Goal: Feedback & Contribution: Contribute content

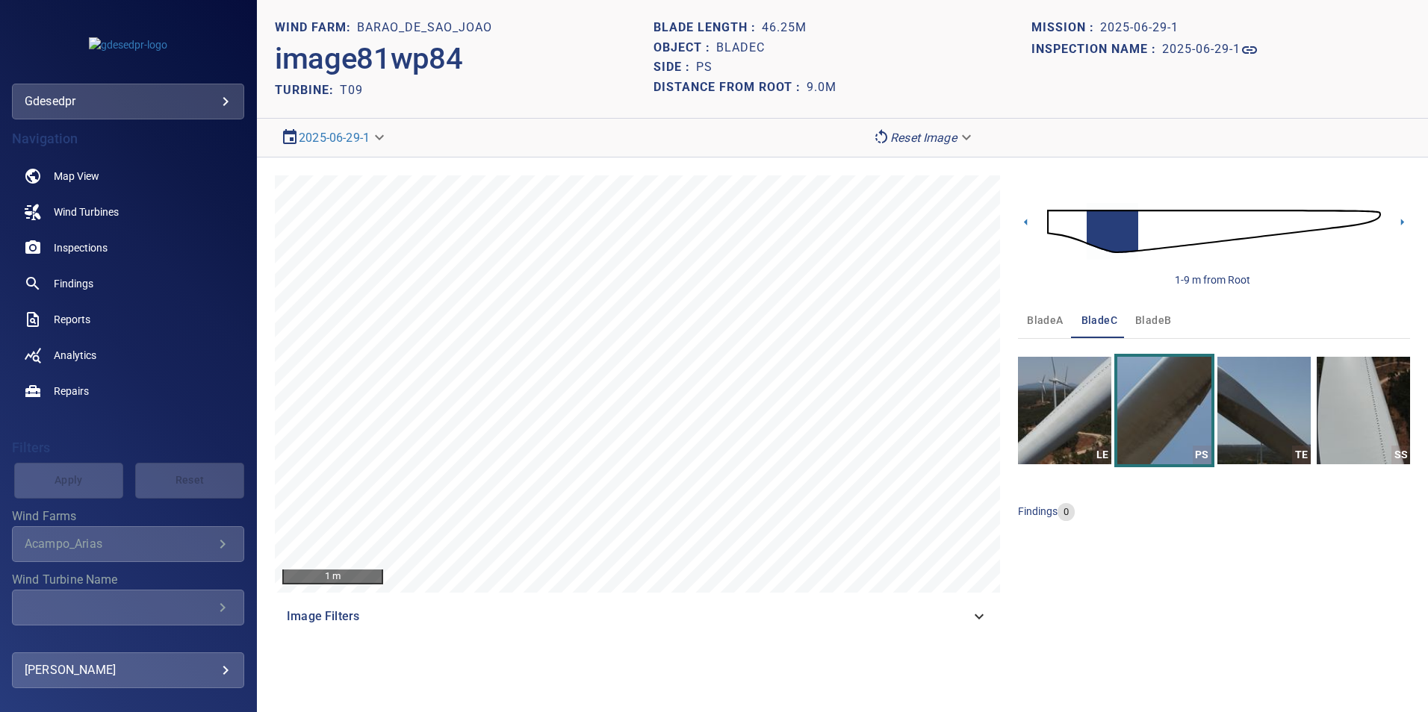
click at [155, 103] on body "**********" at bounding box center [714, 356] width 1428 height 712
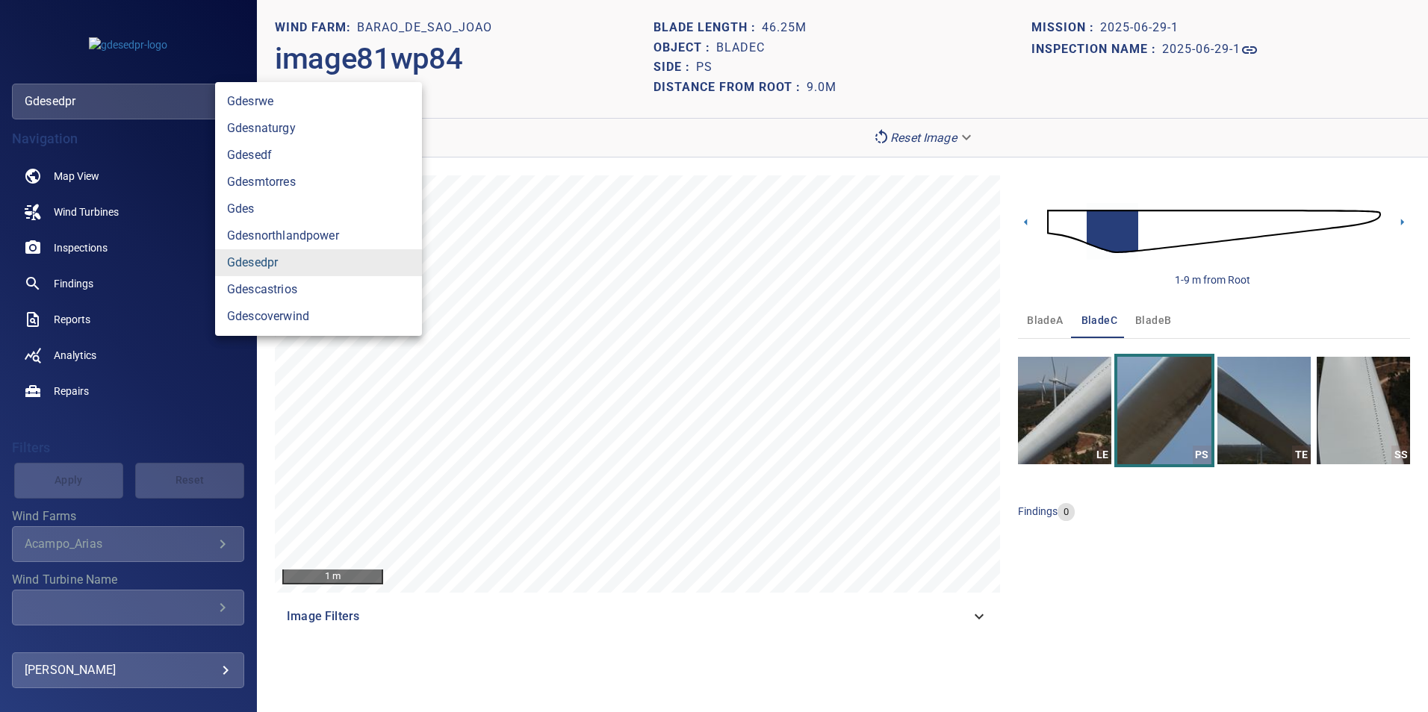
click at [340, 268] on link "gdesedpr" at bounding box center [318, 262] width 207 height 27
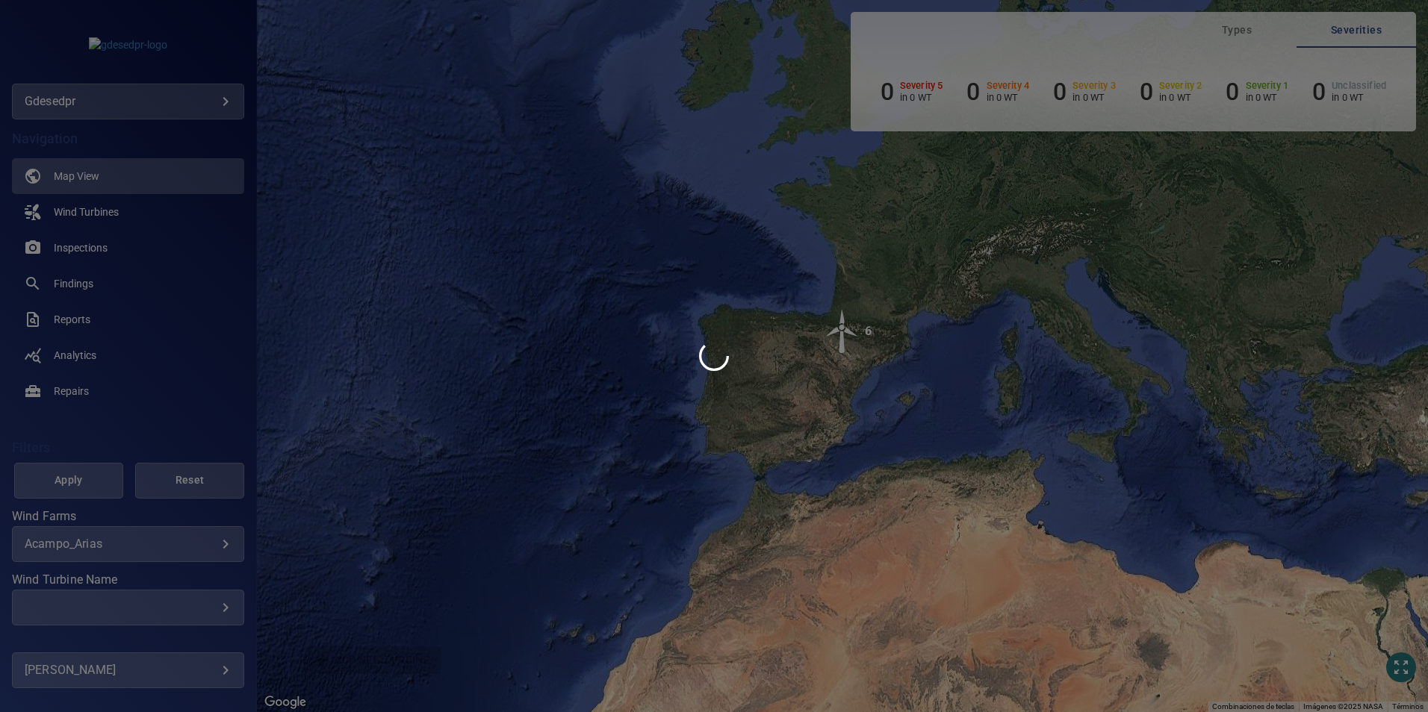
click at [125, 556] on div at bounding box center [714, 356] width 1428 height 712
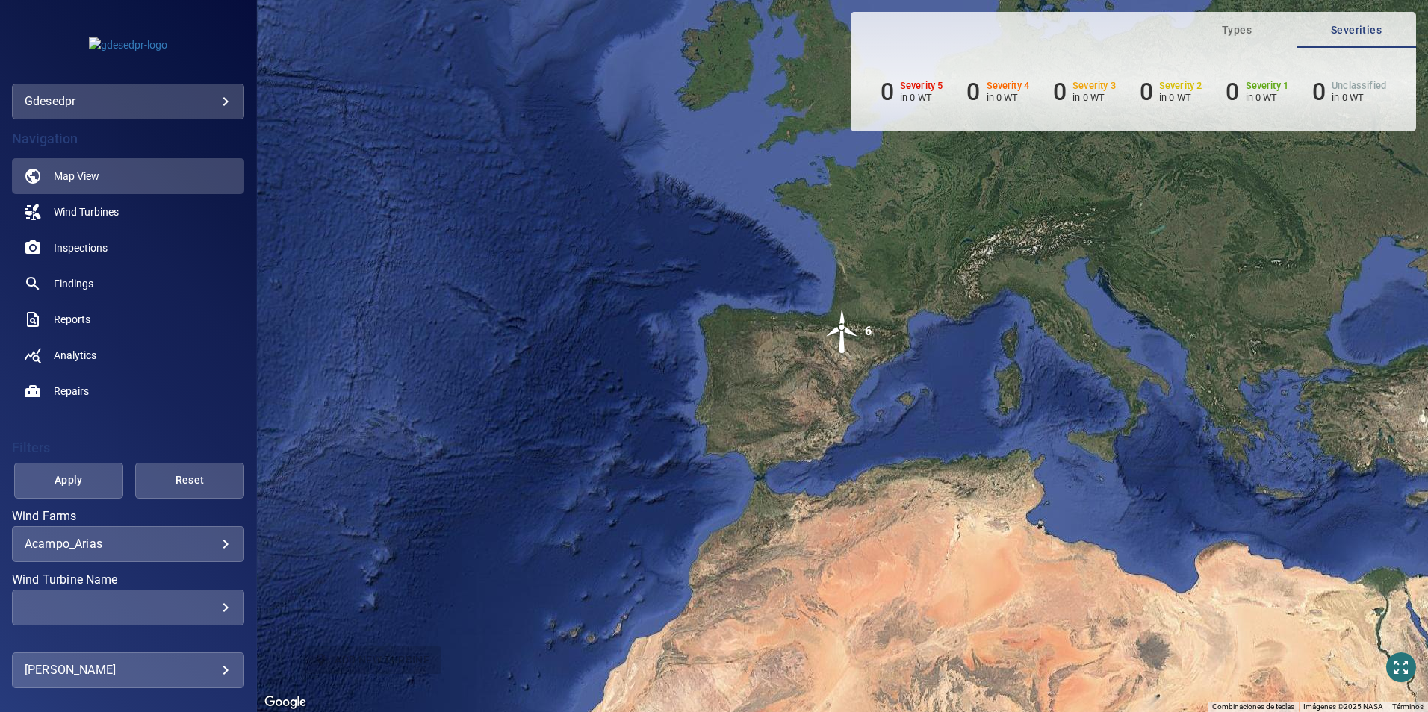
click at [134, 546] on body "**********" at bounding box center [714, 356] width 1428 height 712
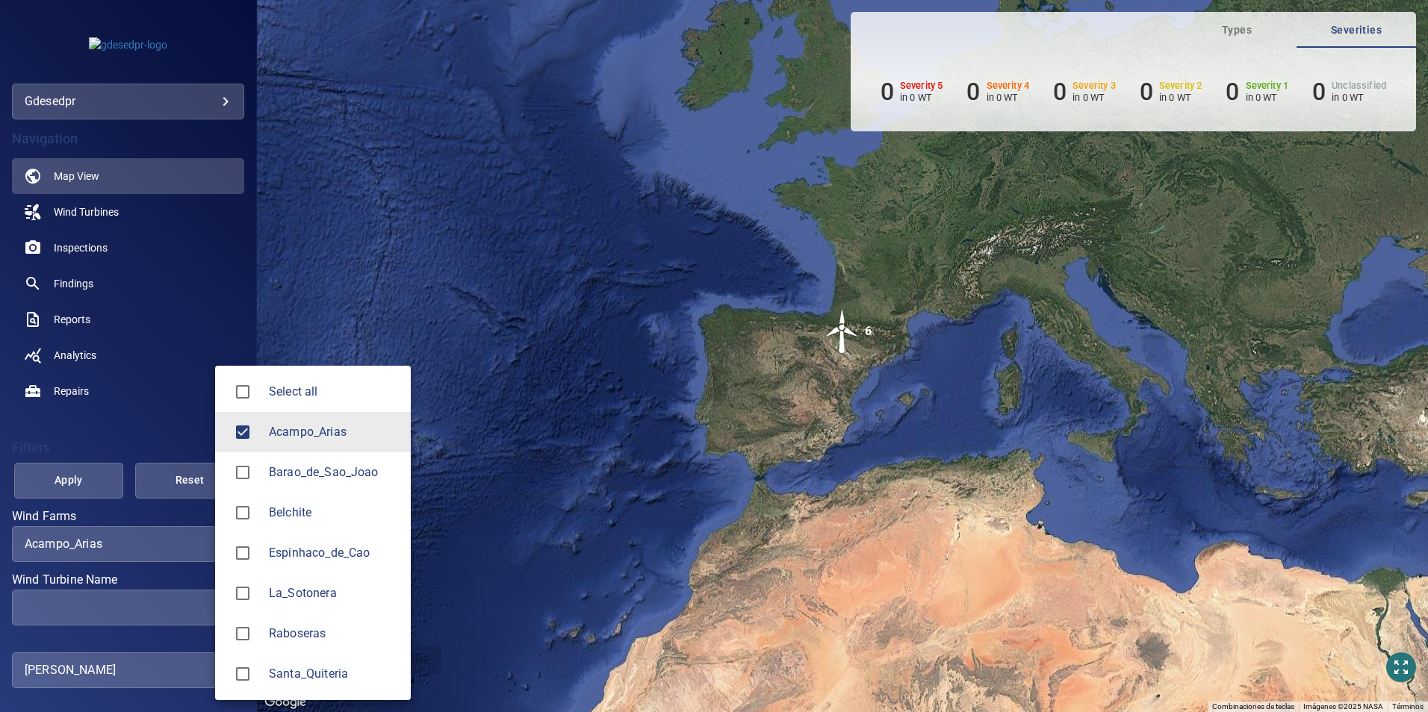
click at [290, 479] on span "Barao_de_Sao_Joao" at bounding box center [334, 473] width 130 height 18
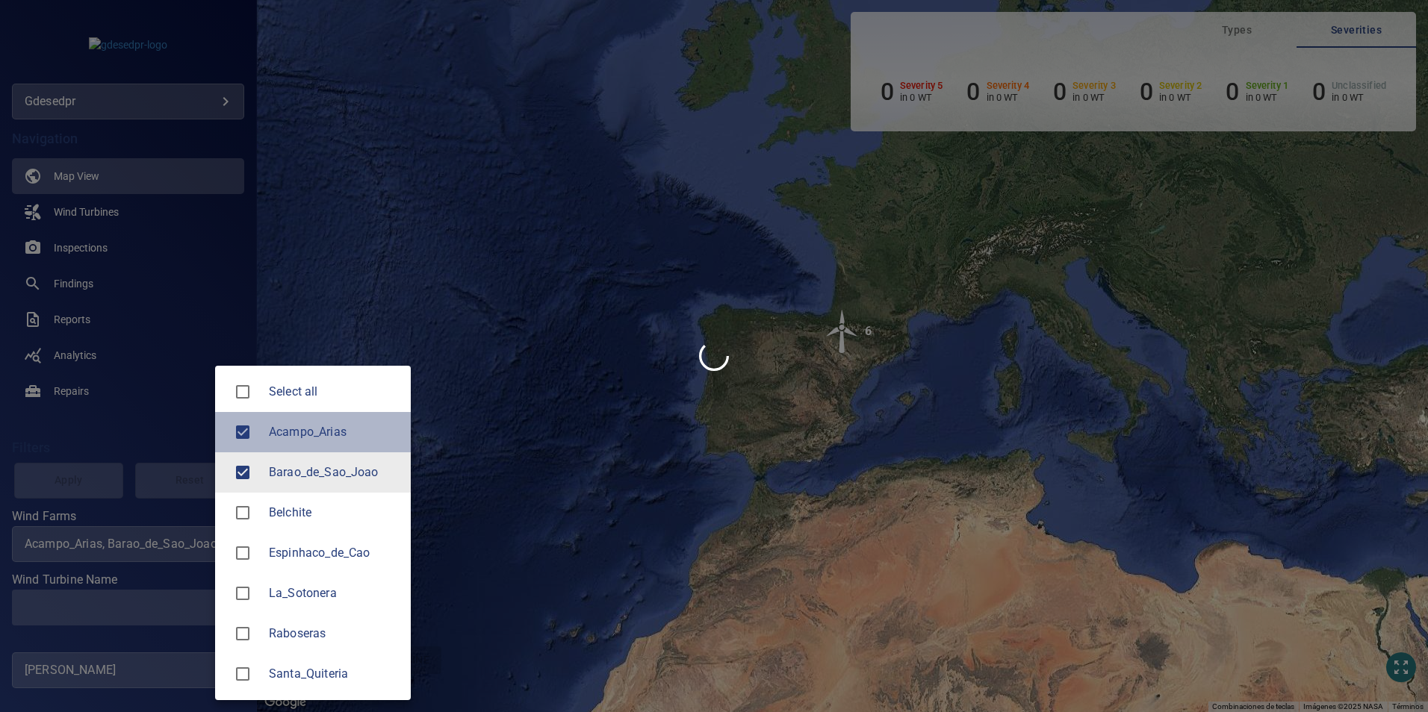
drag, startPoint x: 296, startPoint y: 426, endPoint x: 142, endPoint y: 430, distance: 153.9
click at [291, 429] on span "Acampo_Arias" at bounding box center [334, 432] width 130 height 18
type input "**********"
drag, startPoint x: 142, startPoint y: 426, endPoint x: 129, endPoint y: 460, distance: 35.9
click at [142, 432] on div at bounding box center [714, 356] width 1428 height 712
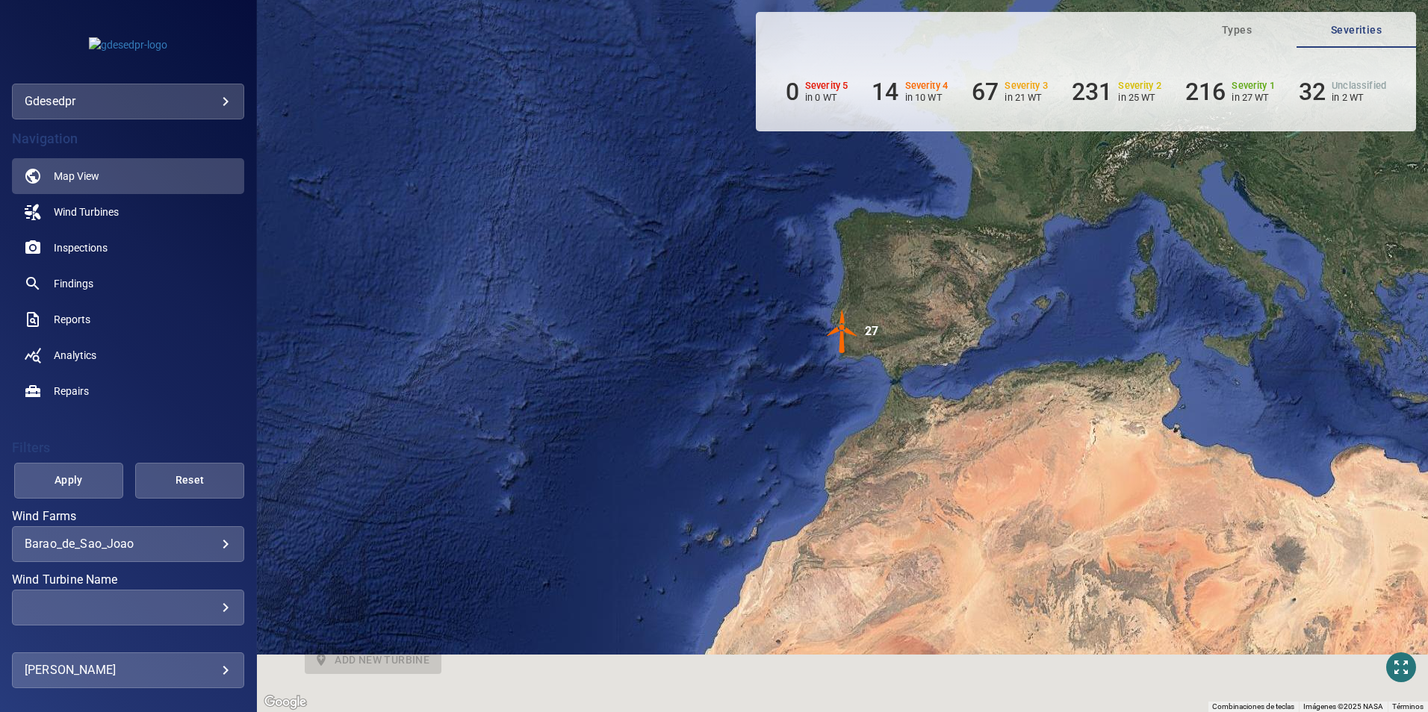
click at [128, 610] on div at bounding box center [714, 356] width 1428 height 712
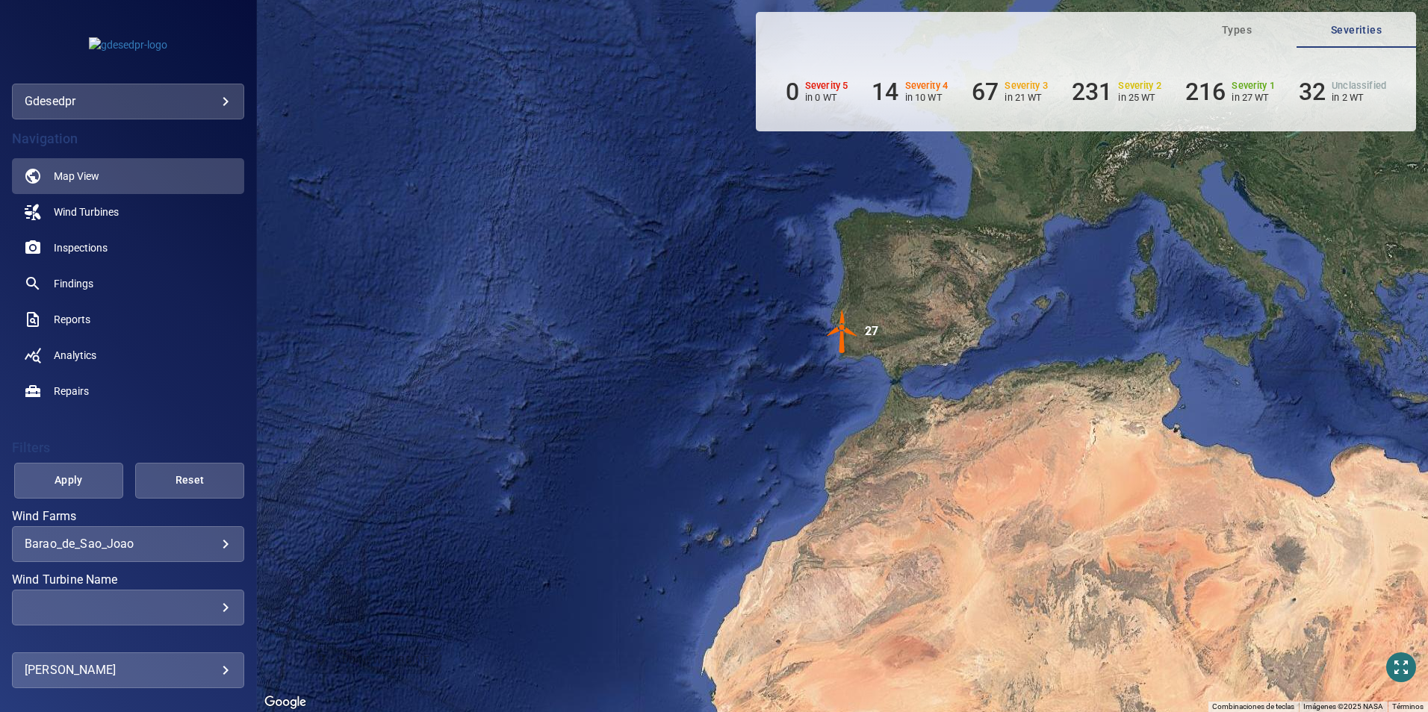
click at [199, 612] on div "​" at bounding box center [128, 607] width 207 height 14
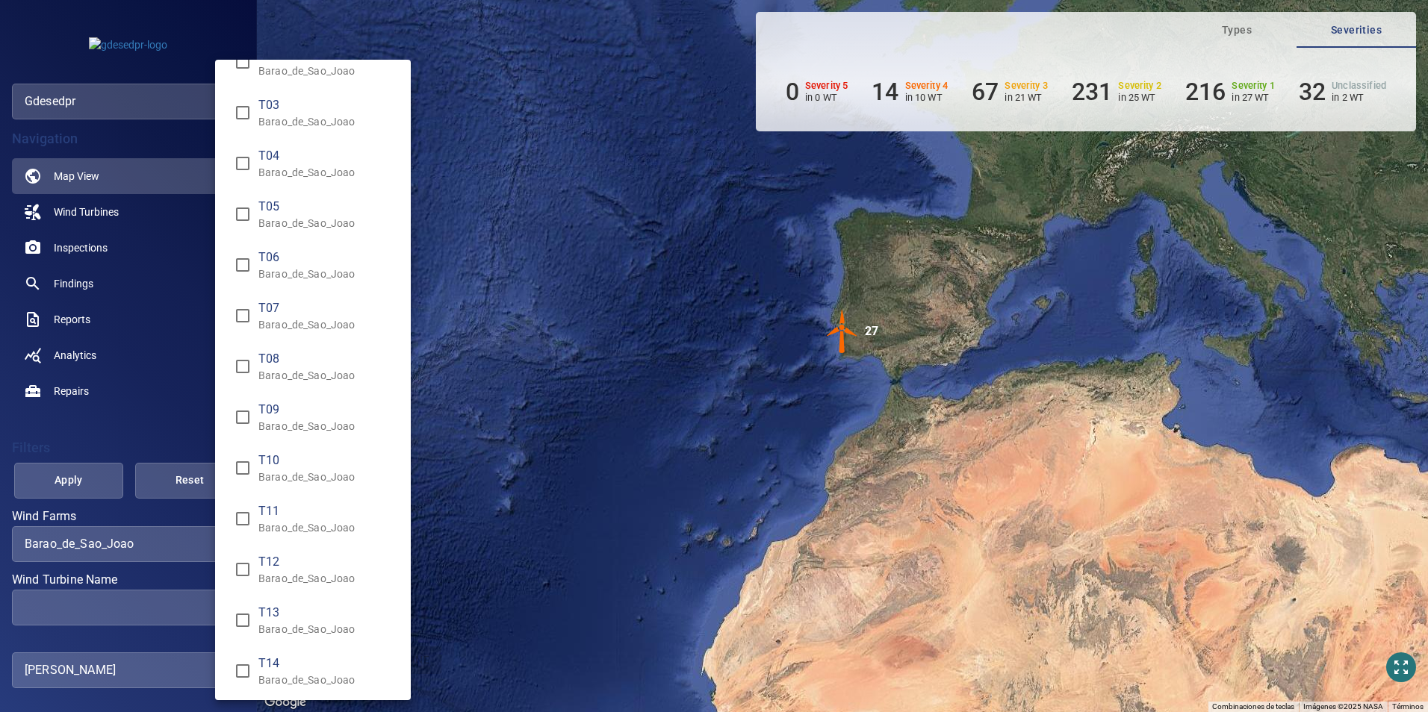
scroll to position [75, 0]
click at [282, 632] on p "Barao_de_Sao_Joao" at bounding box center [328, 634] width 140 height 15
type input "**********"
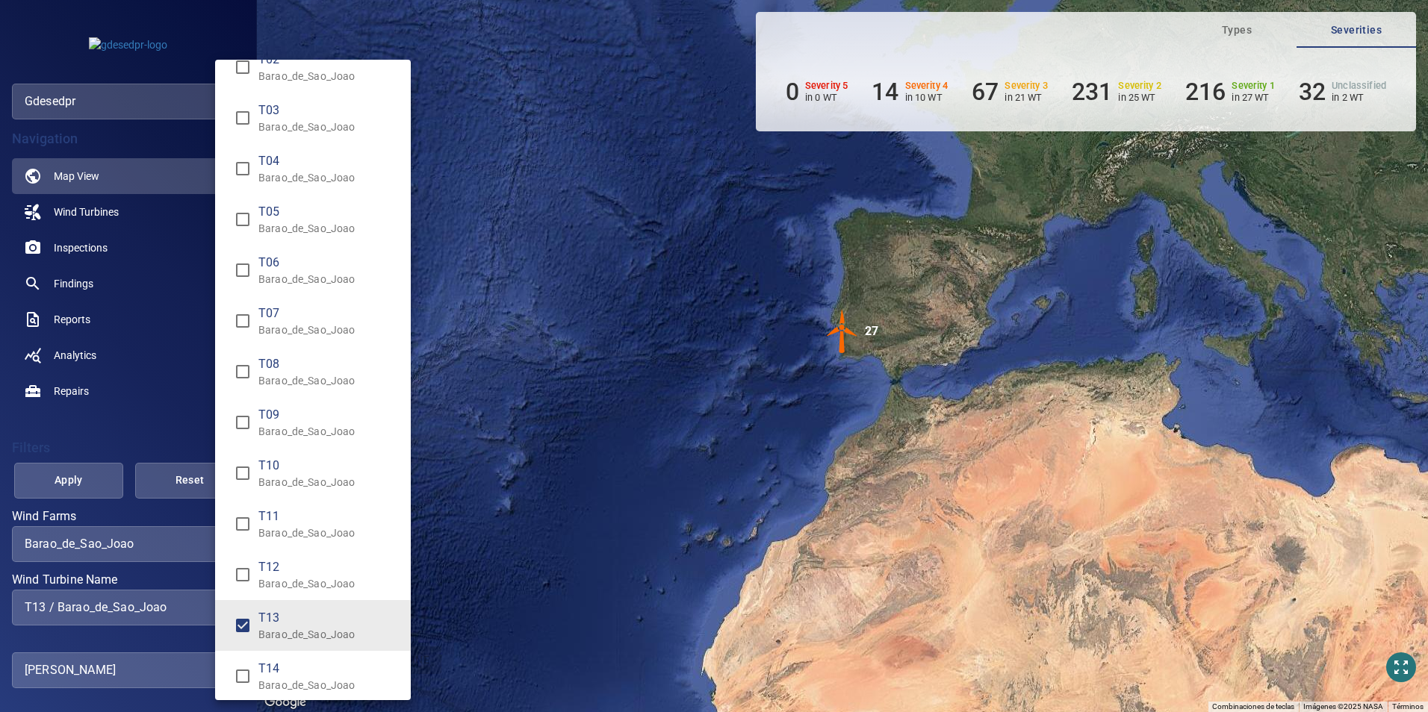
click at [57, 447] on div "Wind Turbine Name" at bounding box center [714, 356] width 1428 height 712
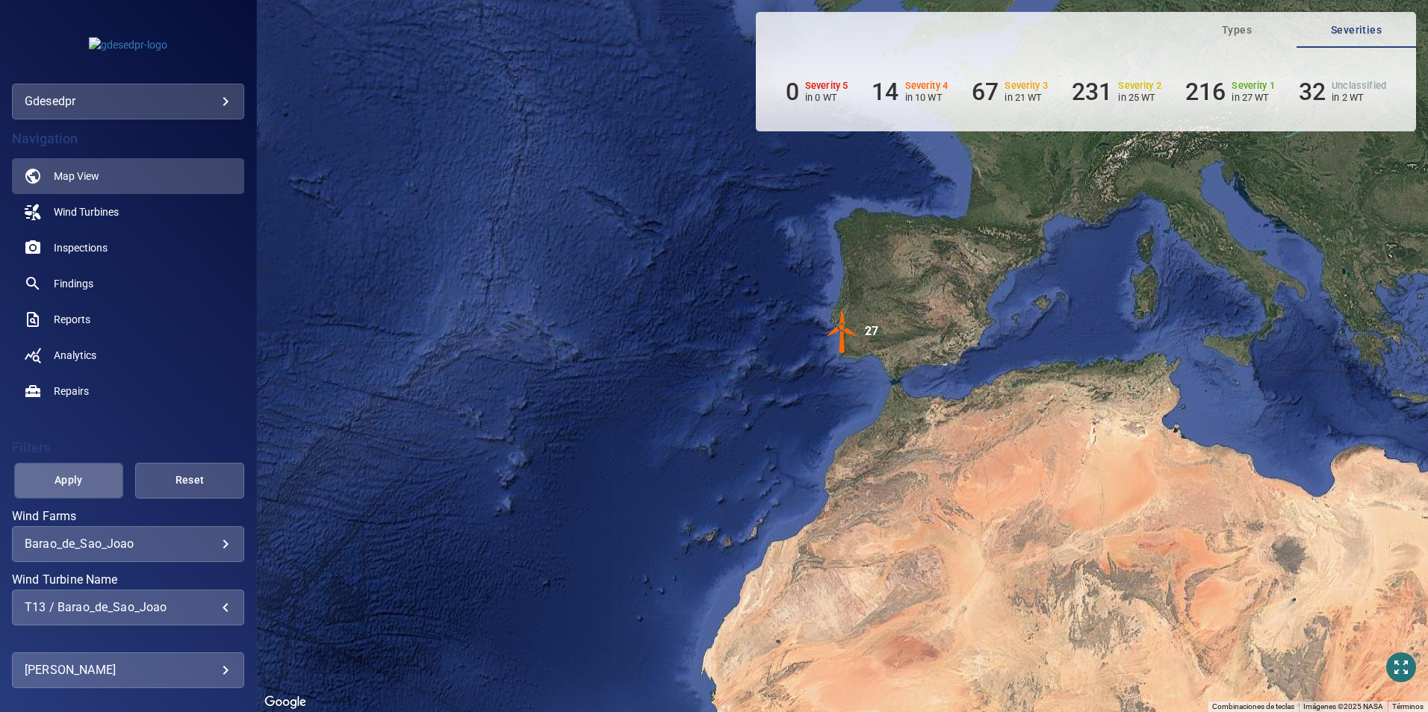
click at [87, 482] on span "Apply" at bounding box center [69, 480] width 72 height 19
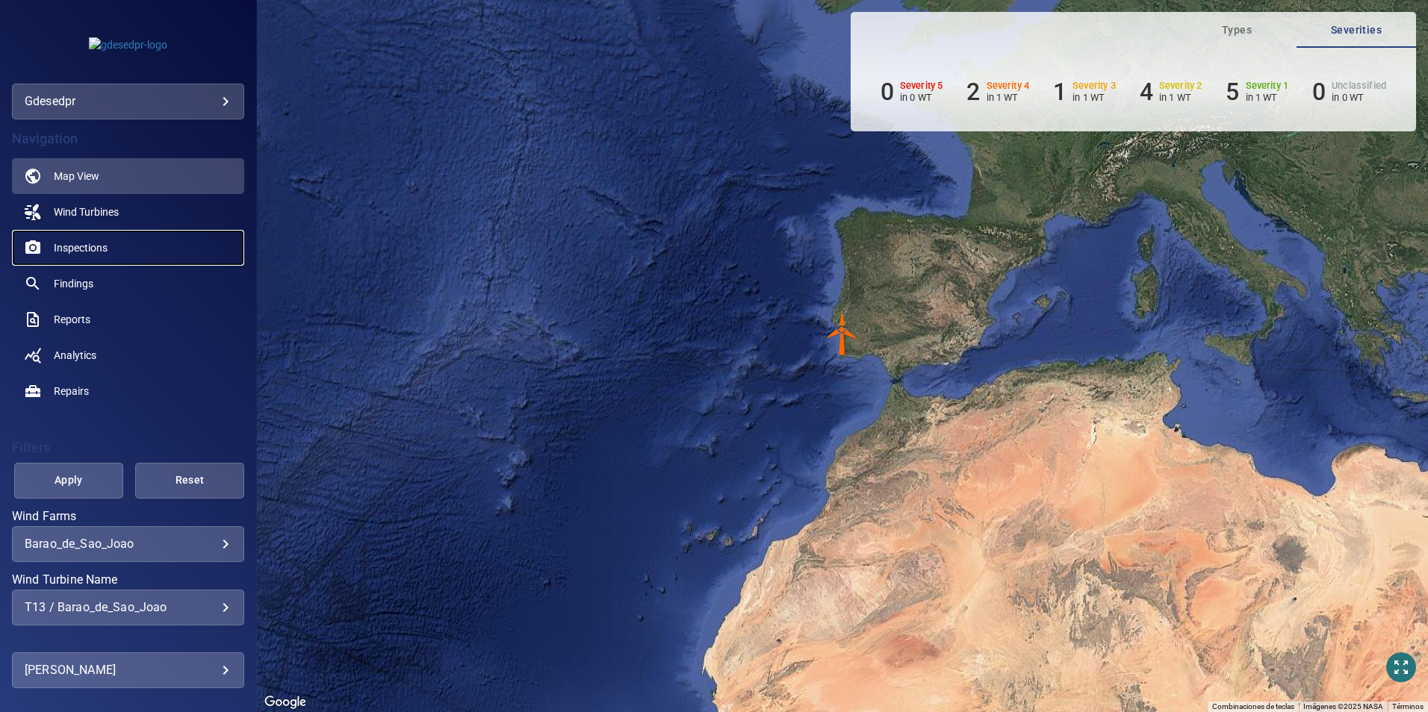
click at [146, 251] on link "Inspections" at bounding box center [128, 248] width 232 height 36
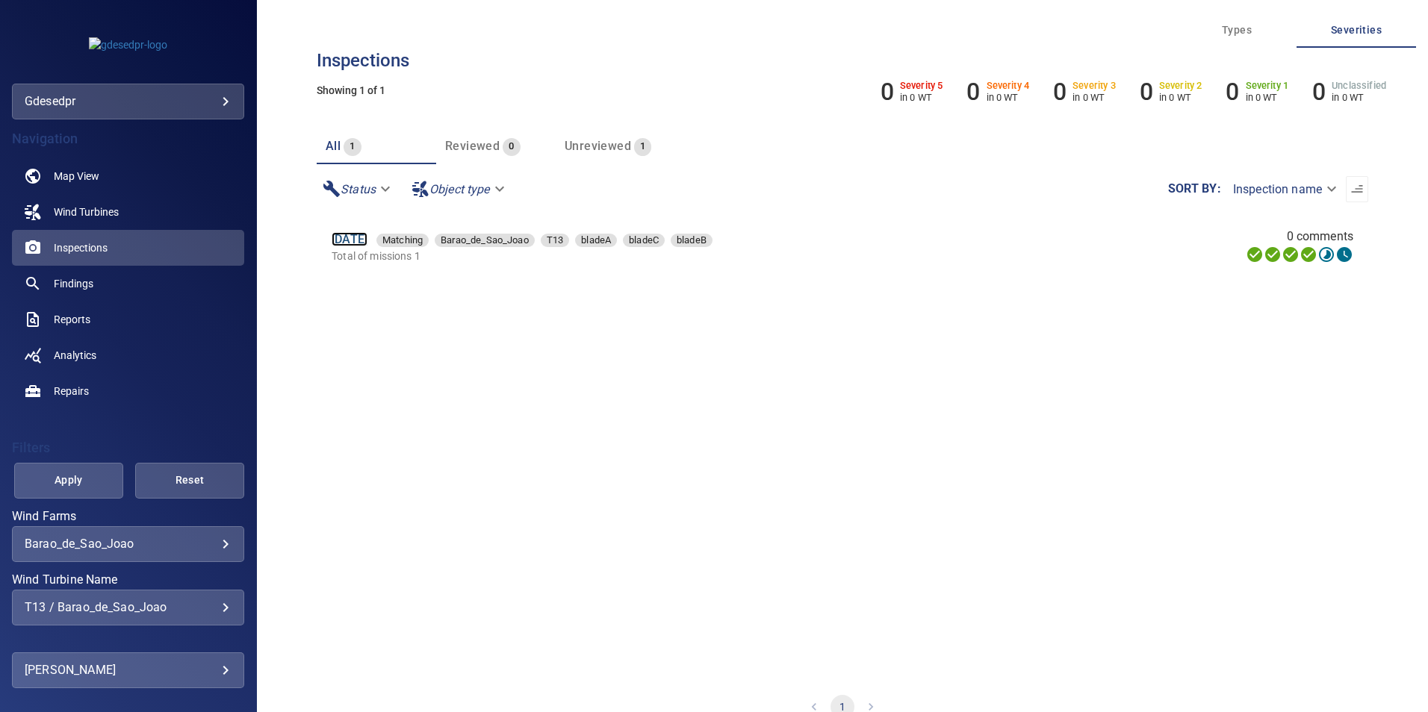
click at [367, 237] on link "29 Jun 2025" at bounding box center [350, 239] width 36 height 14
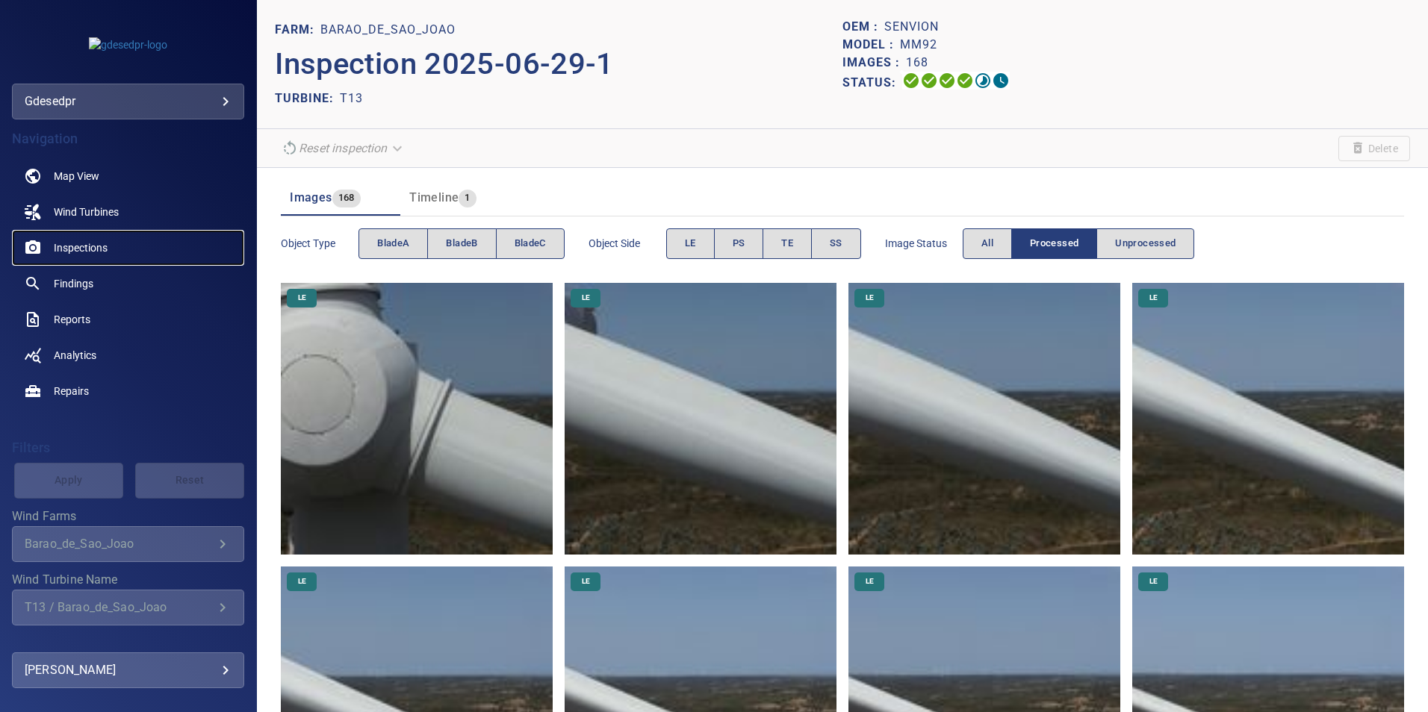
click at [75, 237] on link "Inspections" at bounding box center [128, 248] width 232 height 36
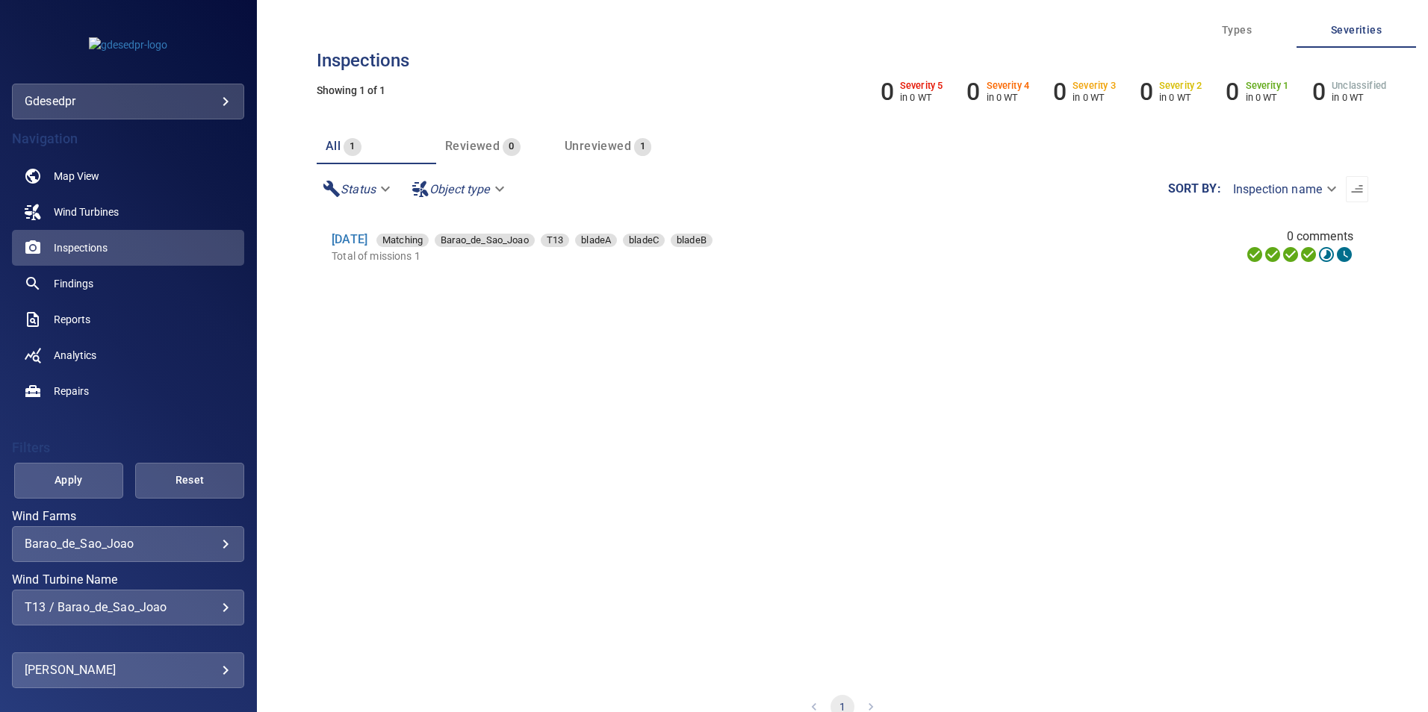
click at [370, 247] on div "29 Jun 2025 Matching Barao_de_Sao_Joao T13 bladeA bladeC bladeB" at bounding box center [656, 240] width 649 height 18
click at [367, 239] on link "29 Jun 2025" at bounding box center [350, 239] width 36 height 14
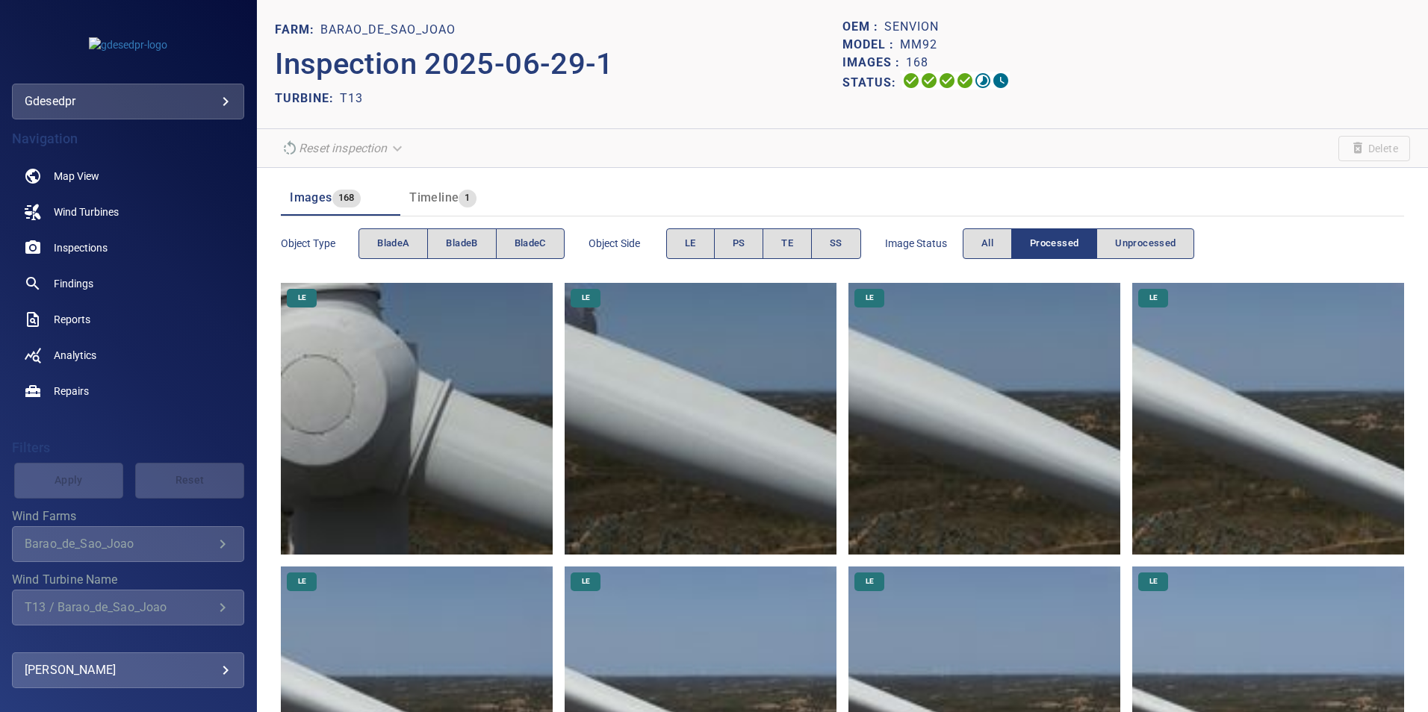
click at [441, 397] on img at bounding box center [417, 419] width 272 height 272
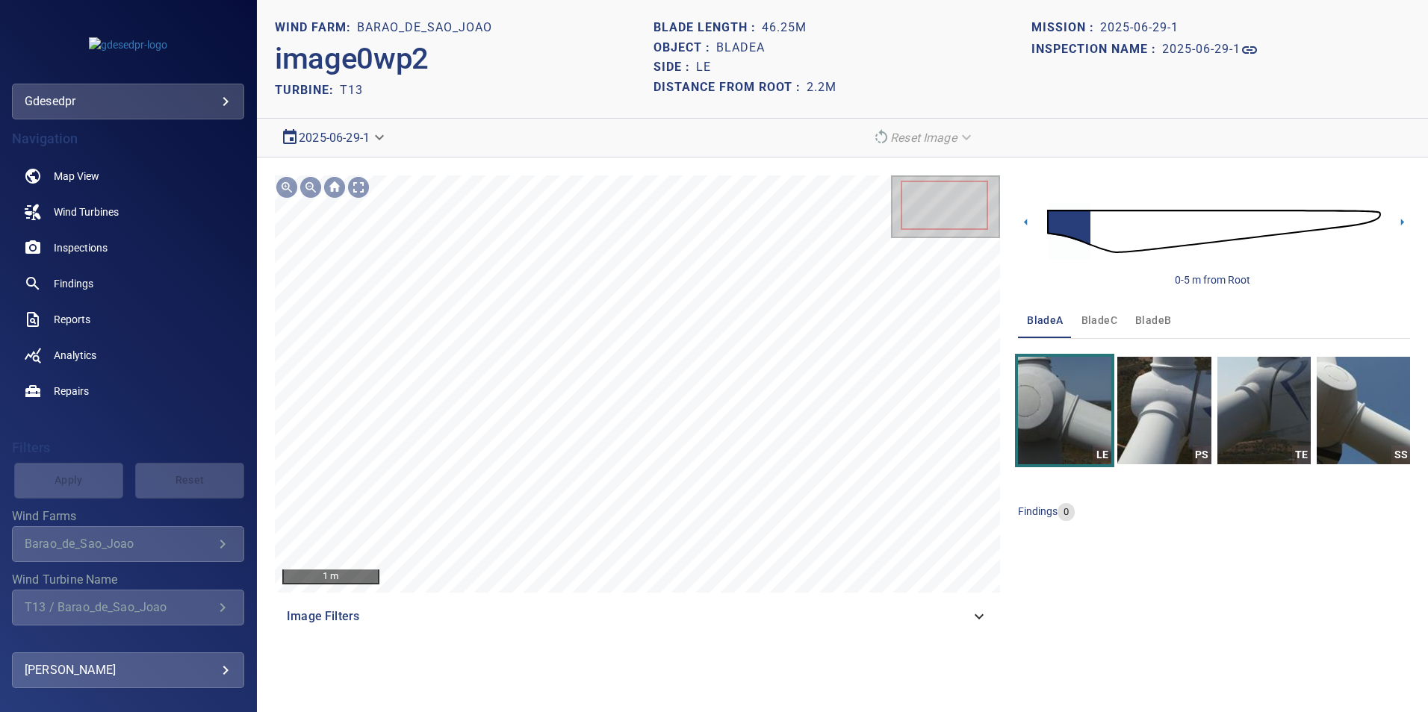
click at [302, 137] on body "**********" at bounding box center [714, 356] width 1428 height 712
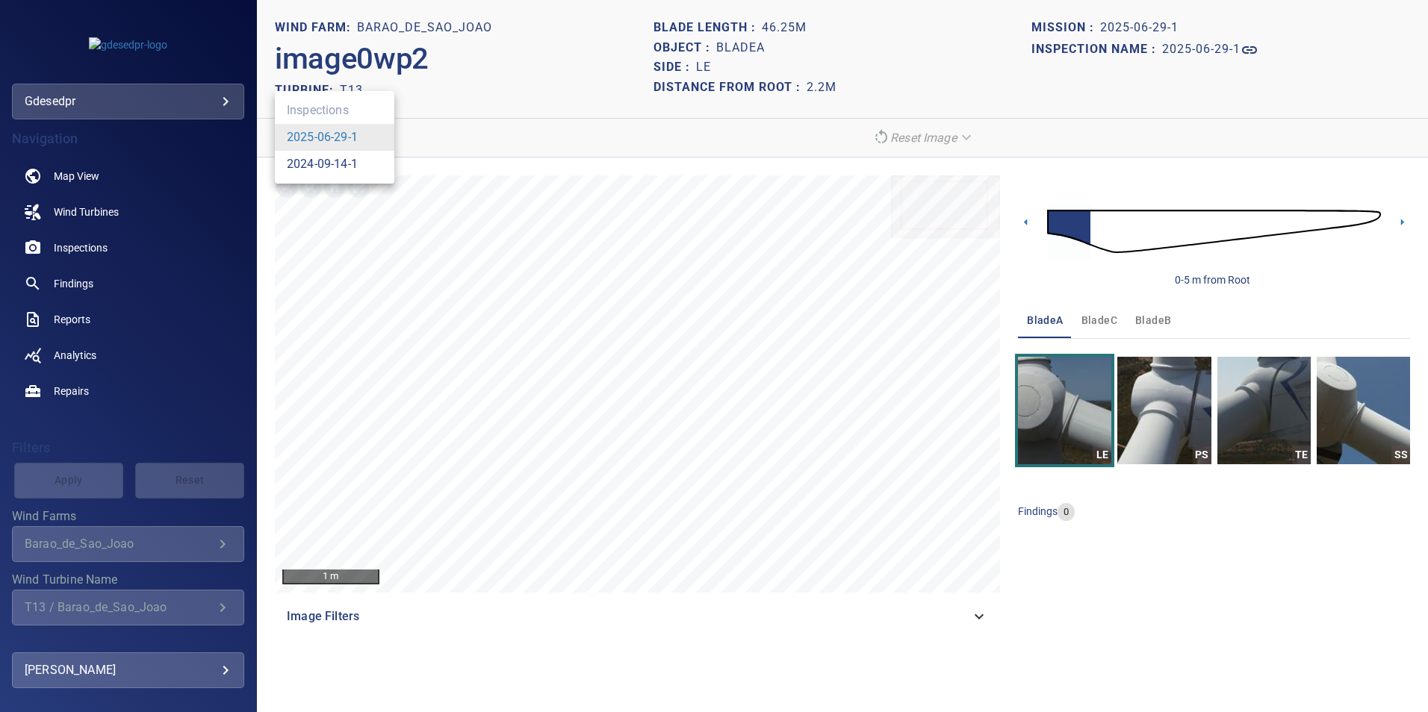
click at [305, 165] on link "2024-09-14-1" at bounding box center [322, 164] width 71 height 18
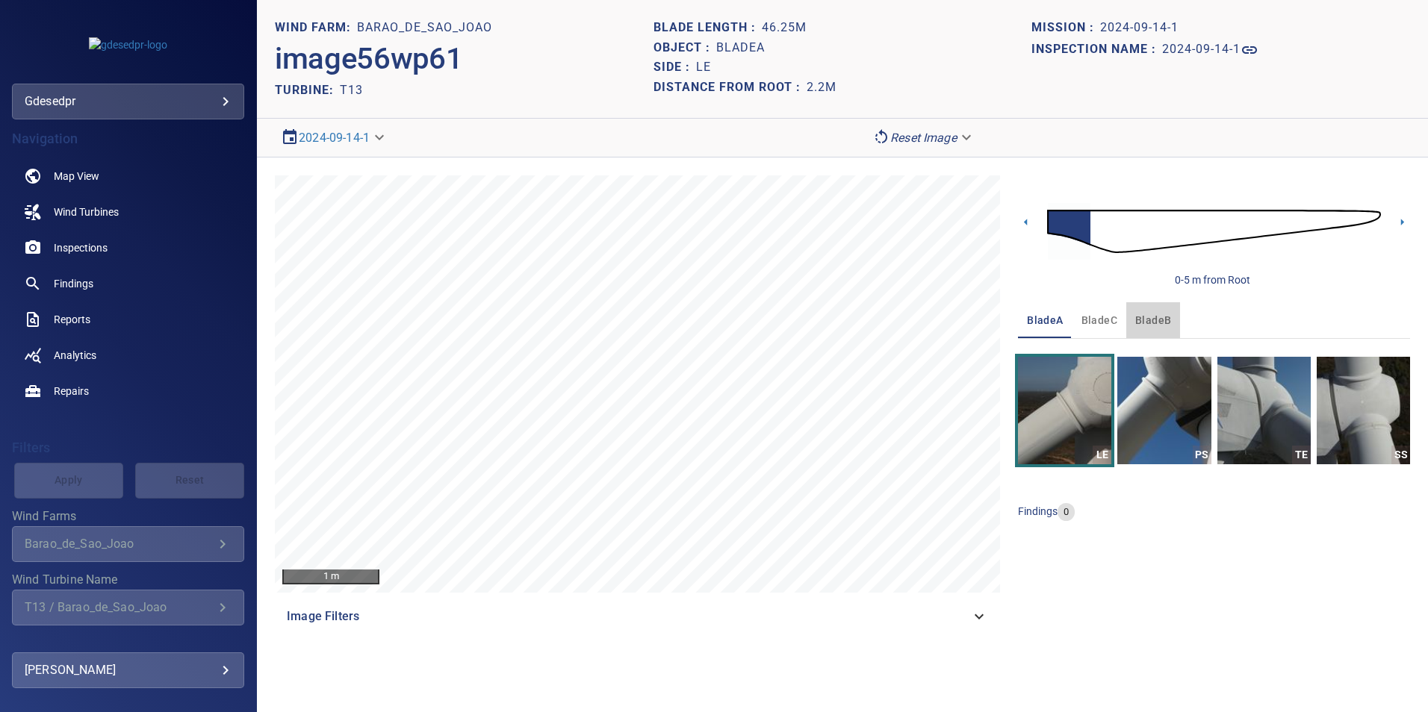
click at [1136, 311] on span "bladeB" at bounding box center [1153, 320] width 36 height 19
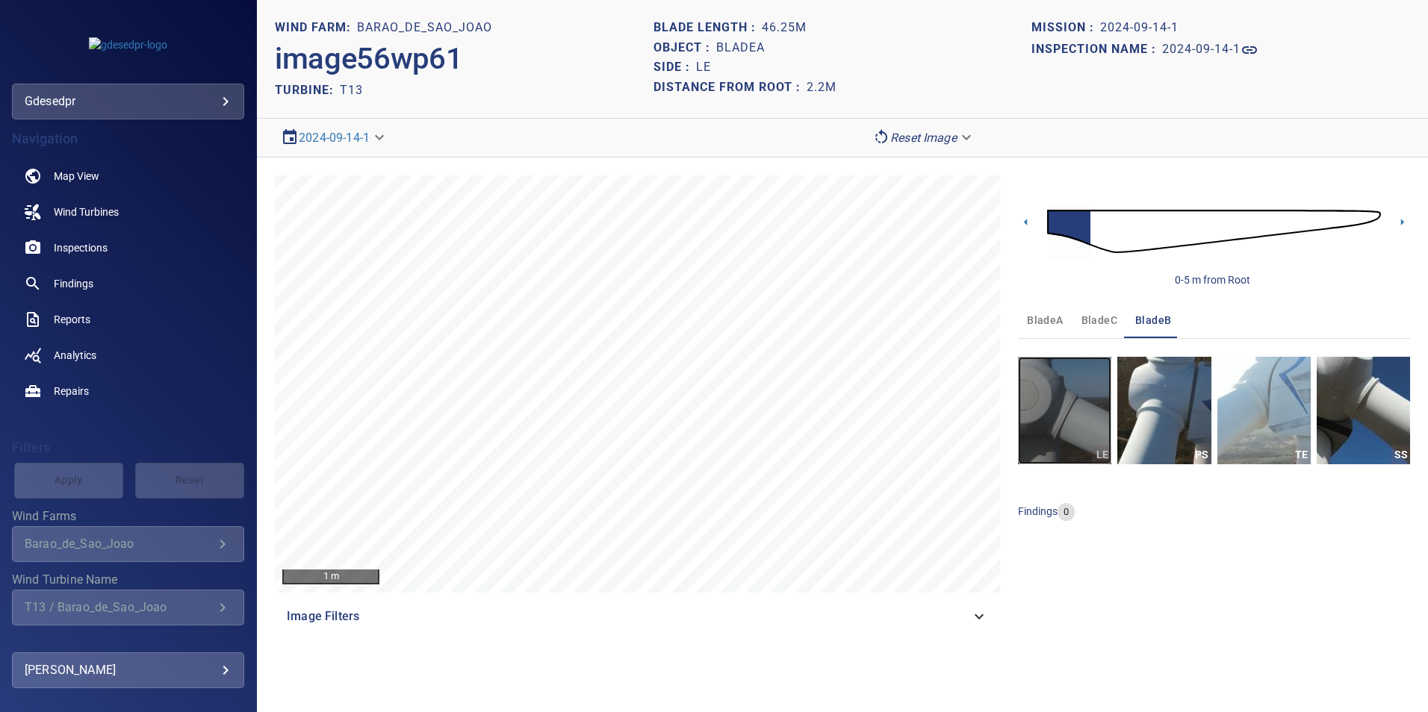
click at [1086, 380] on img "button" at bounding box center [1064, 411] width 93 height 108
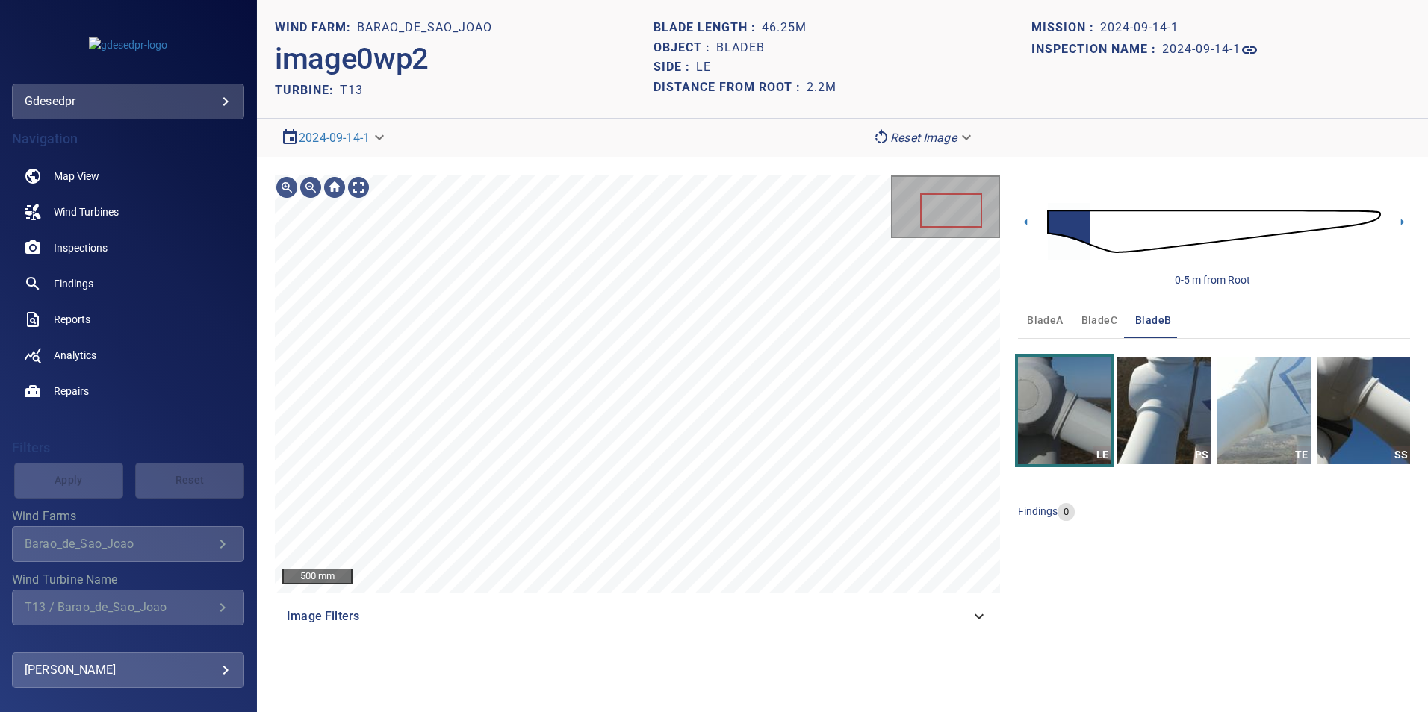
click at [1095, 233] on img at bounding box center [1214, 231] width 334 height 81
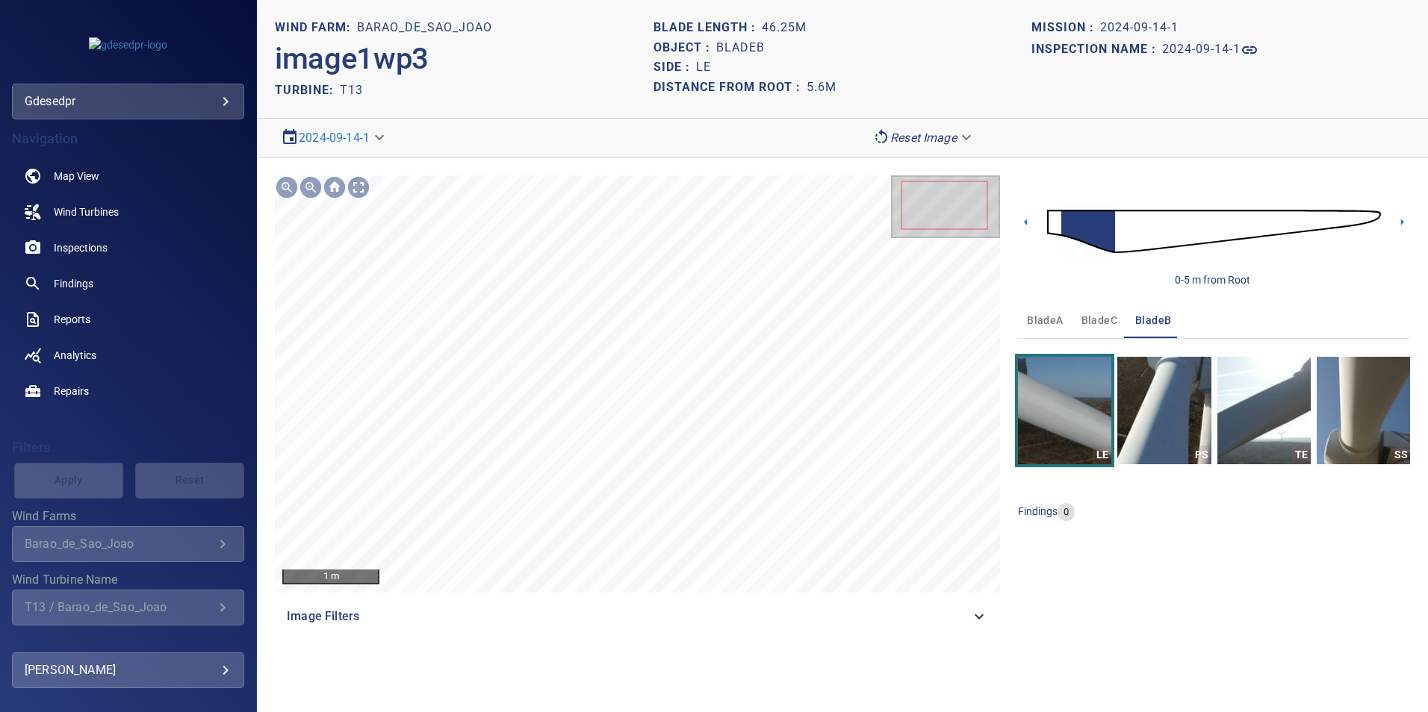
click at [1120, 225] on img at bounding box center [1214, 231] width 334 height 81
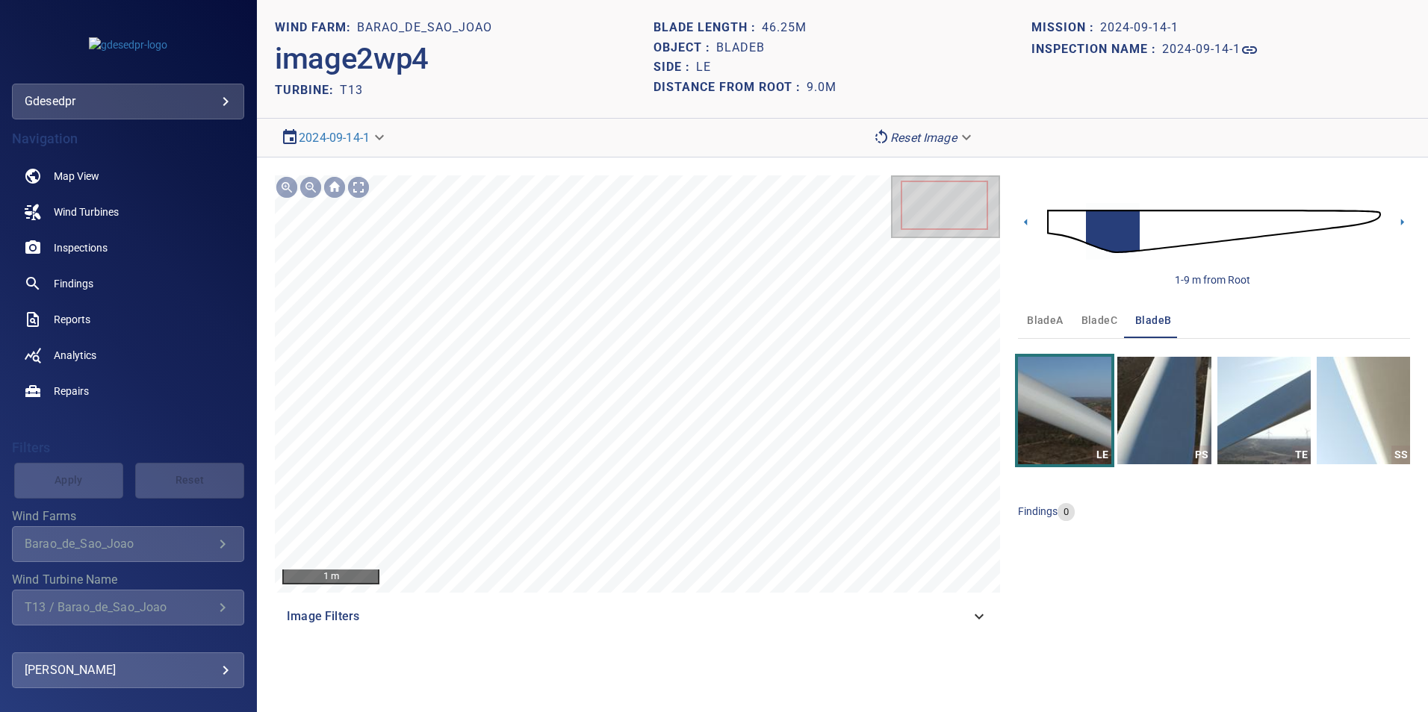
click at [1142, 240] on img at bounding box center [1214, 231] width 334 height 81
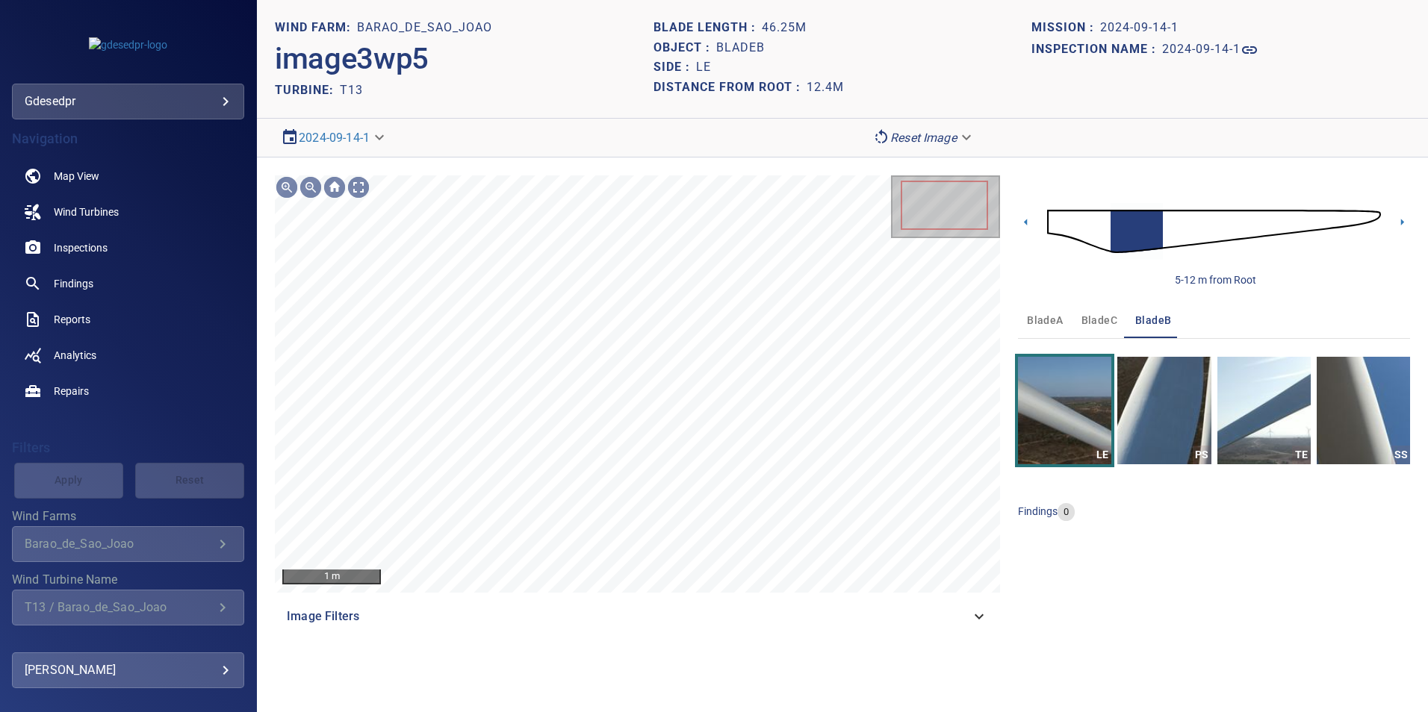
click at [1170, 231] on img at bounding box center [1214, 231] width 334 height 81
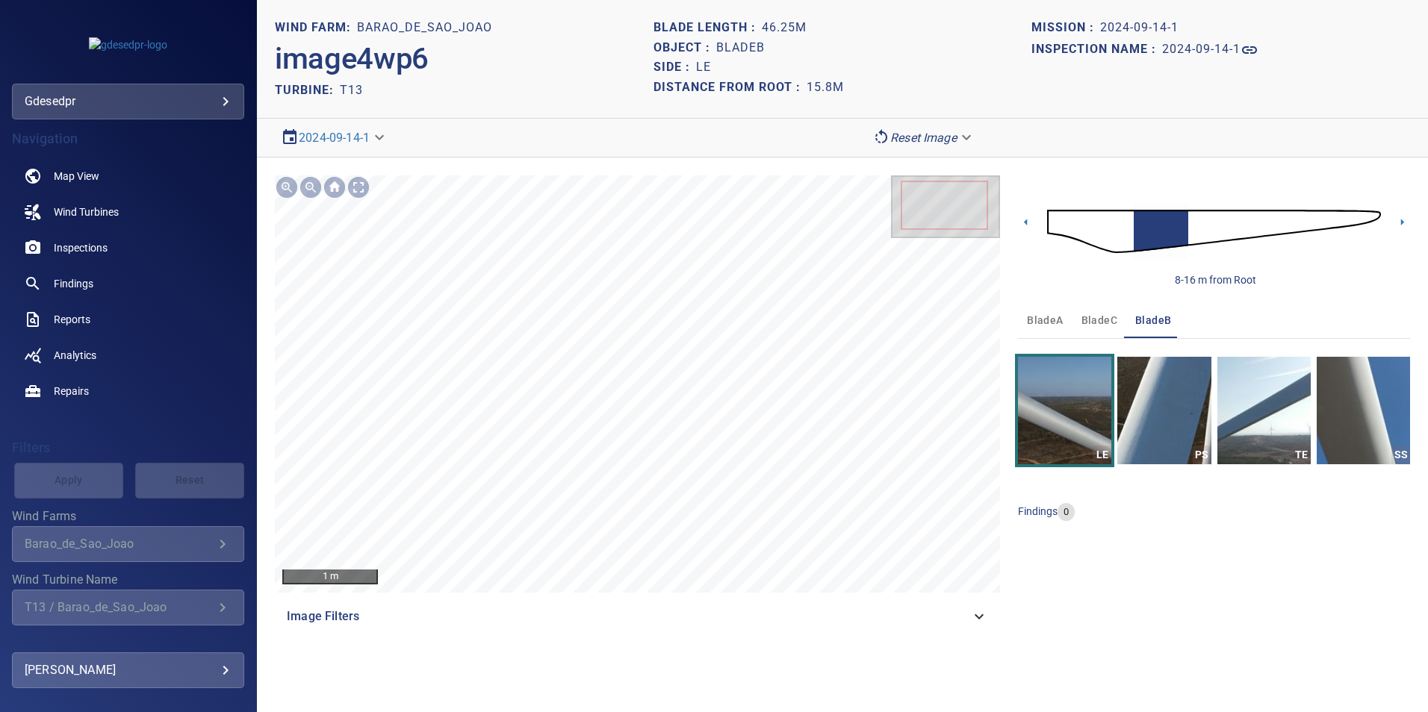
click at [1194, 223] on img at bounding box center [1214, 231] width 334 height 81
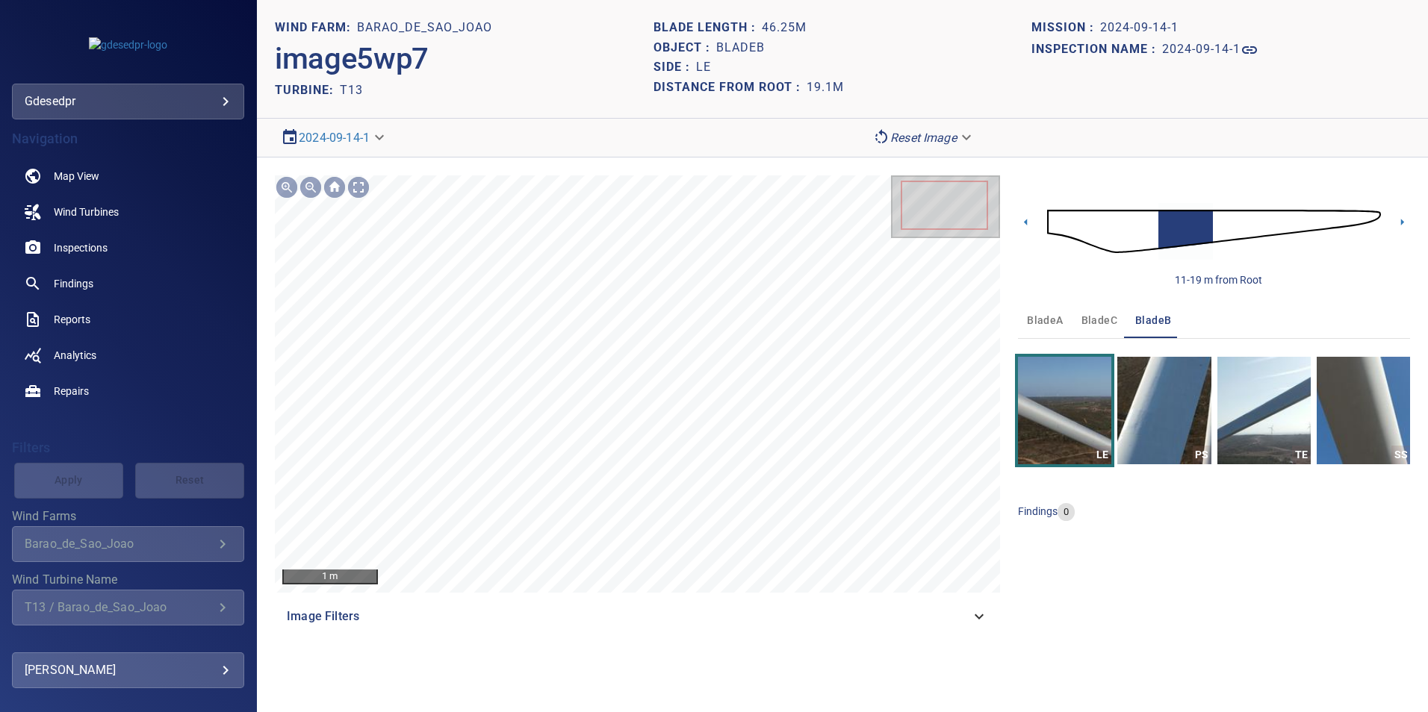
click at [1228, 231] on img at bounding box center [1214, 231] width 334 height 81
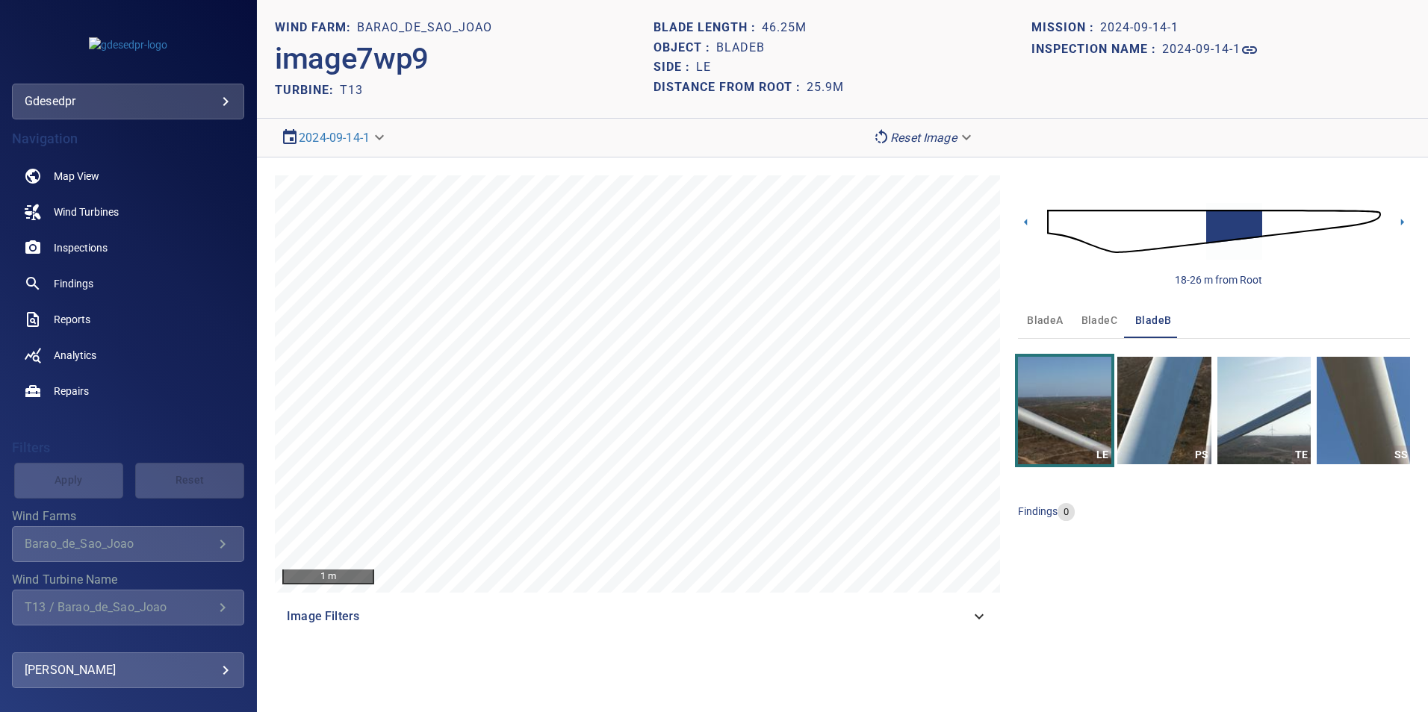
click at [1264, 216] on img at bounding box center [1214, 231] width 334 height 81
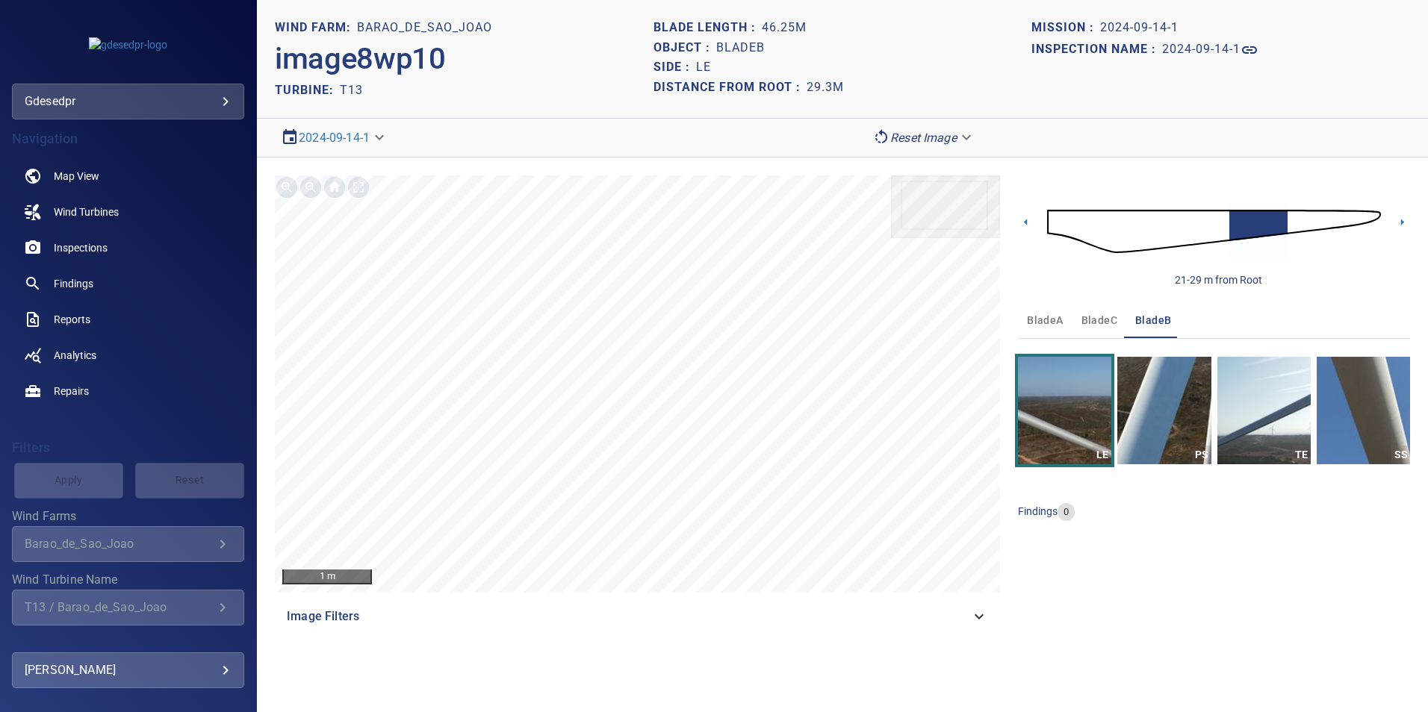
click at [1292, 223] on img at bounding box center [1214, 231] width 334 height 81
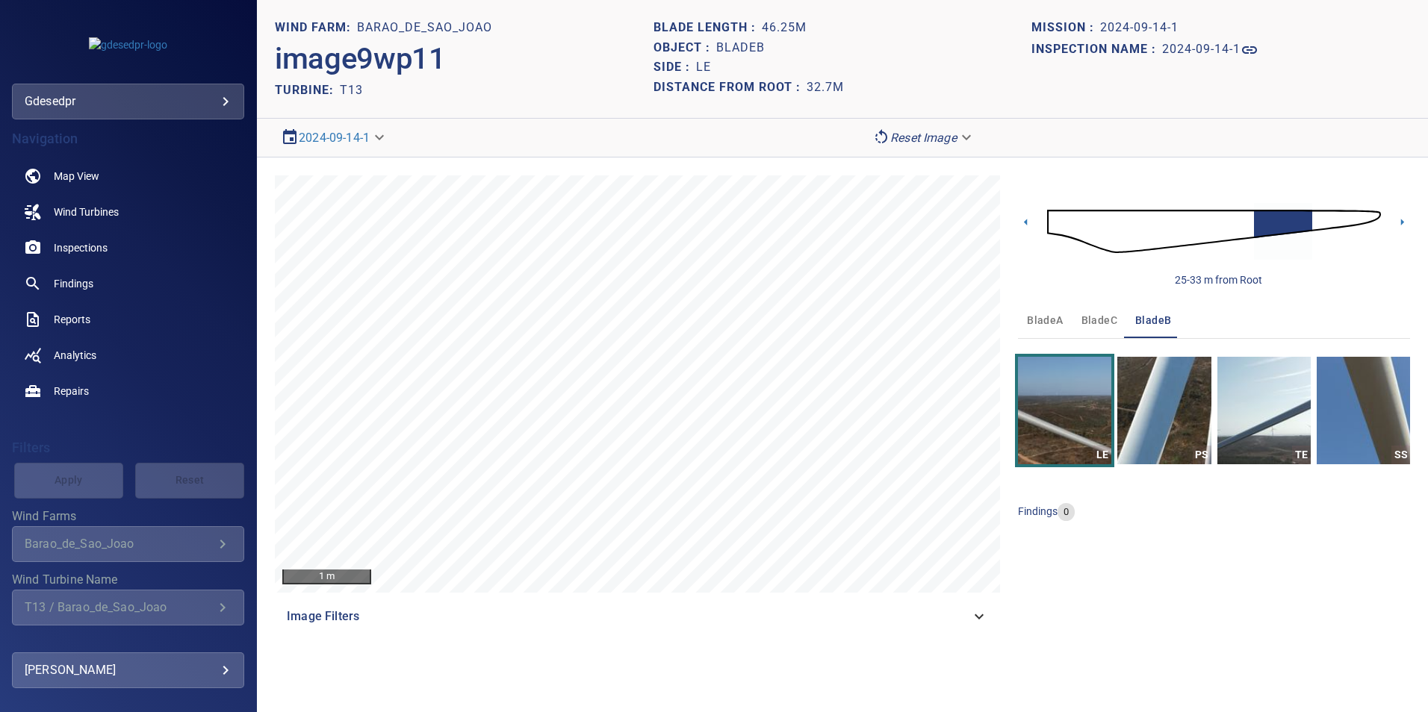
click at [1314, 222] on img at bounding box center [1214, 231] width 334 height 81
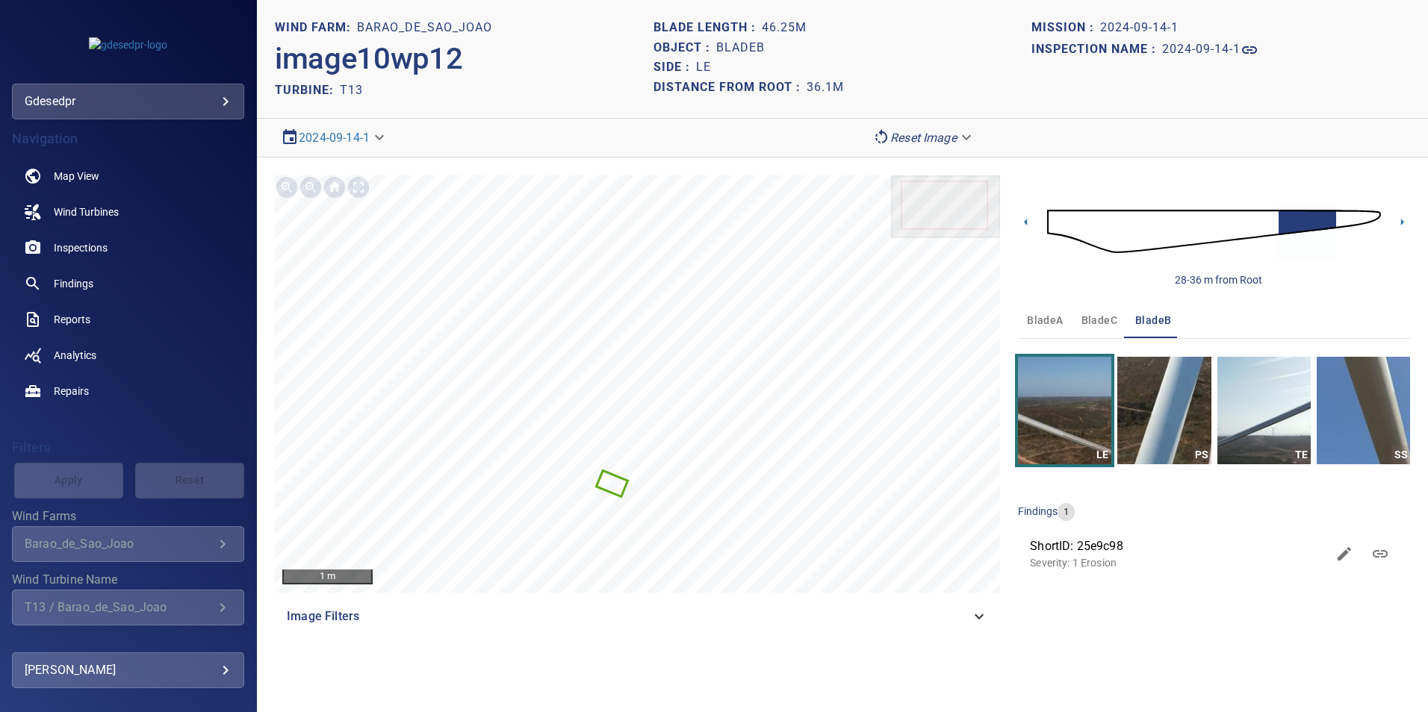
click at [1340, 217] on img at bounding box center [1214, 231] width 334 height 81
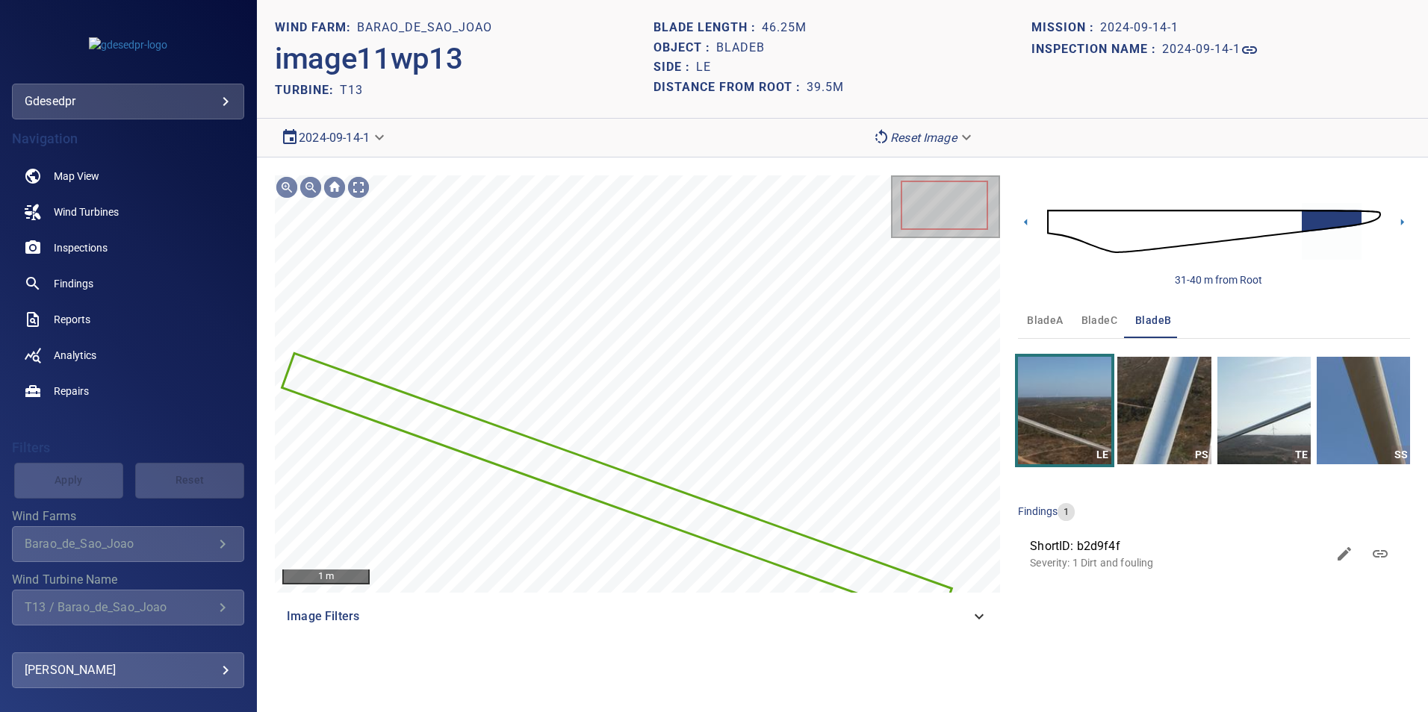
click at [356, 136] on body "**********" at bounding box center [714, 356] width 1428 height 712
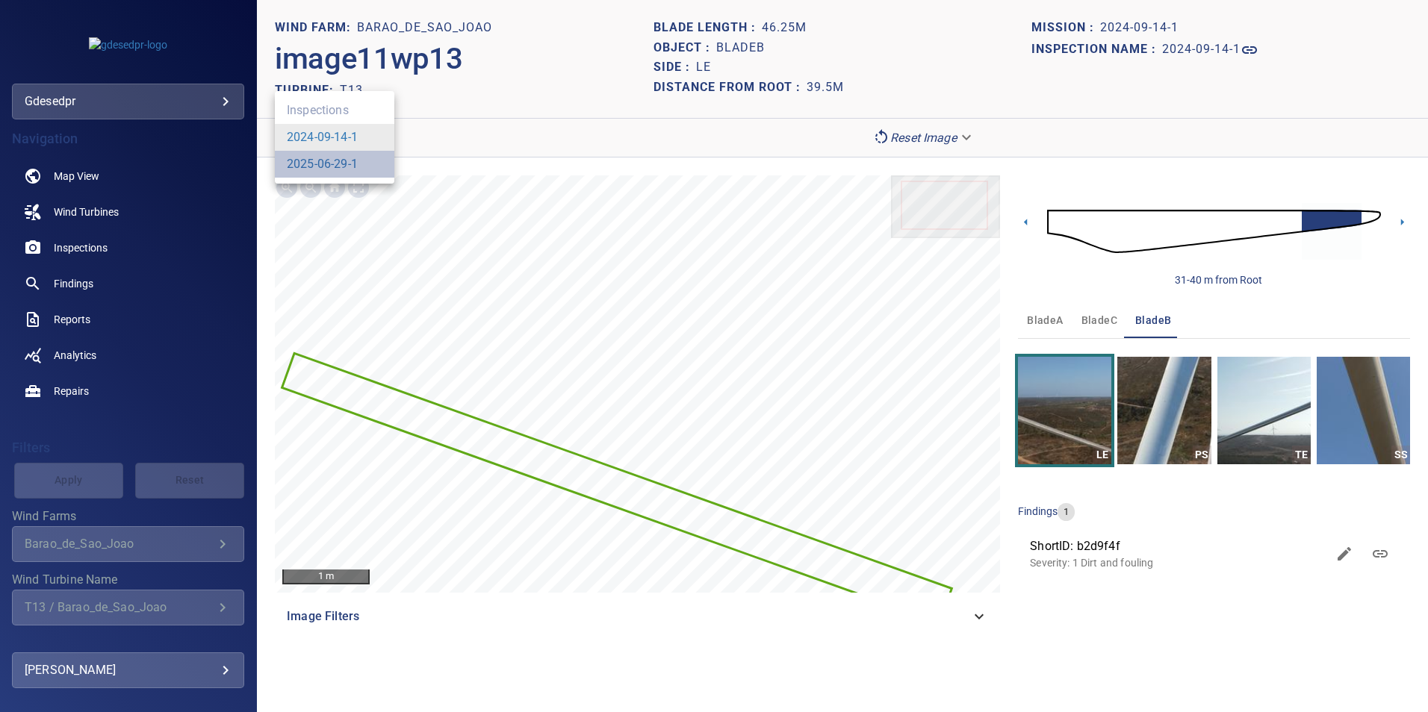
click at [368, 159] on li "2025-06-29-1" at bounding box center [334, 164] width 119 height 27
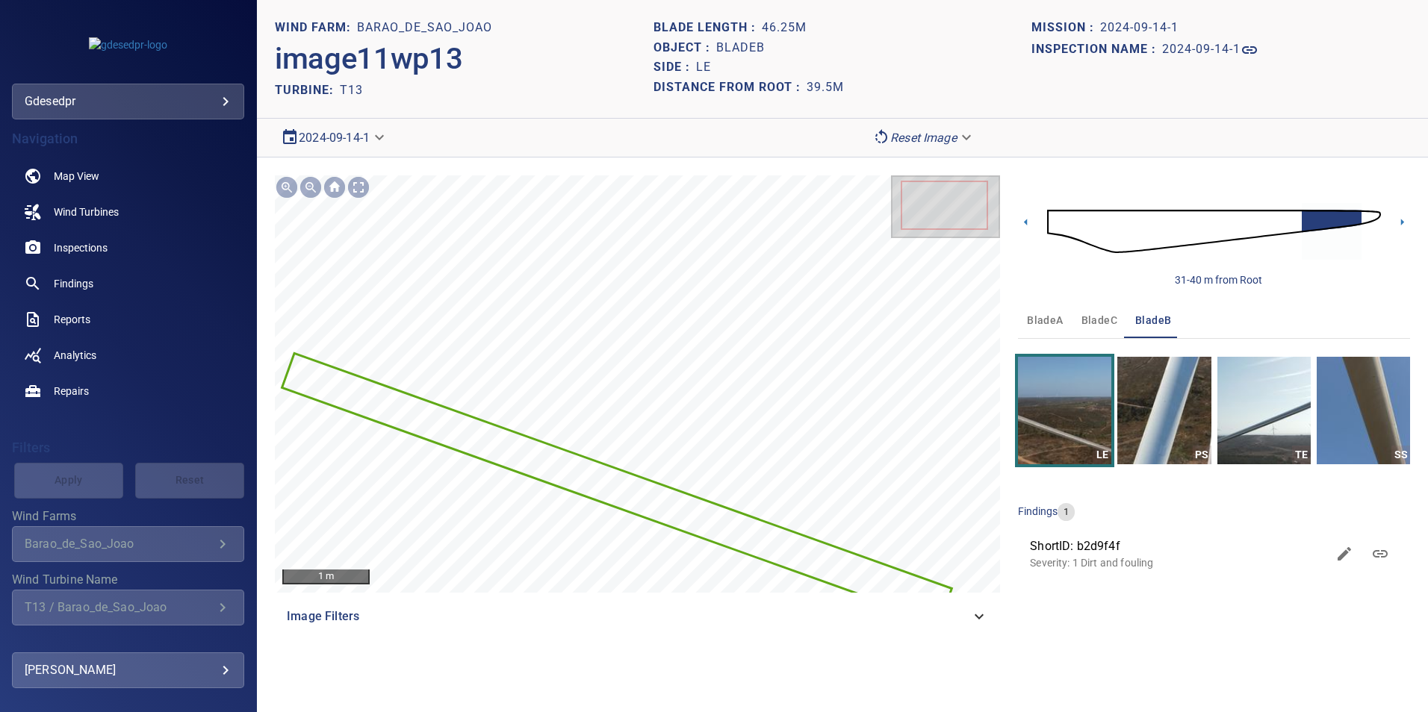
click at [356, 137] on body "**********" at bounding box center [714, 356] width 1428 height 712
drag, startPoint x: 311, startPoint y: 161, endPoint x: 319, endPoint y: 175, distance: 16.7
click at [311, 162] on link "2025-06-29-1" at bounding box center [322, 164] width 71 height 18
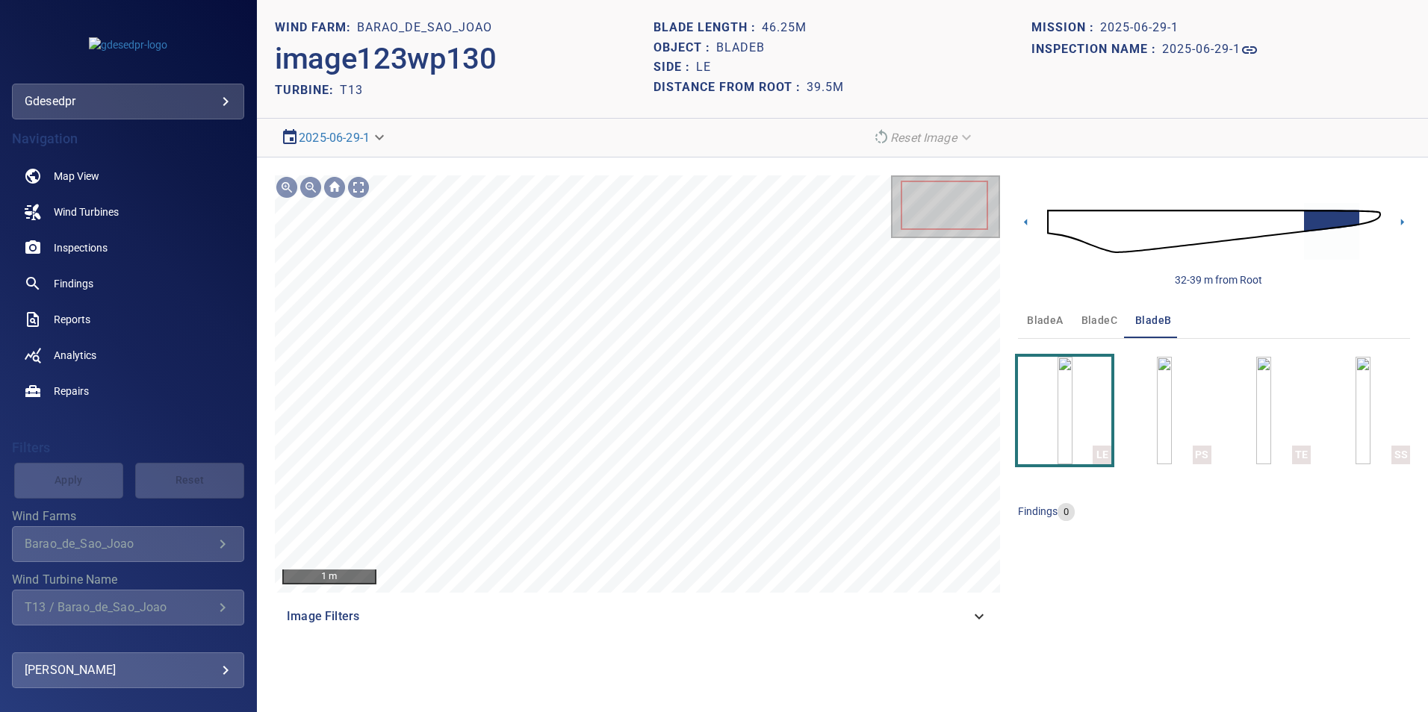
click at [1057, 323] on span "bladeA" at bounding box center [1045, 320] width 36 height 19
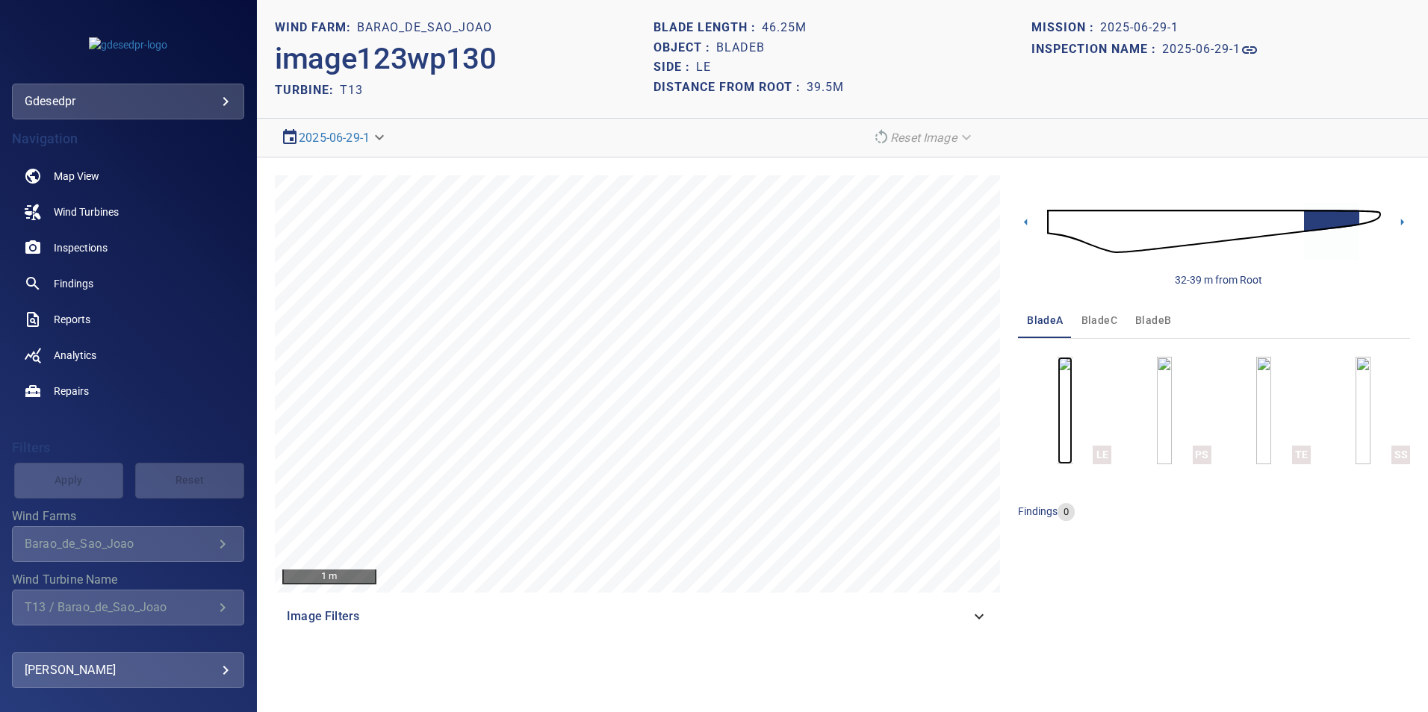
click at [1072, 411] on img "button" at bounding box center [1064, 411] width 15 height 108
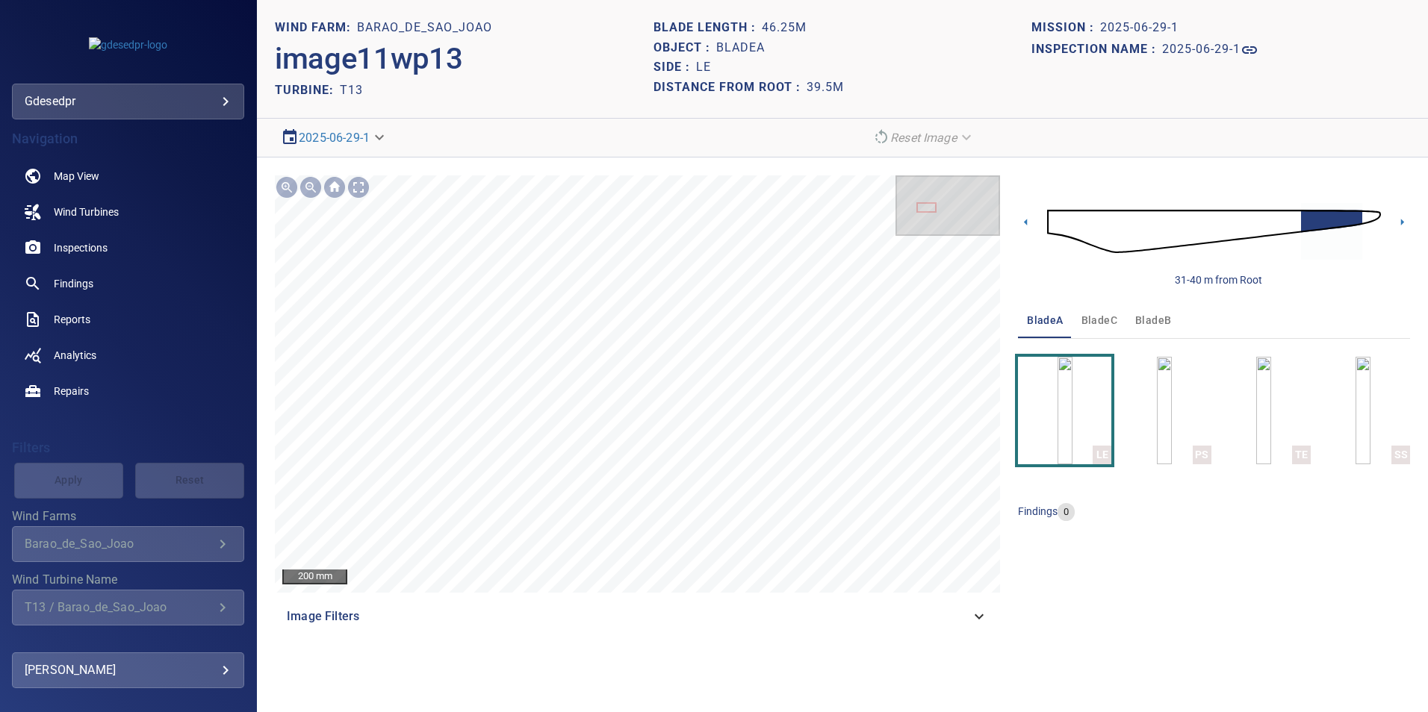
click at [1293, 222] on img at bounding box center [1214, 231] width 334 height 81
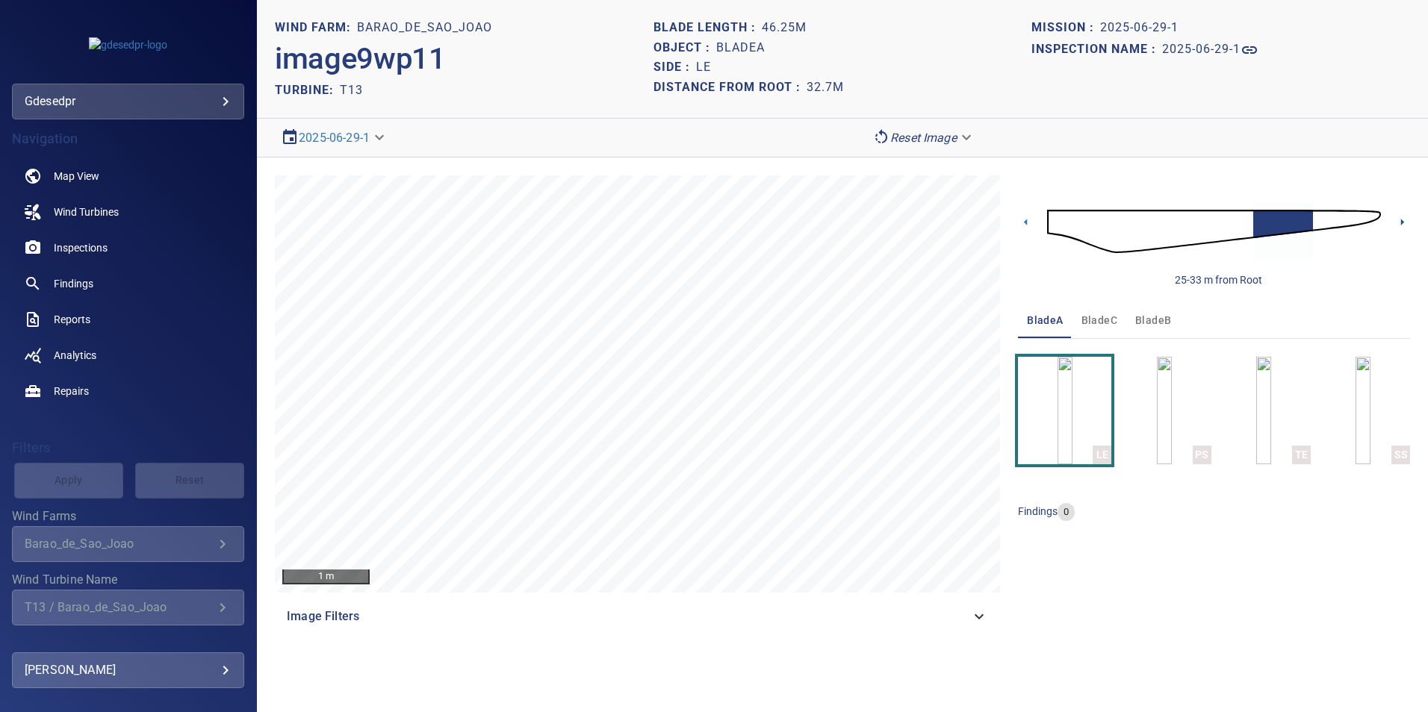
click at [1401, 223] on icon at bounding box center [1402, 222] width 3 height 7
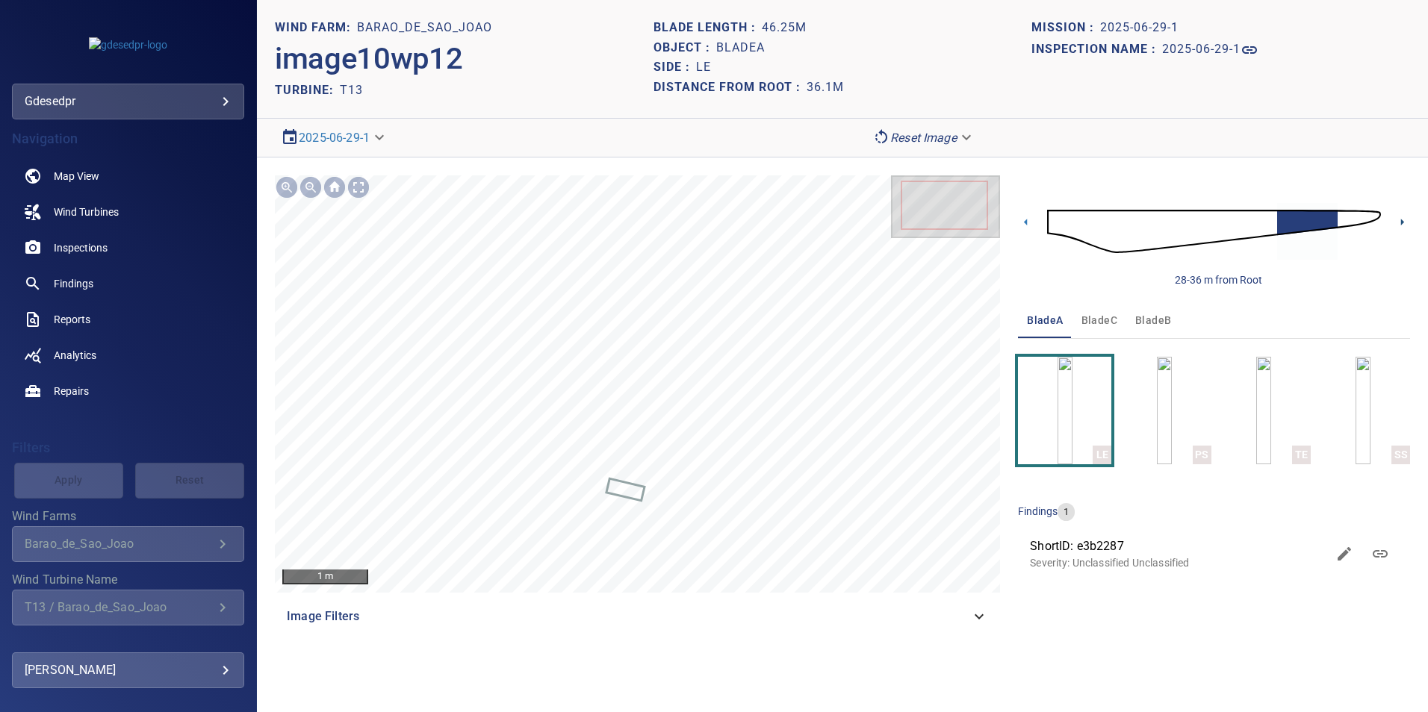
click at [1399, 223] on icon at bounding box center [1402, 222] width 16 height 16
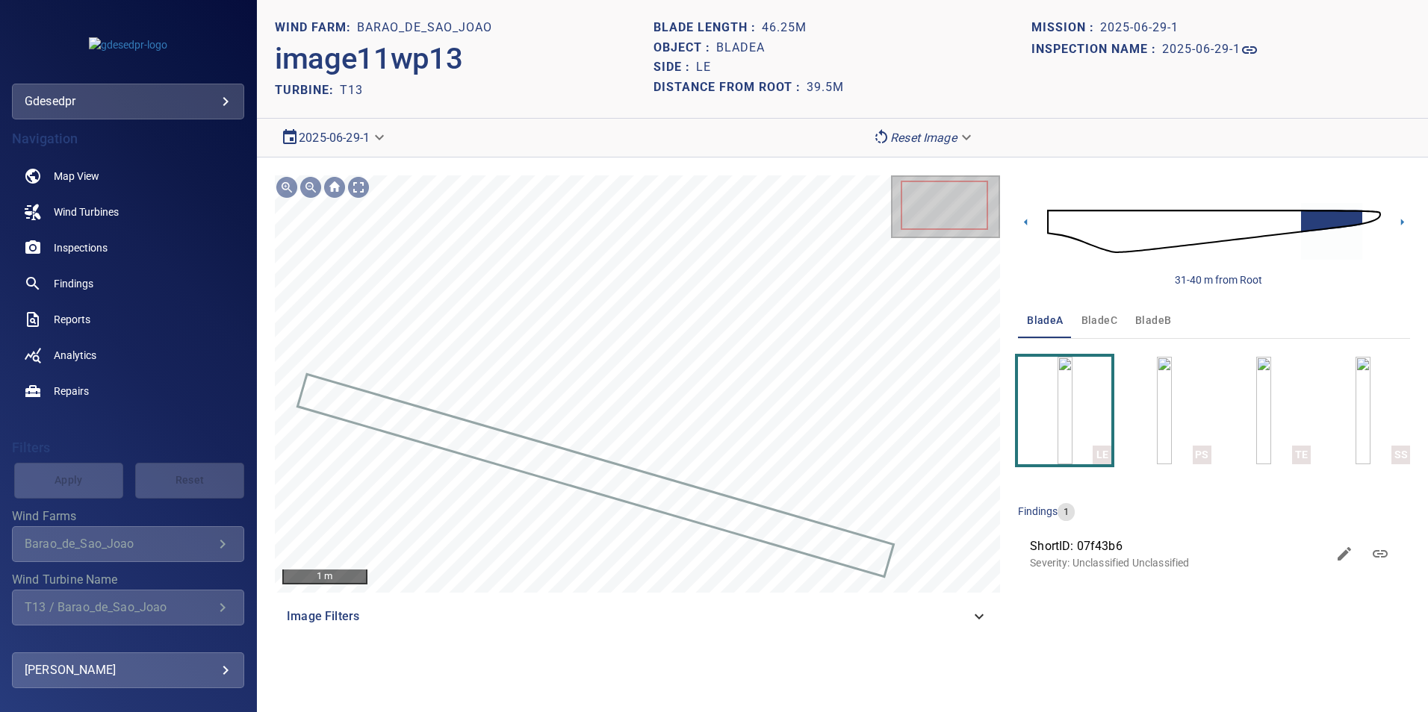
drag, startPoint x: 311, startPoint y: 122, endPoint x: 314, endPoint y: 138, distance: 16.1
click at [311, 123] on section "**********" at bounding box center [842, 138] width 1171 height 39
click at [319, 141] on body "**********" at bounding box center [714, 356] width 1428 height 712
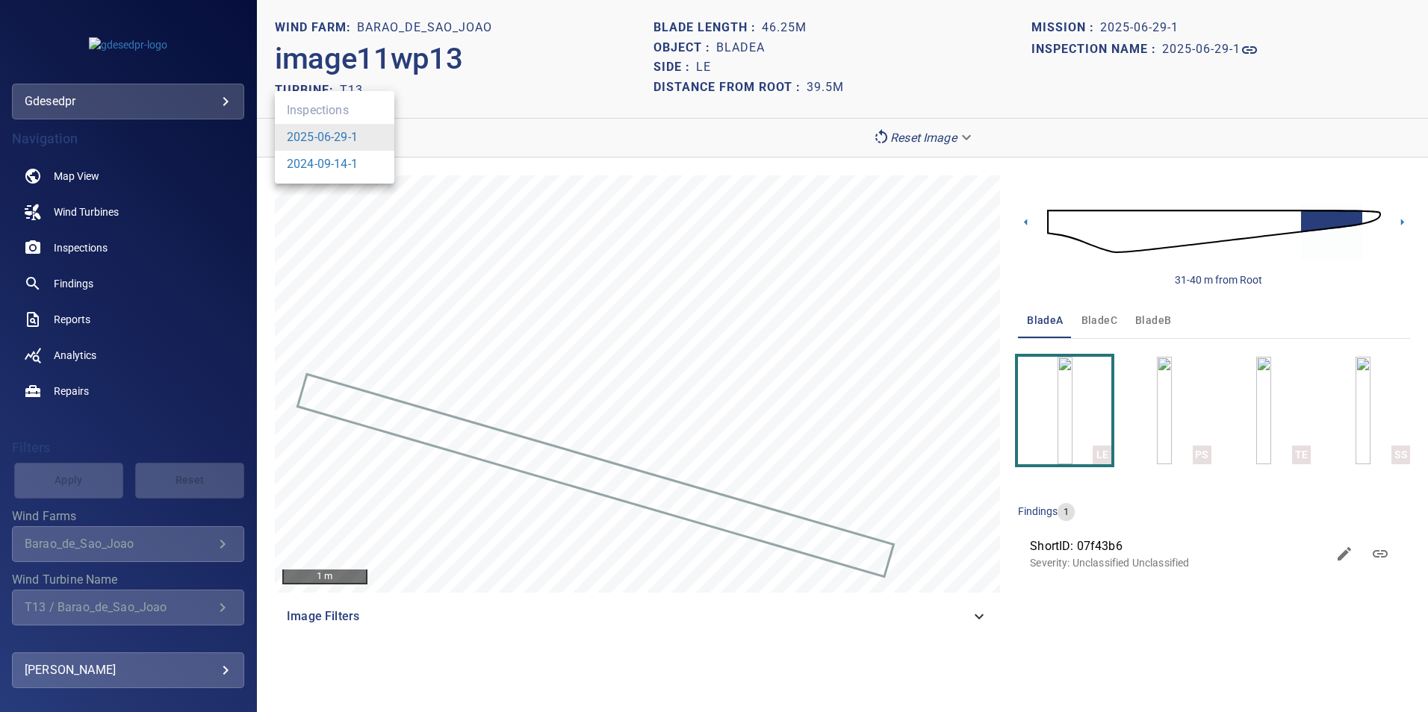
click at [331, 179] on ul "Inspections 2025-06-29-1 2024-09-14-1" at bounding box center [334, 137] width 119 height 93
click at [329, 171] on link "2024-09-14-1" at bounding box center [322, 164] width 71 height 18
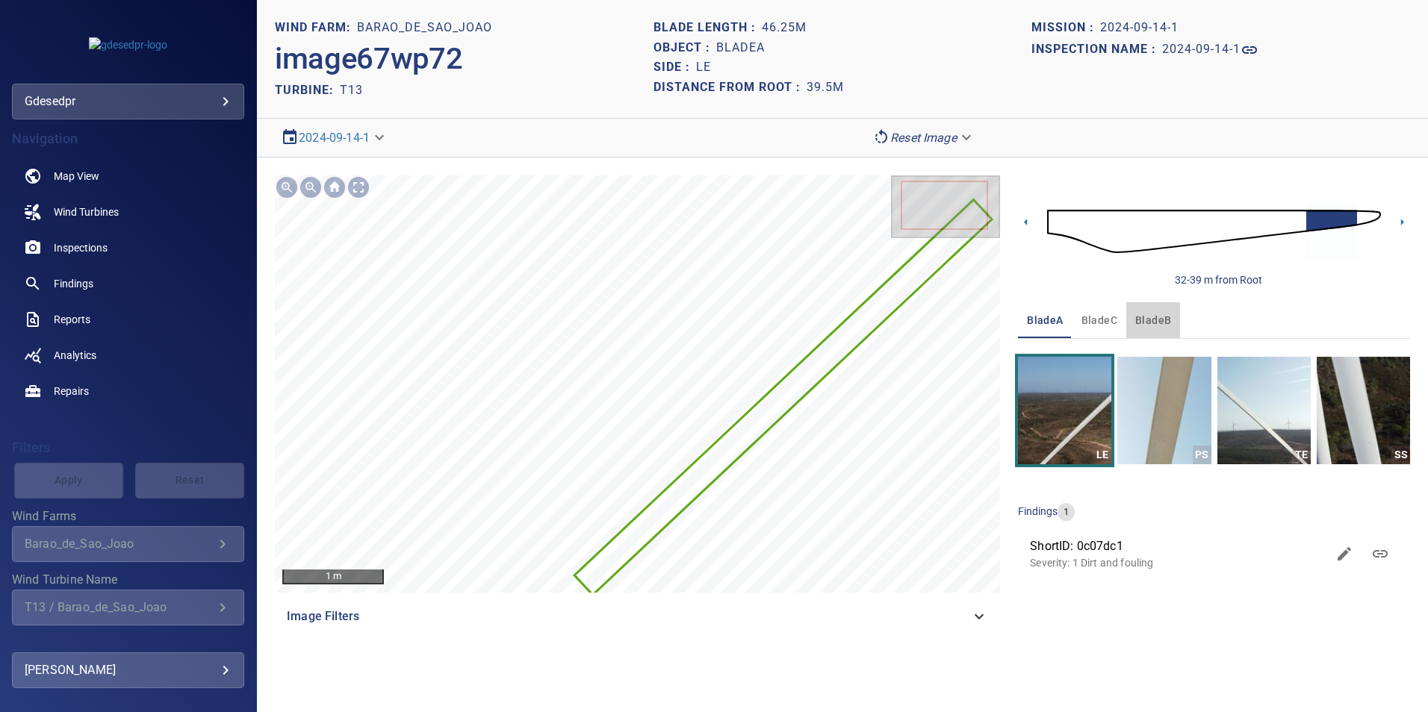
click at [1160, 332] on button "bladeB" at bounding box center [1153, 320] width 54 height 36
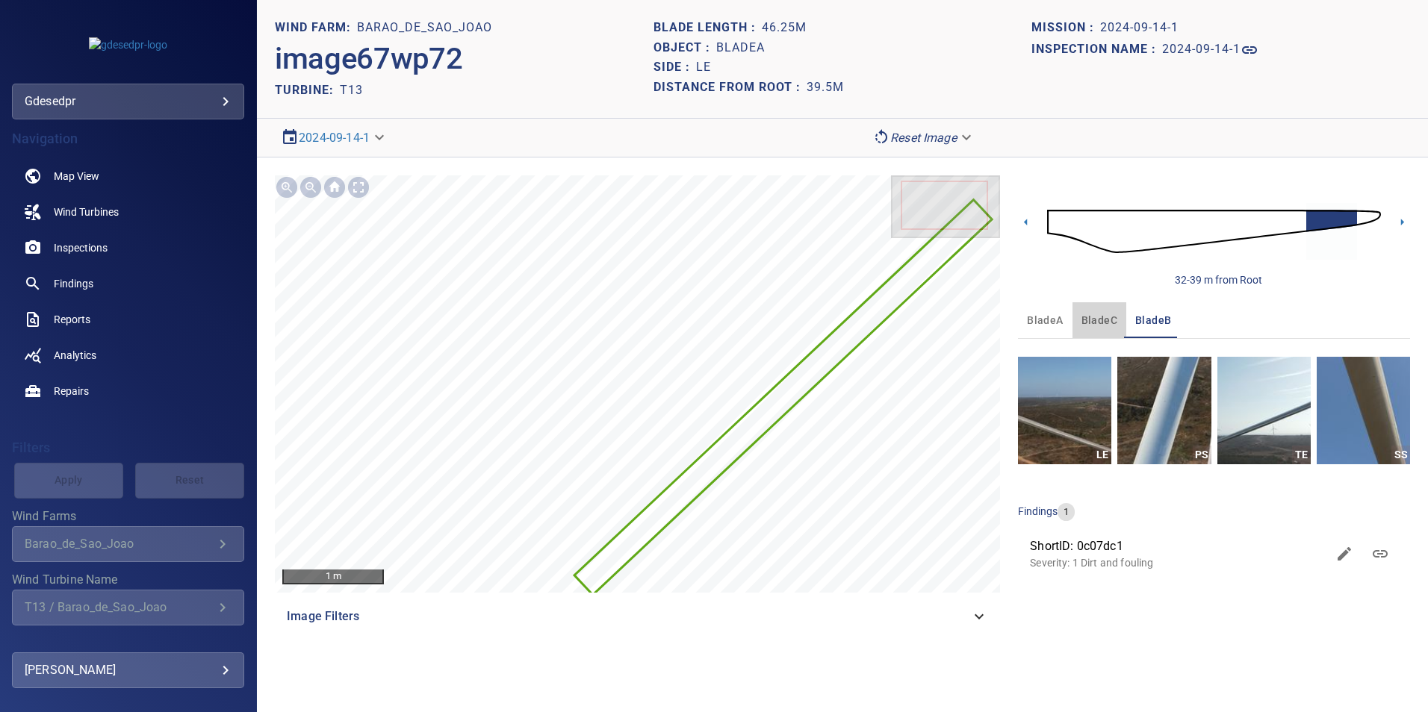
click at [1077, 325] on button "bladeC" at bounding box center [1099, 320] width 54 height 36
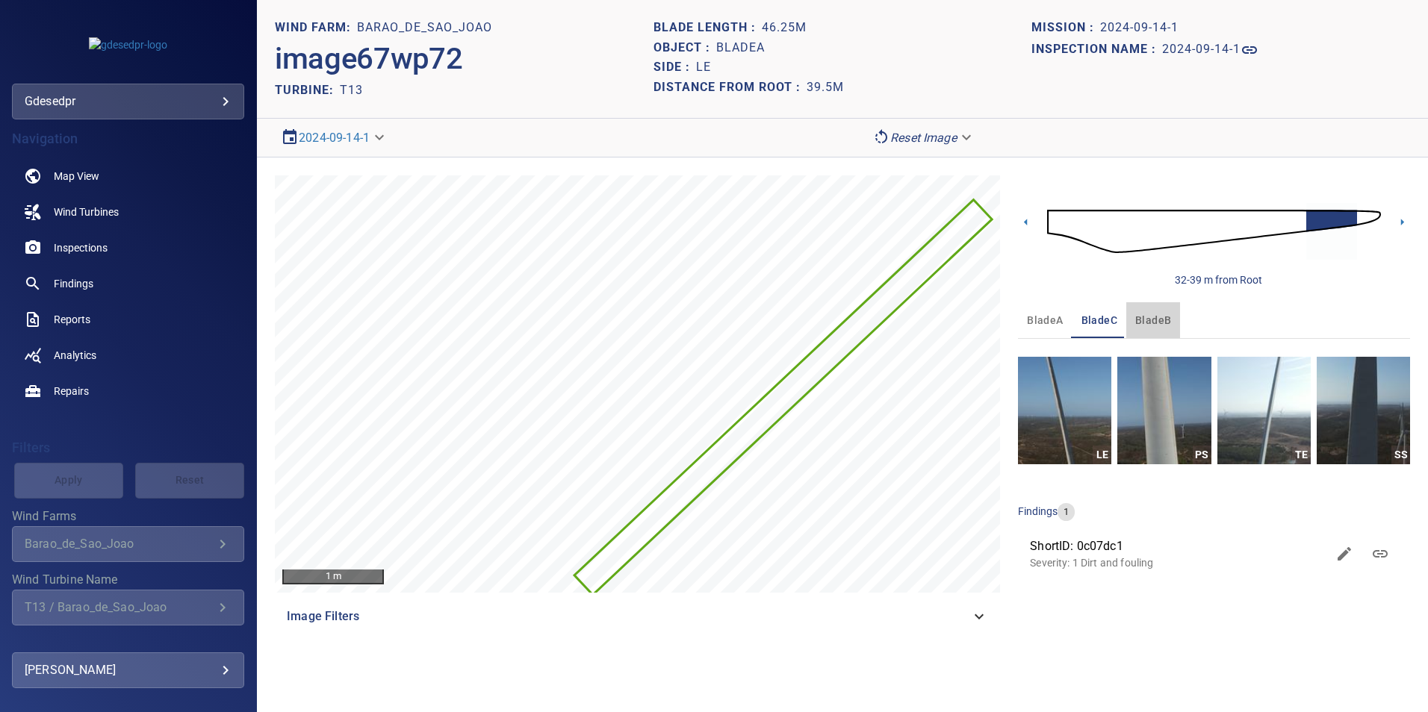
click at [1135, 323] on span "bladeB" at bounding box center [1153, 320] width 36 height 19
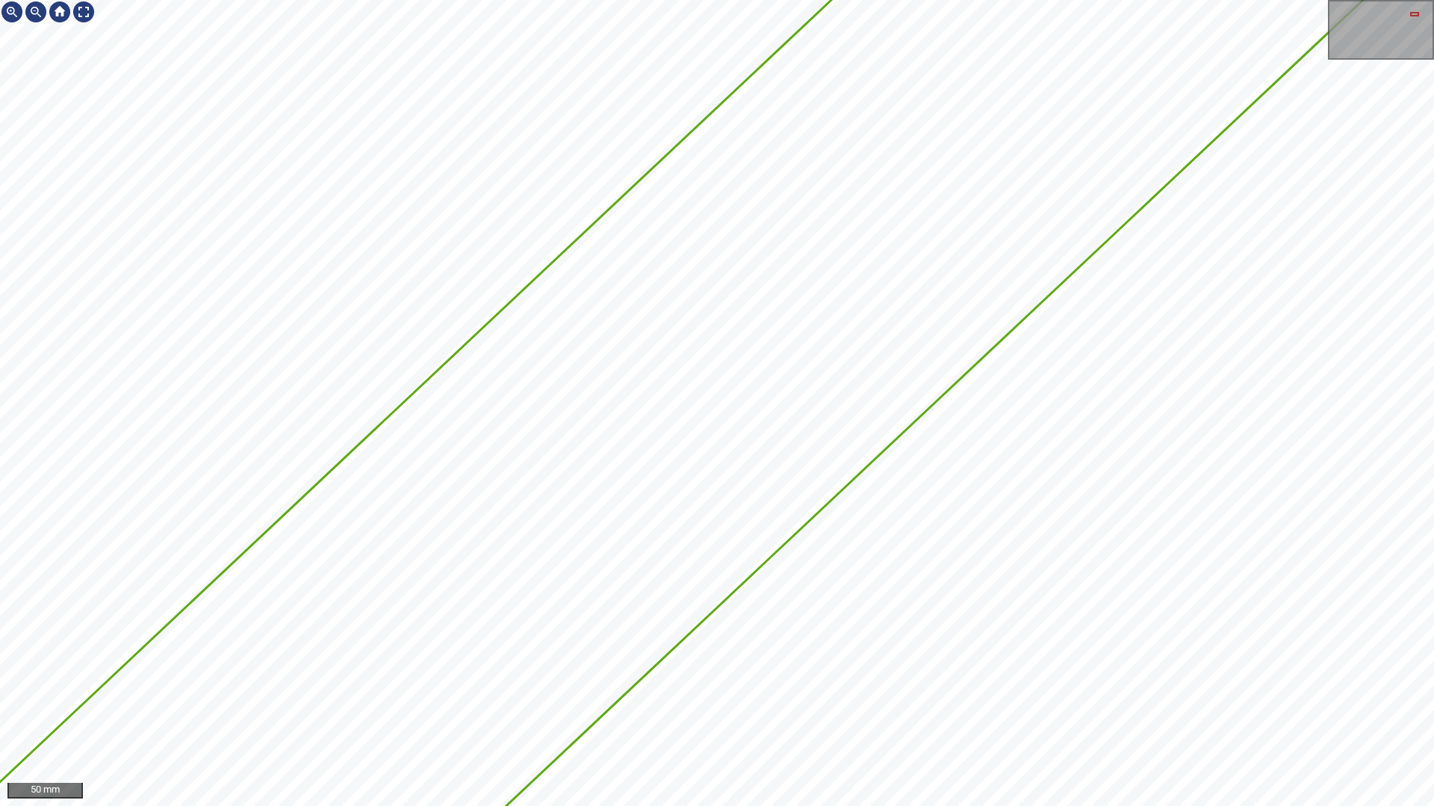
click at [1396, 0] on div "50 mm" at bounding box center [717, 403] width 1434 height 806
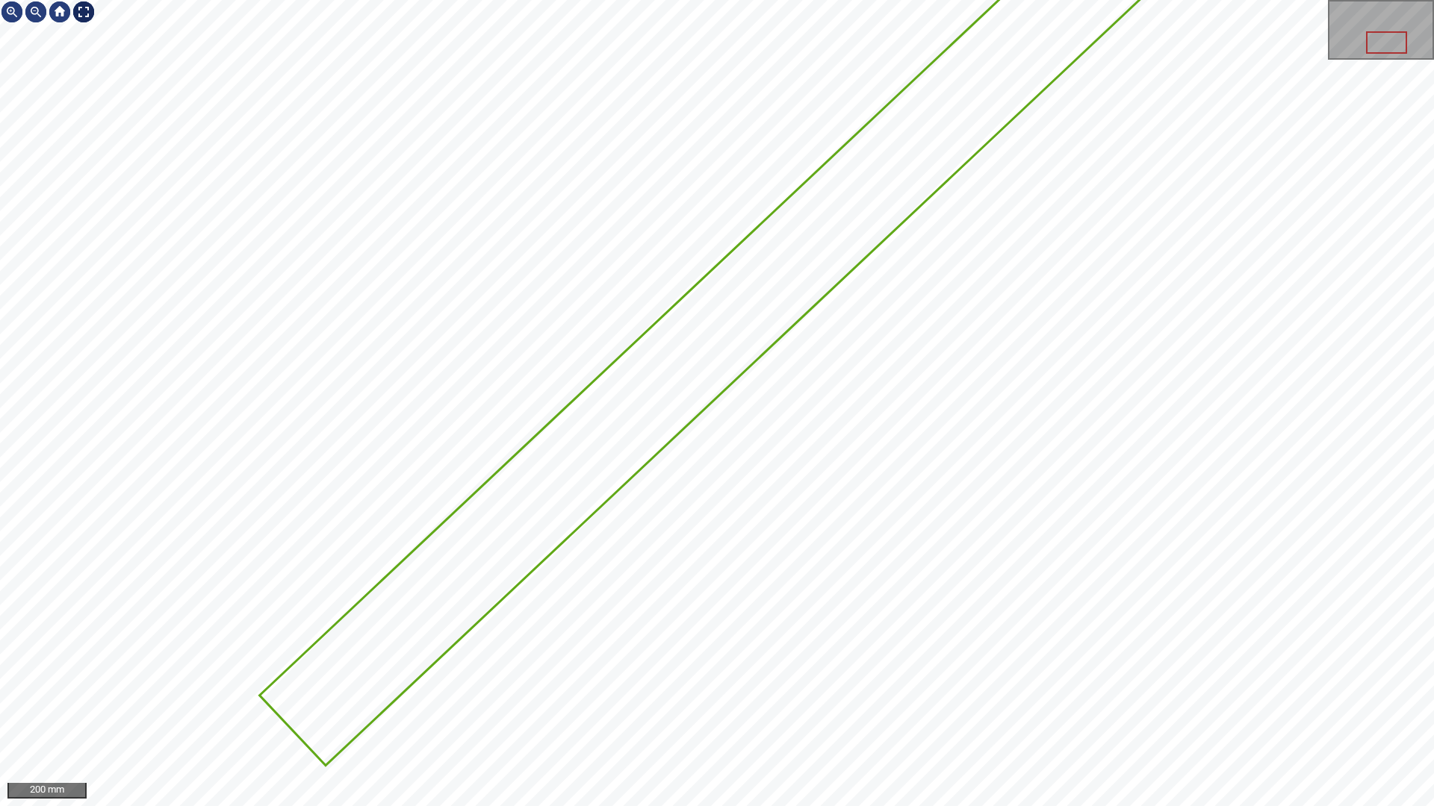
click at [78, 10] on div at bounding box center [84, 12] width 24 height 24
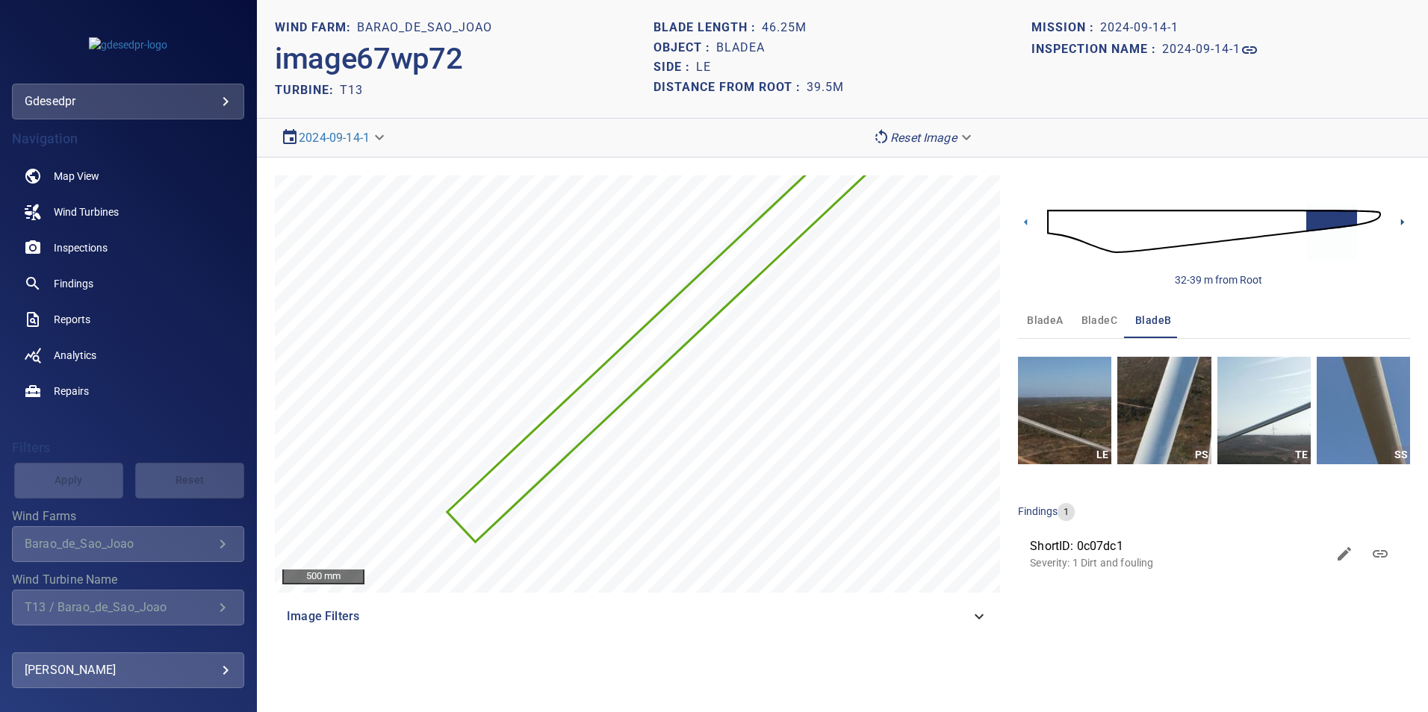
click at [1399, 223] on icon at bounding box center [1402, 222] width 16 height 16
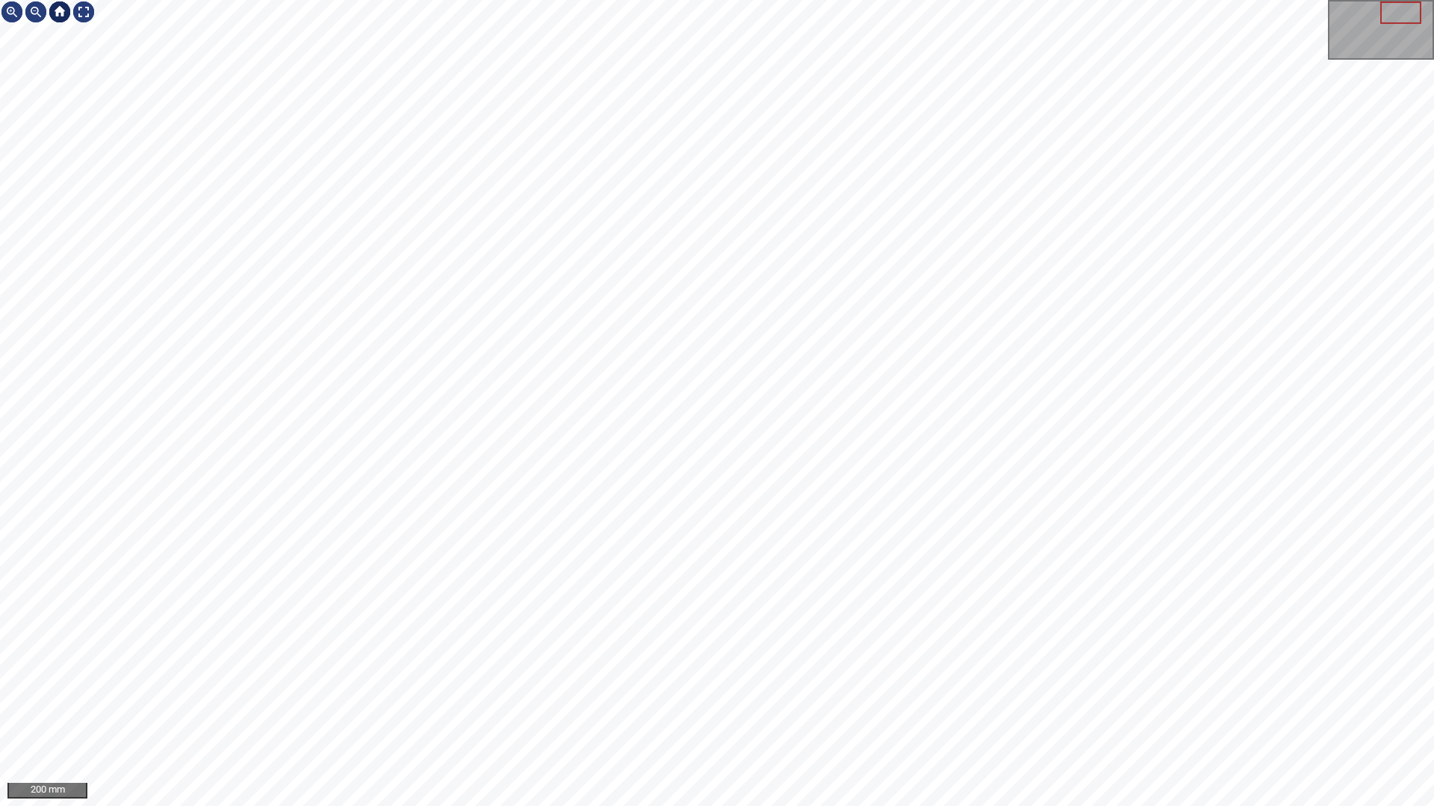
click at [71, 12] on div at bounding box center [60, 12] width 24 height 24
click at [82, 17] on div at bounding box center [84, 12] width 24 height 24
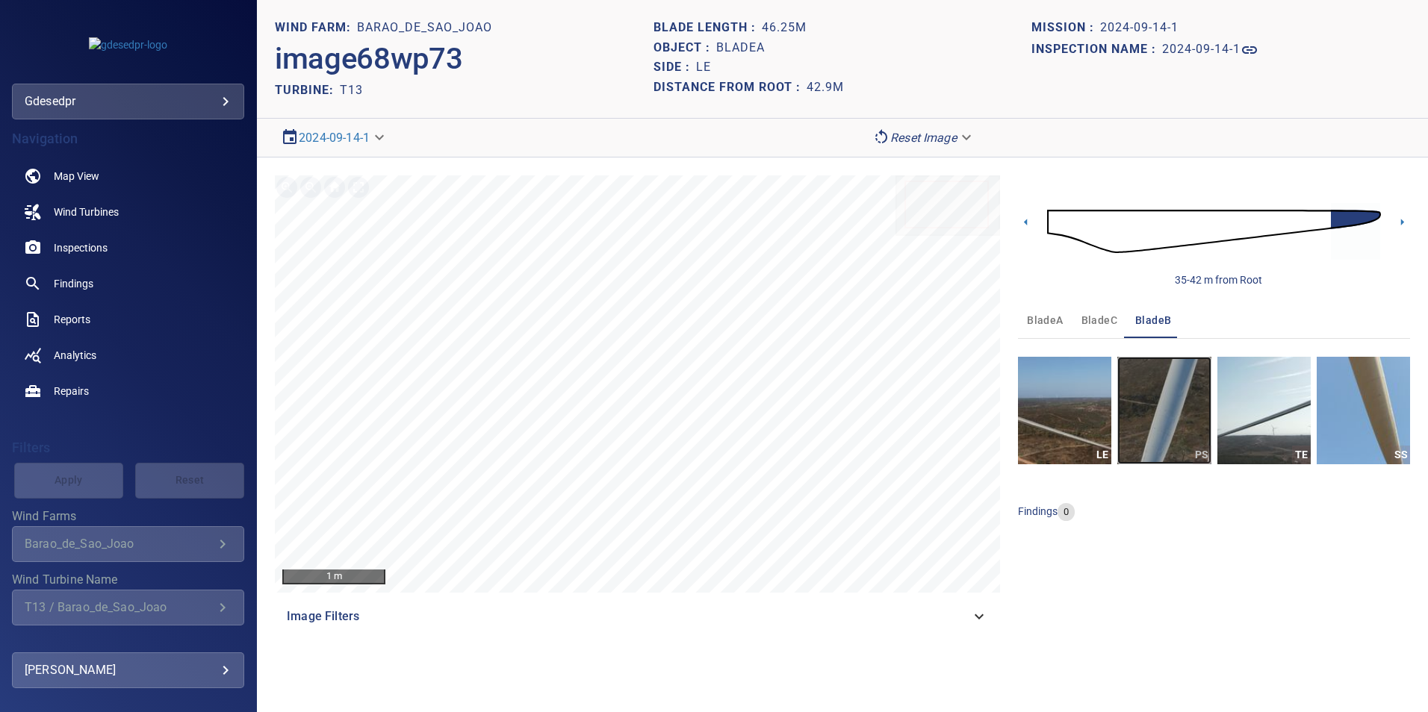
click at [1162, 427] on img "button" at bounding box center [1163, 411] width 93 height 108
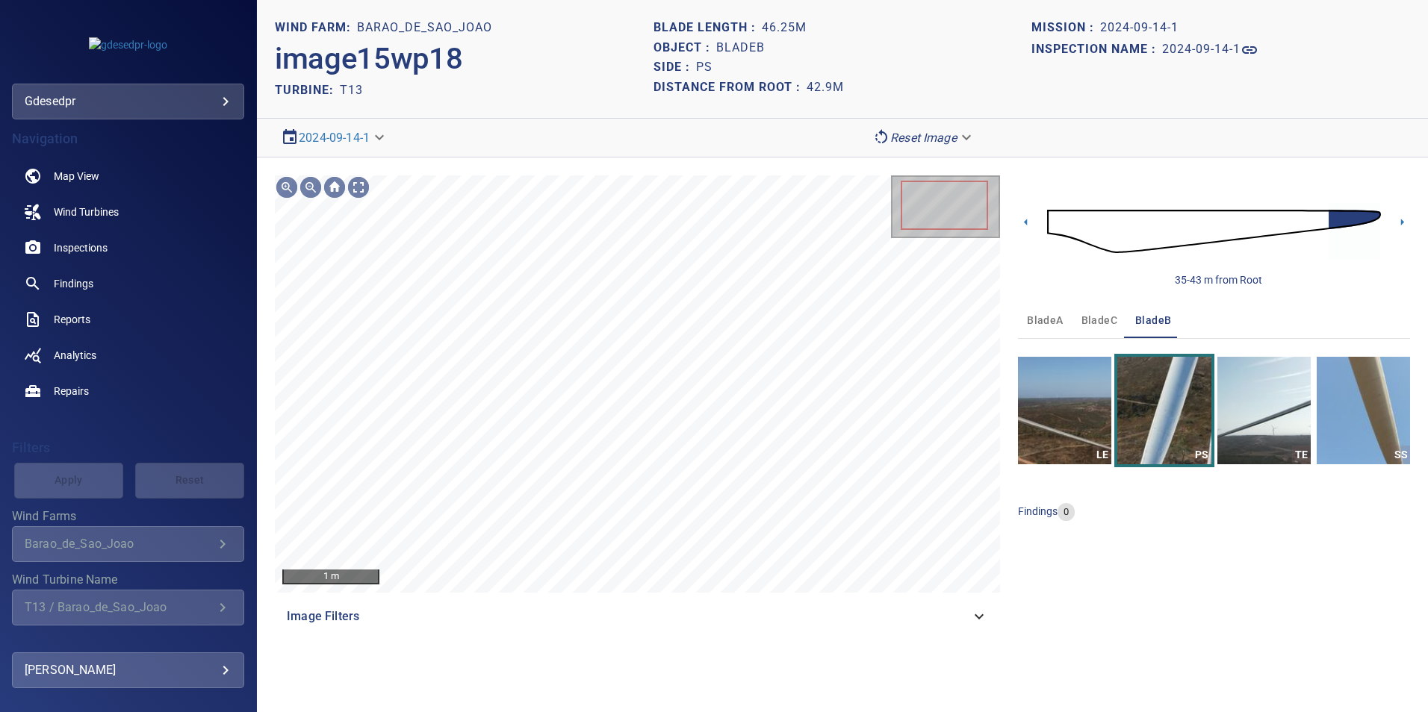
drag, startPoint x: 1189, startPoint y: 227, endPoint x: 1224, endPoint y: 229, distance: 35.2
click at [1189, 228] on img at bounding box center [1214, 231] width 334 height 81
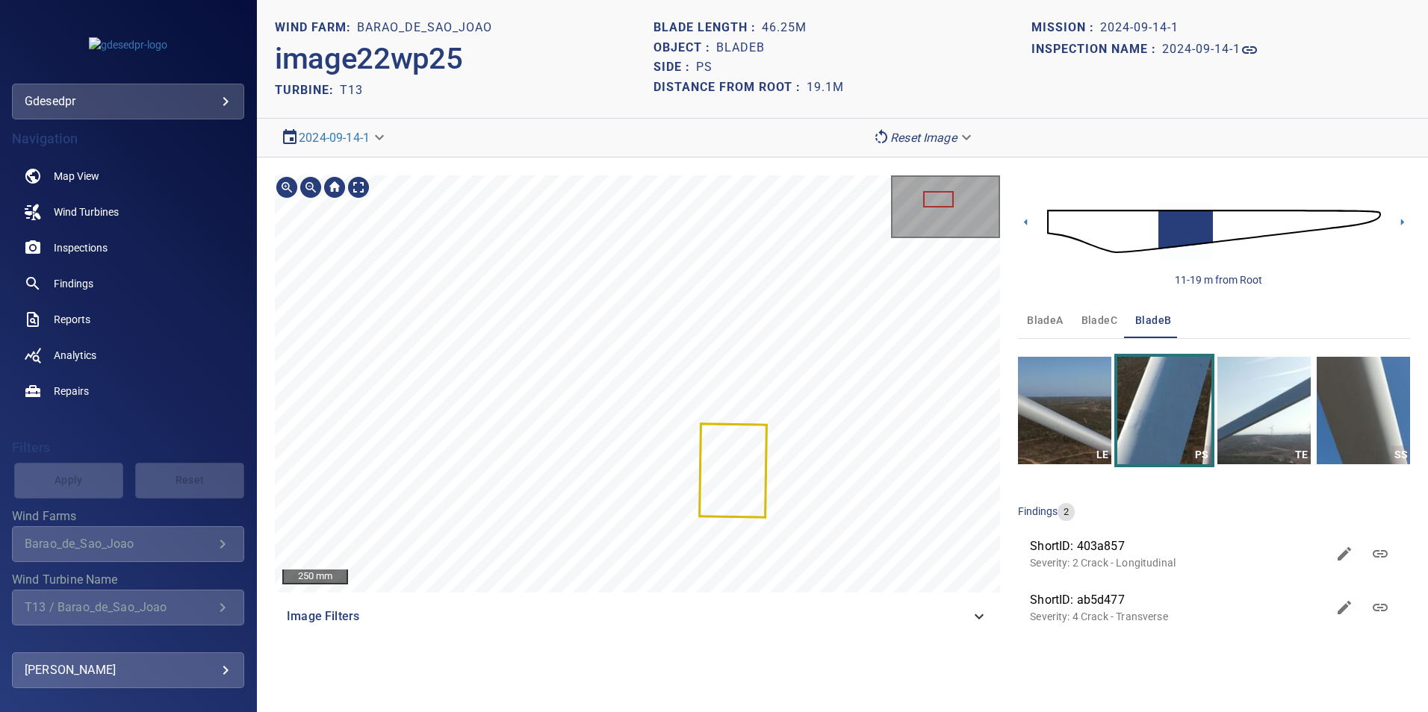
click at [509, 603] on div "250 mm Image Filters" at bounding box center [637, 408] width 725 height 466
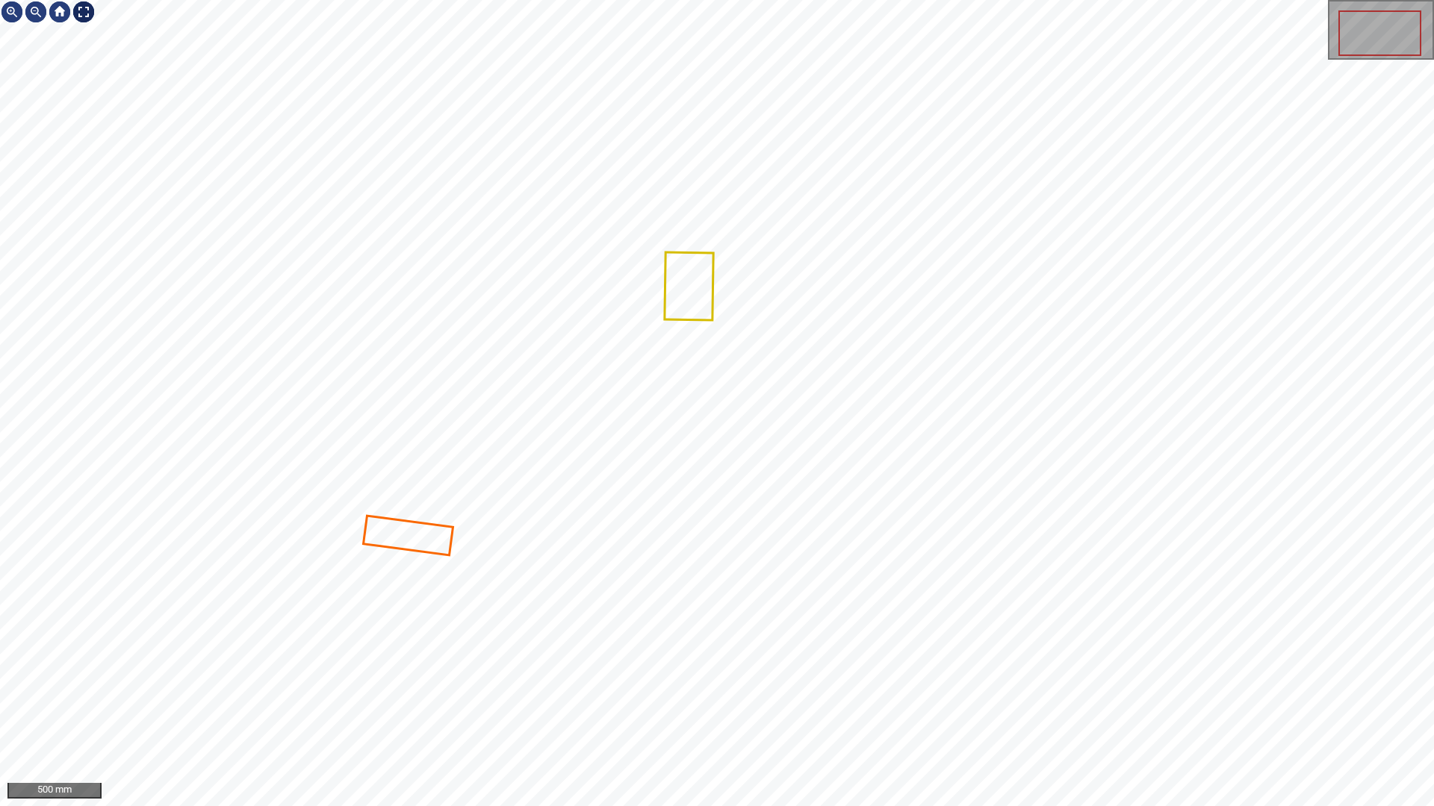
click at [93, 16] on div at bounding box center [84, 12] width 24 height 24
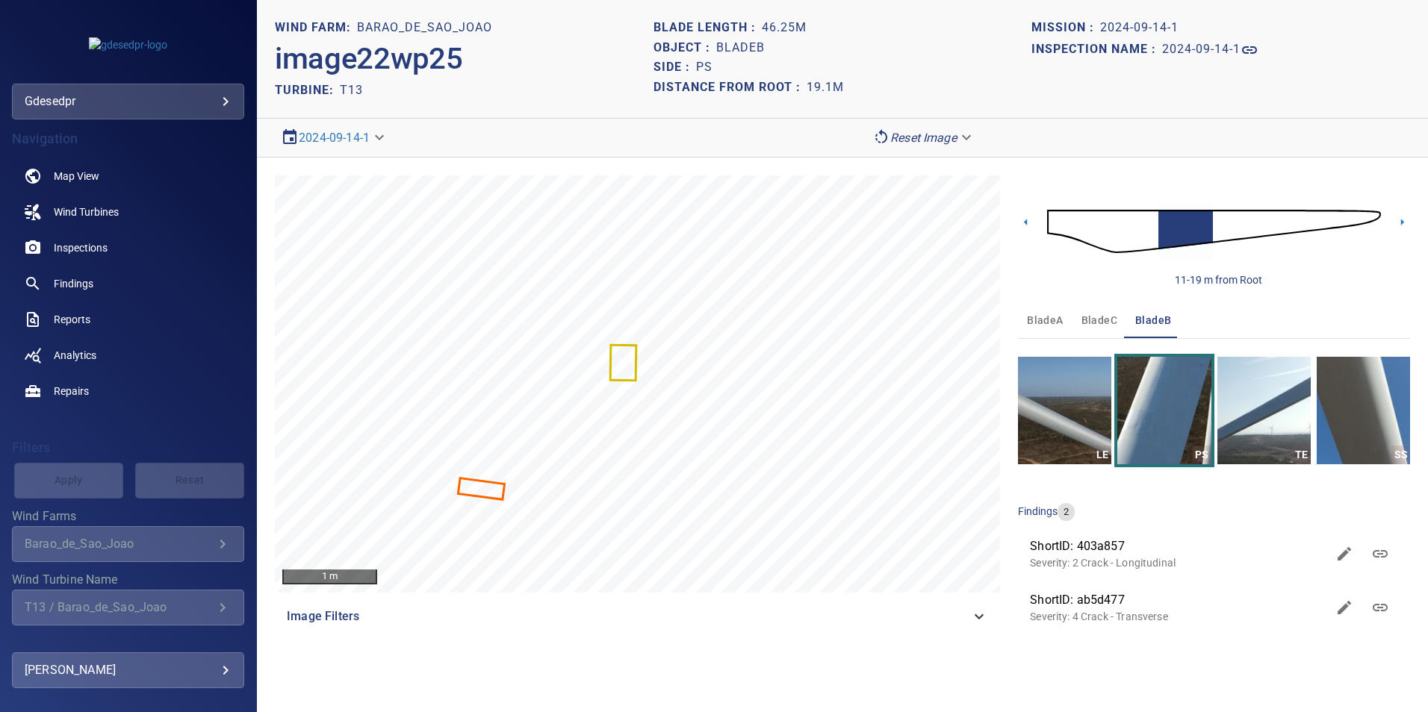
click at [1154, 231] on img at bounding box center [1214, 231] width 334 height 81
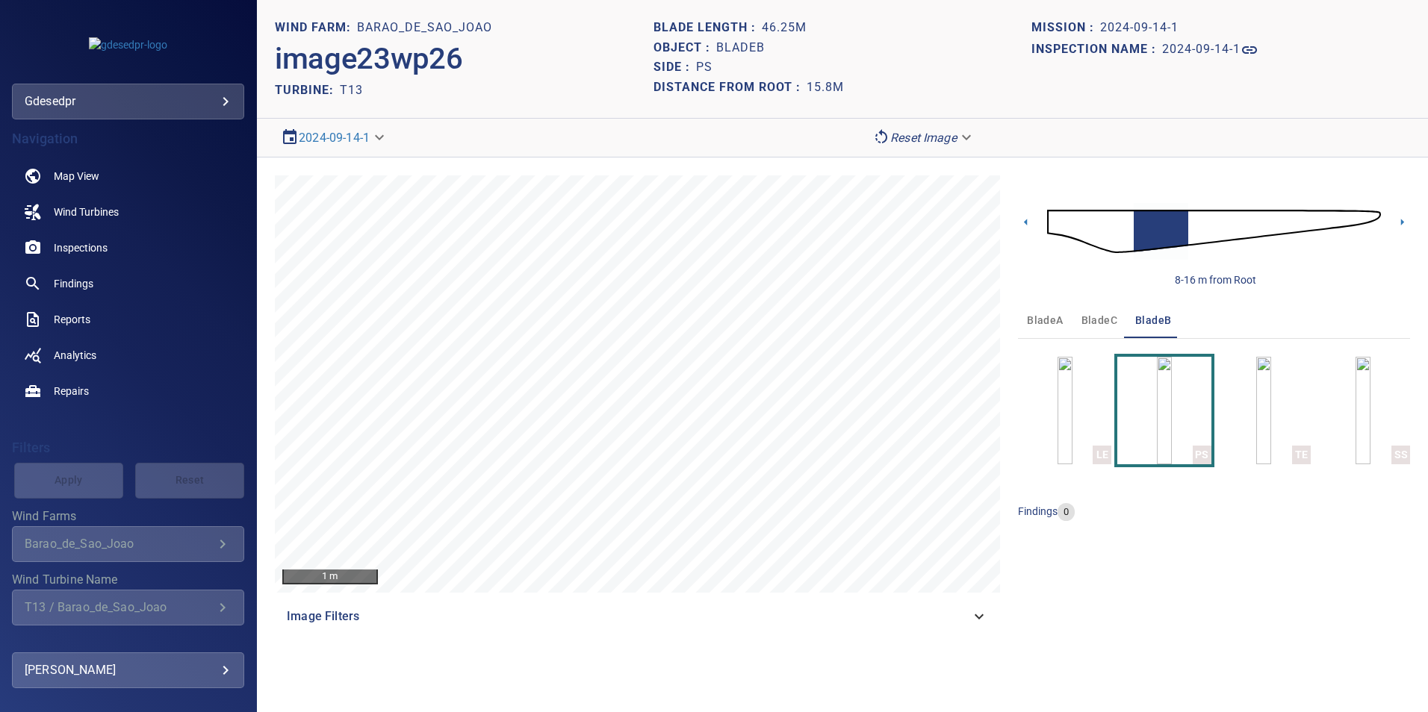
click at [1193, 223] on img at bounding box center [1214, 231] width 334 height 81
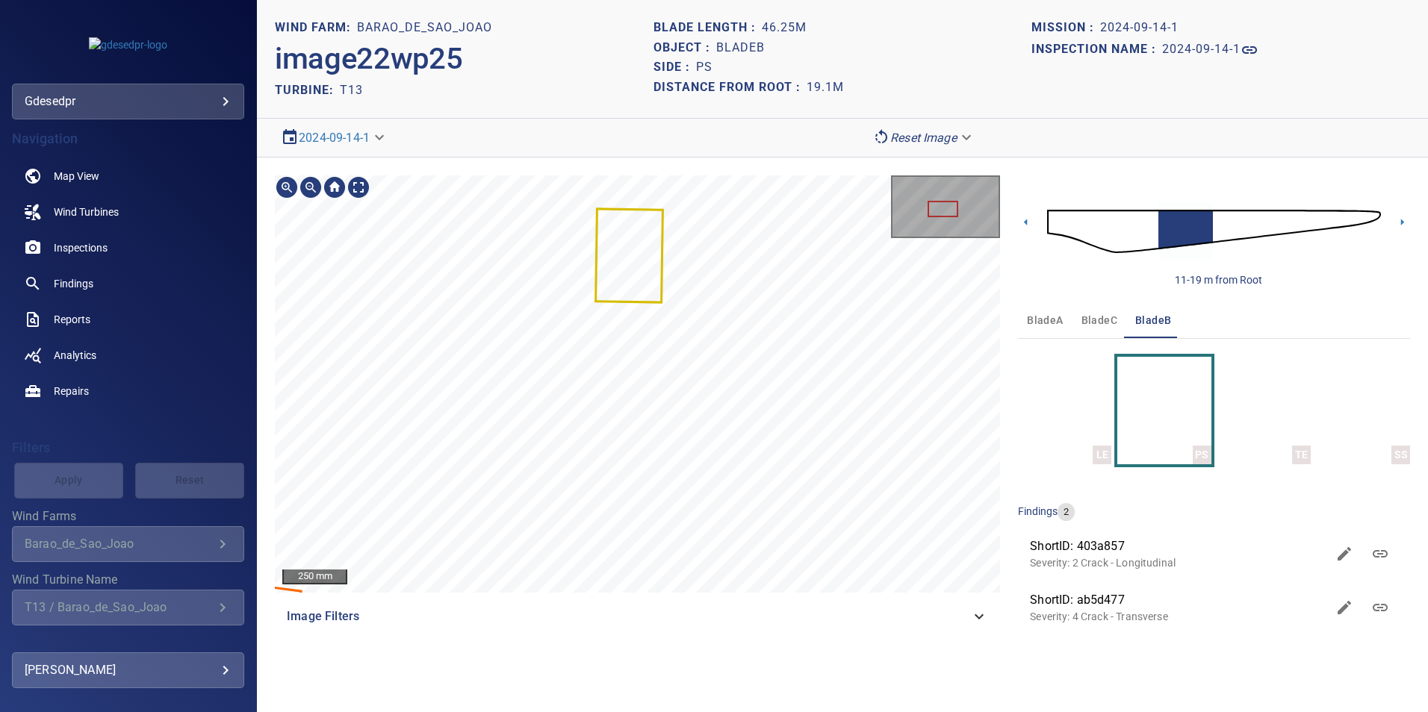
click at [559, 131] on section "**********" at bounding box center [842, 356] width 1171 height 712
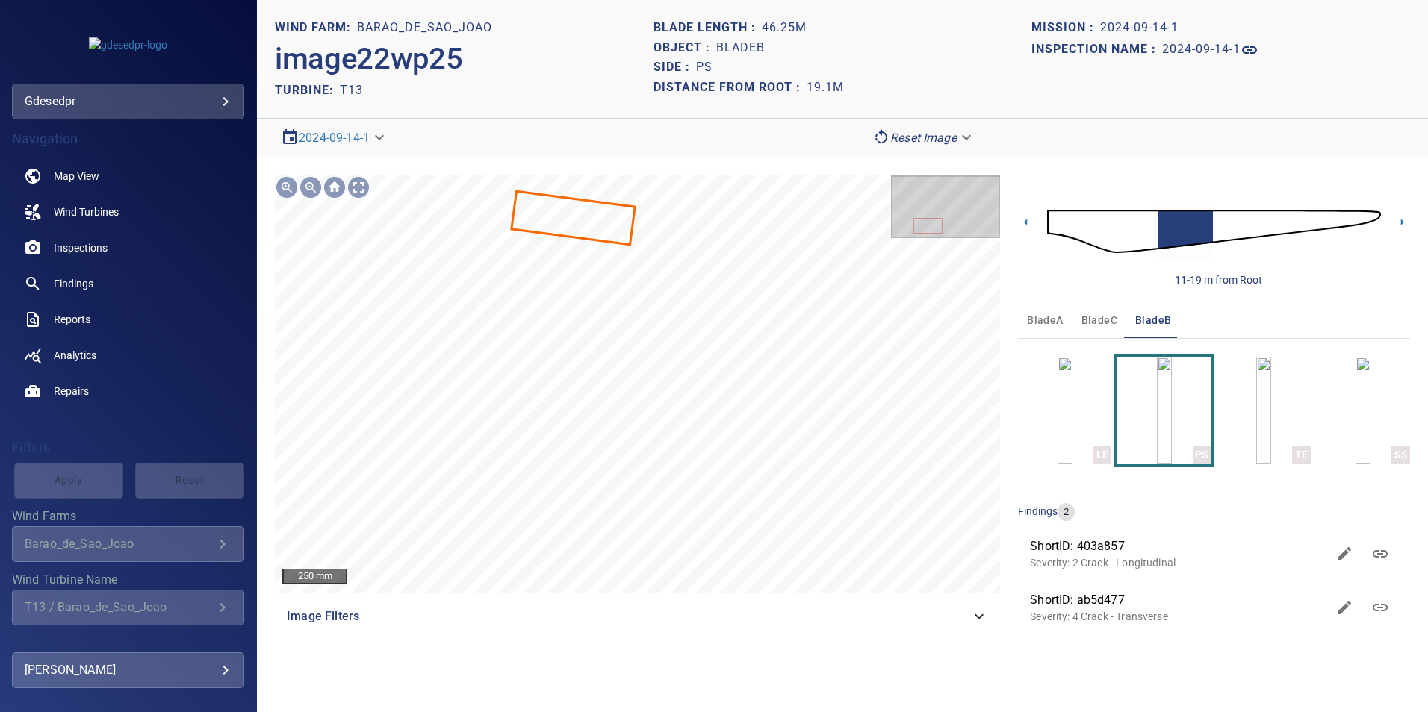
click at [1219, 230] on img at bounding box center [1214, 231] width 334 height 81
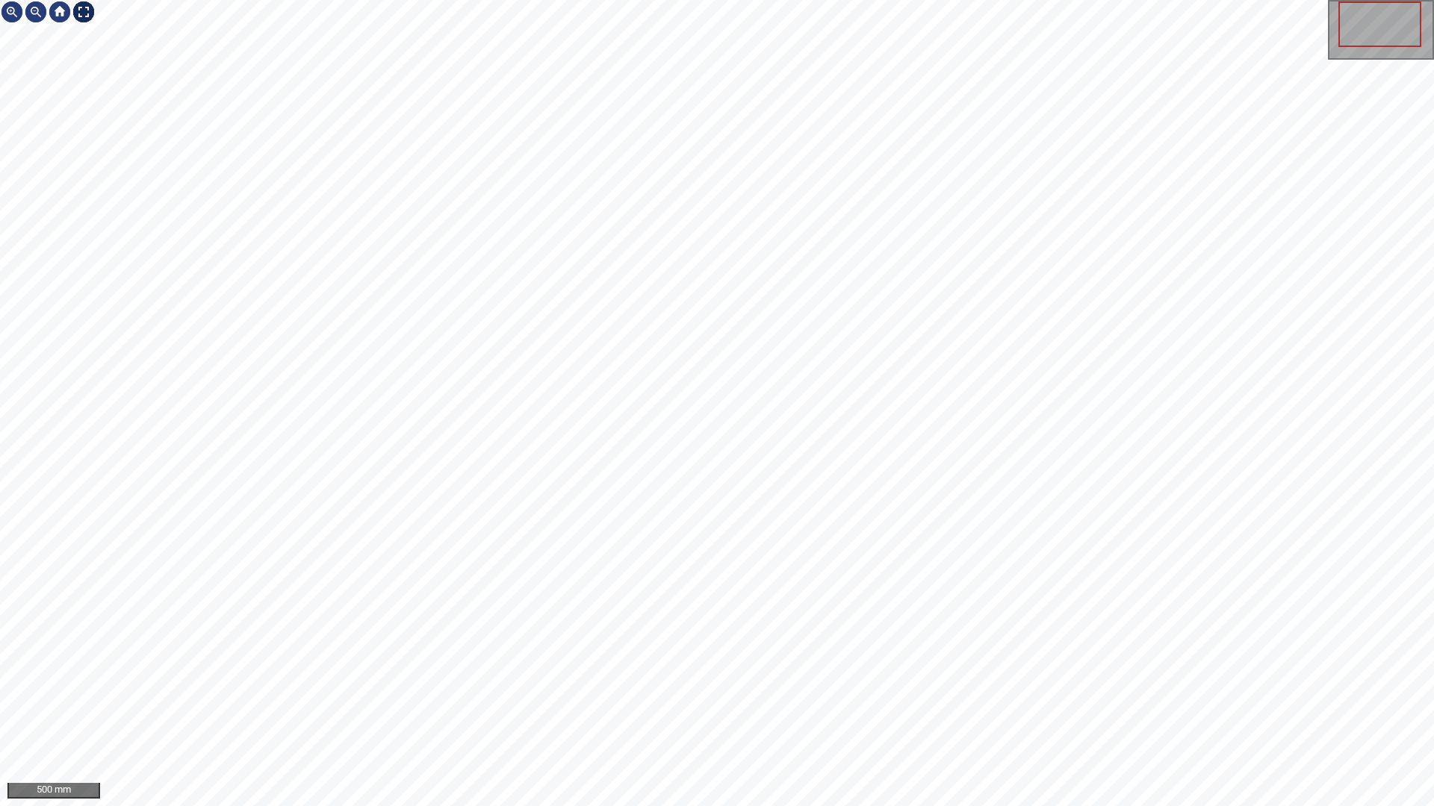
click at [80, 11] on div at bounding box center [84, 12] width 24 height 24
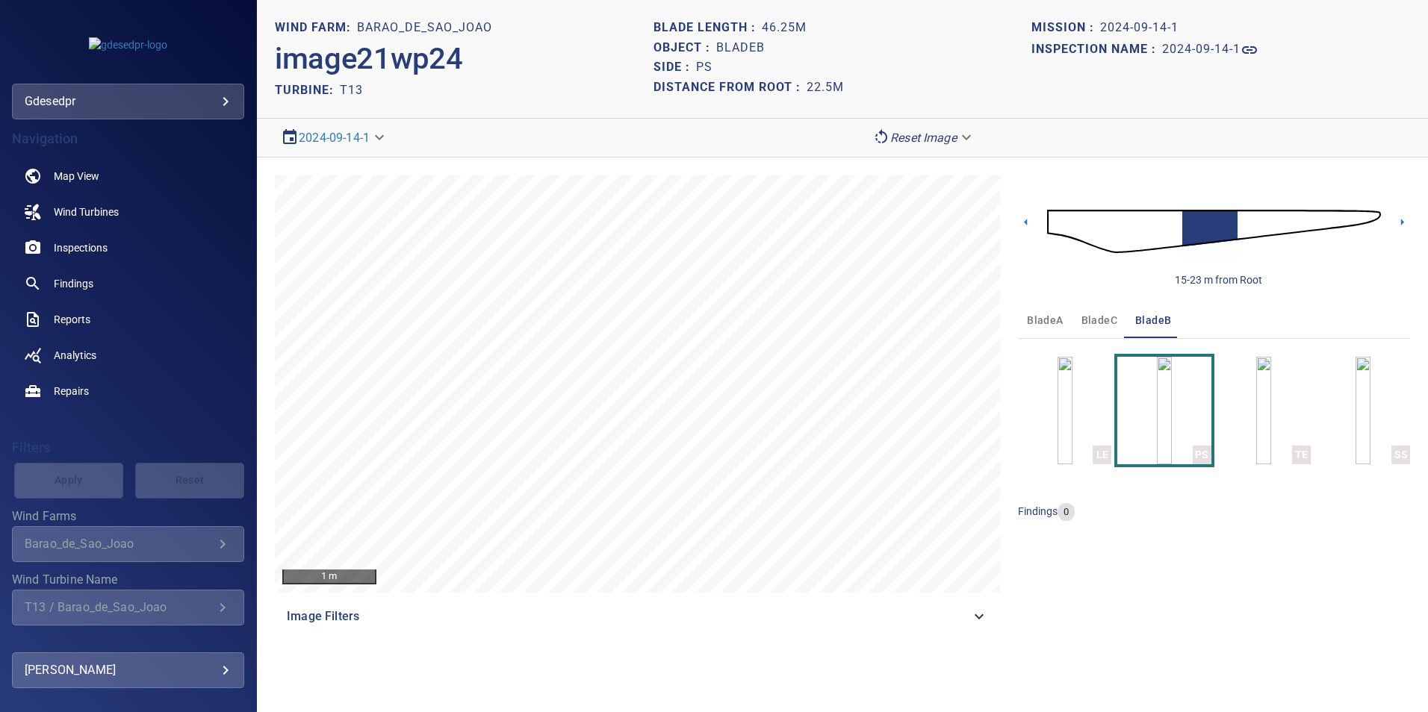
click at [1240, 226] on img at bounding box center [1214, 231] width 334 height 81
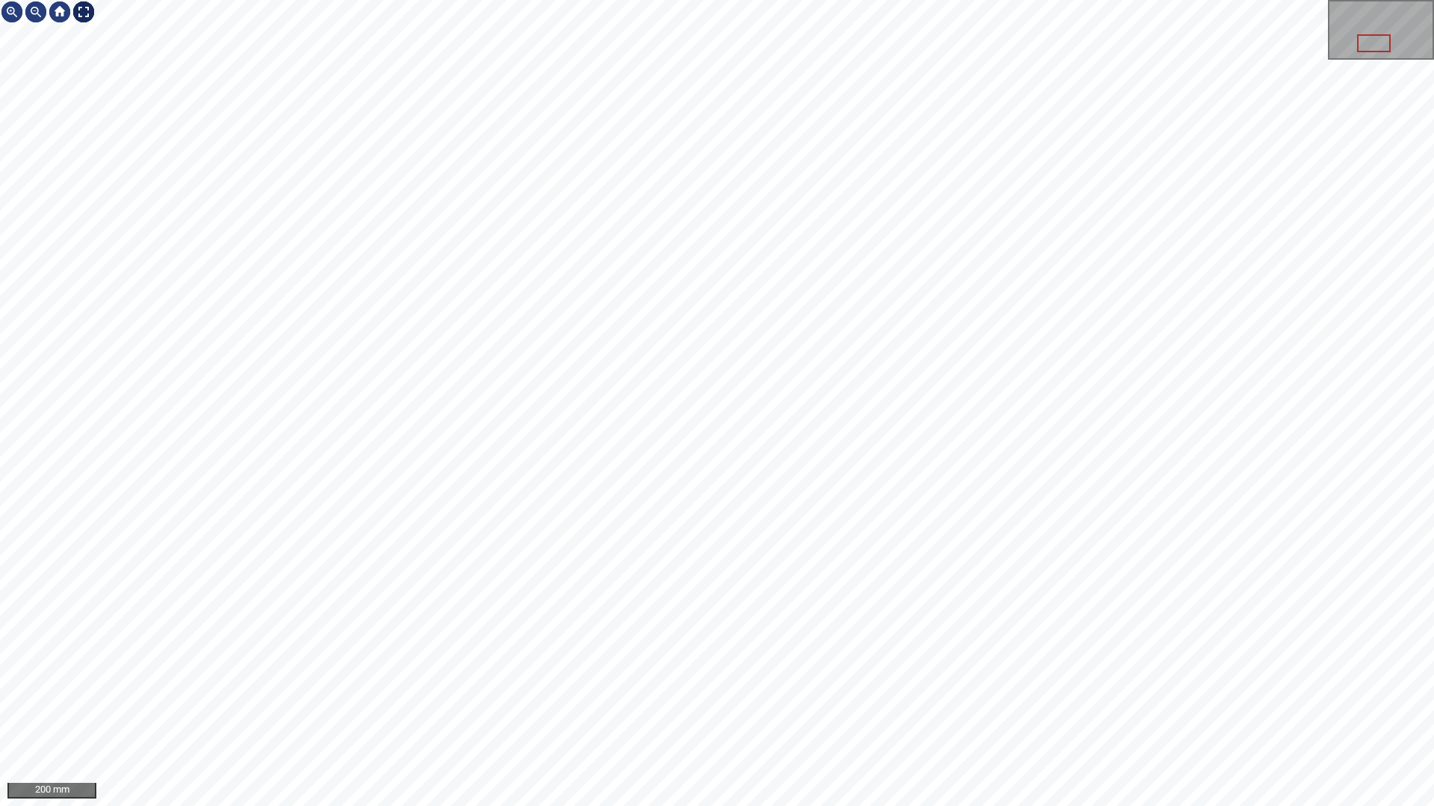
click at [84, 20] on div at bounding box center [84, 12] width 24 height 24
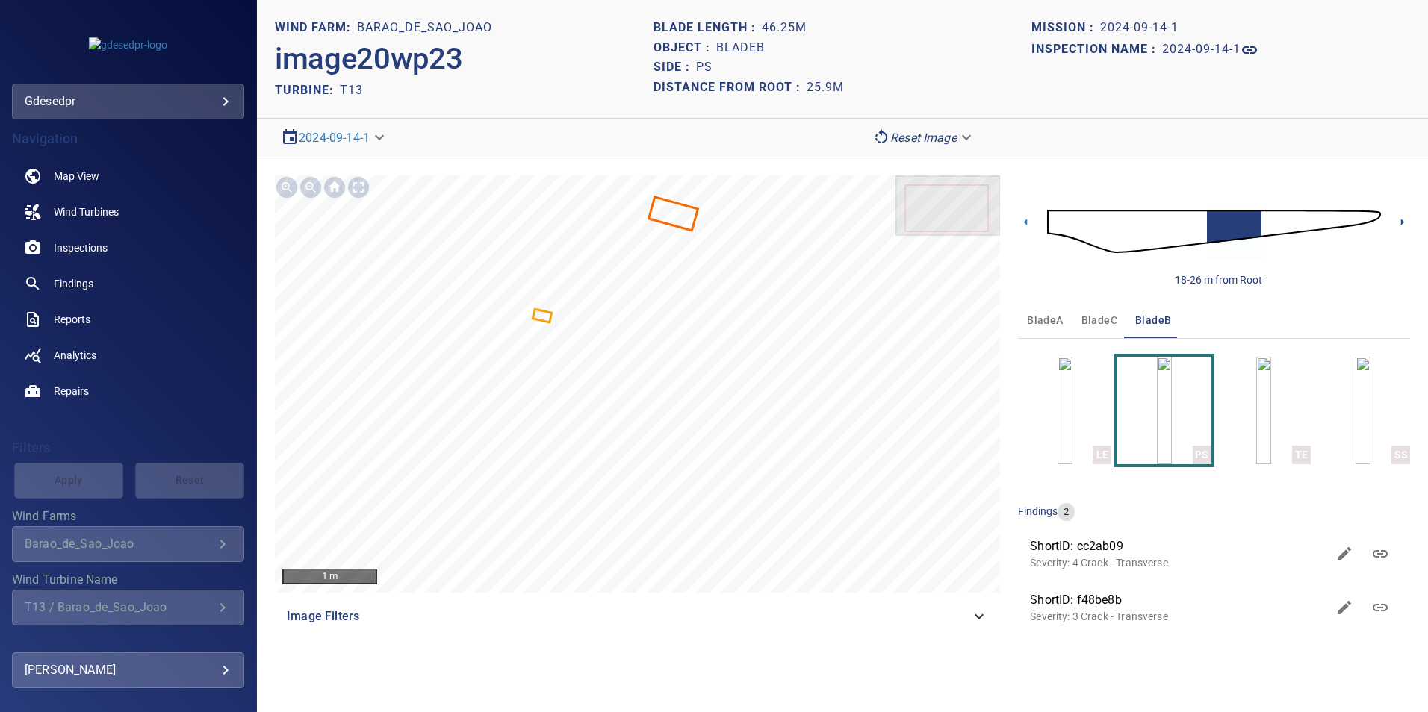
click at [1407, 222] on icon at bounding box center [1402, 222] width 16 height 16
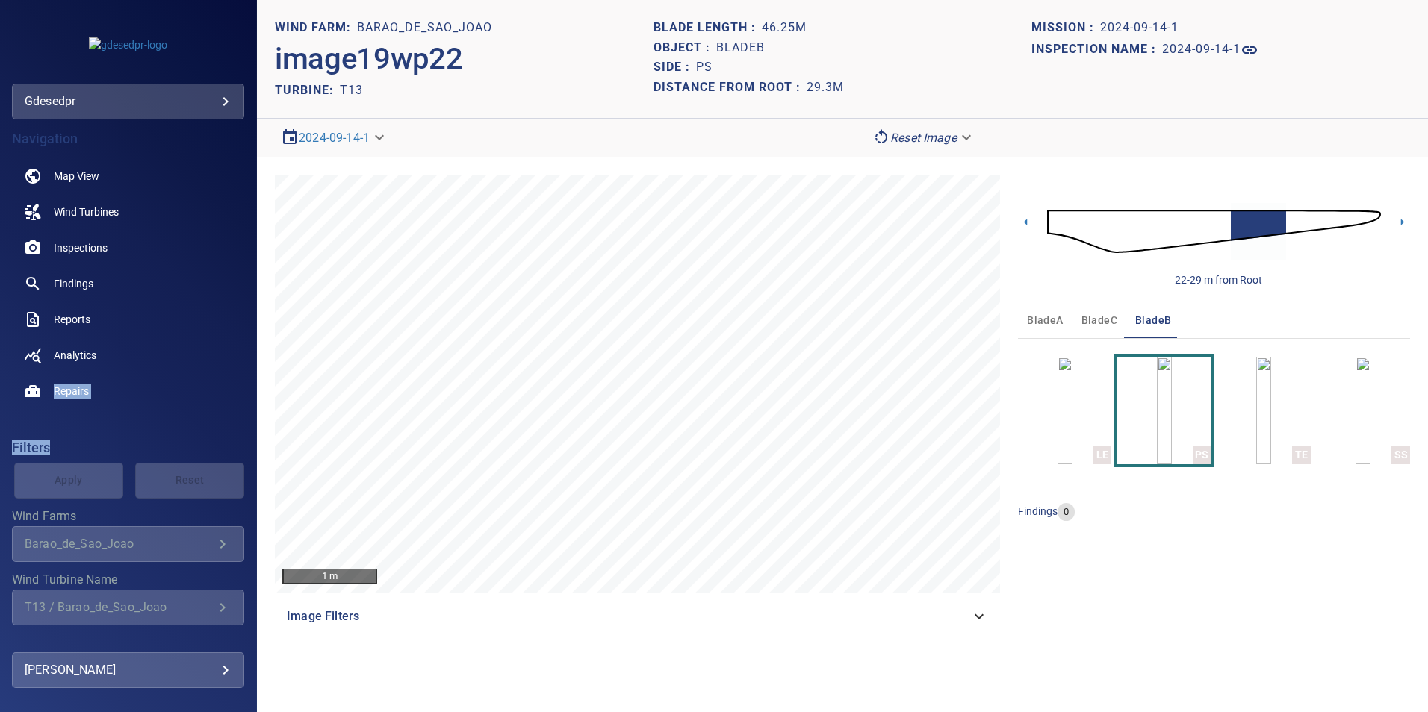
drag, startPoint x: 88, startPoint y: 287, endPoint x: 81, endPoint y: 252, distance: 35.7
click at [81, 252] on div "**********" at bounding box center [128, 373] width 256 height 509
click at [1290, 228] on img at bounding box center [1214, 231] width 334 height 81
click at [1246, 223] on img at bounding box center [1214, 231] width 334 height 81
click at [1296, 215] on img at bounding box center [1214, 231] width 334 height 81
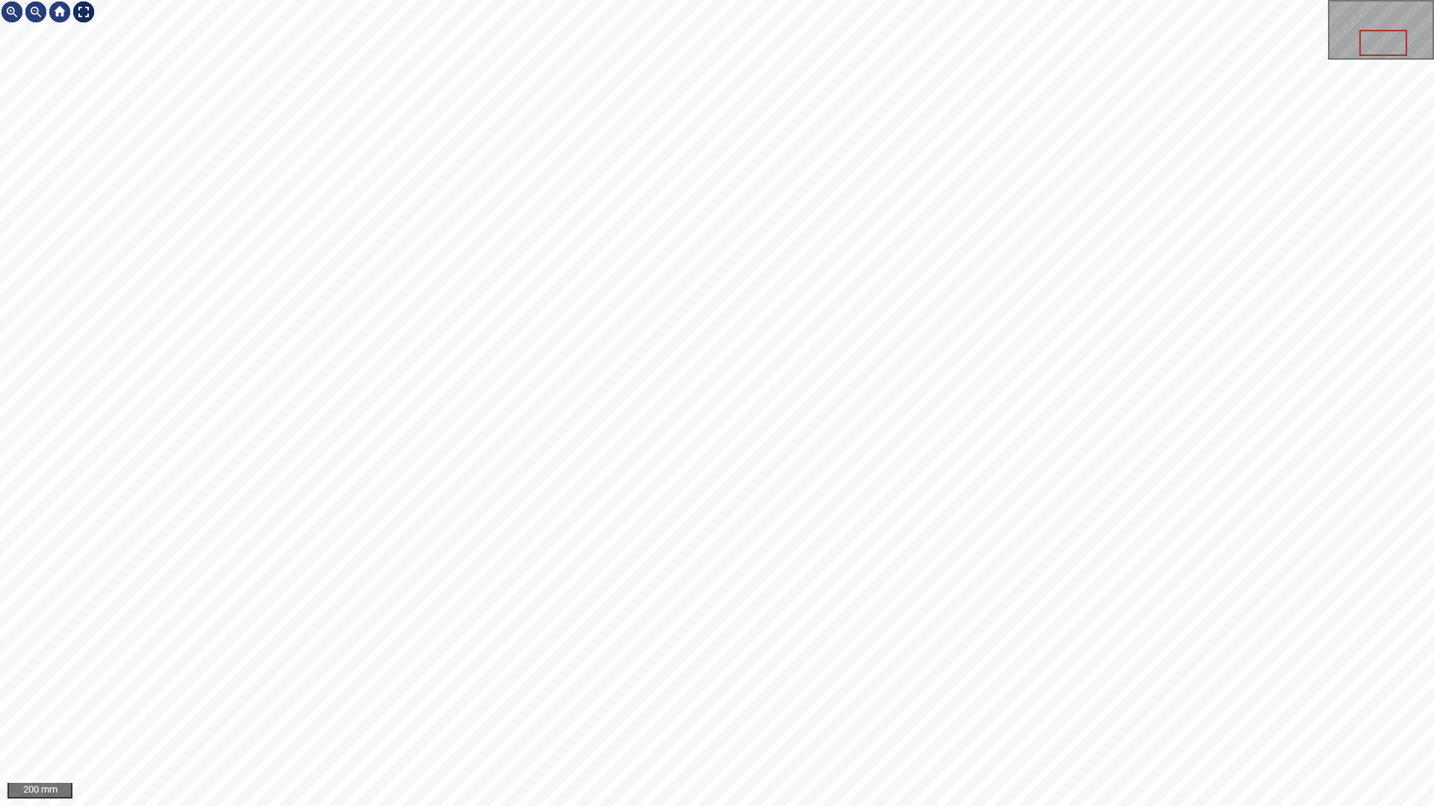
click at [81, 15] on div at bounding box center [84, 12] width 24 height 24
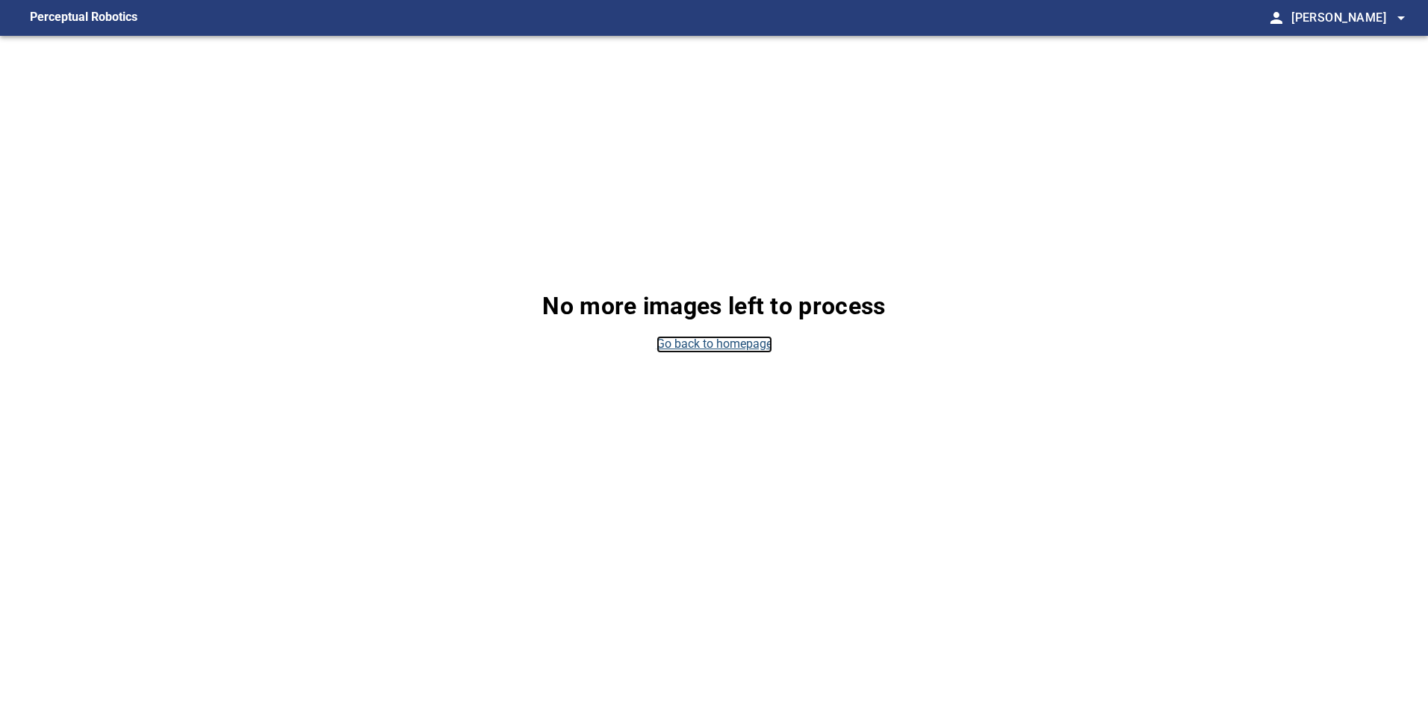
click at [692, 347] on link "Go back to homepage" at bounding box center [714, 344] width 116 height 17
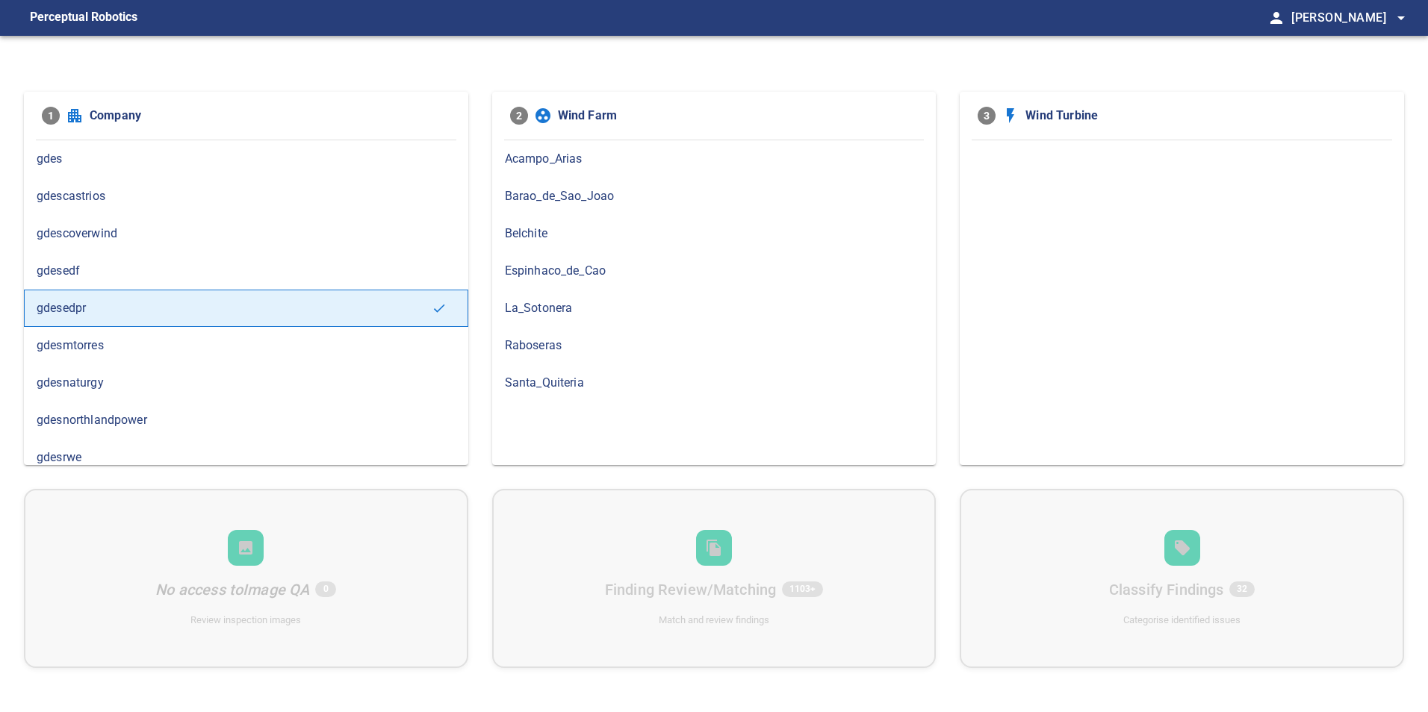
click at [555, 202] on span "Barao_de_Sao_Joao" at bounding box center [714, 196] width 419 height 18
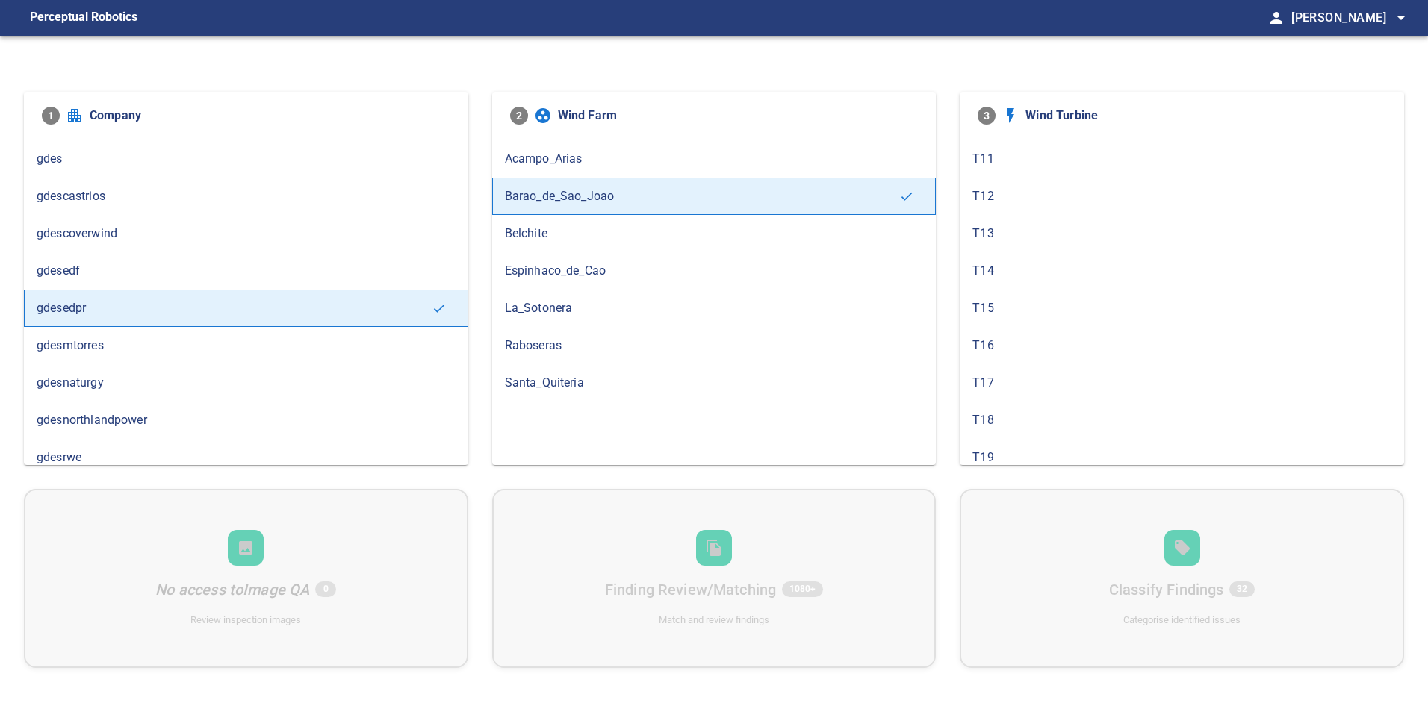
scroll to position [448, 0]
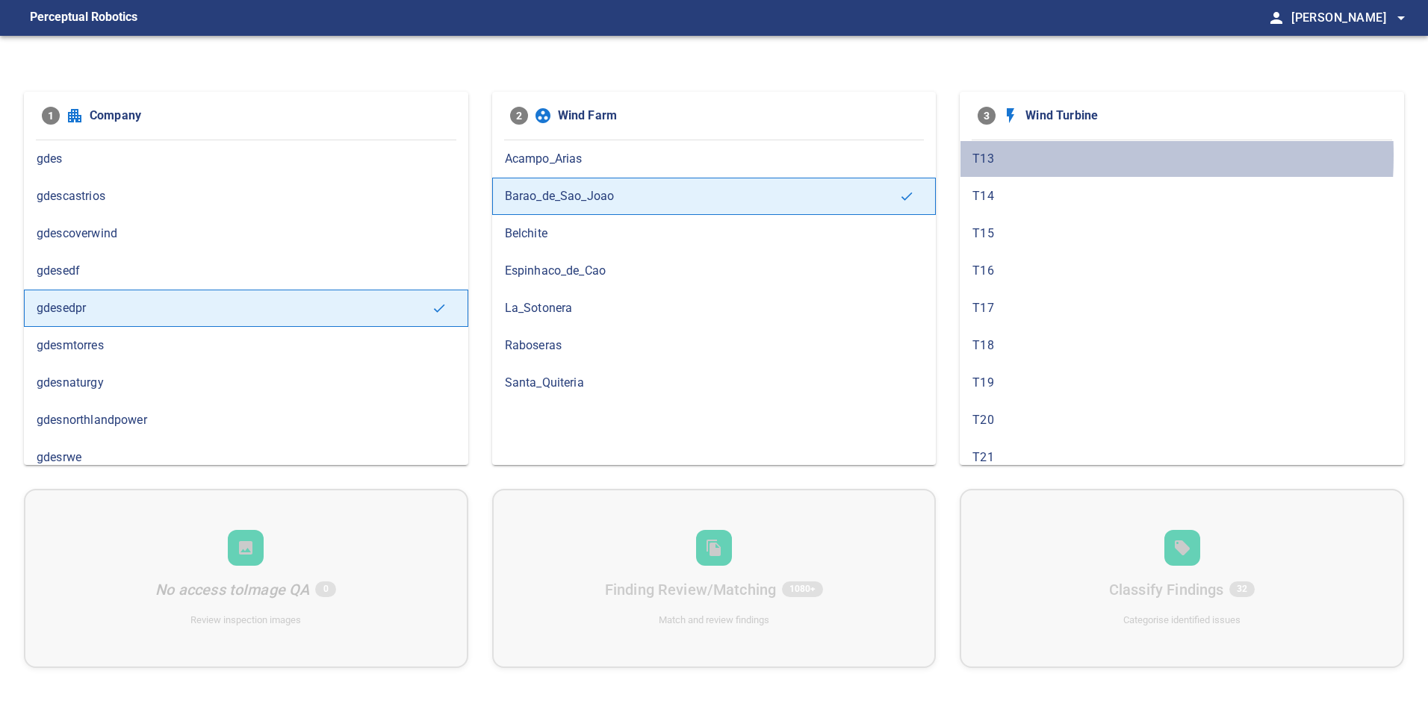
click at [997, 155] on span "T13" at bounding box center [1181, 159] width 419 height 18
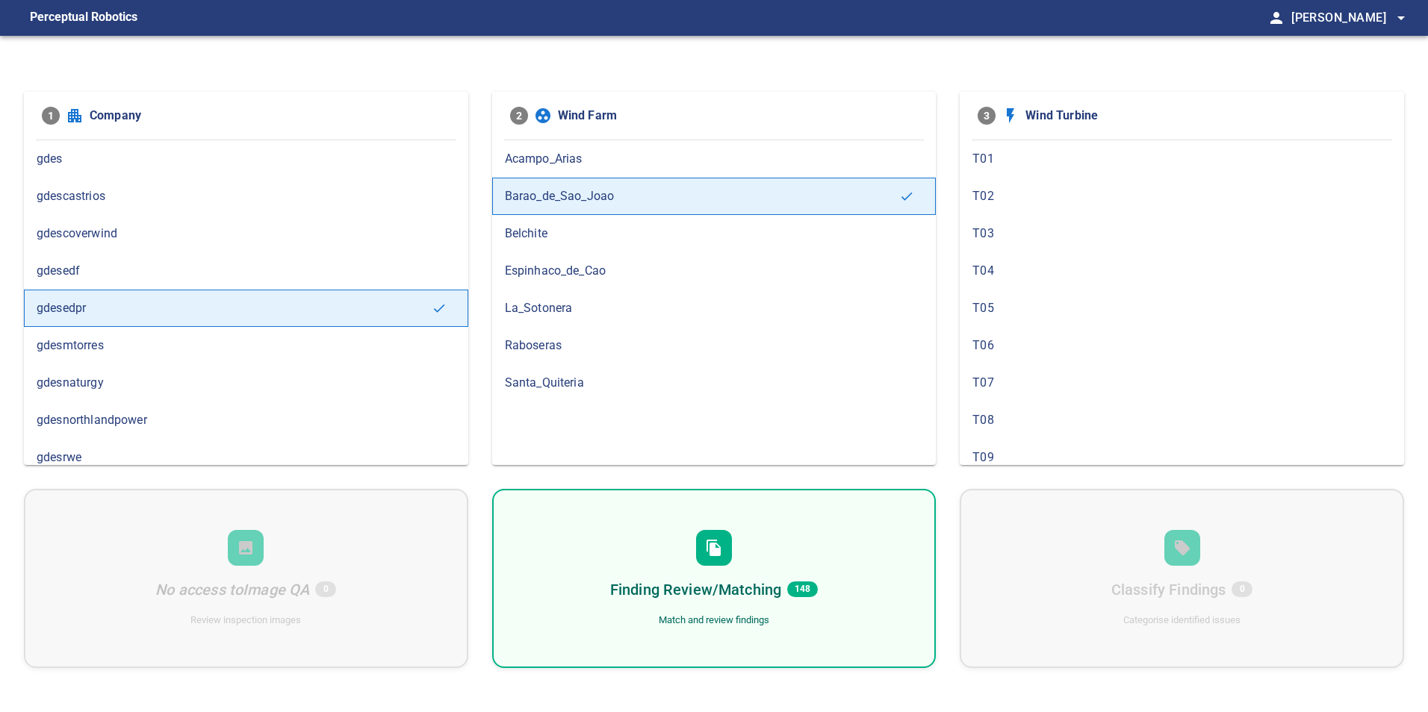
click at [683, 583] on h6 "Finding Review/Matching" at bounding box center [695, 590] width 171 height 24
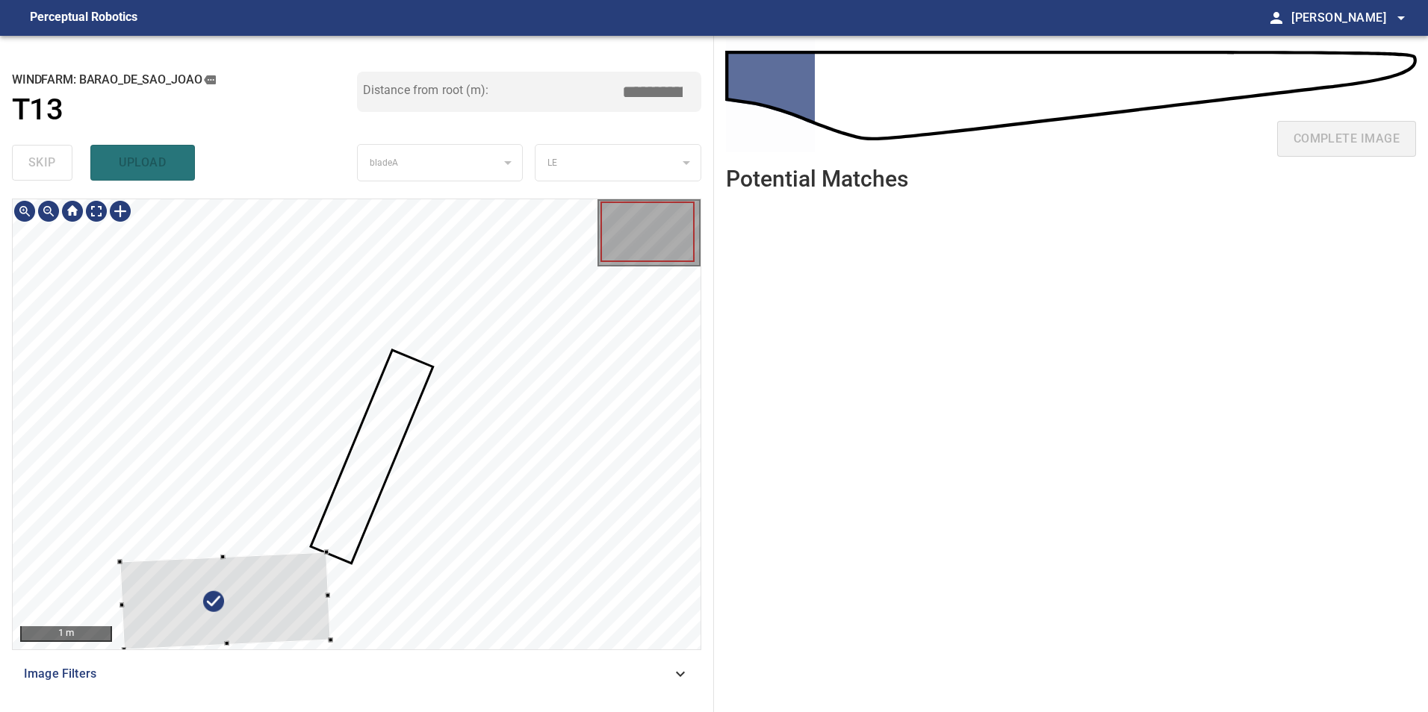
click at [205, 570] on div at bounding box center [224, 601] width 211 height 98
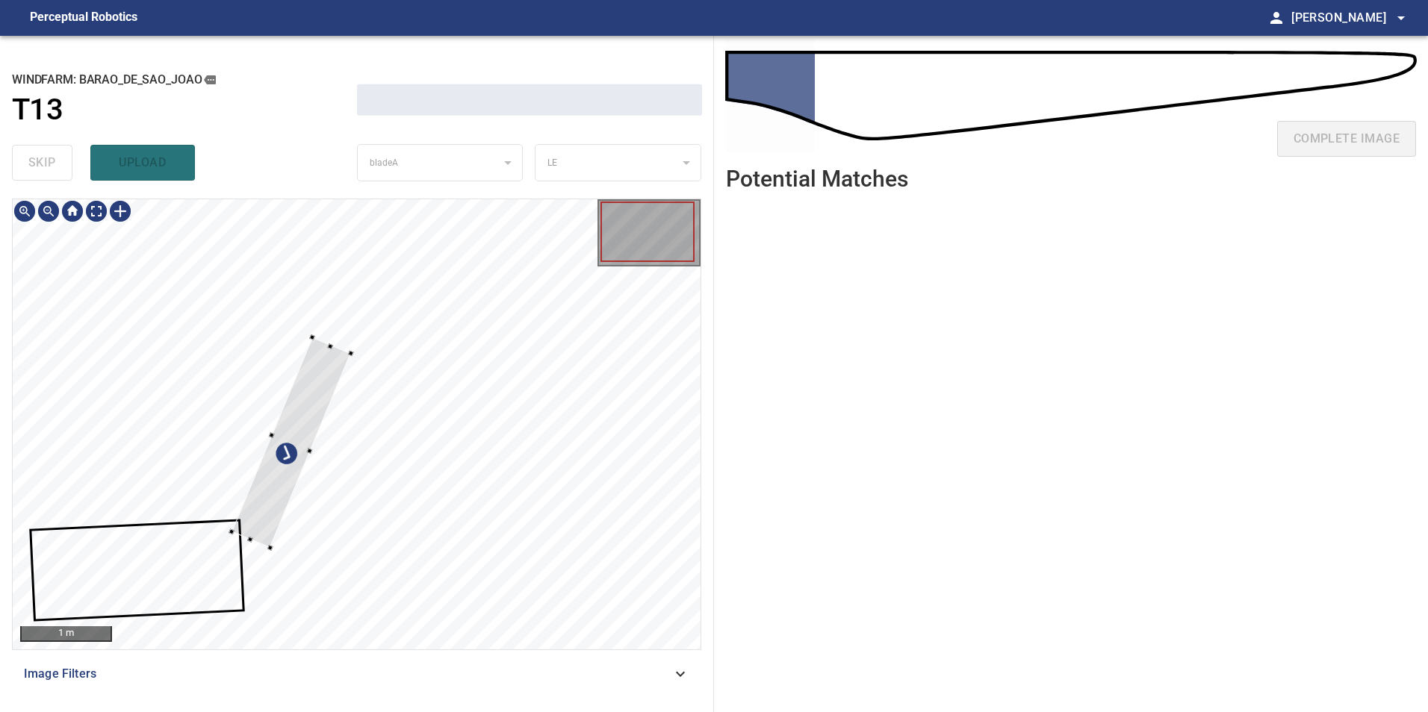
click at [219, 362] on div at bounding box center [357, 424] width 688 height 450
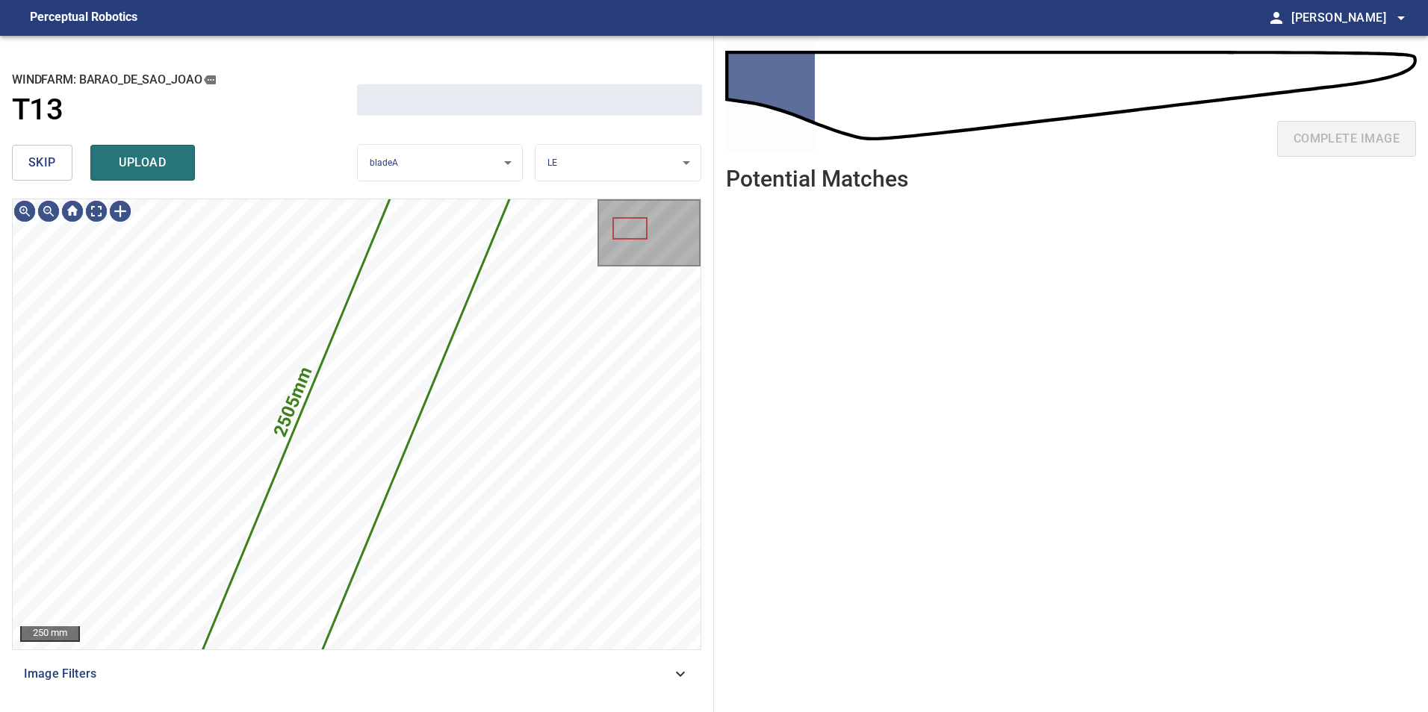
click at [31, 143] on div "skip upload" at bounding box center [184, 163] width 345 height 48
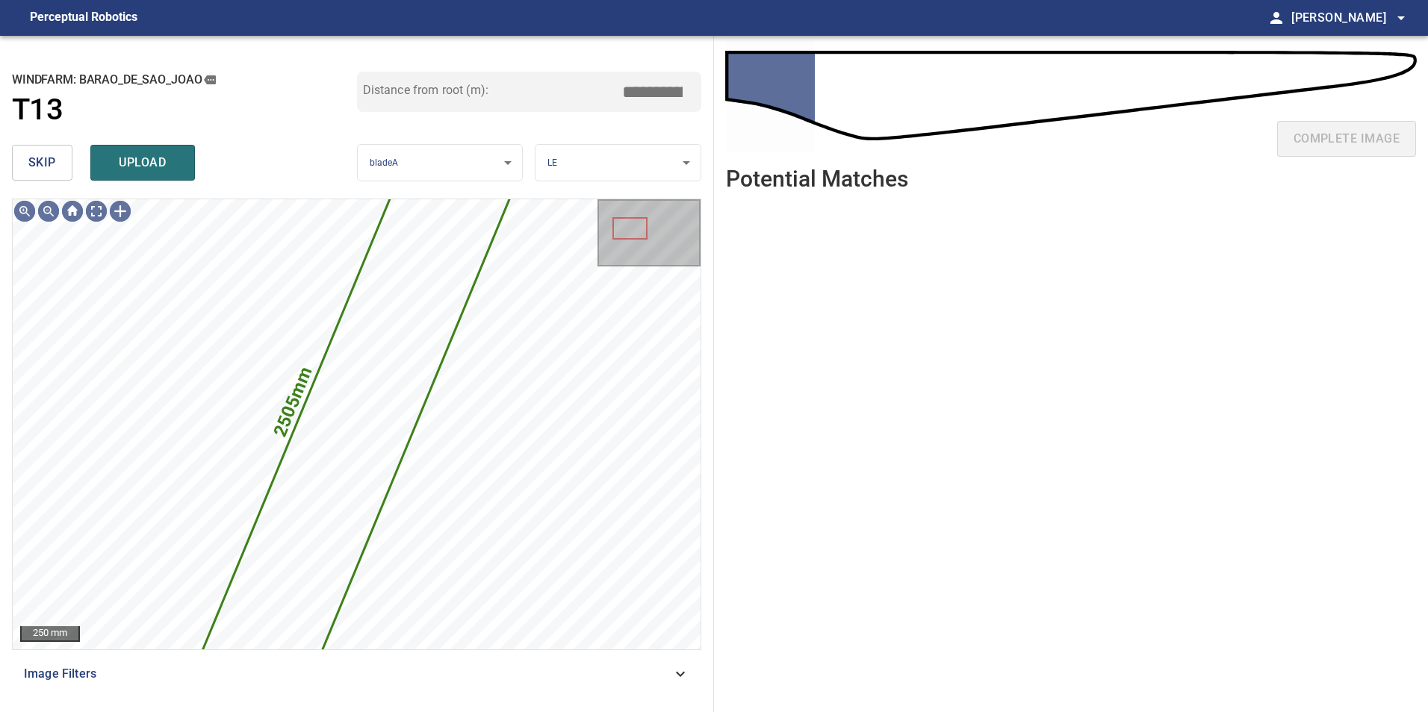
type input "****"
click at [36, 159] on span "skip" at bounding box center [42, 162] width 28 height 21
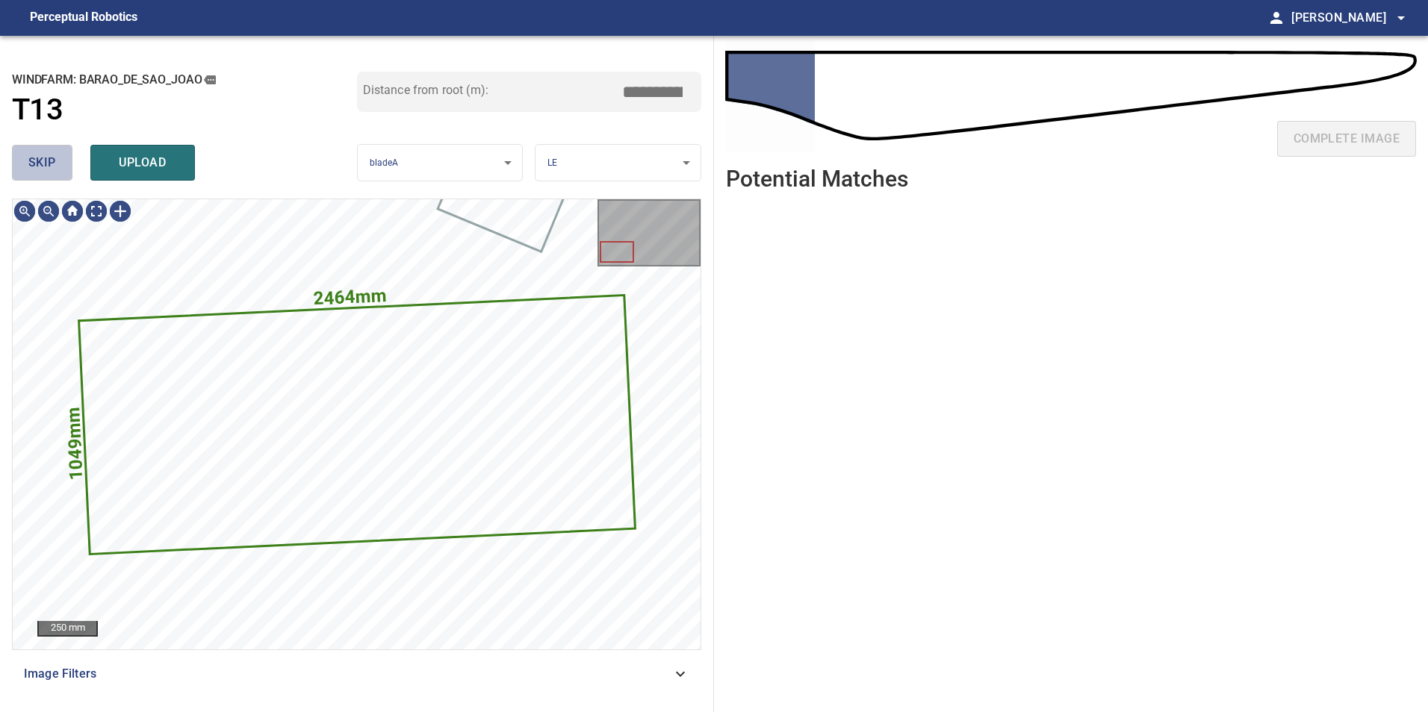
click at [37, 159] on span "skip" at bounding box center [42, 162] width 28 height 21
click at [37, 159] on div "skip upload" at bounding box center [184, 163] width 345 height 48
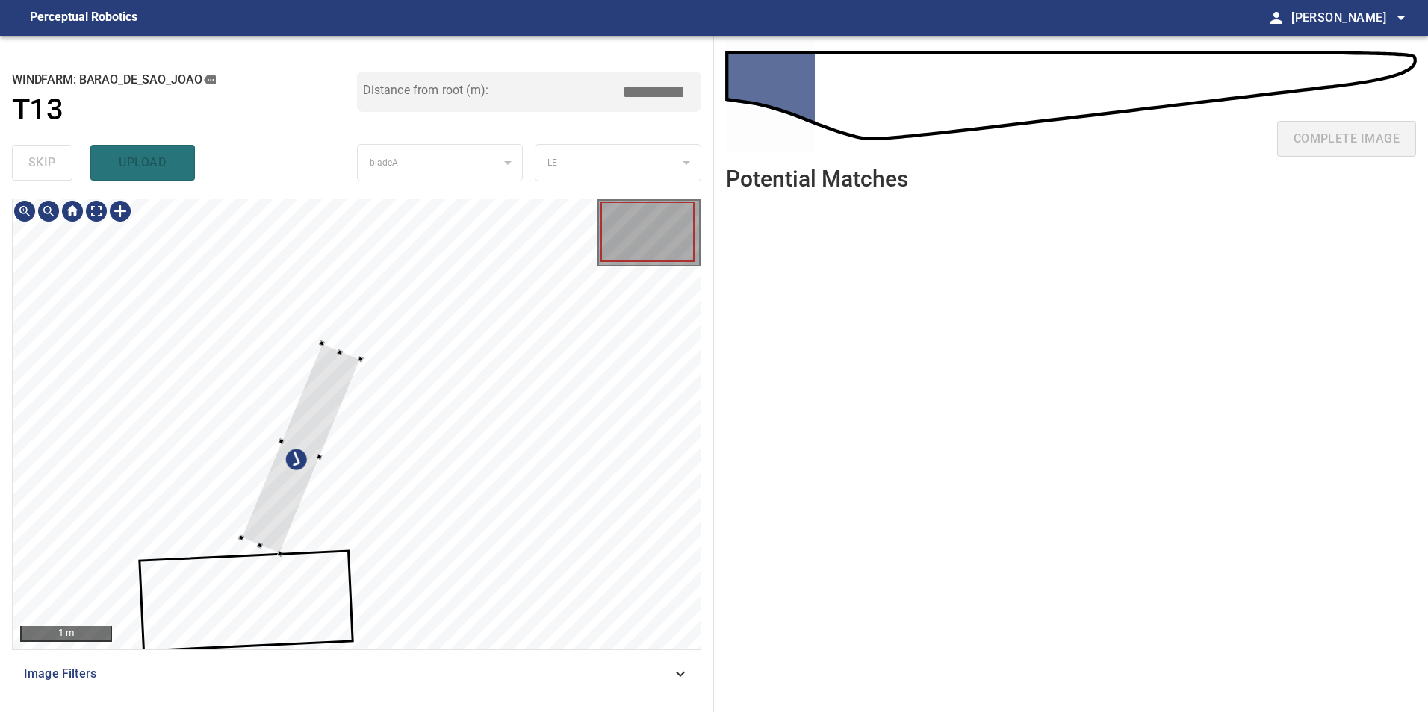
click at [260, 378] on div at bounding box center [300, 448] width 119 height 211
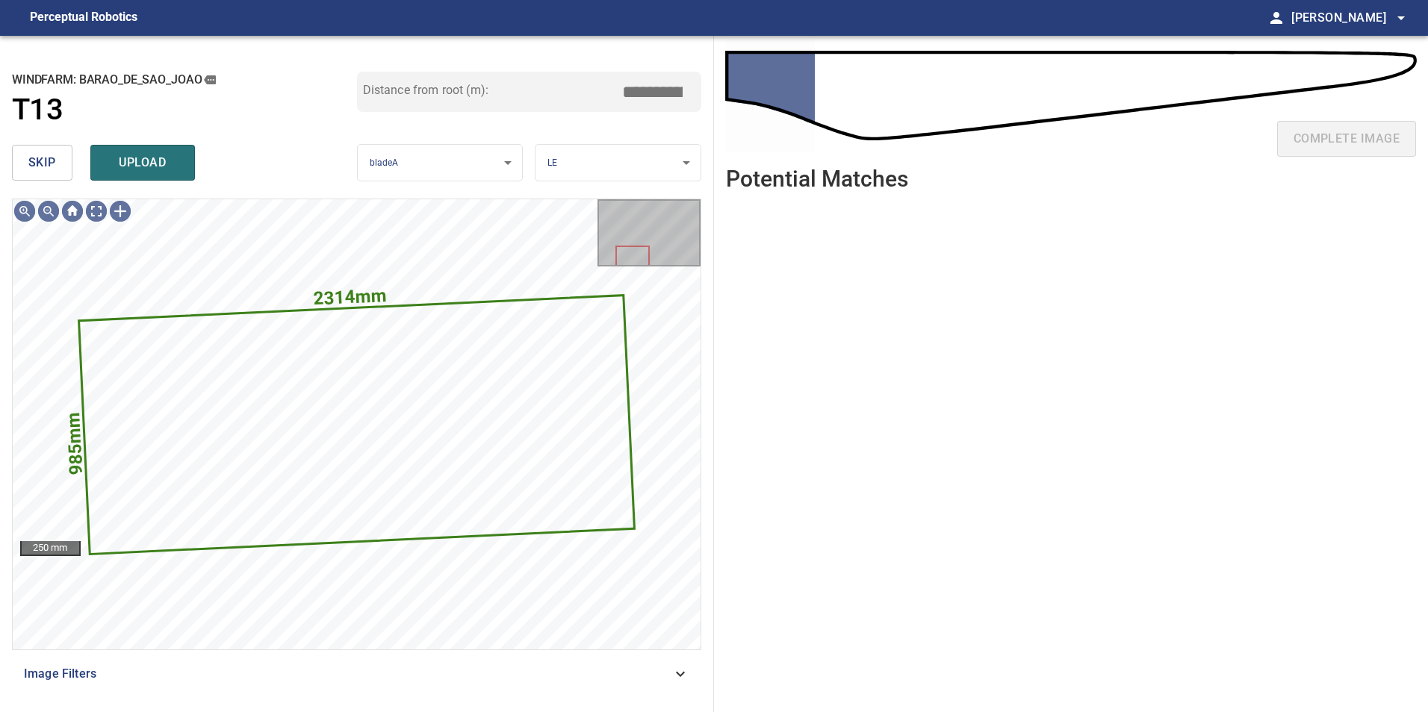
click at [37, 167] on span "skip" at bounding box center [42, 162] width 28 height 21
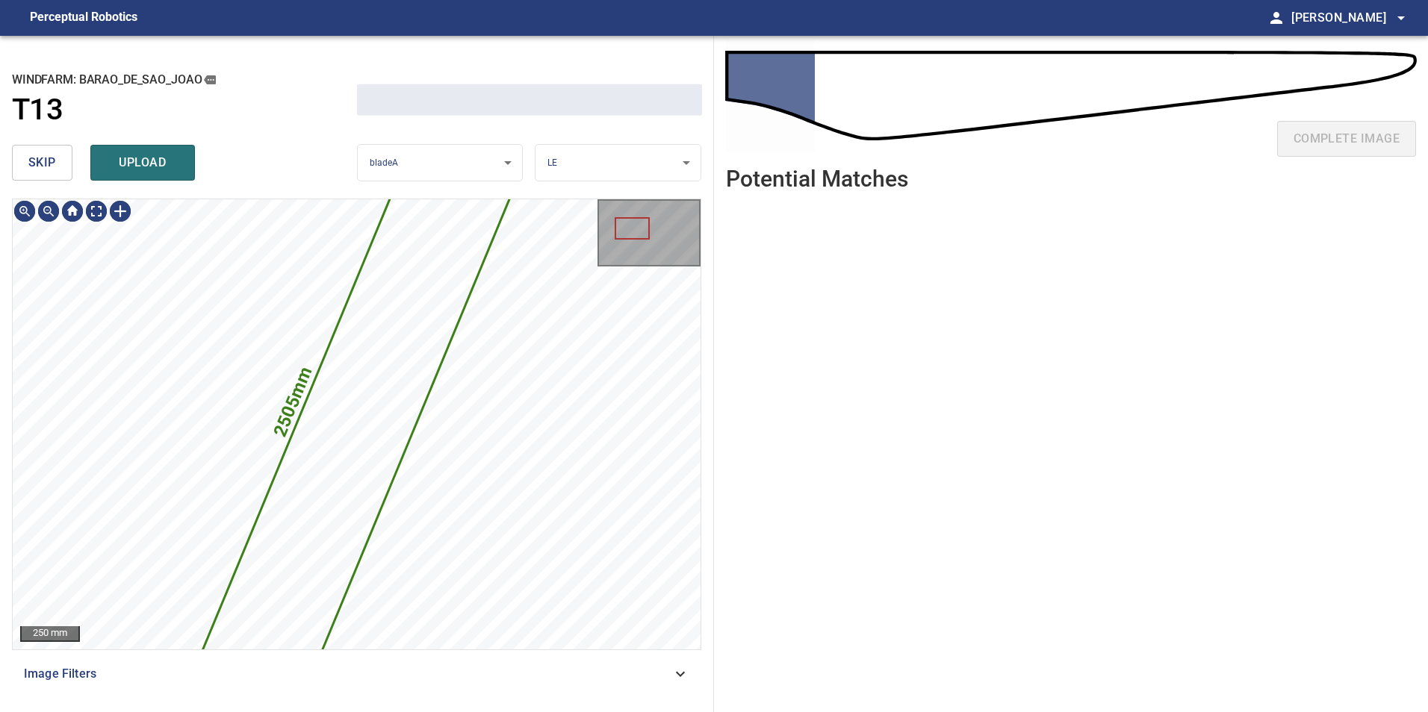
click at [37, 167] on span "skip" at bounding box center [42, 162] width 28 height 21
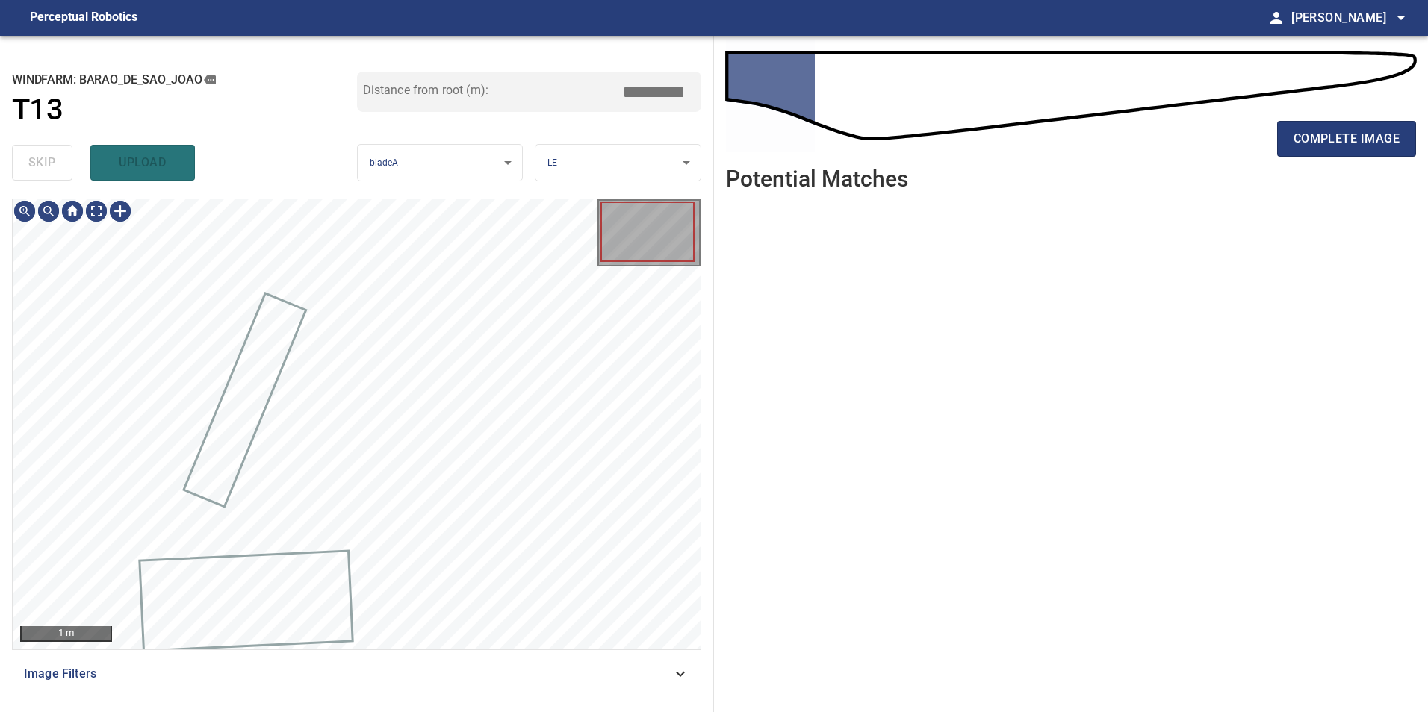
click at [37, 167] on div "skip upload" at bounding box center [184, 163] width 345 height 48
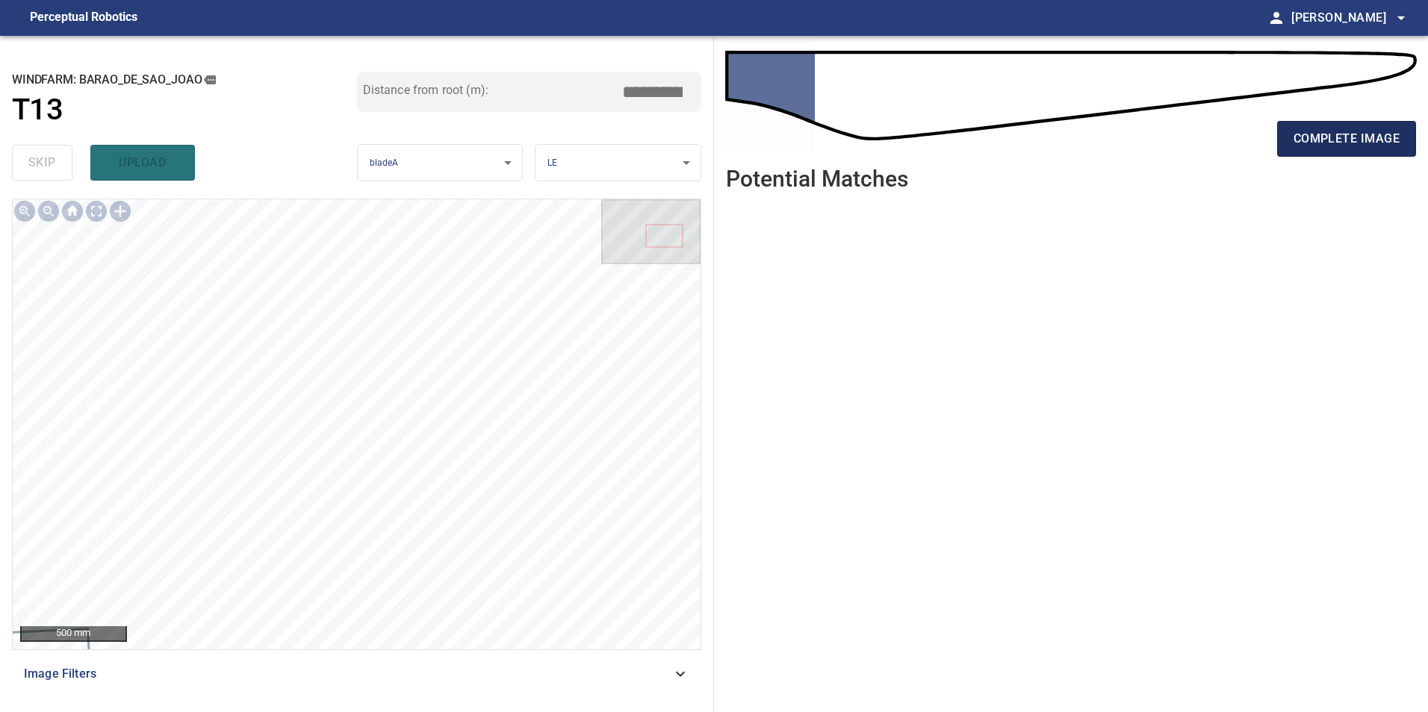
click at [1356, 143] on span "complete image" at bounding box center [1346, 138] width 106 height 21
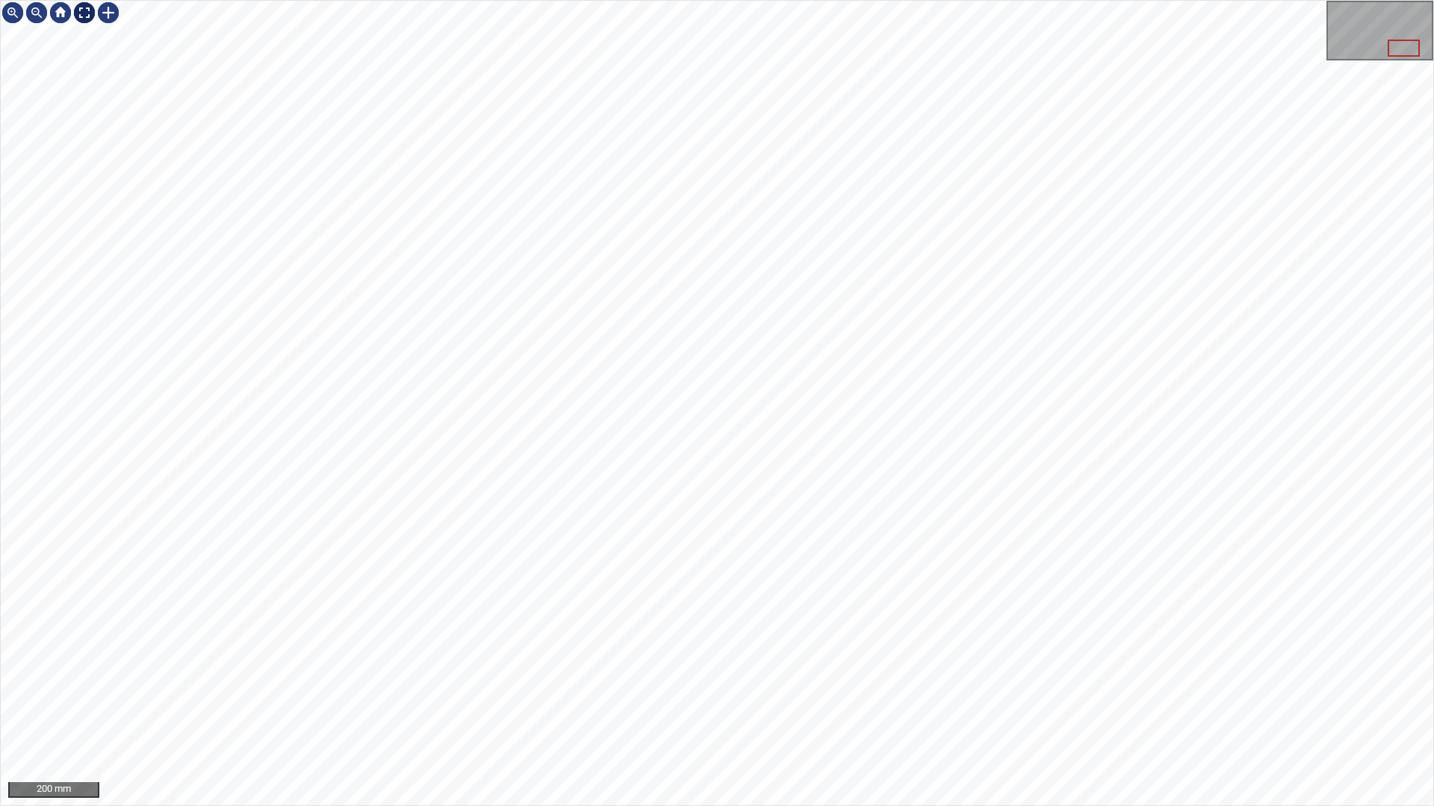
click at [81, 13] on div at bounding box center [84, 13] width 24 height 24
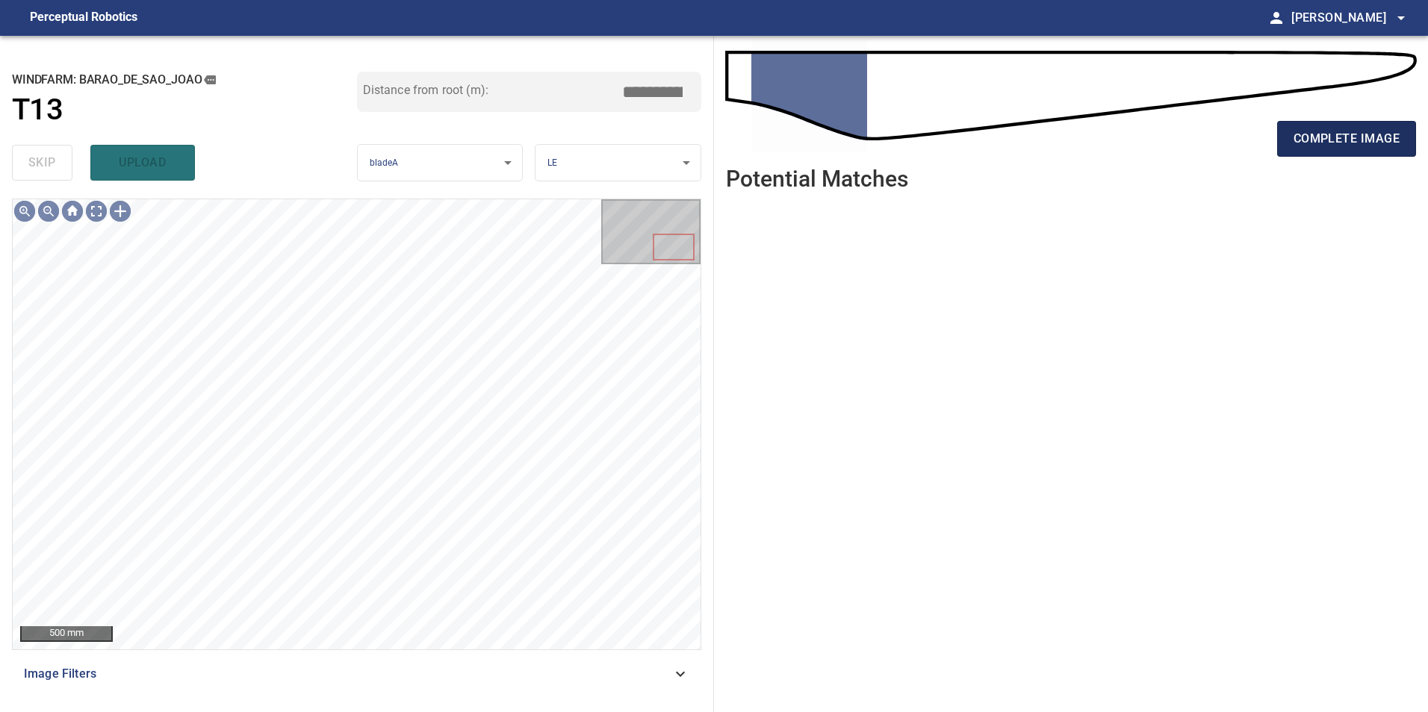
click at [1326, 136] on span "complete image" at bounding box center [1346, 138] width 106 height 21
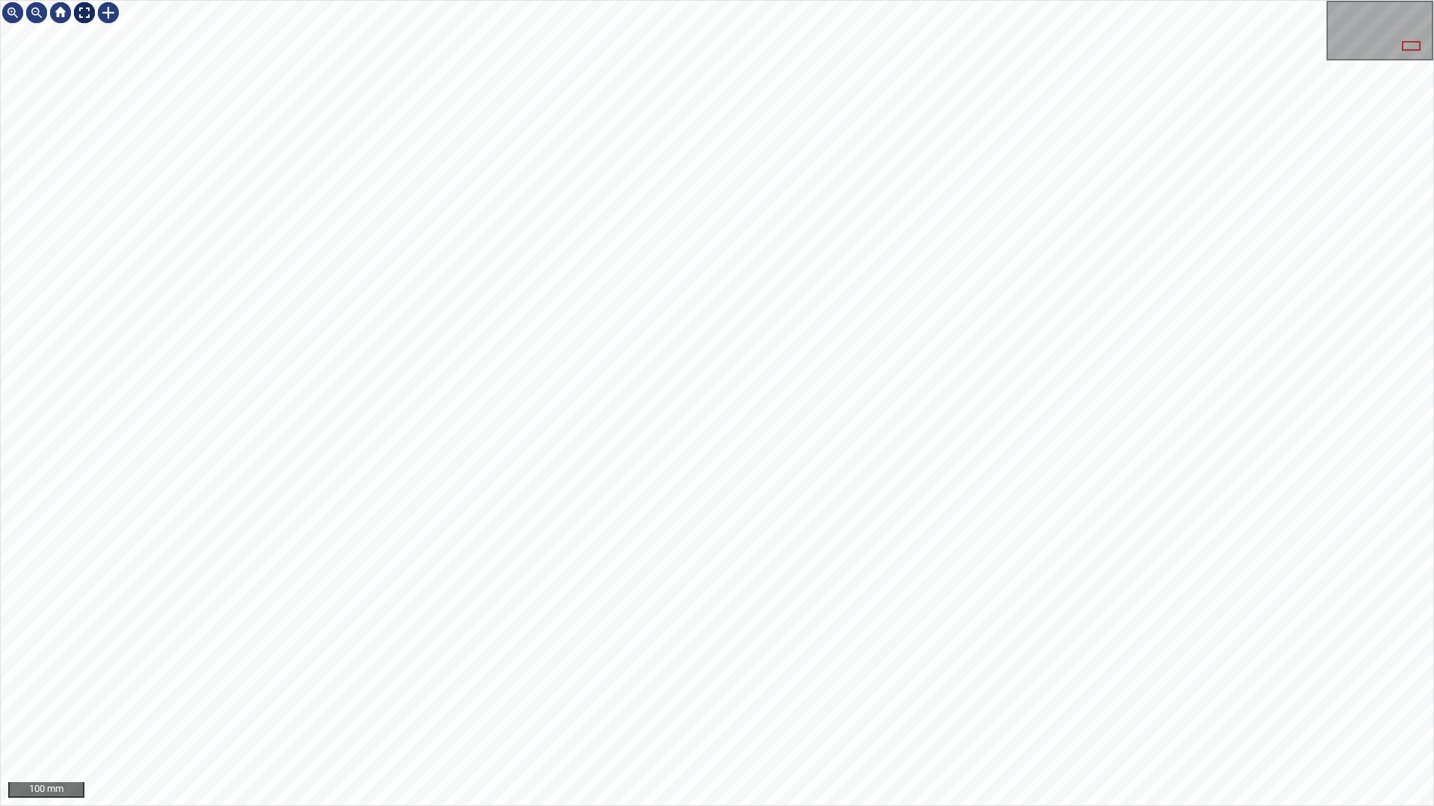
click at [81, 10] on div at bounding box center [84, 13] width 24 height 24
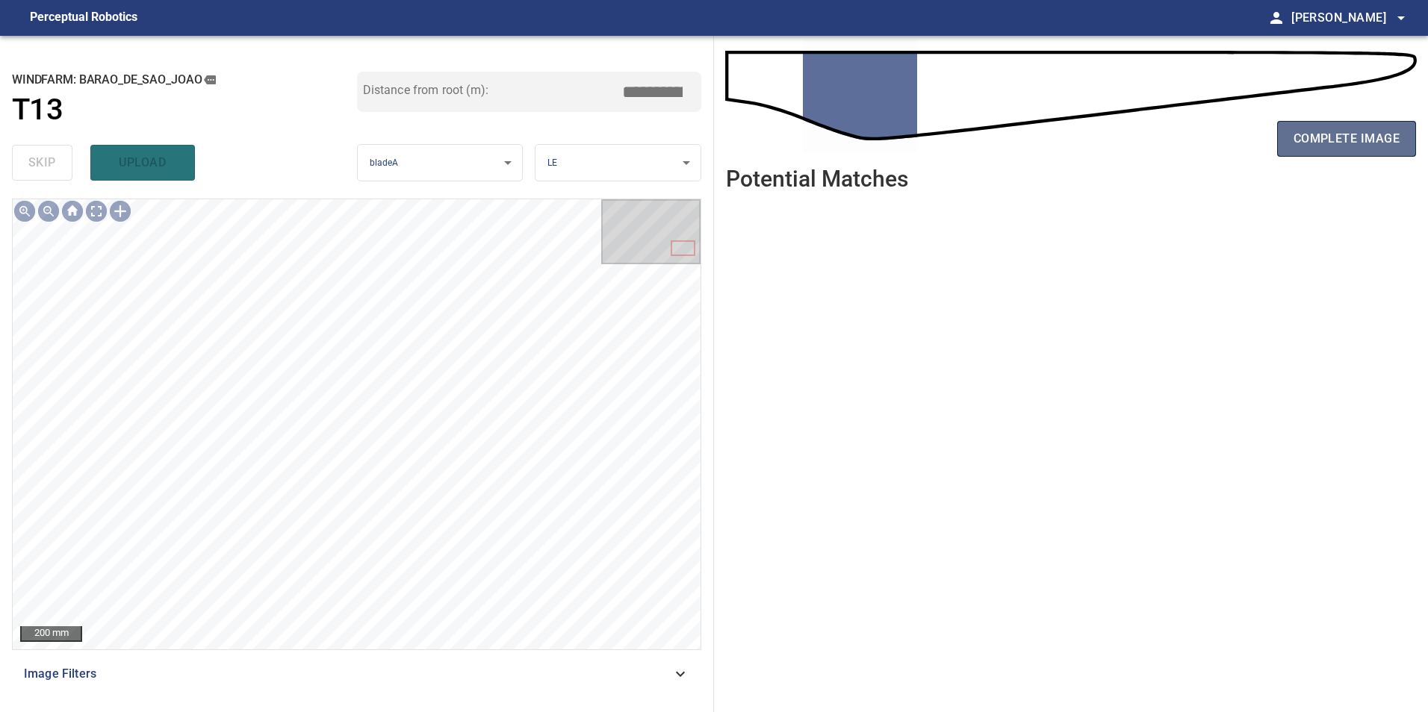
click at [1322, 132] on span "complete image" at bounding box center [1346, 138] width 106 height 21
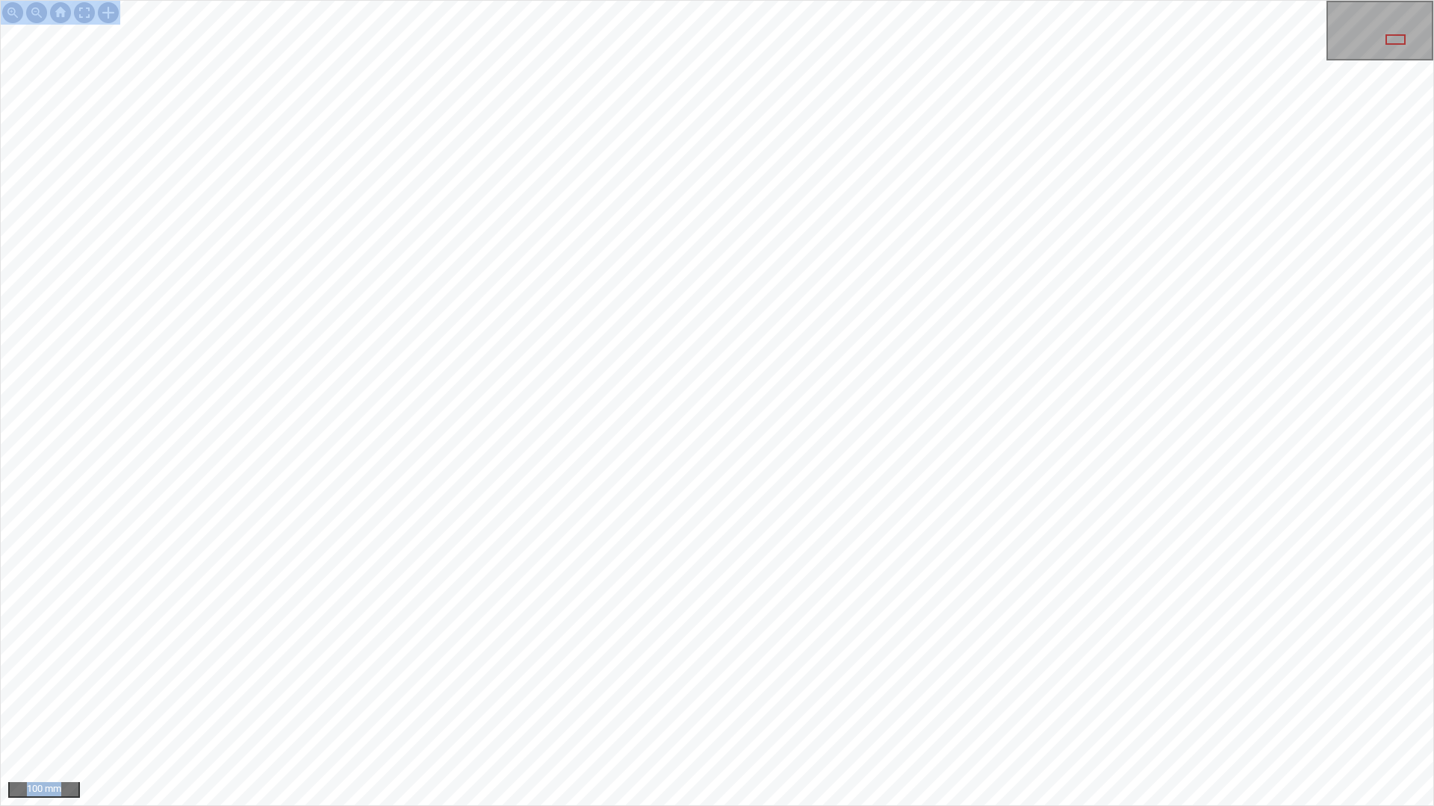
click at [763, 494] on div "100 mm" at bounding box center [717, 403] width 1434 height 806
click at [74, 7] on div at bounding box center [84, 13] width 24 height 24
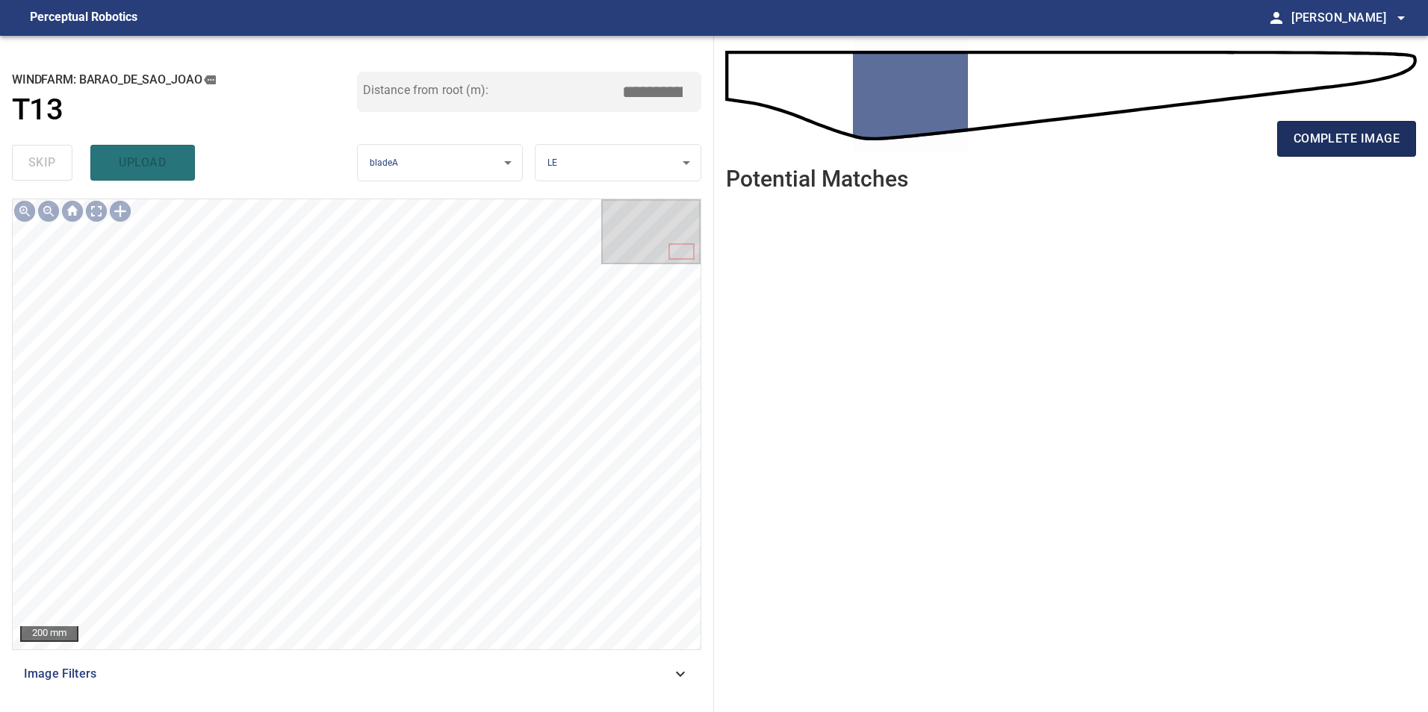
click at [1354, 152] on button "complete image" at bounding box center [1346, 139] width 139 height 36
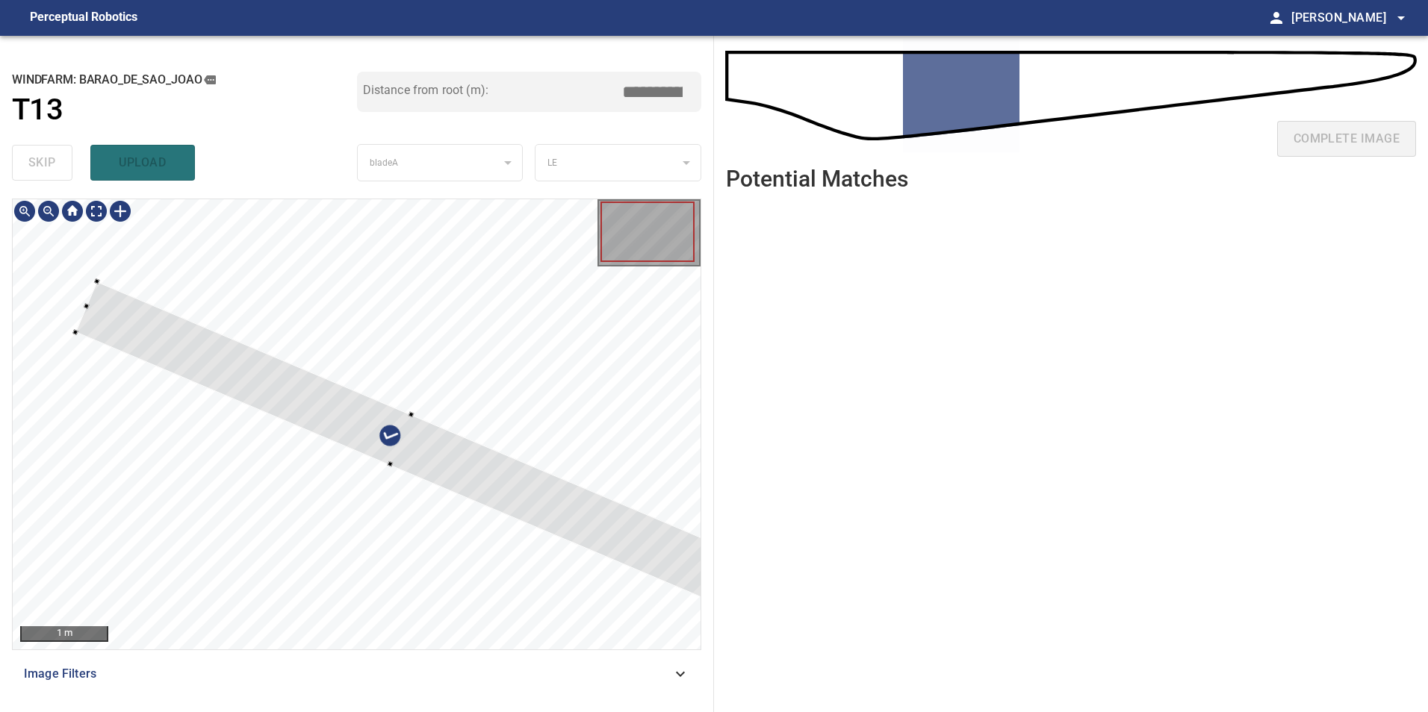
click at [538, 426] on div at bounding box center [401, 441] width 652 height 318
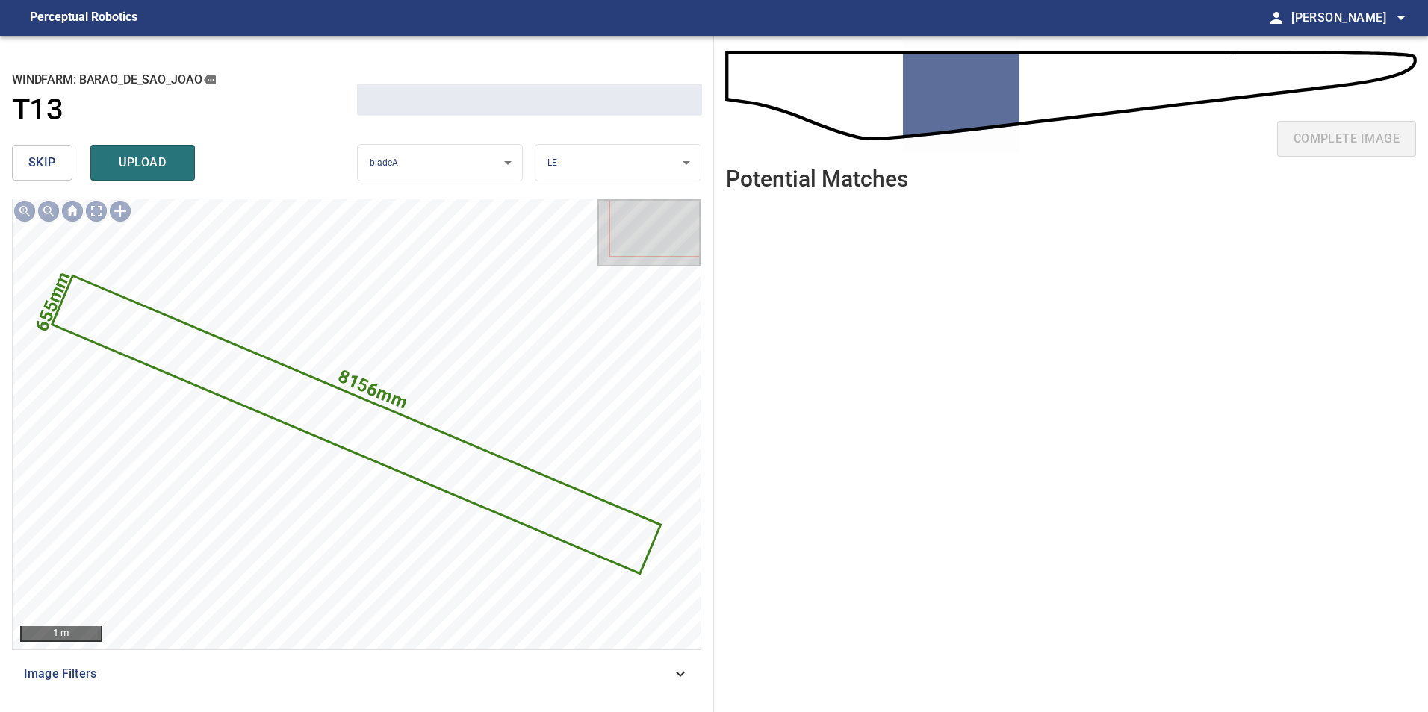
click at [57, 170] on button "skip" at bounding box center [42, 163] width 60 height 36
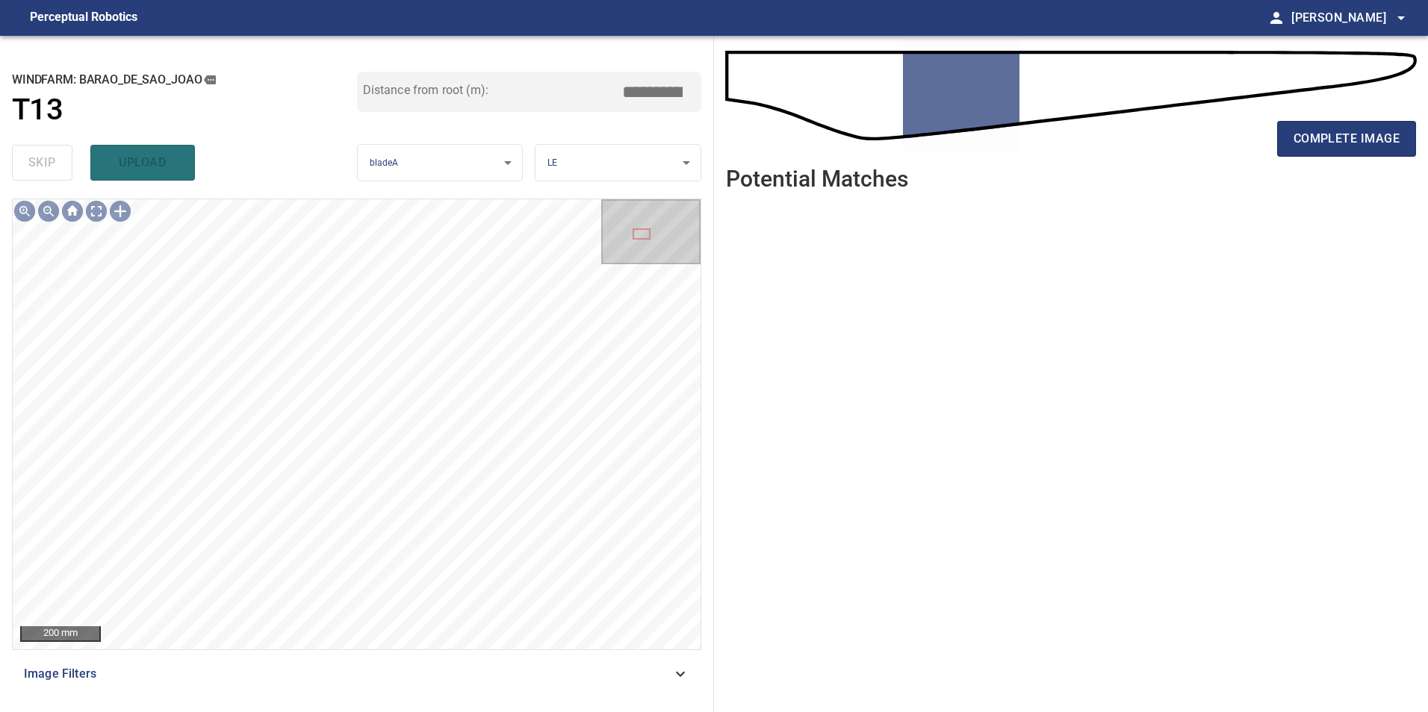
click at [670, 653] on div "200 mm Image Filters" at bounding box center [356, 450] width 689 height 502
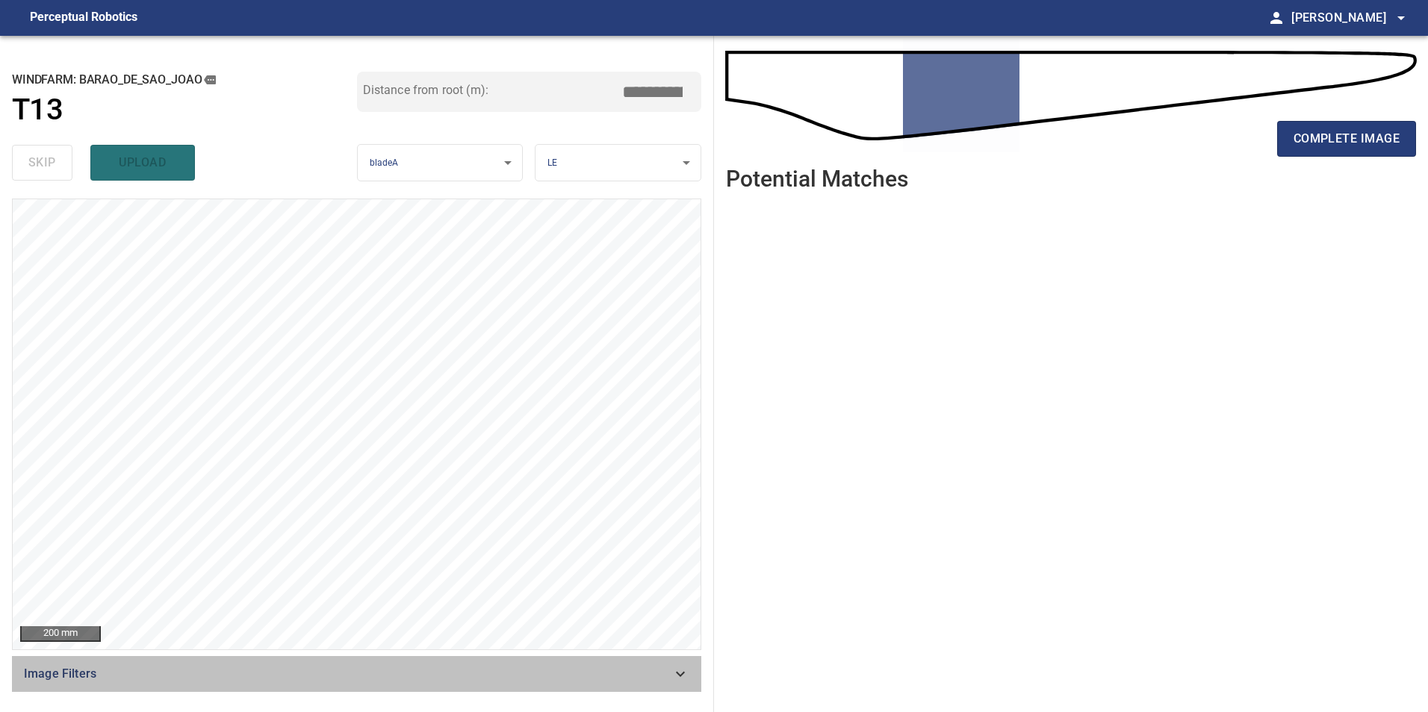
click at [629, 679] on span "Image Filters" at bounding box center [347, 674] width 647 height 18
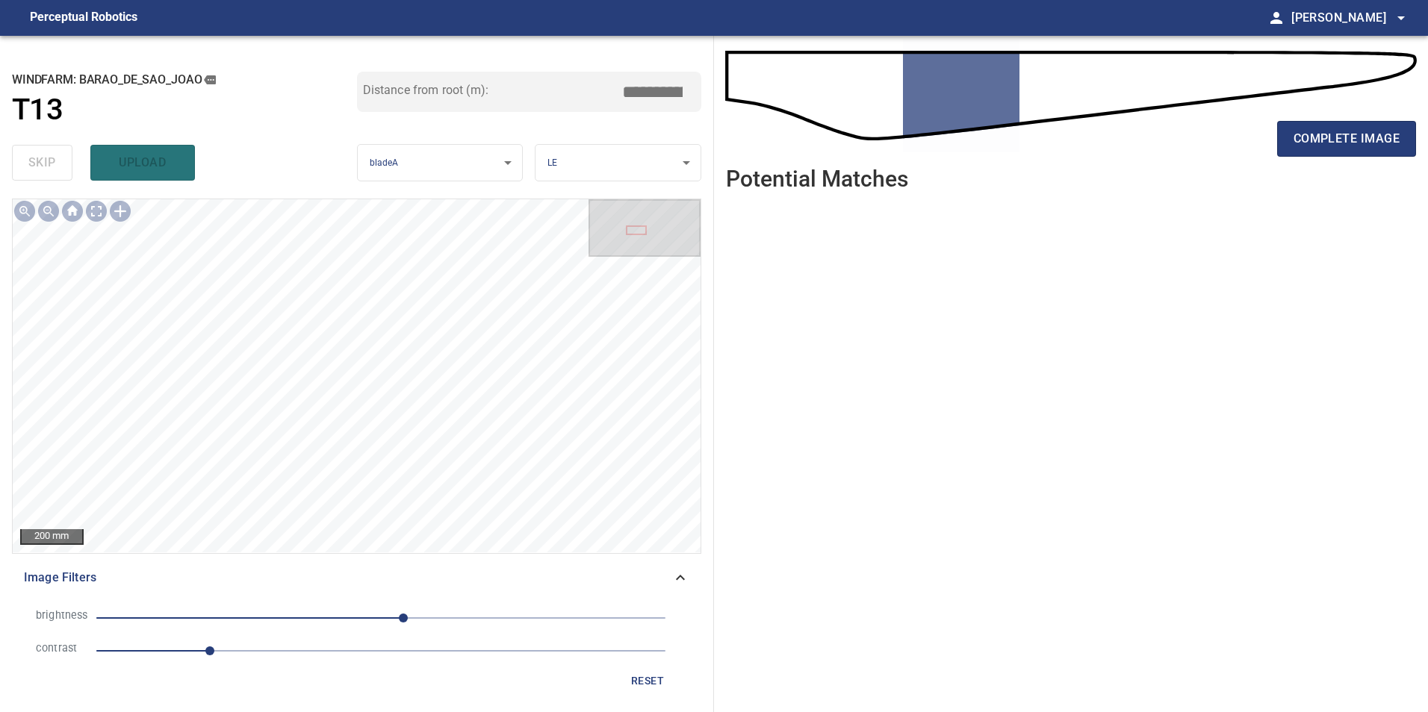
click at [310, 653] on span "1" at bounding box center [380, 651] width 569 height 21
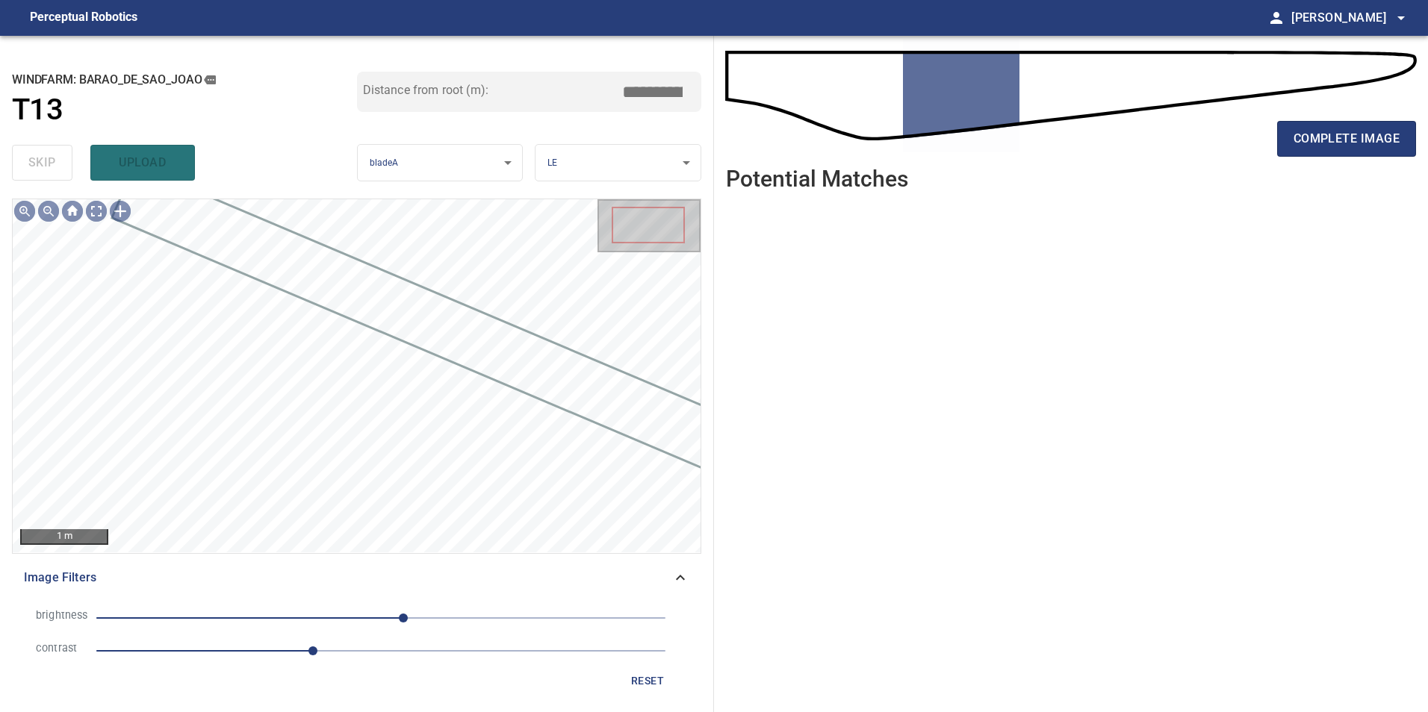
click at [267, 618] on span "20" at bounding box center [380, 618] width 569 height 21
click at [306, 620] on span "-67" at bounding box center [380, 618] width 569 height 21
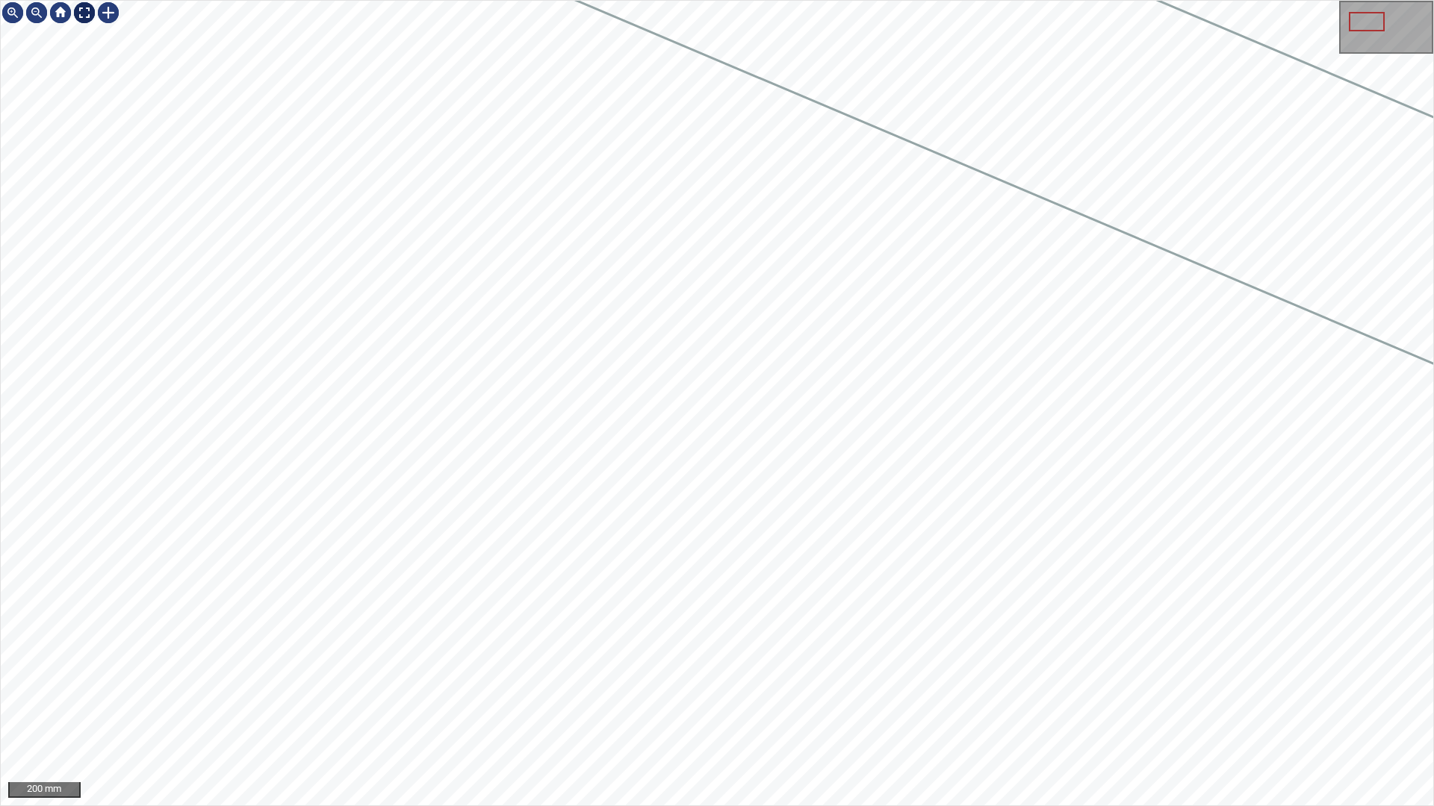
click at [83, 18] on div at bounding box center [84, 13] width 24 height 24
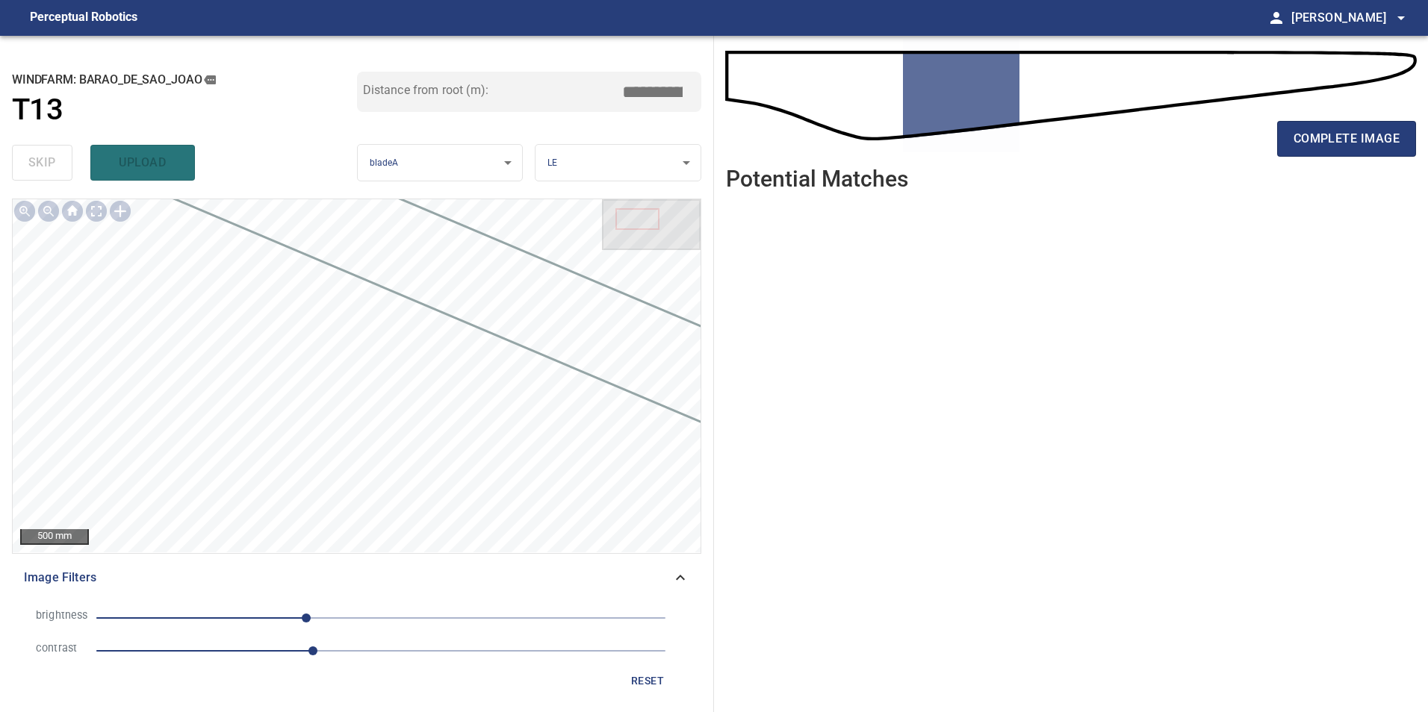
click at [658, 685] on span "reset" at bounding box center [647, 681] width 36 height 19
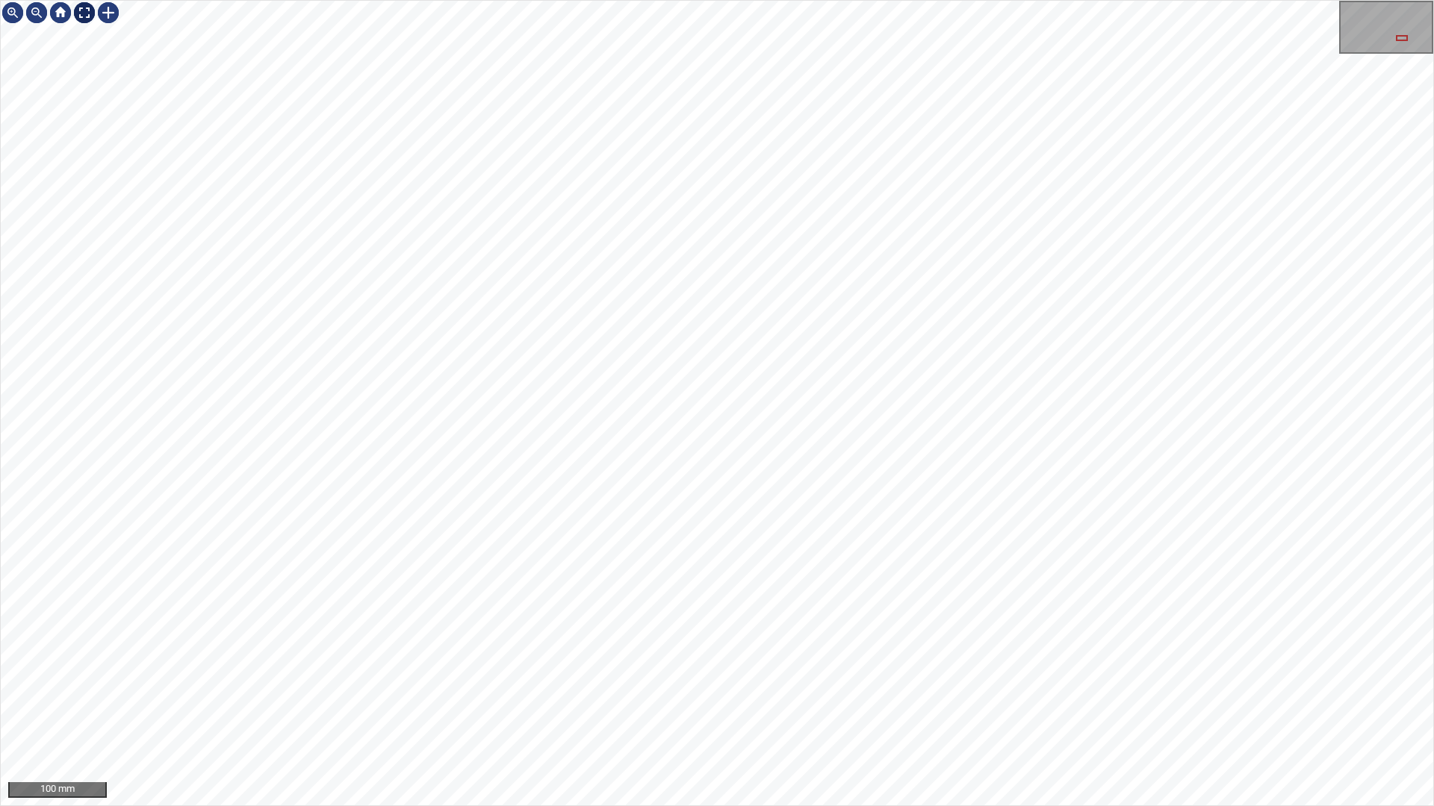
click at [94, 24] on div at bounding box center [84, 13] width 24 height 24
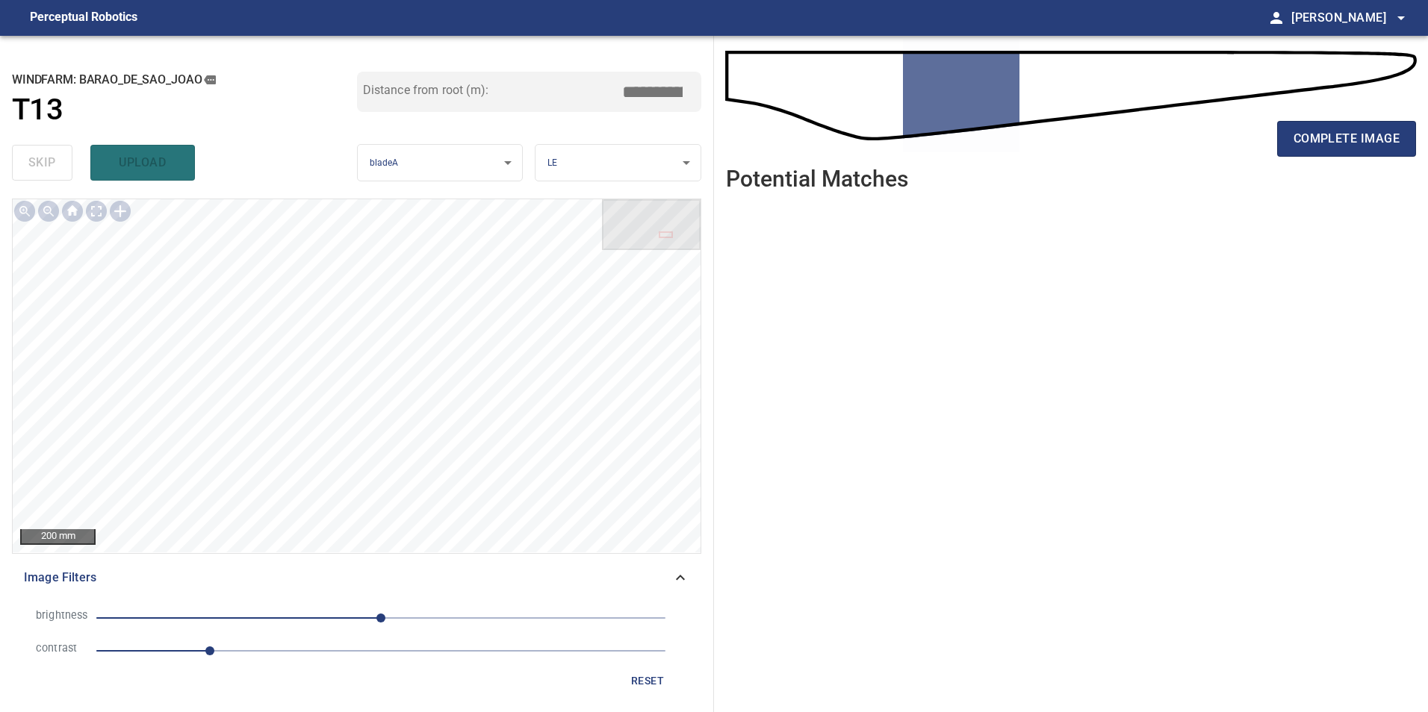
click at [414, 618] on span "0" at bounding box center [380, 618] width 569 height 21
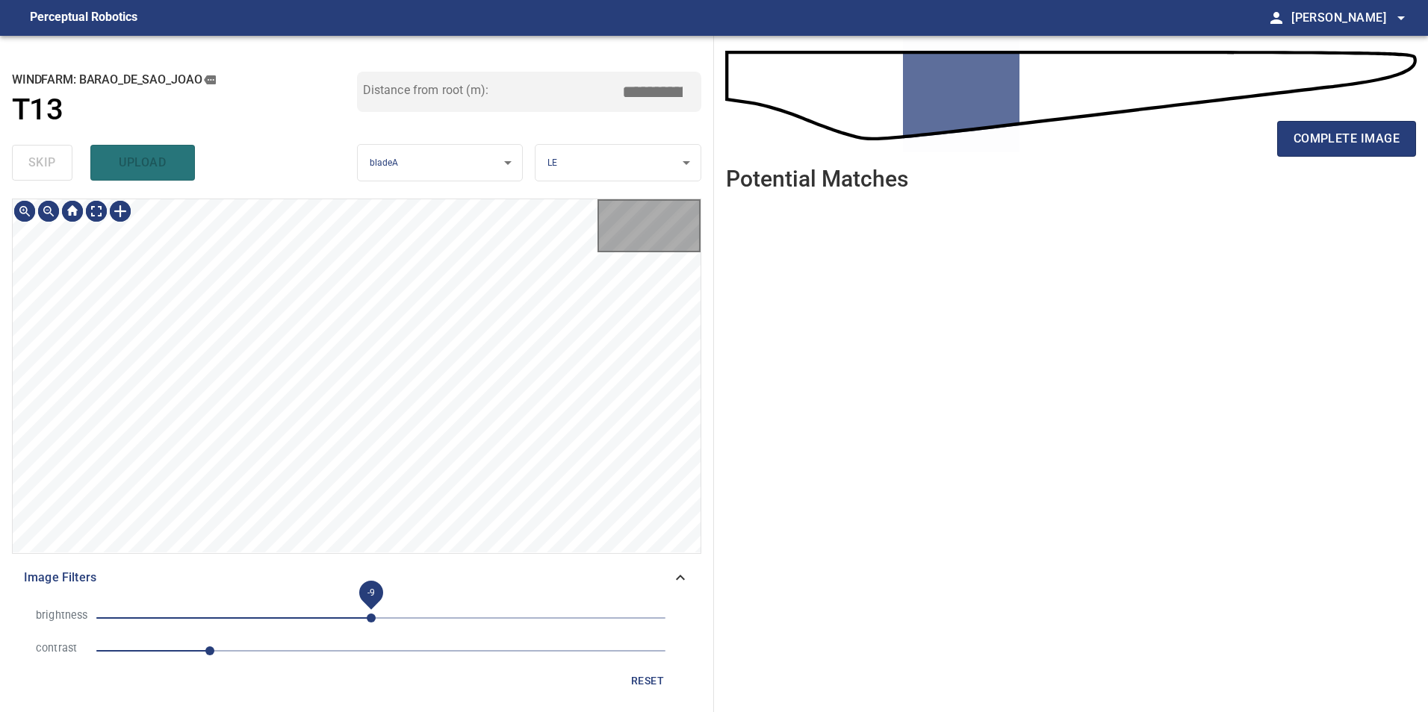
click at [370, 613] on span "-9" at bounding box center [380, 618] width 569 height 21
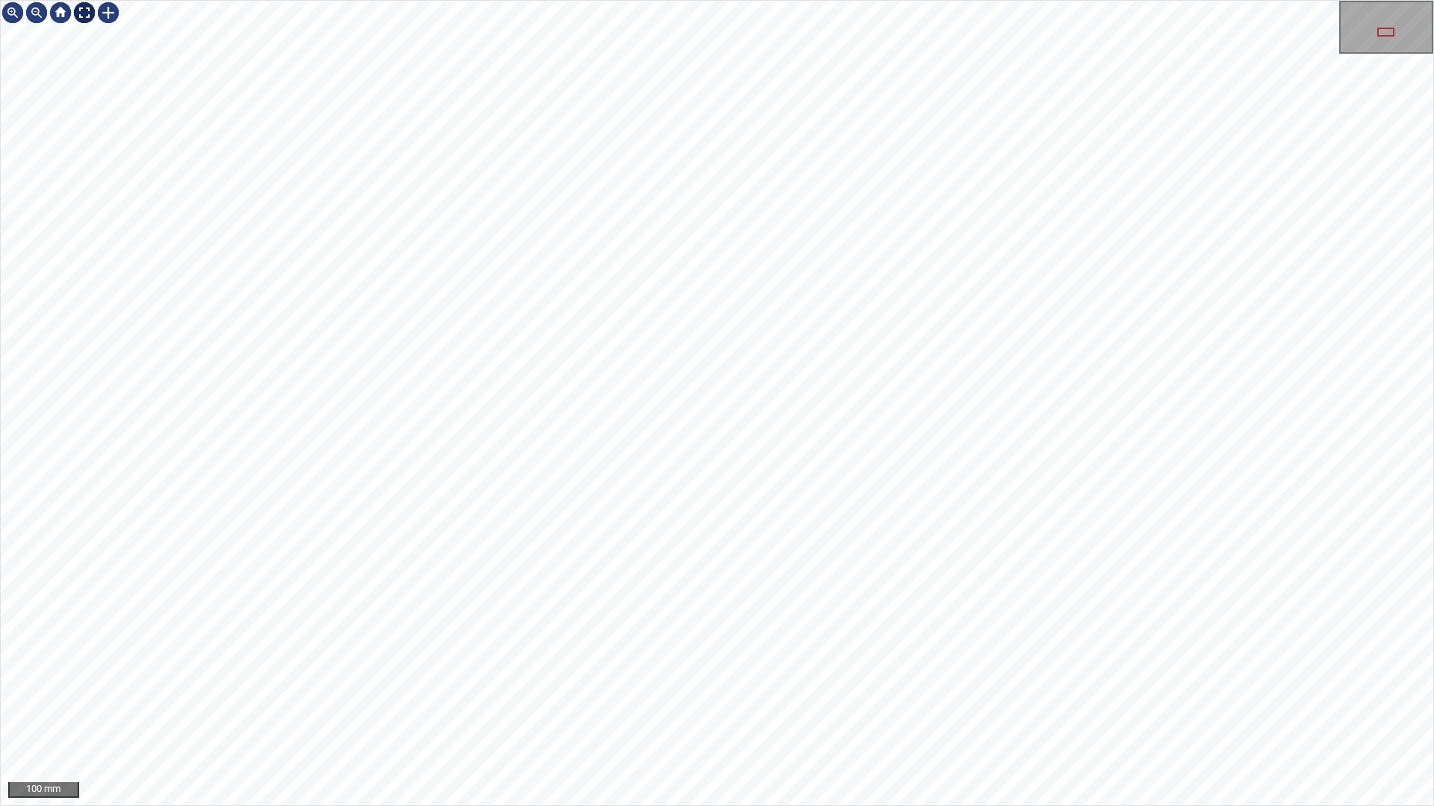
click at [84, 8] on div at bounding box center [84, 13] width 24 height 24
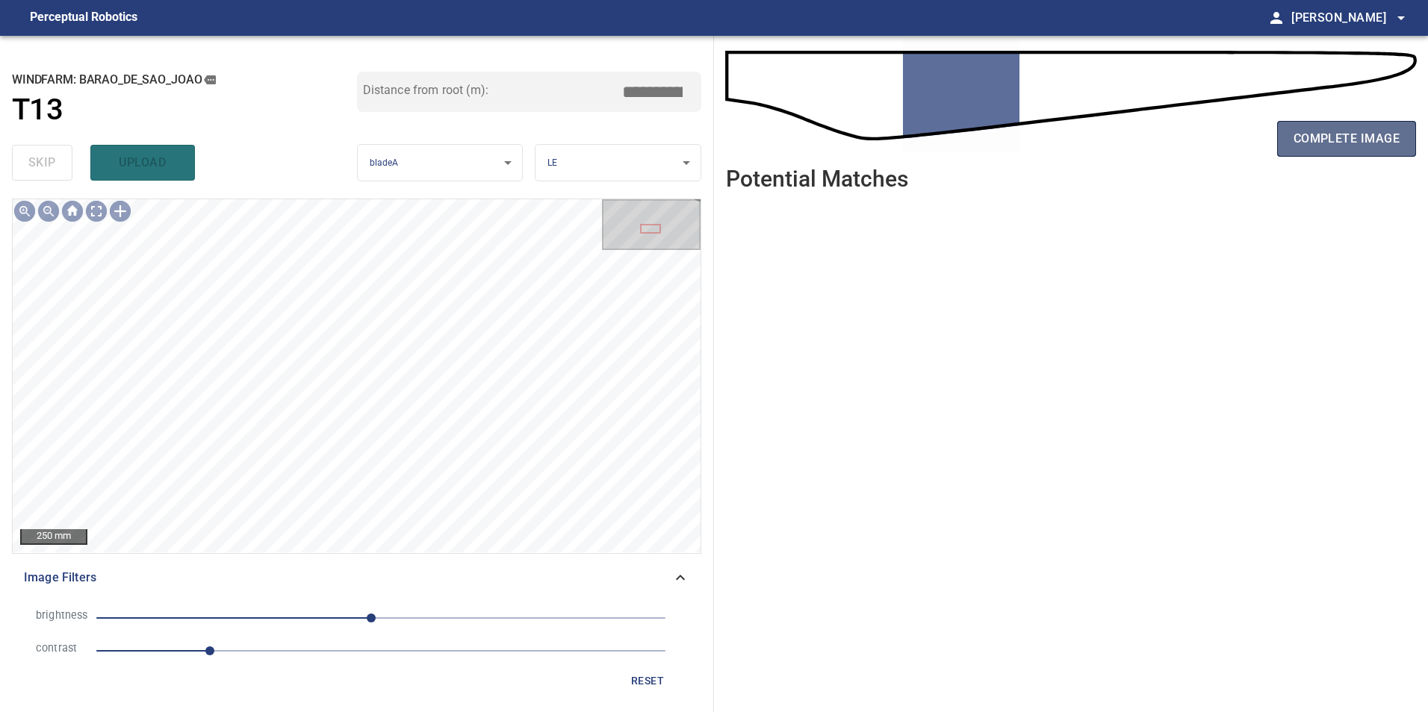
click at [1365, 134] on span "complete image" at bounding box center [1346, 138] width 106 height 21
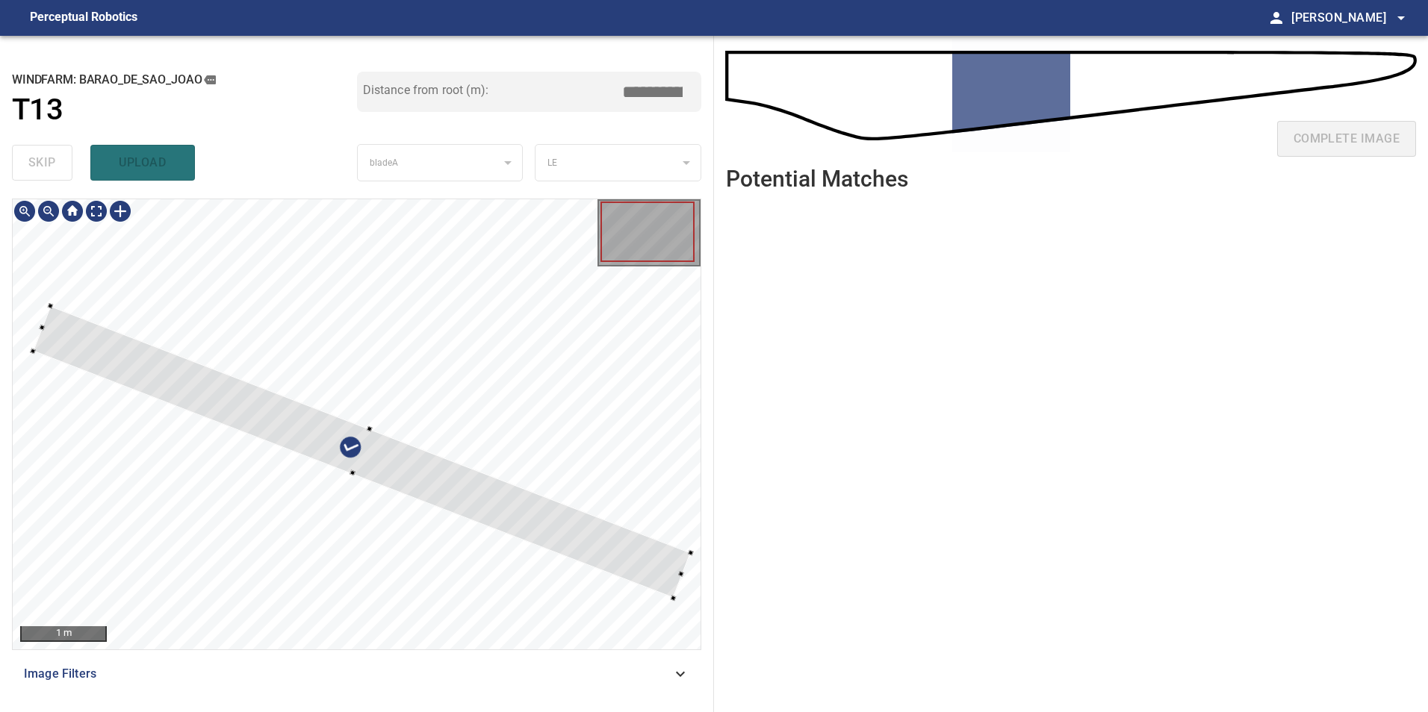
click at [414, 436] on div at bounding box center [361, 451] width 657 height 292
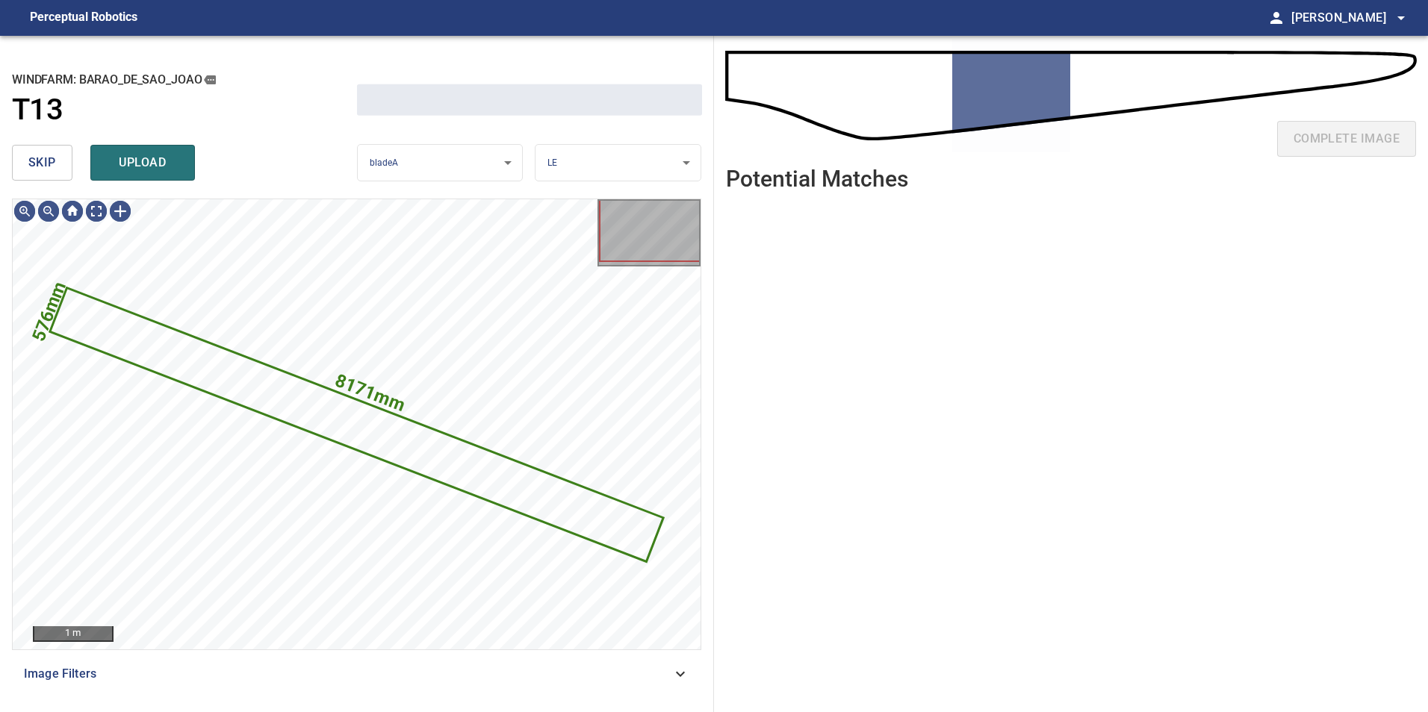
click at [41, 157] on span "skip" at bounding box center [42, 162] width 28 height 21
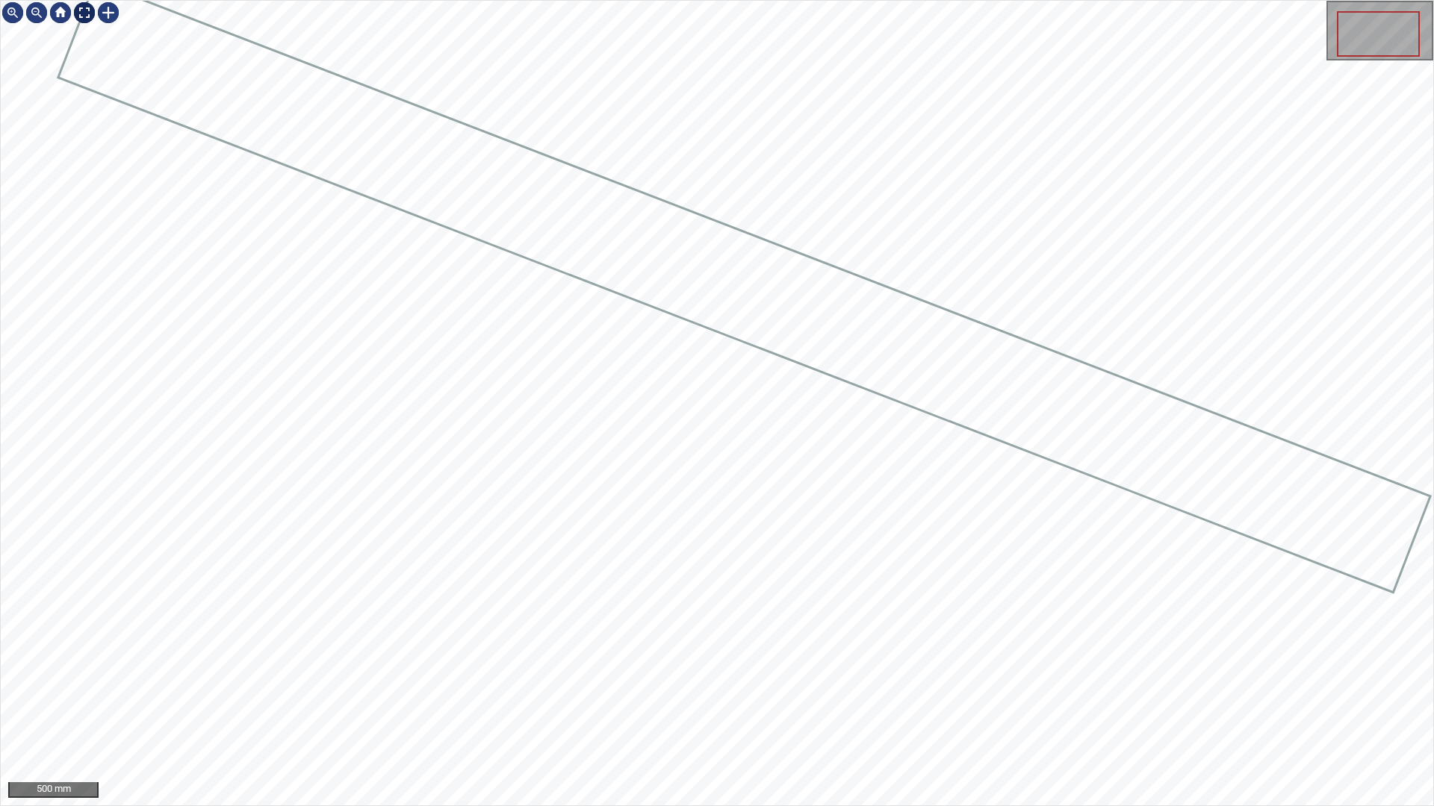
click at [78, 17] on div at bounding box center [84, 13] width 24 height 24
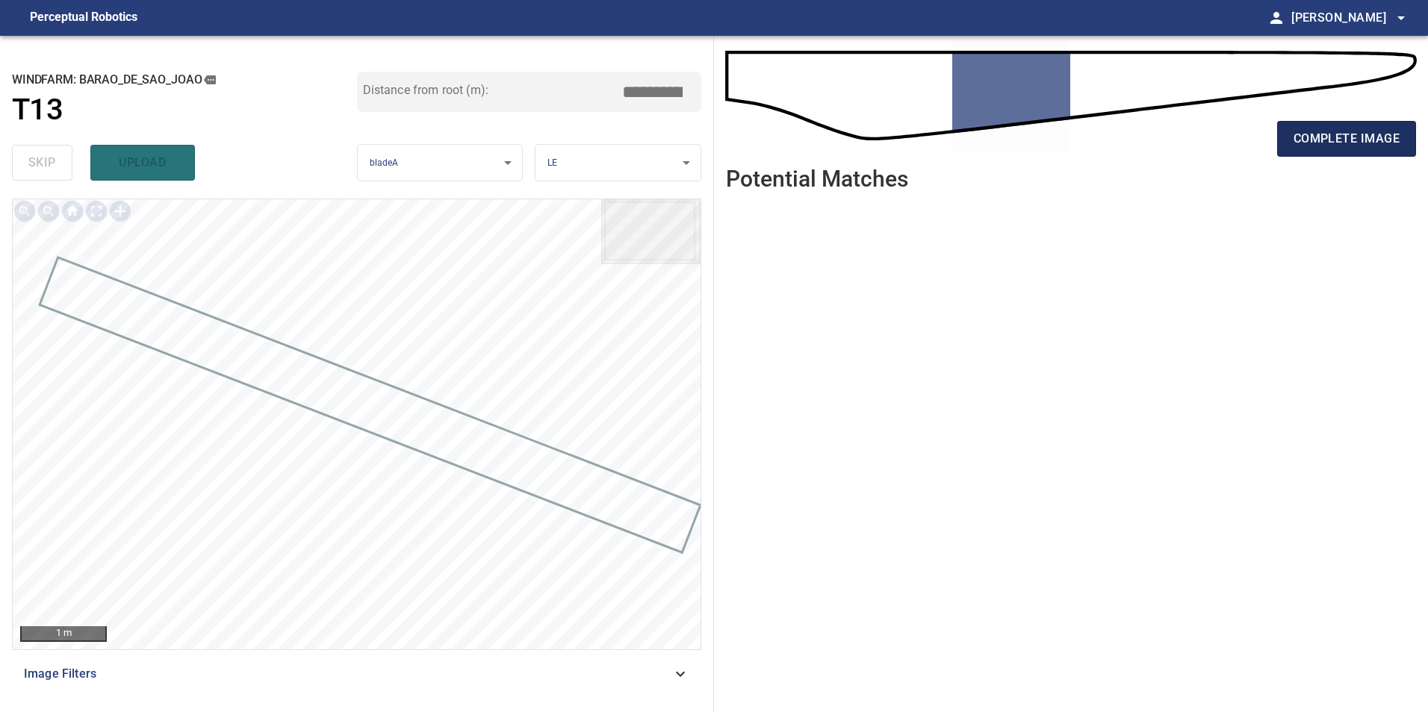
click at [1353, 143] on span "complete image" at bounding box center [1346, 138] width 106 height 21
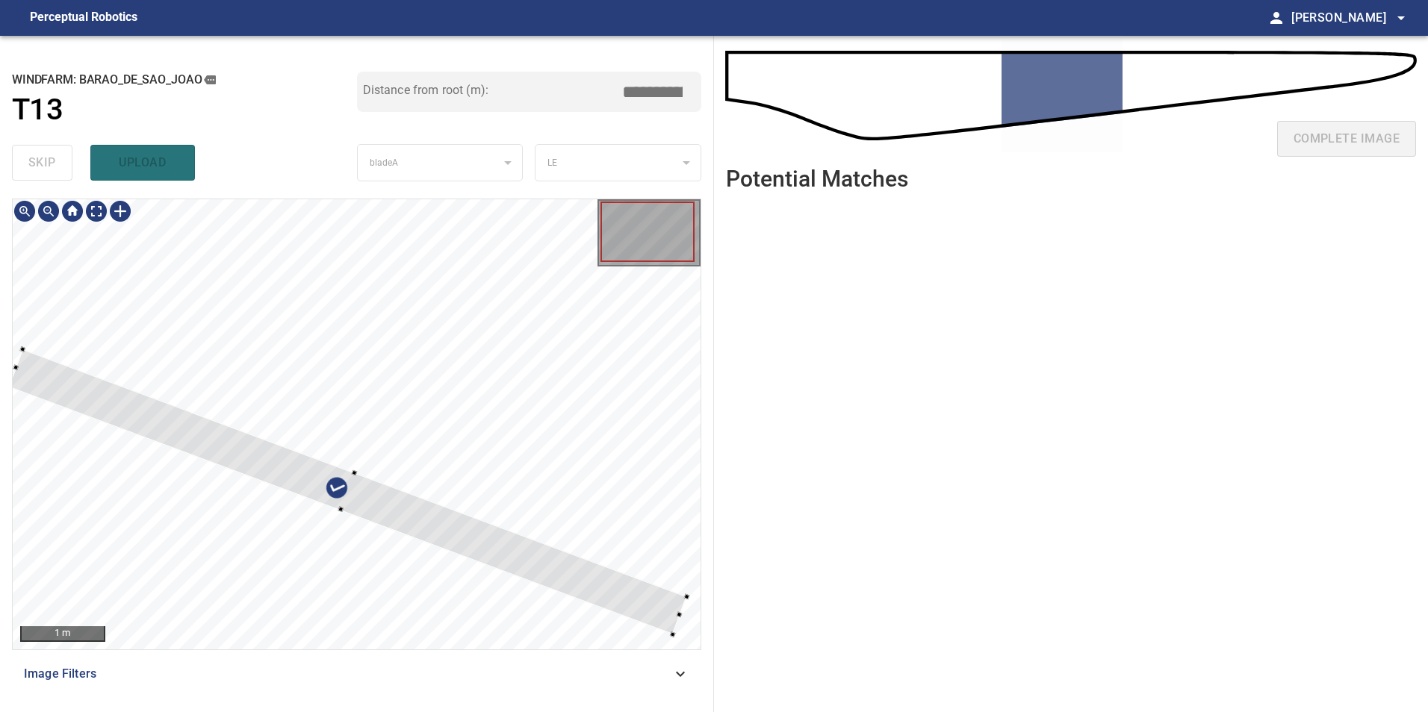
click at [338, 365] on div at bounding box center [348, 491] width 678 height 285
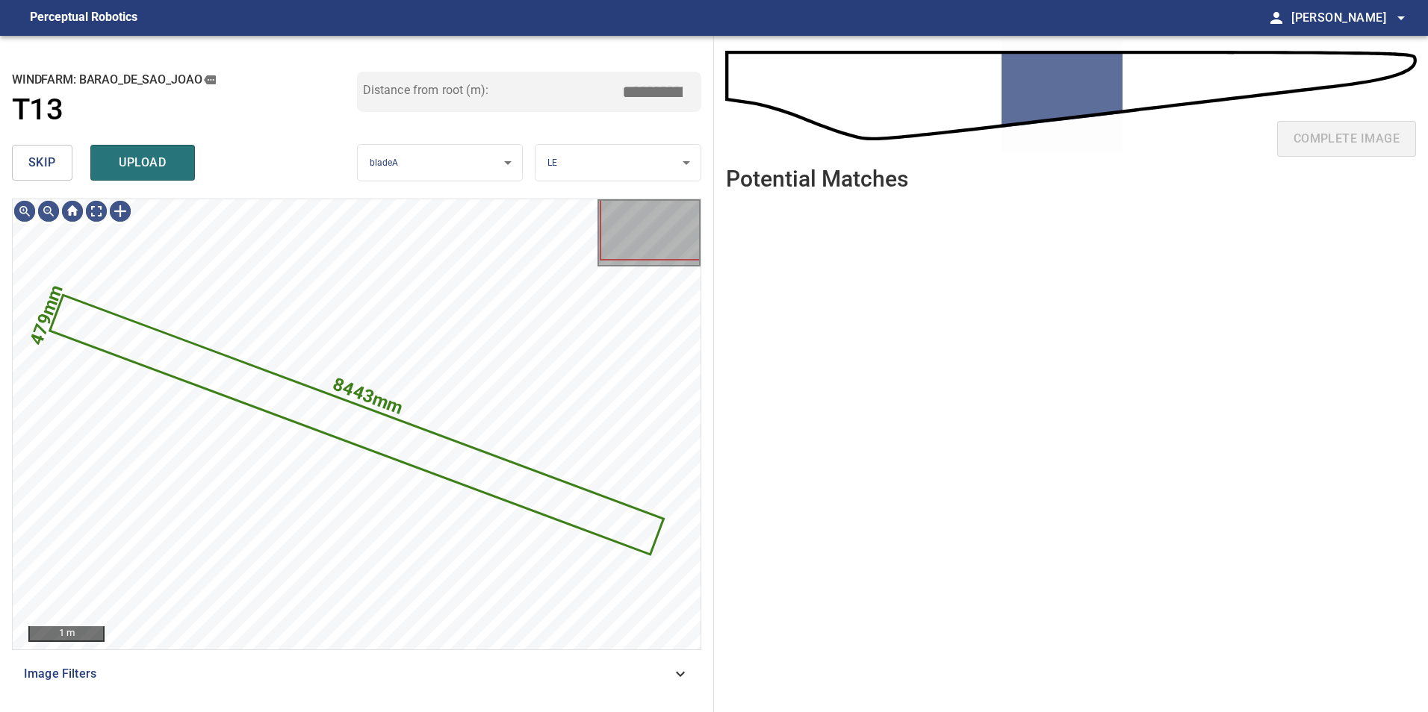
click at [44, 173] on span "skip" at bounding box center [42, 162] width 28 height 21
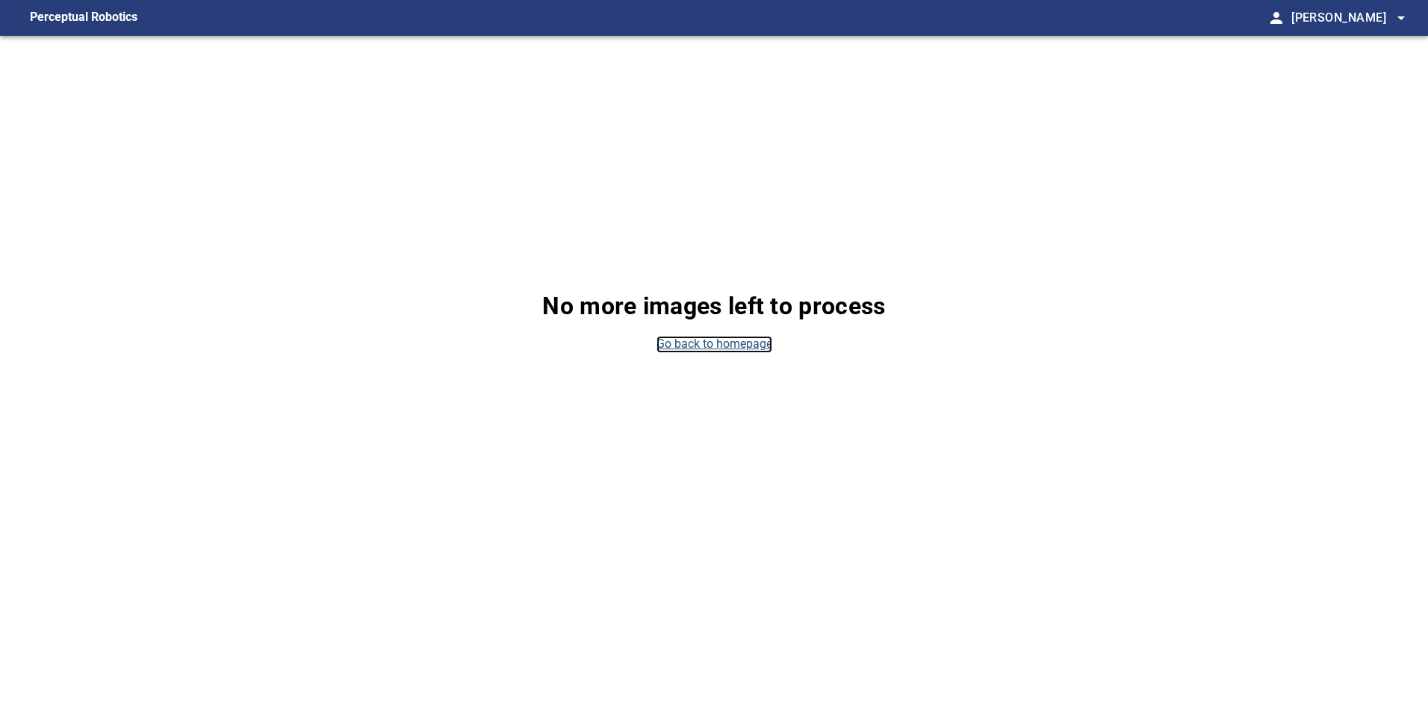
click at [698, 342] on link "Go back to homepage" at bounding box center [714, 344] width 116 height 17
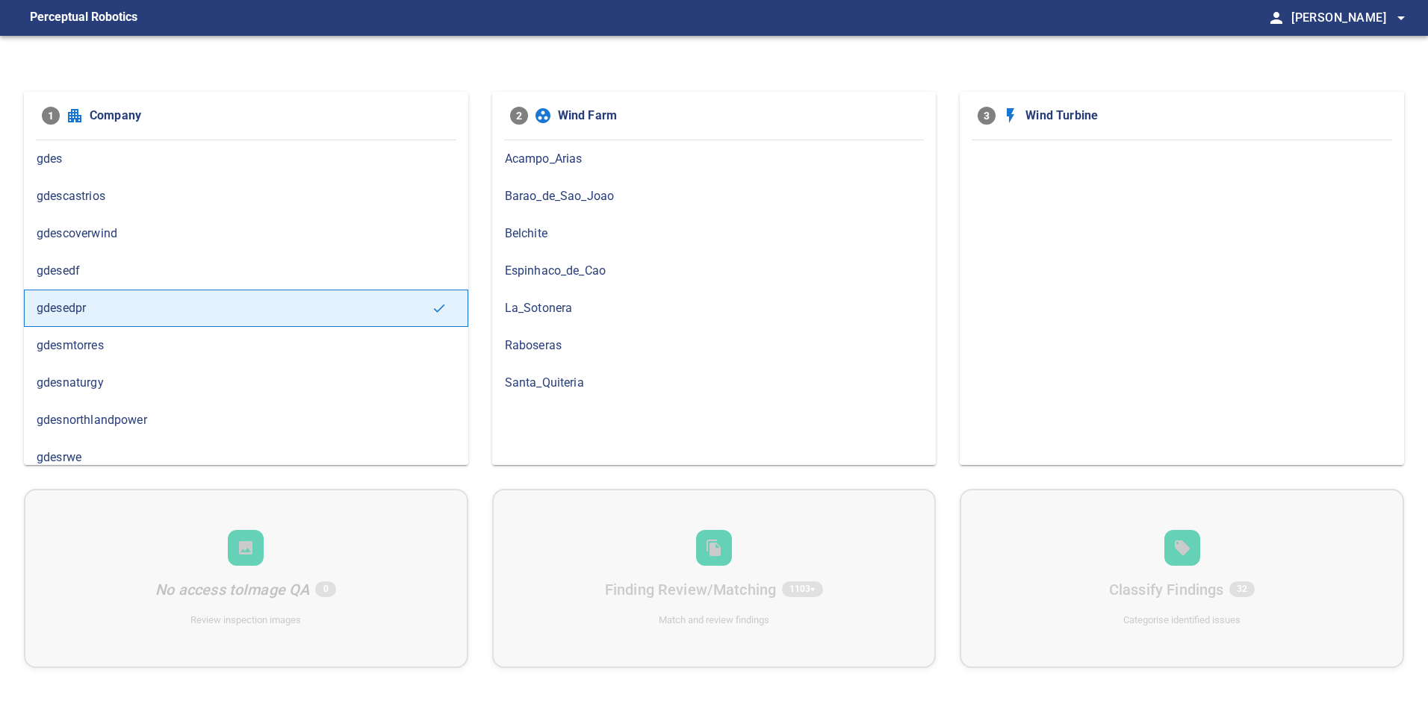
click at [598, 192] on span "Barao_de_Sao_Joao" at bounding box center [714, 196] width 419 height 18
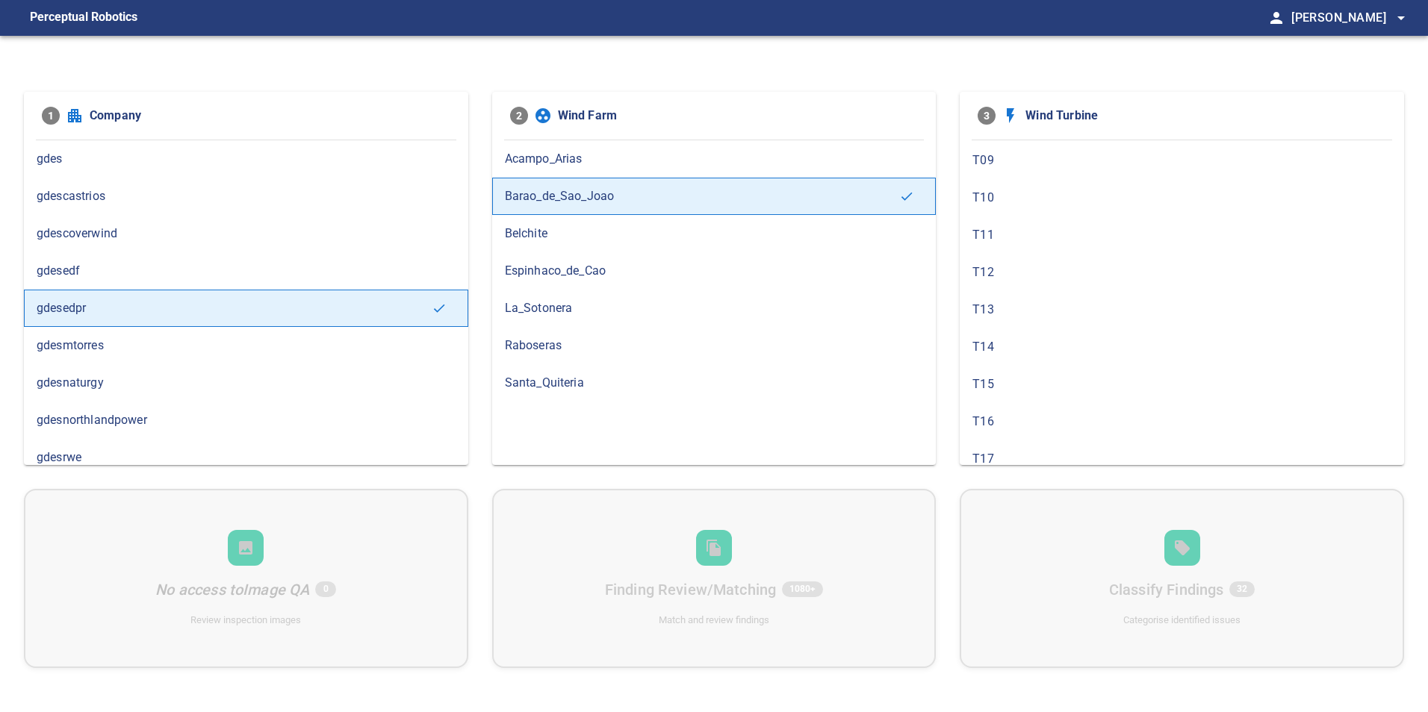
scroll to position [299, 0]
click at [1056, 304] on span "T13" at bounding box center [1181, 308] width 419 height 18
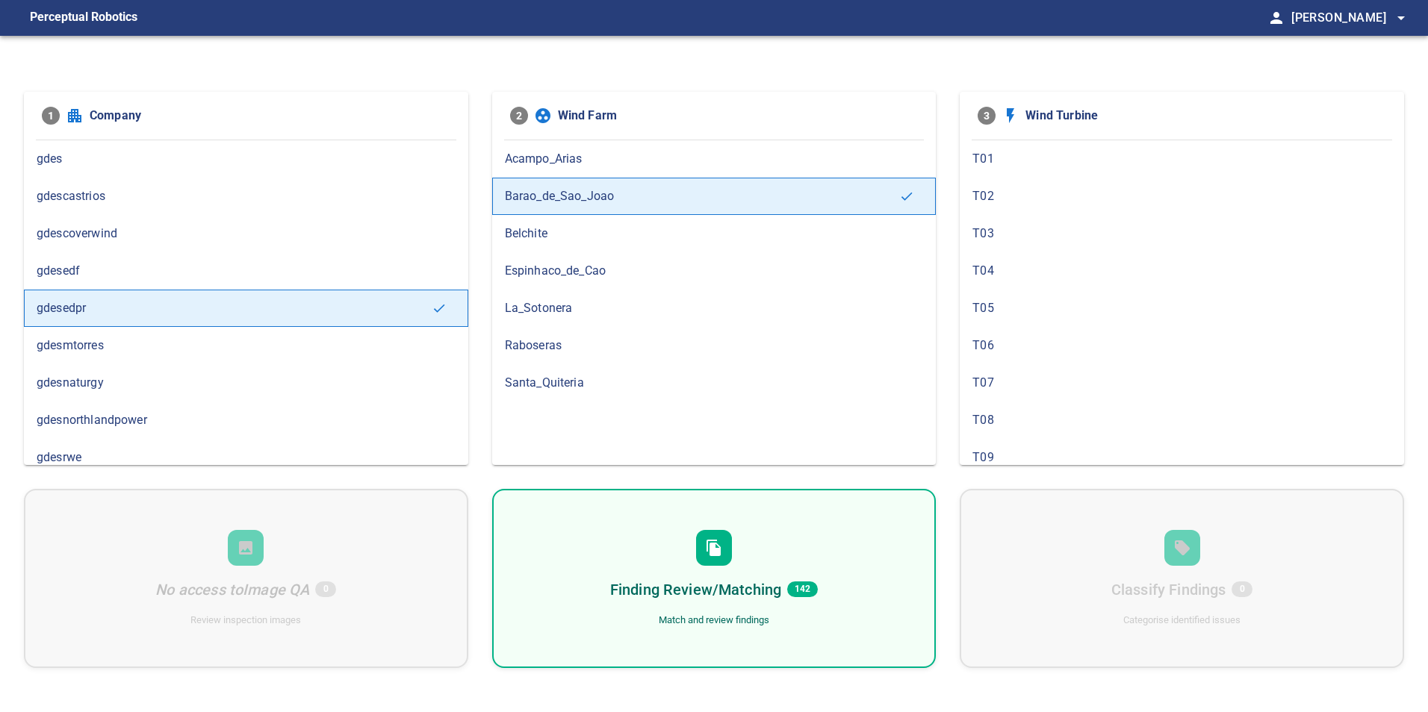
click at [815, 584] on span "142" at bounding box center [802, 590] width 31 height 16
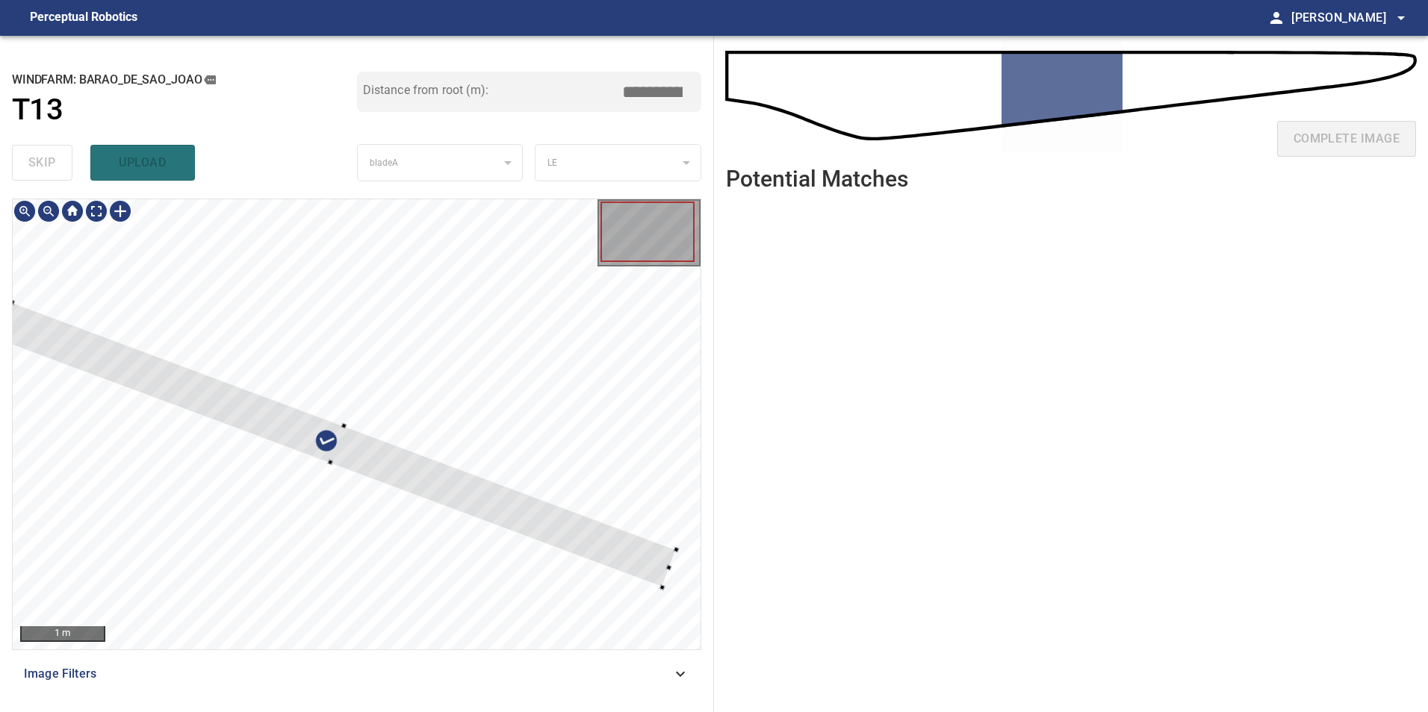
click at [518, 461] on div at bounding box center [338, 444] width 678 height 285
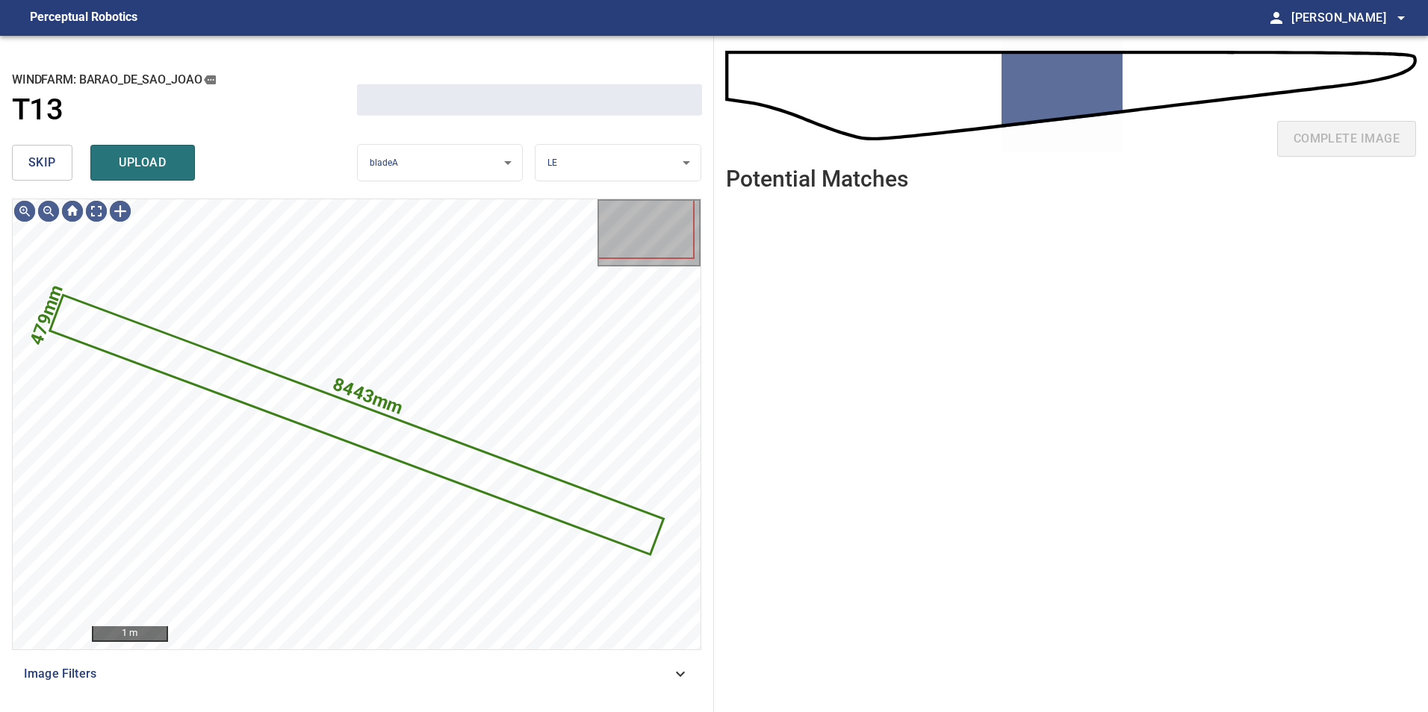
click at [34, 168] on span "skip" at bounding box center [42, 162] width 28 height 21
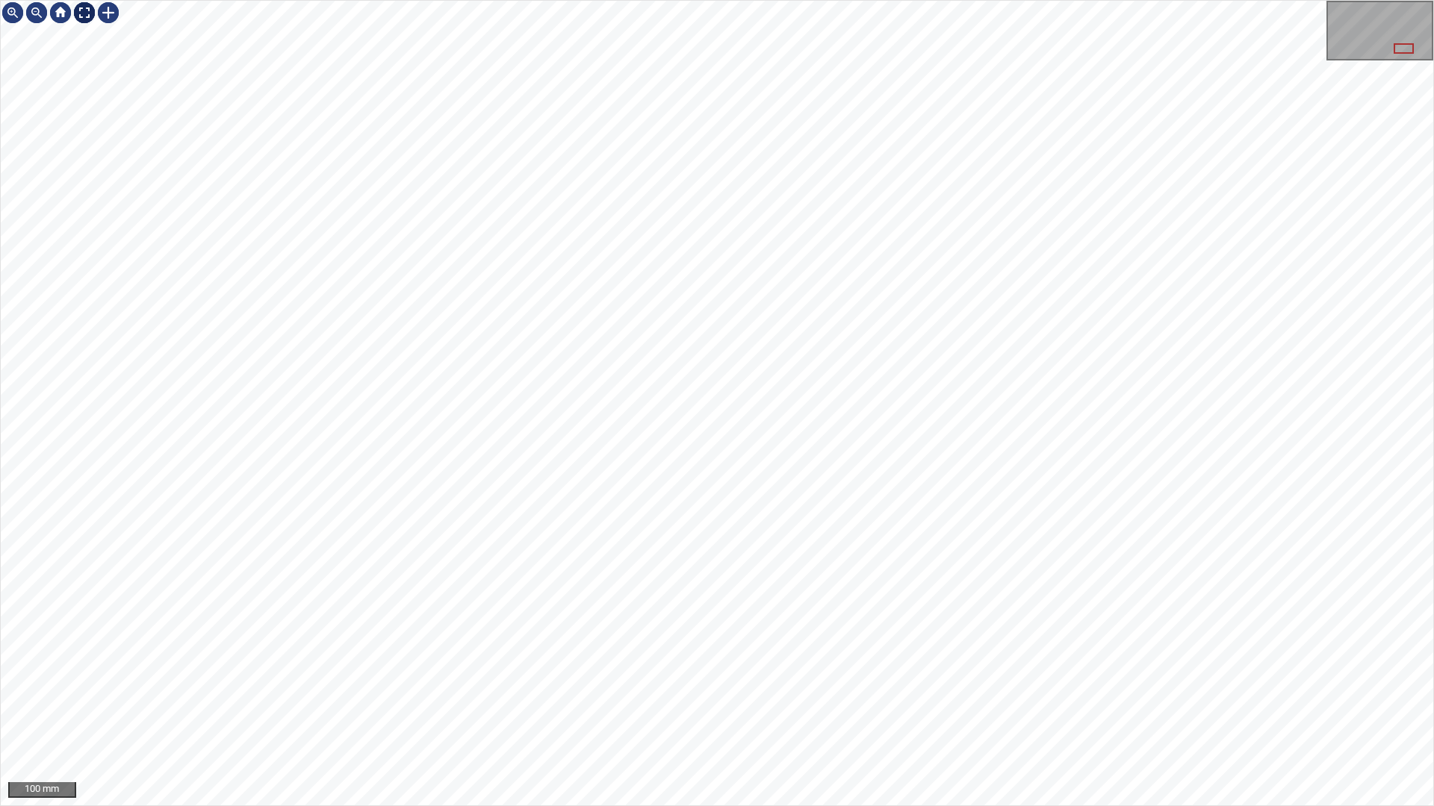
click at [87, 15] on div at bounding box center [84, 13] width 24 height 24
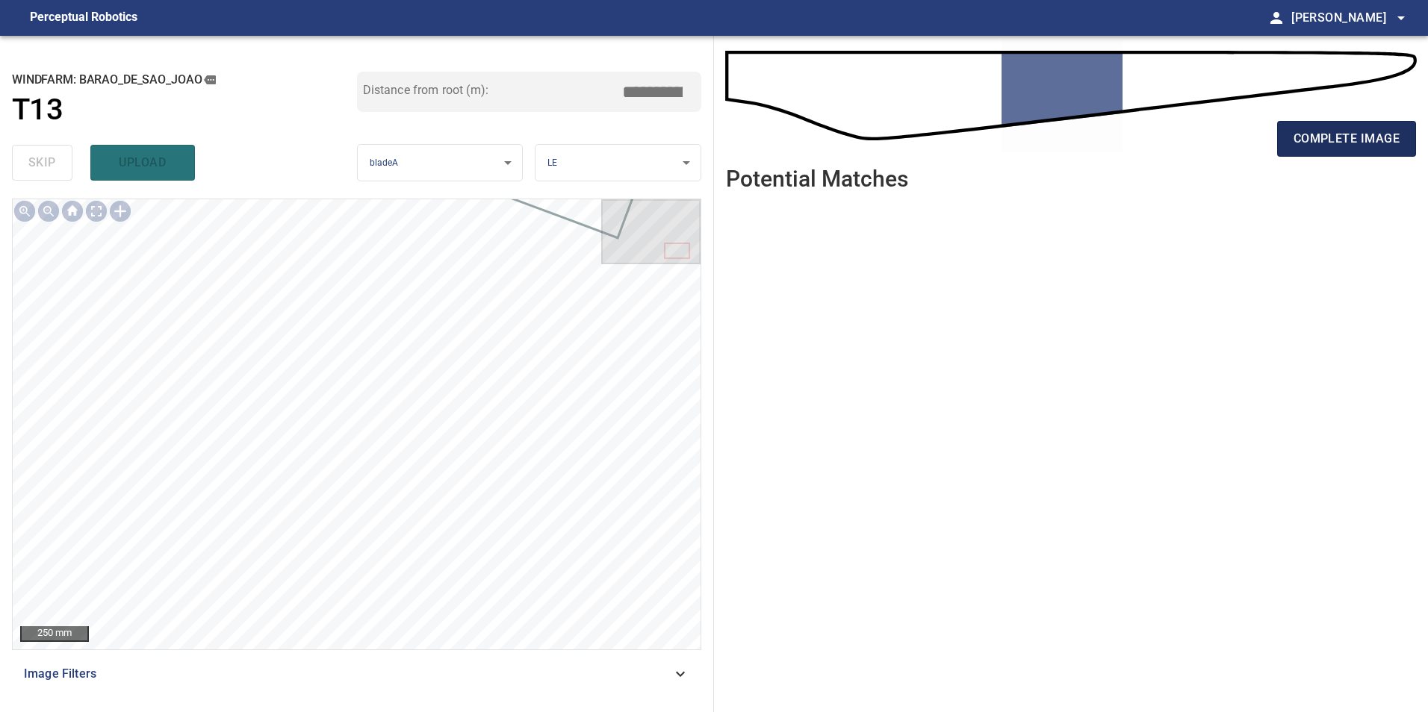
click at [1374, 139] on span "complete image" at bounding box center [1346, 138] width 106 height 21
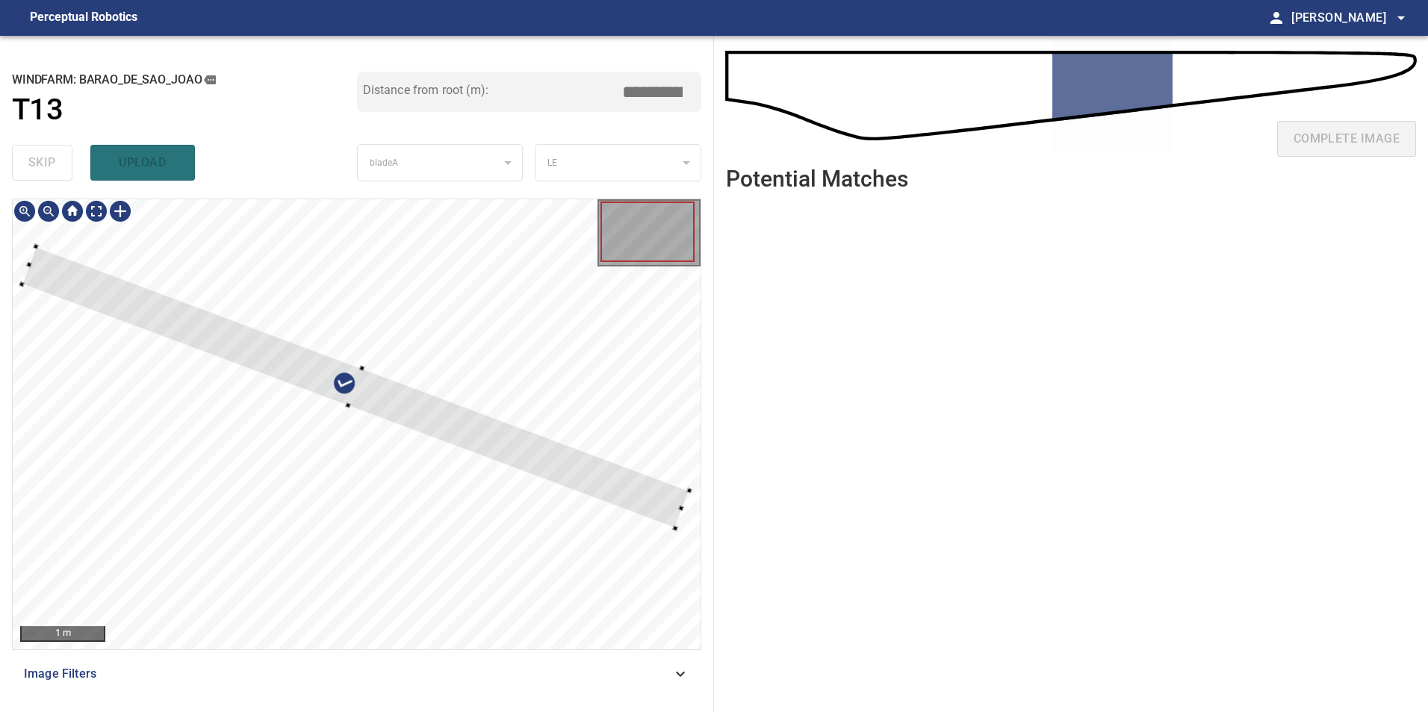
click at [500, 455] on div at bounding box center [356, 387] width 668 height 282
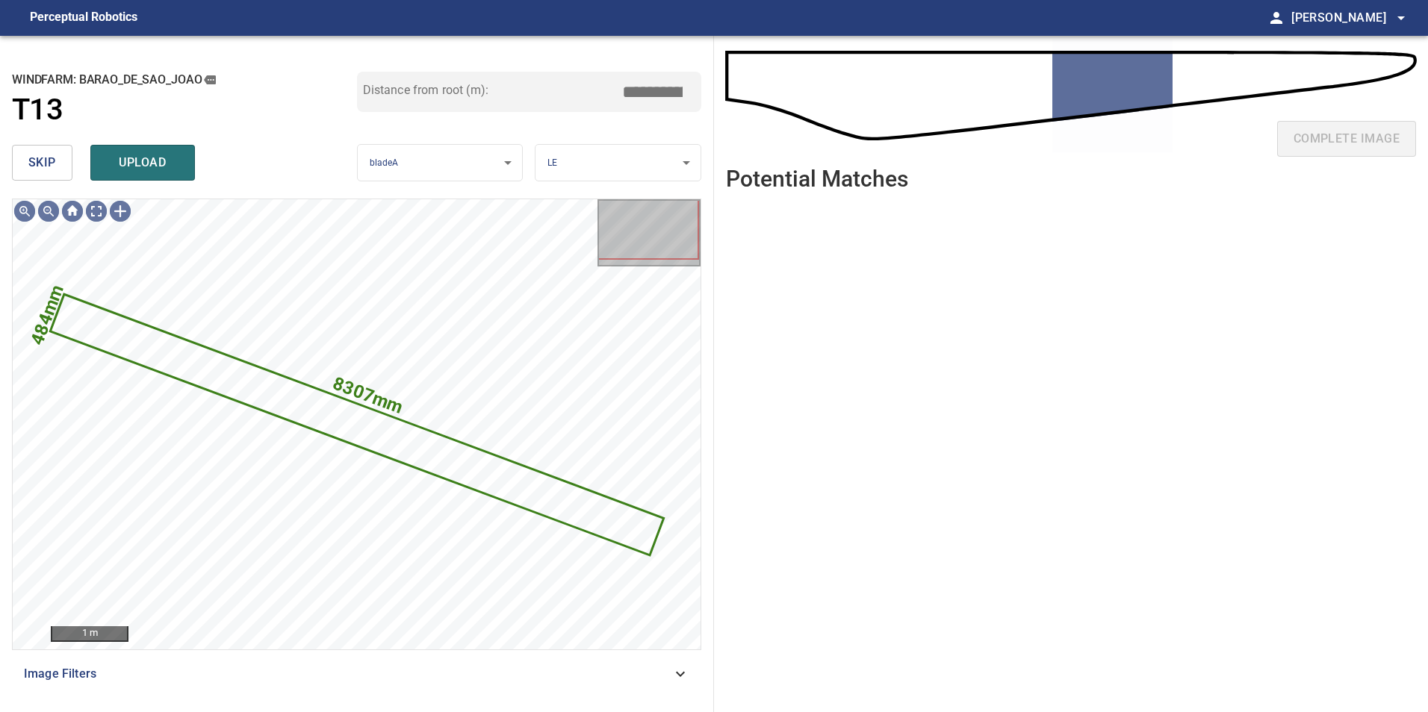
click at [31, 161] on span "skip" at bounding box center [42, 162] width 28 height 21
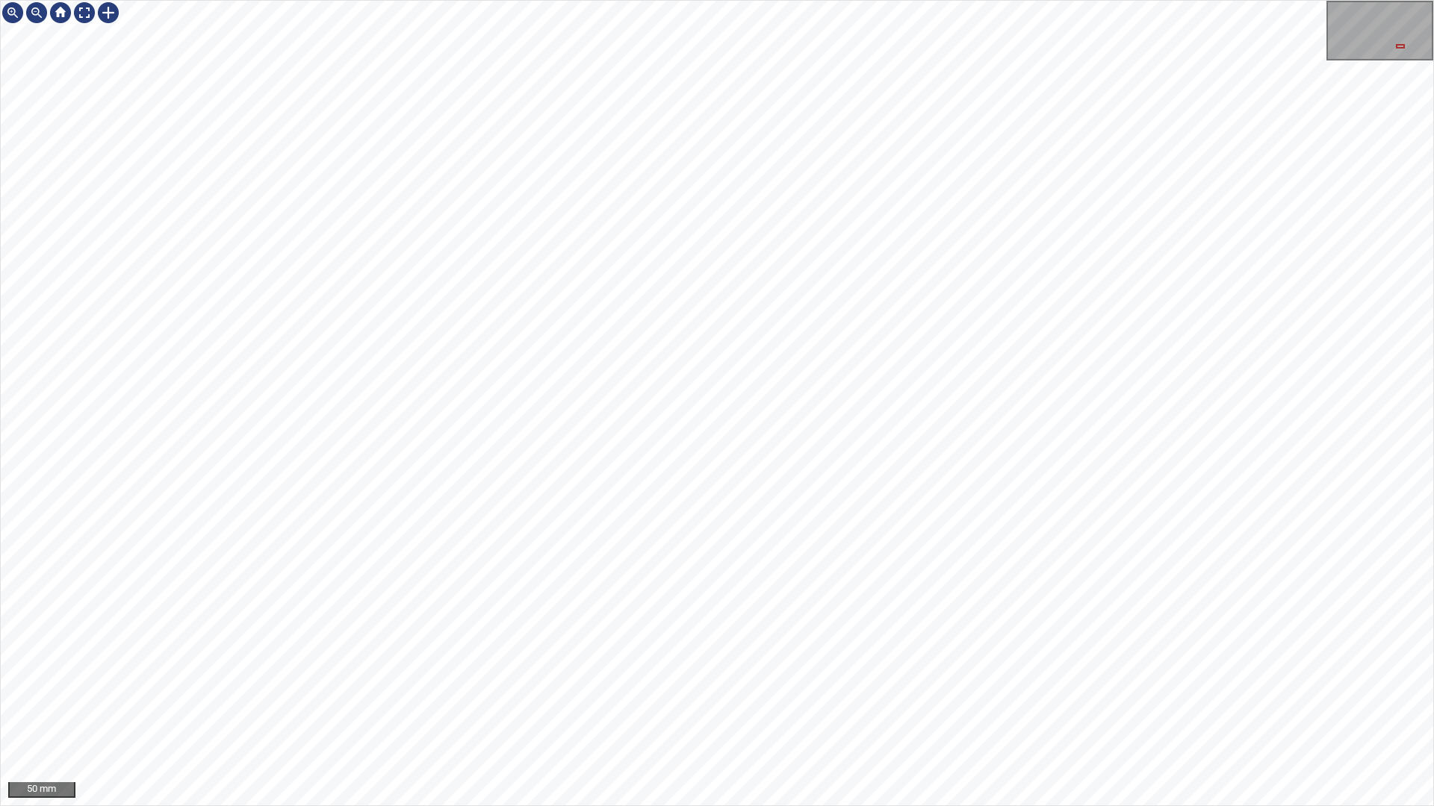
click at [732, 712] on div "50 mm" at bounding box center [717, 403] width 1434 height 806
click at [78, 12] on div at bounding box center [84, 13] width 24 height 24
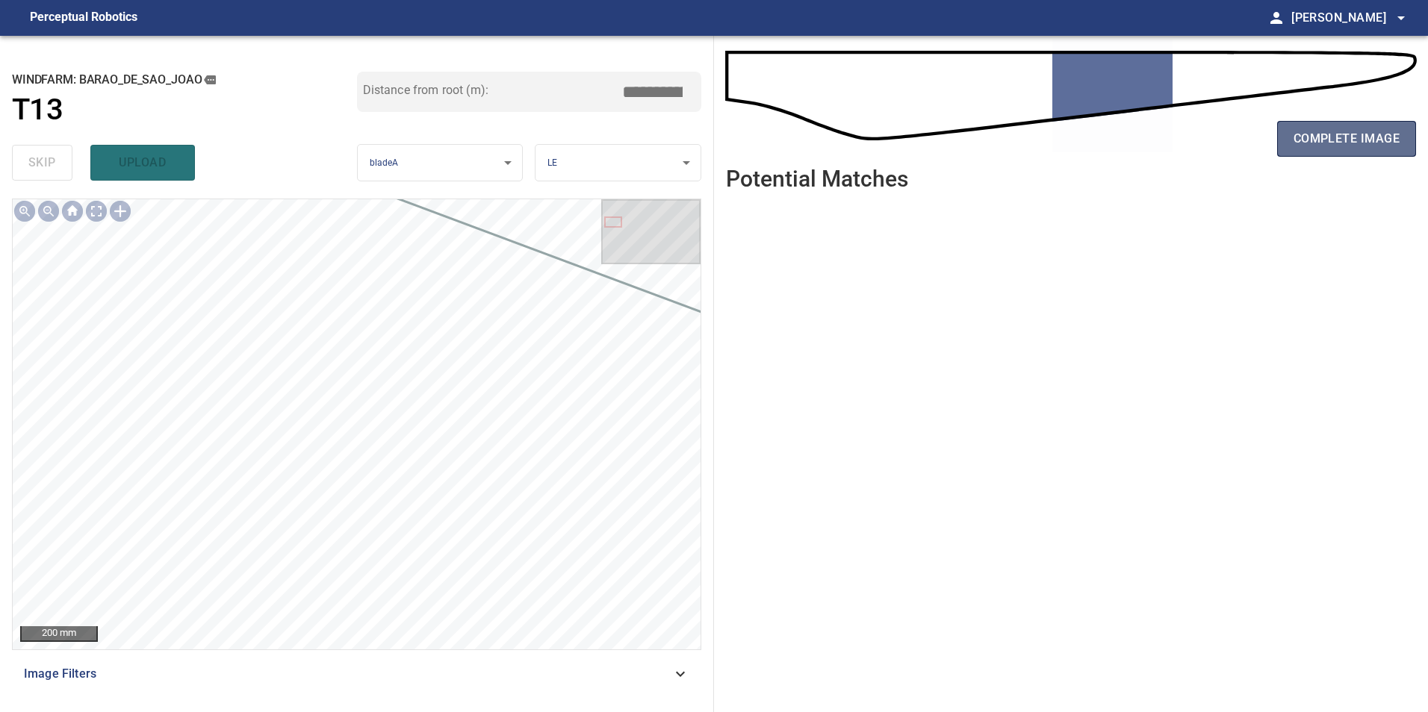
click at [1340, 134] on span "complete image" at bounding box center [1346, 138] width 106 height 21
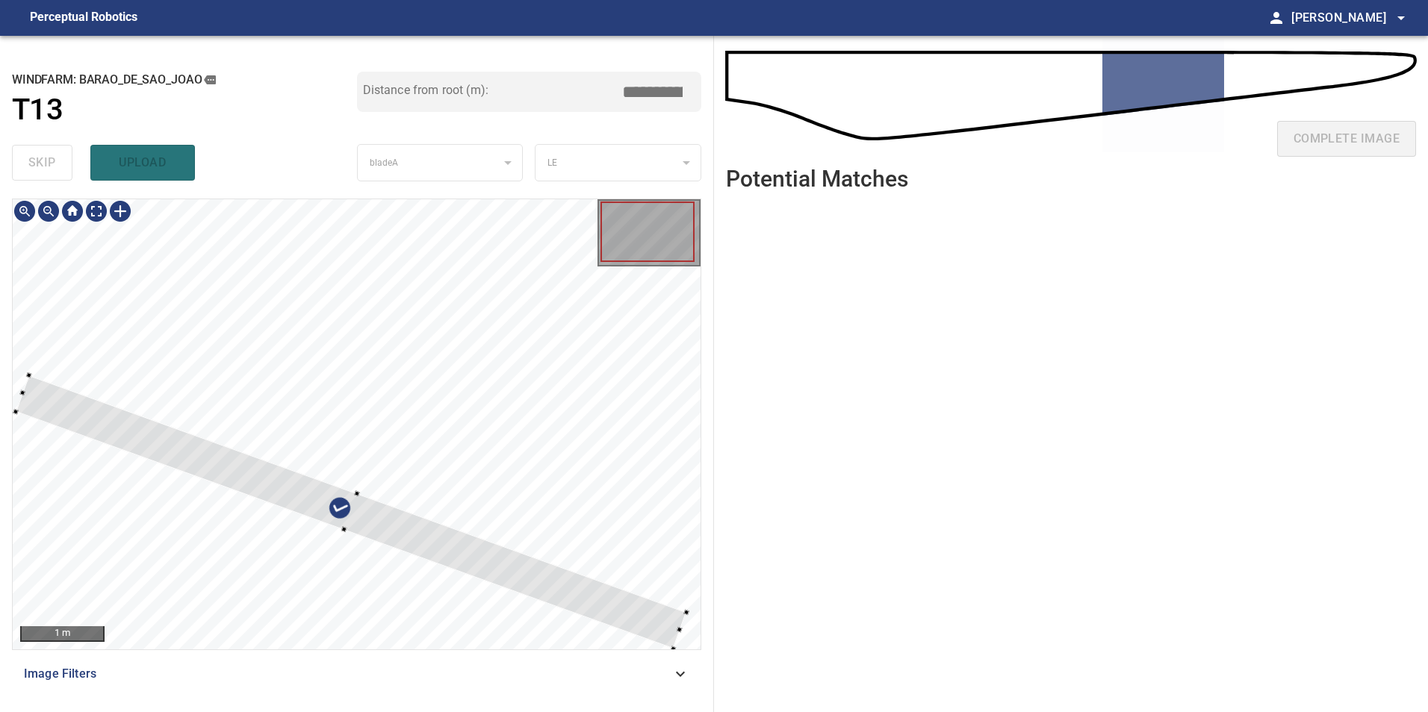
click at [608, 369] on div at bounding box center [357, 424] width 688 height 450
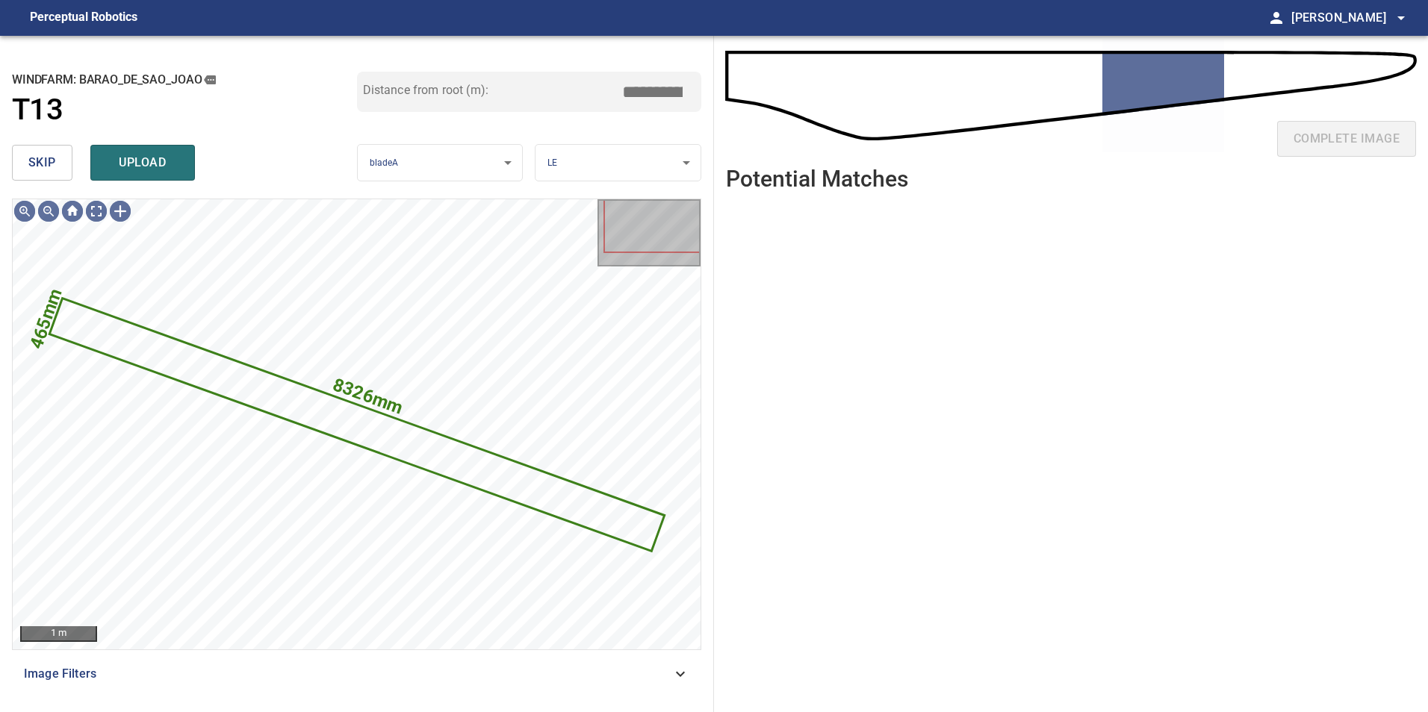
click at [35, 177] on button "skip" at bounding box center [42, 163] width 60 height 36
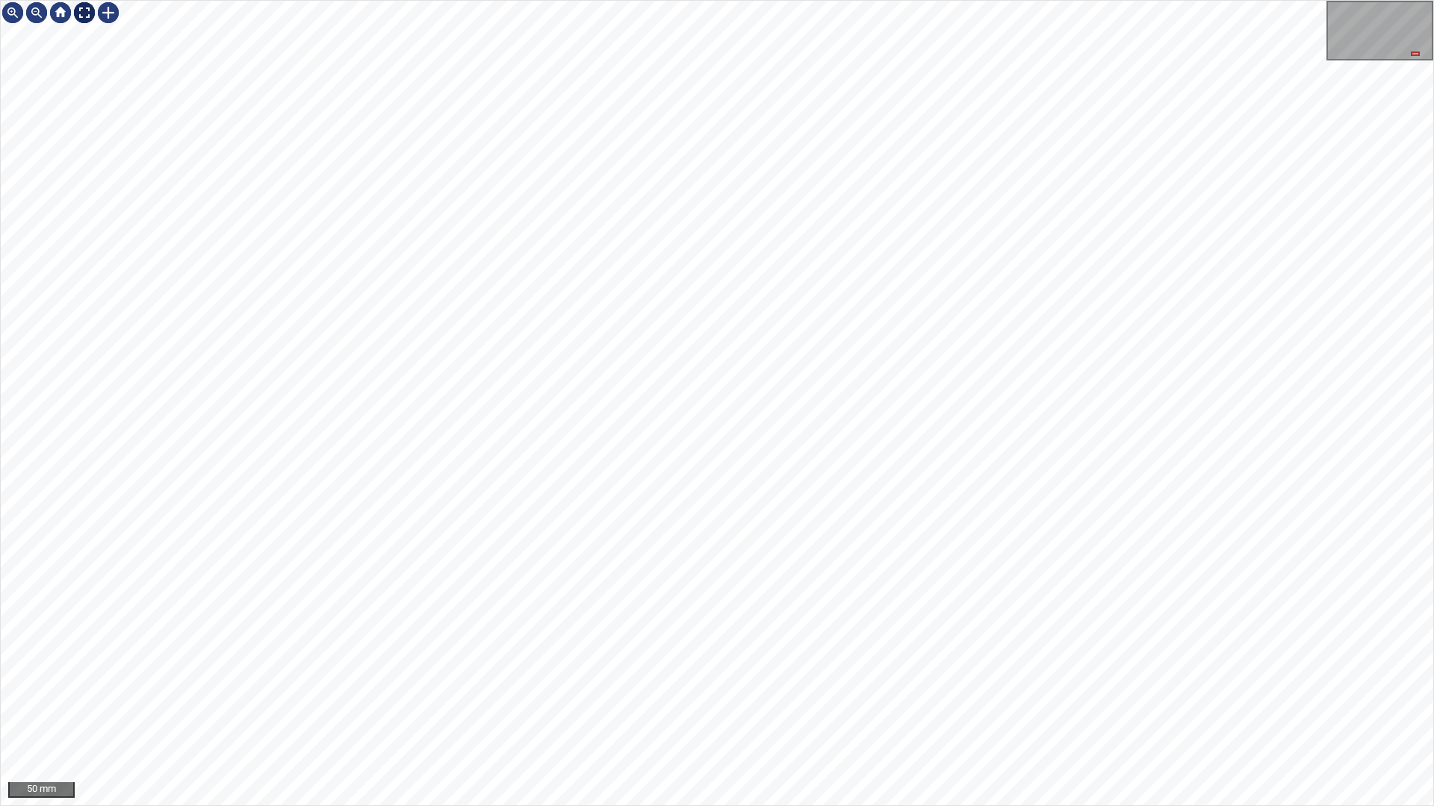
click at [90, 21] on div at bounding box center [84, 13] width 24 height 24
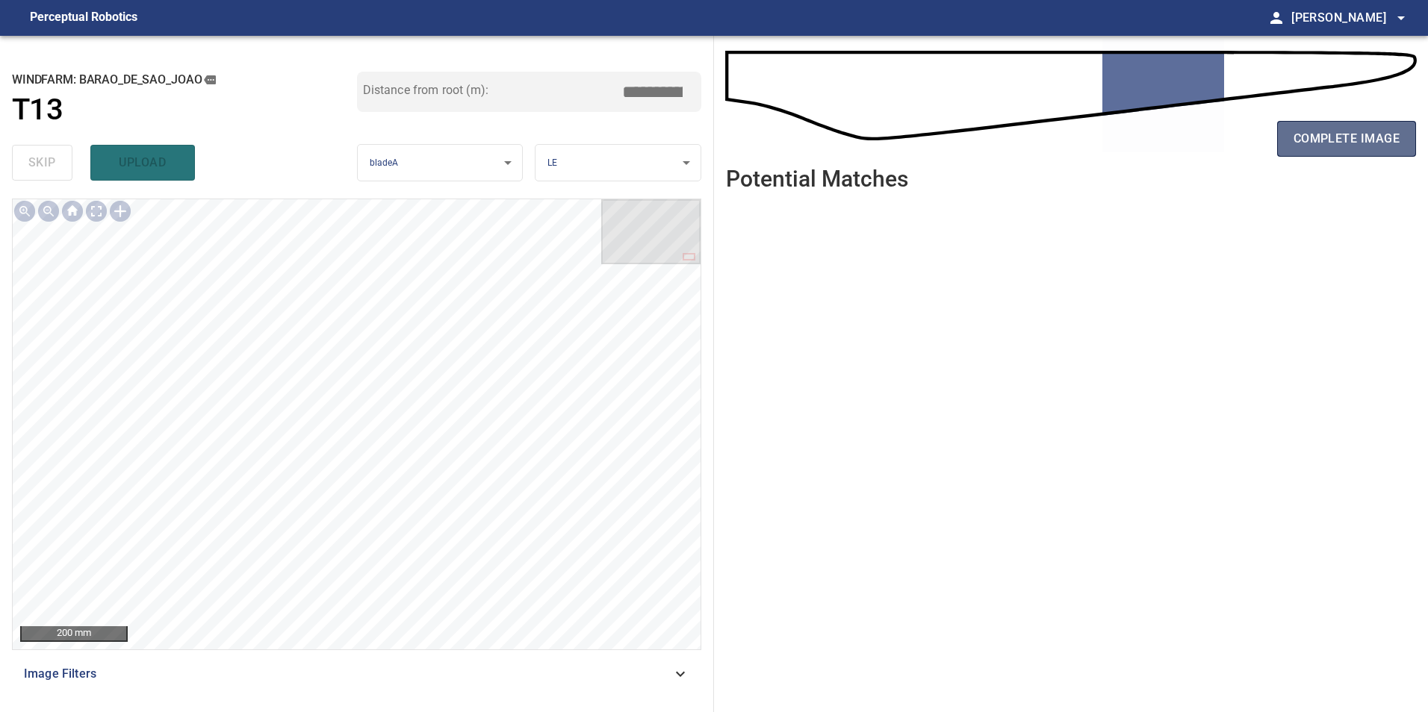
click at [1303, 148] on span "complete image" at bounding box center [1346, 138] width 106 height 21
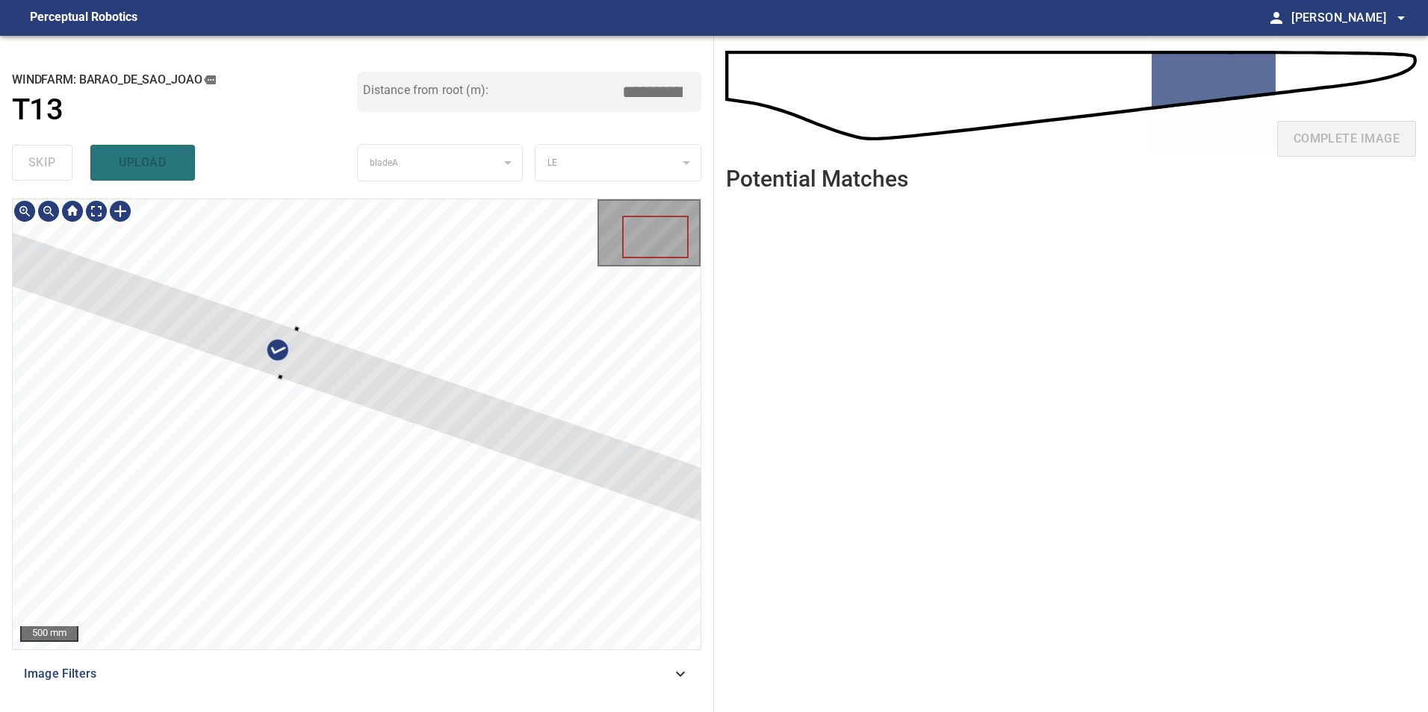
click at [565, 449] on div at bounding box center [288, 354] width 892 height 349
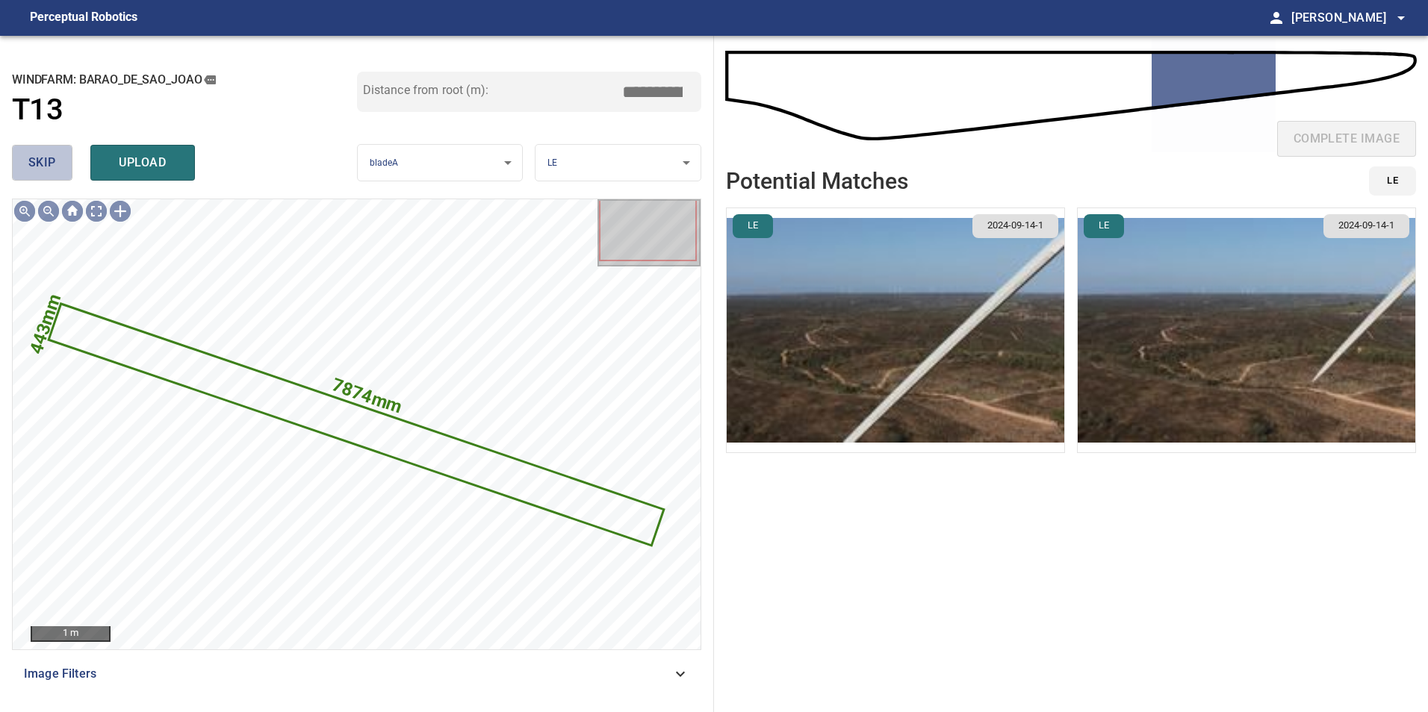
click at [49, 162] on span "skip" at bounding box center [42, 162] width 28 height 21
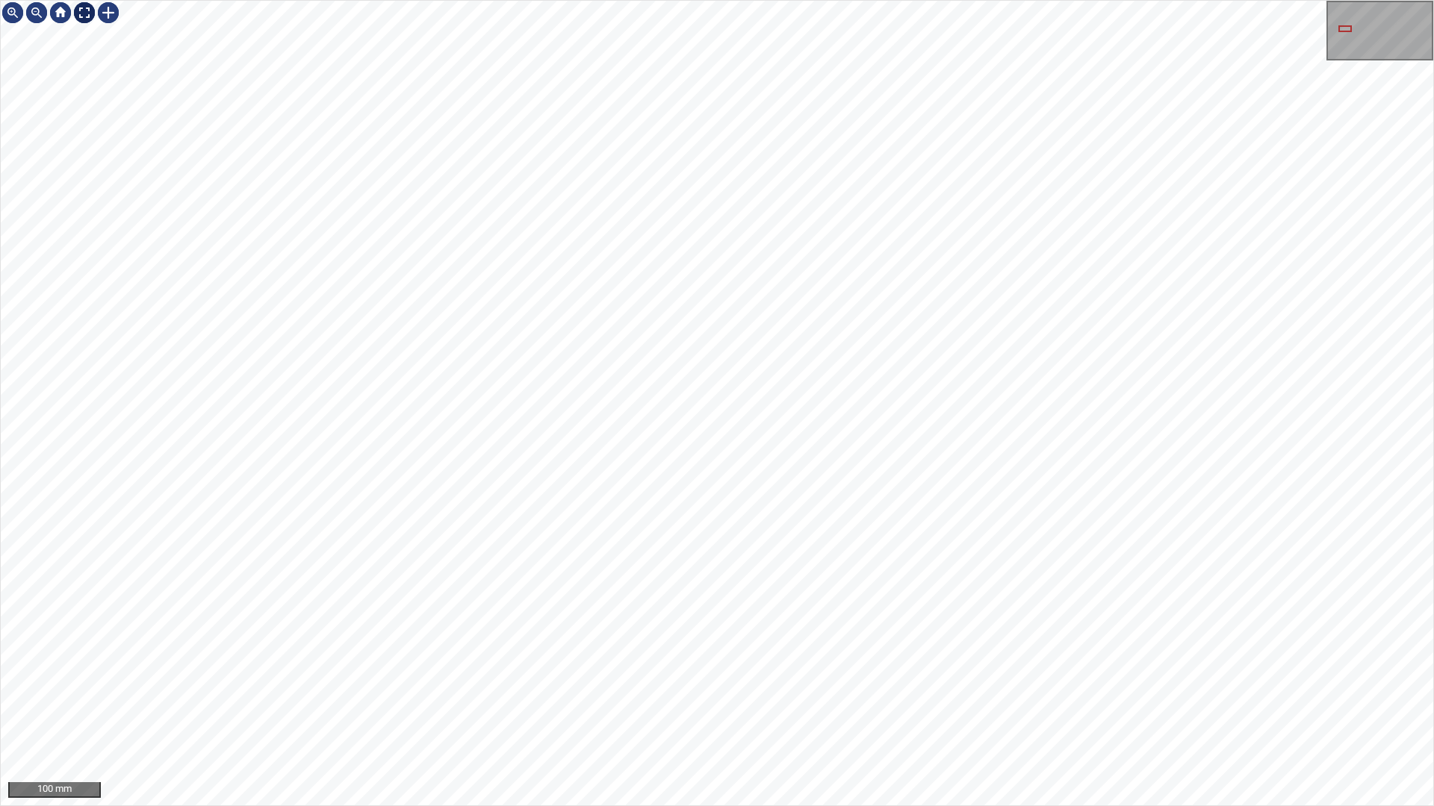
click at [87, 18] on div at bounding box center [84, 13] width 24 height 24
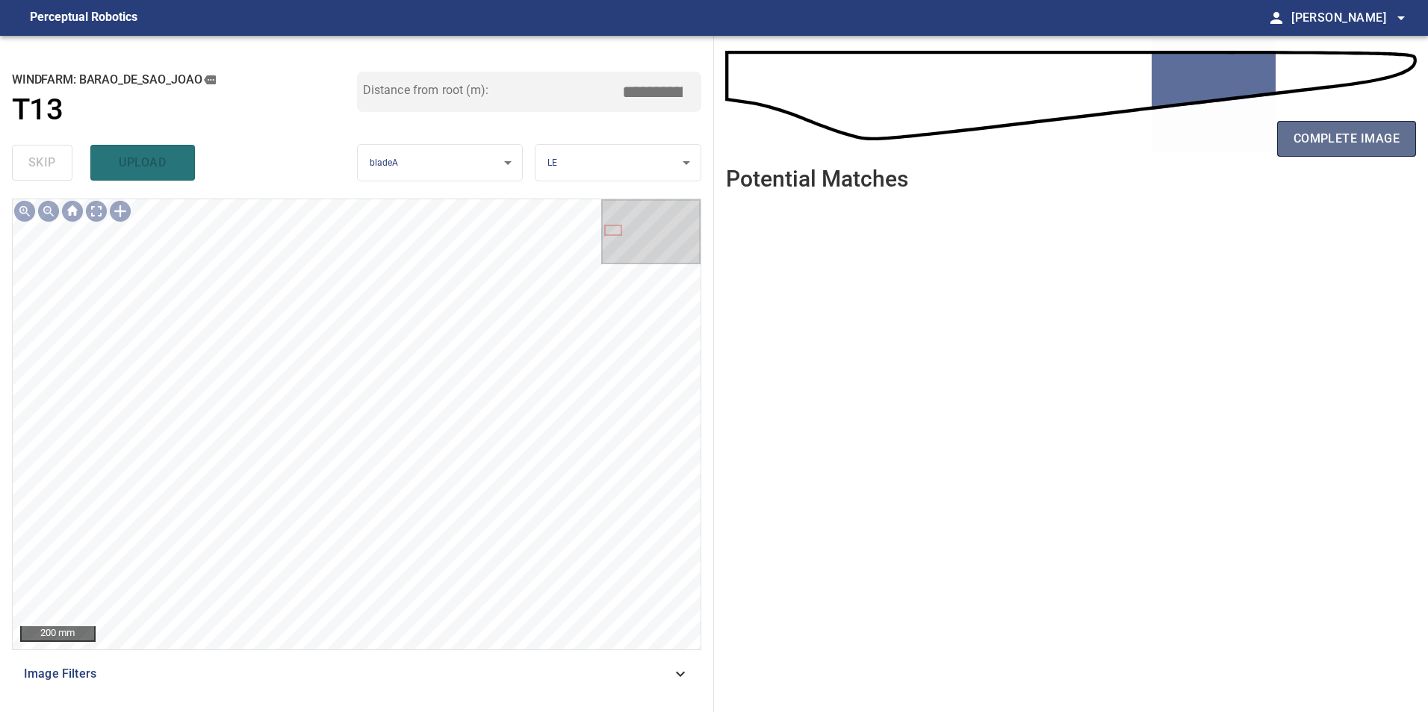
drag, startPoint x: 1346, startPoint y: 134, endPoint x: 1346, endPoint y: 149, distance: 14.2
click at [1346, 136] on span "complete image" at bounding box center [1346, 138] width 106 height 21
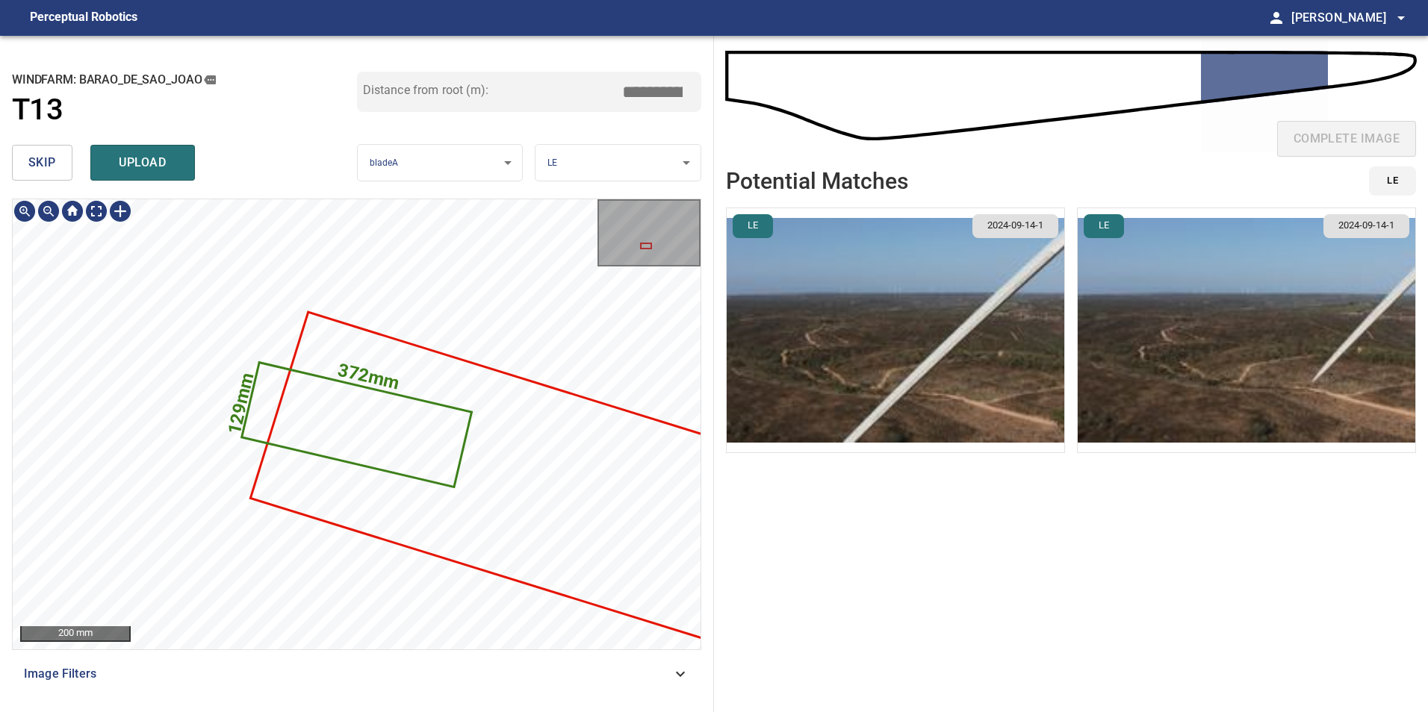
click at [258, 401] on icon at bounding box center [356, 425] width 227 height 122
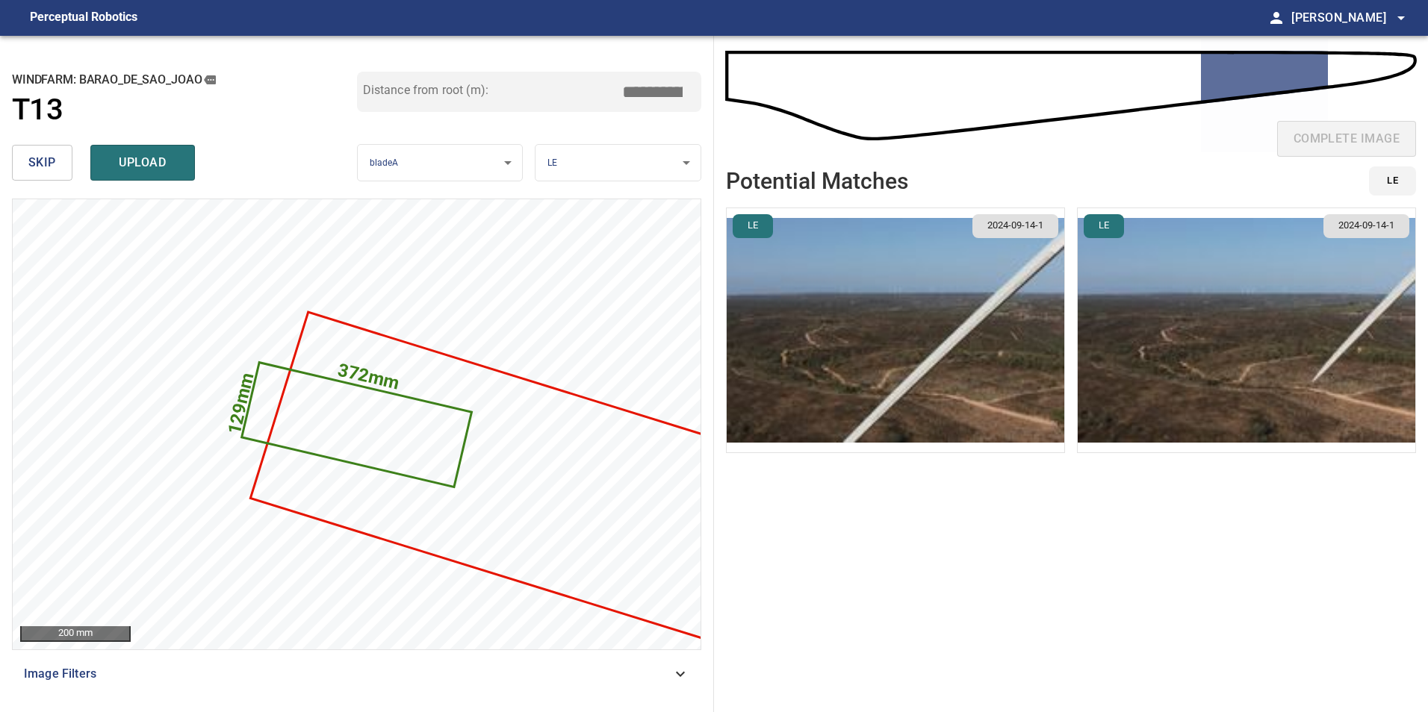
click at [663, 90] on input "*****" at bounding box center [658, 92] width 75 height 28
drag, startPoint x: 647, startPoint y: 96, endPoint x: 1111, endPoint y: 128, distance: 464.9
click at [905, 125] on div "**********" at bounding box center [714, 374] width 1428 height 677
type input "*****"
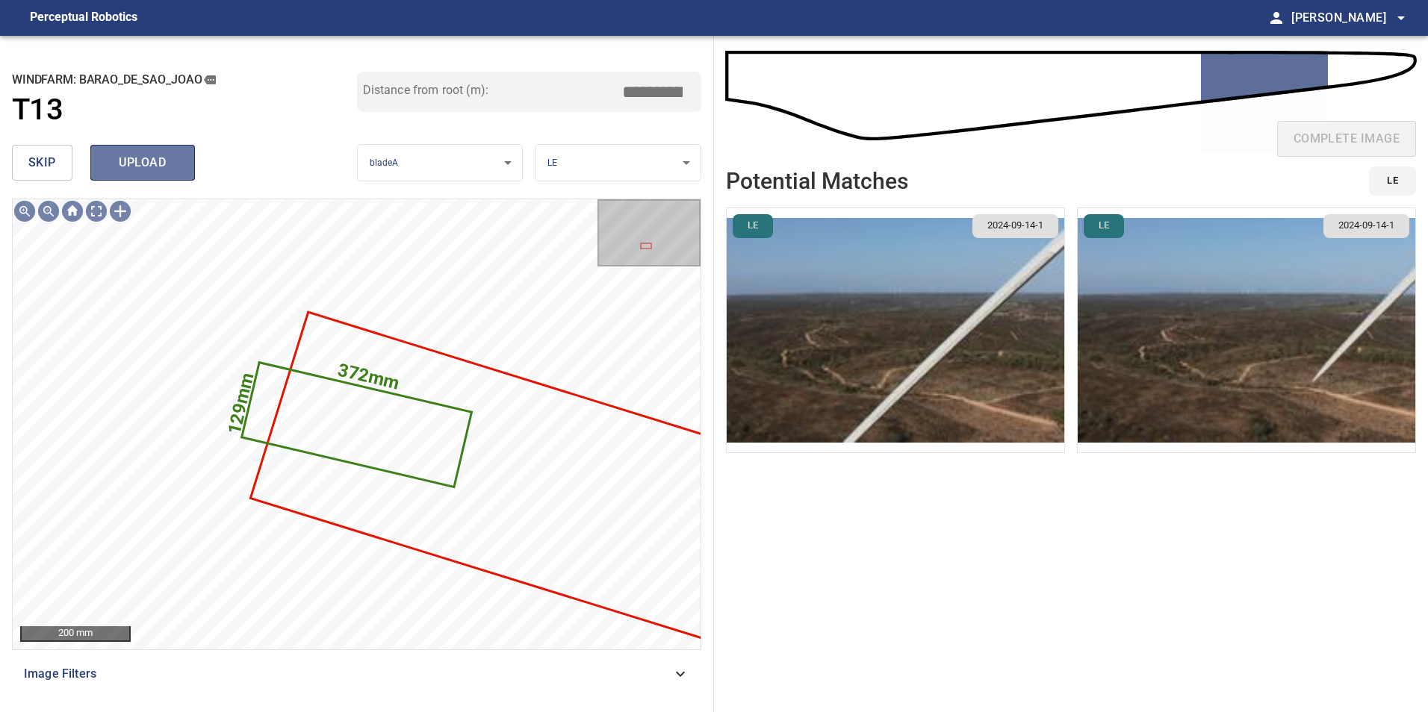
click at [146, 163] on span "upload" at bounding box center [143, 162] width 72 height 21
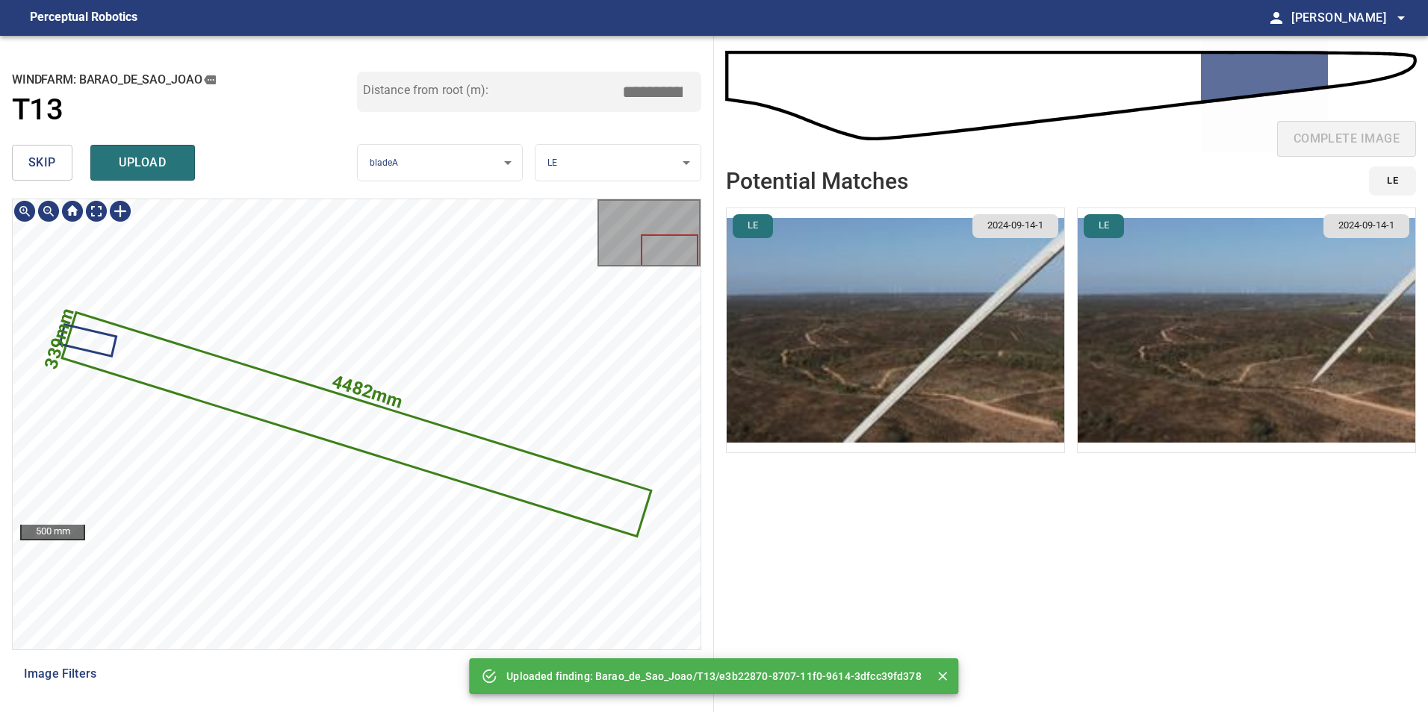
click at [260, 400] on icon at bounding box center [356, 424] width 586 height 221
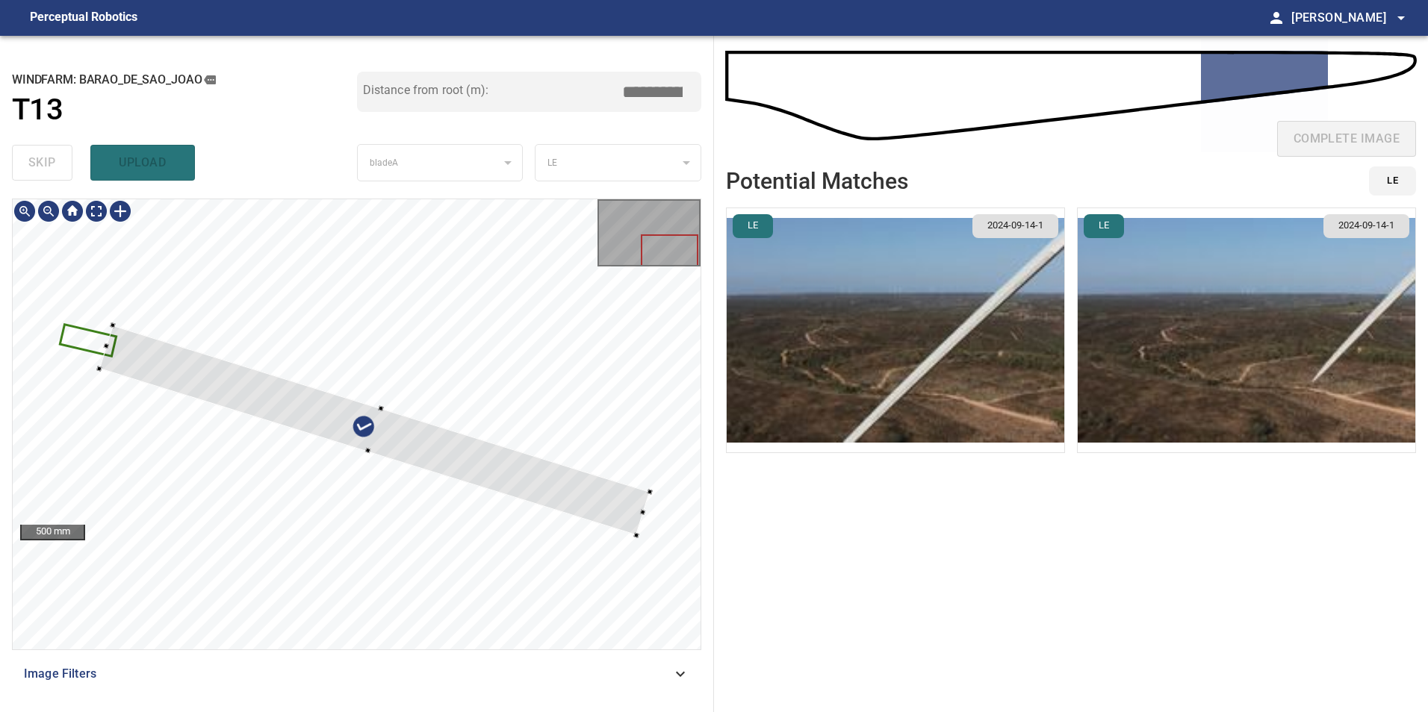
click at [107, 338] on div at bounding box center [357, 424] width 688 height 450
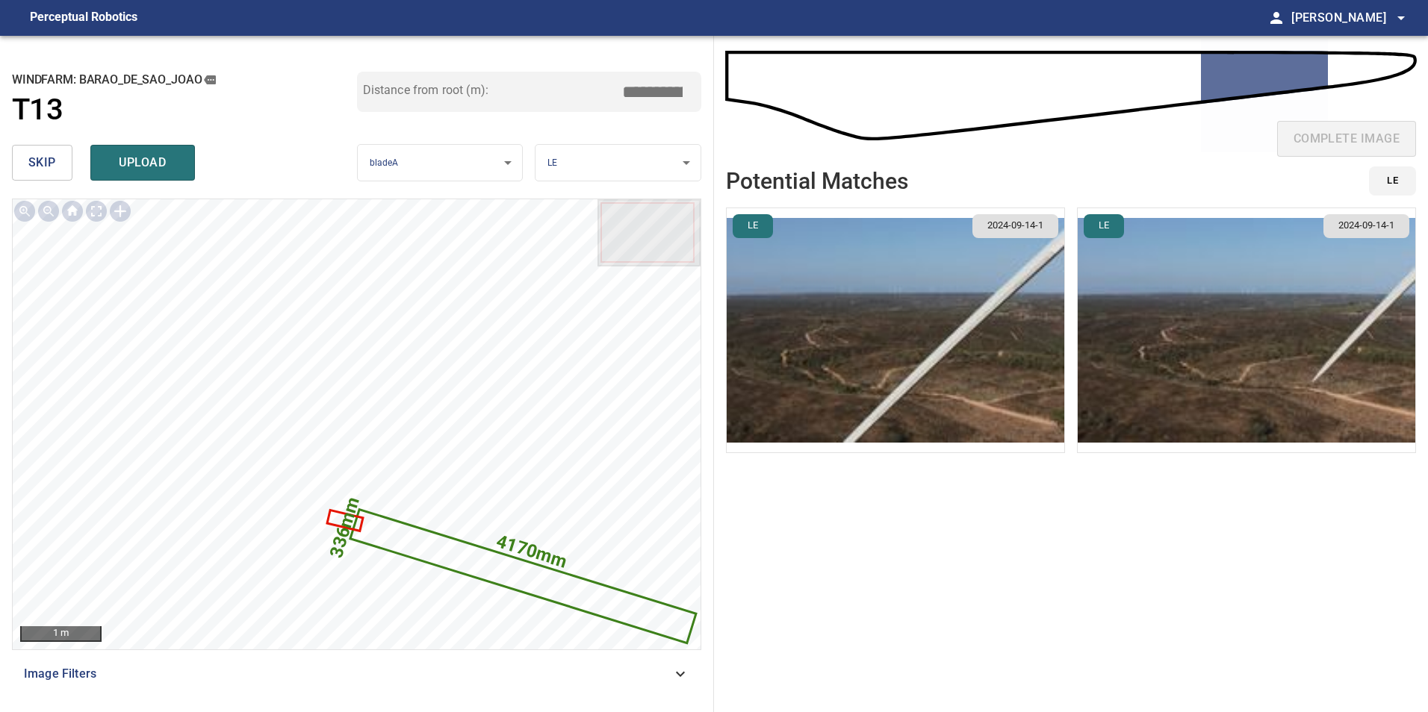
drag, startPoint x: 647, startPoint y: 93, endPoint x: 1089, endPoint y: 87, distance: 442.8
click at [900, 96] on div "**********" at bounding box center [714, 374] width 1428 height 677
type input "*****"
drag, startPoint x: 14, startPoint y: 149, endPoint x: 25, endPoint y: 155, distance: 12.0
click at [14, 149] on button "skip" at bounding box center [42, 163] width 60 height 36
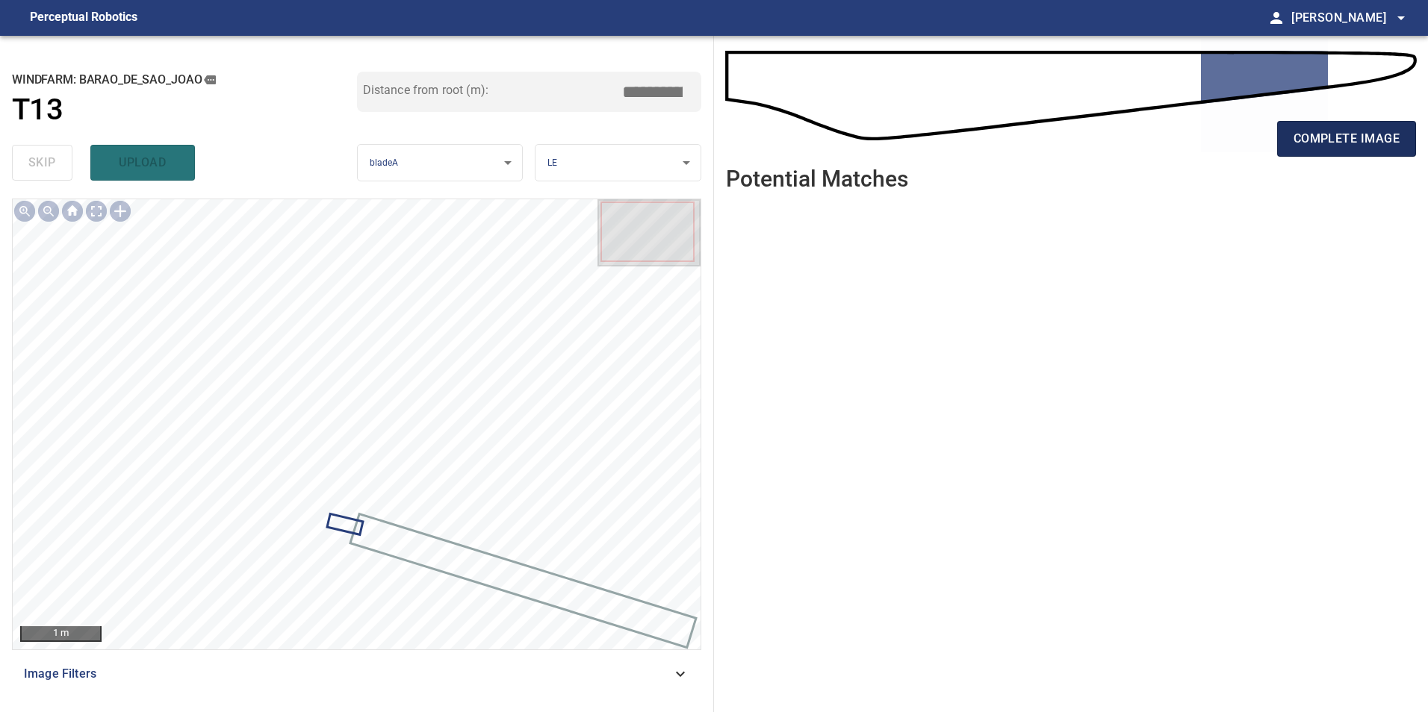
click at [1339, 139] on span "complete image" at bounding box center [1346, 138] width 106 height 21
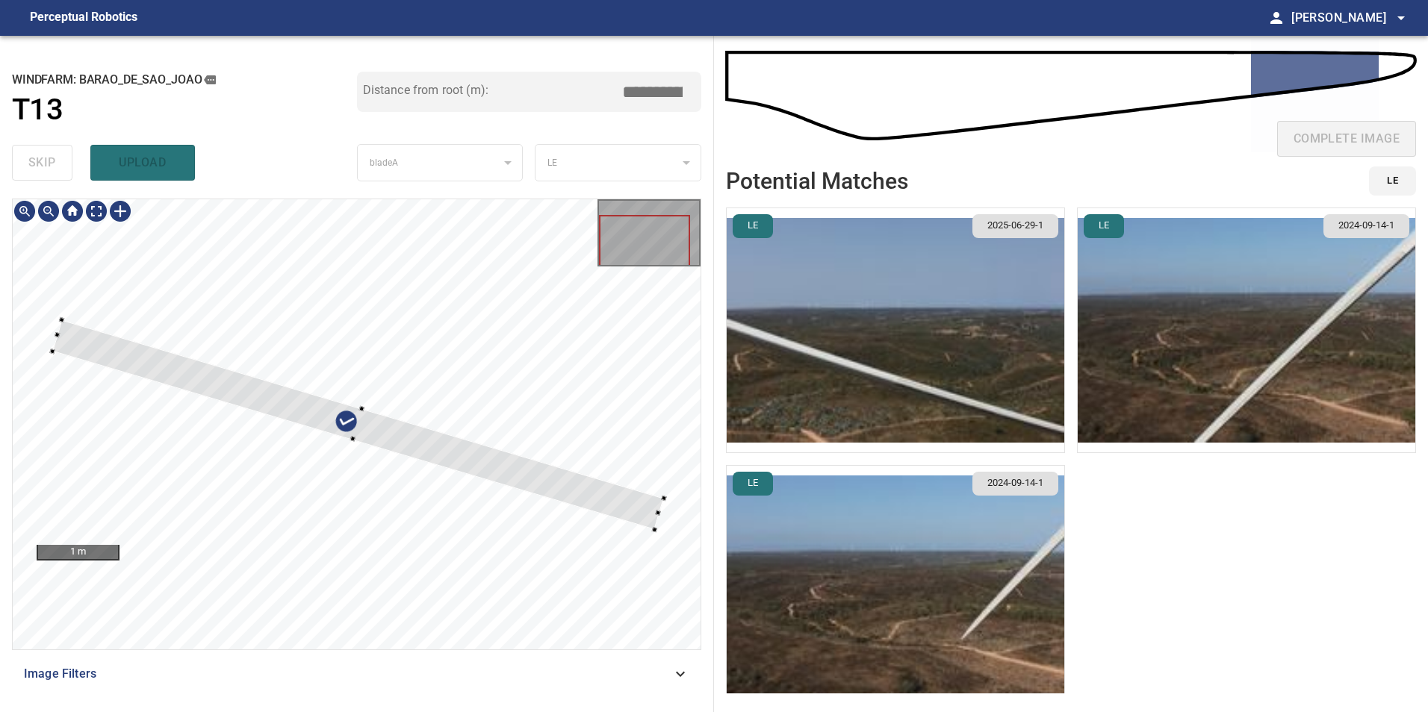
click at [54, 334] on div at bounding box center [357, 424] width 688 height 450
click at [639, 494] on div at bounding box center [348, 422] width 592 height 205
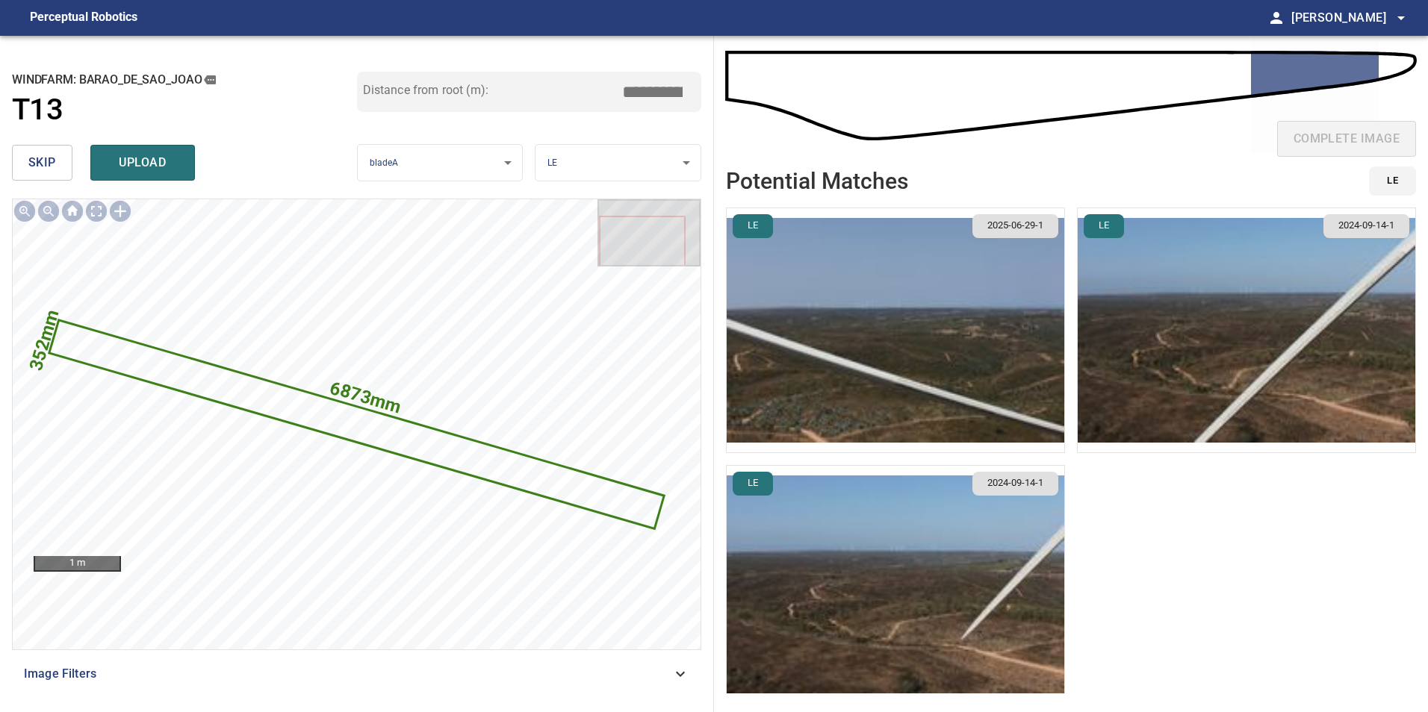
drag, startPoint x: 647, startPoint y: 96, endPoint x: 909, endPoint y: 141, distance: 266.6
click at [800, 104] on div "**********" at bounding box center [714, 374] width 1428 height 677
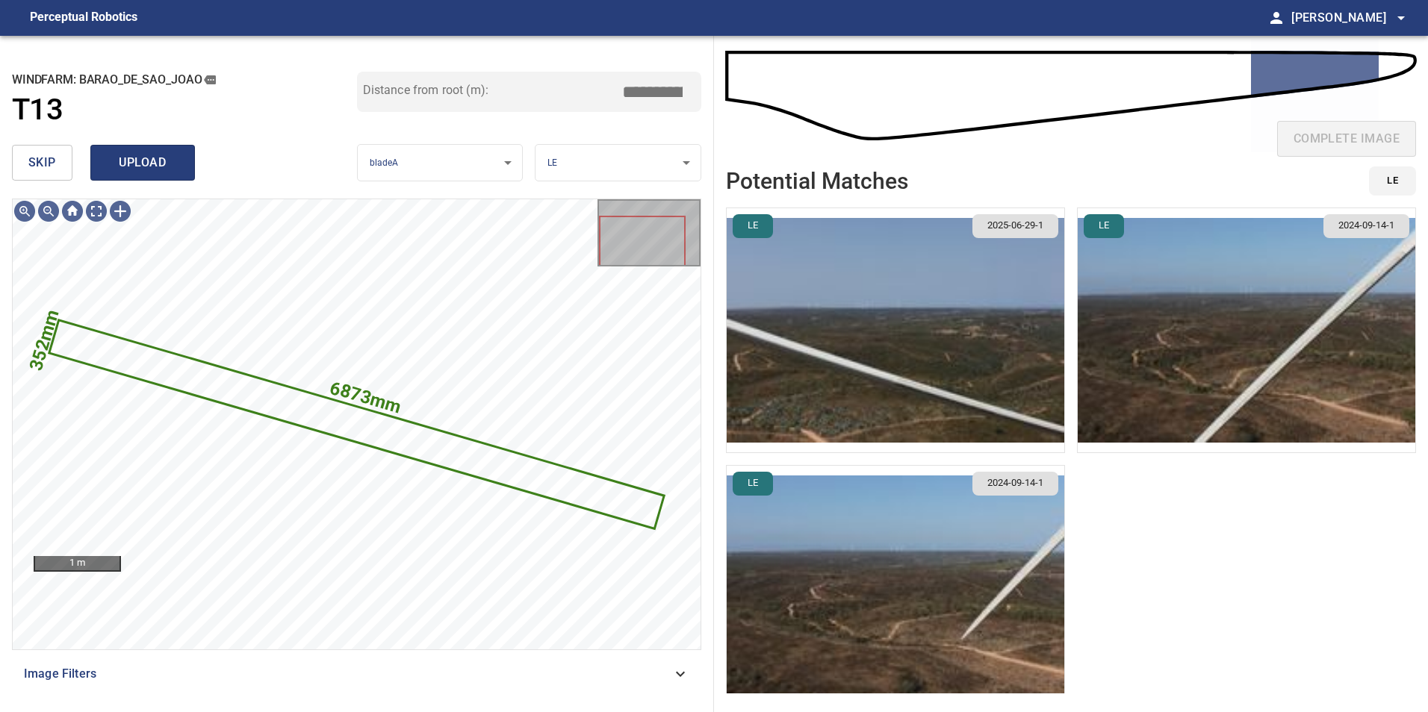
type input "*****"
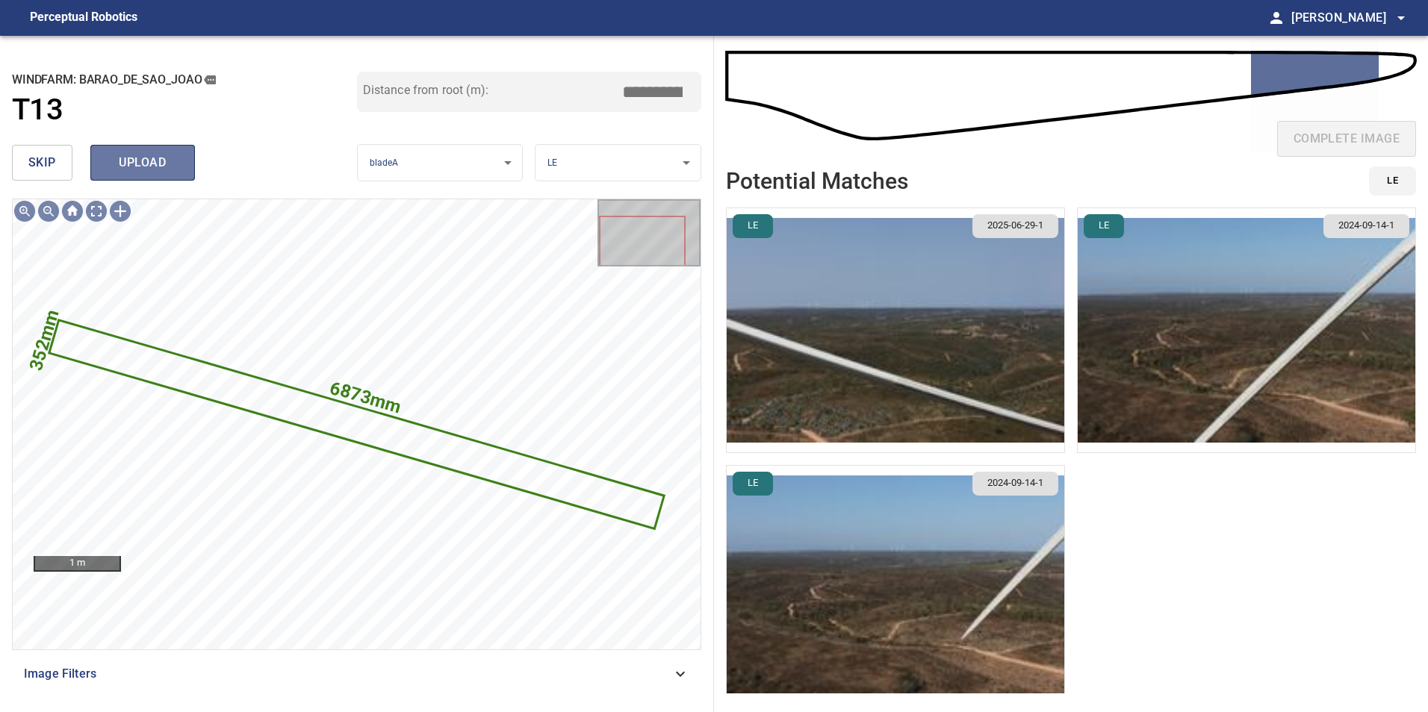
click at [153, 156] on span "upload" at bounding box center [143, 162] width 72 height 21
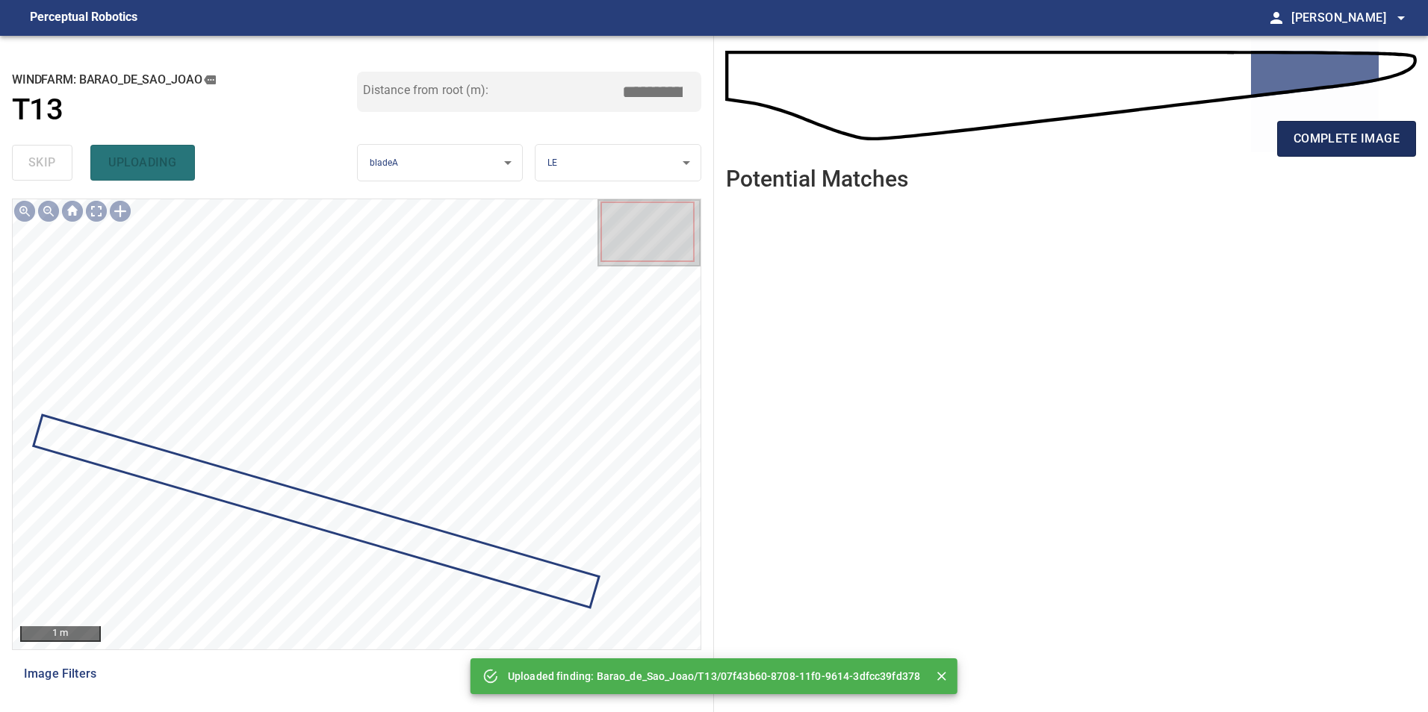
click at [1360, 141] on span "complete image" at bounding box center [1346, 138] width 106 height 21
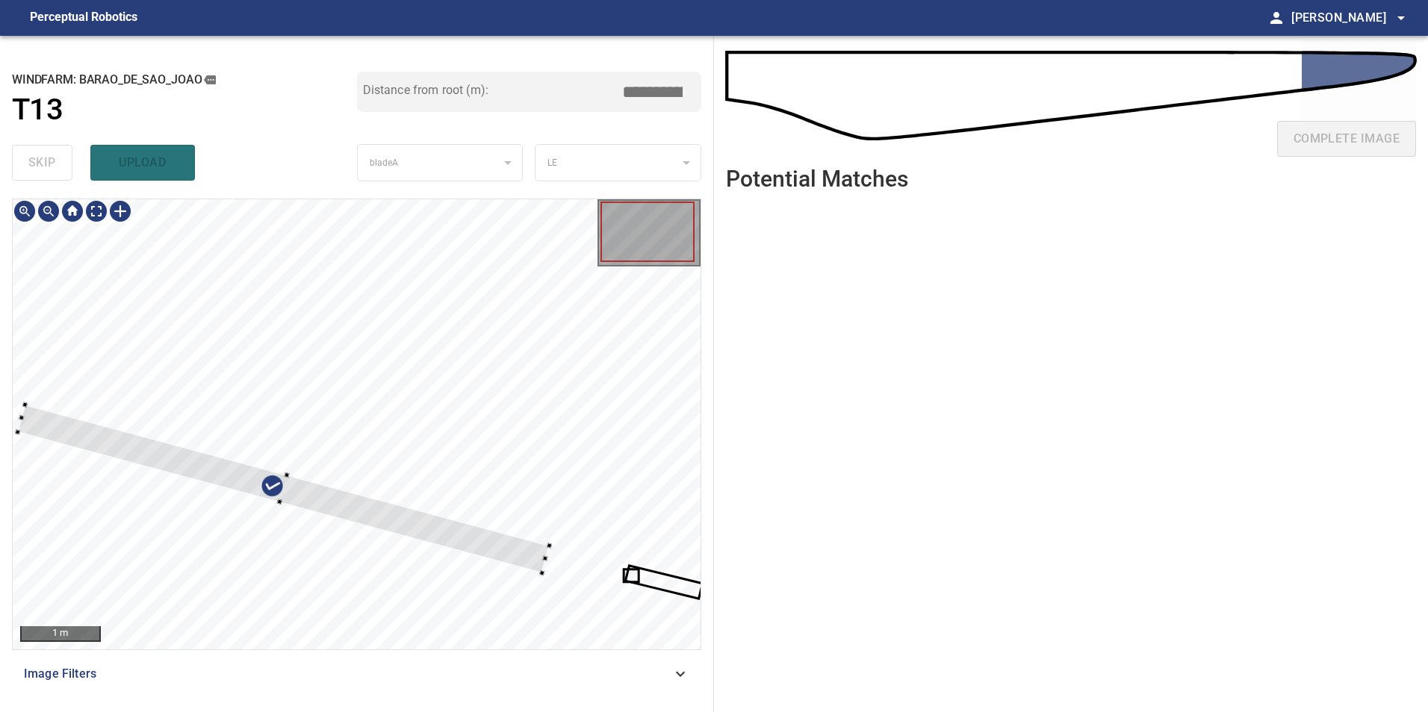
click at [455, 468] on div at bounding box center [357, 424] width 688 height 450
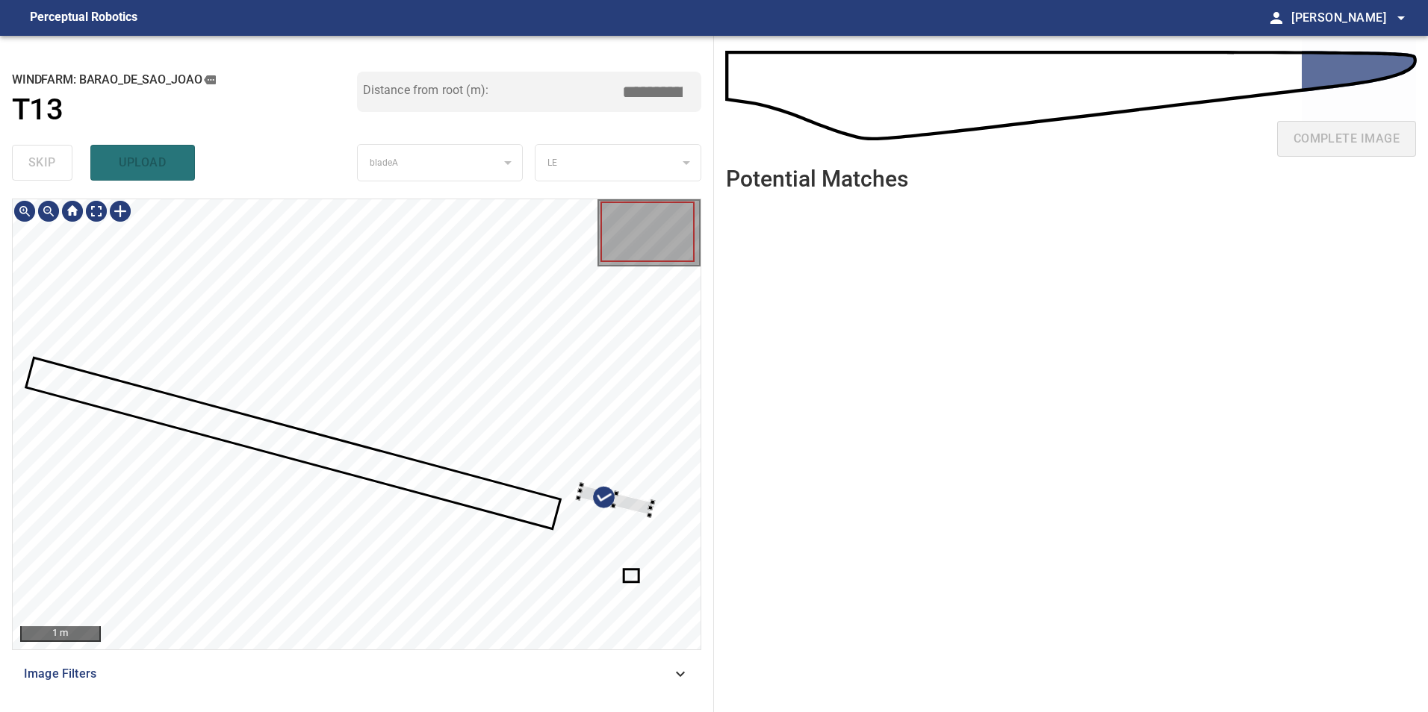
click at [619, 501] on div at bounding box center [615, 500] width 75 height 31
click at [621, 477] on div at bounding box center [357, 424] width 688 height 450
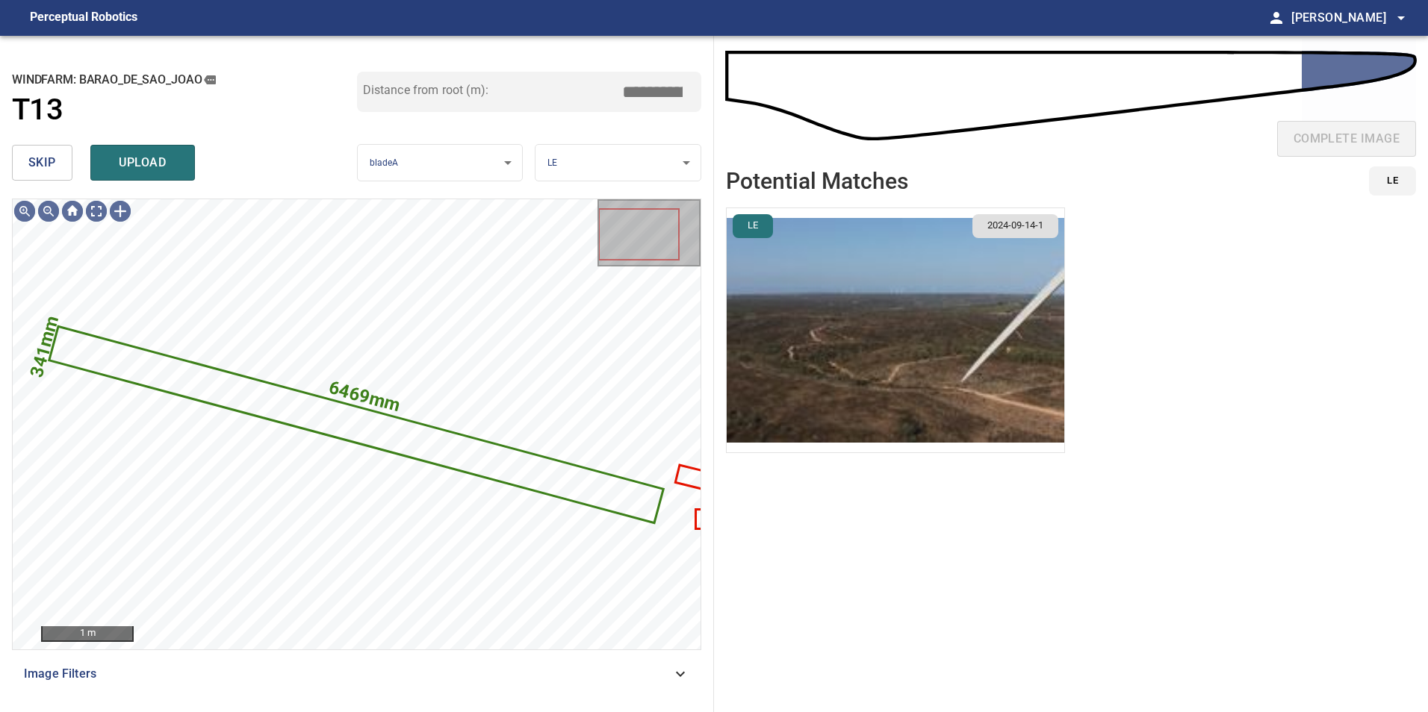
click at [27, 168] on button "skip" at bounding box center [42, 163] width 60 height 36
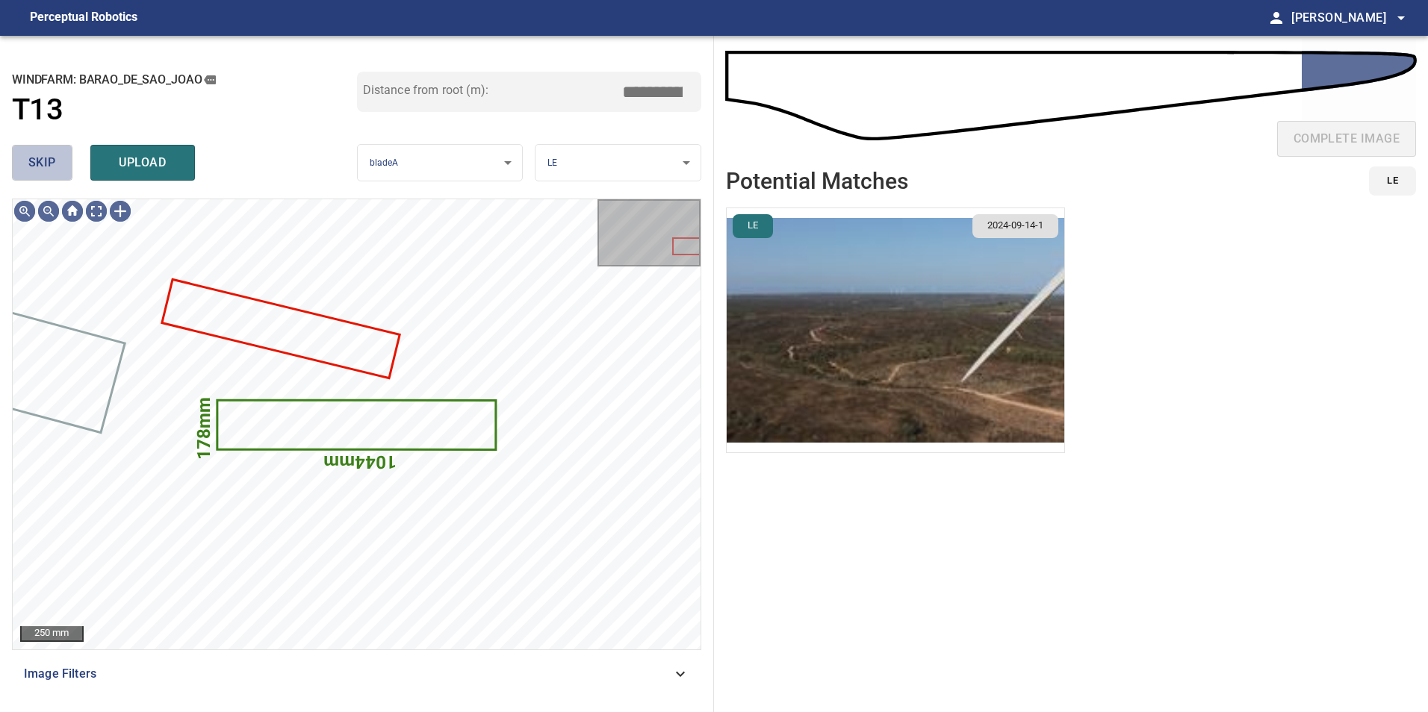
click at [27, 168] on button "skip" at bounding box center [42, 163] width 60 height 36
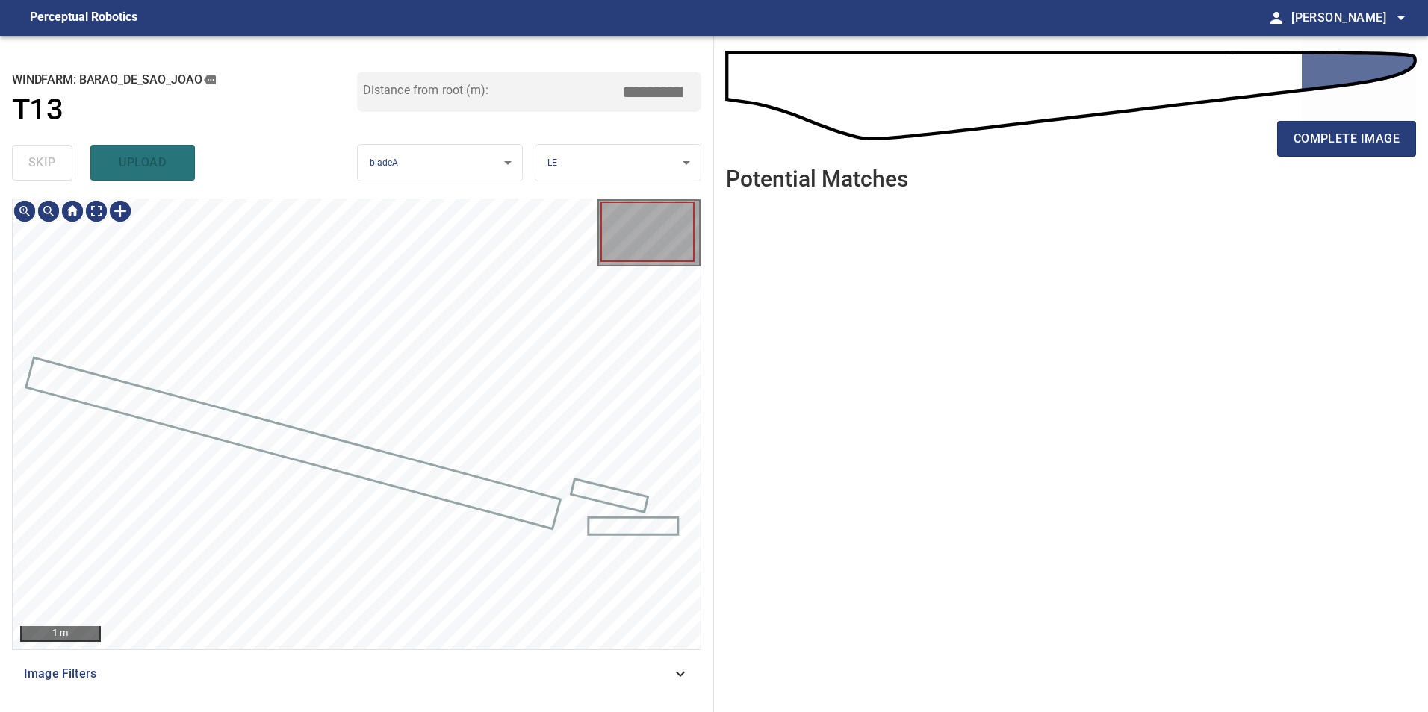
click at [27, 168] on div "skip upload" at bounding box center [184, 163] width 345 height 48
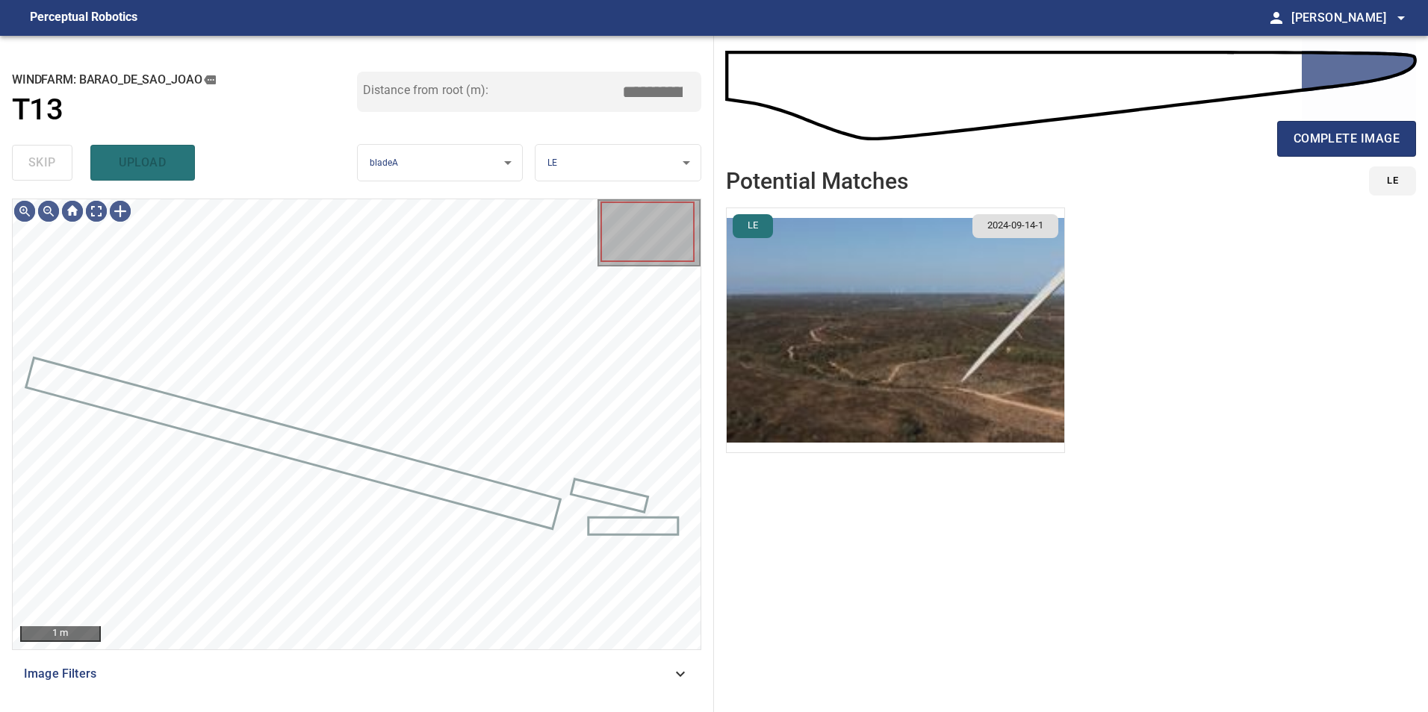
click at [27, 168] on div "skip upload" at bounding box center [184, 163] width 345 height 48
click at [108, 205] on div at bounding box center [72, 211] width 119 height 24
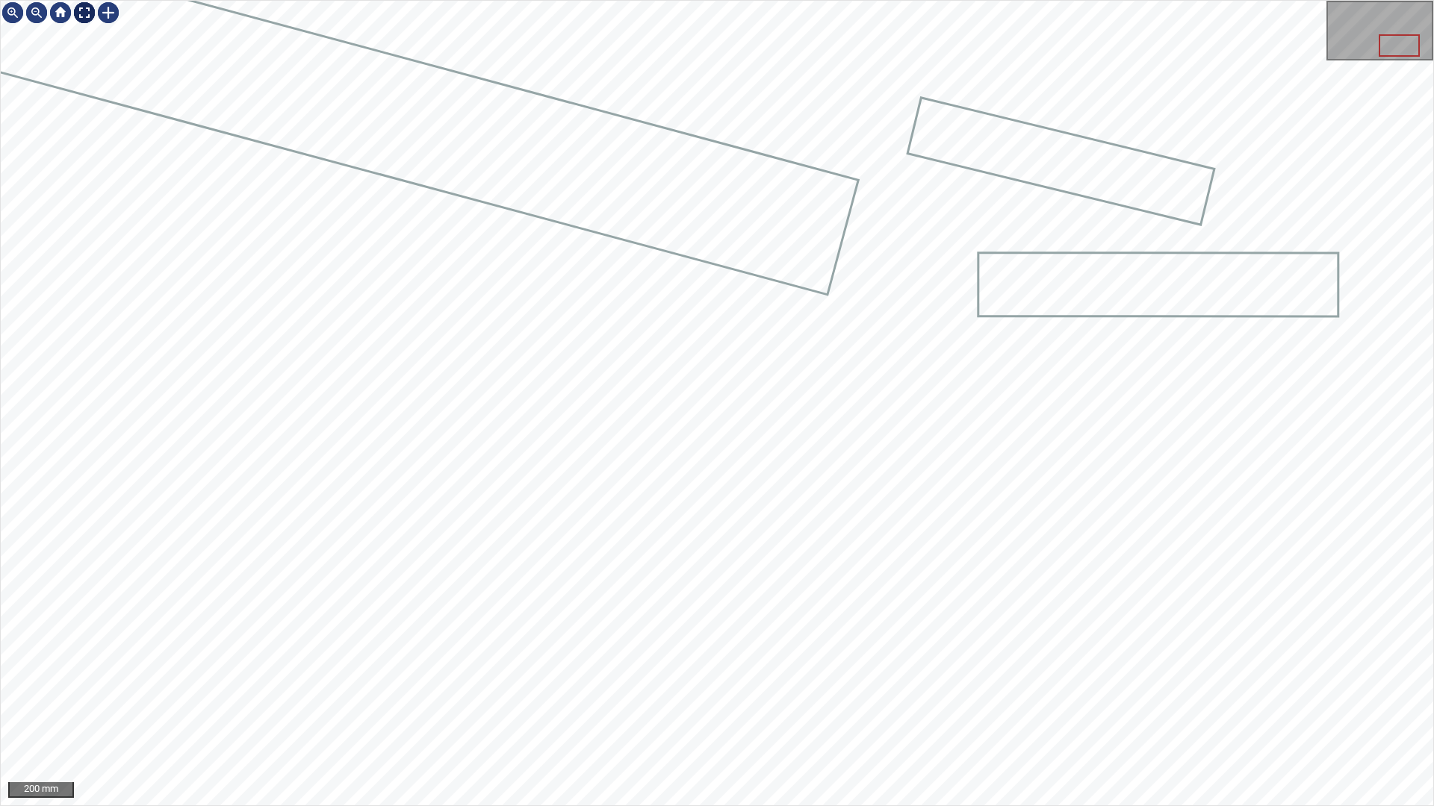
click at [81, 10] on div at bounding box center [84, 13] width 24 height 24
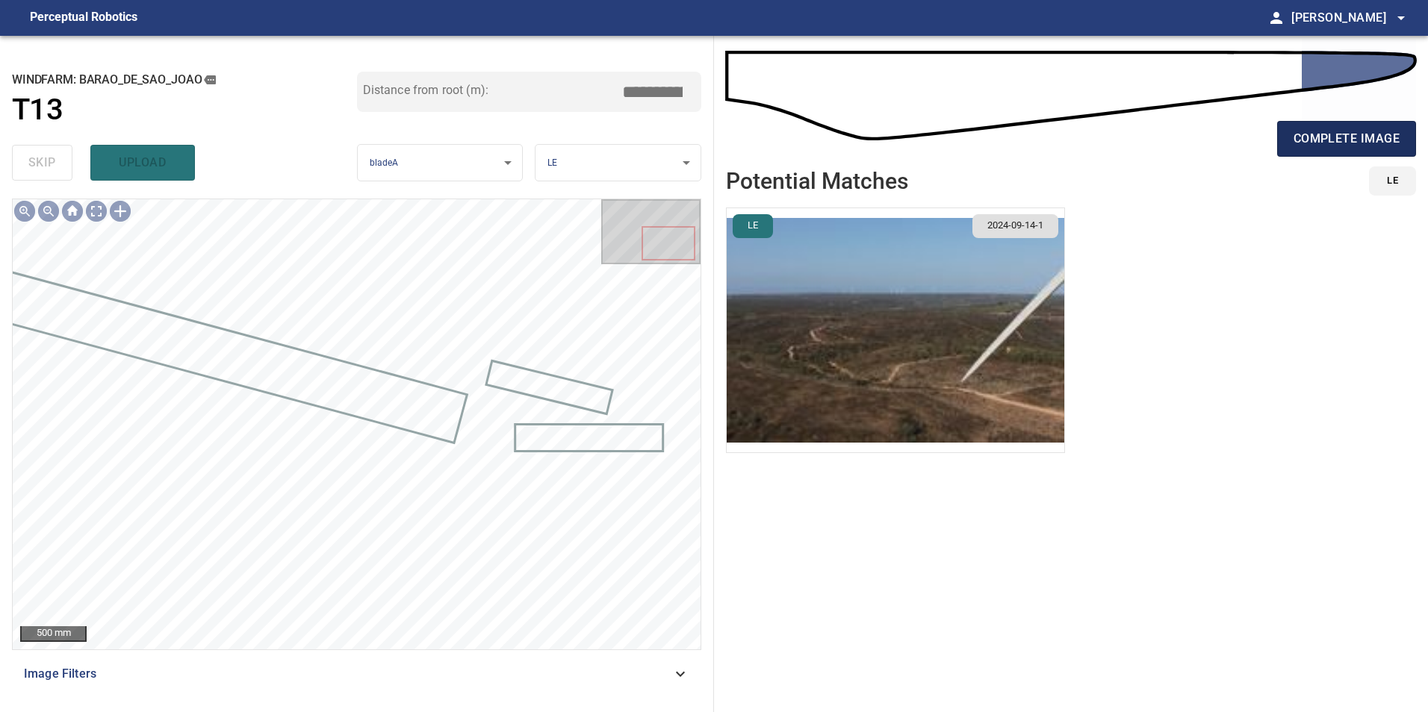
click at [1368, 150] on button "complete image" at bounding box center [1346, 139] width 139 height 36
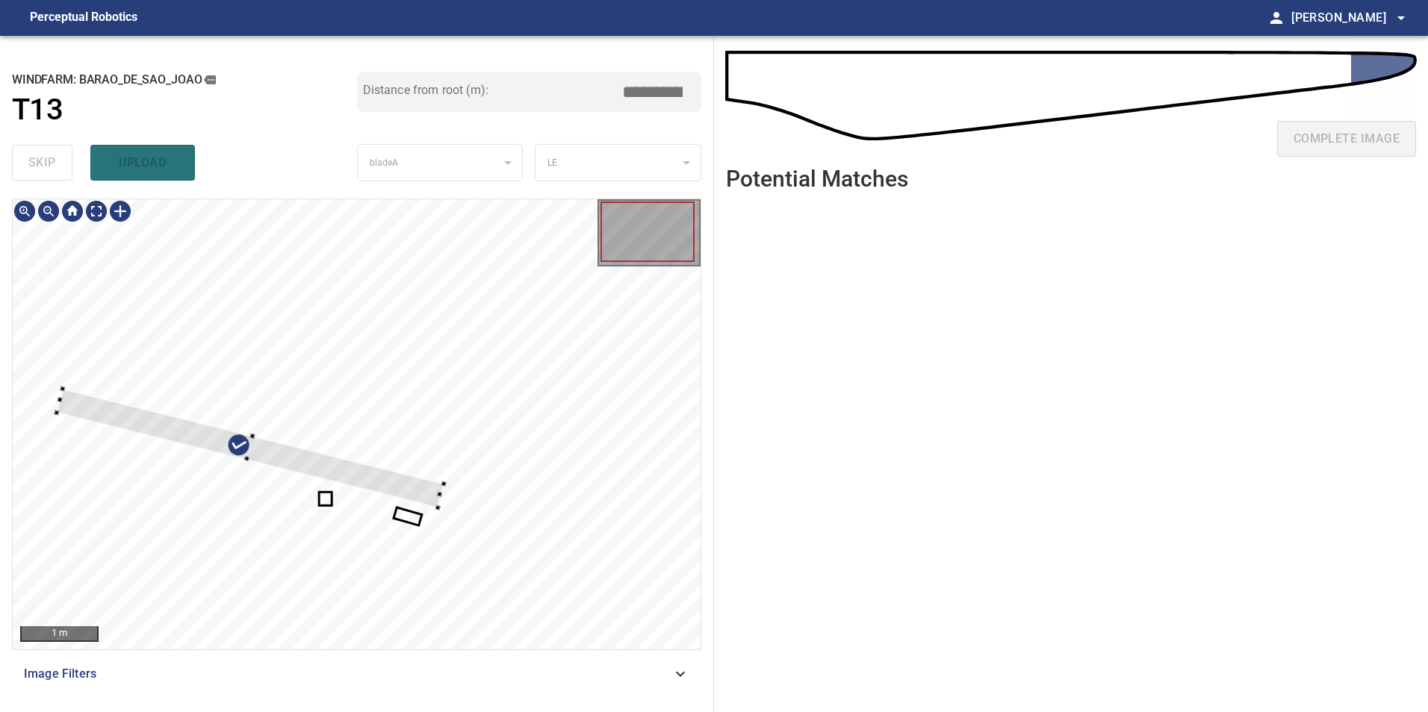
click at [444, 455] on div at bounding box center [250, 448] width 387 height 119
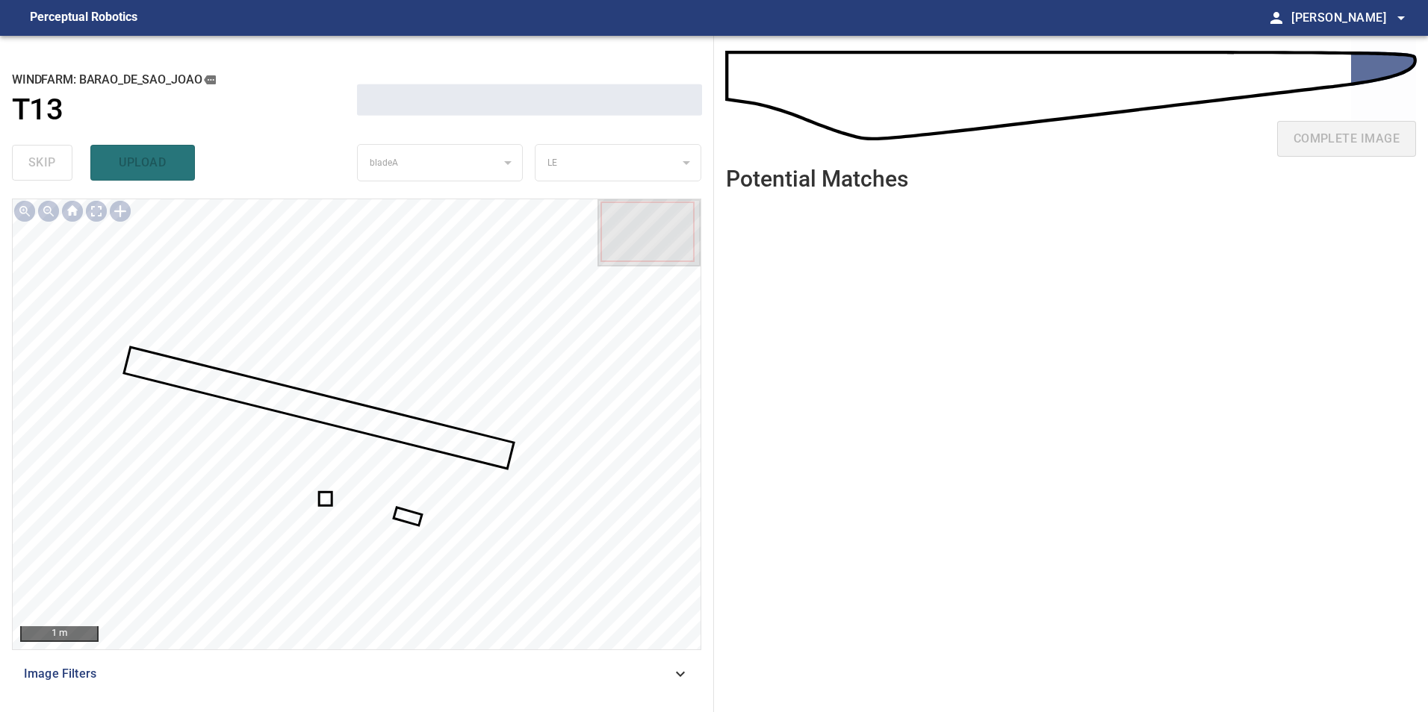
click at [321, 504] on div at bounding box center [357, 424] width 688 height 450
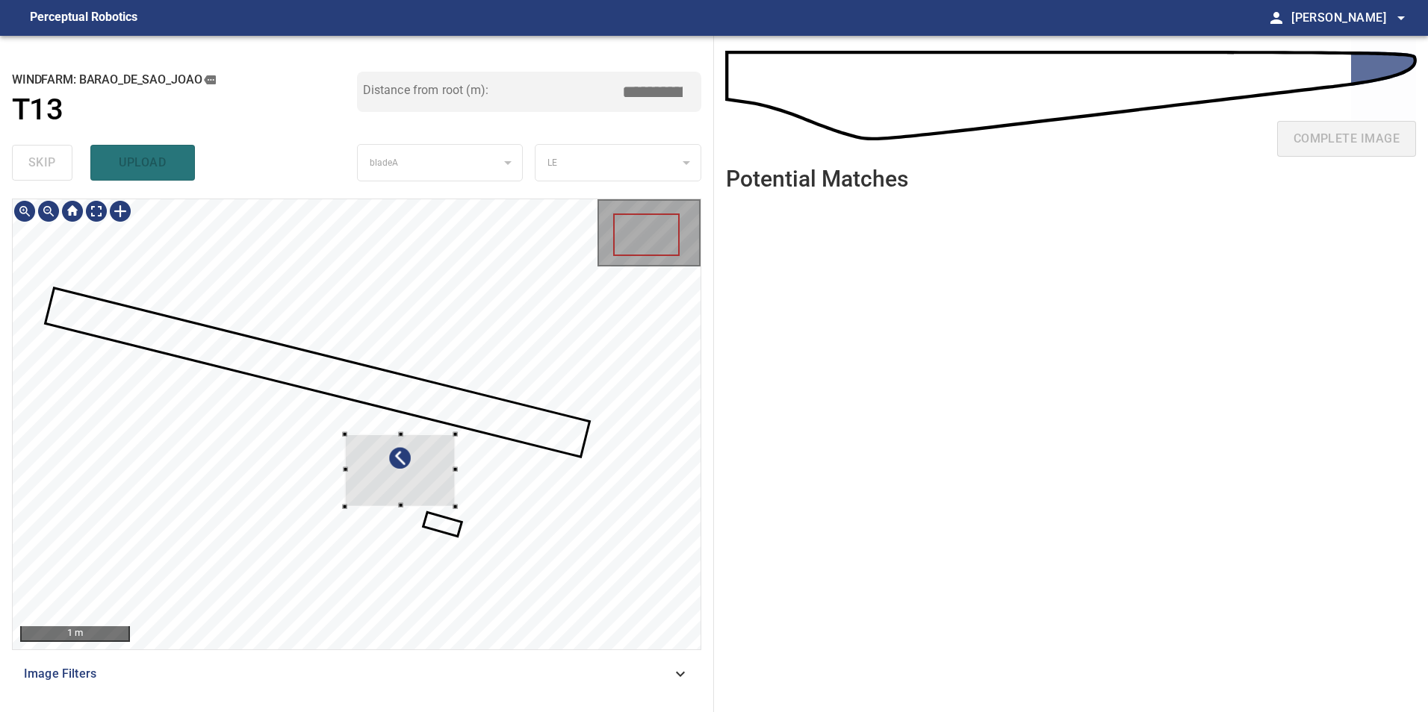
click at [455, 435] on div at bounding box center [399, 471] width 111 height 72
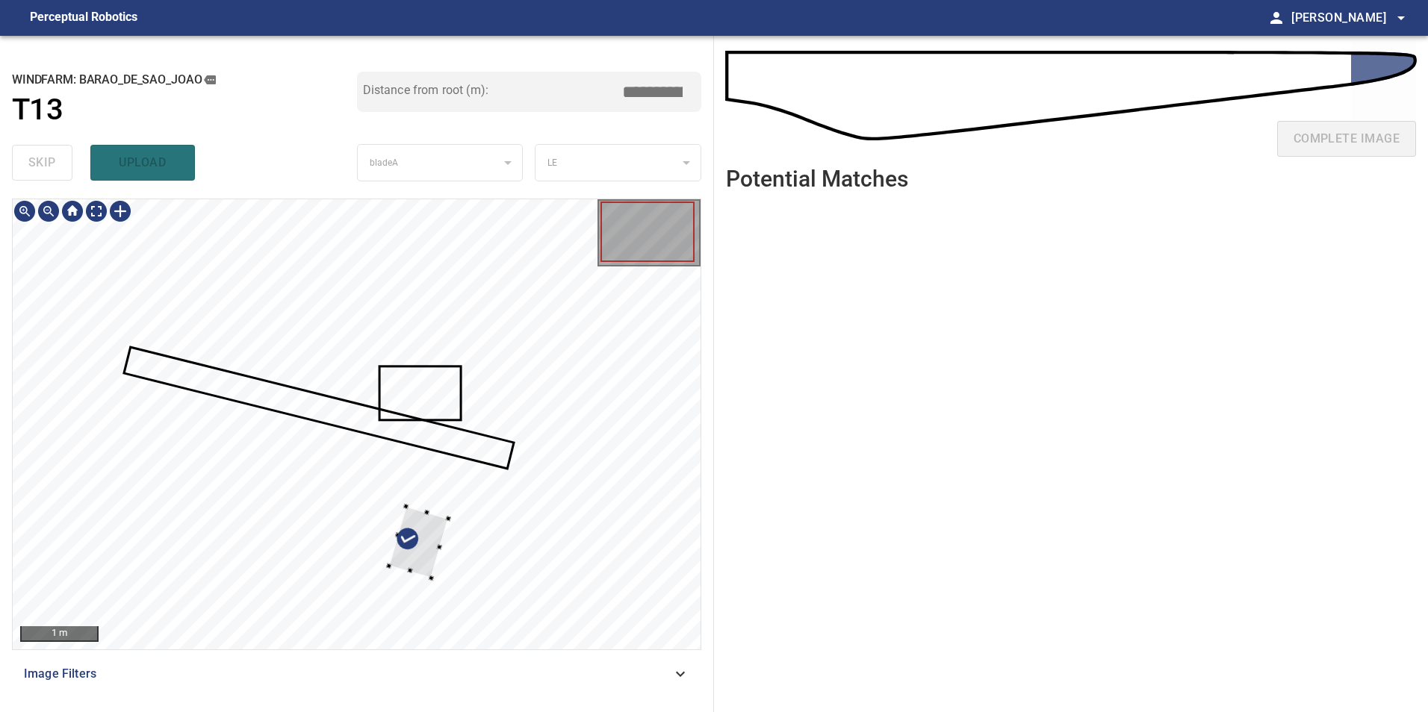
click at [449, 506] on div at bounding box center [419, 542] width 60 height 72
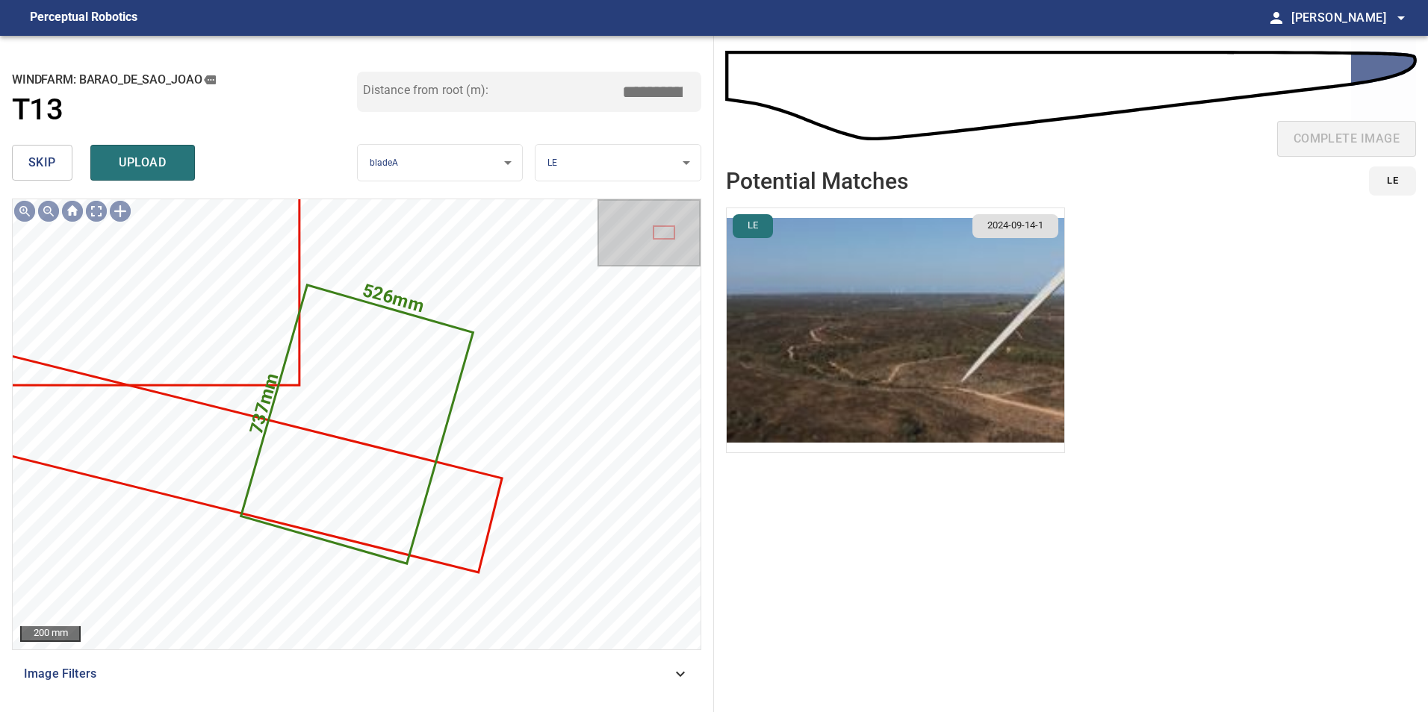
click at [52, 161] on span "skip" at bounding box center [42, 162] width 28 height 21
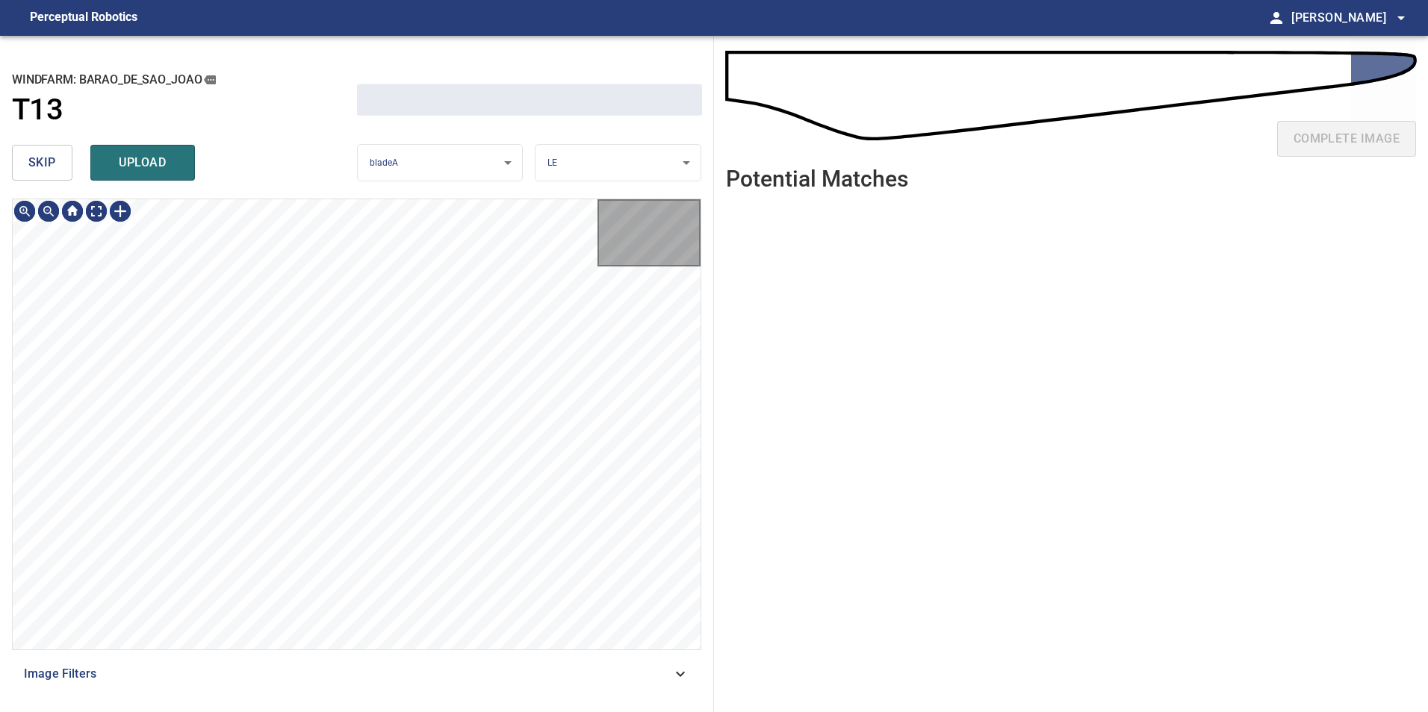
click at [52, 161] on span "skip" at bounding box center [42, 162] width 28 height 21
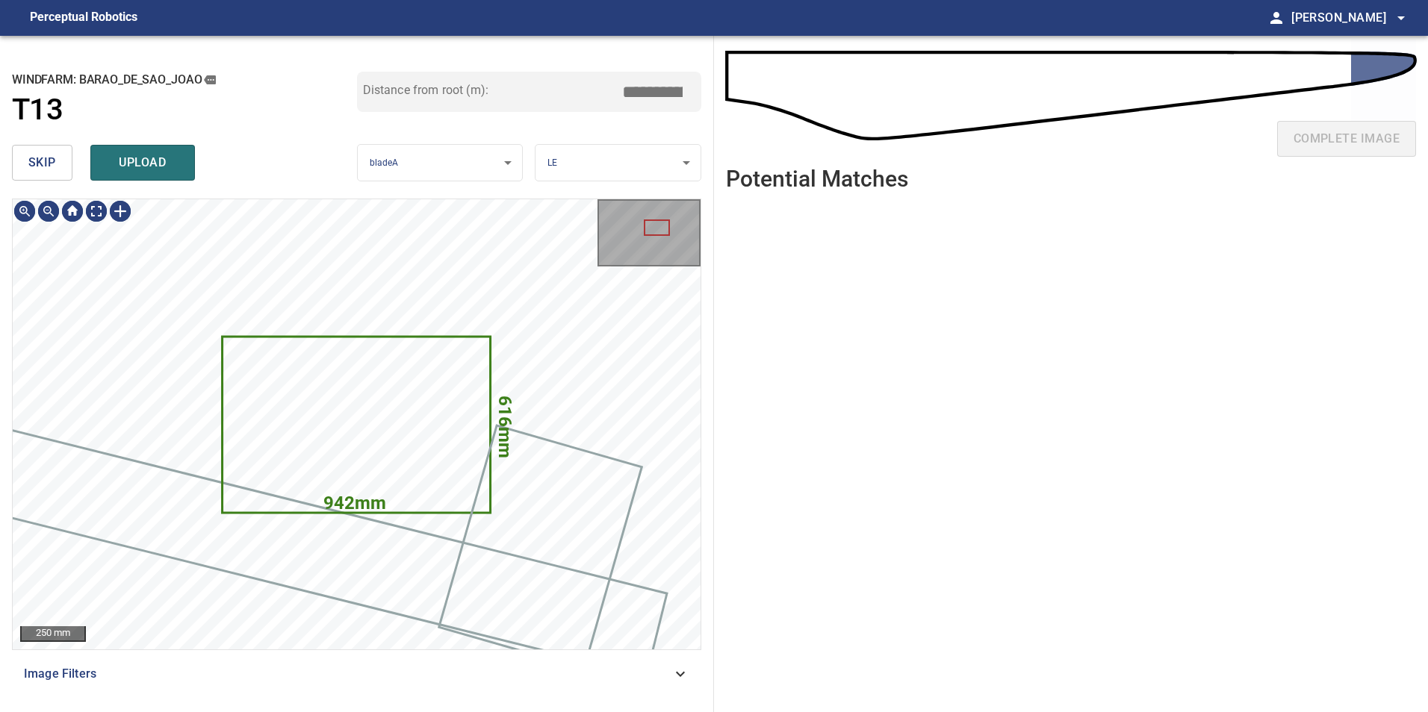
click at [52, 161] on span "skip" at bounding box center [42, 162] width 28 height 21
type input "*****"
click at [52, 161] on div "skip upload" at bounding box center [184, 163] width 345 height 48
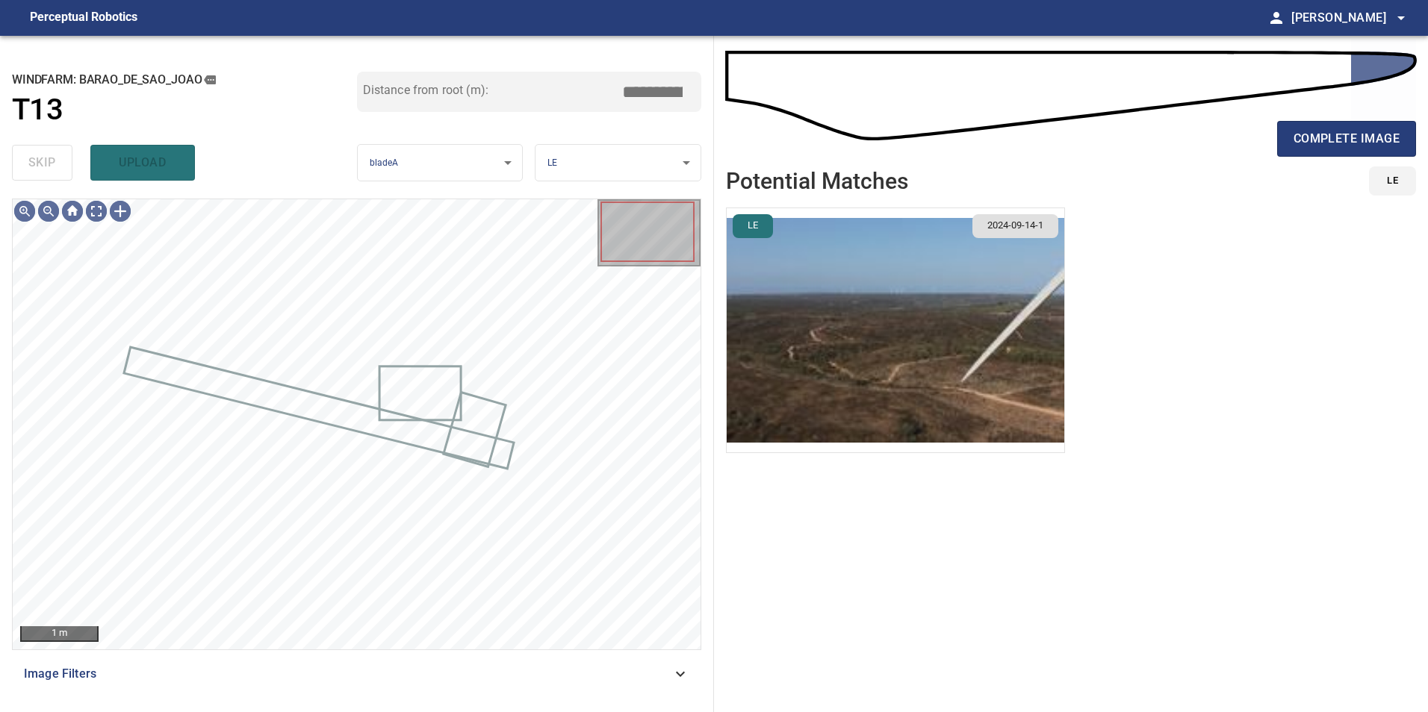
click at [52, 161] on div "skip upload" at bounding box center [184, 163] width 345 height 48
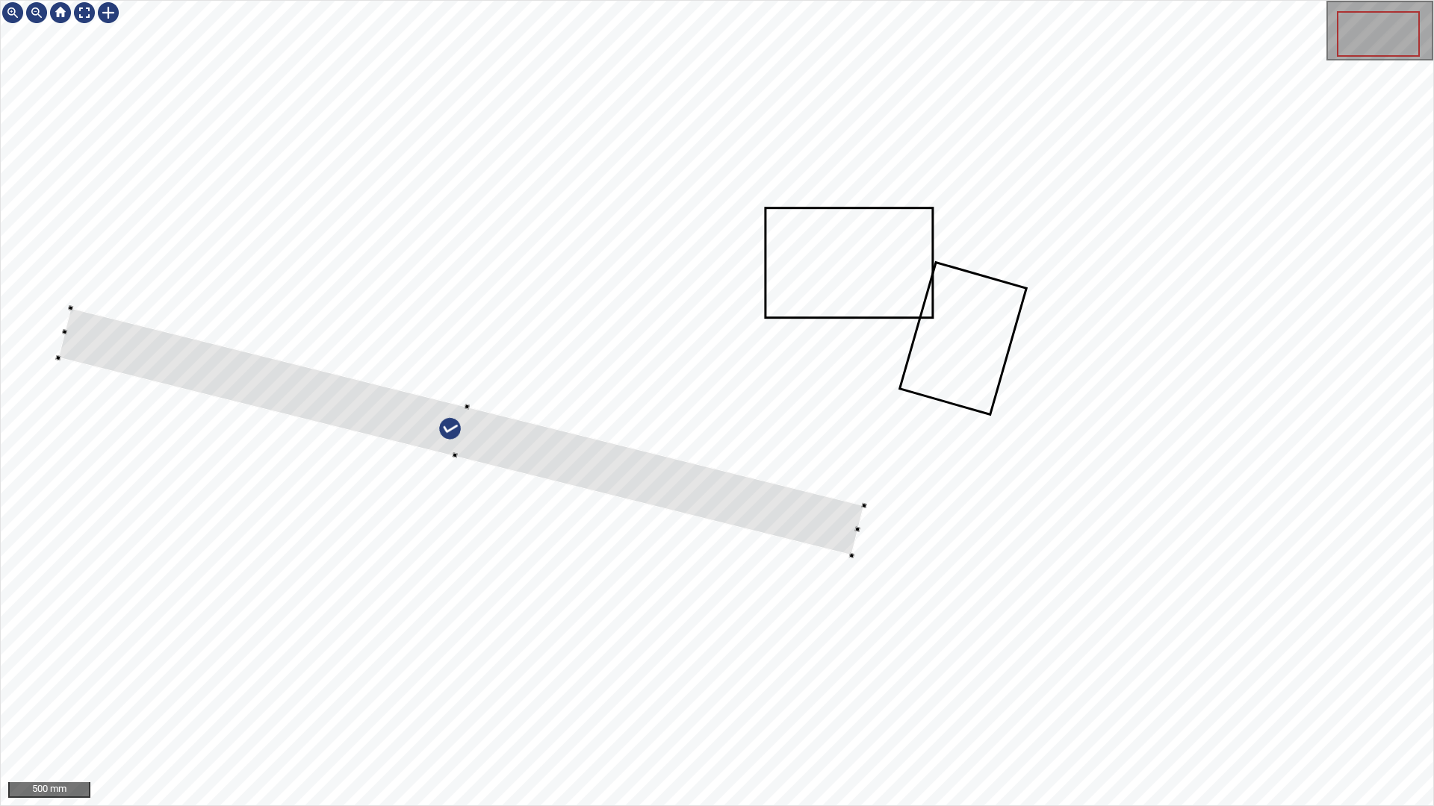
click at [604, 453] on div at bounding box center [460, 431] width 806 height 247
click at [859, 523] on div at bounding box center [717, 403] width 1432 height 805
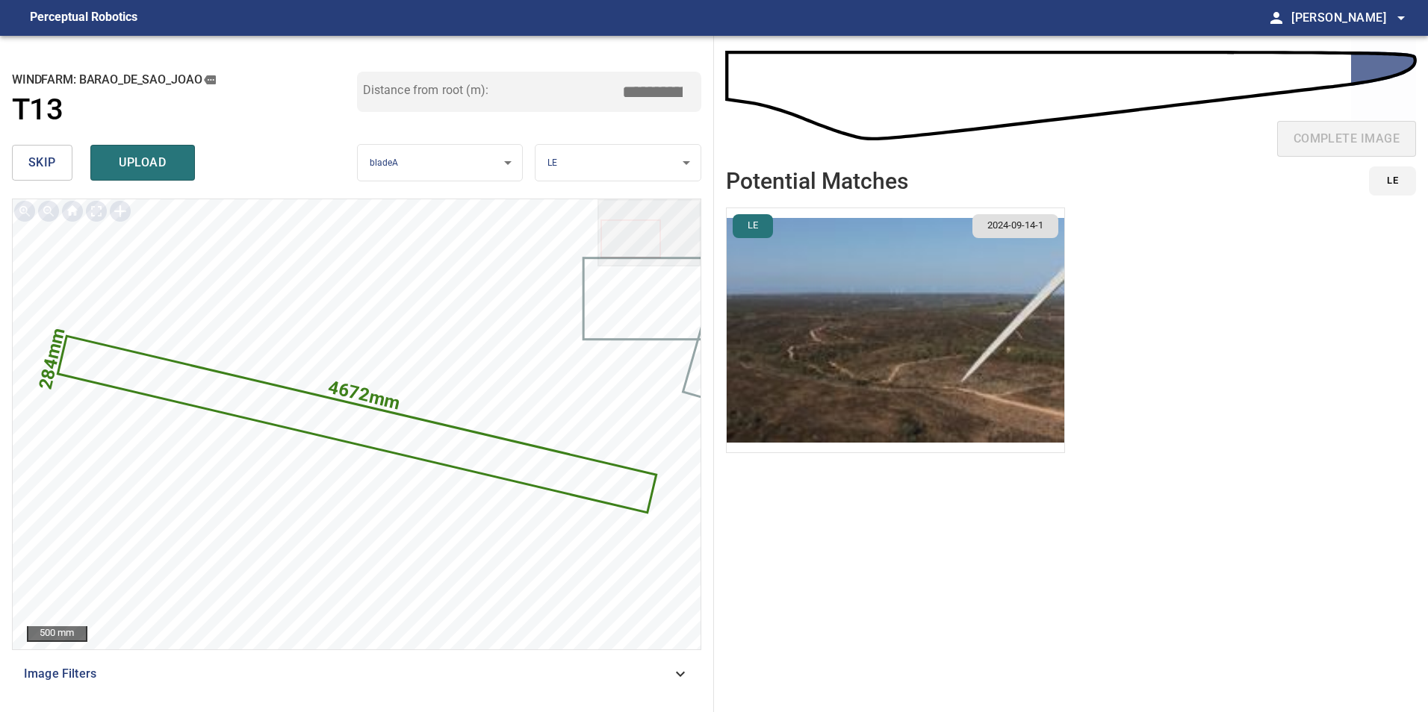
click at [648, 87] on input "*****" at bounding box center [658, 92] width 75 height 28
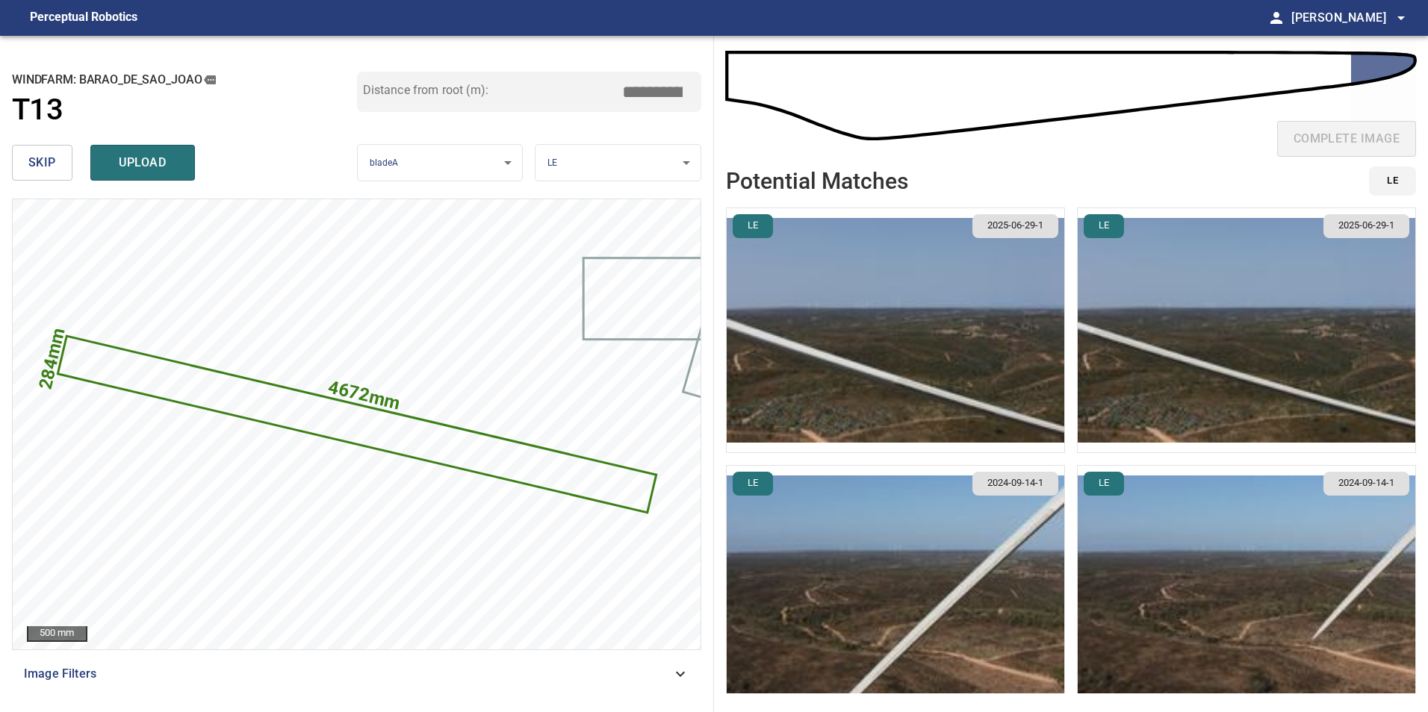
type input "*****"
click at [909, 299] on img "button" at bounding box center [896, 330] width 338 height 244
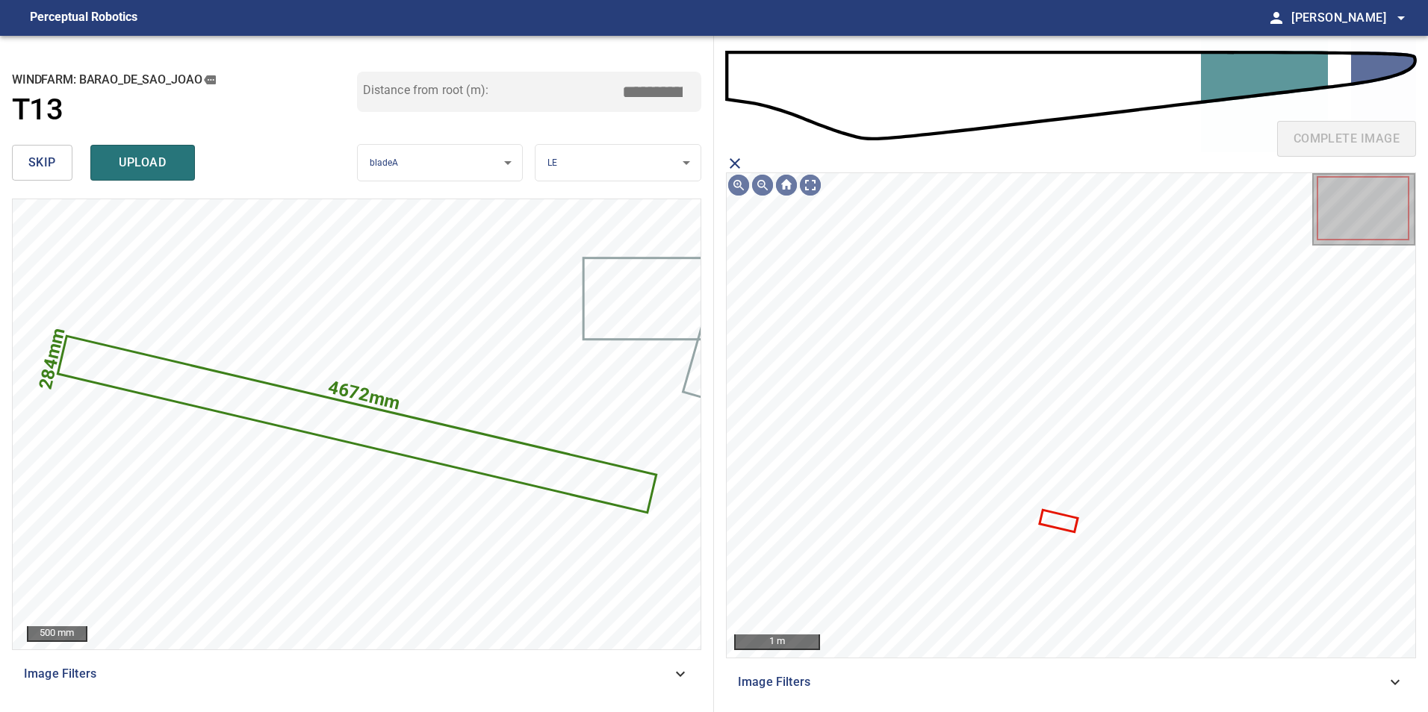
click at [733, 167] on icon "close matching imageResolution:" at bounding box center [735, 163] width 10 height 10
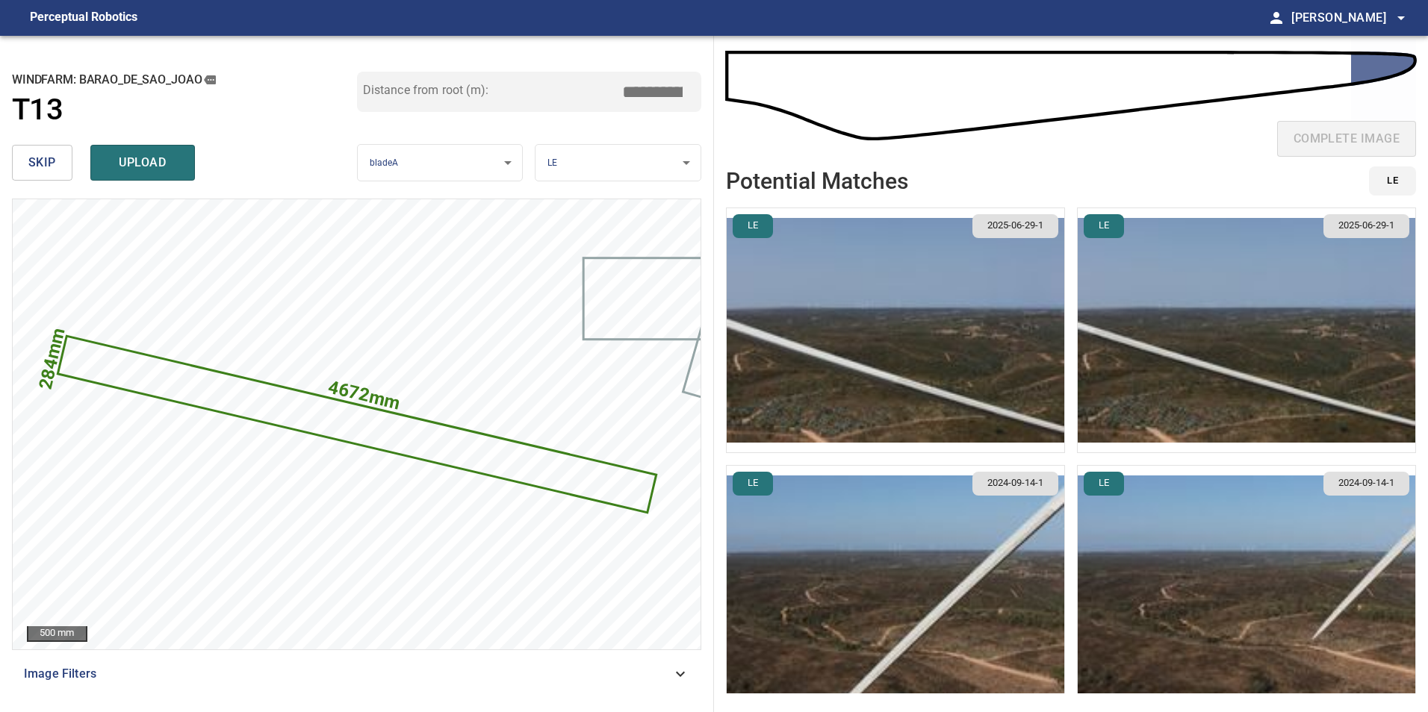
click at [1220, 386] on img "button" at bounding box center [1246, 330] width 338 height 244
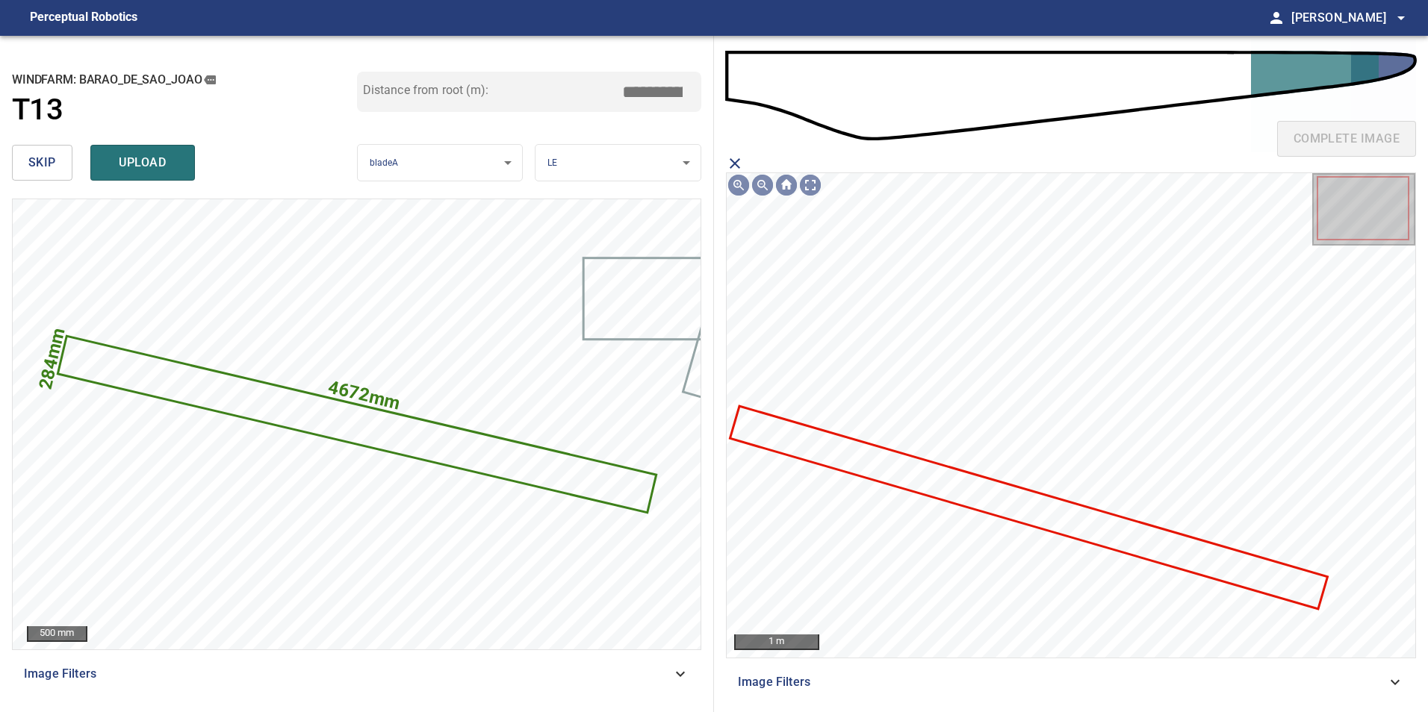
click at [1072, 516] on icon at bounding box center [1028, 508] width 594 height 200
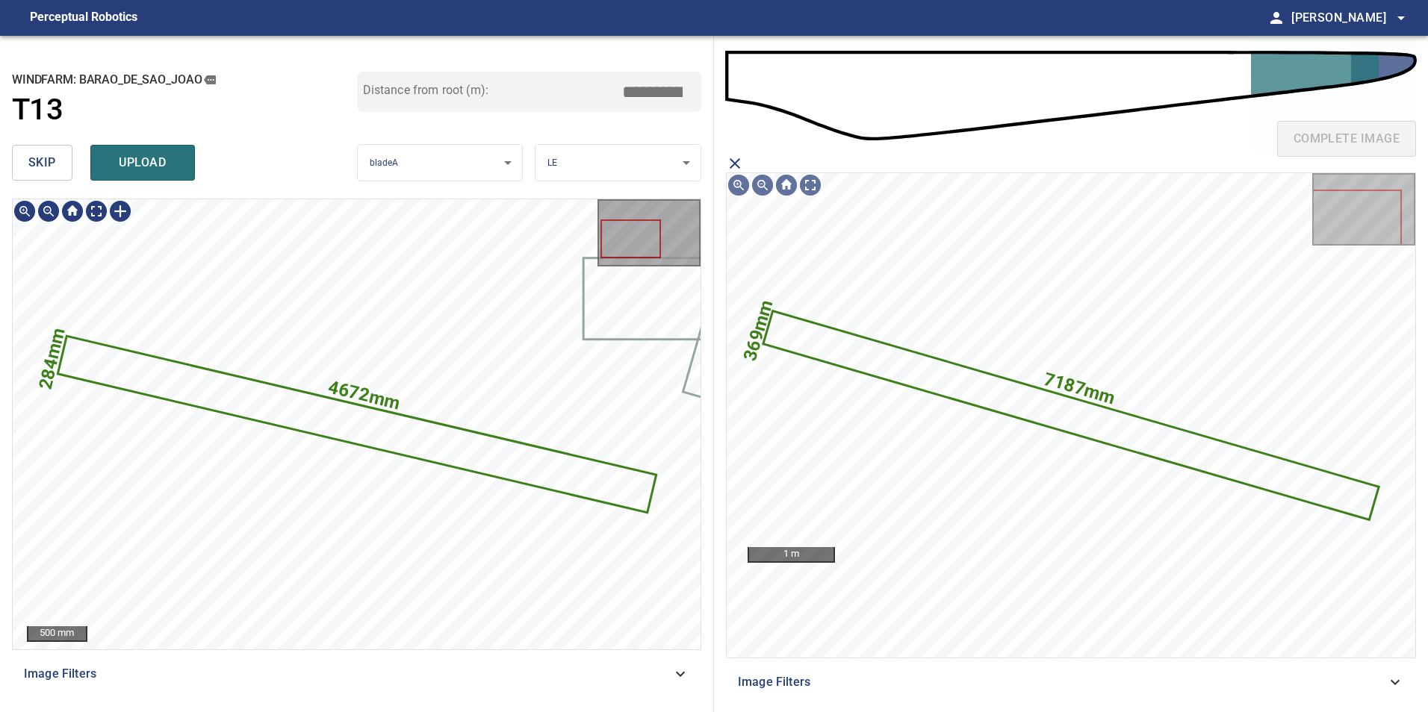
click at [477, 458] on icon at bounding box center [356, 425] width 595 height 174
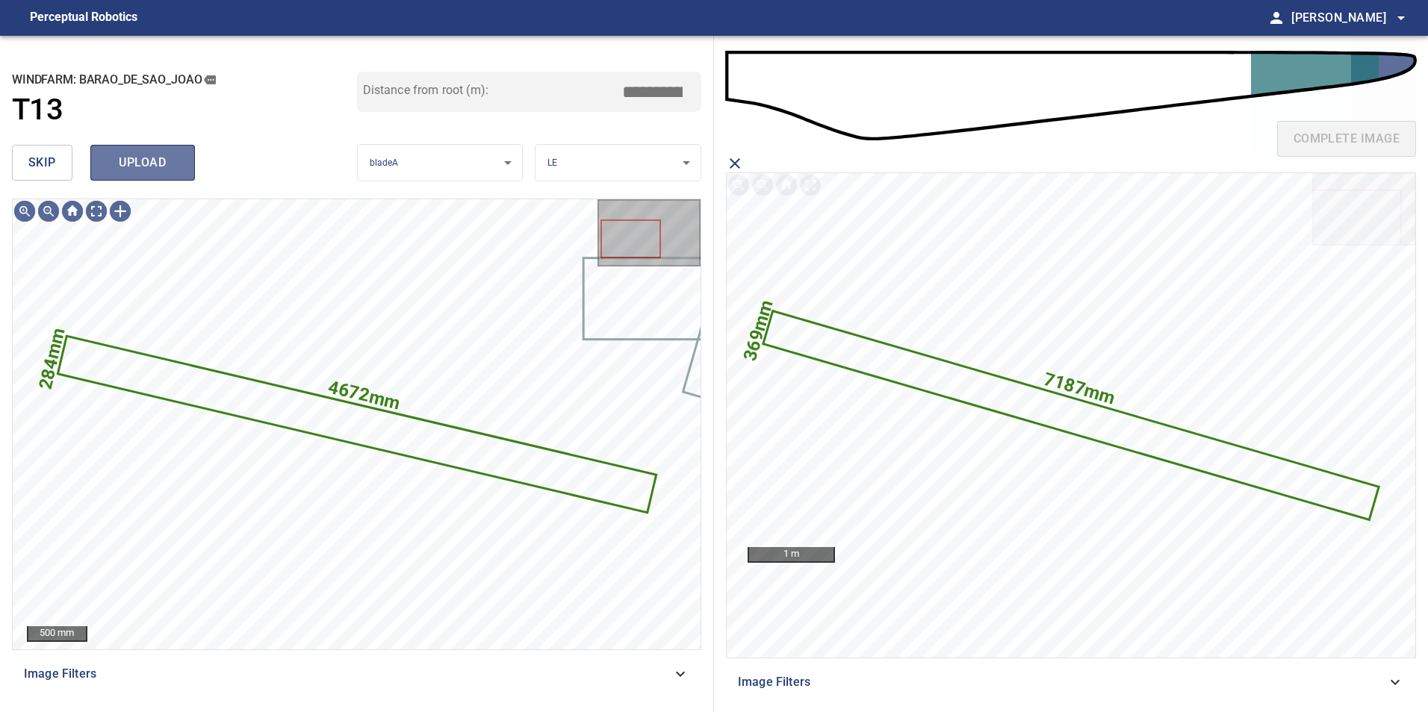
click at [130, 156] on span "upload" at bounding box center [143, 162] width 72 height 21
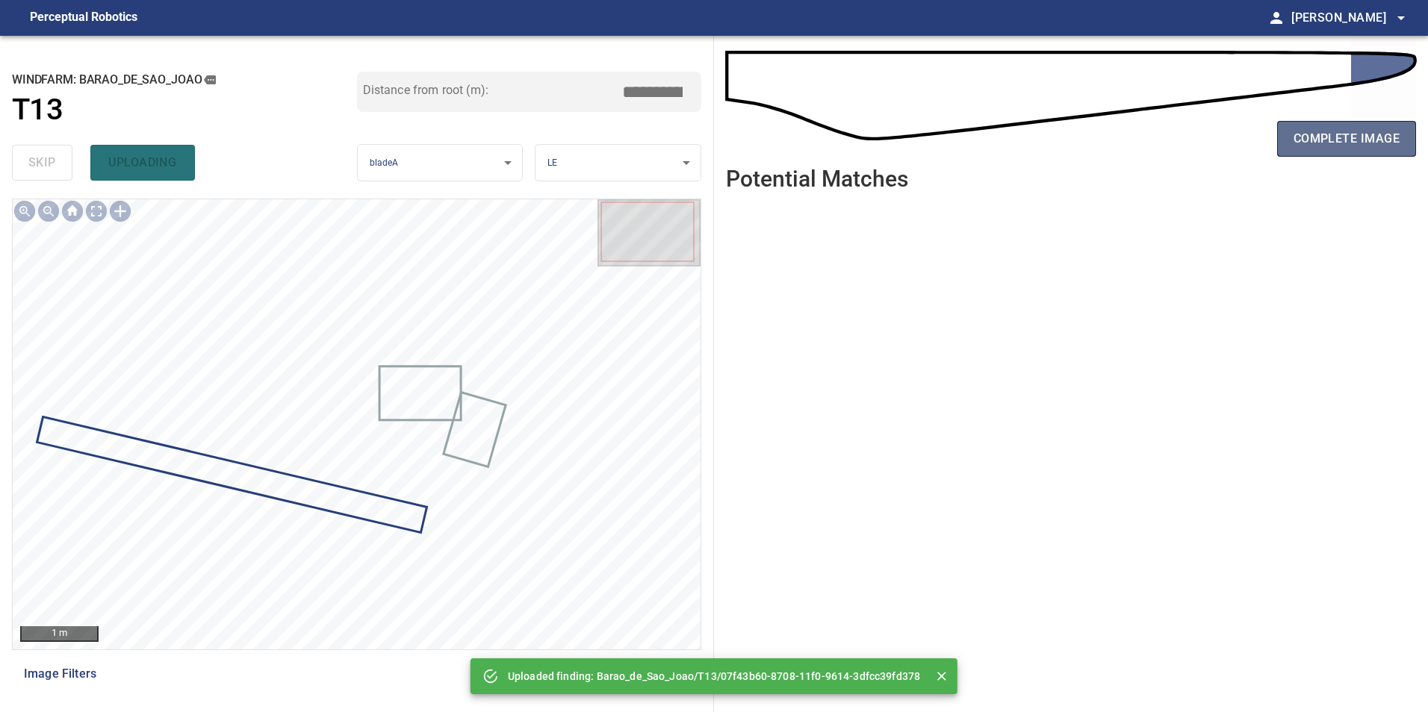
click at [1325, 145] on span "complete image" at bounding box center [1346, 138] width 106 height 21
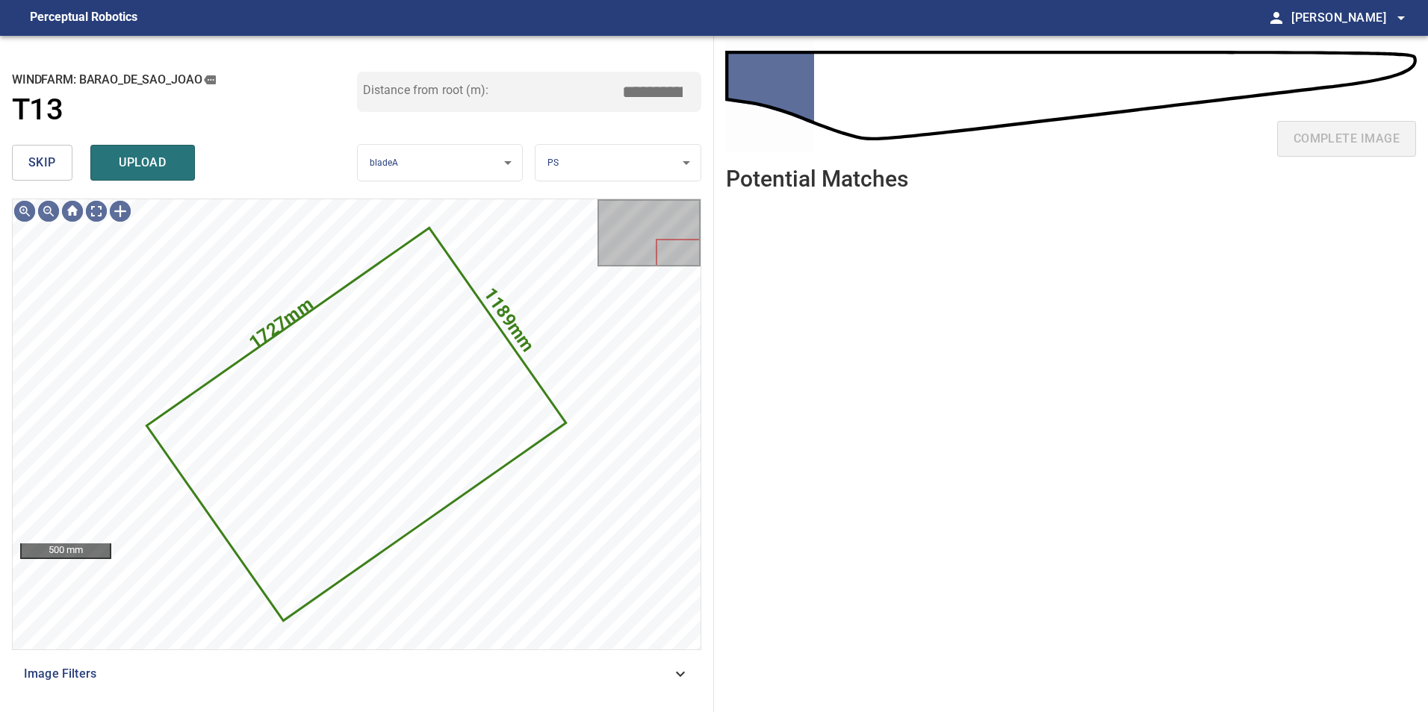
click at [27, 158] on button "skip" at bounding box center [42, 163] width 60 height 36
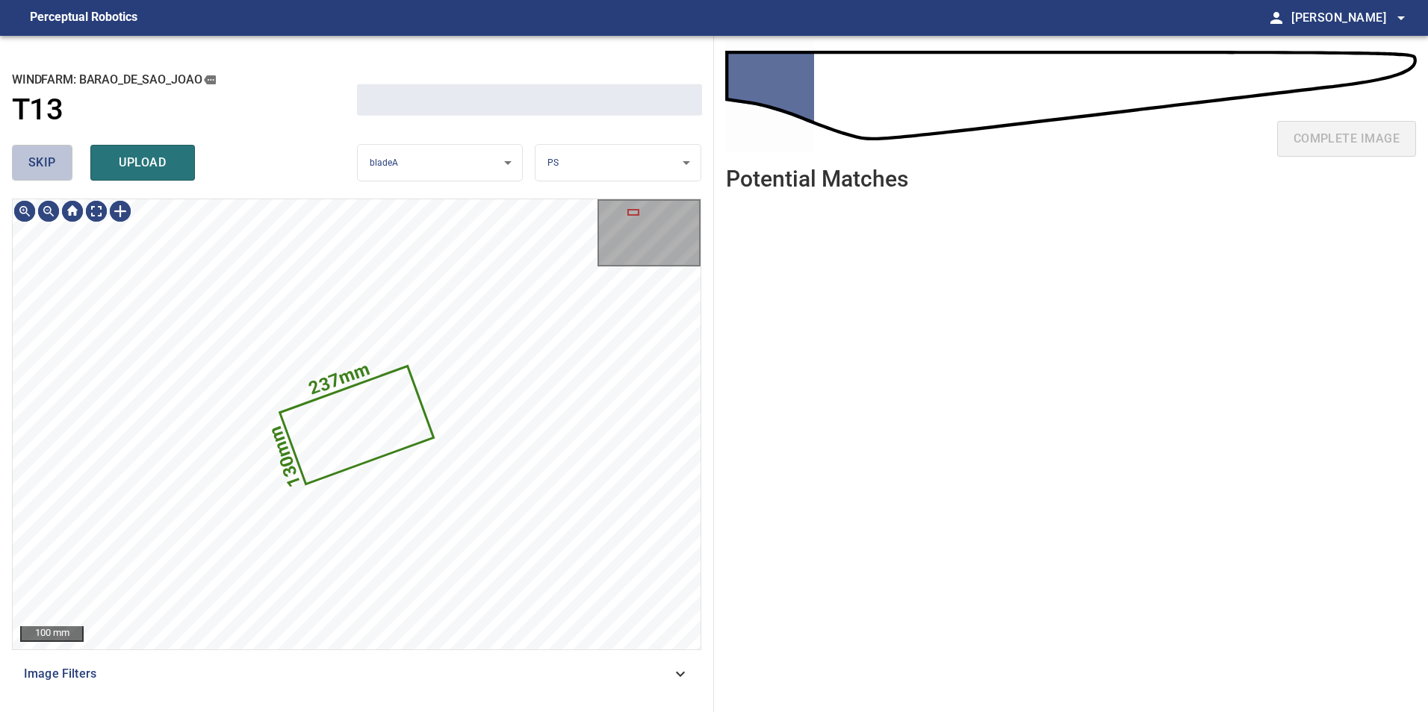
click at [27, 158] on button "skip" at bounding box center [42, 163] width 60 height 36
click at [25, 158] on button "skip" at bounding box center [42, 163] width 60 height 36
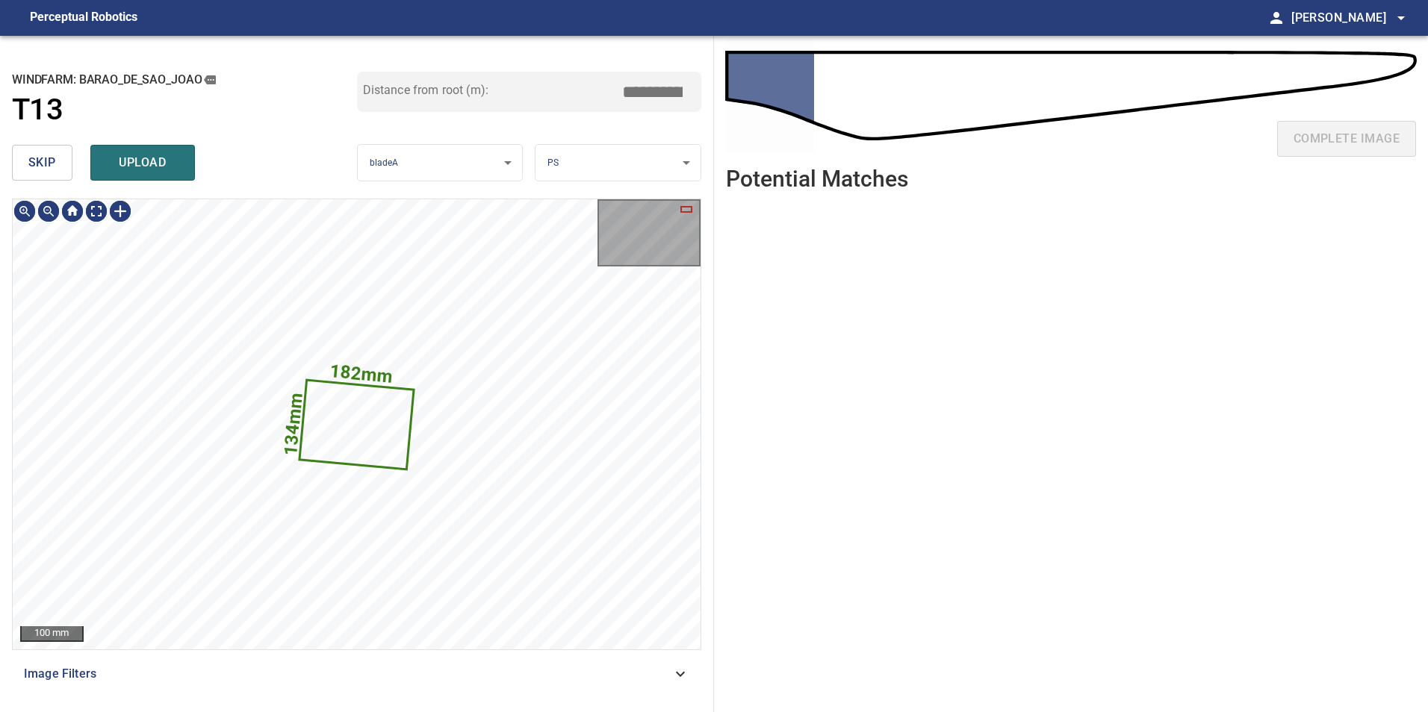
click at [22, 158] on button "skip" at bounding box center [42, 163] width 60 height 36
type input "****"
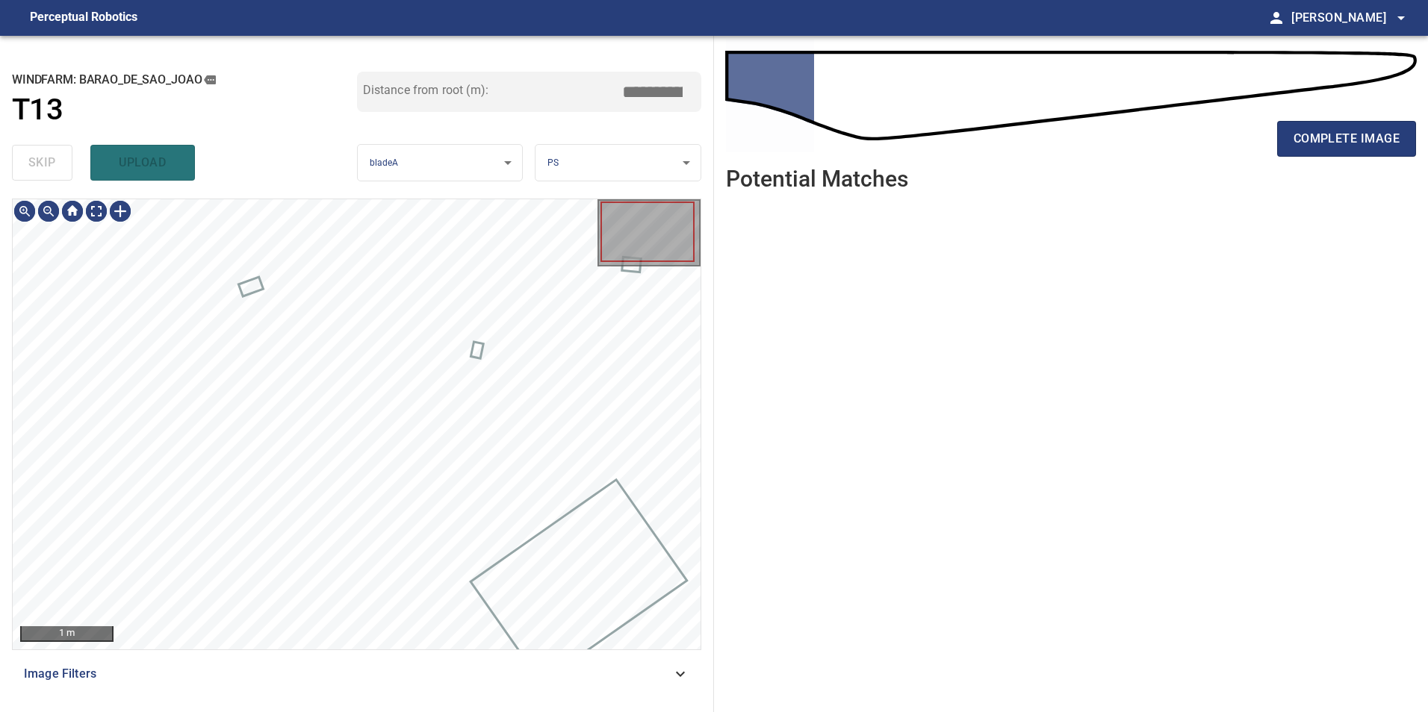
click at [22, 158] on div "skip upload" at bounding box center [184, 163] width 345 height 48
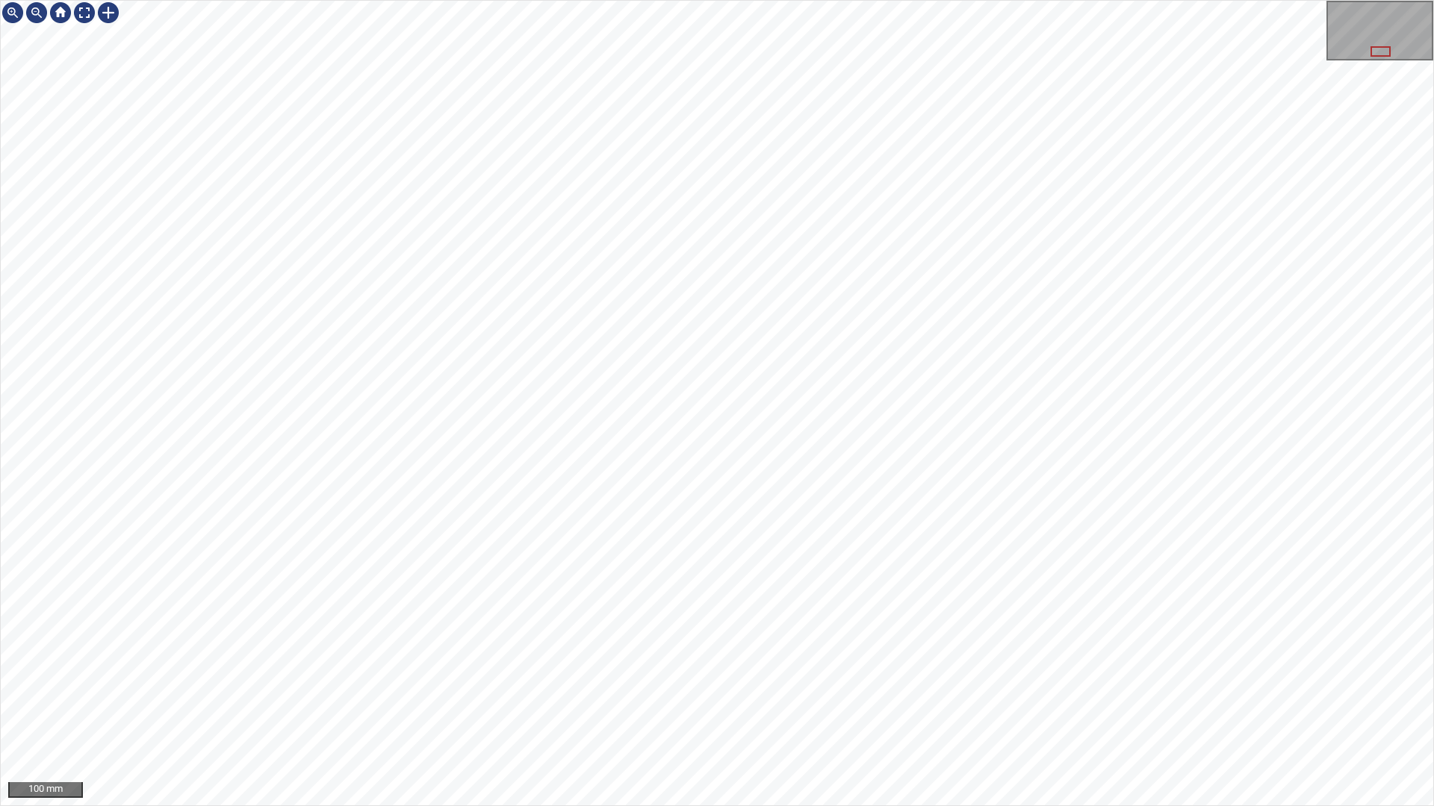
click at [1087, 0] on div "100 mm" at bounding box center [717, 403] width 1434 height 806
click at [829, 712] on div "100 mm" at bounding box center [717, 403] width 1434 height 806
click at [75, 12] on div at bounding box center [84, 13] width 24 height 24
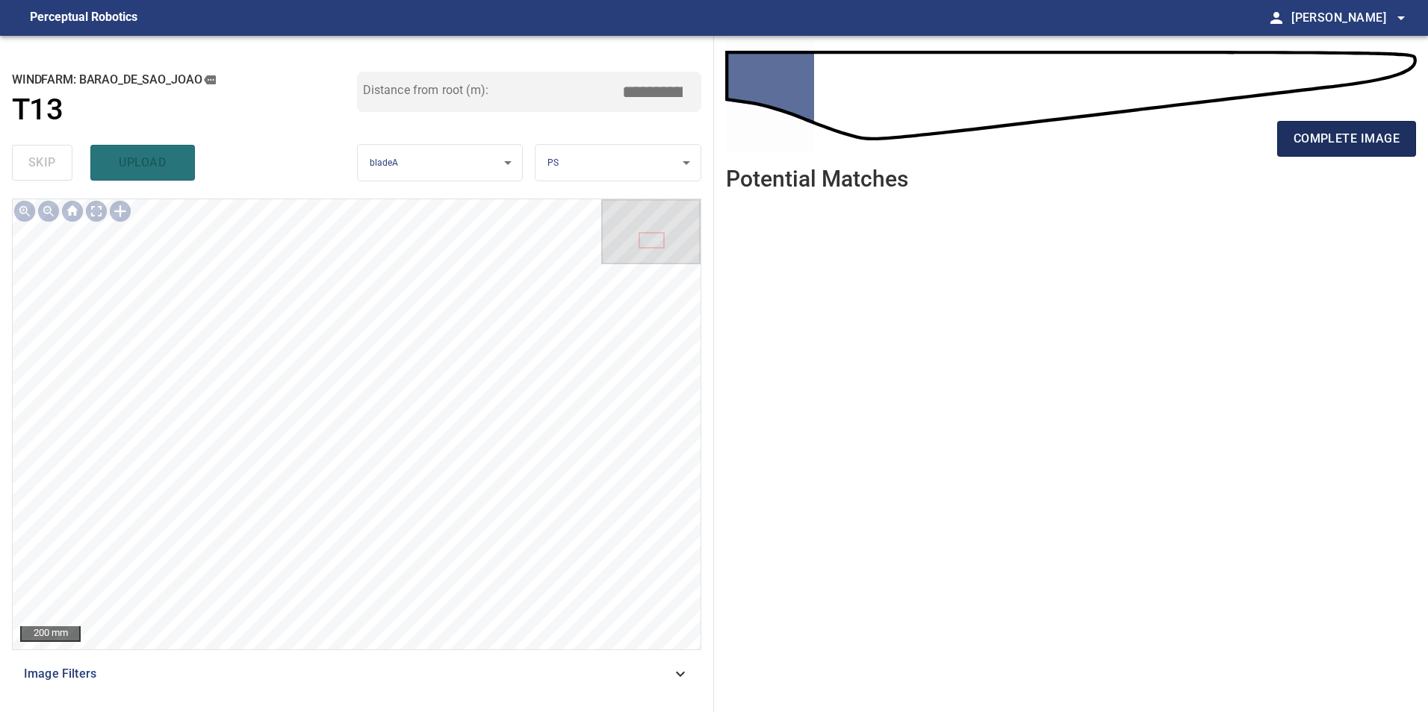
click at [1356, 143] on span "complete image" at bounding box center [1346, 138] width 106 height 21
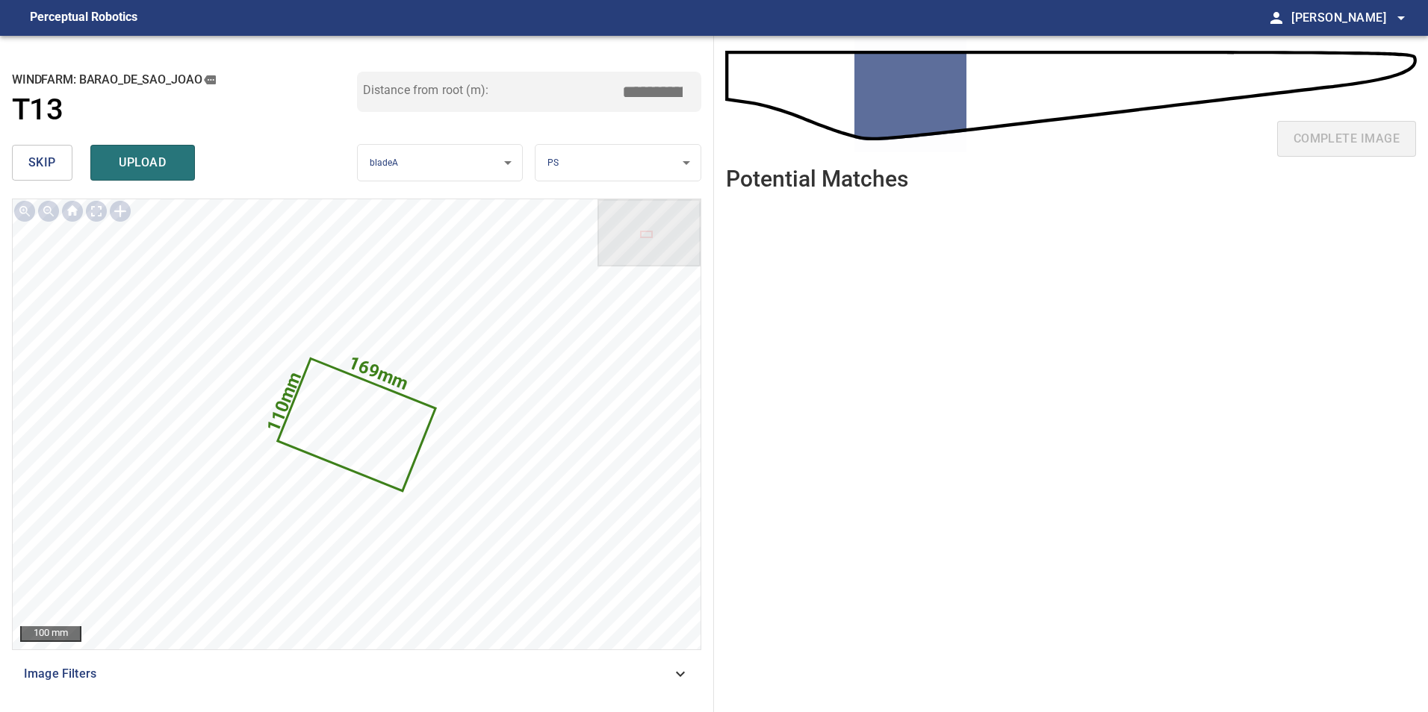
drag, startPoint x: 665, startPoint y: 93, endPoint x: 677, endPoint y: 93, distance: 12.0
click at [677, 93] on input "*****" at bounding box center [658, 92] width 75 height 28
type input "*****"
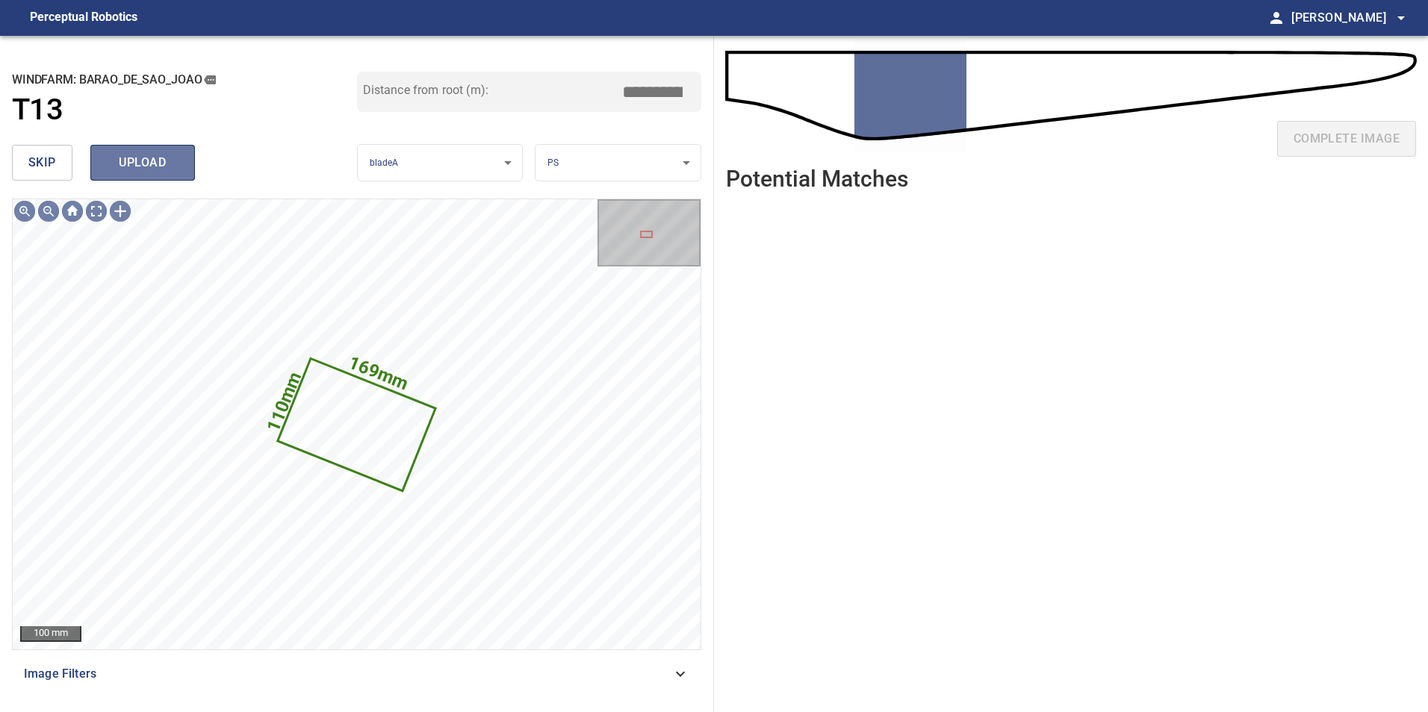
click at [135, 167] on span "upload" at bounding box center [143, 162] width 72 height 21
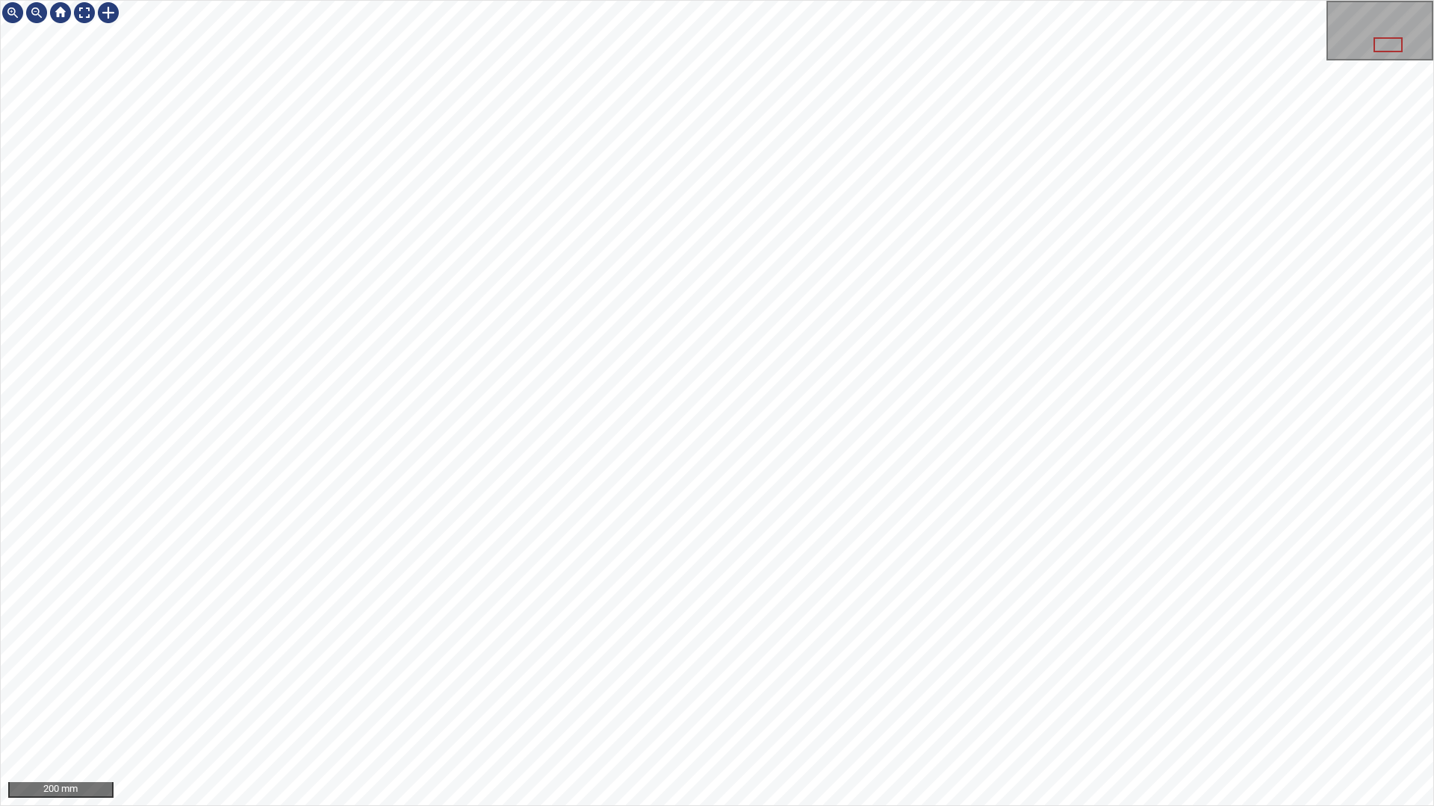
click at [849, 705] on div "200 mm" at bounding box center [717, 403] width 1434 height 806
click at [681, 712] on div "100 mm" at bounding box center [717, 403] width 1434 height 806
click at [662, 712] on div "100 mm" at bounding box center [717, 403] width 1434 height 806
click at [82, 16] on div at bounding box center [84, 13] width 24 height 24
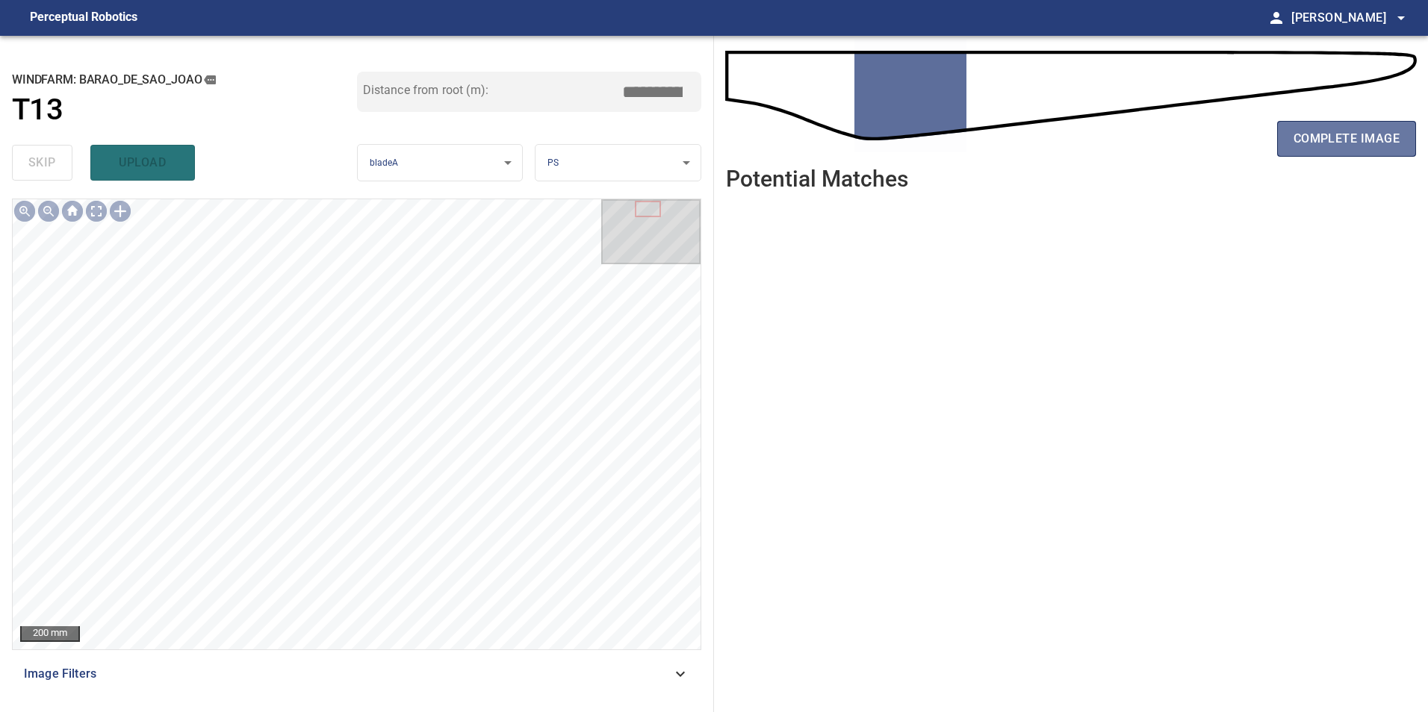
drag, startPoint x: 1325, startPoint y: 134, endPoint x: 1252, endPoint y: 170, distance: 80.8
click at [1325, 141] on span "complete image" at bounding box center [1346, 138] width 106 height 21
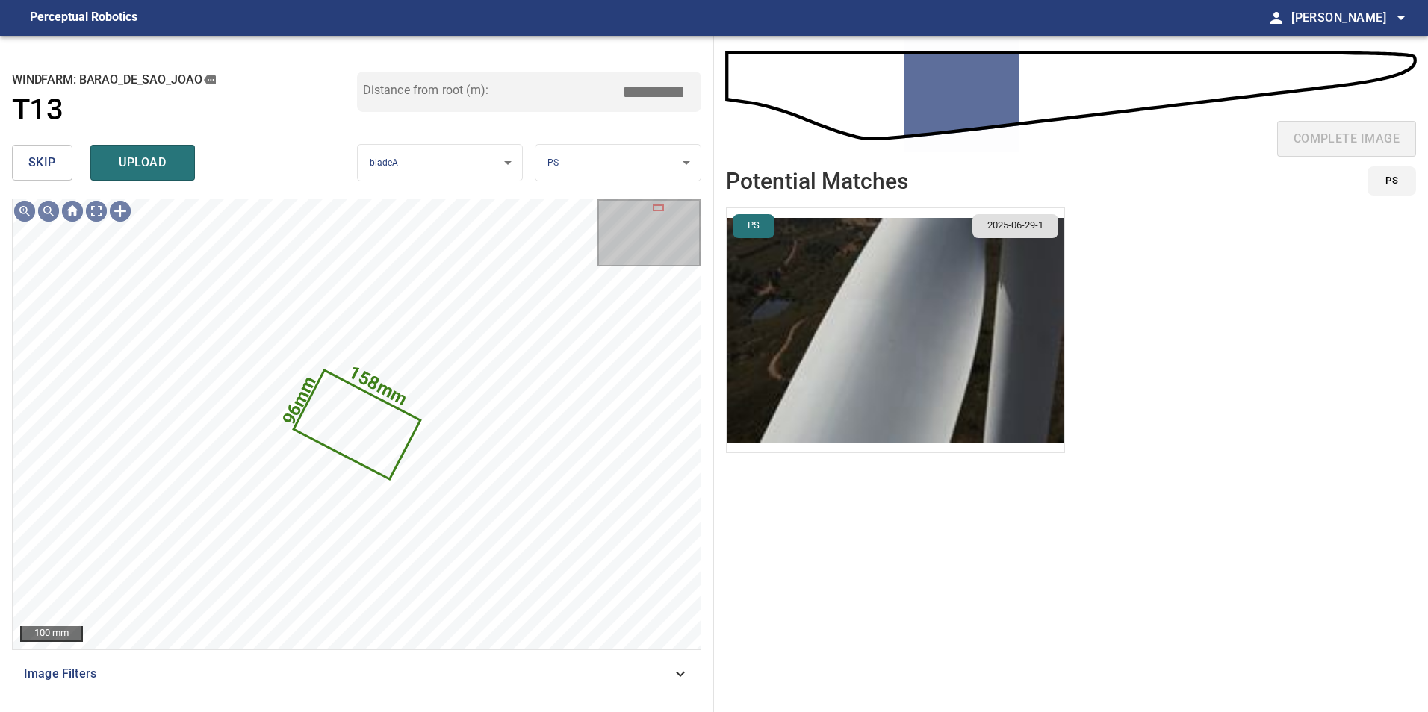
click at [60, 167] on button "skip" at bounding box center [42, 163] width 60 height 36
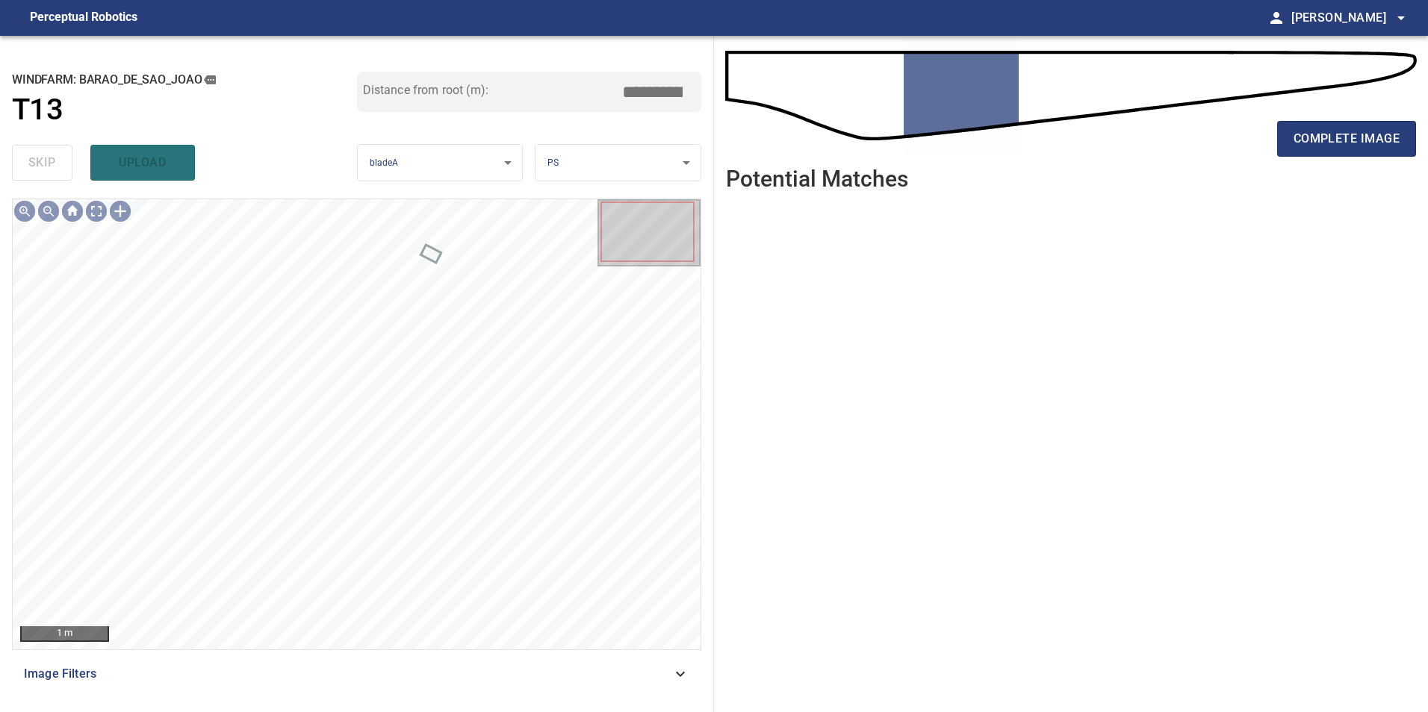
drag, startPoint x: 682, startPoint y: 680, endPoint x: 662, endPoint y: 685, distance: 20.3
click at [680, 680] on icon at bounding box center [680, 674] width 18 height 18
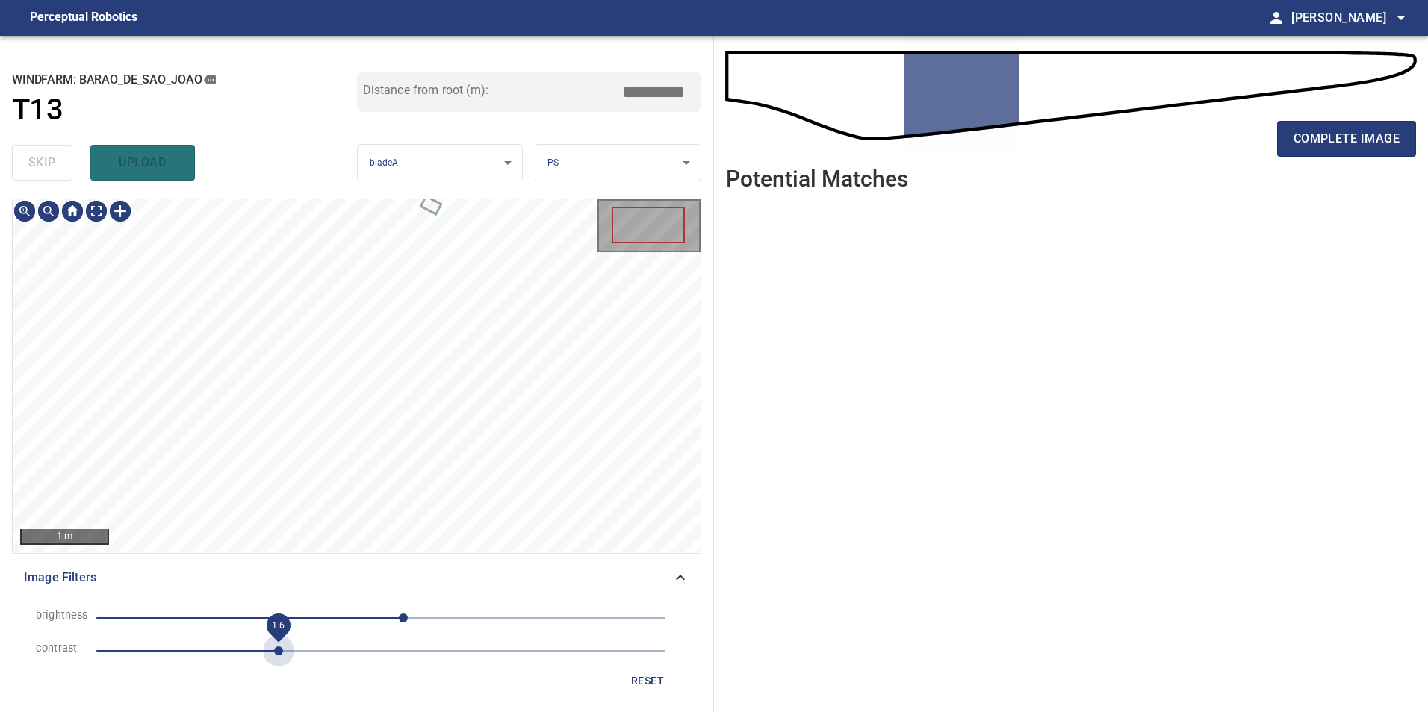
click at [282, 650] on span "1.6" at bounding box center [380, 651] width 569 height 21
click at [364, 623] on span "-15" at bounding box center [380, 618] width 569 height 21
click at [360, 620] on span "-15" at bounding box center [364, 618] width 9 height 9
drag, startPoint x: 322, startPoint y: 613, endPoint x: 308, endPoint y: 618, distance: 15.1
click at [316, 618] on span "-25" at bounding box center [380, 618] width 569 height 21
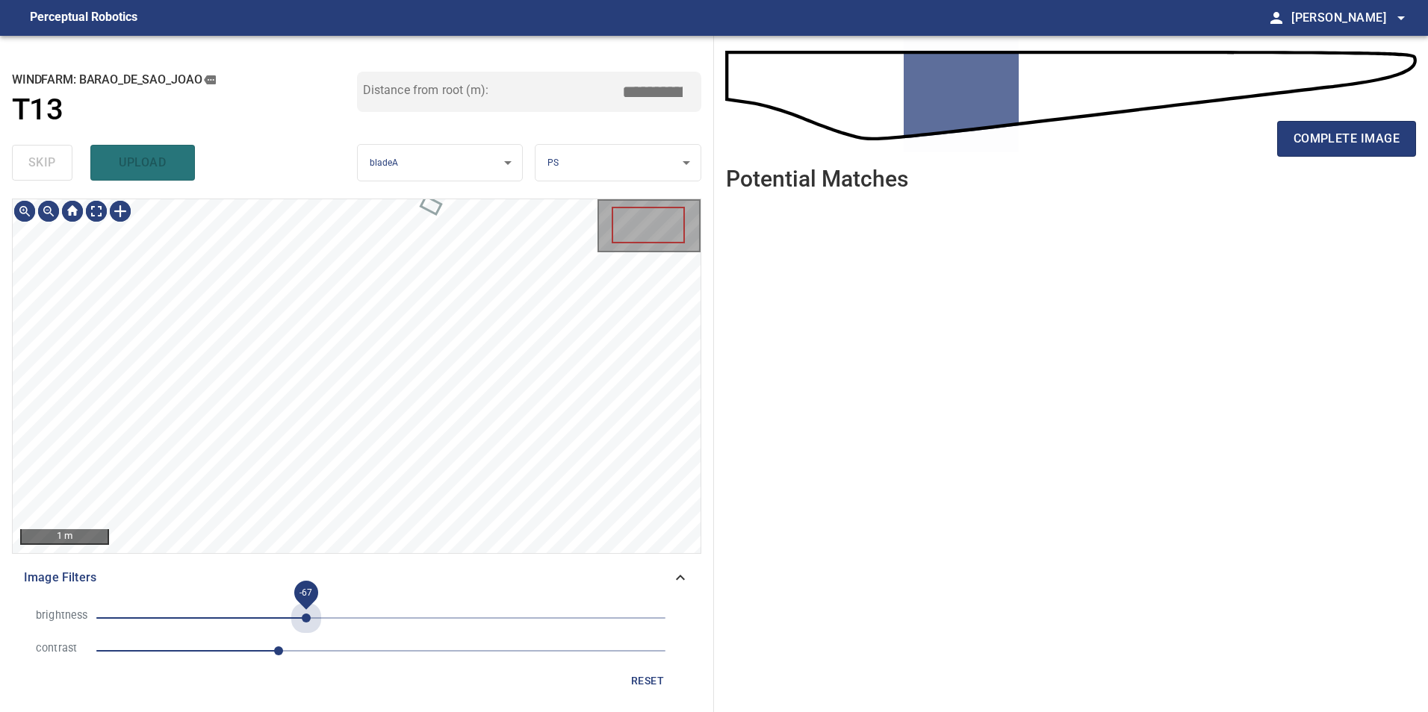
drag, startPoint x: 307, startPoint y: 619, endPoint x: 281, endPoint y: 623, distance: 26.4
click at [302, 623] on span "-67" at bounding box center [306, 618] width 9 height 9
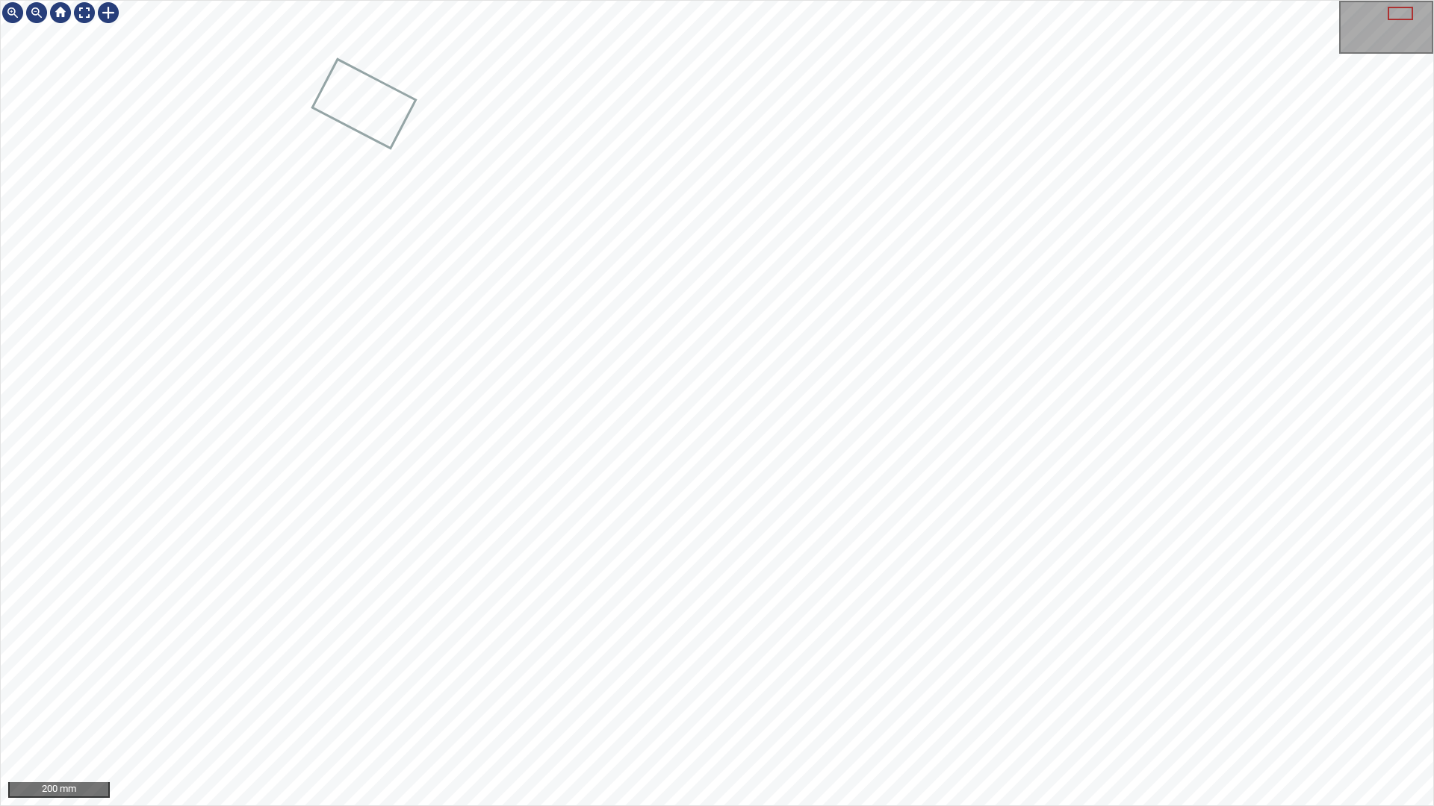
click at [1004, 712] on div "200 mm" at bounding box center [717, 403] width 1434 height 806
click at [532, 712] on div "200 mm" at bounding box center [717, 403] width 1434 height 806
click at [81, 11] on div at bounding box center [84, 13] width 24 height 24
click at [1159, 330] on div "100 mm" at bounding box center [717, 403] width 1434 height 806
click at [956, 712] on div "100 mm" at bounding box center [717, 403] width 1434 height 806
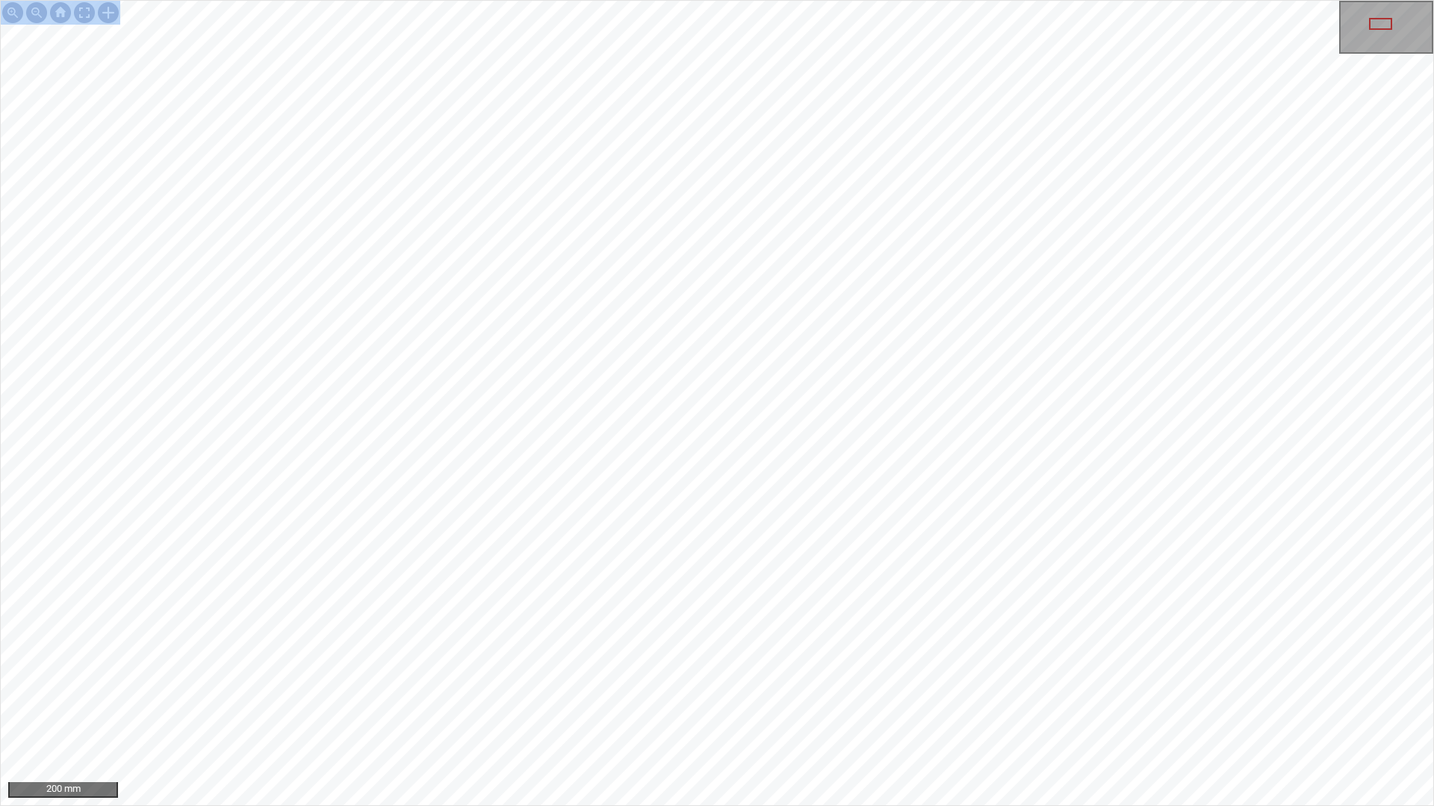
click at [691, 712] on div "200 mm" at bounding box center [717, 403] width 1434 height 806
click at [85, 14] on div at bounding box center [84, 13] width 24 height 24
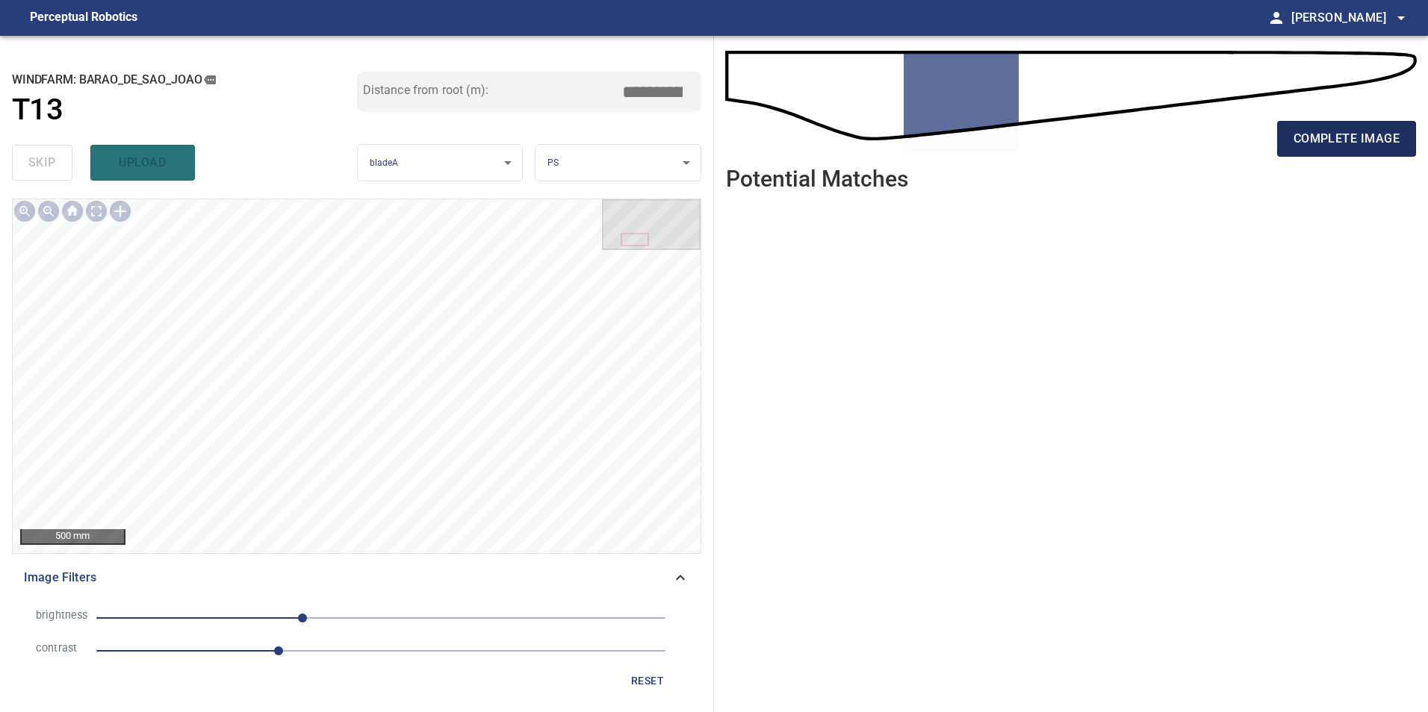
click at [1314, 149] on button "complete image" at bounding box center [1346, 139] width 139 height 36
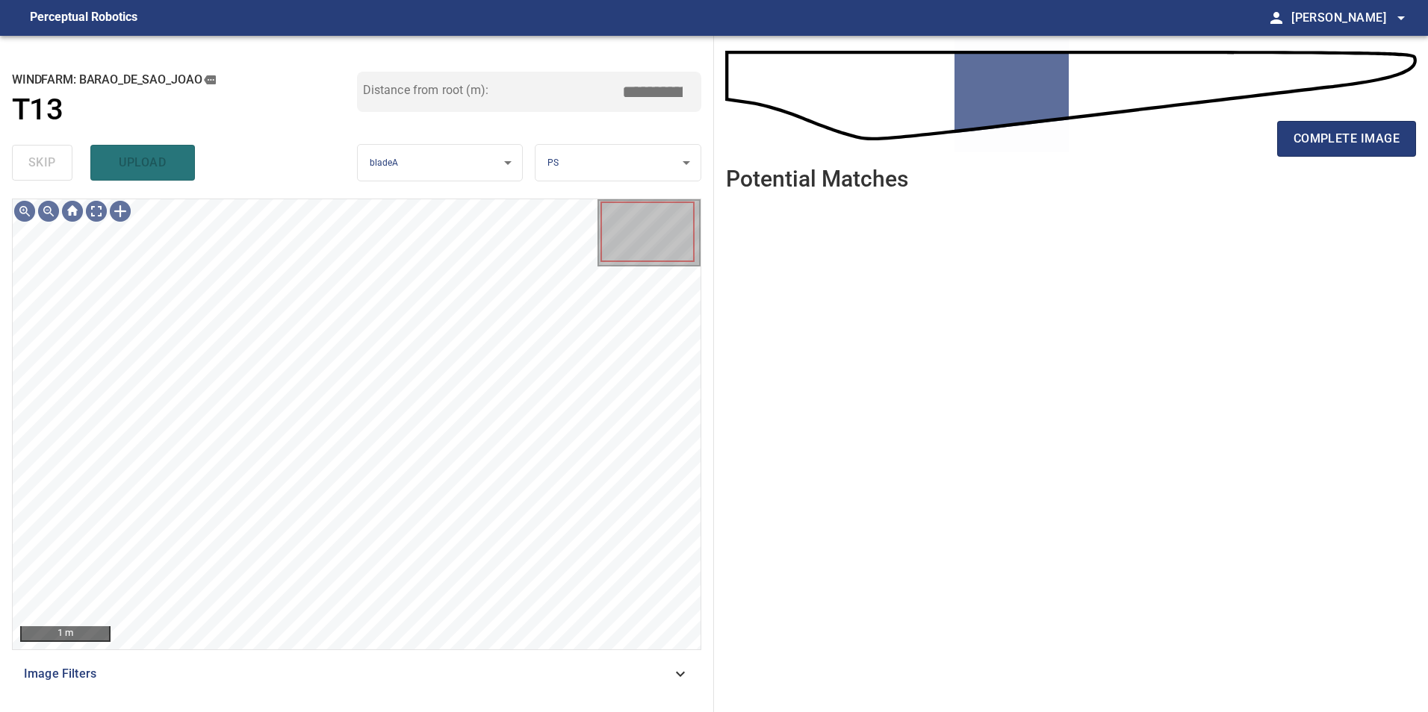
click at [328, 676] on span "Image Filters" at bounding box center [347, 674] width 647 height 18
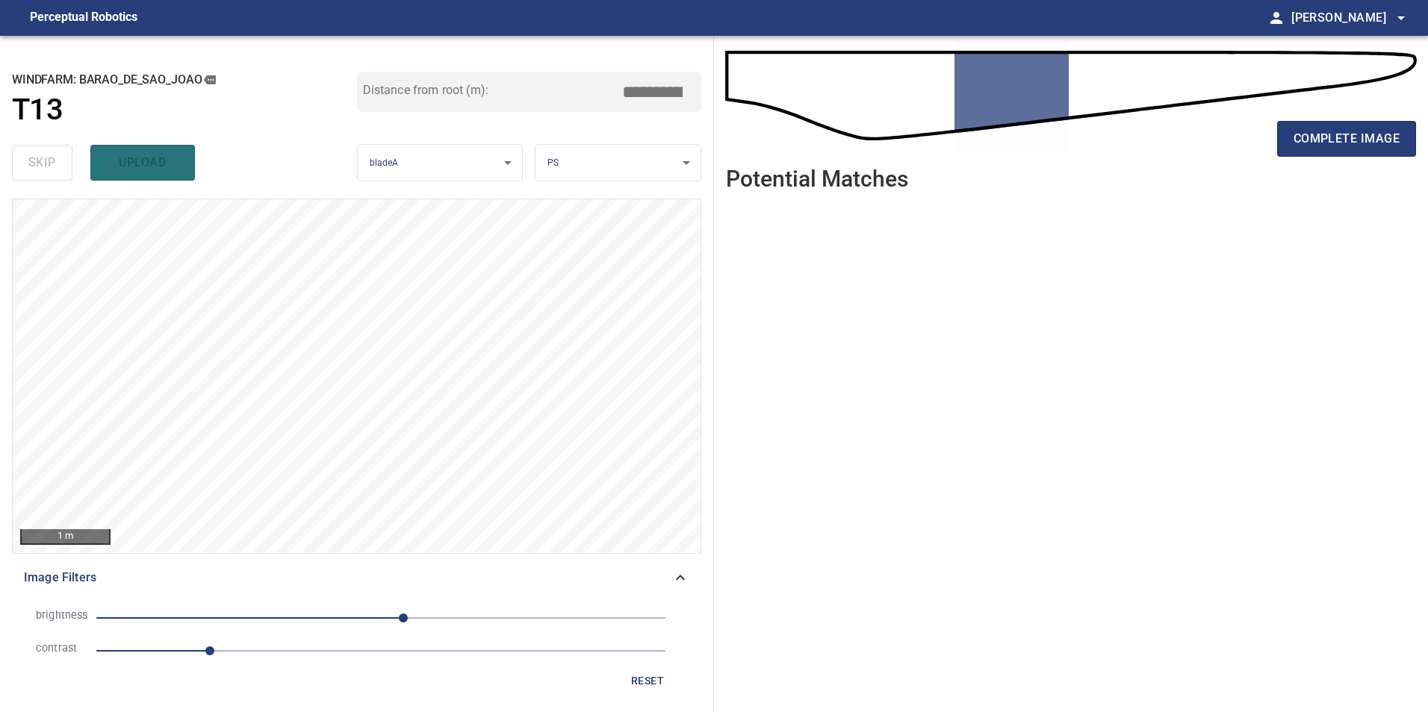
click at [268, 650] on span "1" at bounding box center [380, 651] width 569 height 21
click at [320, 613] on span "20" at bounding box center [380, 618] width 569 height 21
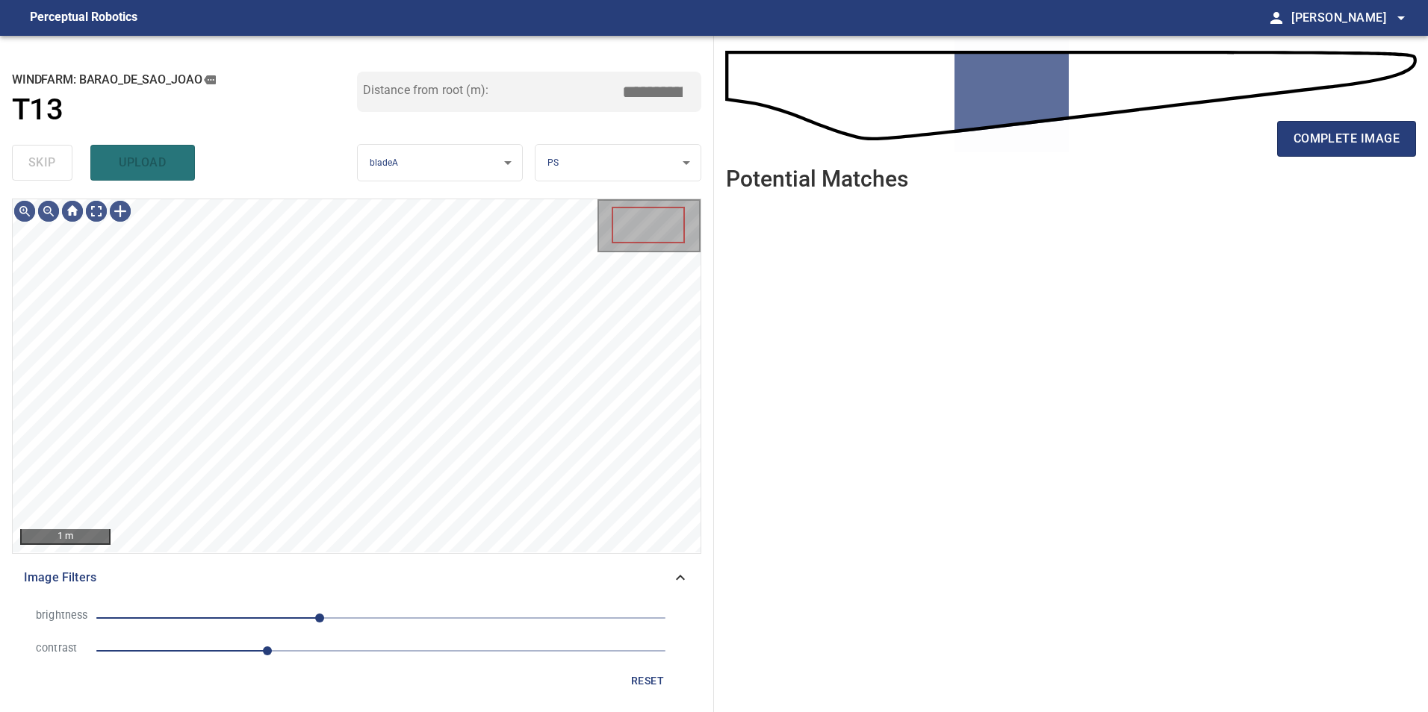
click at [264, 620] on span "-55" at bounding box center [380, 618] width 569 height 21
click at [283, 626] on span "-104" at bounding box center [380, 618] width 569 height 21
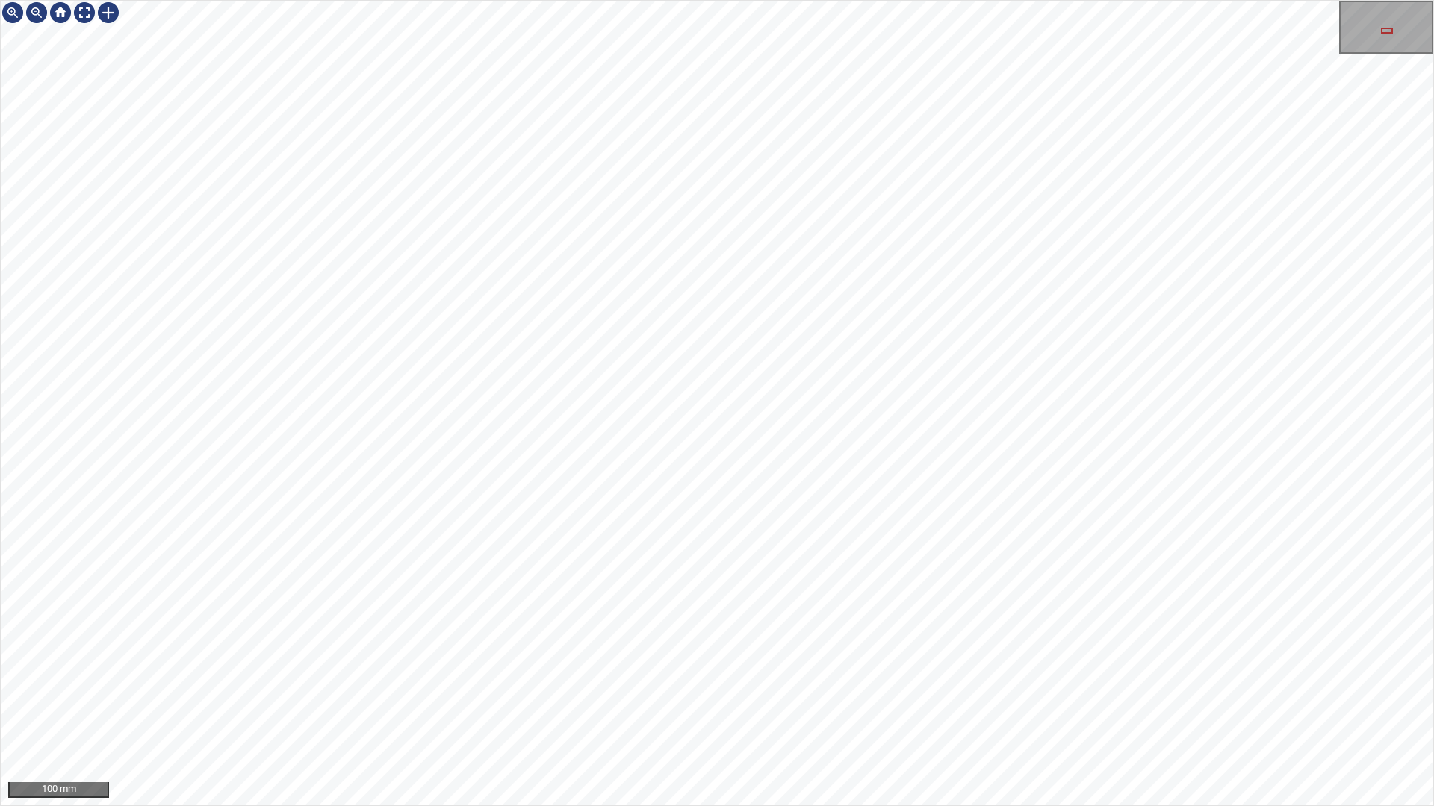
click at [901, 712] on div "100 mm" at bounding box center [717, 403] width 1434 height 806
click at [970, 0] on div "100 mm" at bounding box center [717, 403] width 1434 height 806
click at [82, 13] on div at bounding box center [84, 13] width 24 height 24
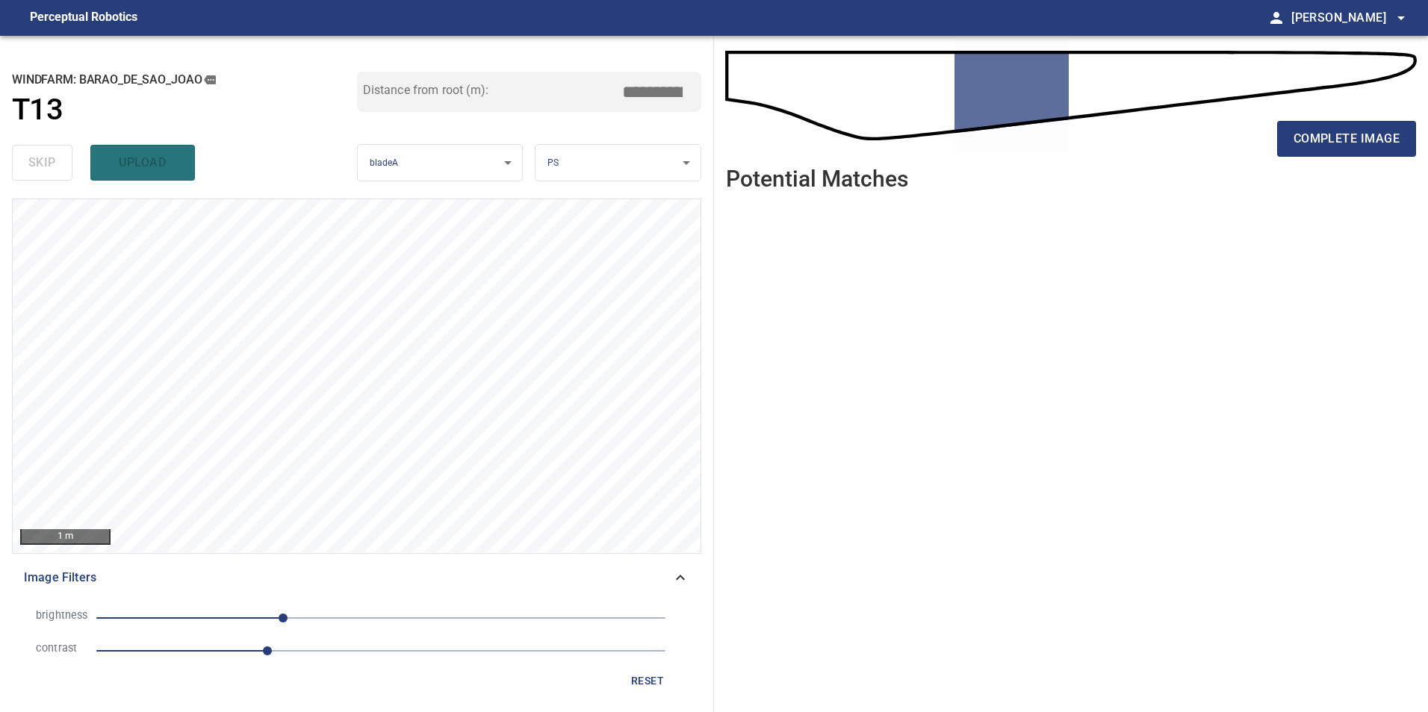
click at [347, 655] on span "1.5" at bounding box center [380, 651] width 569 height 21
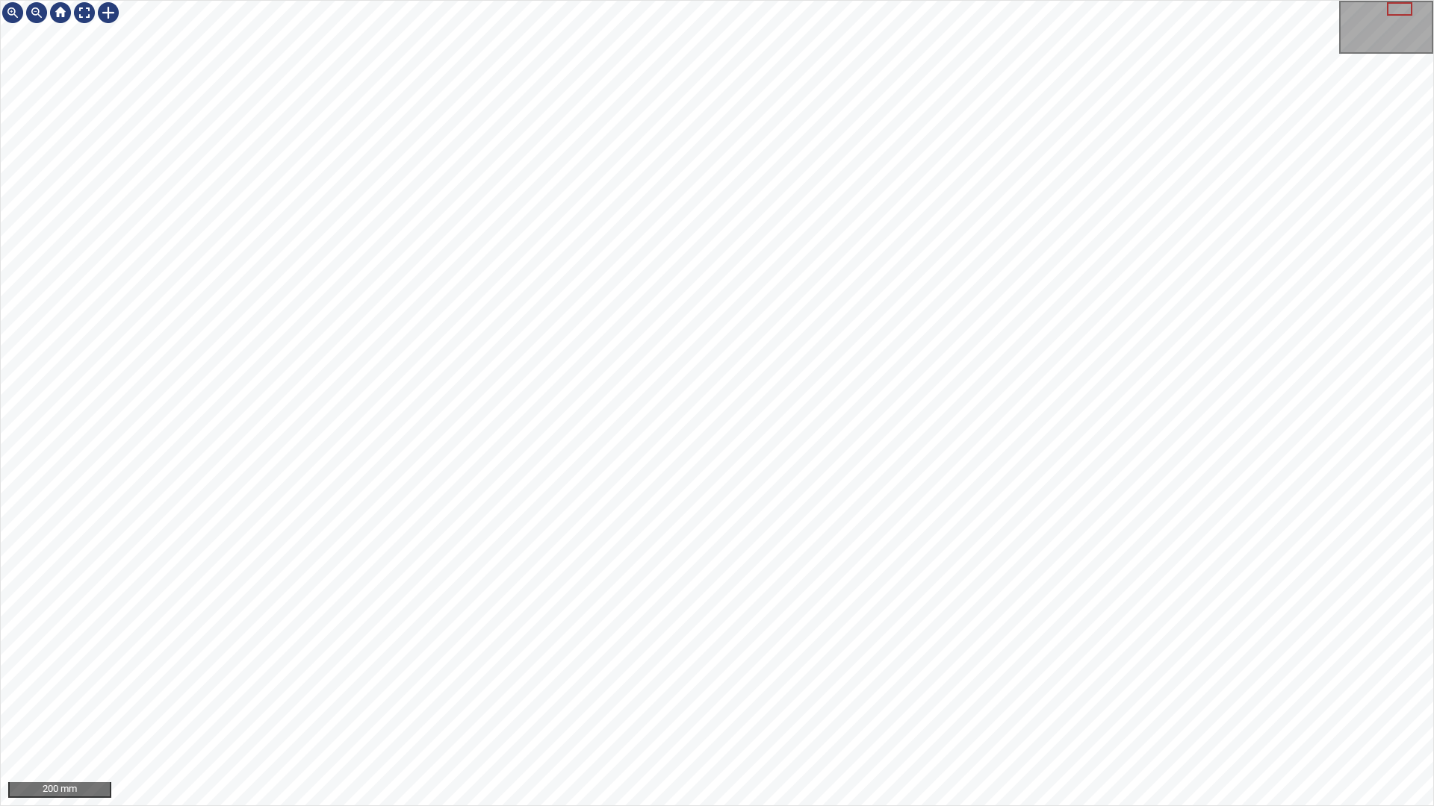
click at [893, 712] on div "200 mm" at bounding box center [717, 403] width 1434 height 806
click at [1413, 0] on div "100 mm" at bounding box center [717, 403] width 1434 height 806
click at [544, 712] on div "100 mm" at bounding box center [717, 403] width 1434 height 806
click at [78, 13] on div at bounding box center [84, 13] width 24 height 24
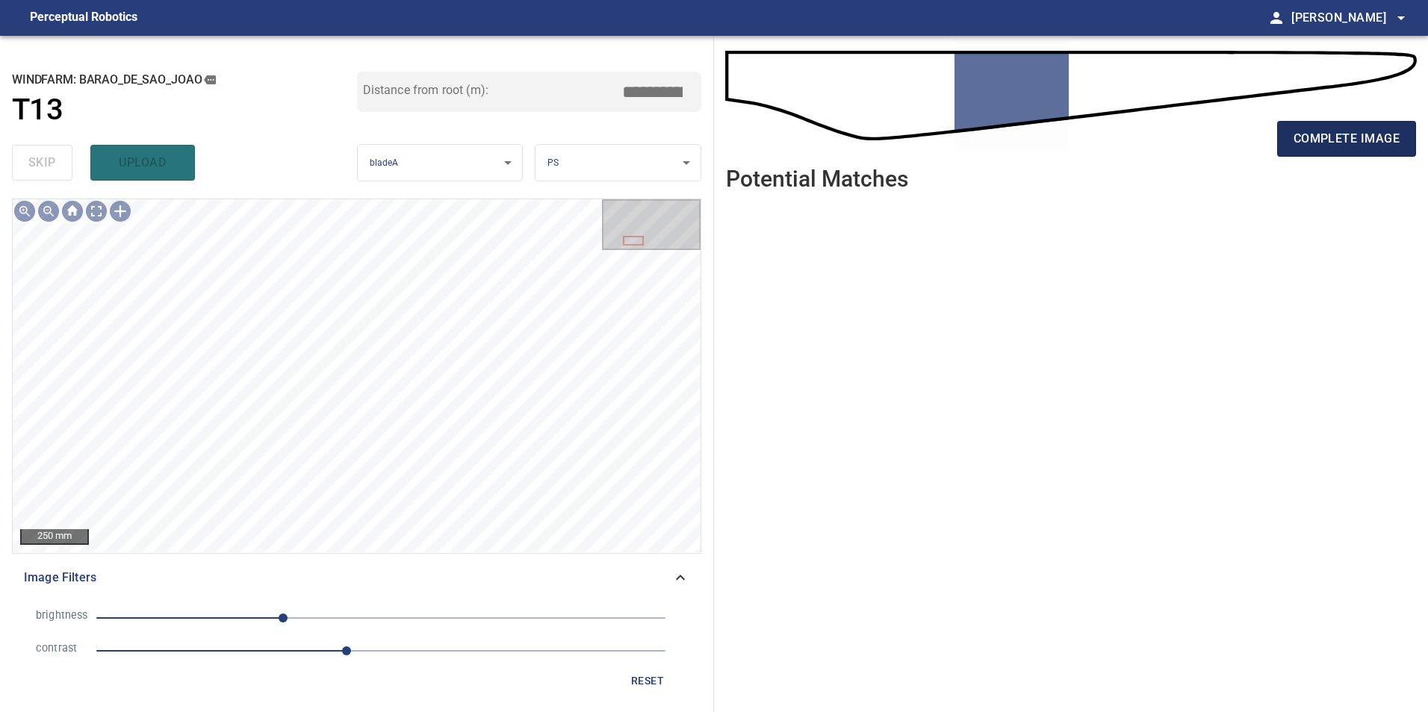
click at [1325, 131] on span "complete image" at bounding box center [1346, 138] width 106 height 21
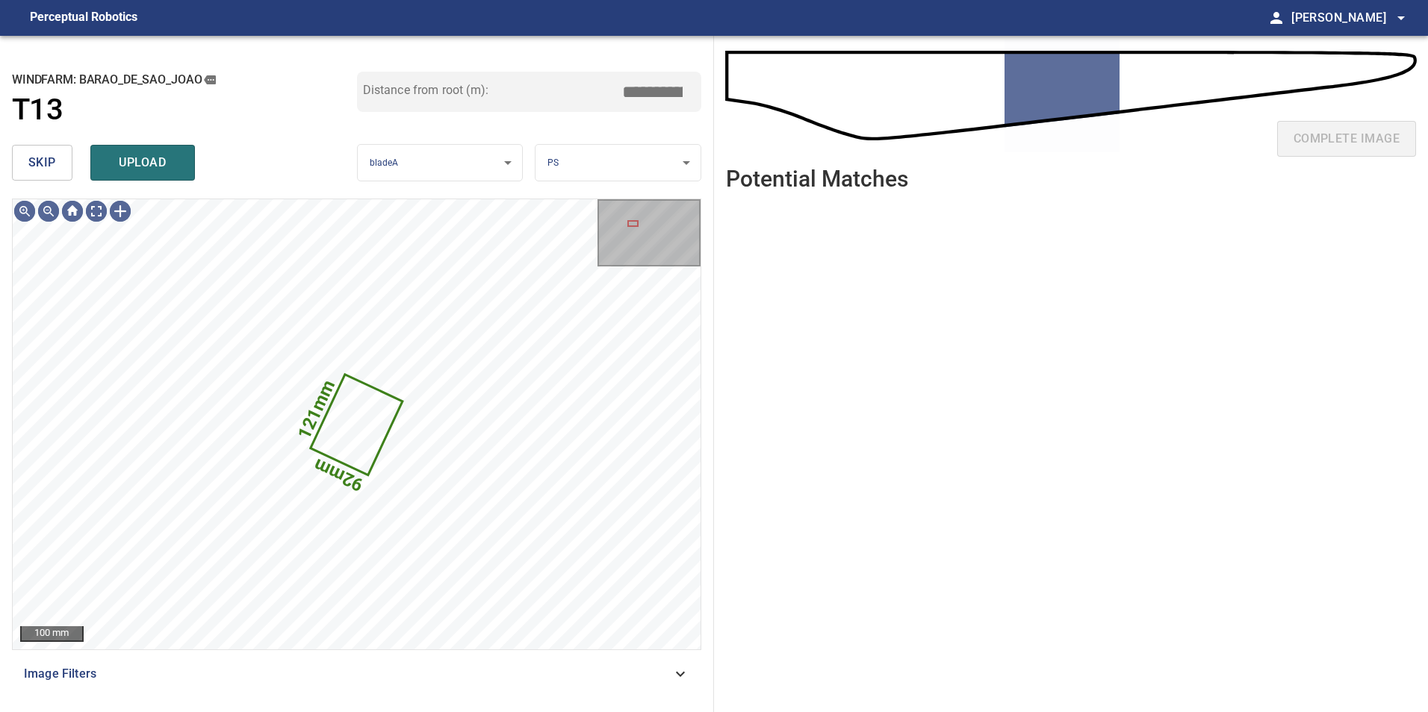
click at [25, 161] on button "skip" at bounding box center [42, 163] width 60 height 36
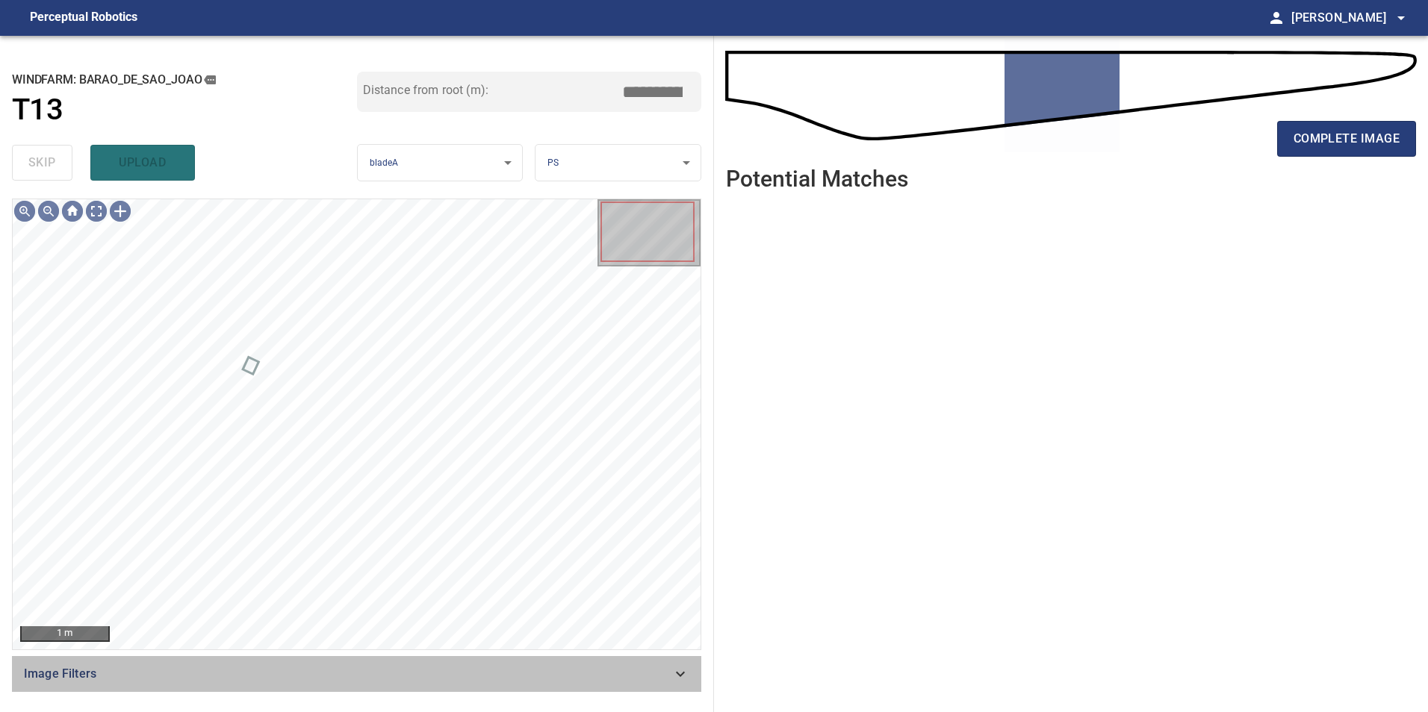
click at [659, 690] on div "Image Filters" at bounding box center [356, 674] width 689 height 36
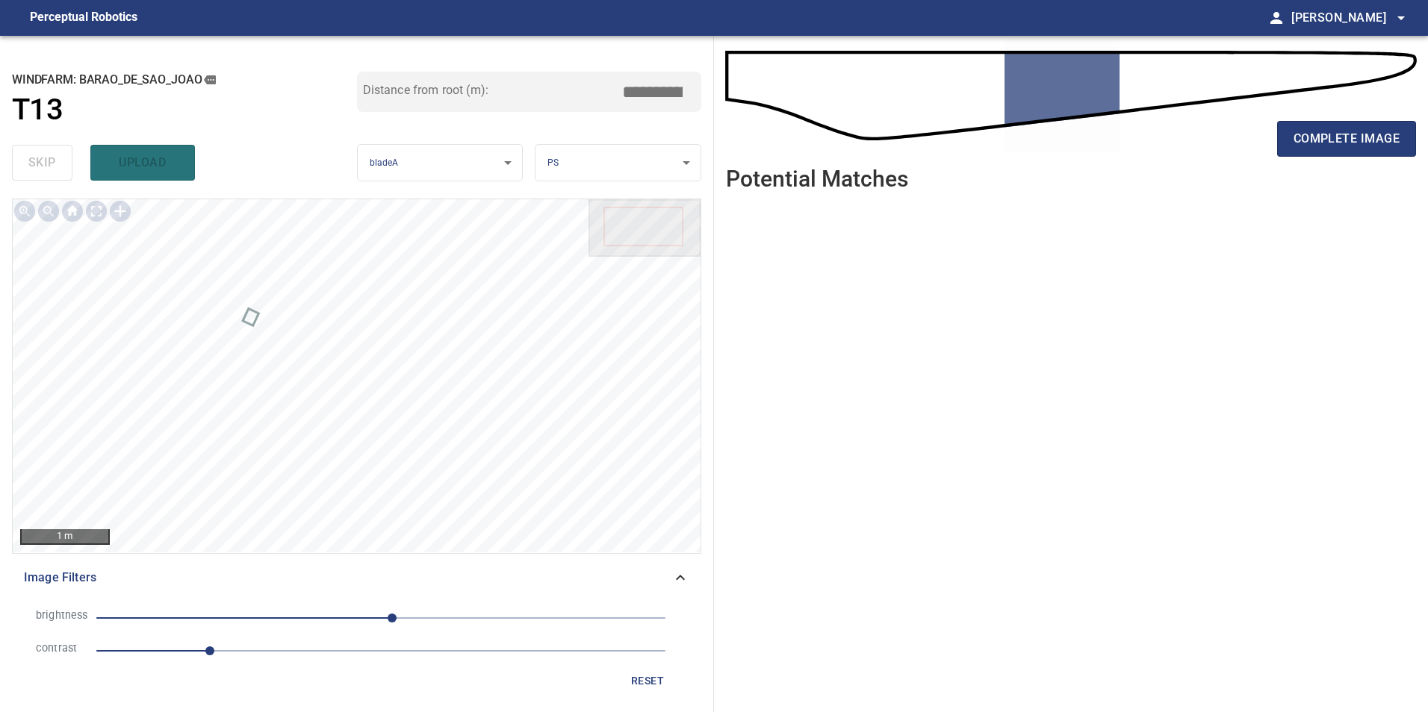
click at [319, 645] on span "1" at bounding box center [380, 651] width 569 height 21
click at [255, 617] on span "10" at bounding box center [380, 618] width 569 height 21
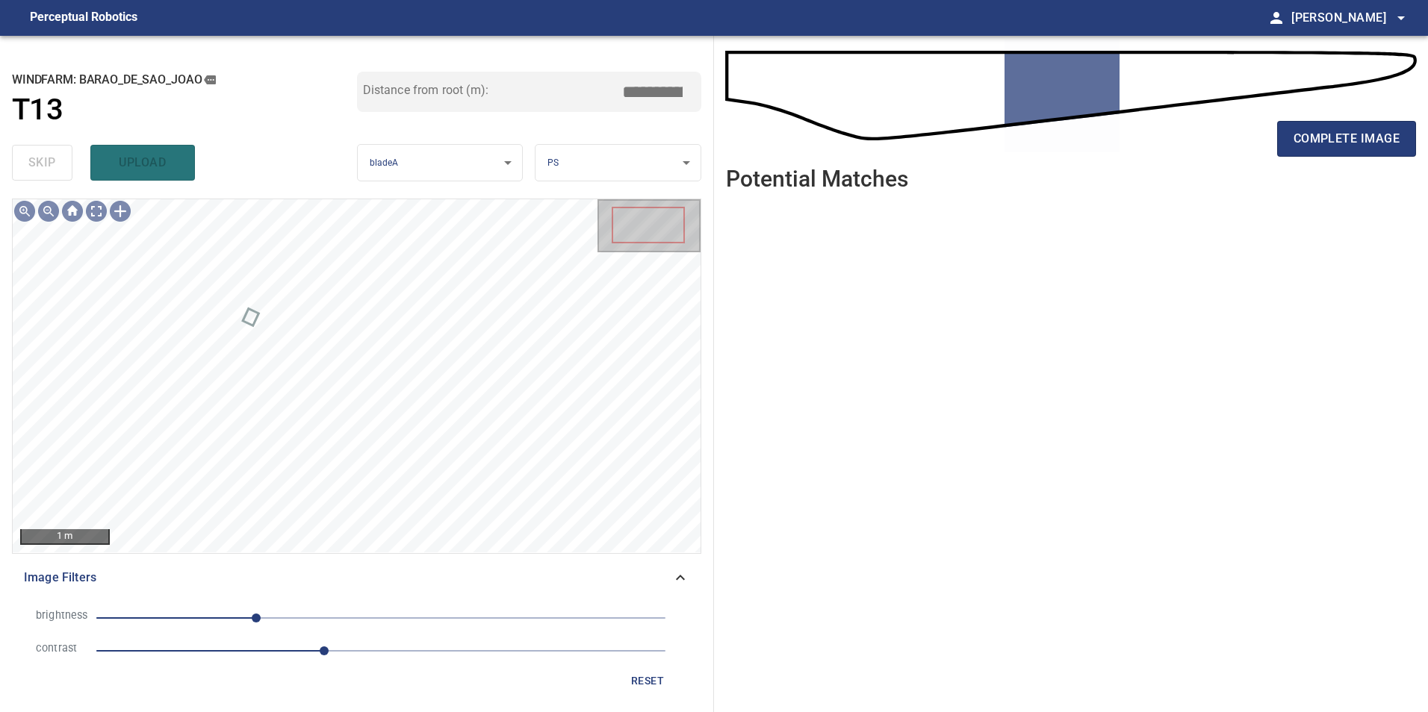
drag, startPoint x: 181, startPoint y: 603, endPoint x: 186, endPoint y: 628, distance: 25.9
click at [181, 603] on li "brightness -112" at bounding box center [356, 618] width 665 height 33
click at [186, 618] on span "-175" at bounding box center [380, 618] width 569 height 21
click at [215, 618] on span "-175" at bounding box center [380, 618] width 569 height 21
click at [225, 621] on span "-140" at bounding box center [224, 618] width 9 height 9
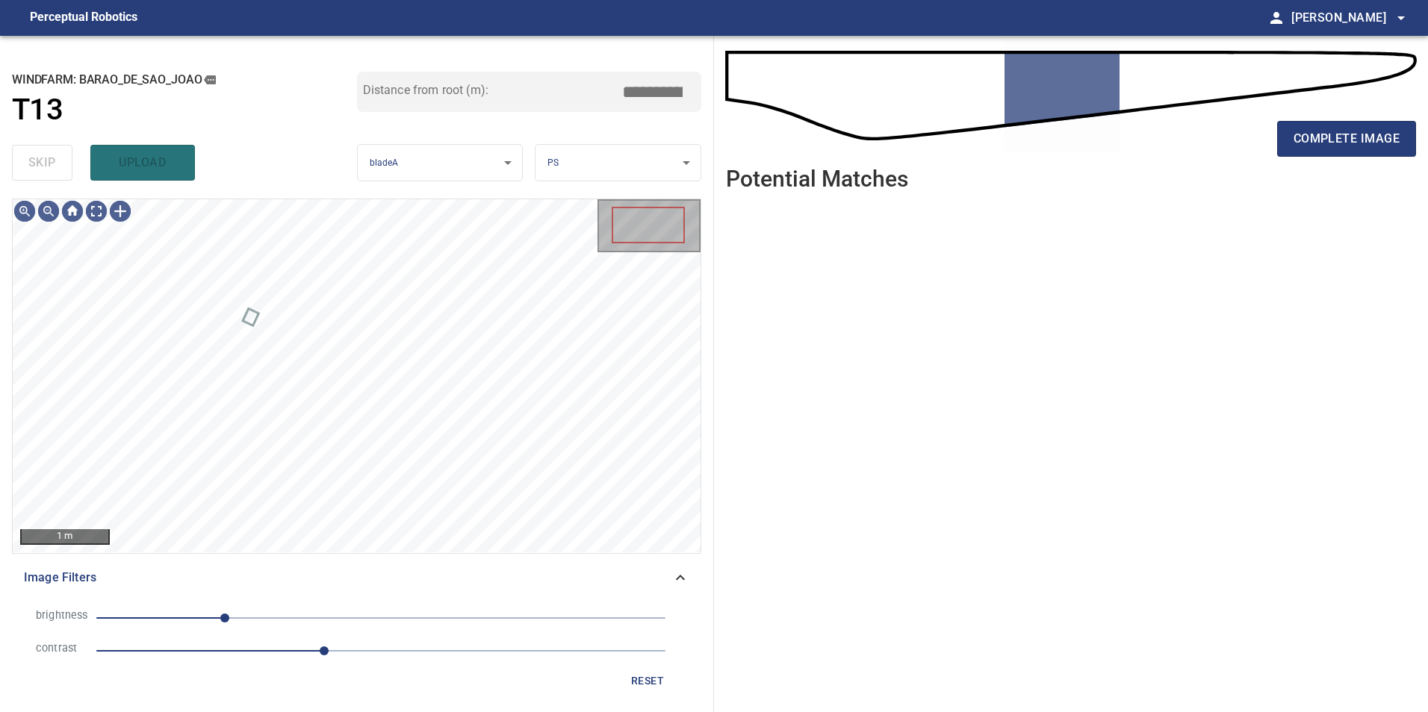
click at [276, 629] on span "-140" at bounding box center [380, 618] width 569 height 21
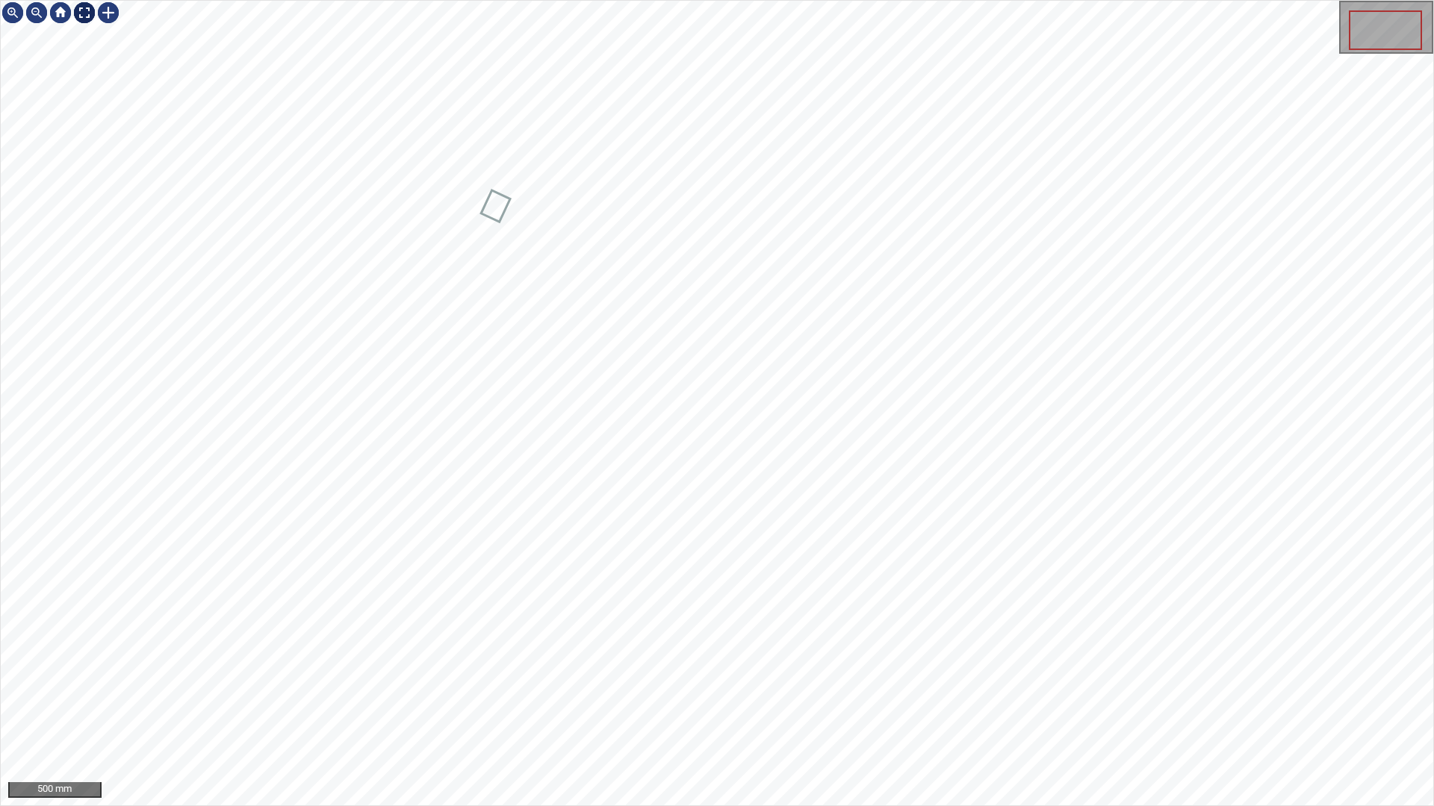
click at [84, 8] on div at bounding box center [84, 13] width 24 height 24
click at [536, 712] on div "200 mm" at bounding box center [717, 403] width 1434 height 806
click at [89, 15] on div at bounding box center [84, 13] width 24 height 24
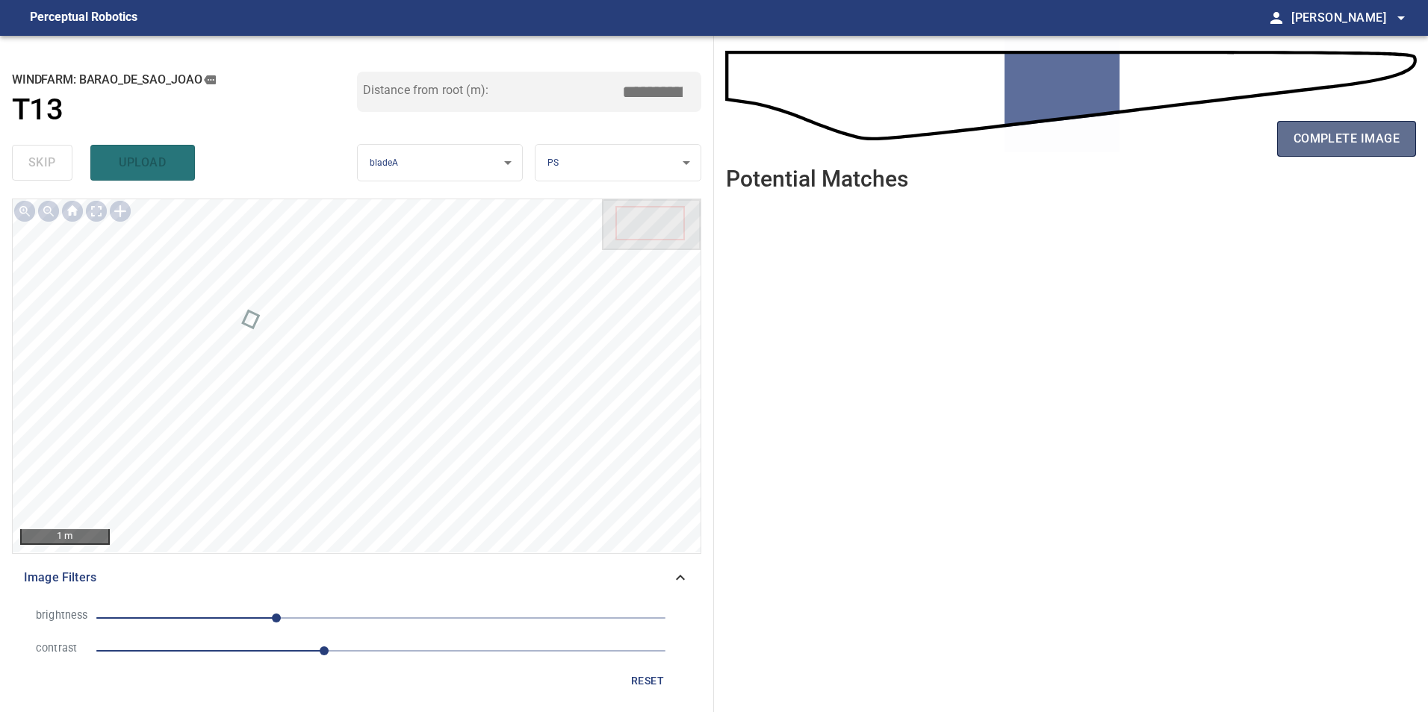
click at [1313, 143] on span "complete image" at bounding box center [1346, 138] width 106 height 21
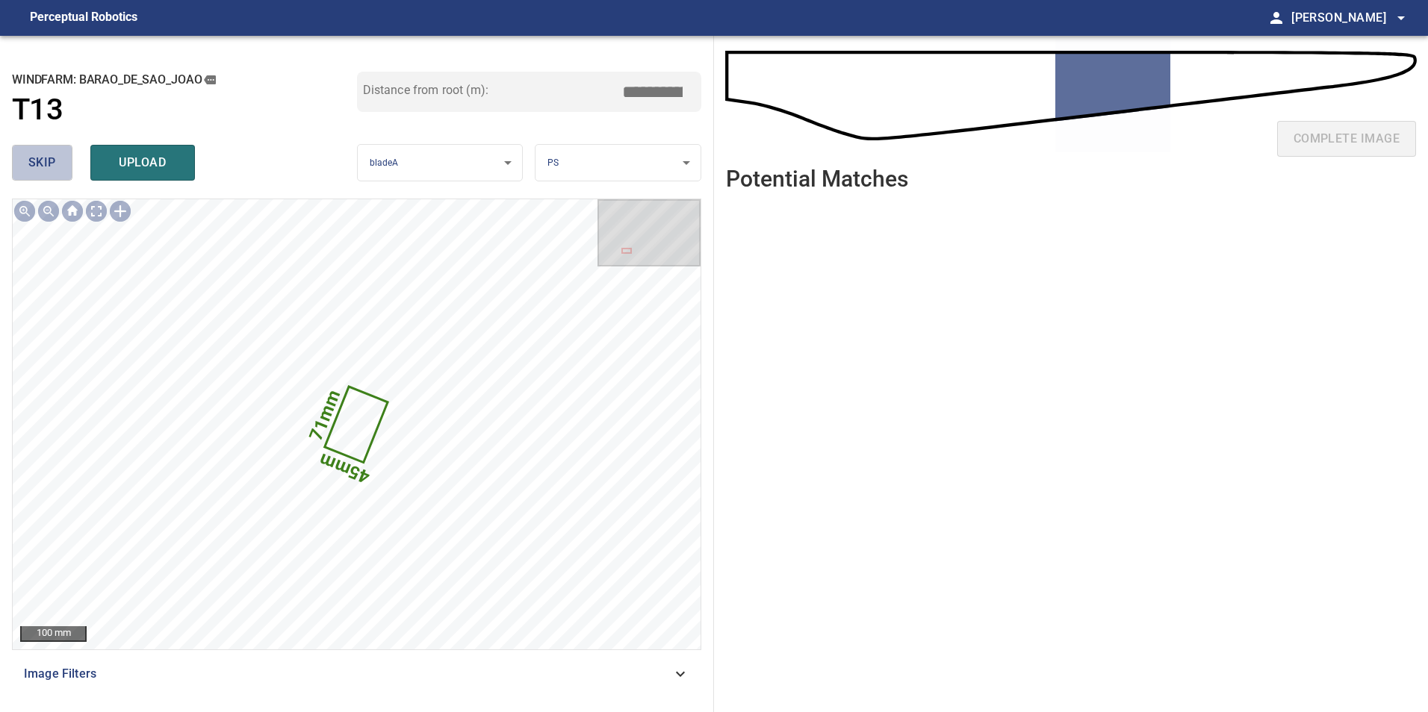
drag, startPoint x: 42, startPoint y: 148, endPoint x: 44, endPoint y: 163, distance: 15.1
click at [42, 150] on button "skip" at bounding box center [42, 163] width 60 height 36
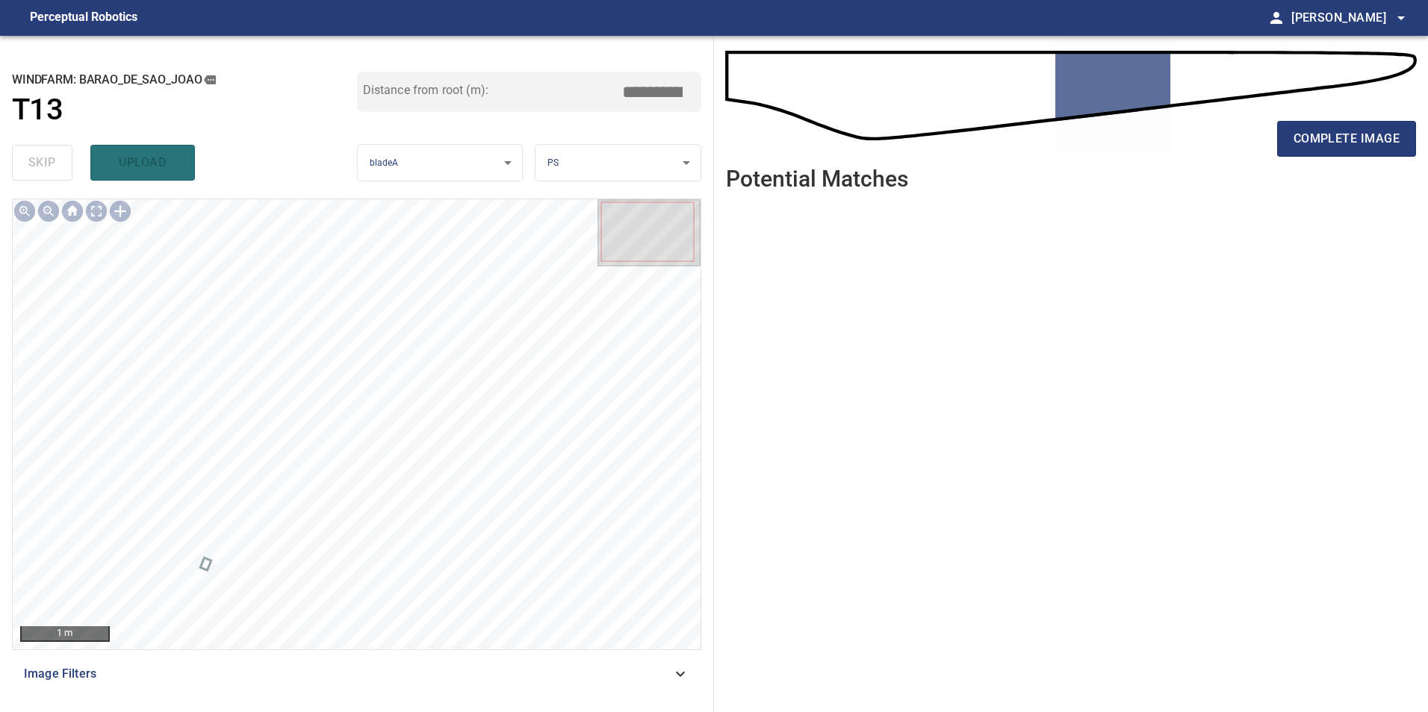
click at [671, 669] on icon at bounding box center [680, 674] width 18 height 18
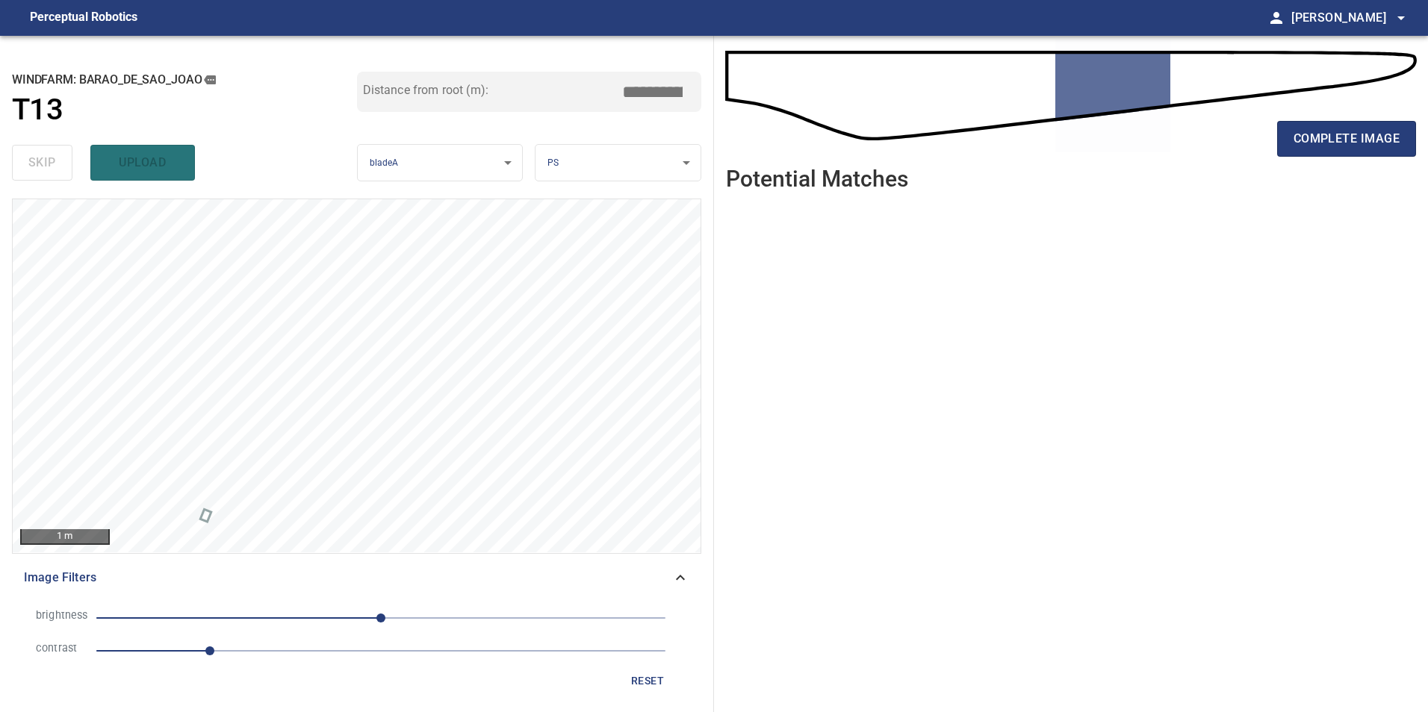
click at [330, 648] on span "1" at bounding box center [380, 651] width 569 height 21
click at [231, 616] on span "0" at bounding box center [380, 618] width 569 height 21
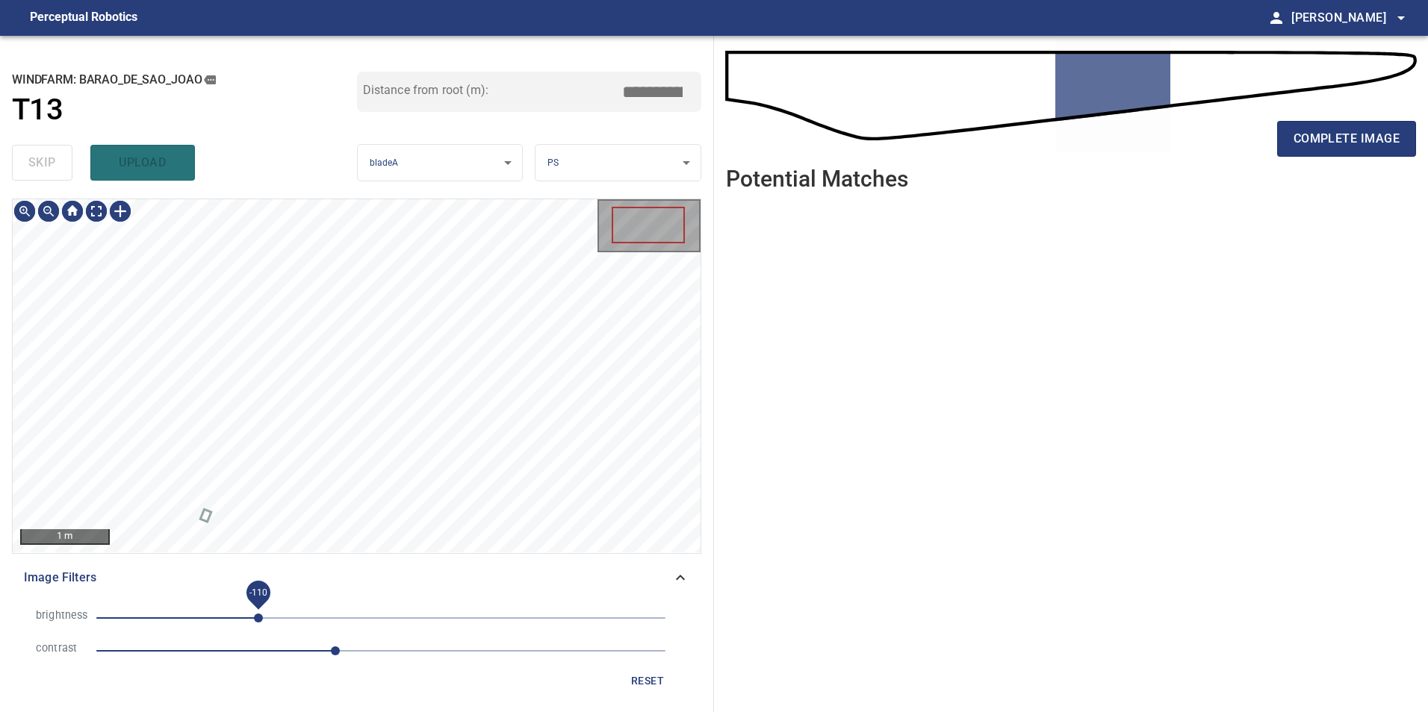
click at [258, 620] on span "-110" at bounding box center [380, 618] width 569 height 21
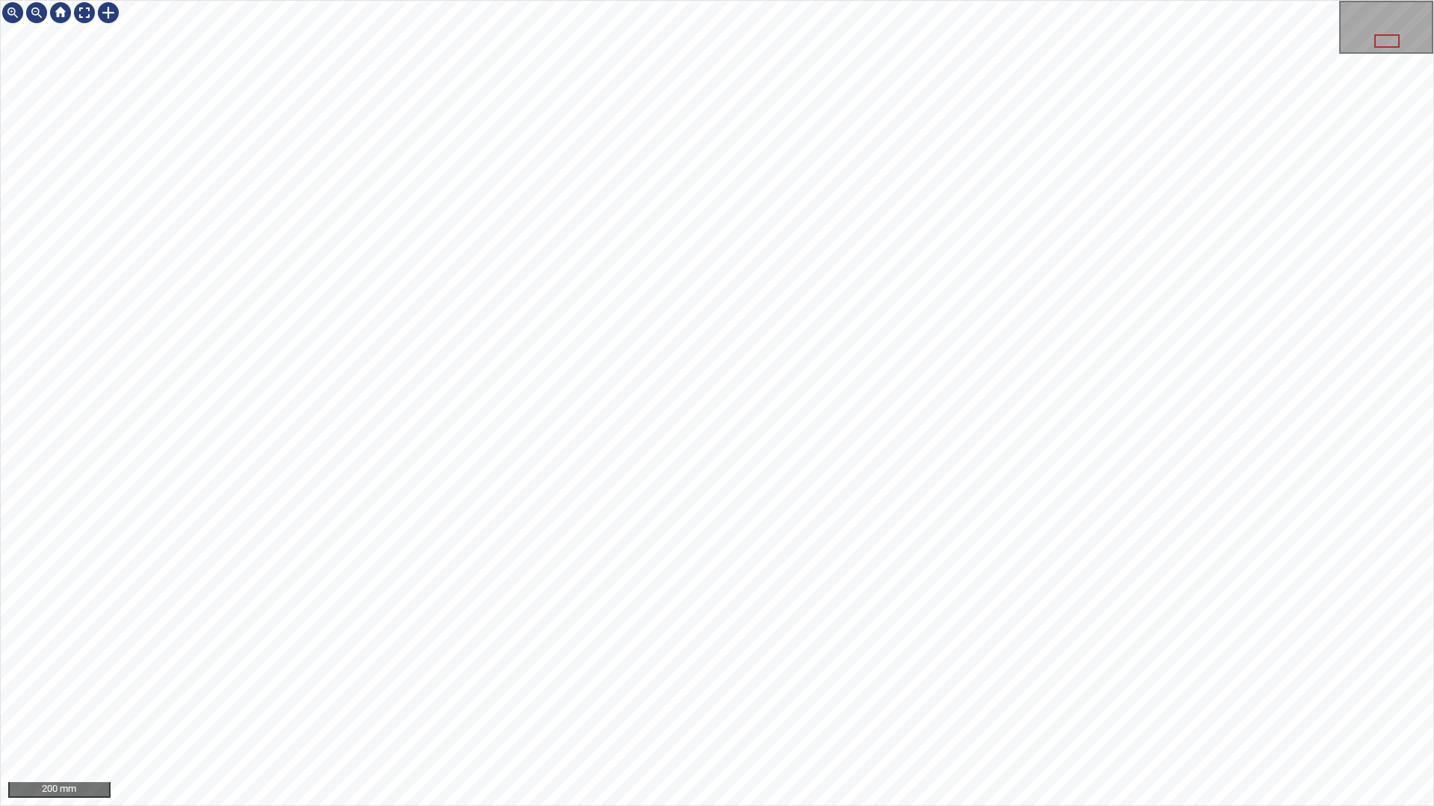
click at [800, 0] on div "200 mm" at bounding box center [717, 403] width 1434 height 806
click at [828, 712] on div "200 mm" at bounding box center [717, 403] width 1434 height 806
click at [108, 15] on div at bounding box center [108, 13] width 24 height 24
click at [612, 283] on div at bounding box center [717, 403] width 1432 height 805
click at [607, 248] on div at bounding box center [568, 255] width 105 height 55
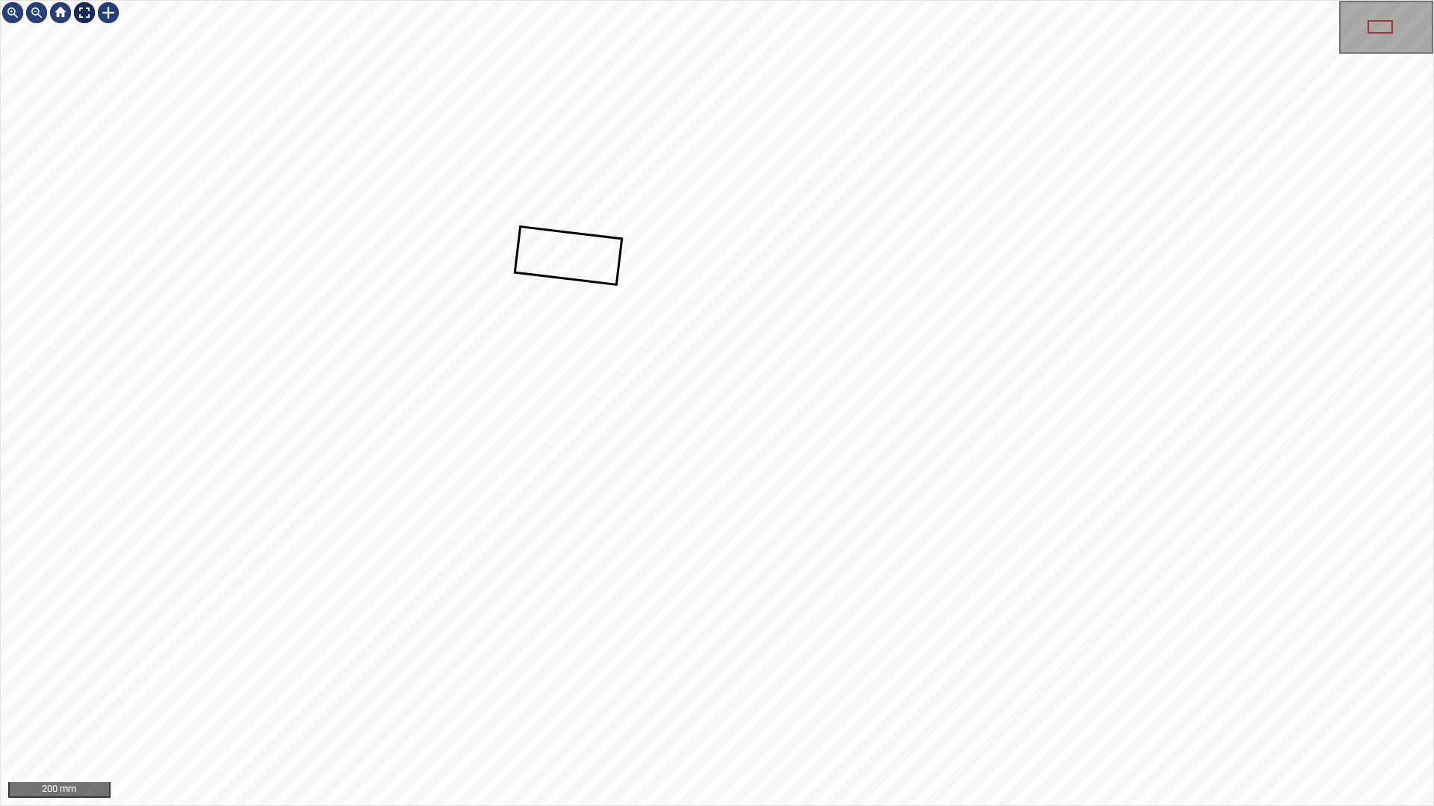
click at [81, 24] on div at bounding box center [84, 13] width 24 height 24
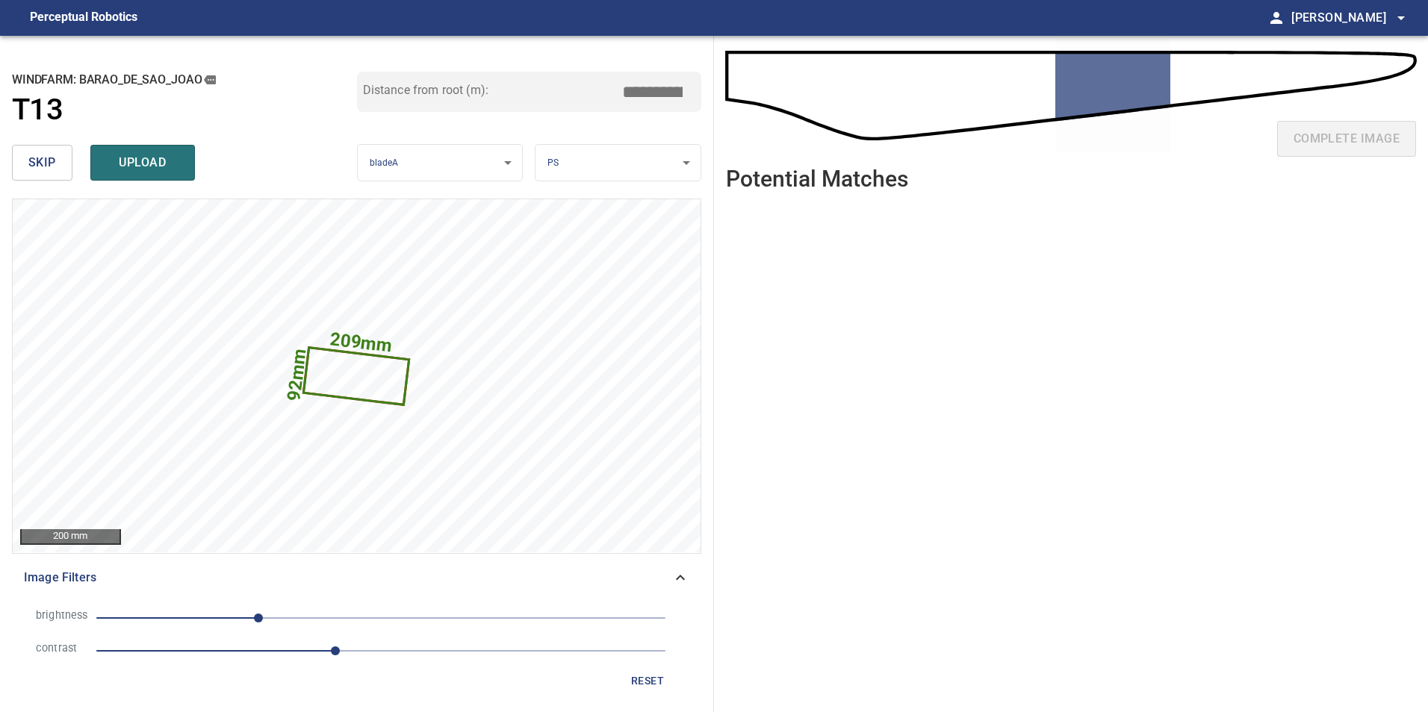
drag, startPoint x: 650, startPoint y: 93, endPoint x: 1188, endPoint y: 132, distance: 539.8
click at [1017, 114] on div "**********" at bounding box center [714, 374] width 1428 height 677
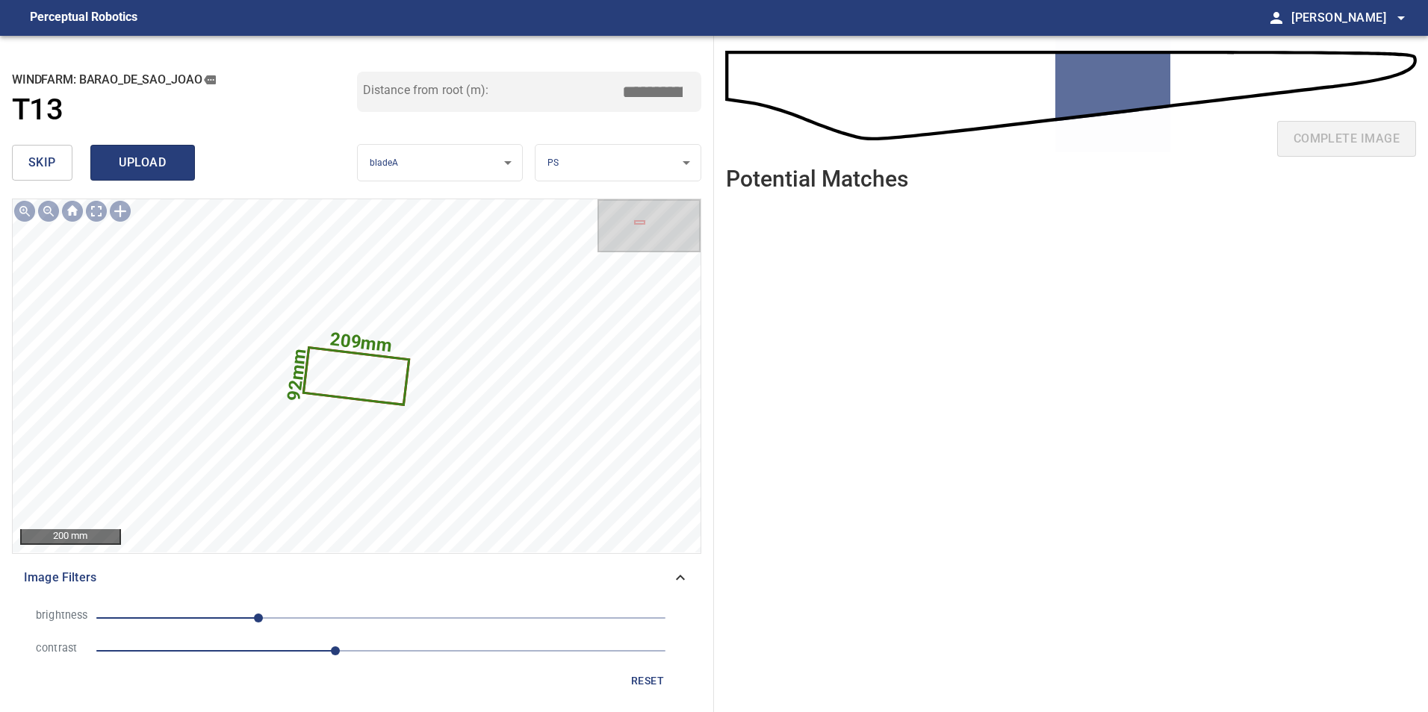
type input "*****"
click at [149, 165] on span "upload" at bounding box center [143, 162] width 72 height 21
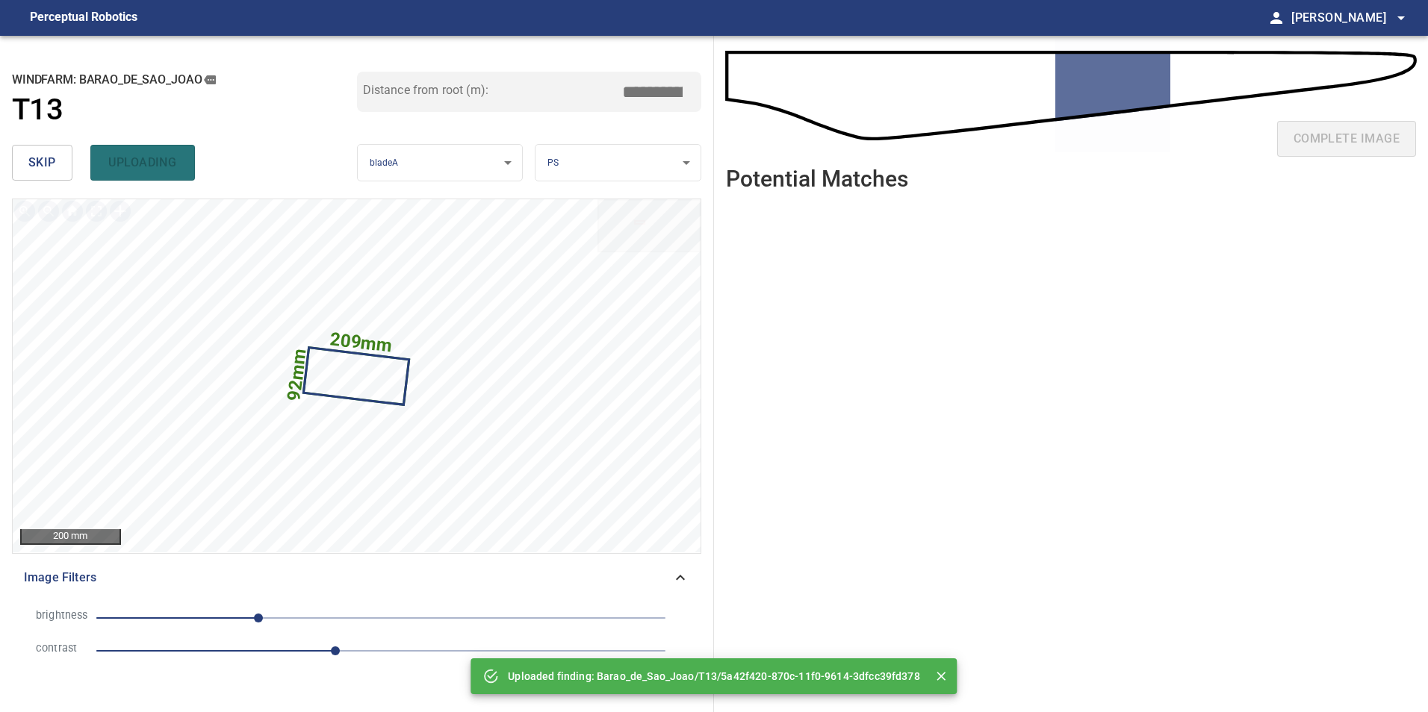
click at [28, 159] on button "skip" at bounding box center [42, 163] width 60 height 36
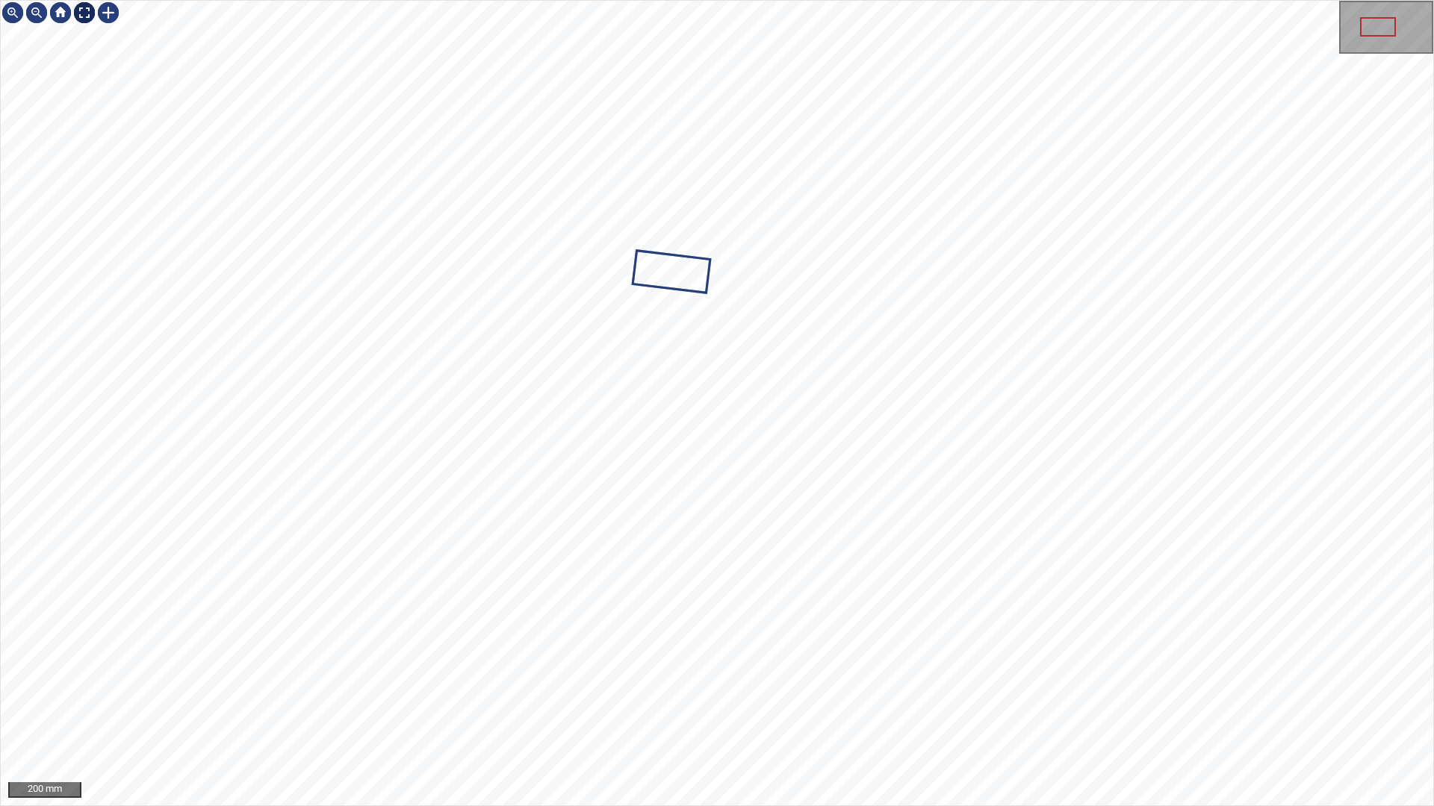
click at [84, 14] on div at bounding box center [84, 13] width 24 height 24
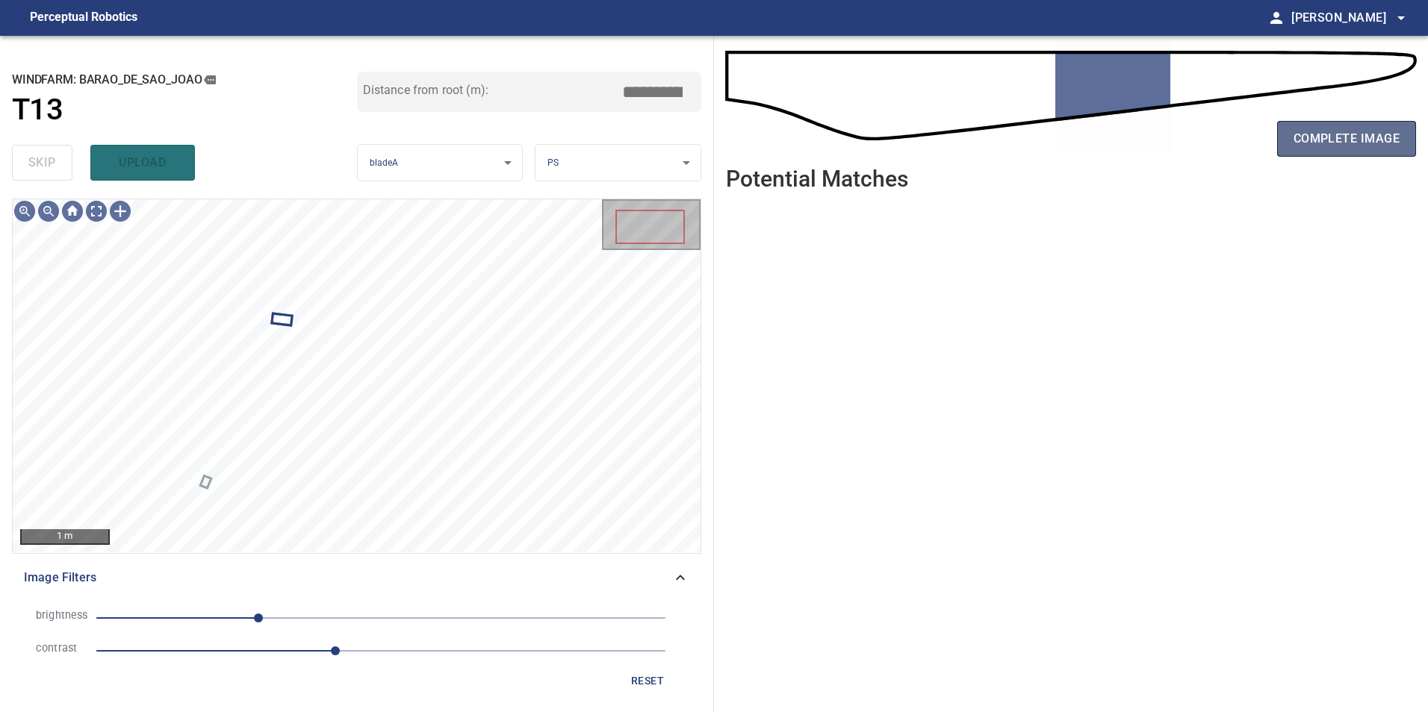
drag, startPoint x: 1381, startPoint y: 137, endPoint x: 1375, endPoint y: 145, distance: 10.2
click at [1380, 140] on span "complete image" at bounding box center [1346, 138] width 106 height 21
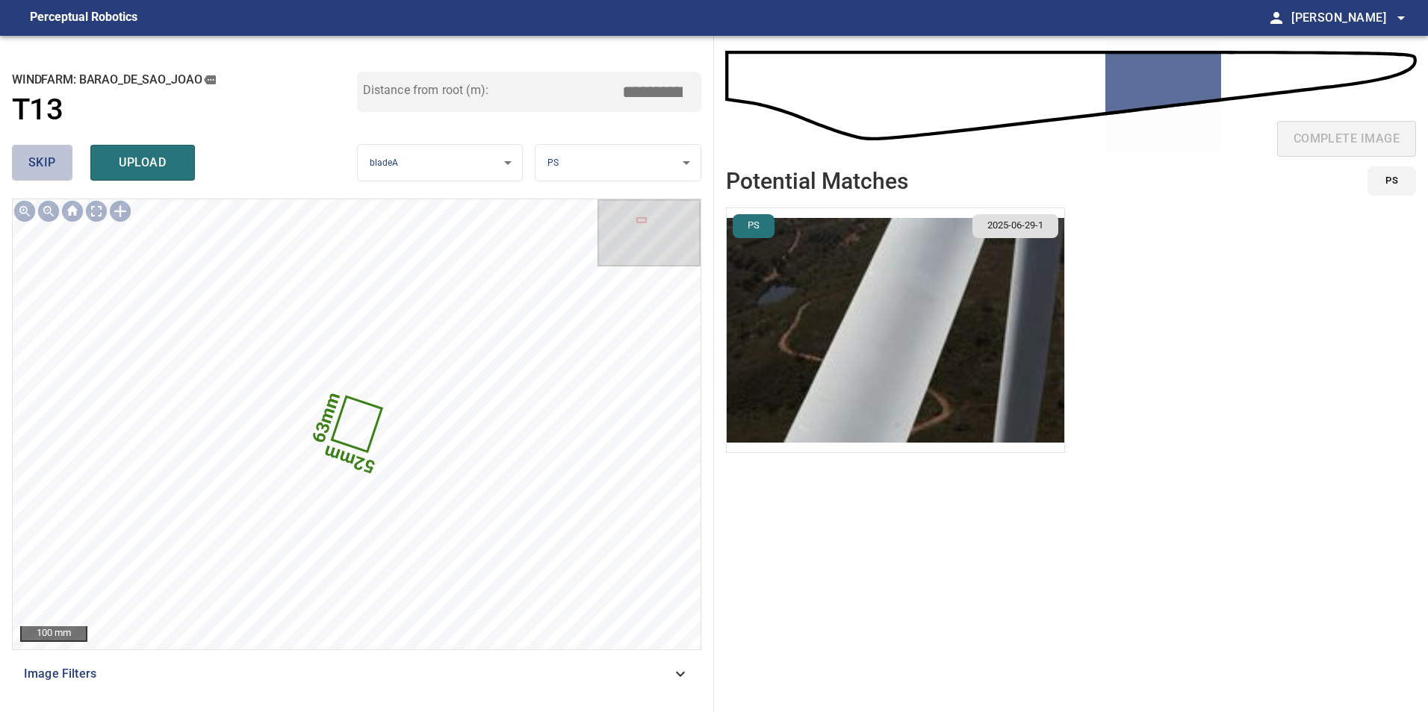
drag, startPoint x: 33, startPoint y: 158, endPoint x: 75, endPoint y: 195, distance: 56.1
click at [33, 160] on span "skip" at bounding box center [42, 162] width 28 height 21
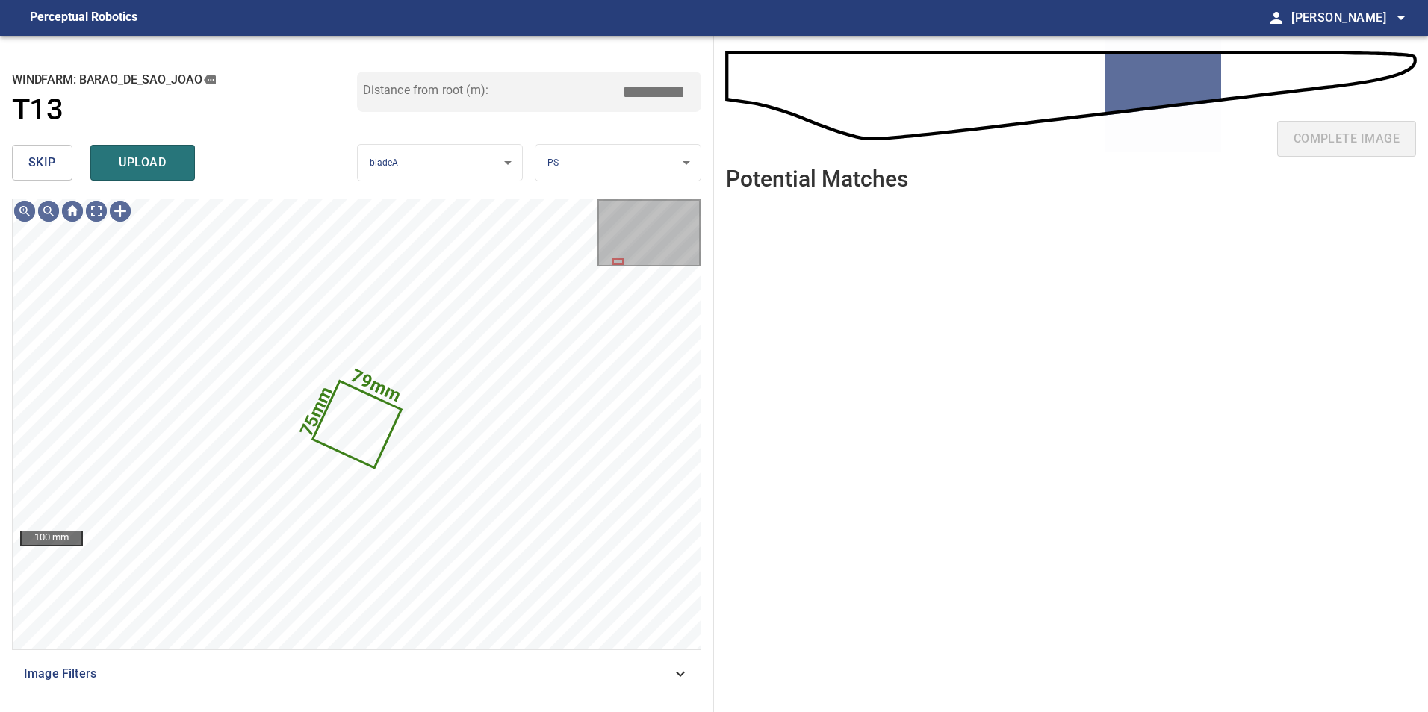
click at [73, 158] on div "skip upload" at bounding box center [184, 163] width 345 height 48
click at [44, 161] on span "skip" at bounding box center [42, 162] width 28 height 21
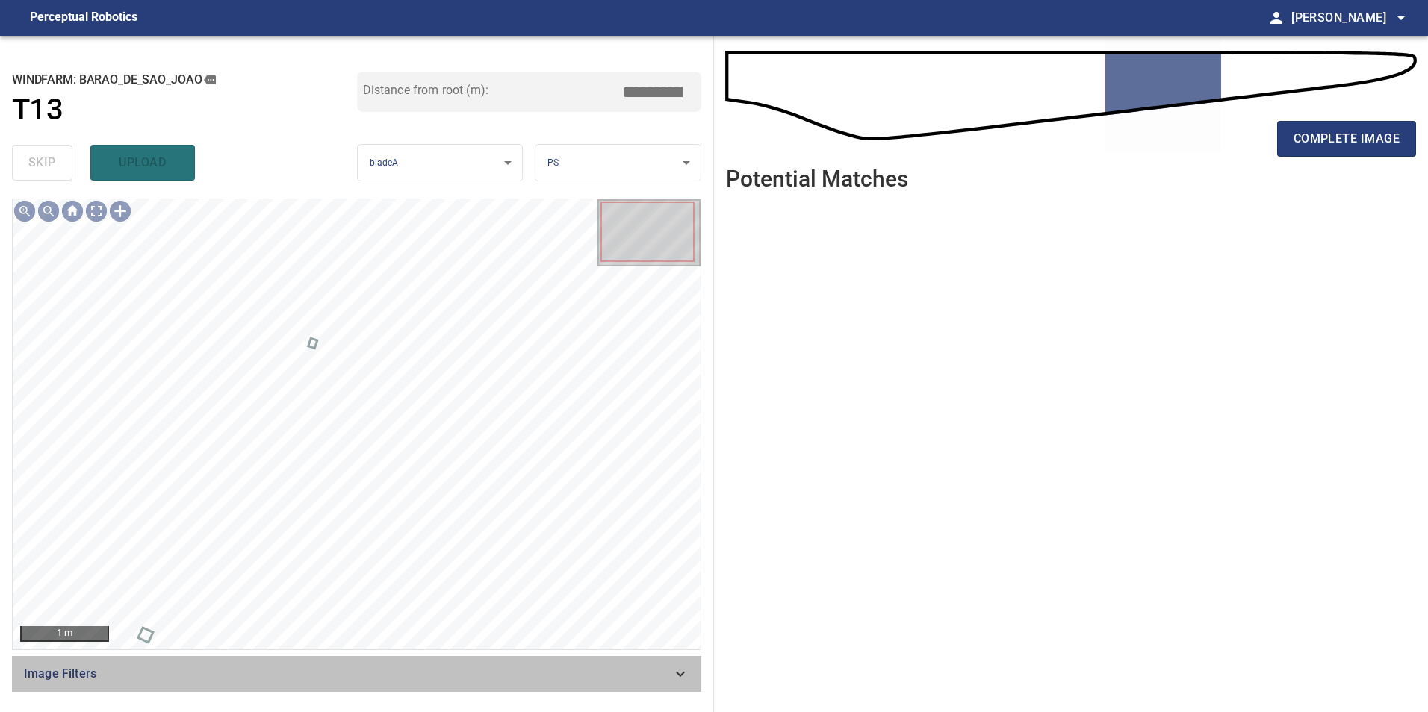
click at [648, 665] on span "Image Filters" at bounding box center [347, 674] width 647 height 18
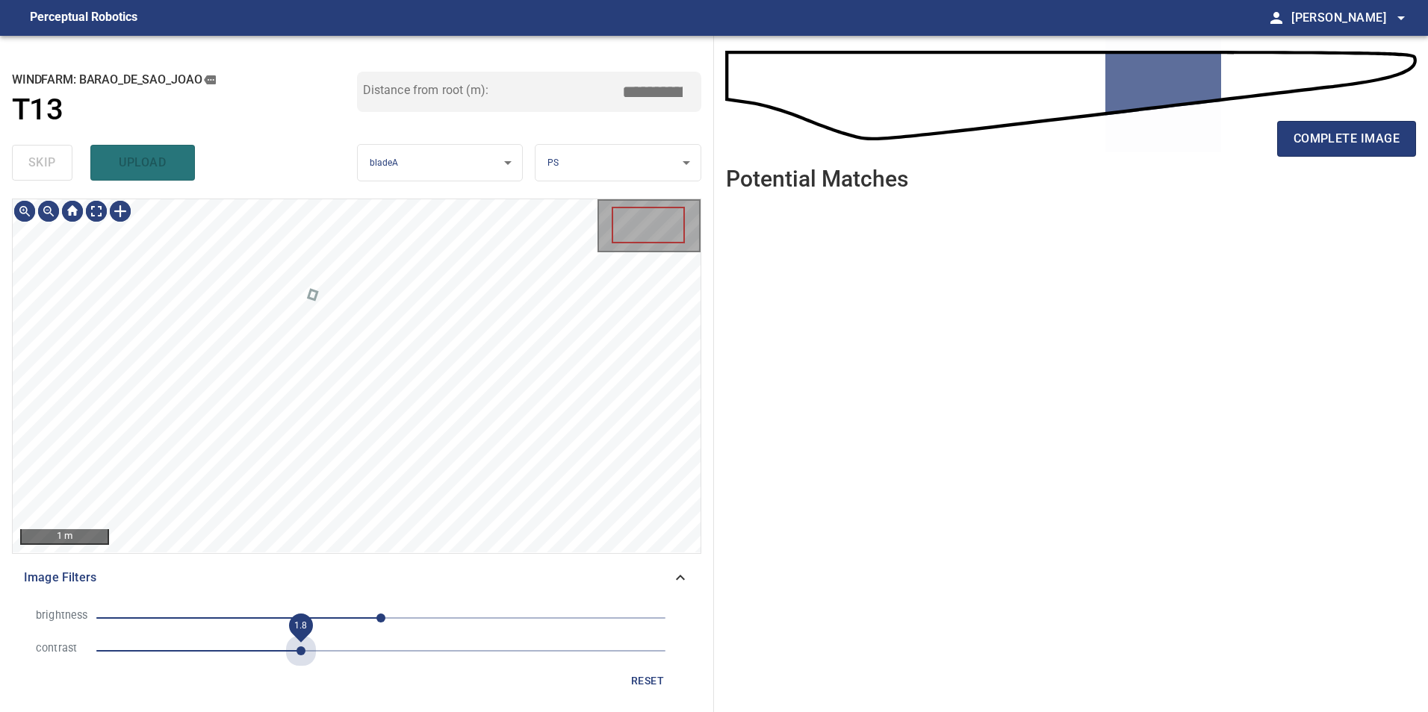
drag, startPoint x: 302, startPoint y: 646, endPoint x: 283, endPoint y: 633, distance: 22.6
click at [302, 651] on span "1.8" at bounding box center [380, 651] width 569 height 21
drag, startPoint x: 270, startPoint y: 613, endPoint x: 272, endPoint y: 623, distance: 9.8
click at [272, 623] on span "-98" at bounding box center [380, 618] width 569 height 21
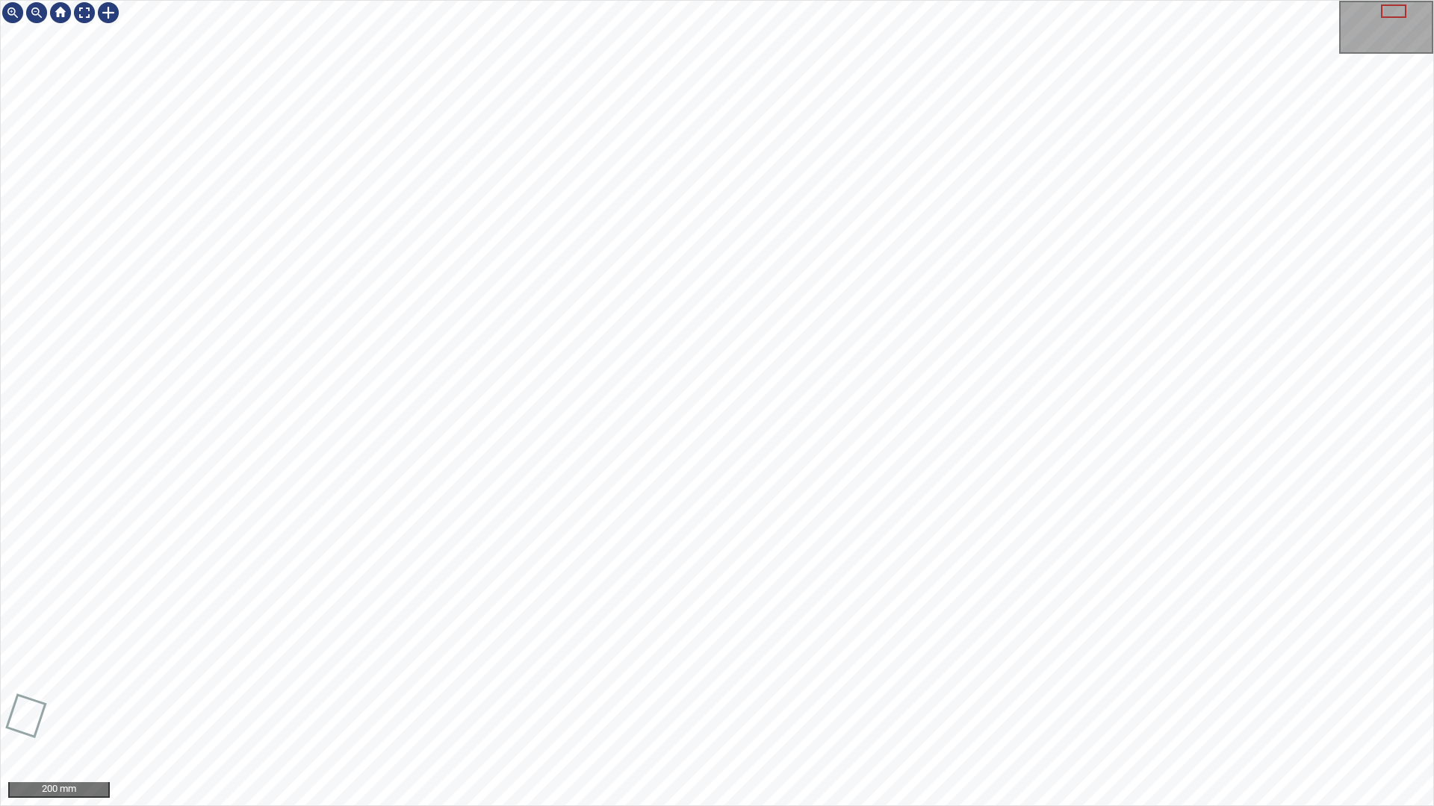
click at [950, 712] on div "200 mm" at bounding box center [717, 403] width 1434 height 806
click at [76, 15] on div at bounding box center [84, 13] width 24 height 24
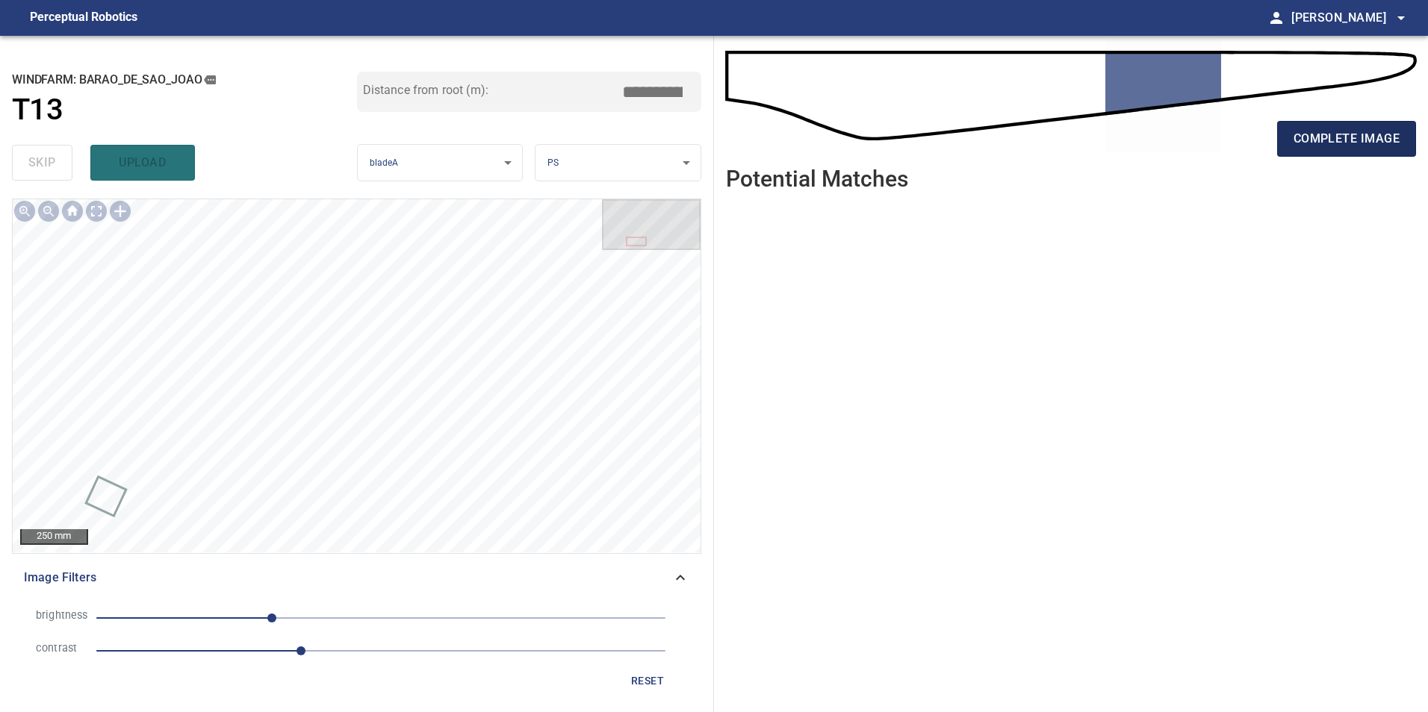
click at [1366, 134] on span "complete image" at bounding box center [1346, 138] width 106 height 21
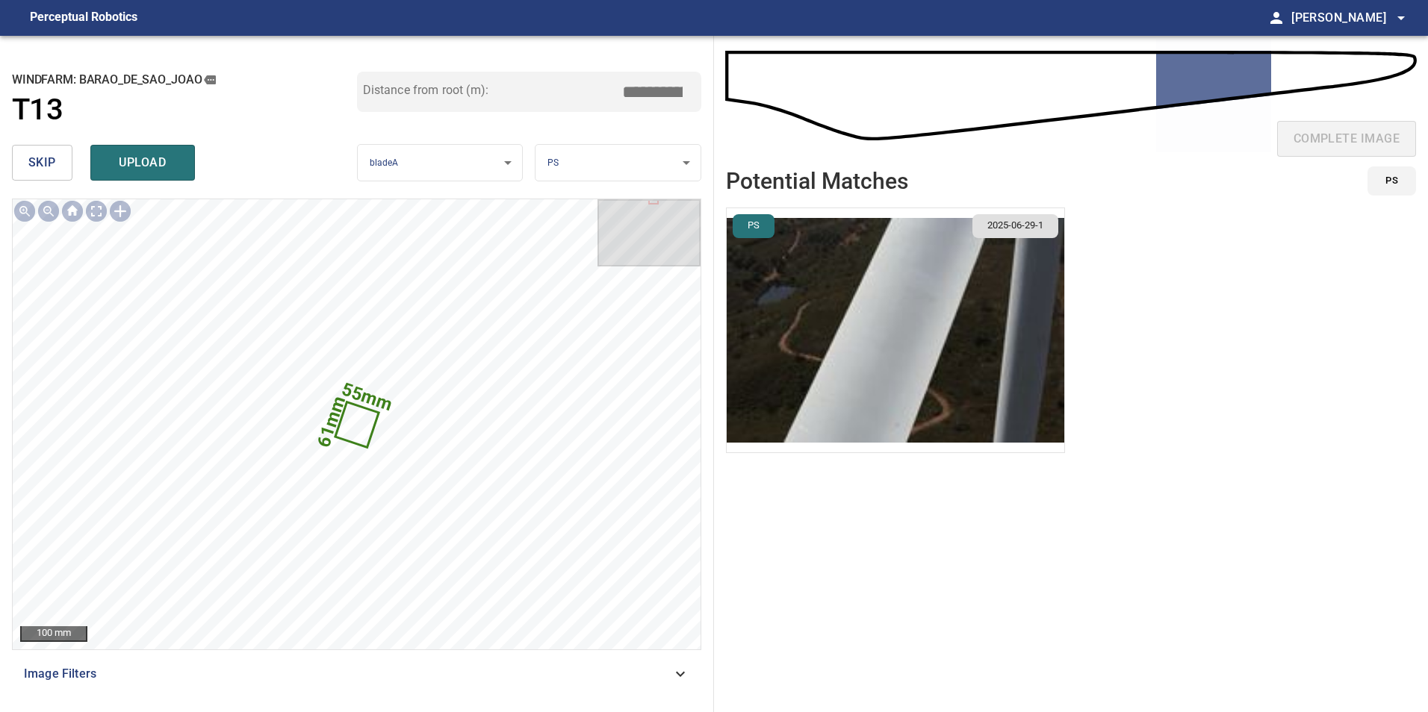
click at [37, 166] on span "skip" at bounding box center [42, 162] width 28 height 21
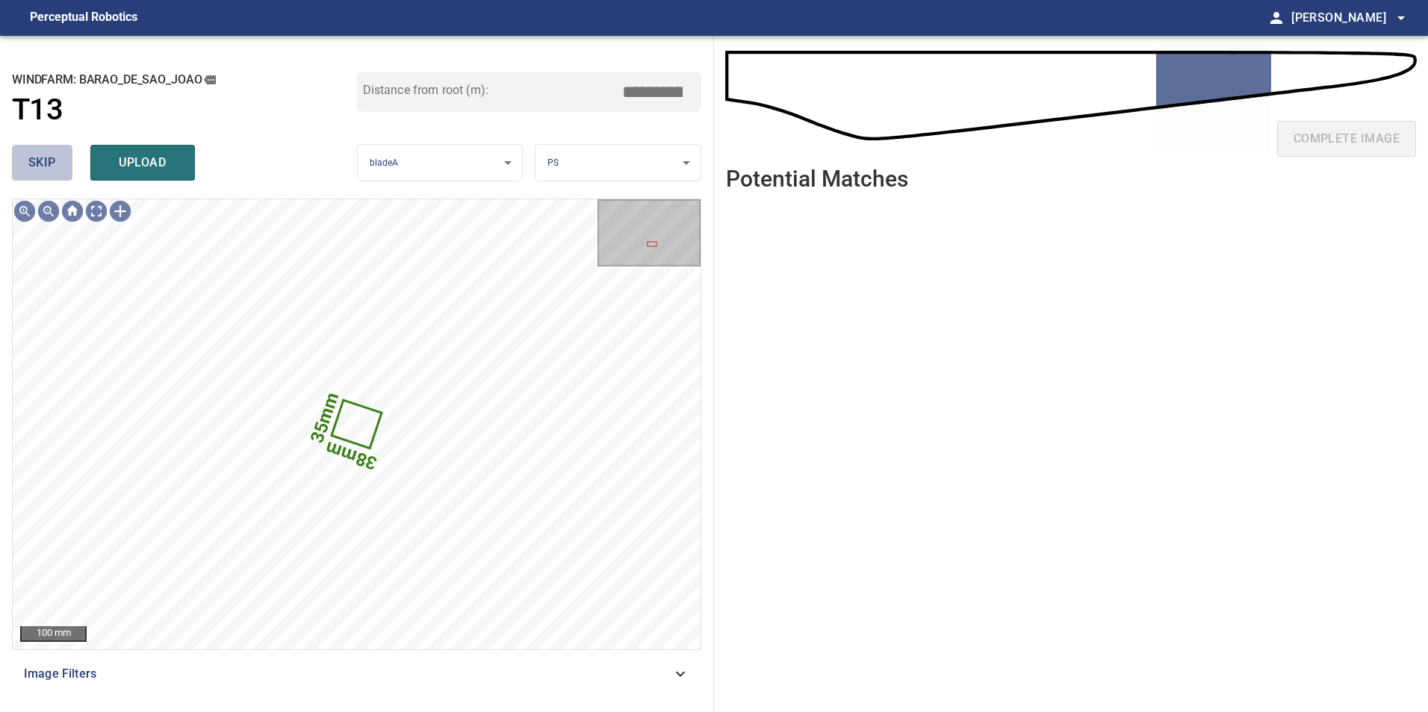
click at [37, 166] on span "skip" at bounding box center [42, 162] width 28 height 21
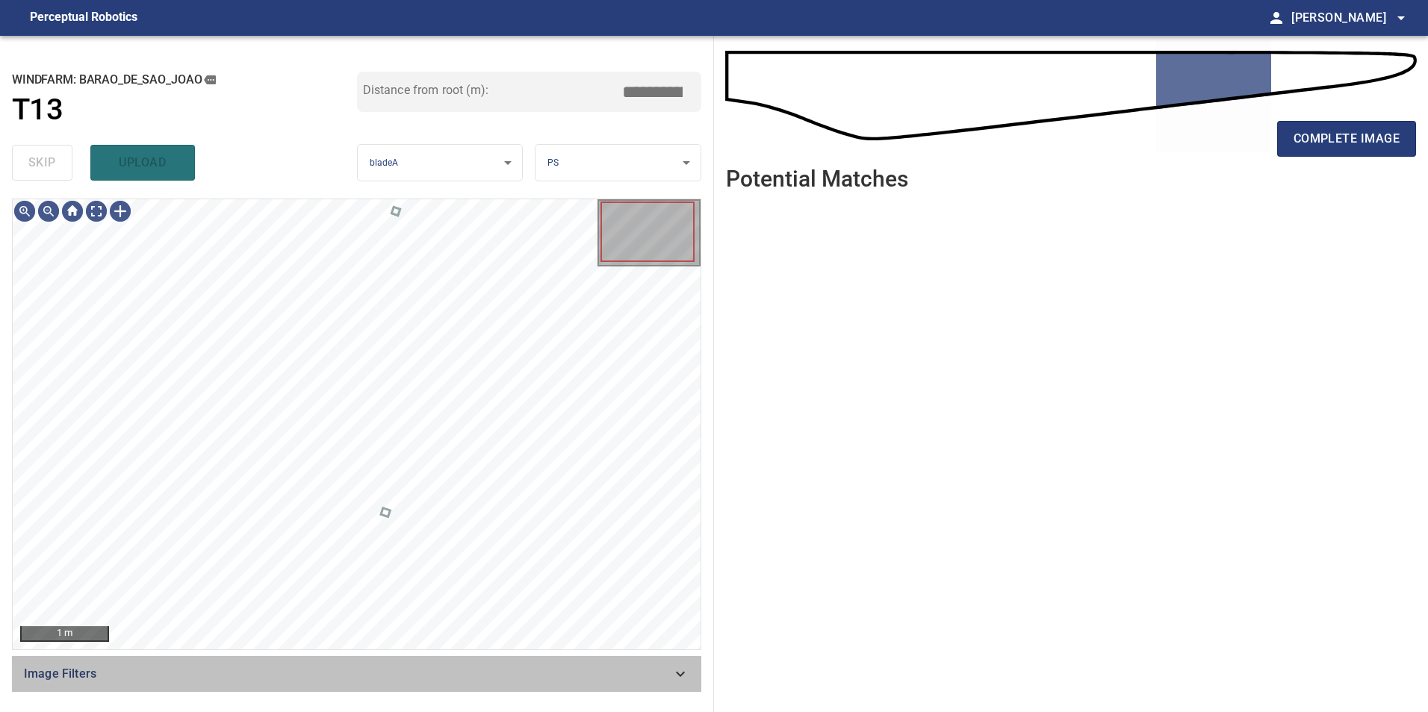
click at [668, 666] on span "Image Filters" at bounding box center [347, 674] width 647 height 18
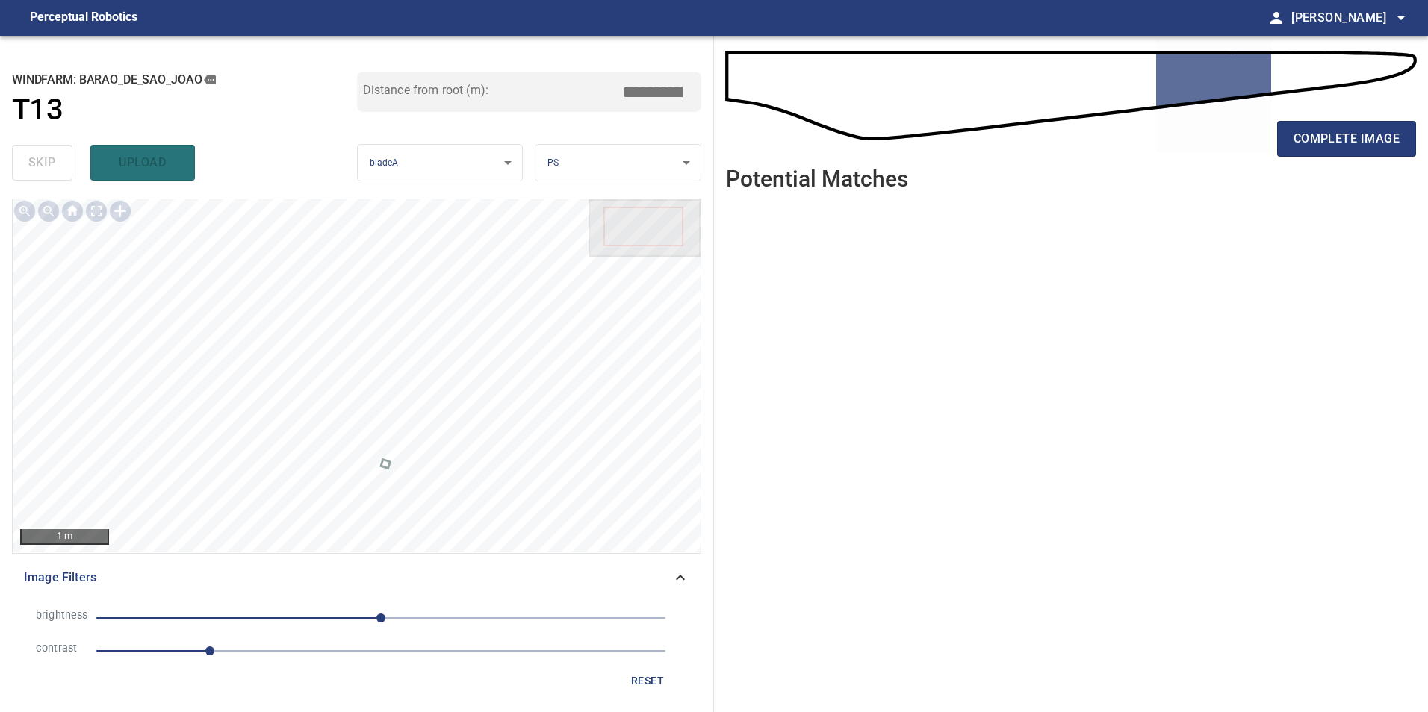
click at [323, 654] on span "1" at bounding box center [380, 651] width 569 height 21
click at [248, 623] on span "0" at bounding box center [380, 618] width 569 height 21
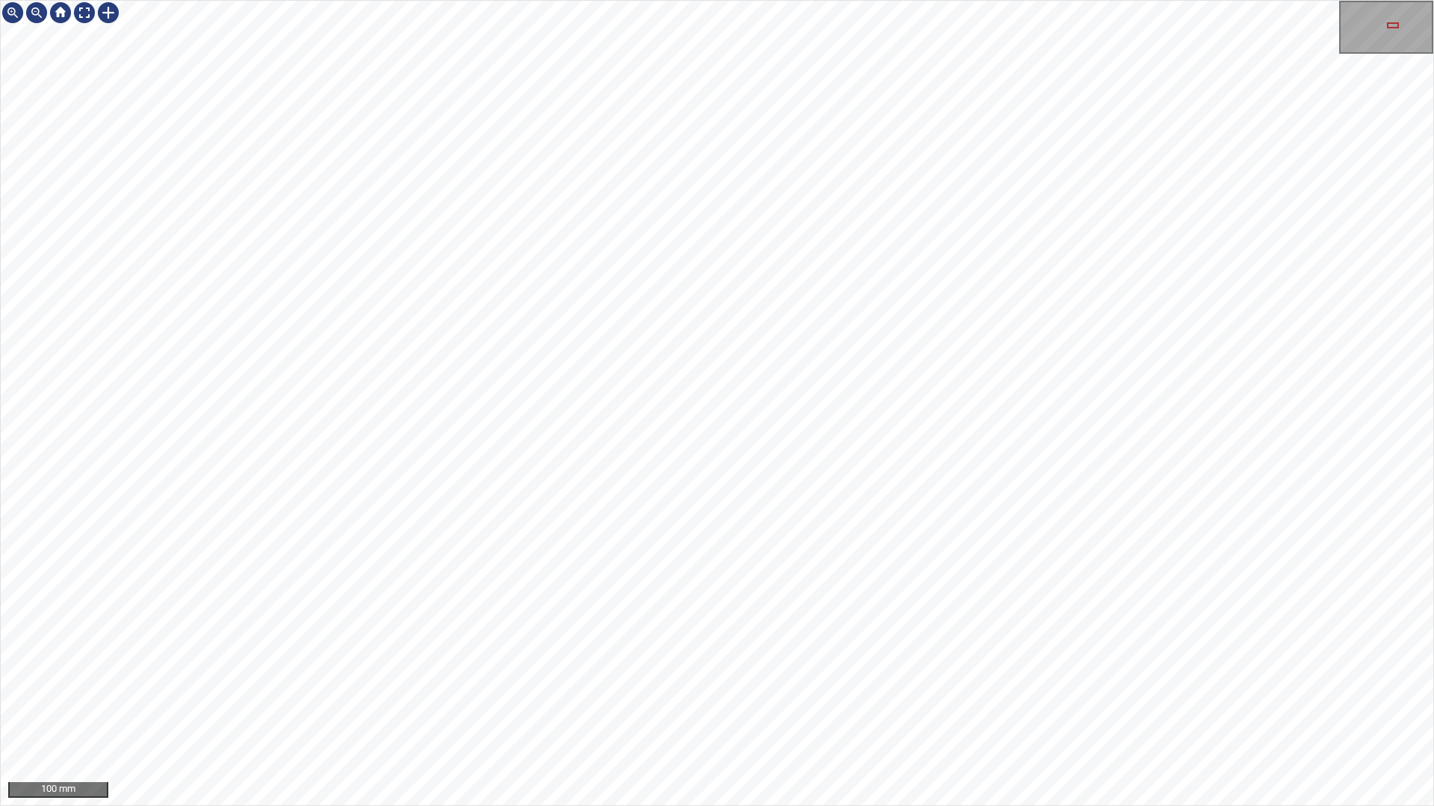
click at [1119, 712] on div "100 mm" at bounding box center [717, 403] width 1434 height 806
click at [872, 712] on div "100 mm" at bounding box center [717, 403] width 1434 height 806
click at [953, 415] on div "100 mm" at bounding box center [717, 403] width 1434 height 806
click at [654, 712] on div "100 mm" at bounding box center [717, 403] width 1434 height 806
click at [87, 16] on div at bounding box center [84, 13] width 24 height 24
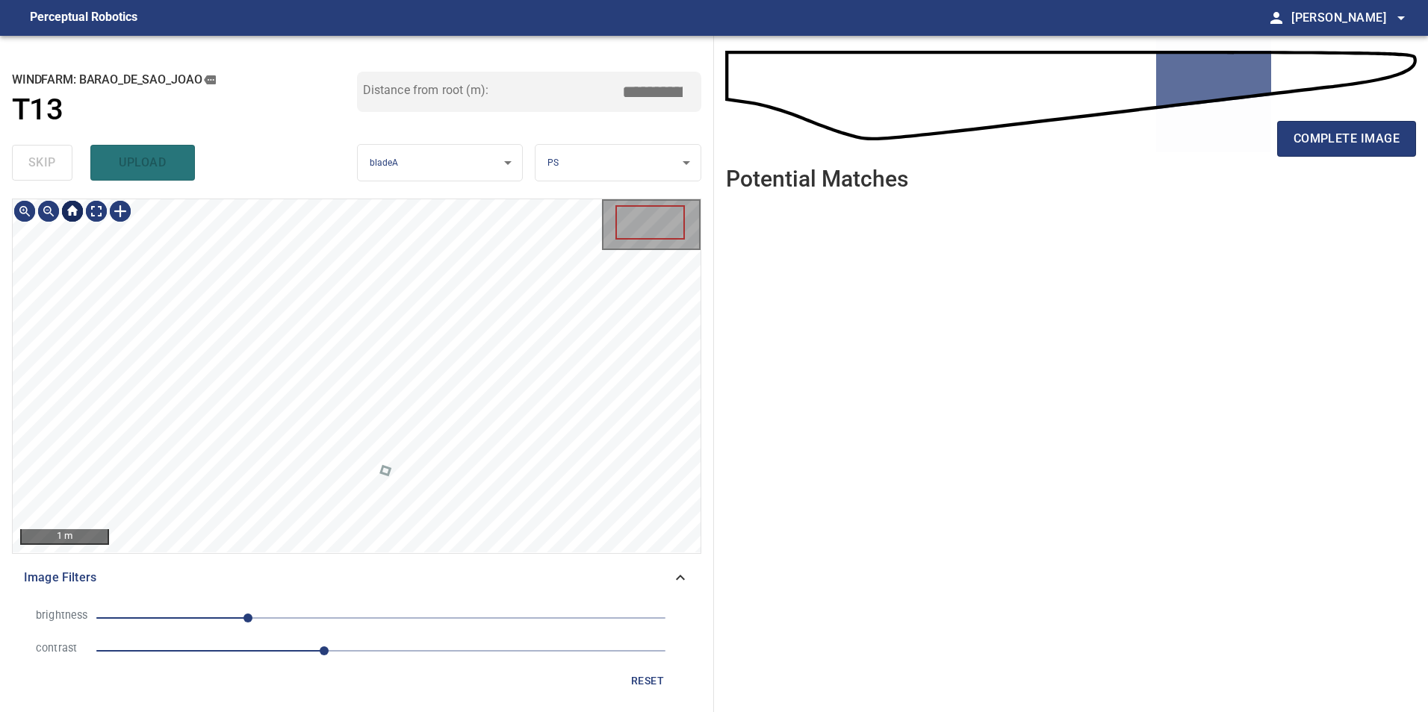
click at [80, 211] on div at bounding box center [72, 211] width 24 height 24
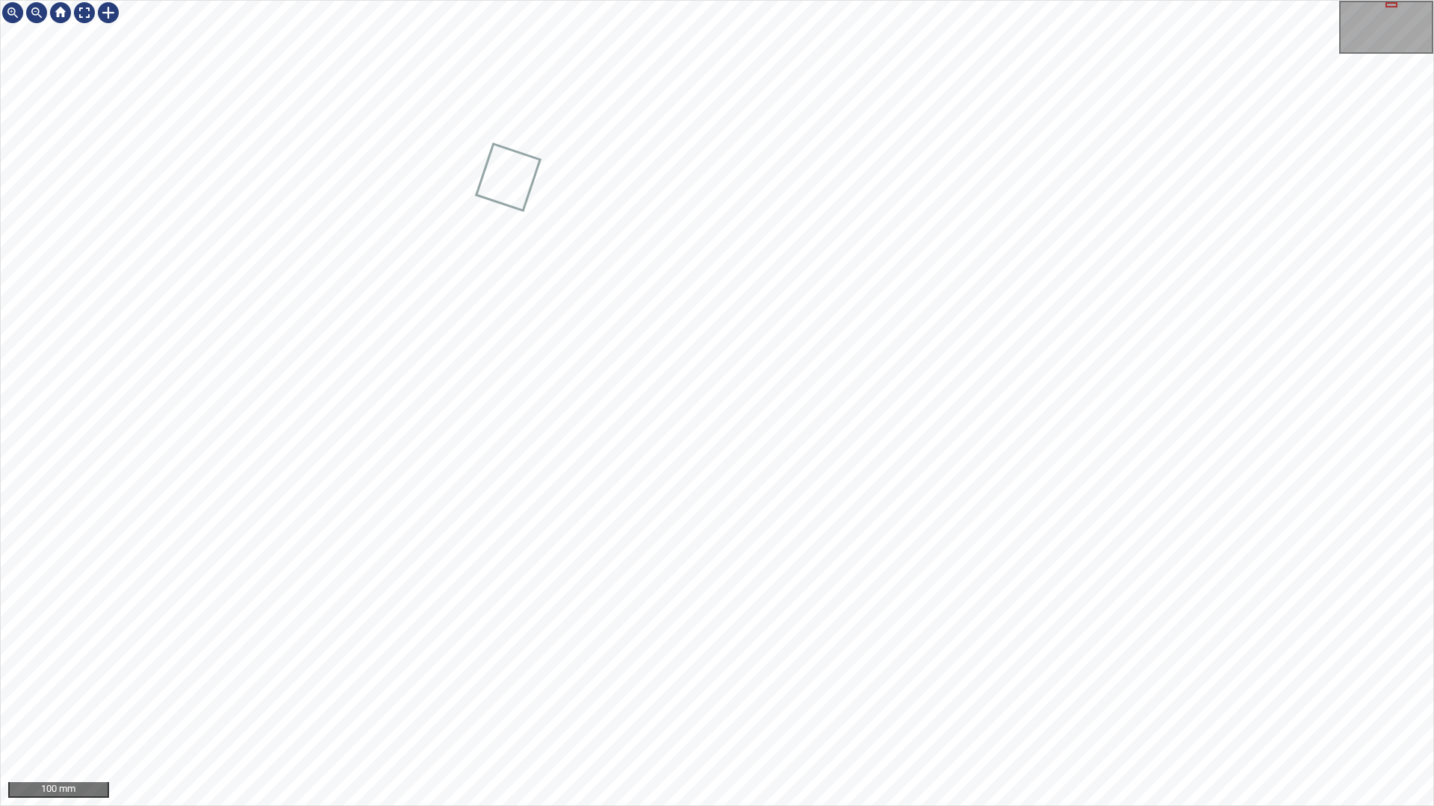
click at [910, 712] on div "100 mm" at bounding box center [717, 403] width 1434 height 806
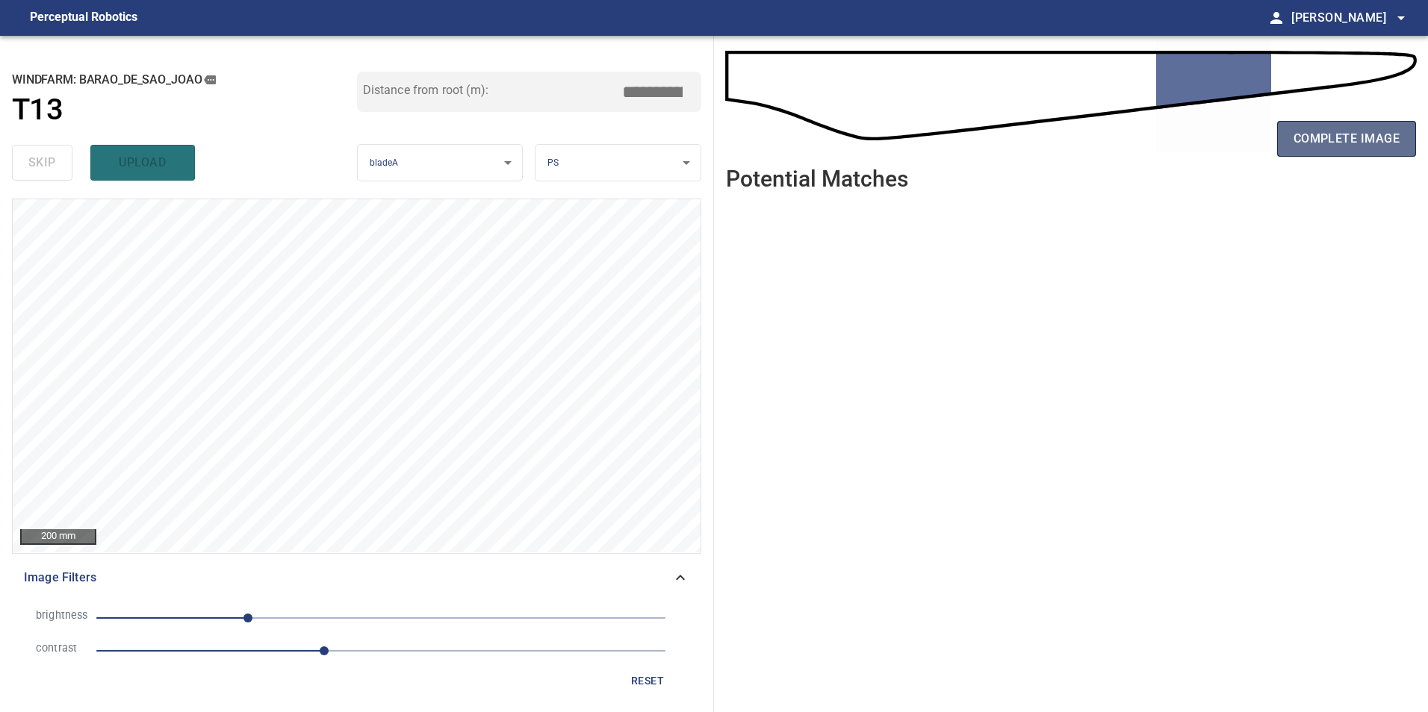
click at [1325, 141] on span "complete image" at bounding box center [1346, 138] width 106 height 21
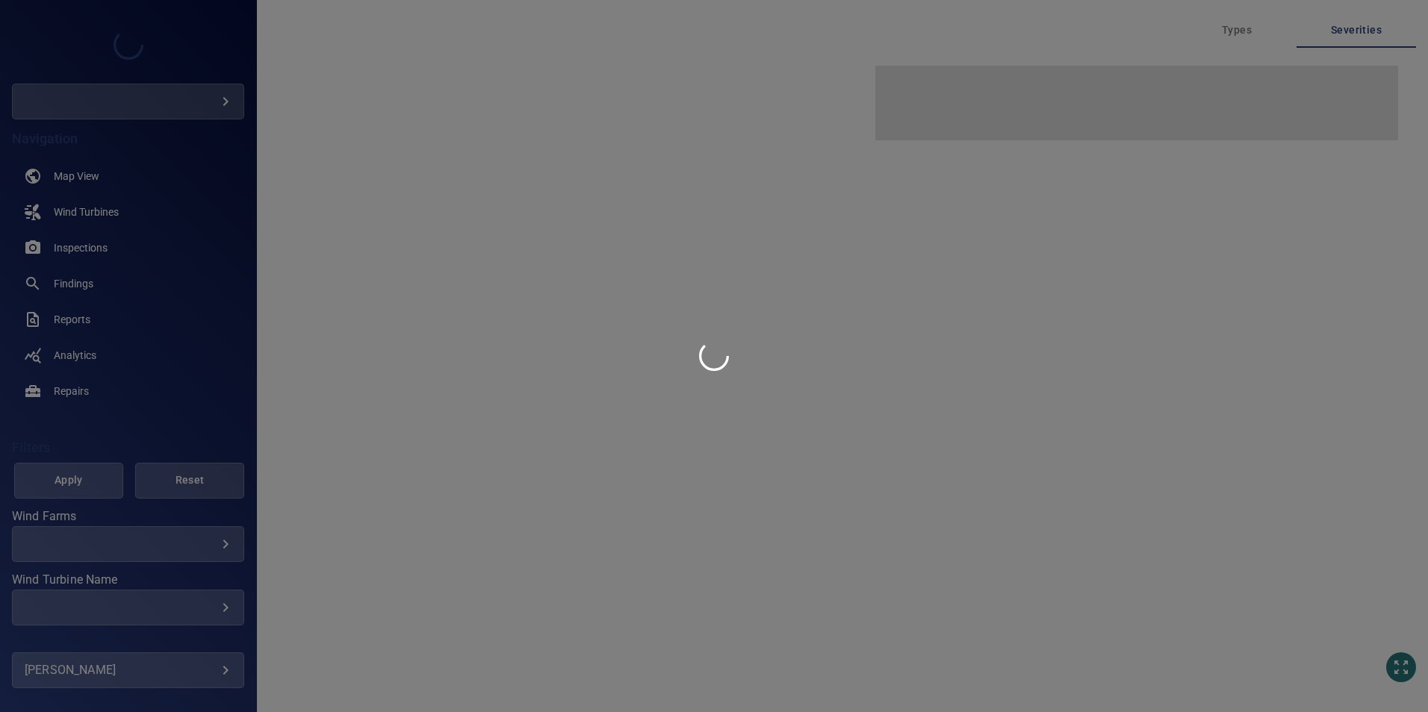
type input "****"
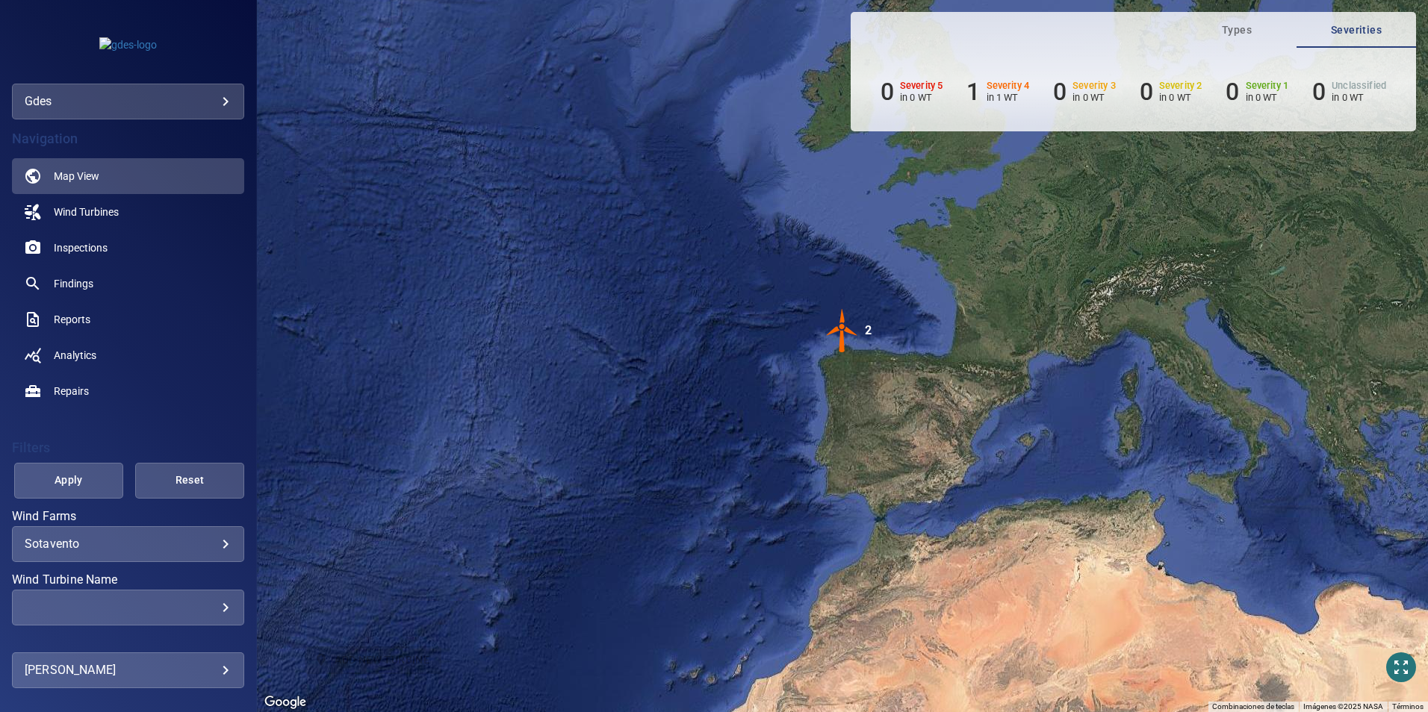
click at [164, 87] on div "gdes ****" at bounding box center [128, 66] width 256 height 108
click at [172, 102] on body "**********" at bounding box center [714, 356] width 1428 height 712
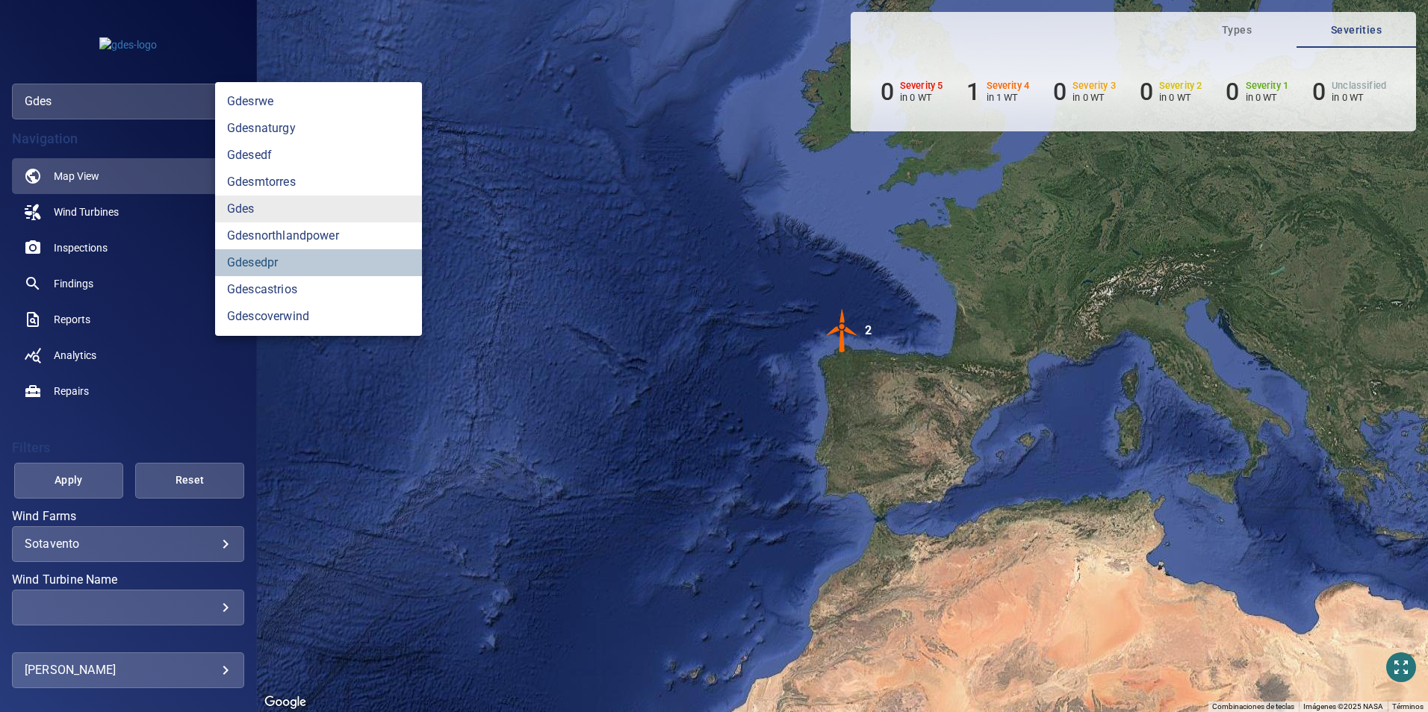
click at [270, 273] on link "gdesedpr" at bounding box center [318, 262] width 207 height 27
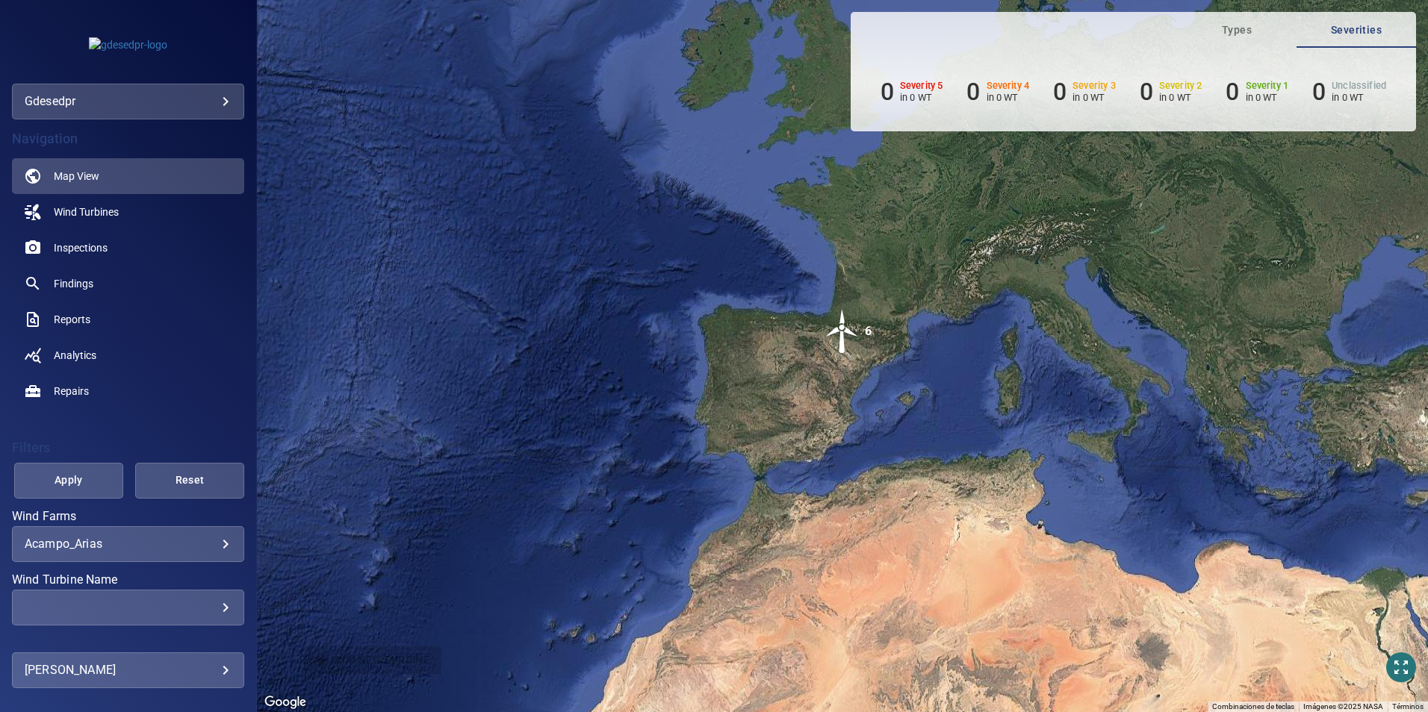
click at [178, 541] on body "**********" at bounding box center [714, 356] width 1428 height 712
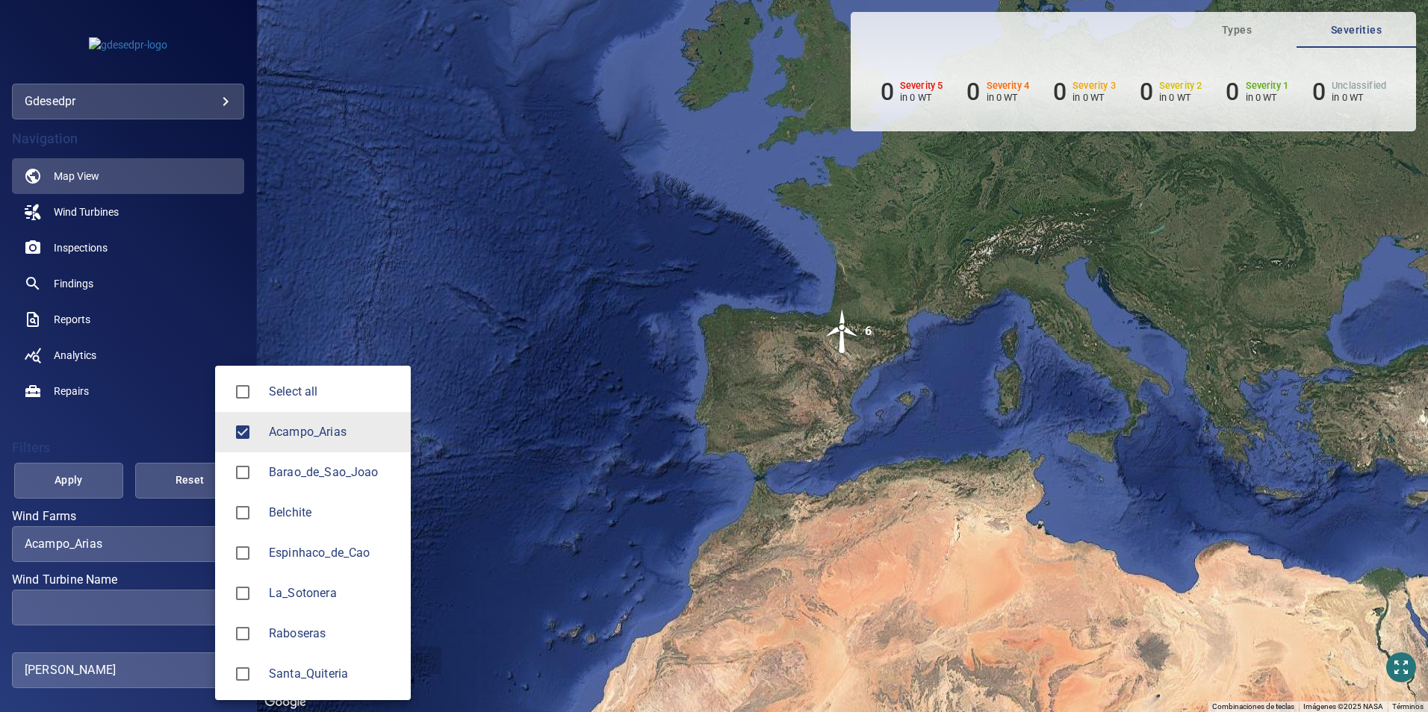
click at [308, 473] on span "Barao_de_Sao_Joao" at bounding box center [334, 473] width 130 height 18
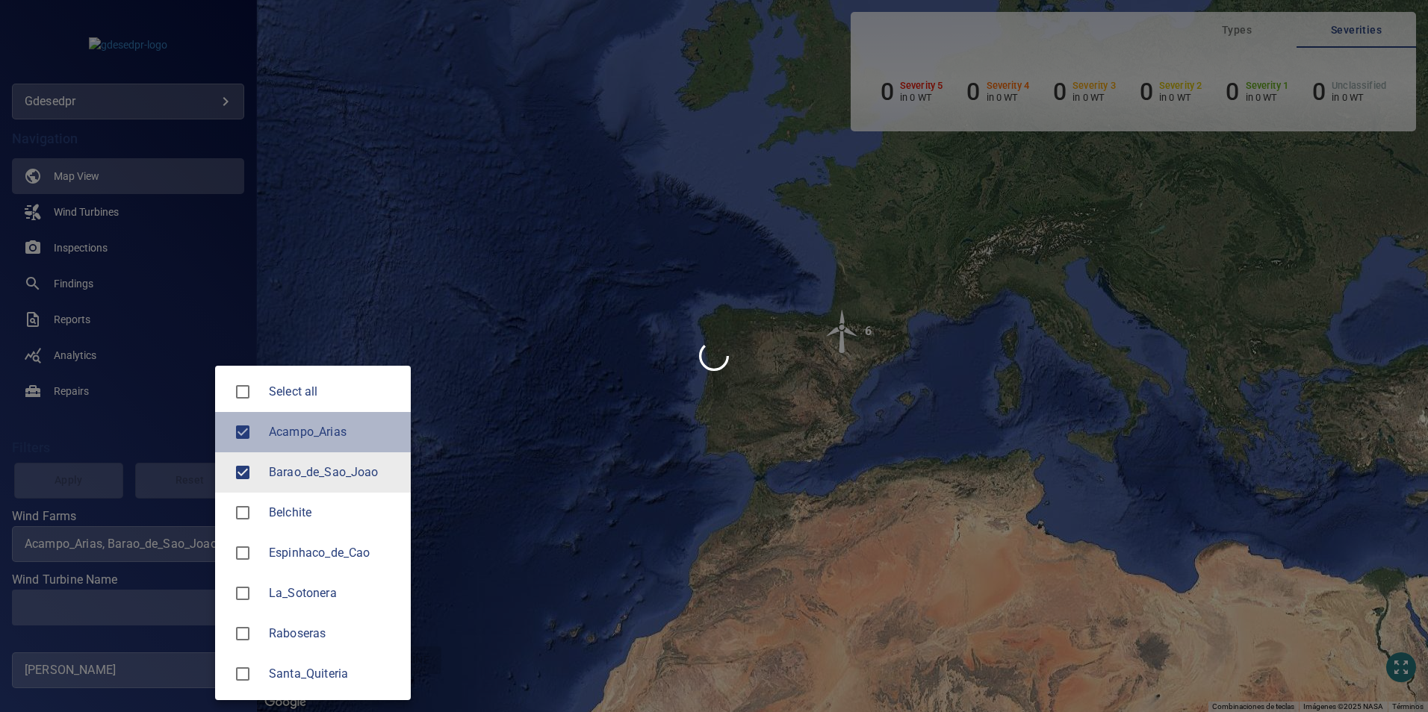
drag, startPoint x: 302, startPoint y: 425, endPoint x: 223, endPoint y: 505, distance: 111.9
click at [299, 430] on span "Acampo_Arias" at bounding box center [334, 432] width 130 height 18
type input "**********"
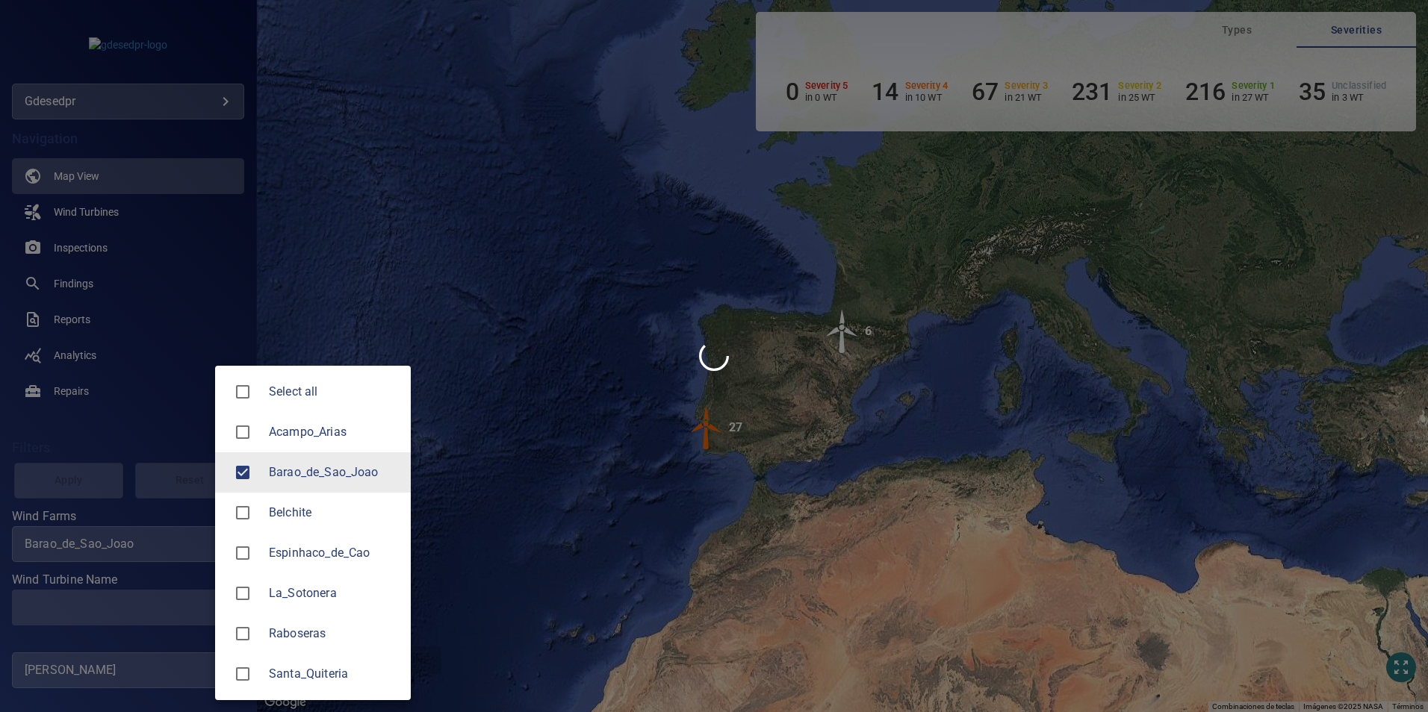
drag, startPoint x: 165, startPoint y: 588, endPoint x: 164, endPoint y: 605, distance: 16.4
click at [165, 594] on div at bounding box center [714, 356] width 1428 height 712
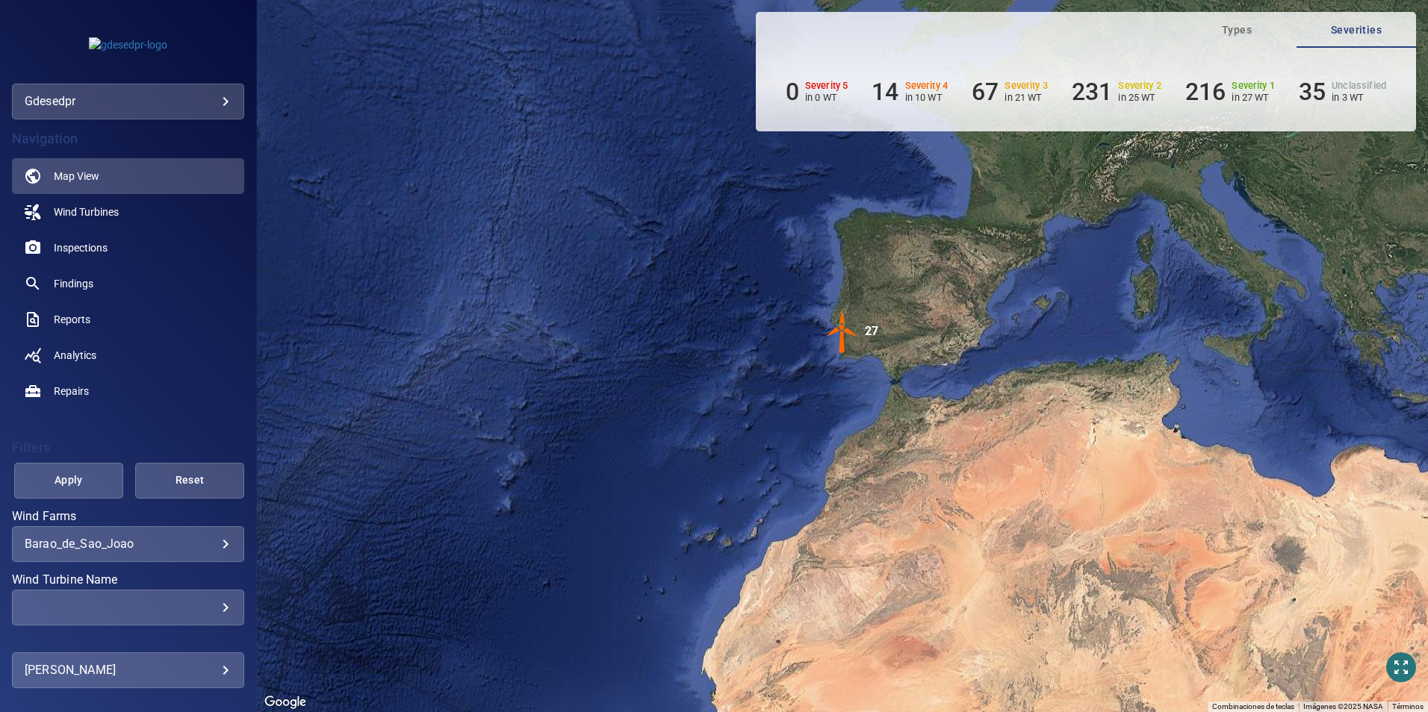
click at [202, 610] on div "​" at bounding box center [128, 607] width 207 height 14
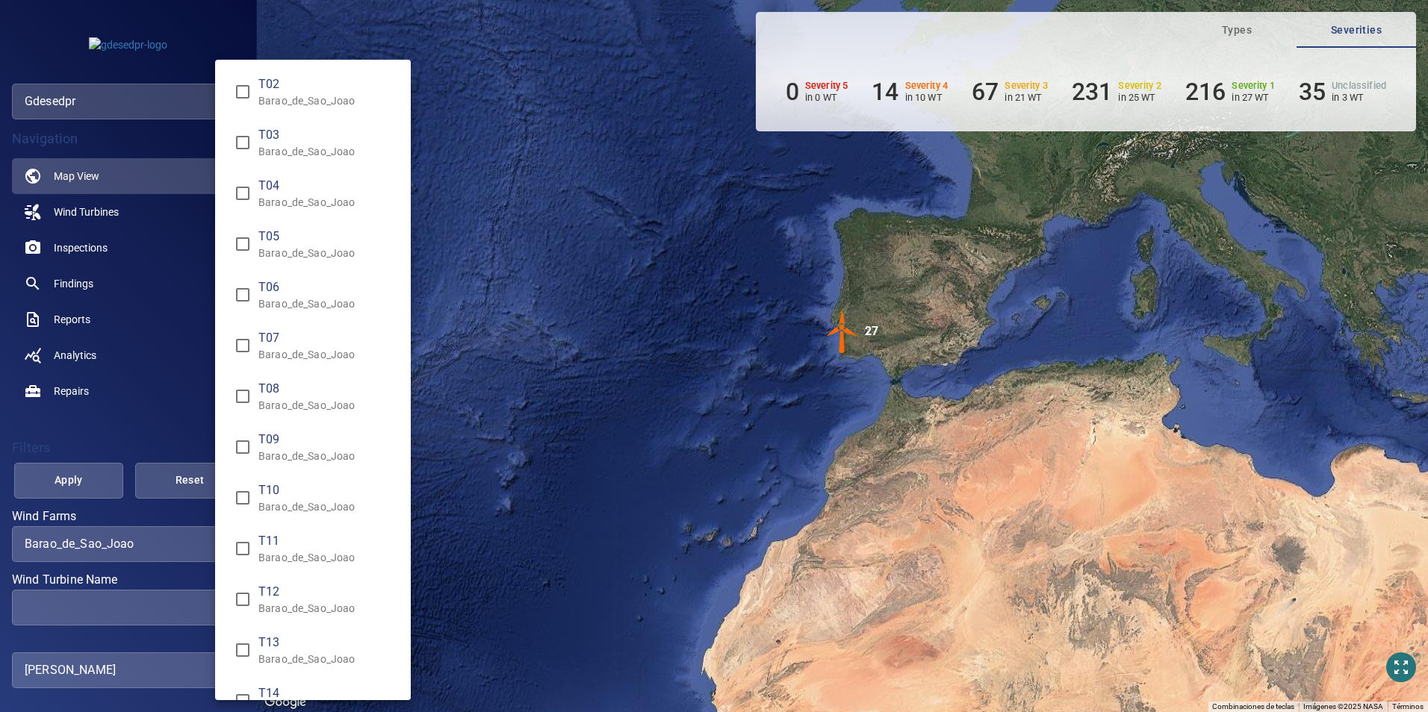
scroll to position [75, 0]
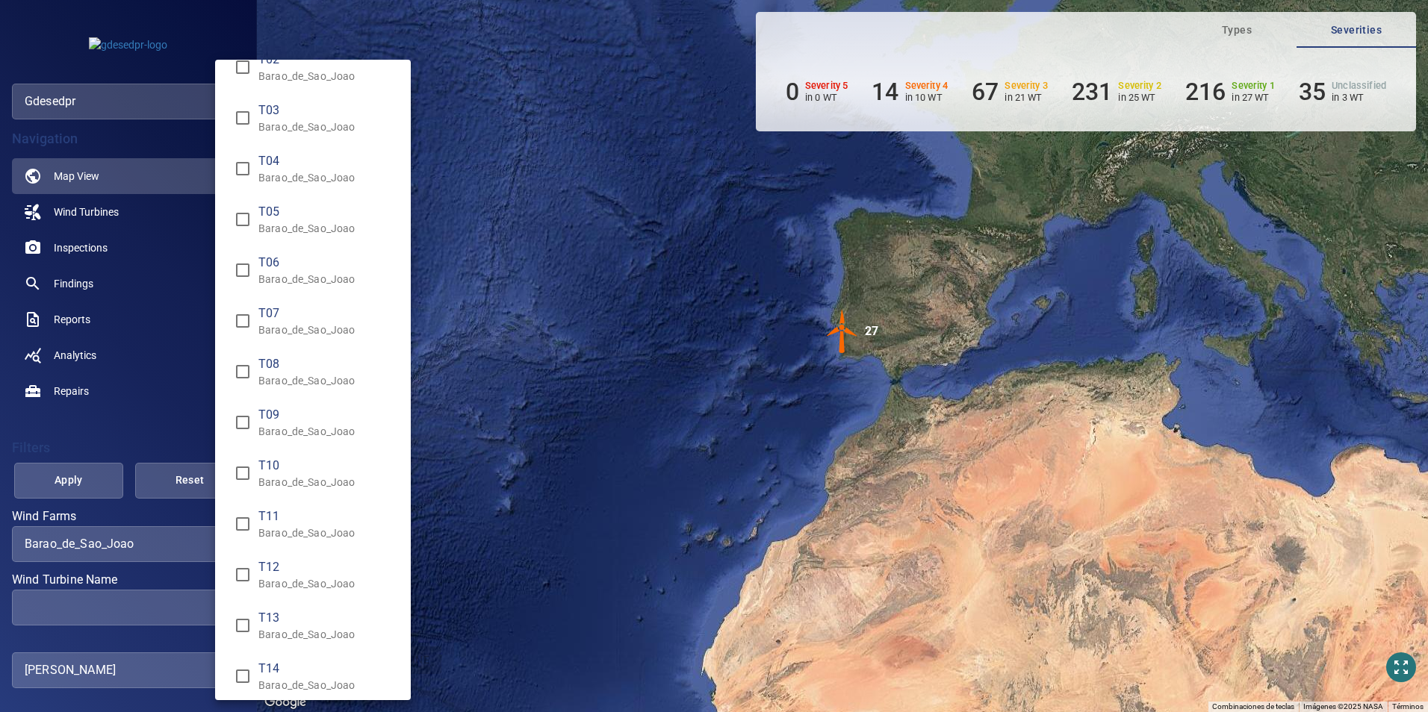
click at [296, 627] on p "Barao_de_Sao_Joao" at bounding box center [328, 634] width 140 height 15
type input "**********"
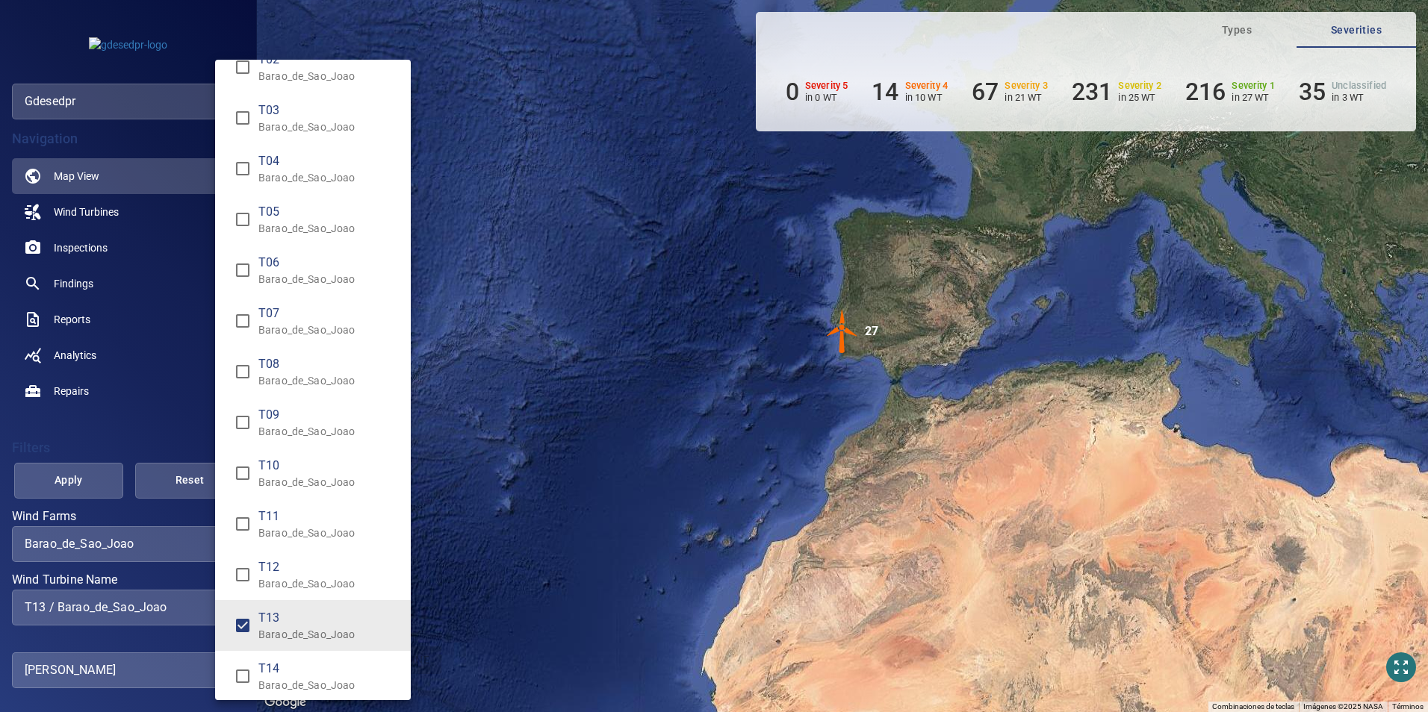
click at [45, 464] on div "Wind Turbine Name" at bounding box center [714, 356] width 1428 height 712
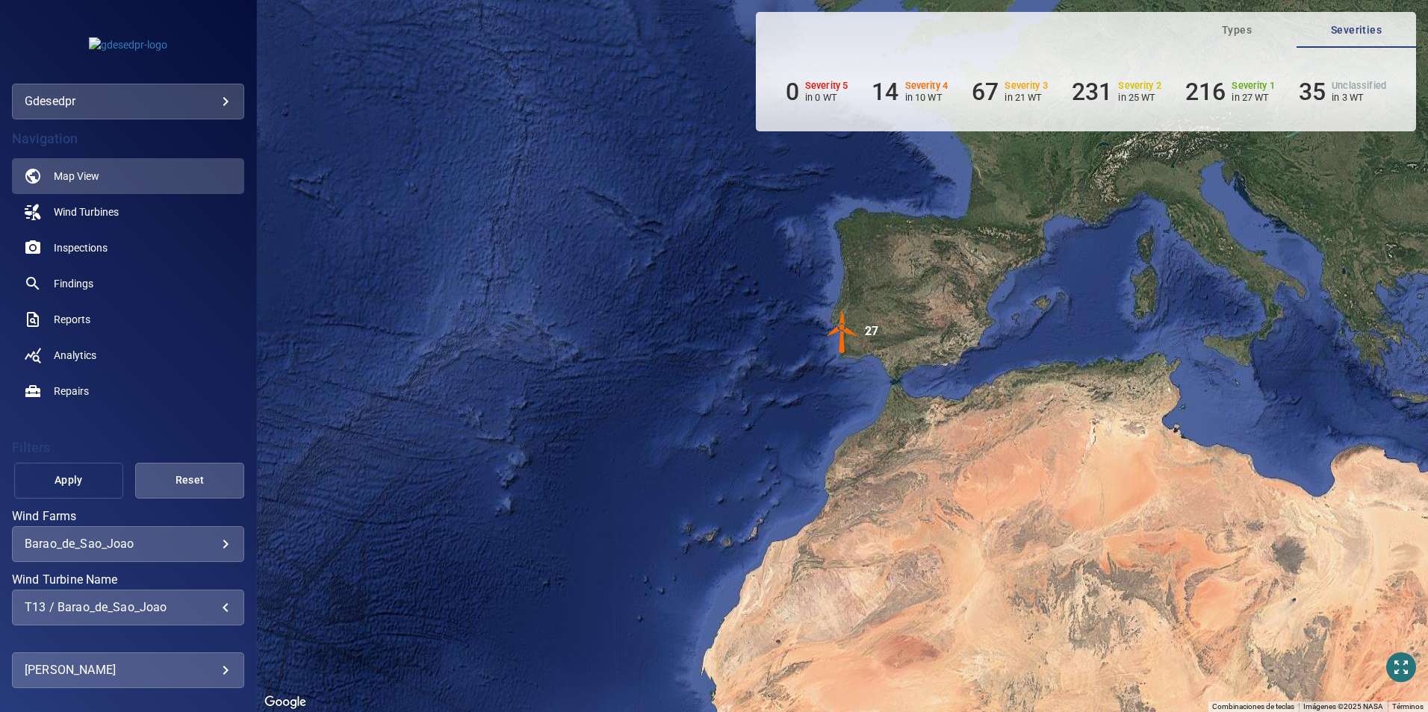
click at [78, 488] on span "Apply" at bounding box center [69, 480] width 72 height 19
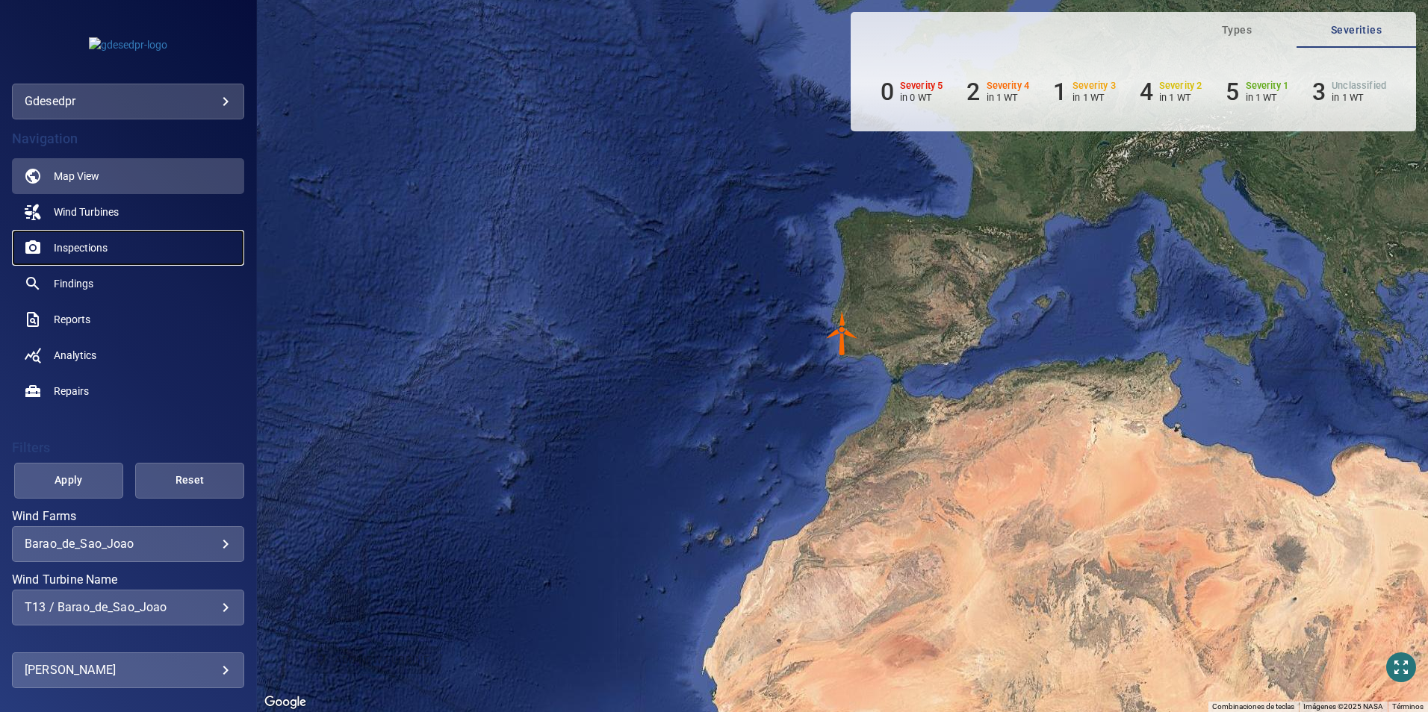
click at [89, 251] on span "Inspections" at bounding box center [81, 247] width 54 height 15
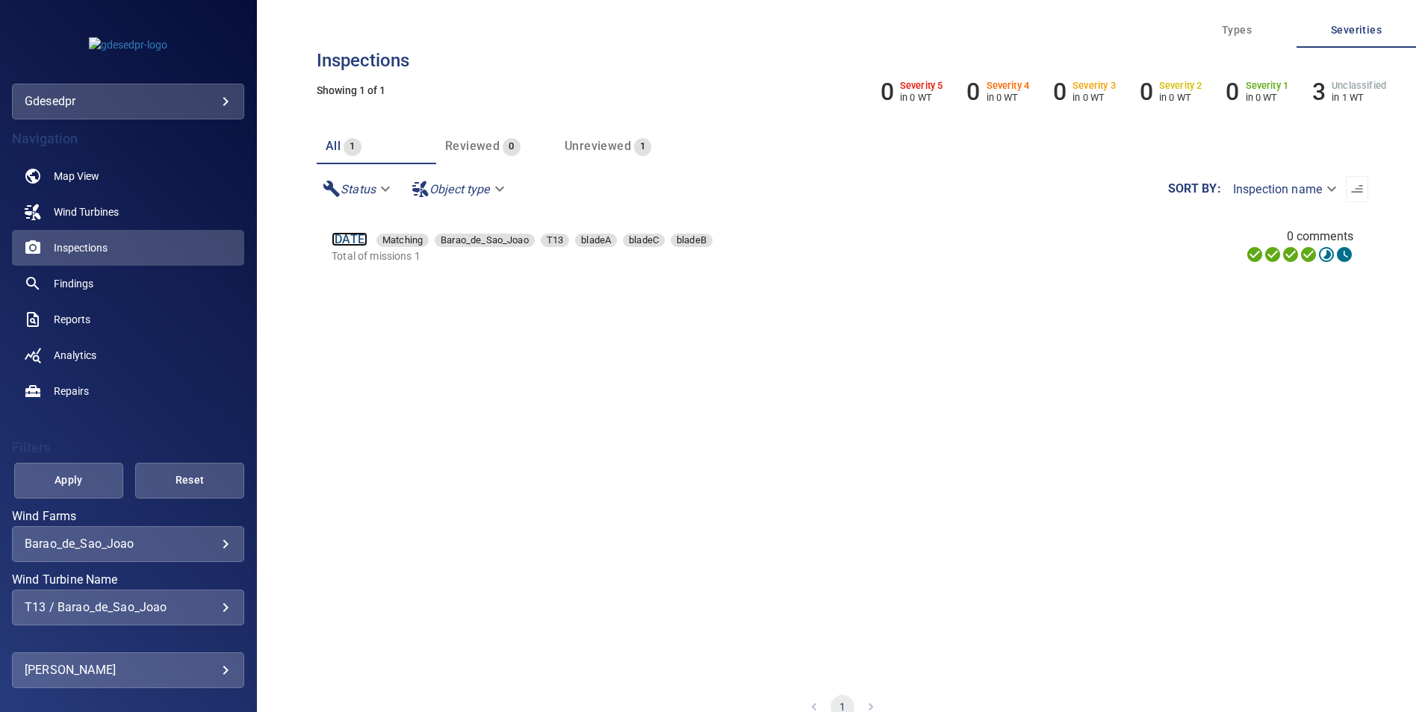
click at [367, 240] on link "29 Jun 2025" at bounding box center [350, 239] width 36 height 14
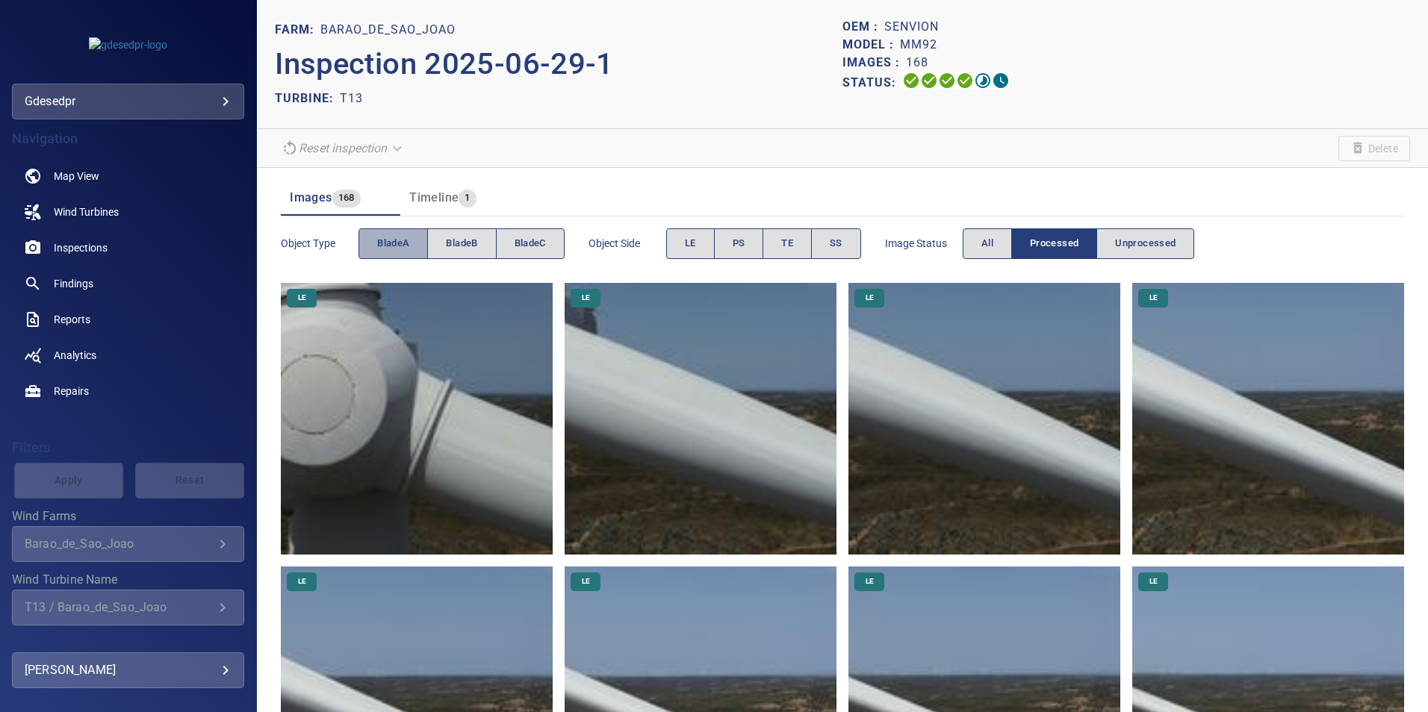
drag, startPoint x: 379, startPoint y: 238, endPoint x: 508, endPoint y: 274, distance: 134.1
click at [387, 250] on span "bladeA" at bounding box center [393, 243] width 32 height 17
drag, startPoint x: 730, startPoint y: 245, endPoint x: 742, endPoint y: 273, distance: 31.1
click at [735, 257] on button "PS" at bounding box center [739, 243] width 50 height 31
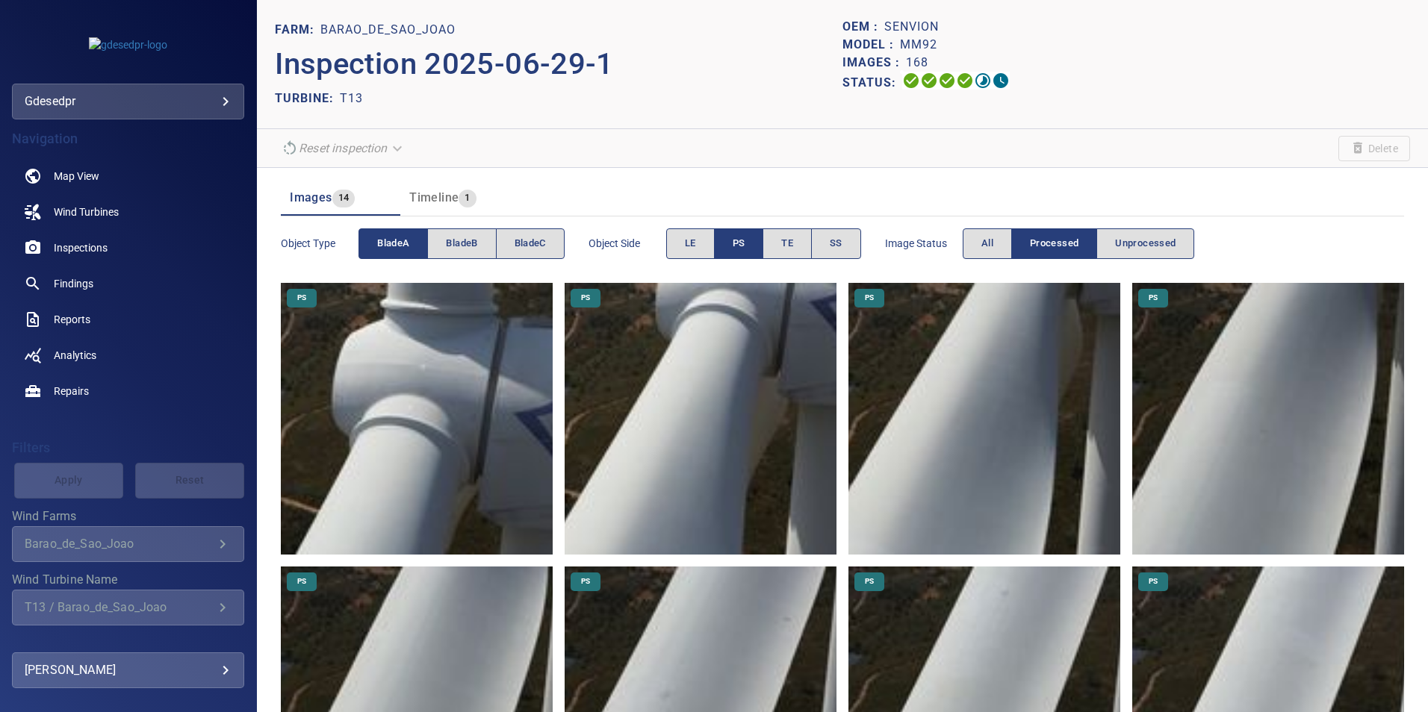
click at [744, 639] on img at bounding box center [701, 703] width 272 height 272
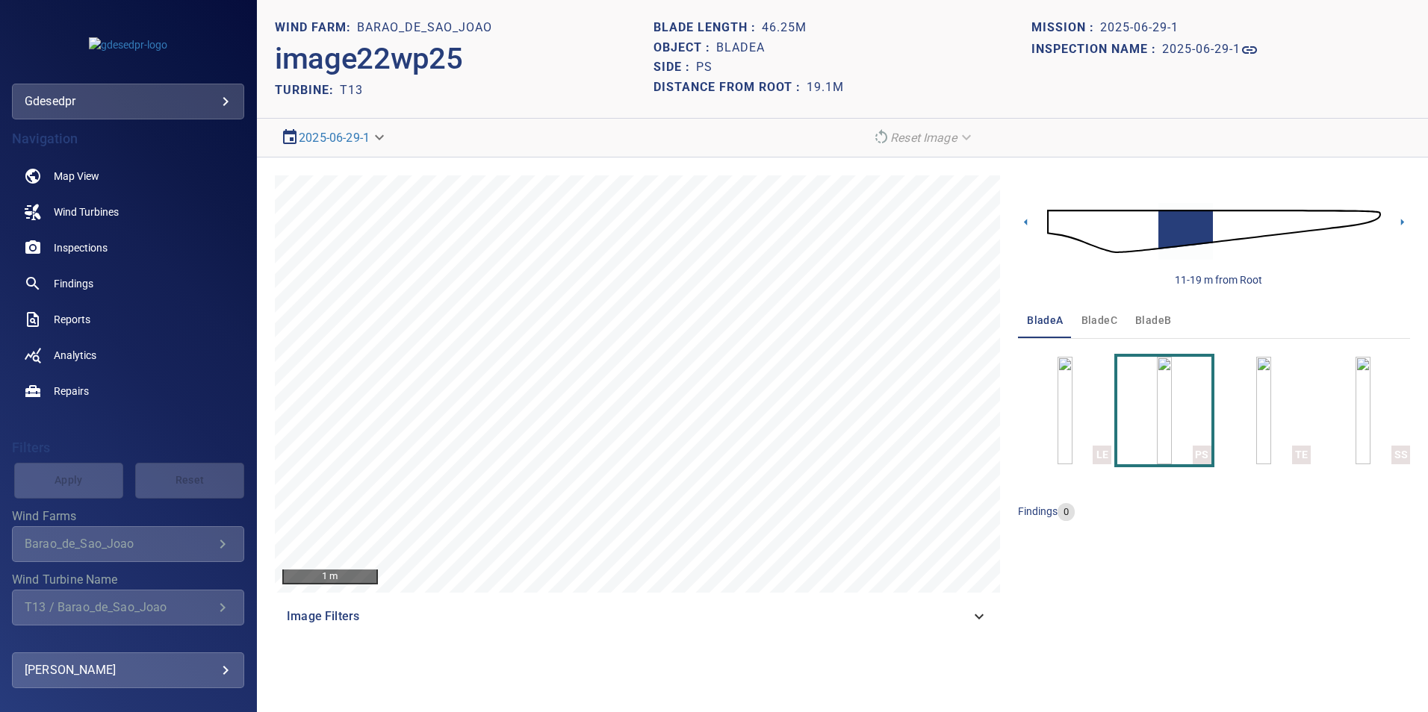
click at [1219, 228] on img at bounding box center [1214, 231] width 334 height 81
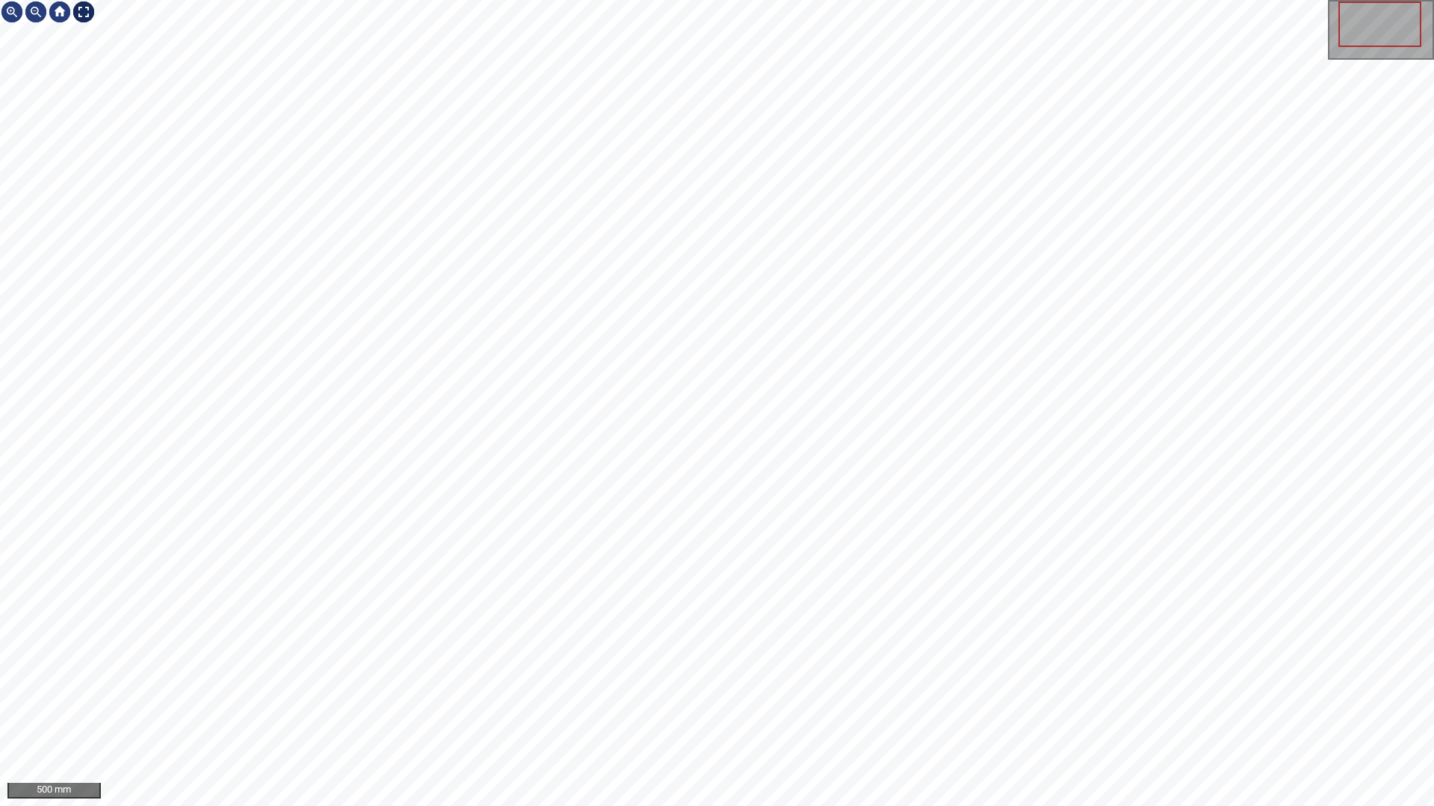
click at [86, 6] on div at bounding box center [84, 12] width 24 height 24
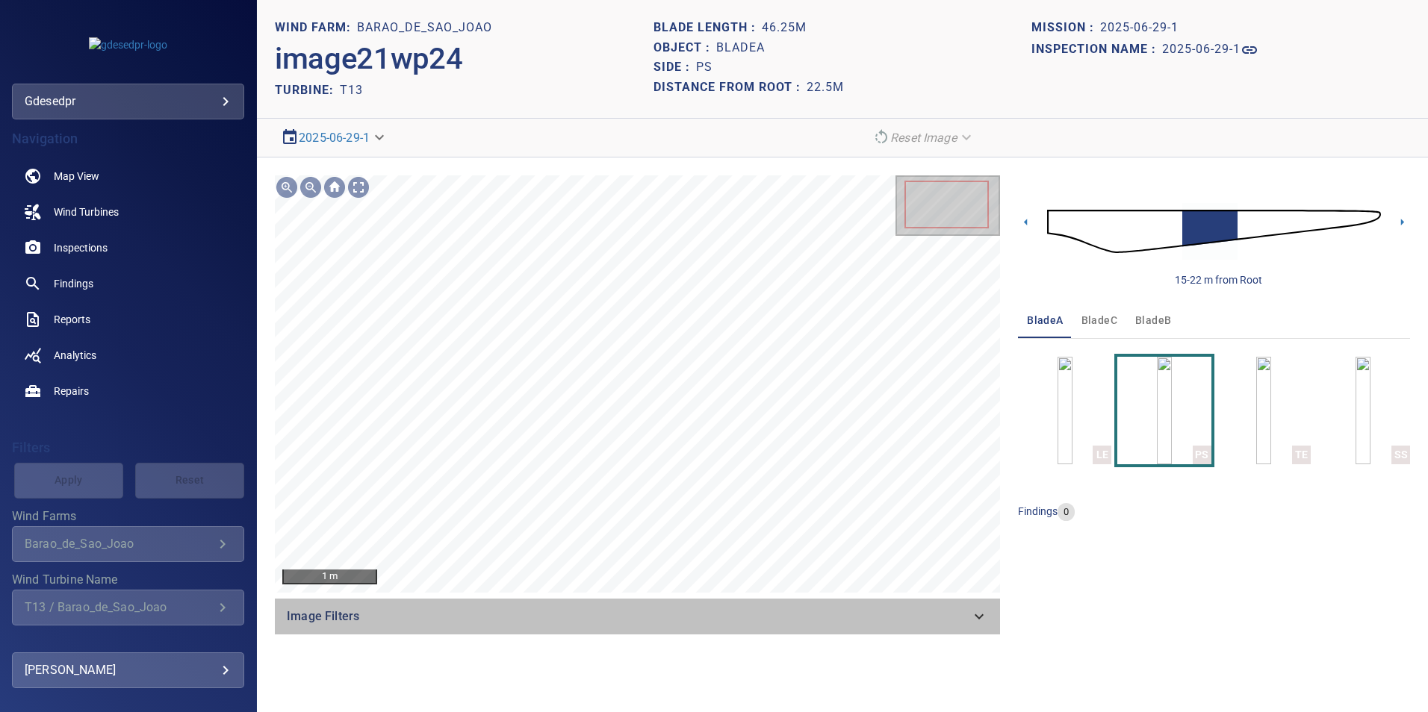
click at [933, 619] on span "Image Filters" at bounding box center [628, 617] width 683 height 18
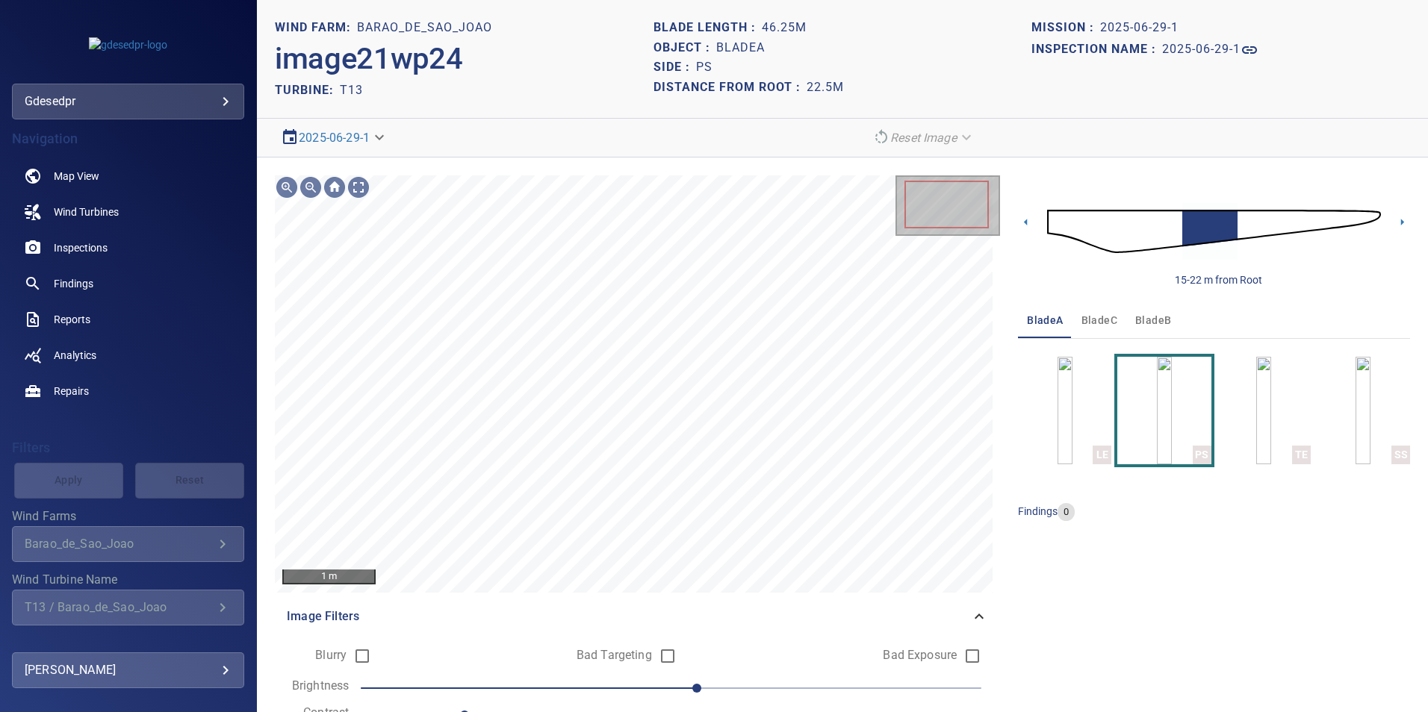
click at [1130, 234] on img at bounding box center [1214, 231] width 334 height 81
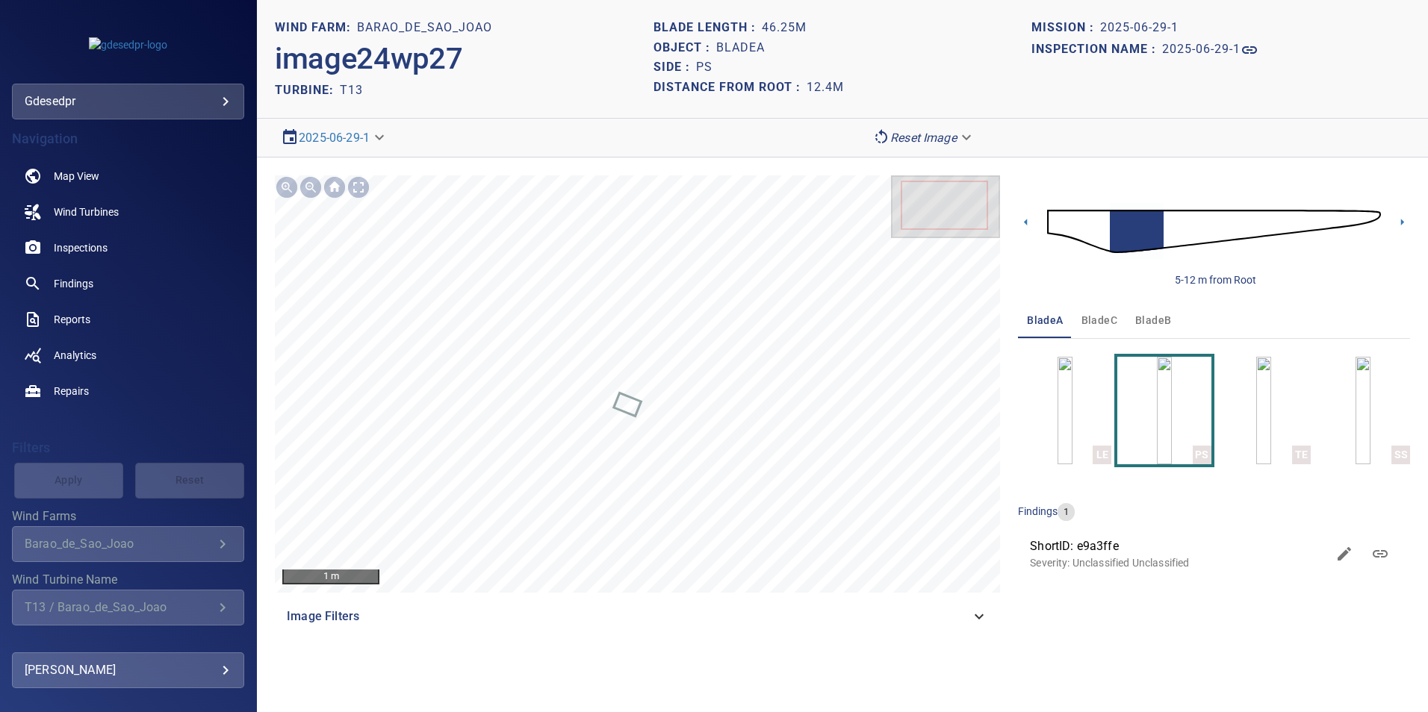
click at [1169, 233] on img at bounding box center [1214, 231] width 334 height 81
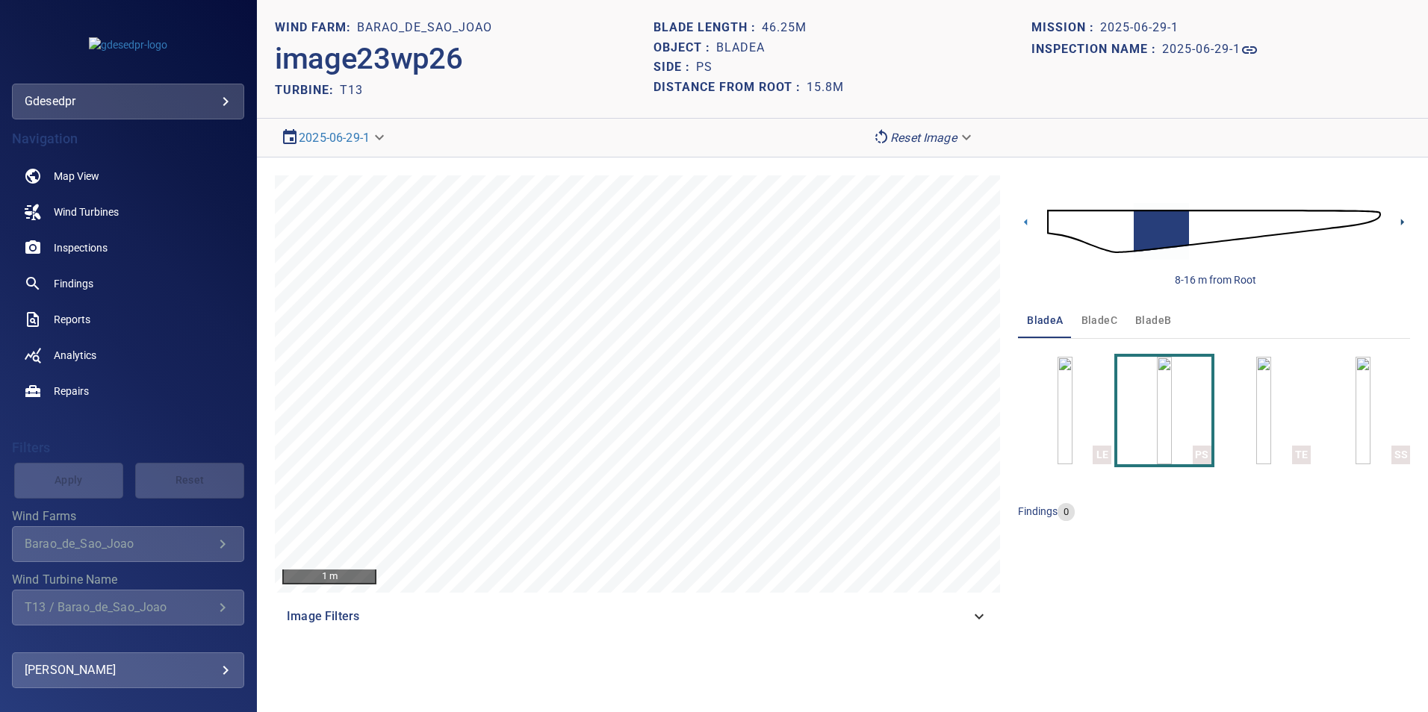
click at [1400, 222] on icon at bounding box center [1402, 222] width 16 height 16
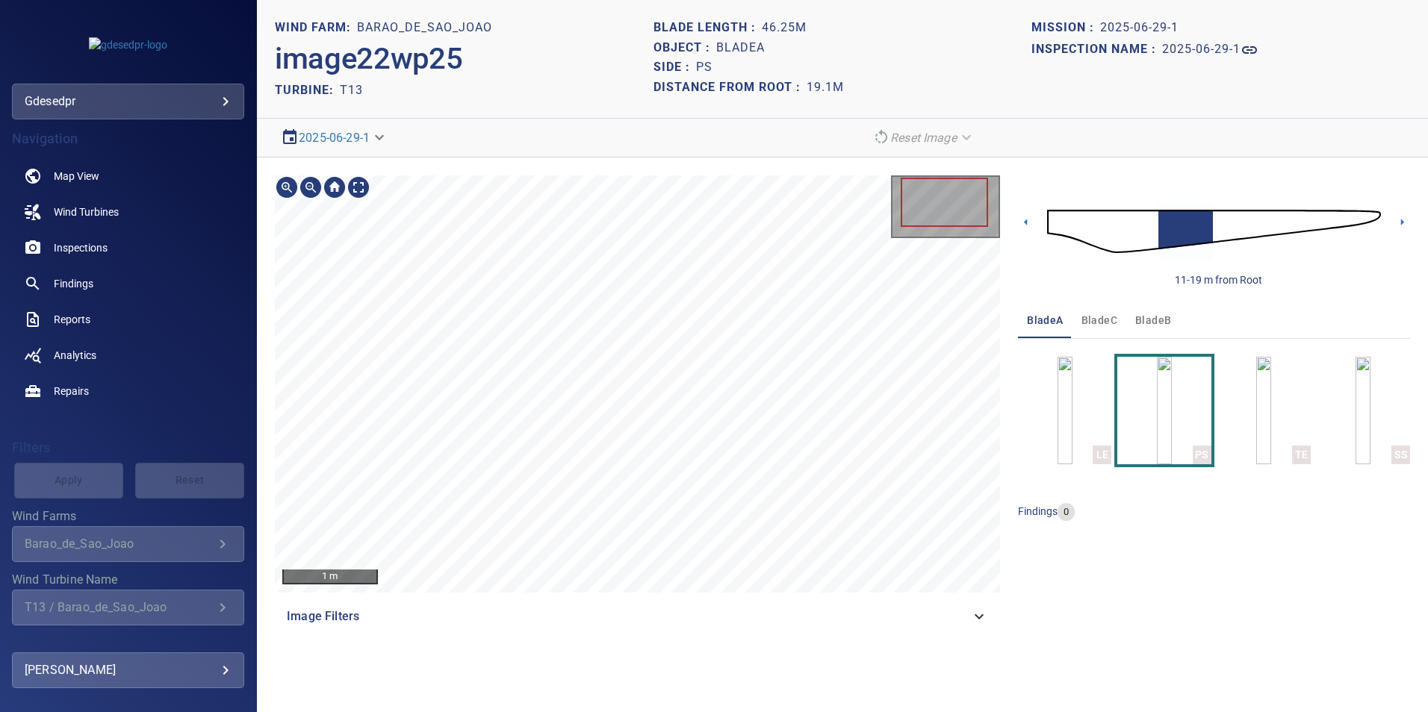
click at [973, 628] on div "Image Filters" at bounding box center [637, 617] width 725 height 36
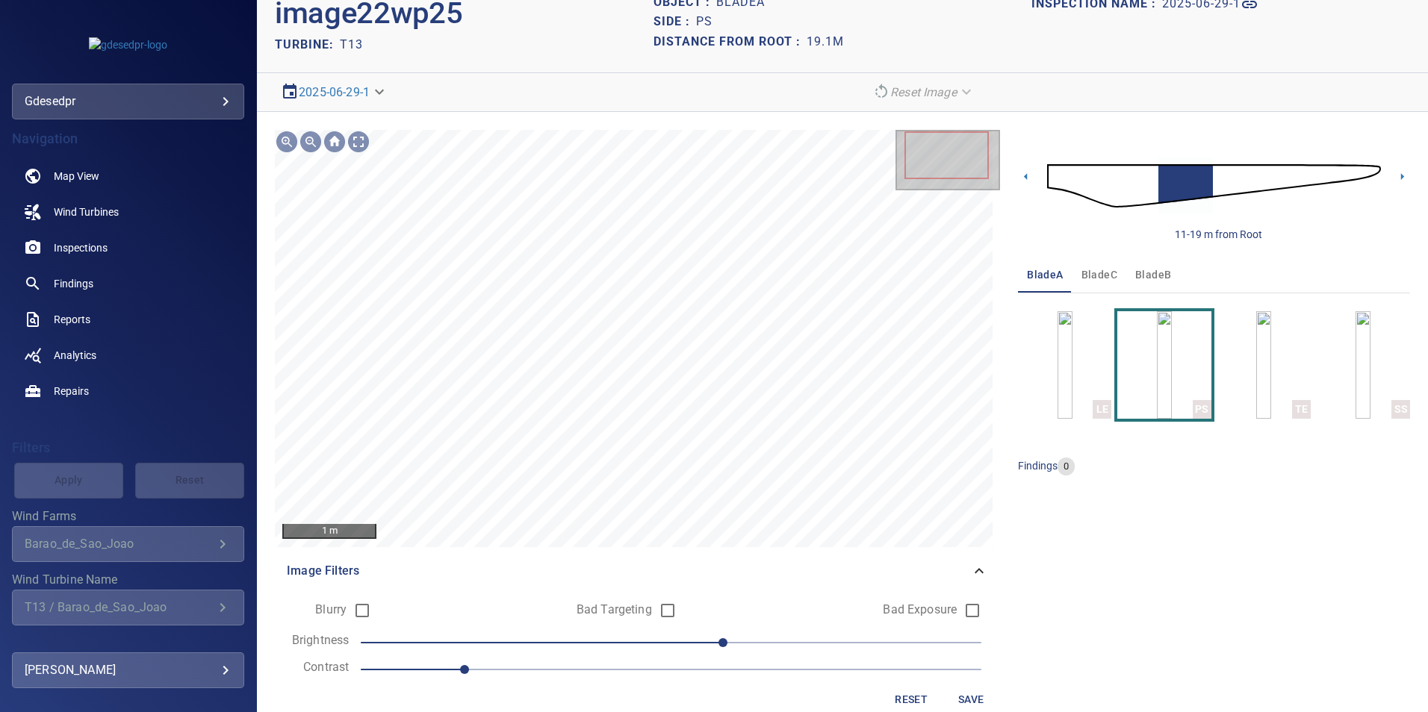
scroll to position [70, 0]
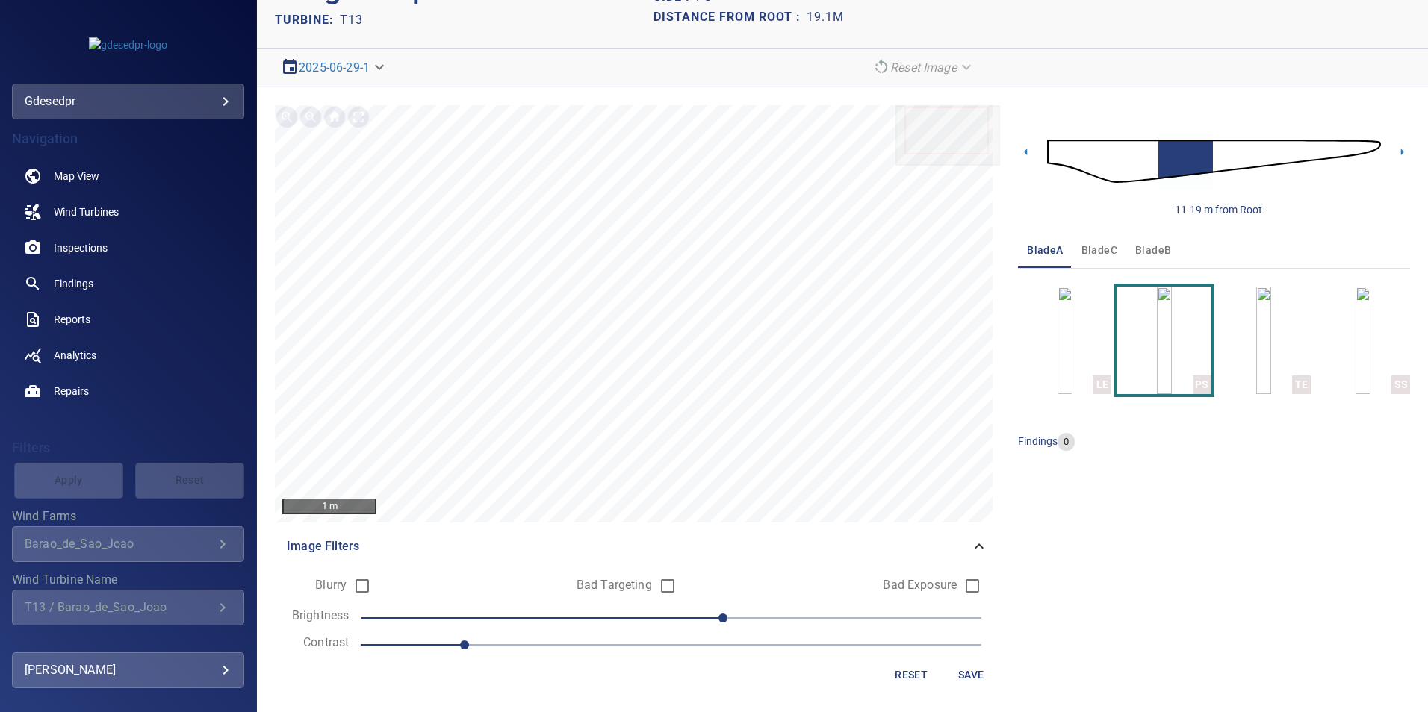
click at [582, 644] on span at bounding box center [671, 644] width 621 height 1
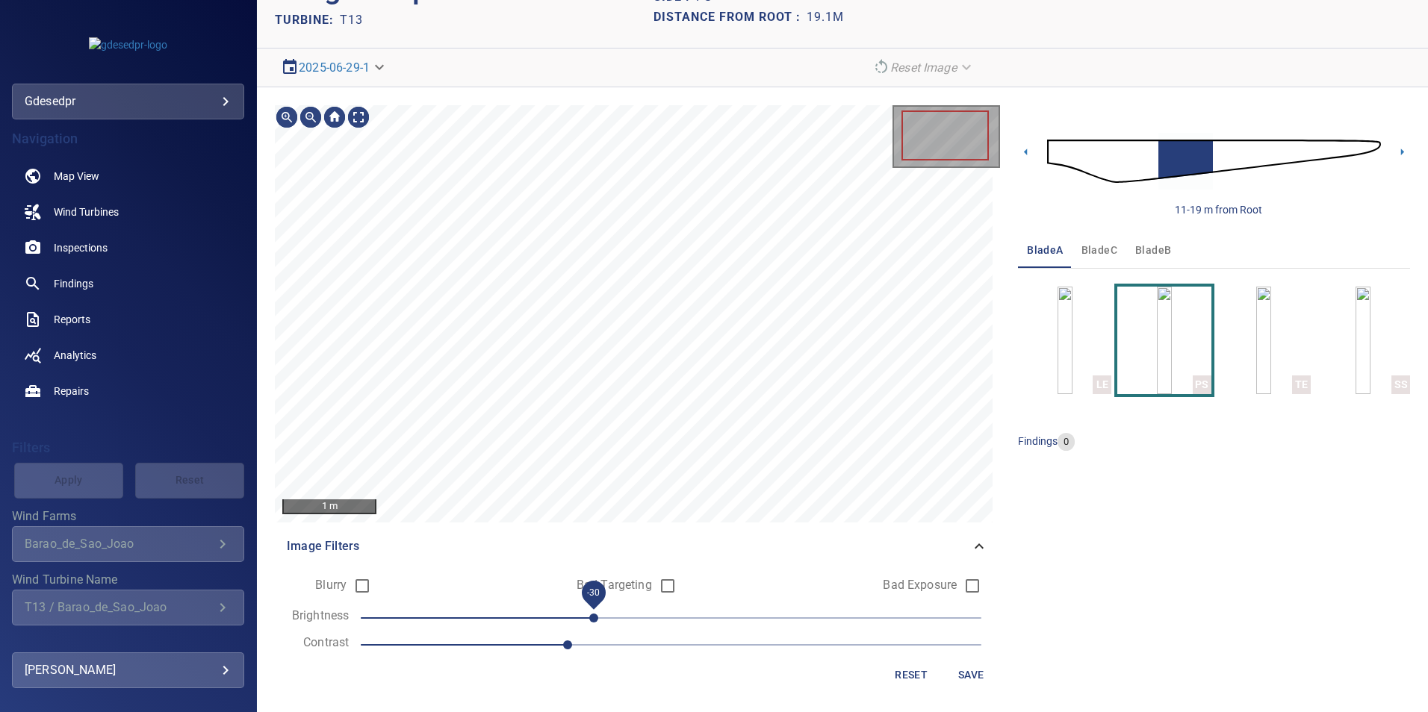
click at [596, 612] on span "-30" at bounding box center [671, 618] width 621 height 21
drag, startPoint x: 716, startPoint y: 635, endPoint x: 714, endPoint y: 644, distance: 8.5
click at [716, 638] on span "1.2" at bounding box center [671, 645] width 621 height 21
drag, startPoint x: 611, startPoint y: 617, endPoint x: 643, endPoint y: 625, distance: 33.1
click at [620, 621] on span "-30" at bounding box center [671, 618] width 621 height 21
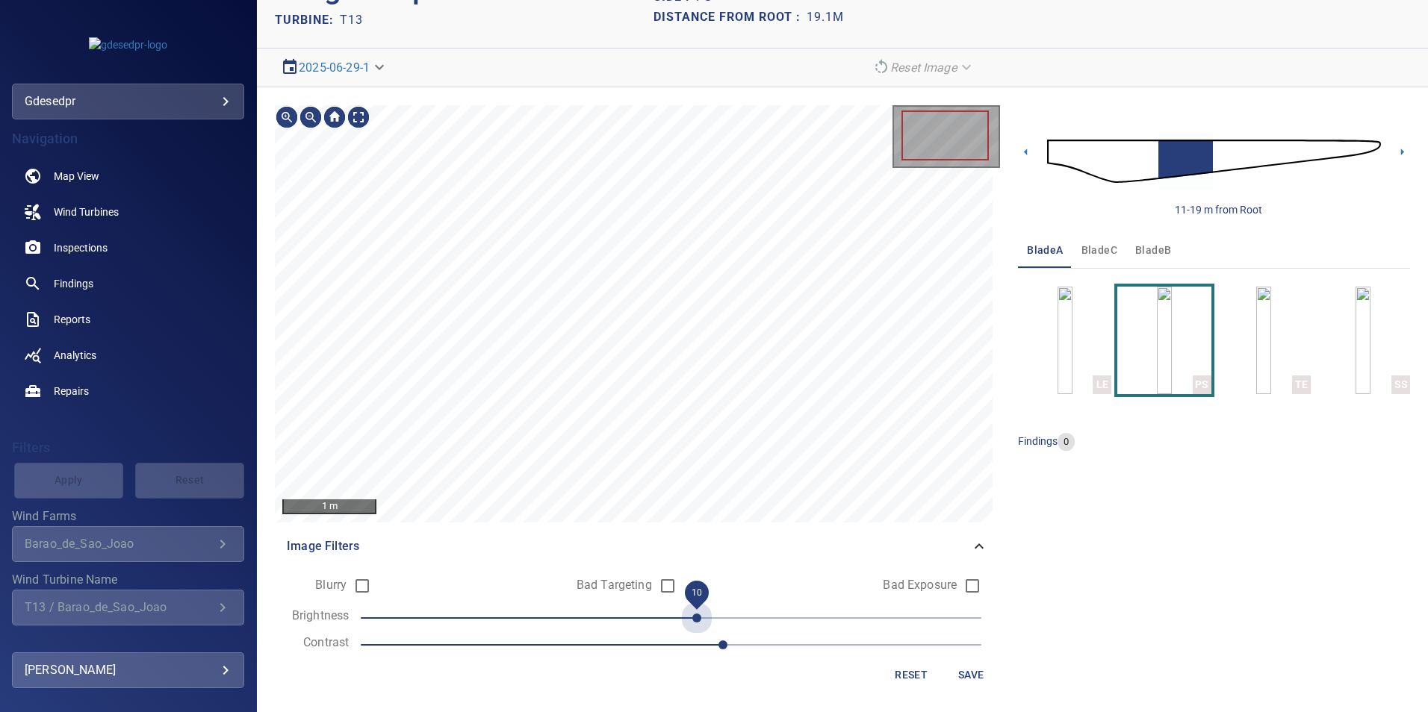
click at [694, 626] on span "10" at bounding box center [671, 618] width 621 height 21
click at [594, 623] on span "10" at bounding box center [671, 618] width 621 height 21
drag, startPoint x: 527, startPoint y: 611, endPoint x: 517, endPoint y: 613, distance: 10.0
click at [526, 612] on span "-30" at bounding box center [671, 618] width 621 height 21
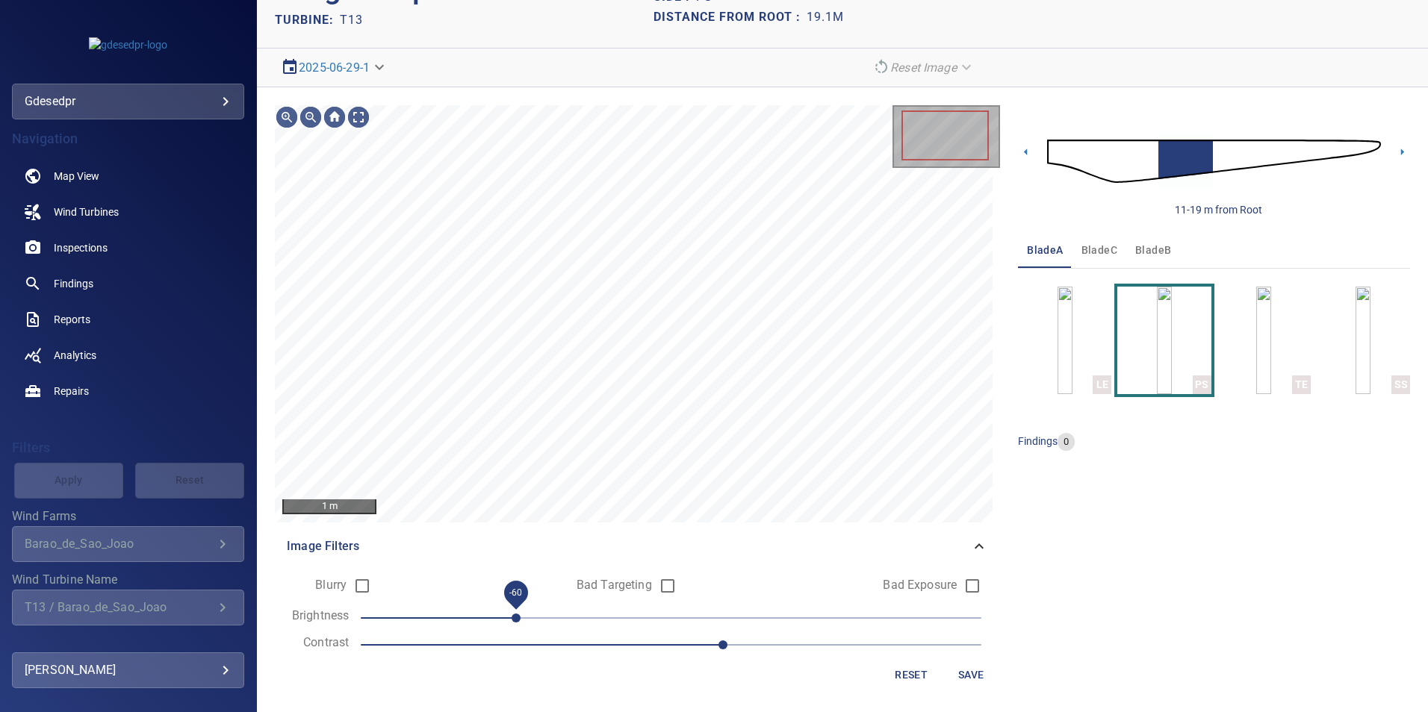
click at [511, 614] on span "-60" at bounding box center [515, 618] width 9 height 9
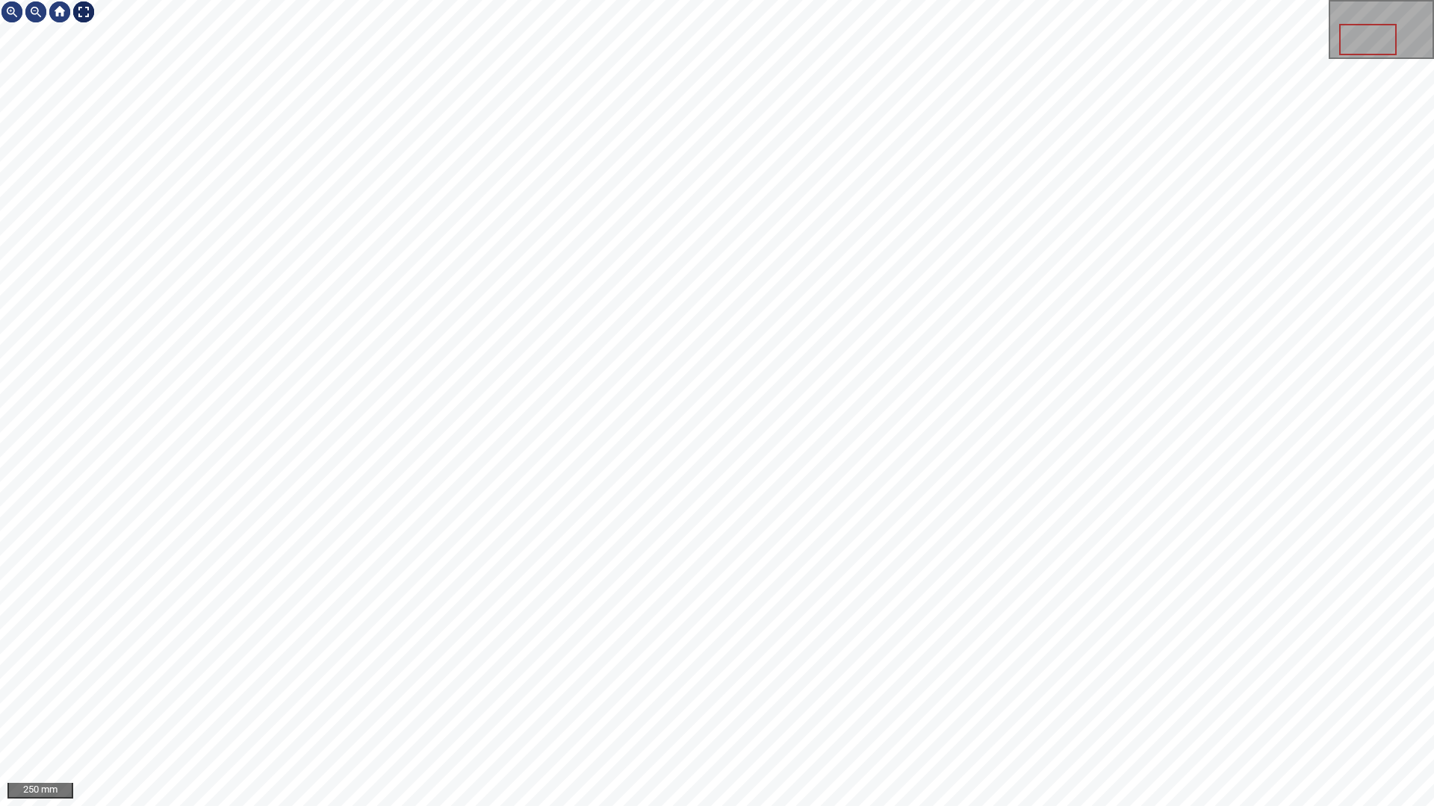
click at [94, 6] on div at bounding box center [84, 12] width 24 height 24
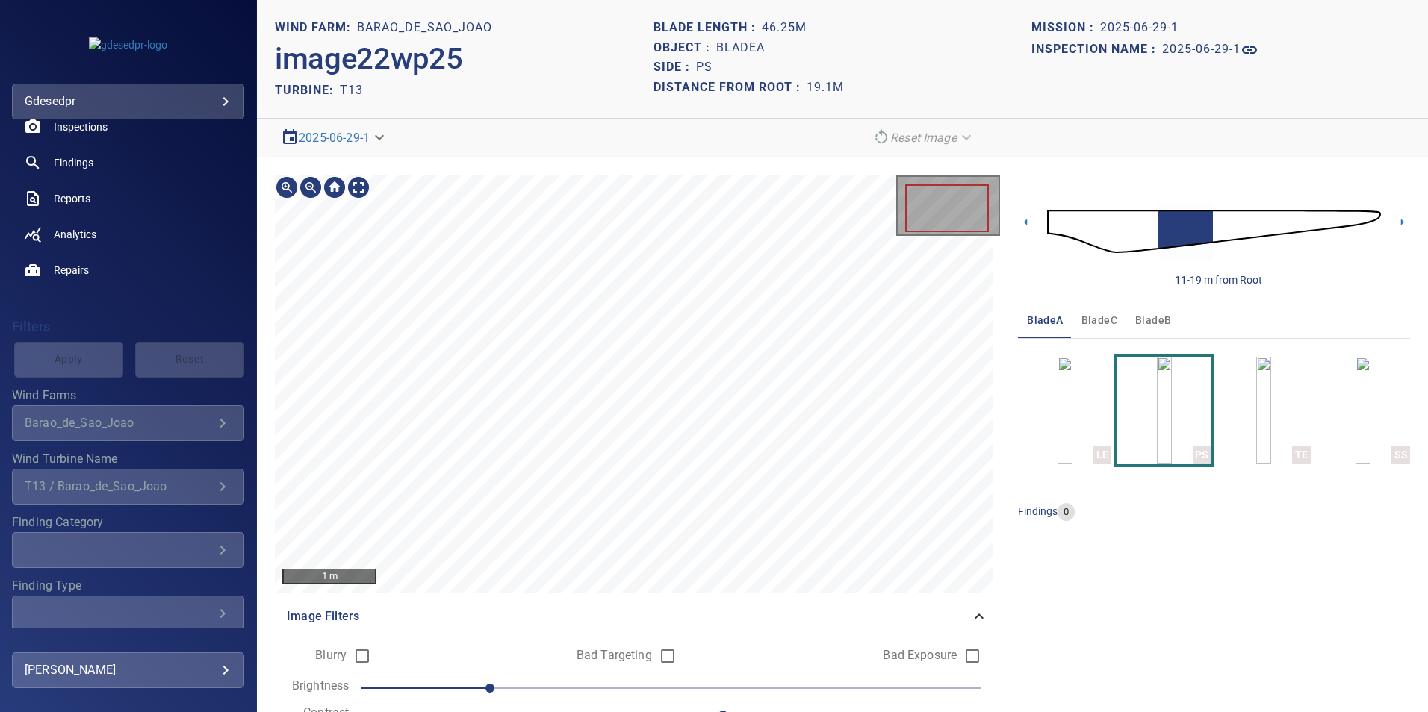
scroll to position [172, 0]
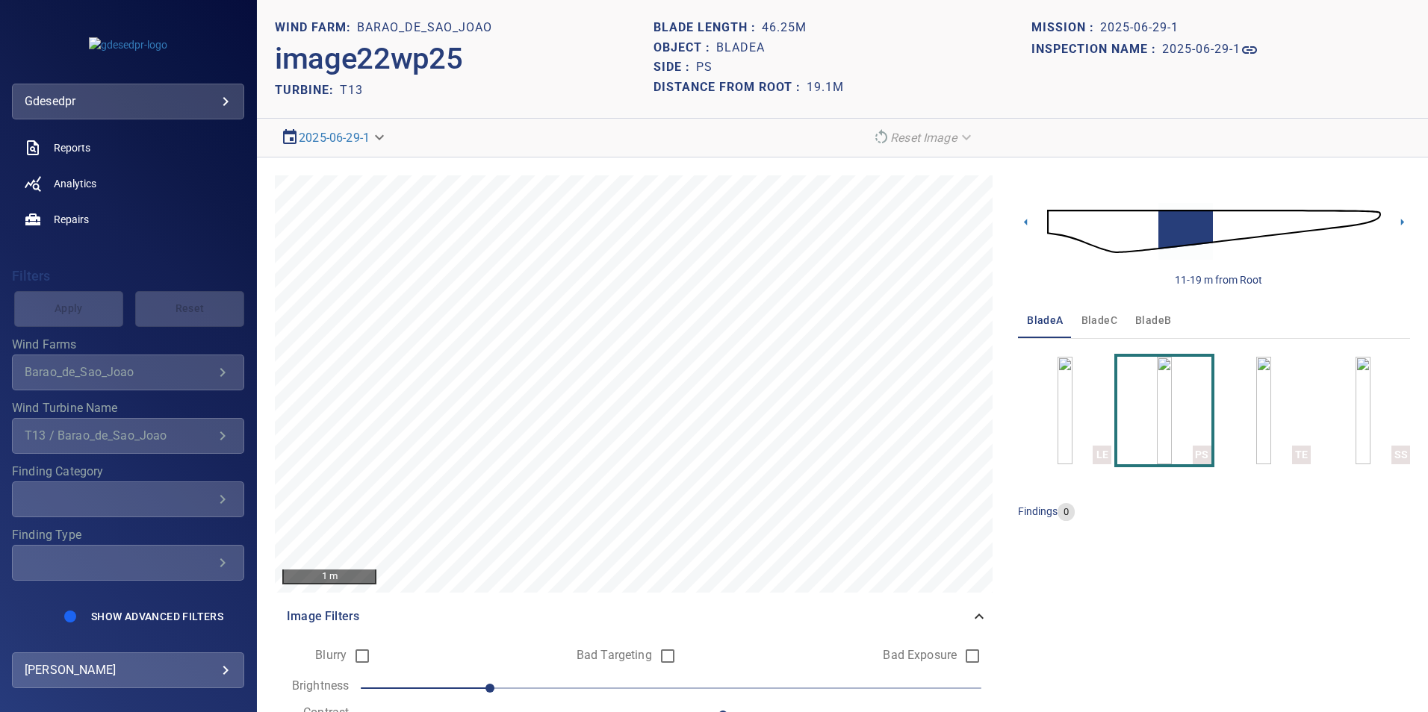
click at [1213, 226] on img at bounding box center [1214, 231] width 334 height 81
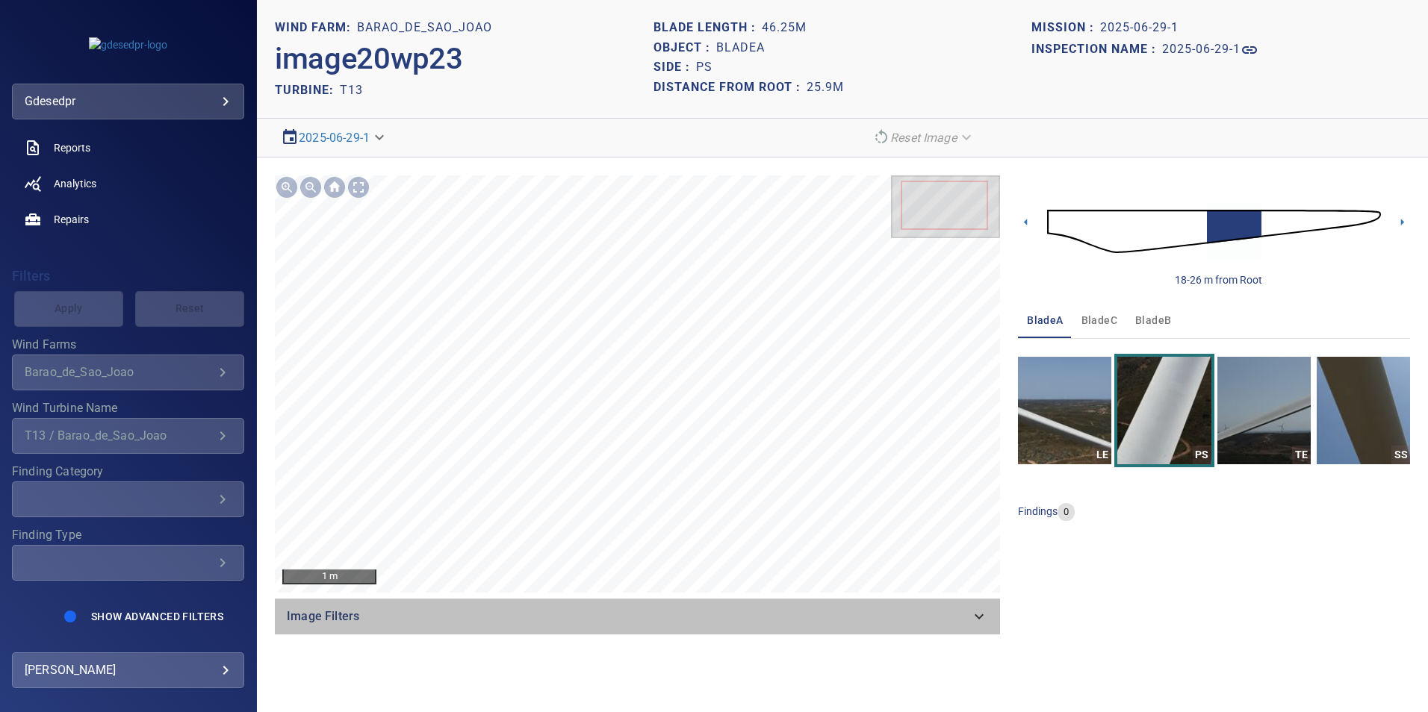
click at [986, 622] on icon at bounding box center [979, 617] width 18 height 18
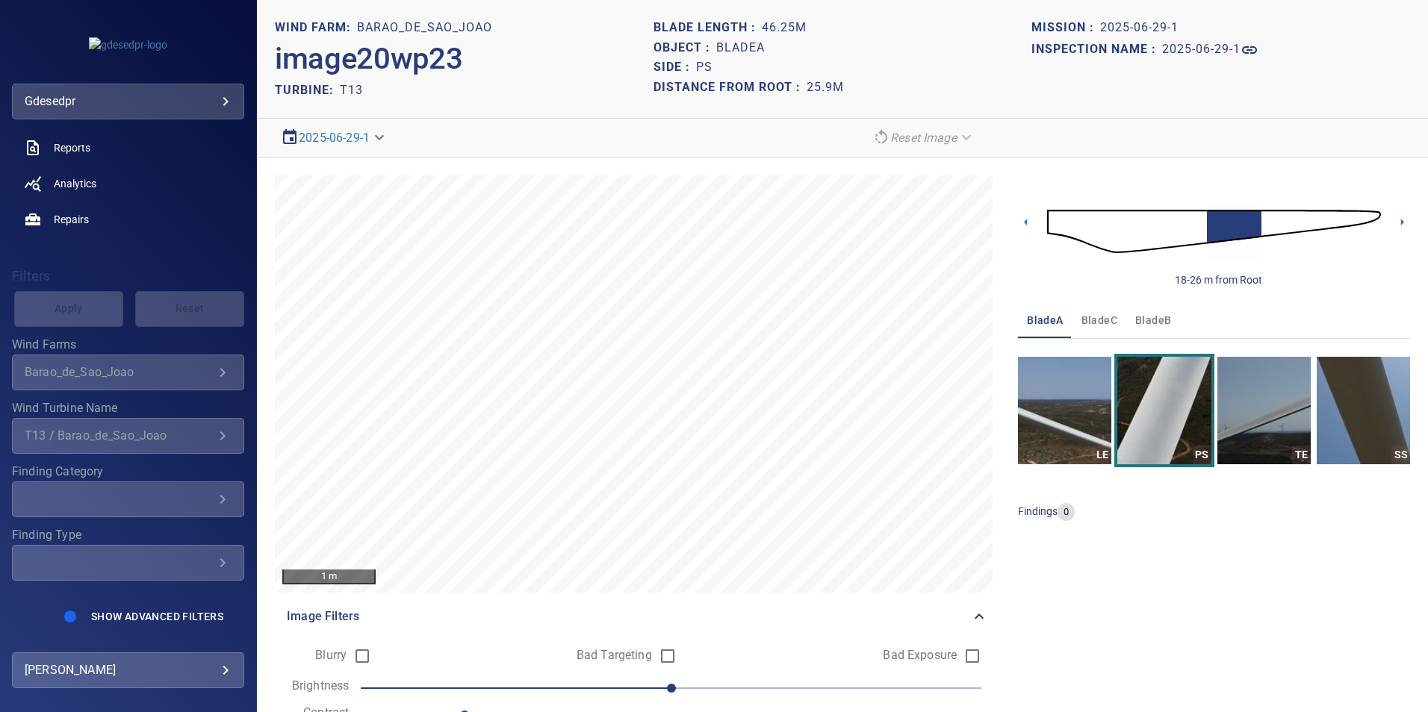
scroll to position [70, 0]
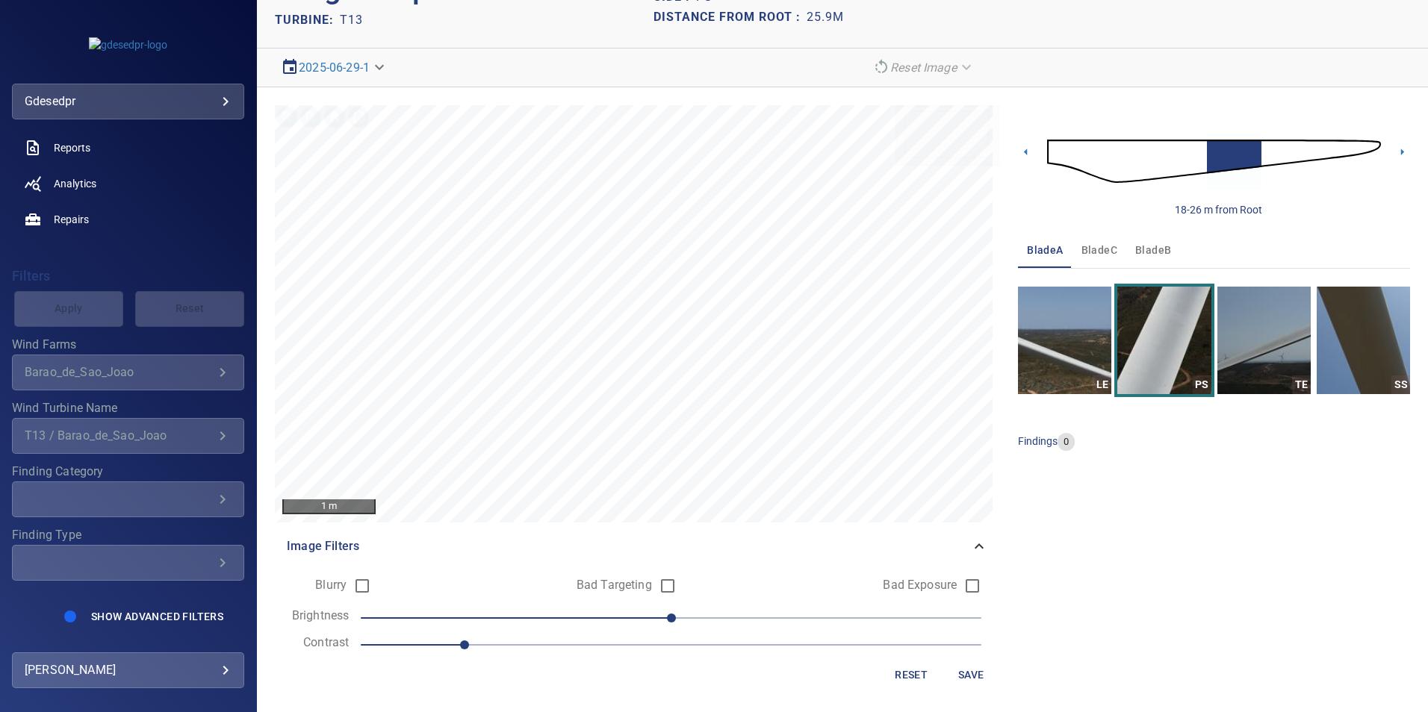
click at [1256, 152] on img at bounding box center [1214, 161] width 334 height 81
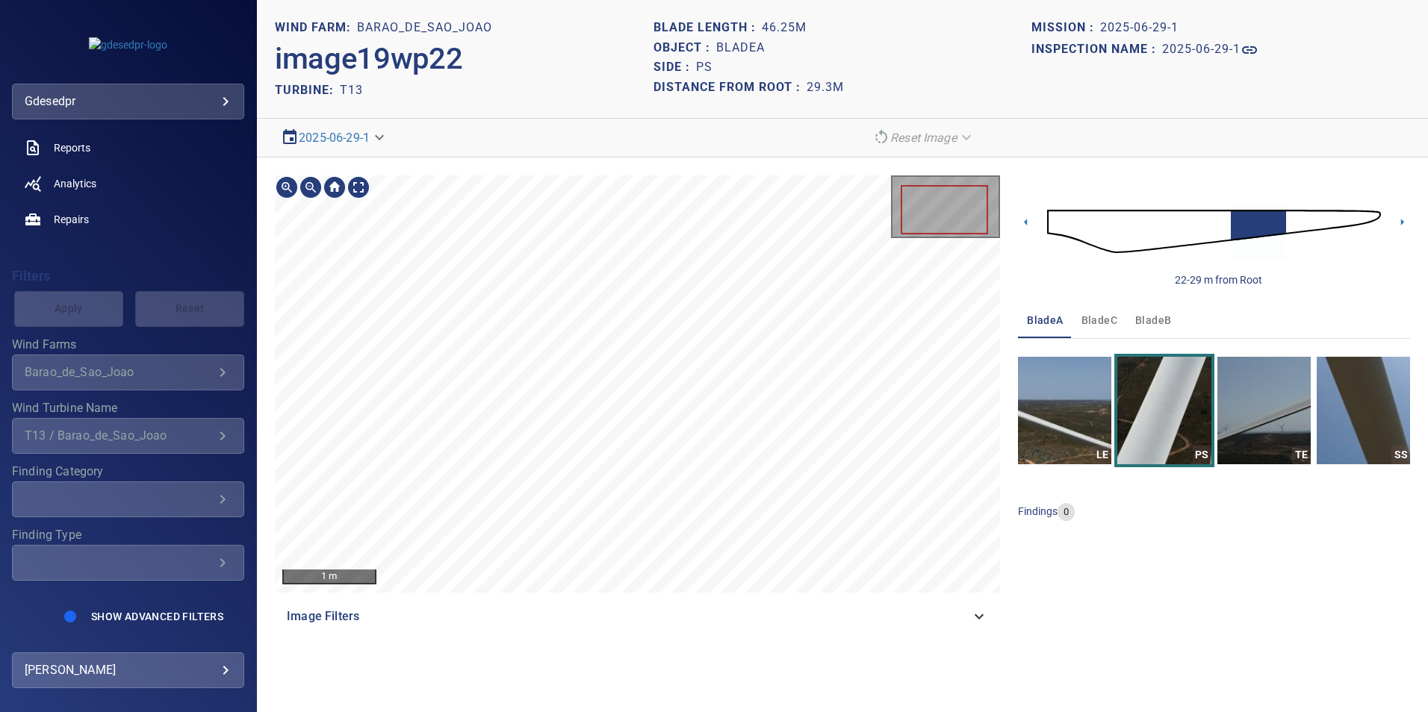
click at [1285, 218] on img at bounding box center [1214, 231] width 334 height 81
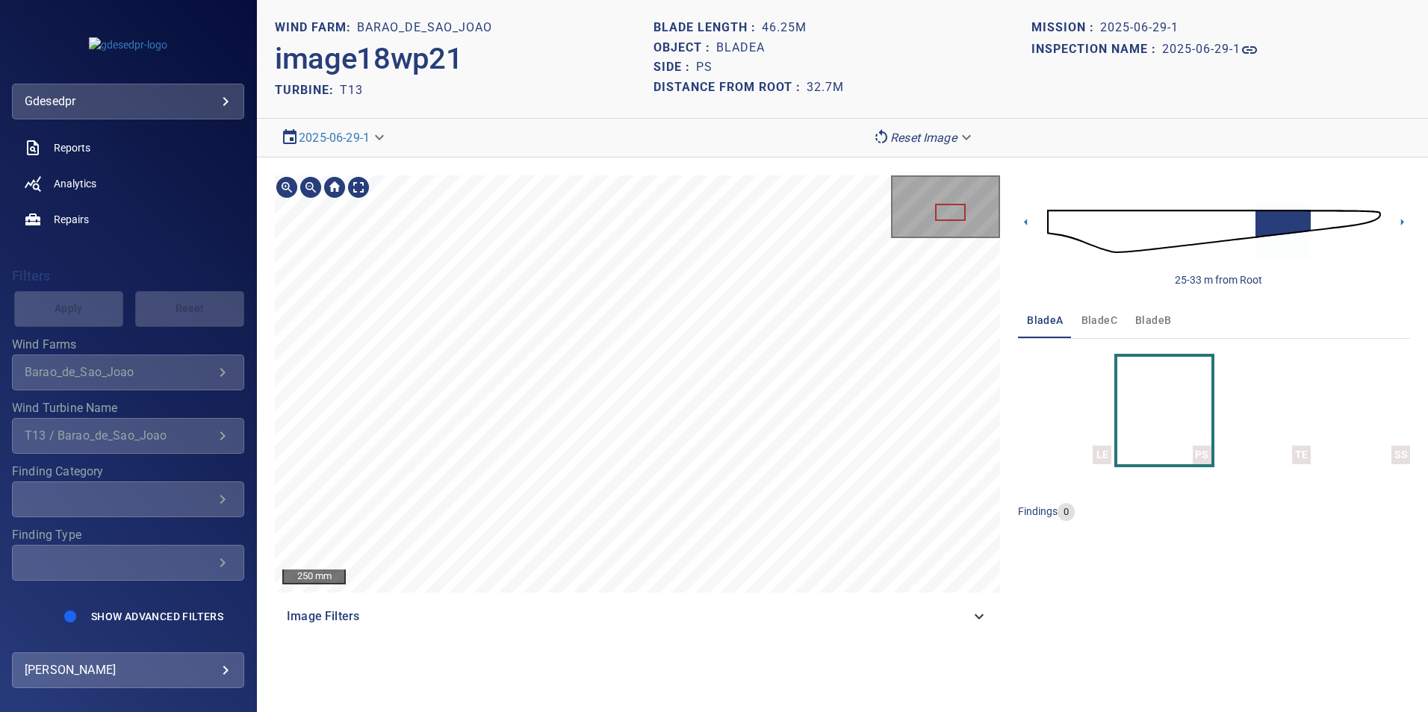
click at [556, 143] on section "**********" at bounding box center [842, 356] width 1171 height 712
click at [679, 75] on section "**********" at bounding box center [842, 356] width 1171 height 712
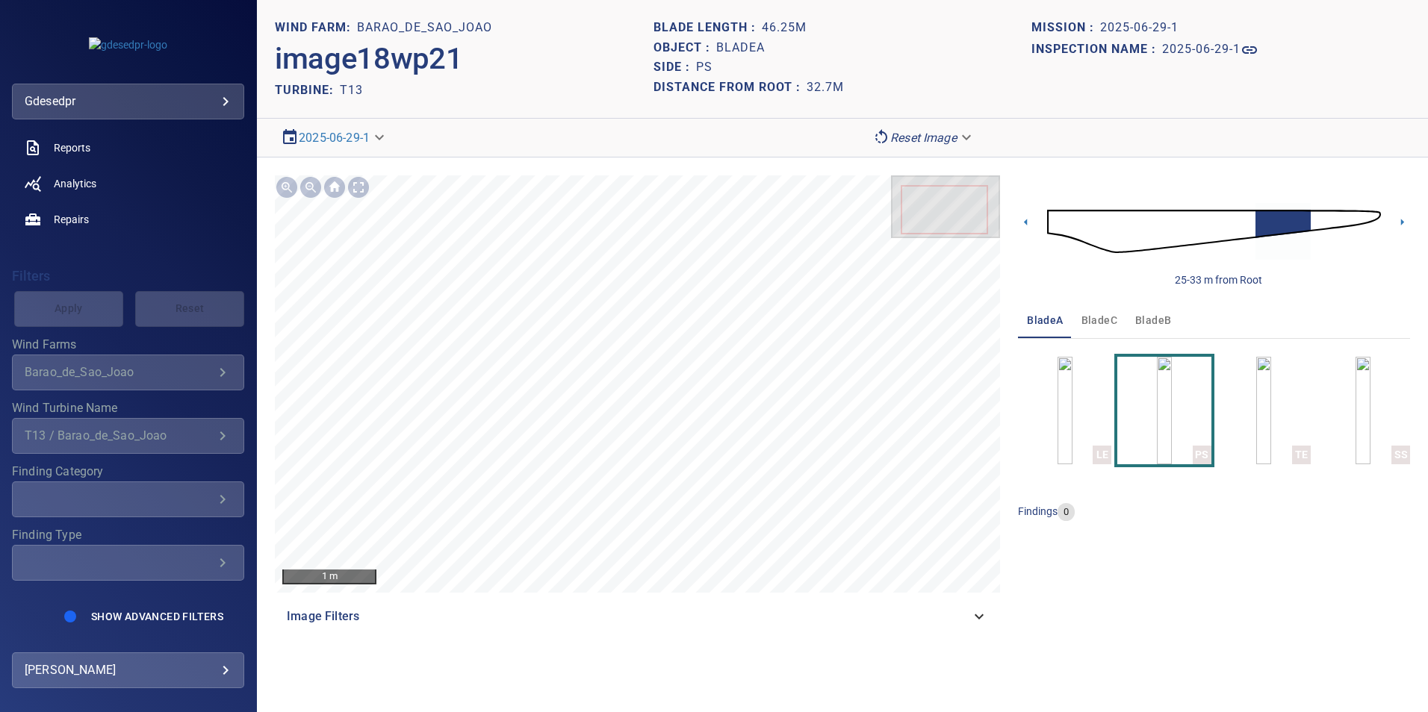
click at [1314, 218] on img at bounding box center [1214, 231] width 334 height 81
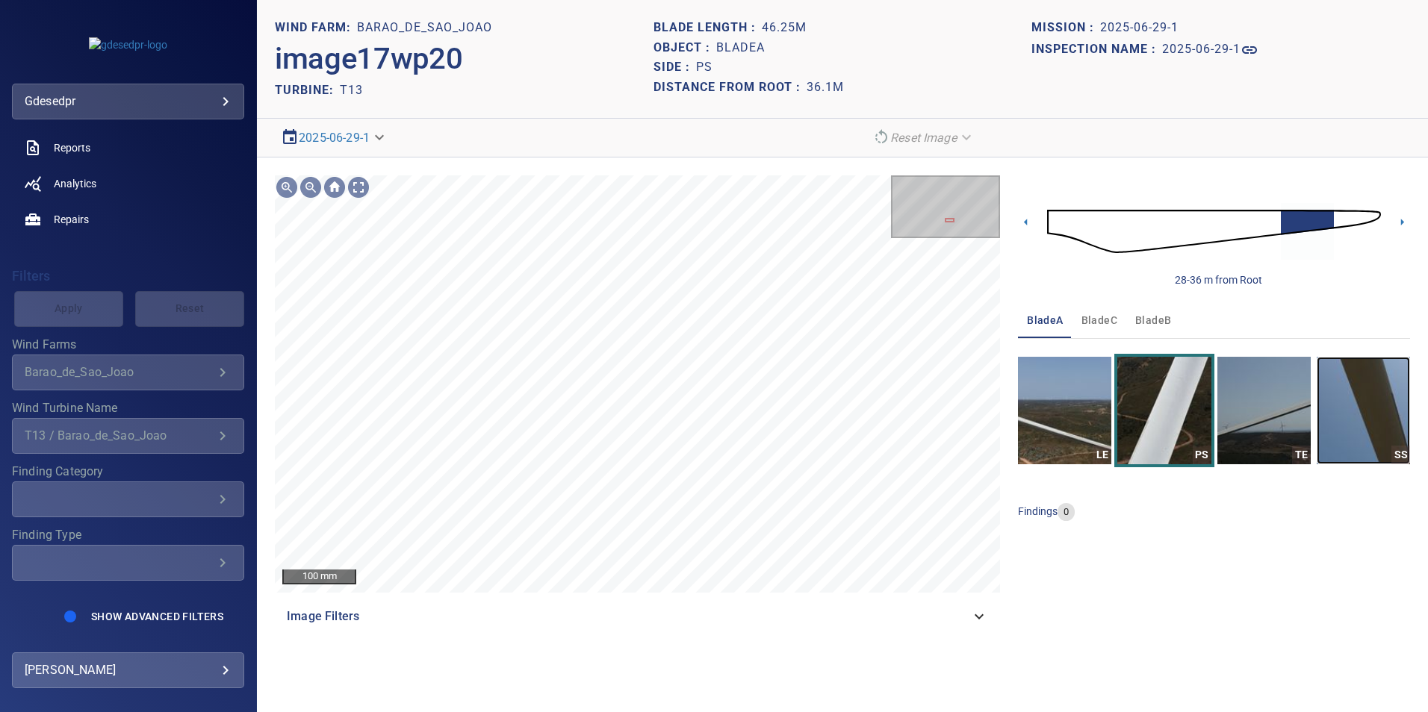
click at [1399, 418] on img "button" at bounding box center [1362, 411] width 93 height 108
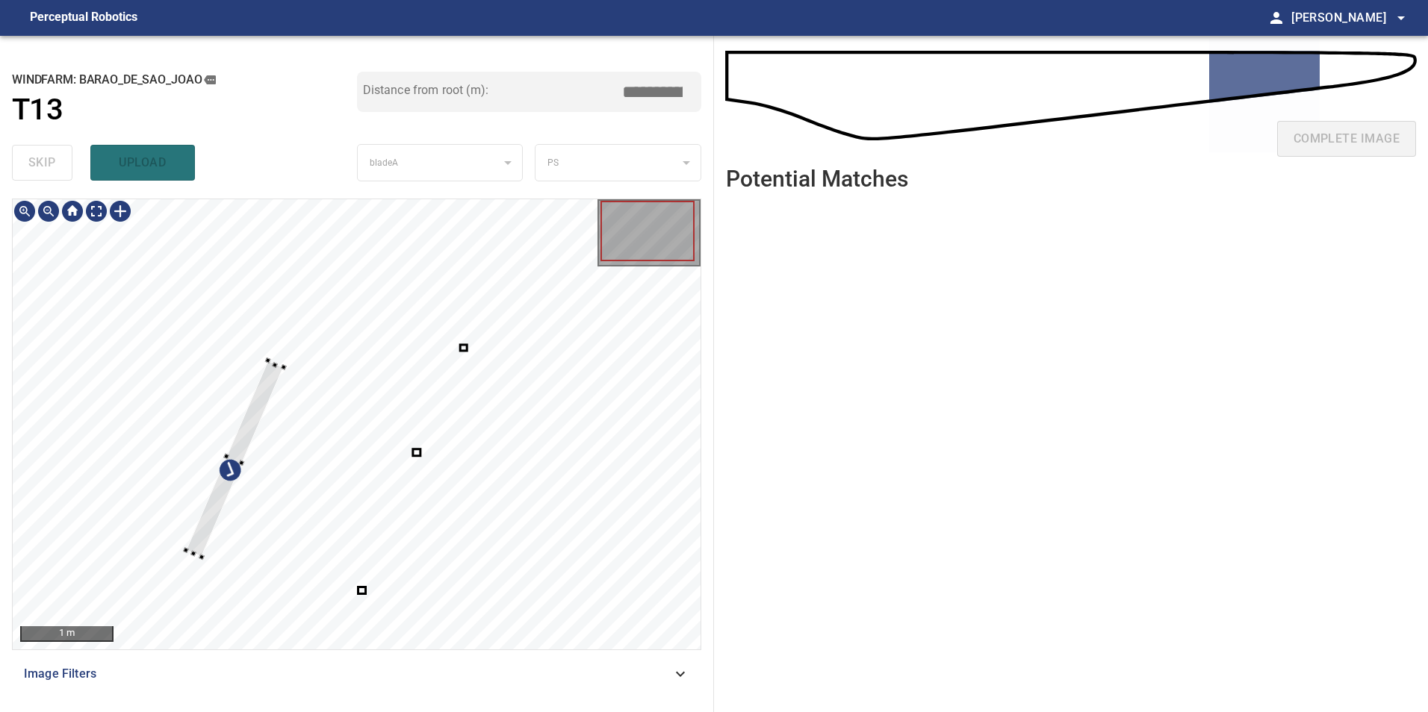
click at [235, 423] on div at bounding box center [357, 424] width 688 height 450
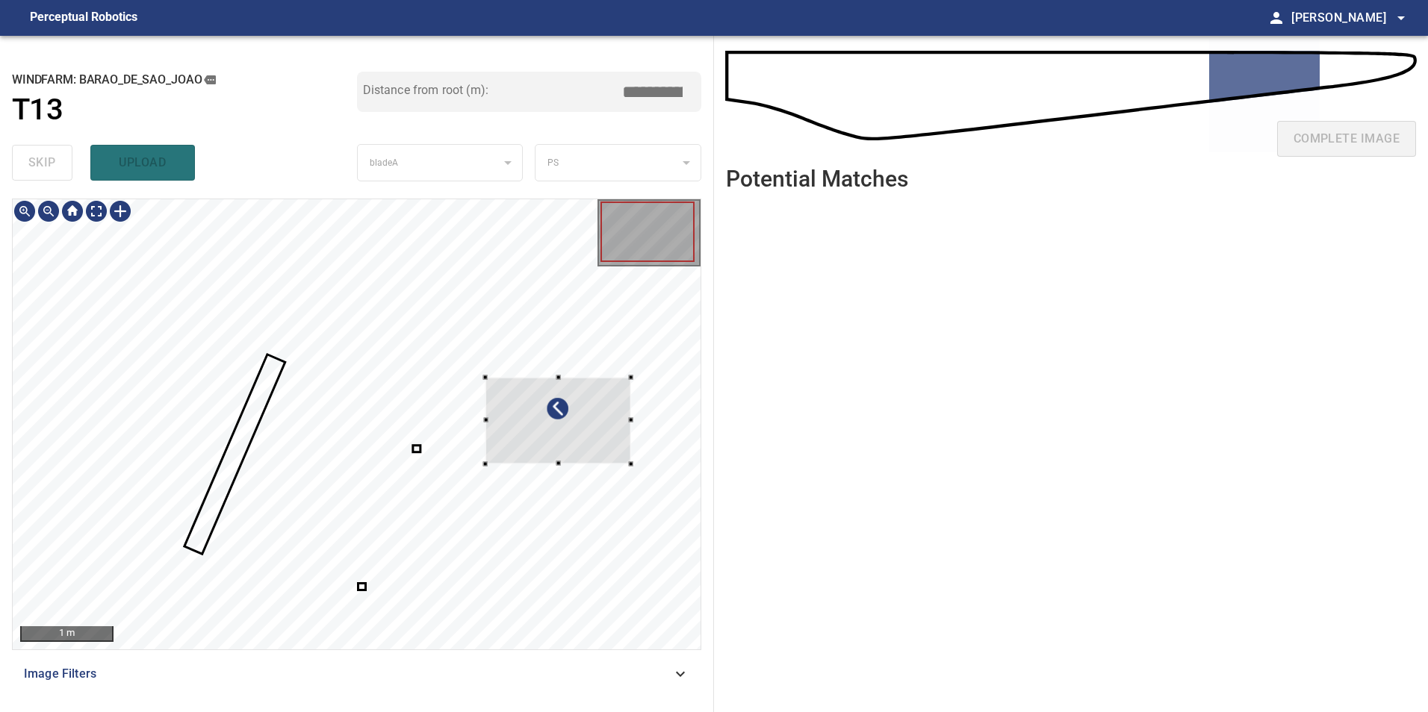
click at [550, 441] on div at bounding box center [558, 420] width 146 height 87
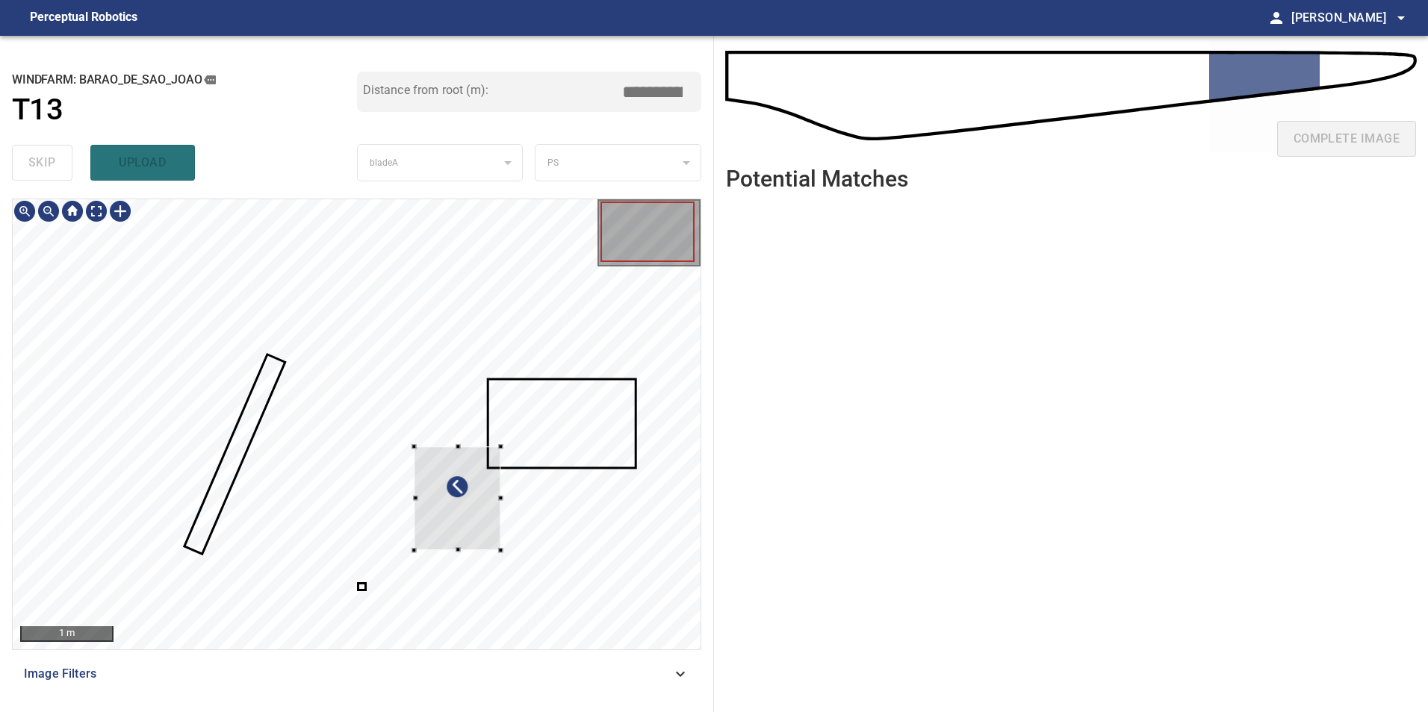
click at [503, 554] on div at bounding box center [357, 424] width 688 height 450
click at [502, 447] on div at bounding box center [458, 499] width 87 height 104
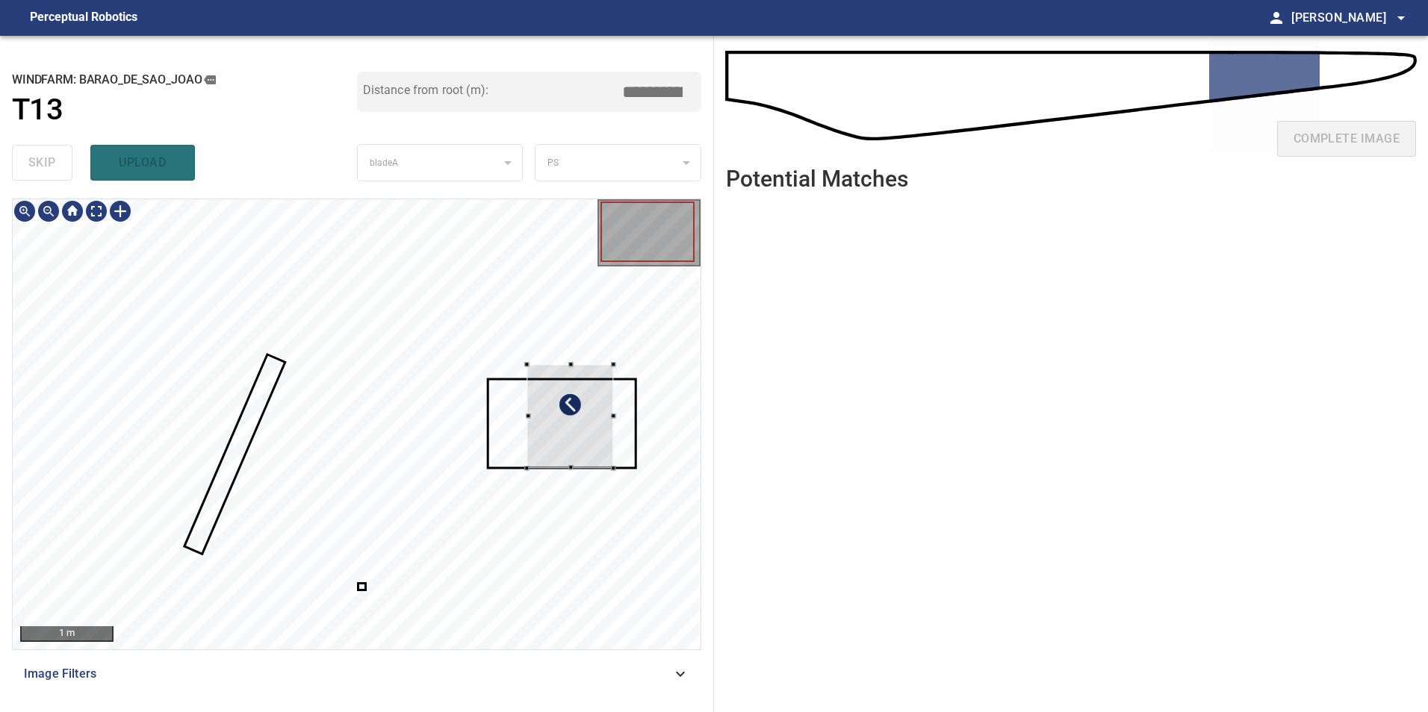
click at [555, 423] on div at bounding box center [570, 416] width 87 height 104
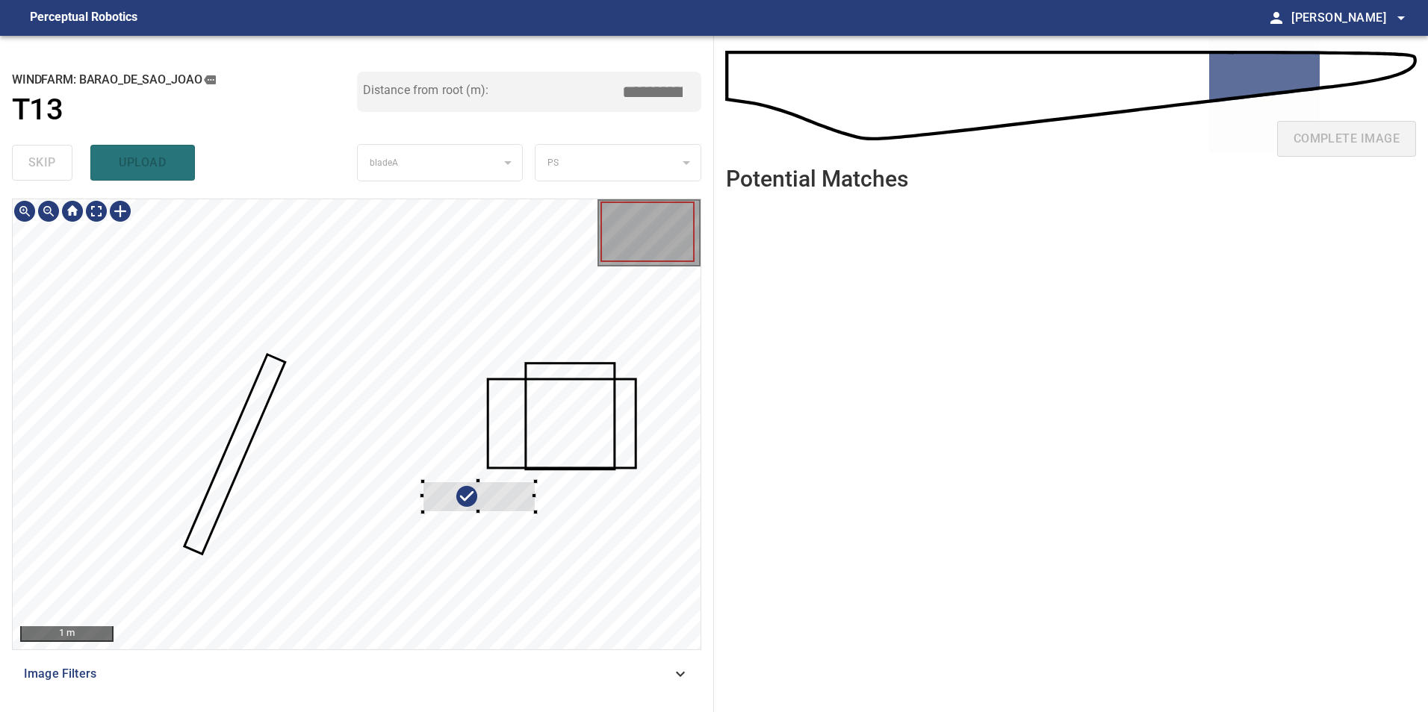
click at [560, 402] on div at bounding box center [357, 424] width 688 height 450
click at [509, 435] on div at bounding box center [509, 430] width 113 height 31
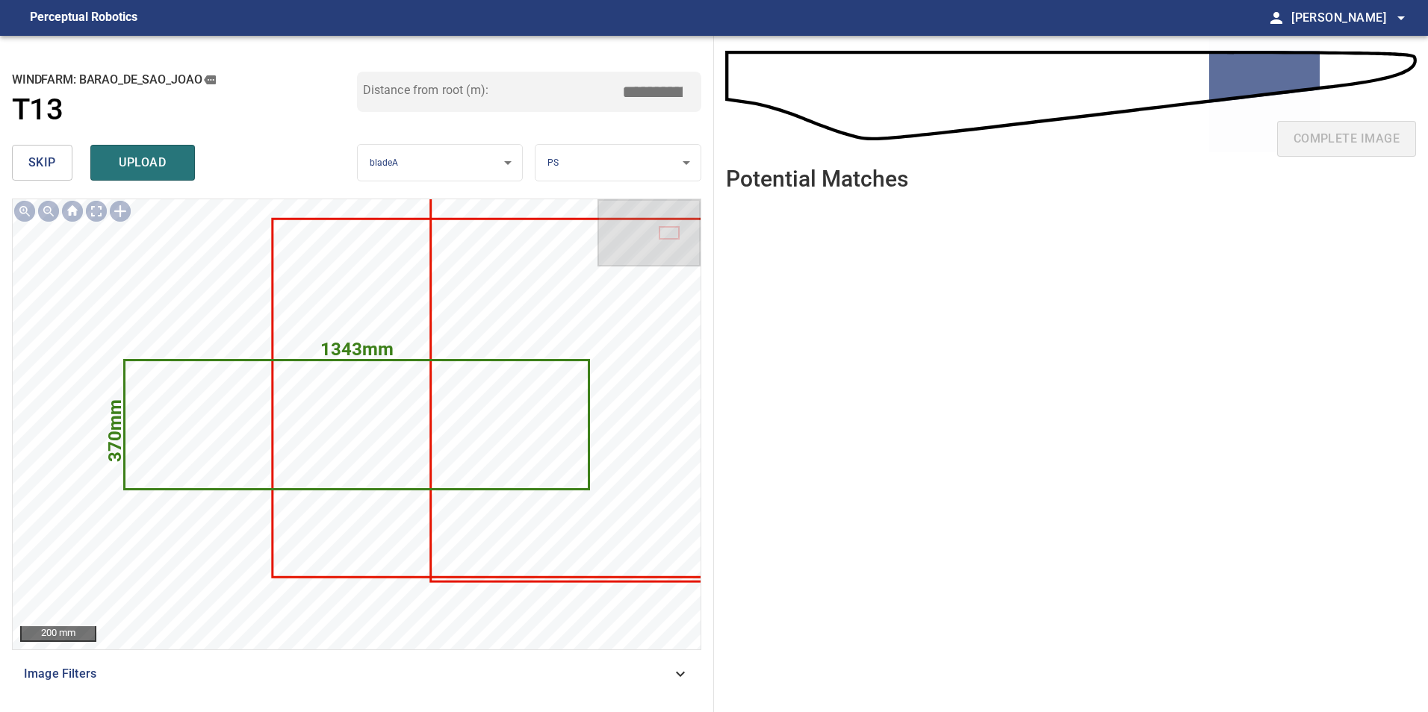
click at [60, 164] on button "skip" at bounding box center [42, 163] width 60 height 36
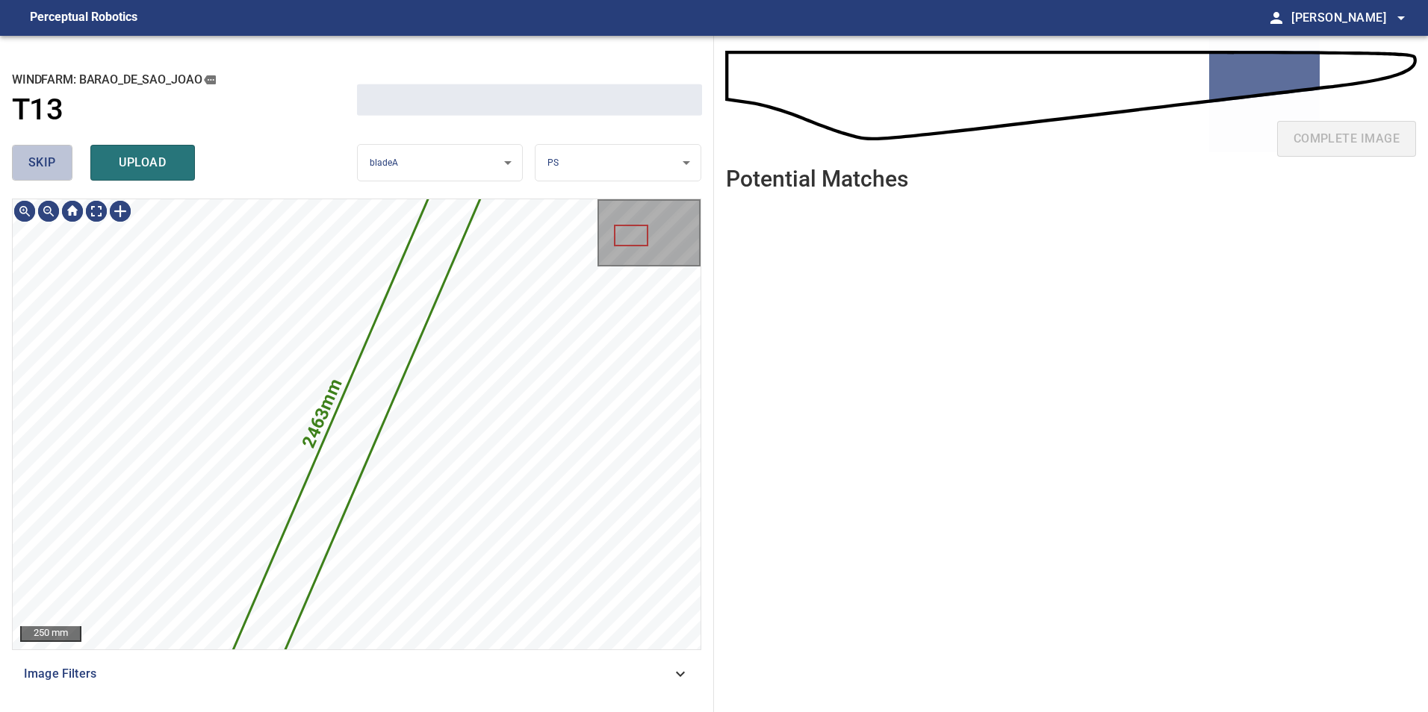
click at [60, 164] on button "skip" at bounding box center [42, 163] width 60 height 36
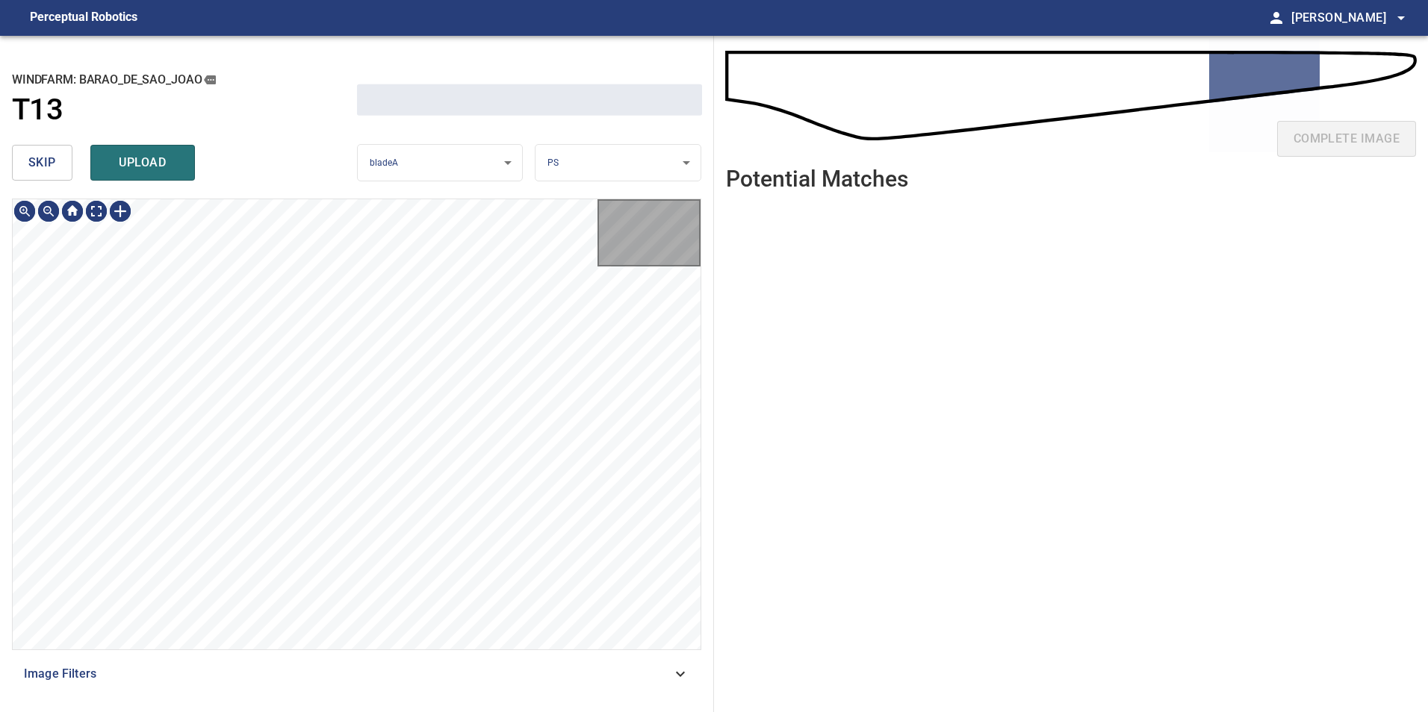
click at [58, 164] on button "skip" at bounding box center [42, 163] width 60 height 36
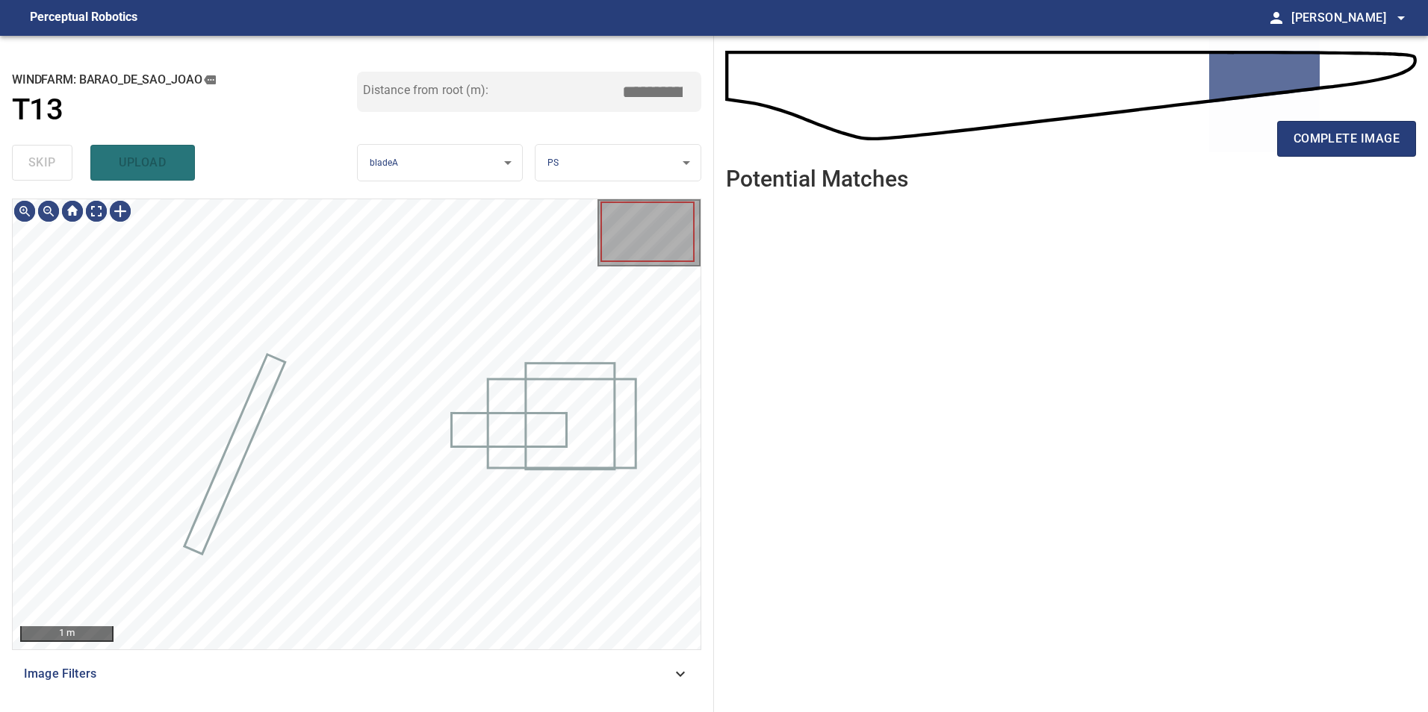
click at [58, 164] on div "skip upload" at bounding box center [184, 163] width 345 height 48
click at [57, 165] on div "skip upload" at bounding box center [184, 163] width 345 height 48
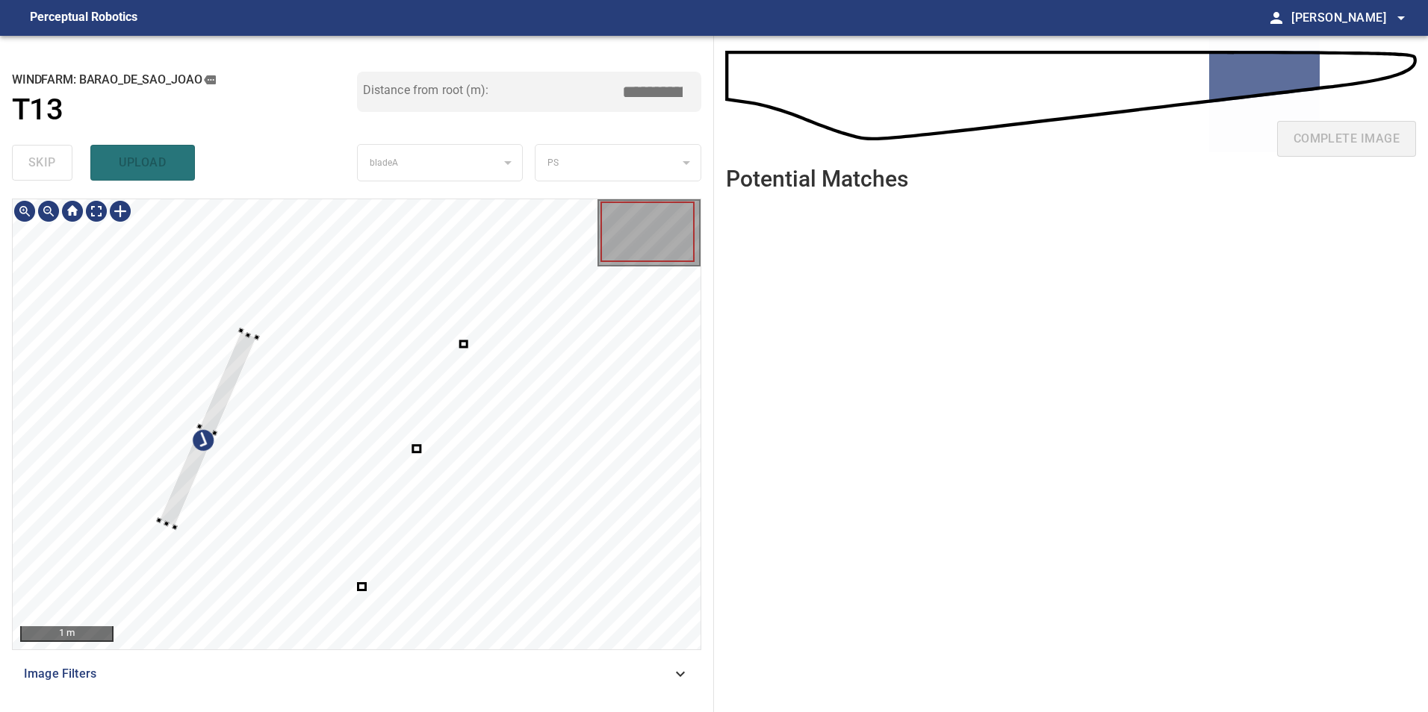
click at [226, 338] on div at bounding box center [357, 424] width 688 height 450
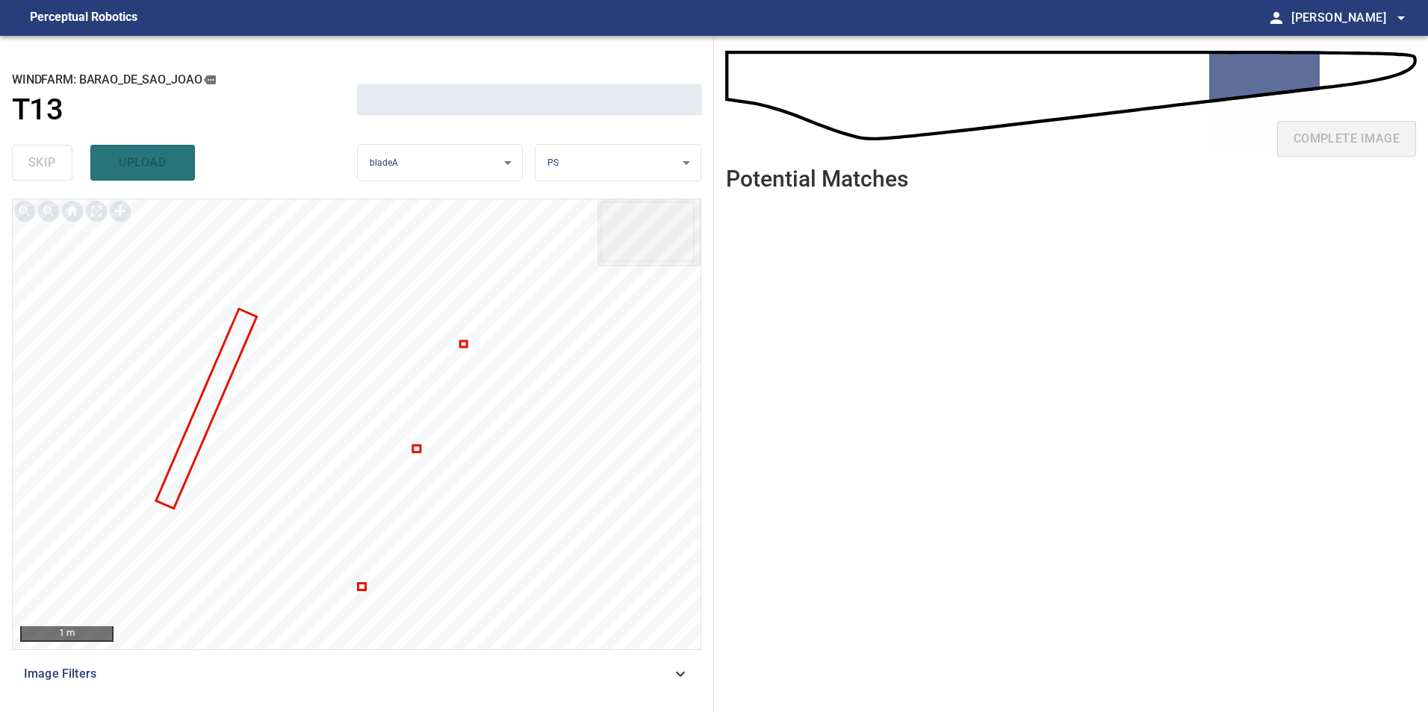
click at [461, 346] on div at bounding box center [357, 424] width 688 height 450
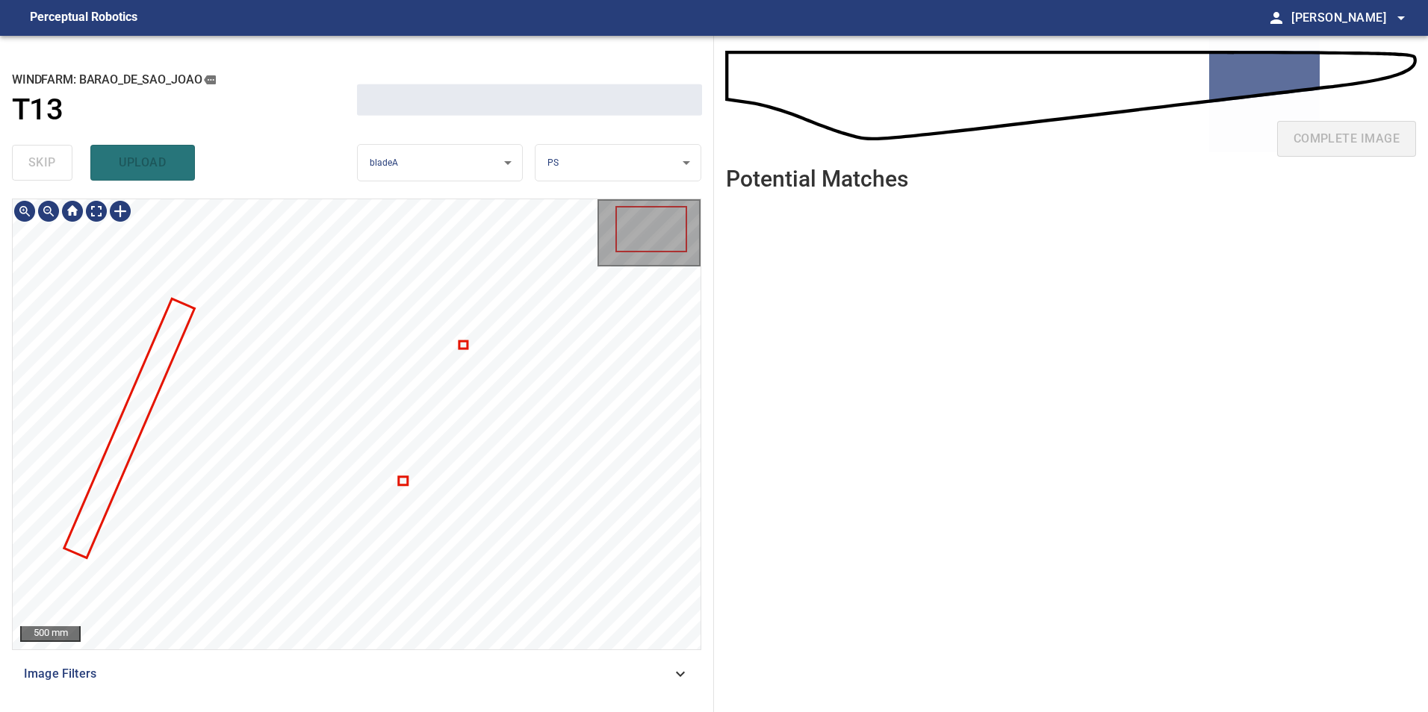
click at [464, 349] on div at bounding box center [357, 424] width 688 height 450
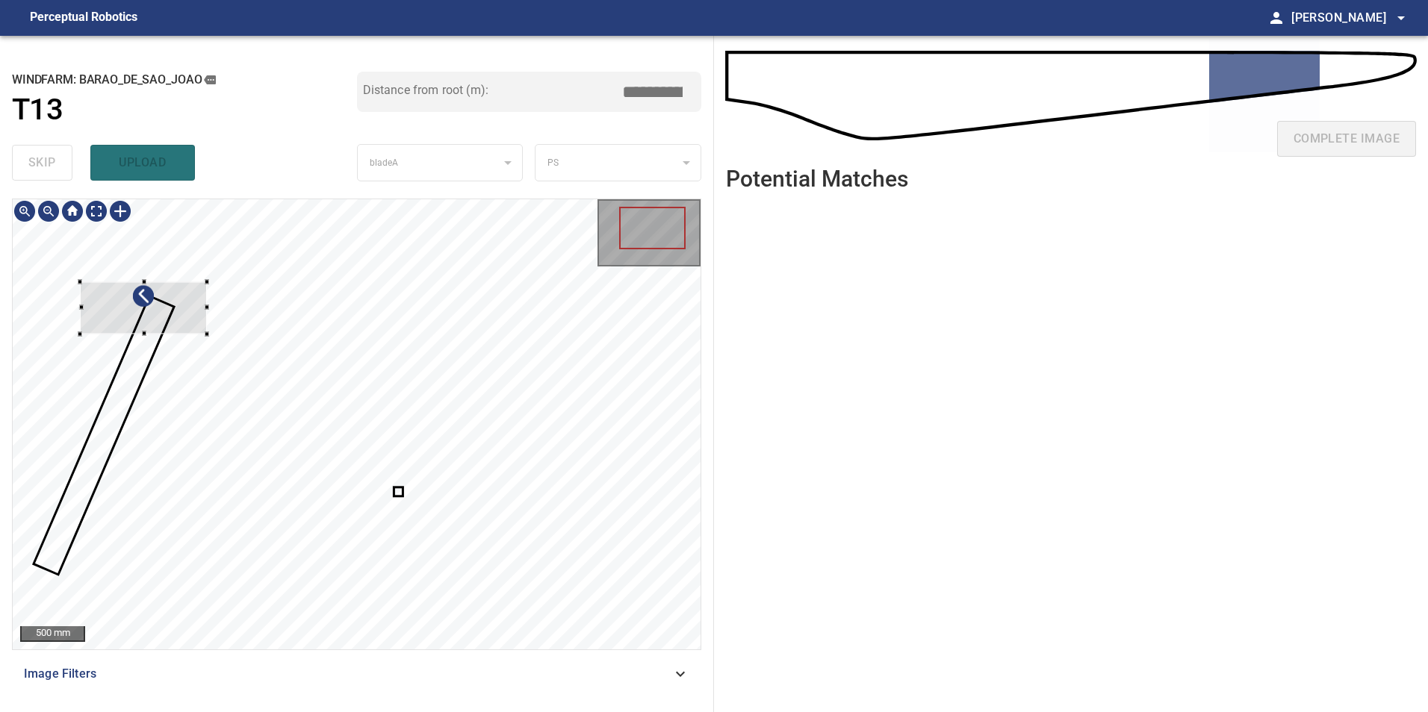
click at [195, 313] on div at bounding box center [143, 308] width 127 height 52
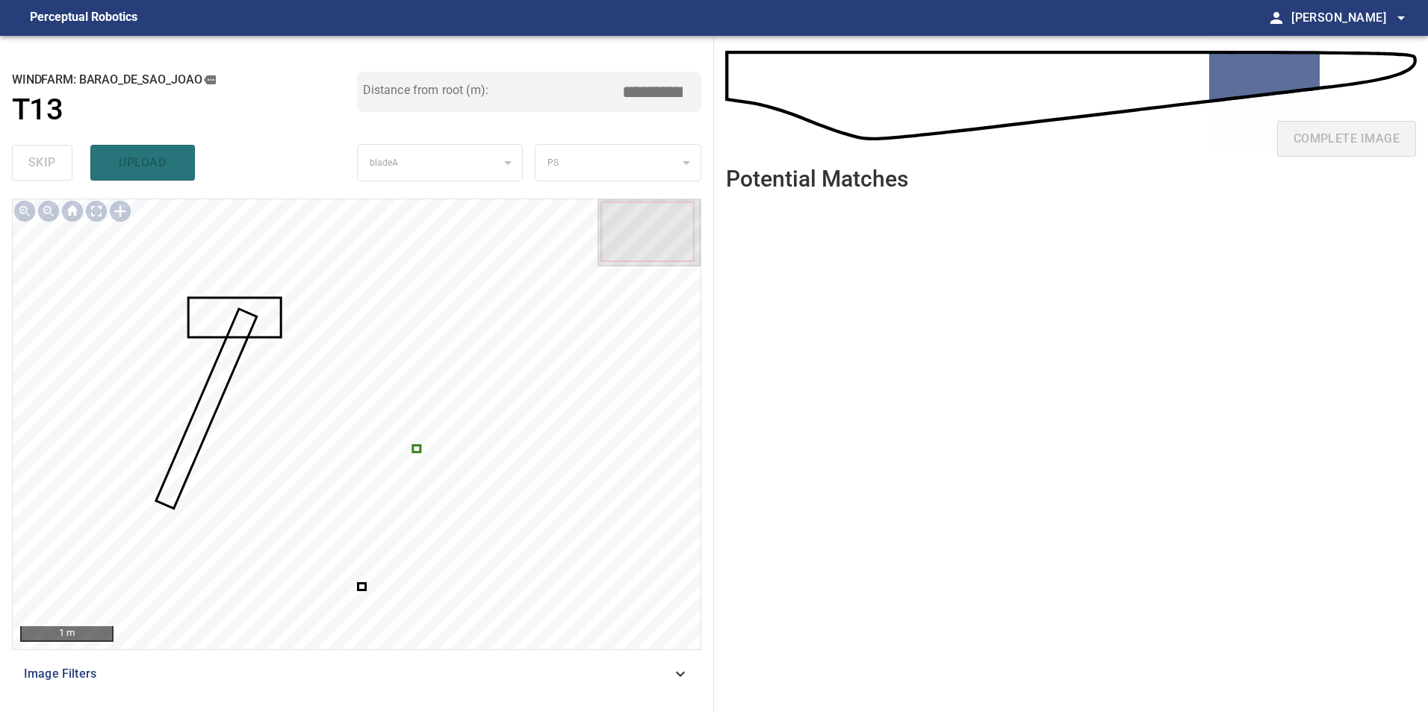
click at [414, 452] on div at bounding box center [357, 424] width 688 height 450
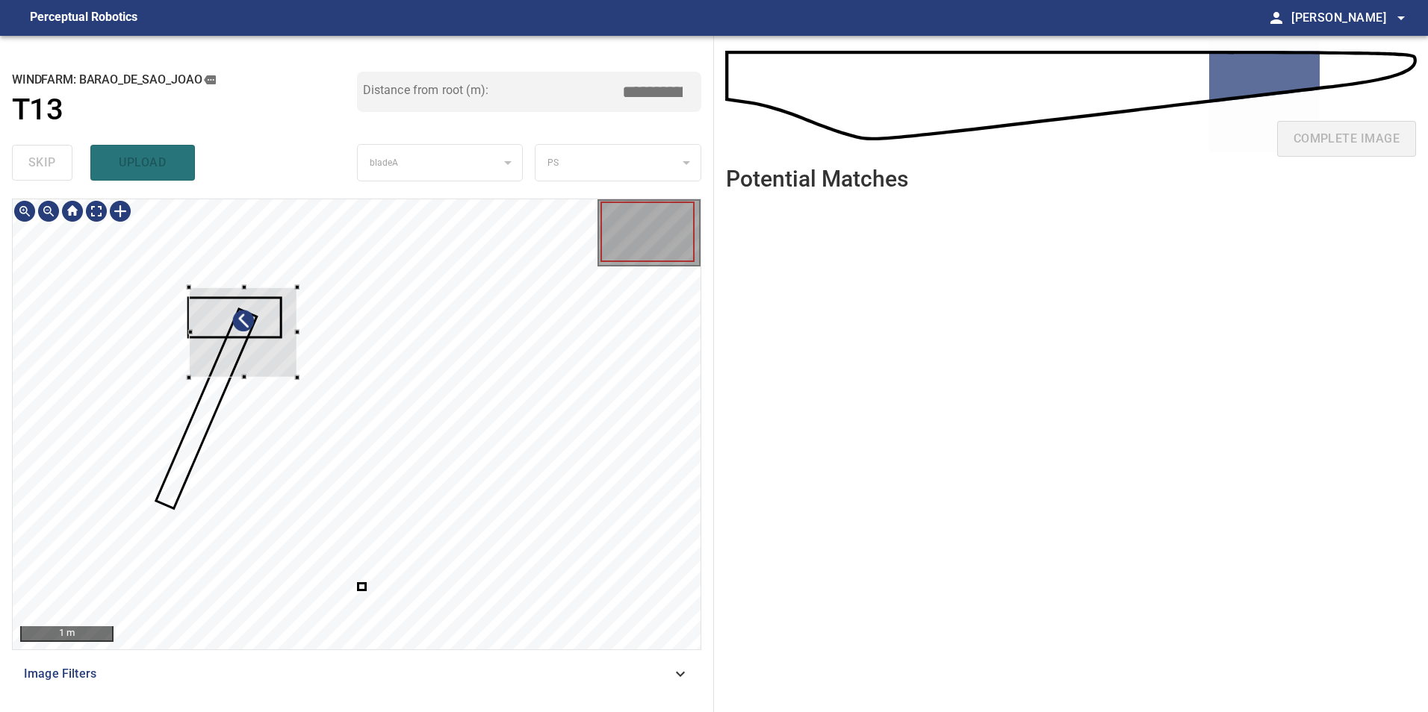
click at [293, 359] on div at bounding box center [243, 332] width 108 height 90
click at [245, 355] on div at bounding box center [240, 329] width 108 height 90
click at [229, 328] on div at bounding box center [241, 333] width 108 height 90
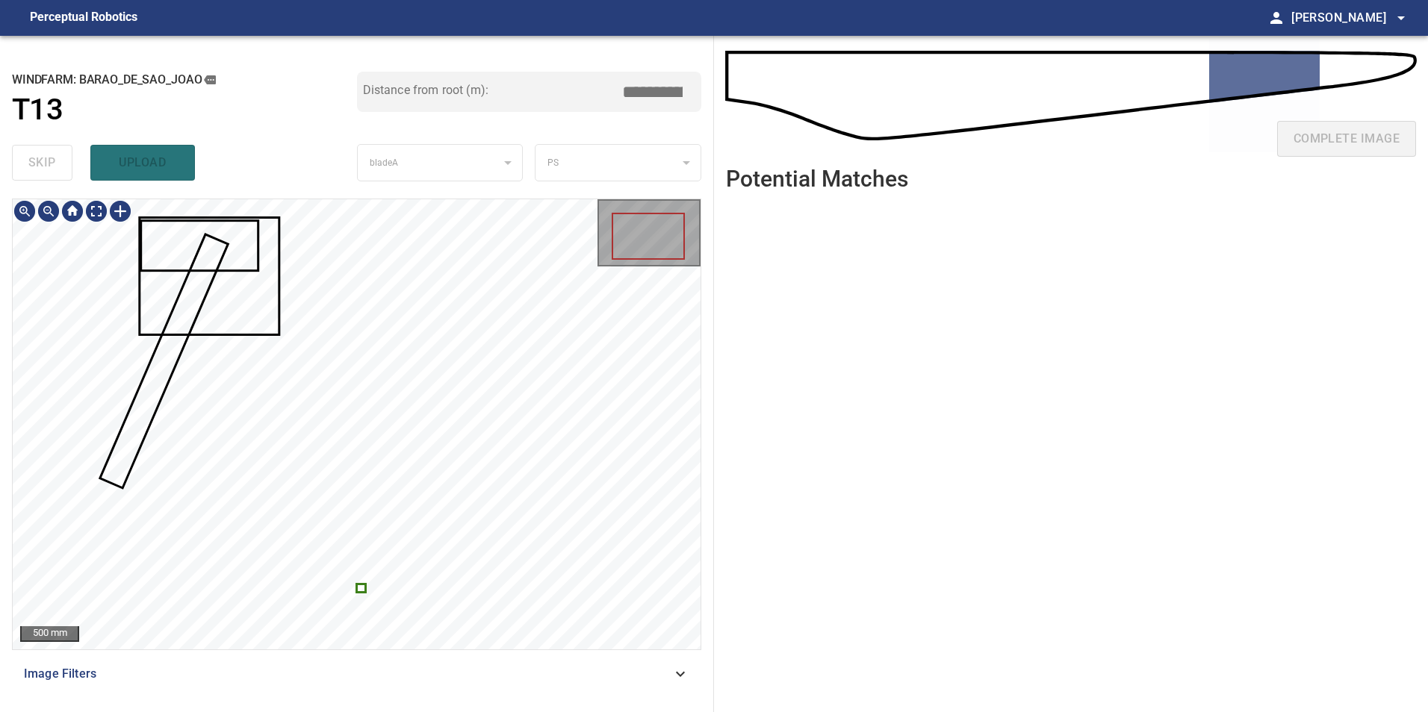
click at [363, 585] on div at bounding box center [357, 424] width 688 height 450
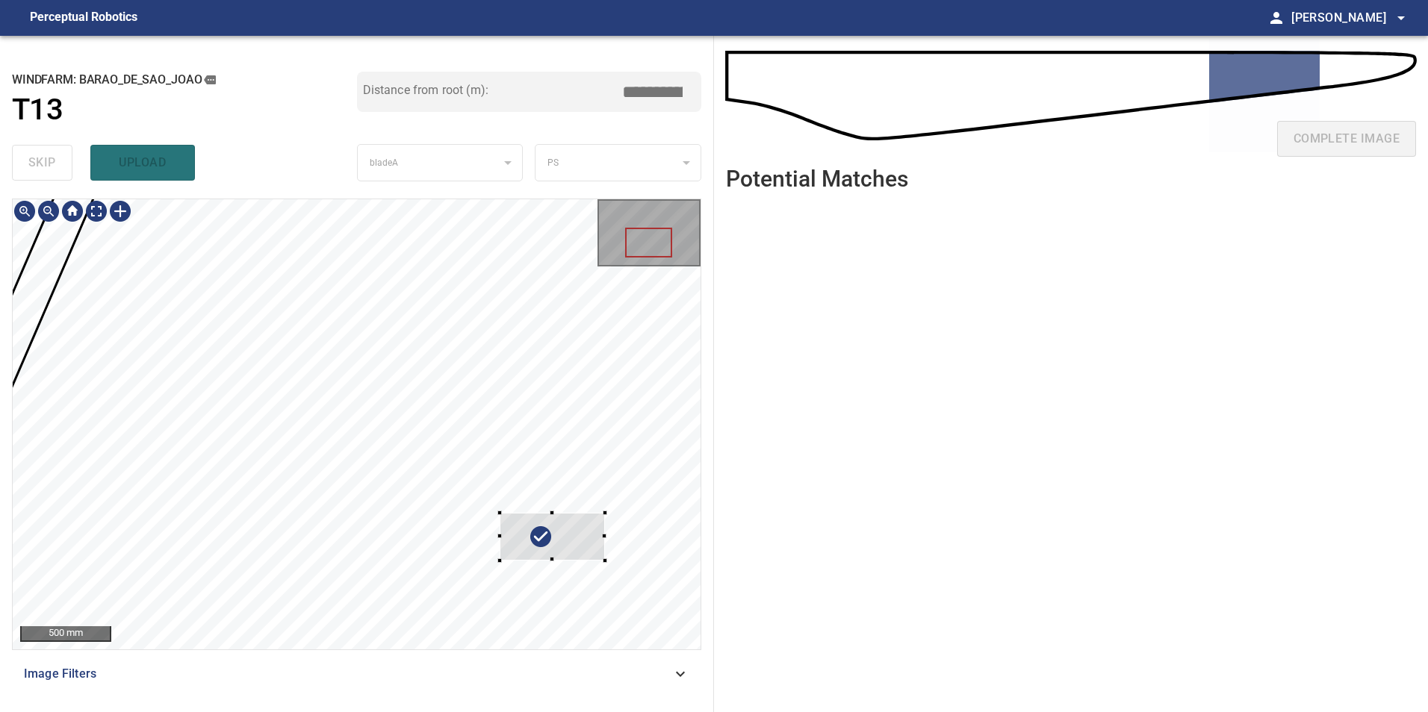
click at [625, 512] on div at bounding box center [357, 424] width 688 height 450
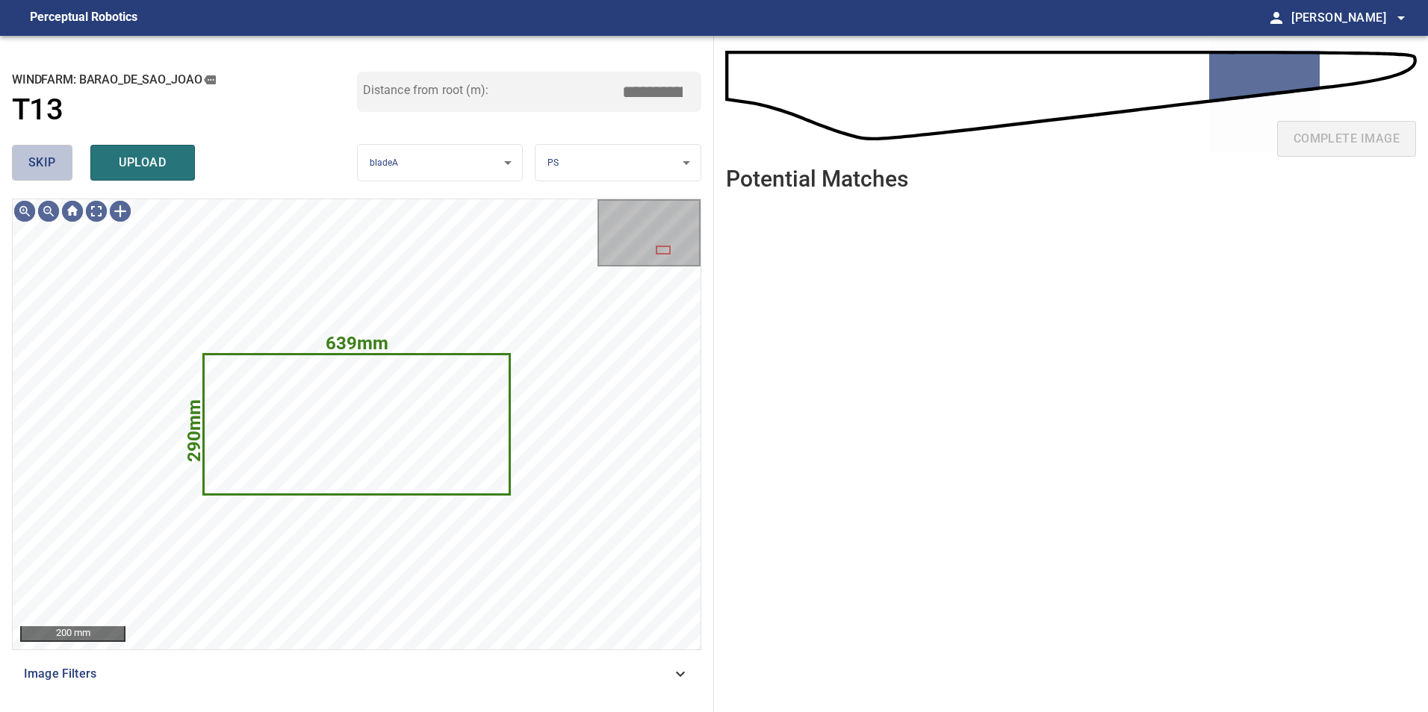
click at [50, 157] on span "skip" at bounding box center [42, 162] width 28 height 21
click at [46, 155] on span "skip" at bounding box center [42, 162] width 28 height 21
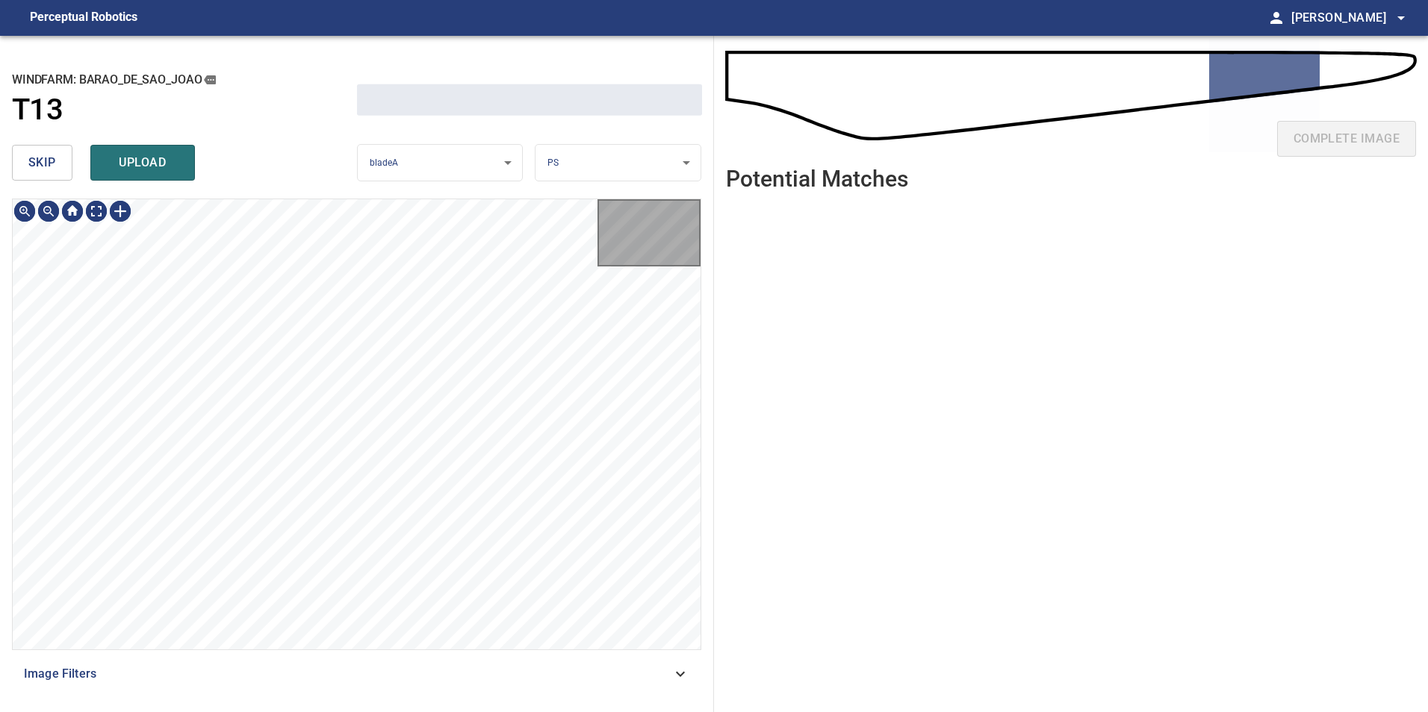
click at [43, 155] on span "skip" at bounding box center [42, 162] width 28 height 21
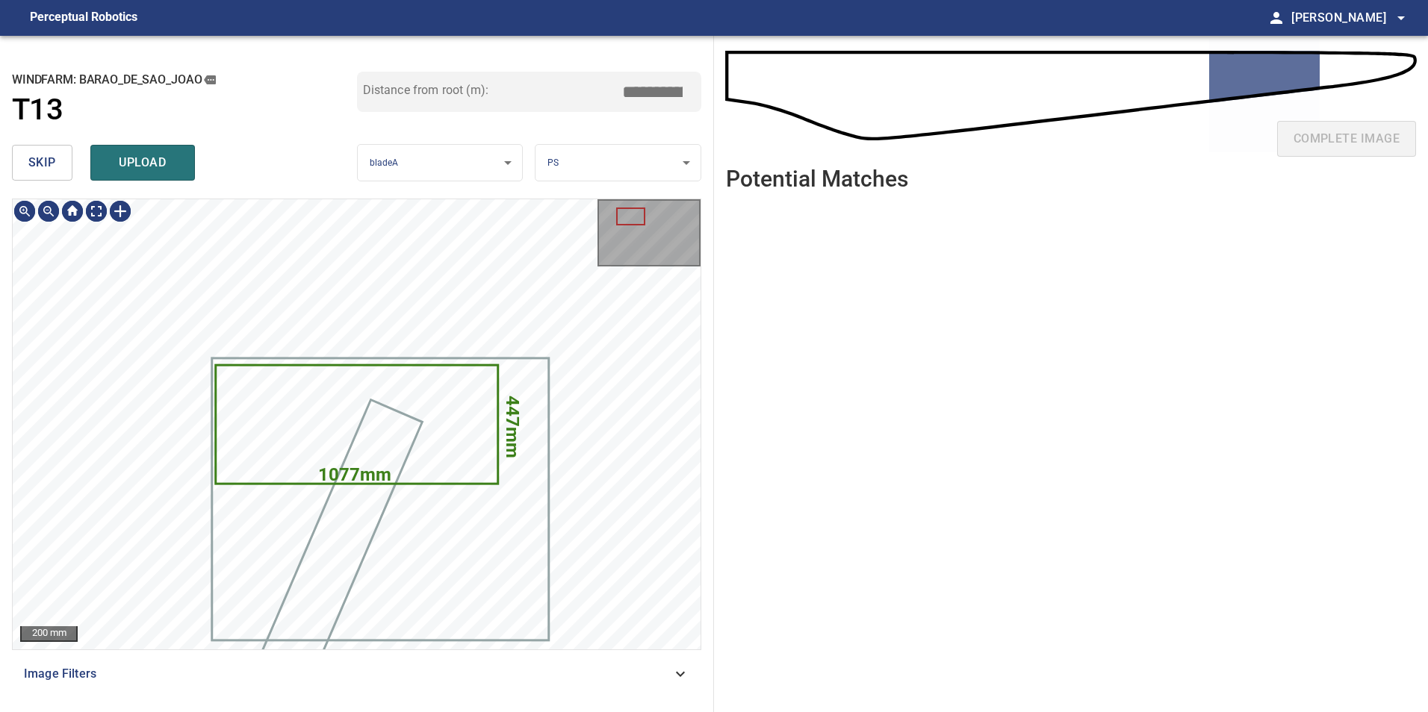
click at [43, 155] on span "skip" at bounding box center [42, 162] width 28 height 21
type input "*****"
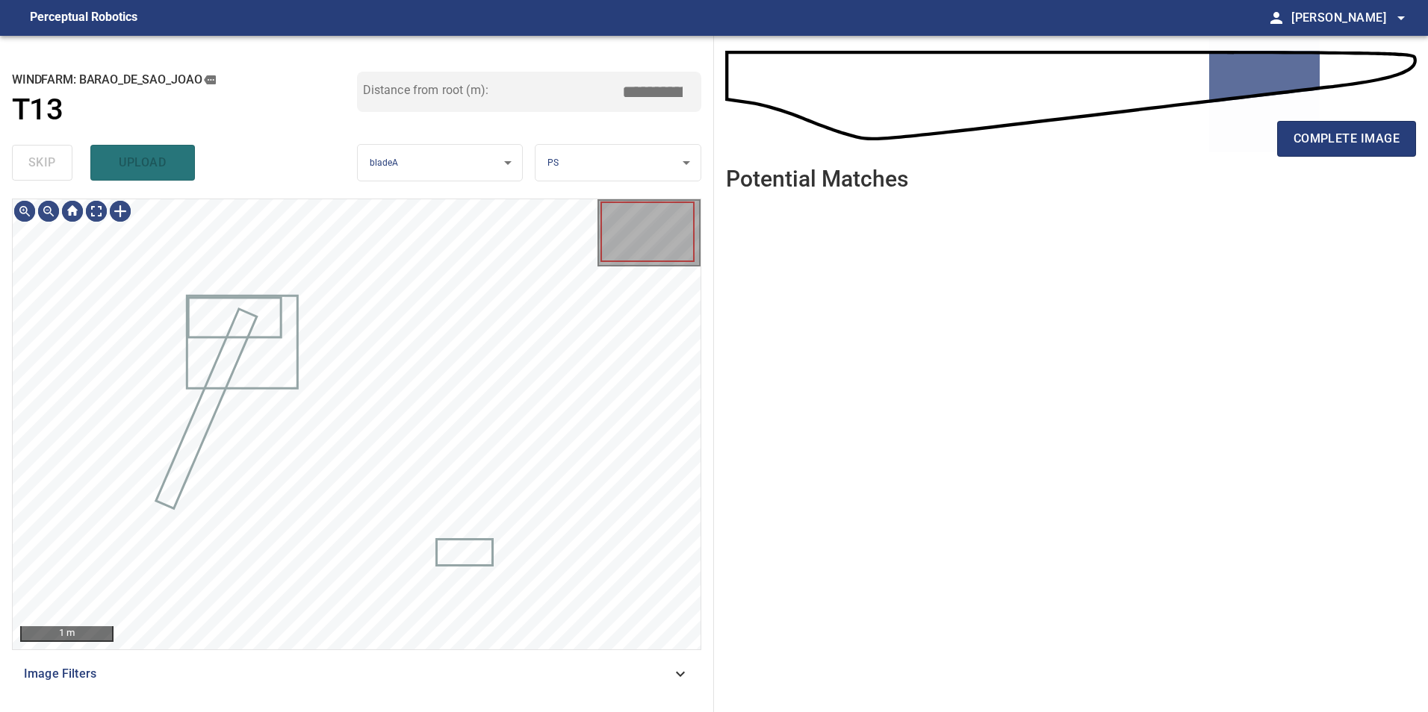
click at [43, 155] on div "skip upload" at bounding box center [184, 163] width 345 height 48
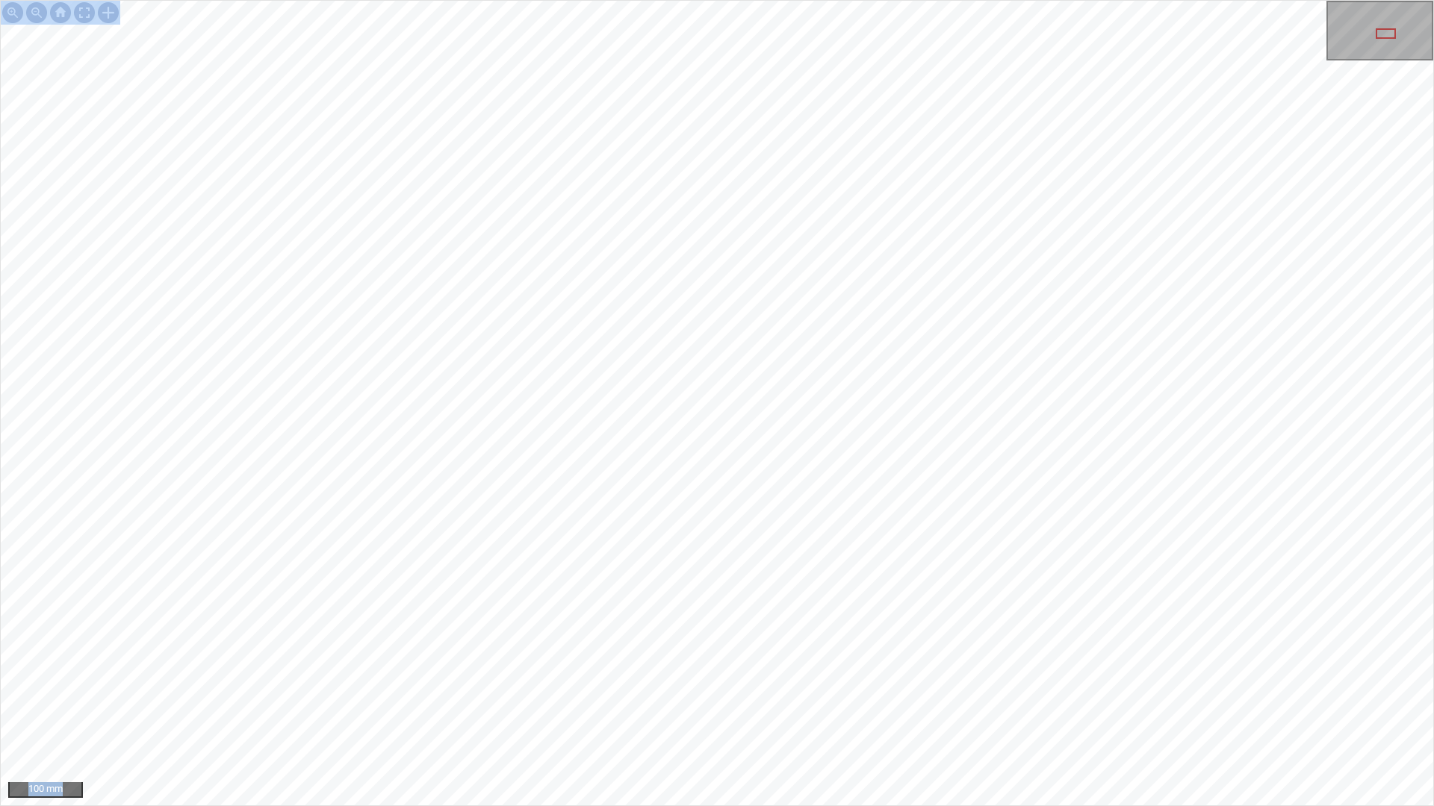
click at [916, 583] on div "100 mm" at bounding box center [717, 403] width 1434 height 806
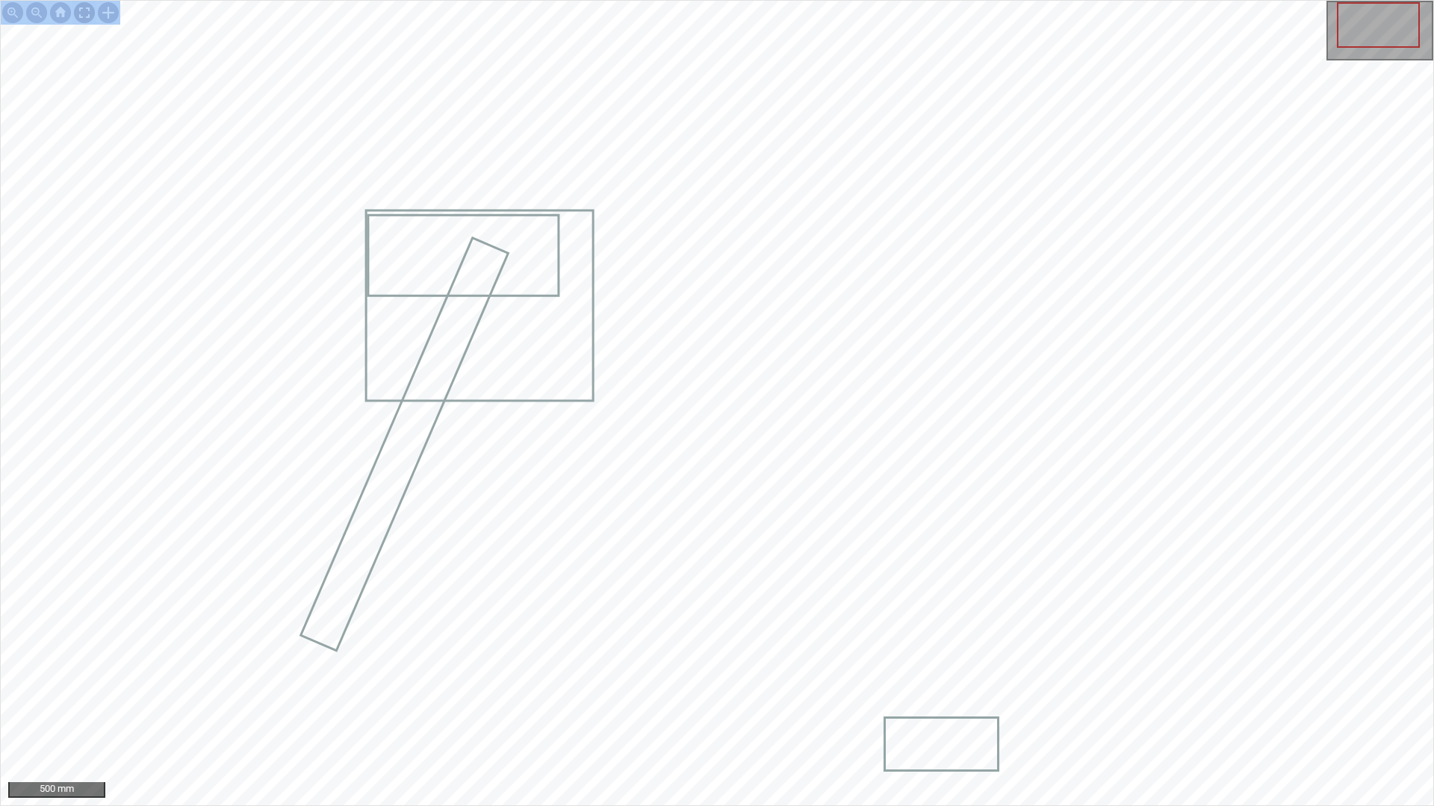
click at [89, 9] on div at bounding box center [84, 13] width 24 height 24
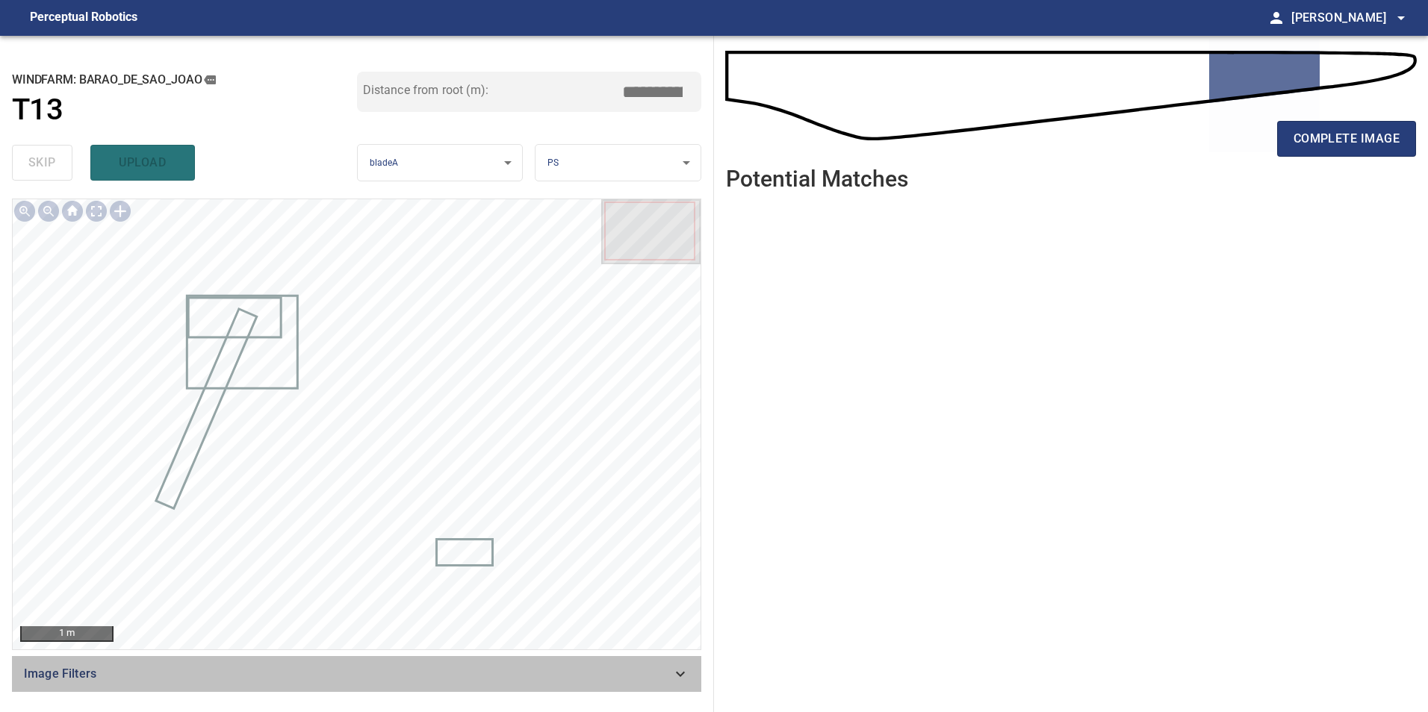
click at [609, 682] on span "Image Filters" at bounding box center [347, 674] width 647 height 18
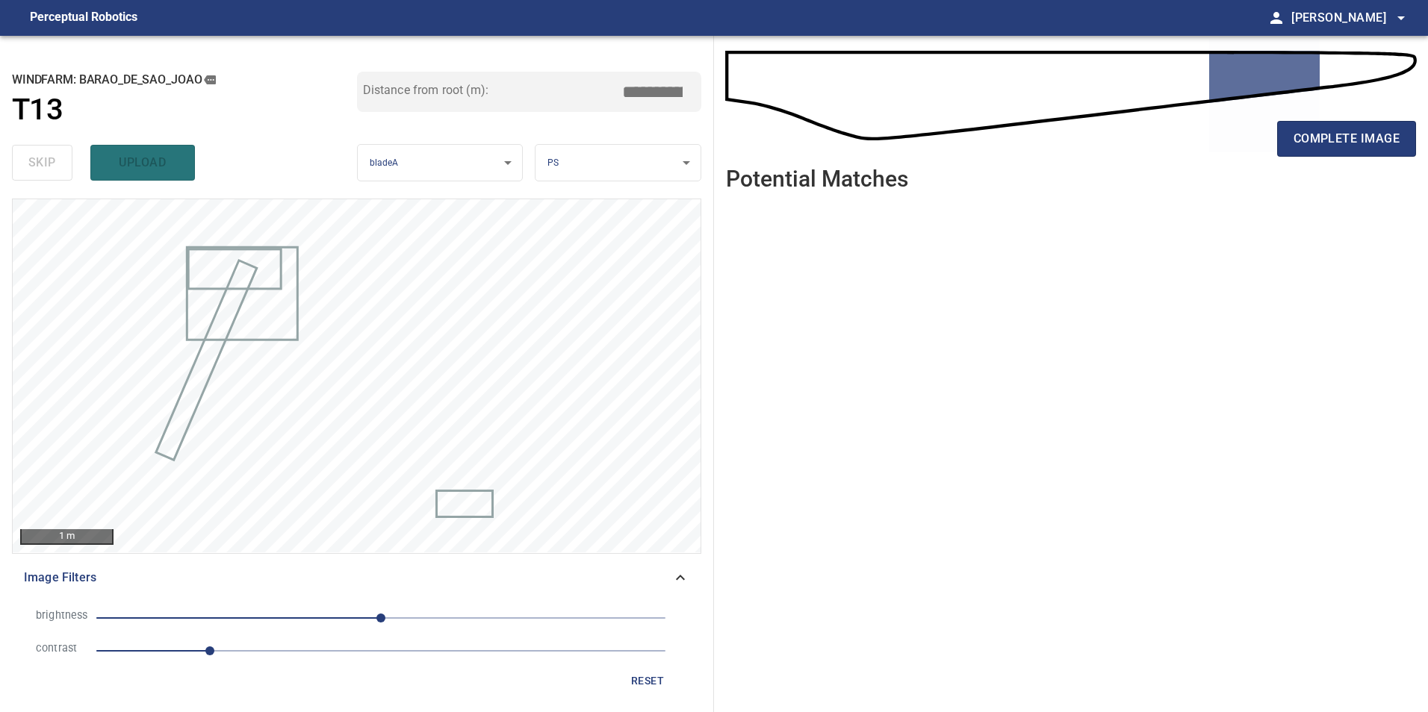
click at [364, 659] on span "1" at bounding box center [380, 651] width 569 height 21
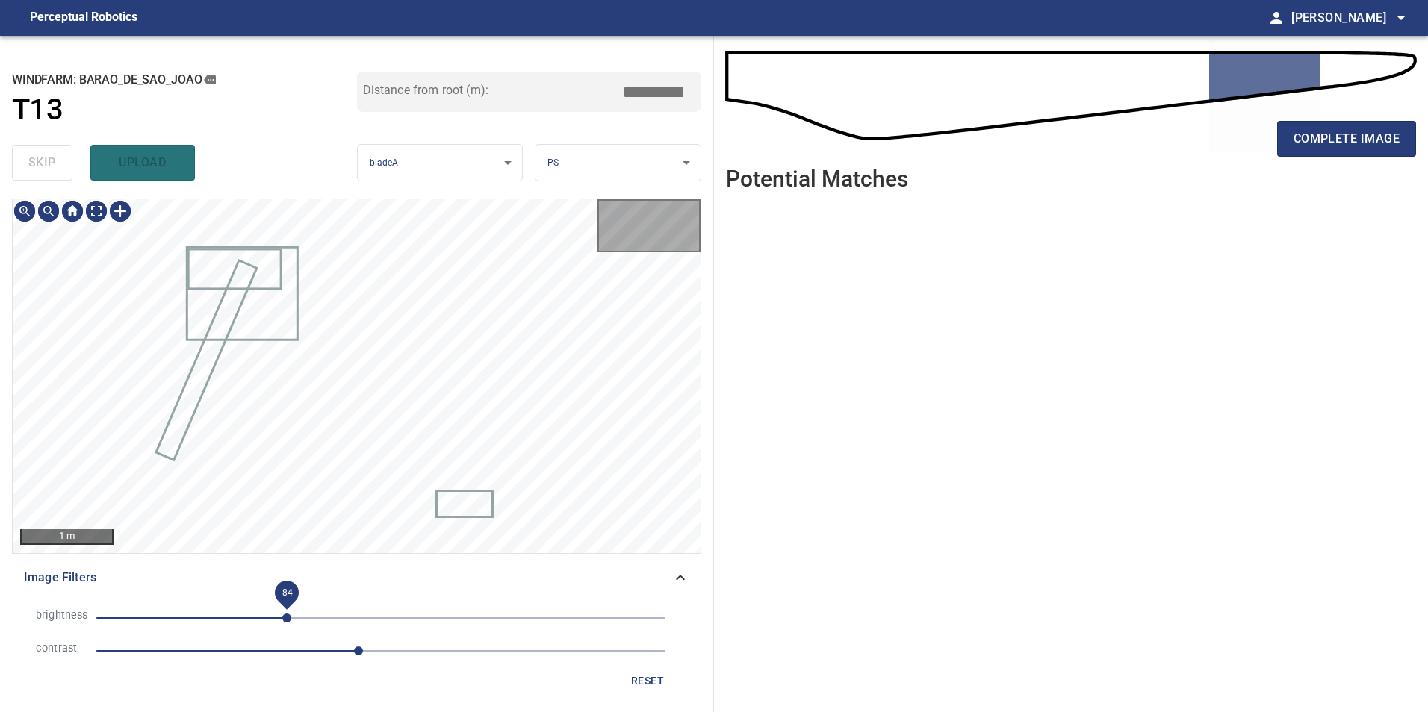
click at [290, 623] on span "-84" at bounding box center [380, 618] width 569 height 21
click at [246, 622] on span "-82" at bounding box center [380, 618] width 569 height 21
click at [284, 646] on span "1.7" at bounding box center [380, 651] width 569 height 21
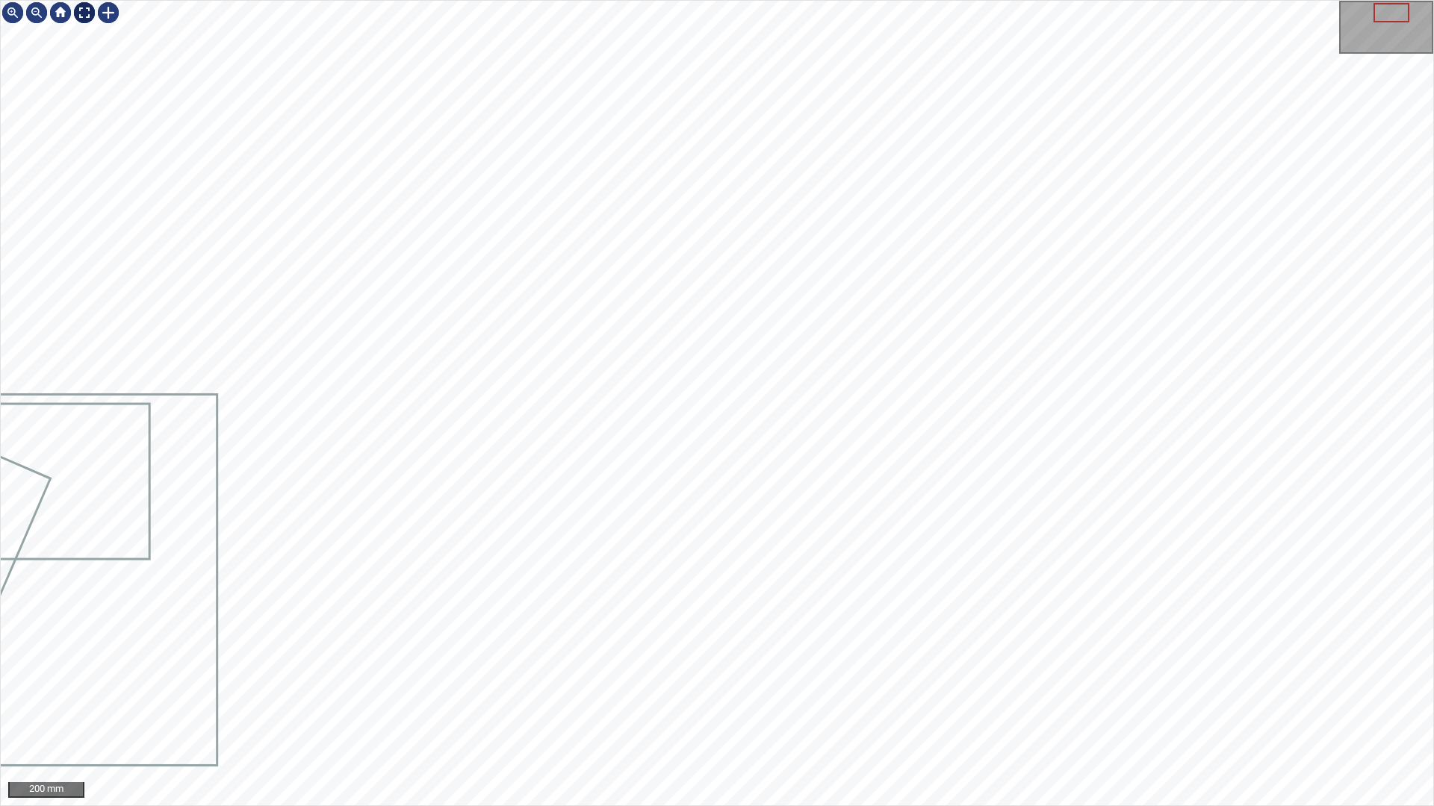
click at [84, 15] on div at bounding box center [84, 13] width 24 height 24
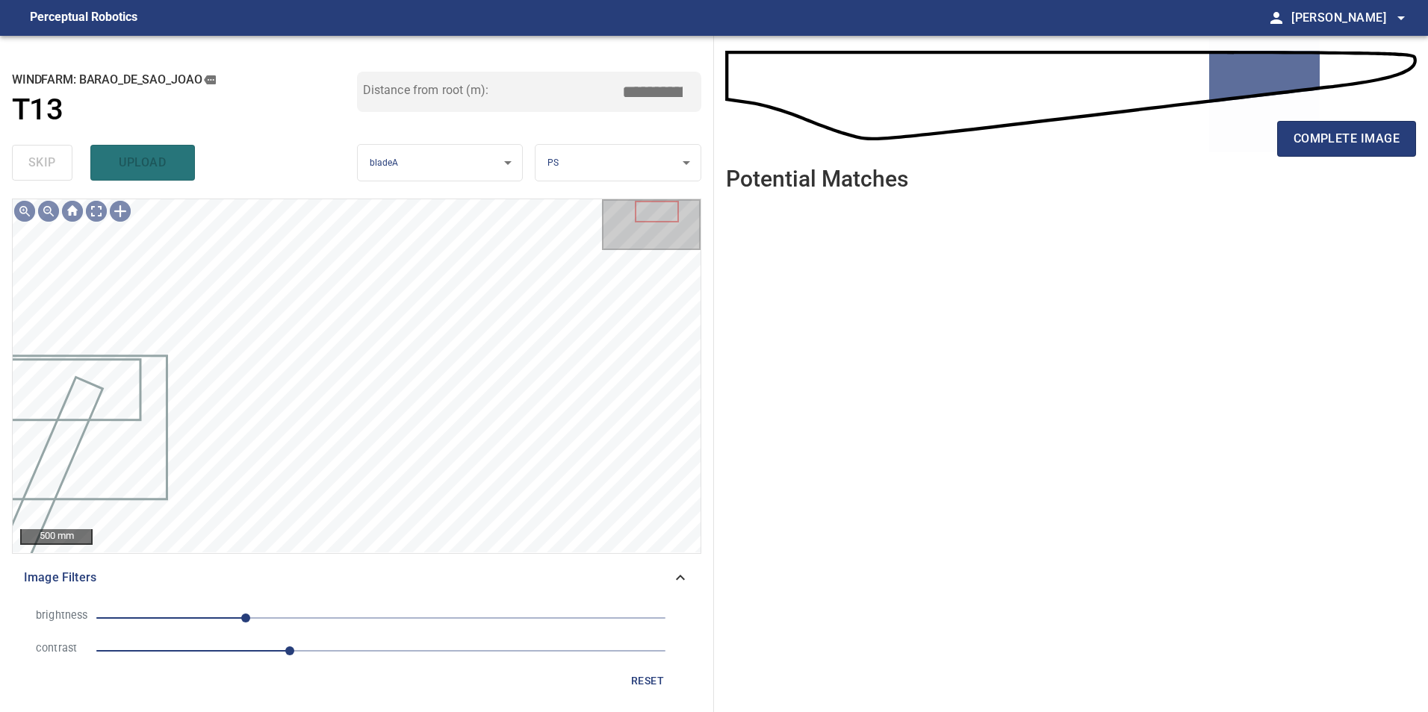
drag, startPoint x: 665, startPoint y: 680, endPoint x: 662, endPoint y: 673, distance: 8.0
click at [665, 680] on span "reset" at bounding box center [647, 681] width 36 height 19
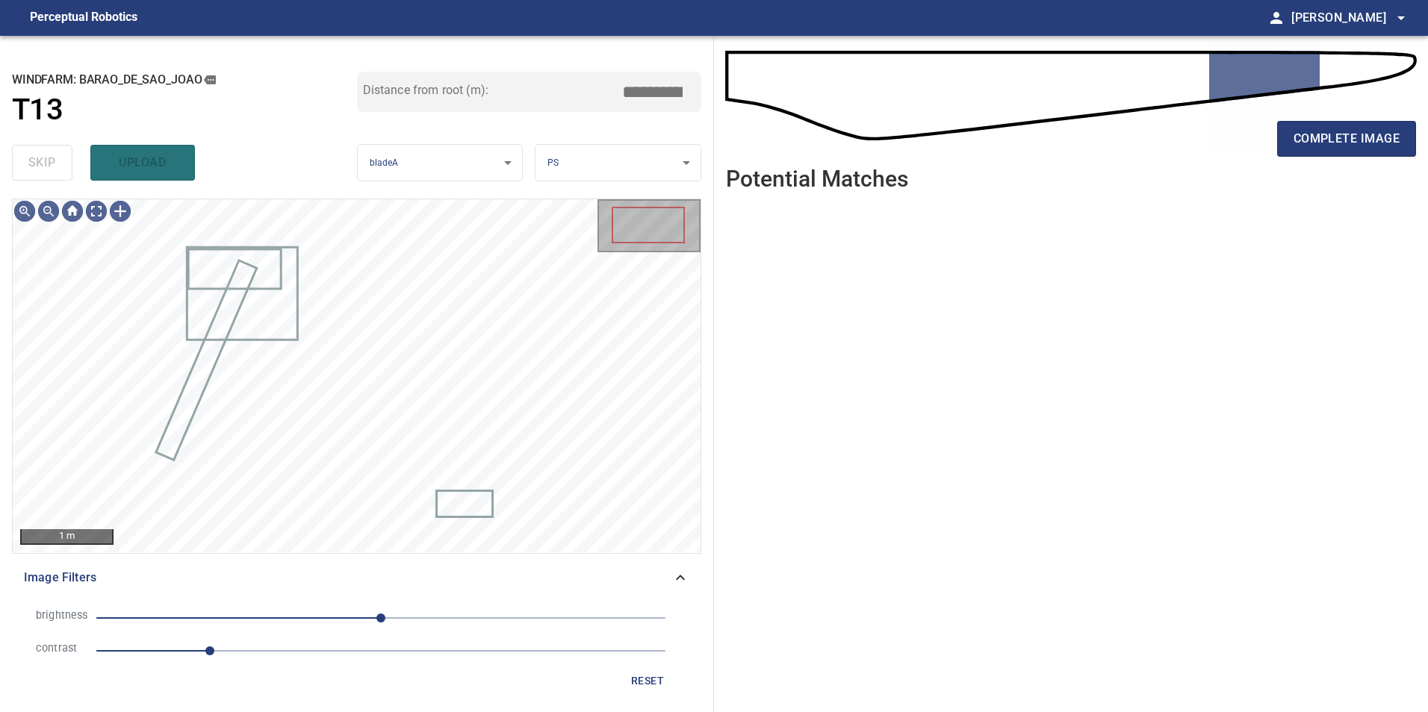
click at [326, 653] on span "1" at bounding box center [380, 651] width 569 height 21
click at [252, 626] on span "0" at bounding box center [380, 618] width 569 height 21
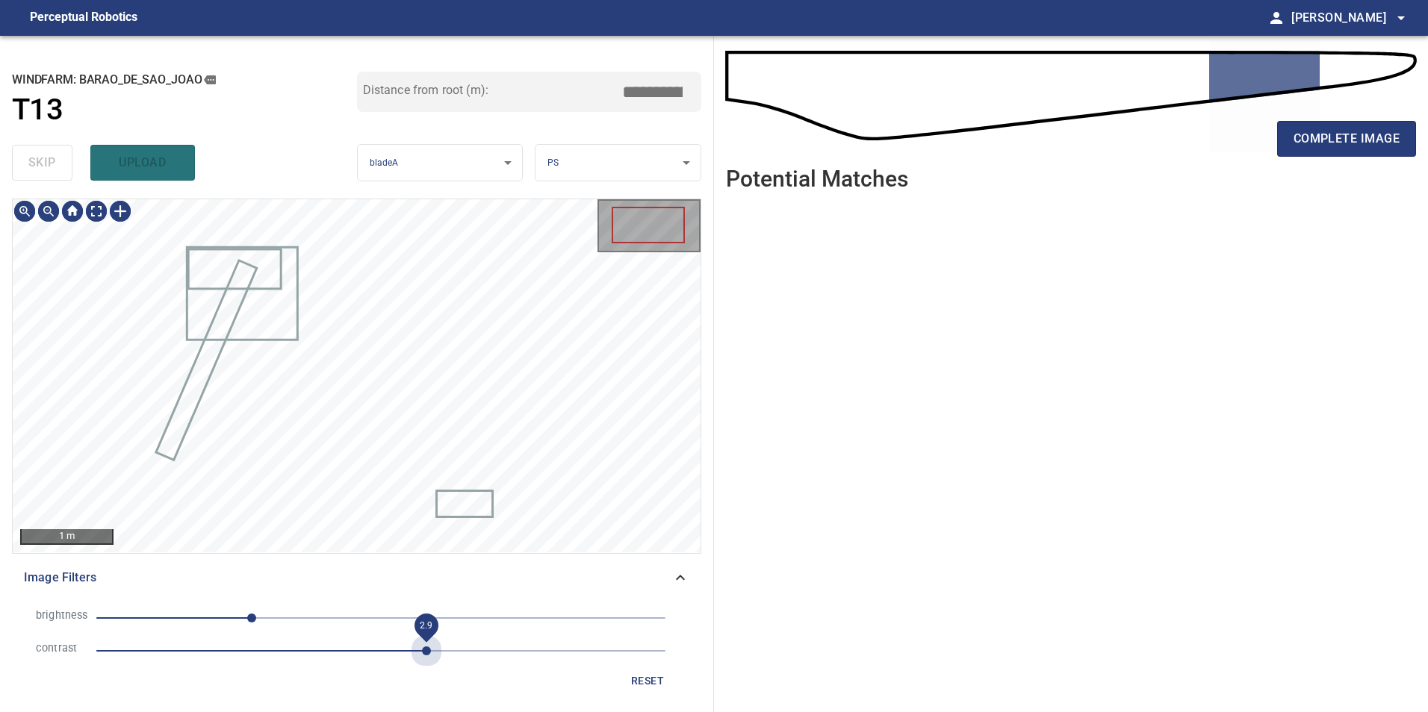
drag, startPoint x: 428, startPoint y: 645, endPoint x: 379, endPoint y: 643, distance: 49.3
click at [426, 645] on span "2.9" at bounding box center [380, 651] width 569 height 21
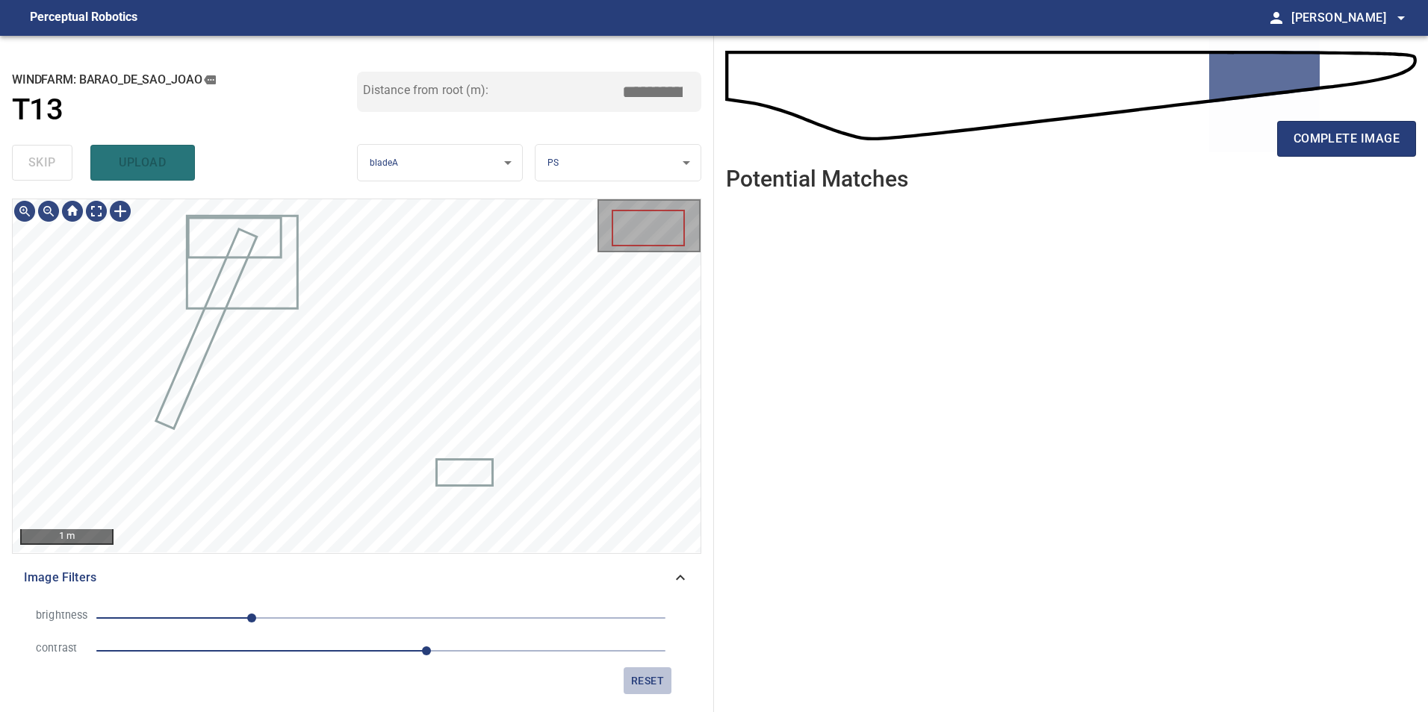
click at [641, 677] on span "reset" at bounding box center [647, 681] width 36 height 19
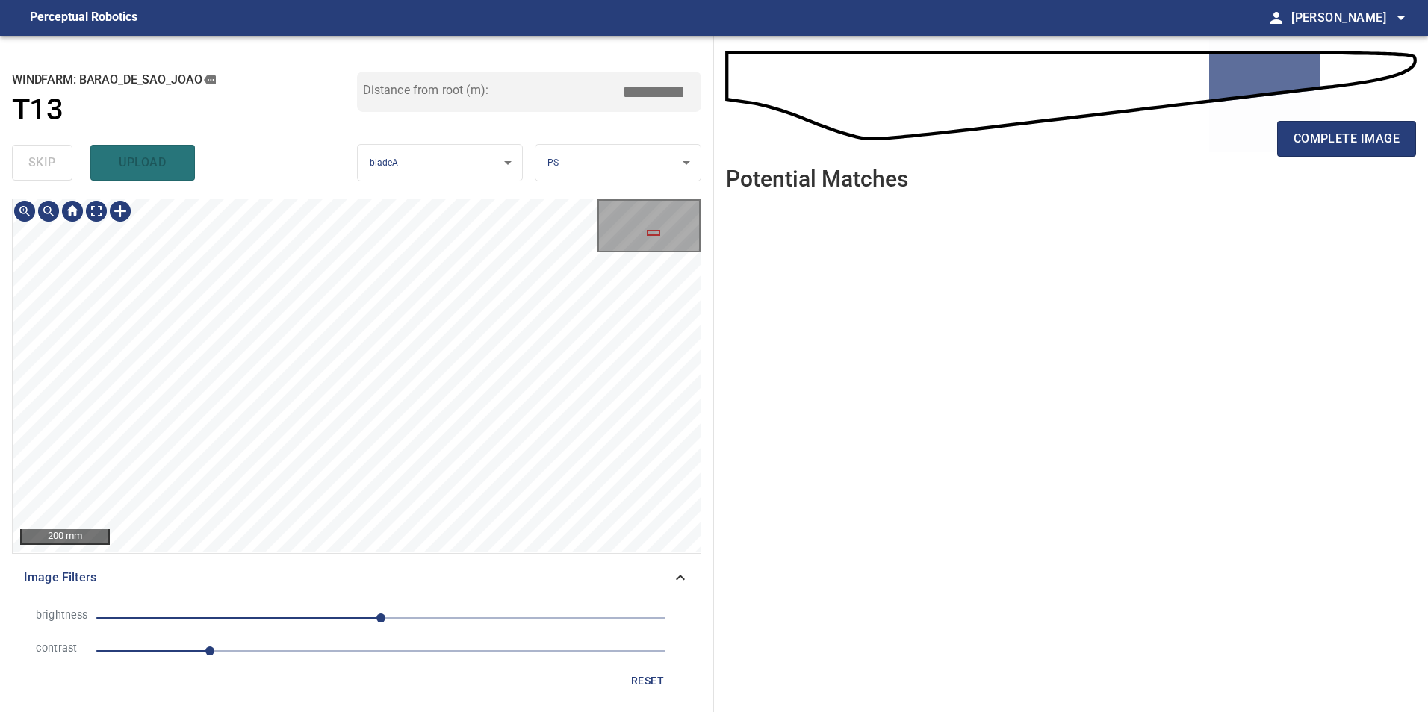
click at [358, 184] on div "**********" at bounding box center [357, 374] width 714 height 677
click at [335, 621] on span "0" at bounding box center [380, 618] width 569 height 21
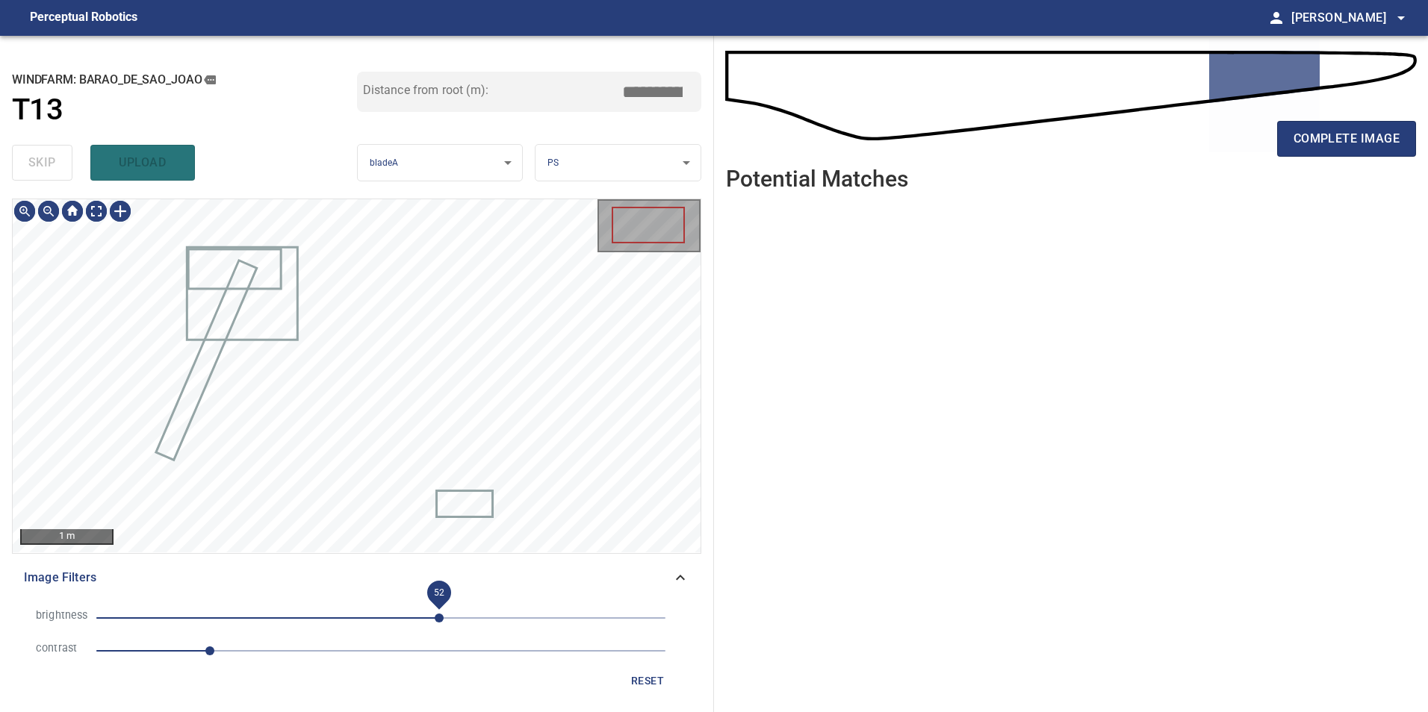
click at [441, 615] on span "52" at bounding box center [380, 618] width 569 height 21
click at [316, 657] on span "1.9" at bounding box center [380, 651] width 569 height 21
click at [319, 618] on span "54" at bounding box center [380, 618] width 569 height 21
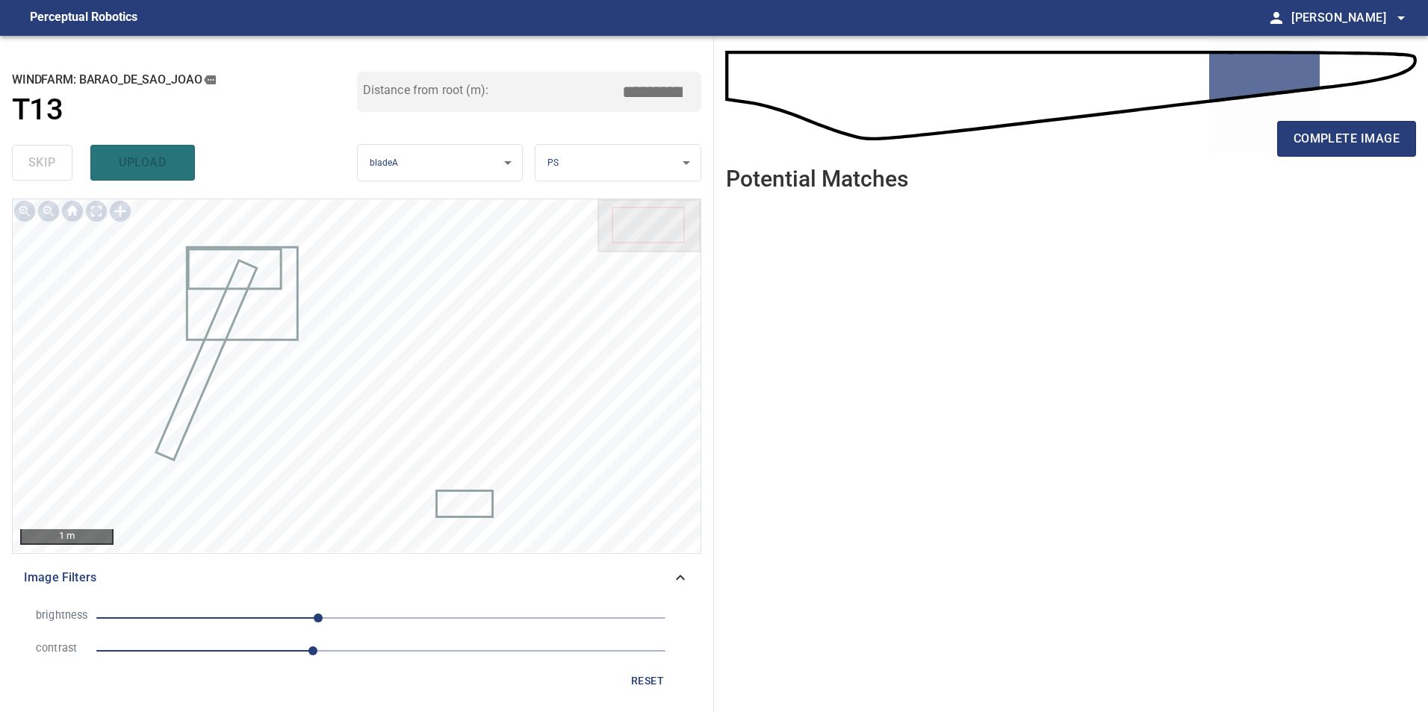
click at [642, 677] on span "reset" at bounding box center [647, 681] width 36 height 19
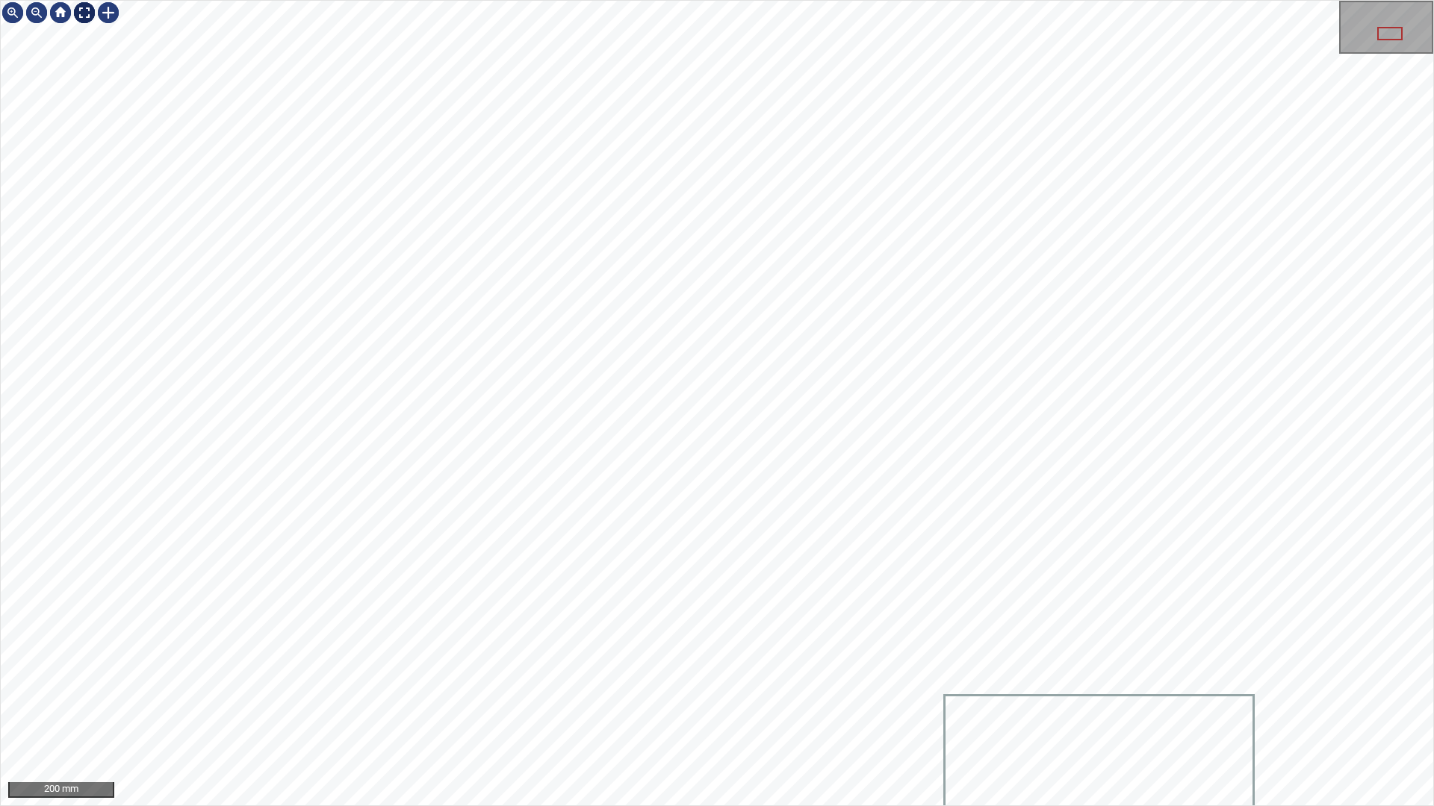
click at [85, 31] on div "200 mm" at bounding box center [717, 403] width 1432 height 805
click at [83, 13] on div at bounding box center [84, 13] width 24 height 24
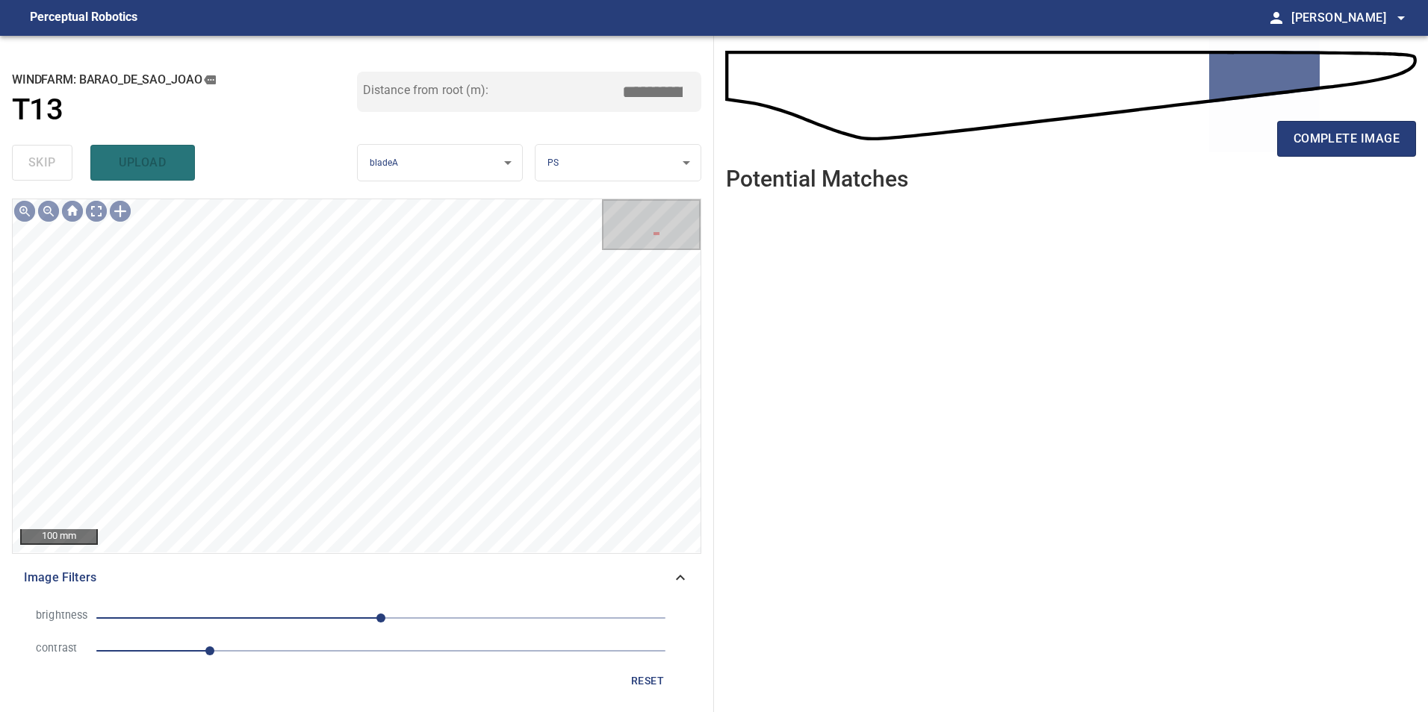
click at [439, 618] on span "0" at bounding box center [380, 618] width 569 height 21
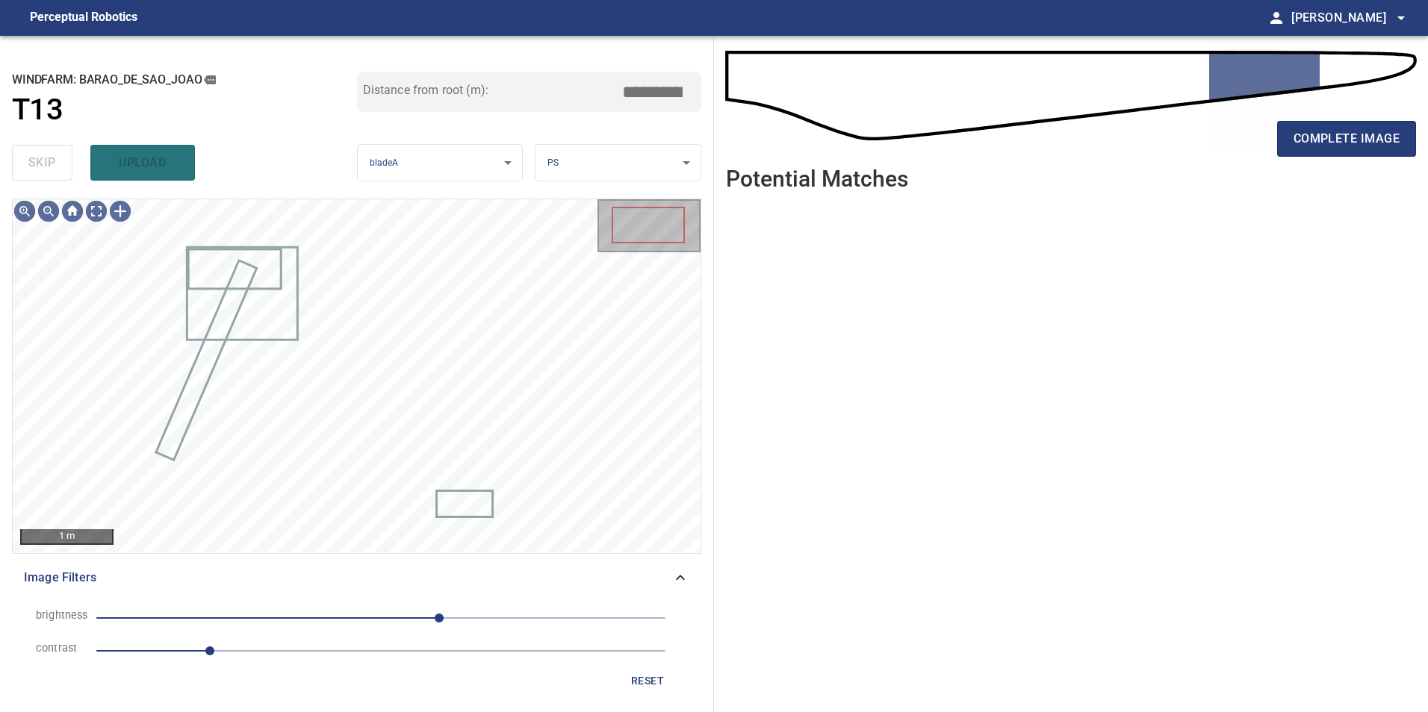
drag, startPoint x: 514, startPoint y: 632, endPoint x: 486, endPoint y: 629, distance: 28.6
click at [514, 632] on li "brightness 52" at bounding box center [356, 618] width 665 height 33
click at [264, 629] on span "52" at bounding box center [380, 618] width 569 height 21
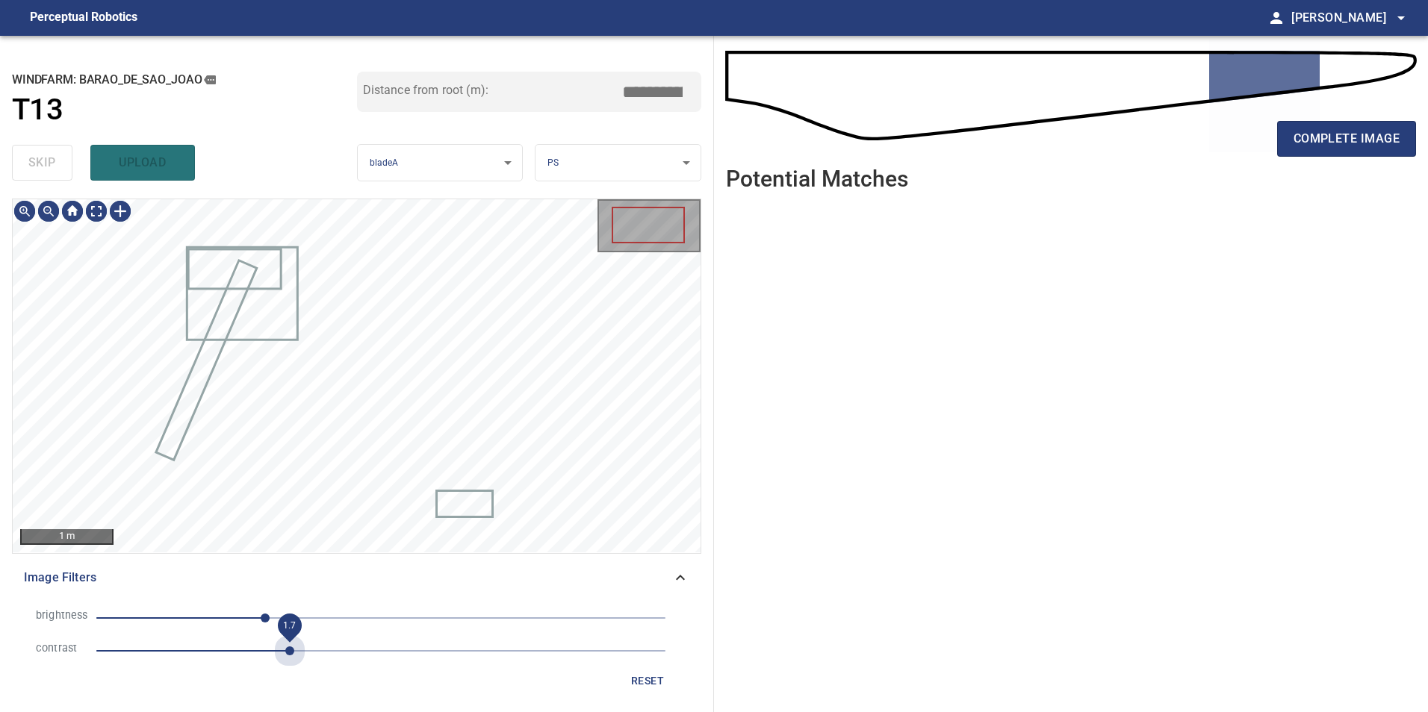
drag, startPoint x: 287, startPoint y: 659, endPoint x: 339, endPoint y: 647, distance: 52.9
click at [299, 653] on span "1.7" at bounding box center [380, 651] width 569 height 21
click at [345, 647] on span "1.8" at bounding box center [380, 651] width 569 height 21
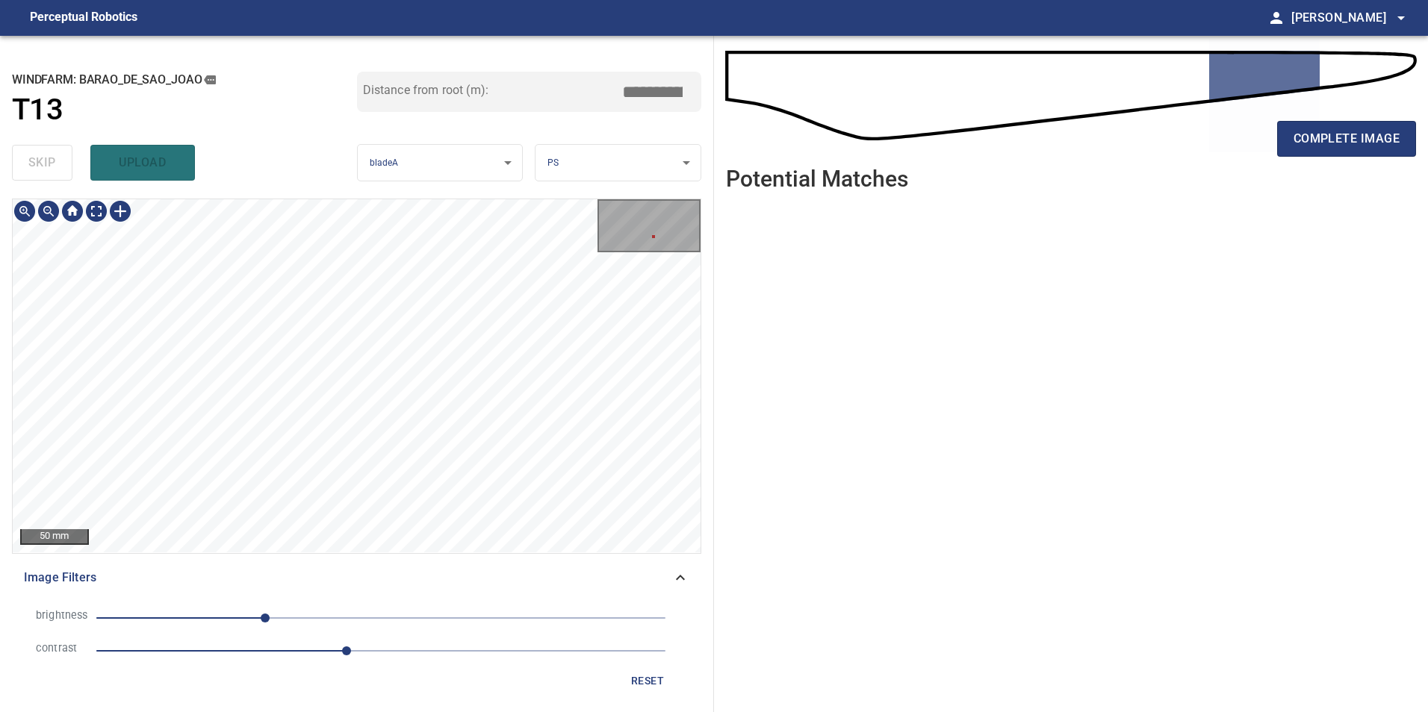
click at [449, 639] on li "contrast 2.2" at bounding box center [356, 651] width 665 height 33
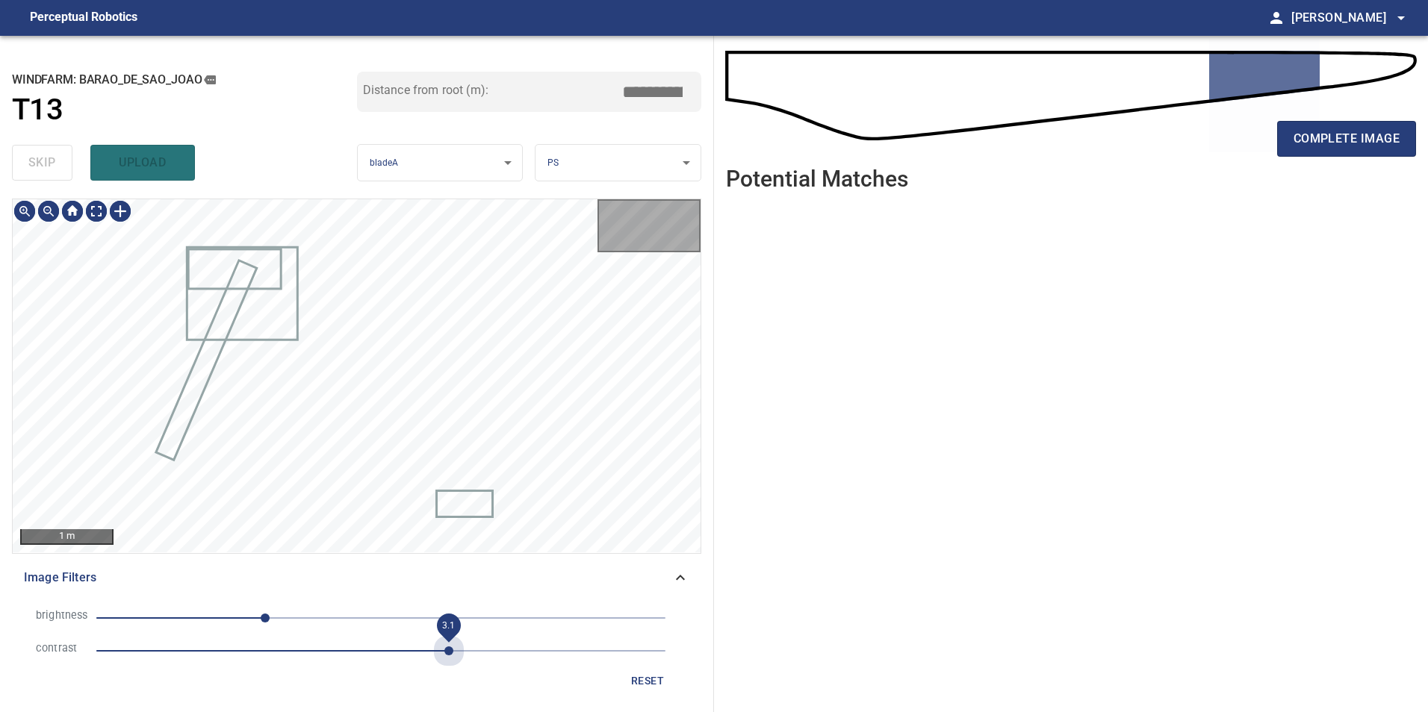
drag, startPoint x: 449, startPoint y: 646, endPoint x: 420, endPoint y: 650, distance: 29.4
click at [449, 649] on span "3.1" at bounding box center [380, 651] width 569 height 21
drag, startPoint x: 345, startPoint y: 646, endPoint x: 326, endPoint y: 648, distance: 18.8
click at [342, 647] on span "2.2" at bounding box center [380, 651] width 569 height 21
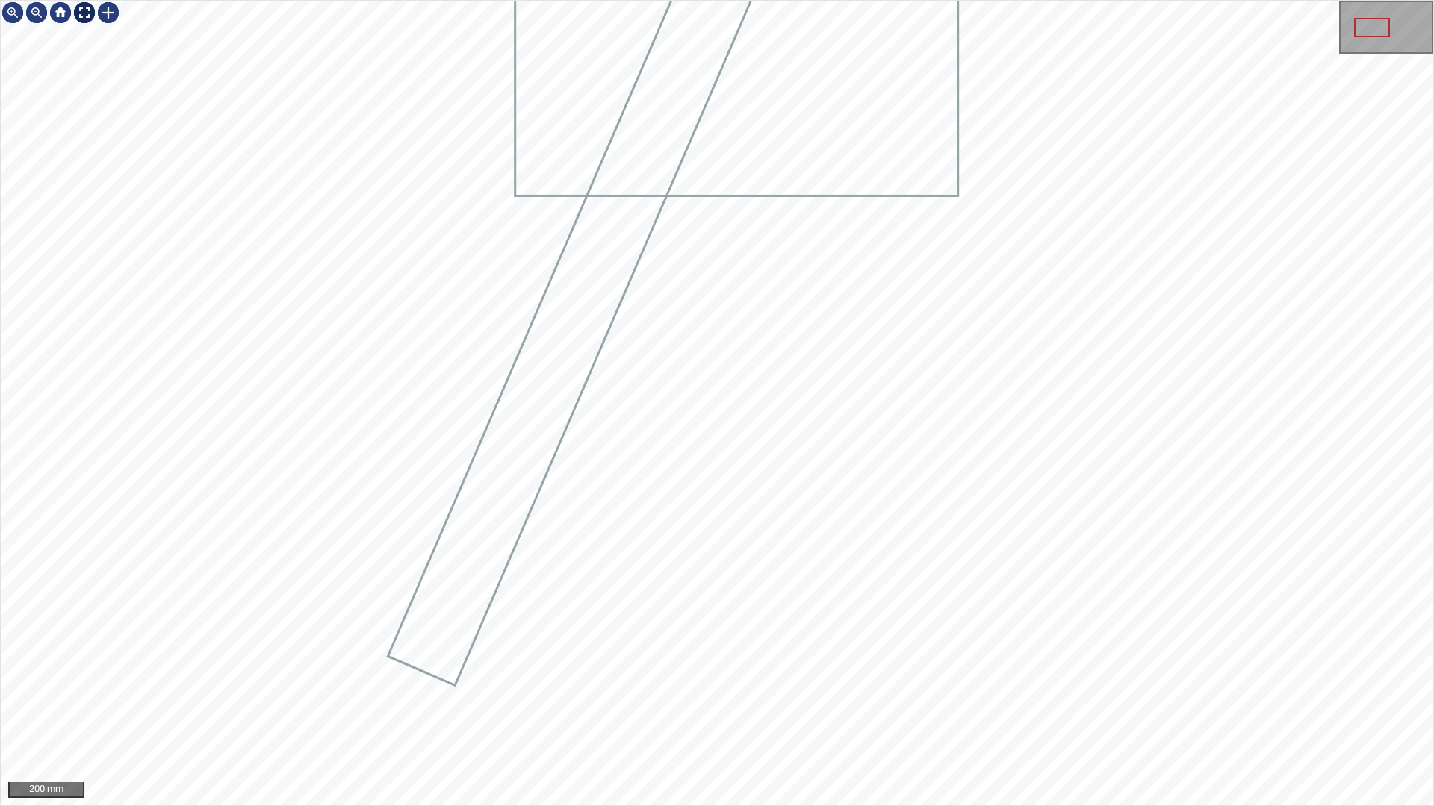
click at [86, 9] on div at bounding box center [84, 13] width 24 height 24
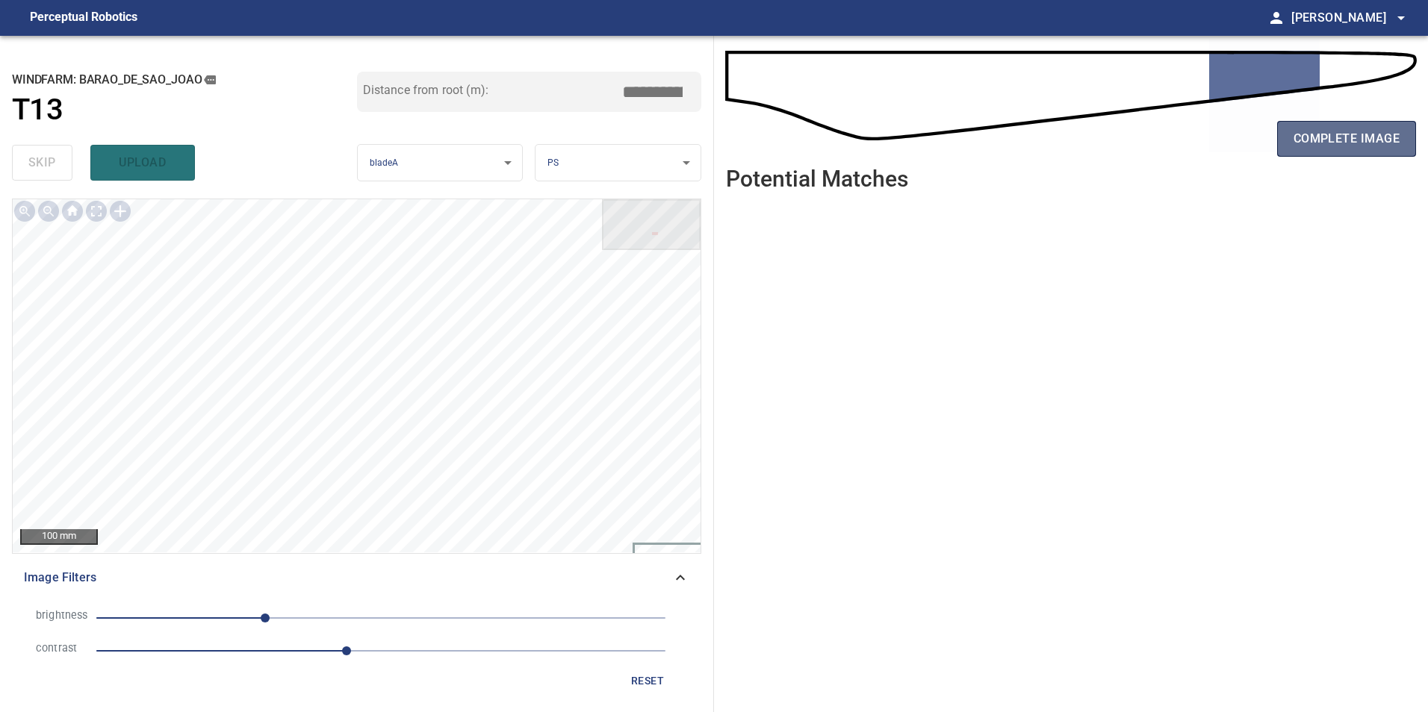
click at [1291, 140] on button "complete image" at bounding box center [1346, 139] width 139 height 36
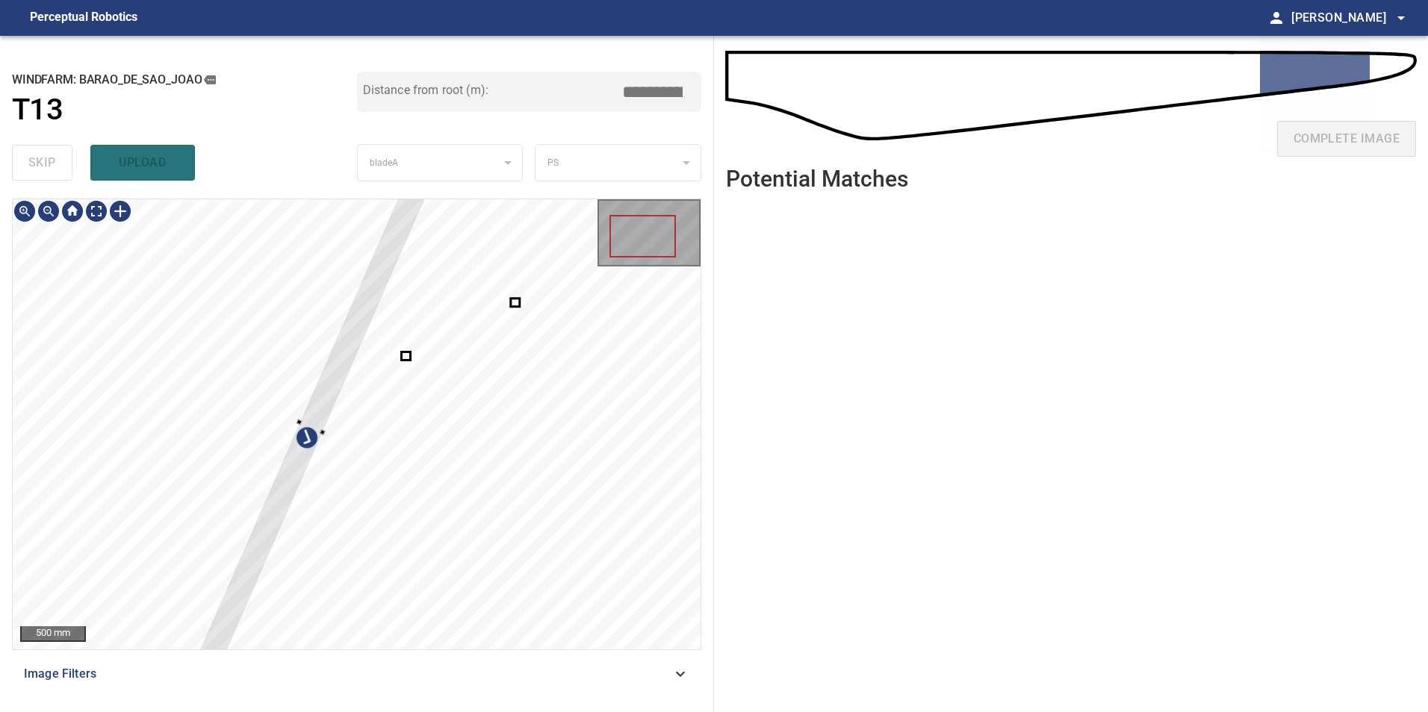
click at [193, 519] on div at bounding box center [312, 426] width 238 height 499
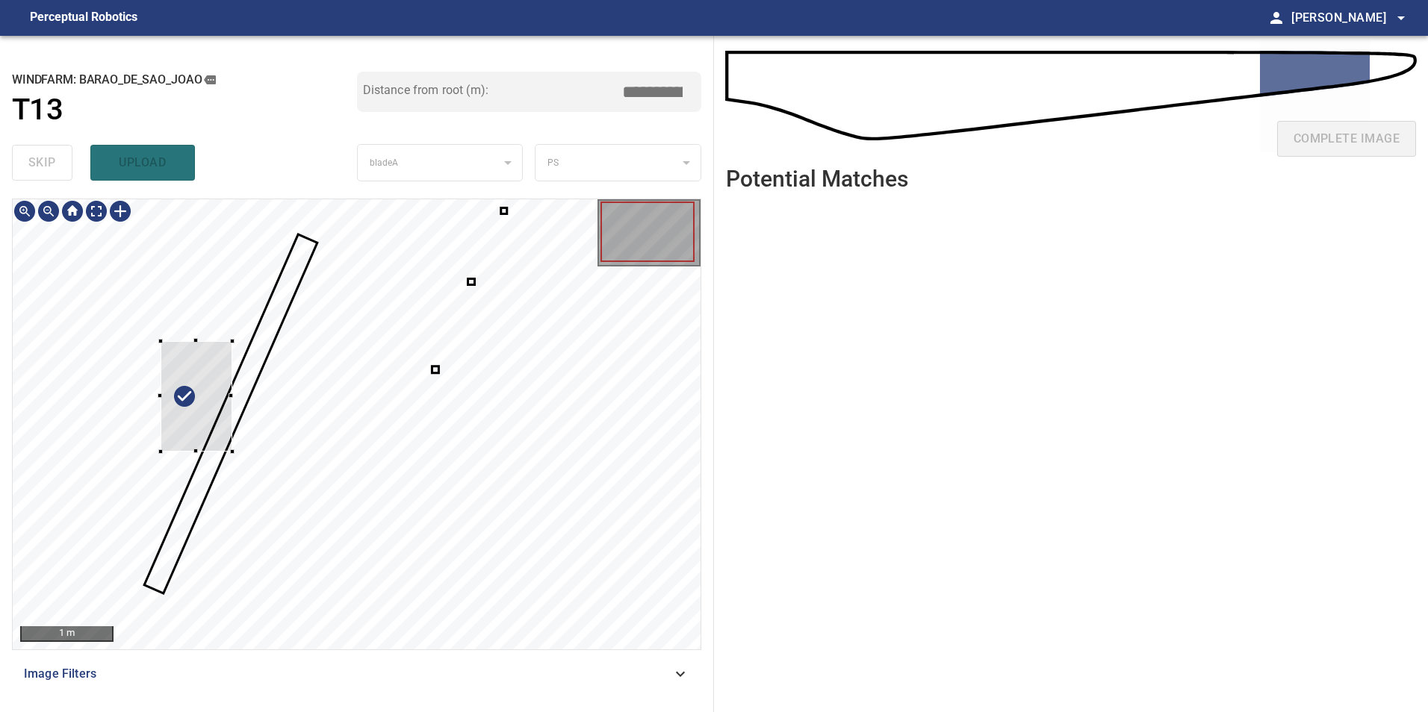
click at [152, 398] on div at bounding box center [357, 424] width 688 height 450
click at [607, 441] on div at bounding box center [357, 424] width 688 height 450
click at [487, 416] on div at bounding box center [461, 397] width 52 height 42
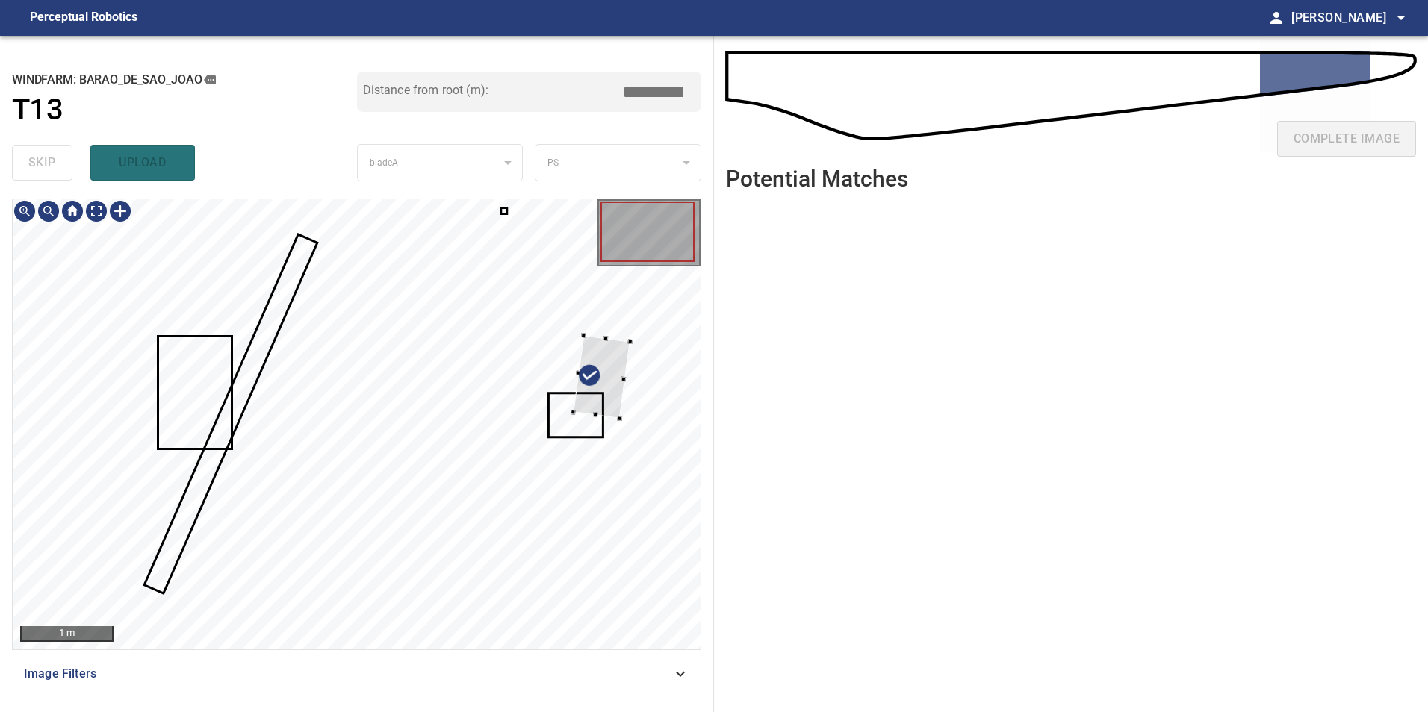
click at [593, 402] on div at bounding box center [601, 377] width 57 height 84
click at [501, 213] on div at bounding box center [357, 424] width 688 height 450
click at [503, 214] on div at bounding box center [357, 424] width 688 height 450
click at [504, 210] on div at bounding box center [357, 424] width 688 height 450
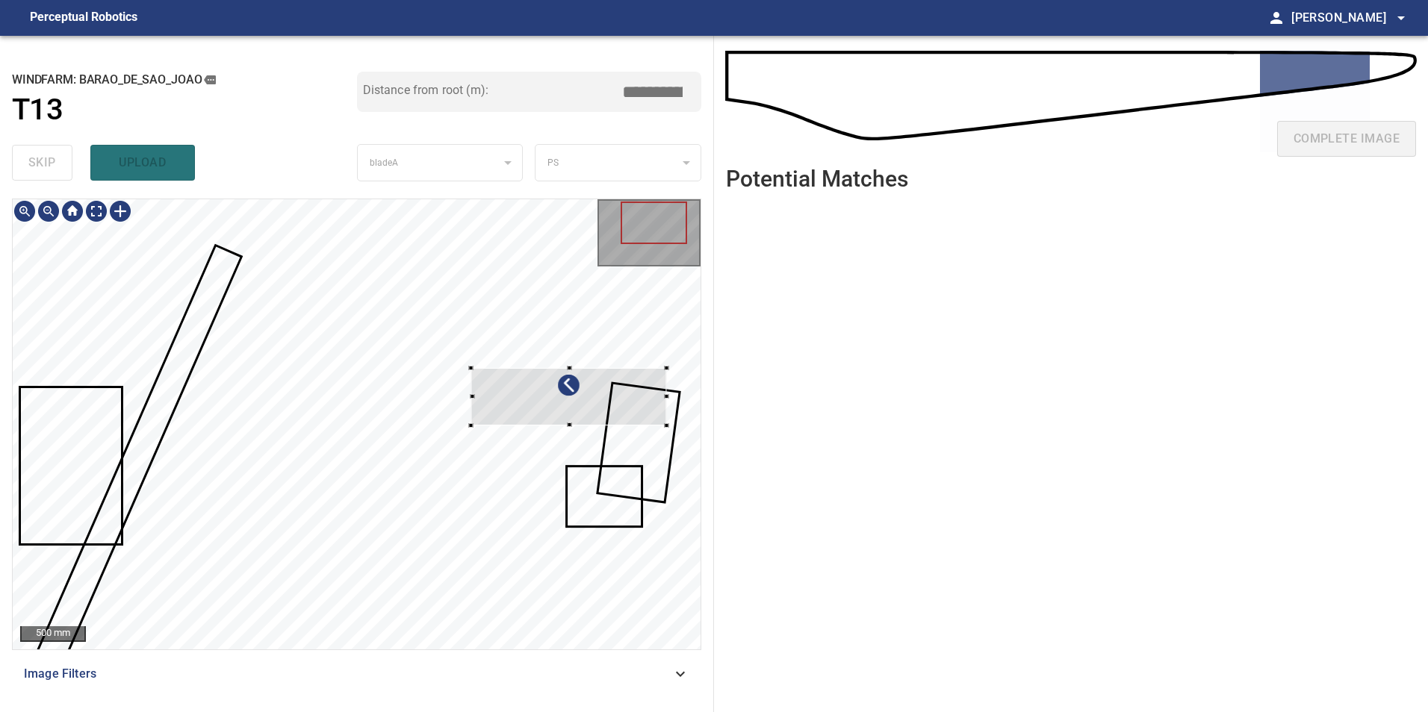
click at [574, 426] on div at bounding box center [569, 396] width 196 height 57
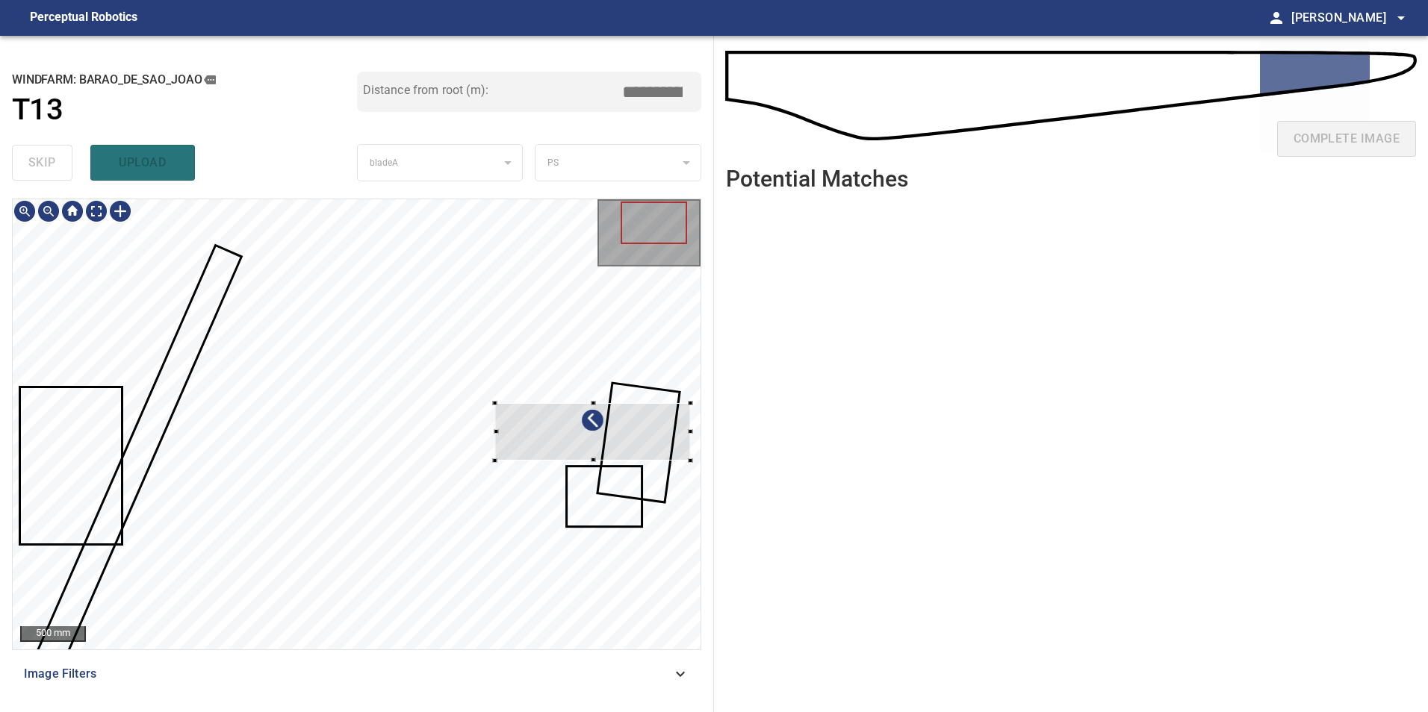
click at [598, 420] on div at bounding box center [593, 431] width 196 height 57
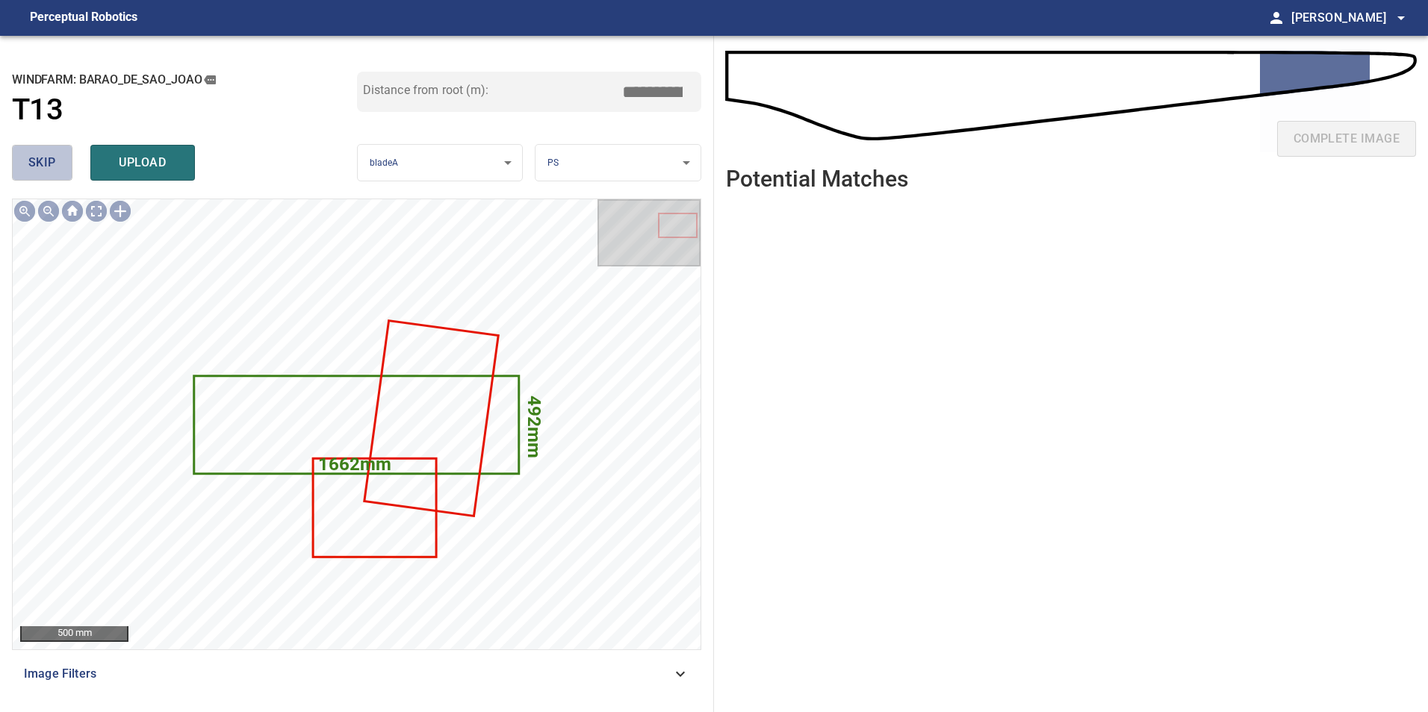
click at [60, 165] on button "skip" at bounding box center [42, 163] width 60 height 36
click at [60, 164] on button "skip" at bounding box center [42, 163] width 60 height 36
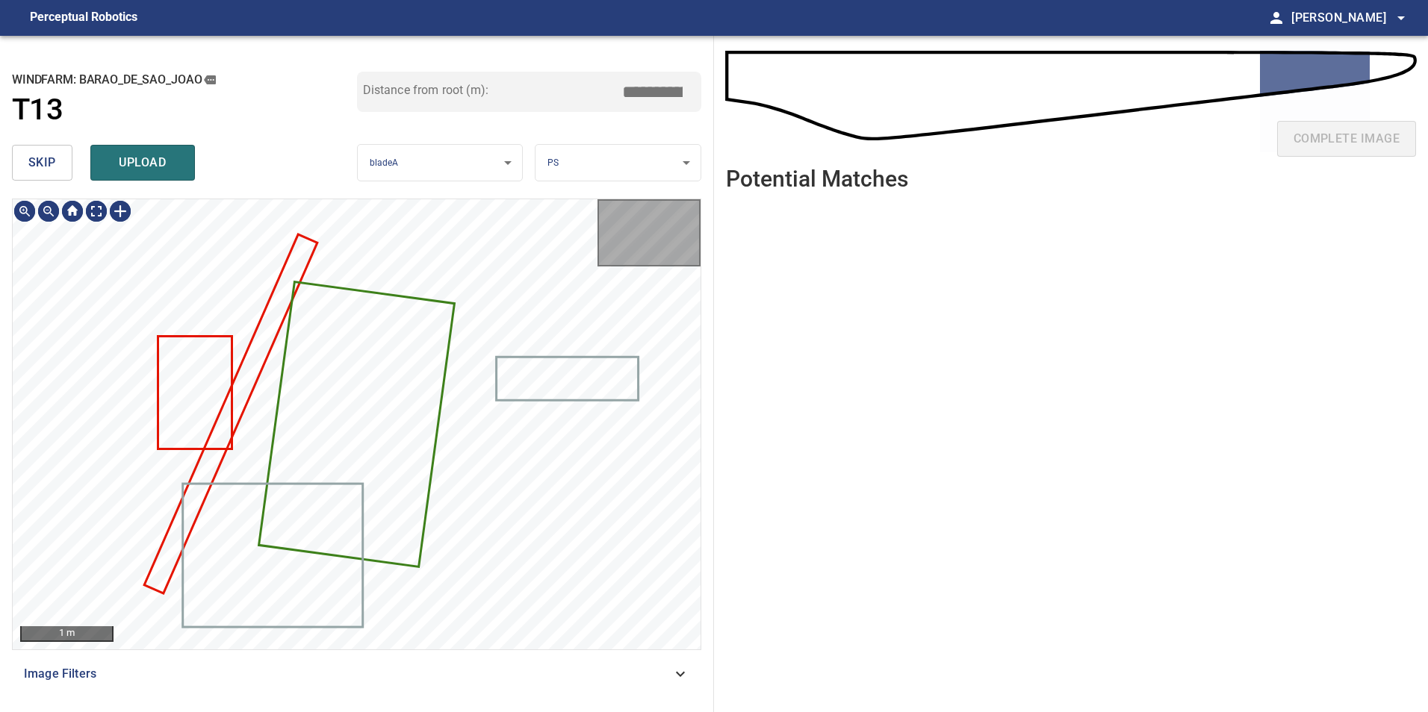
click at [60, 164] on button "skip" at bounding box center [42, 163] width 60 height 36
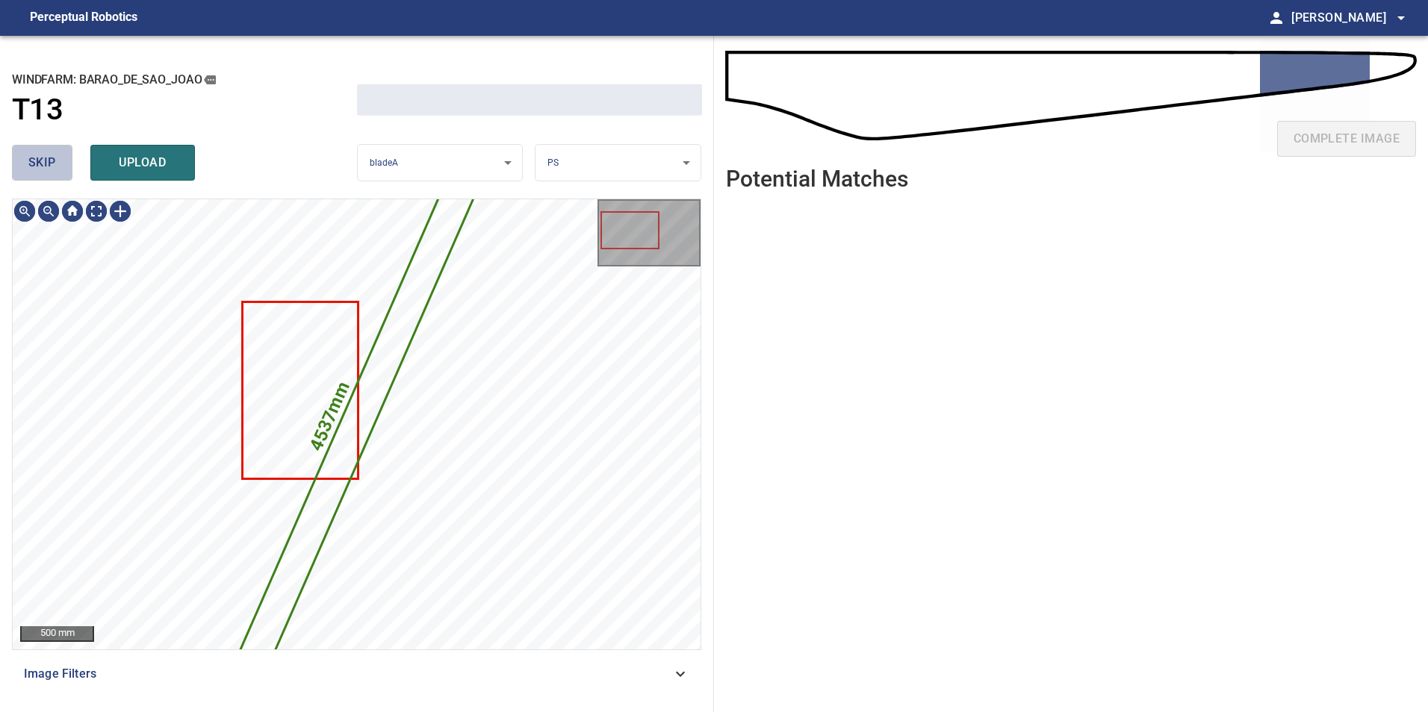
click at [60, 164] on button "skip" at bounding box center [42, 163] width 60 height 36
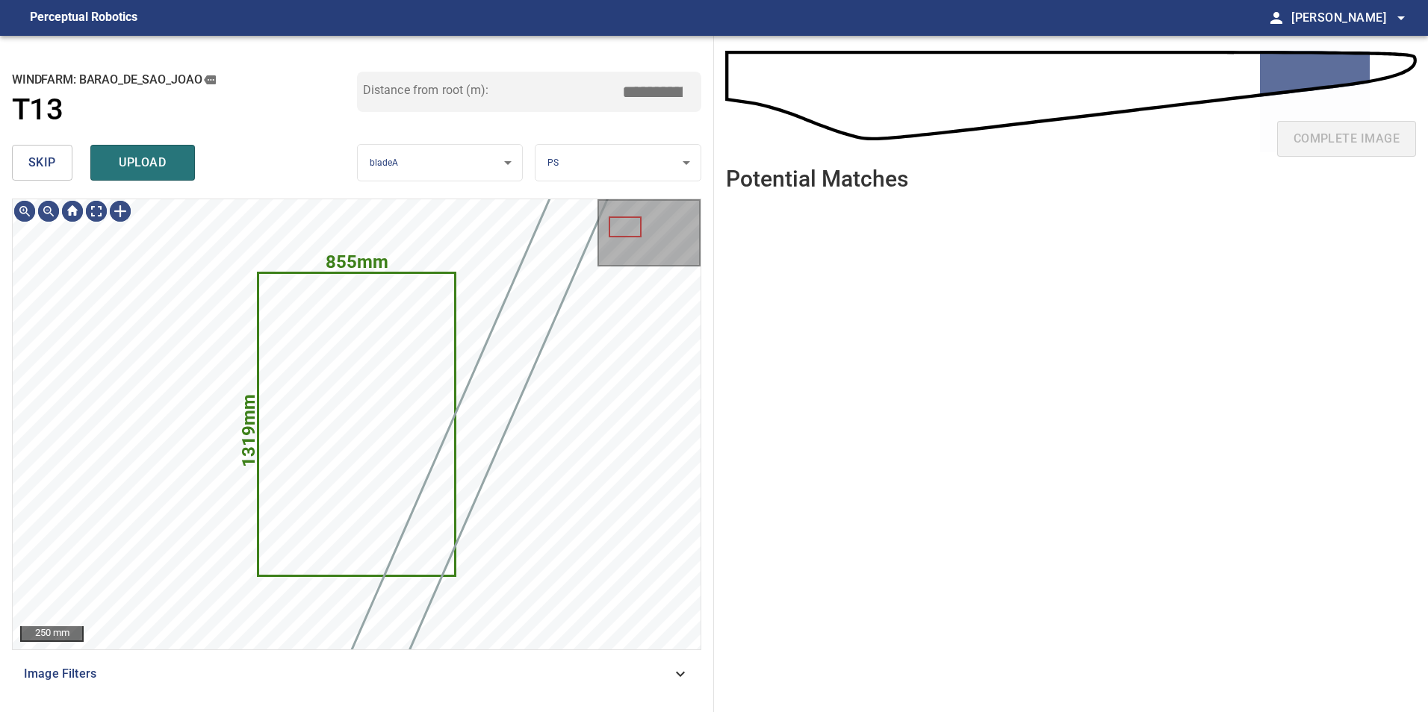
click at [60, 164] on button "skip" at bounding box center [42, 163] width 60 height 36
type input "*****"
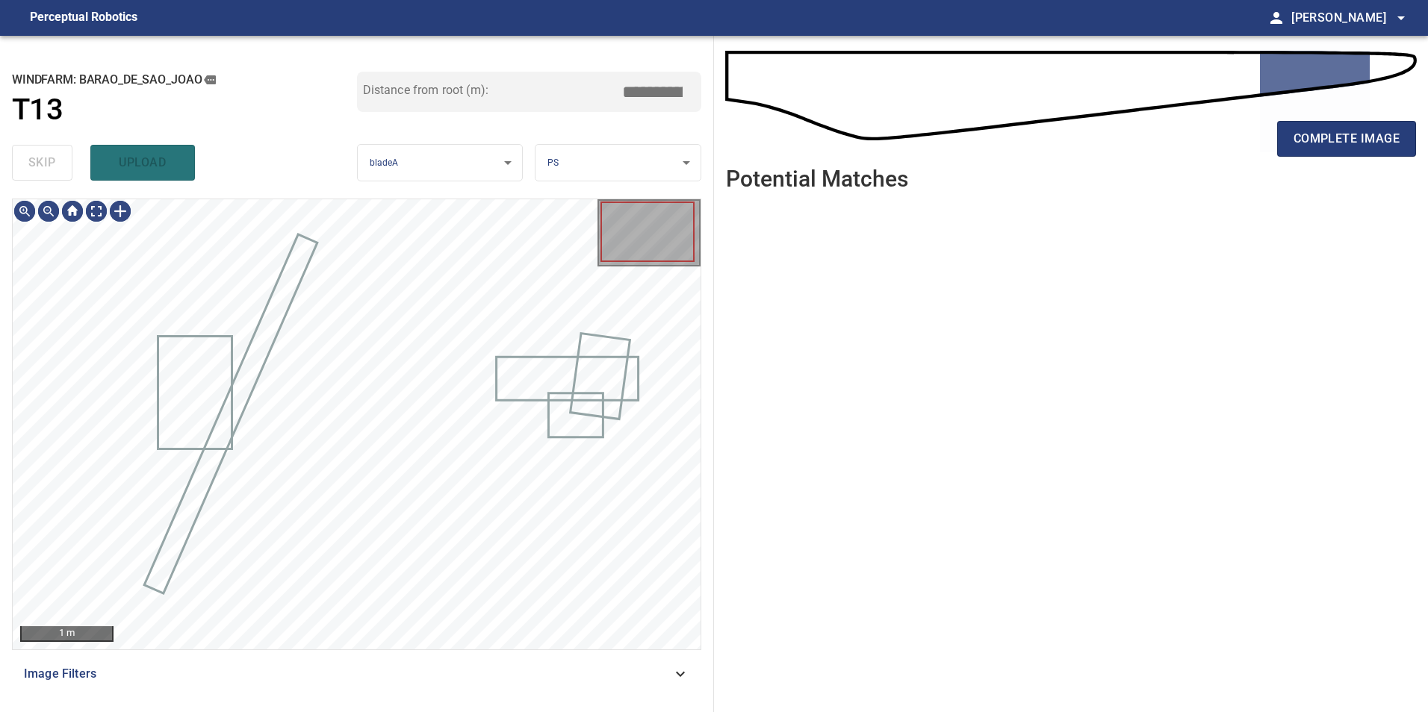
click at [60, 164] on div "skip upload" at bounding box center [184, 163] width 345 height 48
click at [58, 164] on div "skip upload" at bounding box center [184, 163] width 345 height 48
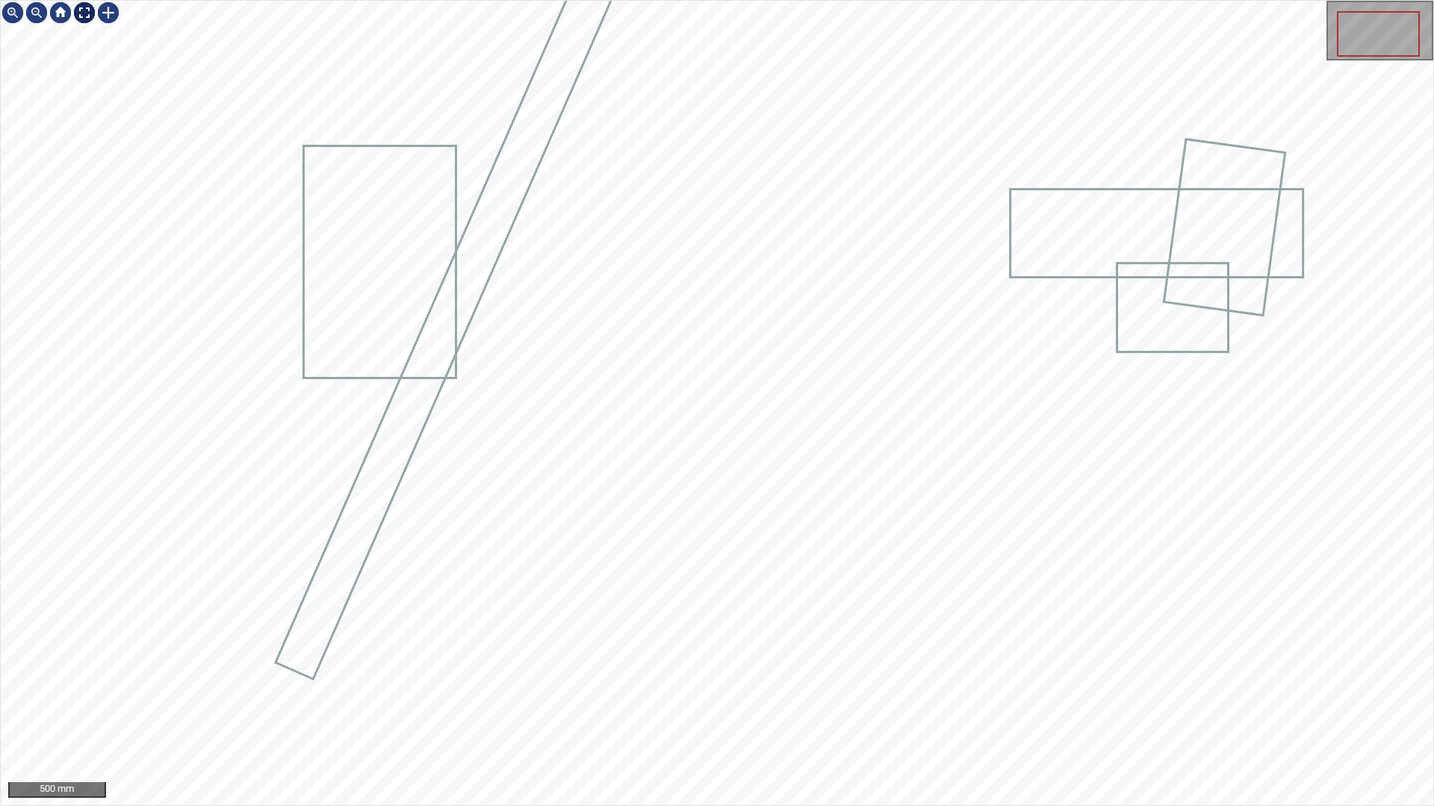
click at [85, 14] on div at bounding box center [84, 13] width 24 height 24
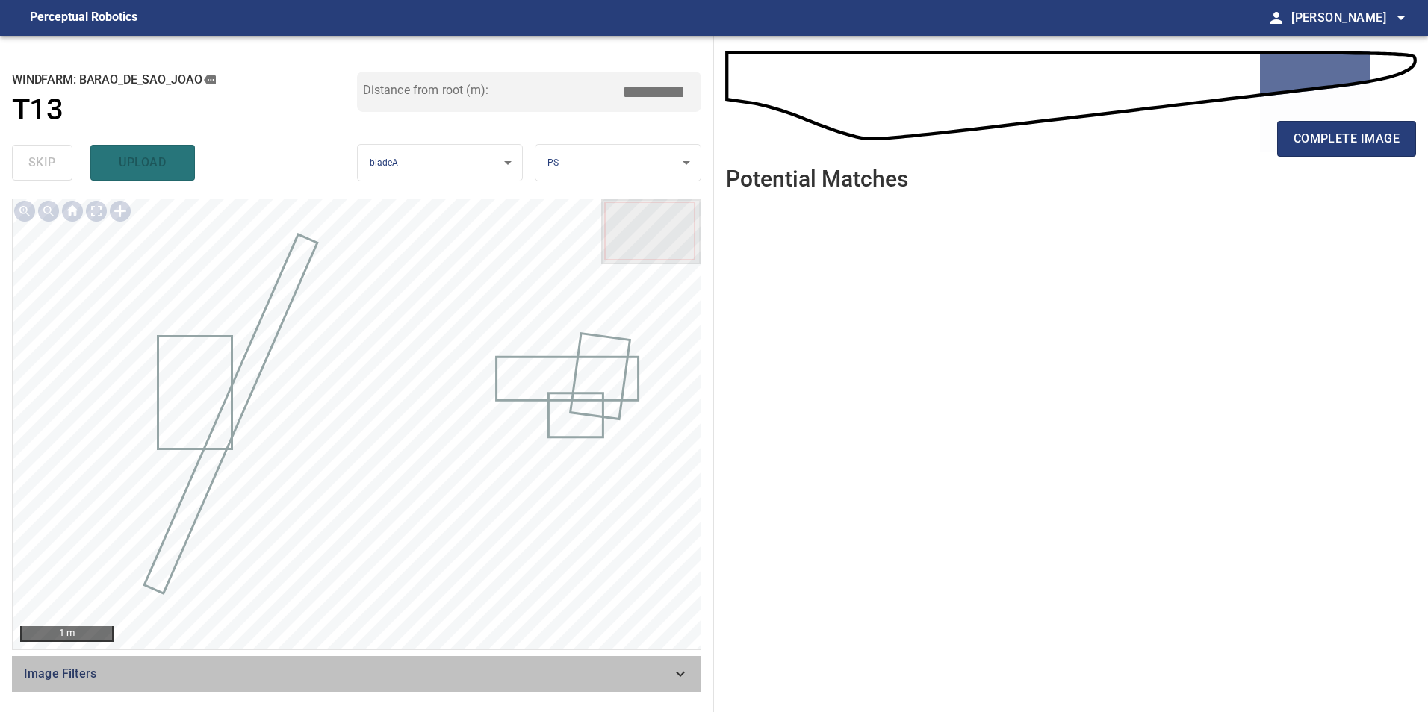
drag, startPoint x: 651, startPoint y: 663, endPoint x: 627, endPoint y: 678, distance: 28.2
click at [649, 665] on div "Image Filters" at bounding box center [356, 674] width 689 height 36
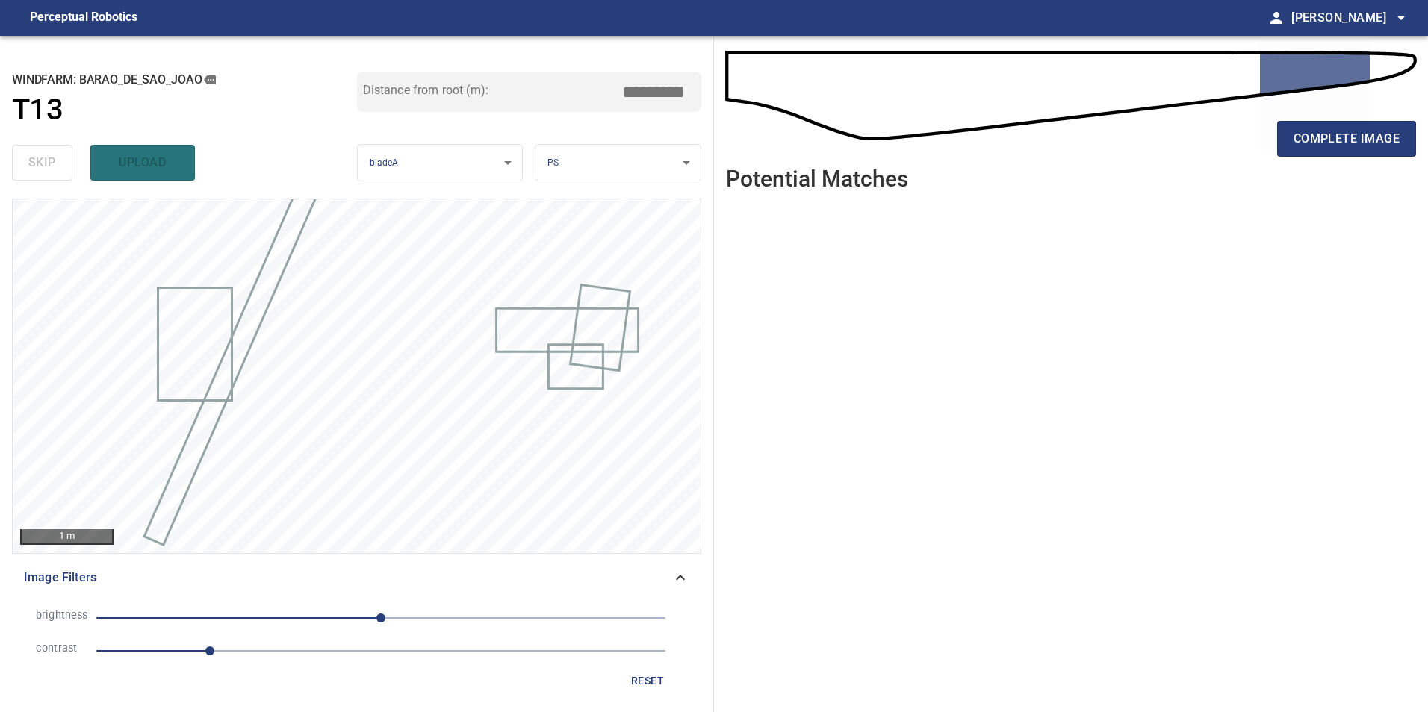
click at [312, 656] on span "1" at bounding box center [380, 651] width 569 height 21
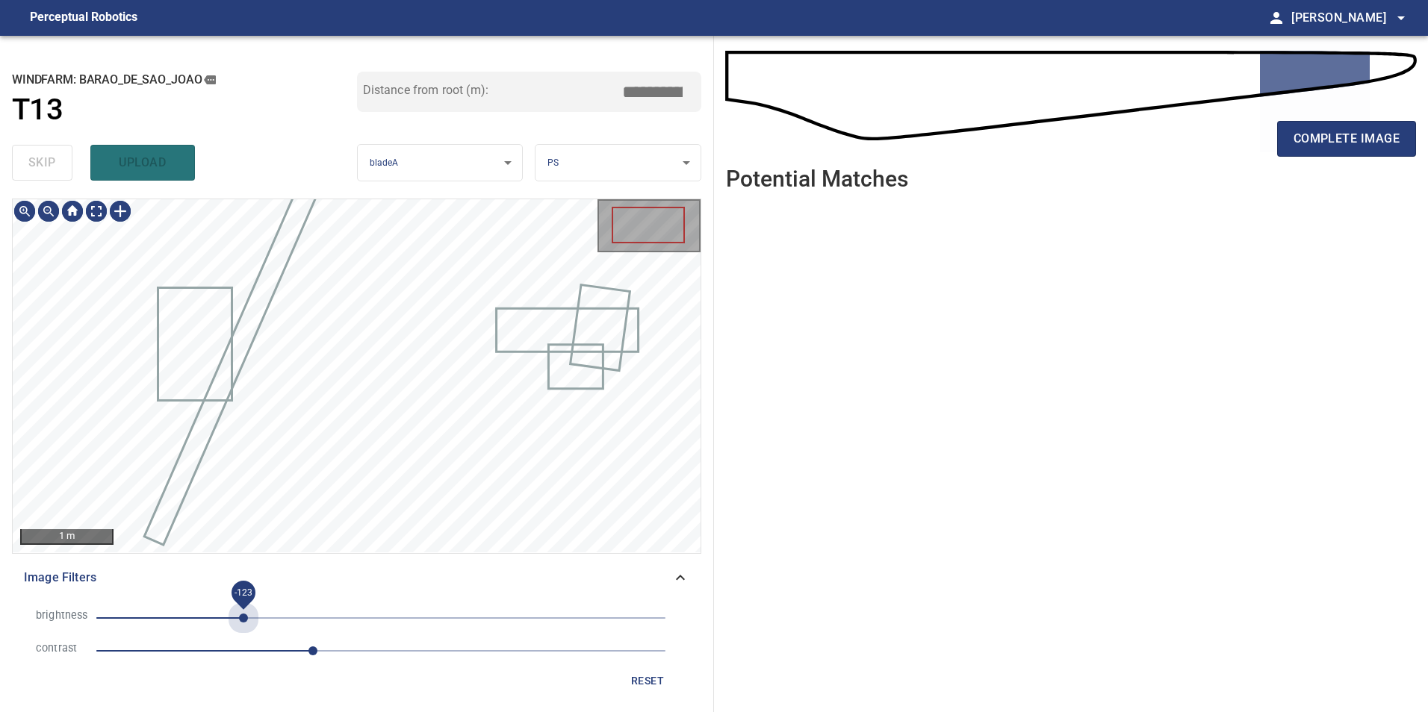
click at [243, 608] on span "-123" at bounding box center [380, 618] width 569 height 21
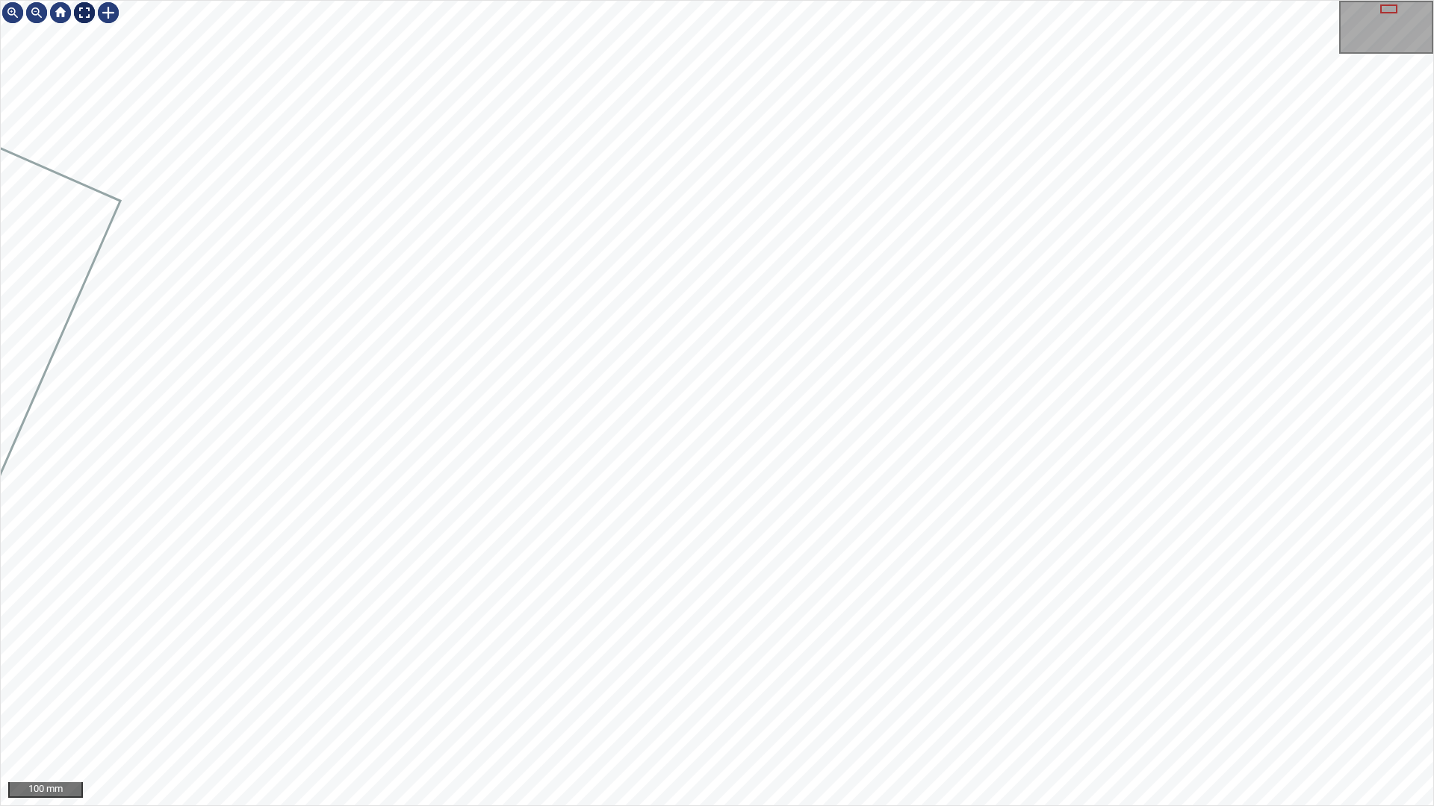
click at [91, 7] on div at bounding box center [84, 13] width 24 height 24
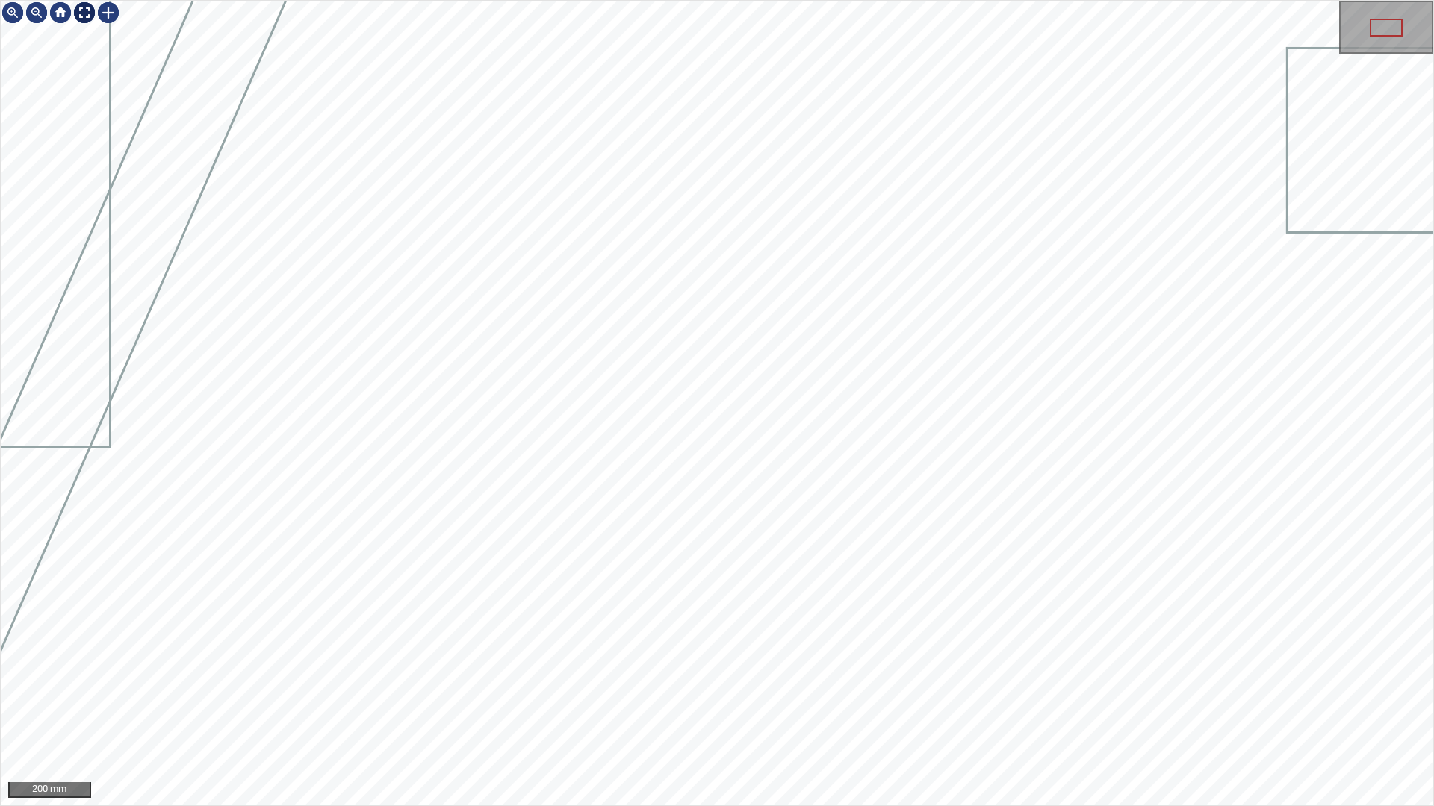
click at [74, 14] on div at bounding box center [84, 13] width 24 height 24
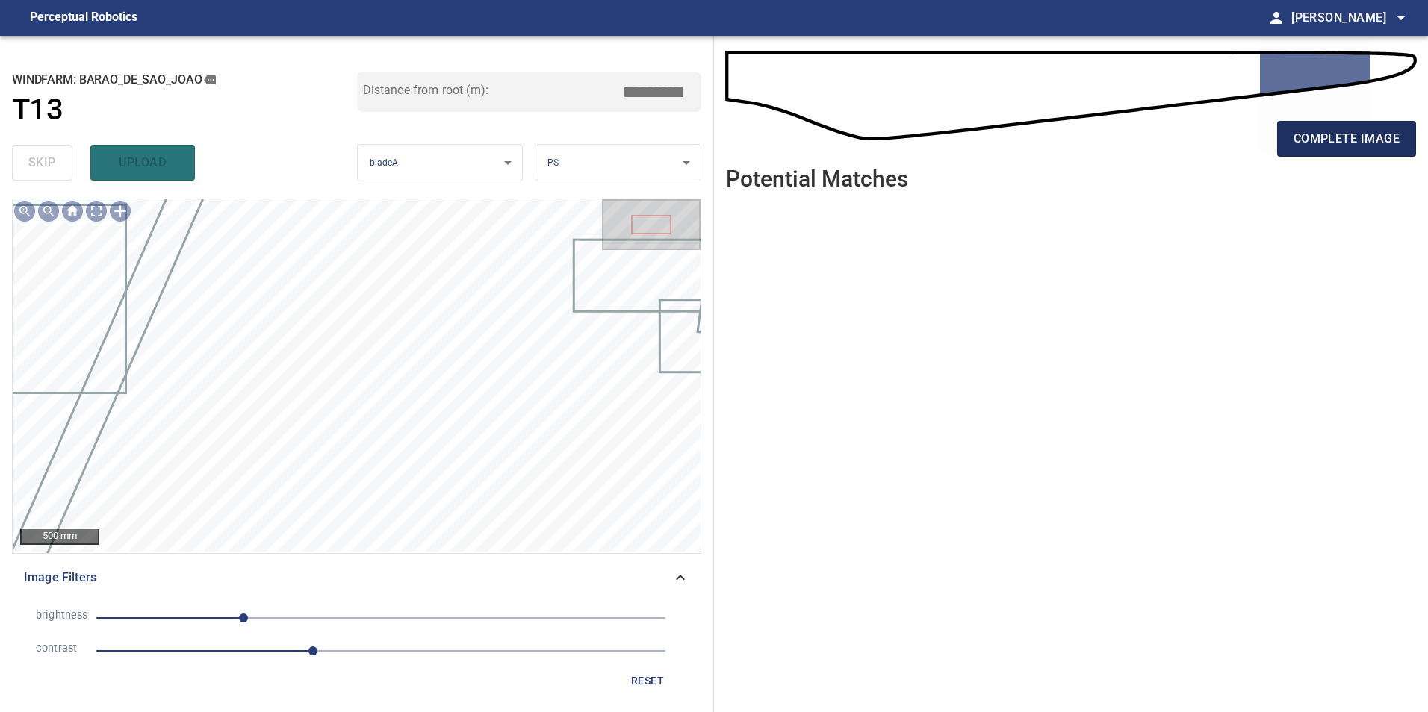
click at [1312, 138] on span "complete image" at bounding box center [1346, 138] width 106 height 21
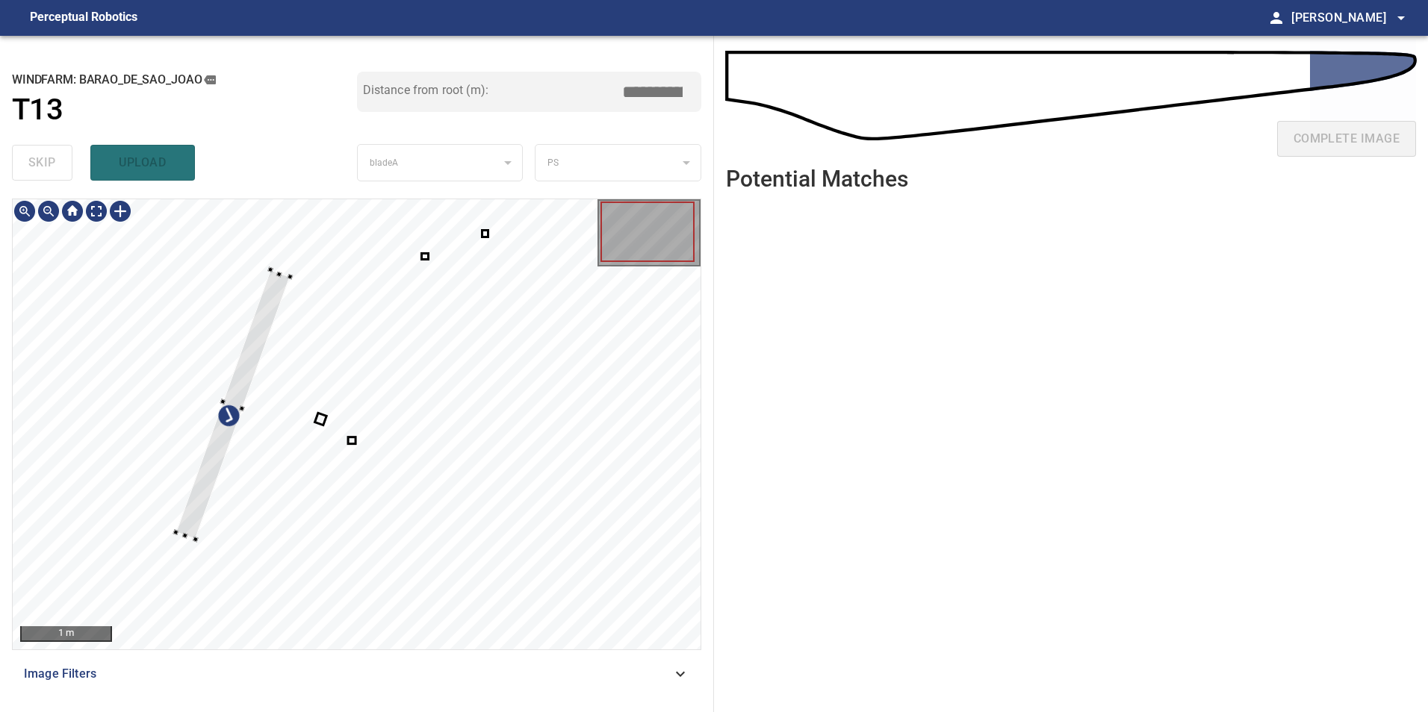
click at [234, 365] on div at bounding box center [357, 424] width 688 height 450
click at [309, 408] on div at bounding box center [343, 442] width 69 height 69
click at [440, 515] on div at bounding box center [357, 424] width 688 height 450
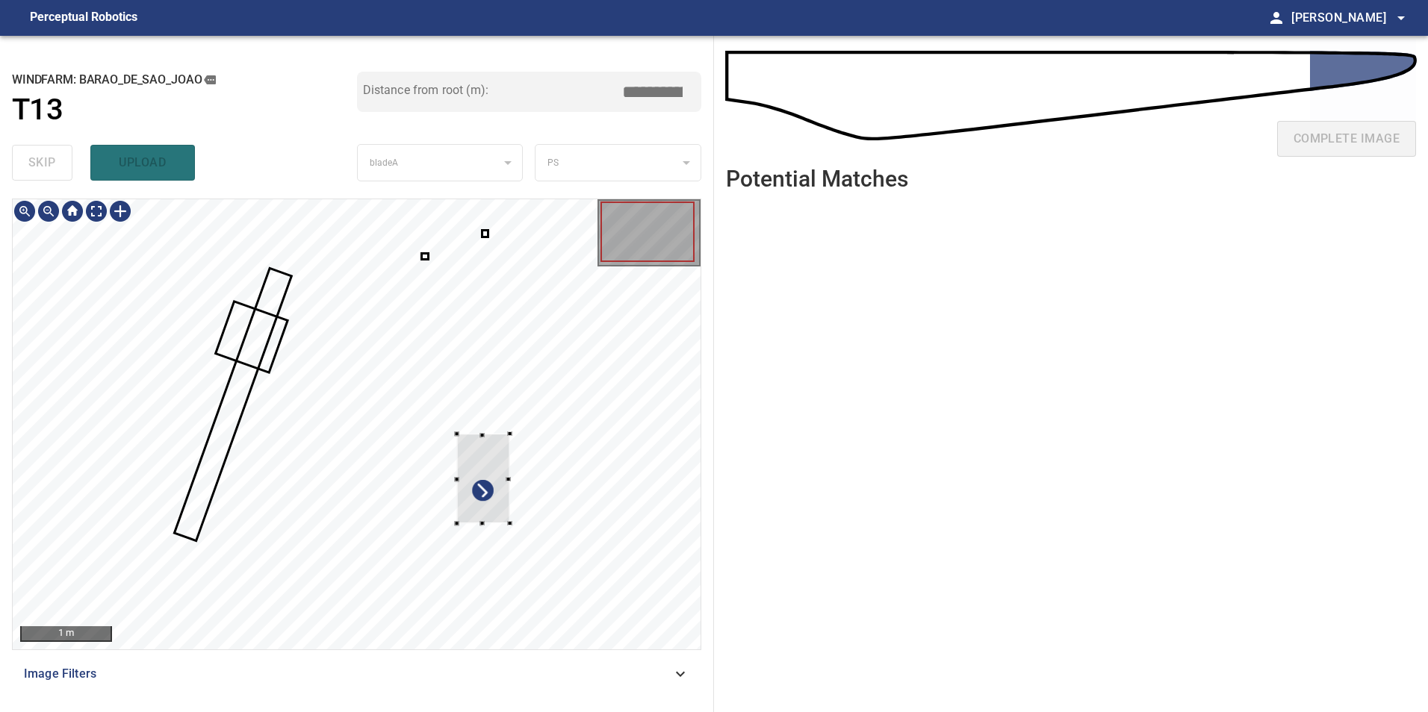
click at [542, 476] on div at bounding box center [357, 424] width 688 height 450
click at [495, 494] on div at bounding box center [511, 482] width 53 height 90
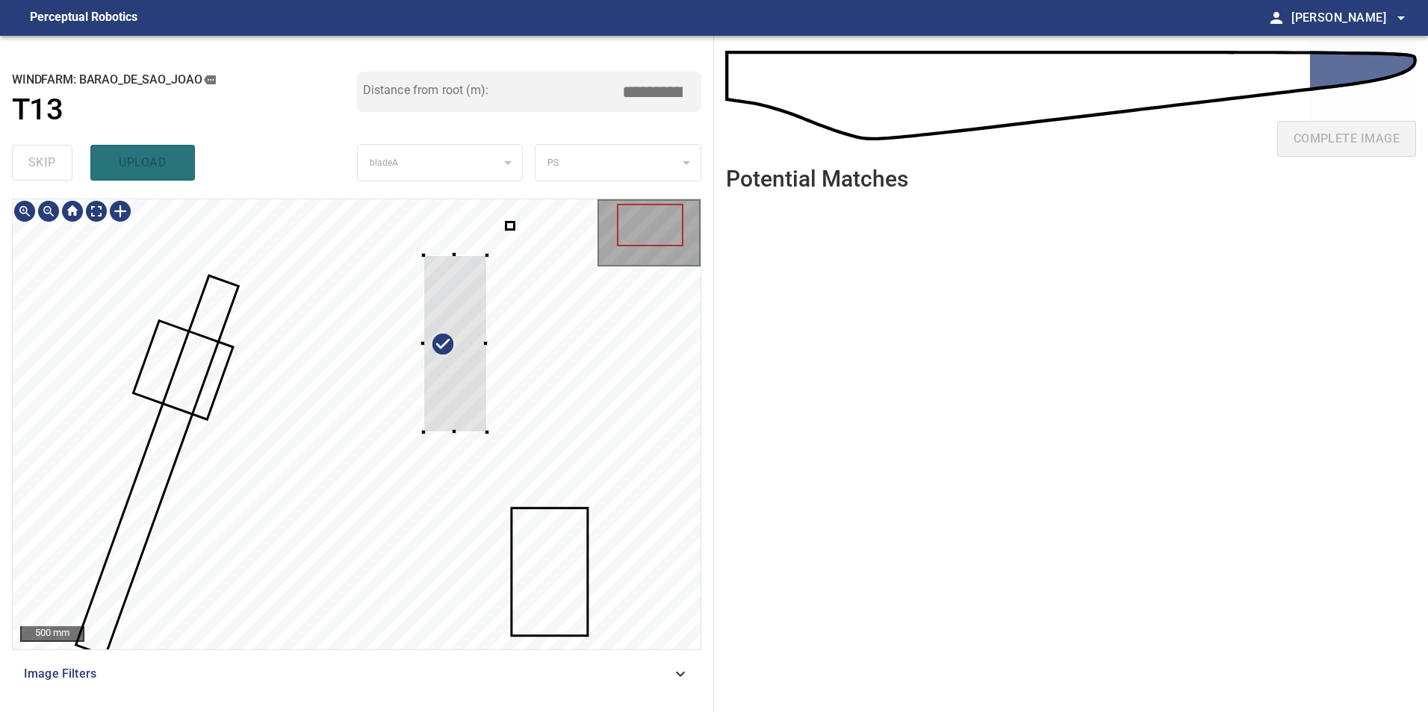
click at [487, 433] on div at bounding box center [454, 344] width 63 height 178
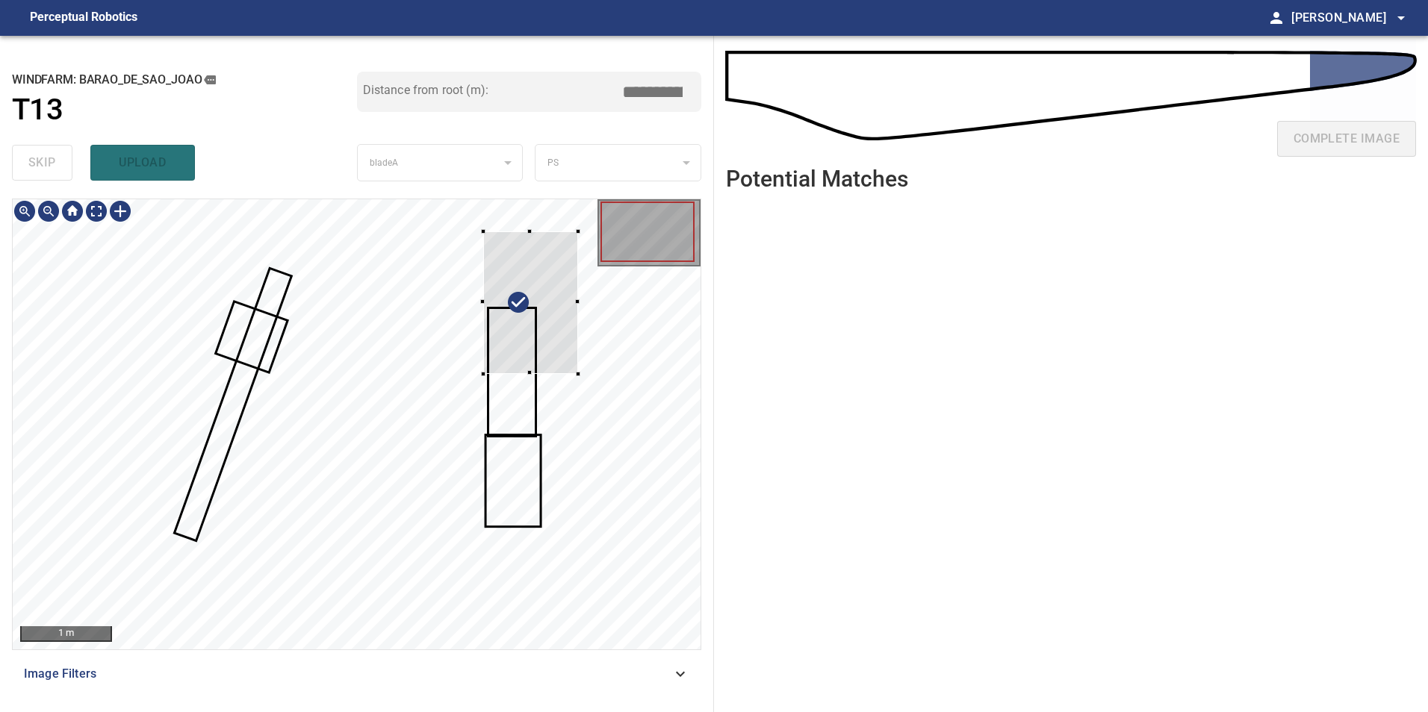
click at [579, 373] on div at bounding box center [531, 302] width 96 height 142
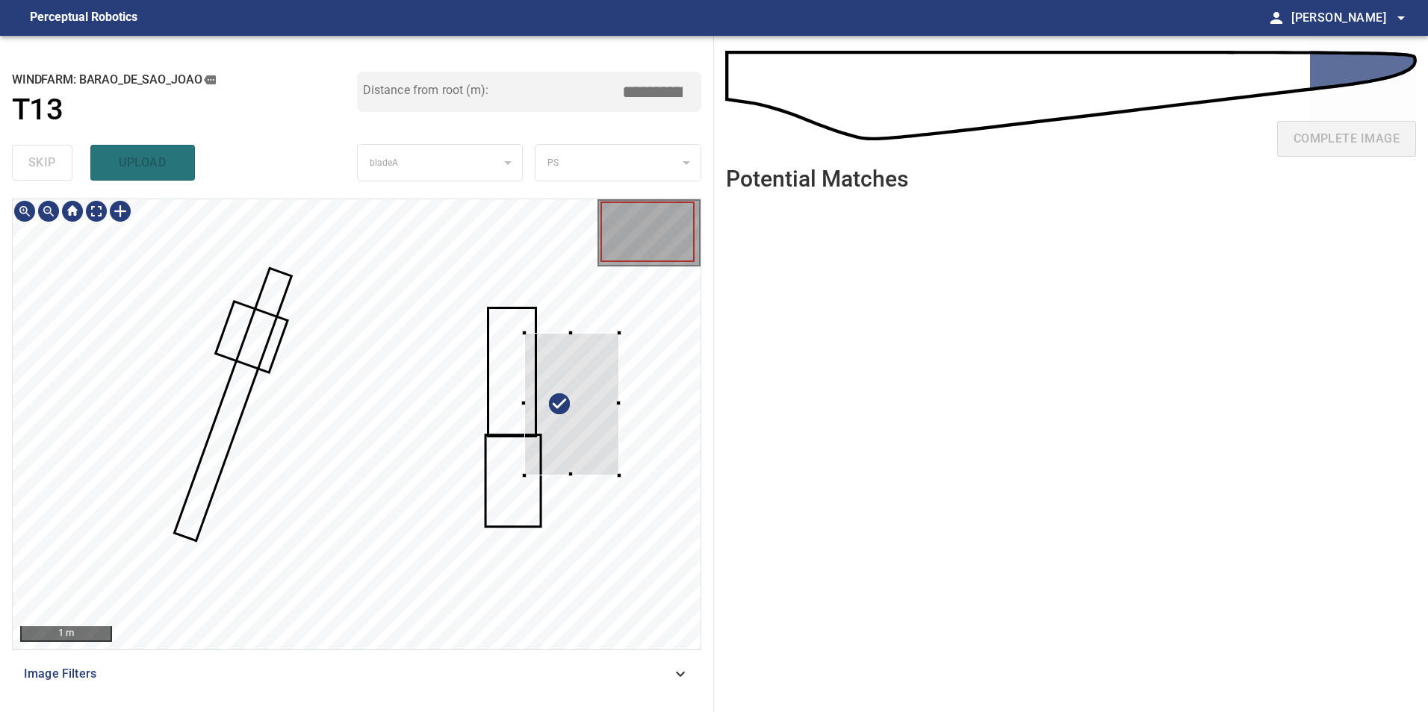
click at [566, 423] on div at bounding box center [572, 404] width 96 height 142
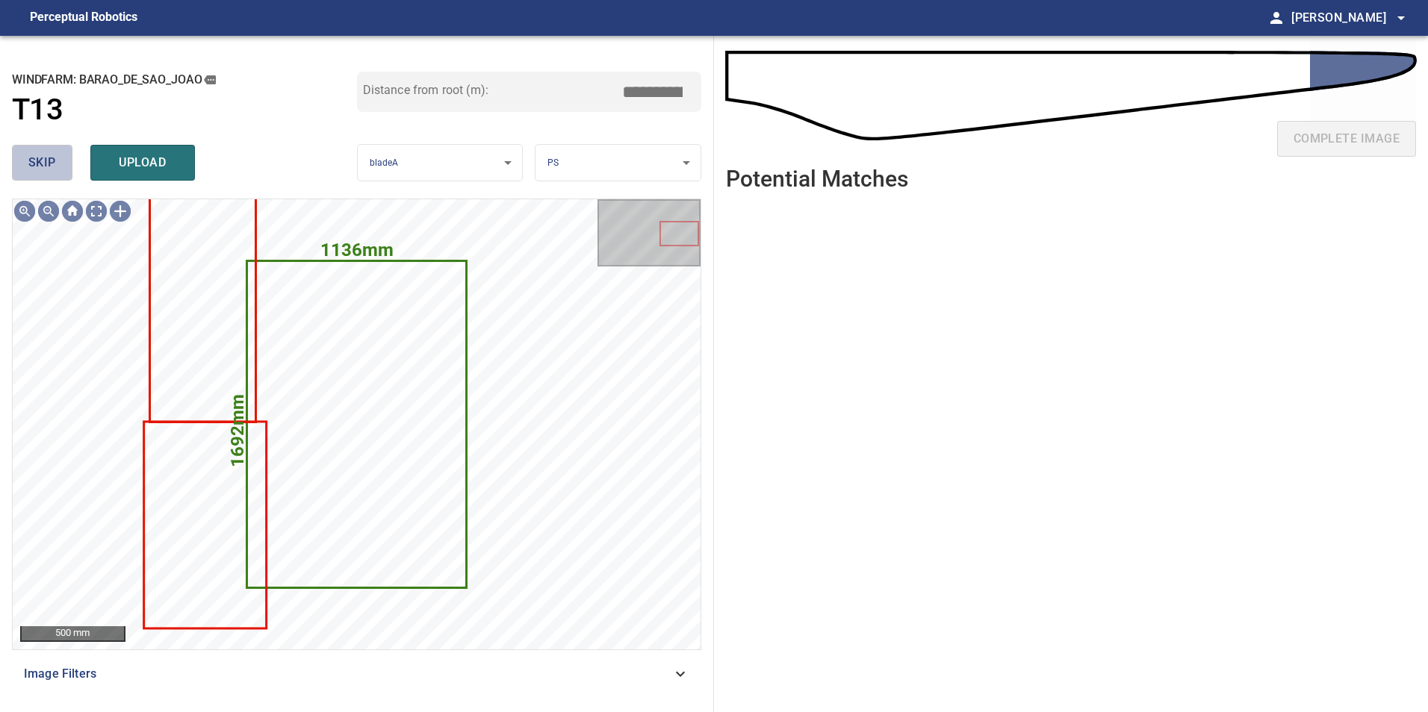
drag, startPoint x: 26, startPoint y: 170, endPoint x: 34, endPoint y: 170, distance: 8.2
click at [31, 170] on button "skip" at bounding box center [42, 163] width 60 height 36
click at [34, 170] on span "skip" at bounding box center [42, 162] width 28 height 21
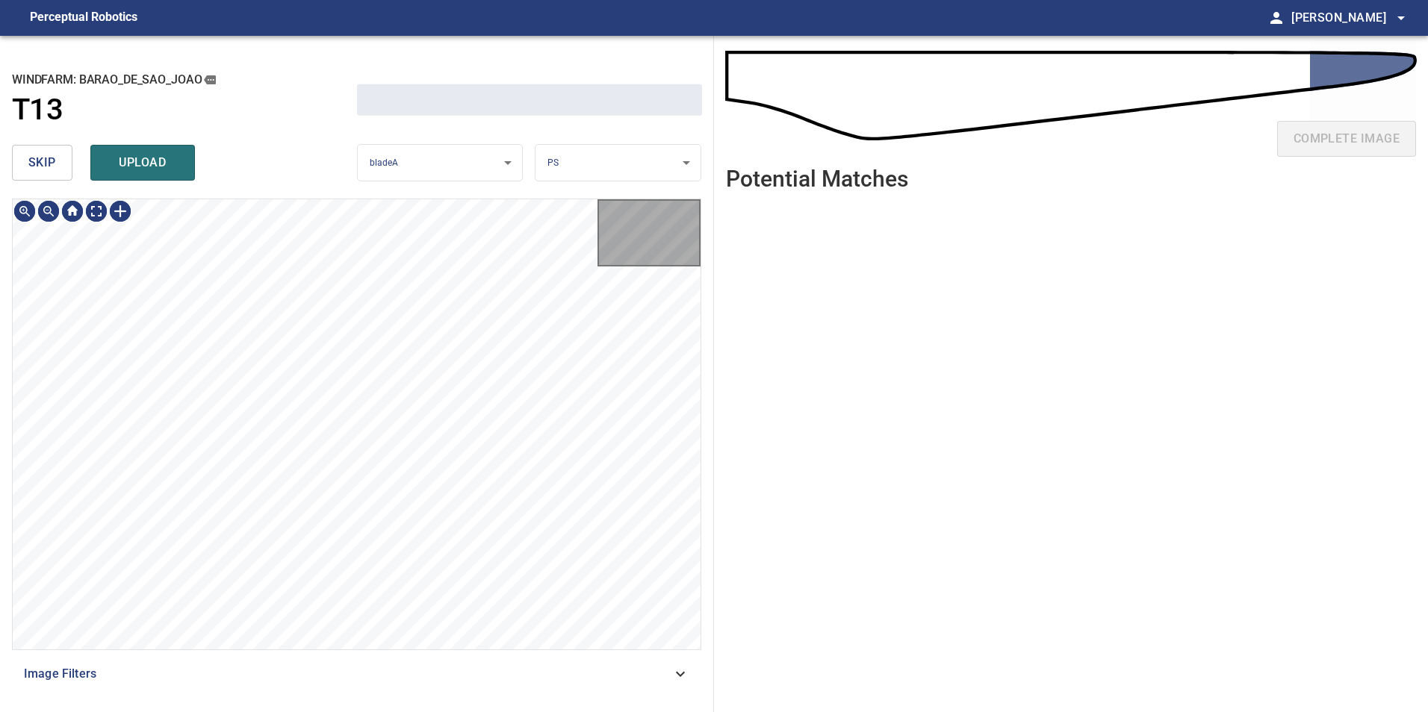
click at [34, 170] on span "skip" at bounding box center [42, 162] width 28 height 21
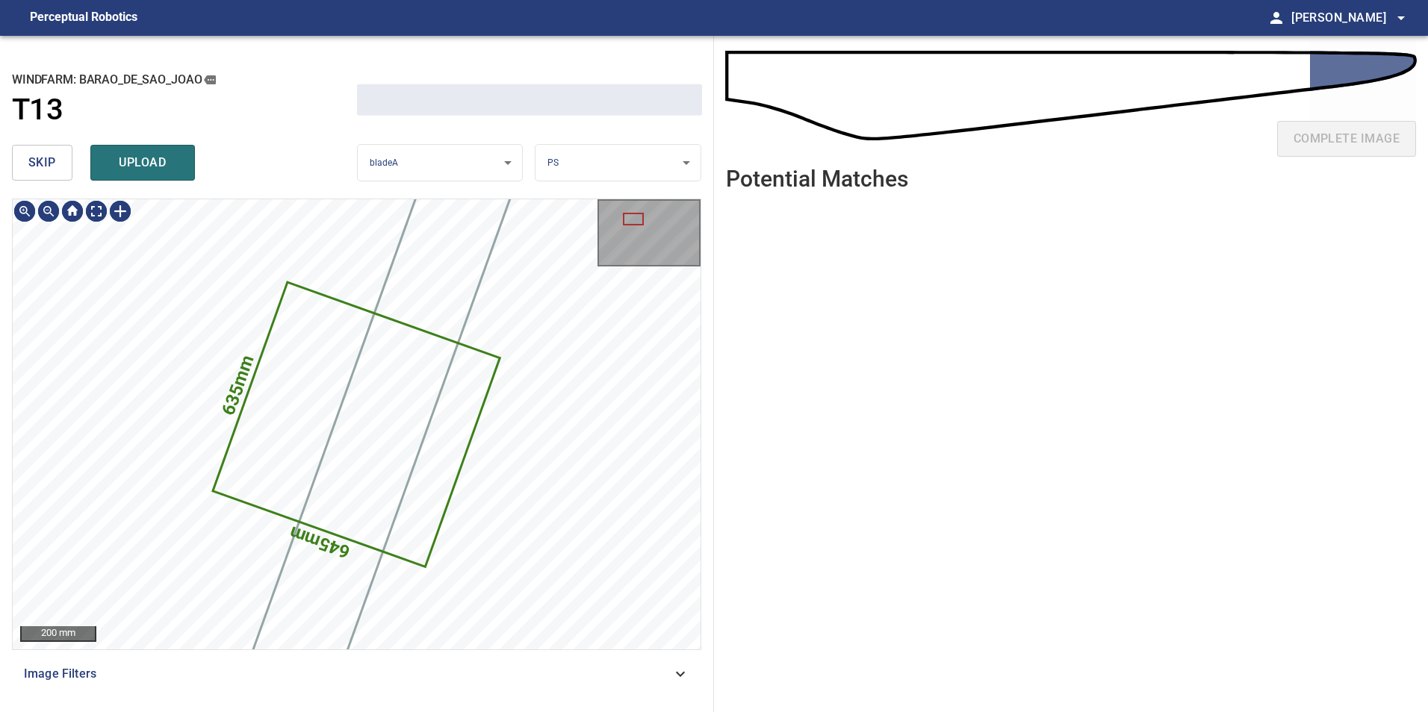
click at [34, 170] on span "skip" at bounding box center [42, 162] width 28 height 21
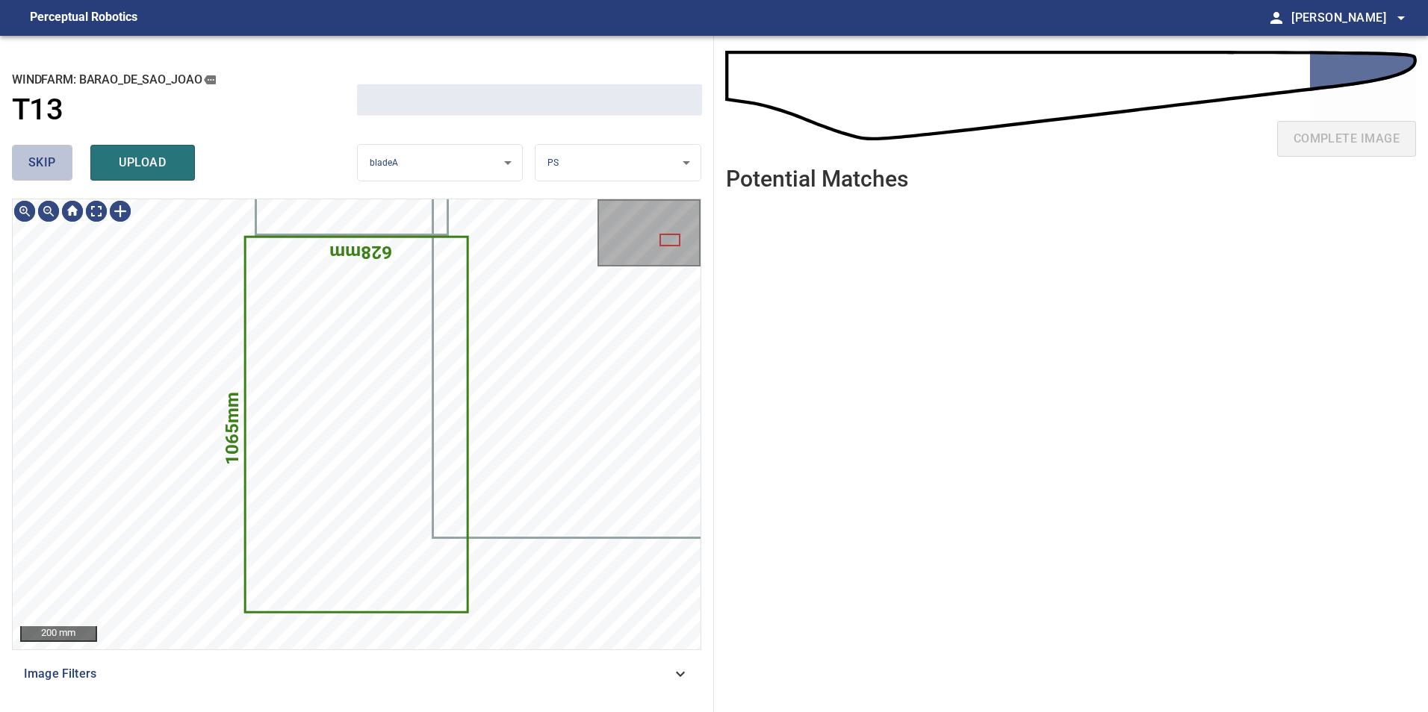
click at [35, 172] on span "skip" at bounding box center [42, 162] width 28 height 21
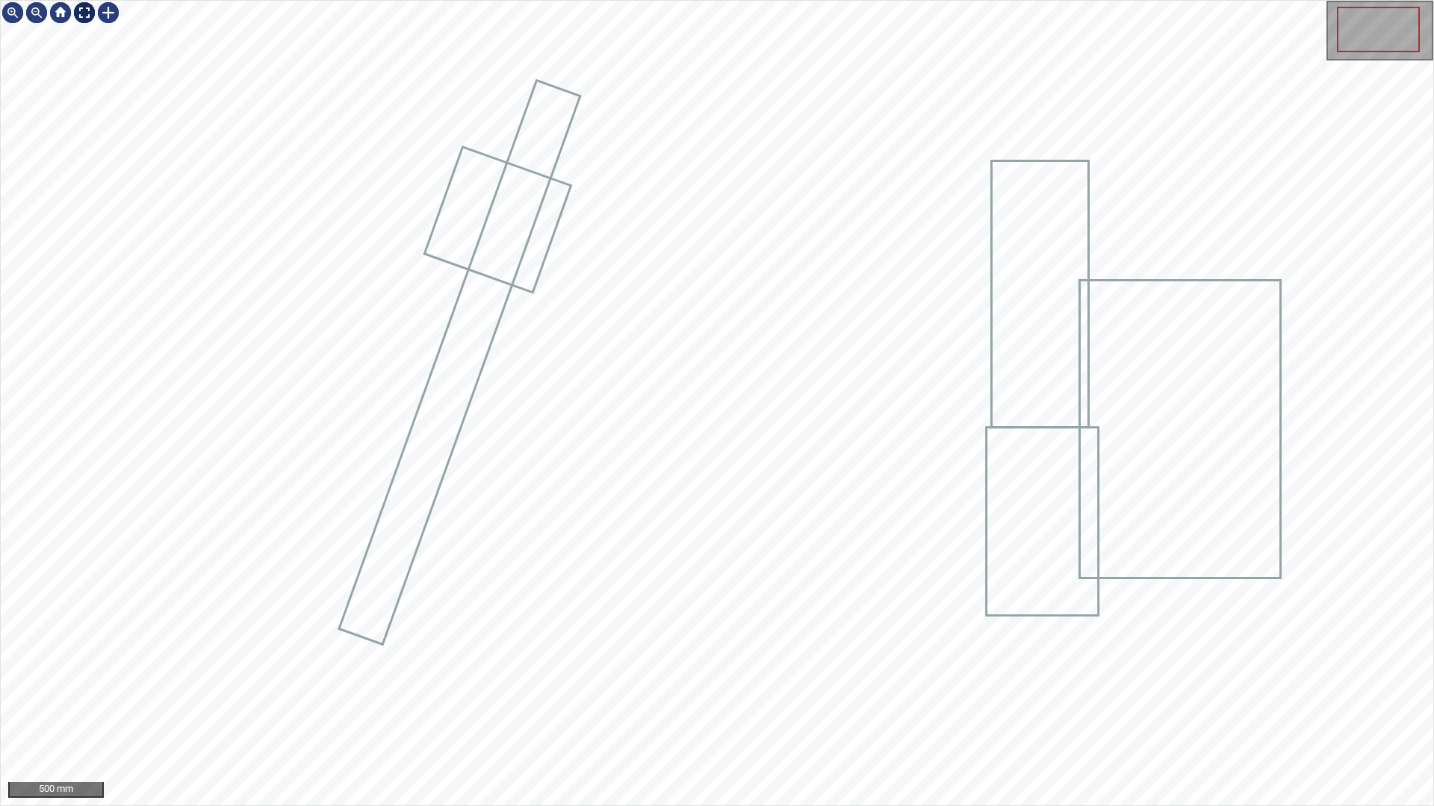
click at [83, 2] on div at bounding box center [84, 13] width 24 height 24
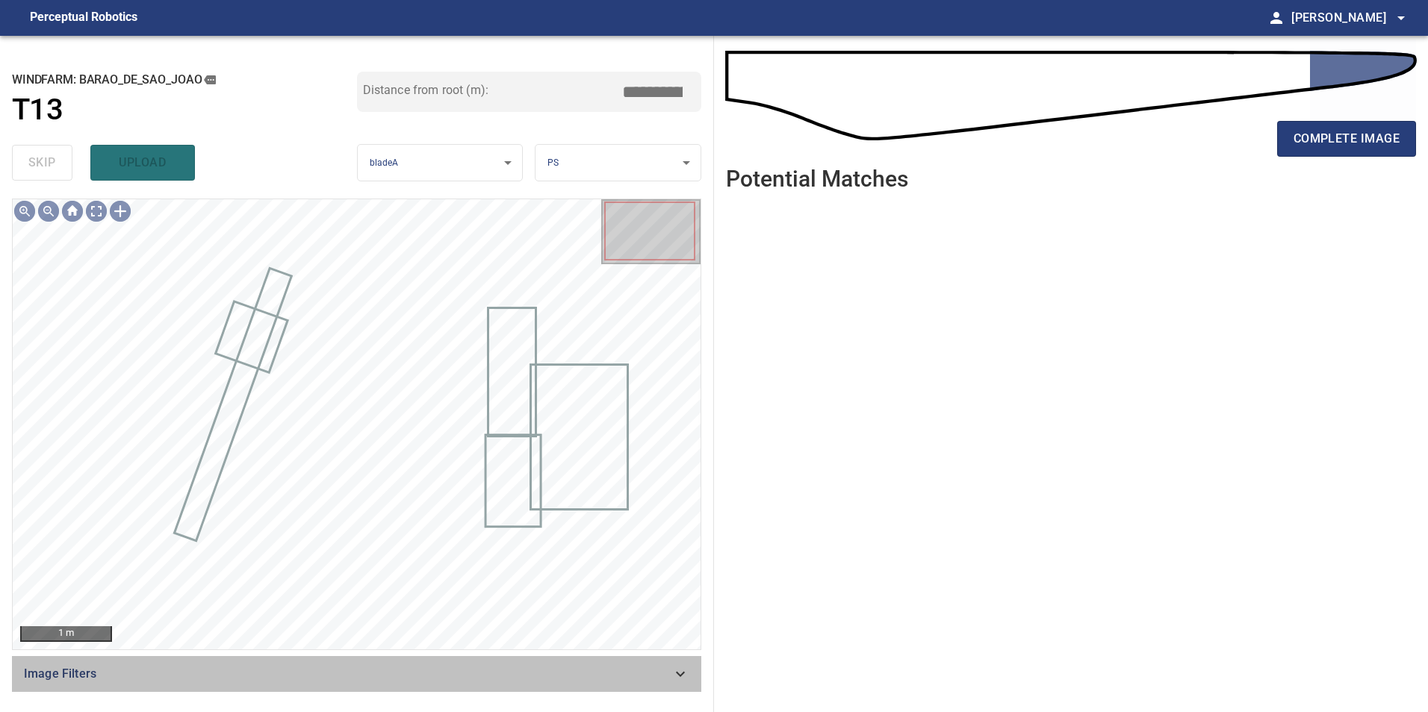
click at [661, 687] on div "Image Filters" at bounding box center [356, 674] width 689 height 36
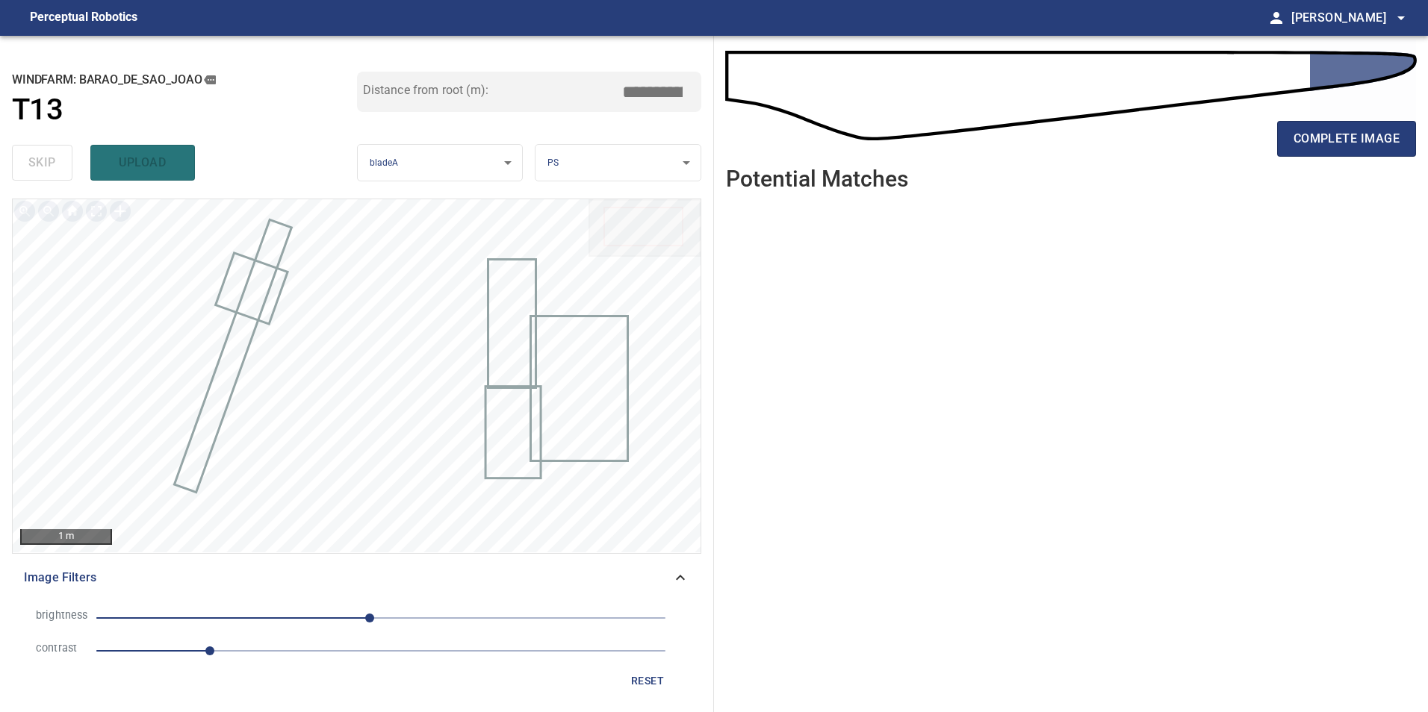
drag, startPoint x: 310, startPoint y: 656, endPoint x: 258, endPoint y: 641, distance: 53.6
click at [310, 657] on span "1" at bounding box center [380, 651] width 569 height 21
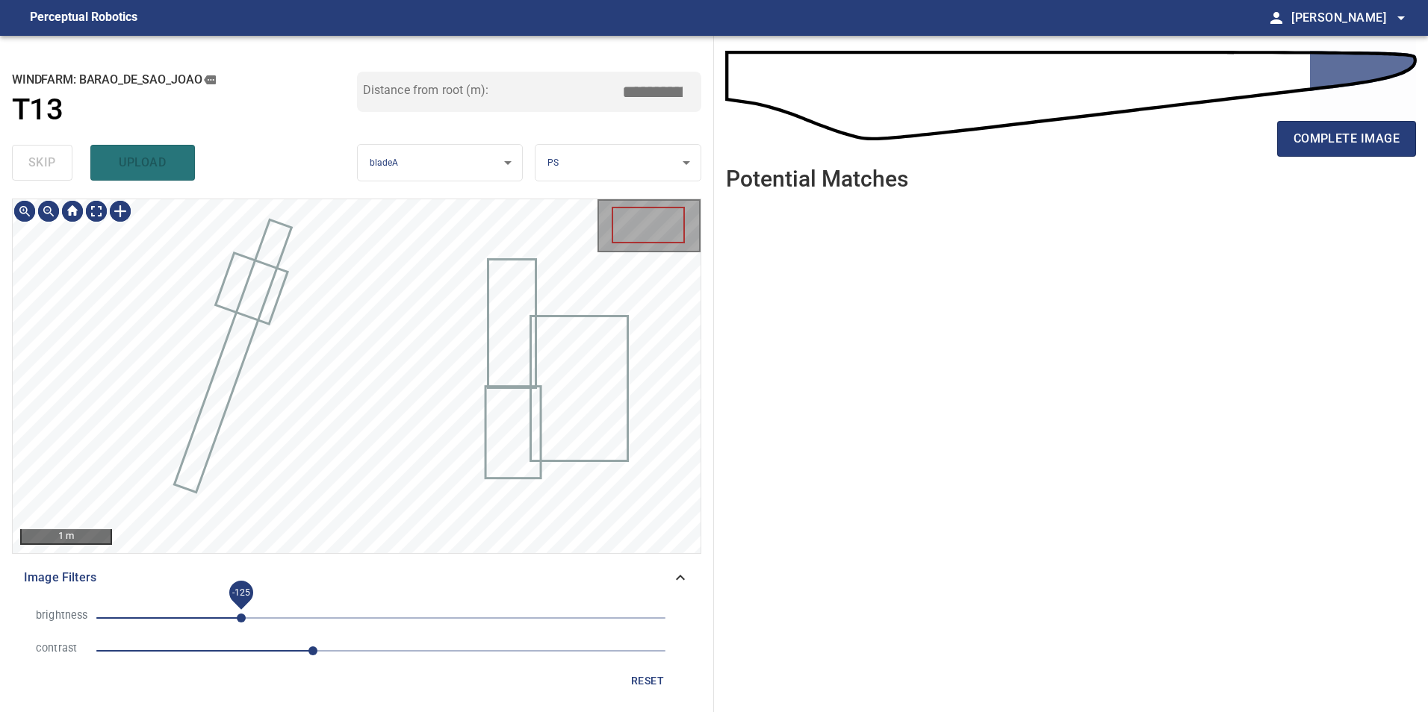
click at [242, 615] on span "-125" at bounding box center [380, 618] width 569 height 21
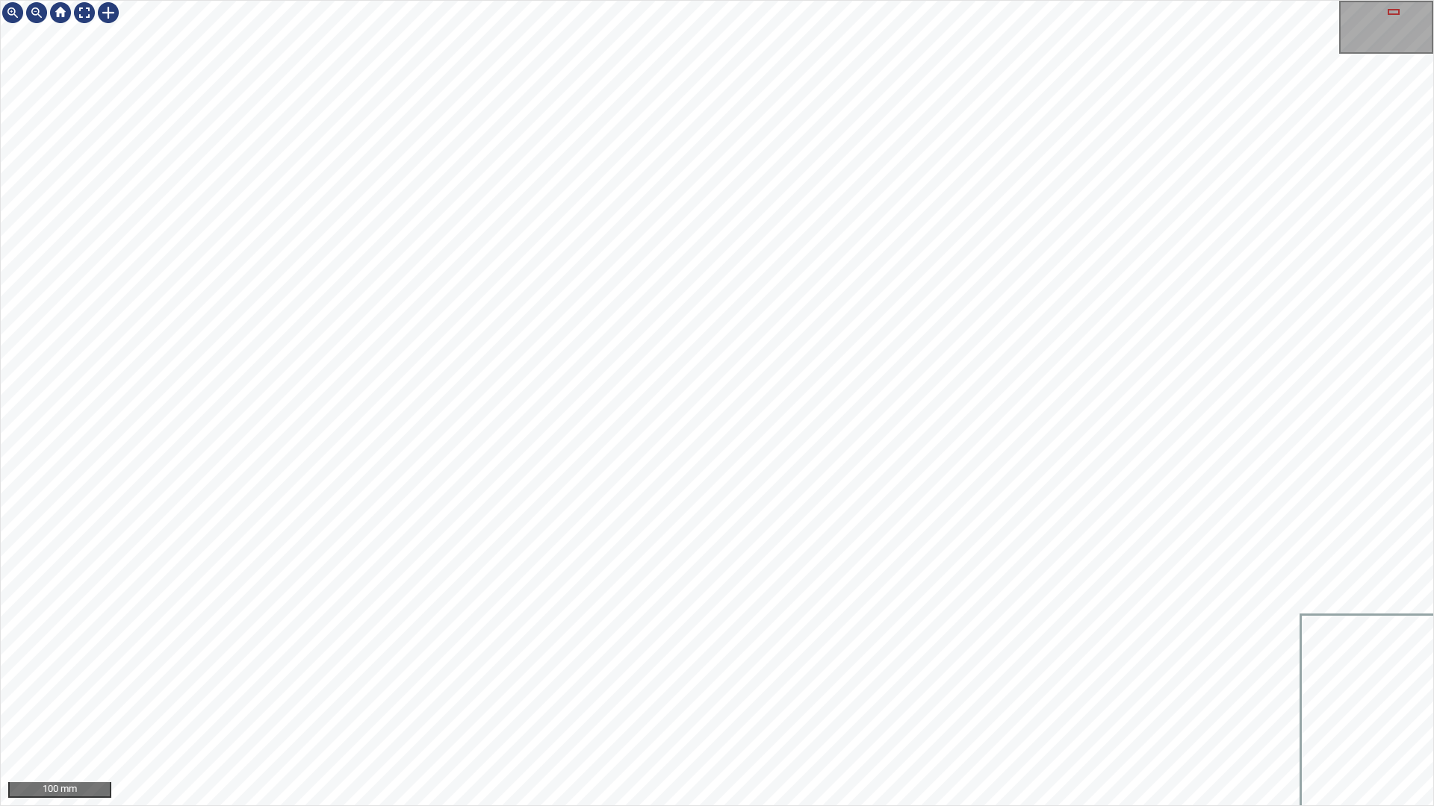
click at [1051, 712] on div "100 mm" at bounding box center [717, 403] width 1434 height 806
click at [83, 14] on div at bounding box center [84, 13] width 24 height 24
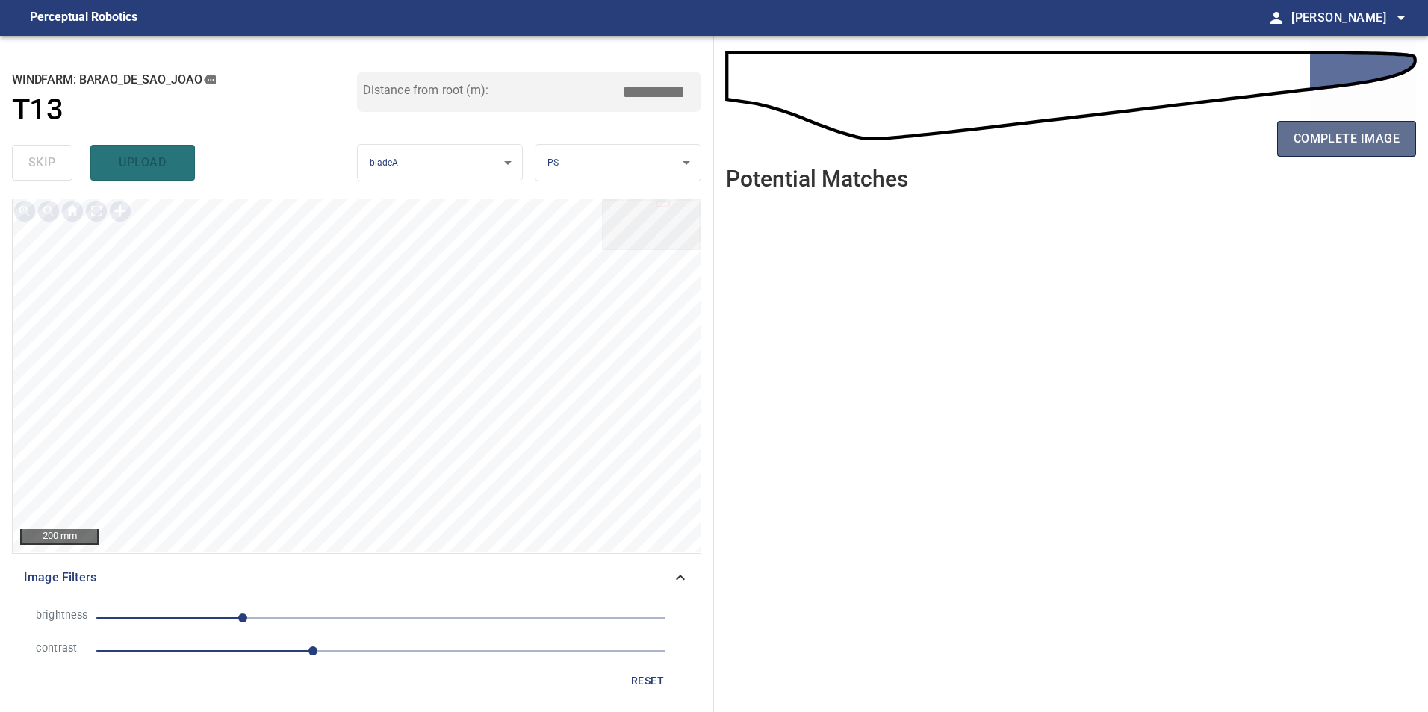
click at [1360, 128] on span "complete image" at bounding box center [1346, 138] width 106 height 21
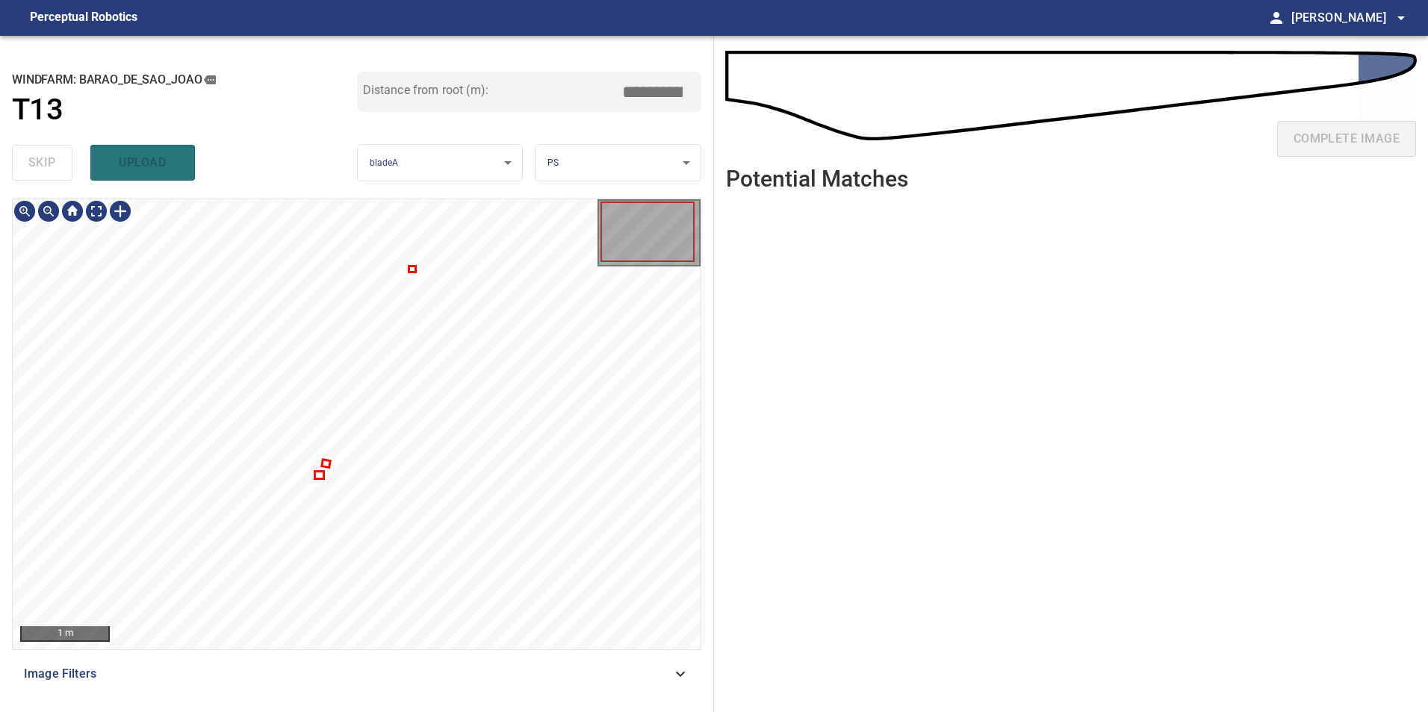
click at [318, 478] on div at bounding box center [357, 424] width 688 height 450
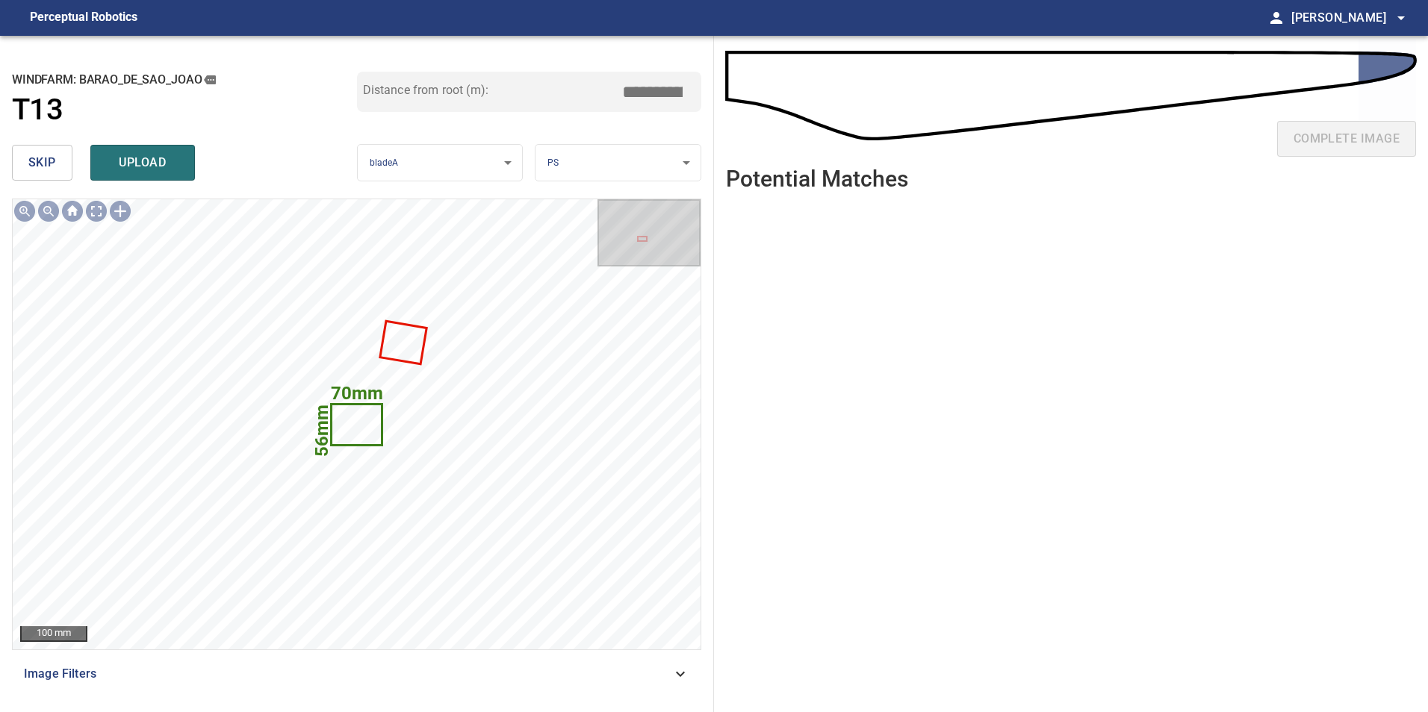
click at [58, 161] on button "skip" at bounding box center [42, 163] width 60 height 36
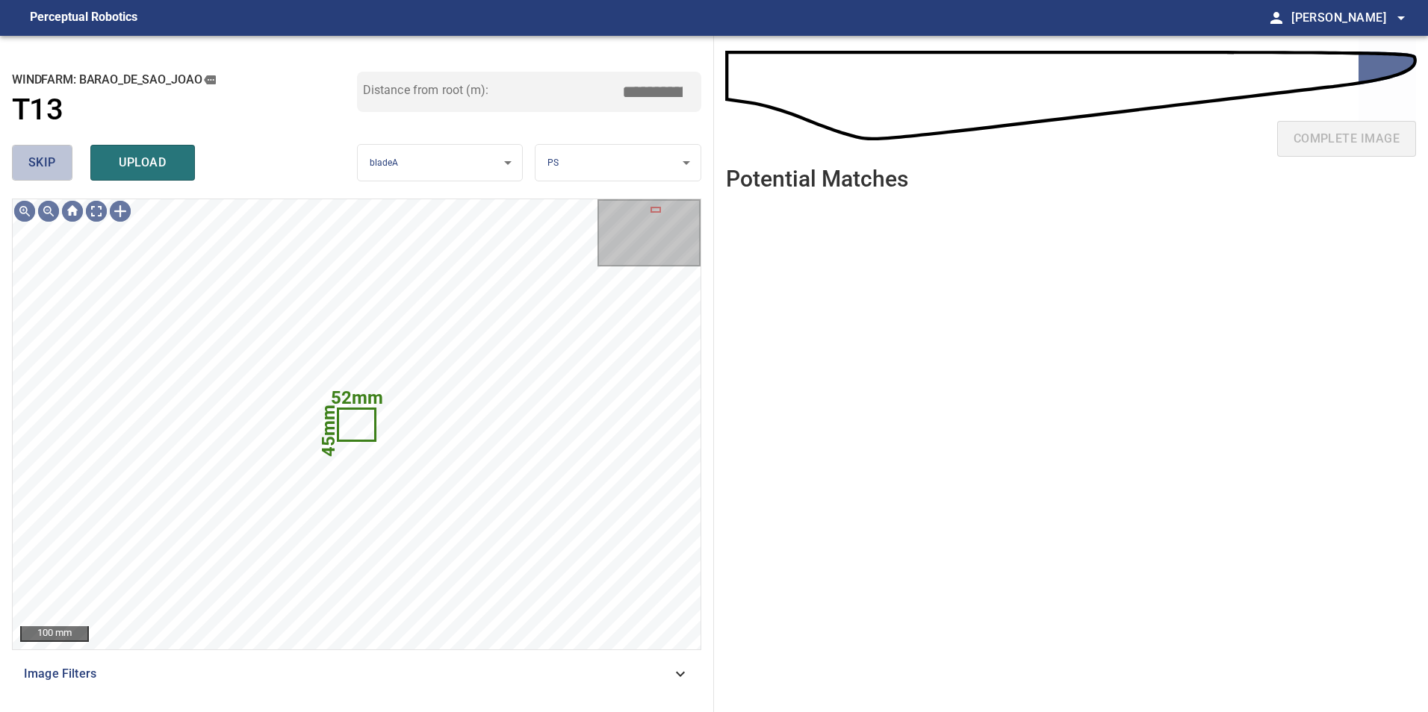
click at [58, 161] on button "skip" at bounding box center [42, 163] width 60 height 36
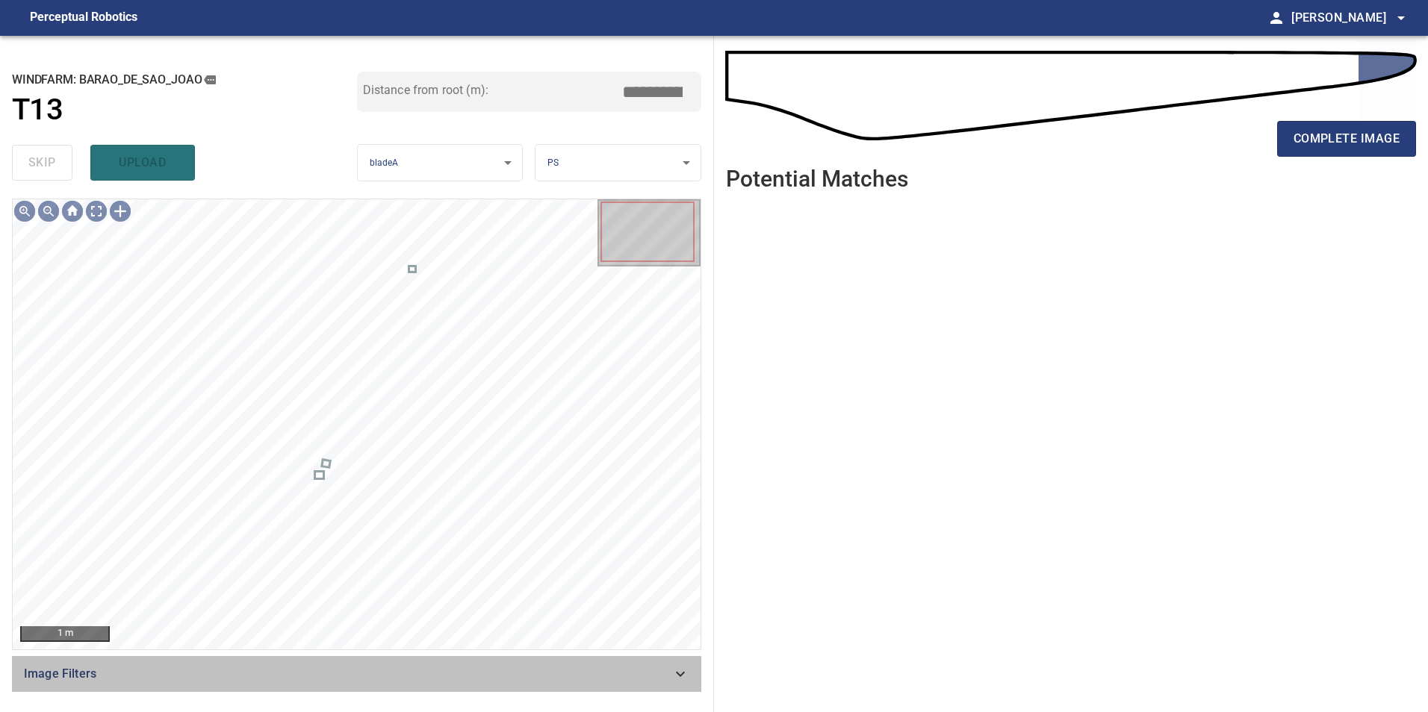
click at [601, 680] on span "Image Filters" at bounding box center [347, 674] width 647 height 18
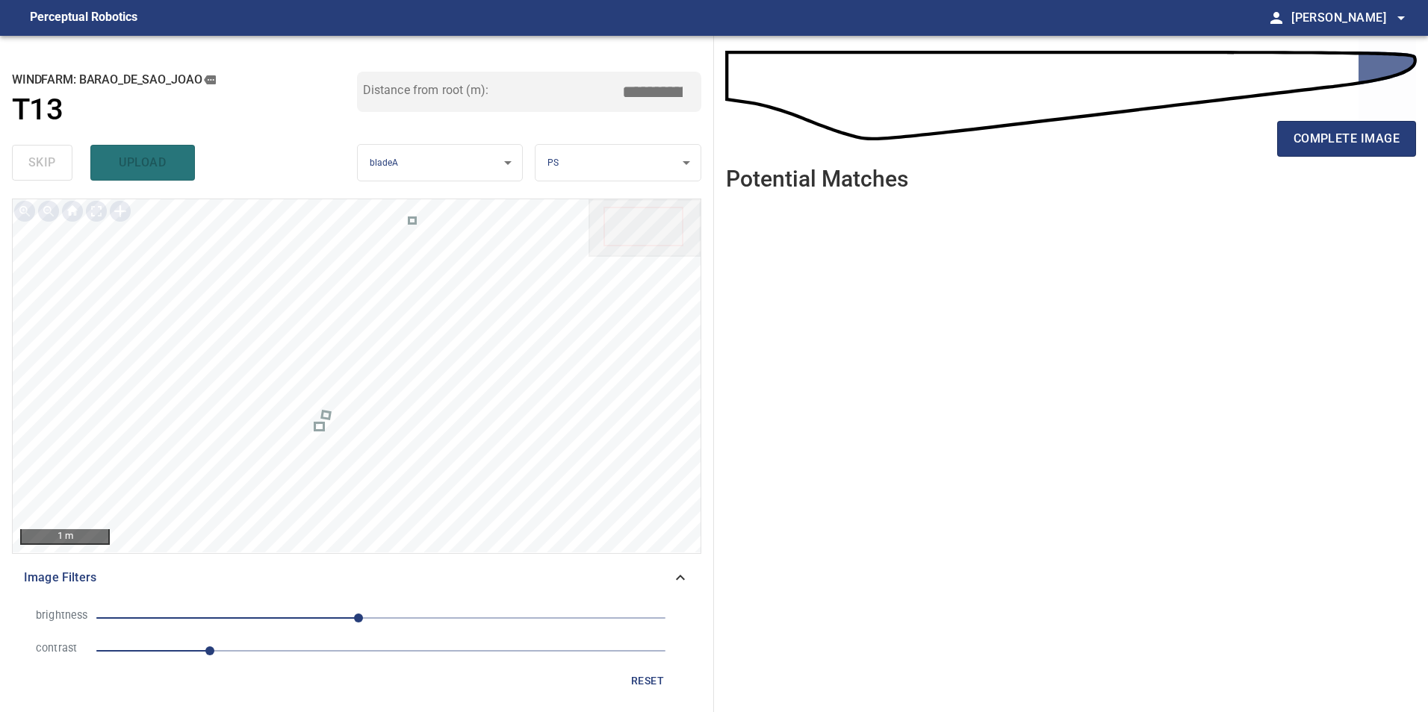
click at [357, 659] on span "1" at bounding box center [380, 651] width 569 height 21
click at [255, 617] on span "-20" at bounding box center [380, 618] width 569 height 21
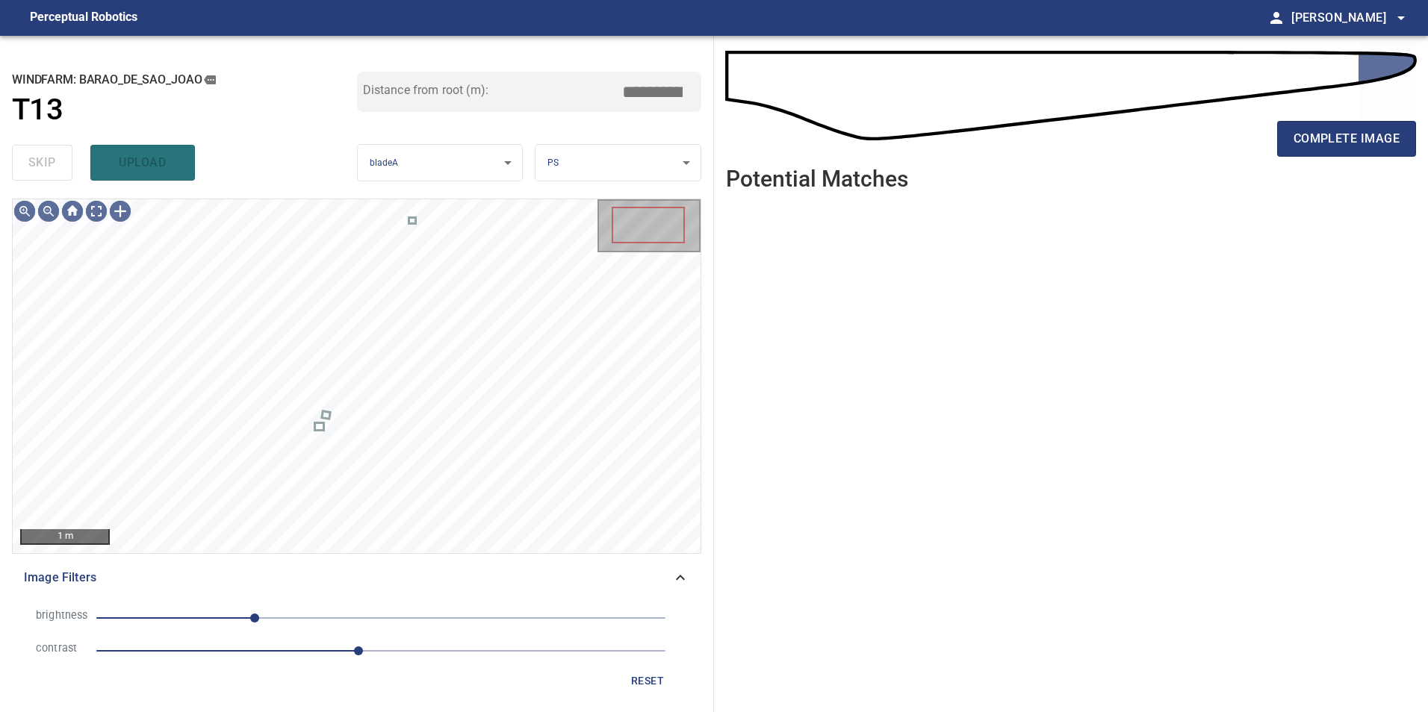
click at [226, 617] on span "-113" at bounding box center [380, 618] width 569 height 21
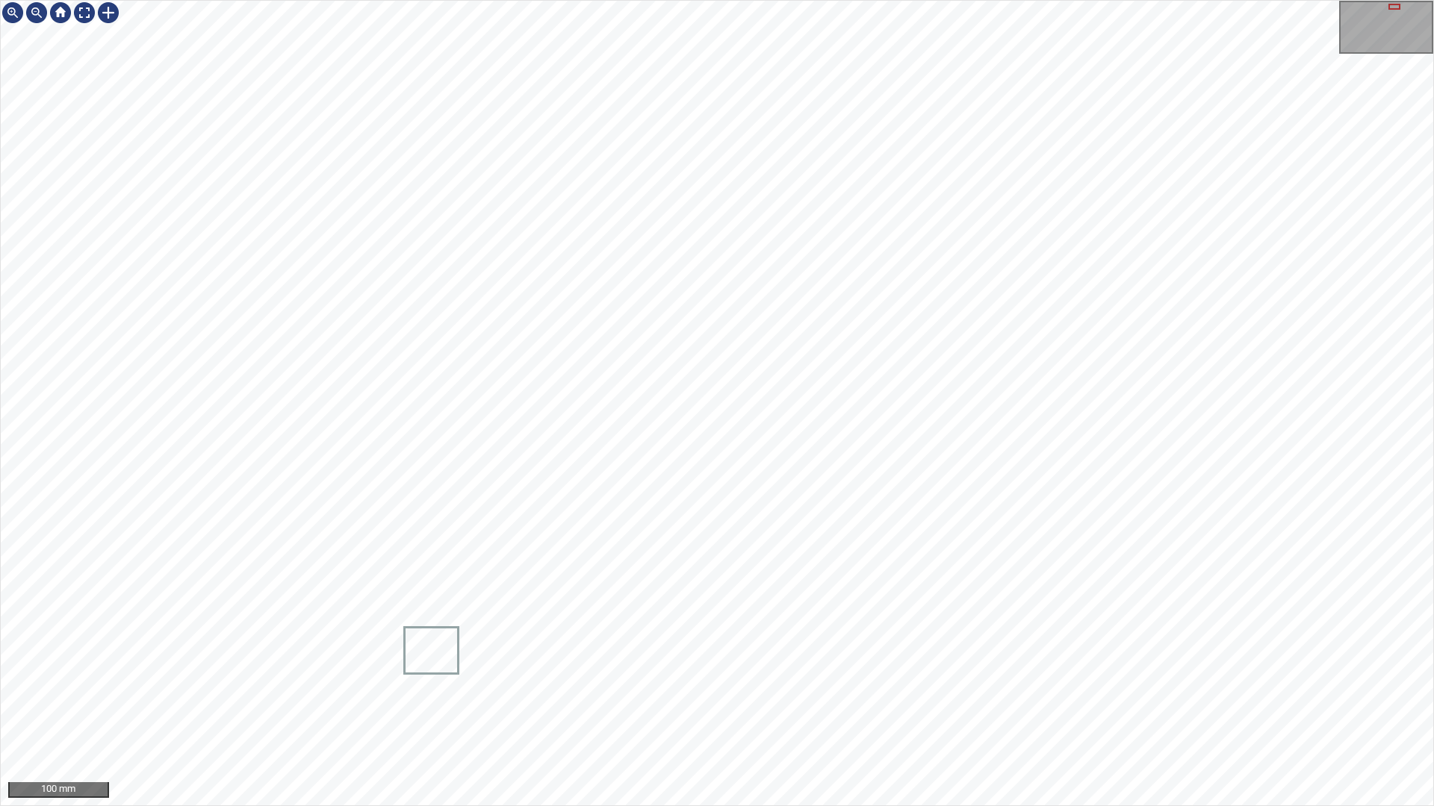
click at [1312, 0] on div "100 mm" at bounding box center [717, 403] width 1434 height 806
click at [80, 13] on div at bounding box center [84, 13] width 24 height 24
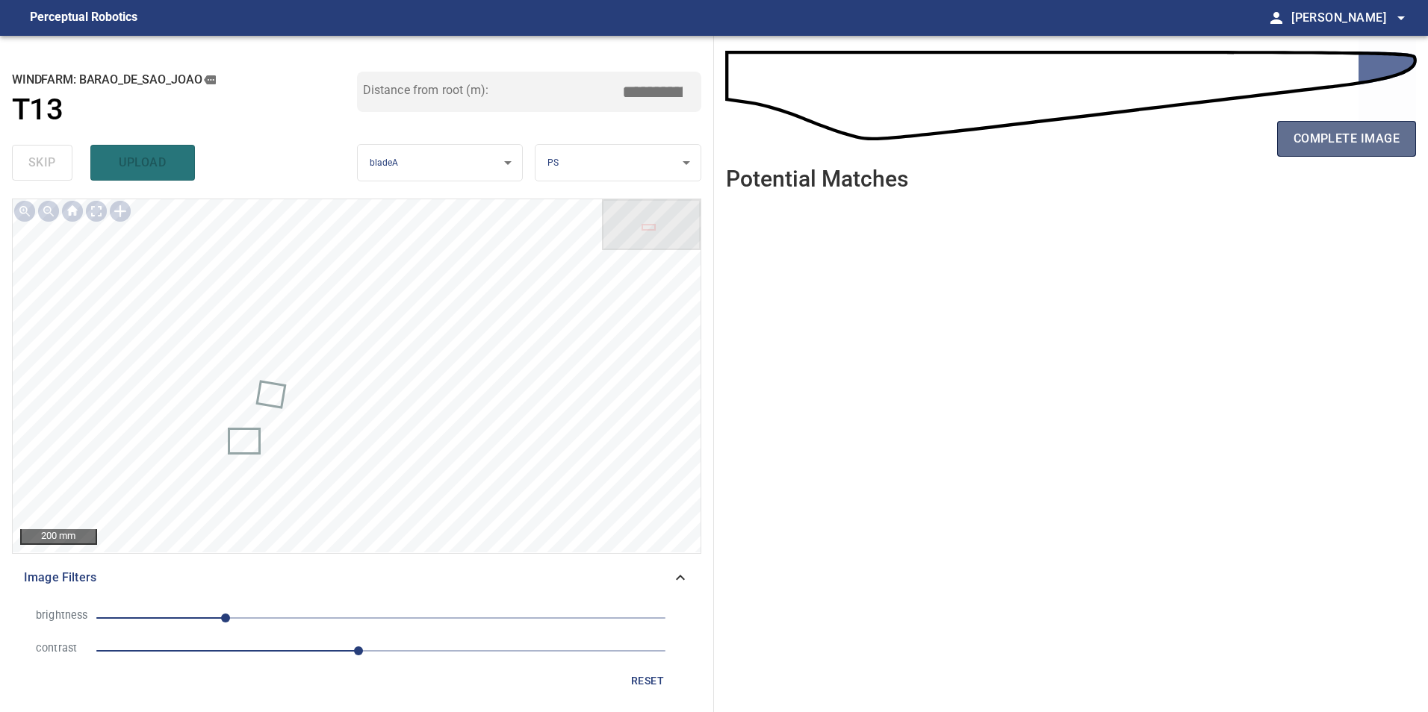
click at [1381, 151] on button "complete image" at bounding box center [1346, 139] width 139 height 36
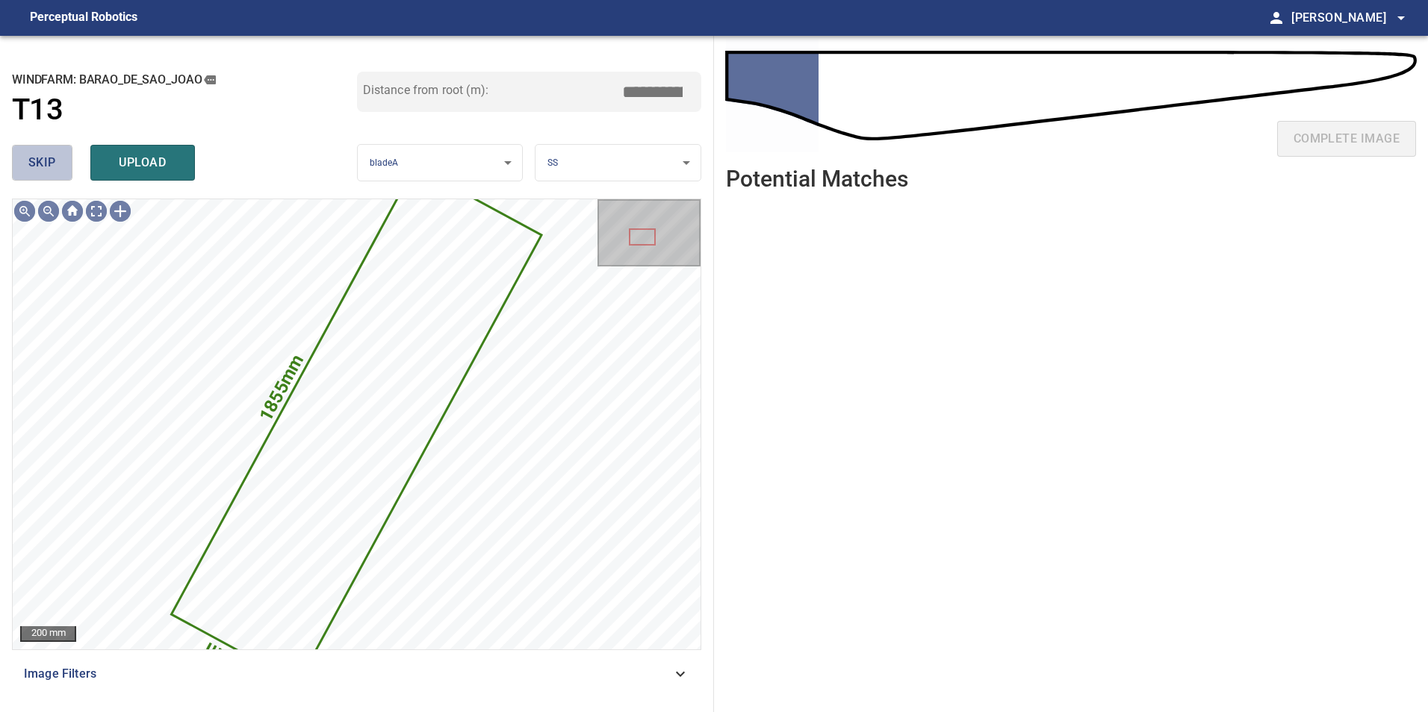
drag, startPoint x: 59, startPoint y: 151, endPoint x: 90, endPoint y: 191, distance: 50.6
click at [62, 158] on button "skip" at bounding box center [42, 163] width 60 height 36
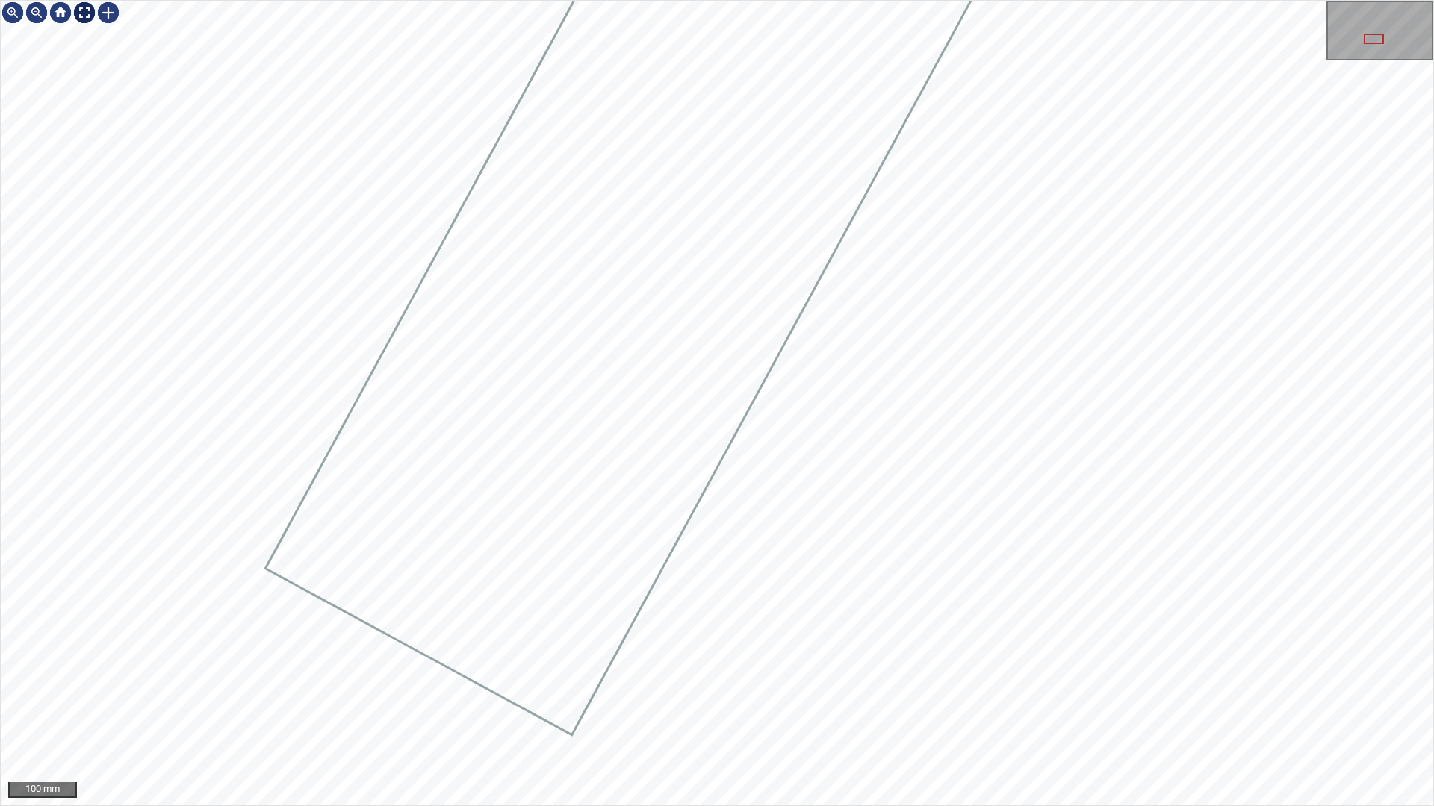
click at [88, 16] on div at bounding box center [84, 13] width 24 height 24
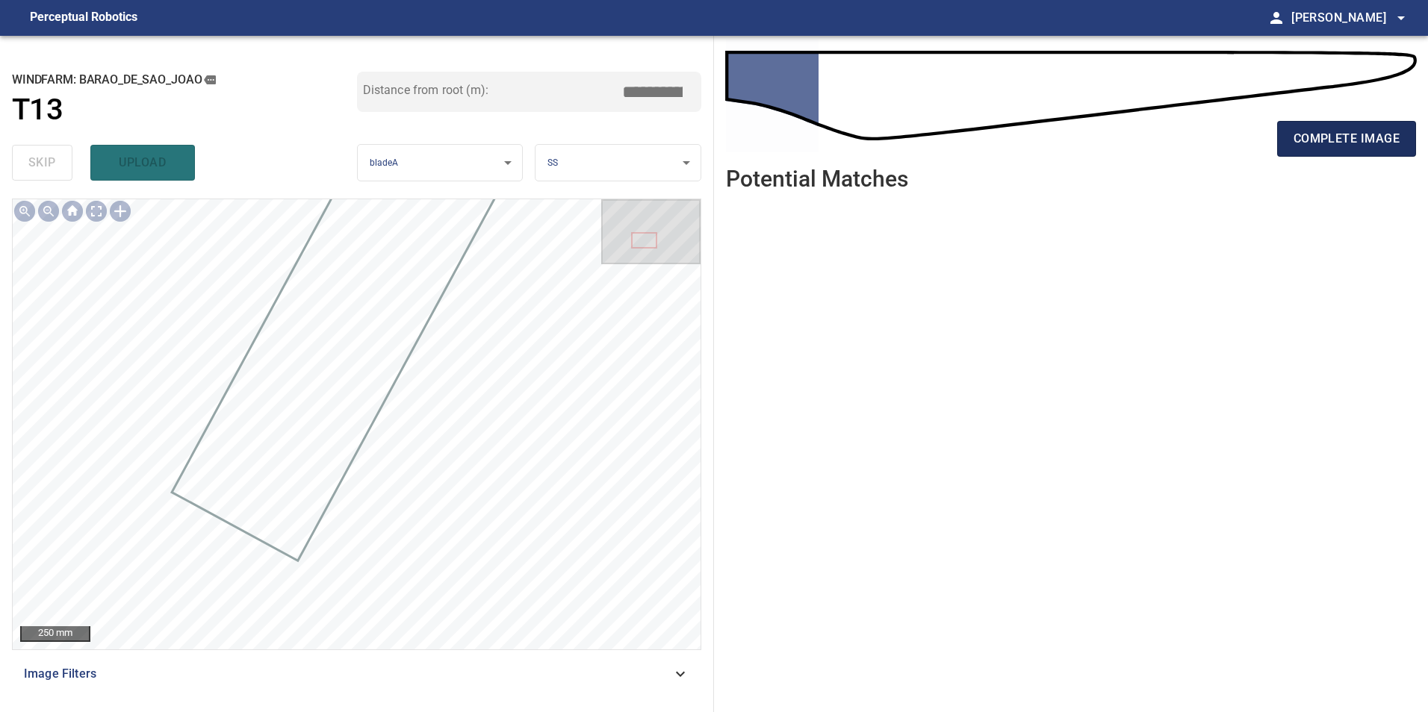
click at [1359, 132] on span "complete image" at bounding box center [1346, 138] width 106 height 21
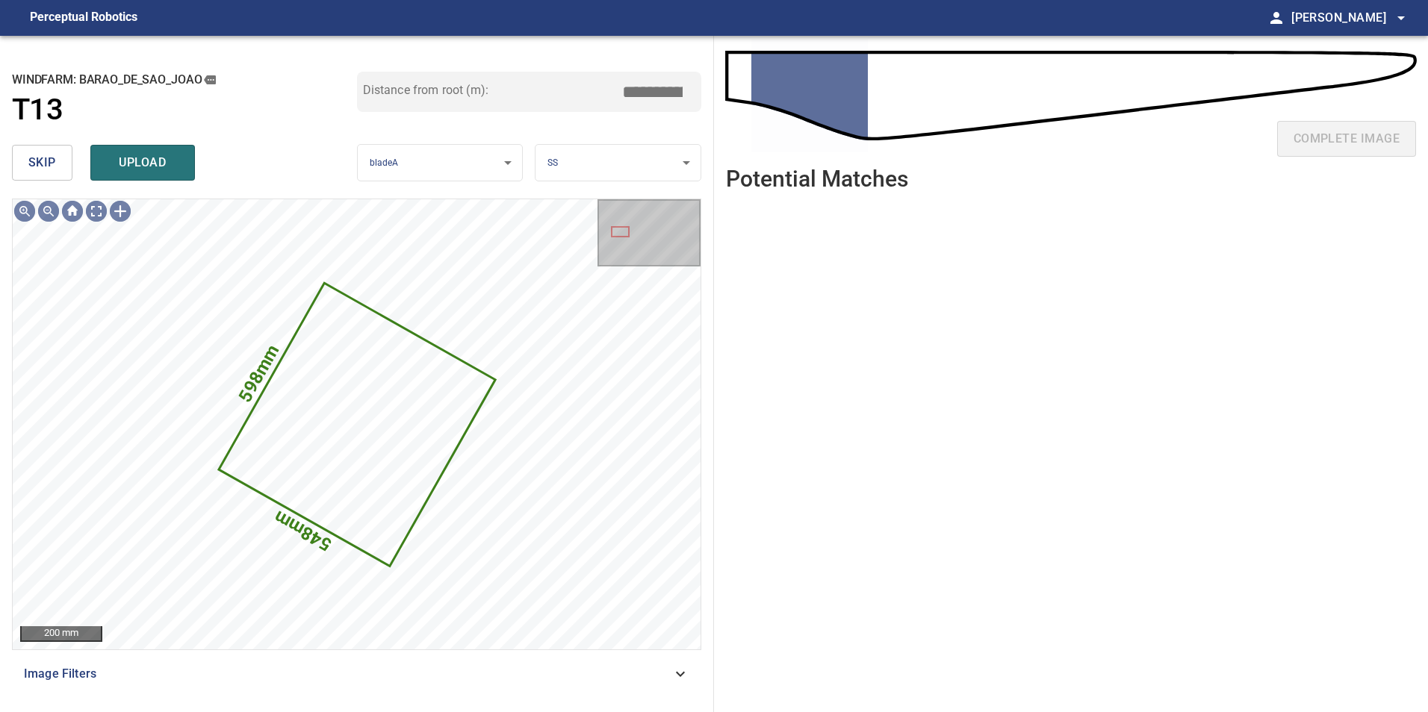
click at [47, 152] on span "skip" at bounding box center [42, 162] width 28 height 21
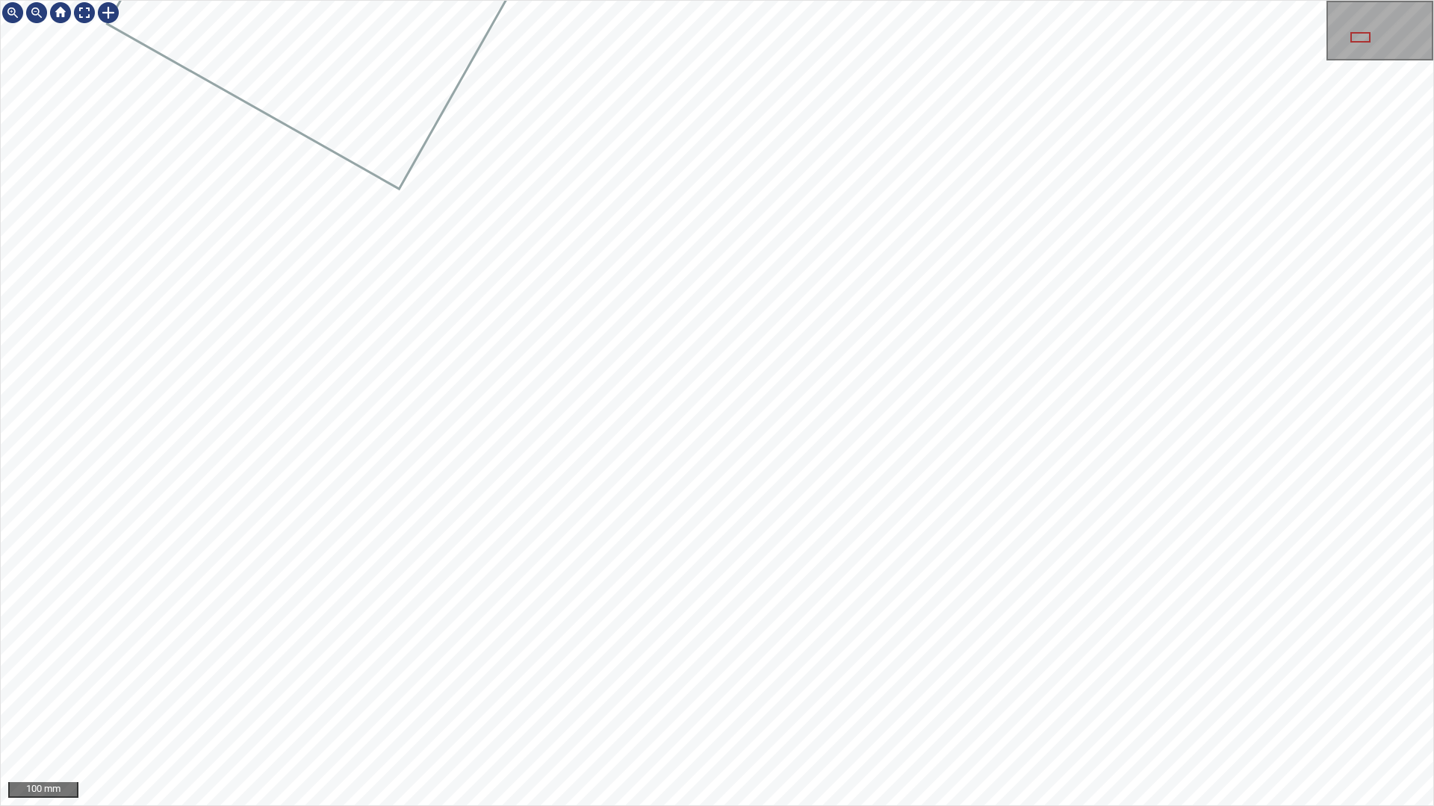
click at [747, 712] on div "100 mm" at bounding box center [717, 403] width 1434 height 806
click at [78, 0] on div "100 mm" at bounding box center [717, 403] width 1434 height 806
click at [89, 14] on div at bounding box center [84, 13] width 24 height 24
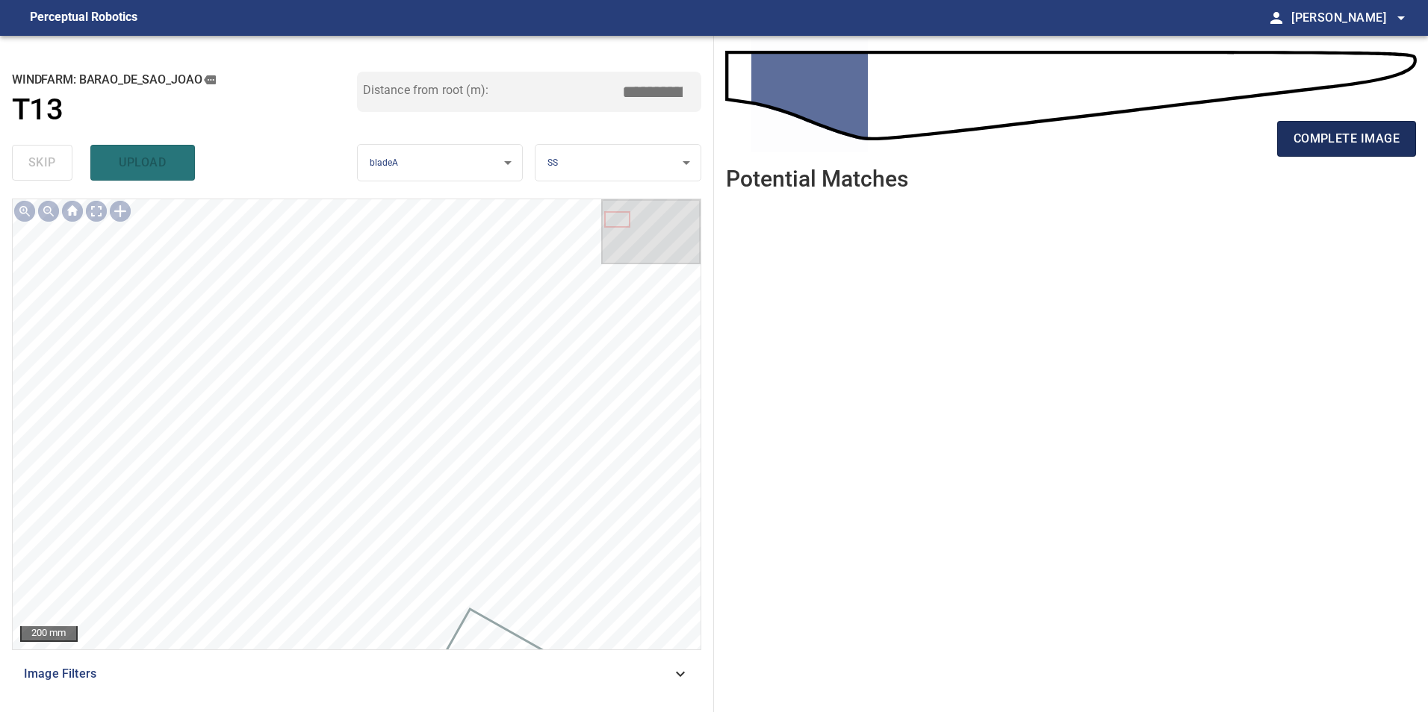
click at [1381, 149] on span "complete image" at bounding box center [1346, 138] width 106 height 21
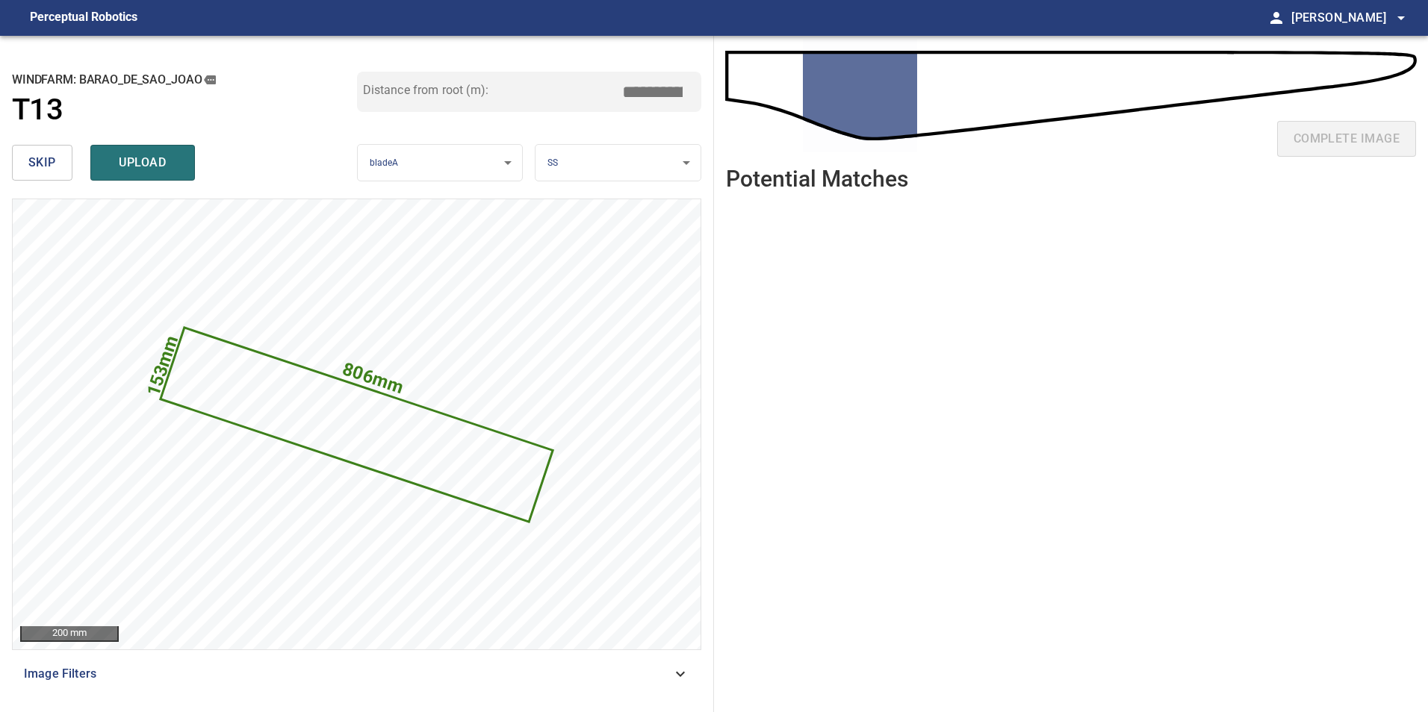
drag, startPoint x: 41, startPoint y: 158, endPoint x: 49, endPoint y: 189, distance: 31.5
click at [42, 173] on span "skip" at bounding box center [42, 162] width 28 height 21
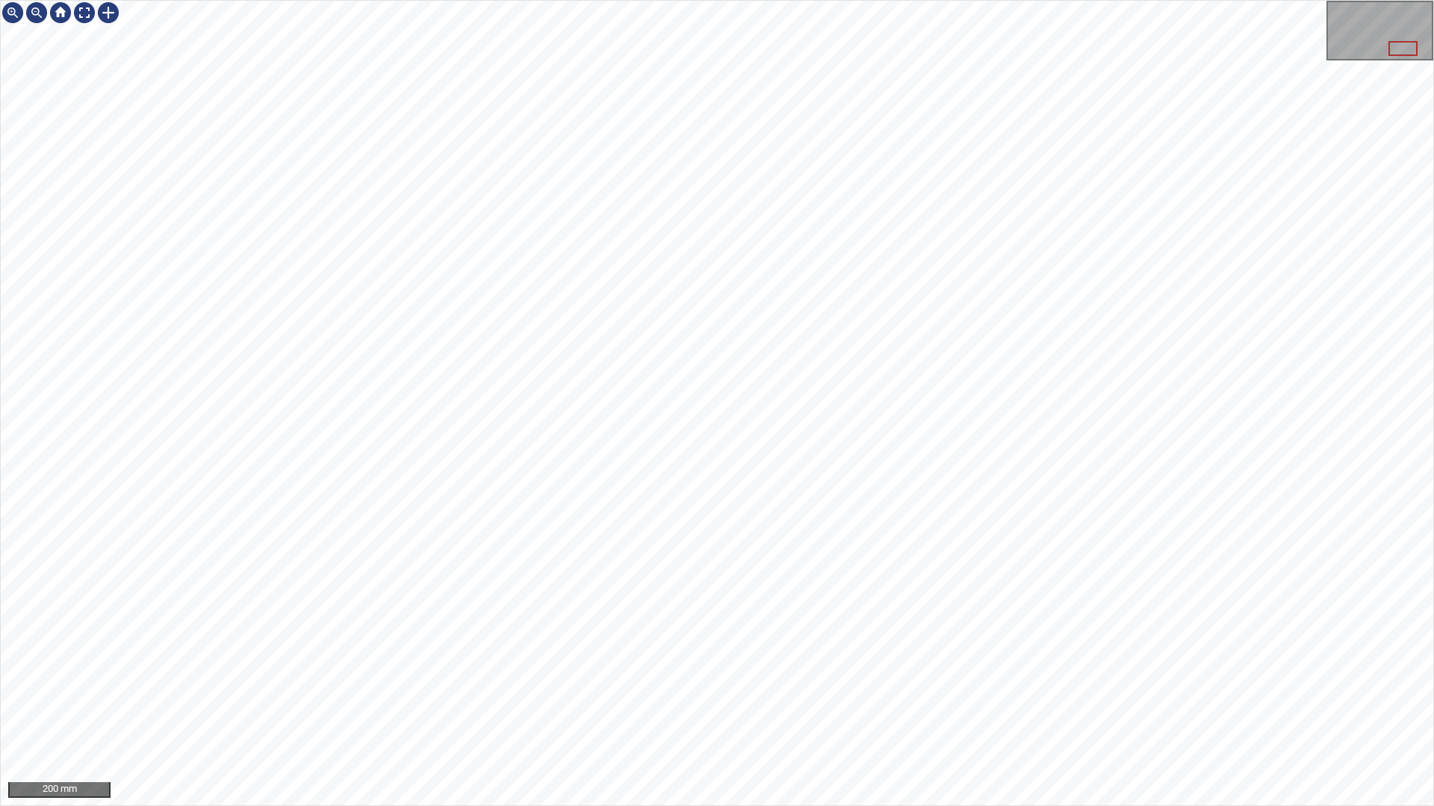
click at [0, 312] on html "200 mm" at bounding box center [717, 403] width 1434 height 806
click at [1427, 305] on html "200 mm" at bounding box center [717, 403] width 1434 height 806
click at [85, 13] on div at bounding box center [84, 13] width 24 height 24
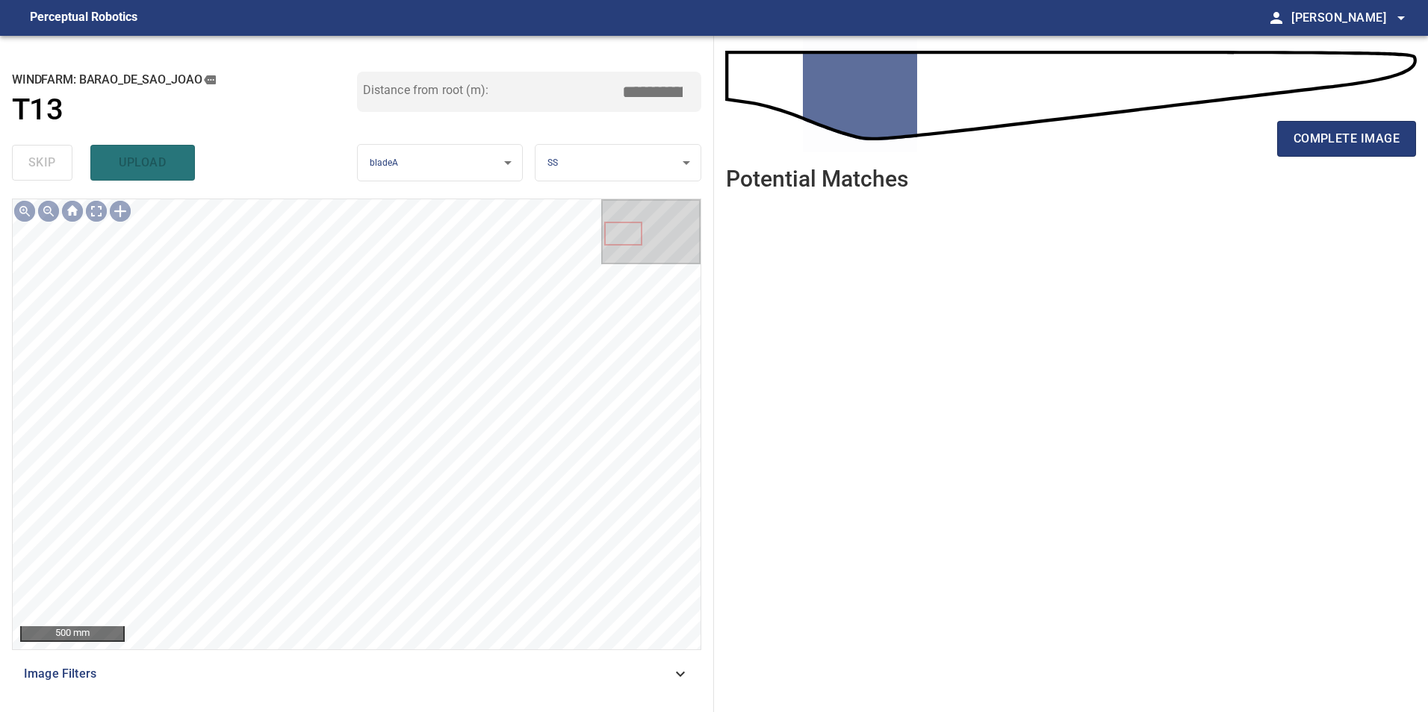
click at [1291, 157] on div "complete image" at bounding box center [1071, 145] width 690 height 60
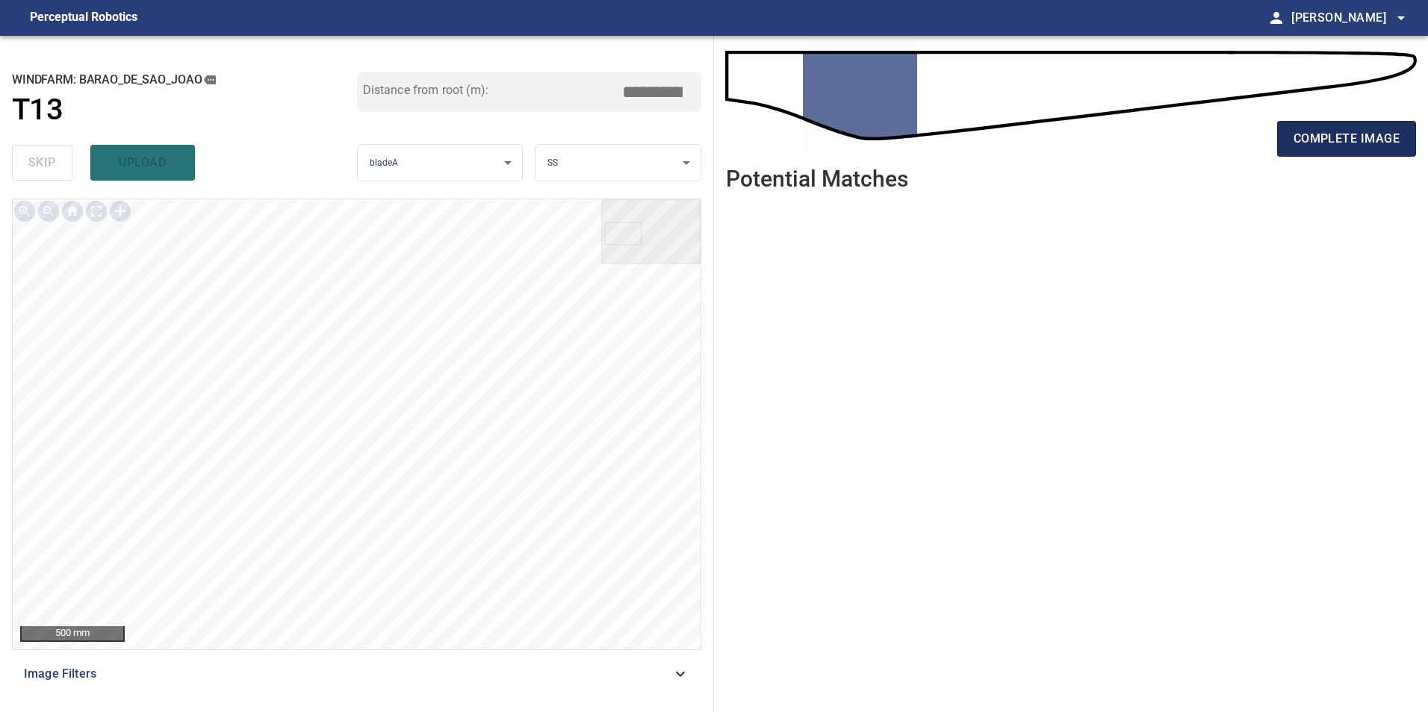
click at [1303, 134] on span "complete image" at bounding box center [1346, 138] width 106 height 21
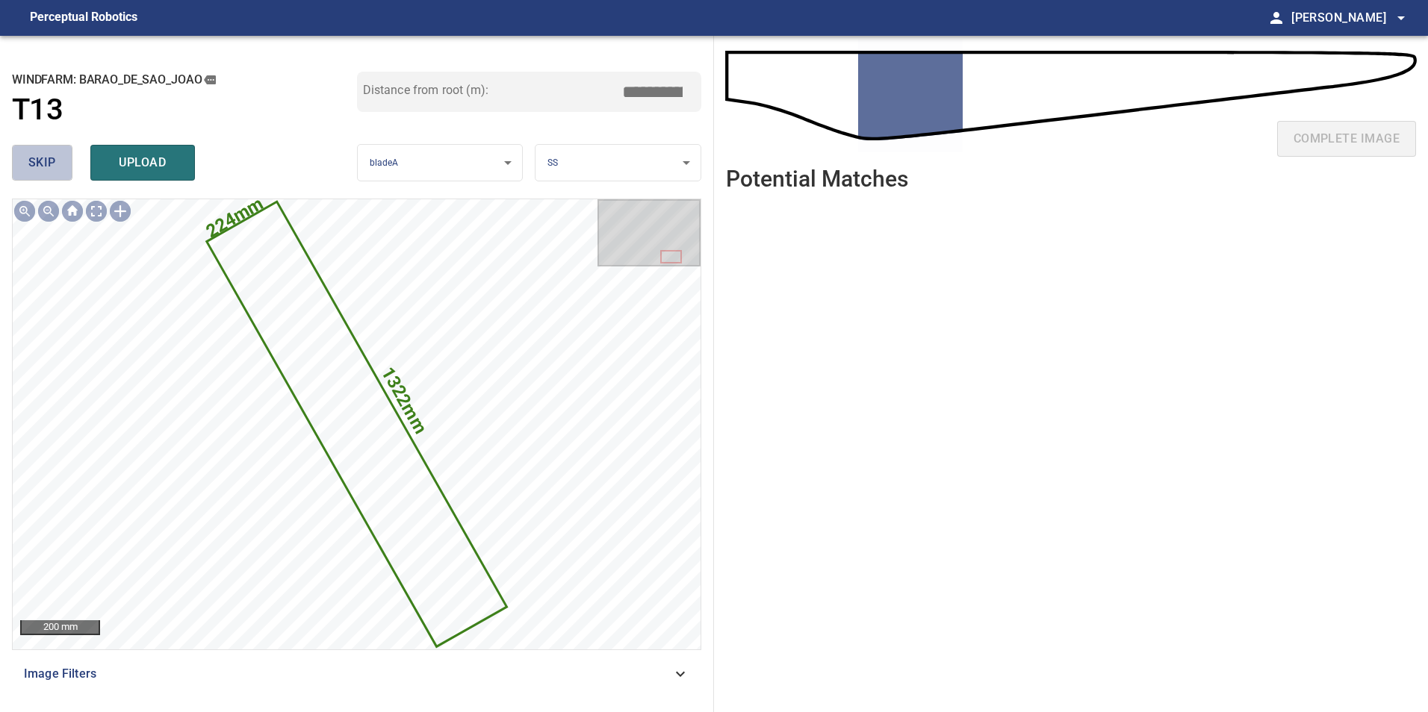
click at [52, 165] on span "skip" at bounding box center [42, 162] width 28 height 21
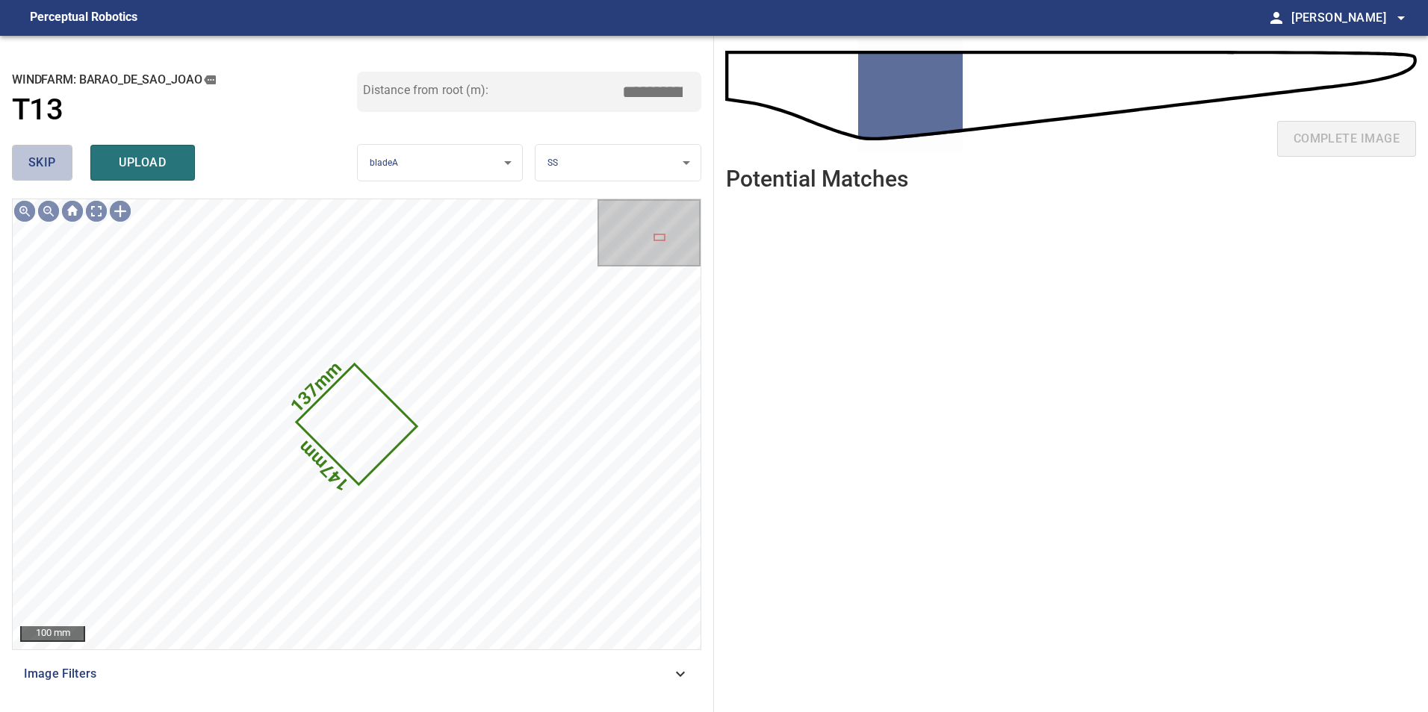
click at [40, 164] on span "skip" at bounding box center [42, 162] width 28 height 21
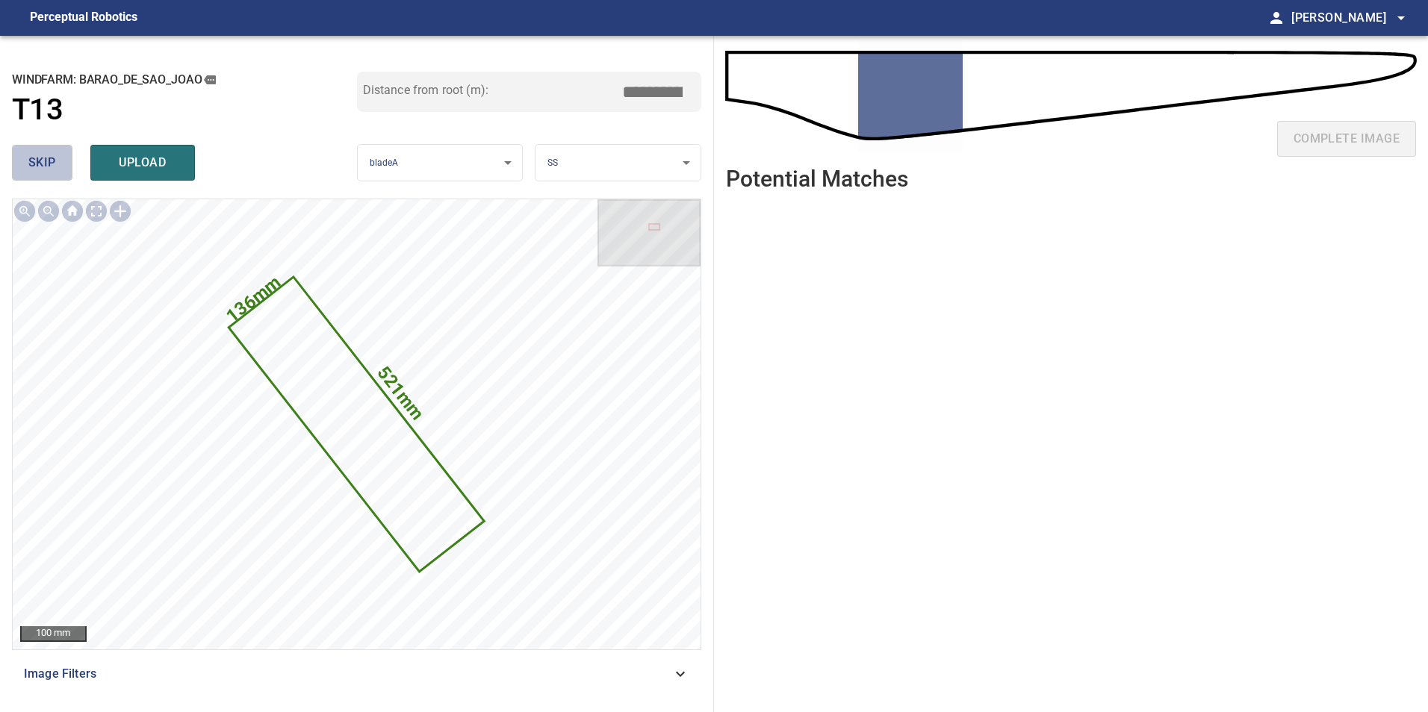
click at [40, 164] on span "skip" at bounding box center [42, 162] width 28 height 21
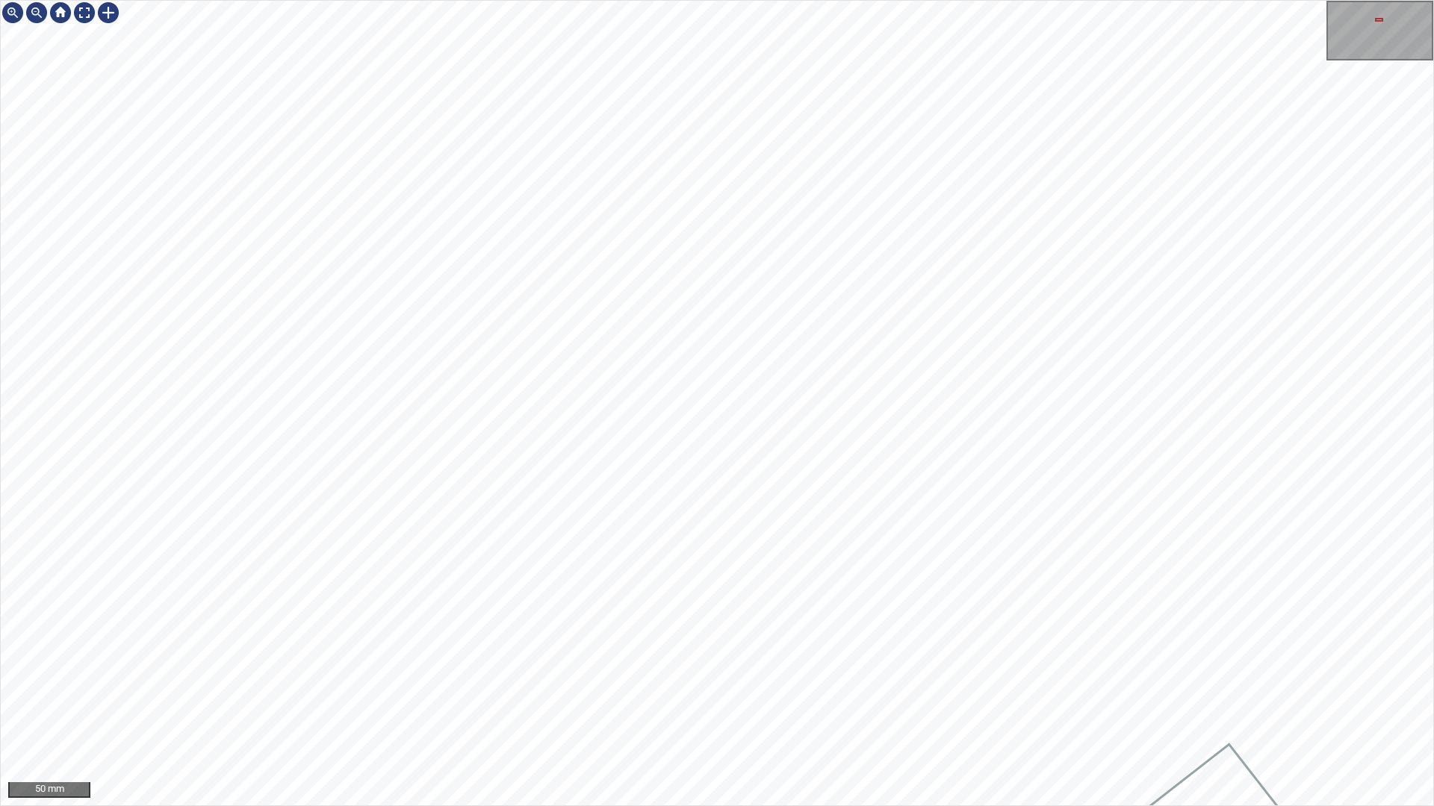
click at [812, 712] on div "50 mm" at bounding box center [717, 403] width 1434 height 806
click at [616, 712] on div "50 mm" at bounding box center [717, 403] width 1434 height 806
click at [1084, 712] on div "50 mm" at bounding box center [717, 403] width 1434 height 806
click at [927, 0] on div "50 mm" at bounding box center [717, 403] width 1434 height 806
click at [921, 0] on div "50 mm" at bounding box center [717, 403] width 1434 height 806
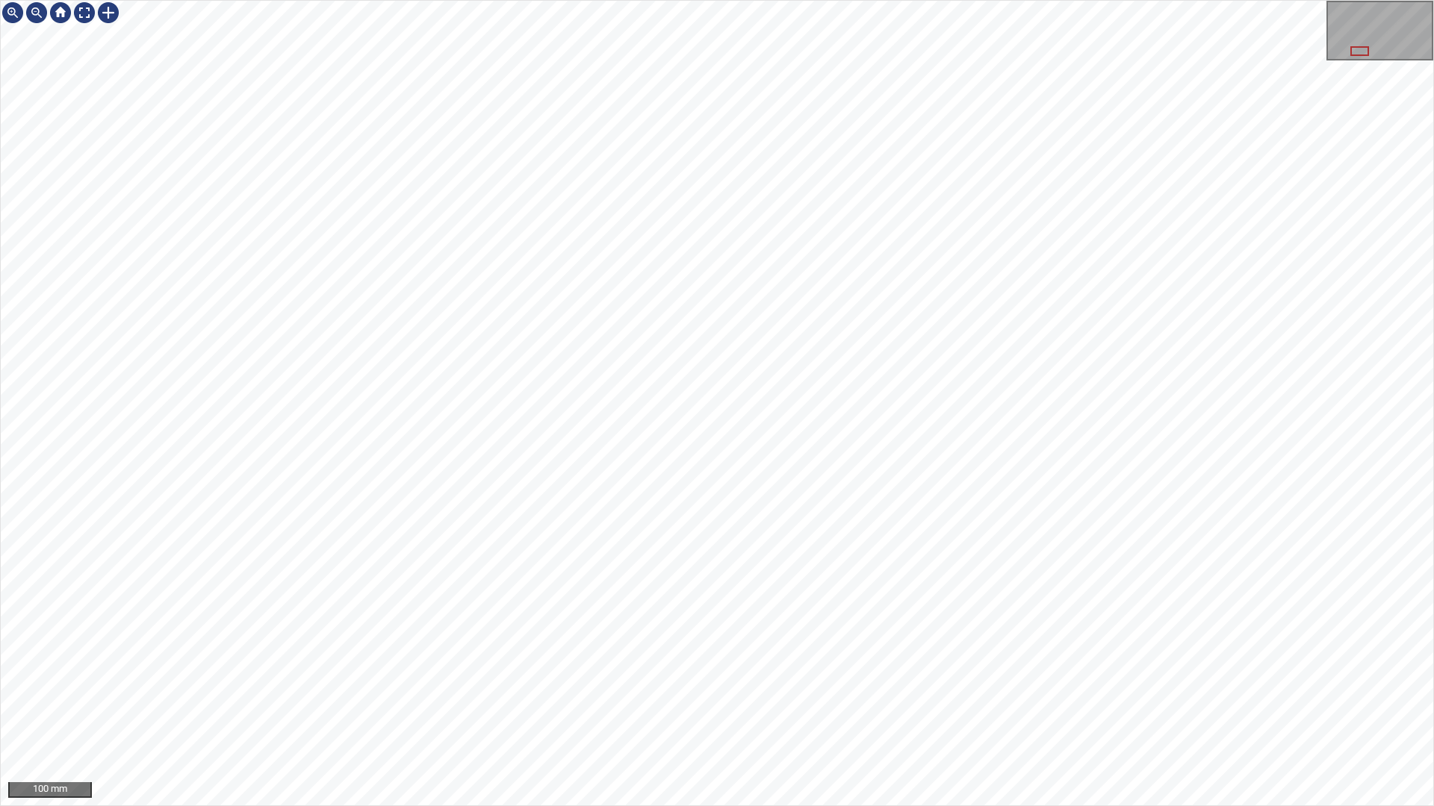
click at [550, 337] on div "100 mm" at bounding box center [717, 403] width 1434 height 806
click at [1234, 712] on div "100 mm" at bounding box center [717, 403] width 1434 height 806
click at [777, 712] on div "100 mm" at bounding box center [717, 403] width 1434 height 806
click at [0, 373] on html "100 mm" at bounding box center [717, 403] width 1434 height 806
click at [900, 0] on div "200 mm" at bounding box center [717, 403] width 1434 height 806
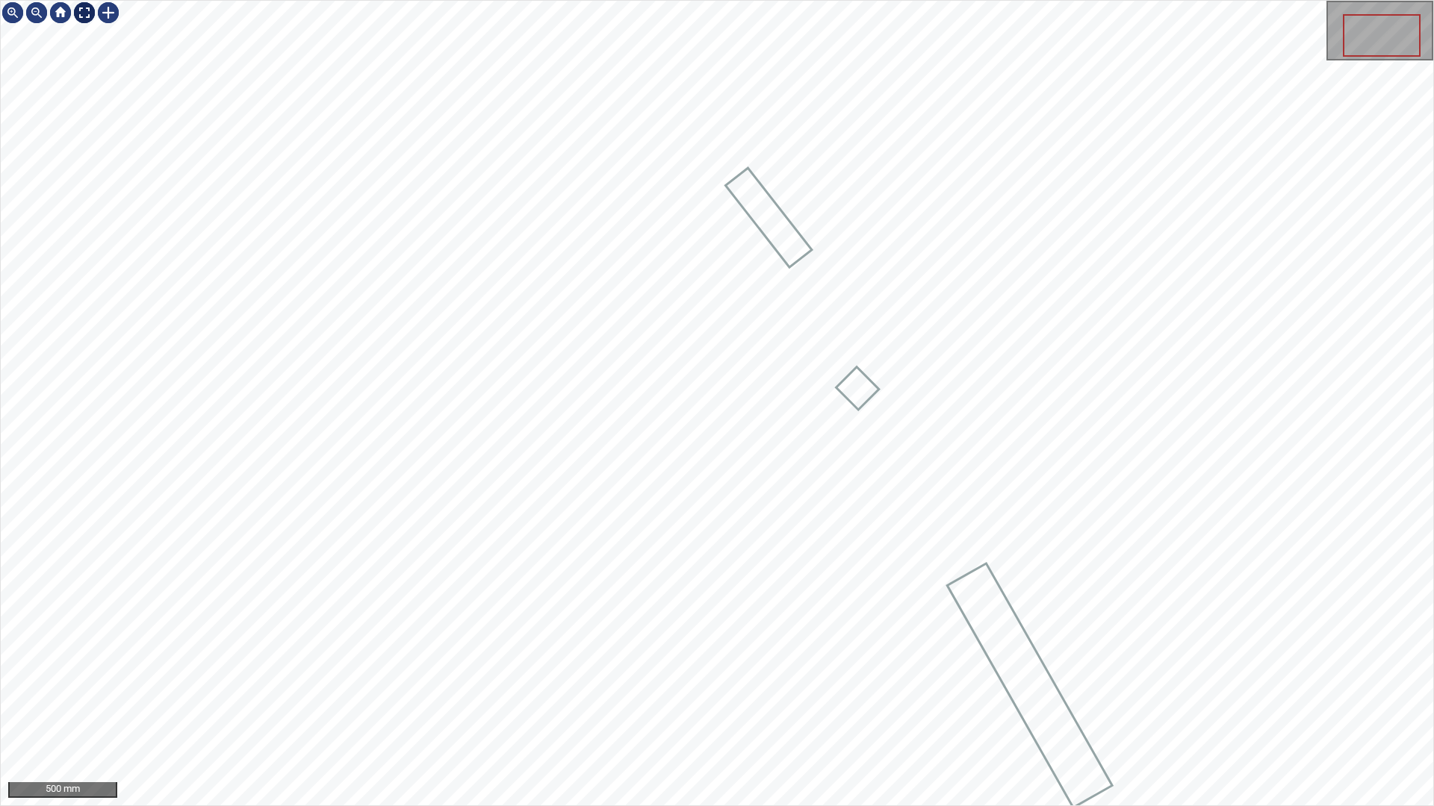
click at [85, 8] on div at bounding box center [84, 13] width 24 height 24
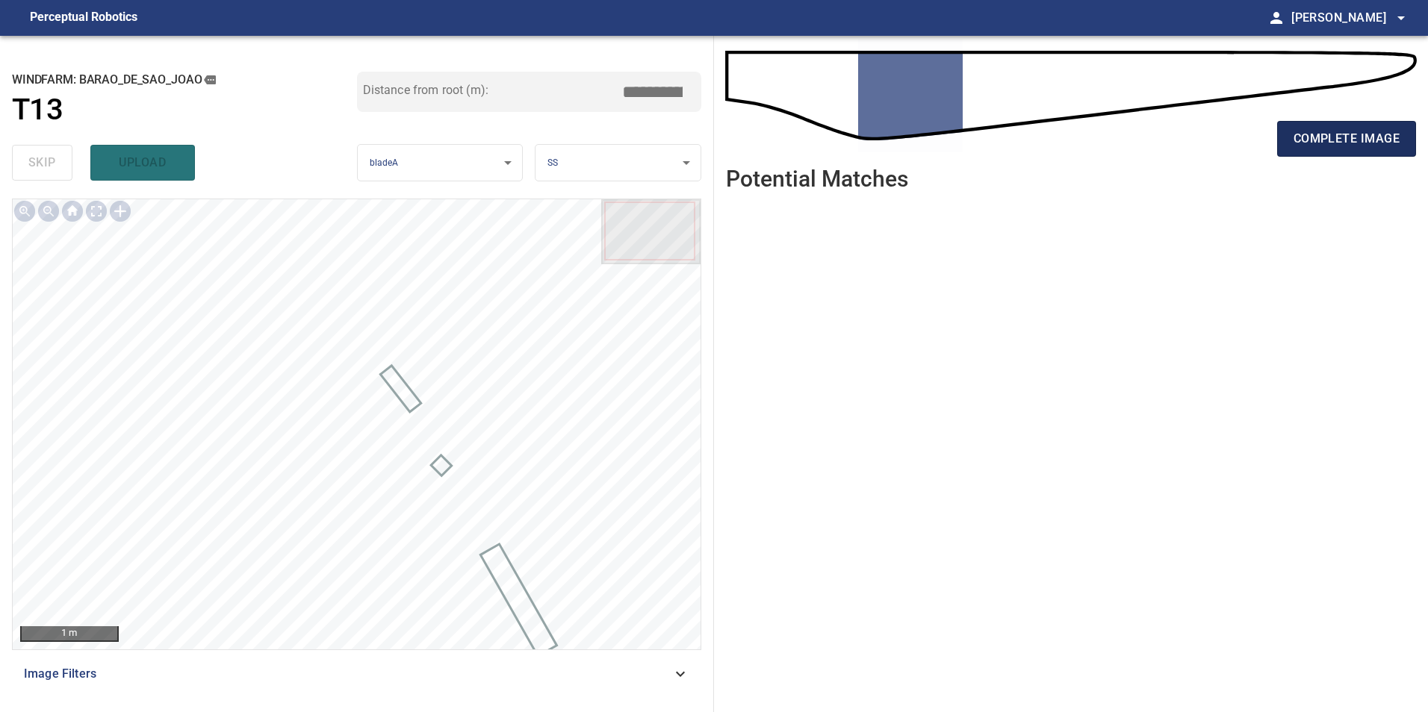
click at [1355, 134] on span "complete image" at bounding box center [1346, 138] width 106 height 21
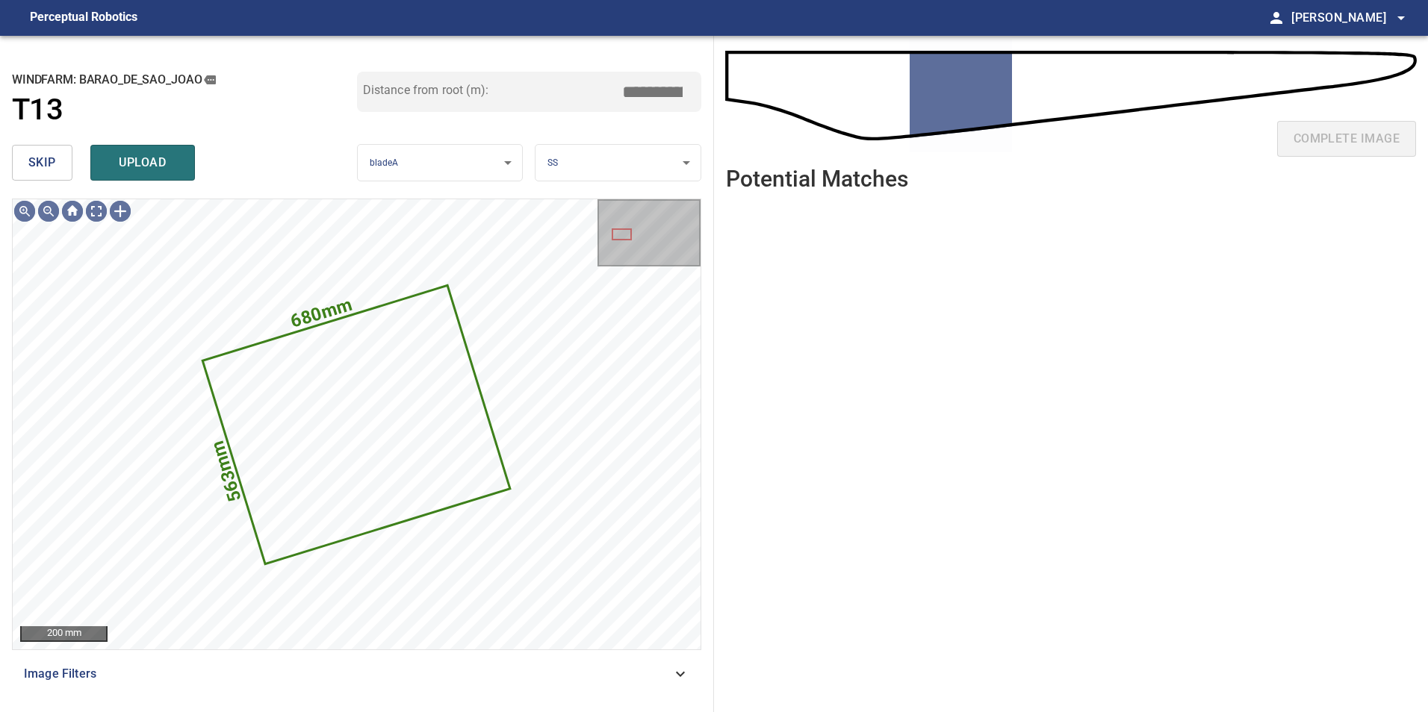
click at [59, 162] on button "skip" at bounding box center [42, 163] width 60 height 36
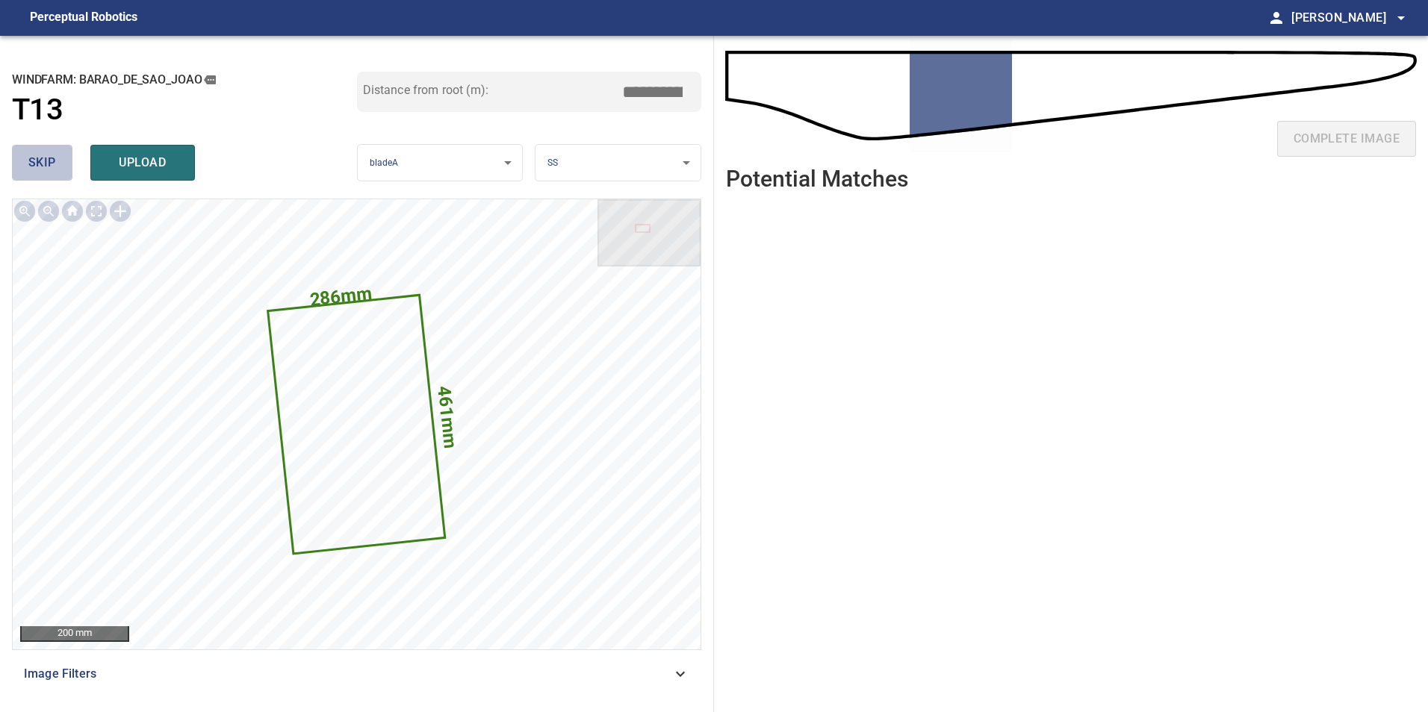
click at [59, 162] on button "skip" at bounding box center [42, 163] width 60 height 36
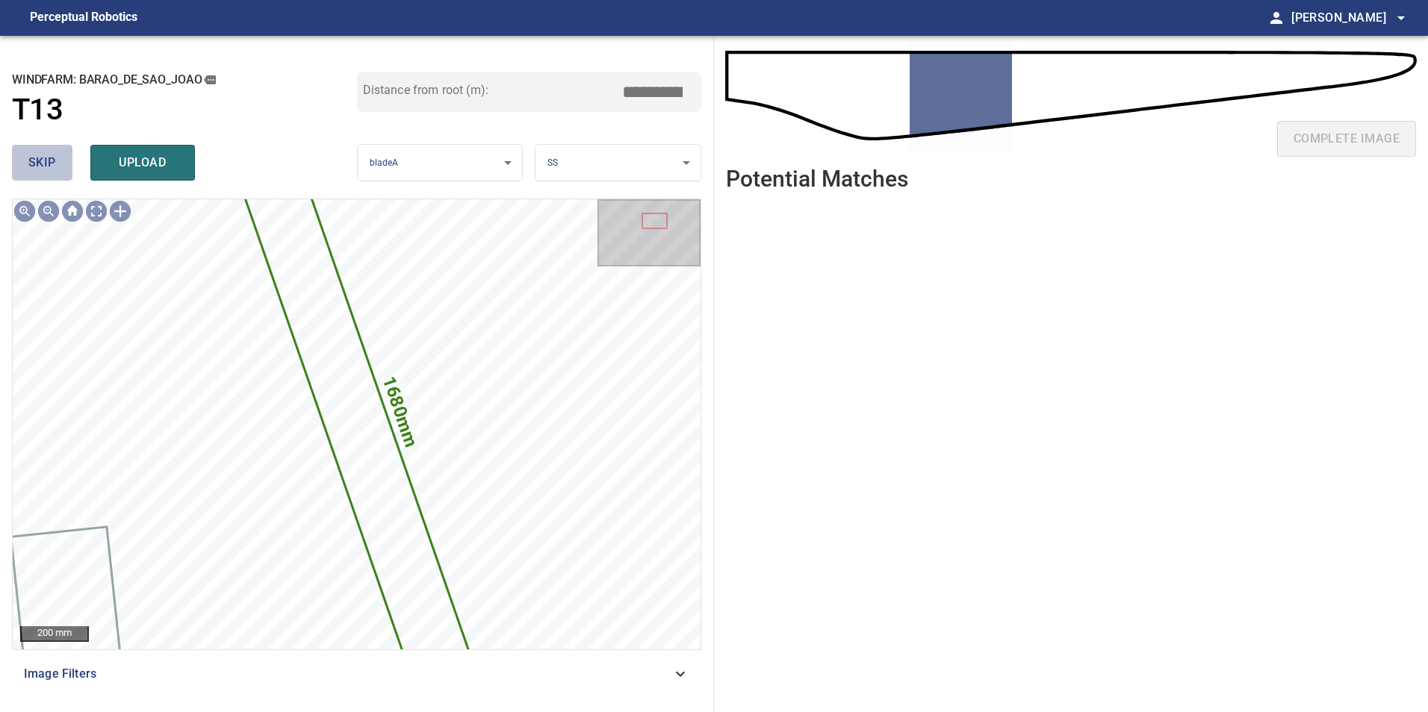
click at [59, 162] on button "skip" at bounding box center [42, 163] width 60 height 36
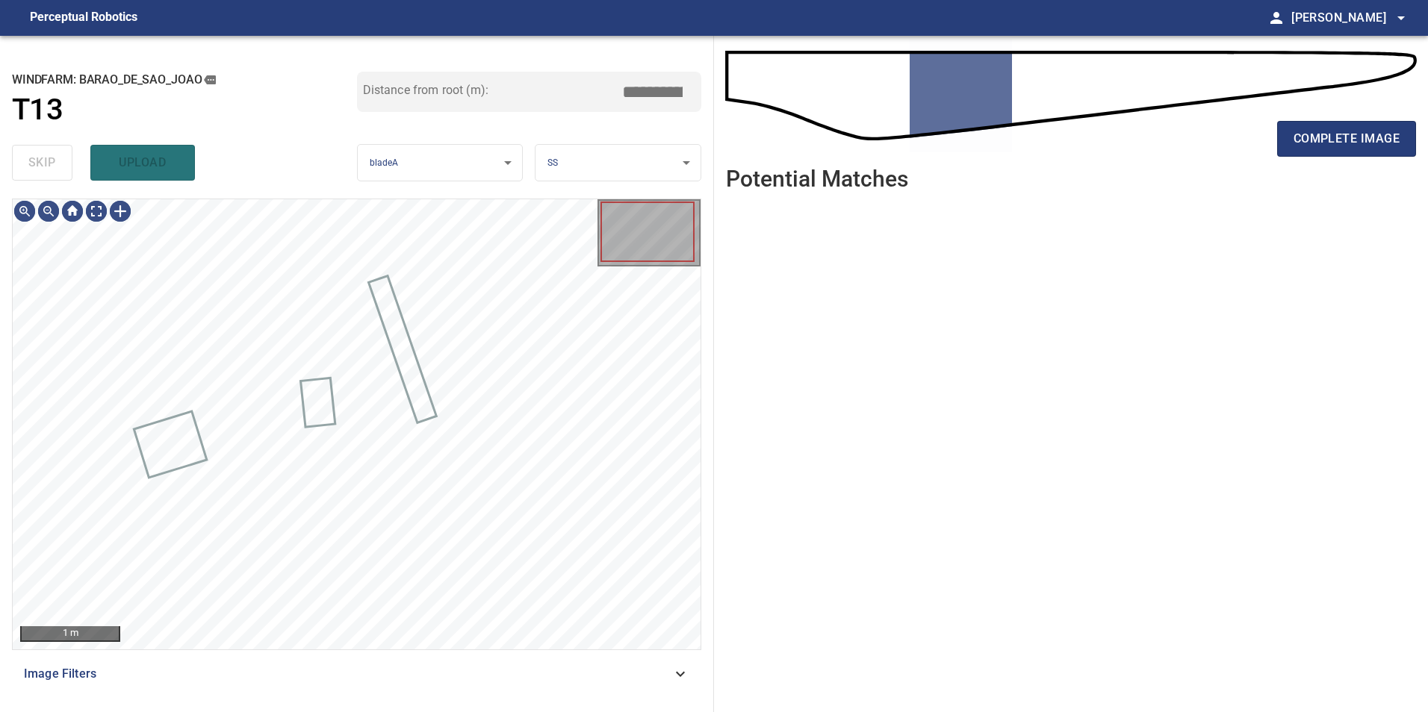
drag, startPoint x: 96, startPoint y: 197, endPoint x: 95, endPoint y: 205, distance: 8.3
click at [96, 198] on div "**********" at bounding box center [357, 374] width 714 height 677
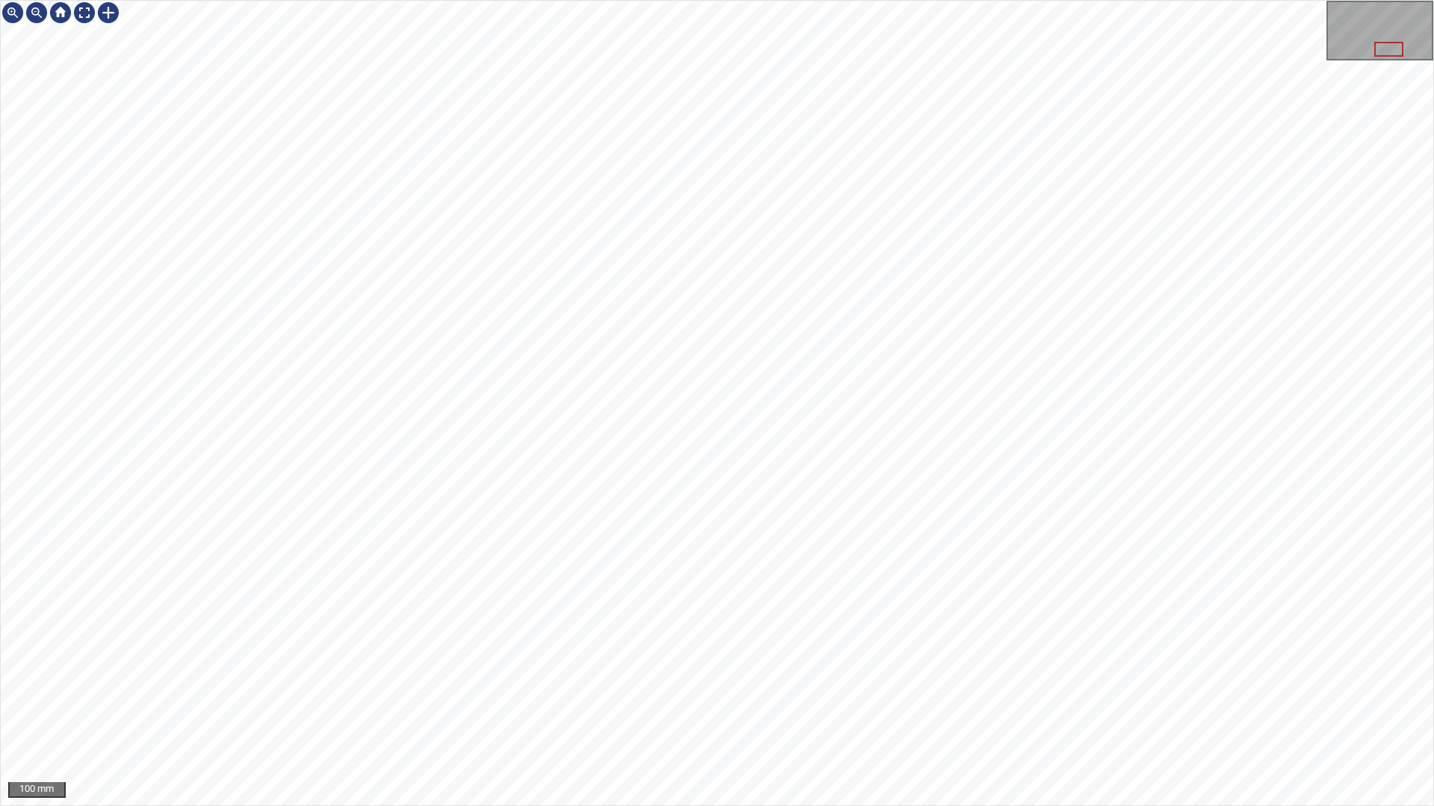
click at [771, 0] on div "100 mm" at bounding box center [717, 403] width 1434 height 806
click at [836, 712] on div "100 mm" at bounding box center [717, 403] width 1434 height 806
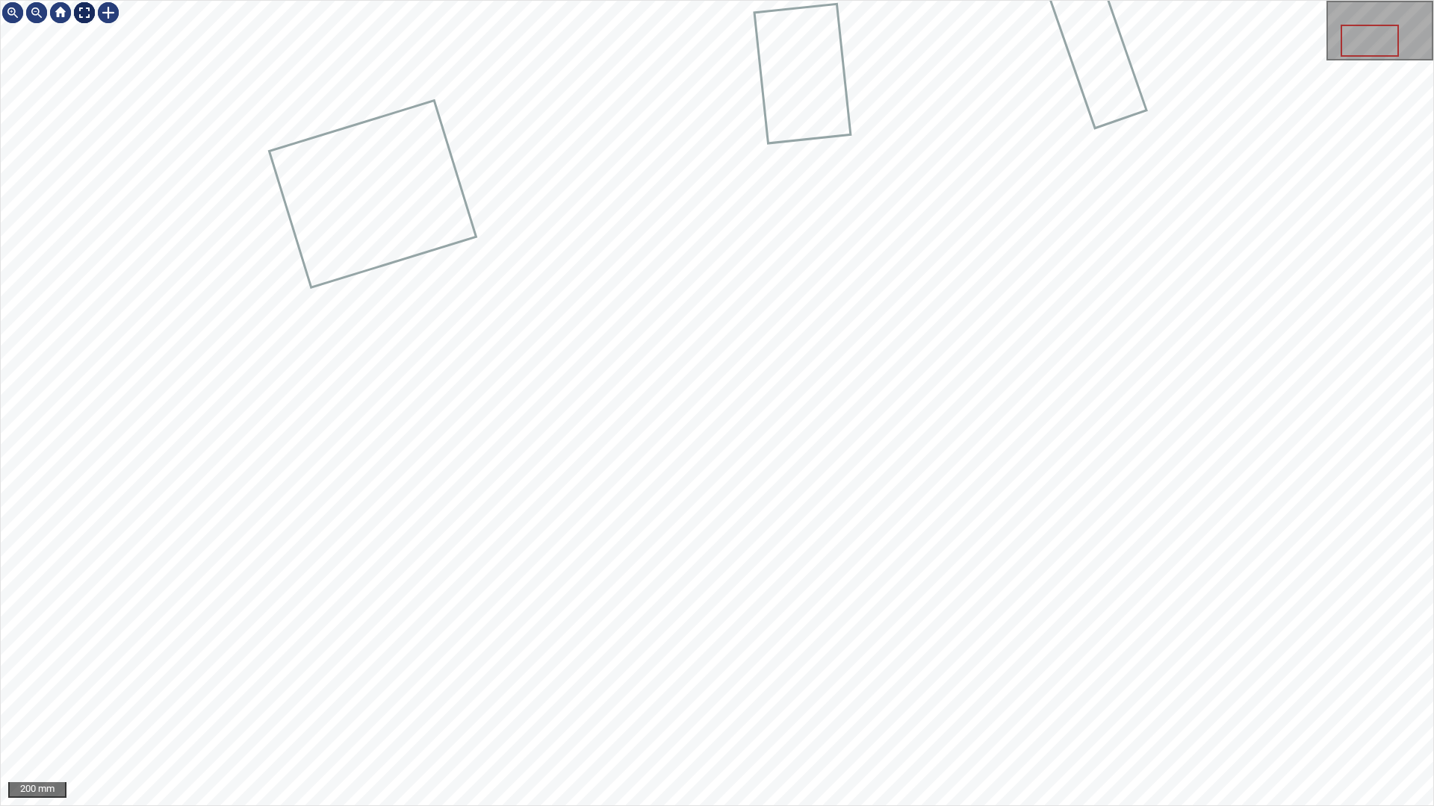
click at [78, 10] on div at bounding box center [84, 13] width 24 height 24
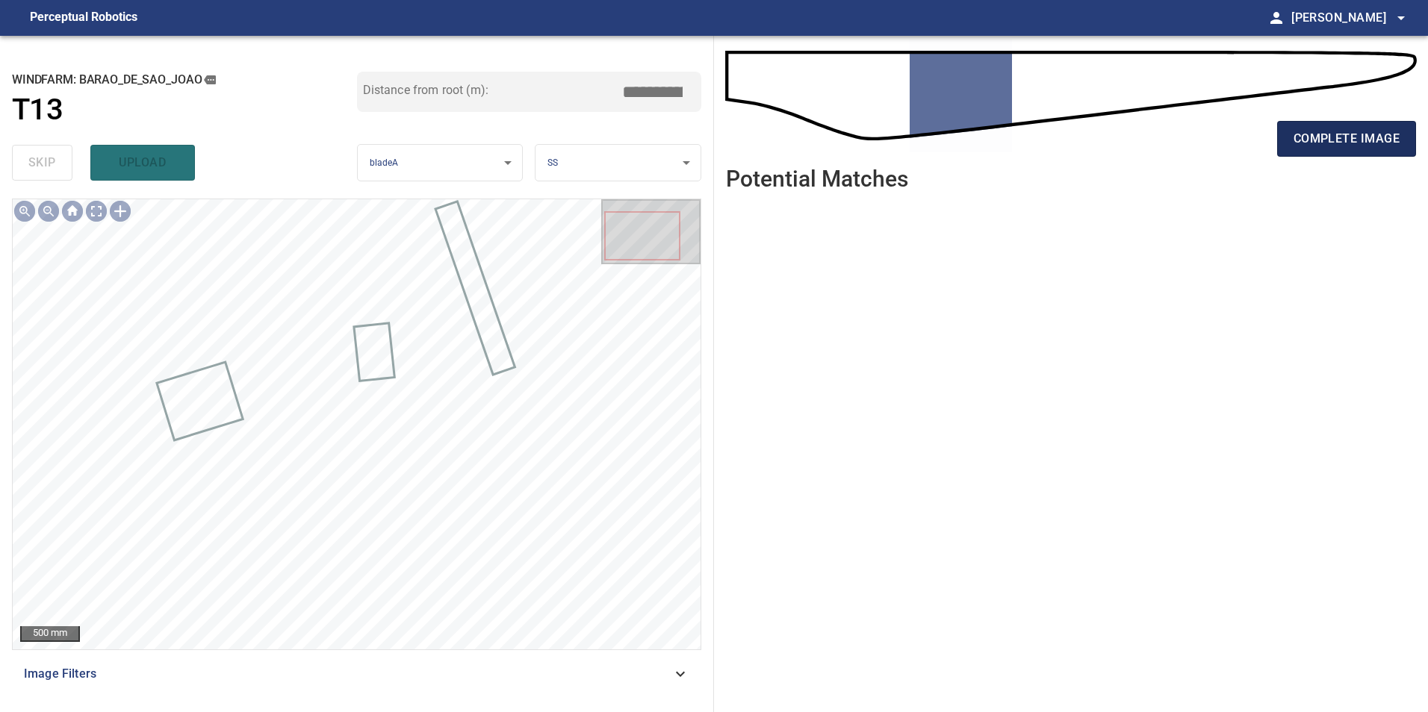
click at [1312, 150] on button "complete image" at bounding box center [1346, 139] width 139 height 36
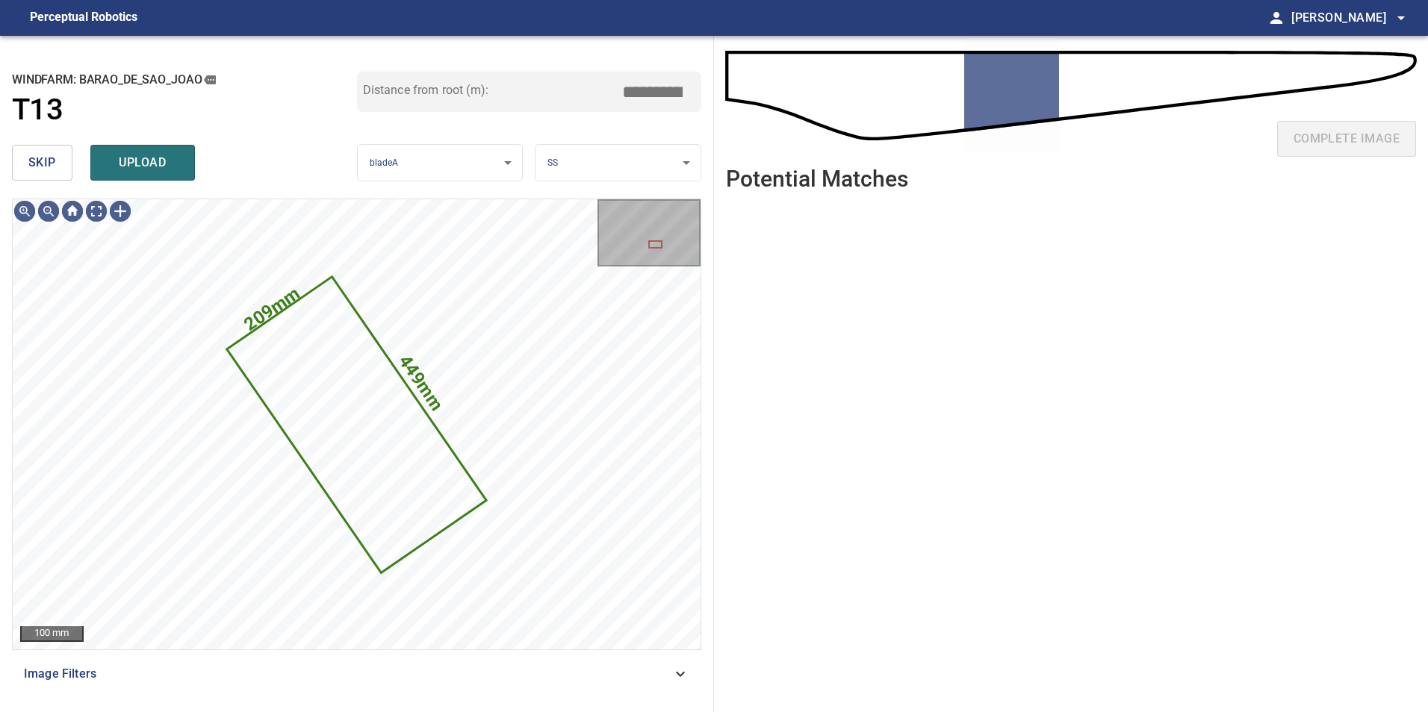
click at [28, 172] on span "skip" at bounding box center [42, 162] width 28 height 21
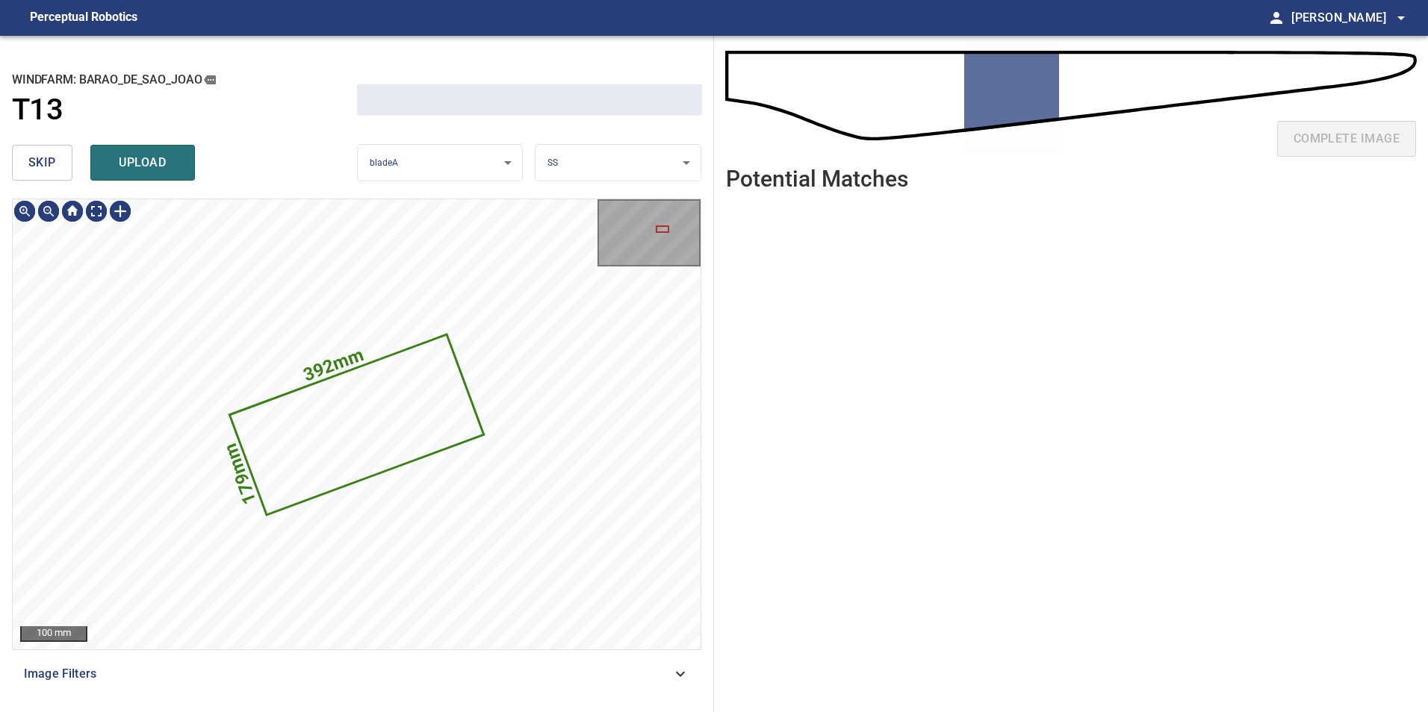
click at [30, 172] on span "skip" at bounding box center [42, 162] width 28 height 21
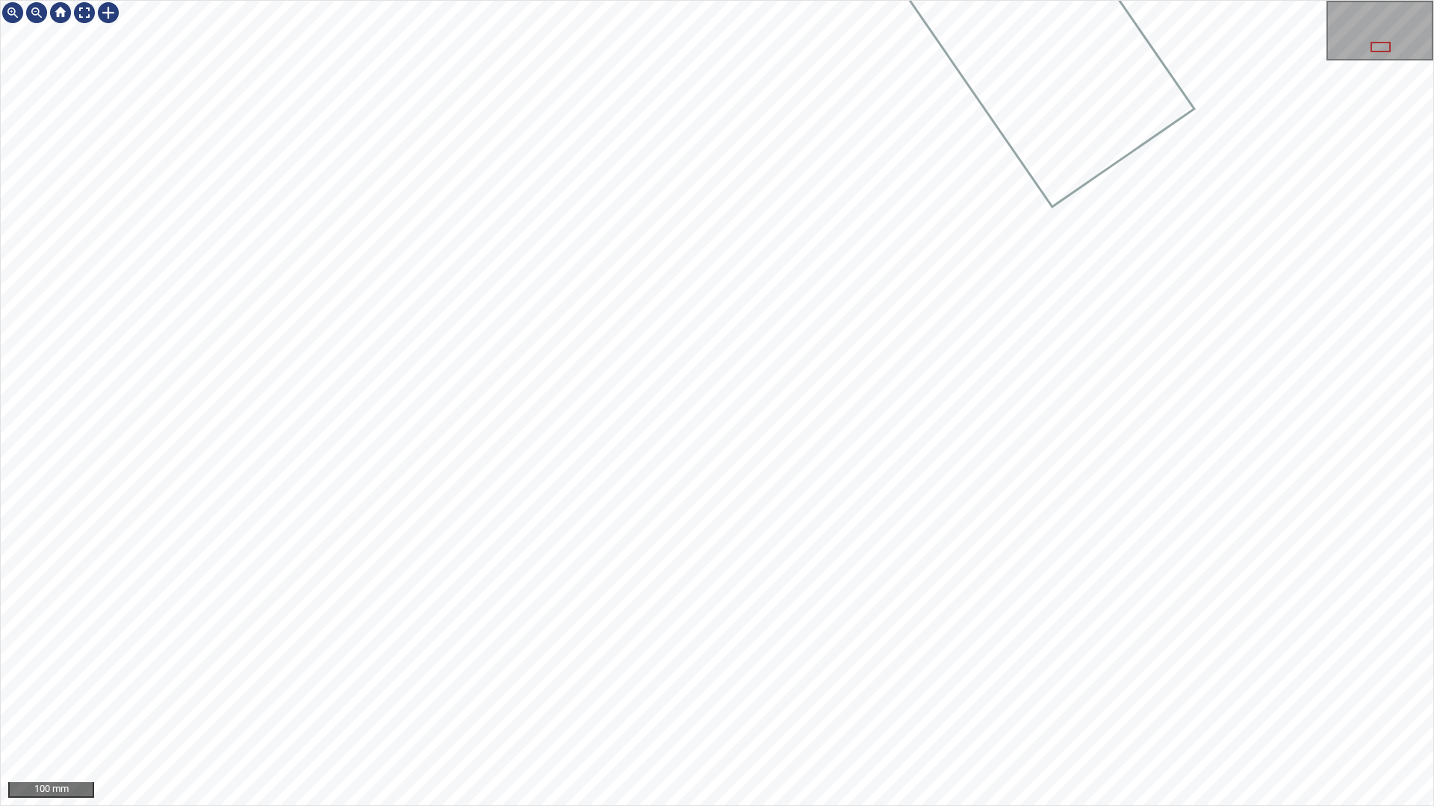
click at [1032, 712] on div "100 mm" at bounding box center [717, 403] width 1434 height 806
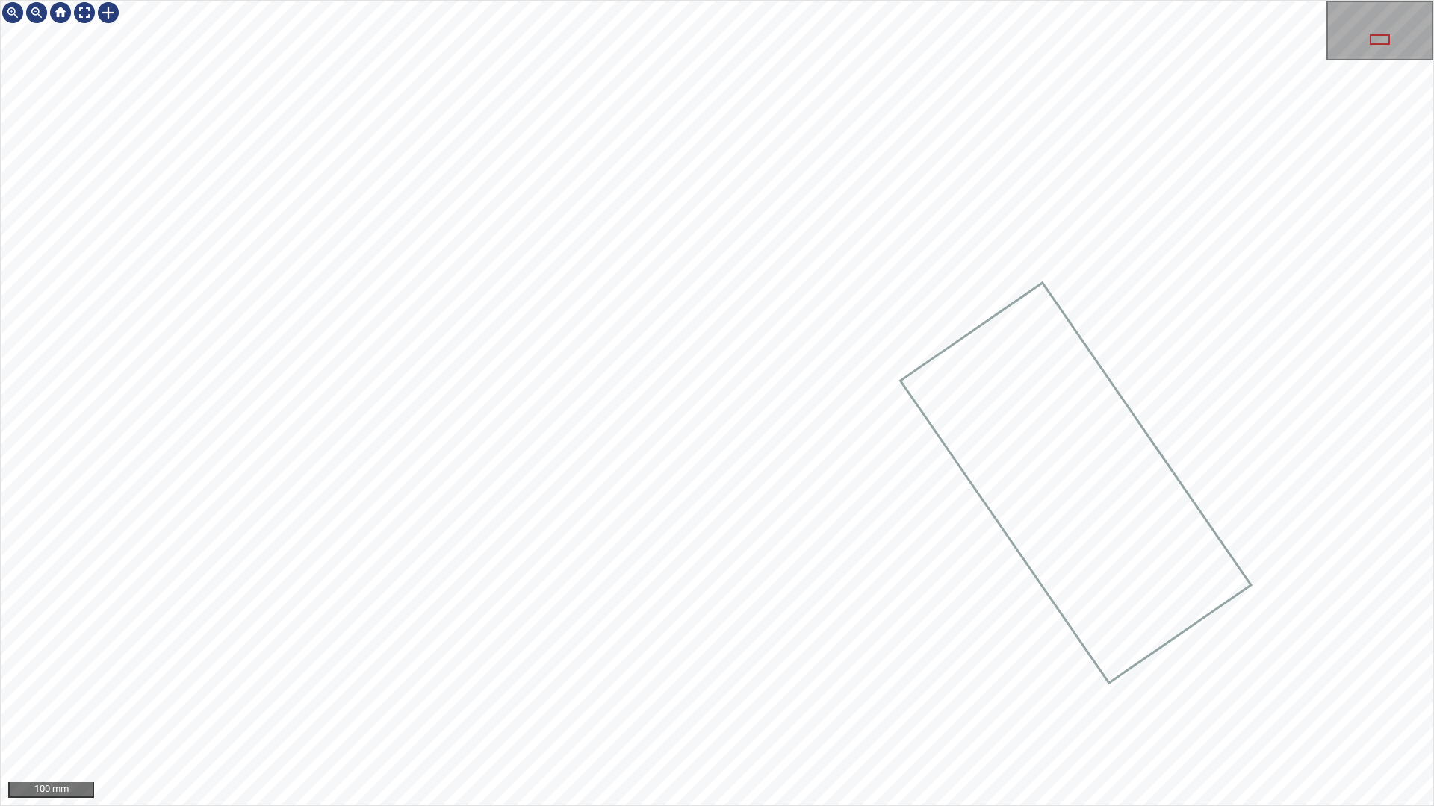
click at [856, 712] on div "100 mm" at bounding box center [717, 403] width 1434 height 806
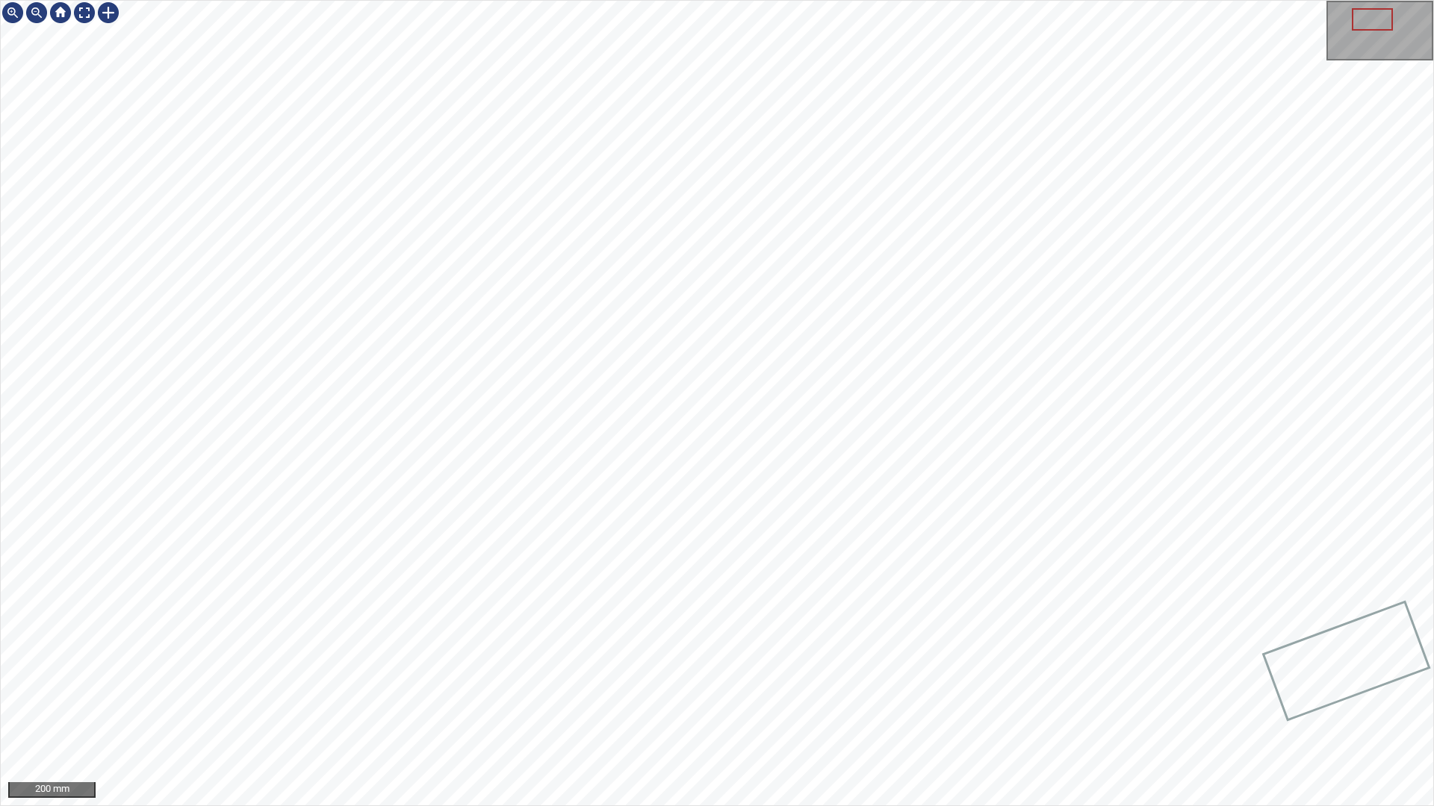
click at [728, 712] on div "200 mm" at bounding box center [717, 403] width 1434 height 806
click at [231, 0] on div "200 mm" at bounding box center [717, 403] width 1434 height 806
click at [80, 14] on div at bounding box center [84, 13] width 24 height 24
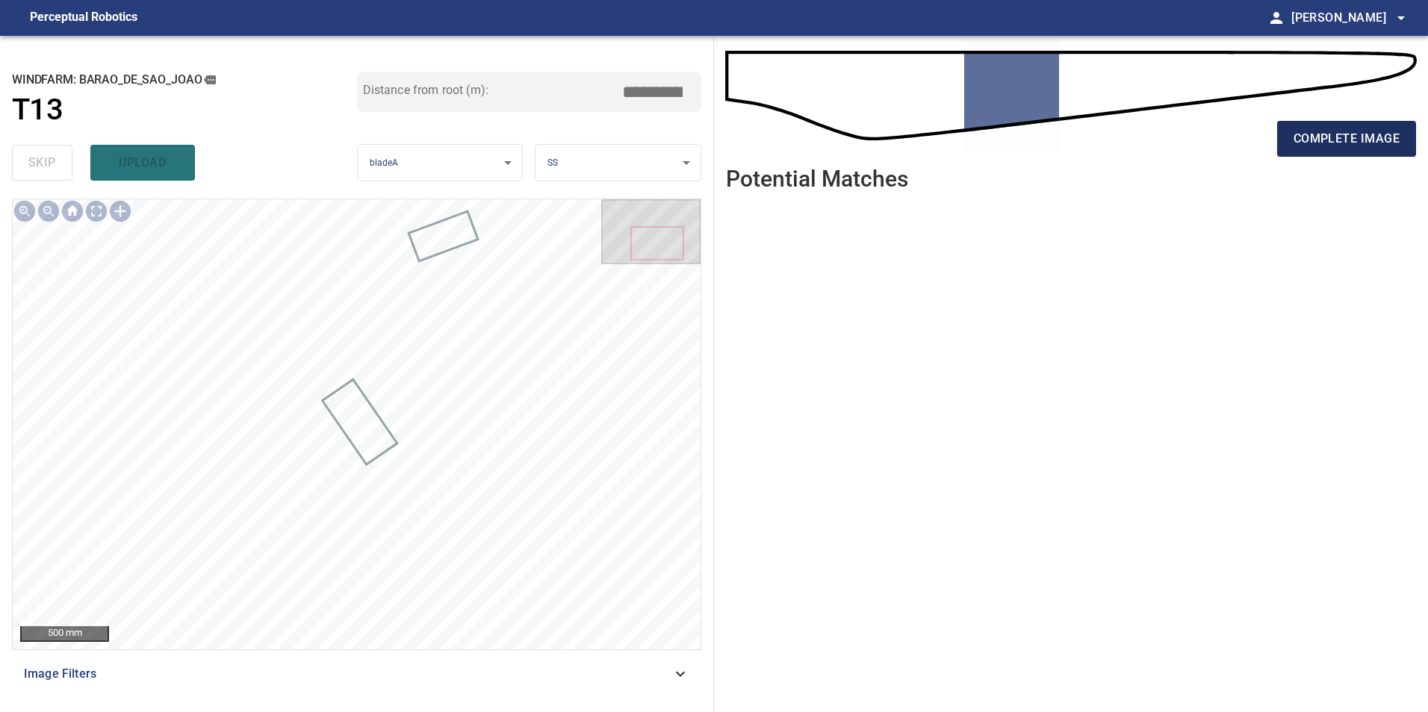
click at [1346, 145] on span "complete image" at bounding box center [1346, 138] width 106 height 21
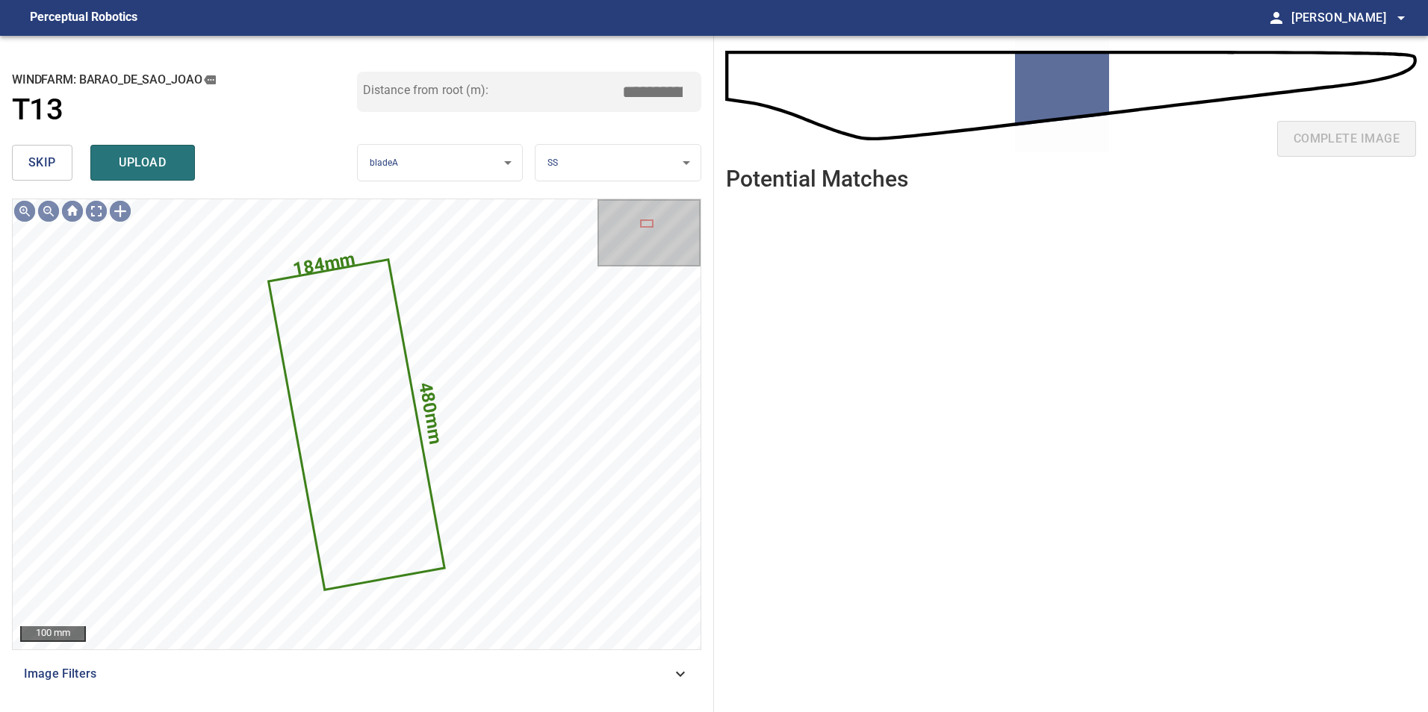
click at [17, 164] on button "skip" at bounding box center [42, 163] width 60 height 36
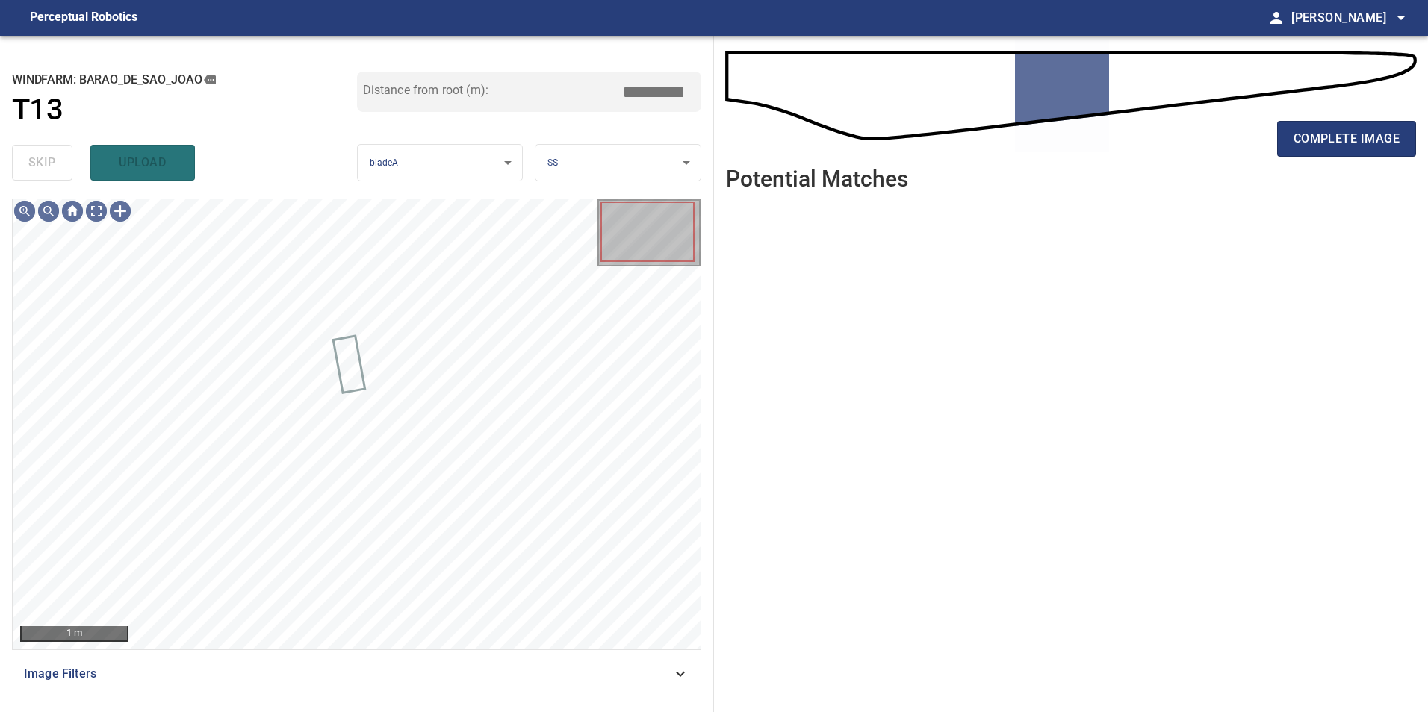
click at [678, 678] on icon at bounding box center [680, 674] width 18 height 18
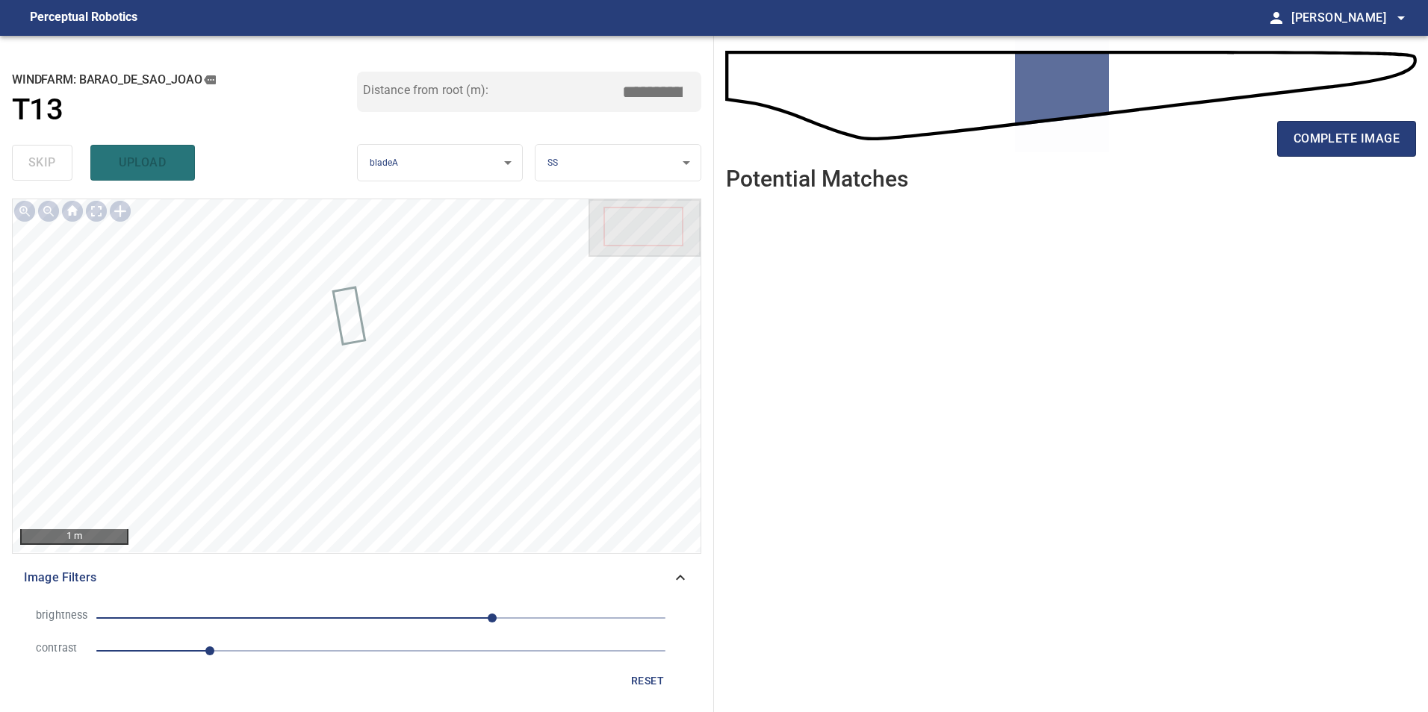
drag, startPoint x: 345, startPoint y: 638, endPoint x: 307, endPoint y: 661, distance: 44.6
click at [345, 647] on li "contrast 1" at bounding box center [356, 651] width 665 height 33
drag, startPoint x: 312, startPoint y: 650, endPoint x: 352, endPoint y: 627, distance: 45.8
click at [312, 651] on span "1.9" at bounding box center [380, 651] width 569 height 21
drag, startPoint x: 395, startPoint y: 603, endPoint x: 331, endPoint y: 624, distance: 67.5
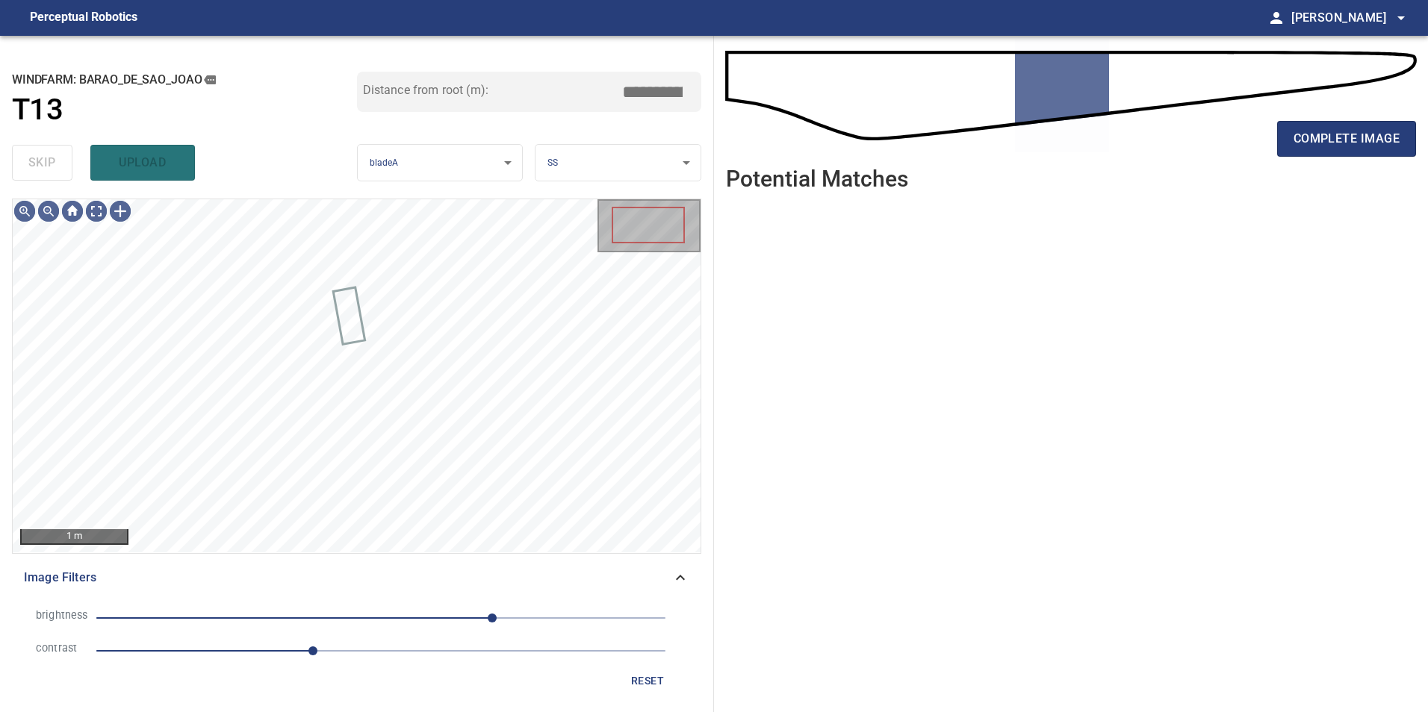
click at [396, 615] on li "brightness 100" at bounding box center [356, 618] width 665 height 33
drag, startPoint x: 334, startPoint y: 615, endPoint x: 341, endPoint y: 621, distance: 9.6
click at [336, 620] on span "-41" at bounding box center [380, 618] width 569 height 21
click at [370, 622] on span "-40" at bounding box center [380, 618] width 569 height 21
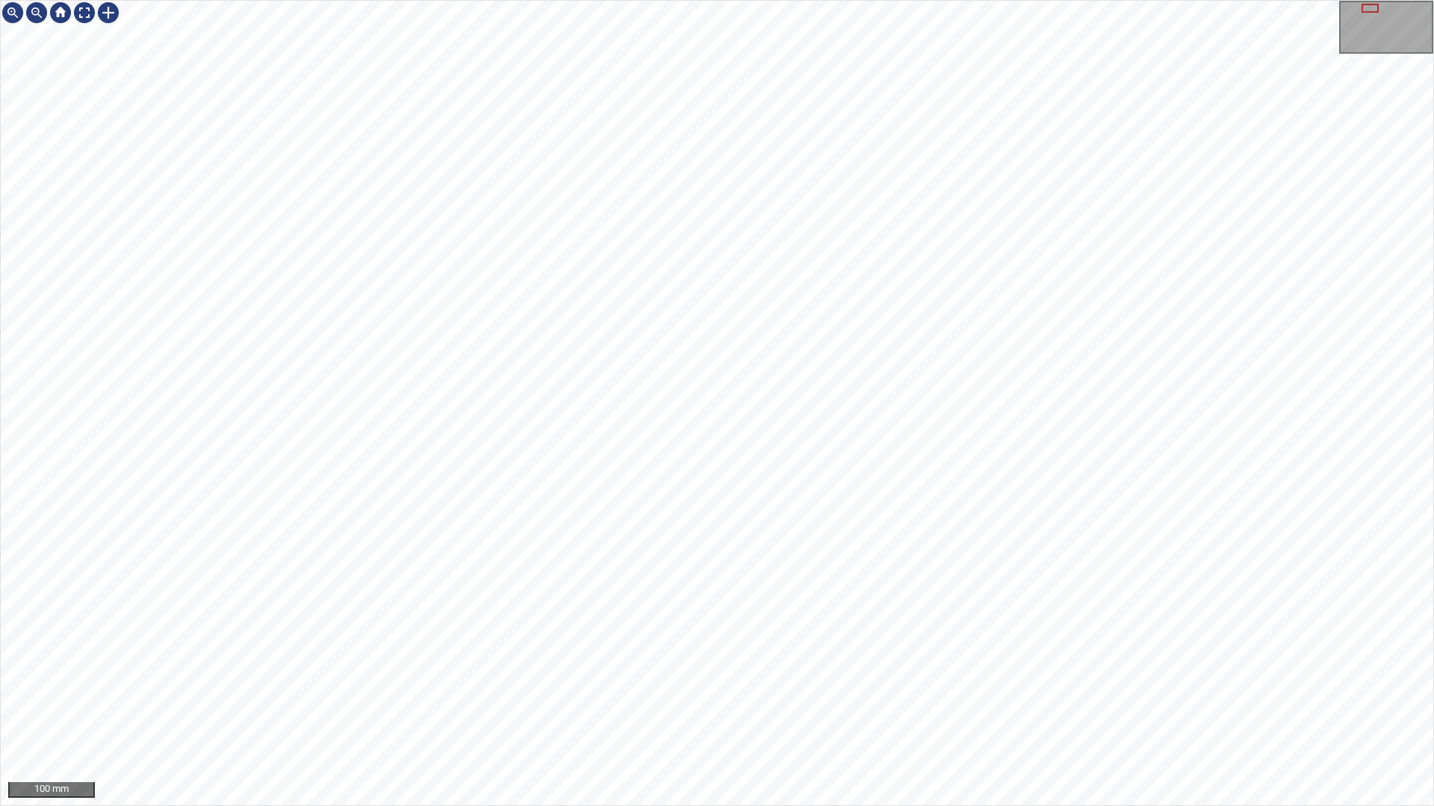
click at [511, 712] on div "100 mm" at bounding box center [717, 403] width 1434 height 806
click at [628, 0] on div "100 mm" at bounding box center [717, 403] width 1434 height 806
click at [85, 8] on div at bounding box center [84, 13] width 24 height 24
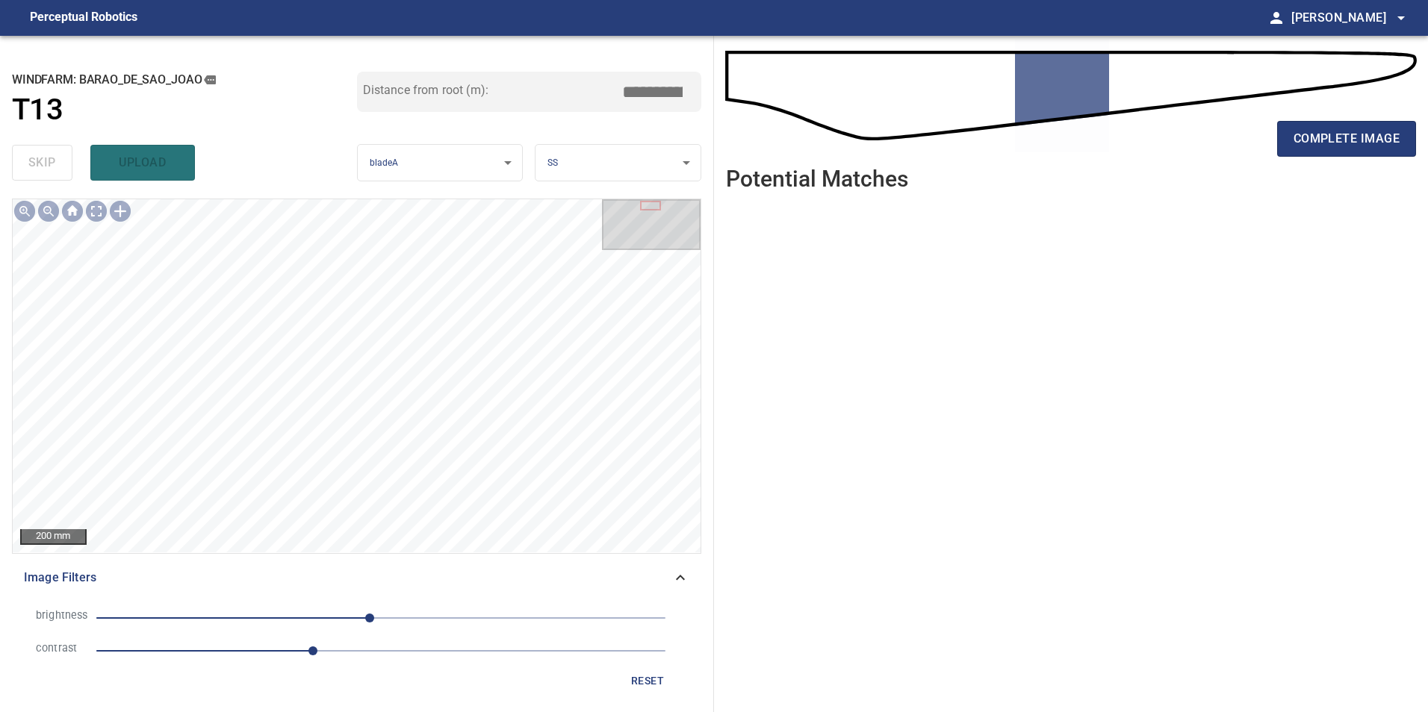
click at [1357, 116] on div "complete image" at bounding box center [1071, 145] width 690 height 60
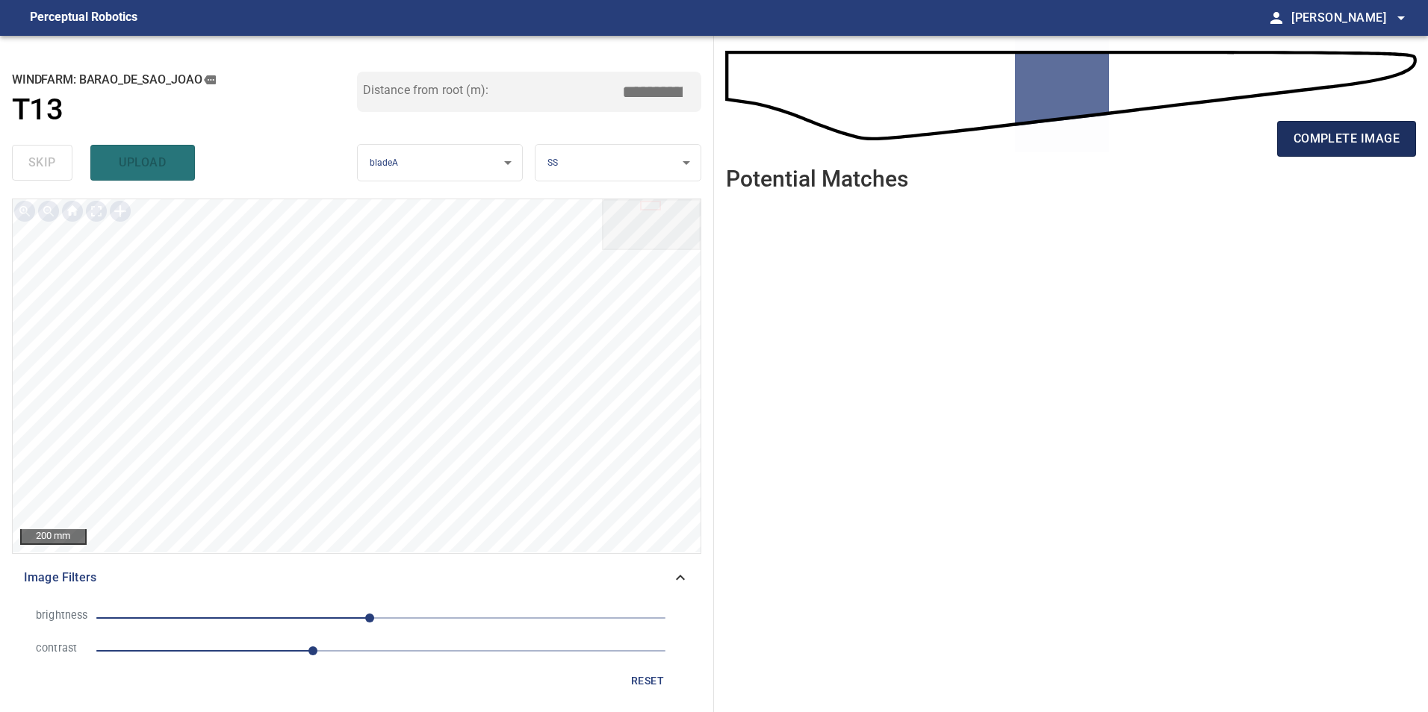
click at [1365, 143] on span "complete image" at bounding box center [1346, 138] width 106 height 21
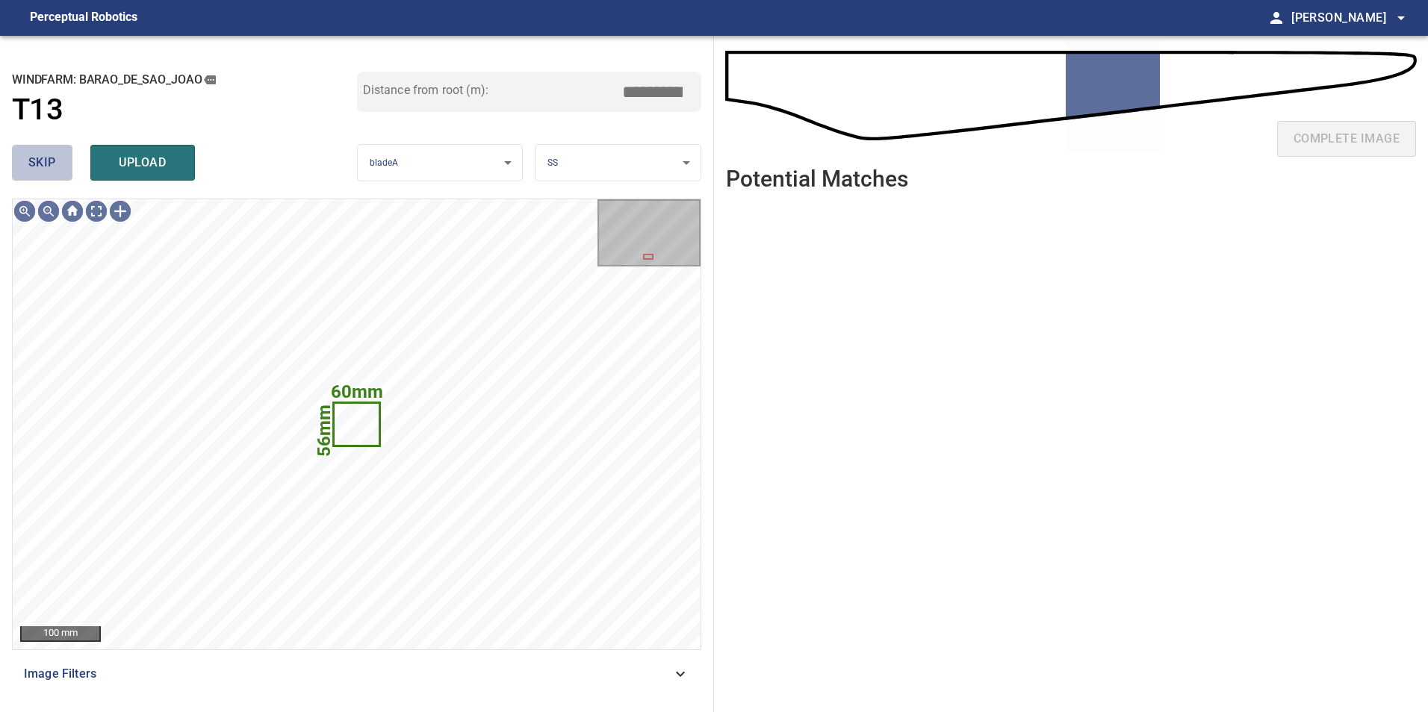
click at [46, 148] on button "skip" at bounding box center [42, 163] width 60 height 36
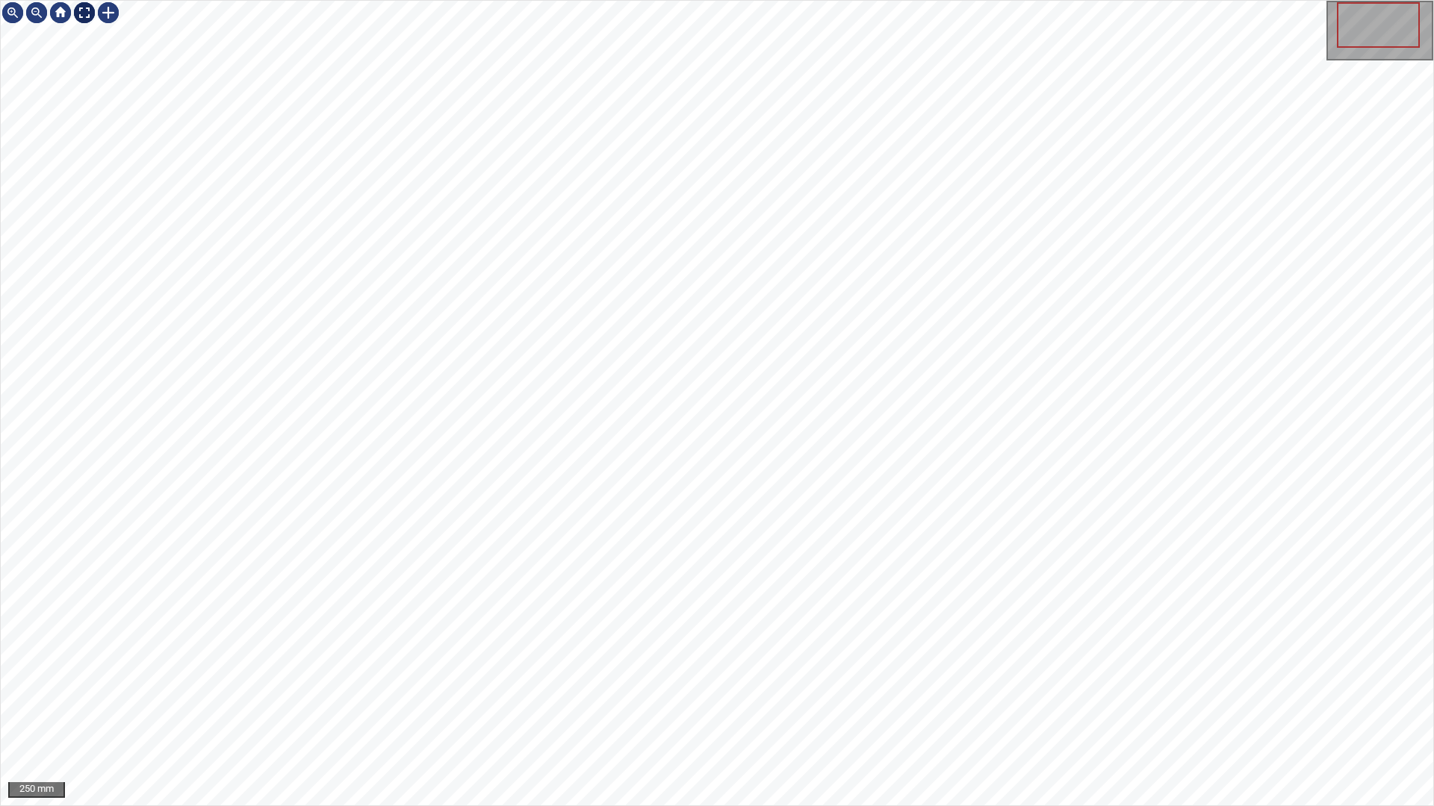
click at [90, 12] on div at bounding box center [84, 13] width 24 height 24
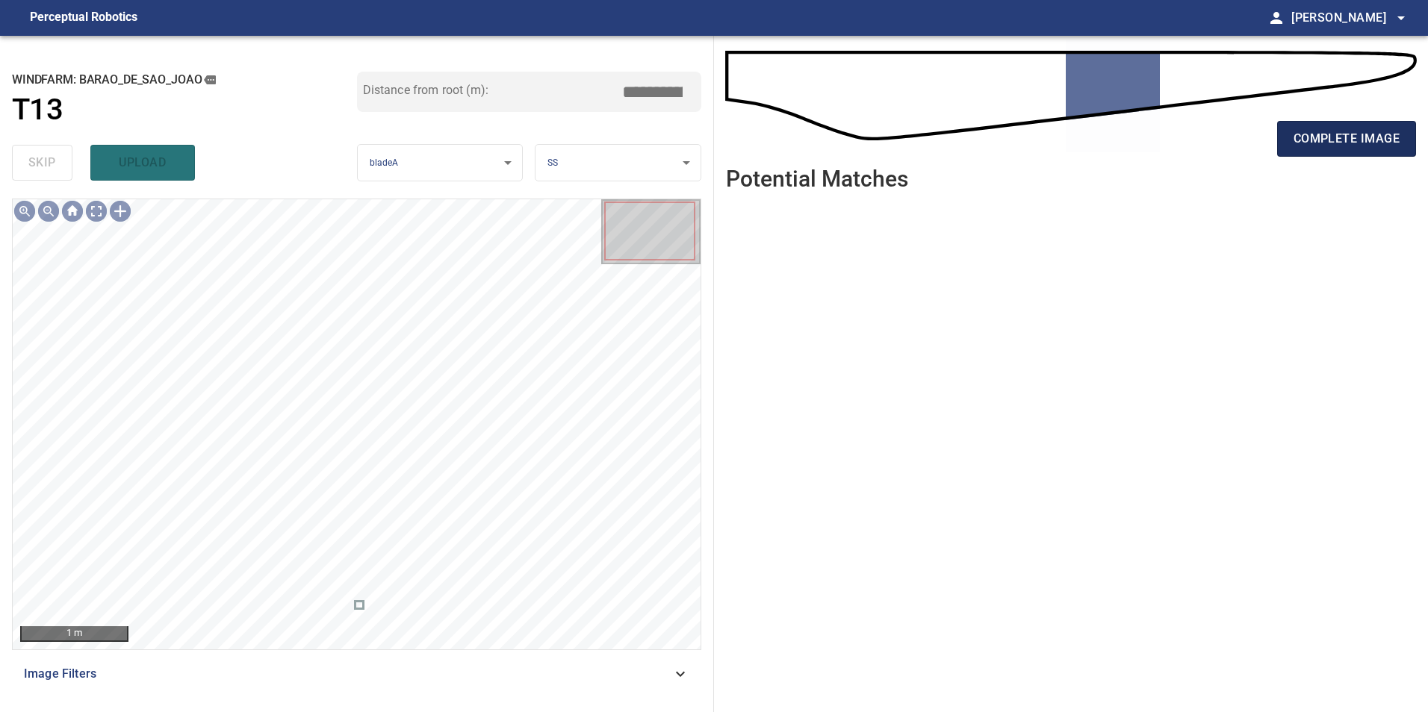
click at [1348, 138] on span "complete image" at bounding box center [1346, 138] width 106 height 21
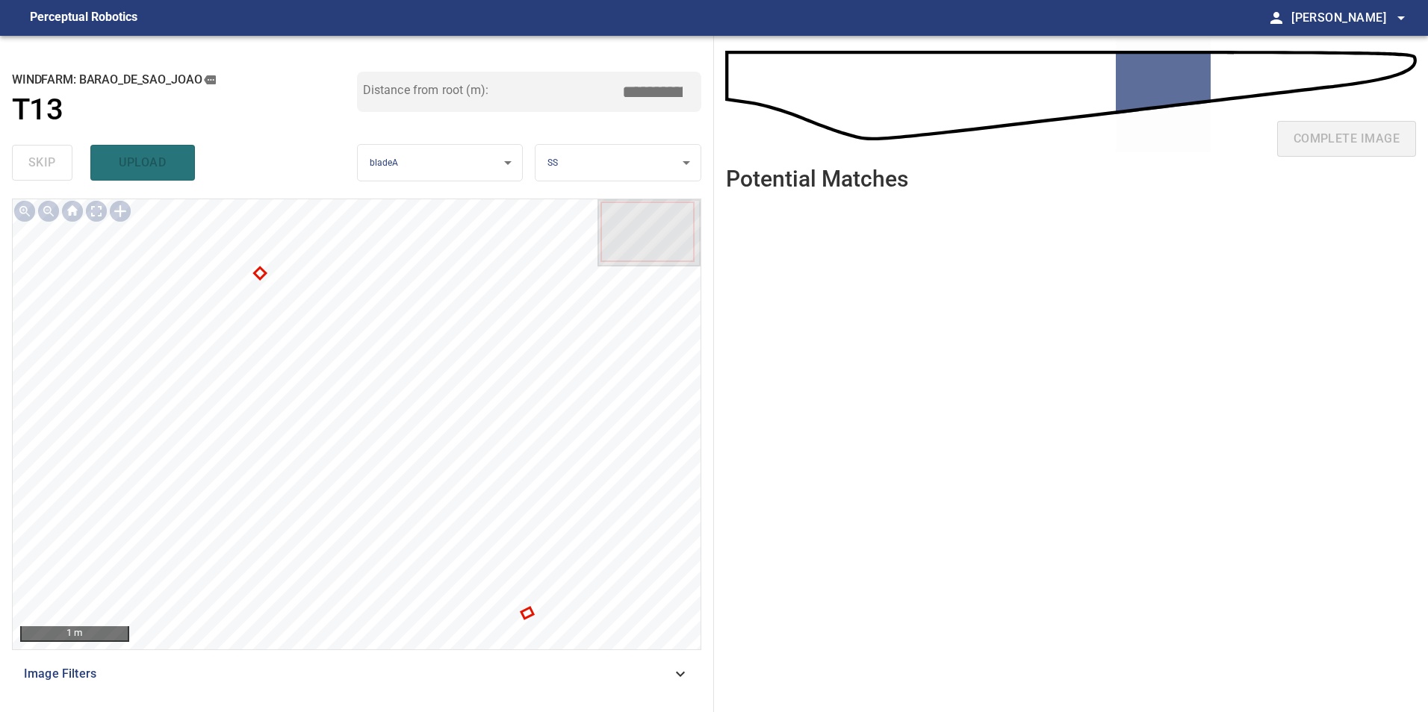
click at [258, 273] on div at bounding box center [357, 424] width 688 height 450
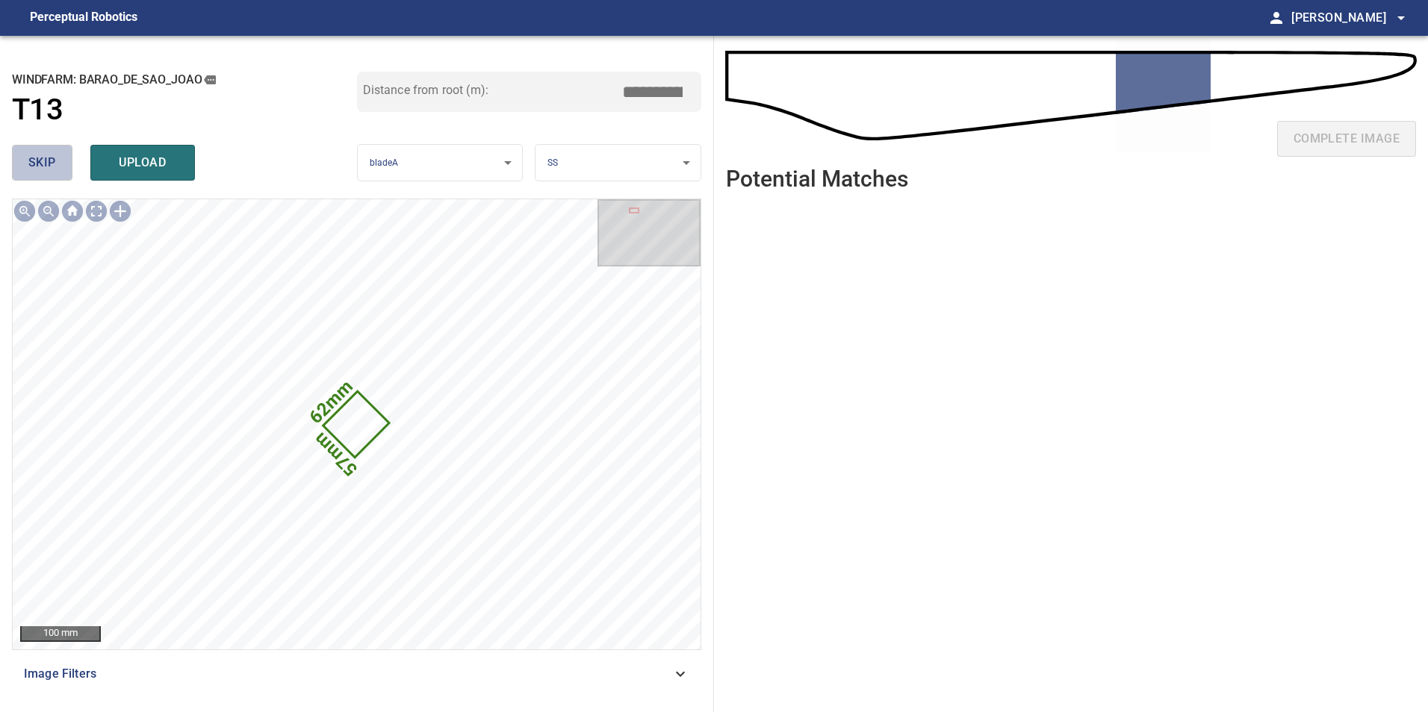
click at [40, 162] on span "skip" at bounding box center [42, 162] width 28 height 21
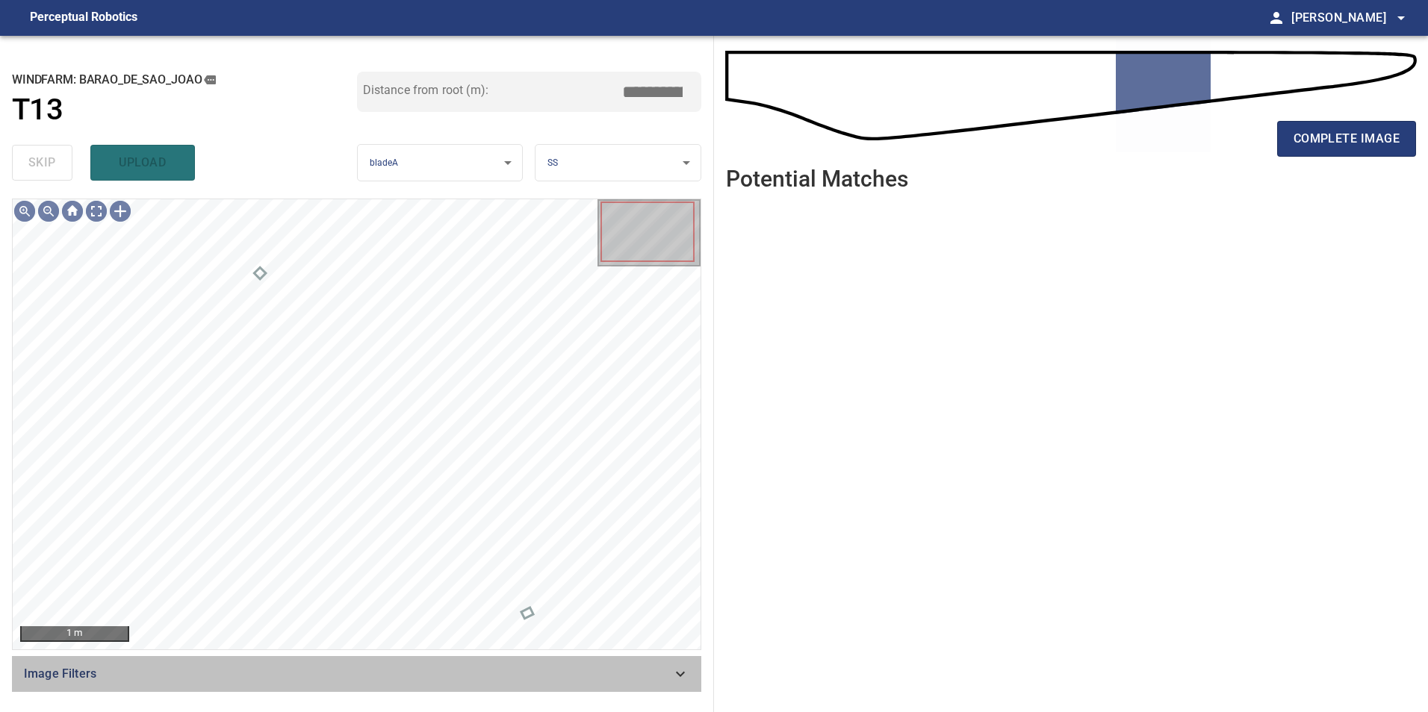
drag, startPoint x: 666, startPoint y: 680, endPoint x: 551, endPoint y: 684, distance: 115.1
click at [659, 682] on span "Image Filters" at bounding box center [347, 674] width 647 height 18
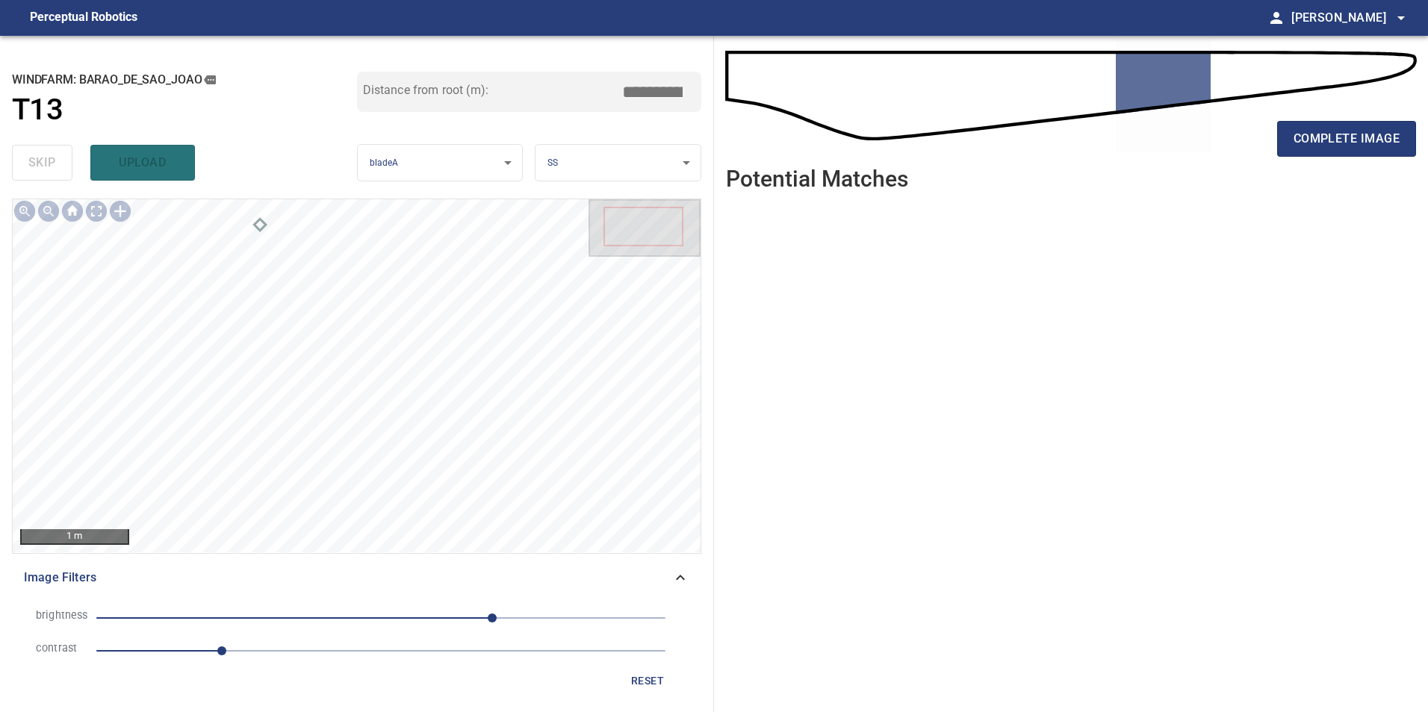
drag, startPoint x: 389, startPoint y: 657, endPoint x: 327, endPoint y: 647, distance: 62.7
click at [387, 658] on span "1.1" at bounding box center [380, 651] width 569 height 21
drag, startPoint x: 285, startPoint y: 603, endPoint x: 268, endPoint y: 614, distance: 20.1
click at [285, 604] on li "brightness 100" at bounding box center [356, 618] width 665 height 33
drag, startPoint x: 268, startPoint y: 614, endPoint x: 276, endPoint y: 619, distance: 9.1
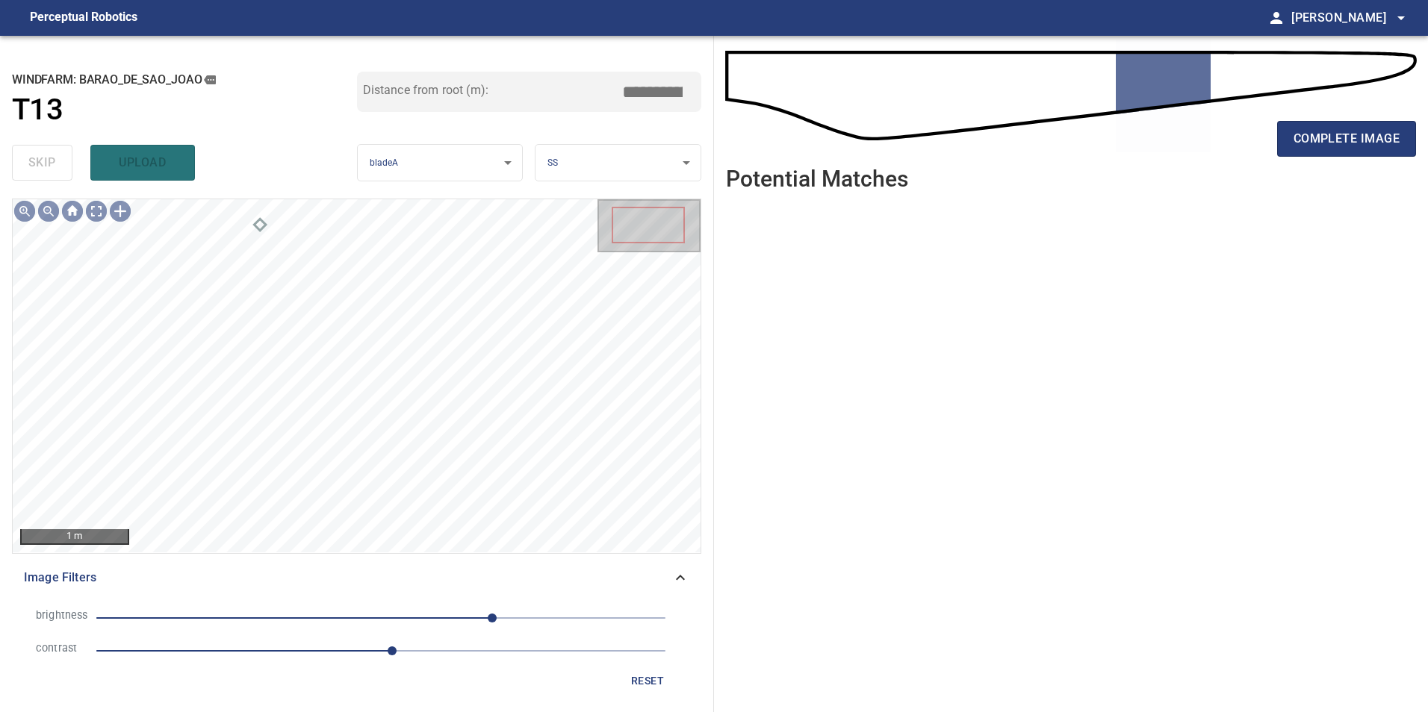
click at [268, 616] on span "100" at bounding box center [380, 618] width 569 height 21
drag, startPoint x: 337, startPoint y: 623, endPoint x: 349, endPoint y: 620, distance: 12.5
click at [338, 623] on span "-101" at bounding box center [380, 618] width 569 height 21
click at [374, 620] on span "-39" at bounding box center [380, 618] width 569 height 21
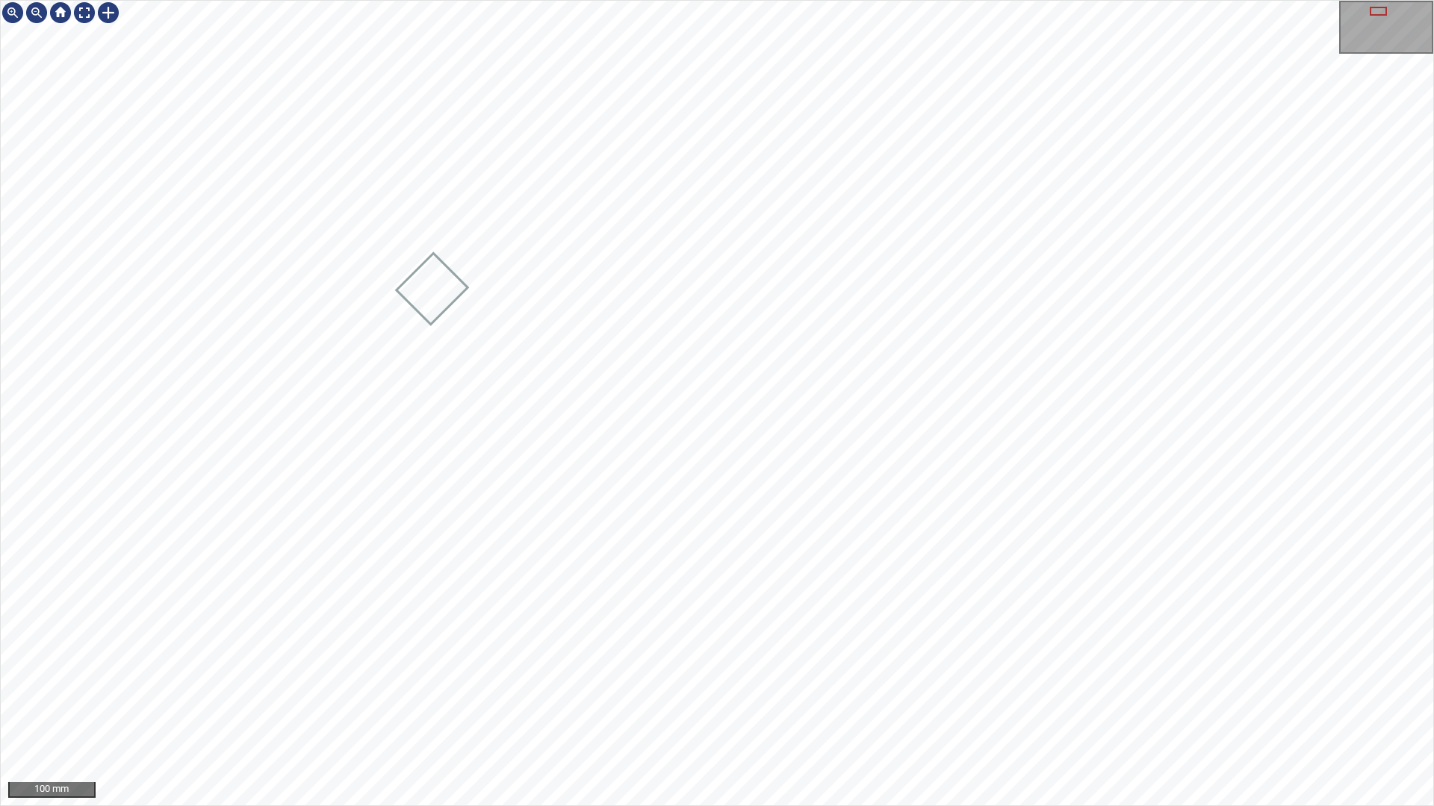
click at [944, 712] on div "100 mm" at bounding box center [717, 403] width 1434 height 806
click at [565, 0] on div "100 mm" at bounding box center [717, 403] width 1434 height 806
click at [576, 712] on div "100 mm" at bounding box center [717, 403] width 1434 height 806
click at [765, 0] on div "100 mm" at bounding box center [717, 403] width 1434 height 806
click at [89, 14] on div at bounding box center [84, 13] width 24 height 24
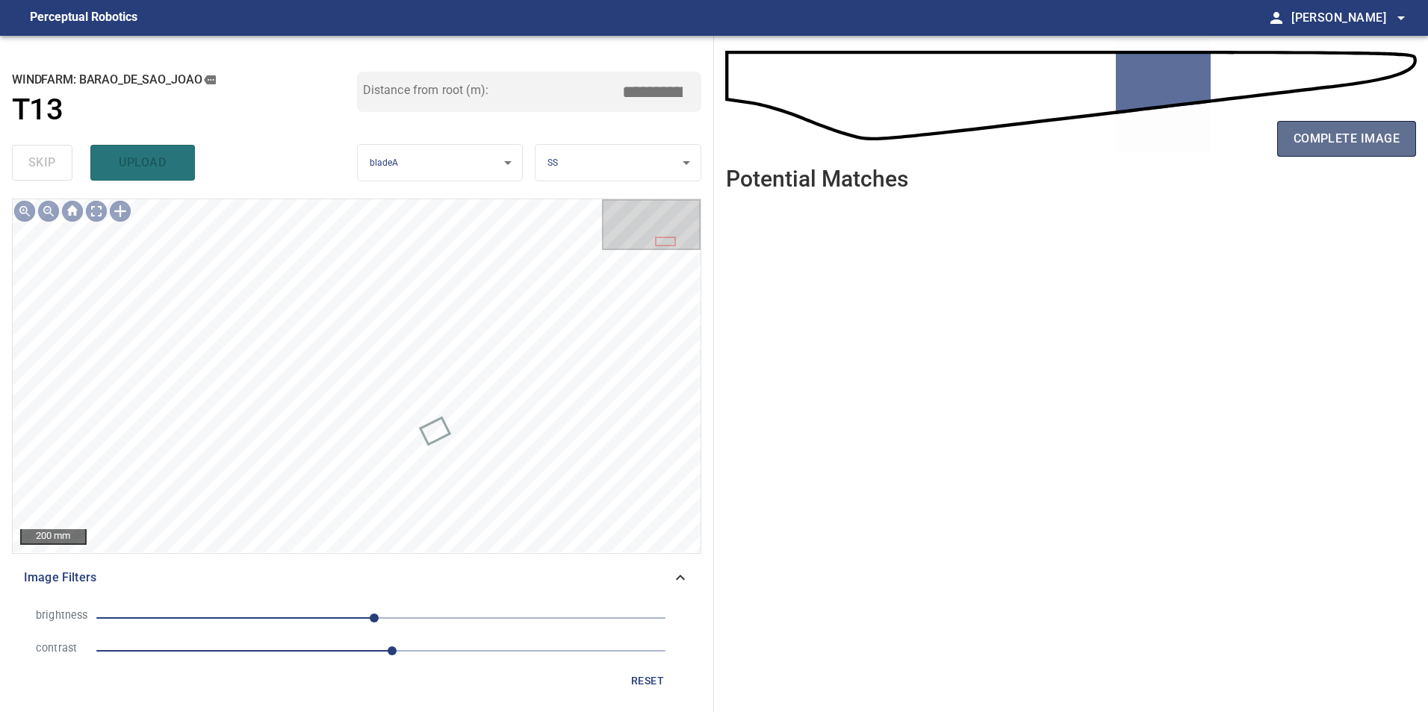
click at [1360, 133] on span "complete image" at bounding box center [1346, 138] width 106 height 21
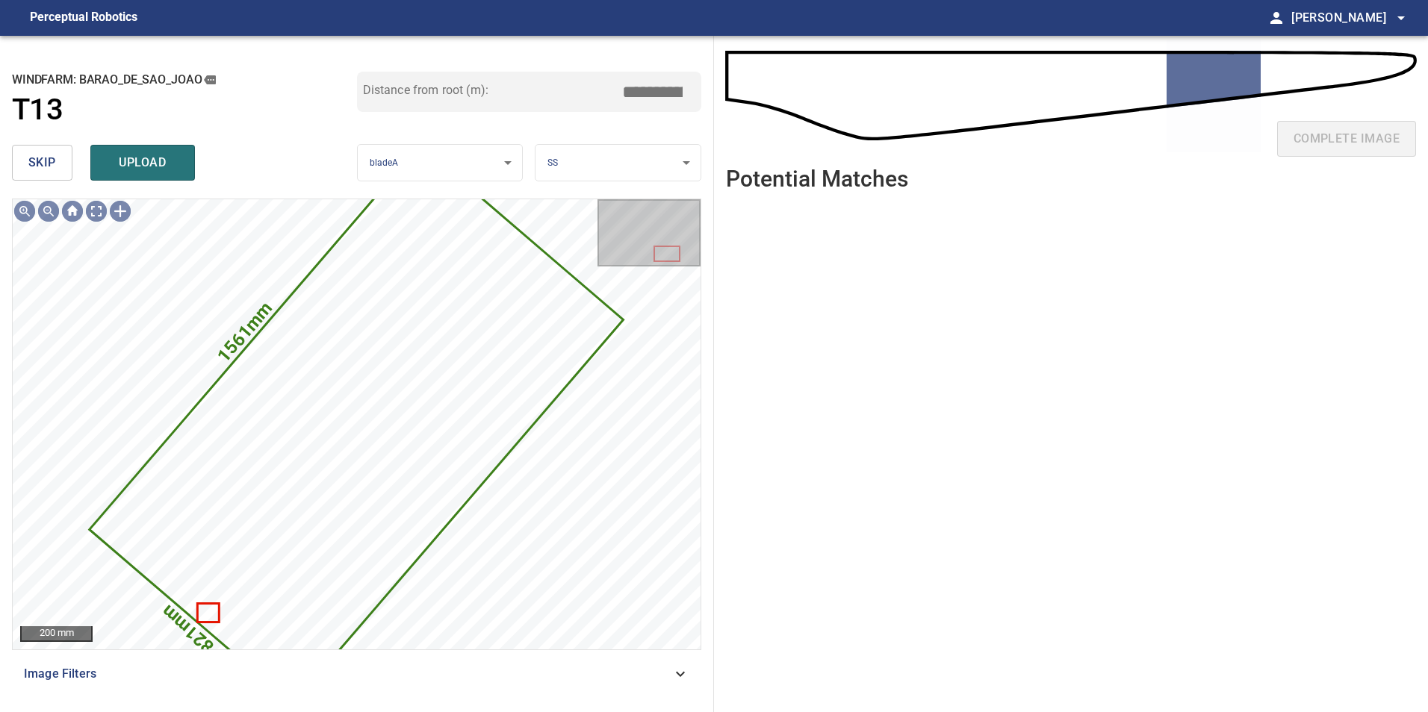
click at [53, 154] on span "skip" at bounding box center [42, 162] width 28 height 21
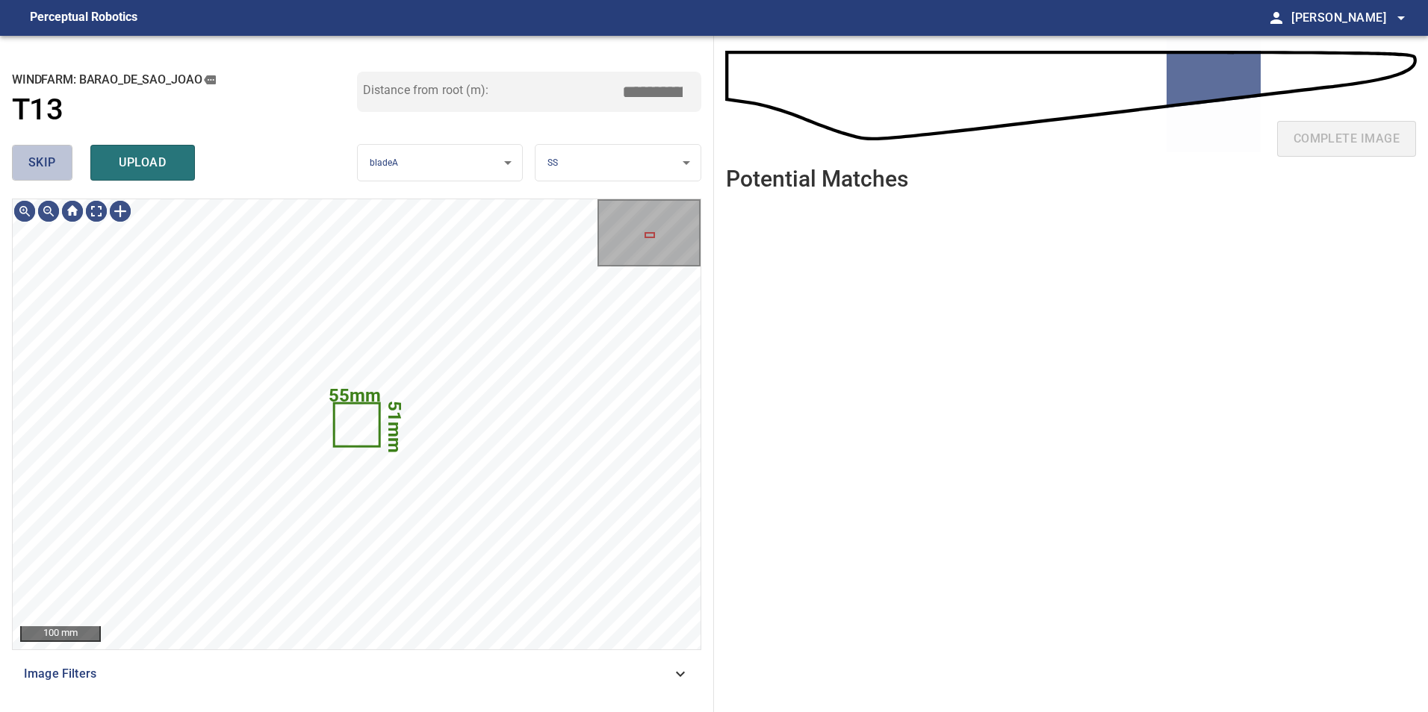
click at [53, 154] on span "skip" at bounding box center [42, 162] width 28 height 21
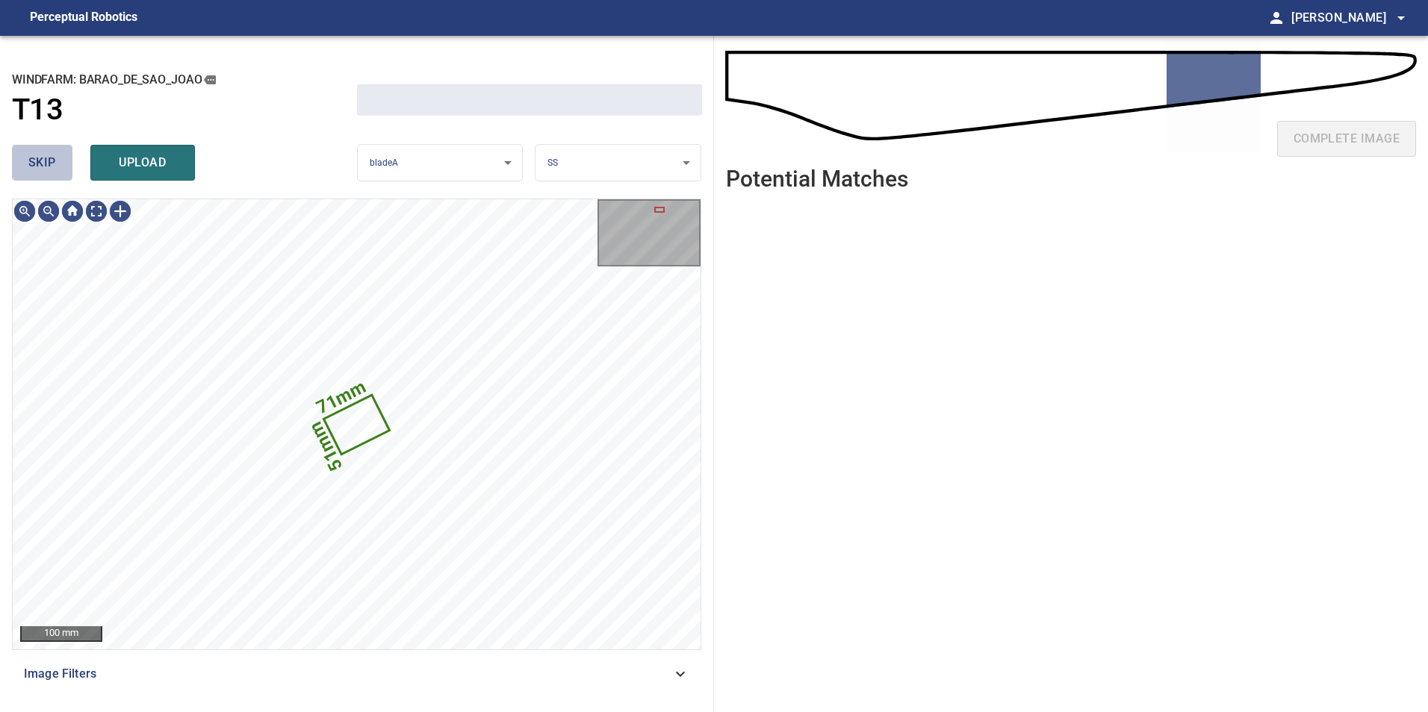
click at [53, 154] on span "skip" at bounding box center [42, 162] width 28 height 21
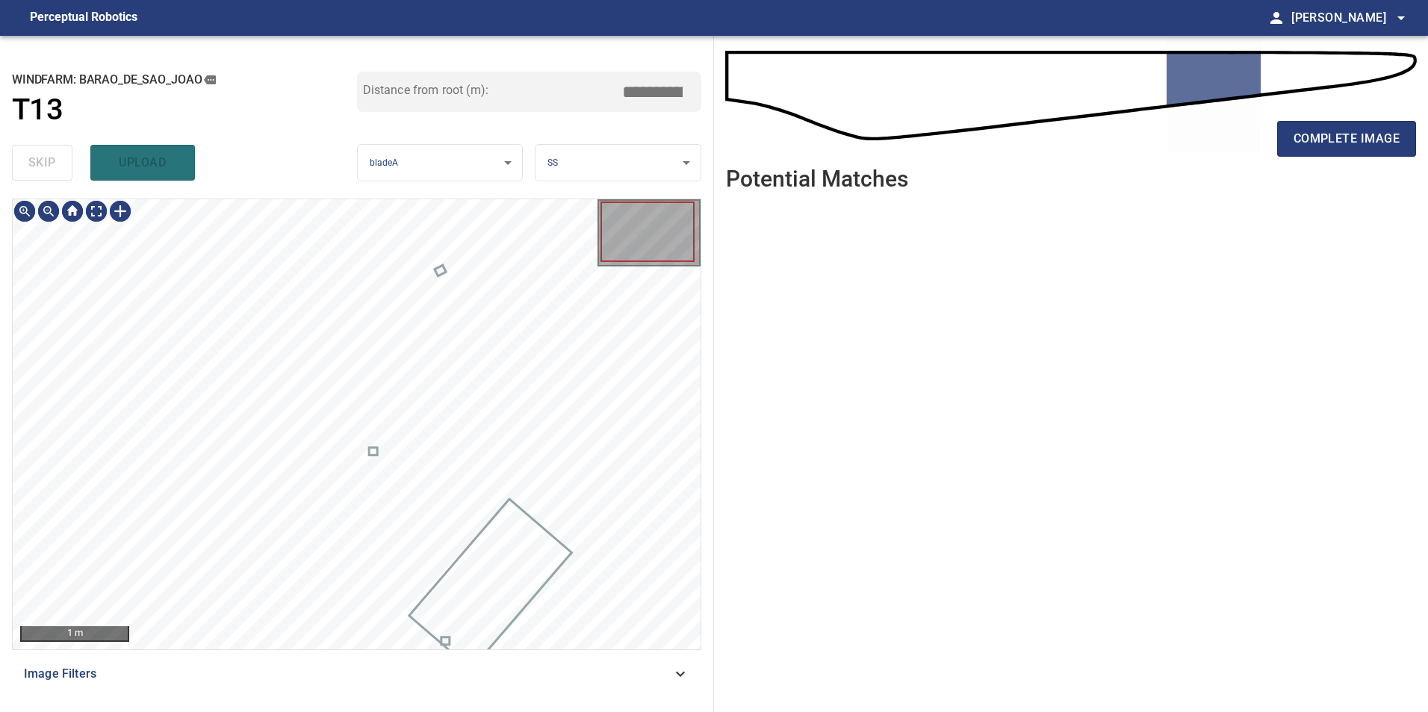
click at [53, 154] on div "skip upload" at bounding box center [184, 163] width 345 height 48
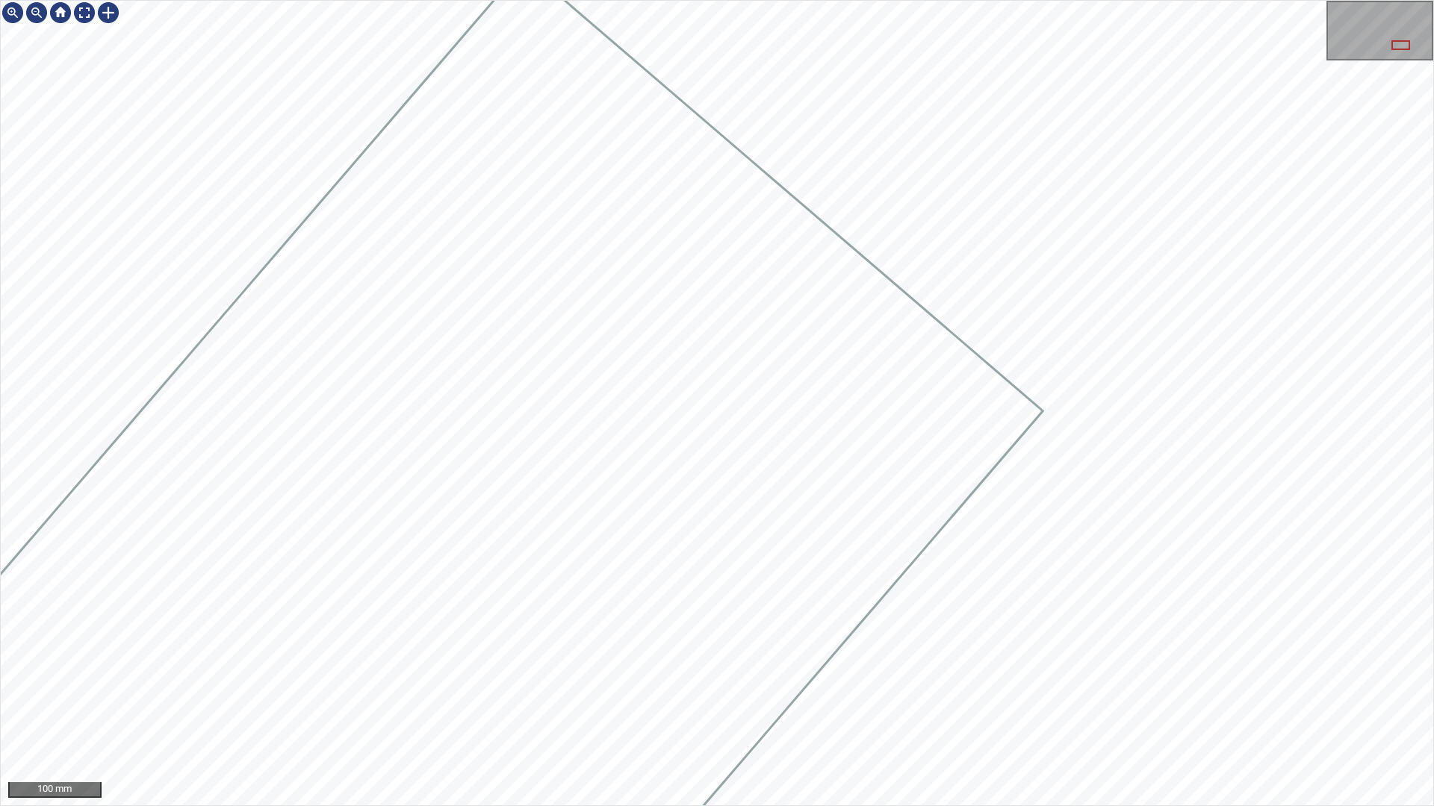
click at [665, 0] on div "100 mm" at bounding box center [717, 403] width 1434 height 806
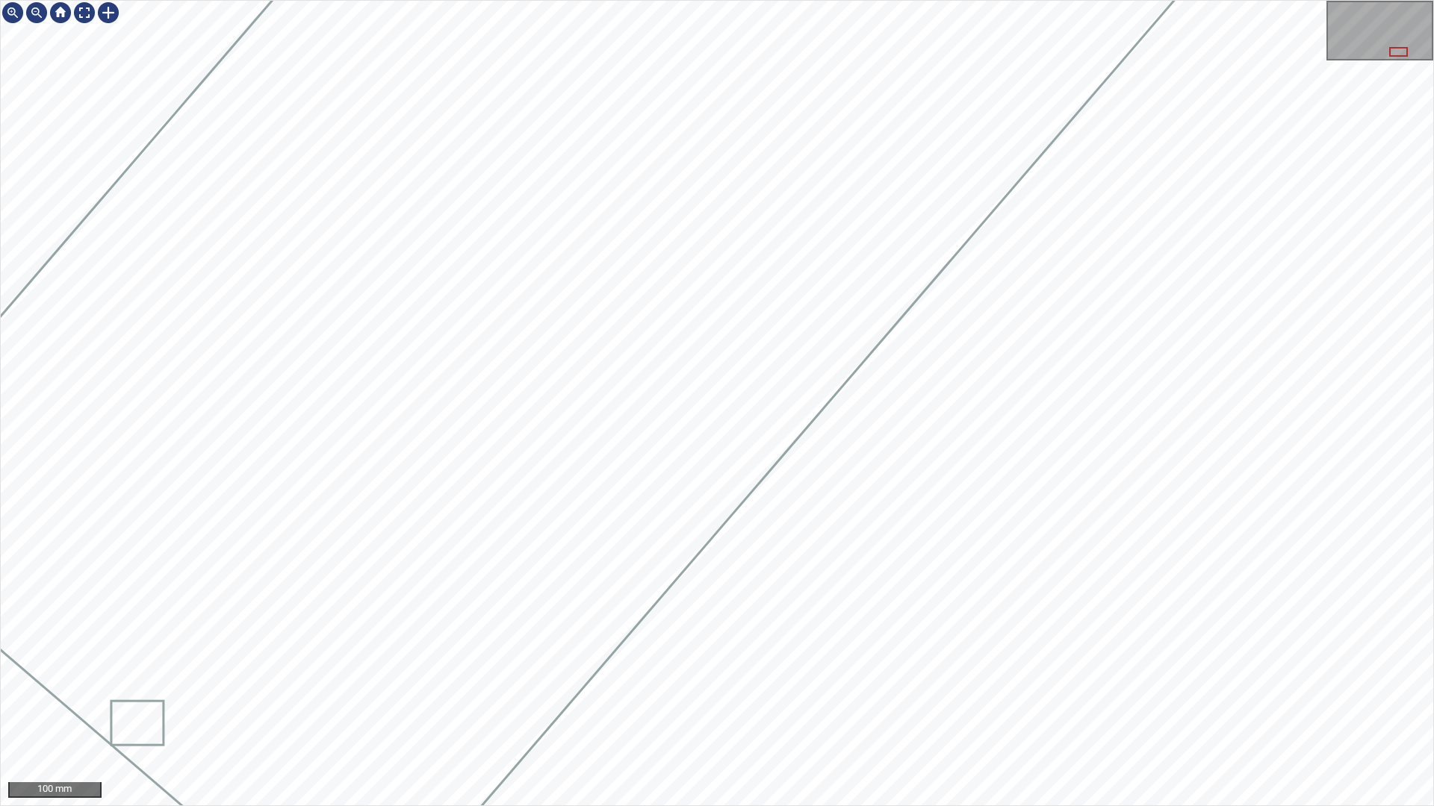
click at [1053, 26] on div at bounding box center [717, 403] width 1432 height 805
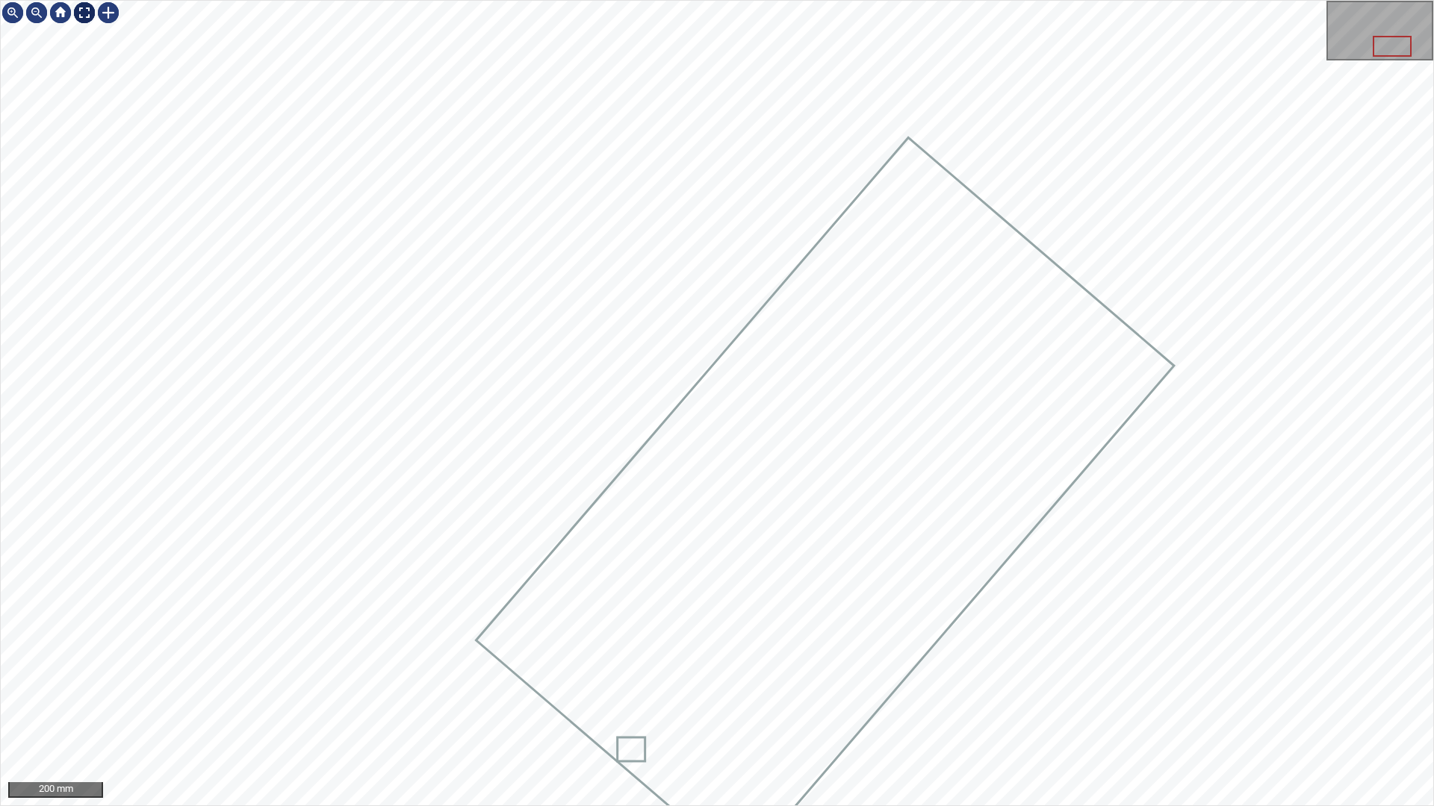
click at [84, 14] on div at bounding box center [84, 13] width 24 height 24
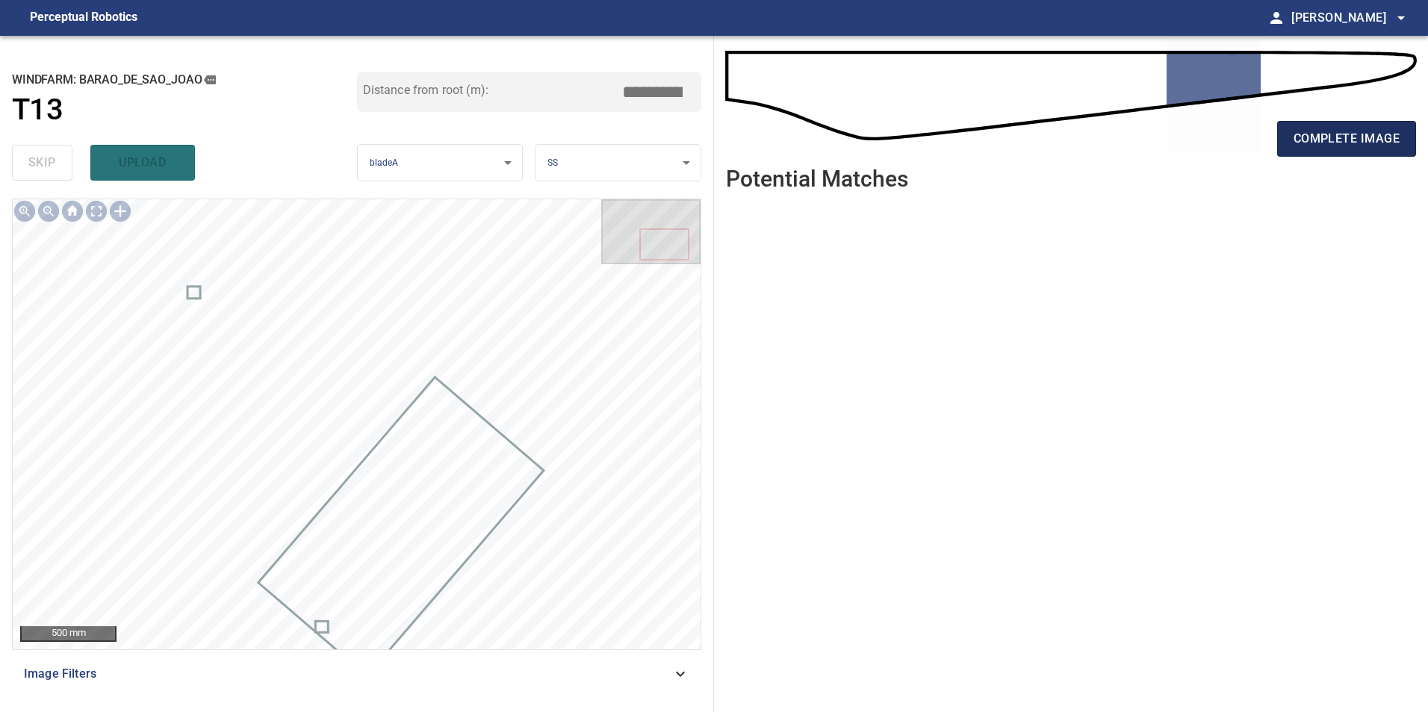
click at [1344, 121] on div "complete image" at bounding box center [1071, 145] width 690 height 60
drag, startPoint x: 1338, startPoint y: 137, endPoint x: 1338, endPoint y: 150, distance: 12.7
click at [1338, 150] on button "complete image" at bounding box center [1346, 139] width 139 height 36
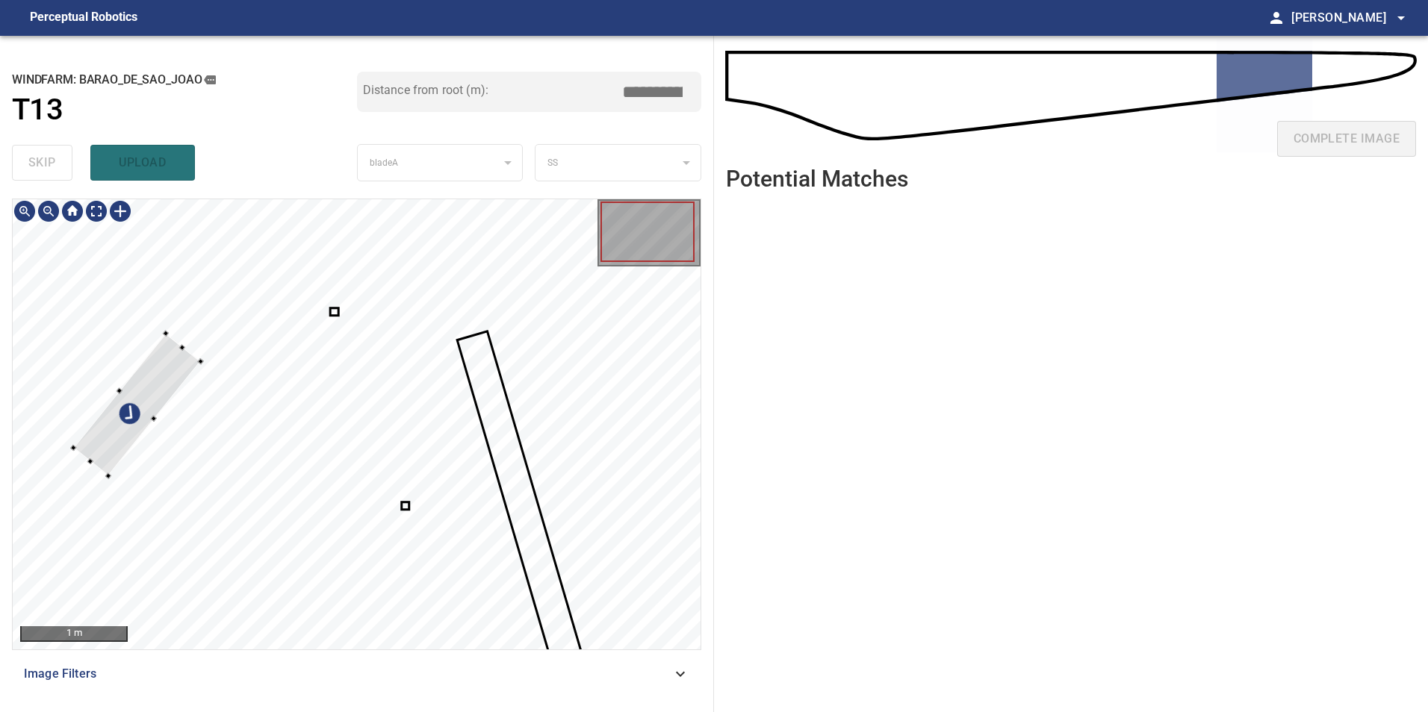
click at [113, 394] on div at bounding box center [357, 424] width 688 height 450
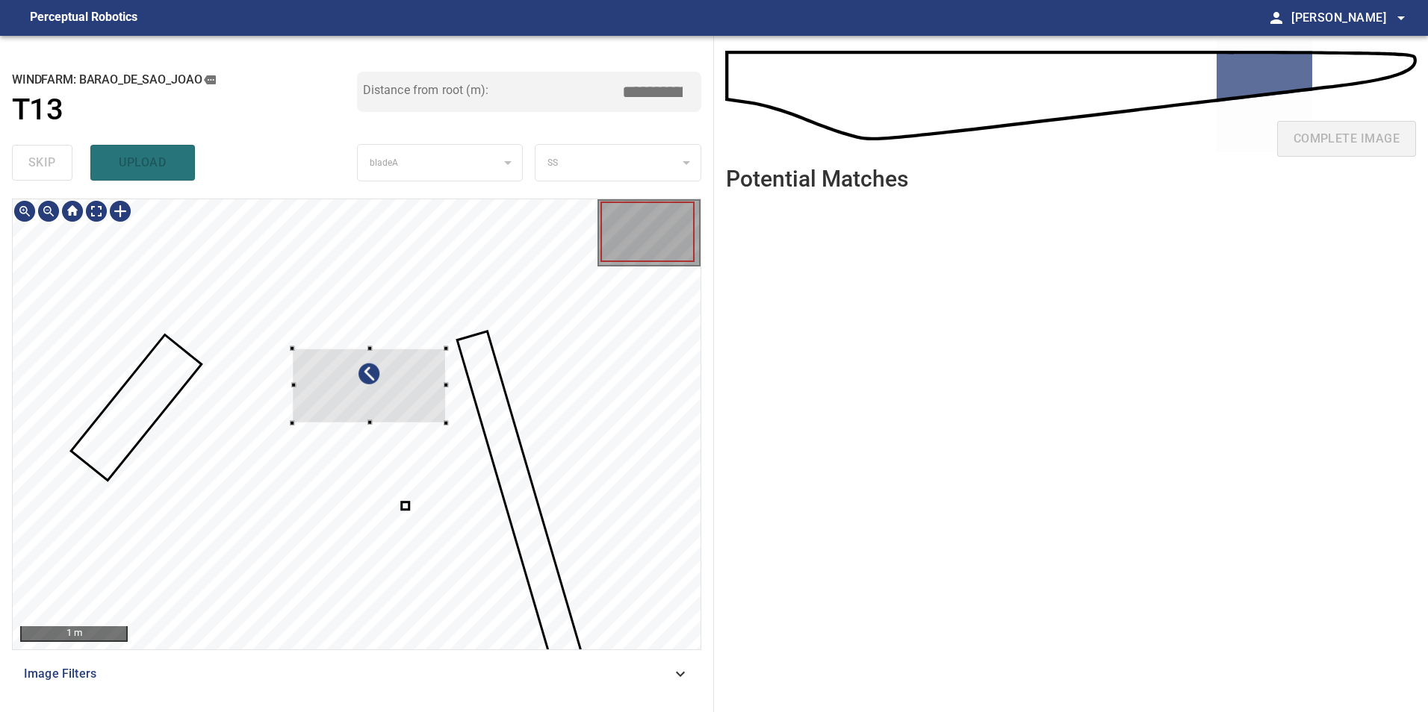
click at [292, 397] on div at bounding box center [369, 386] width 154 height 75
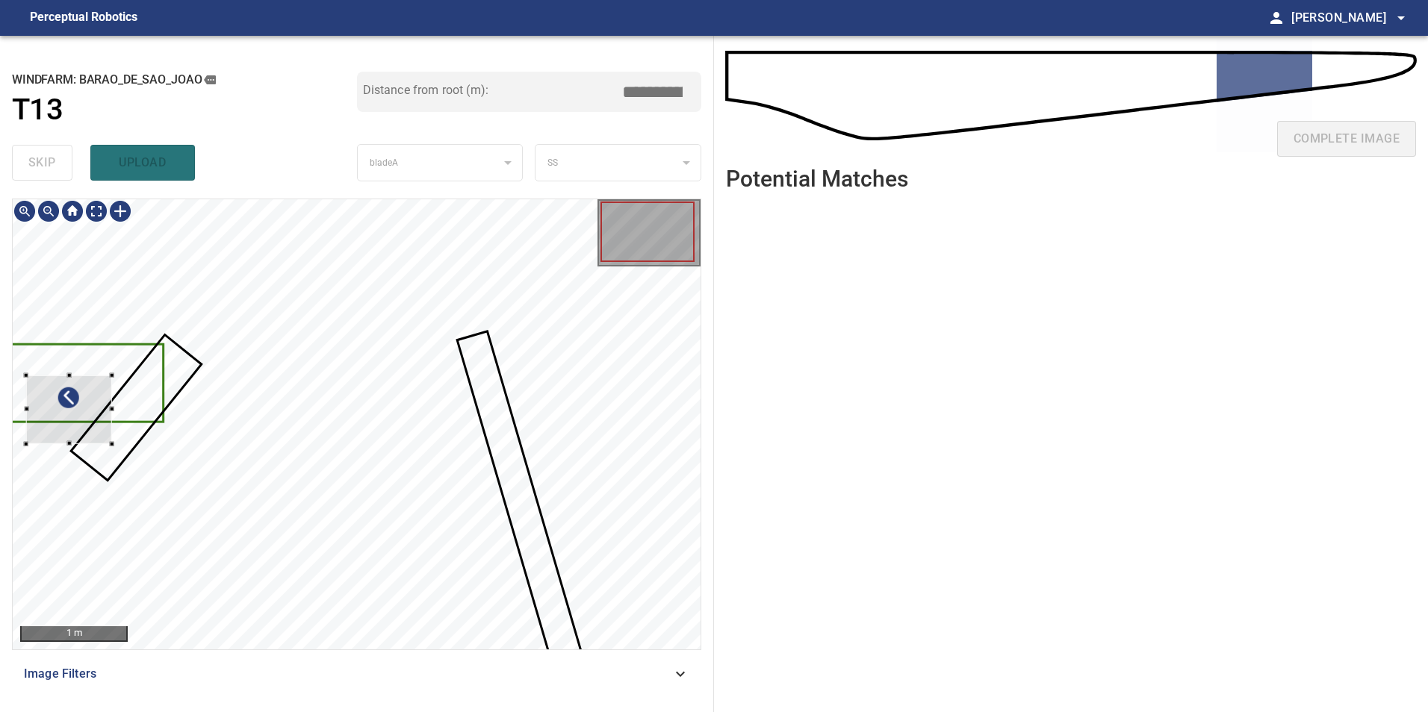
click at [25, 404] on div at bounding box center [357, 424] width 688 height 450
click at [90, 406] on div at bounding box center [70, 410] width 86 height 69
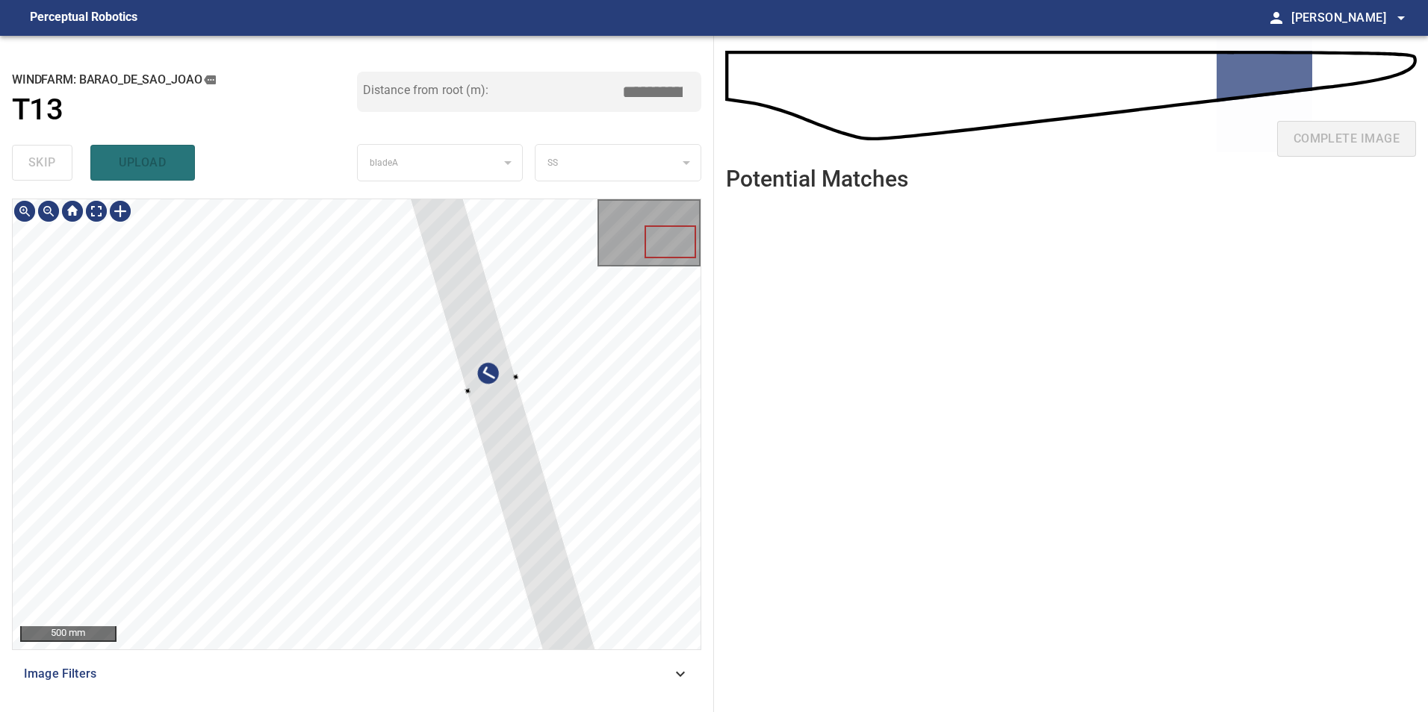
click at [590, 486] on div at bounding box center [357, 424] width 688 height 450
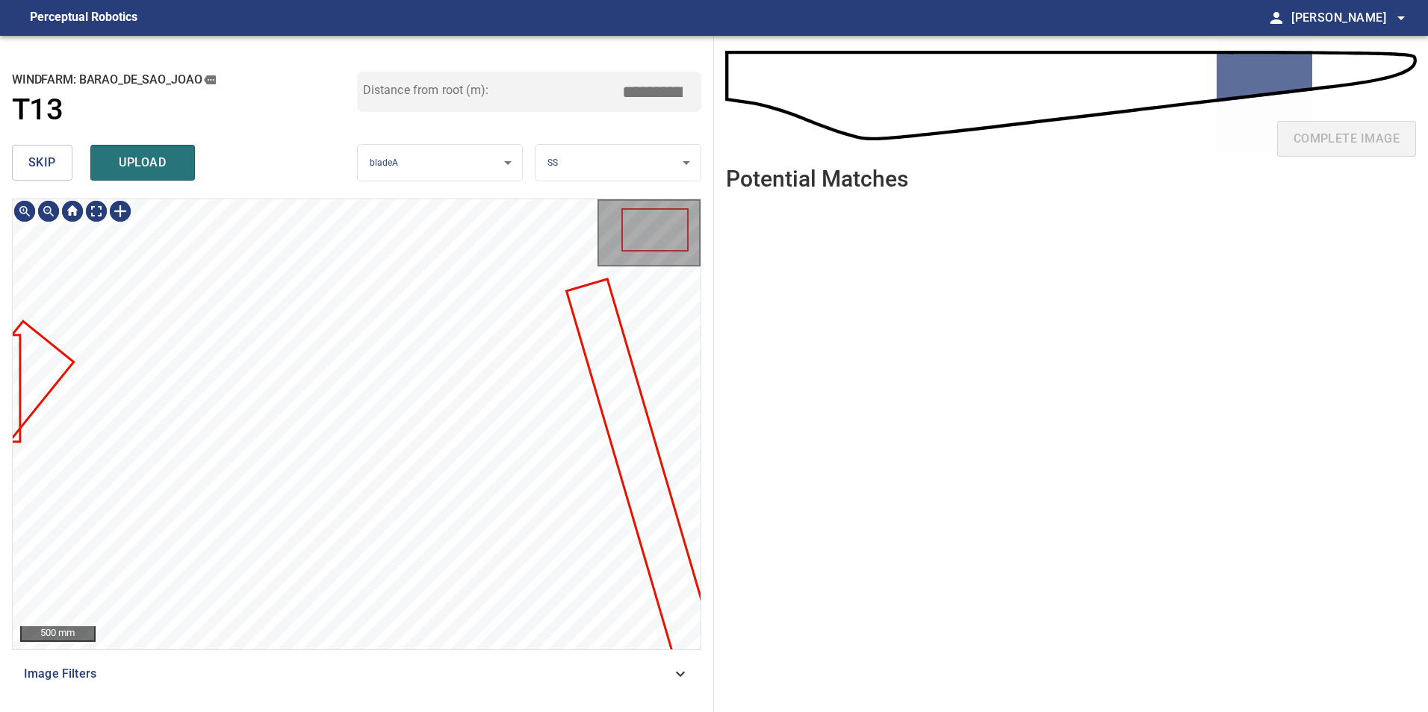
click at [34, 170] on span "skip" at bounding box center [42, 162] width 28 height 21
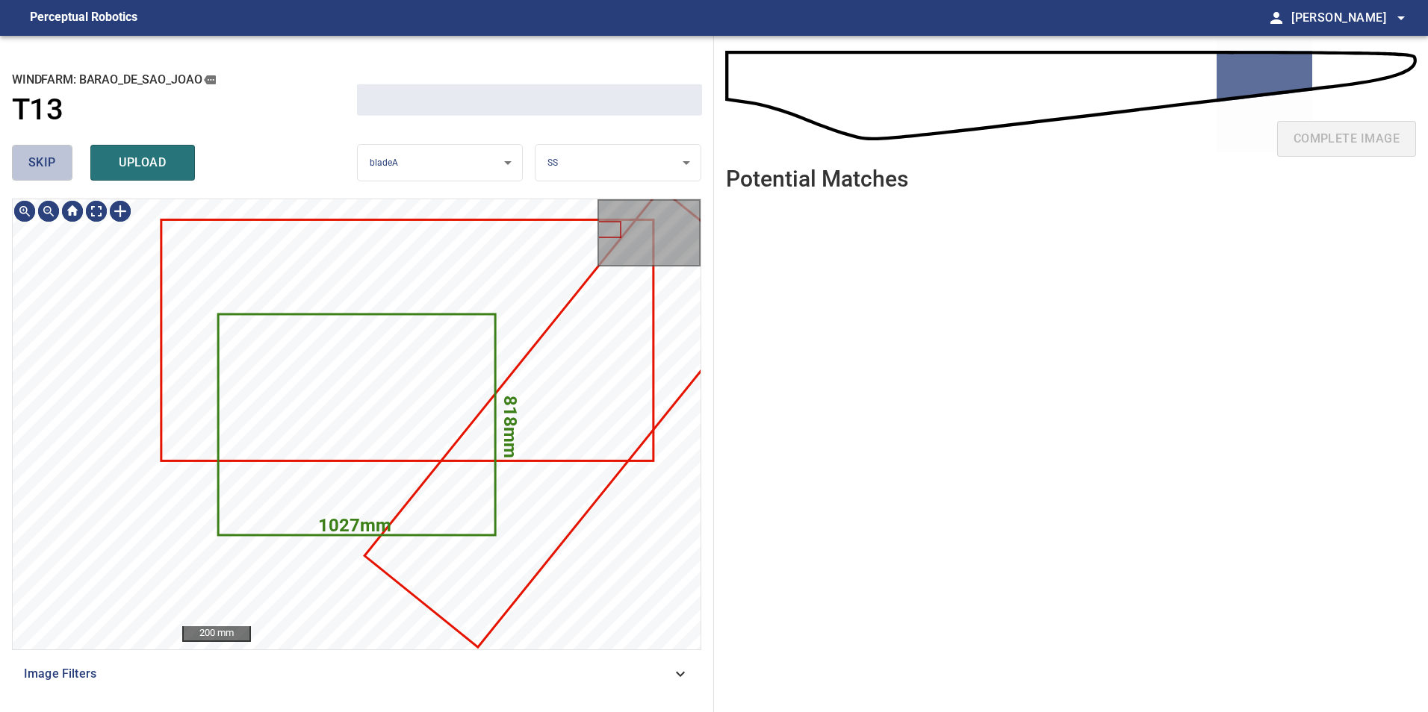
click at [34, 170] on span "skip" at bounding box center [42, 162] width 28 height 21
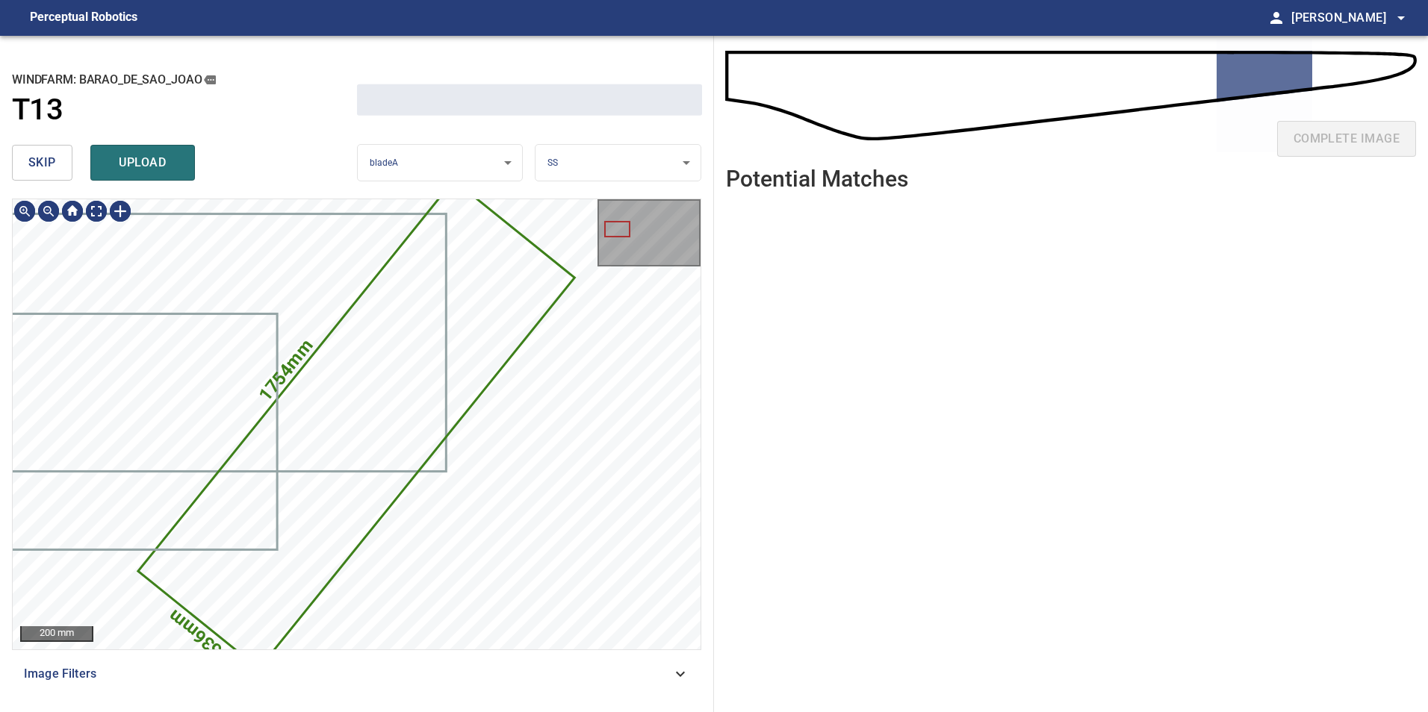
click at [34, 170] on span "skip" at bounding box center [42, 162] width 28 height 21
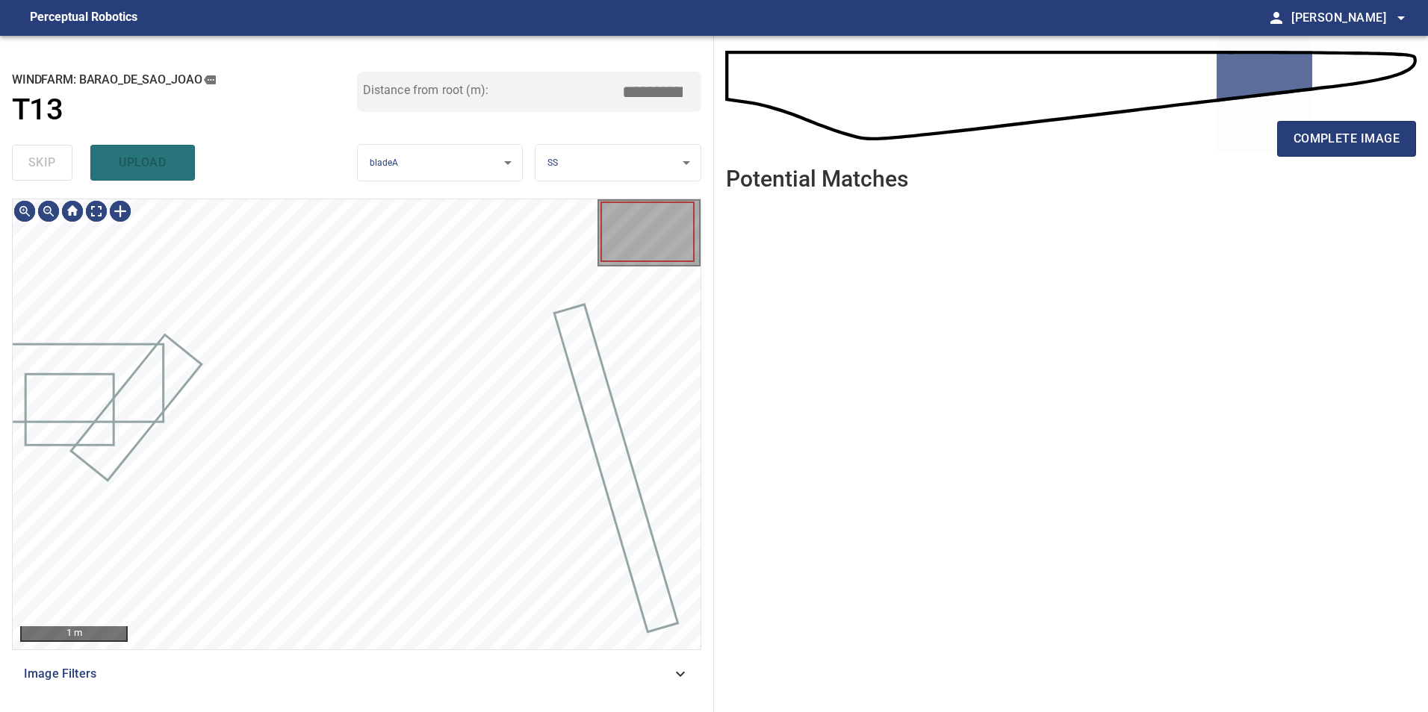
click at [34, 170] on div "skip upload" at bounding box center [184, 163] width 345 height 48
type input "*****"
click at [34, 170] on div "skip upload" at bounding box center [184, 163] width 345 height 48
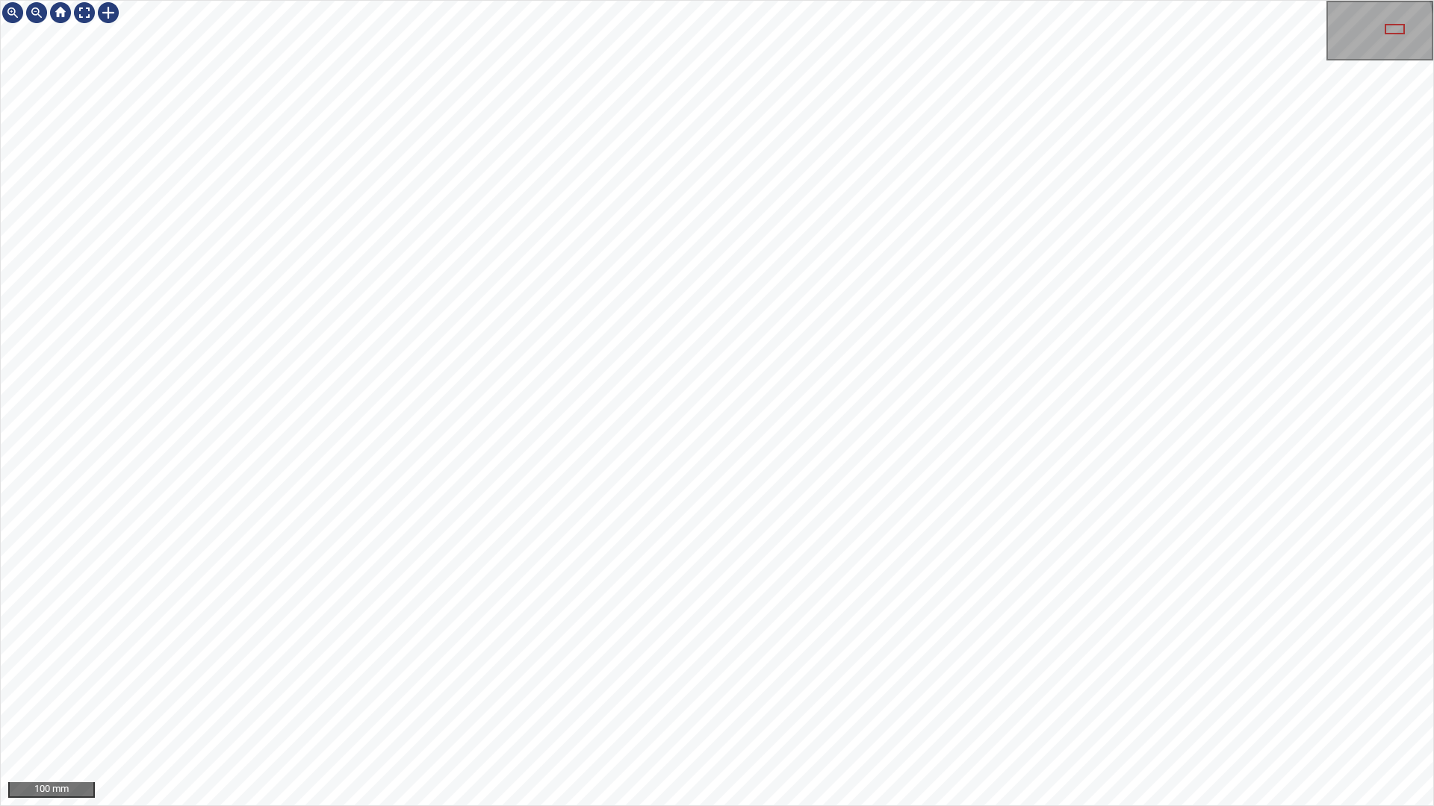
click at [772, 712] on div "100 mm" at bounding box center [717, 403] width 1434 height 806
click at [818, 0] on div "100 mm" at bounding box center [717, 403] width 1434 height 806
click at [77, 14] on div at bounding box center [84, 13] width 24 height 24
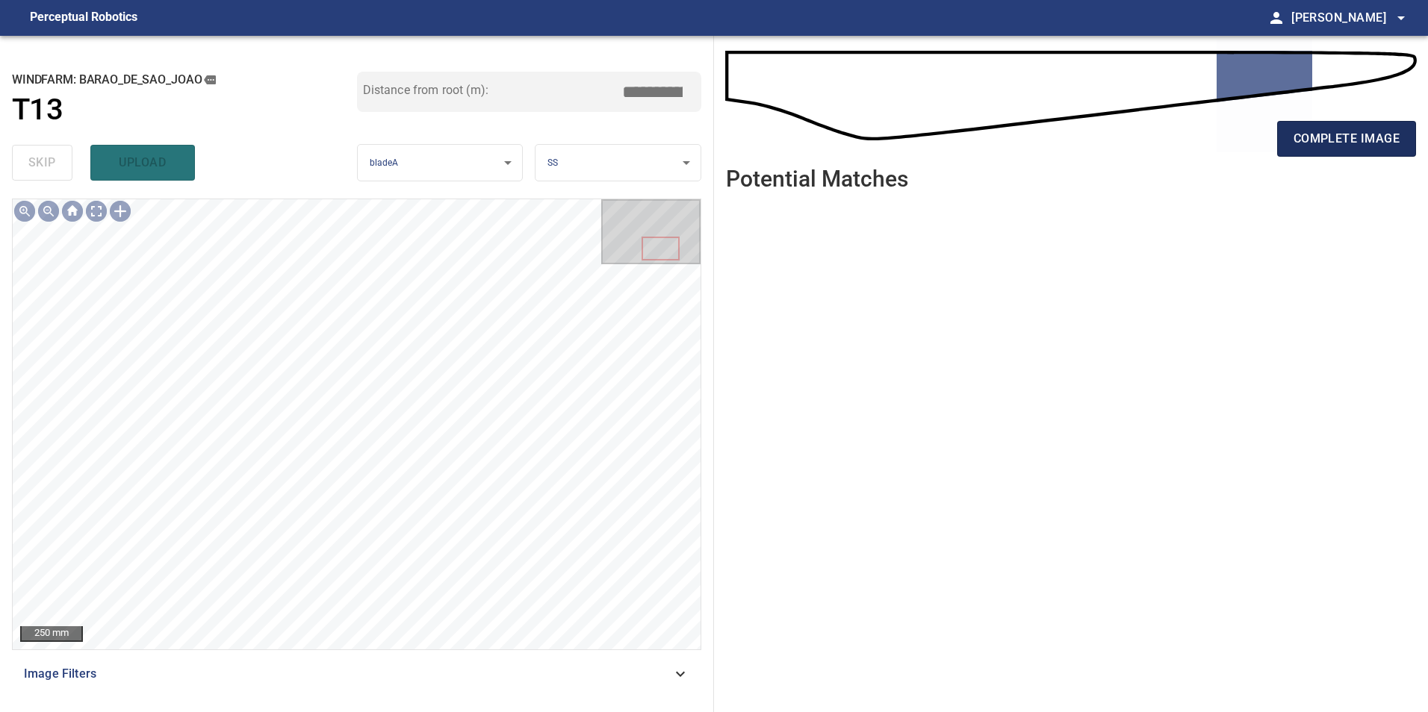
click at [1351, 133] on span "complete image" at bounding box center [1346, 138] width 106 height 21
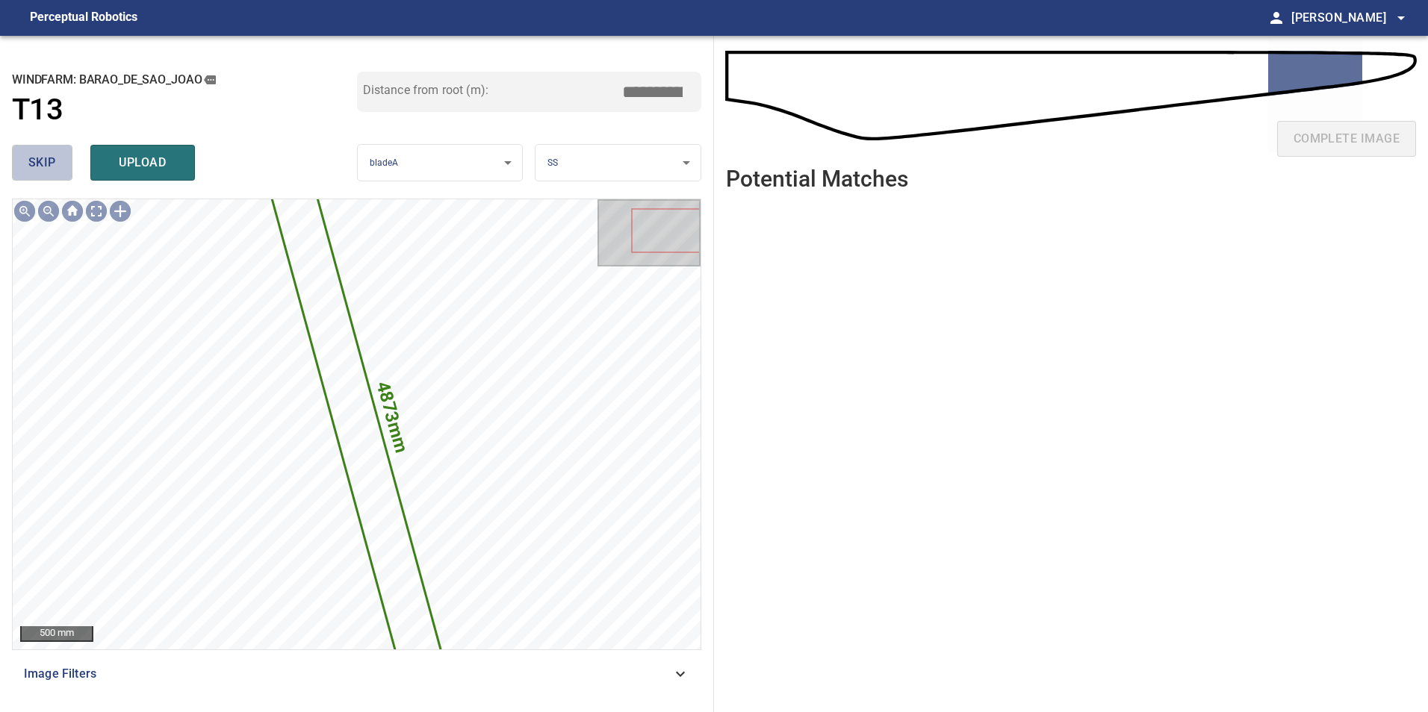
click at [16, 147] on button "skip" at bounding box center [42, 163] width 60 height 36
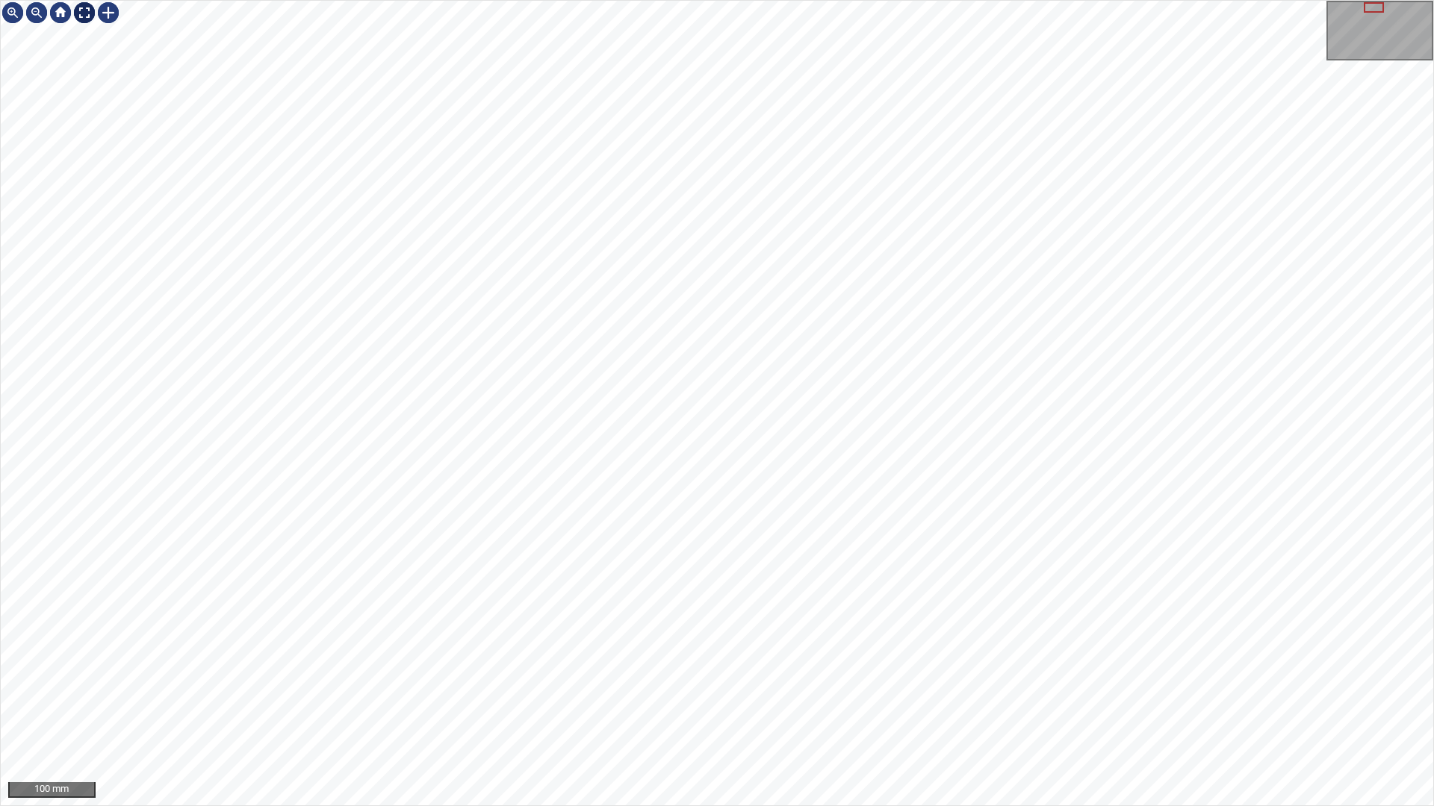
click at [85, 7] on div at bounding box center [84, 13] width 24 height 24
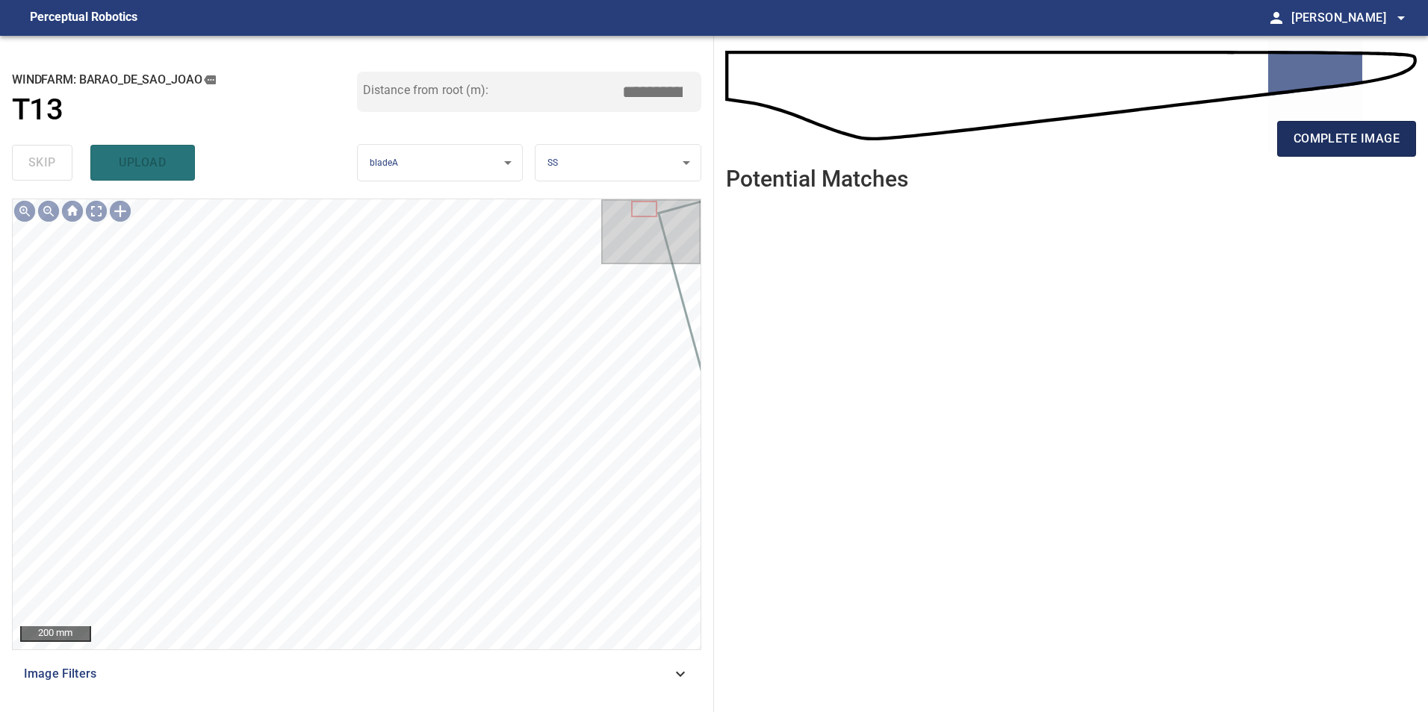
click at [1366, 136] on span "complete image" at bounding box center [1346, 138] width 106 height 21
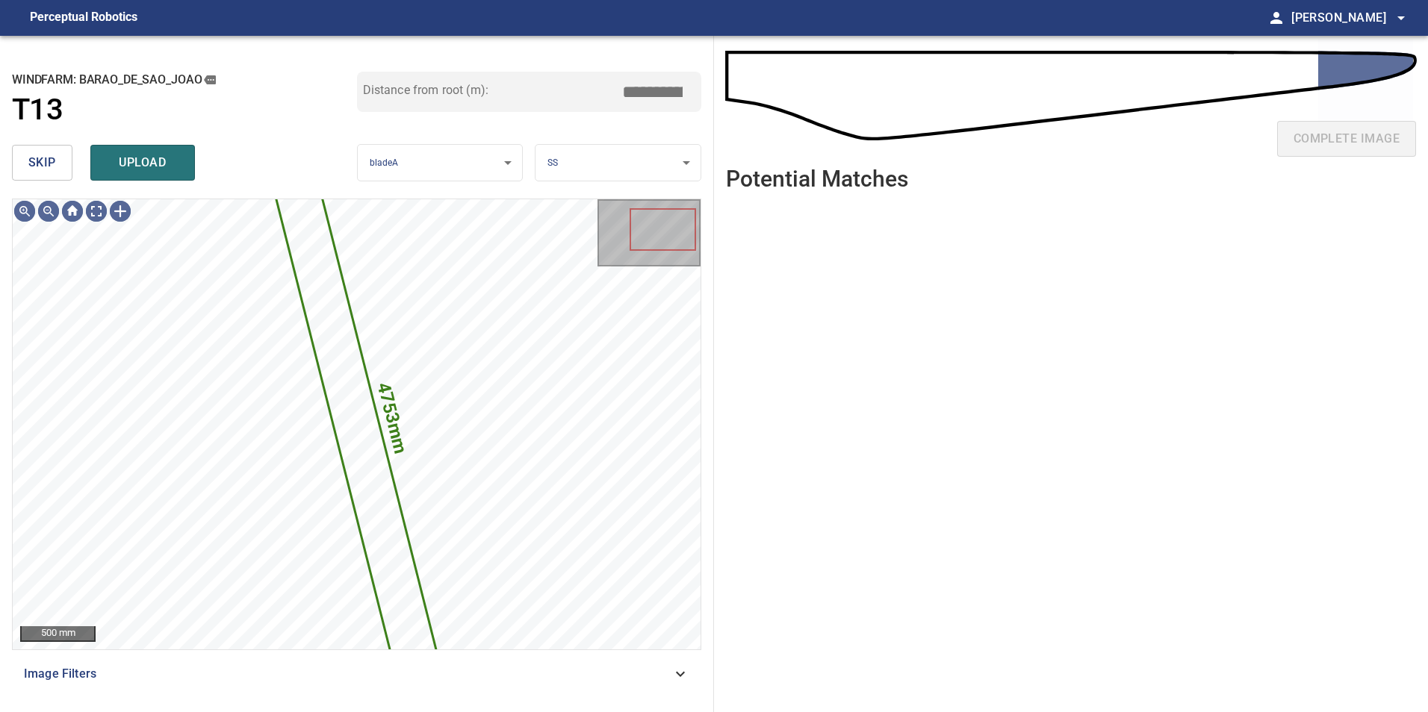
click at [48, 149] on button "skip" at bounding box center [42, 163] width 60 height 36
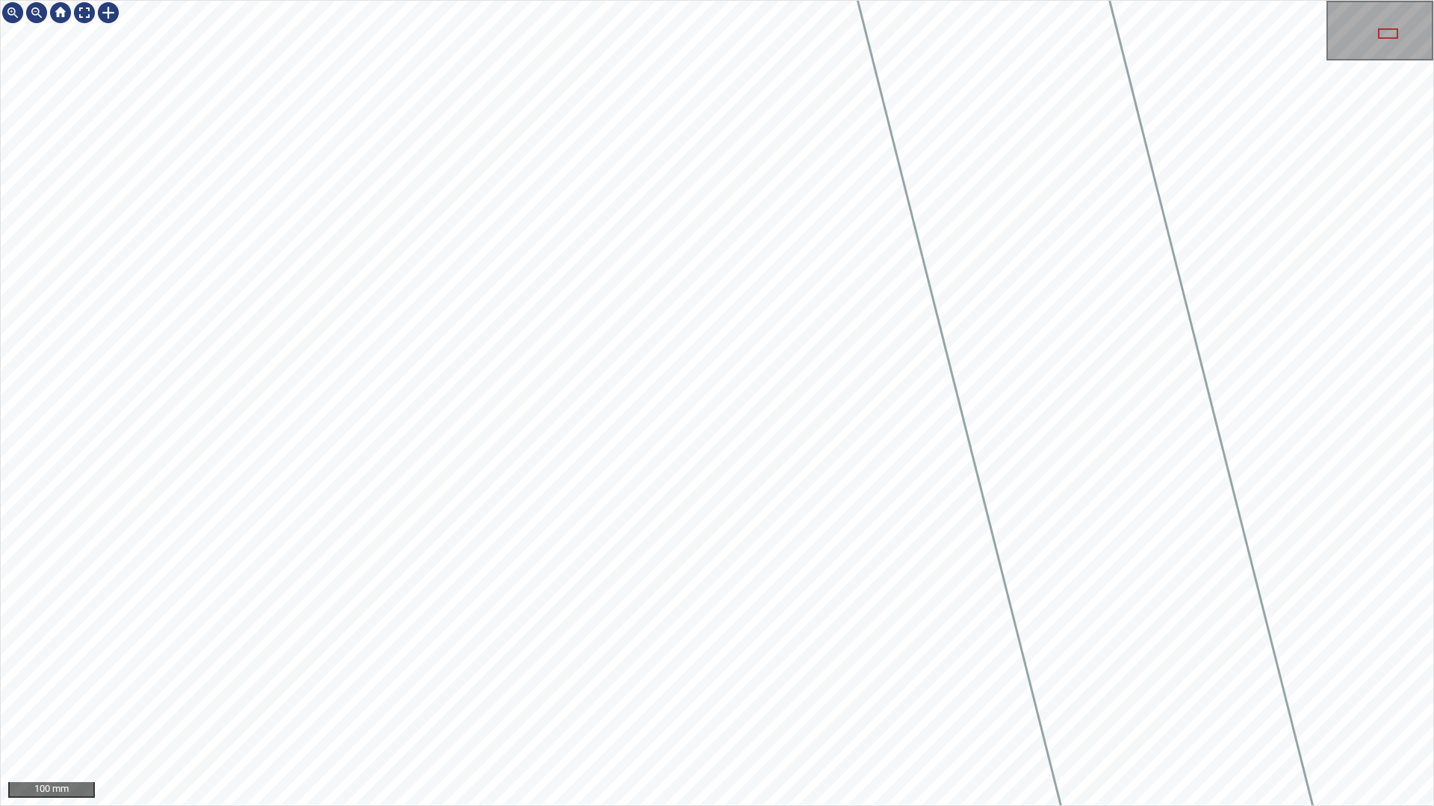
click at [517, 712] on div "100 mm" at bounding box center [717, 403] width 1434 height 806
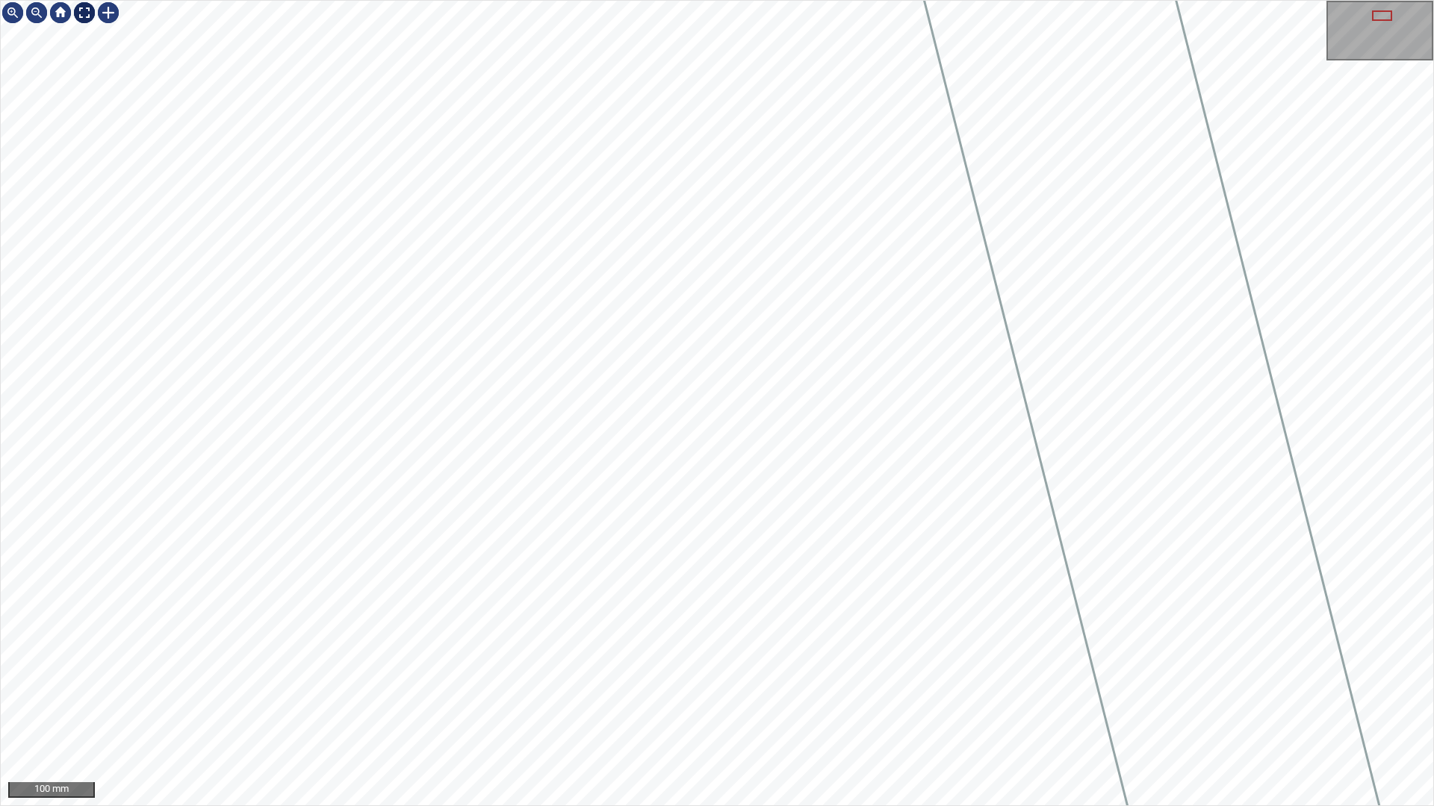
click at [87, 12] on div at bounding box center [84, 13] width 24 height 24
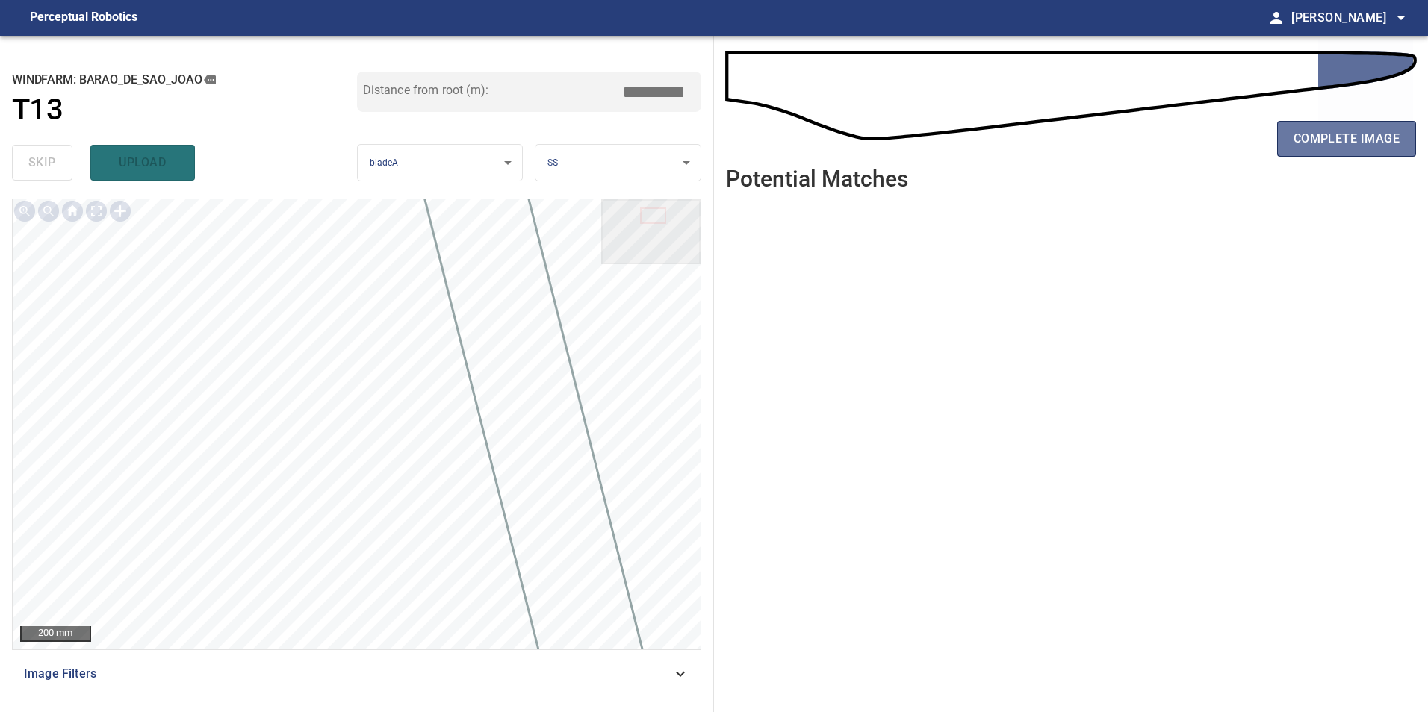
drag, startPoint x: 1360, startPoint y: 136, endPoint x: 1342, endPoint y: 165, distance: 34.6
click at [1360, 137] on span "complete image" at bounding box center [1346, 138] width 106 height 21
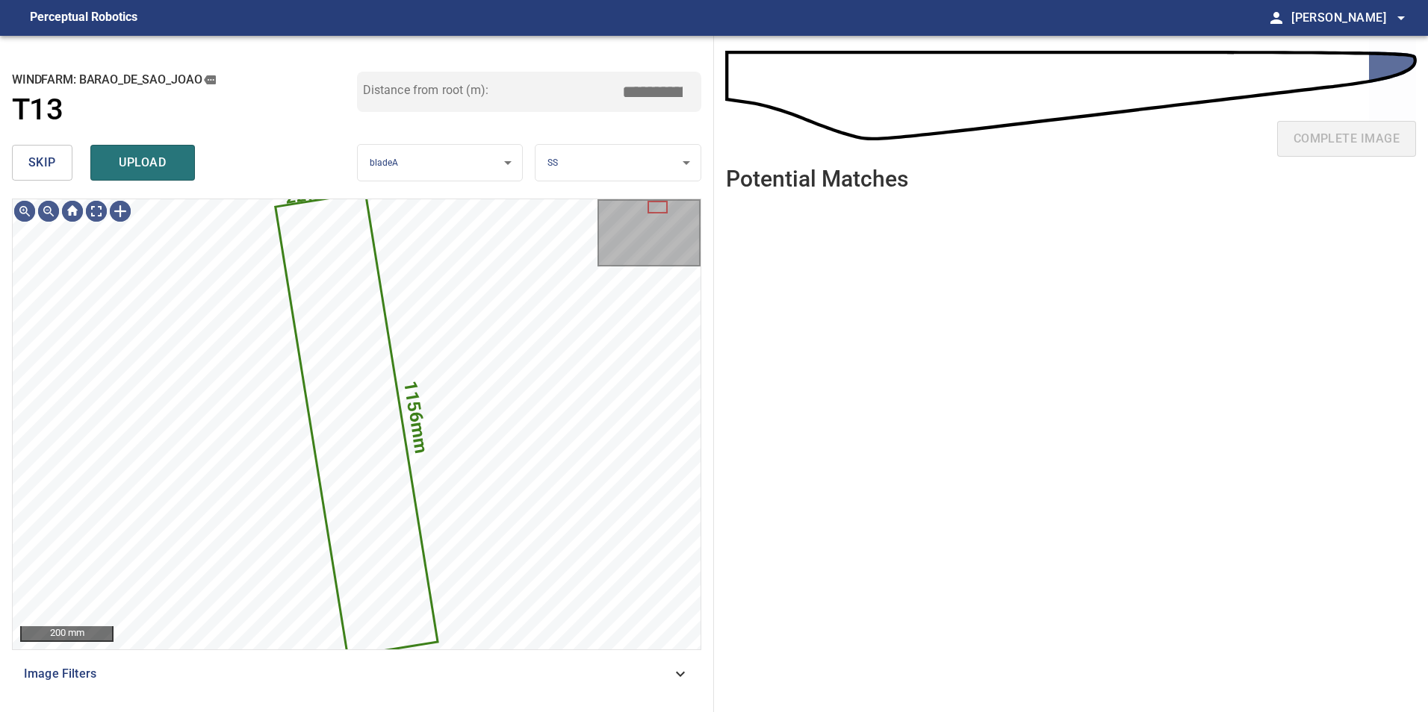
click at [63, 181] on button "skip" at bounding box center [42, 163] width 60 height 36
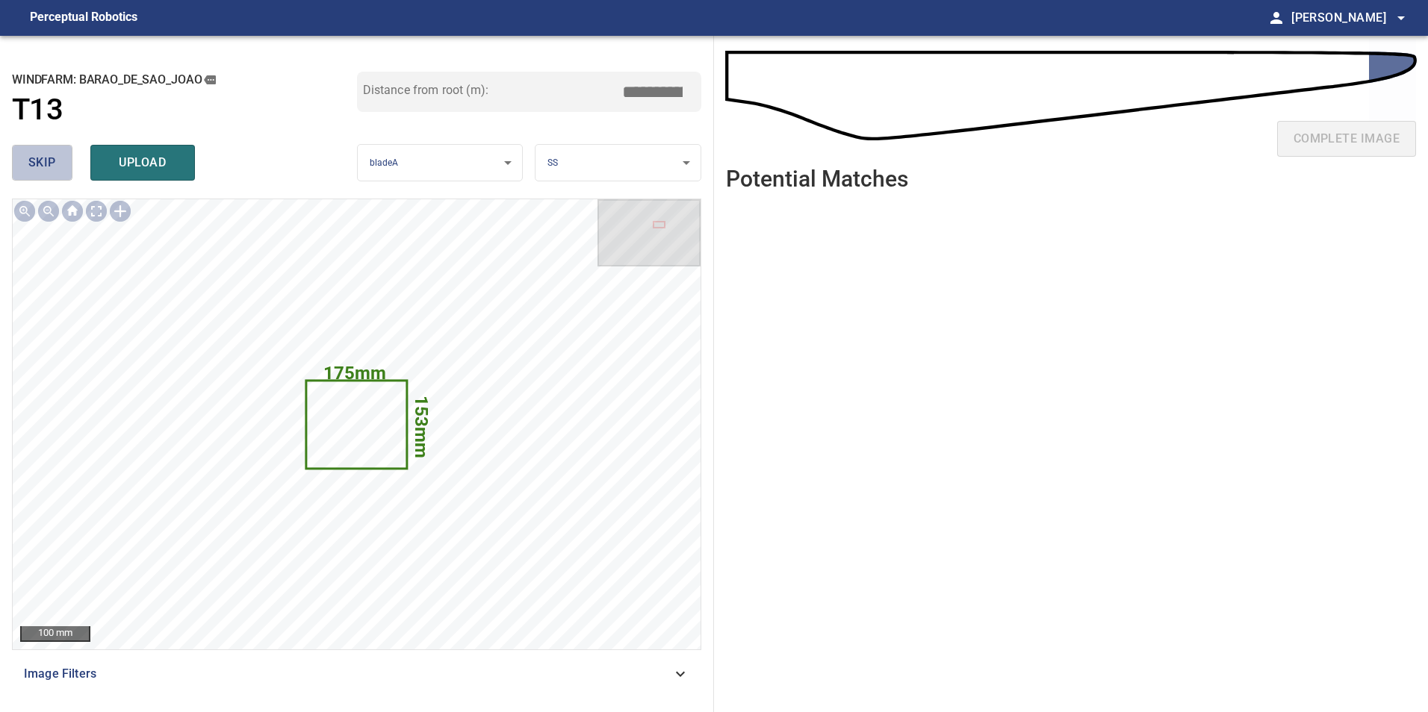
click at [60, 157] on button "skip" at bounding box center [42, 163] width 60 height 36
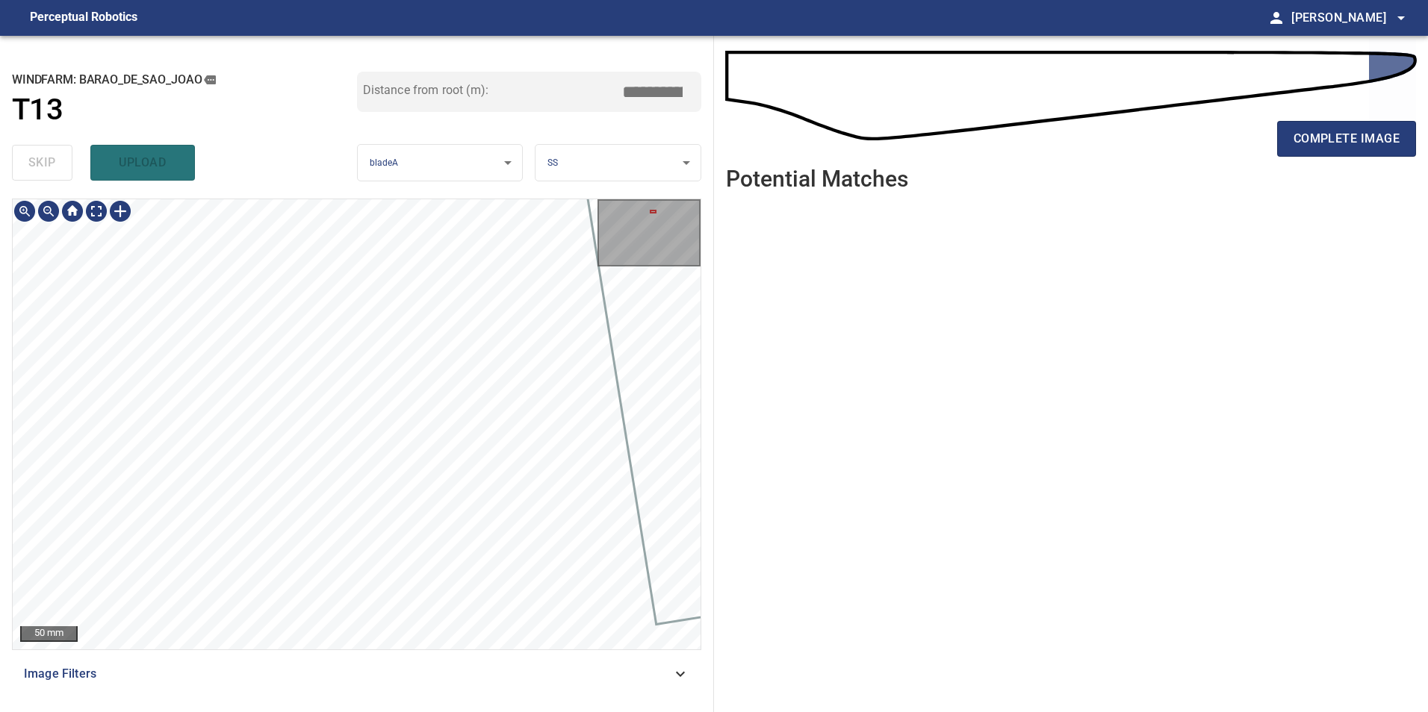
click at [299, 656] on div "50 mm Image Filters" at bounding box center [356, 450] width 689 height 502
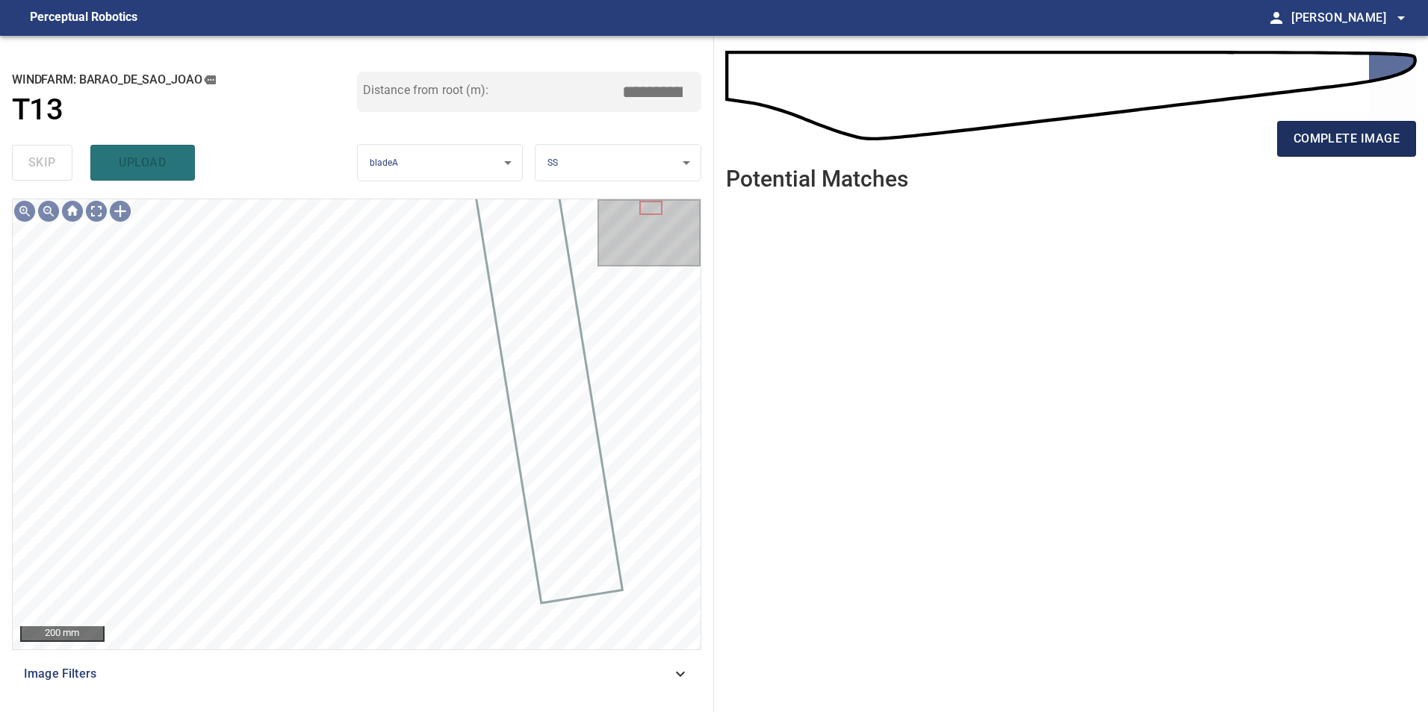
click at [1373, 134] on span "complete image" at bounding box center [1346, 138] width 106 height 21
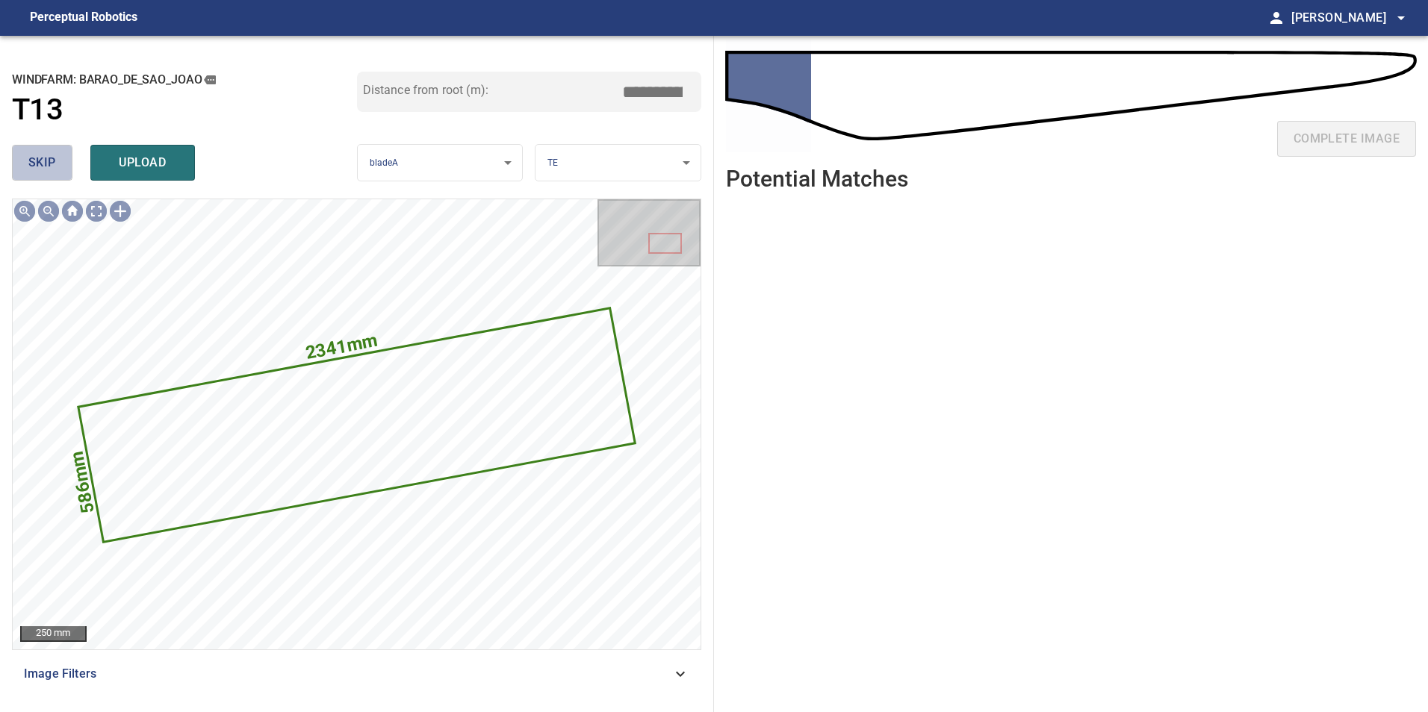
click at [36, 165] on span "skip" at bounding box center [42, 162] width 28 height 21
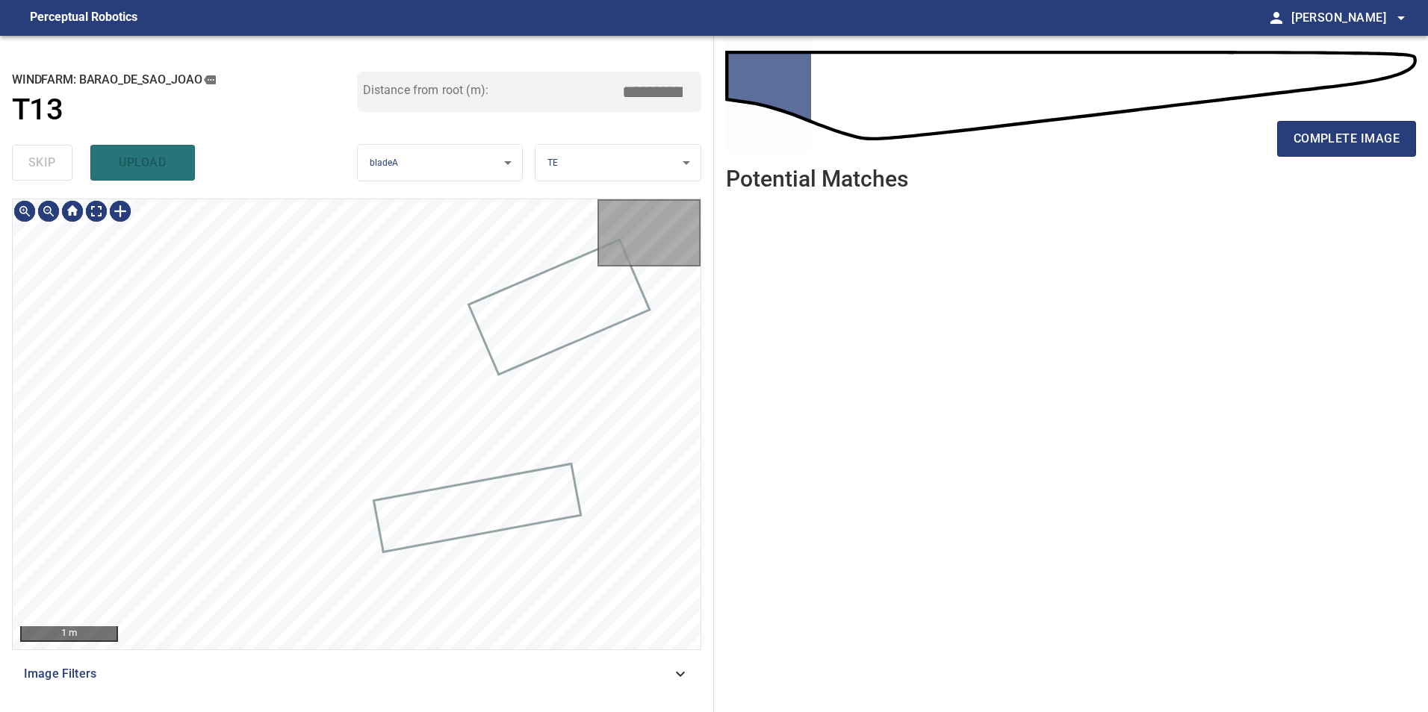
click at [36, 165] on div "skip upload" at bounding box center [184, 163] width 345 height 48
click at [37, 168] on div "skip upload" at bounding box center [184, 163] width 345 height 48
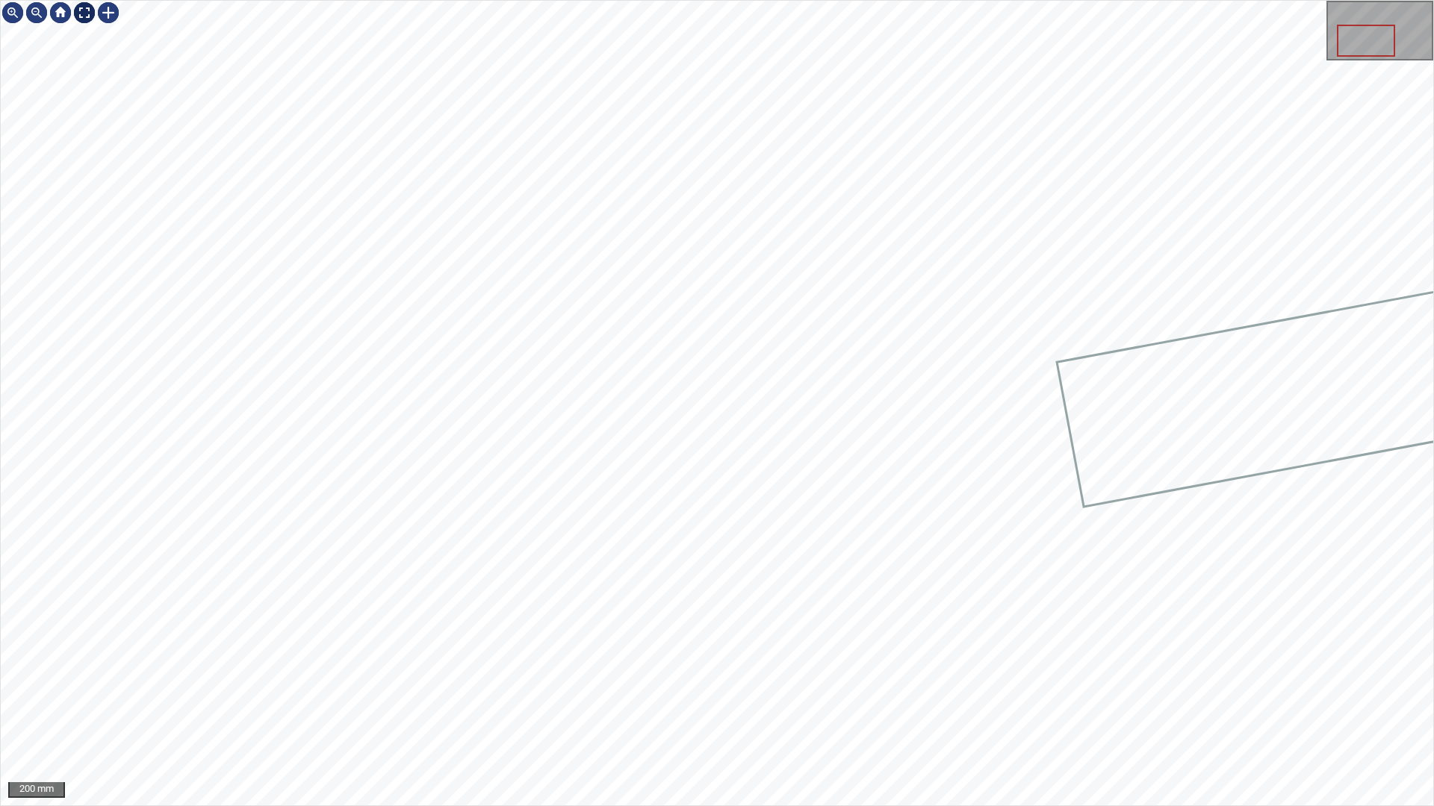
click at [85, 16] on div at bounding box center [84, 13] width 24 height 24
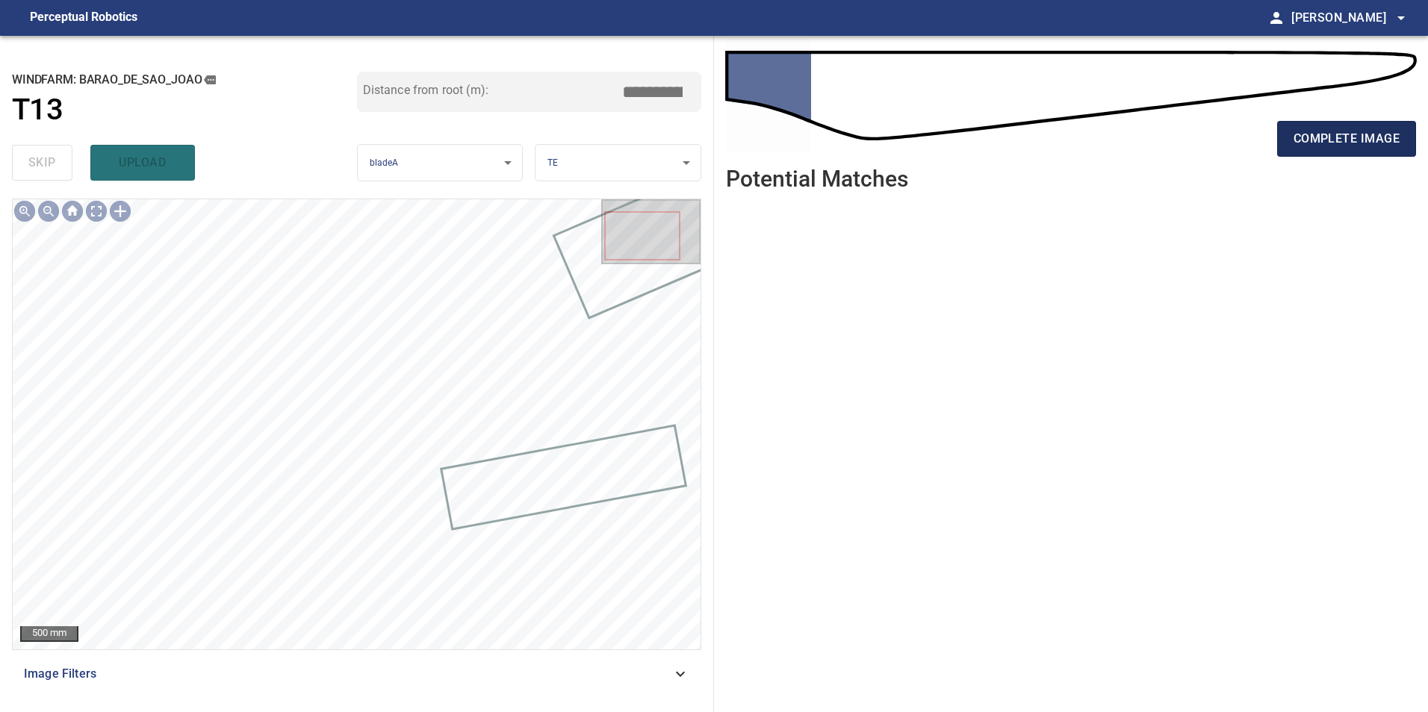
click at [1355, 152] on button "complete image" at bounding box center [1346, 139] width 139 height 36
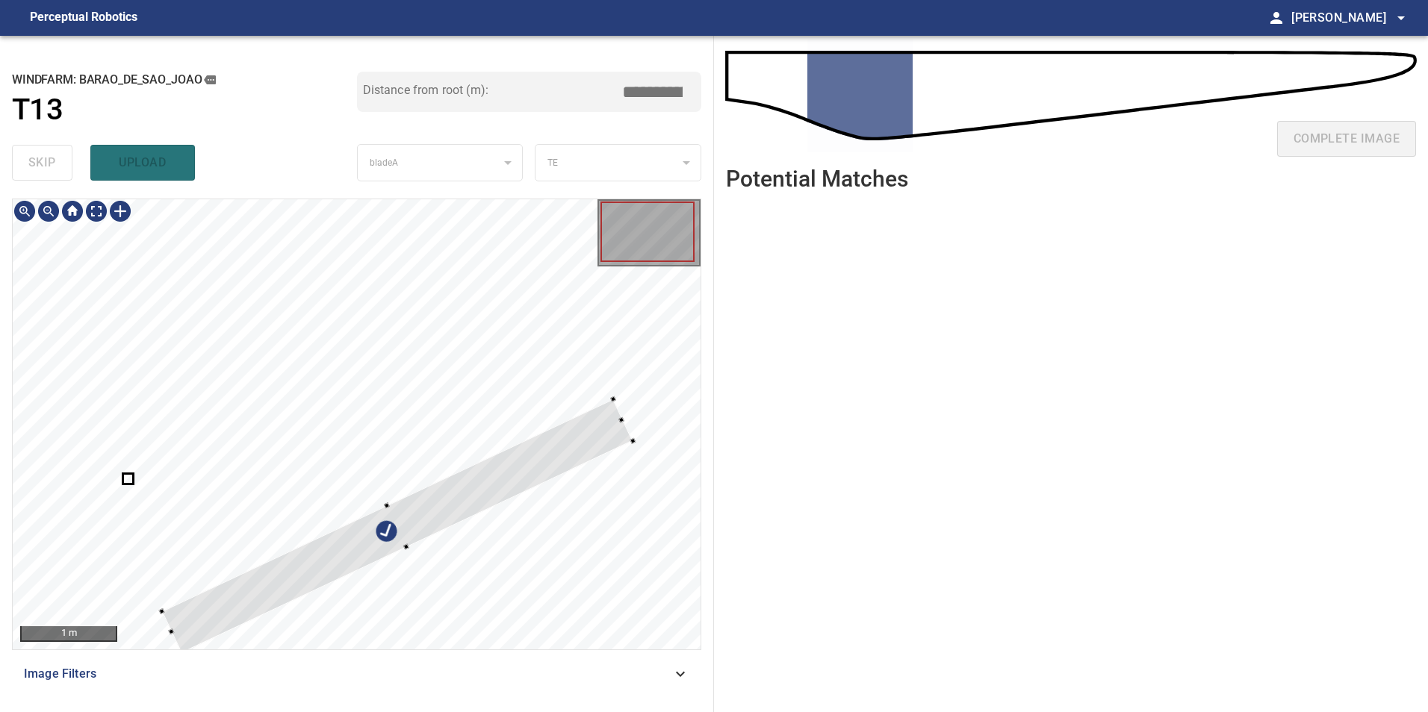
click at [548, 532] on div at bounding box center [357, 424] width 688 height 450
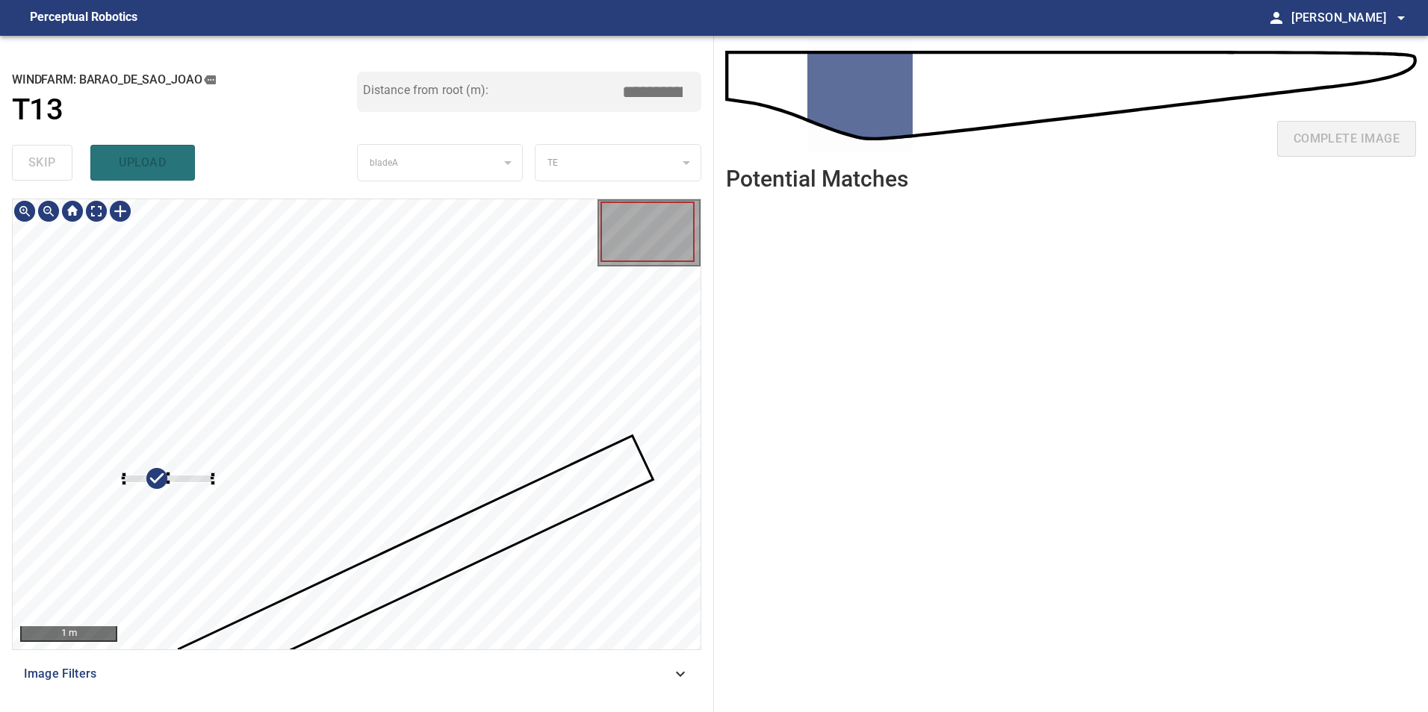
click at [232, 332] on div at bounding box center [357, 424] width 688 height 450
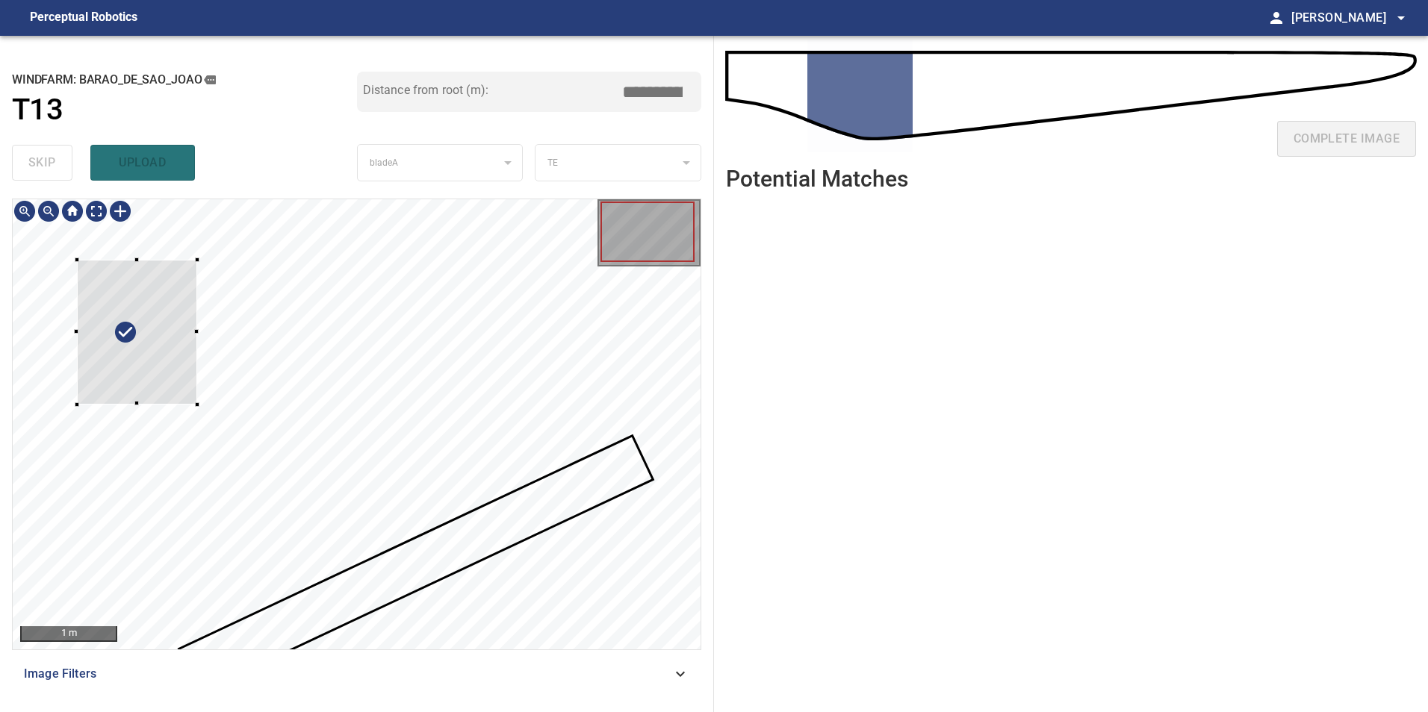
click at [133, 324] on div at bounding box center [137, 332] width 120 height 145
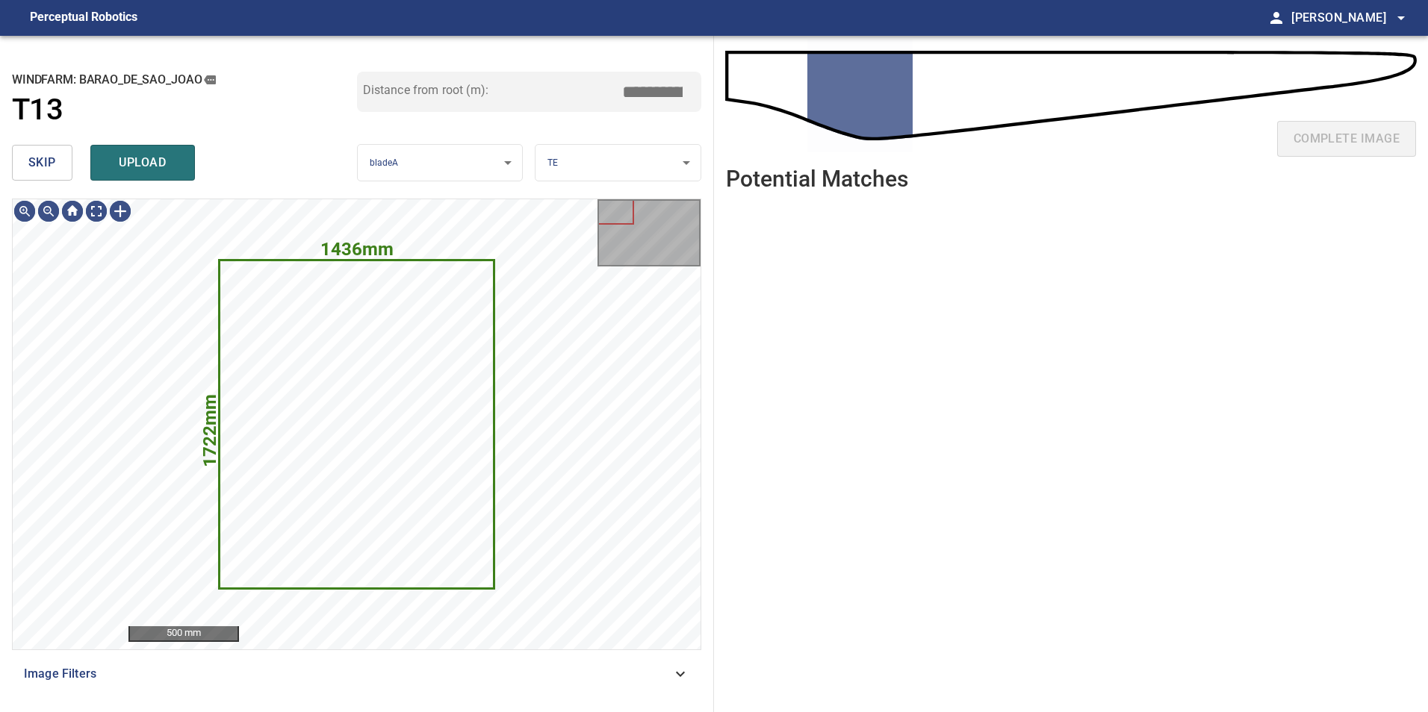
click at [52, 146] on button "skip" at bounding box center [42, 163] width 60 height 36
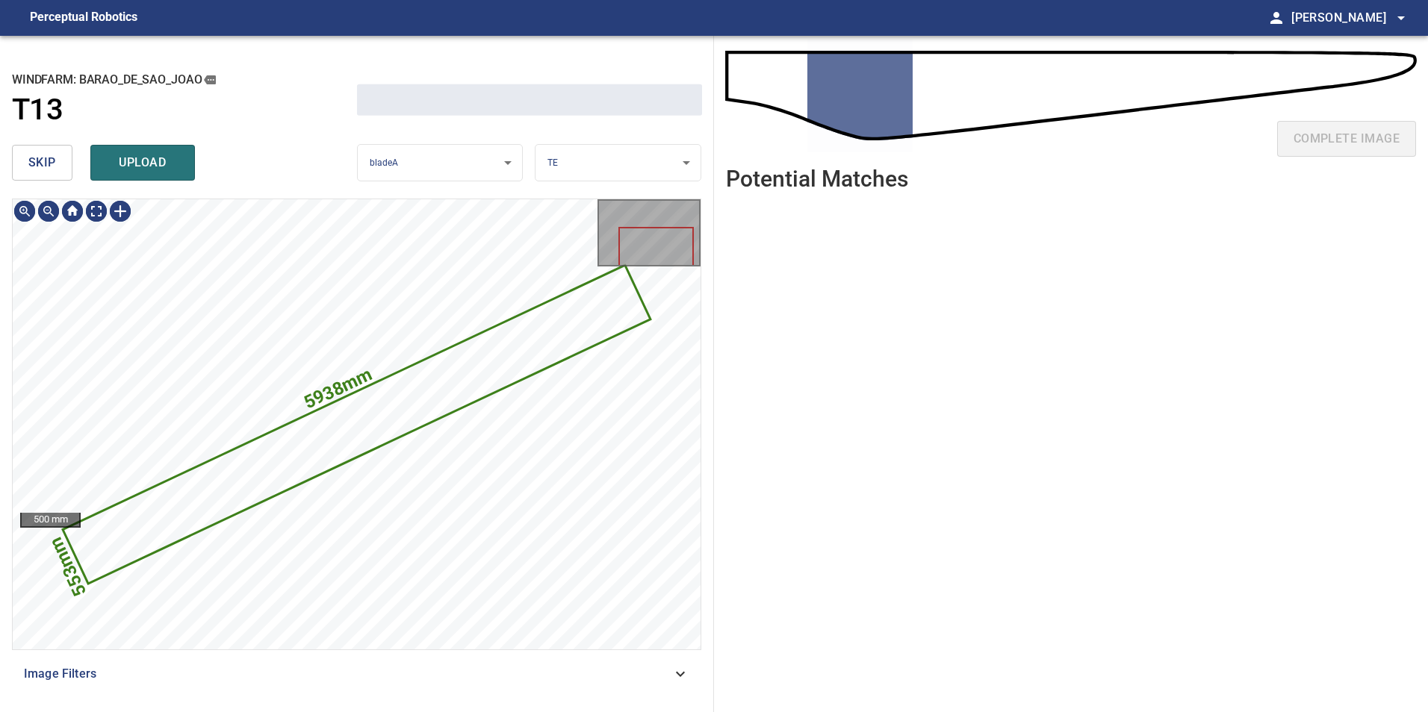
click at [55, 147] on button "skip" at bounding box center [42, 163] width 60 height 36
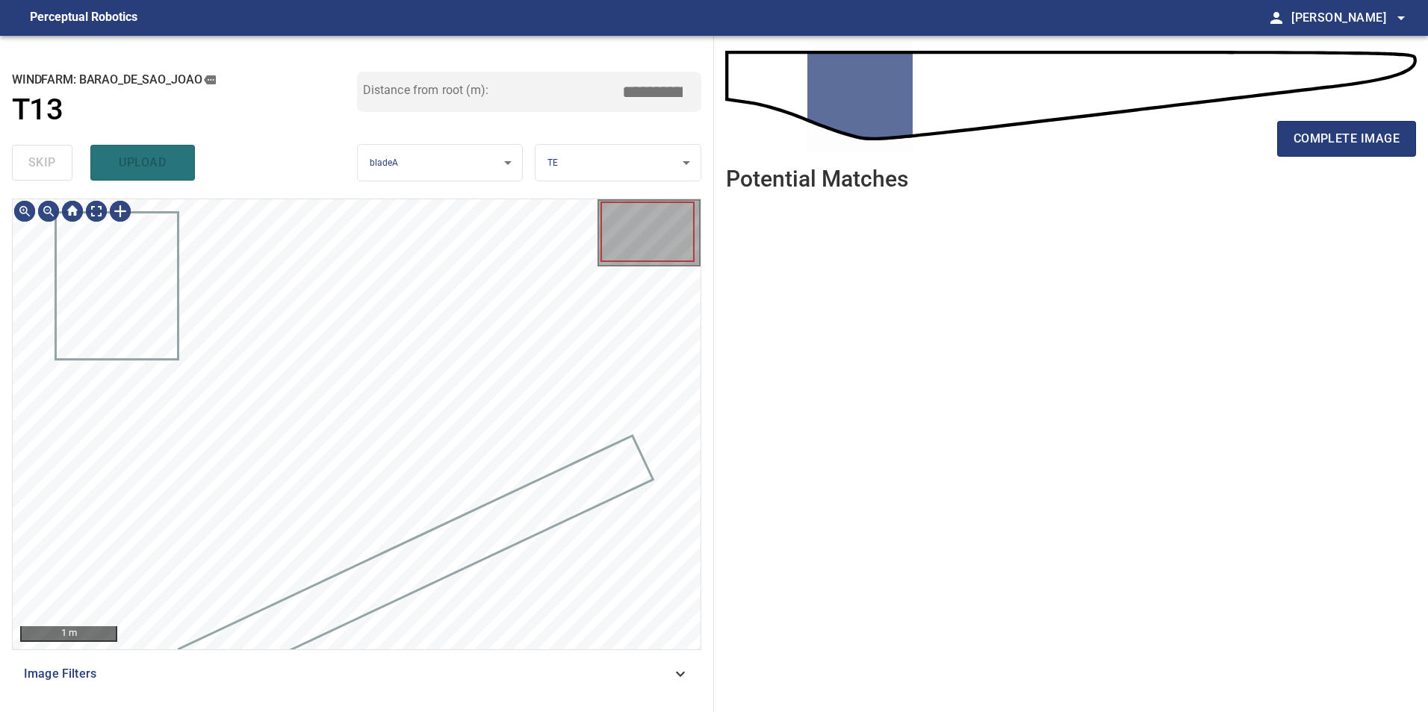
click at [55, 149] on div "skip upload" at bounding box center [184, 163] width 345 height 48
drag, startPoint x: 55, startPoint y: 150, endPoint x: 55, endPoint y: 158, distance: 8.2
click at [55, 155] on div "skip upload" at bounding box center [184, 163] width 345 height 48
click at [91, 199] on div "**********" at bounding box center [357, 374] width 714 height 677
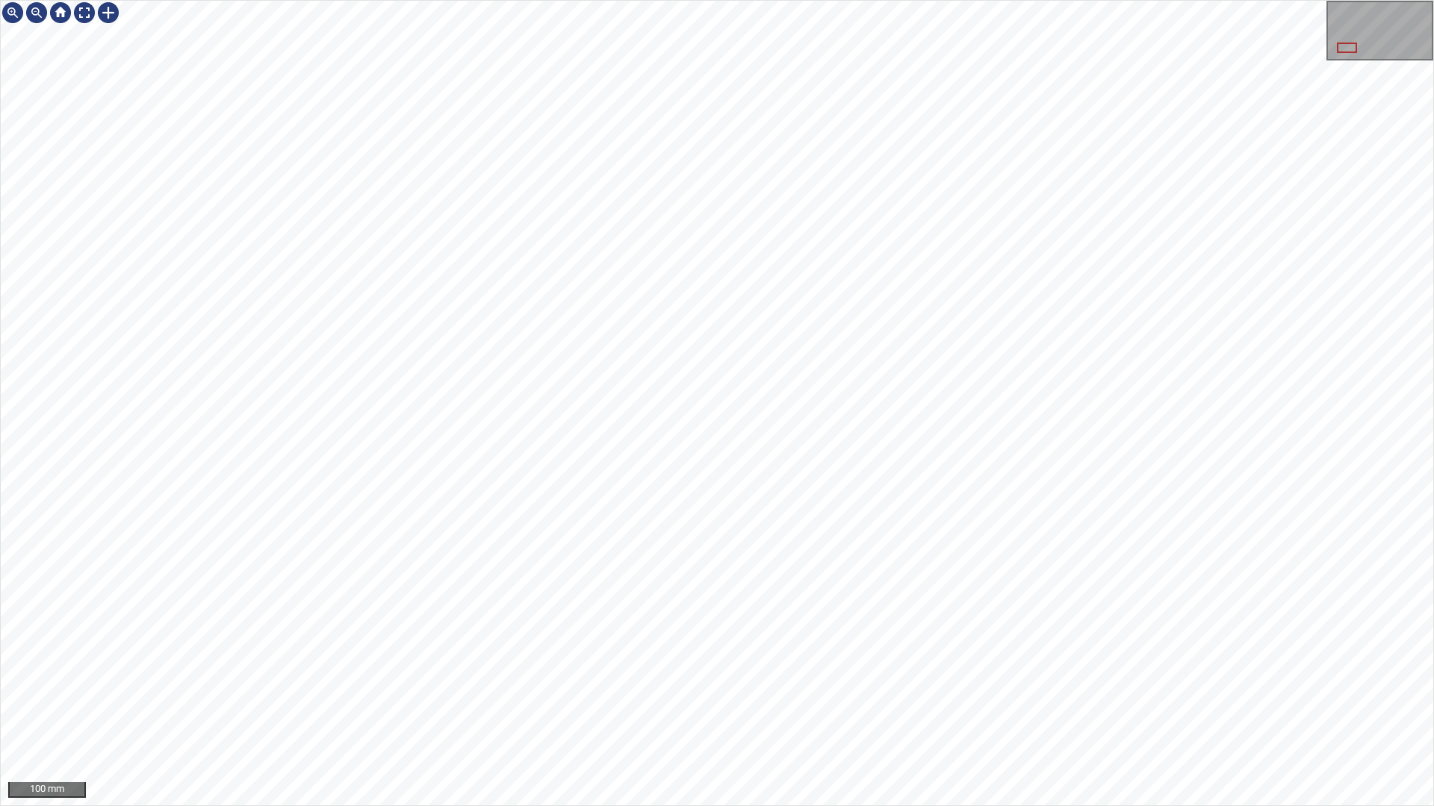
click at [807, 712] on div "100 mm" at bounding box center [717, 403] width 1434 height 806
click at [78, 22] on div at bounding box center [84, 13] width 24 height 24
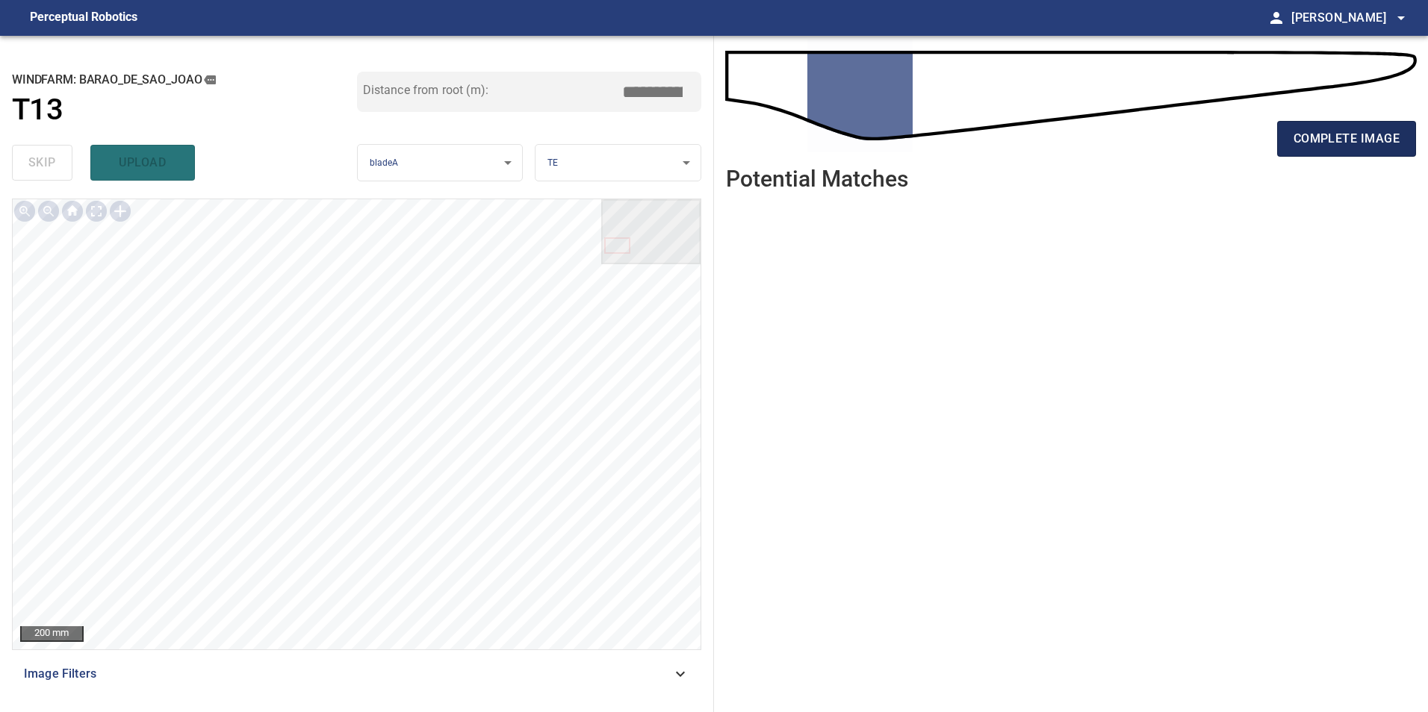
drag, startPoint x: 1344, startPoint y: 122, endPoint x: 1344, endPoint y: 149, distance: 26.9
click at [1344, 141] on button "complete image" at bounding box center [1346, 139] width 139 height 36
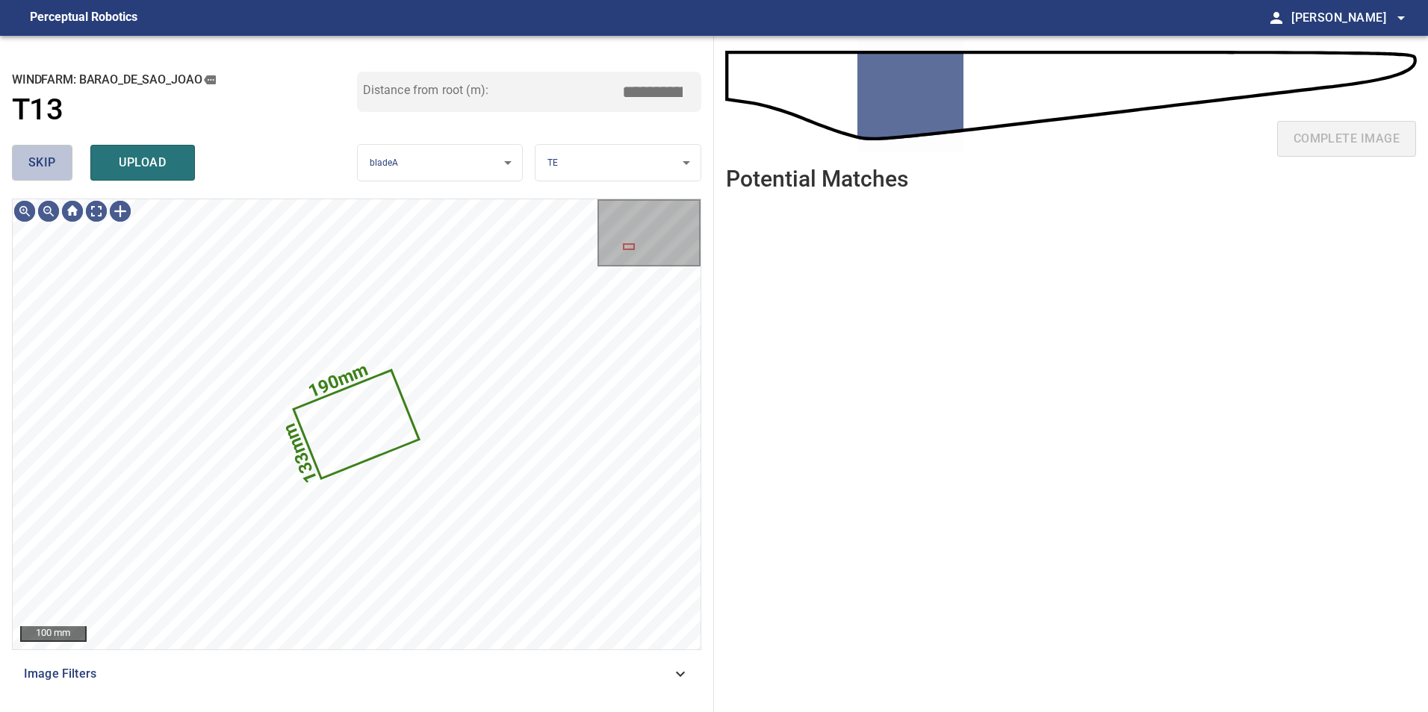
click at [43, 177] on button "skip" at bounding box center [42, 163] width 60 height 36
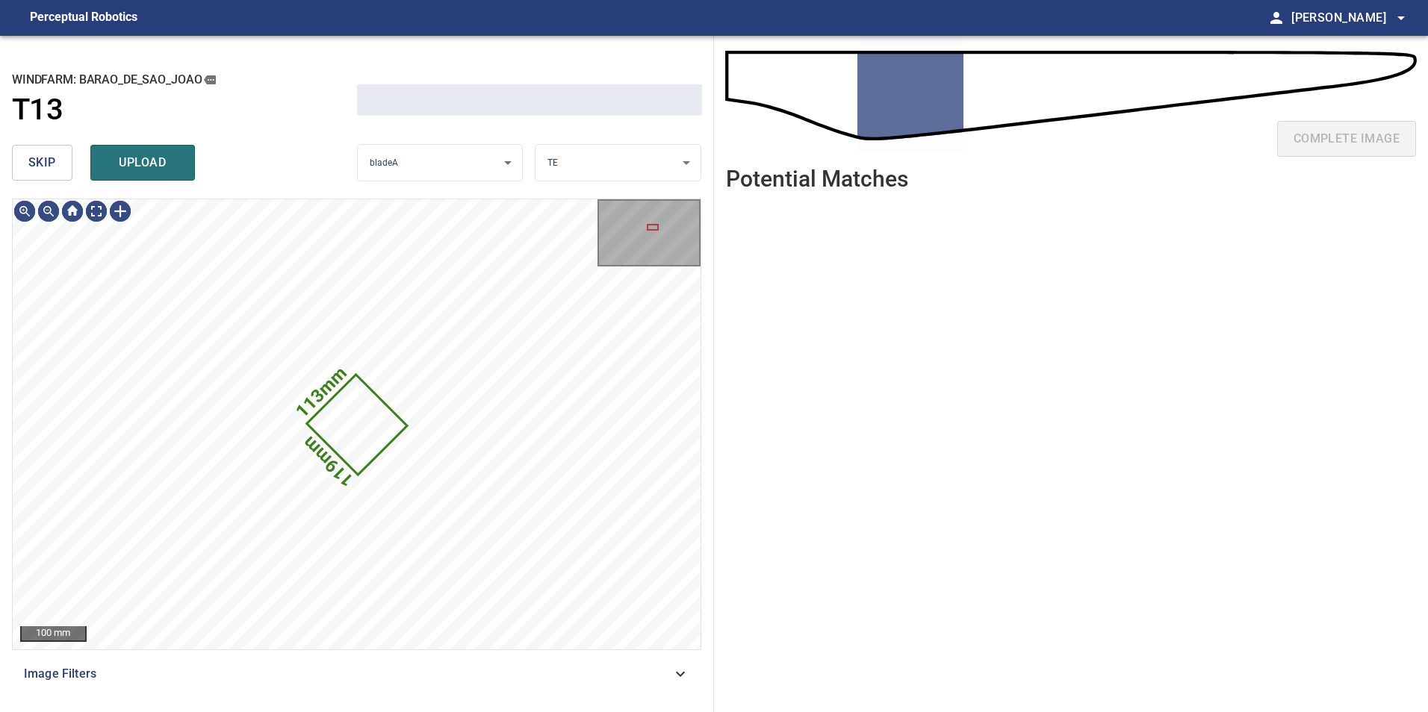
click at [44, 177] on button "skip" at bounding box center [42, 163] width 60 height 36
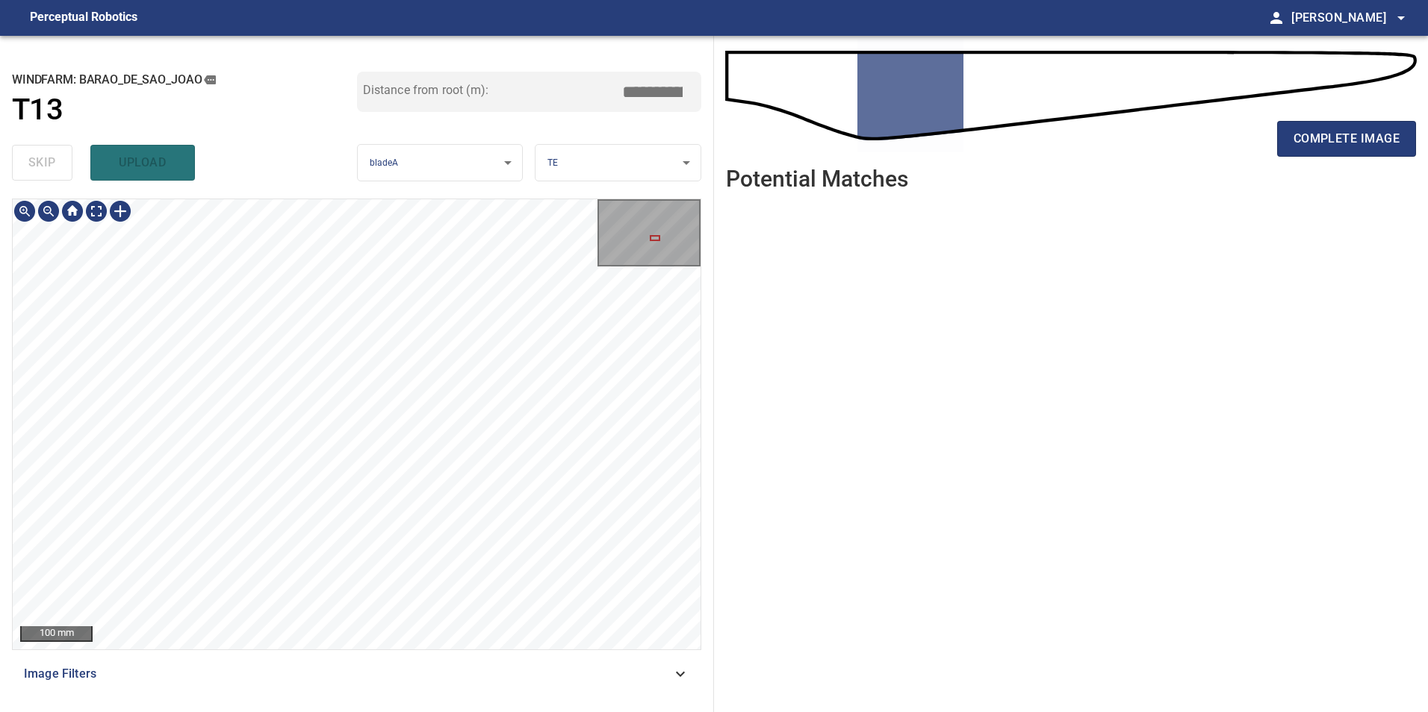
click at [776, 282] on div "**********" at bounding box center [714, 374] width 1428 height 677
click at [763, 280] on div "**********" at bounding box center [714, 374] width 1428 height 677
click at [1360, 143] on span "complete image" at bounding box center [1346, 138] width 106 height 21
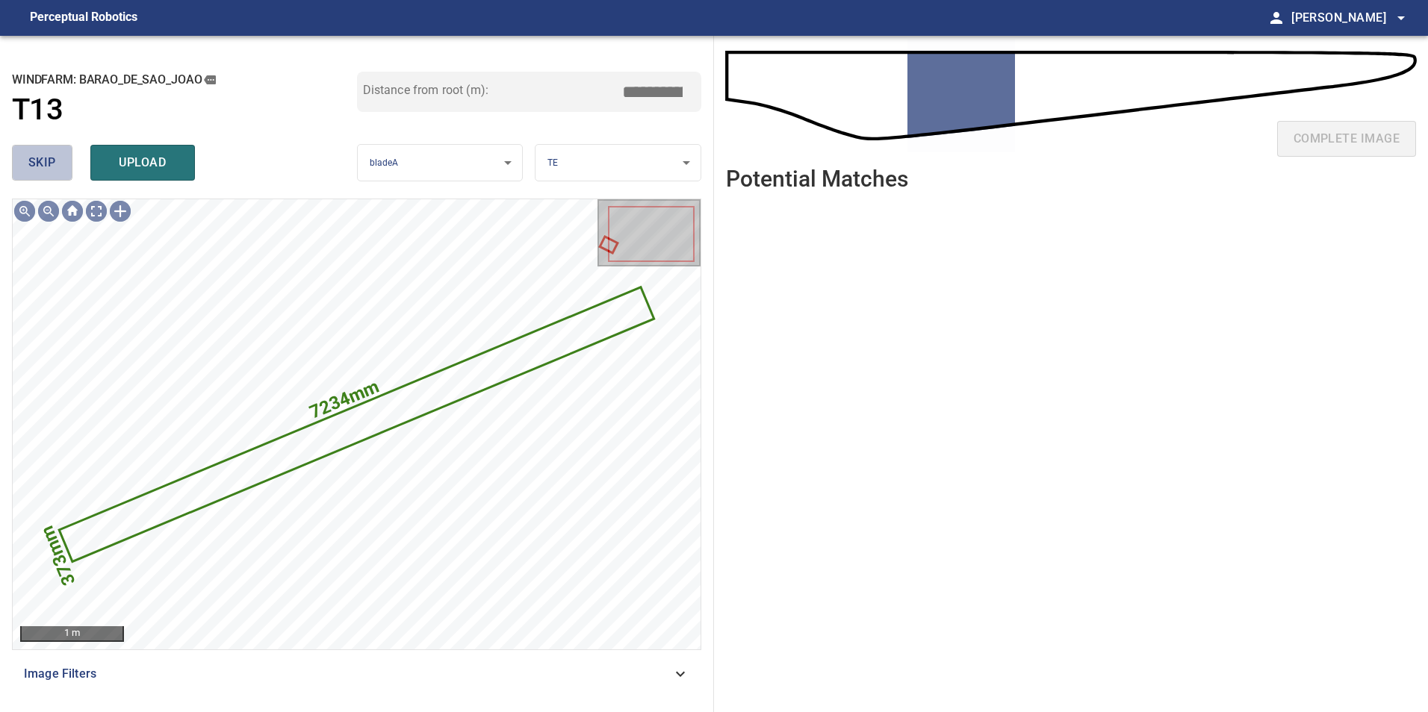
click at [32, 154] on span "skip" at bounding box center [42, 162] width 28 height 21
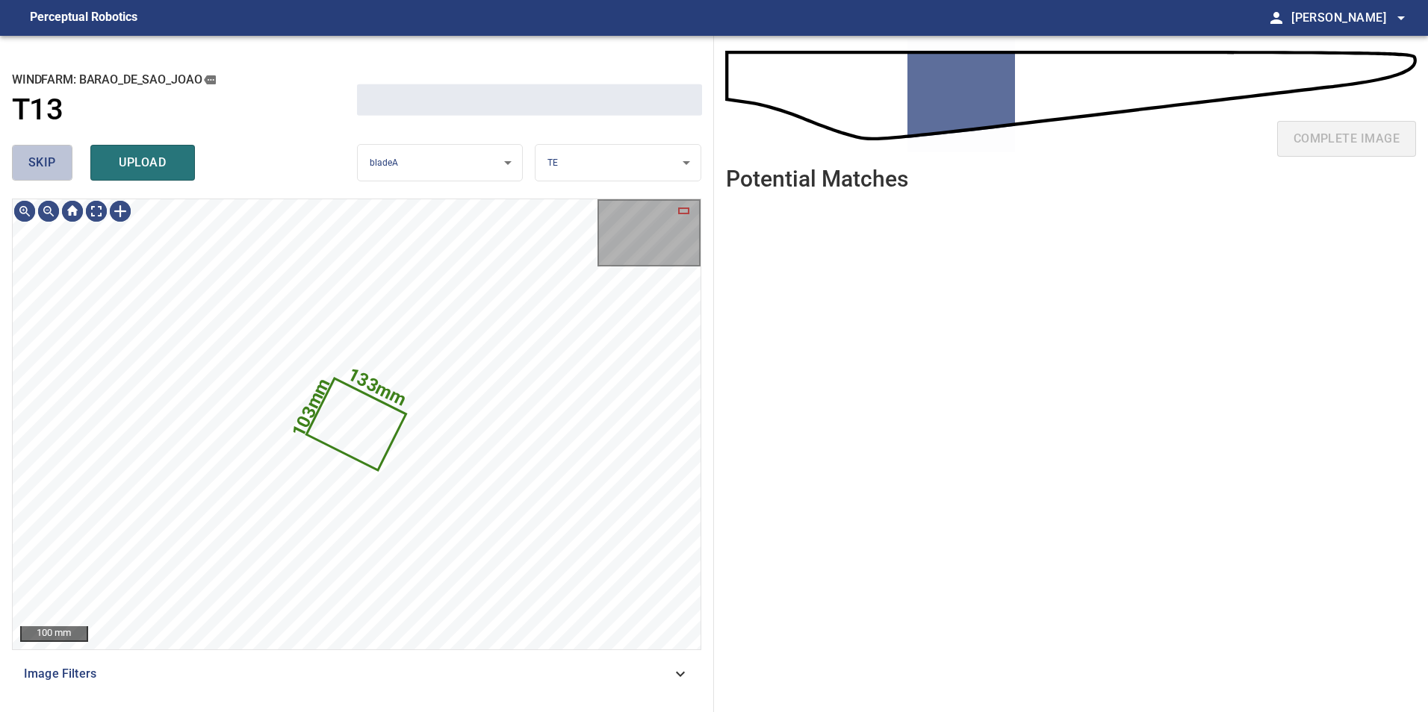
click at [32, 154] on span "skip" at bounding box center [42, 162] width 28 height 21
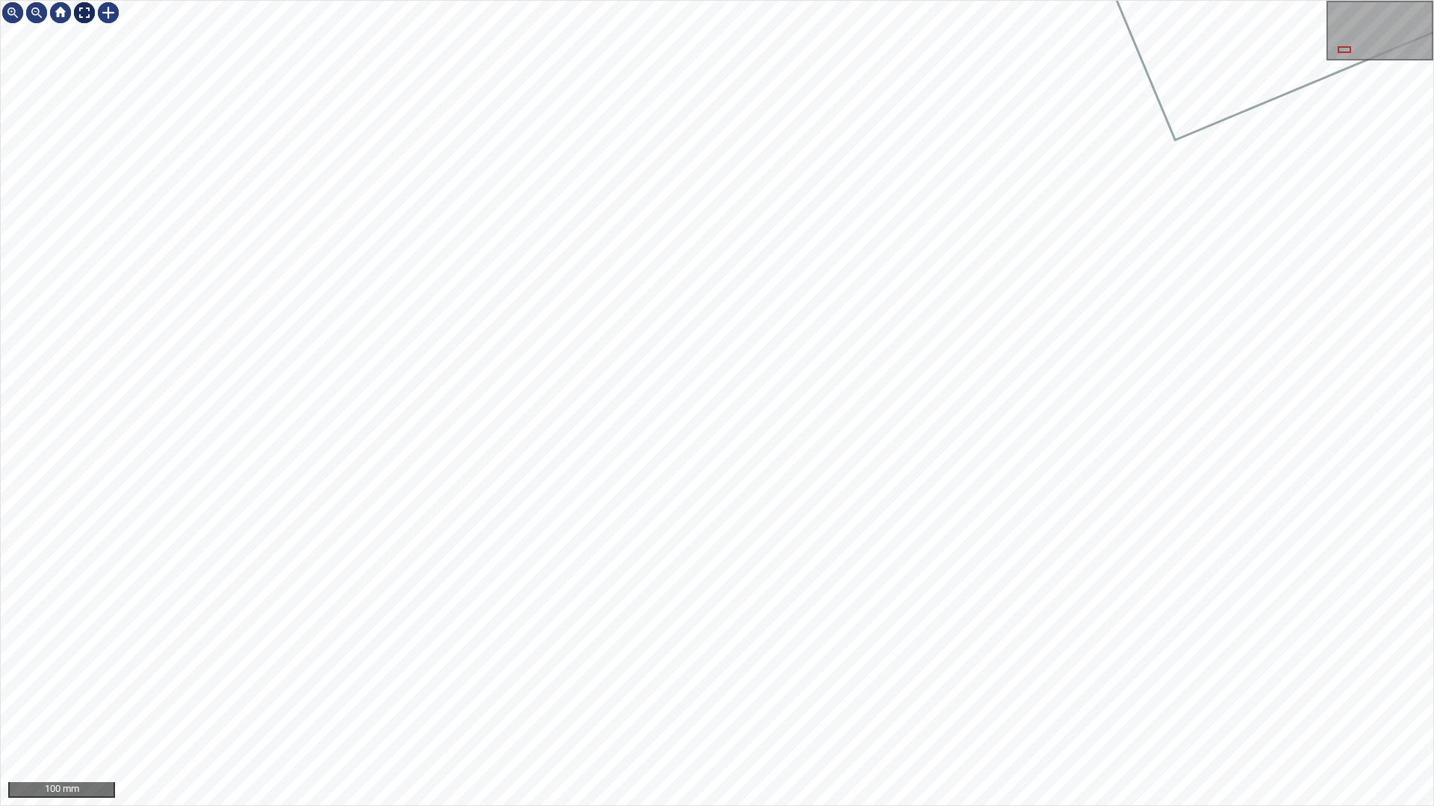
click at [88, 13] on div at bounding box center [84, 13] width 24 height 24
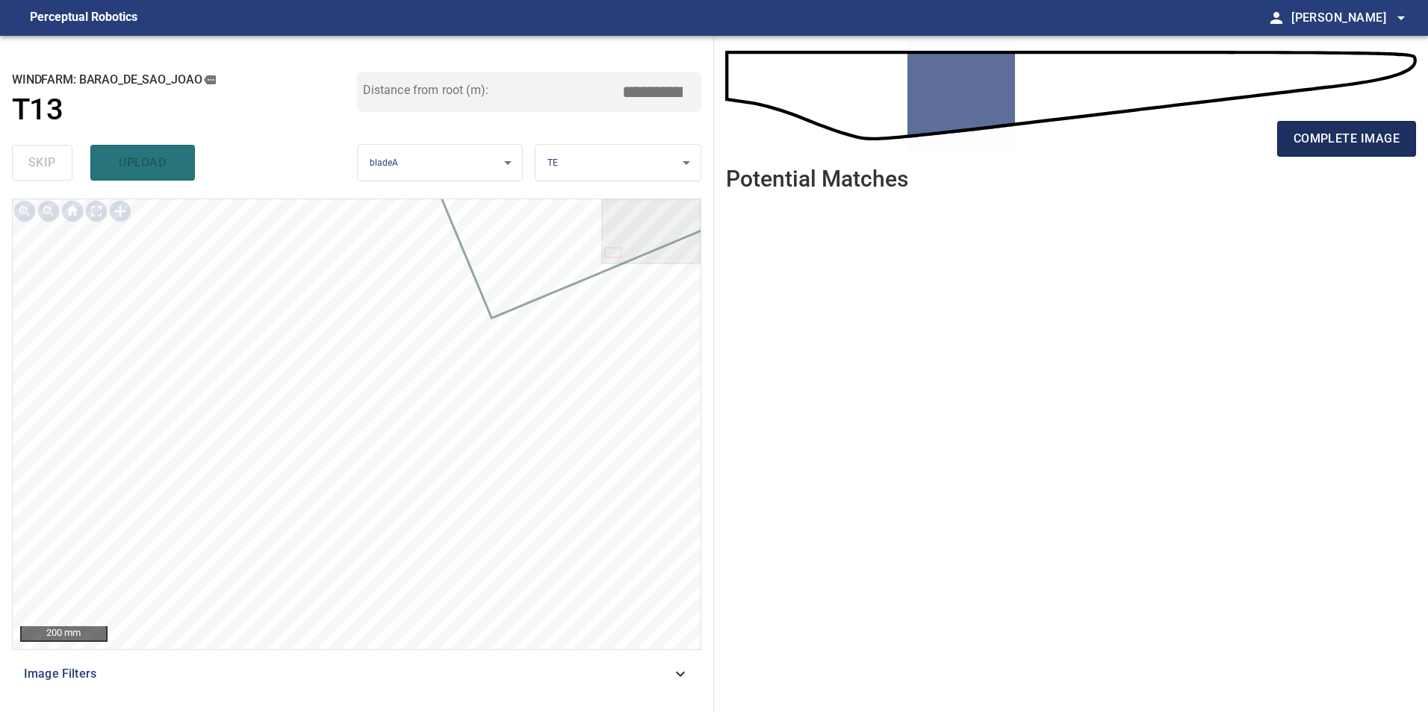
drag, startPoint x: 1378, startPoint y: 164, endPoint x: 1369, endPoint y: 143, distance: 22.1
click at [1376, 161] on div "complete image" at bounding box center [1071, 145] width 690 height 60
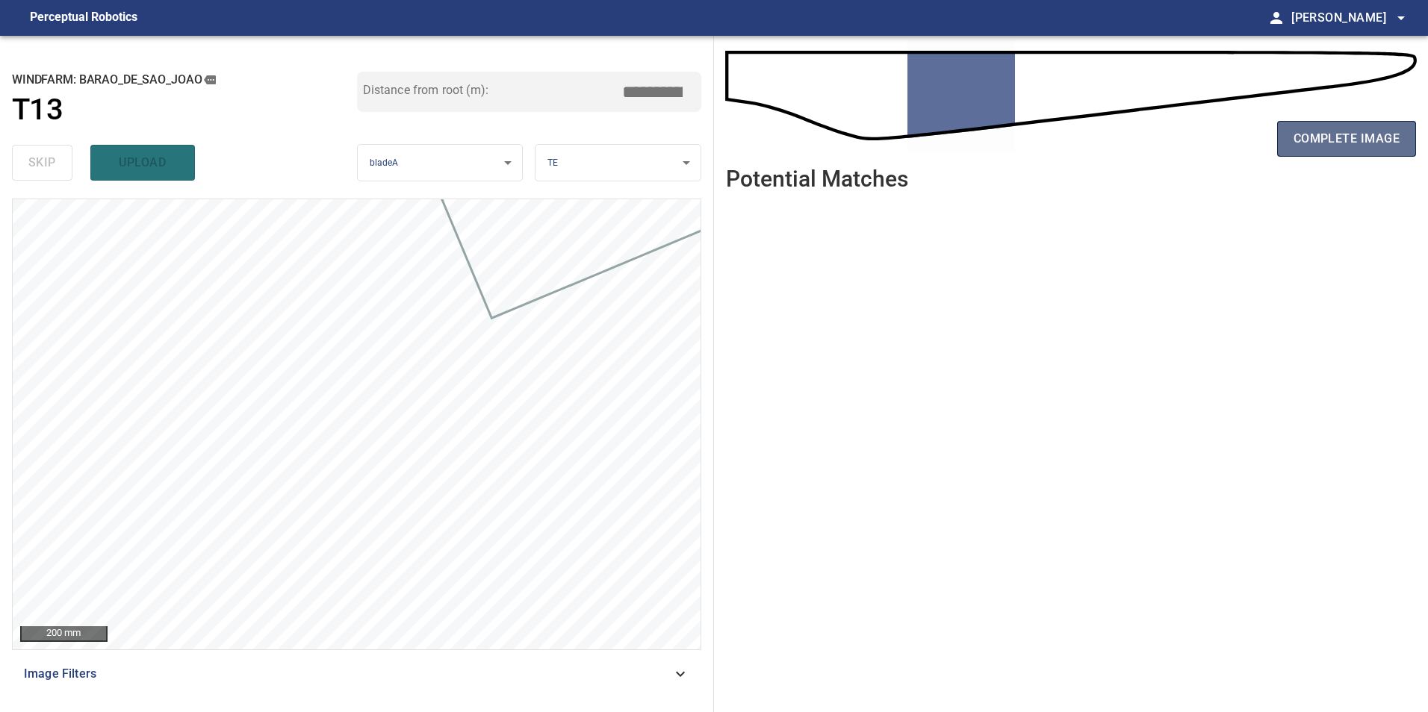
click at [1369, 147] on span "complete image" at bounding box center [1346, 138] width 106 height 21
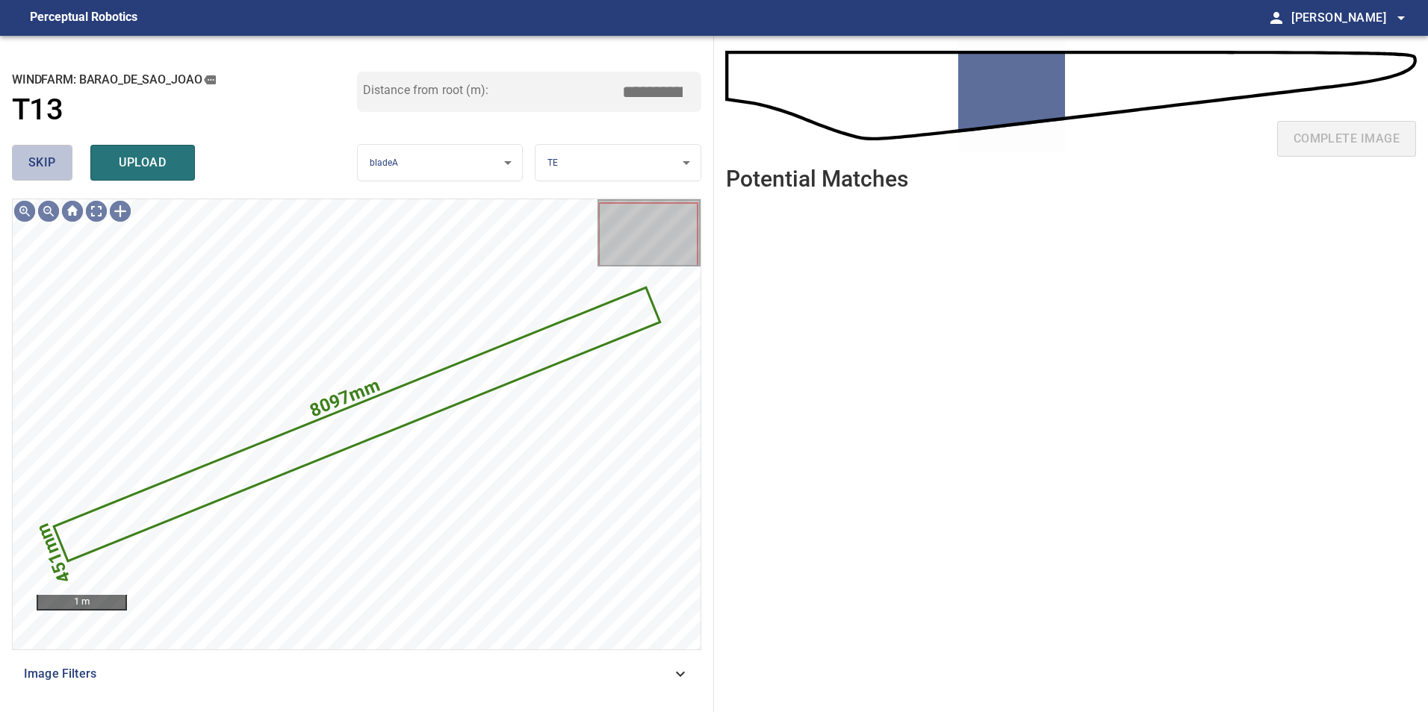
click at [35, 166] on span "skip" at bounding box center [42, 162] width 28 height 21
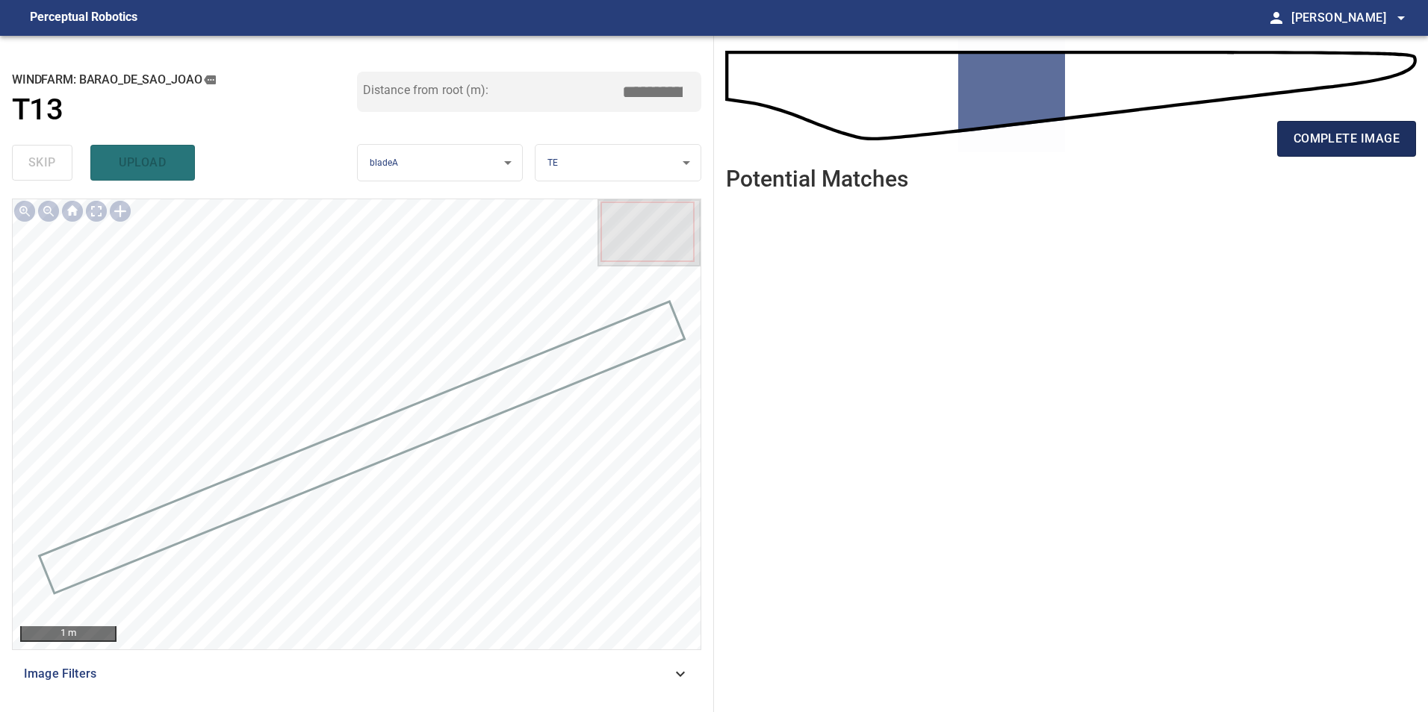
click at [1345, 131] on span "complete image" at bounding box center [1346, 138] width 106 height 21
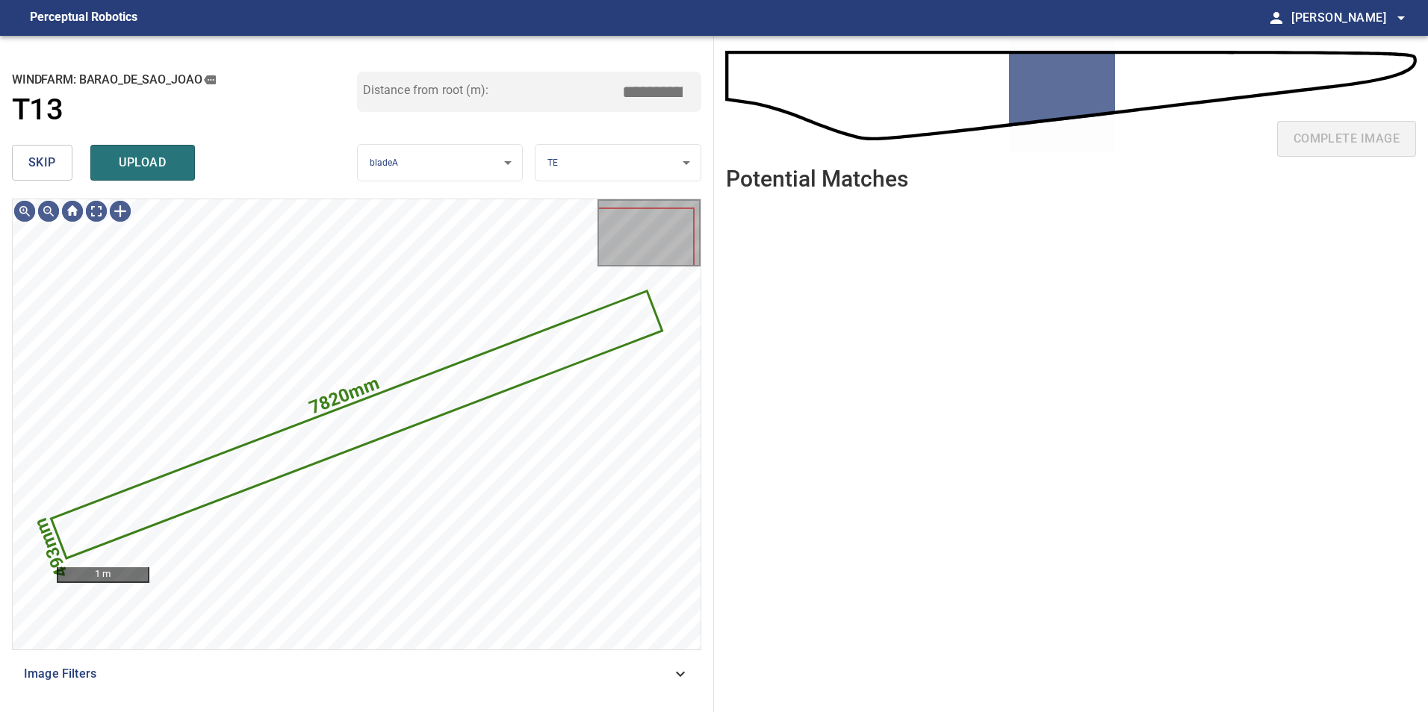
drag, startPoint x: 51, startPoint y: 154, endPoint x: 49, endPoint y: 168, distance: 14.3
click at [49, 159] on span "skip" at bounding box center [42, 162] width 28 height 21
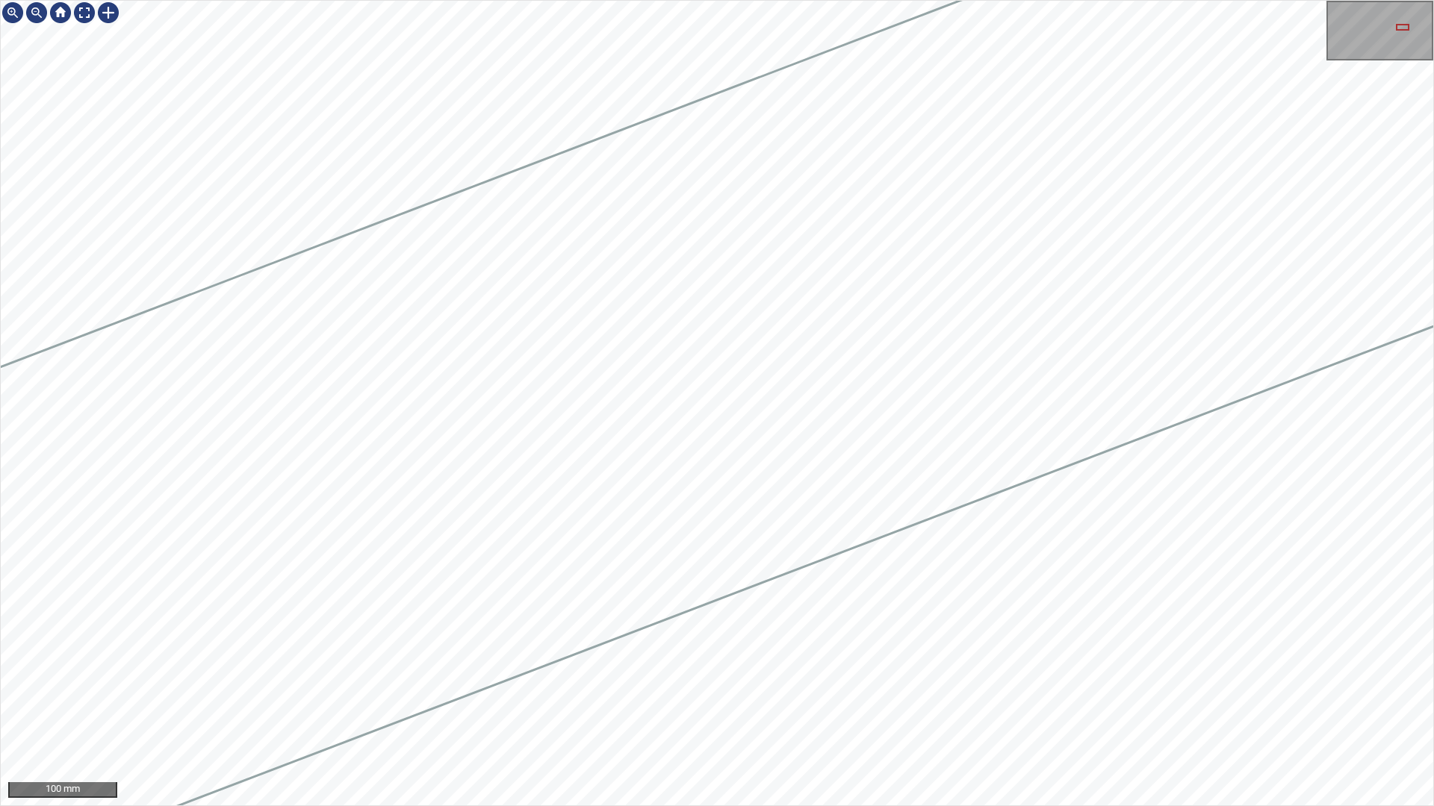
click at [1427, 194] on html "100 mm" at bounding box center [717, 403] width 1434 height 806
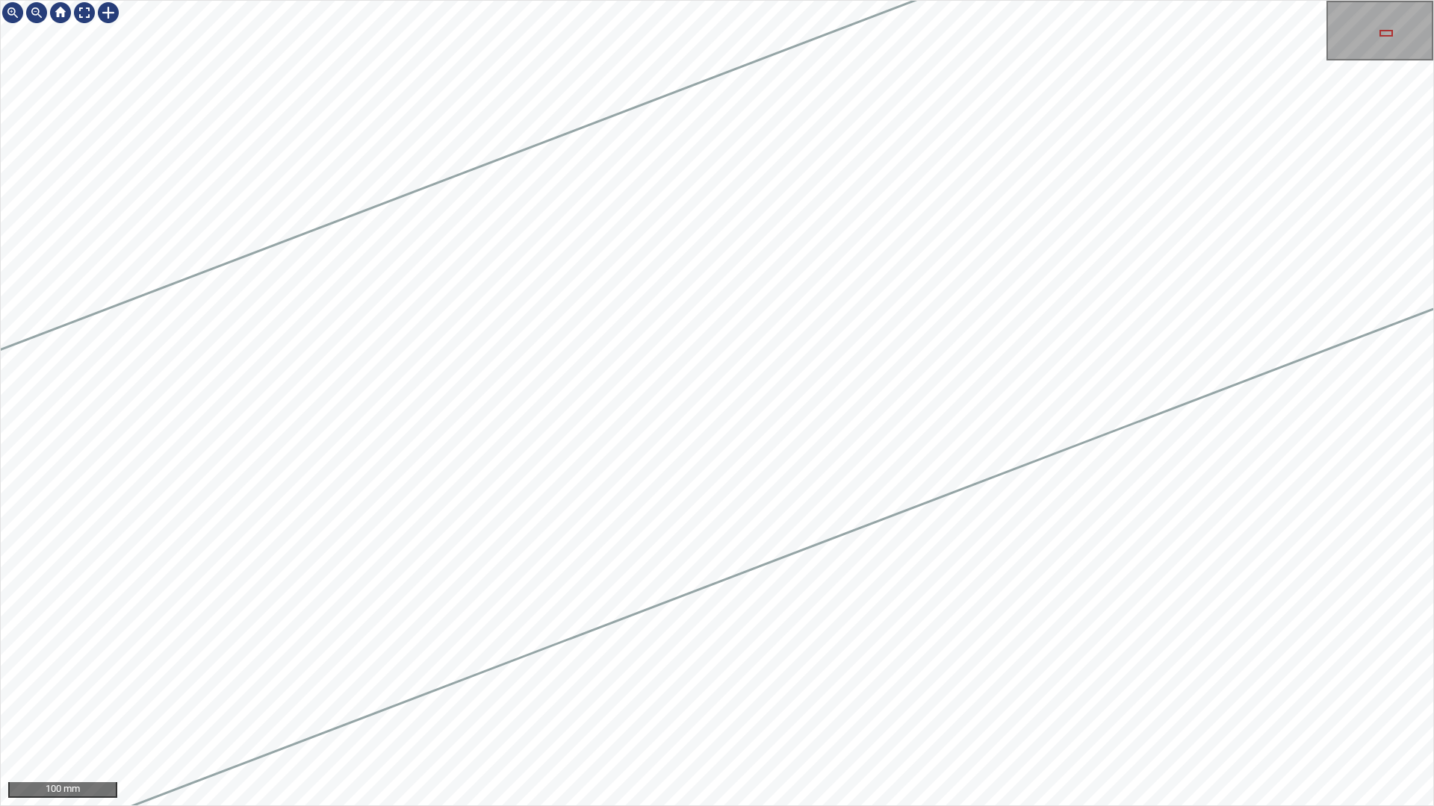
click at [1427, 443] on html "100 mm" at bounding box center [717, 403] width 1434 height 806
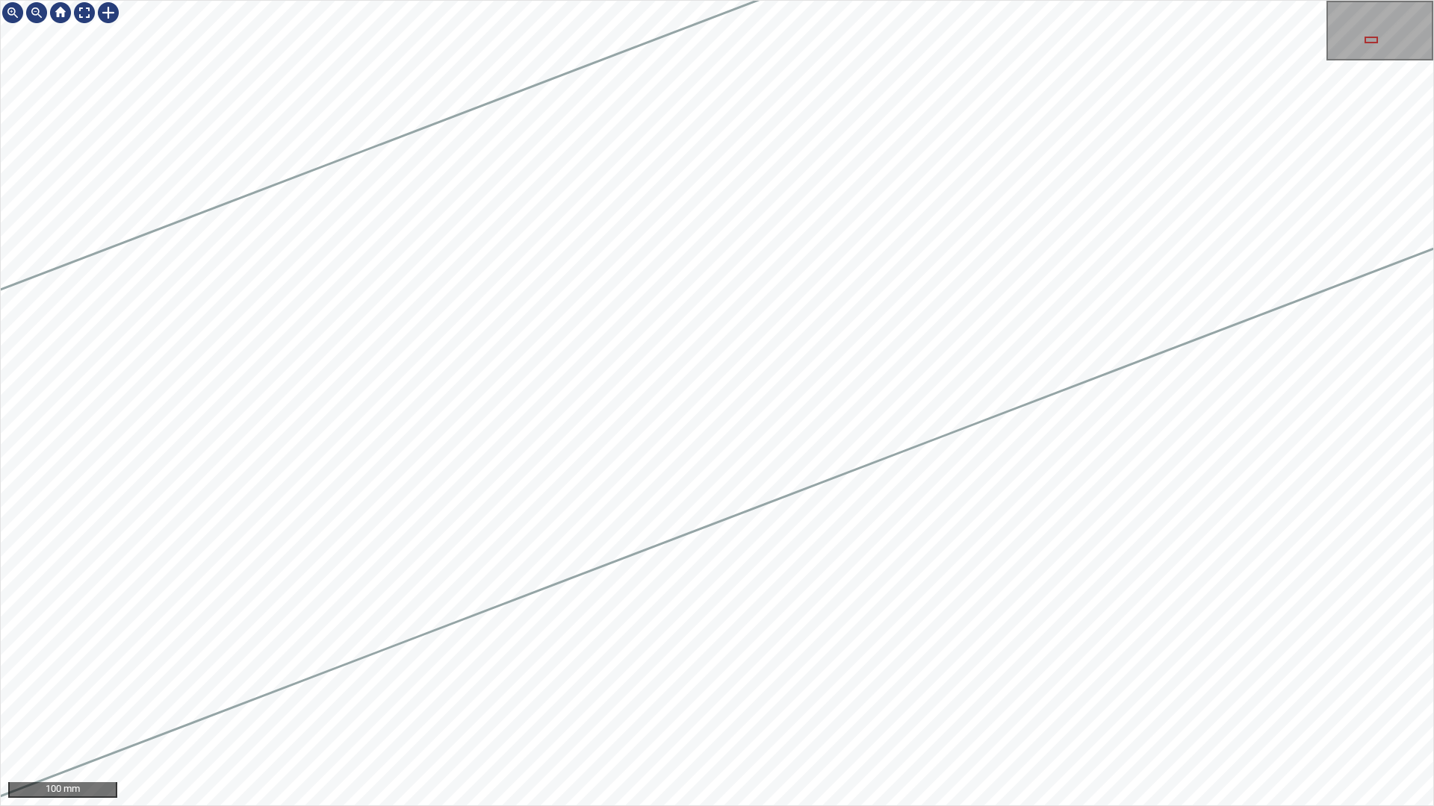
click at [1427, 305] on html "100 mm" at bounding box center [717, 403] width 1434 height 806
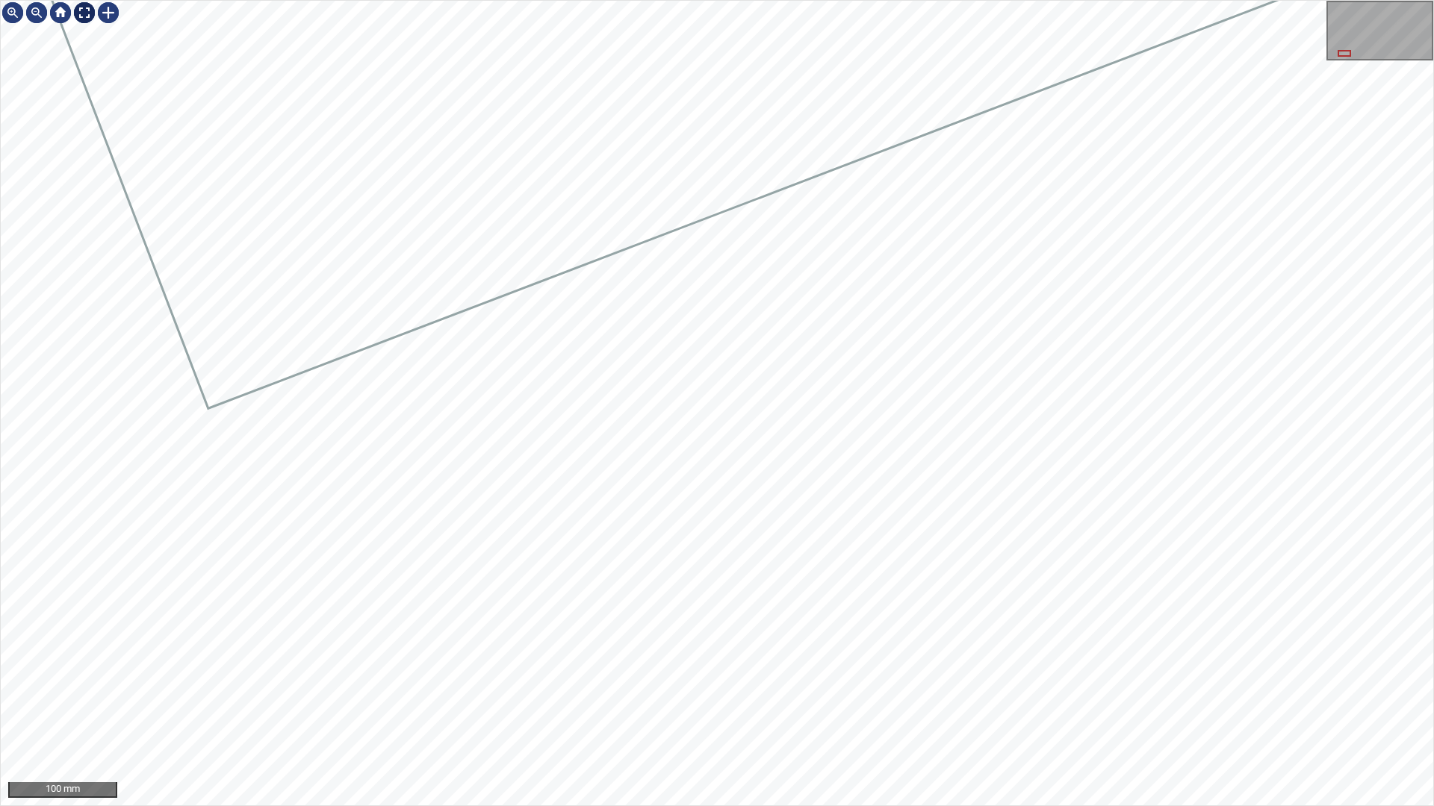
click at [75, 7] on div at bounding box center [84, 13] width 24 height 24
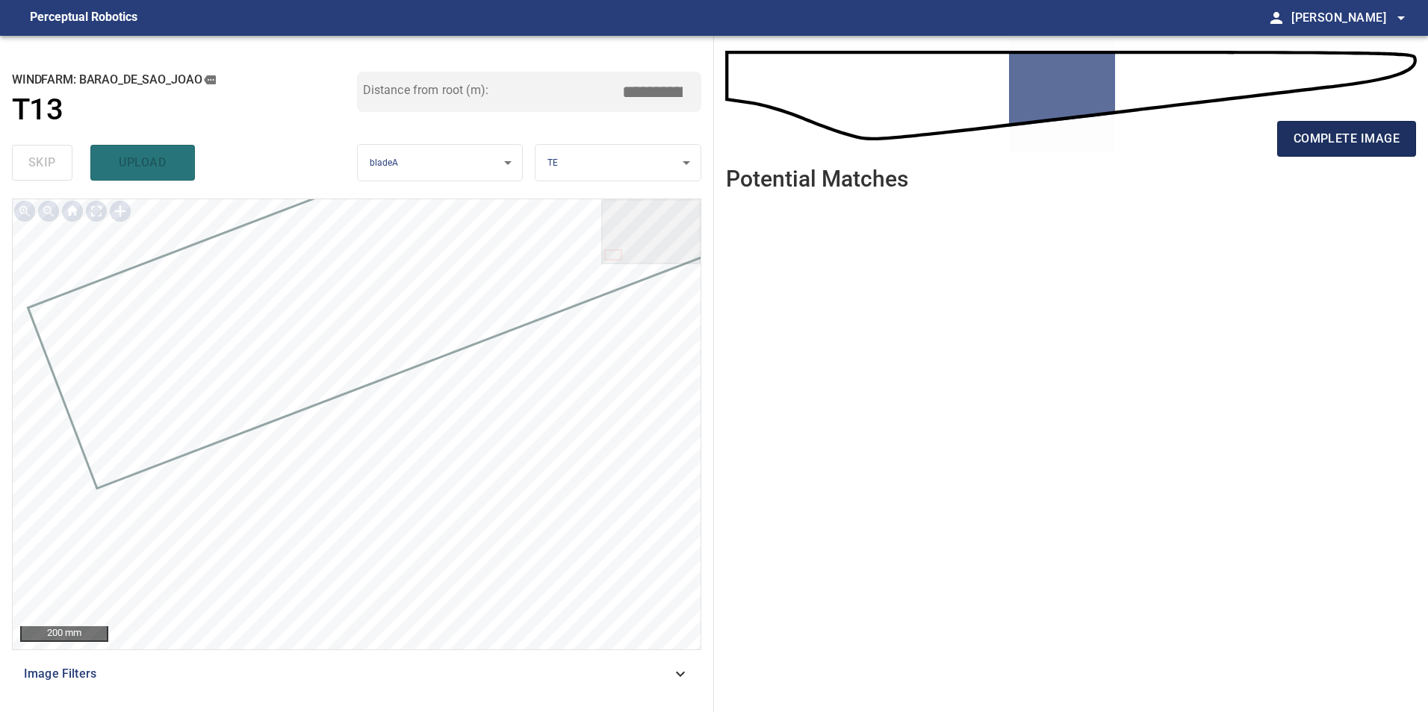
click at [1358, 140] on span "complete image" at bounding box center [1346, 138] width 106 height 21
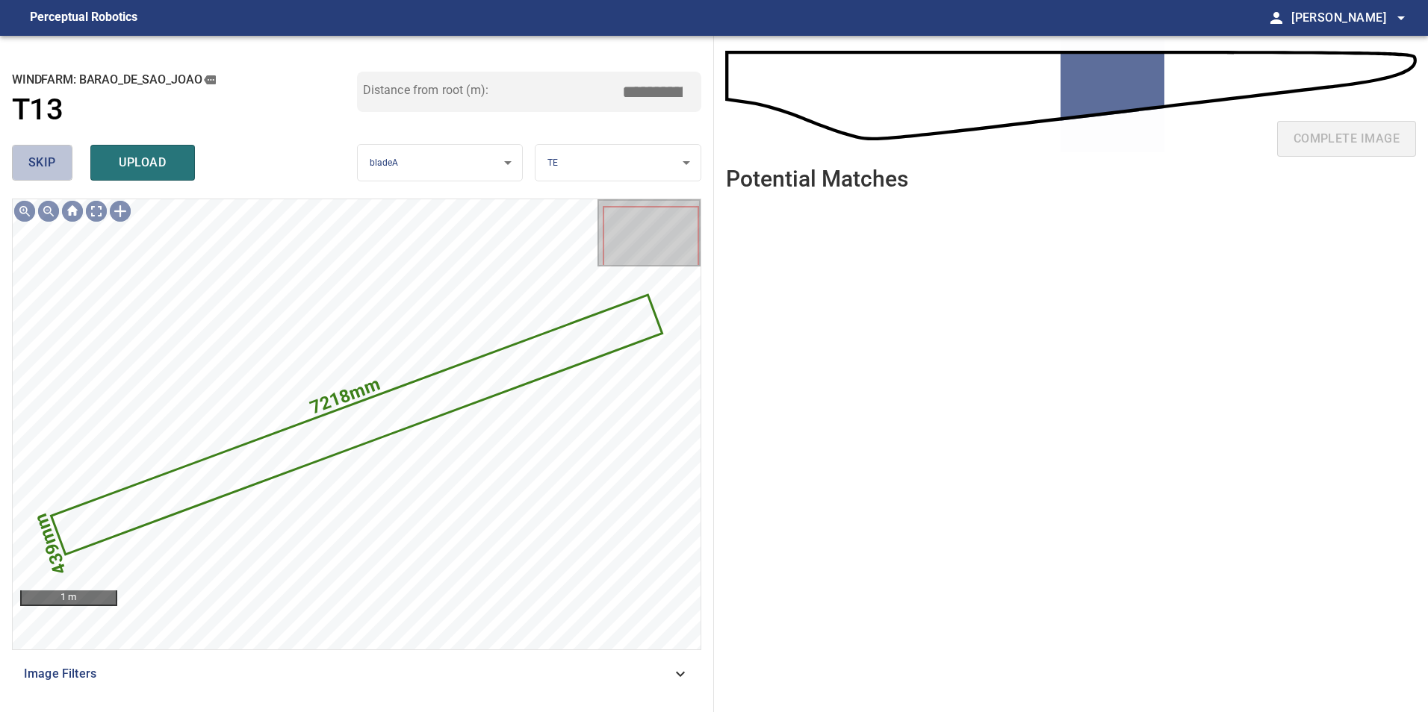
drag, startPoint x: 57, startPoint y: 159, endPoint x: 65, endPoint y: 192, distance: 33.9
click at [57, 161] on button "skip" at bounding box center [42, 163] width 60 height 36
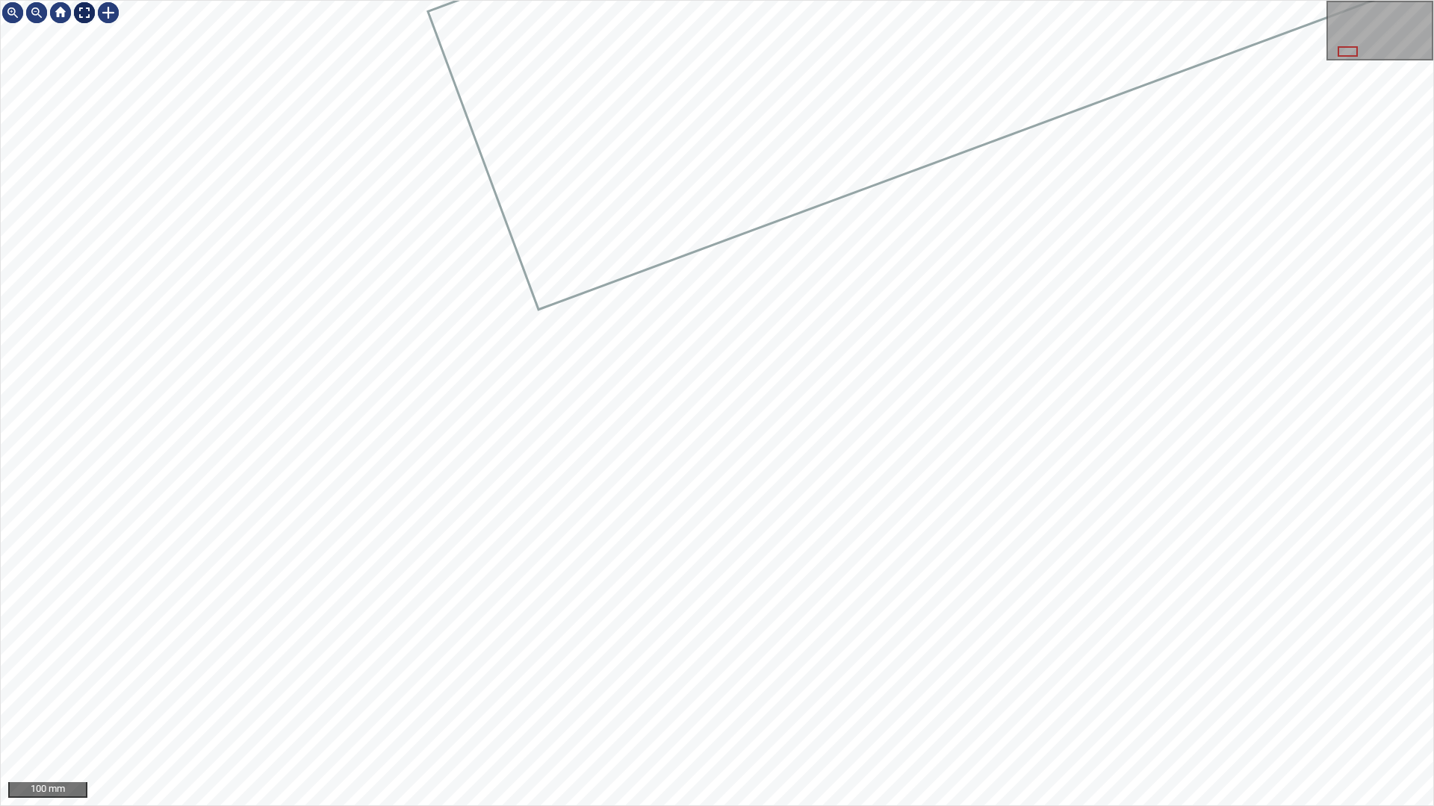
click at [89, 10] on div at bounding box center [84, 13] width 24 height 24
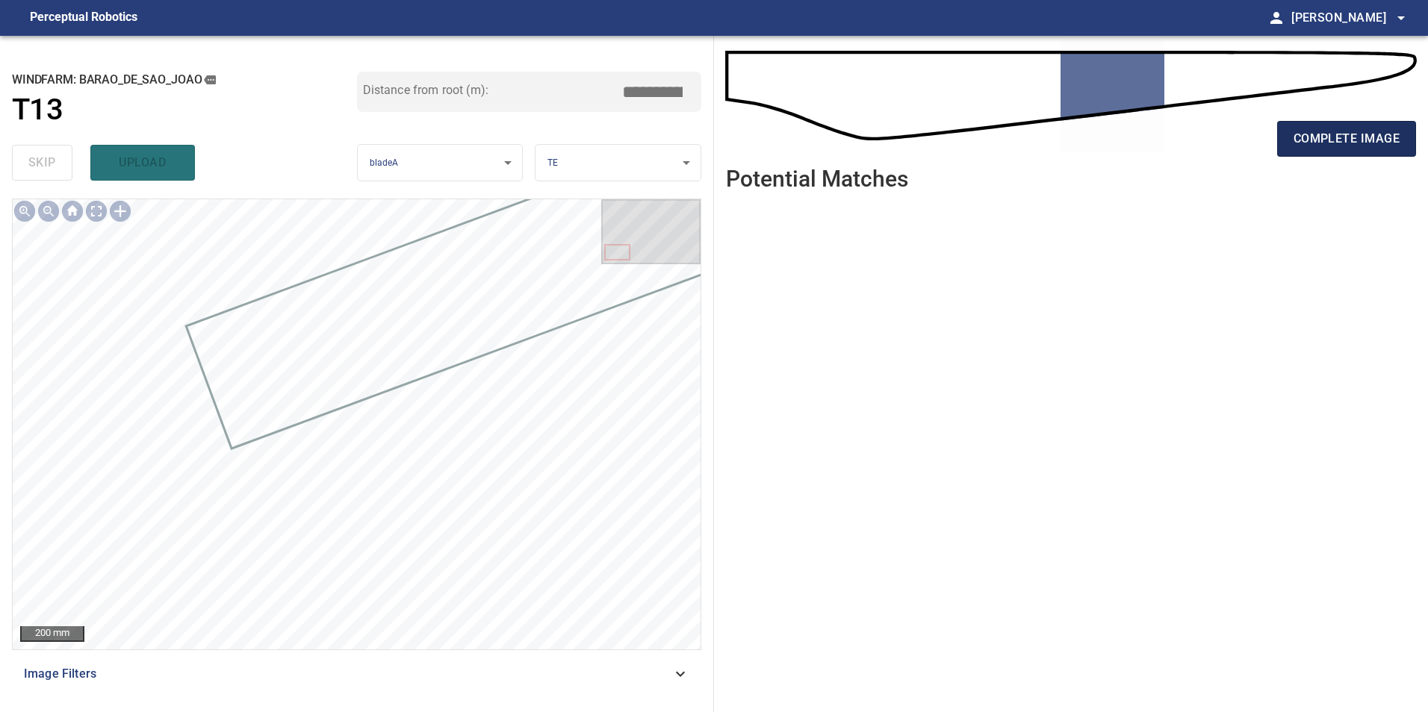
click at [1363, 143] on span "complete image" at bounding box center [1346, 138] width 106 height 21
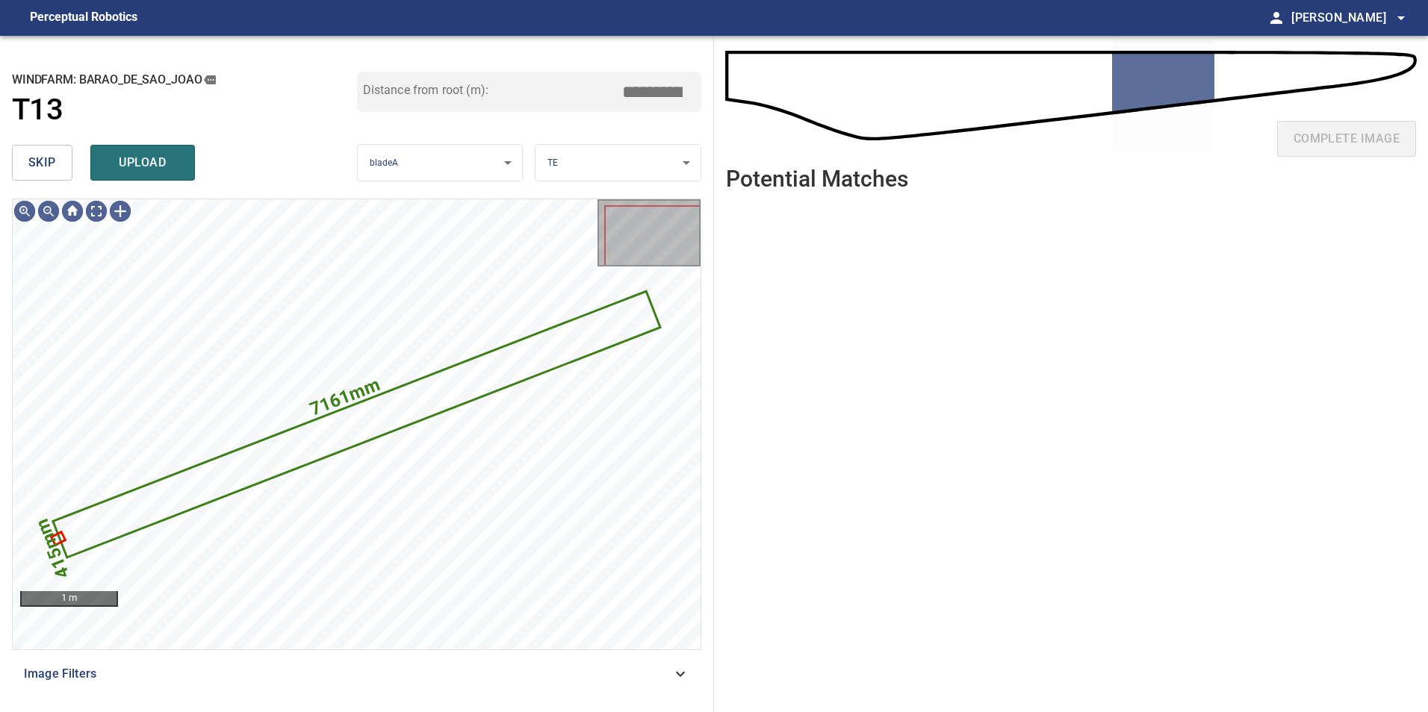
click at [44, 165] on span "skip" at bounding box center [42, 162] width 28 height 21
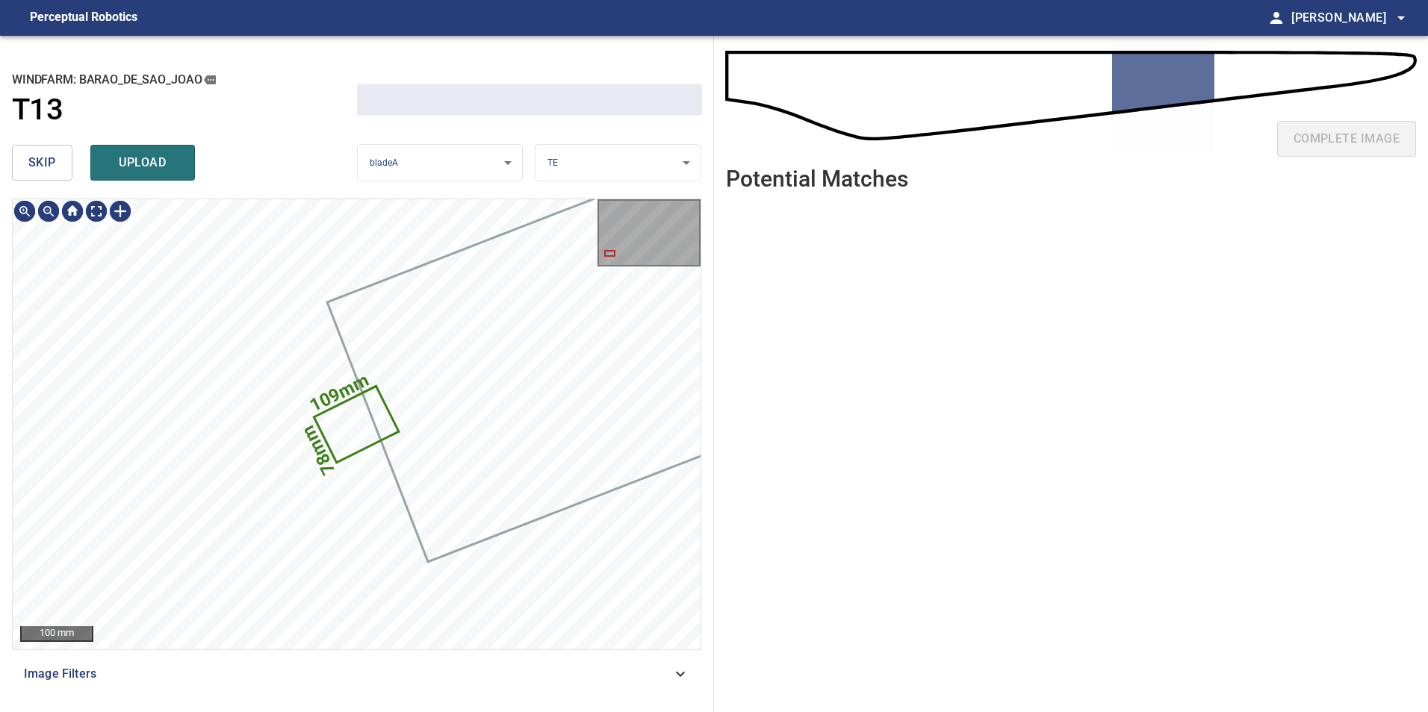
click at [47, 167] on span "skip" at bounding box center [42, 162] width 28 height 21
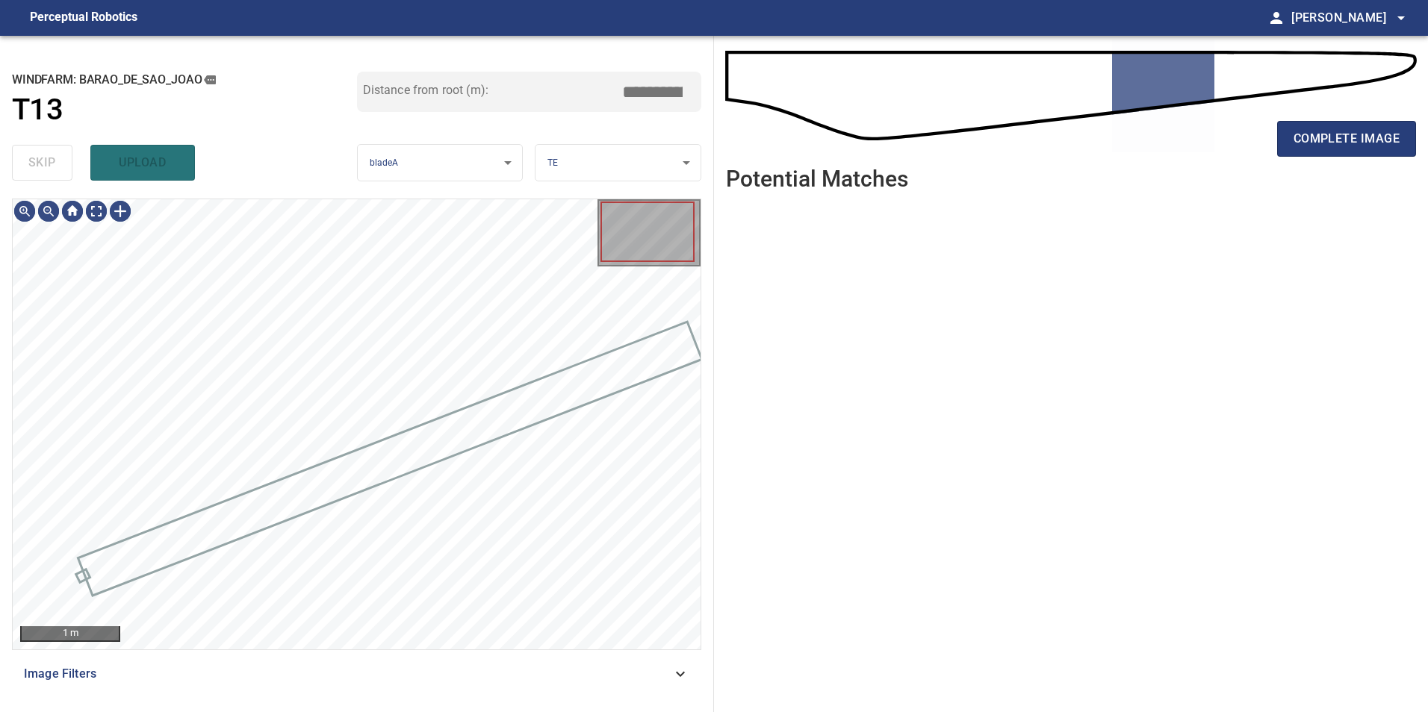
click at [48, 168] on div "skip upload" at bounding box center [184, 163] width 345 height 48
drag, startPoint x: 48, startPoint y: 169, endPoint x: 57, endPoint y: 191, distance: 24.1
click at [51, 178] on div "skip upload" at bounding box center [184, 163] width 345 height 48
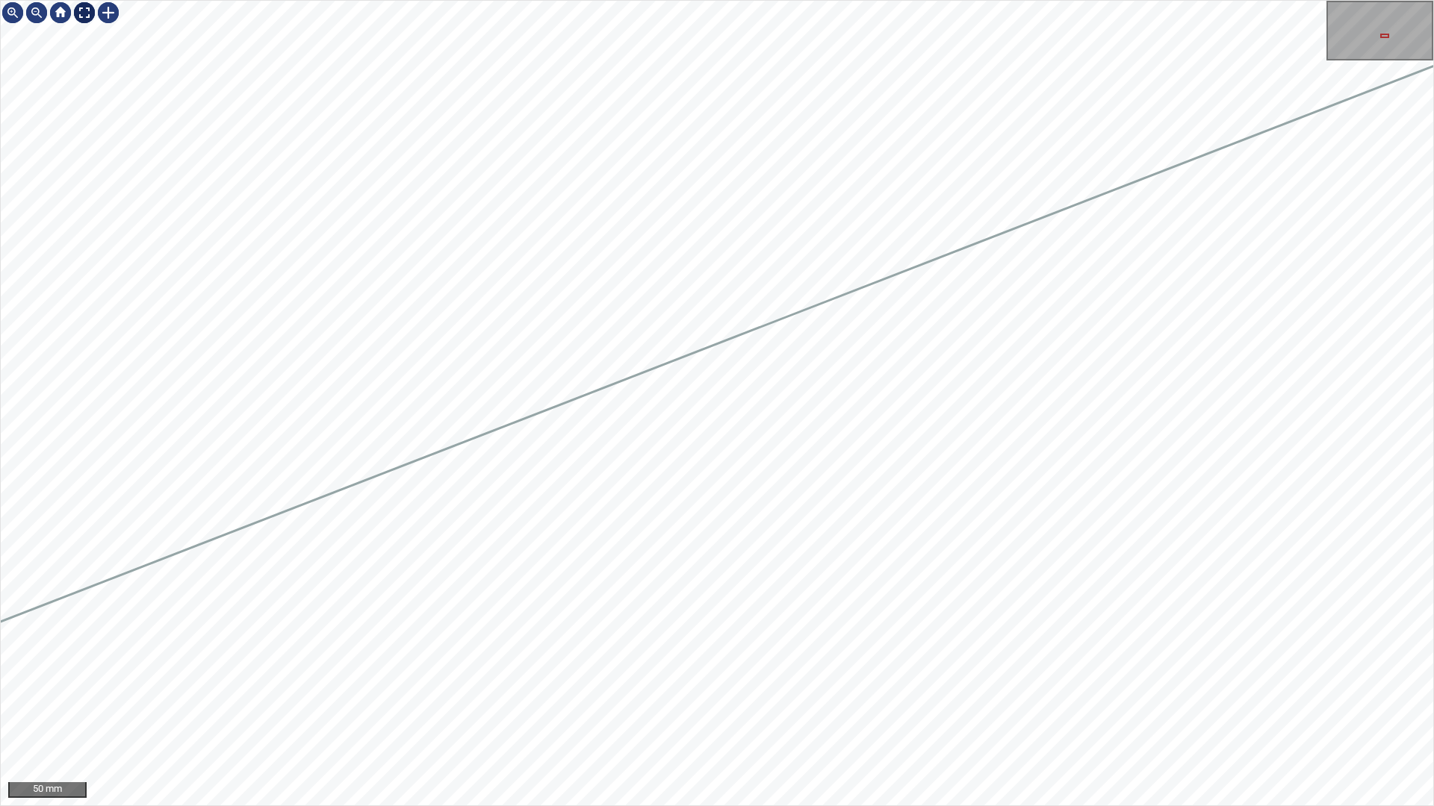
click at [87, 16] on div at bounding box center [84, 13] width 24 height 24
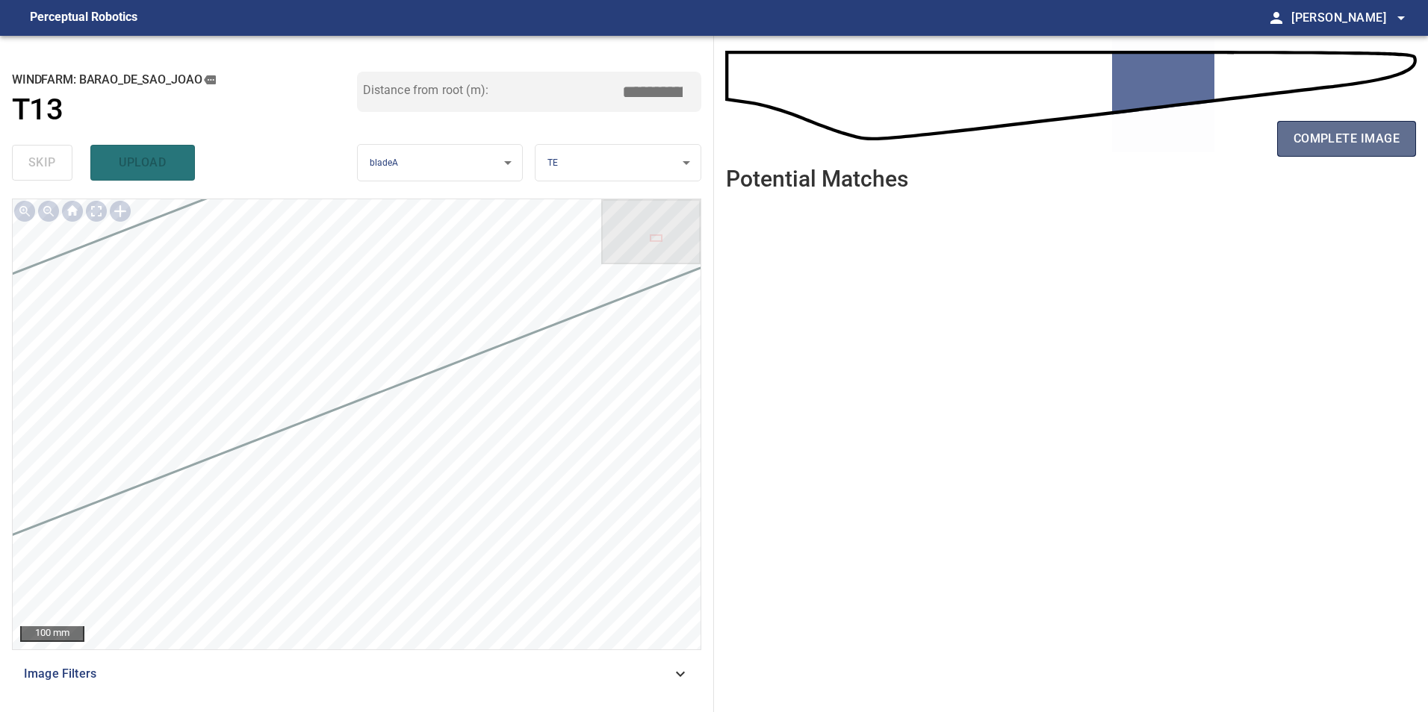
click at [1308, 127] on button "complete image" at bounding box center [1346, 139] width 139 height 36
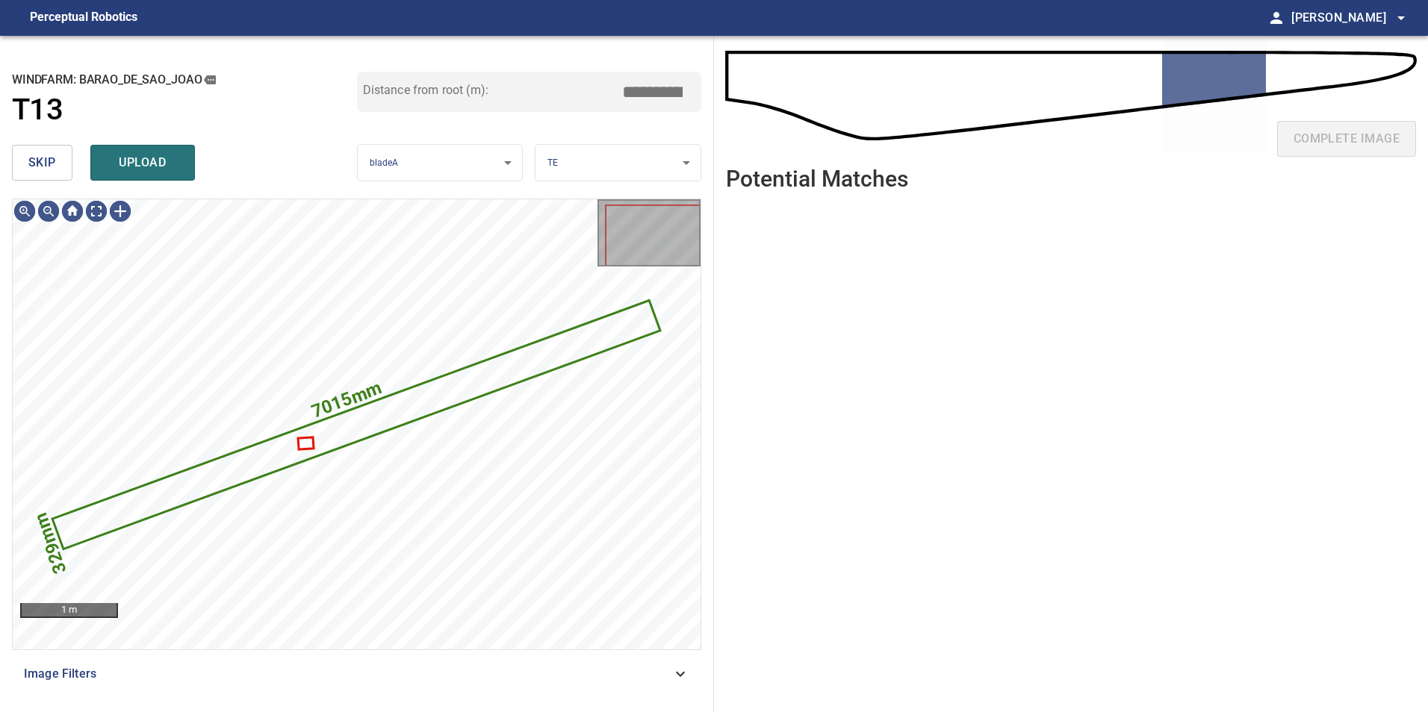
click at [55, 167] on span "skip" at bounding box center [42, 162] width 28 height 21
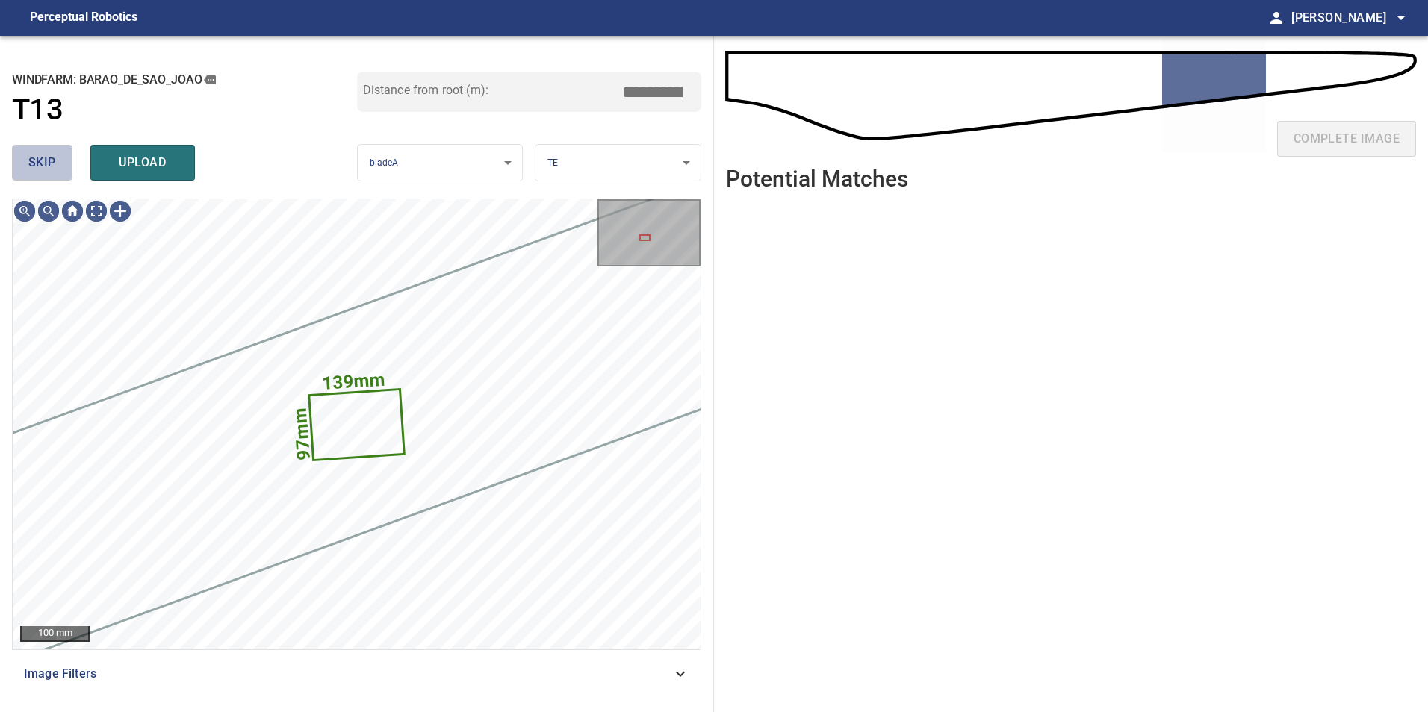
click at [56, 167] on button "skip" at bounding box center [42, 163] width 60 height 36
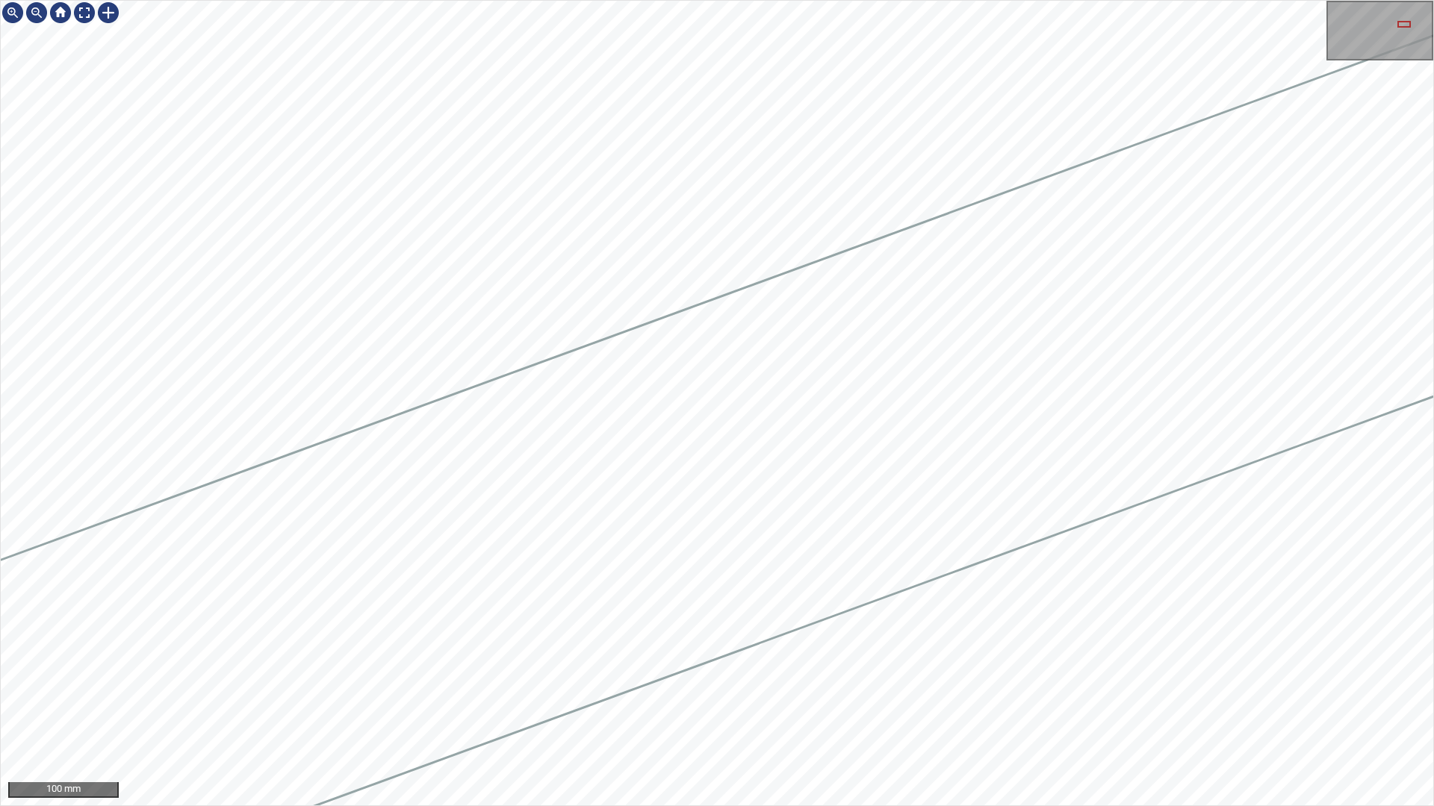
click at [1427, 475] on html "100 mm" at bounding box center [717, 403] width 1434 height 806
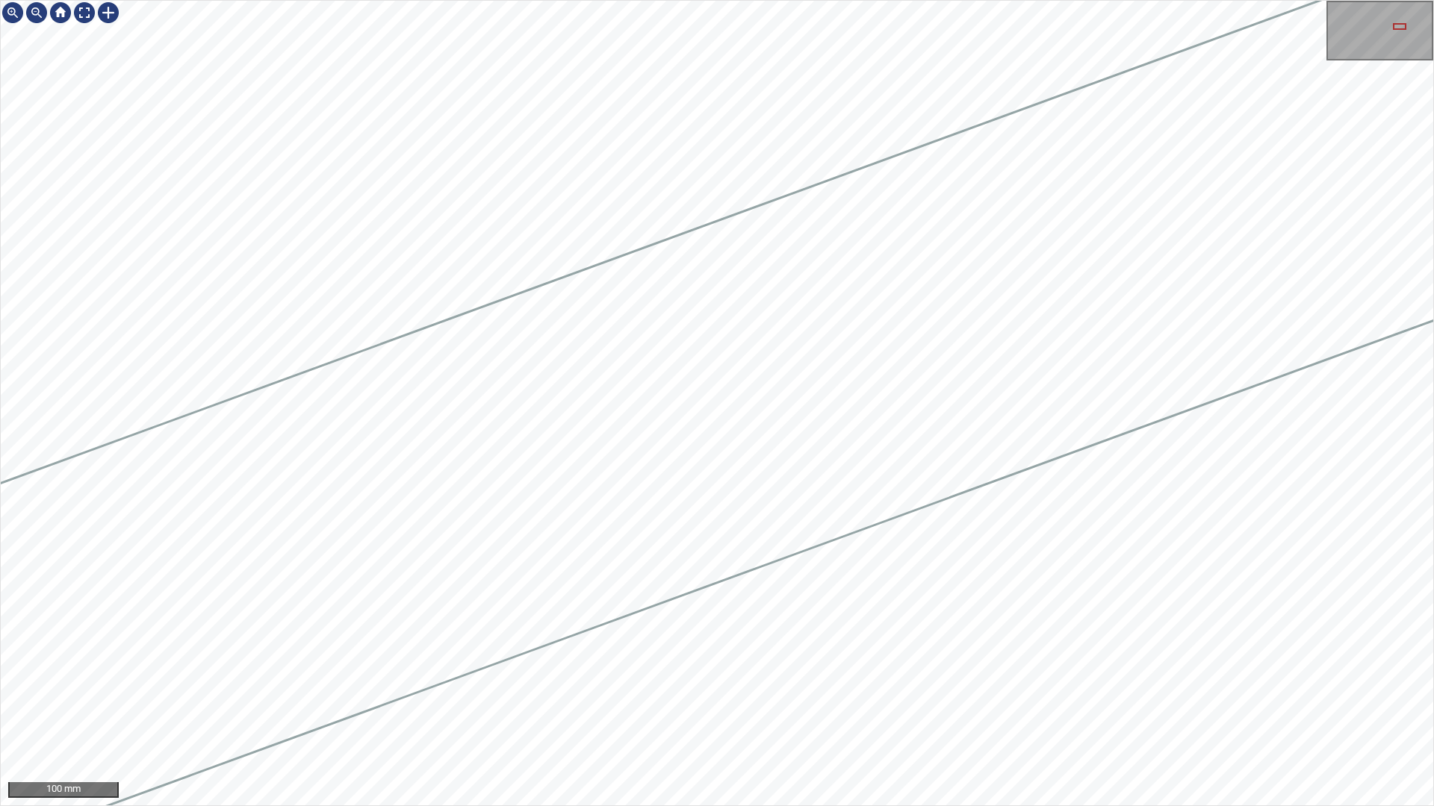
click at [1119, 385] on div at bounding box center [717, 403] width 1432 height 805
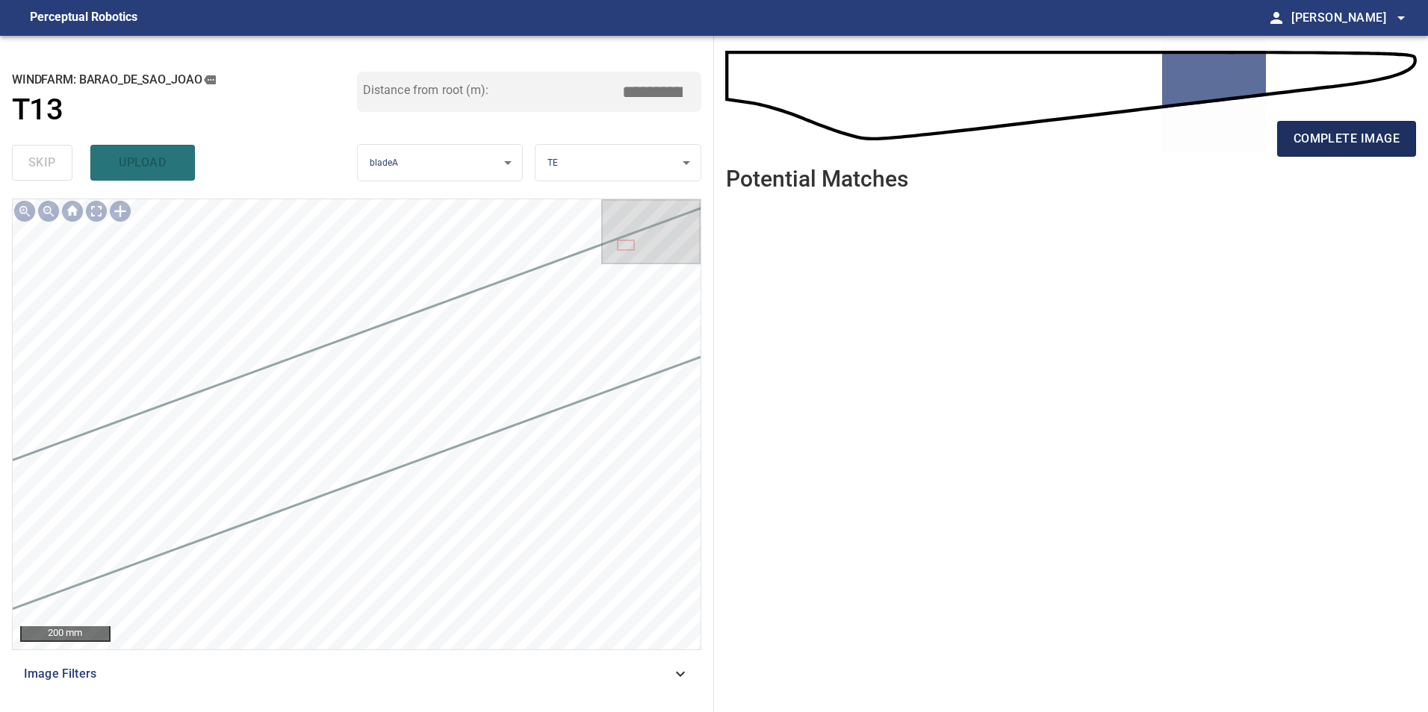
click at [1328, 147] on span "complete image" at bounding box center [1346, 138] width 106 height 21
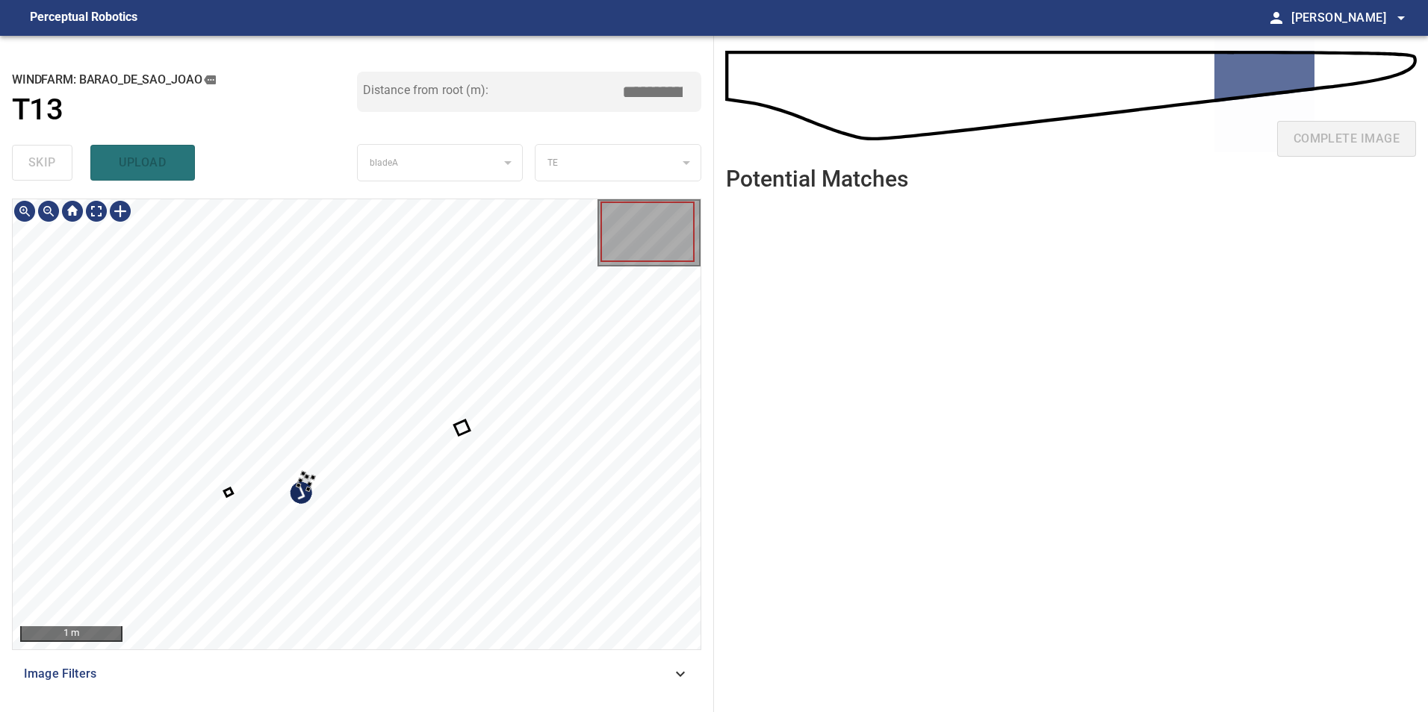
click at [394, 568] on div at bounding box center [357, 424] width 688 height 450
click at [562, 531] on div at bounding box center [357, 424] width 688 height 450
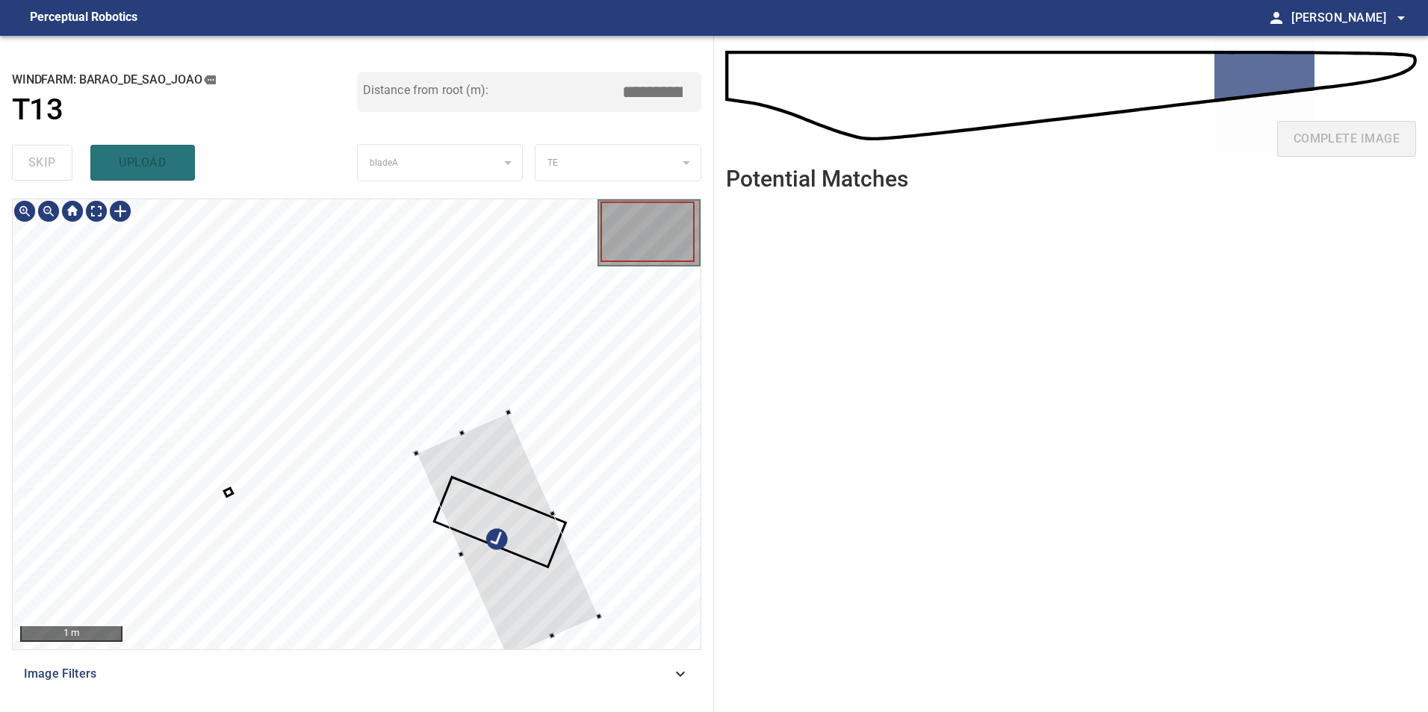
click at [596, 654] on div "1 m Image Filters" at bounding box center [356, 450] width 689 height 502
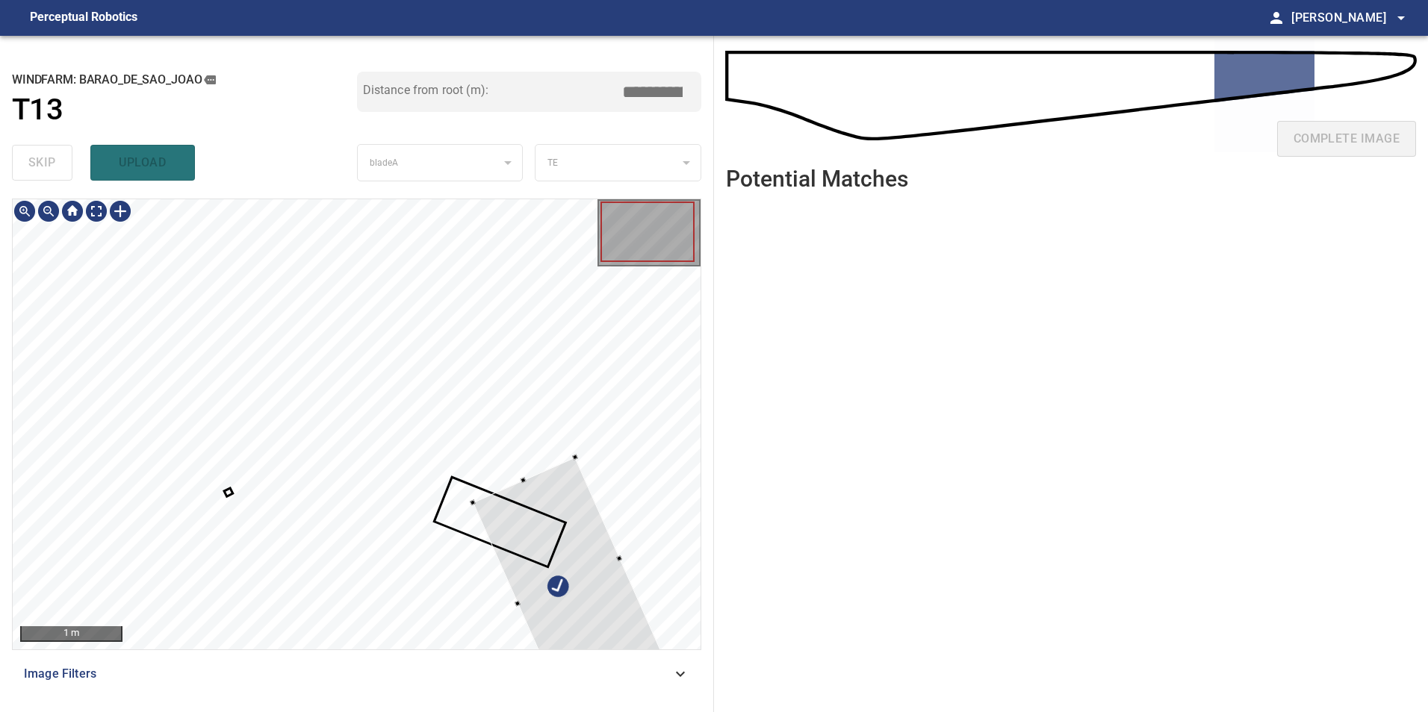
click at [592, 597] on div at bounding box center [569, 582] width 193 height 249
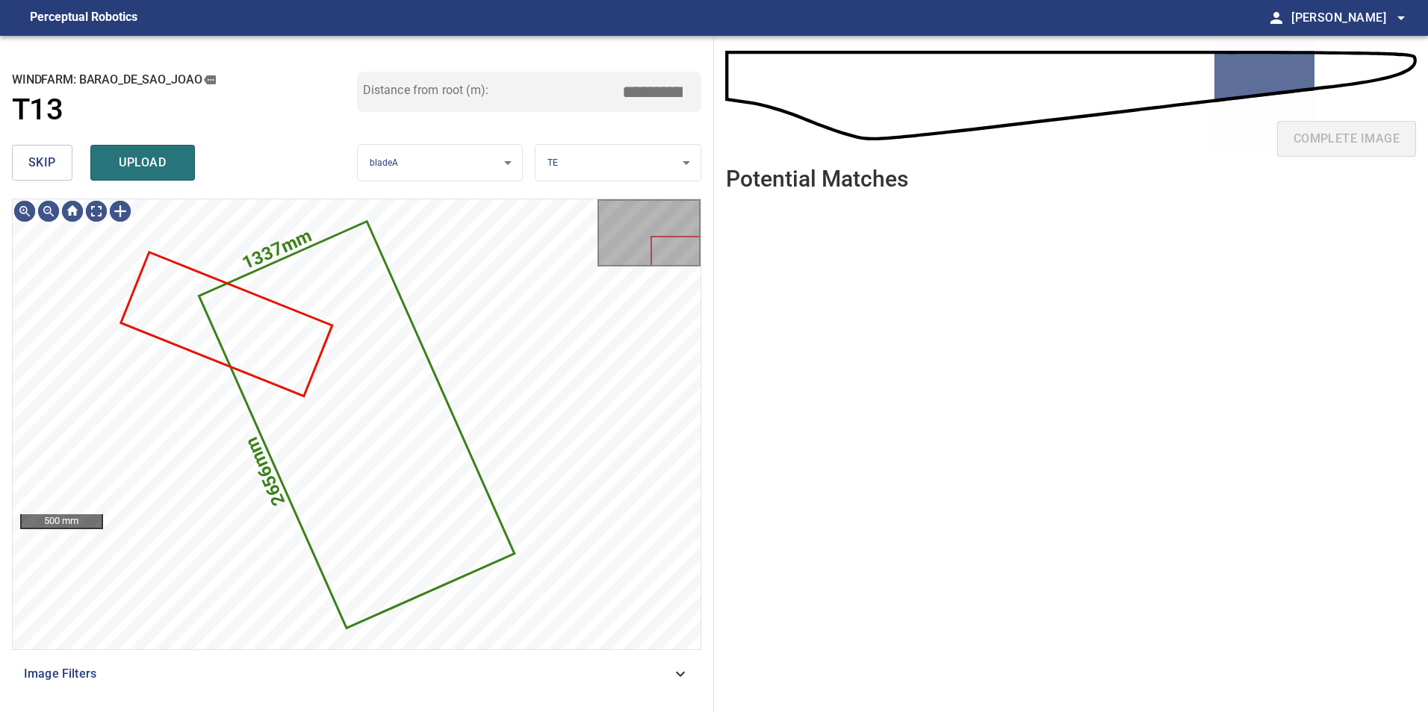
click at [38, 152] on button "skip" at bounding box center [42, 163] width 60 height 36
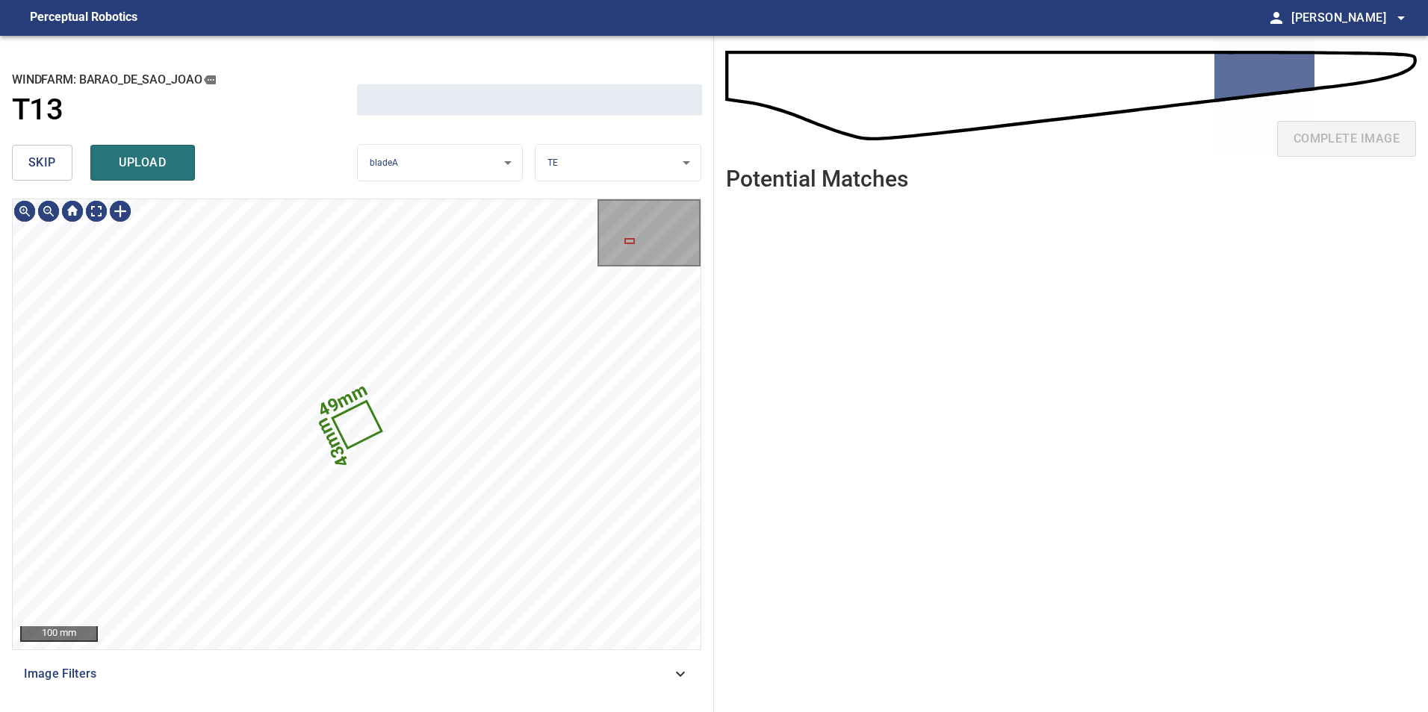
click at [38, 154] on span "skip" at bounding box center [42, 162] width 28 height 21
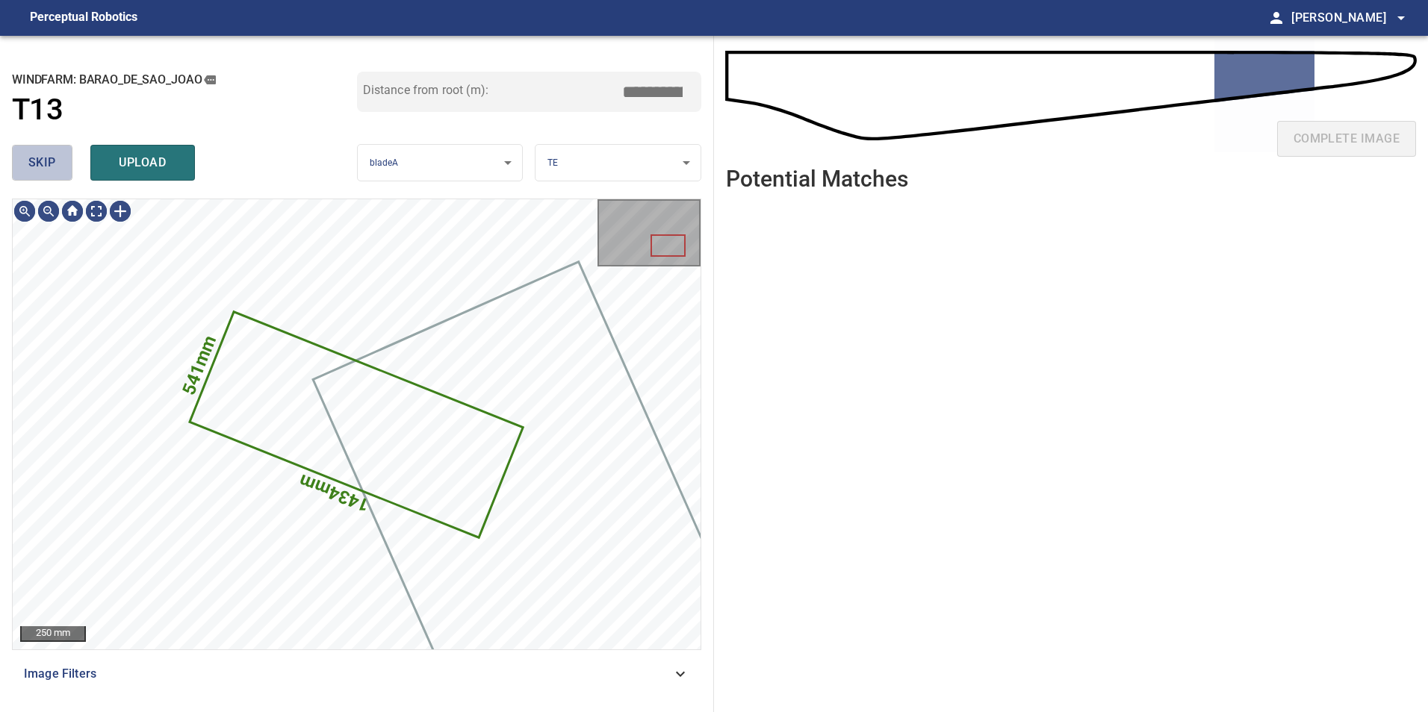
click at [38, 154] on span "skip" at bounding box center [42, 162] width 28 height 21
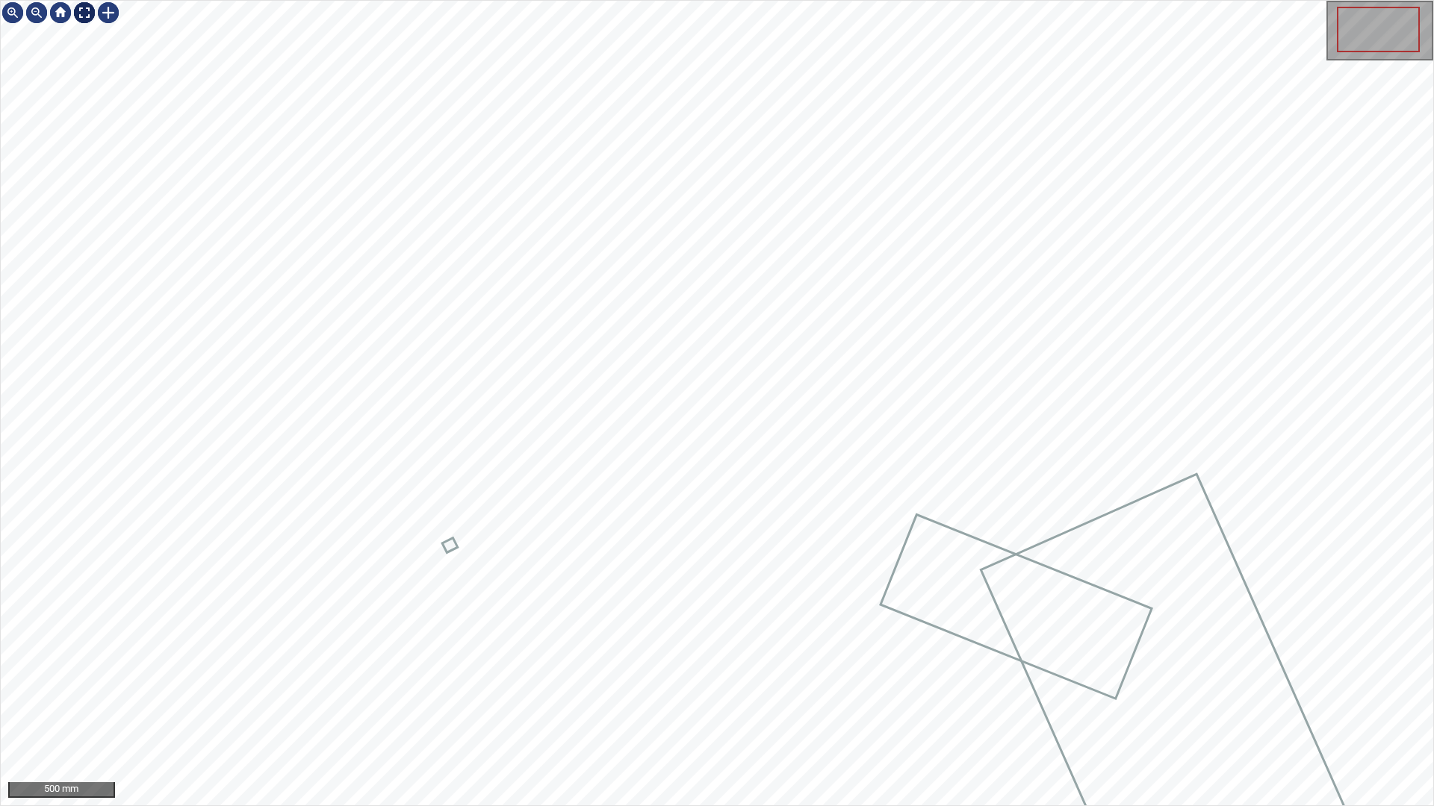
click at [78, 12] on div at bounding box center [84, 13] width 24 height 24
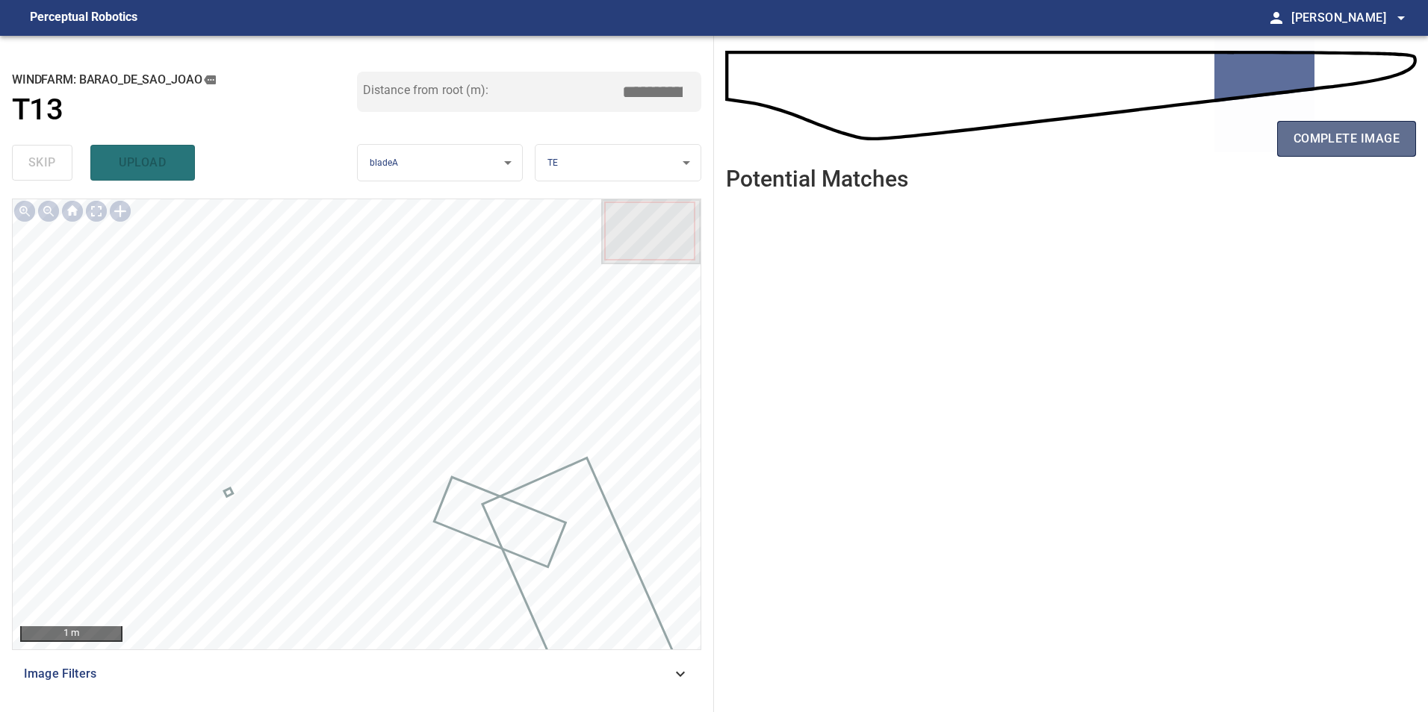
click at [1358, 151] on button "complete image" at bounding box center [1346, 139] width 139 height 36
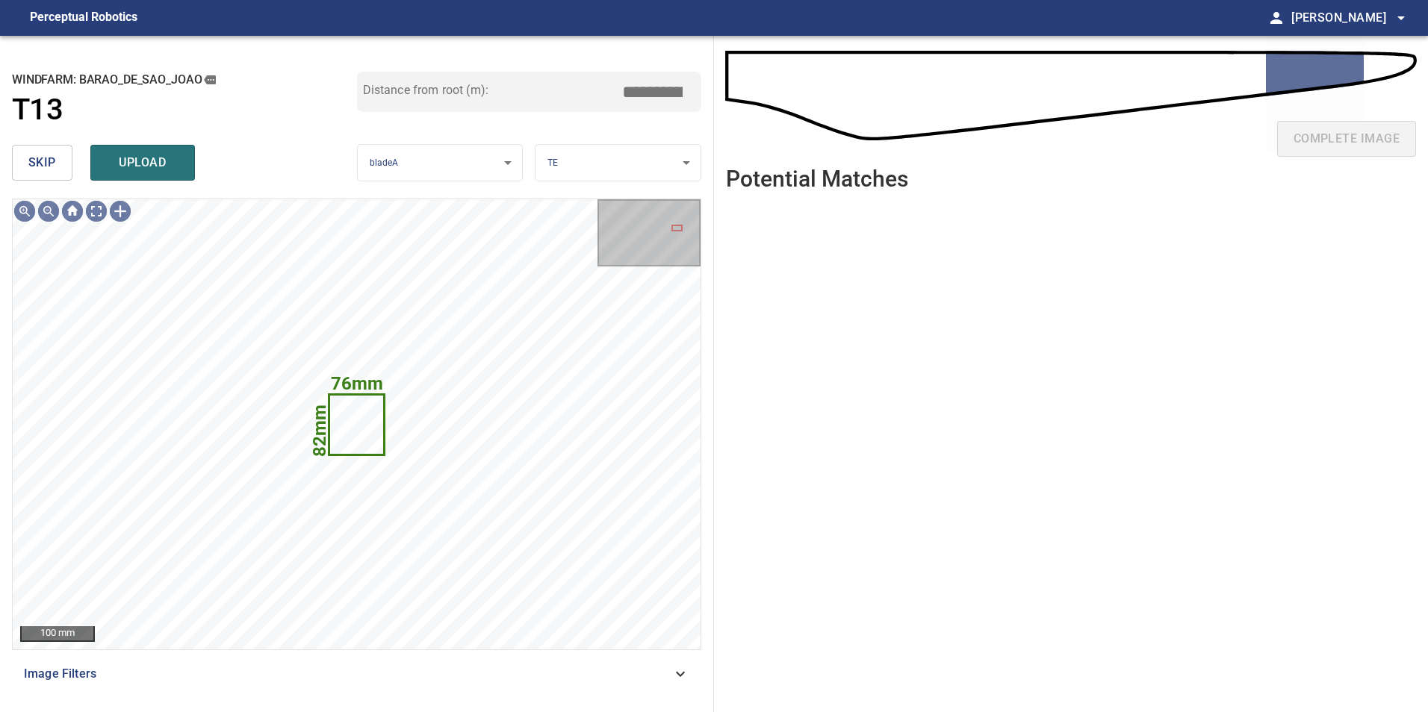
click at [41, 163] on span "skip" at bounding box center [42, 162] width 28 height 21
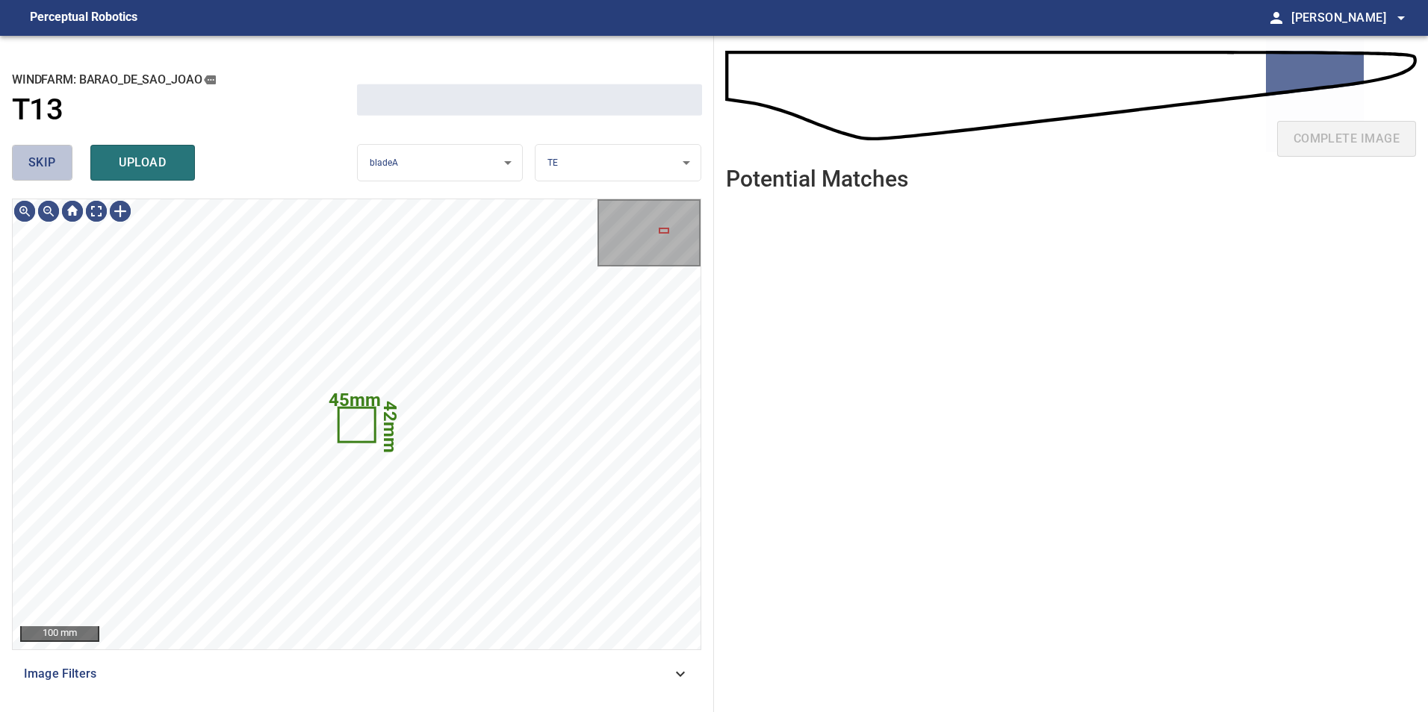
click at [41, 163] on span "skip" at bounding box center [42, 162] width 28 height 21
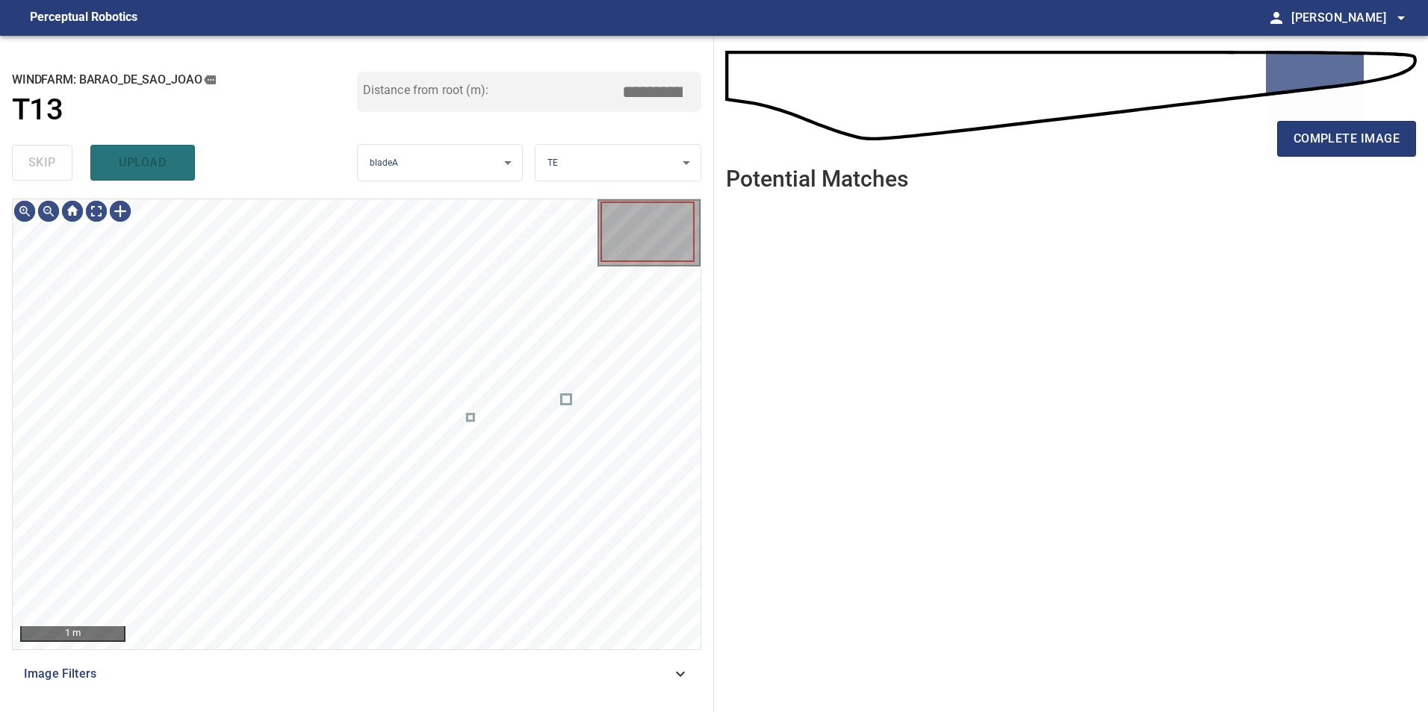
click at [41, 163] on div "skip upload" at bounding box center [184, 163] width 345 height 48
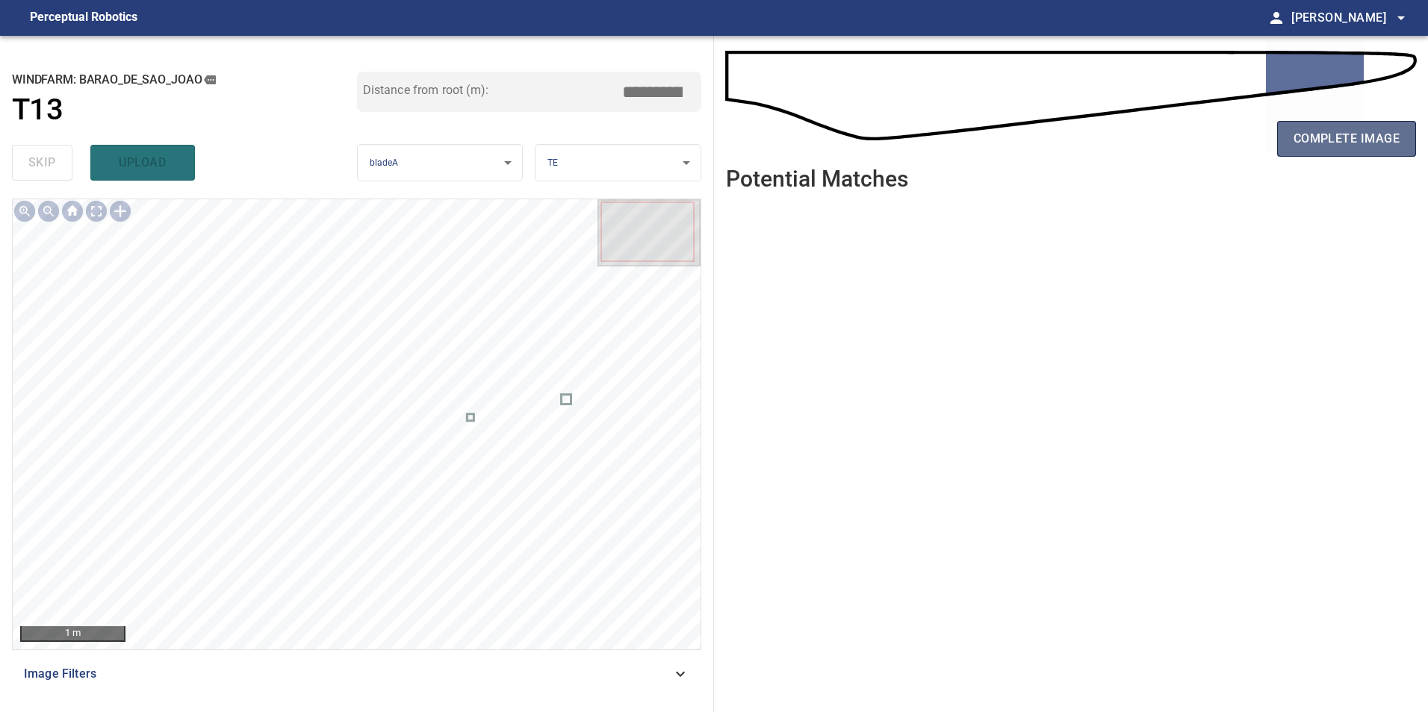
click at [1330, 138] on span "complete image" at bounding box center [1346, 138] width 106 height 21
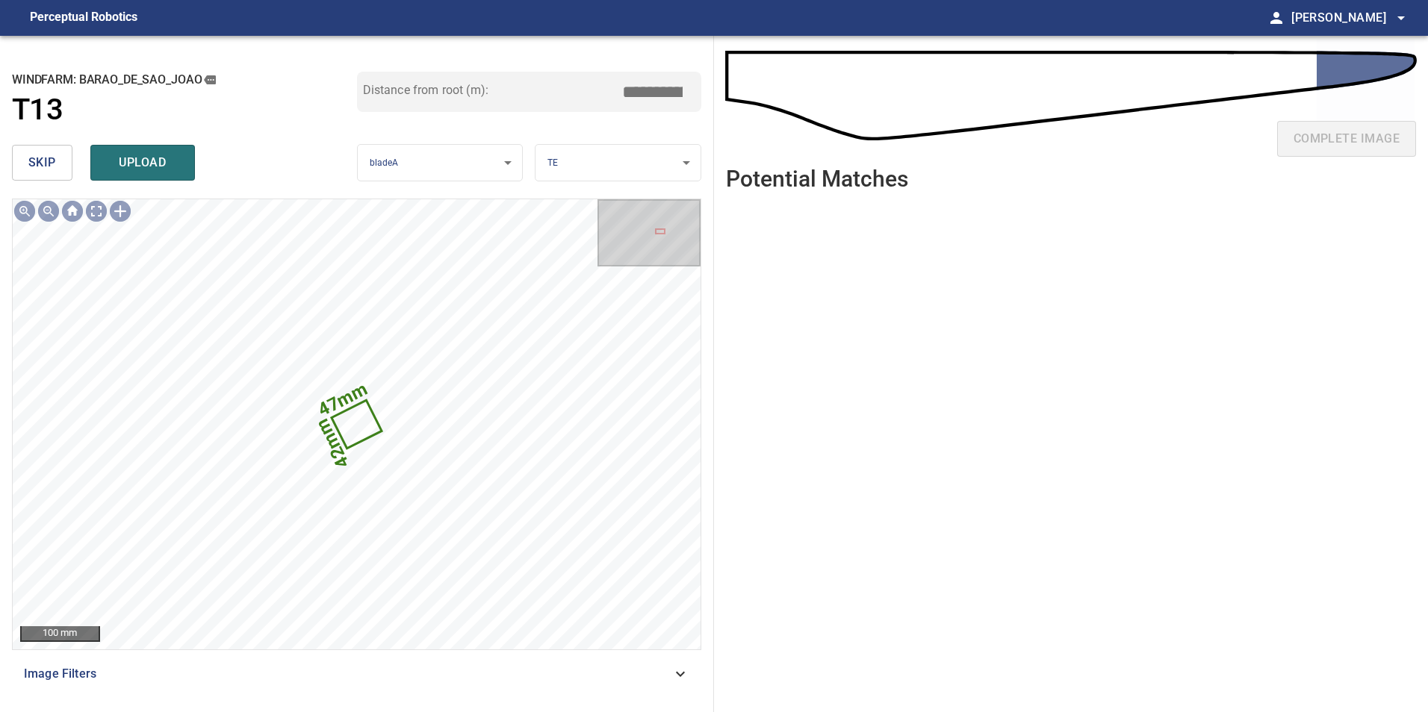
click at [36, 160] on span "skip" at bounding box center [42, 162] width 28 height 21
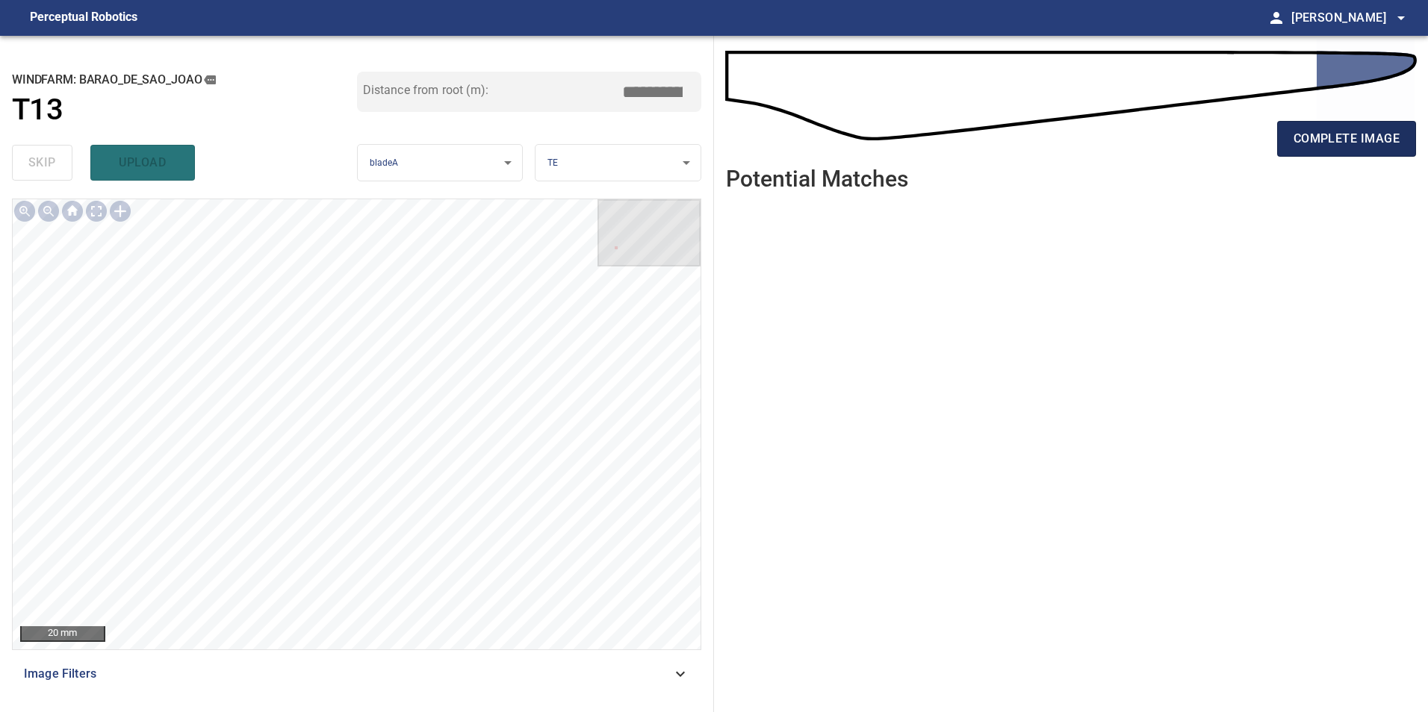
click at [1340, 156] on button "complete image" at bounding box center [1346, 139] width 139 height 36
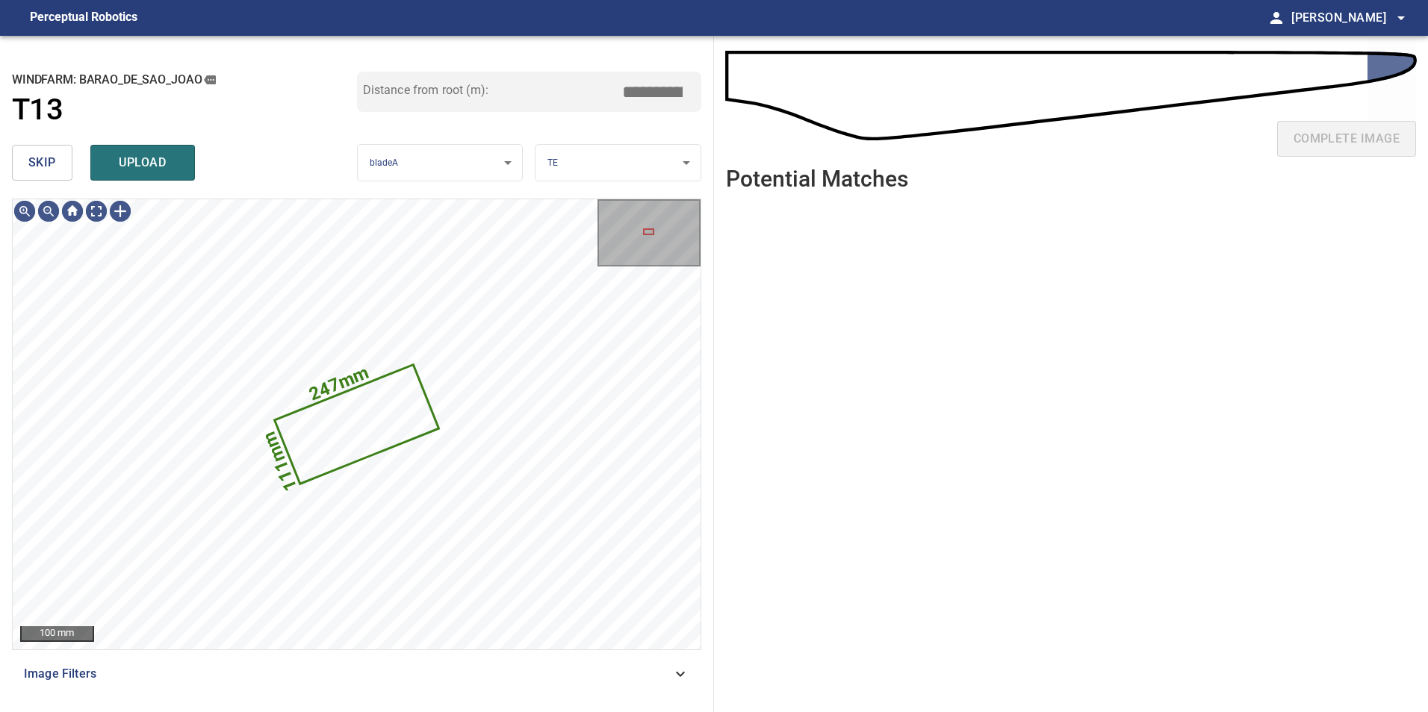
click at [57, 163] on button "skip" at bounding box center [42, 163] width 60 height 36
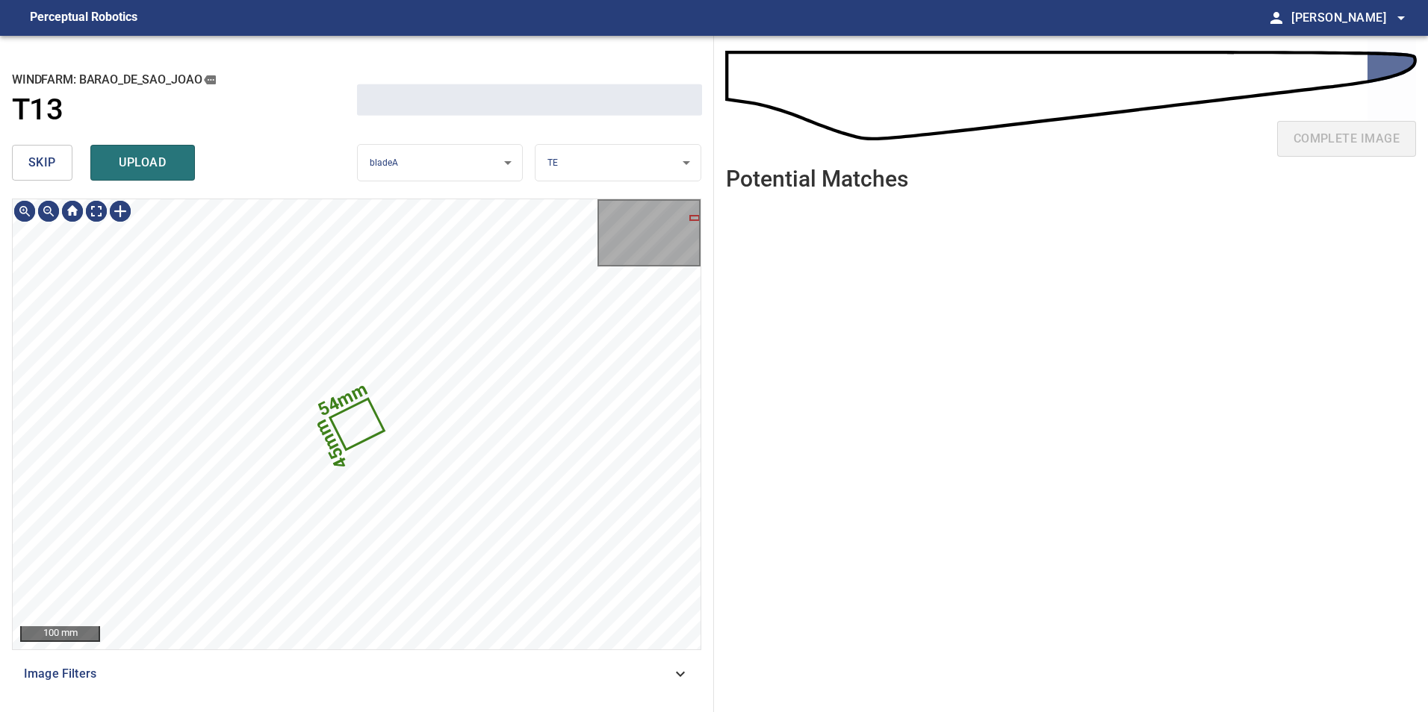
click at [57, 163] on button "skip" at bounding box center [42, 163] width 60 height 36
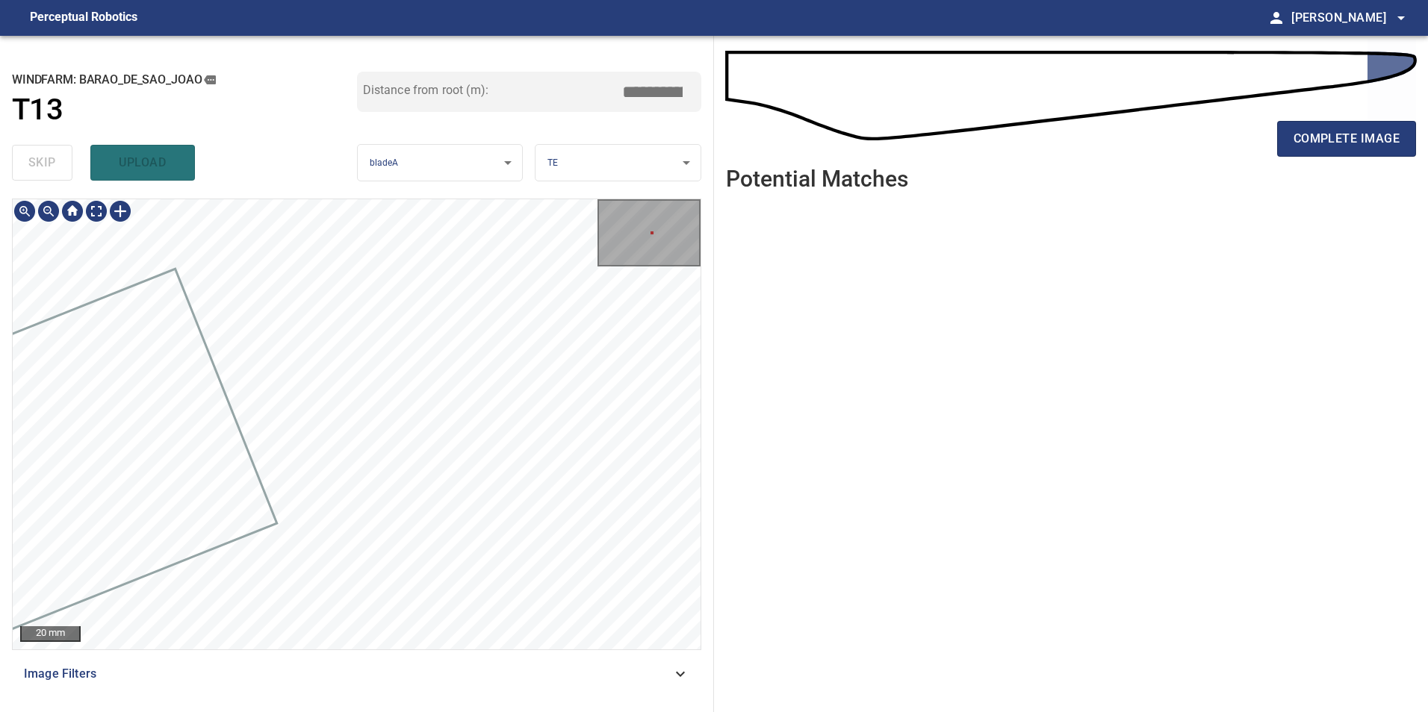
click at [799, 426] on div "**********" at bounding box center [714, 374] width 1428 height 677
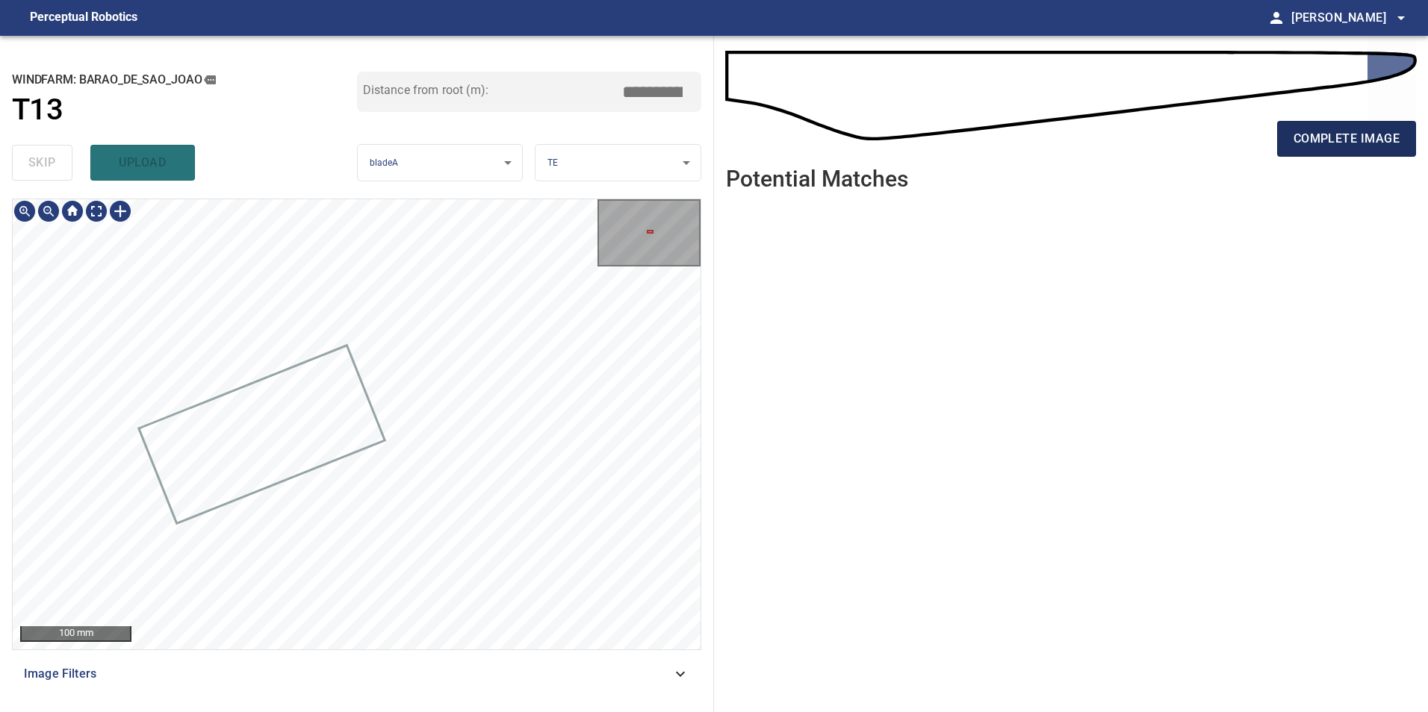
click at [1376, 126] on button "complete image" at bounding box center [1346, 139] width 139 height 36
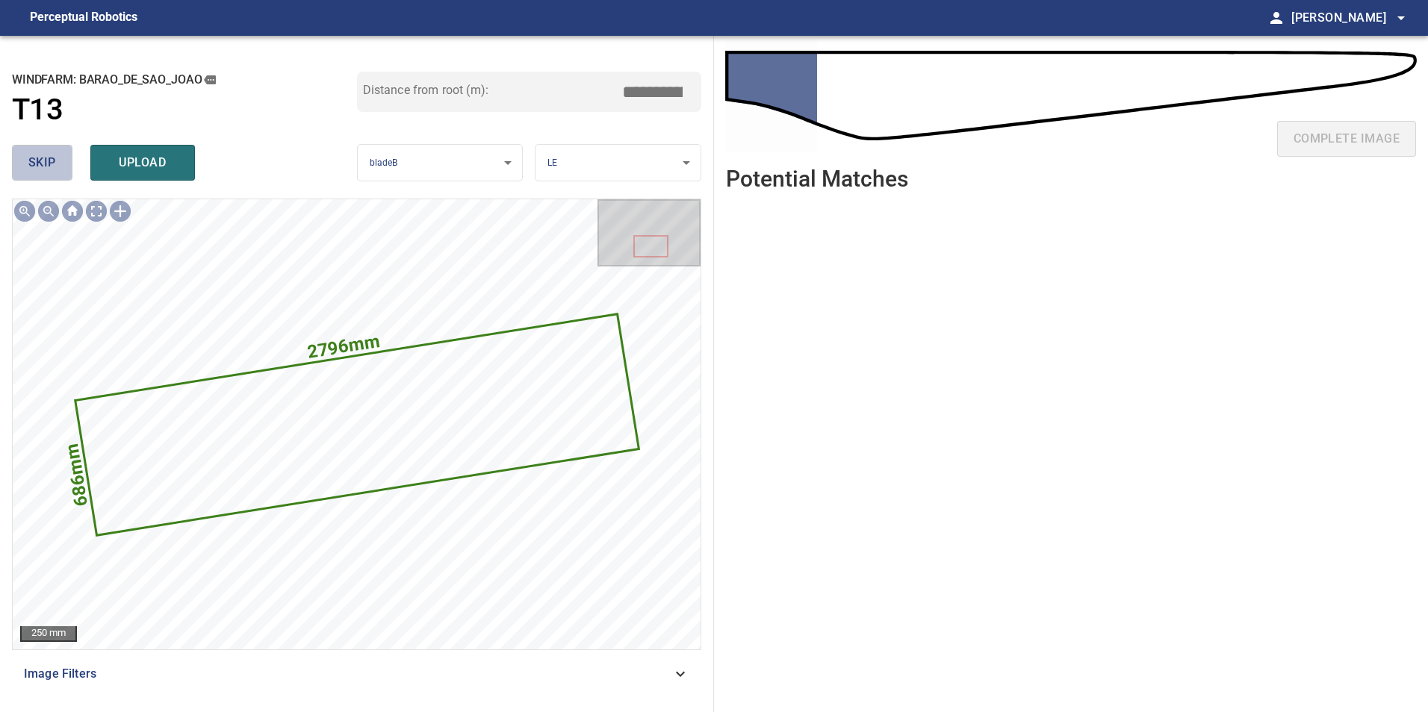
click at [32, 159] on span "skip" at bounding box center [42, 162] width 28 height 21
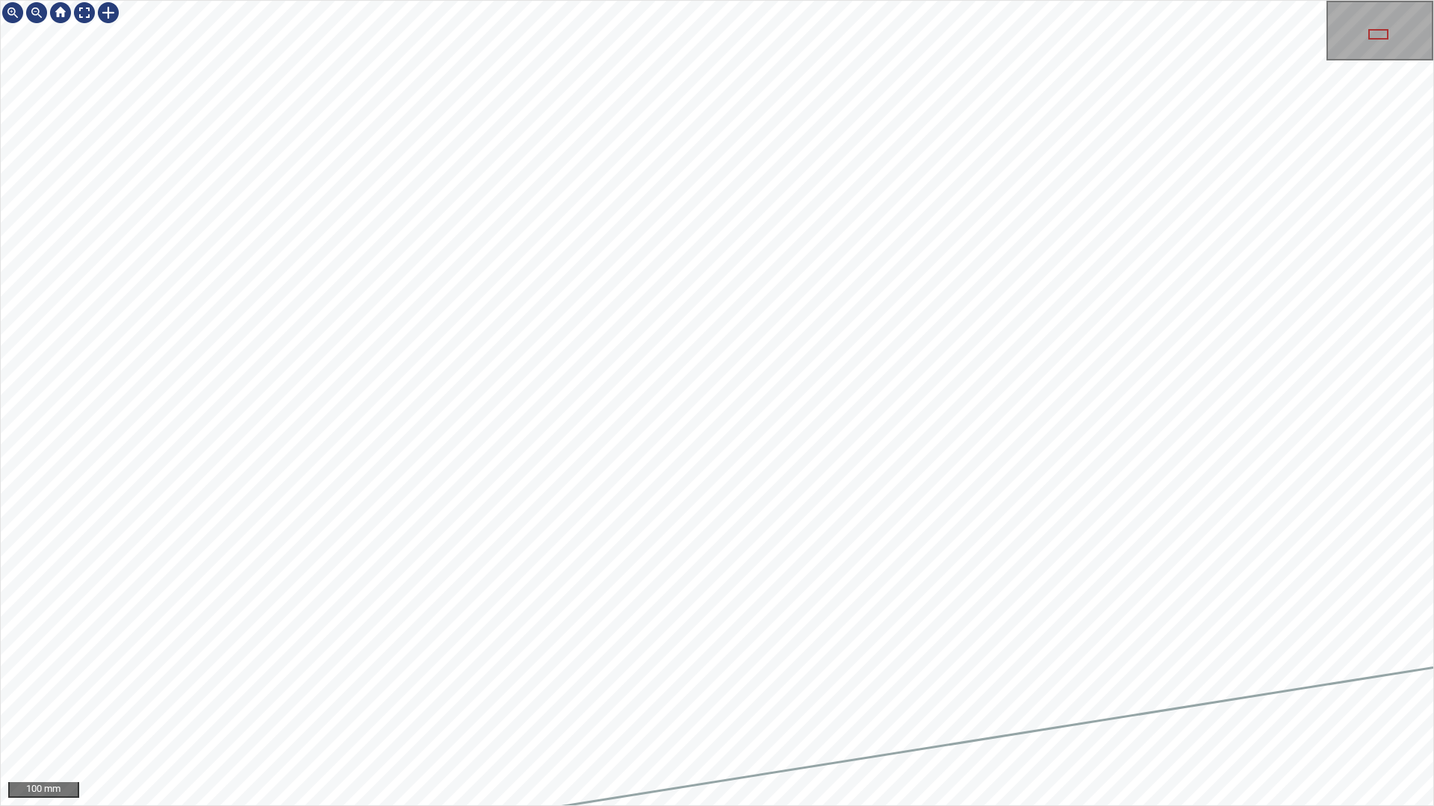
click at [896, 712] on div "100 mm" at bounding box center [717, 403] width 1434 height 806
click at [81, 13] on div at bounding box center [84, 13] width 24 height 24
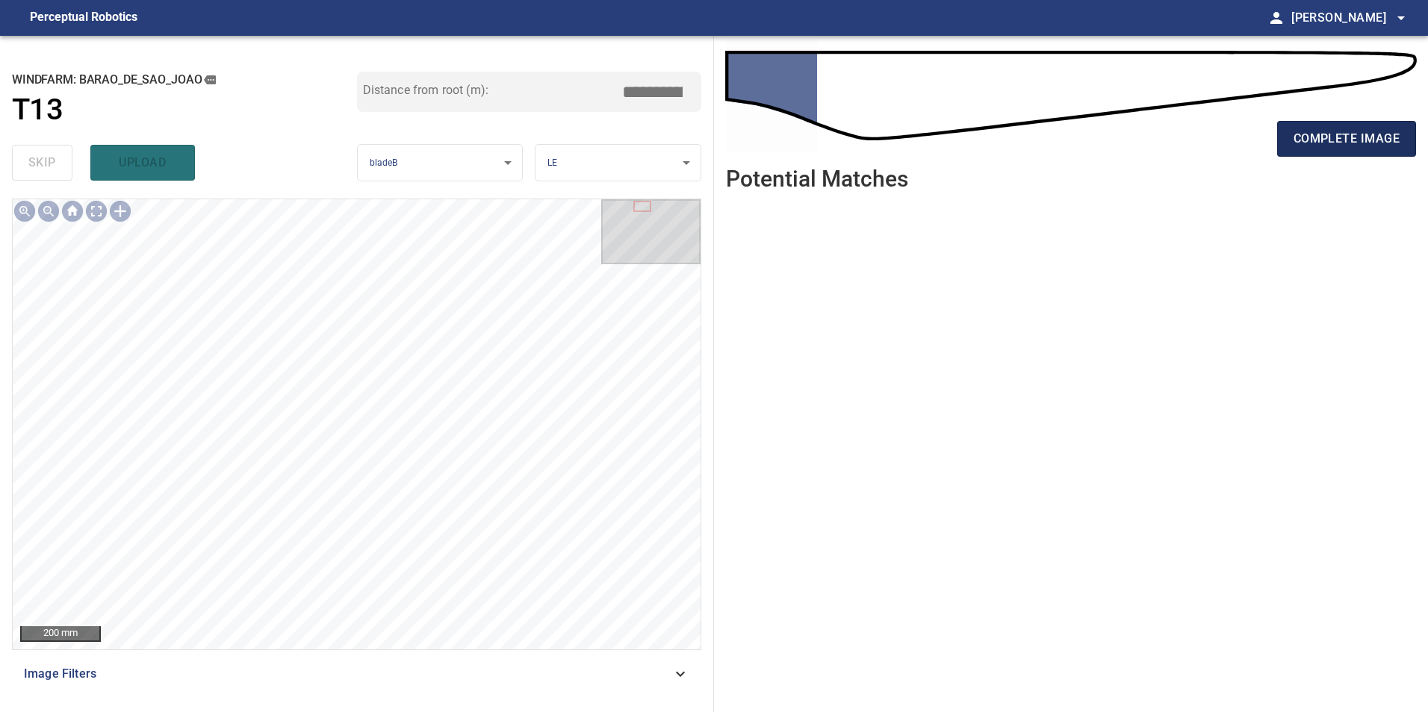
click at [1358, 147] on span "complete image" at bounding box center [1346, 138] width 106 height 21
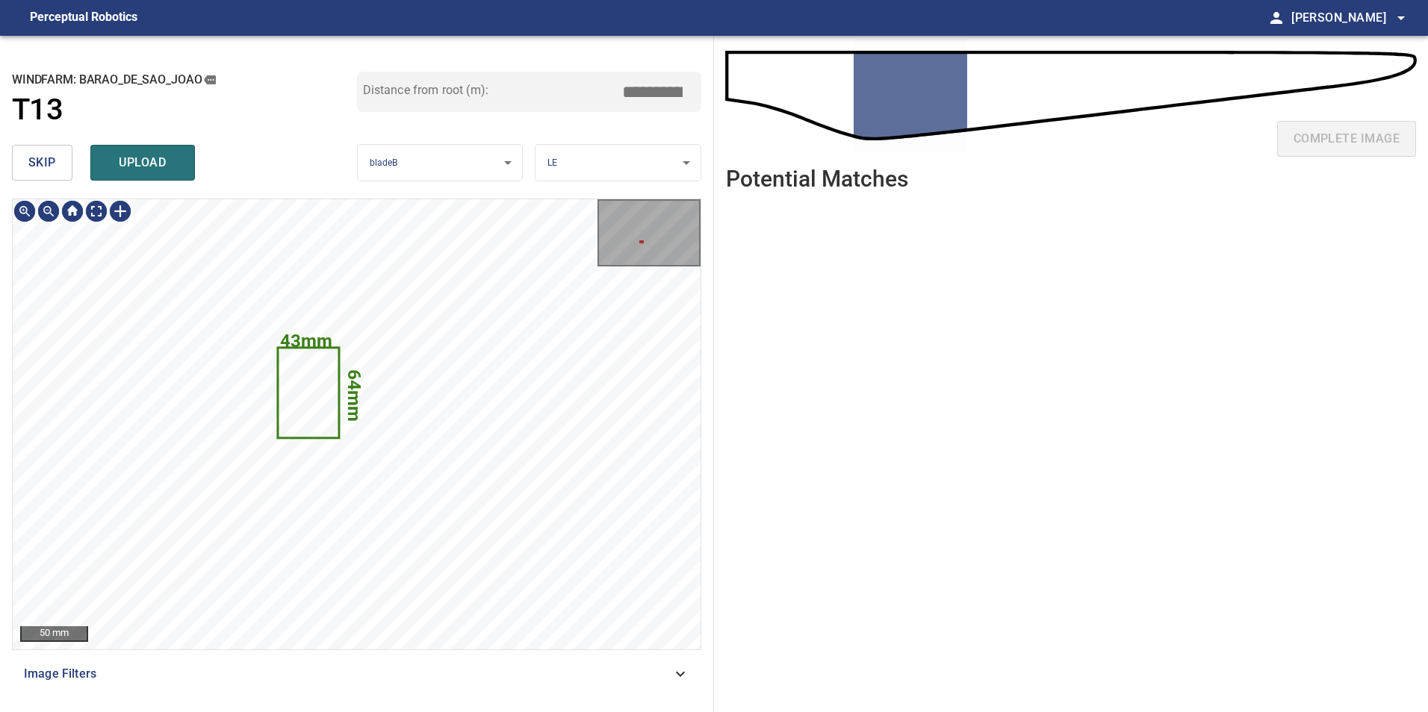
click at [53, 171] on span "skip" at bounding box center [42, 162] width 28 height 21
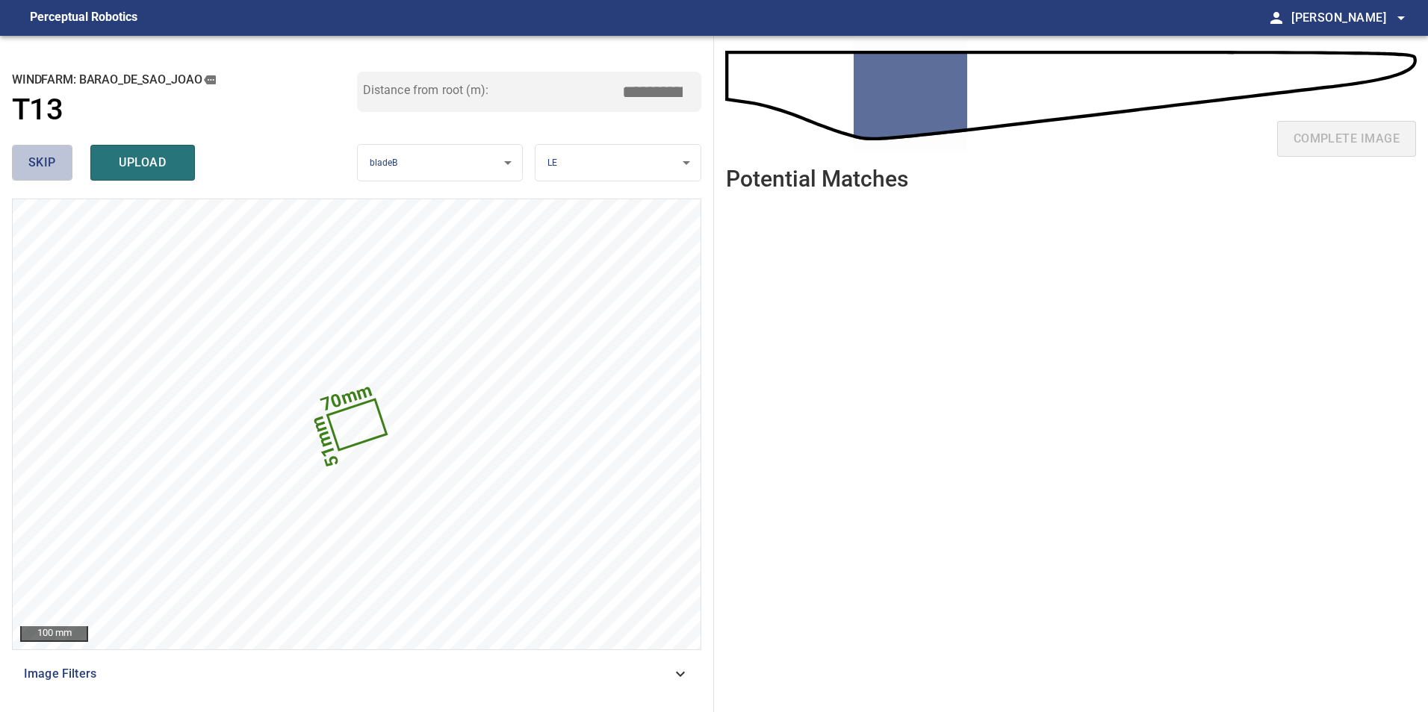
click at [53, 171] on span "skip" at bounding box center [42, 162] width 28 height 21
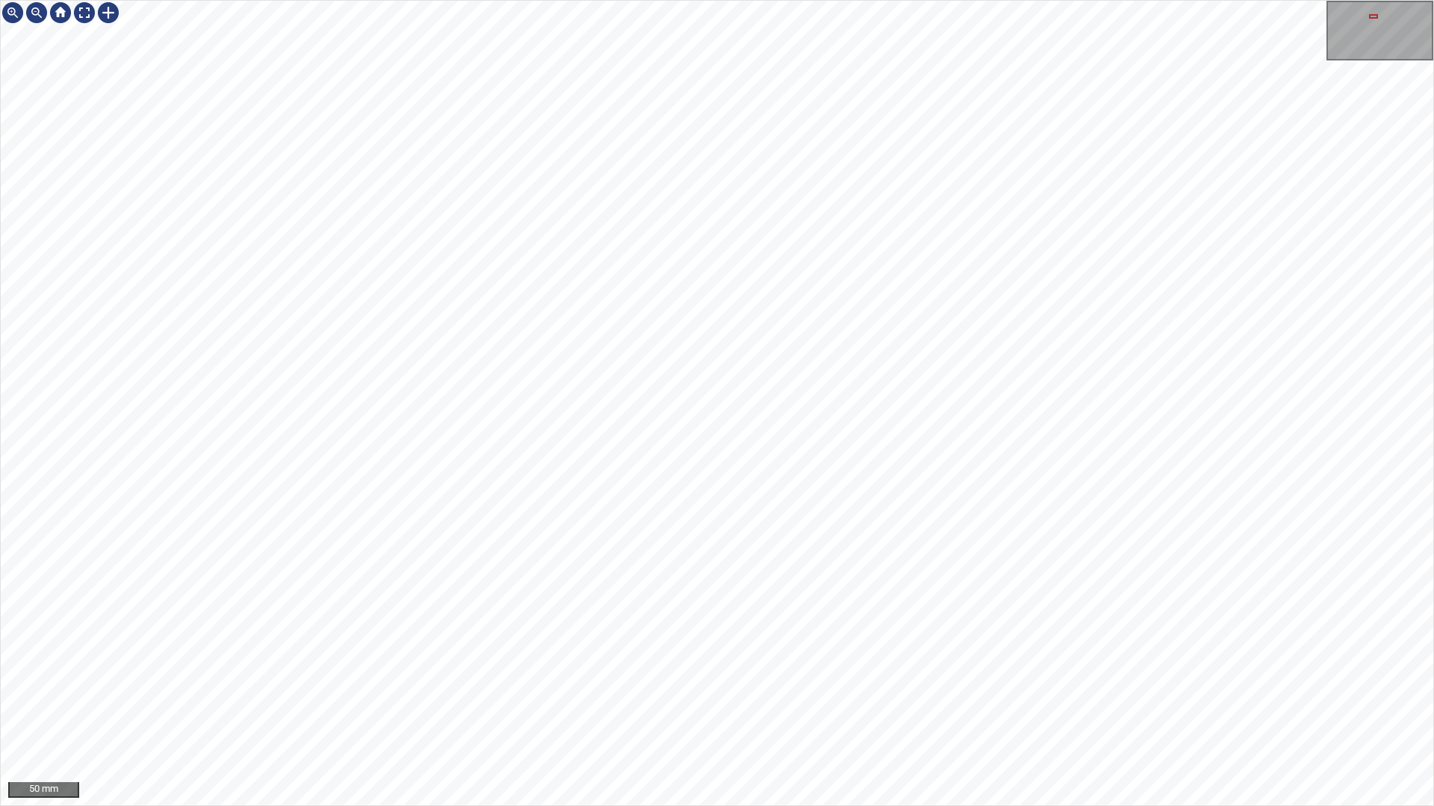
click at [745, 712] on div "50 mm" at bounding box center [717, 403] width 1434 height 806
click at [81, 13] on div at bounding box center [84, 13] width 24 height 24
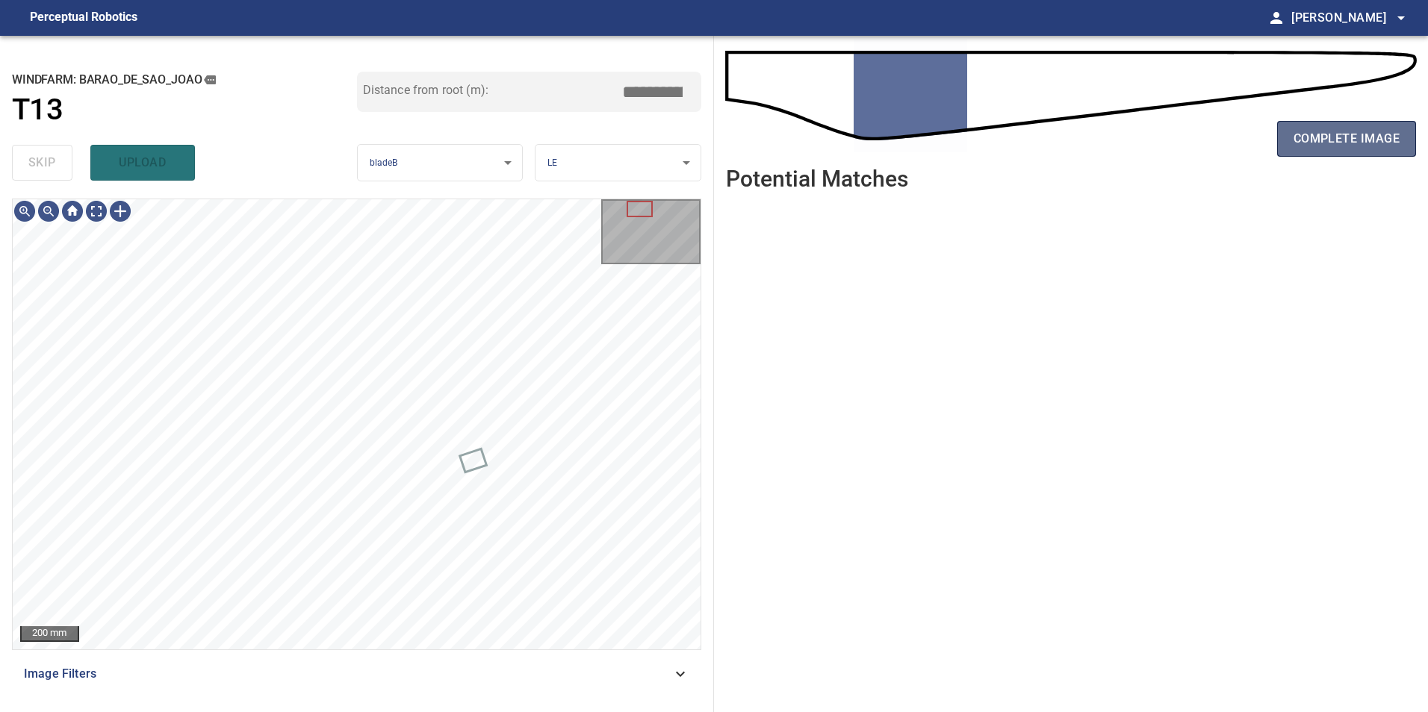
click at [1318, 124] on button "complete image" at bounding box center [1346, 139] width 139 height 36
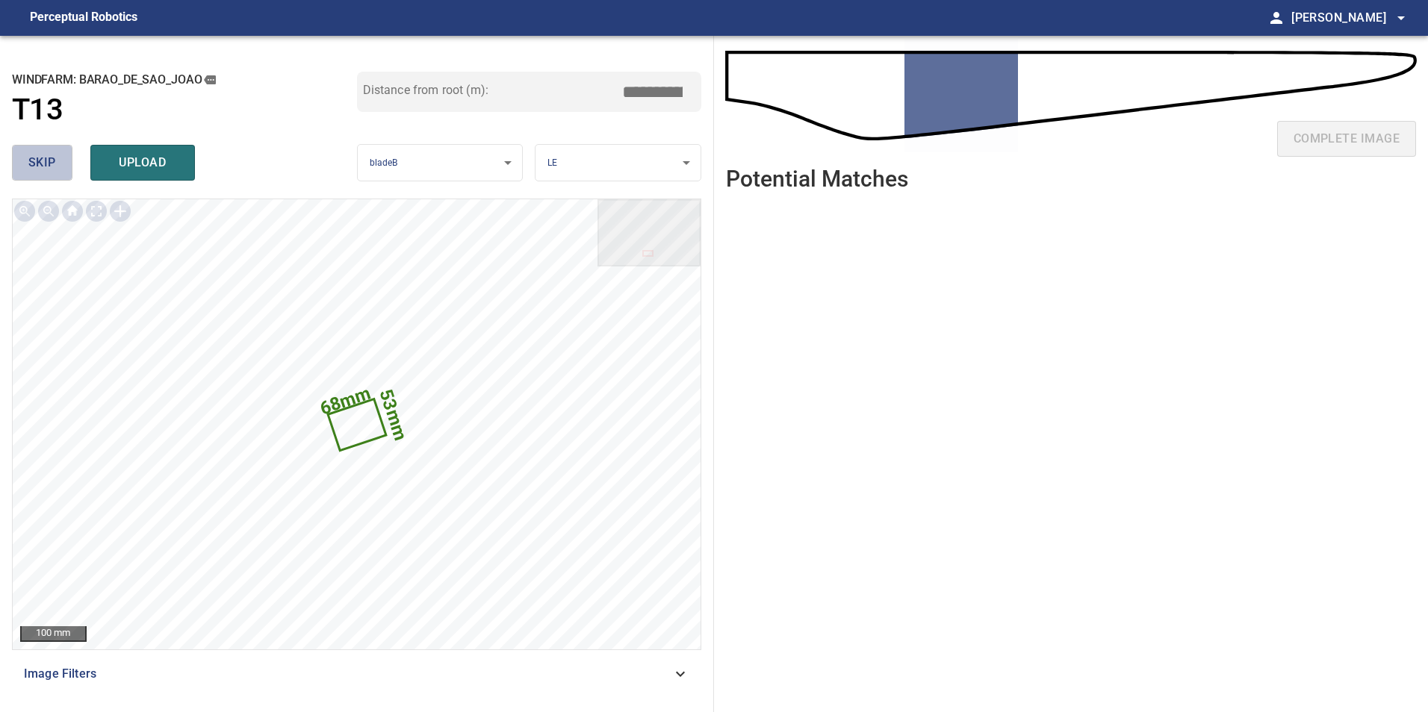
click at [44, 158] on span "skip" at bounding box center [42, 162] width 28 height 21
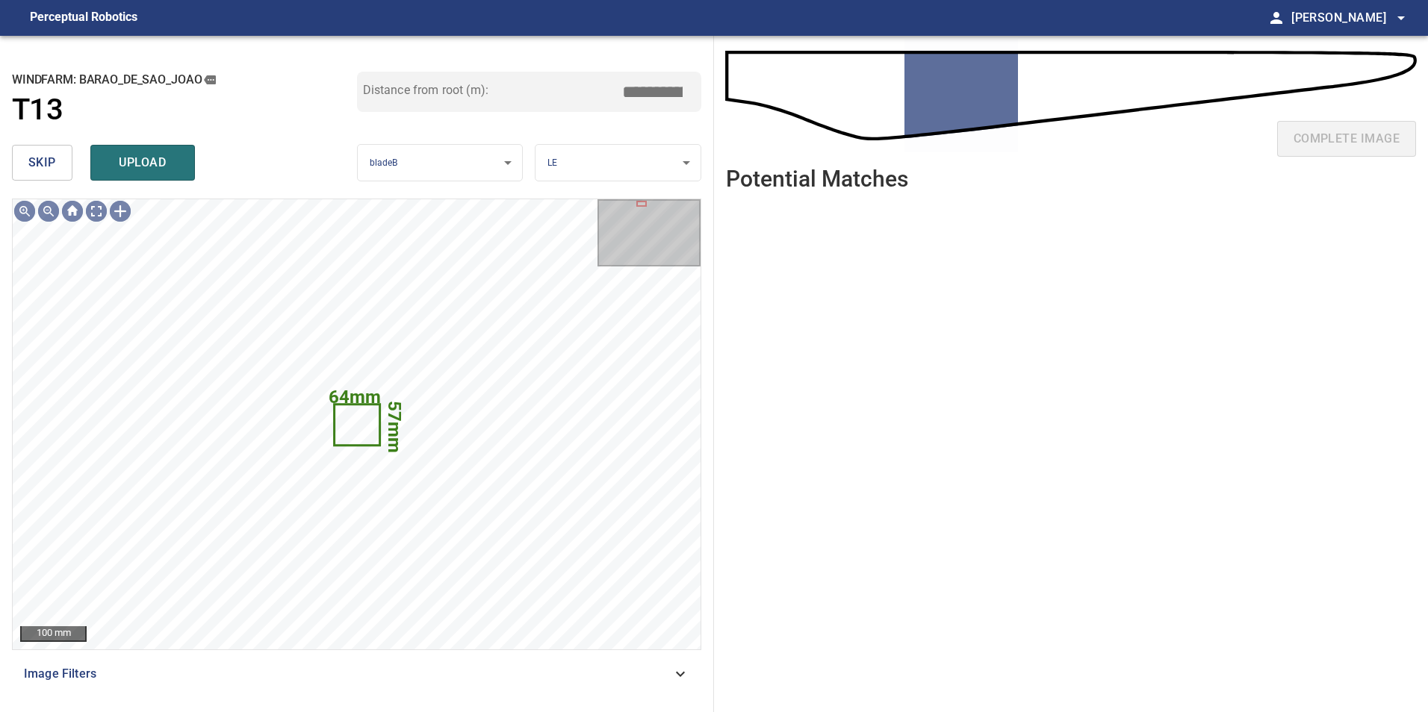
click at [42, 159] on span "skip" at bounding box center [42, 162] width 28 height 21
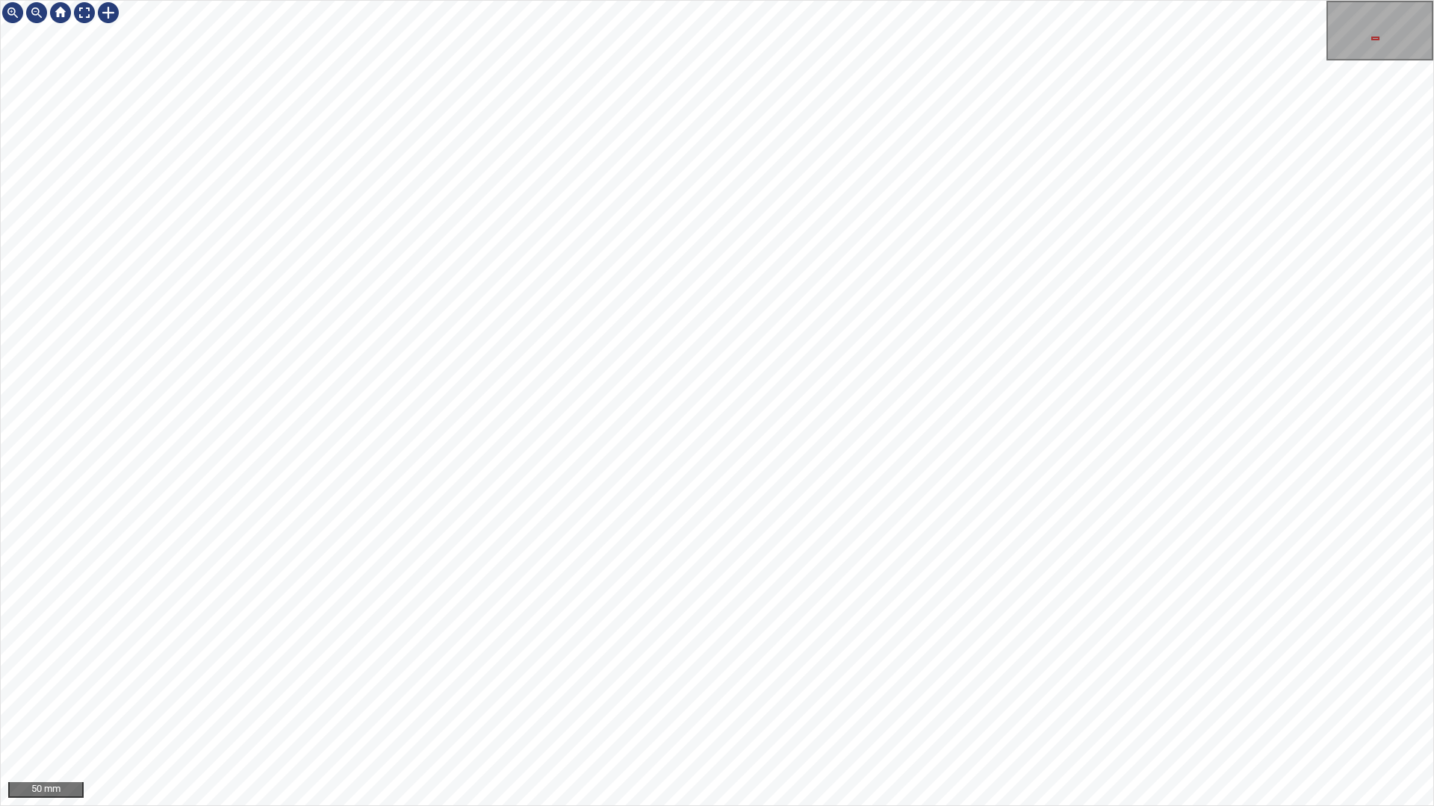
click at [720, 712] on div "50 mm" at bounding box center [717, 403] width 1434 height 806
click at [588, 712] on div "50 mm" at bounding box center [717, 403] width 1434 height 806
click at [659, 712] on div "50 mm" at bounding box center [717, 403] width 1434 height 806
click at [714, 712] on div "50 mm" at bounding box center [717, 403] width 1434 height 806
click at [89, 16] on div at bounding box center [84, 13] width 24 height 24
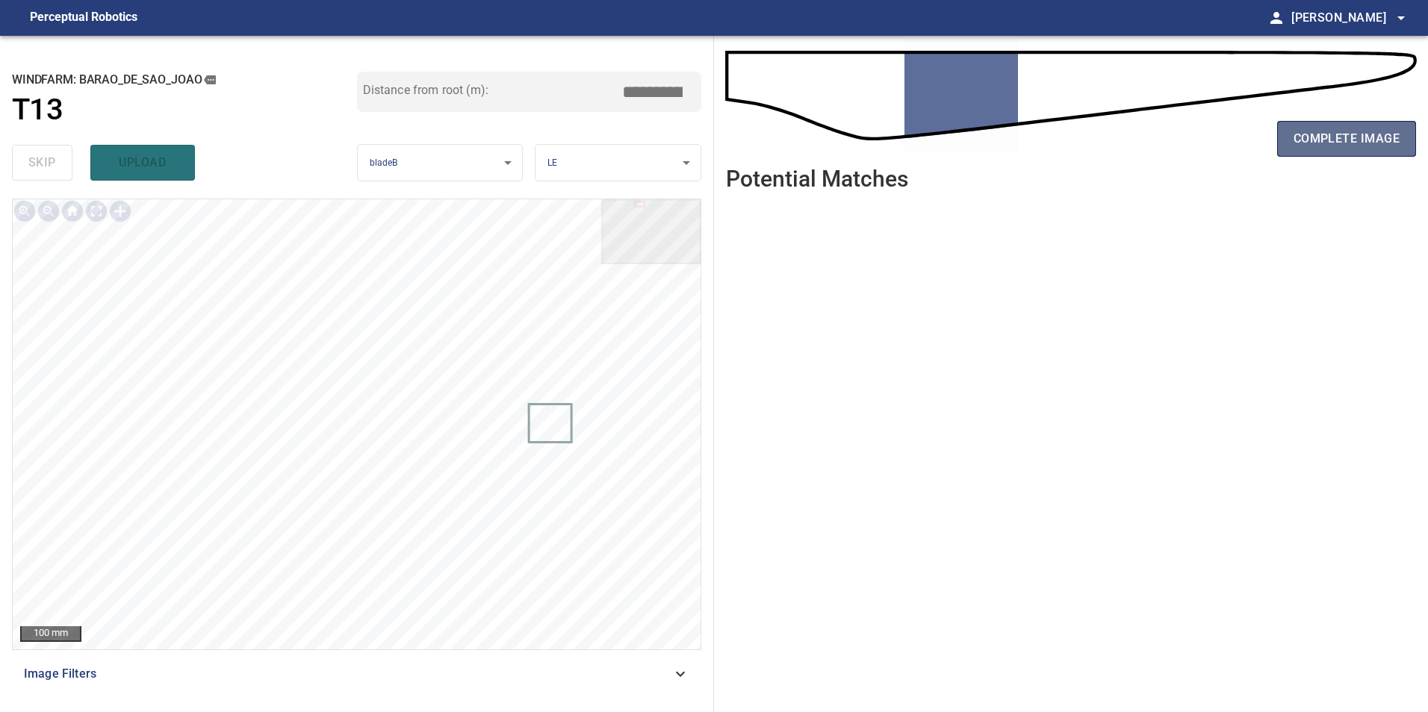
click at [1353, 130] on span "complete image" at bounding box center [1346, 138] width 106 height 21
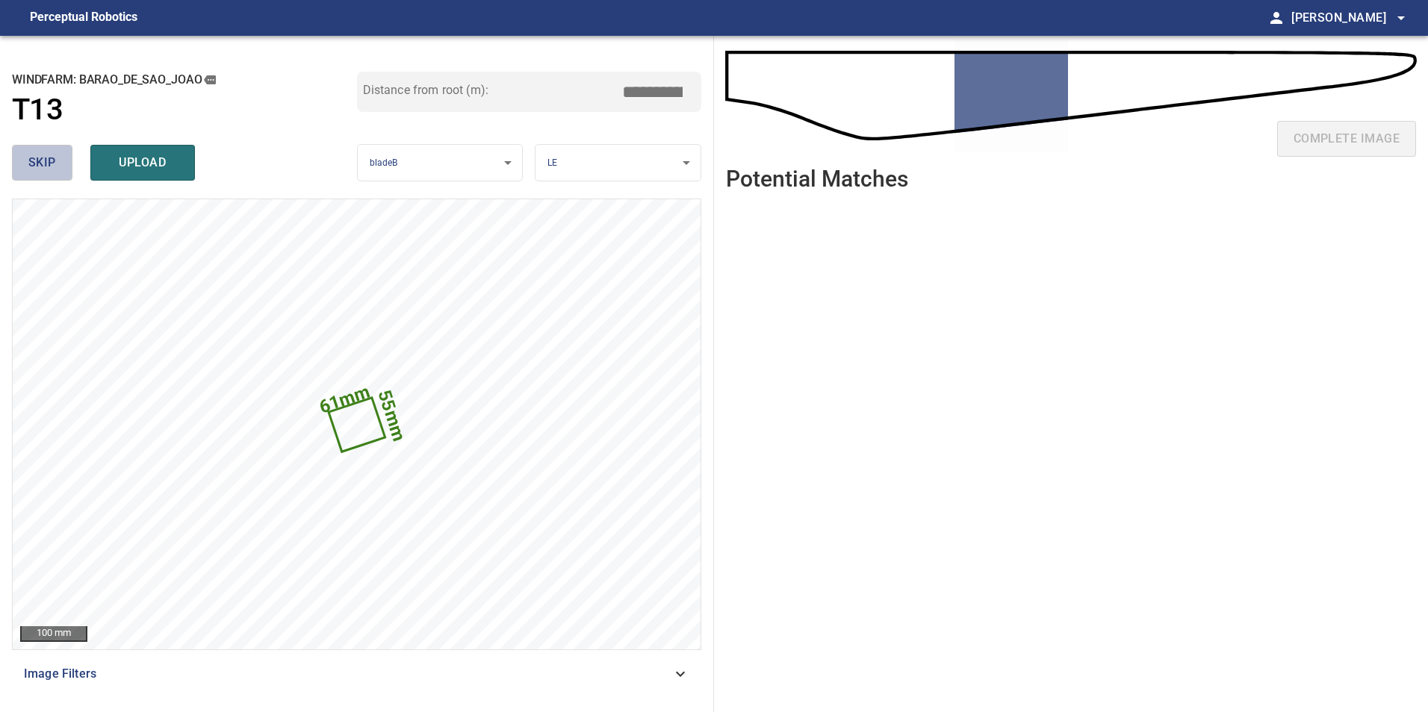
click at [54, 163] on span "skip" at bounding box center [42, 162] width 28 height 21
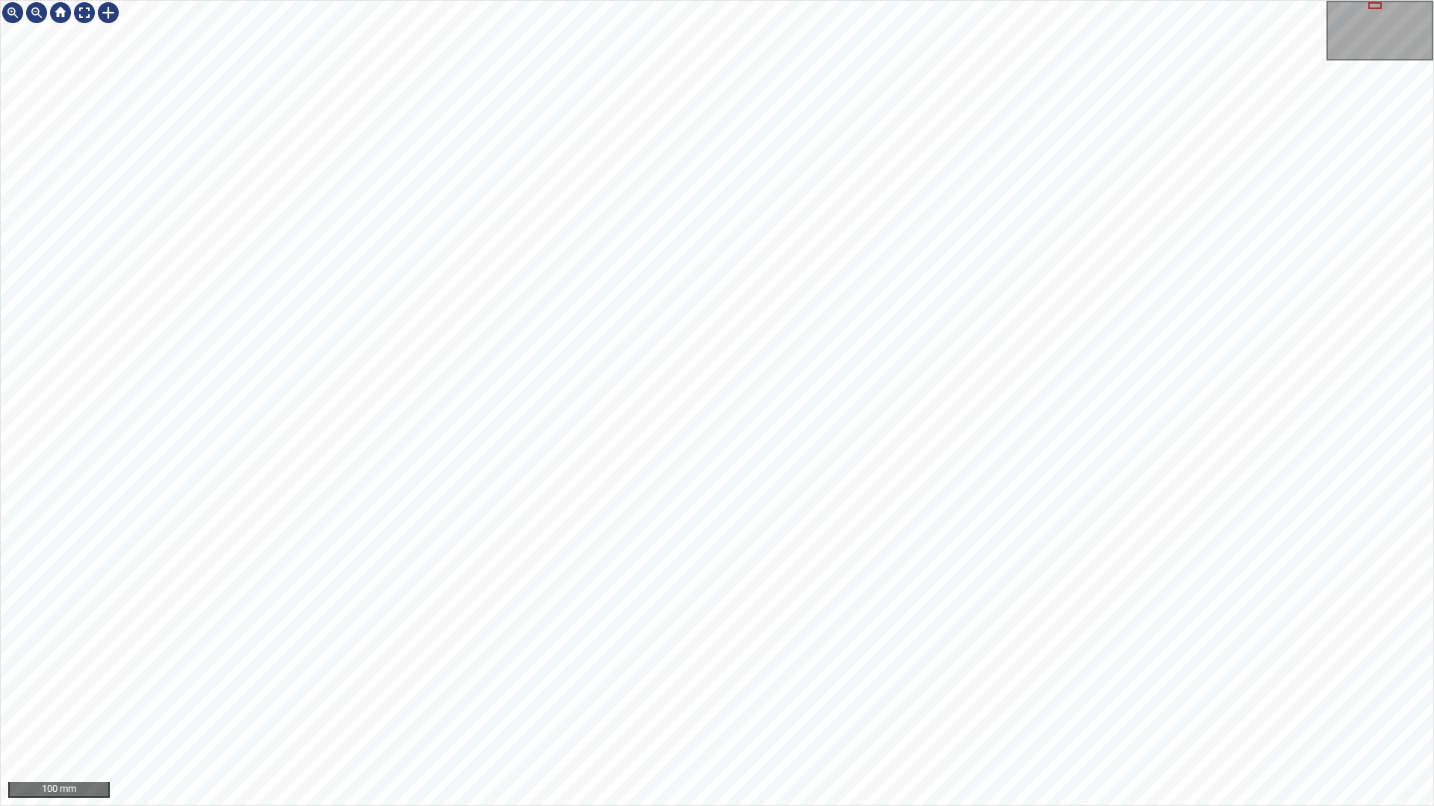
click at [494, 712] on div "100 mm" at bounding box center [717, 403] width 1434 height 806
click at [89, 7] on div at bounding box center [84, 13] width 24 height 24
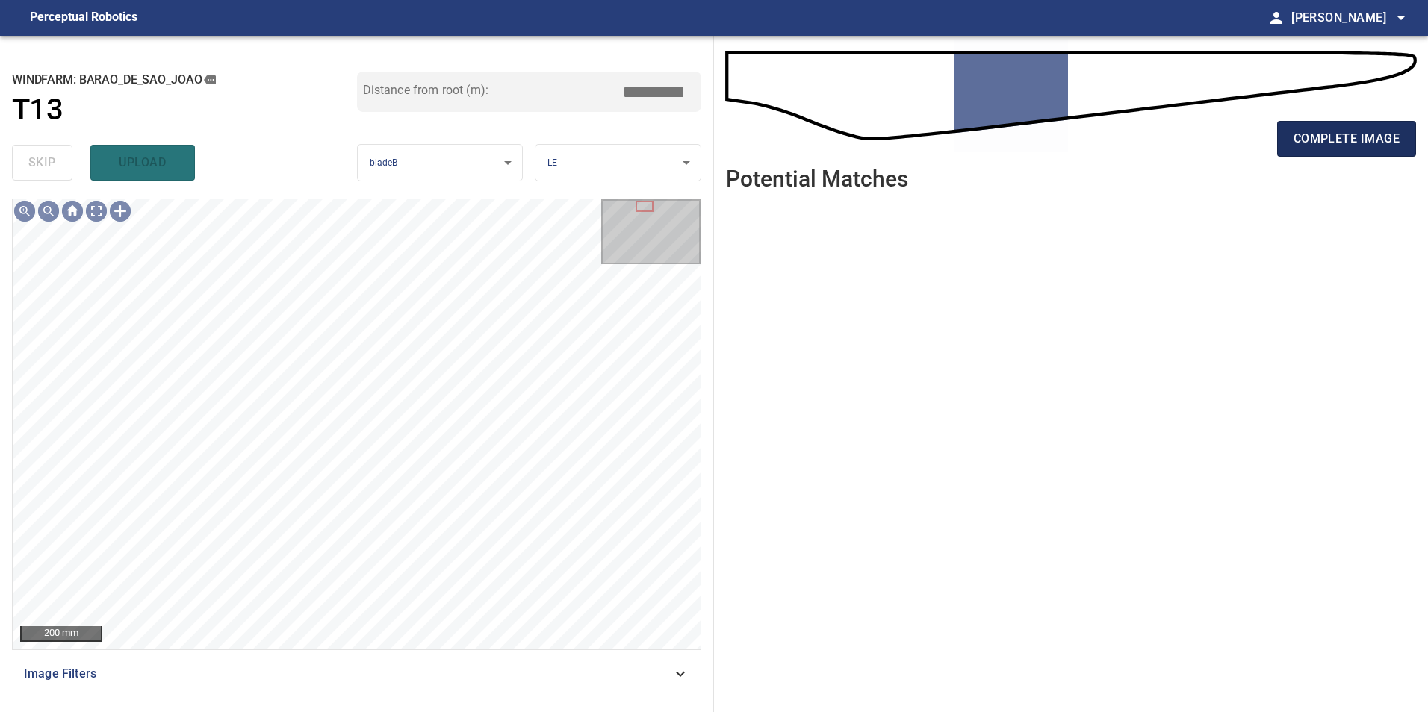
click at [1337, 147] on span "complete image" at bounding box center [1346, 138] width 106 height 21
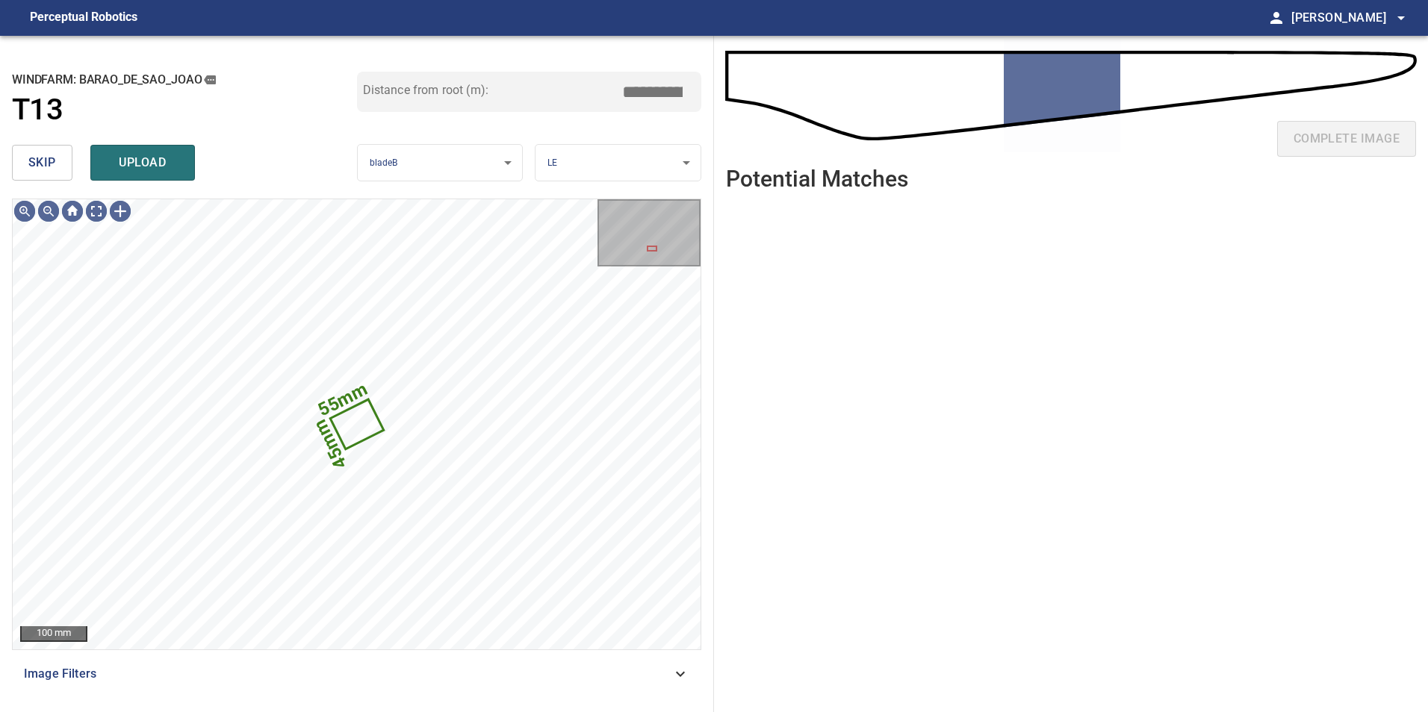
click at [57, 166] on button "skip" at bounding box center [42, 163] width 60 height 36
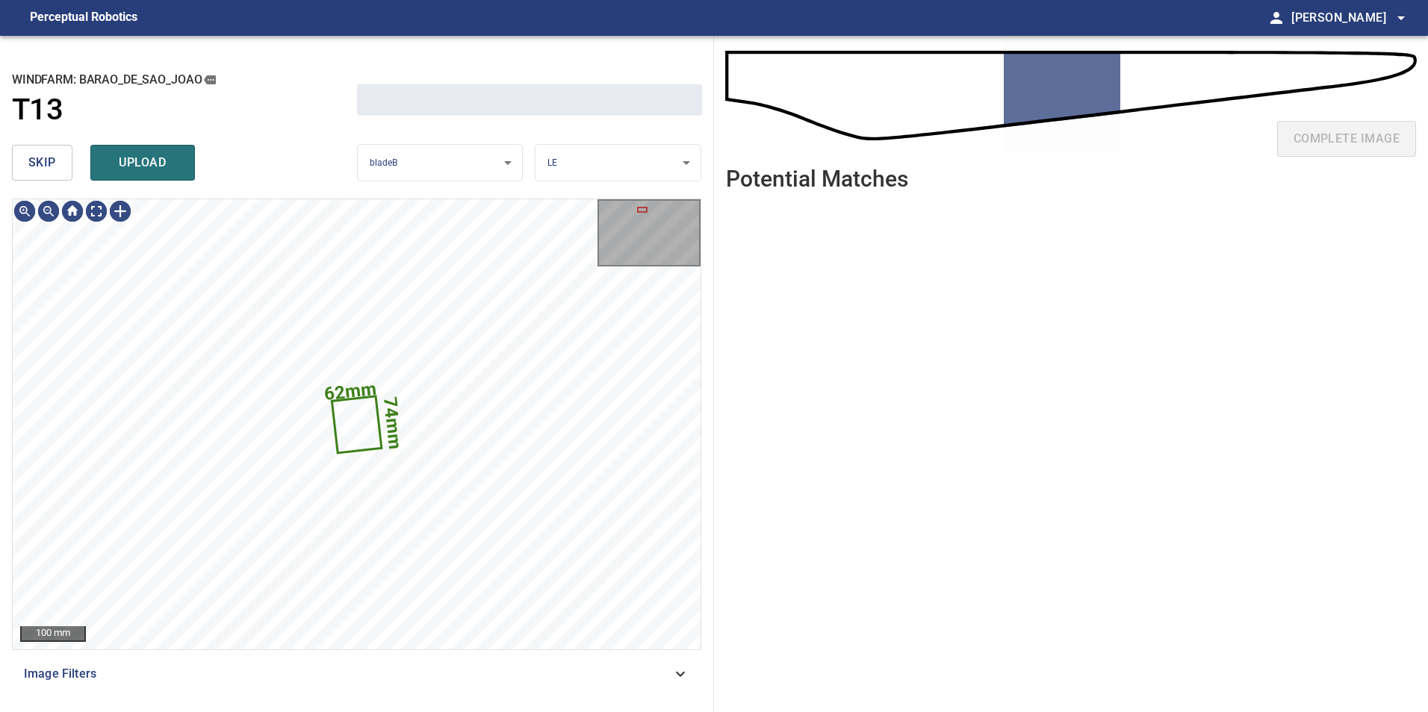
click at [60, 168] on button "skip" at bounding box center [42, 163] width 60 height 36
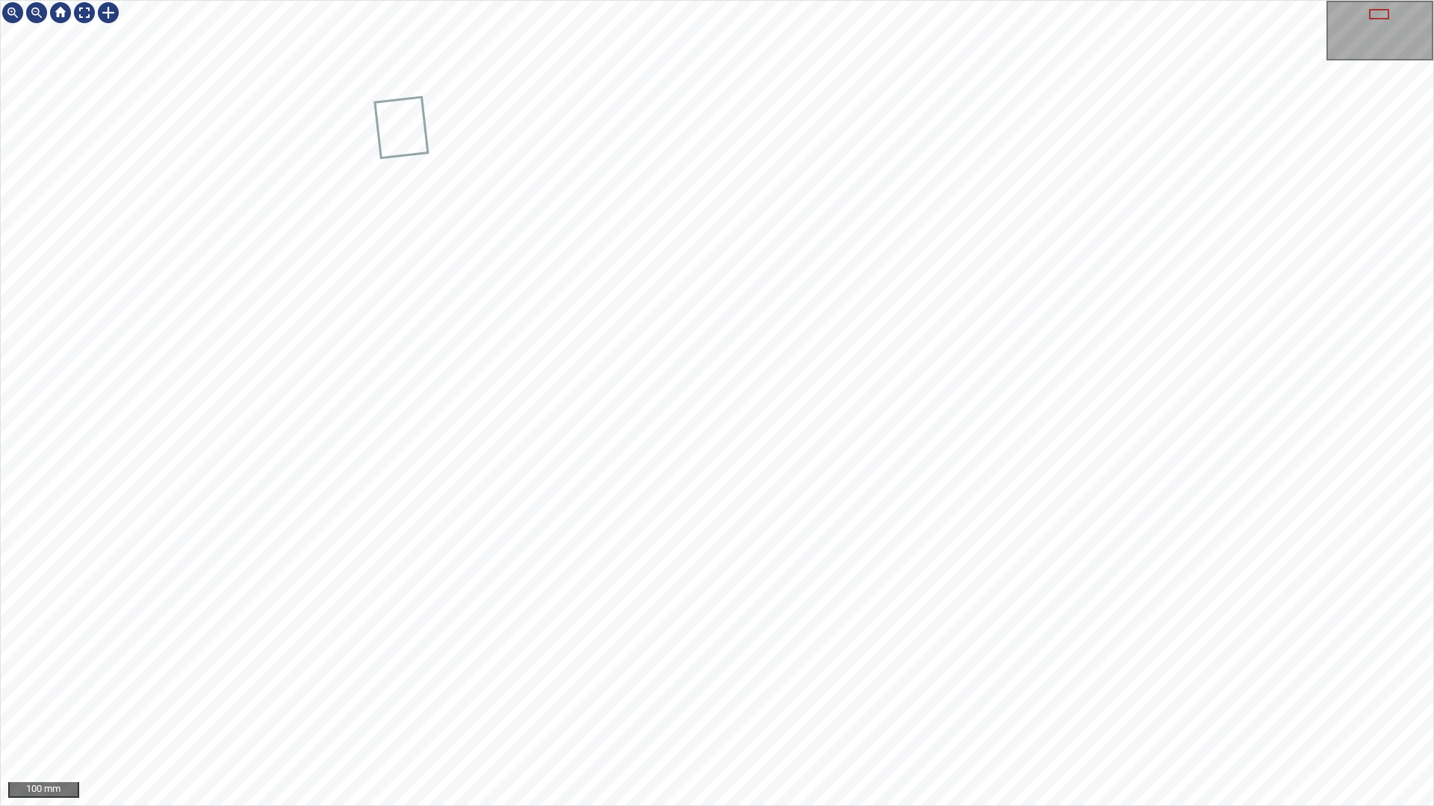
click at [468, 712] on div "100 mm" at bounding box center [717, 403] width 1434 height 806
click at [513, 529] on div at bounding box center [717, 403] width 1432 height 805
click at [93, 13] on div at bounding box center [84, 13] width 24 height 24
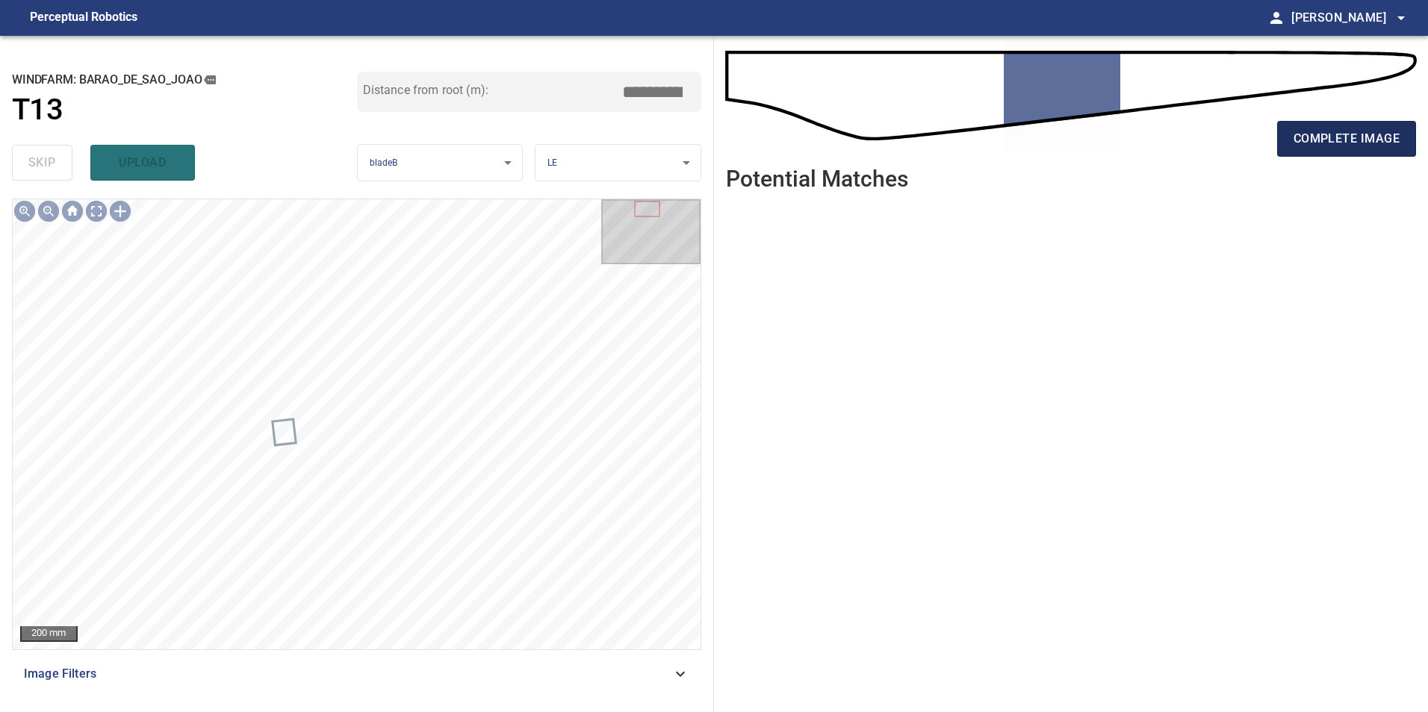
click at [1356, 137] on span "complete image" at bounding box center [1346, 138] width 106 height 21
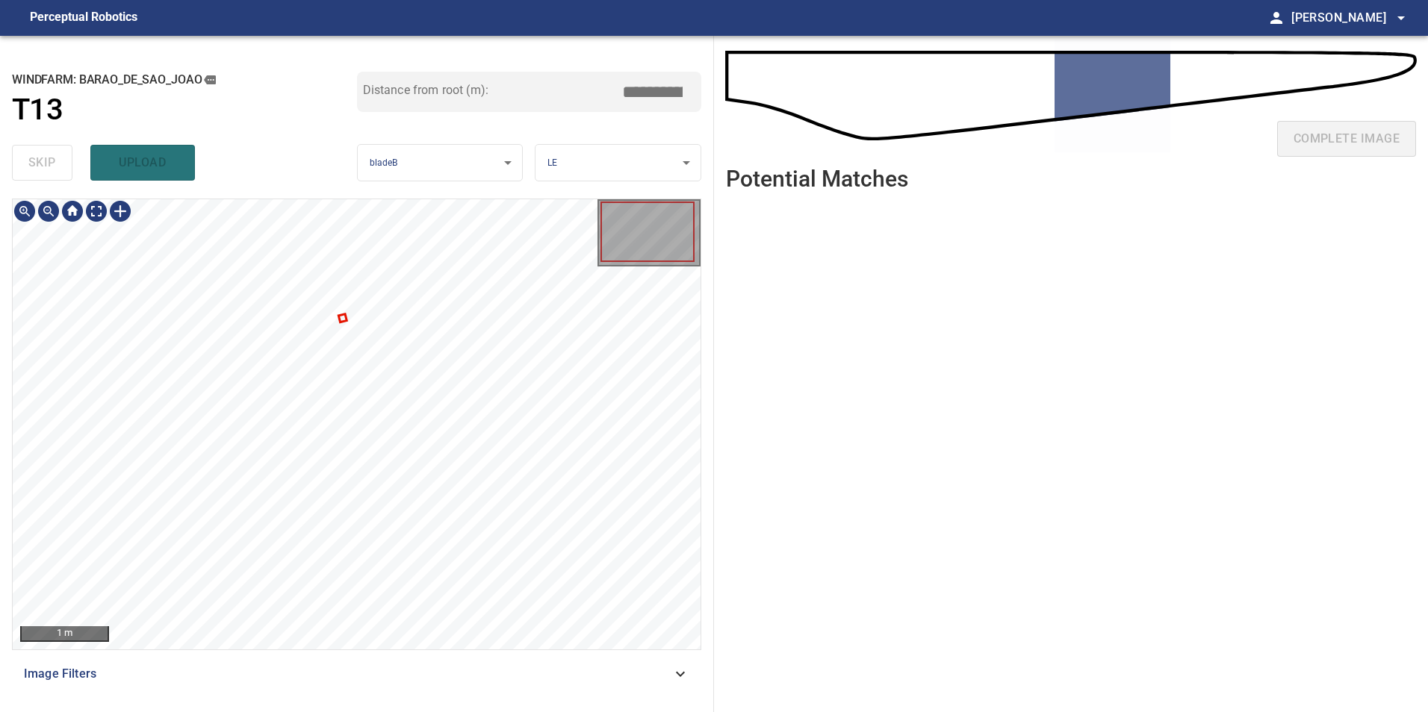
click at [337, 317] on div at bounding box center [357, 424] width 688 height 450
click at [81, 190] on div "**********" at bounding box center [357, 374] width 714 height 677
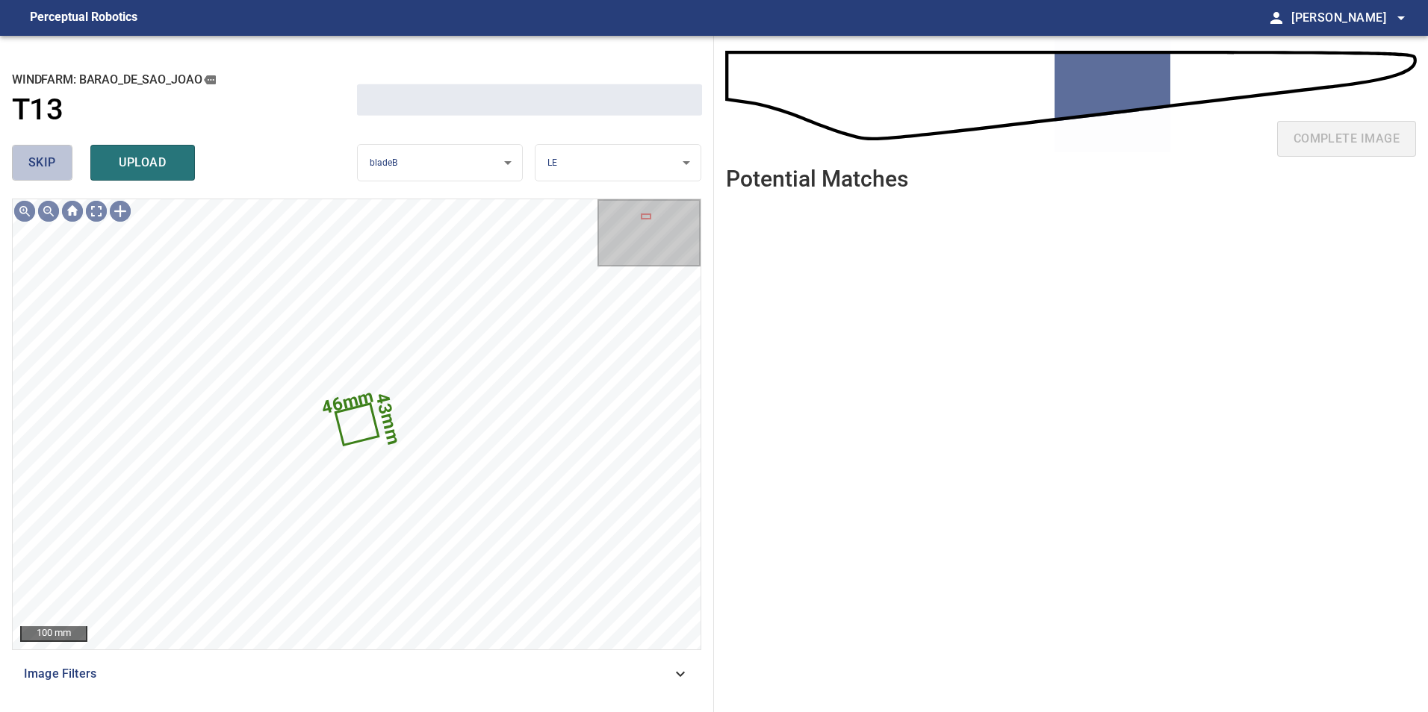
click at [34, 164] on span "skip" at bounding box center [42, 162] width 28 height 21
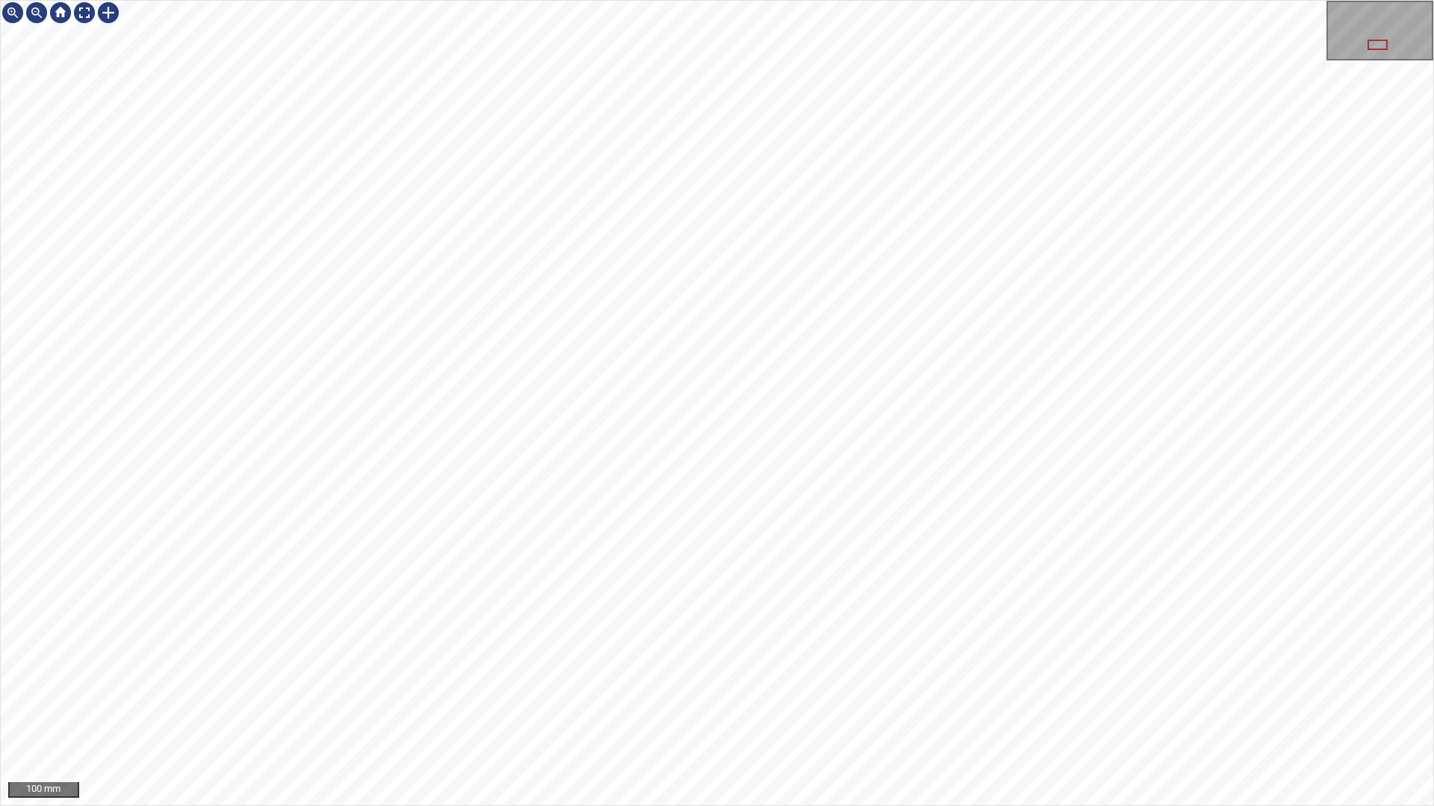
click at [817, 712] on div "100 mm" at bounding box center [717, 403] width 1434 height 806
click at [79, 14] on div at bounding box center [84, 13] width 24 height 24
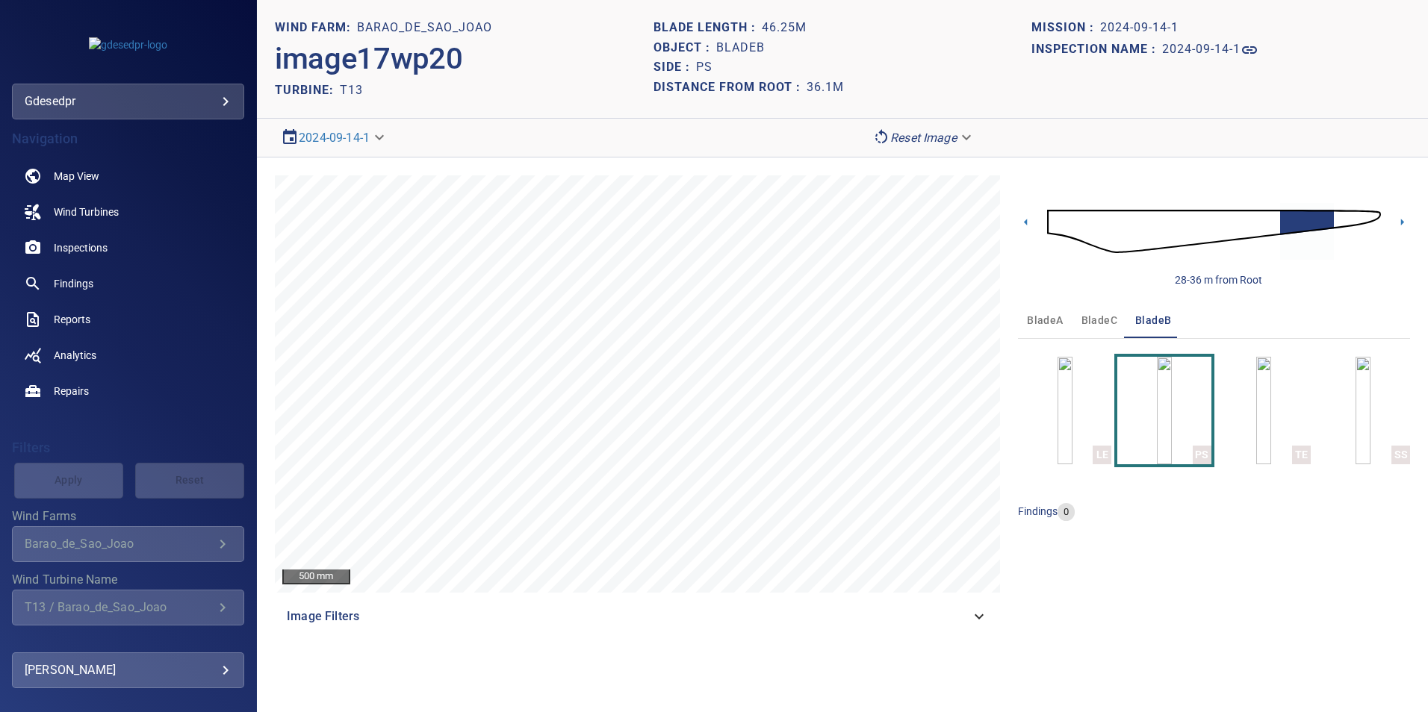
click at [1051, 223] on img at bounding box center [1214, 231] width 334 height 81
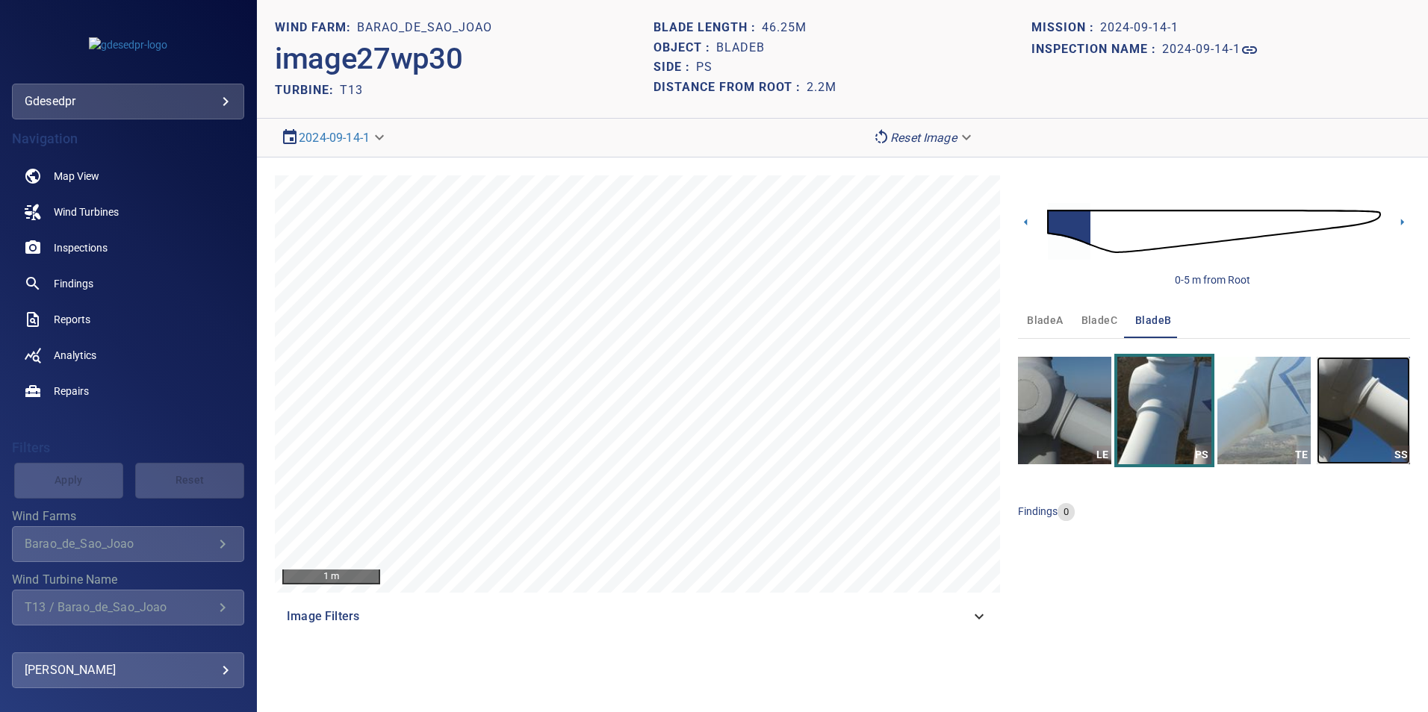
click at [1383, 391] on img "button" at bounding box center [1362, 411] width 93 height 108
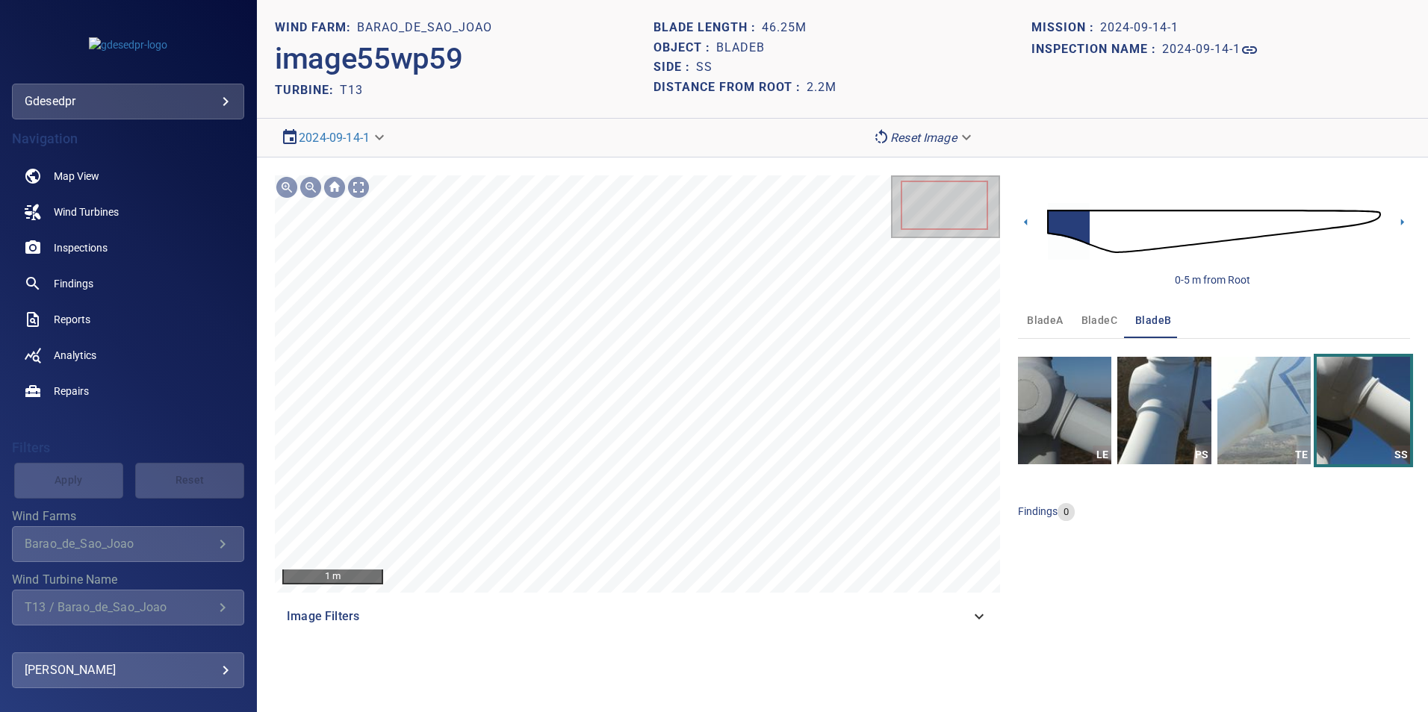
click at [1077, 311] on button "bladeC" at bounding box center [1099, 320] width 54 height 36
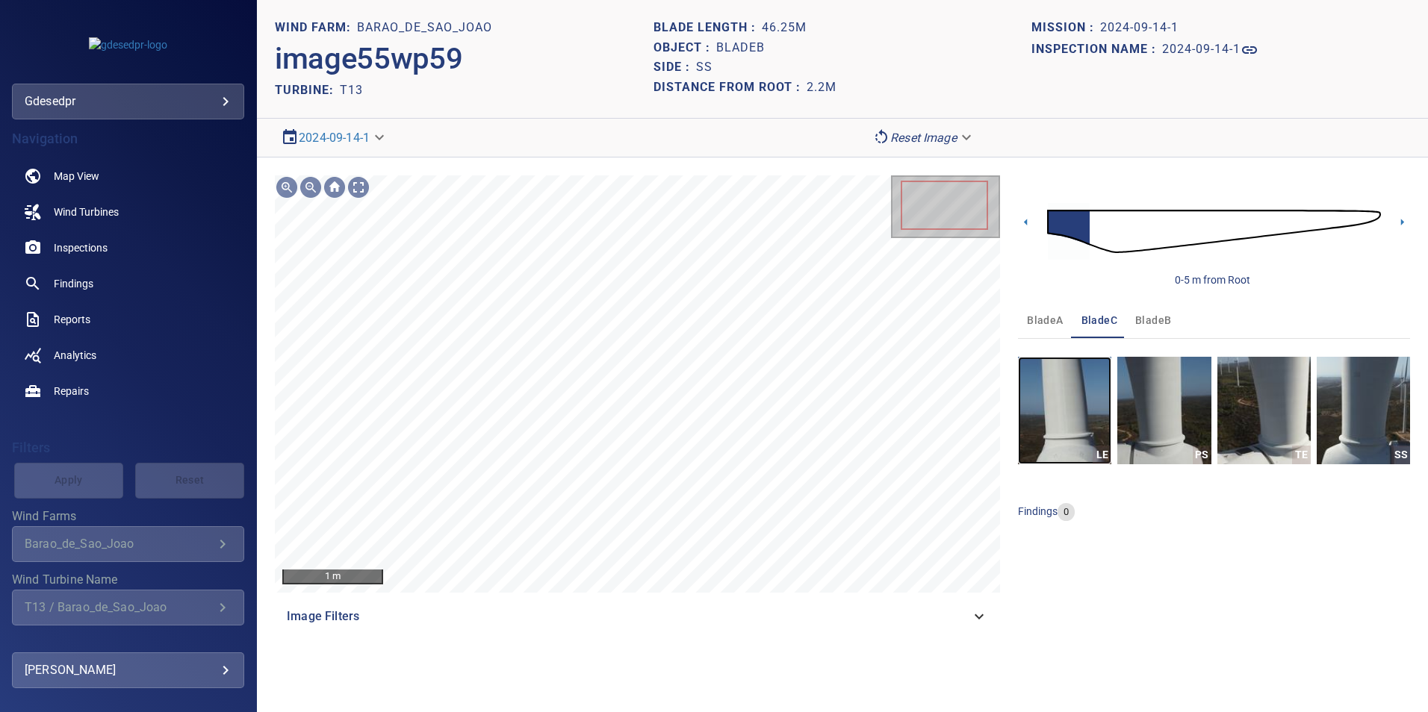
click at [1045, 423] on img "button" at bounding box center [1064, 411] width 93 height 108
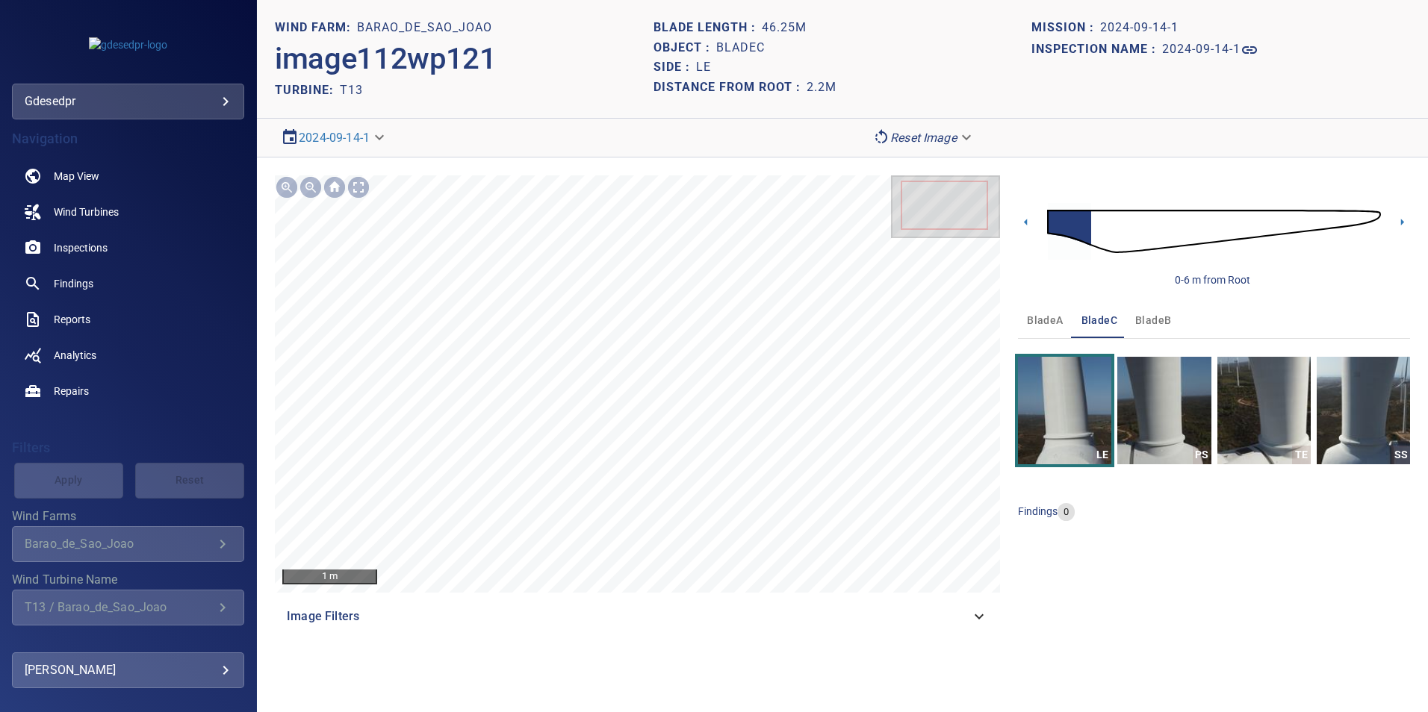
click at [1101, 234] on img at bounding box center [1214, 231] width 334 height 81
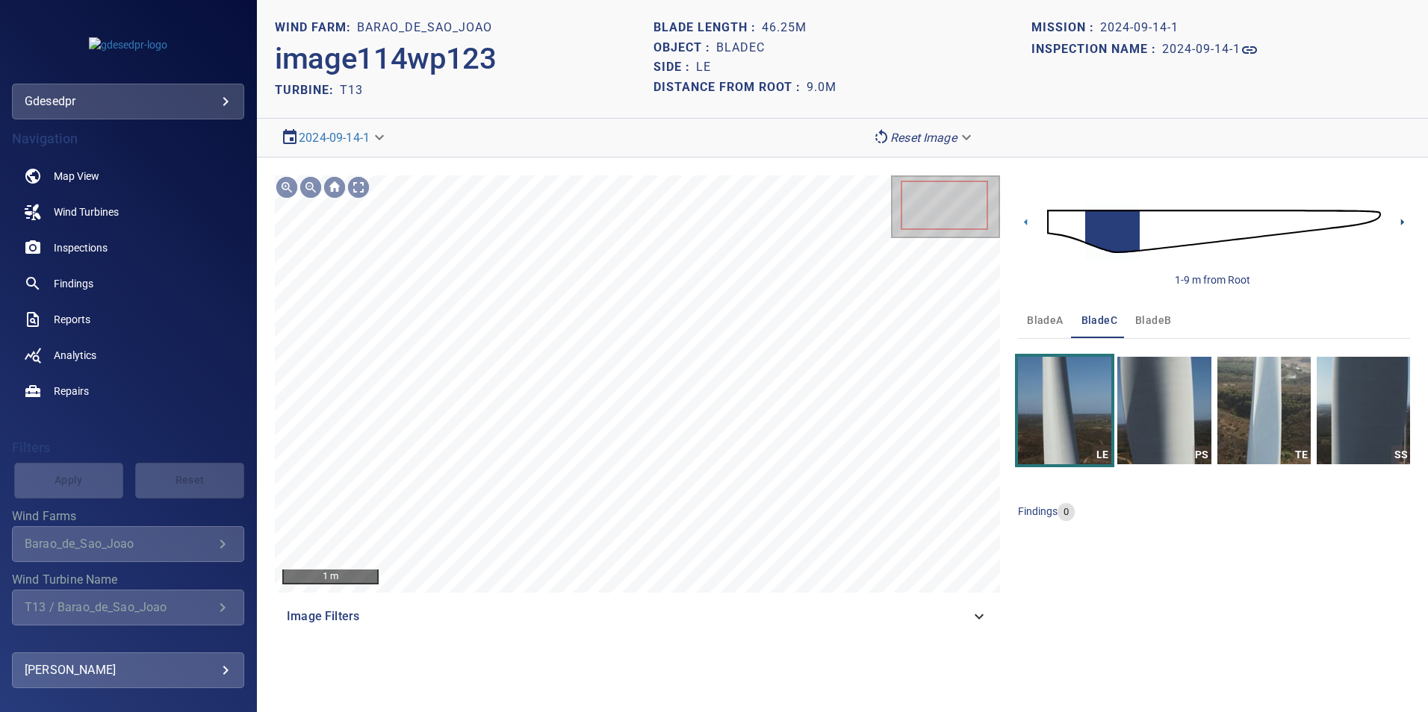
click at [1398, 219] on icon at bounding box center [1402, 222] width 16 height 16
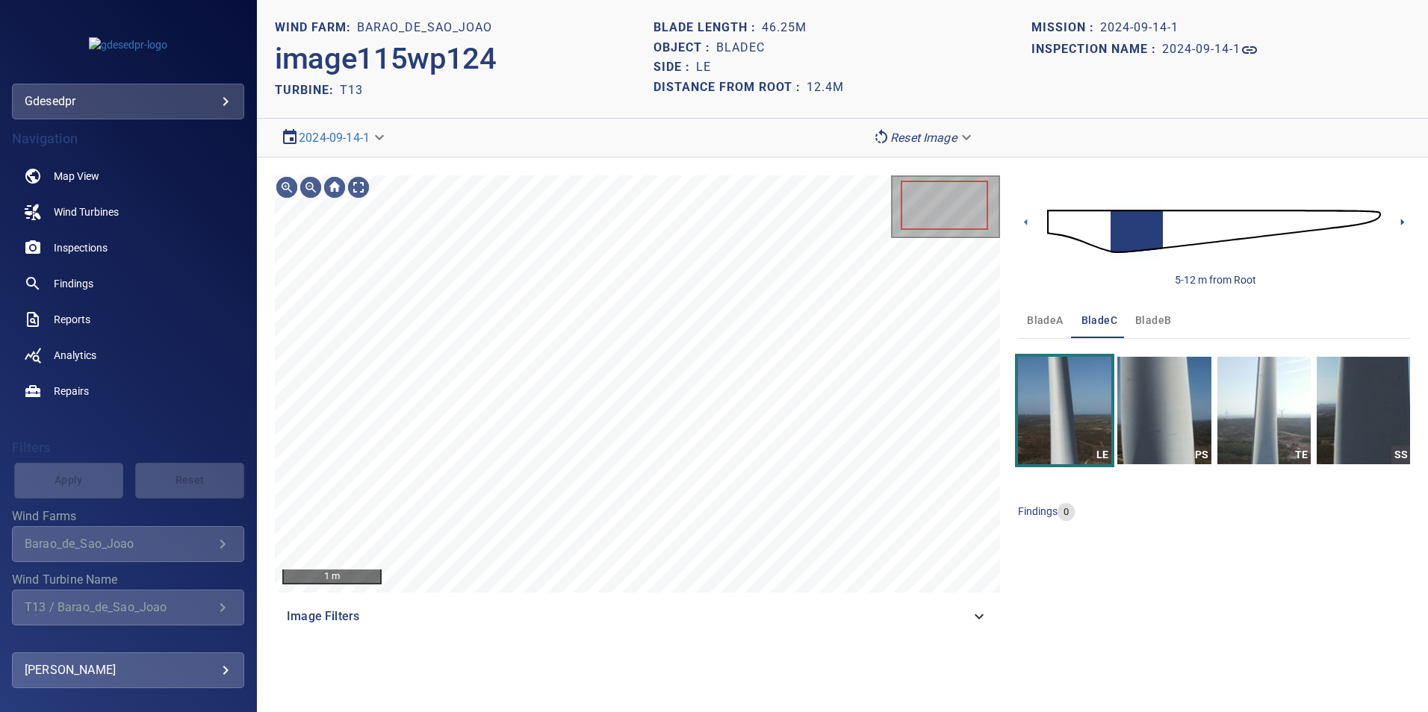
click at [1398, 219] on icon at bounding box center [1402, 222] width 16 height 16
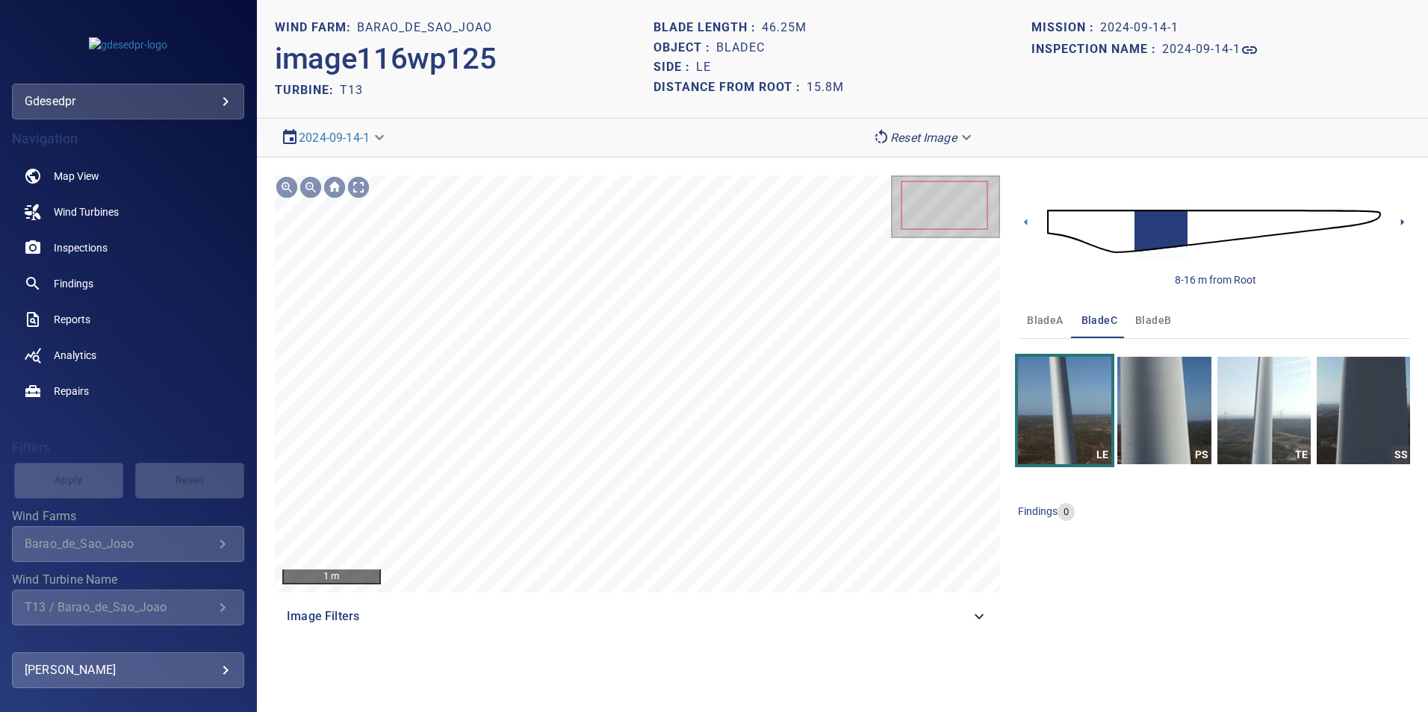
click at [1398, 219] on icon at bounding box center [1402, 222] width 16 height 16
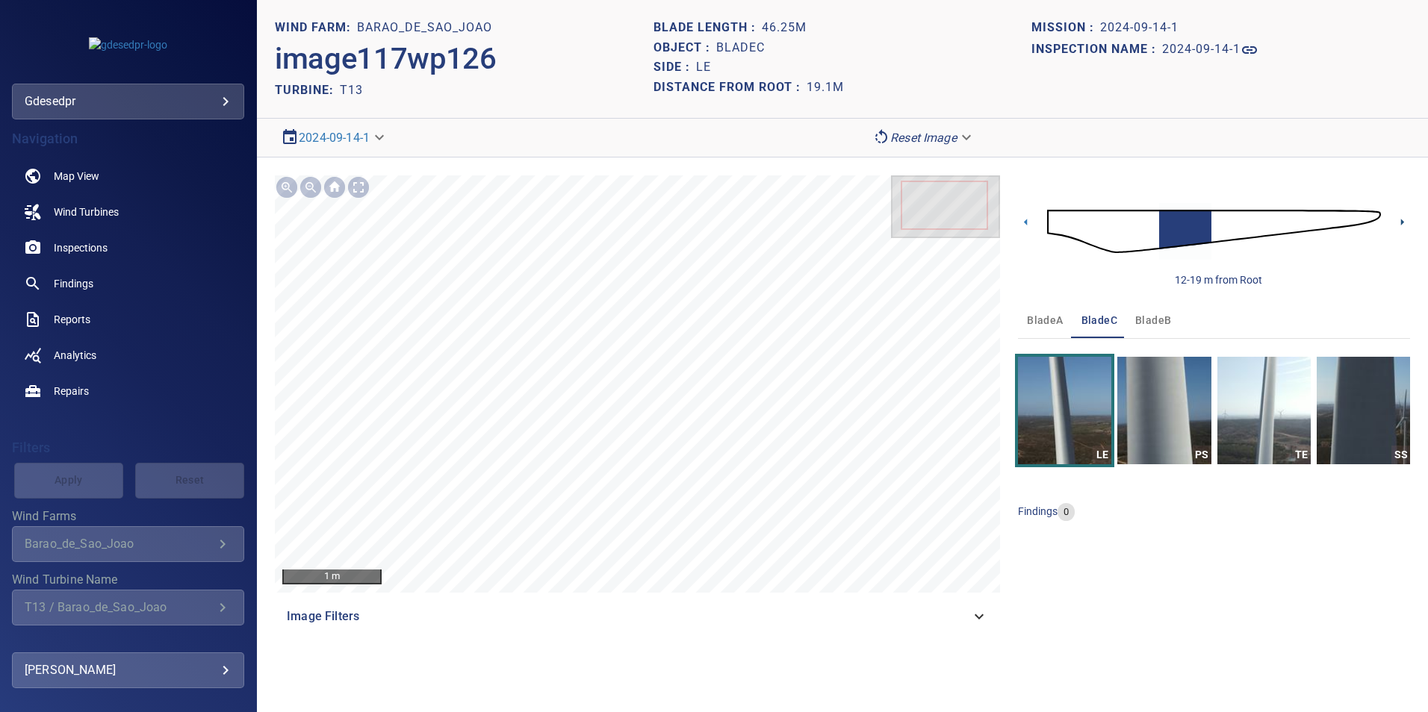
click at [1398, 219] on icon at bounding box center [1402, 222] width 16 height 16
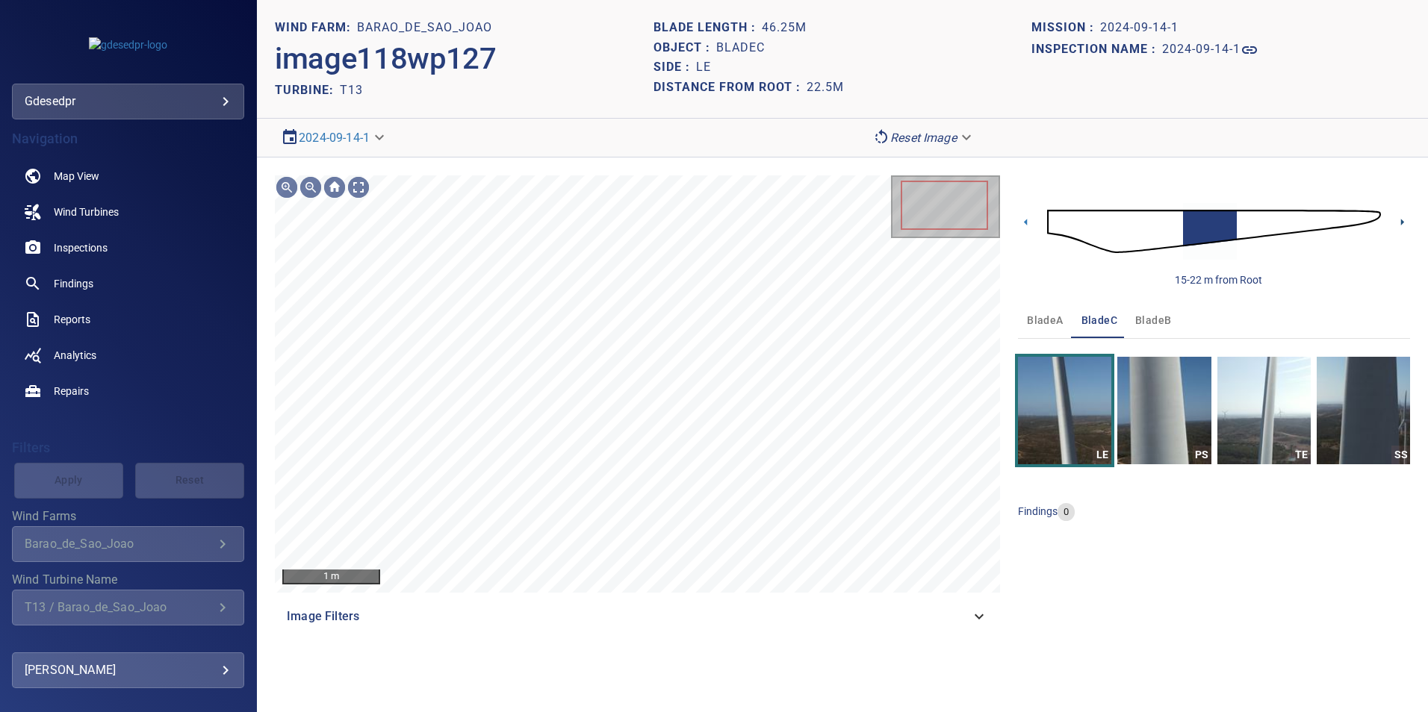
click at [1398, 219] on icon at bounding box center [1402, 222] width 16 height 16
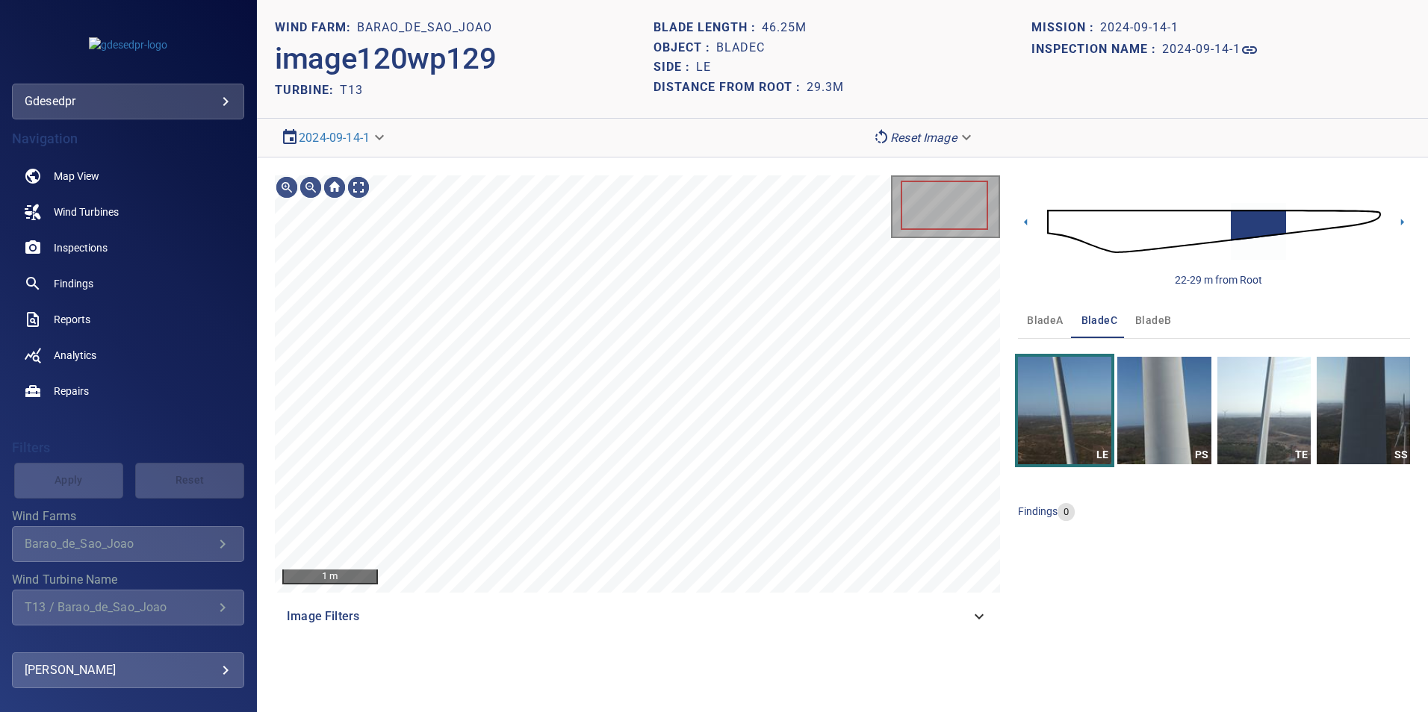
click at [1398, 219] on icon at bounding box center [1402, 222] width 16 height 16
click at [1398, 219] on div "1 m Image Filters 25-33 m from Root bladeA bladeC bladeB LE PS TE SS findings 0" at bounding box center [842, 405] width 1171 height 495
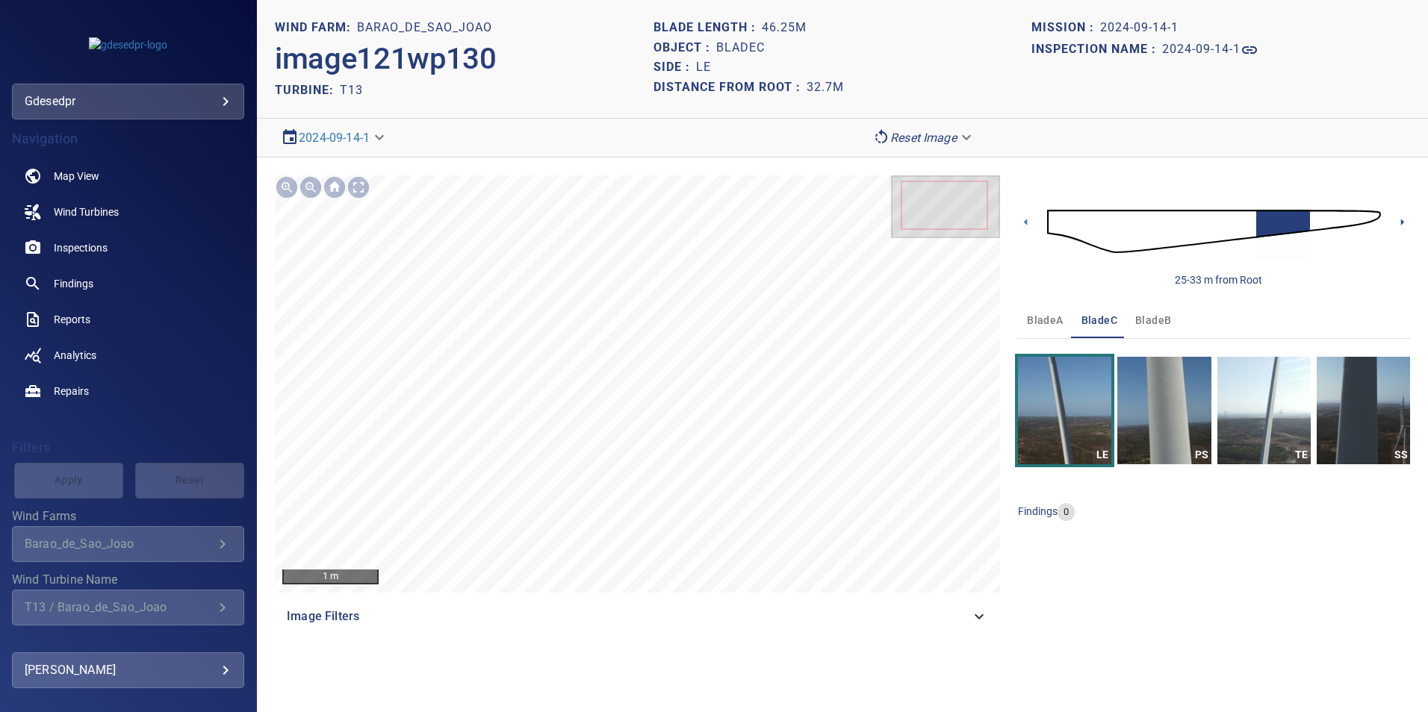
click at [1398, 219] on icon at bounding box center [1402, 222] width 16 height 16
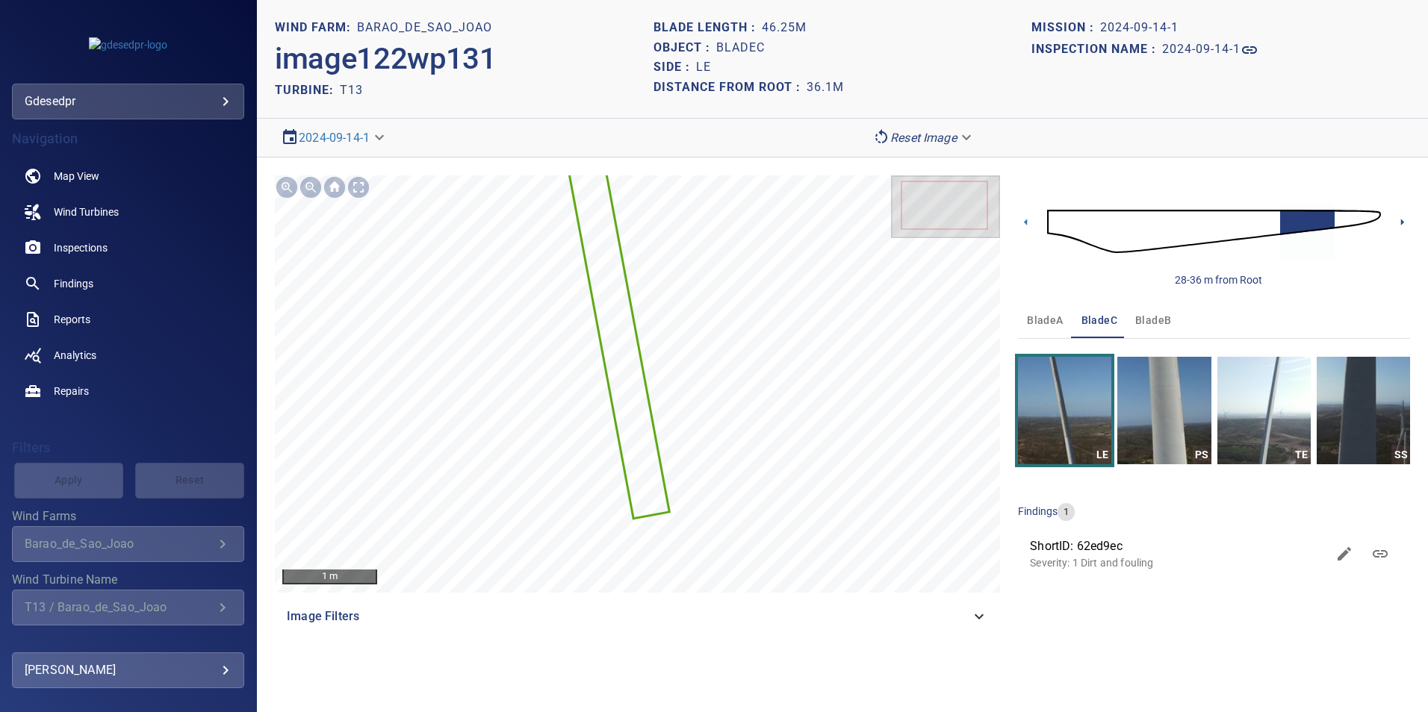
click at [1398, 219] on icon at bounding box center [1402, 222] width 16 height 16
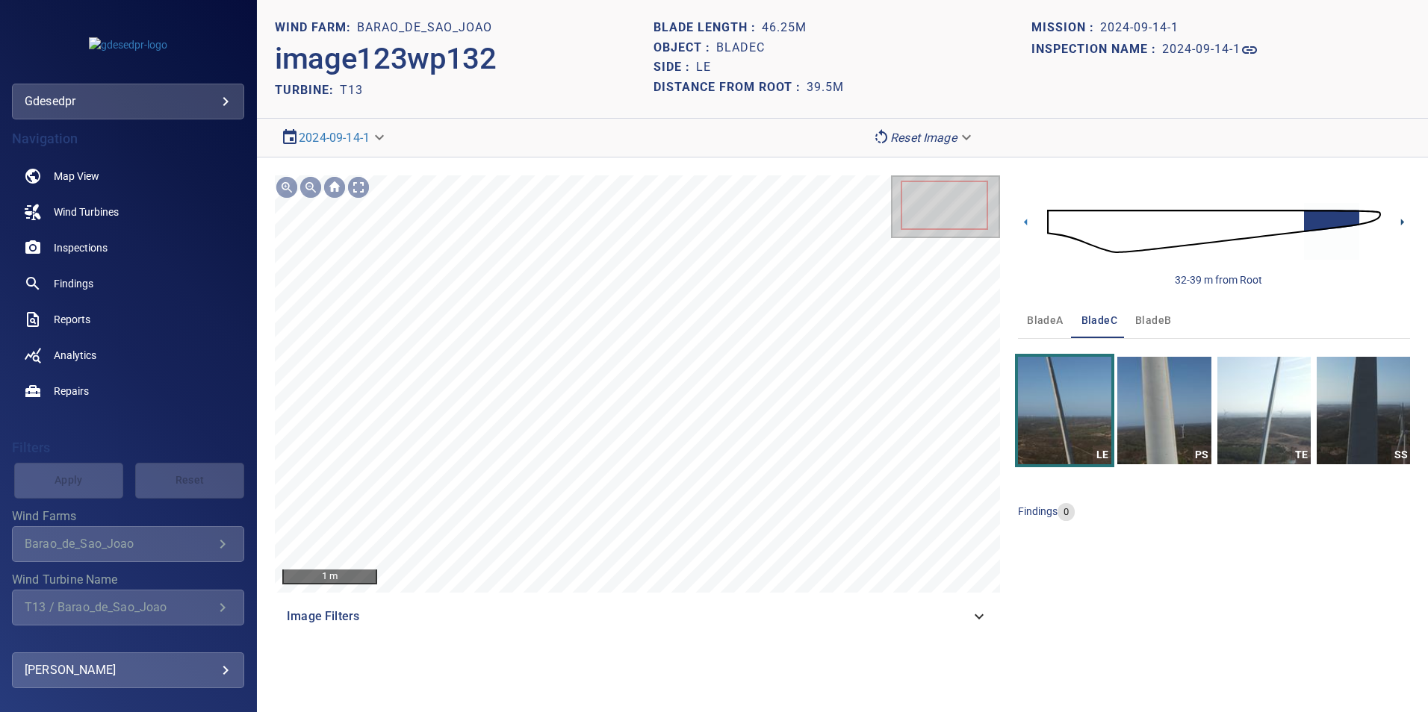
click at [1398, 219] on icon at bounding box center [1402, 222] width 16 height 16
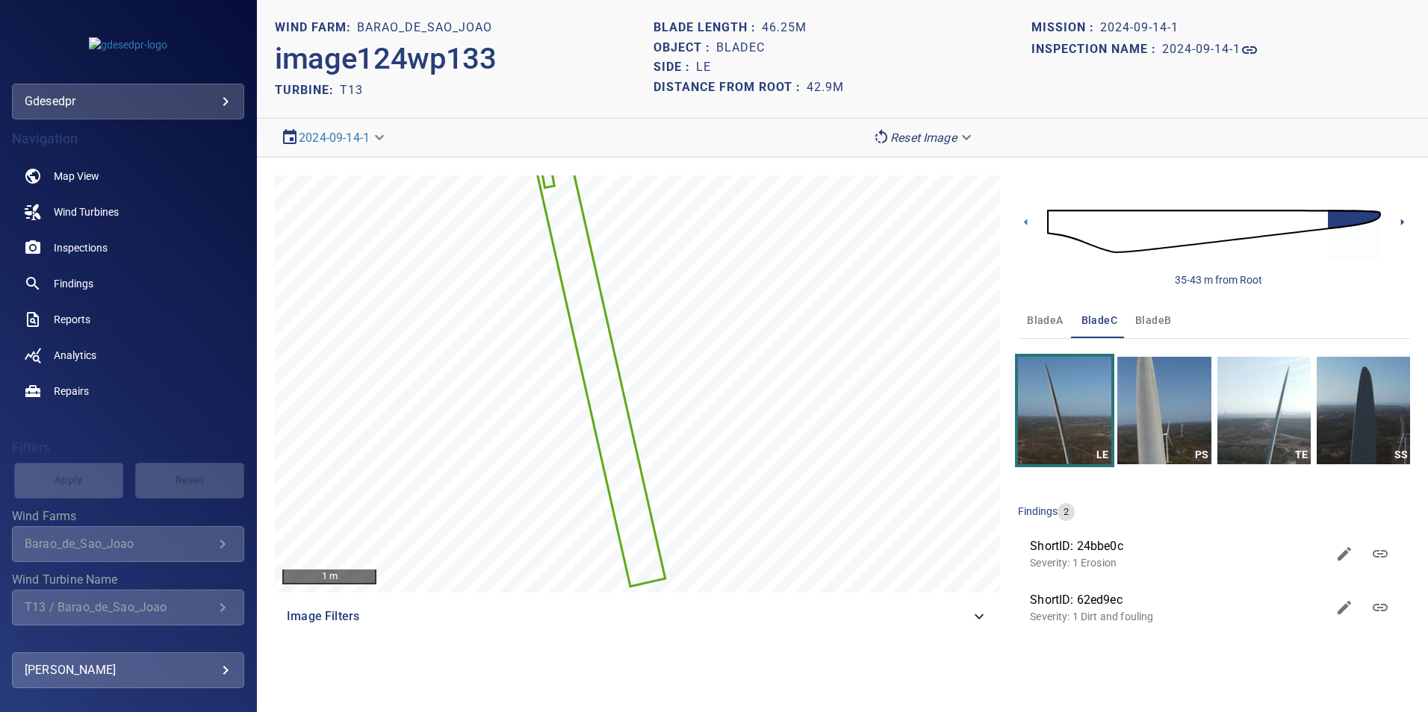
click at [1398, 219] on icon at bounding box center [1402, 222] width 16 height 16
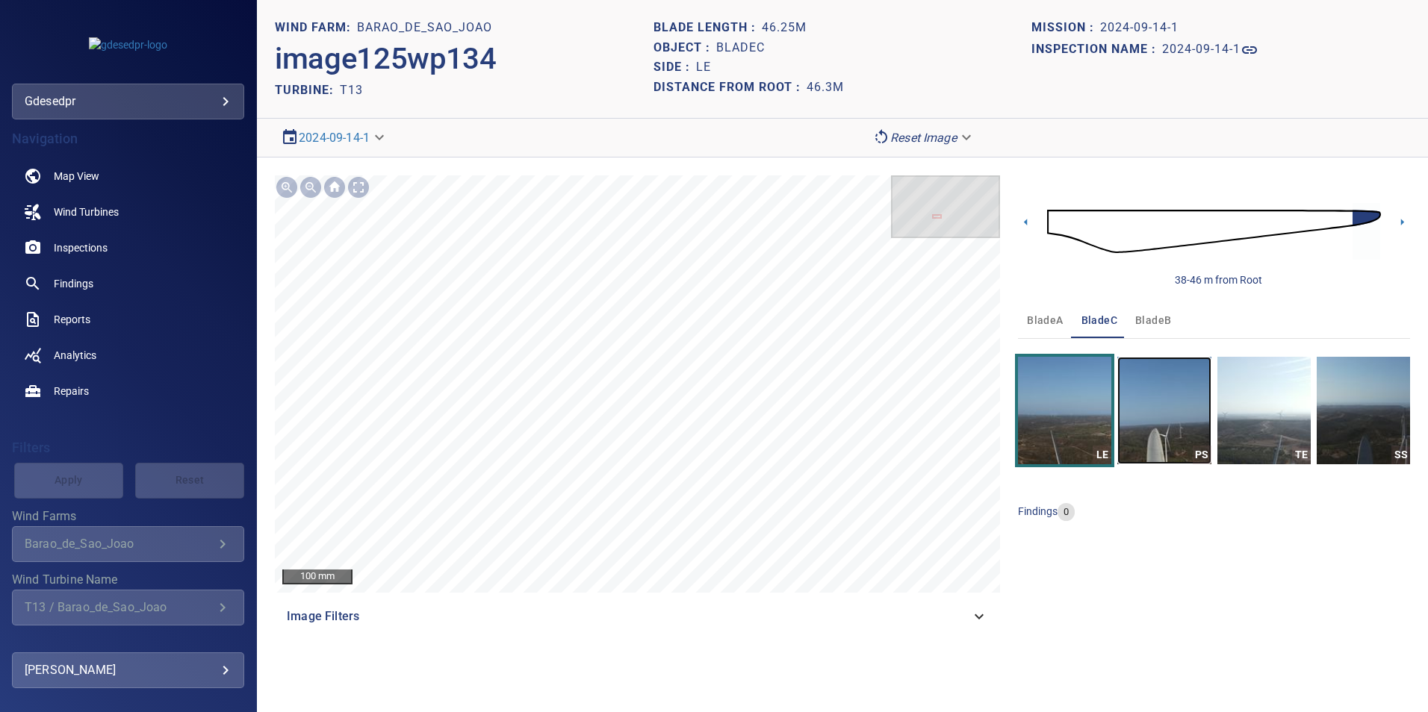
click at [1178, 415] on img "button" at bounding box center [1163, 411] width 93 height 108
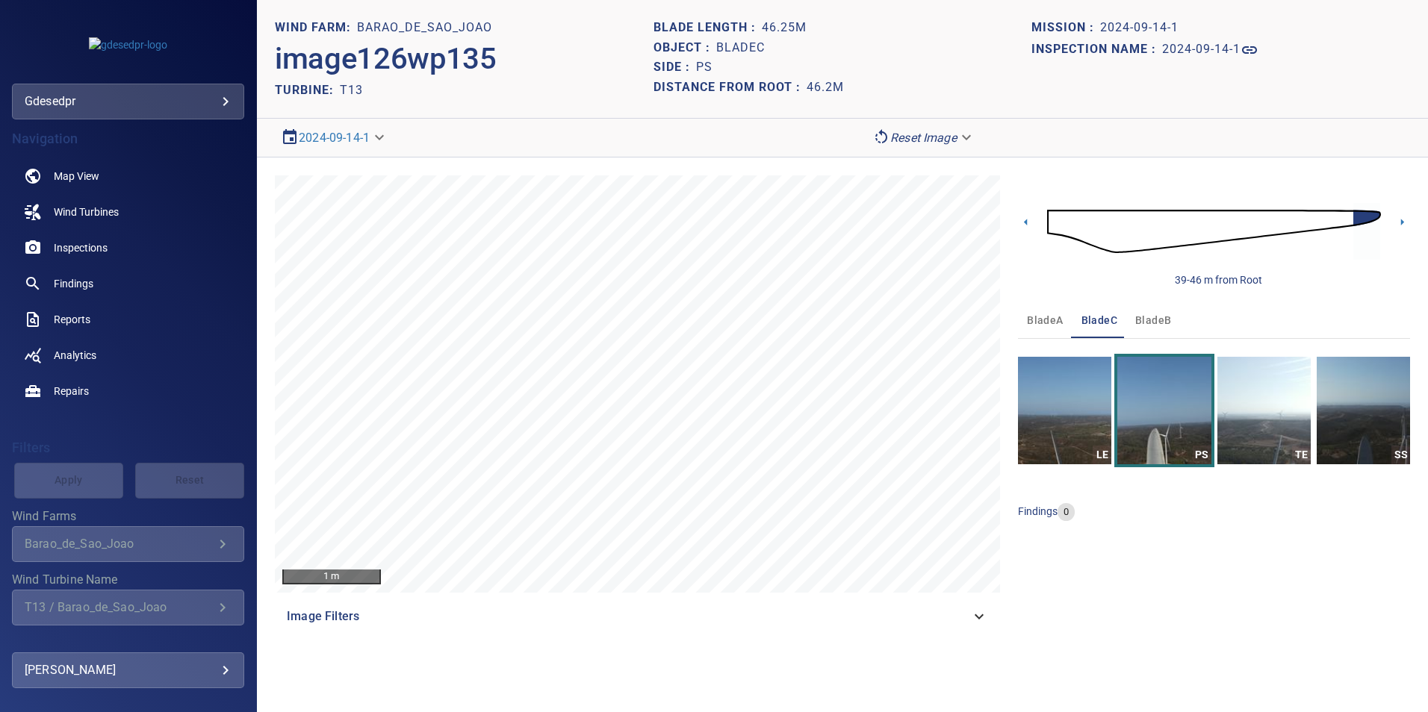
click at [1121, 218] on img at bounding box center [1214, 231] width 334 height 81
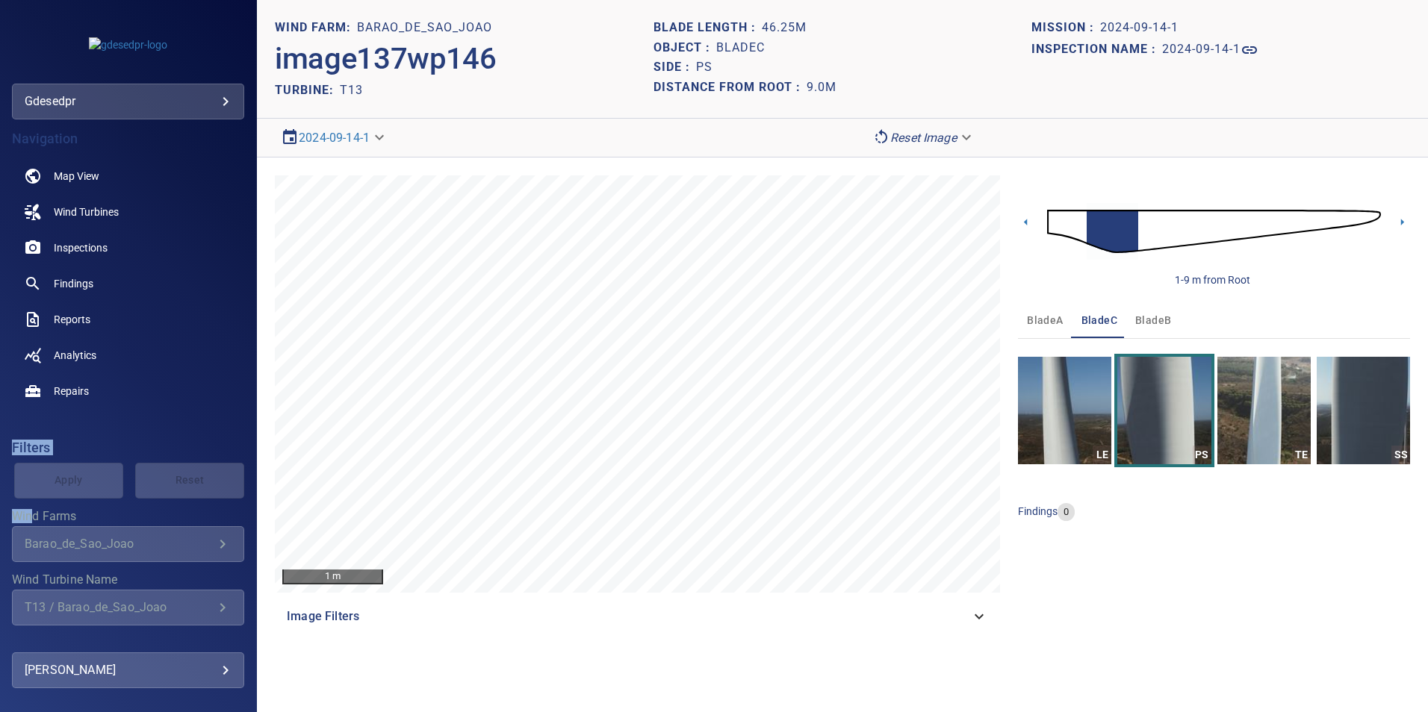
drag, startPoint x: -41, startPoint y: 490, endPoint x: -461, endPoint y: 446, distance: 422.7
click at [0, 446] on html "**********" at bounding box center [714, 356] width 1428 height 712
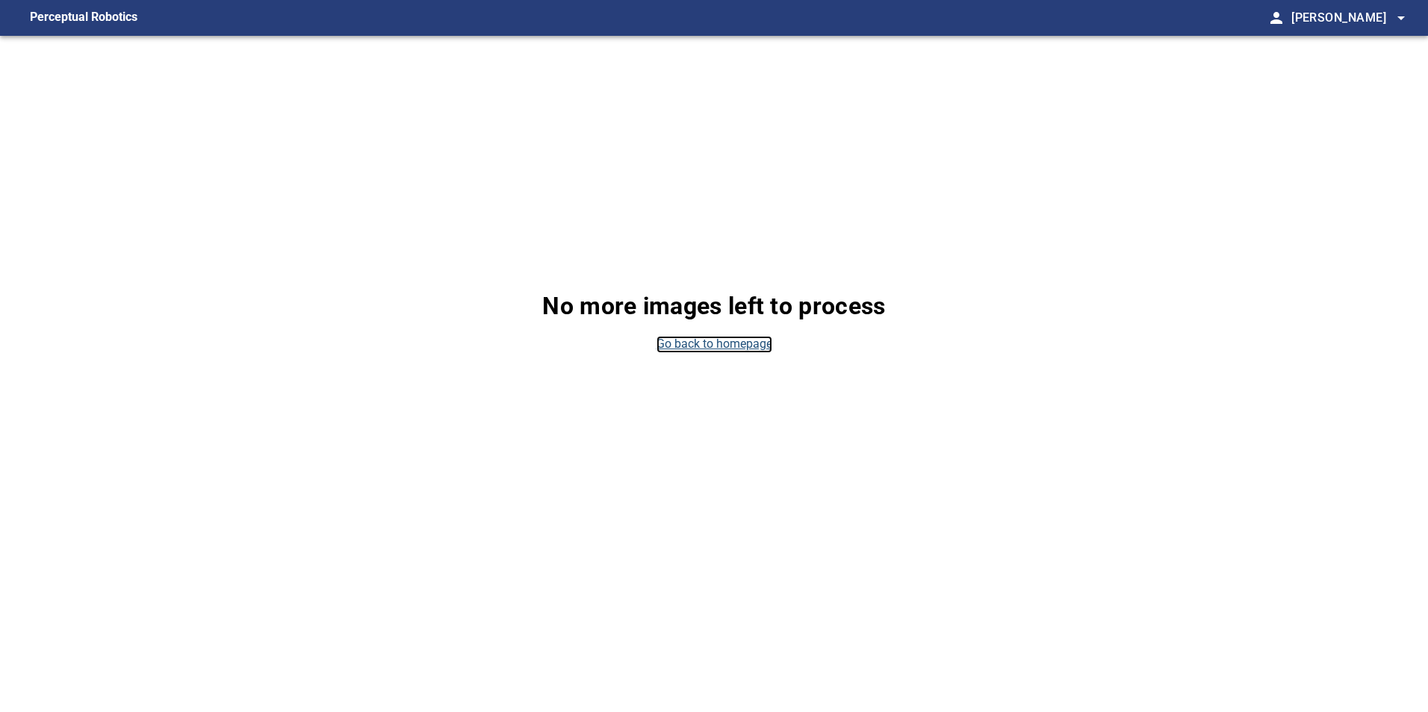
click at [730, 343] on link "Go back to homepage" at bounding box center [714, 344] width 116 height 17
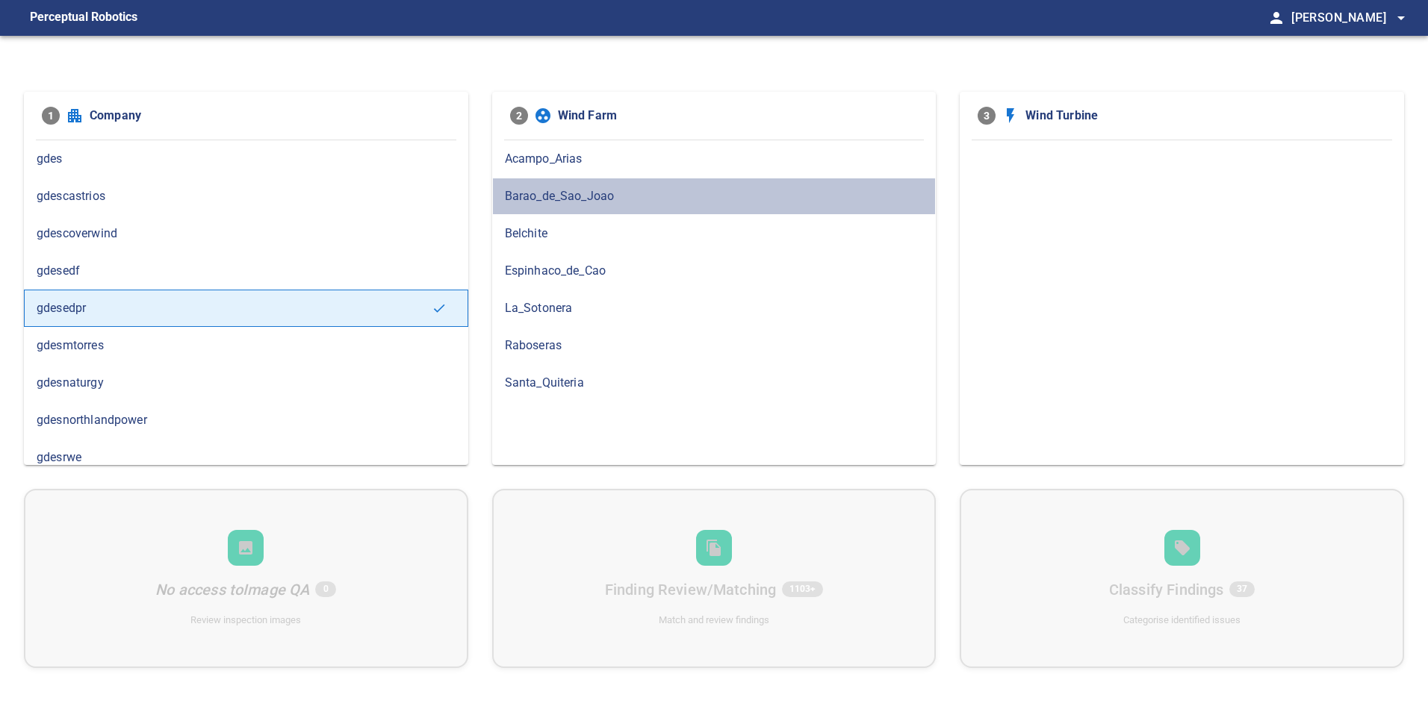
click at [603, 180] on div "Barao_de_Sao_Joao" at bounding box center [714, 196] width 444 height 37
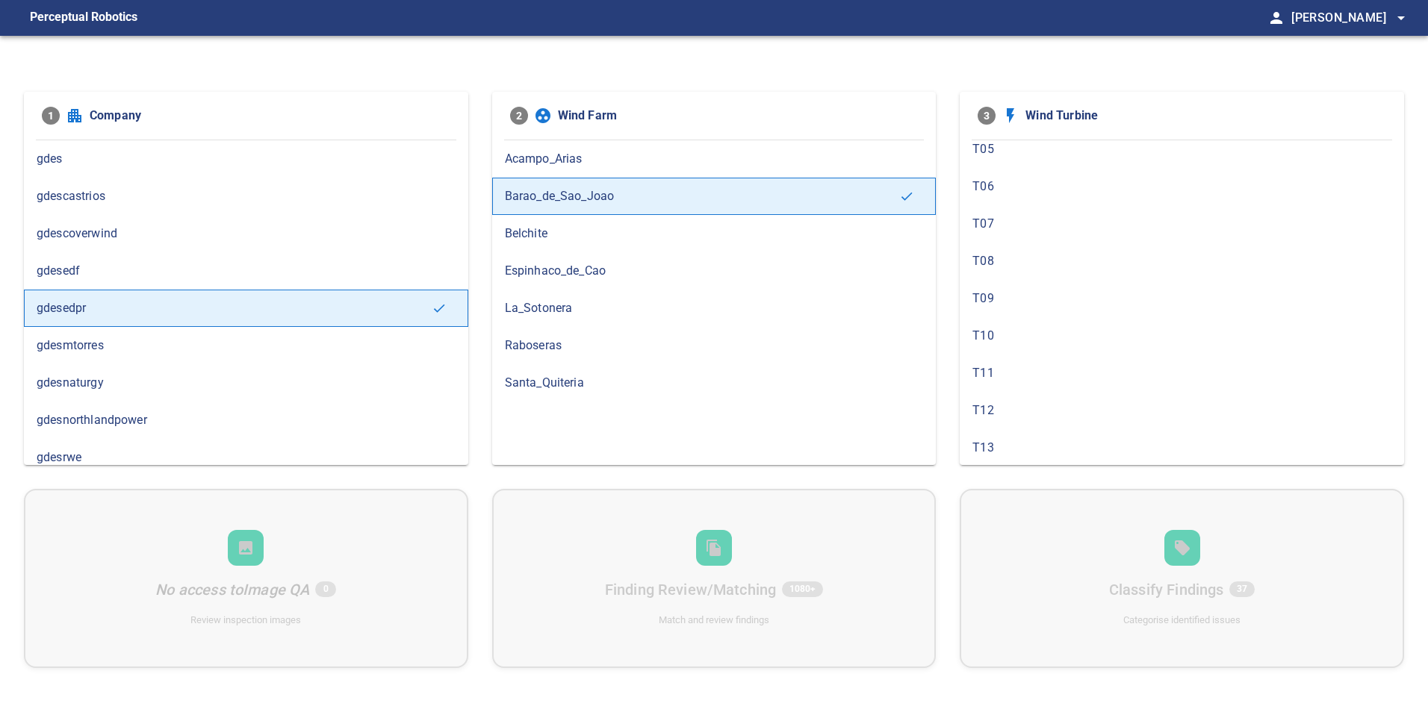
scroll to position [373, 0]
click at [1034, 237] on span "T13" at bounding box center [1181, 234] width 419 height 18
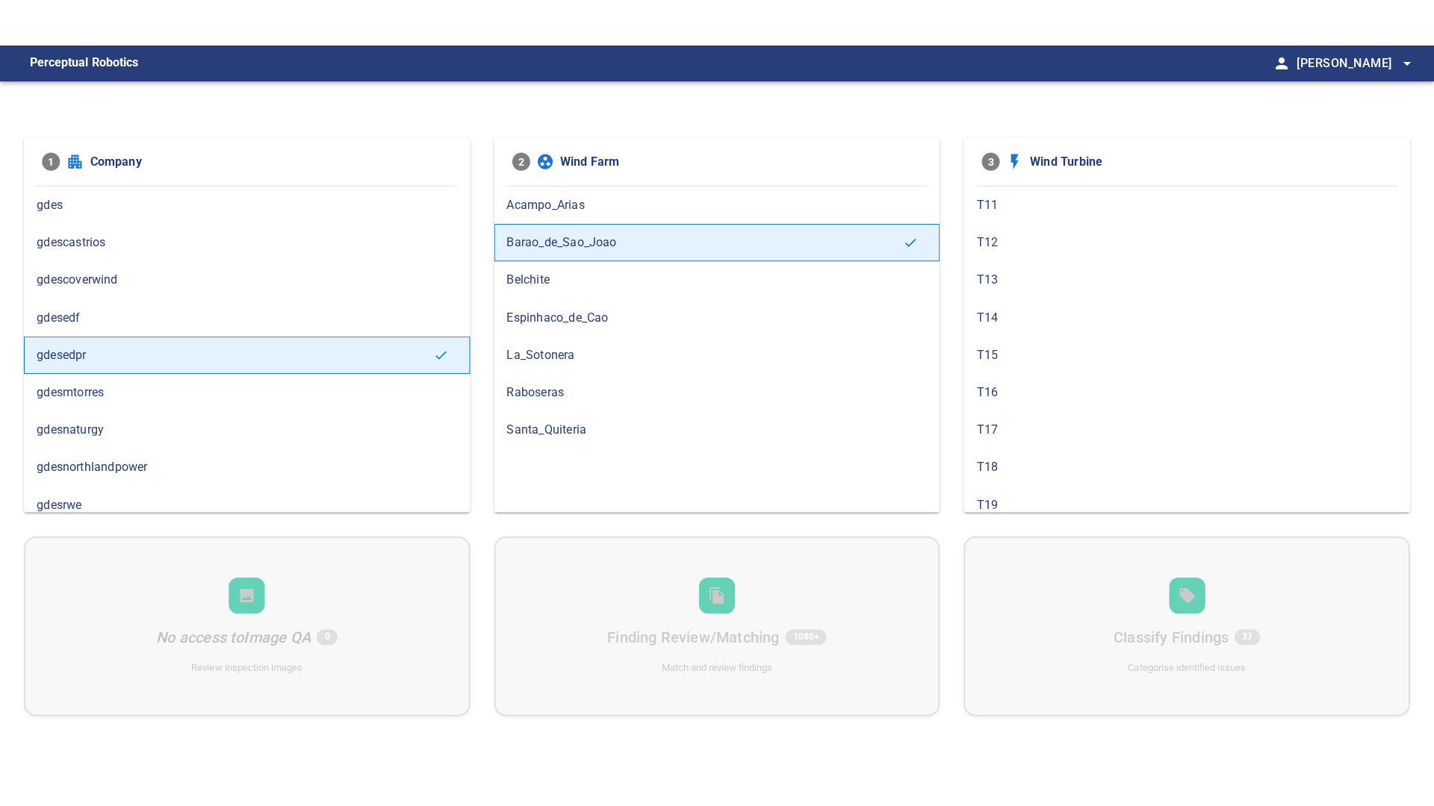
scroll to position [0, 0]
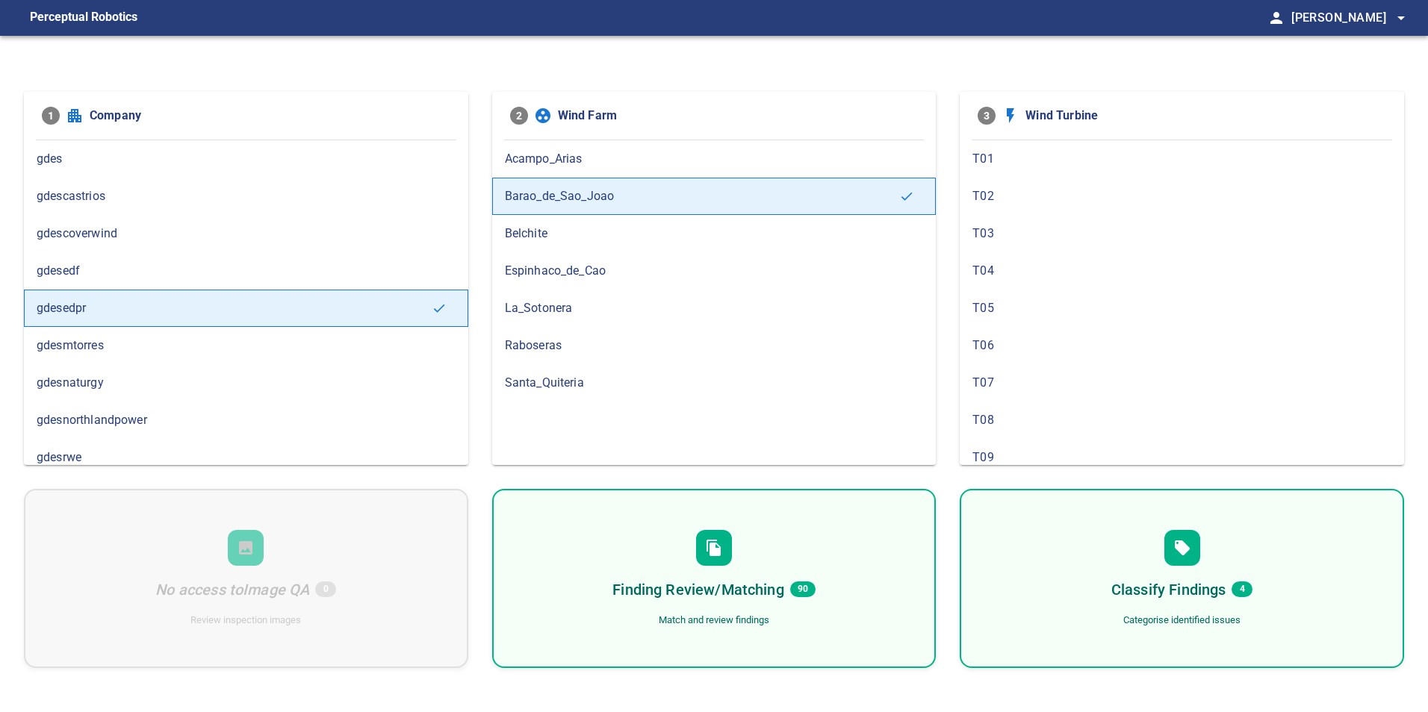
click at [900, 596] on div "Finding Review/Matching 90 Match and review findings" at bounding box center [714, 578] width 444 height 179
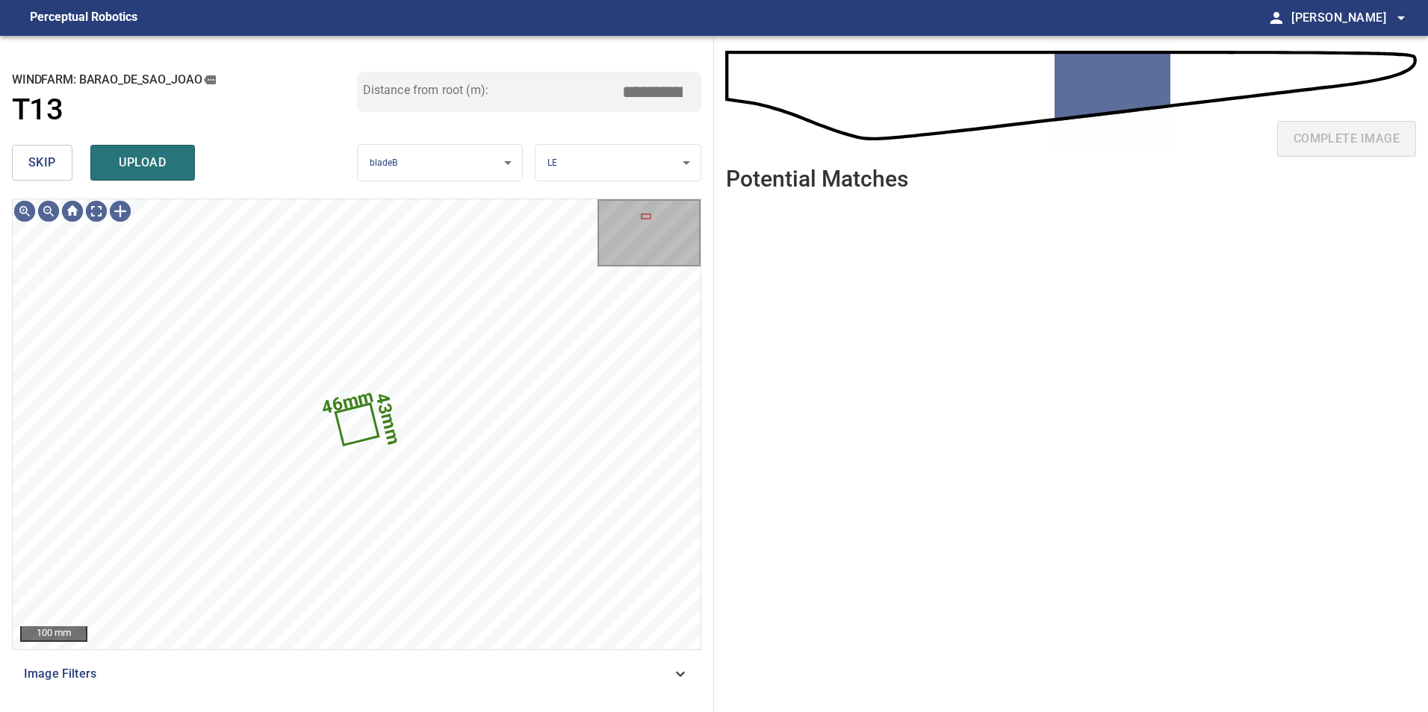
click at [55, 161] on span "skip" at bounding box center [42, 162] width 28 height 21
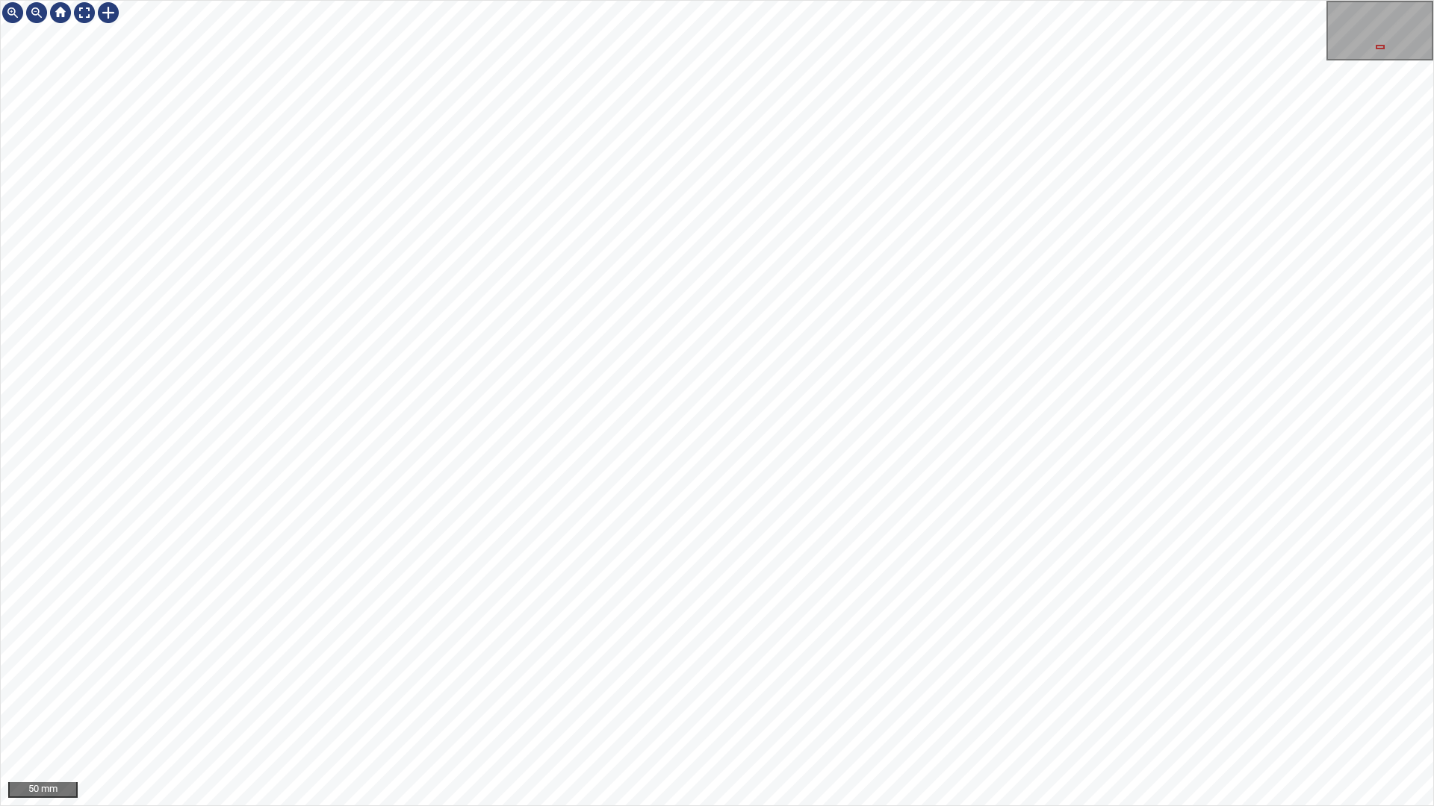
click at [918, 712] on div "50 mm" at bounding box center [717, 403] width 1434 height 806
click at [845, 712] on div "100 mm" at bounding box center [717, 403] width 1434 height 806
click at [85, 9] on div at bounding box center [84, 13] width 24 height 24
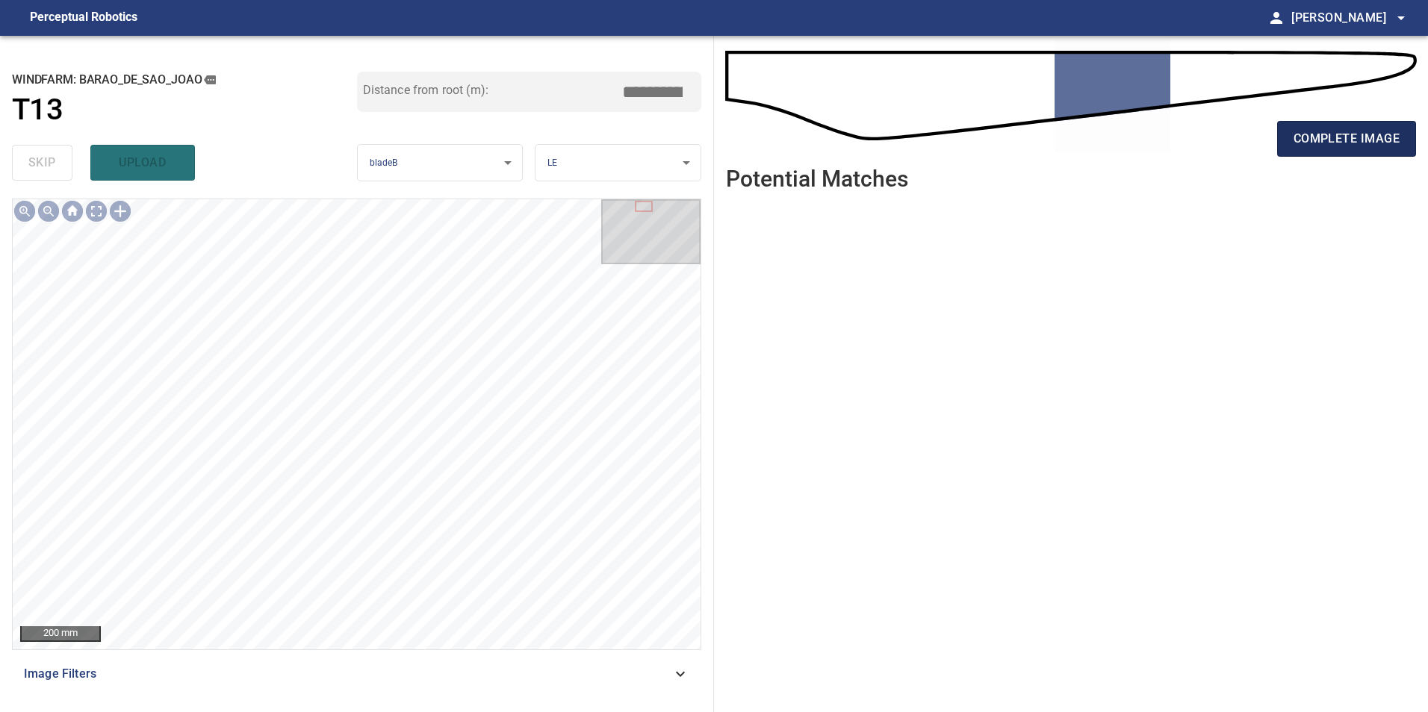
drag, startPoint x: 1380, startPoint y: 144, endPoint x: 1369, endPoint y: 149, distance: 12.4
click at [1380, 144] on span "complete image" at bounding box center [1346, 138] width 106 height 21
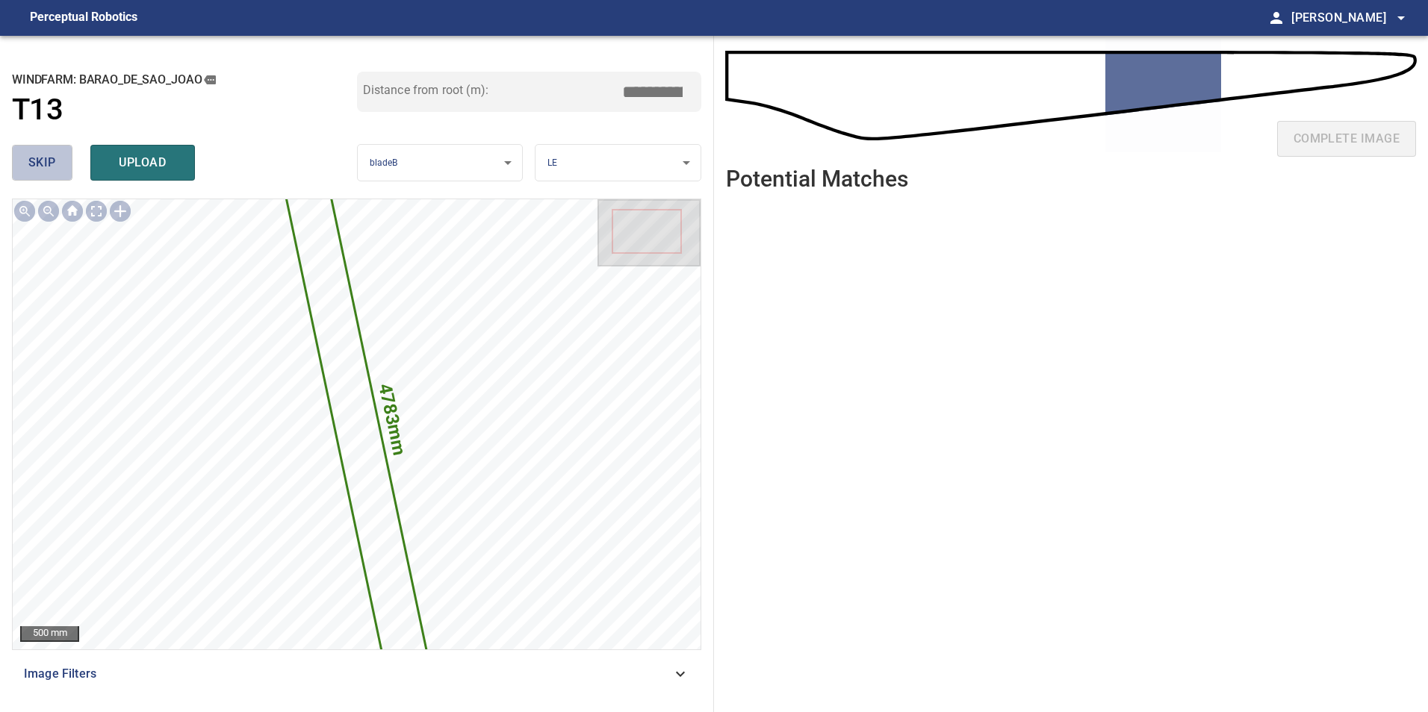
click at [50, 154] on span "skip" at bounding box center [42, 162] width 28 height 21
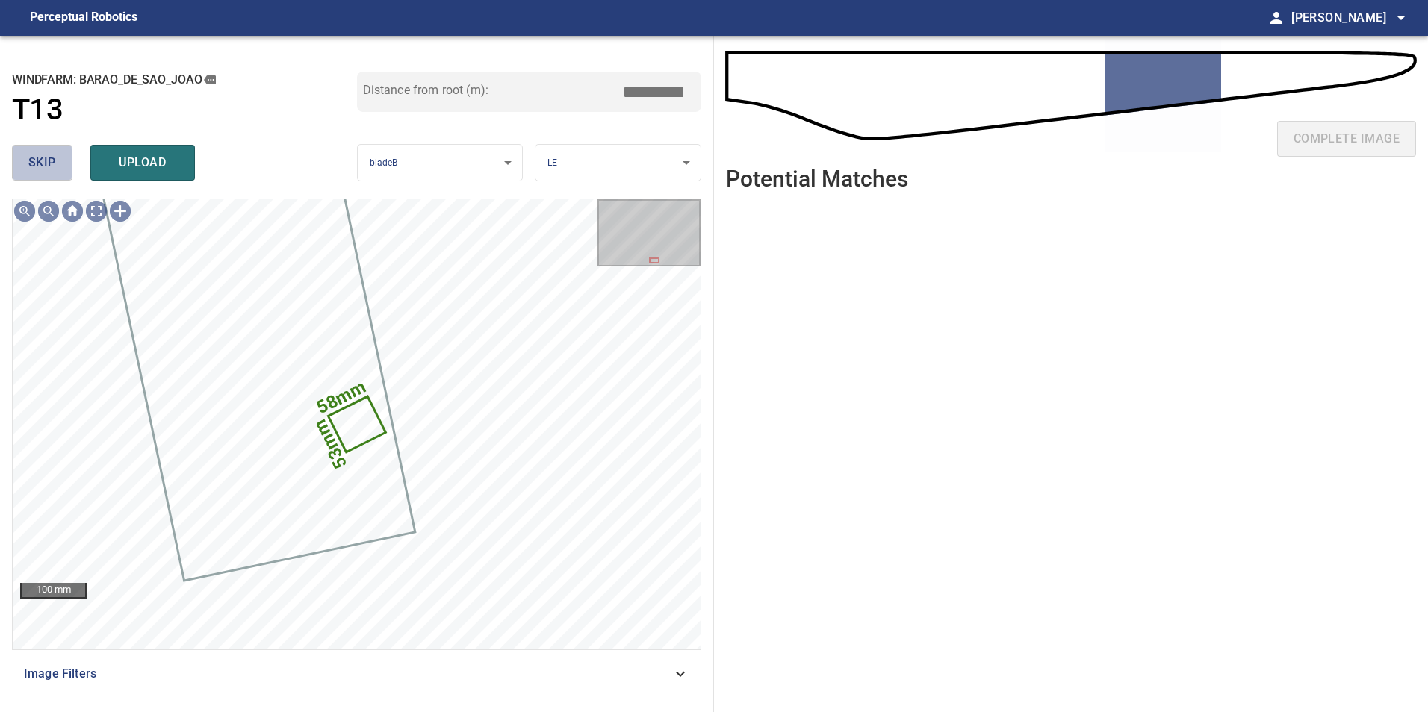
click at [50, 154] on span "skip" at bounding box center [42, 162] width 28 height 21
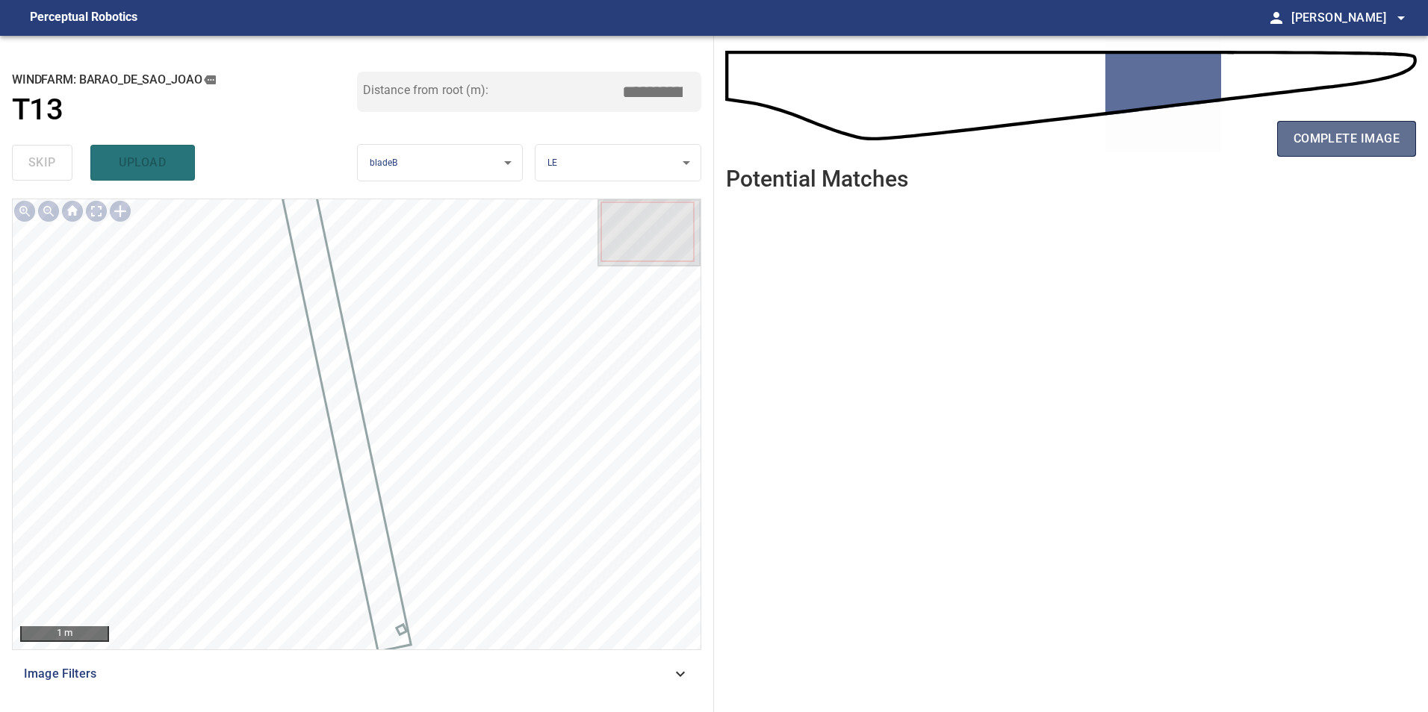
click at [1326, 125] on button "complete image" at bounding box center [1346, 139] width 139 height 36
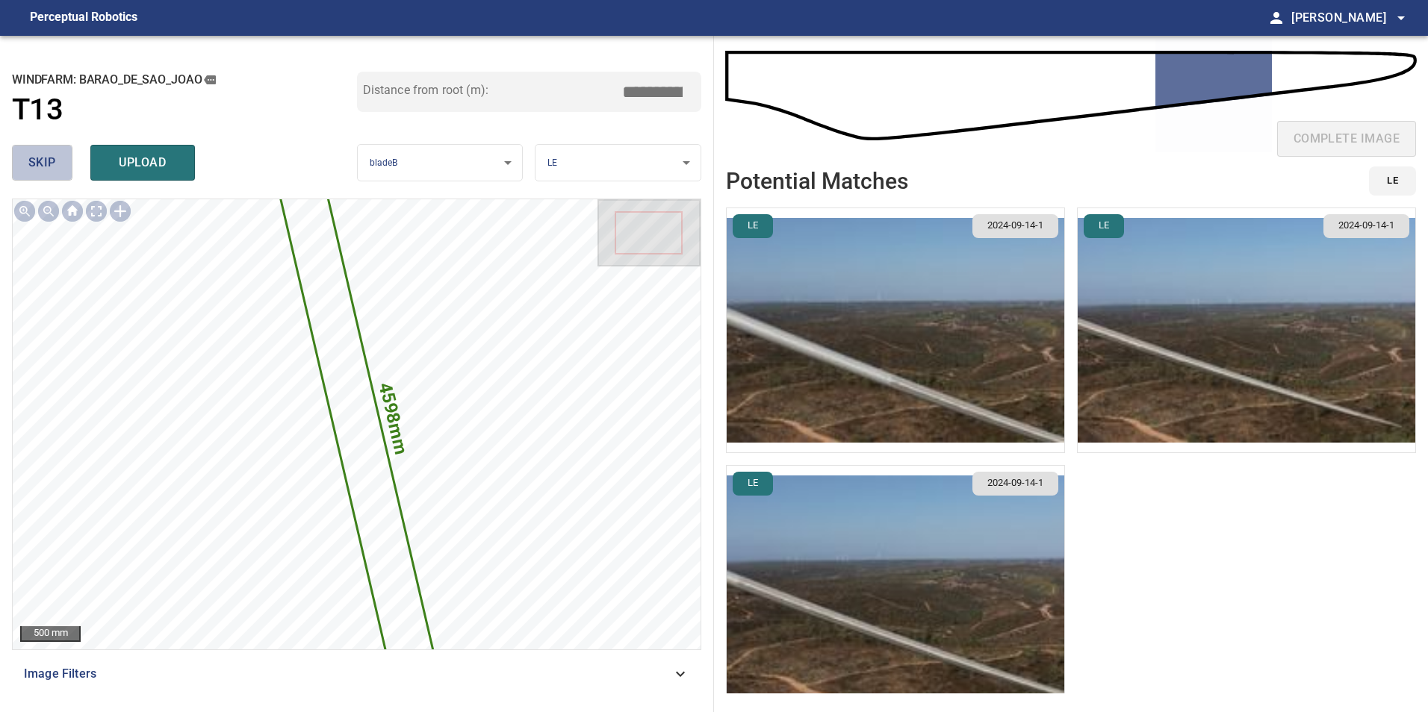
click at [19, 160] on button "skip" at bounding box center [42, 163] width 60 height 36
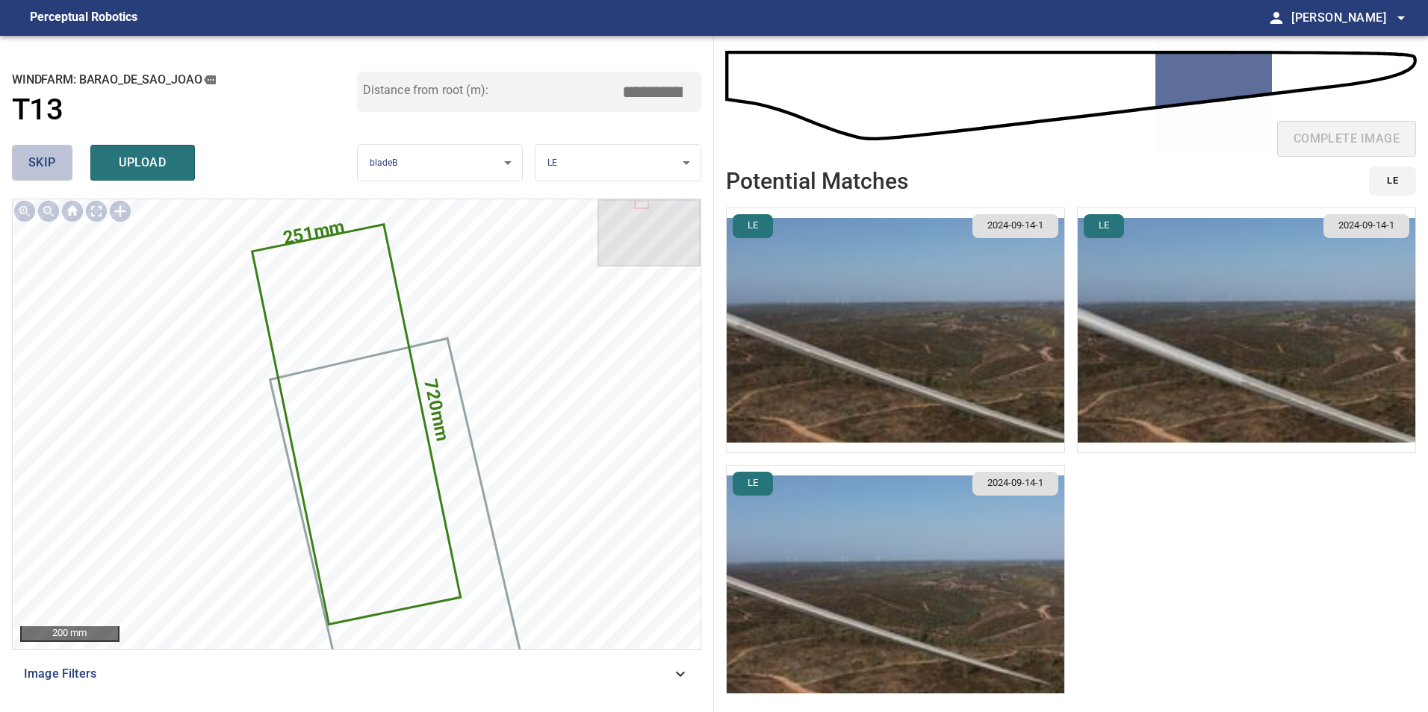
click at [19, 160] on button "skip" at bounding box center [42, 163] width 60 height 36
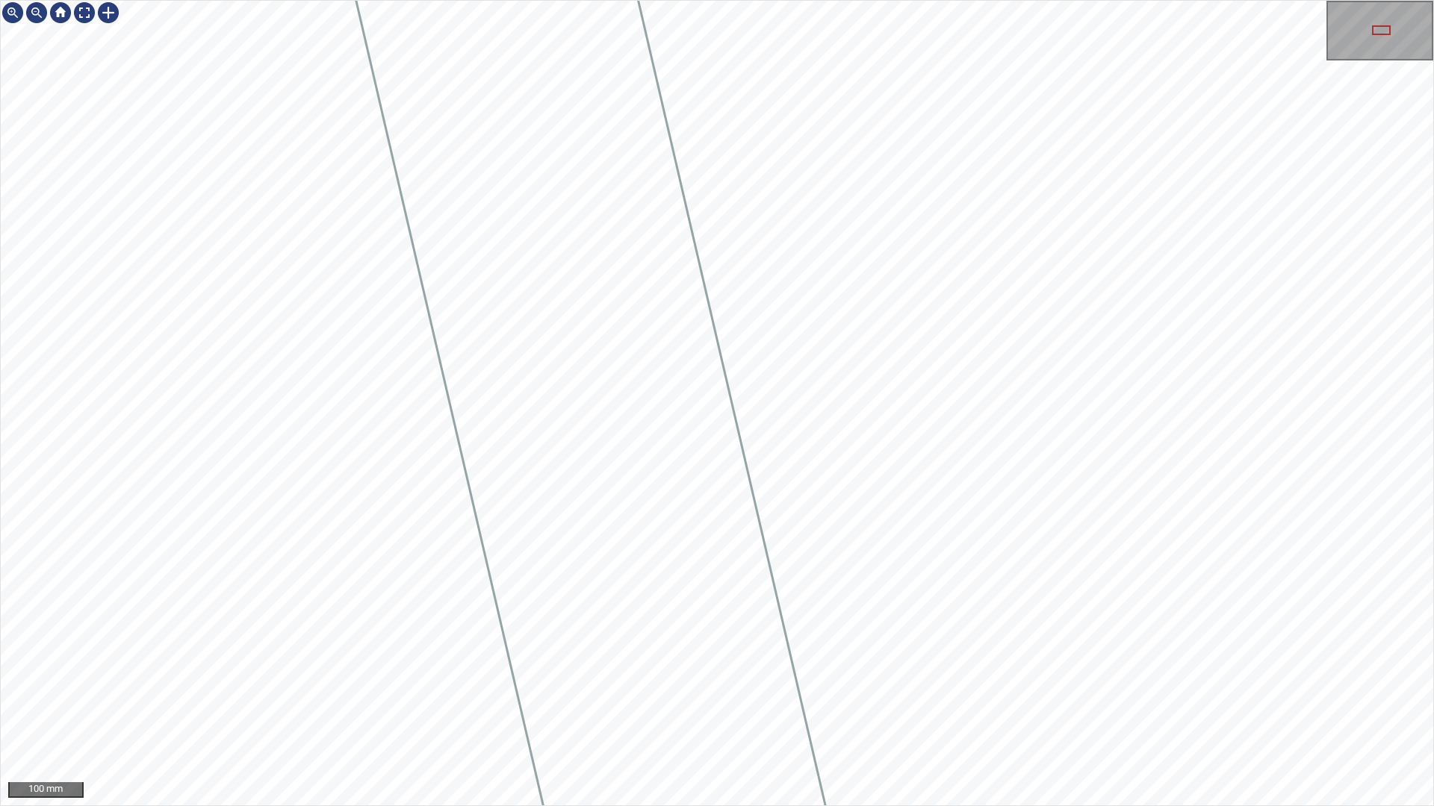
click at [323, 712] on div "100 mm" at bounding box center [717, 403] width 1434 height 806
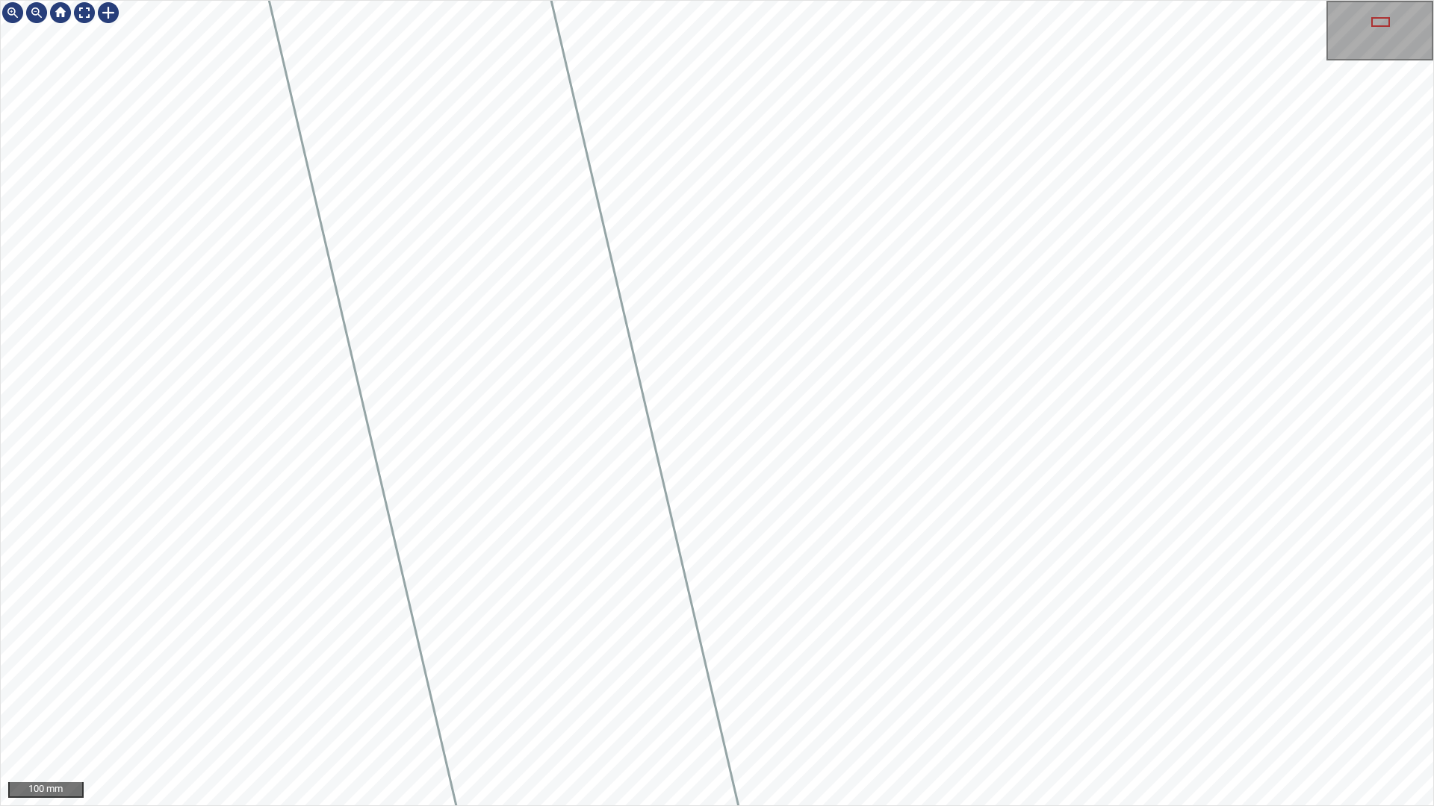
click at [210, 712] on div "100 mm" at bounding box center [717, 403] width 1434 height 806
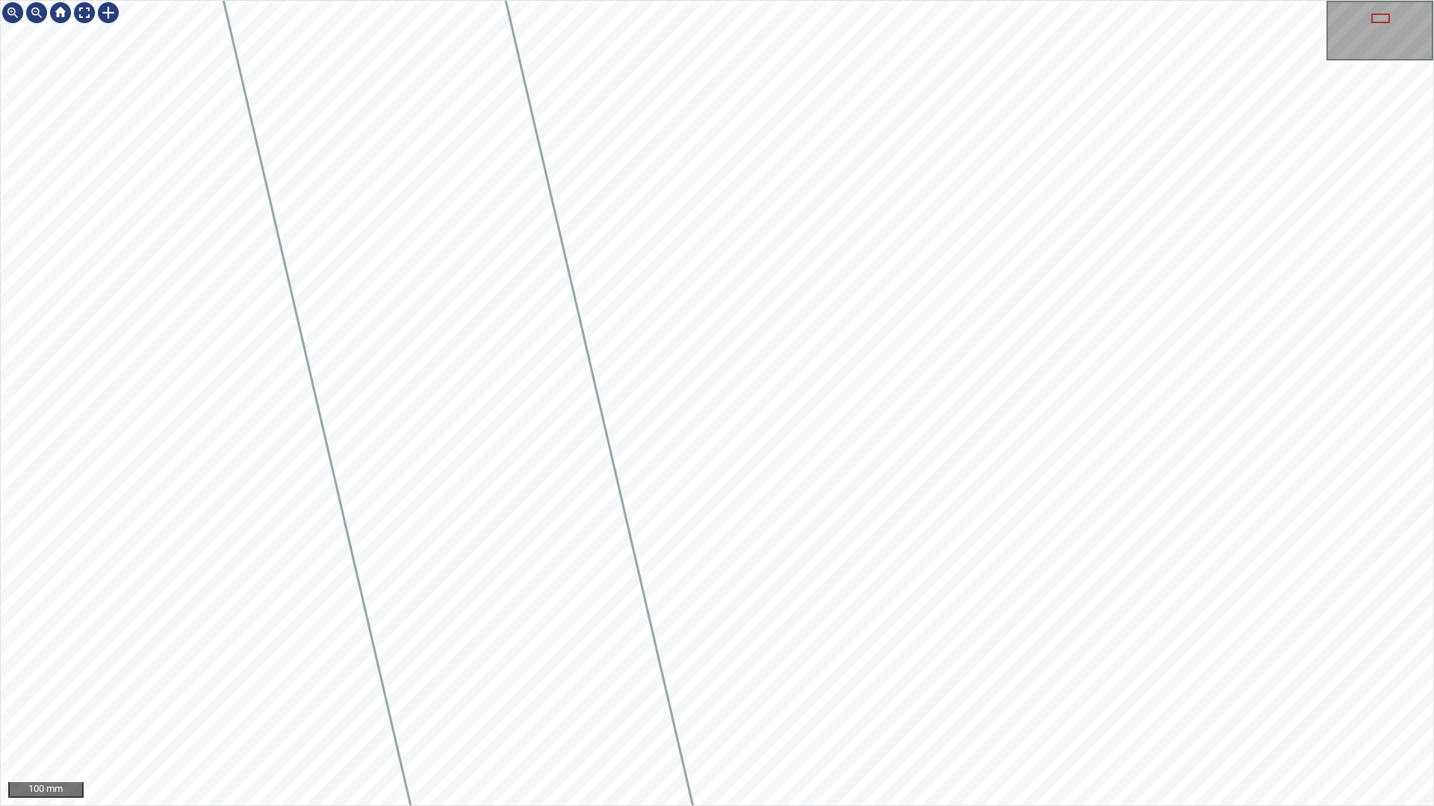
click at [138, 712] on div "100 mm" at bounding box center [717, 403] width 1434 height 806
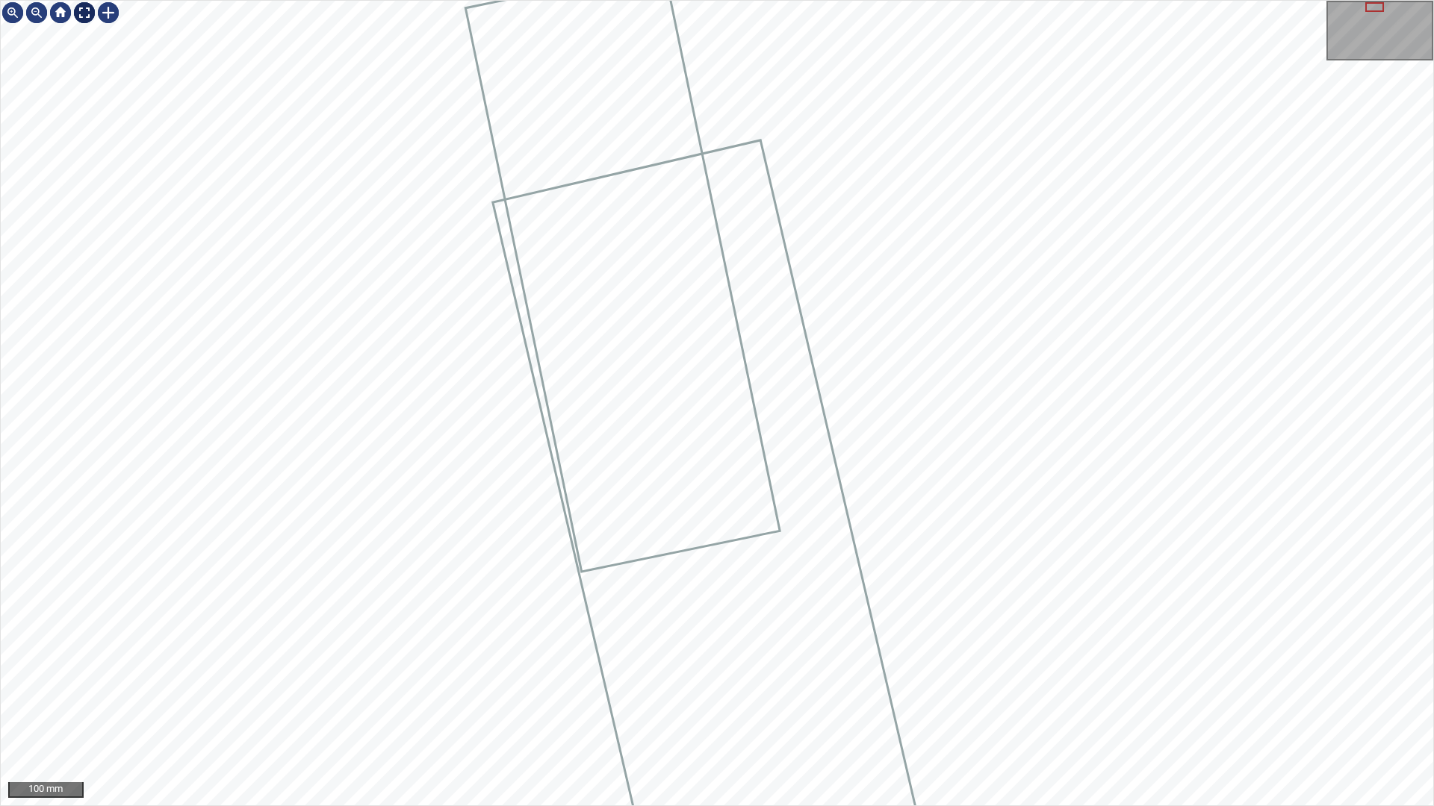
click at [83, 16] on div at bounding box center [84, 13] width 24 height 24
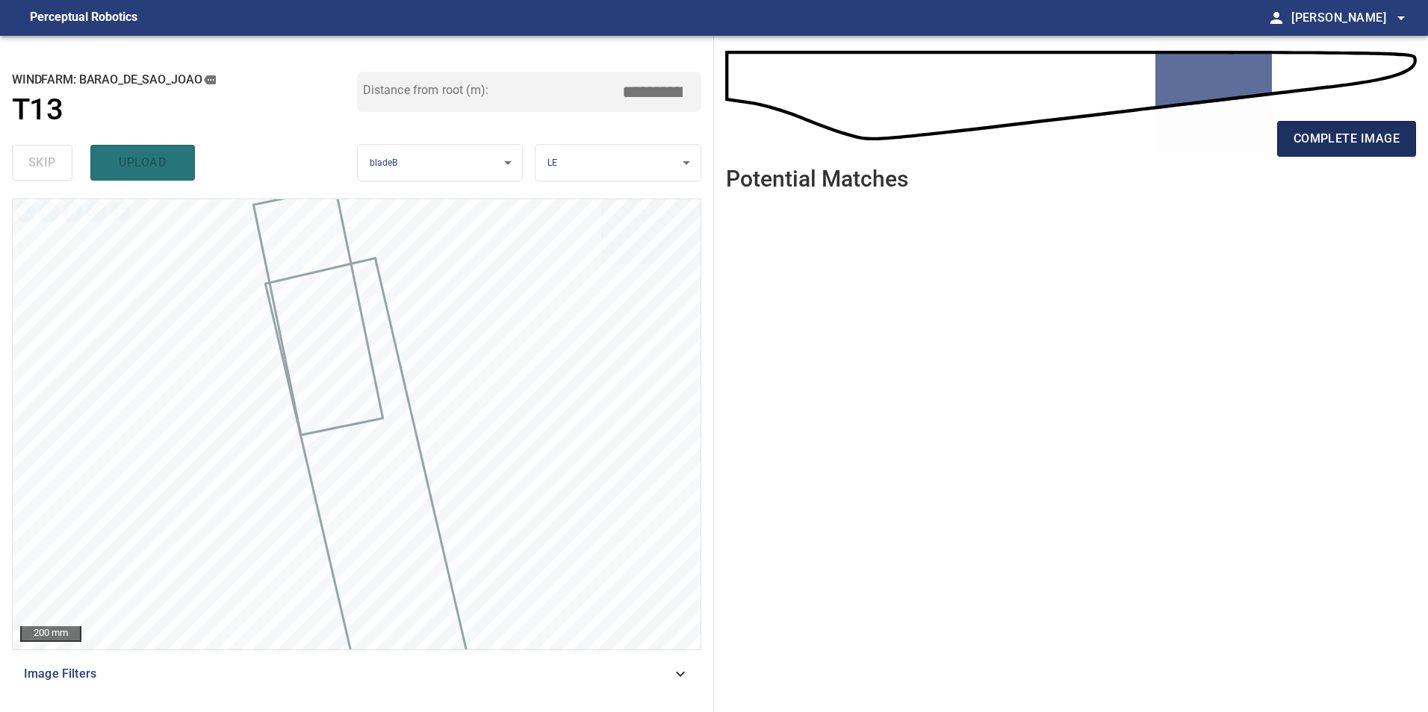
click at [1315, 139] on span "complete image" at bounding box center [1346, 138] width 106 height 21
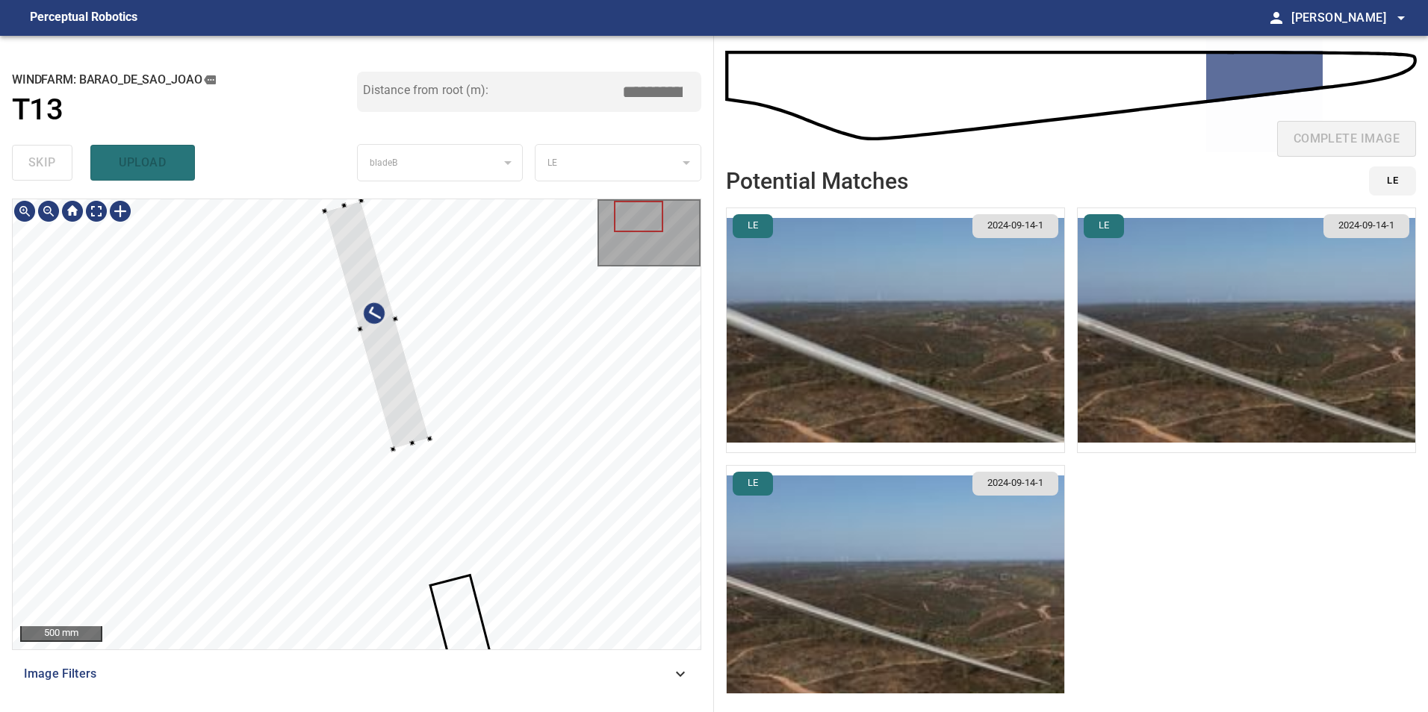
click at [258, 457] on div at bounding box center [357, 424] width 688 height 450
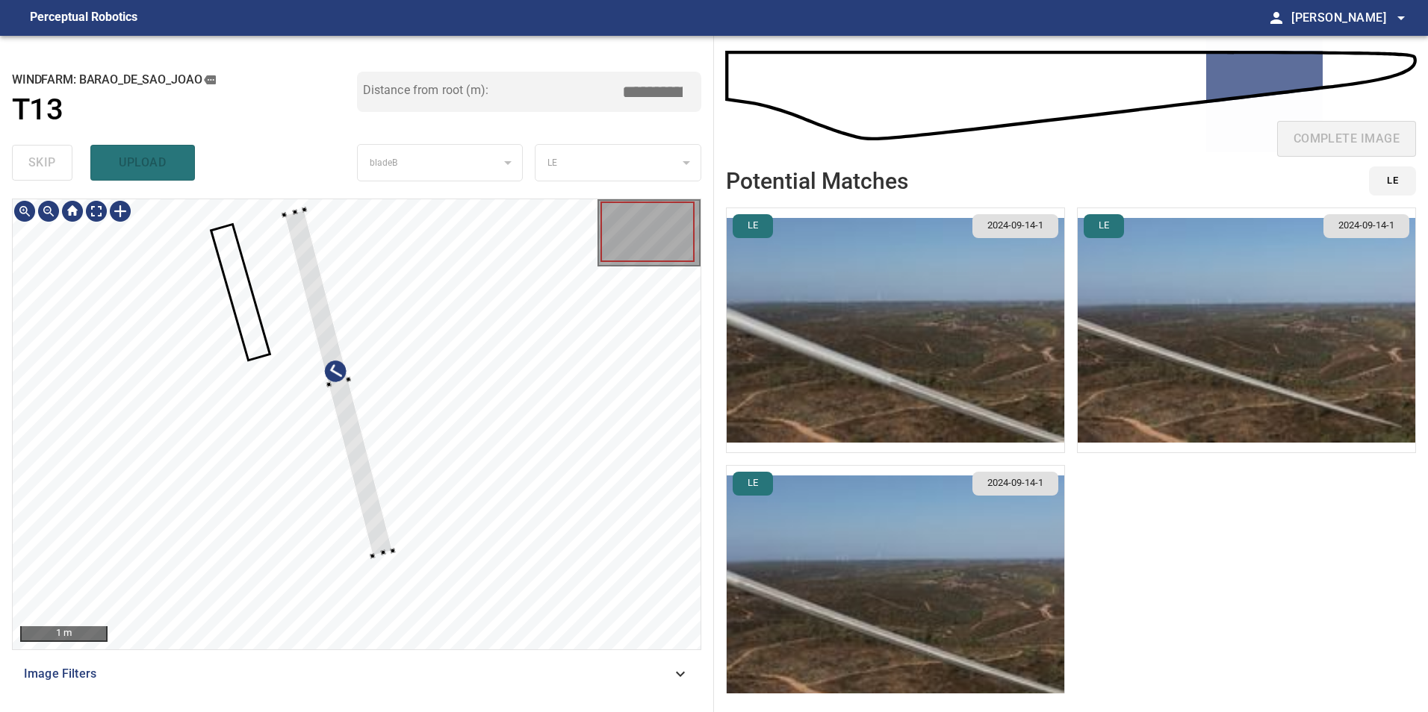
click at [284, 211] on div at bounding box center [357, 424] width 688 height 450
click at [402, 563] on div at bounding box center [404, 565] width 5 height 5
click at [390, 553] on div at bounding box center [338, 389] width 119 height 364
click at [383, 551] on div at bounding box center [339, 383] width 117 height 364
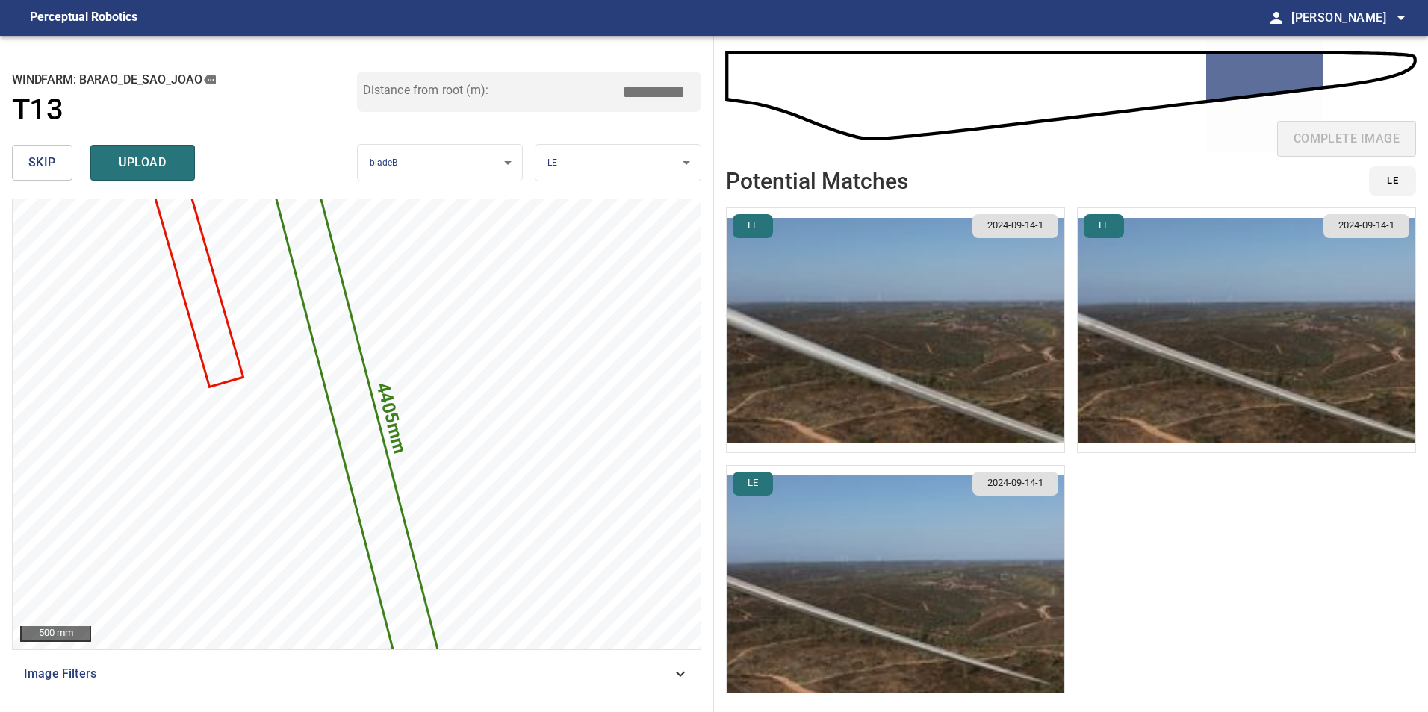
drag, startPoint x: 662, startPoint y: 88, endPoint x: 1093, endPoint y: 157, distance: 436.3
click at [873, 116] on div "**********" at bounding box center [714, 374] width 1428 height 677
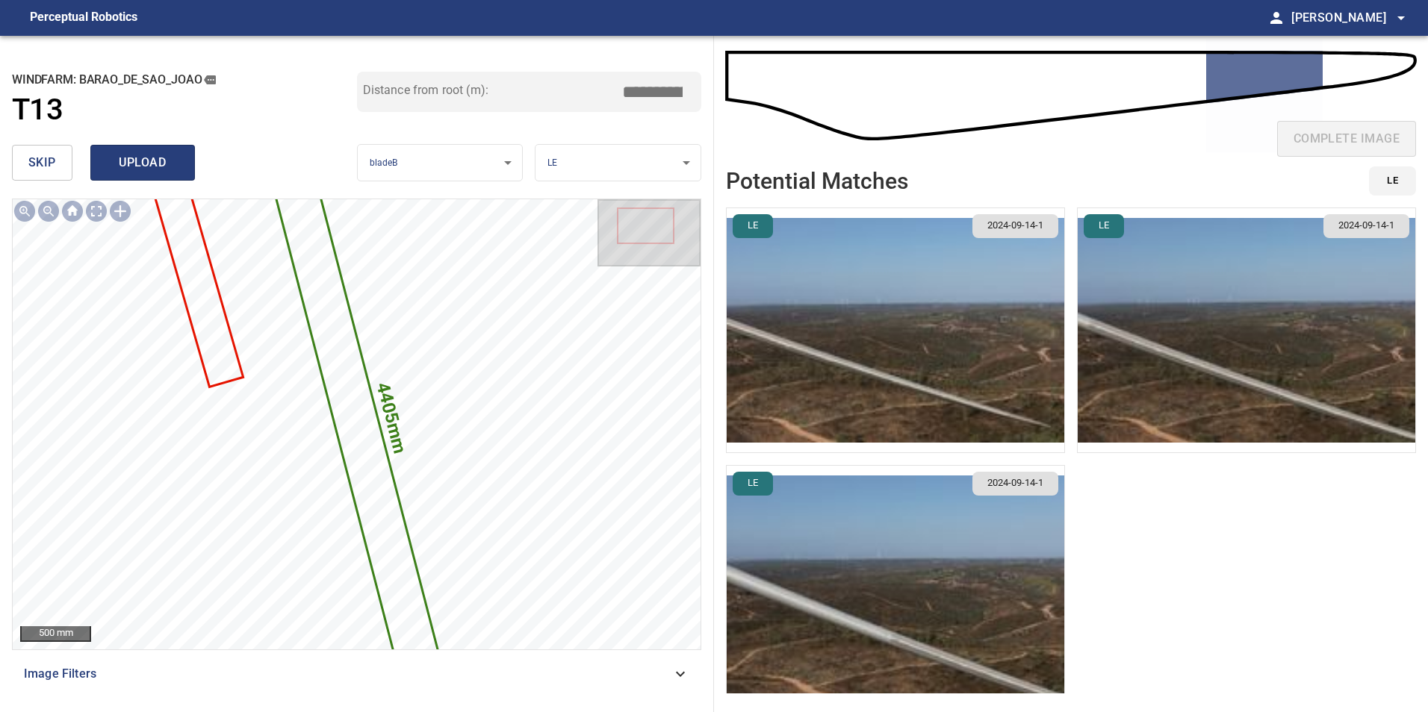
type input "*****"
click at [154, 170] on span "upload" at bounding box center [143, 162] width 72 height 21
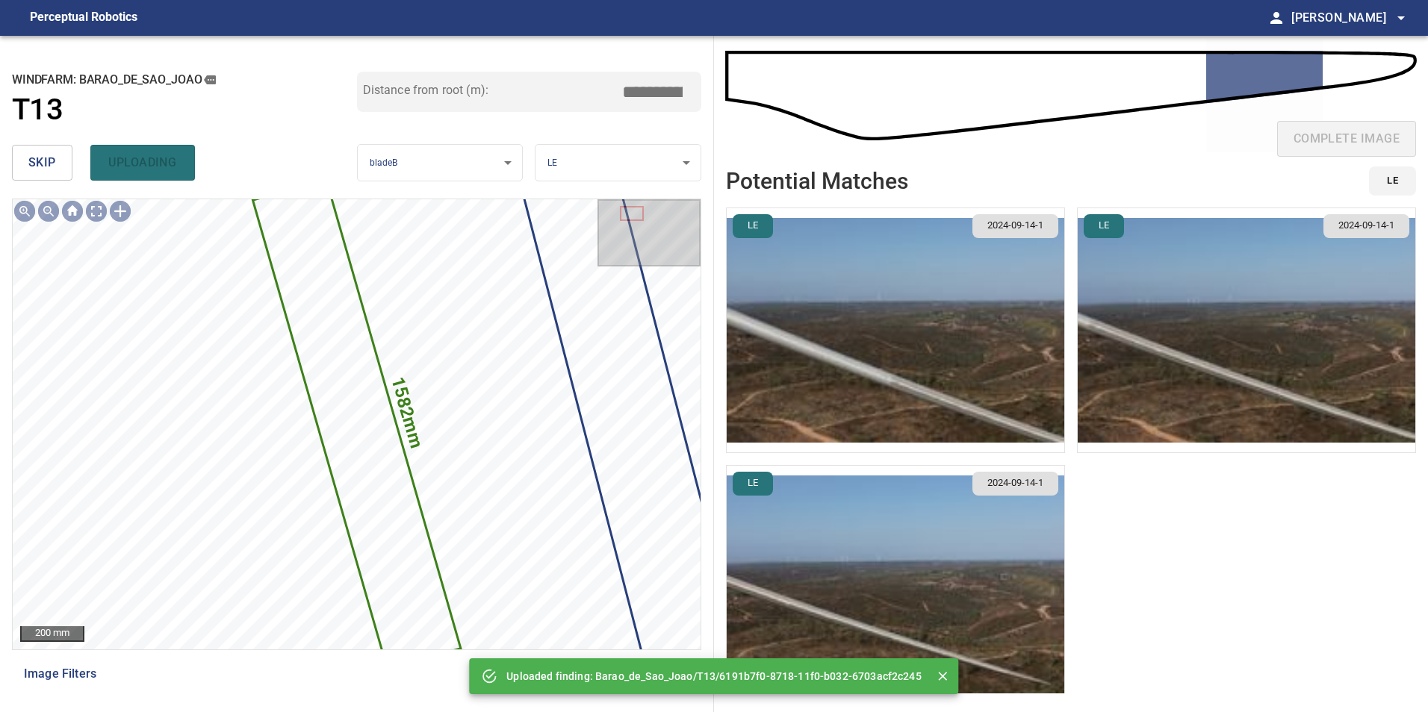
click at [31, 165] on span "skip" at bounding box center [42, 162] width 28 height 21
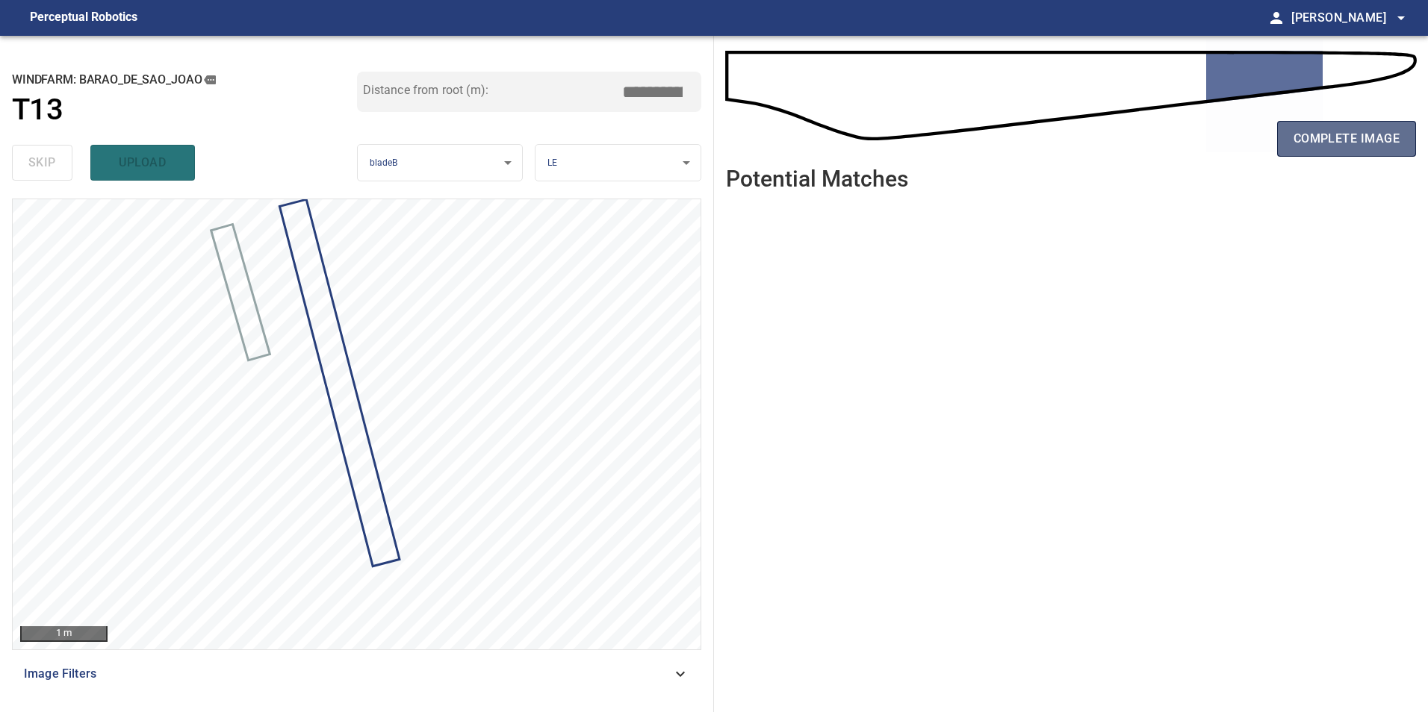
click at [1319, 143] on span "complete image" at bounding box center [1346, 138] width 106 height 21
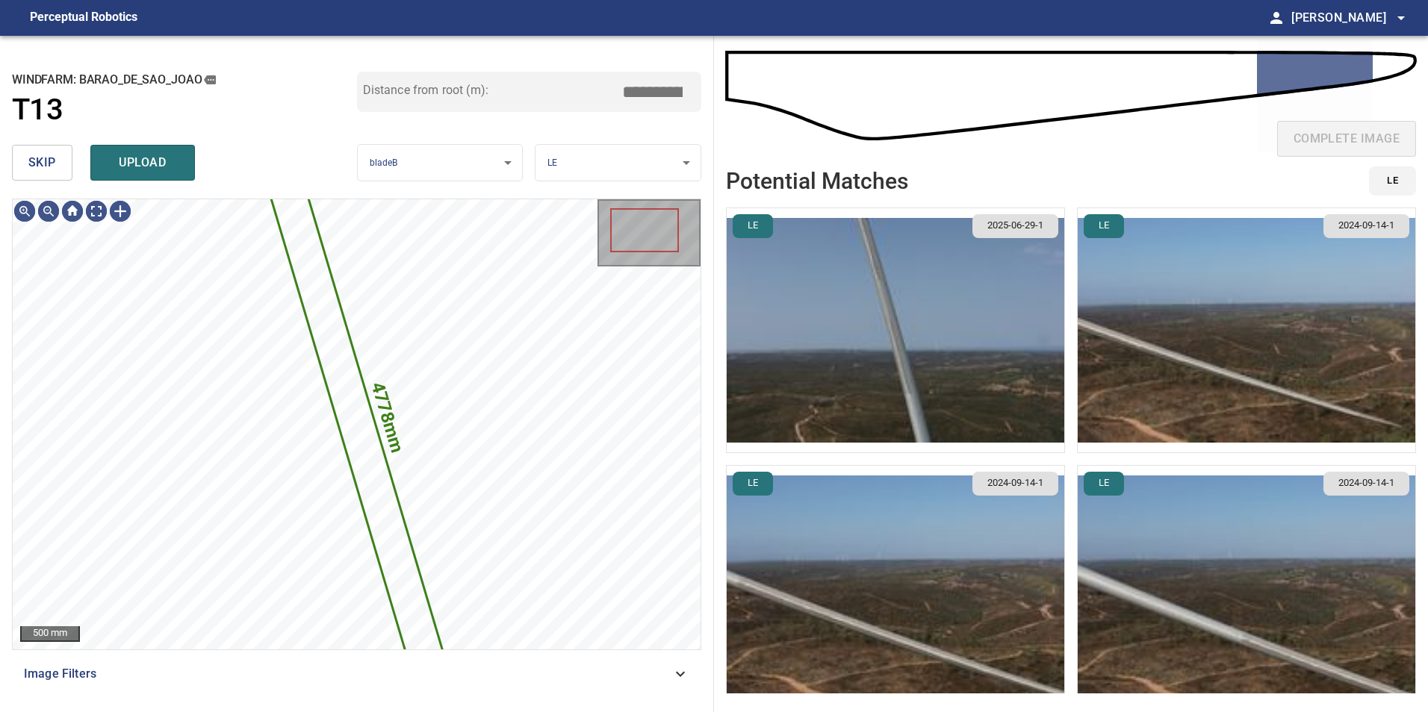
drag, startPoint x: 32, startPoint y: 153, endPoint x: 63, endPoint y: 187, distance: 46.5
click at [34, 153] on span "skip" at bounding box center [42, 162] width 28 height 21
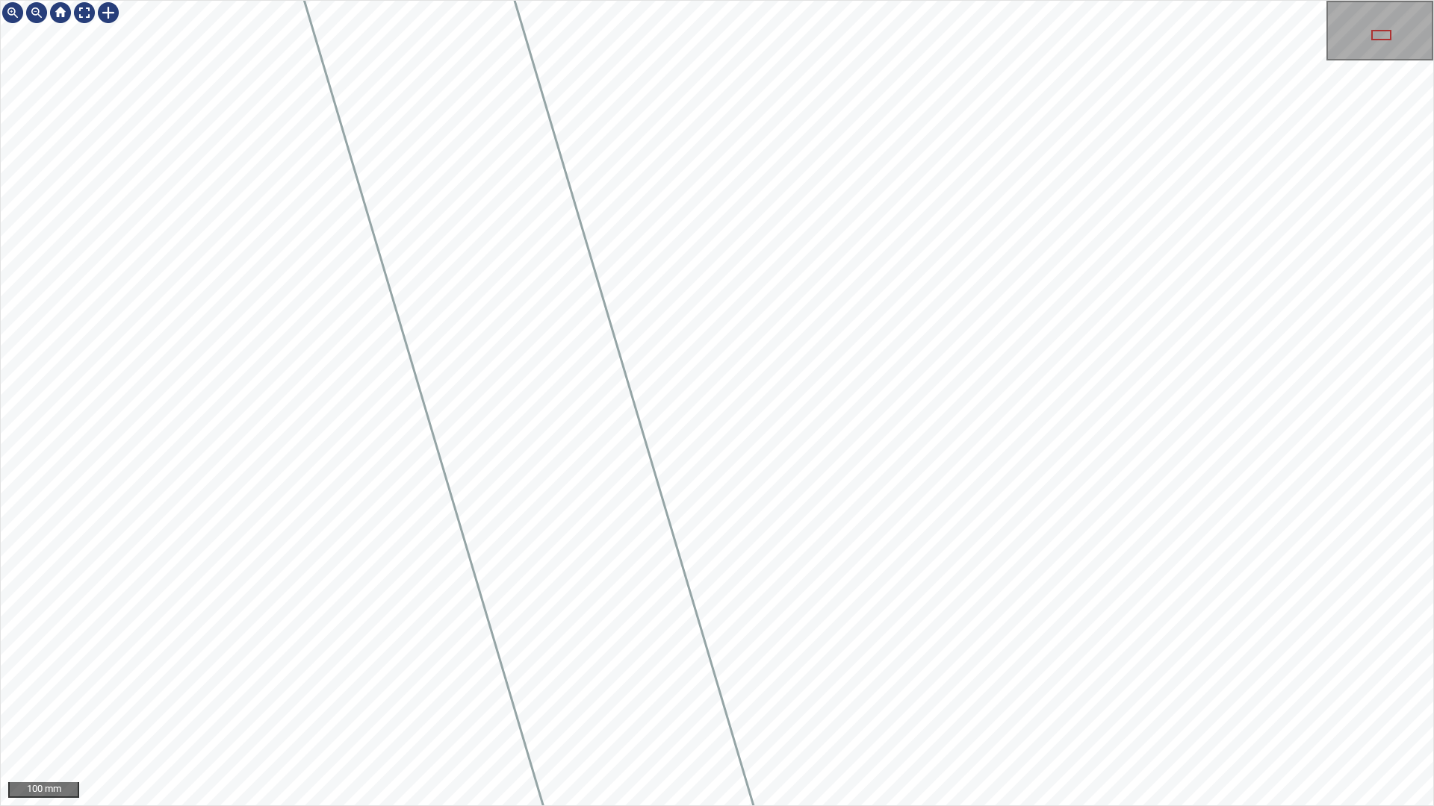
click at [391, 712] on div "100 mm" at bounding box center [717, 403] width 1434 height 806
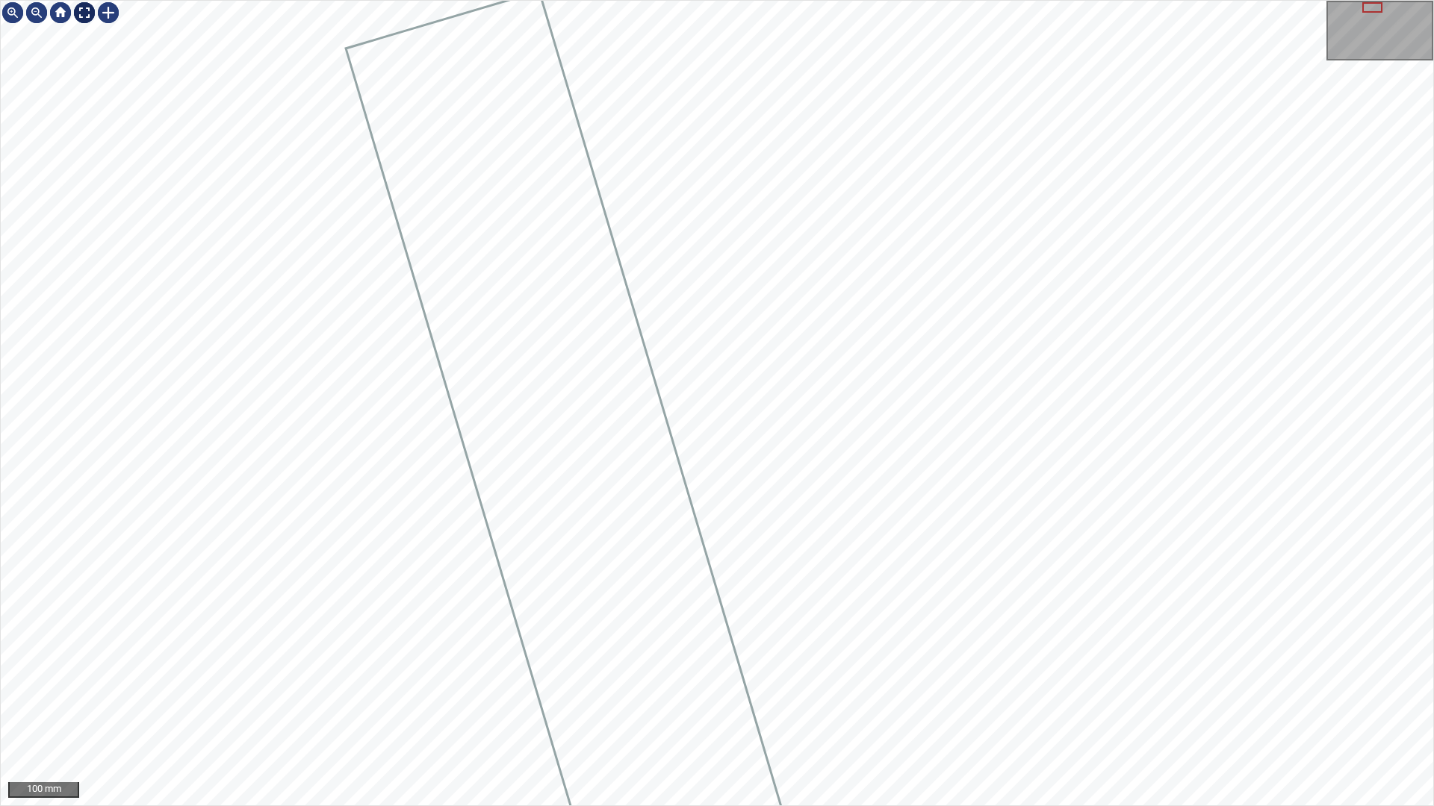
click at [86, 16] on div at bounding box center [84, 13] width 24 height 24
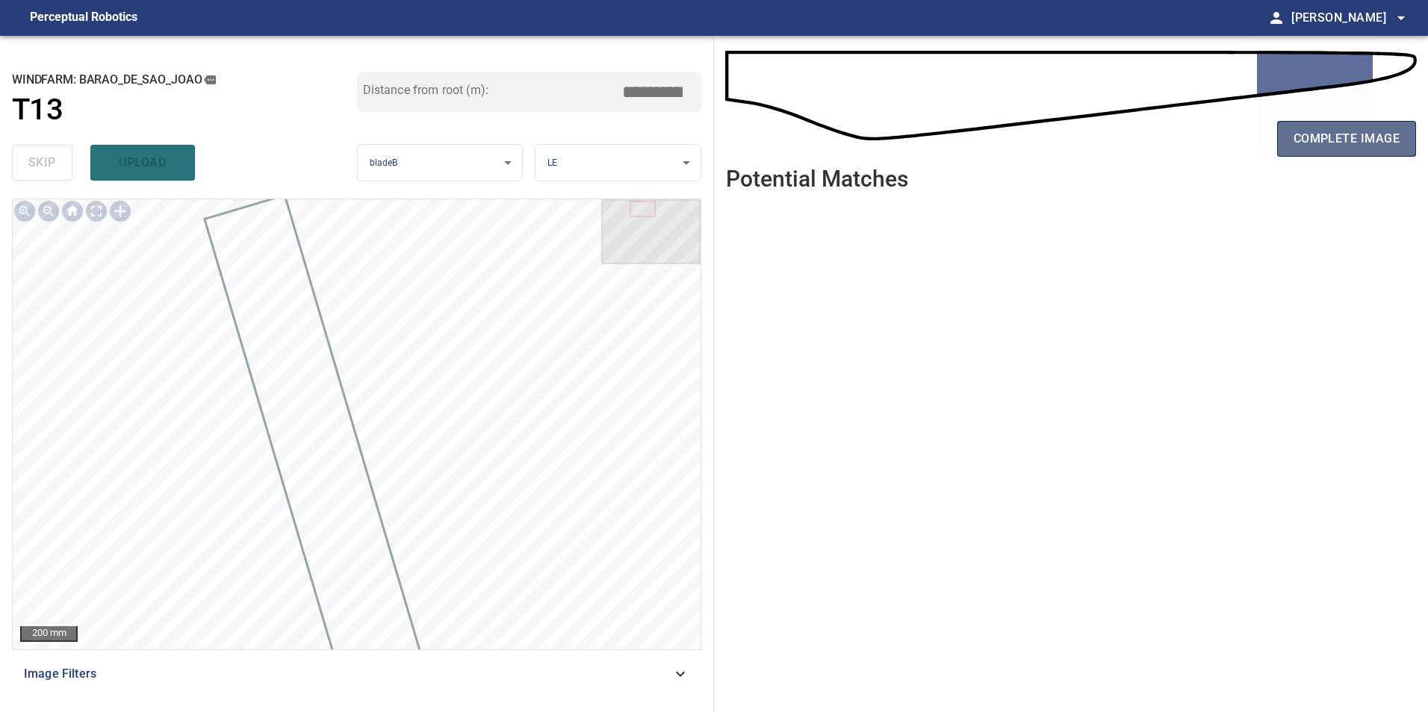
click at [1324, 139] on span "complete image" at bounding box center [1346, 138] width 106 height 21
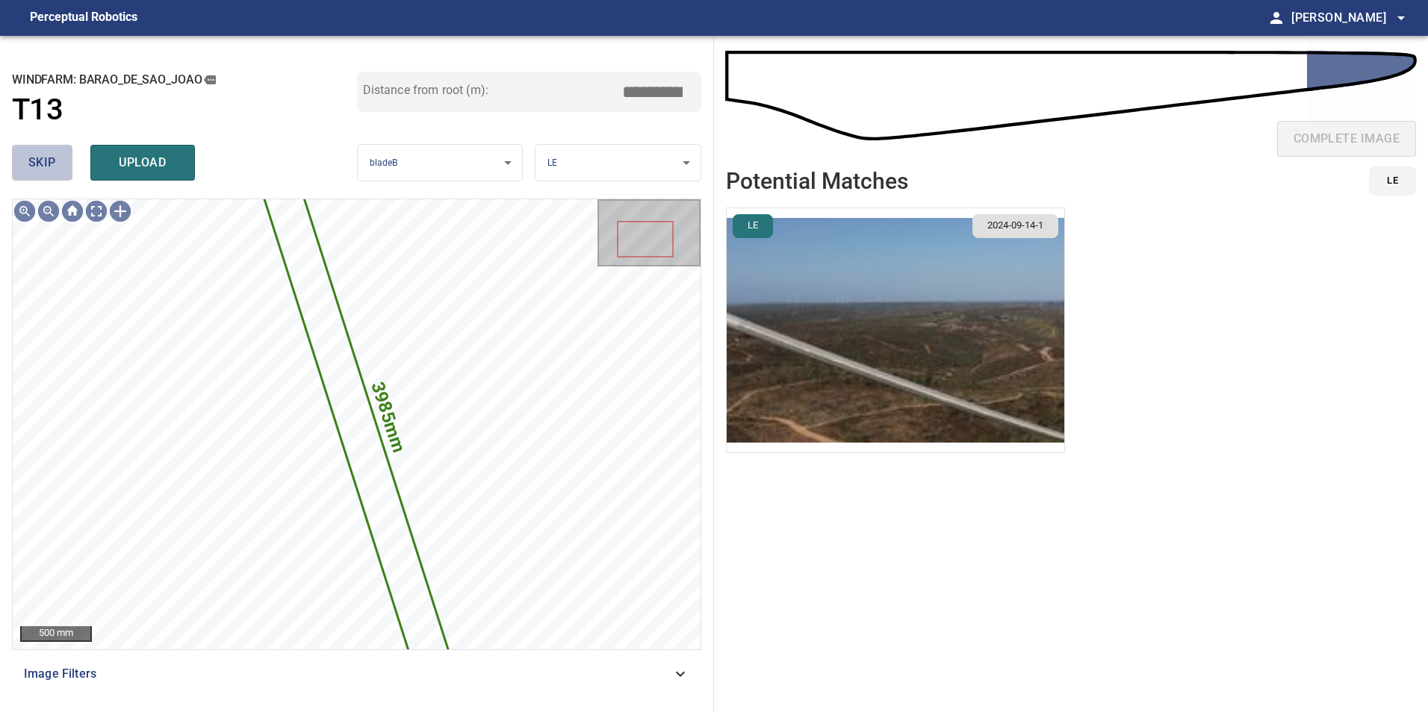
click at [56, 171] on button "skip" at bounding box center [42, 163] width 60 height 36
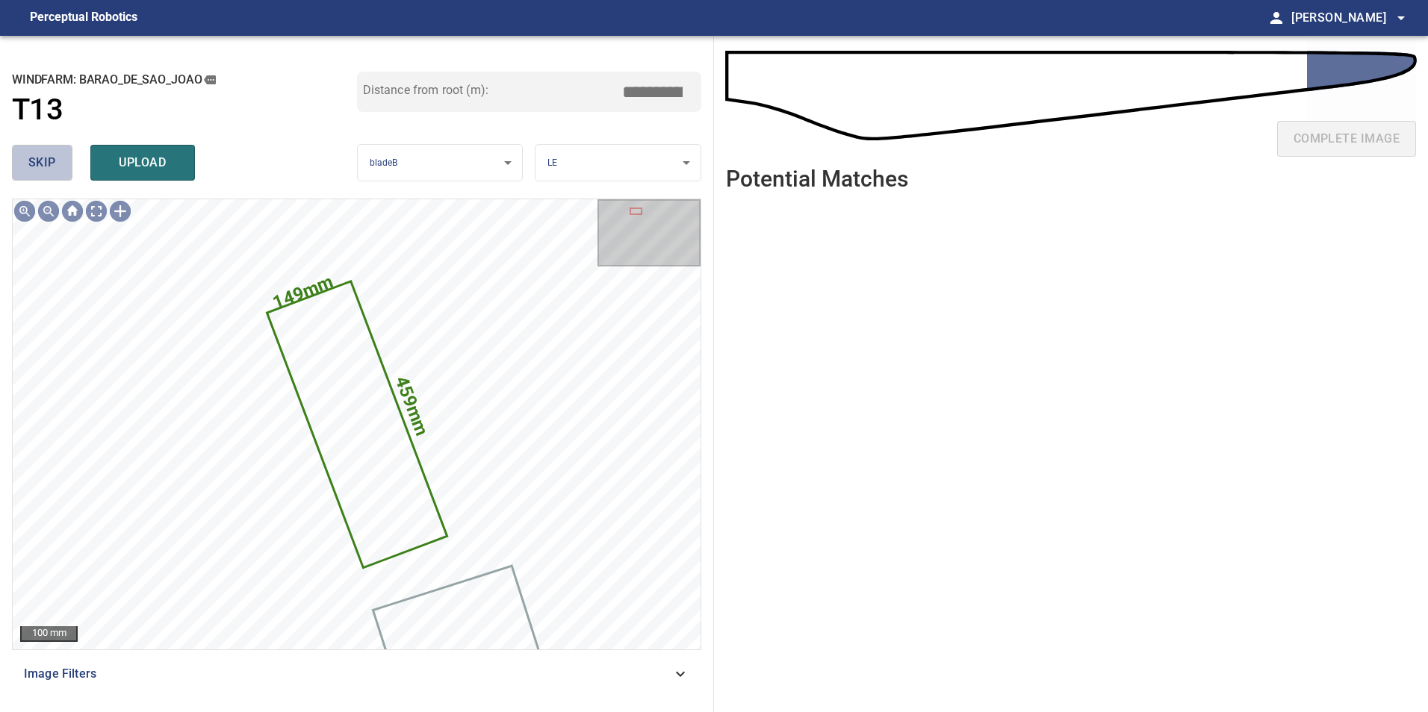
click at [56, 171] on button "skip" at bounding box center [42, 163] width 60 height 36
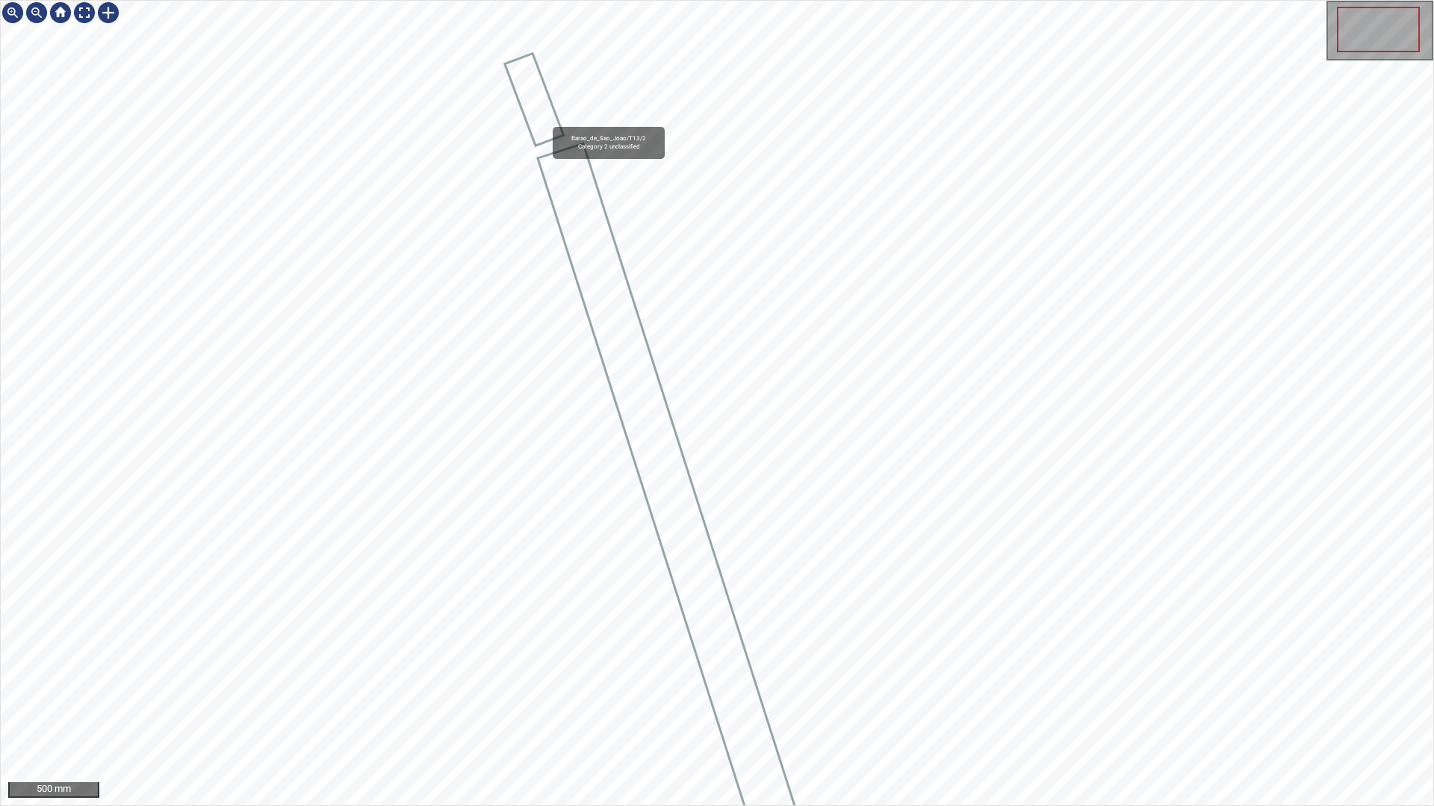
click at [546, 121] on icon at bounding box center [534, 100] width 56 height 90
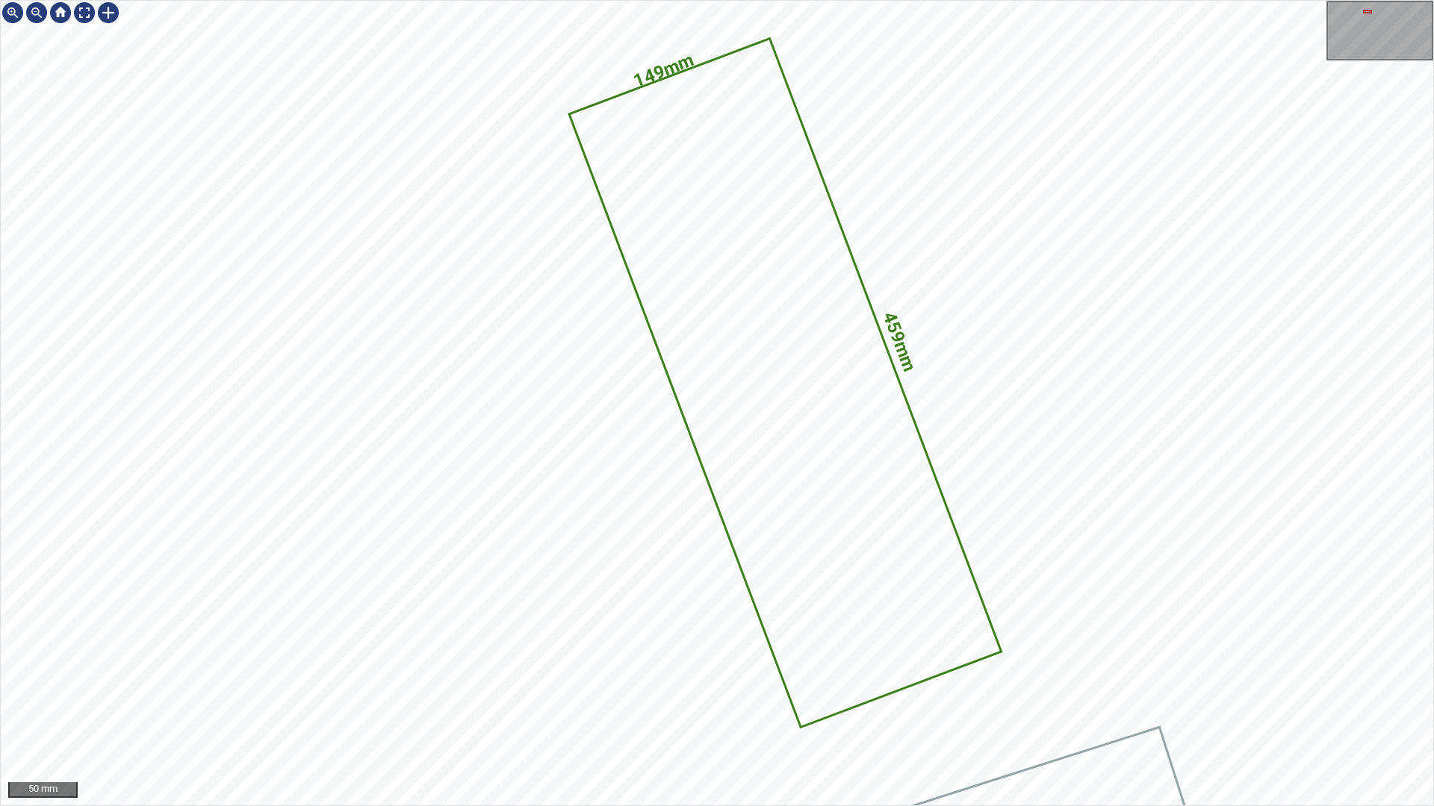
click at [731, 392] on icon at bounding box center [785, 383] width 429 height 686
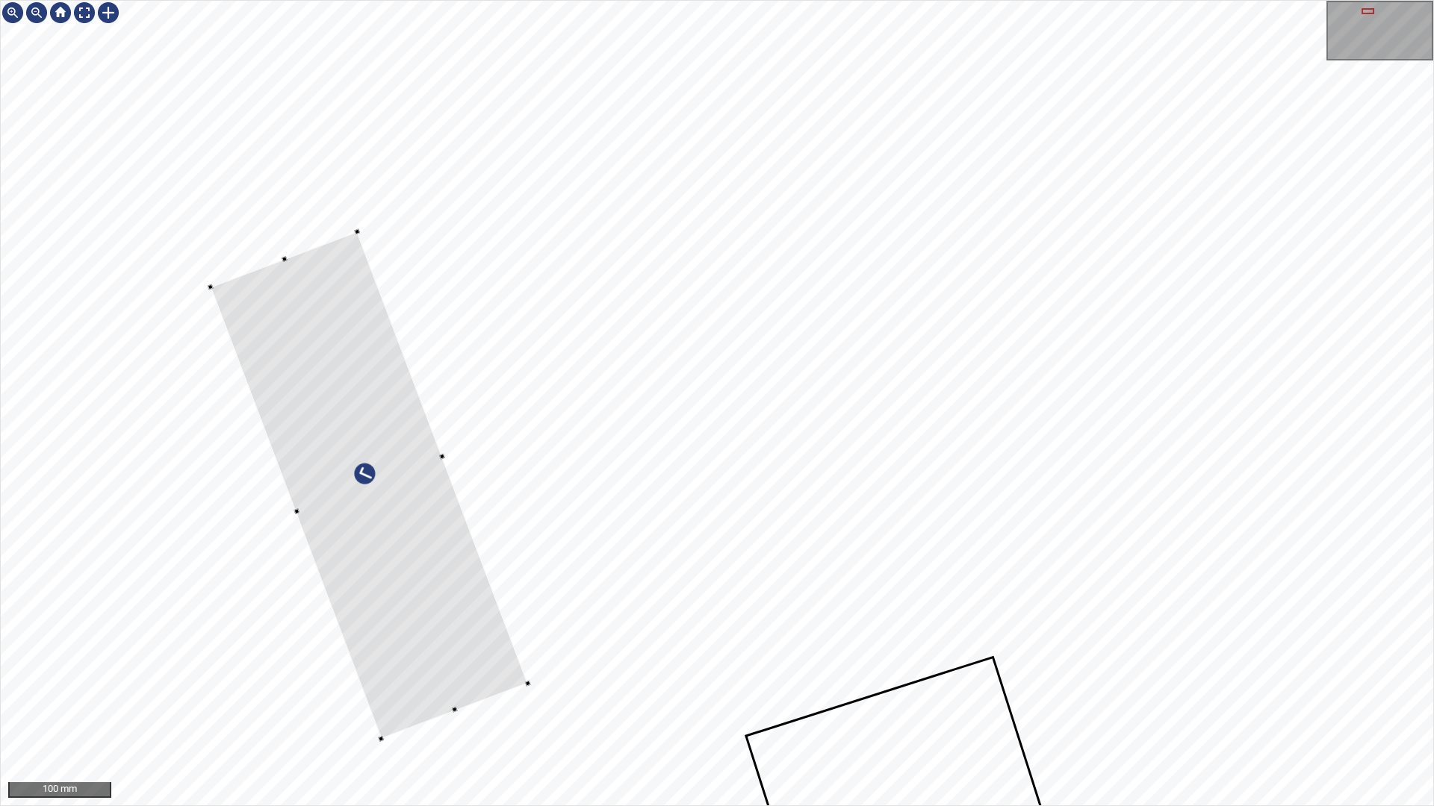
click at [429, 534] on div at bounding box center [369, 485] width 317 height 507
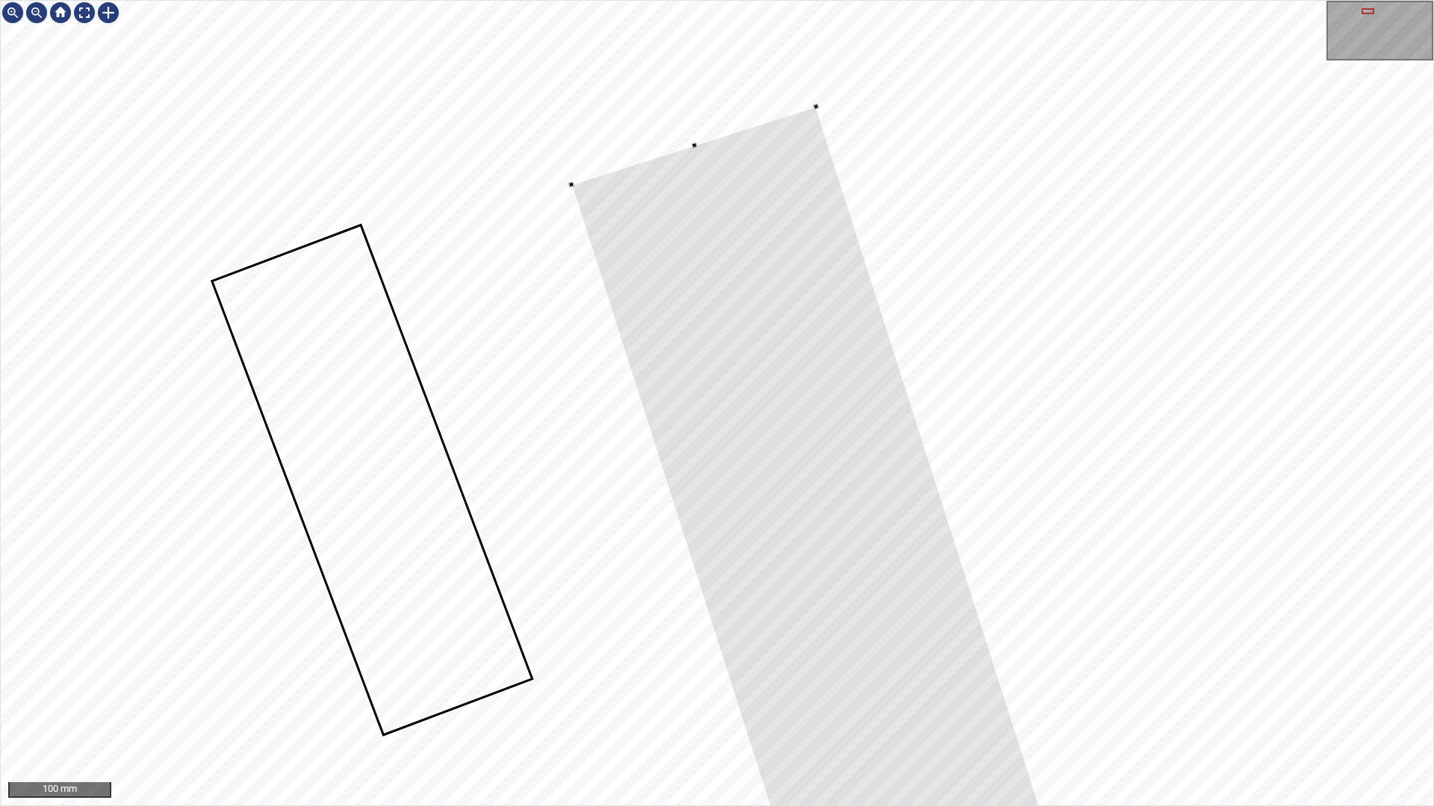
click at [633, 159] on div at bounding box center [717, 403] width 1432 height 805
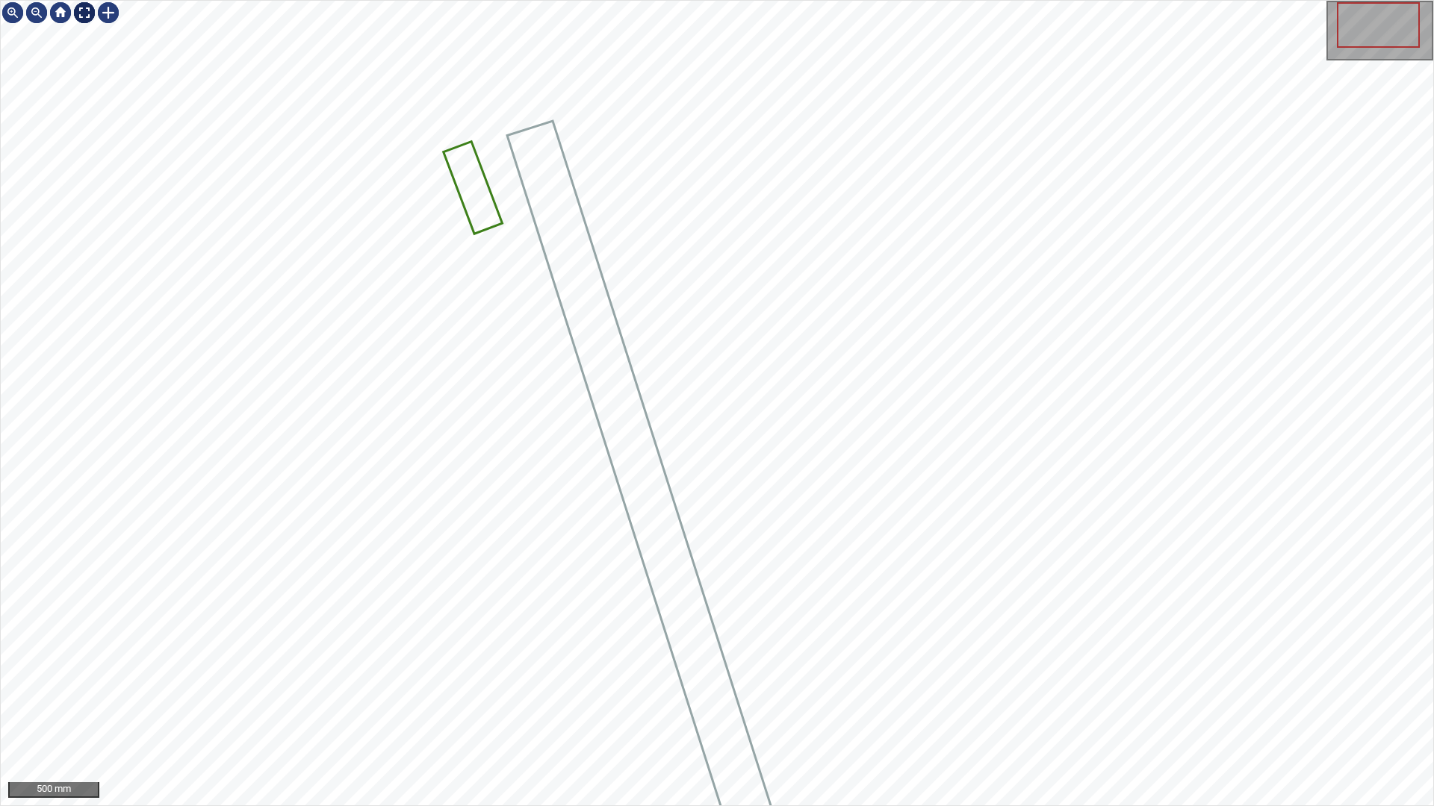
click at [87, 12] on div at bounding box center [84, 13] width 24 height 24
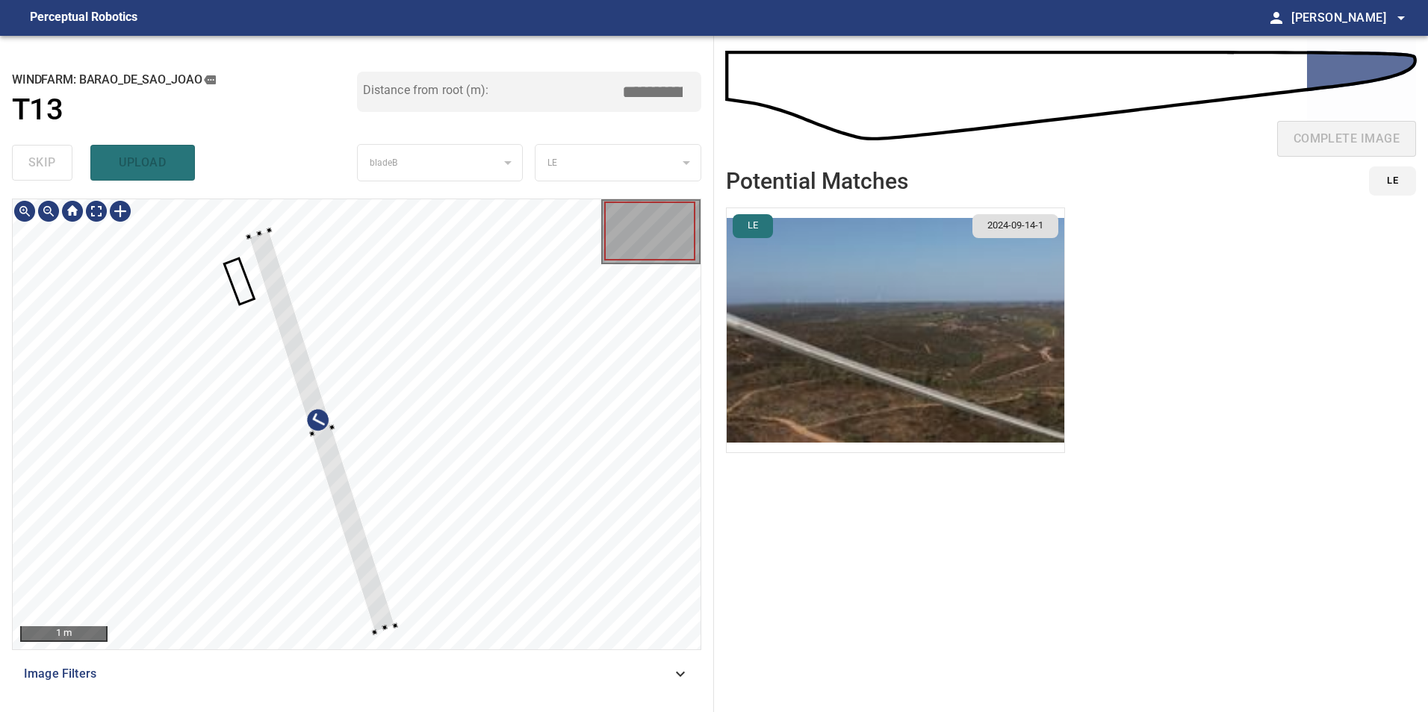
click at [382, 623] on div at bounding box center [322, 432] width 146 height 402
click at [259, 254] on div at bounding box center [323, 437] width 143 height 391
click at [270, 270] on div at bounding box center [320, 438] width 141 height 385
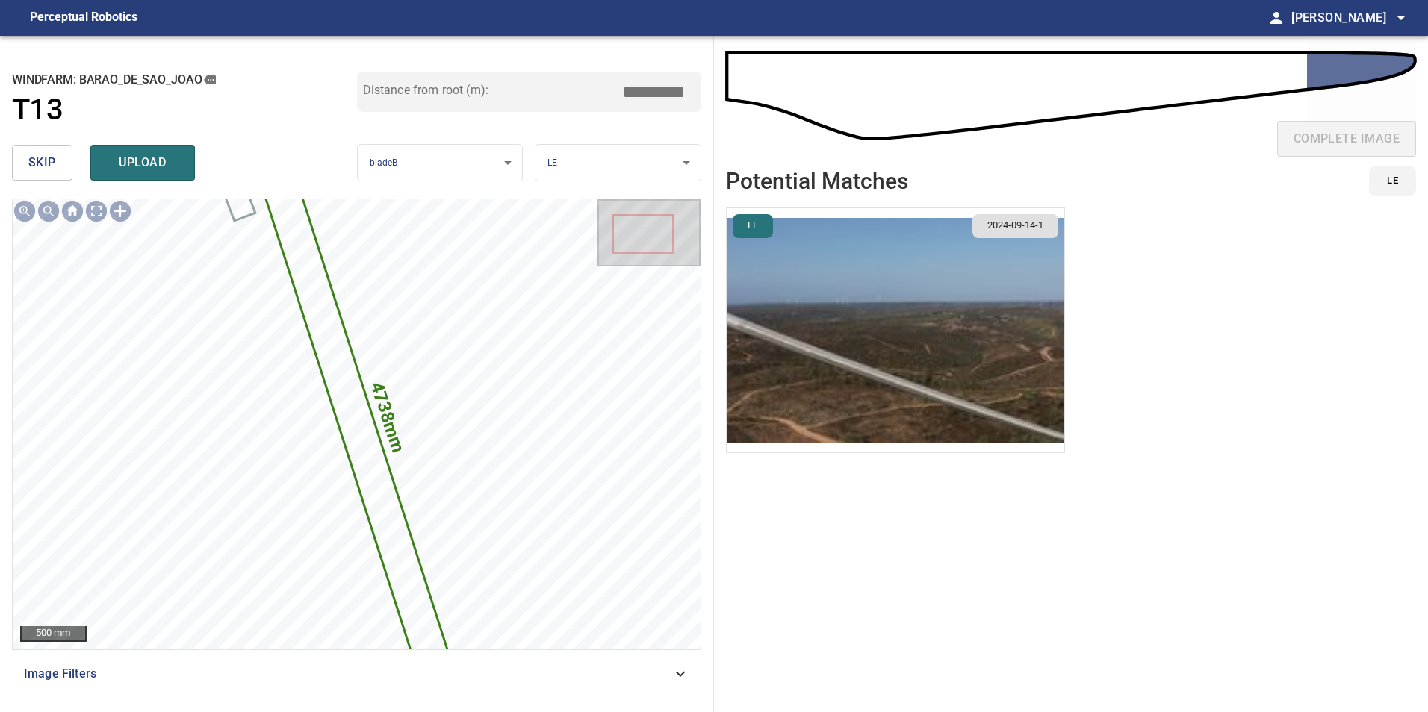
drag, startPoint x: 640, startPoint y: 90, endPoint x: 761, endPoint y: 87, distance: 121.0
click at [746, 90] on div "**********" at bounding box center [714, 374] width 1428 height 677
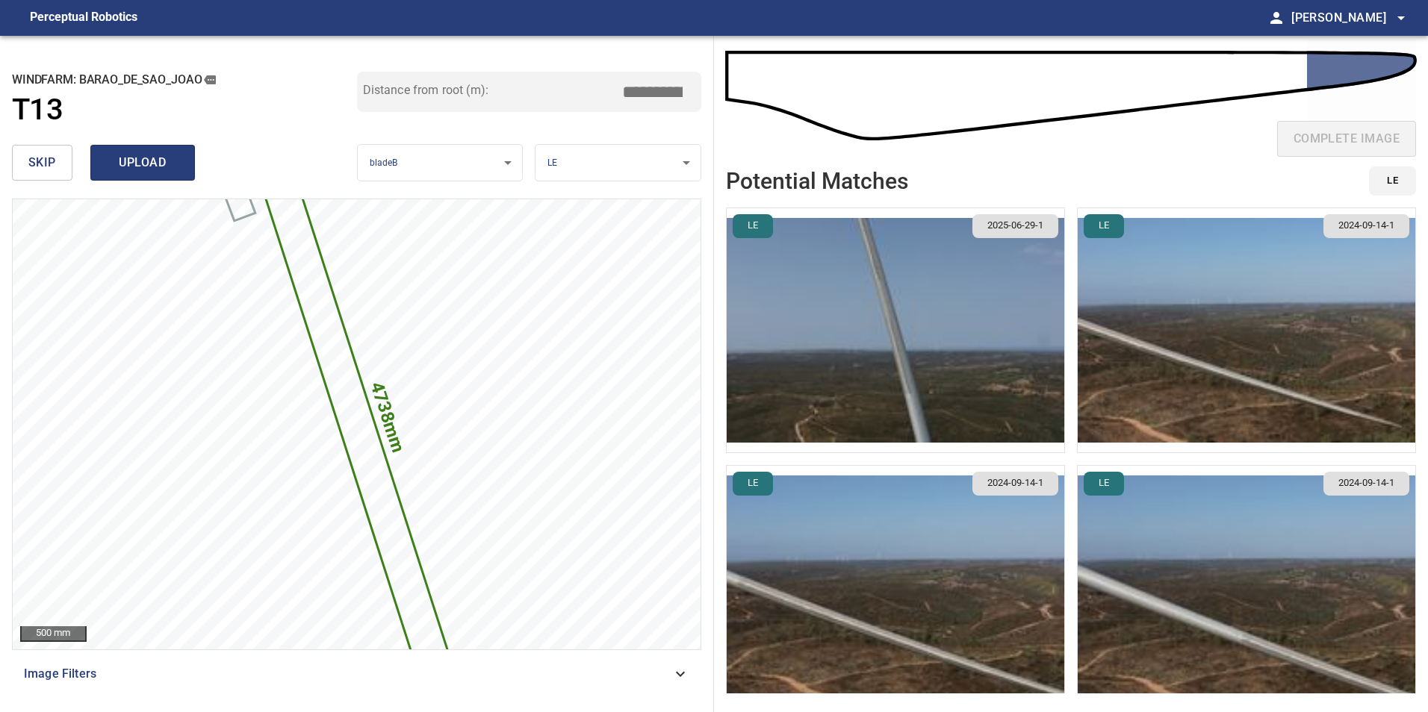
type input "*****"
click at [151, 155] on span "upload" at bounding box center [143, 162] width 72 height 21
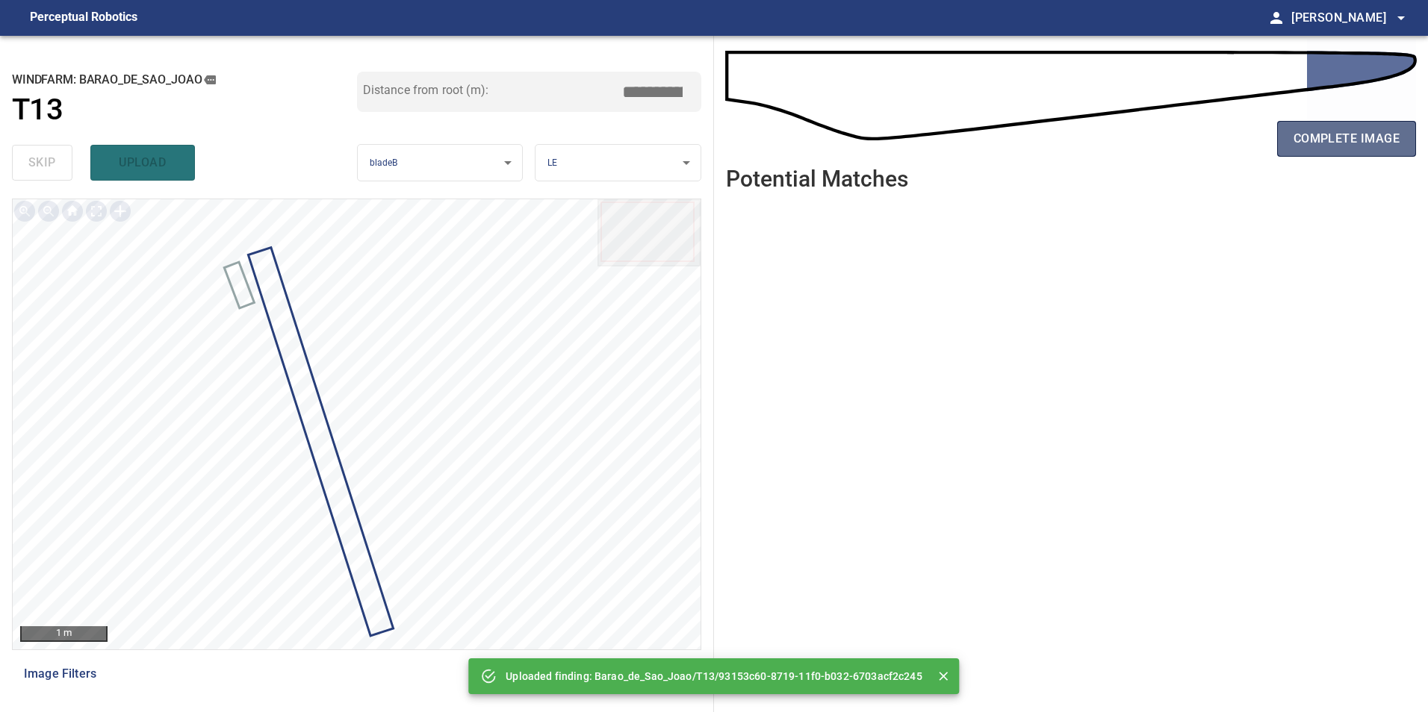
click at [1349, 130] on span "complete image" at bounding box center [1346, 138] width 106 height 21
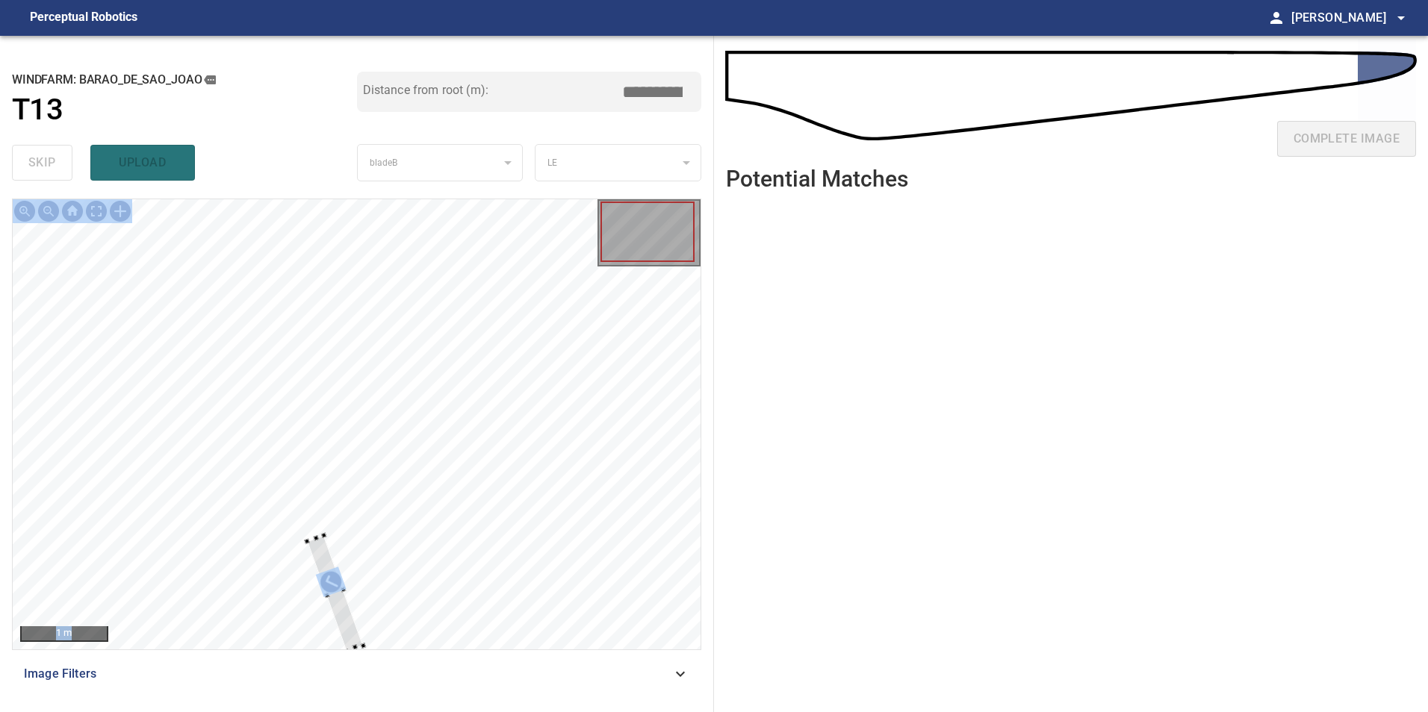
drag, startPoint x: 353, startPoint y: 650, endPoint x: 347, endPoint y: 628, distance: 22.5
click at [347, 628] on div "1 m" at bounding box center [356, 425] width 689 height 452
click at [345, 601] on div at bounding box center [328, 574] width 43 height 78
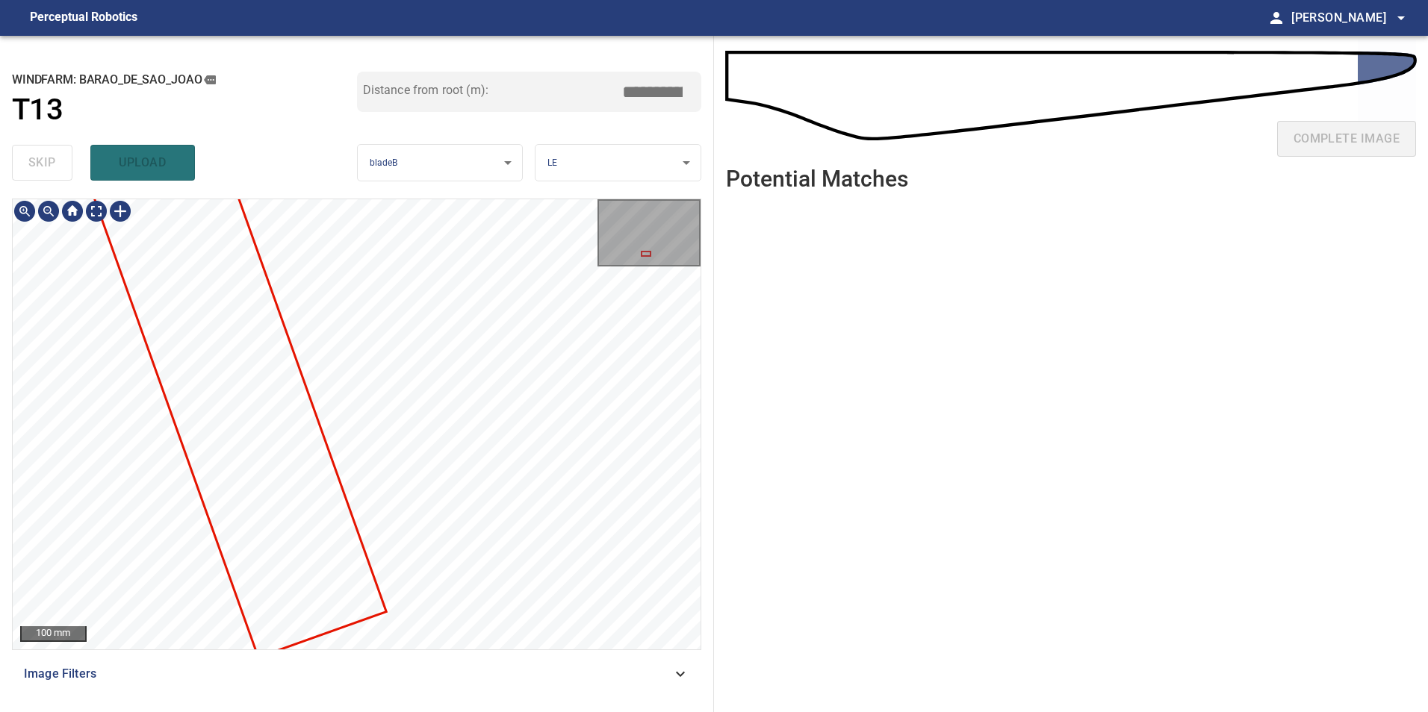
click at [447, 103] on div "**********" at bounding box center [357, 374] width 714 height 677
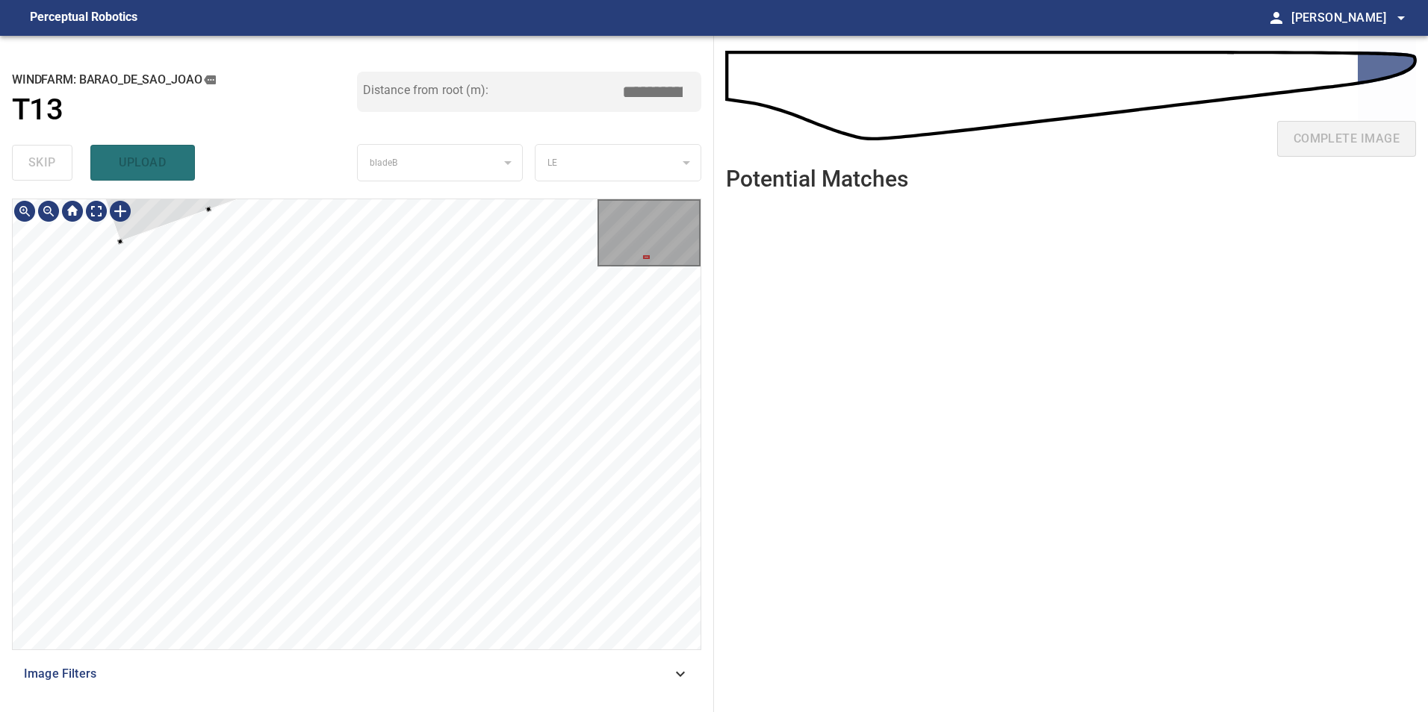
click at [381, 452] on div at bounding box center [368, 395] width 90 height 139
click at [353, 460] on div at bounding box center [346, 430] width 77 height 87
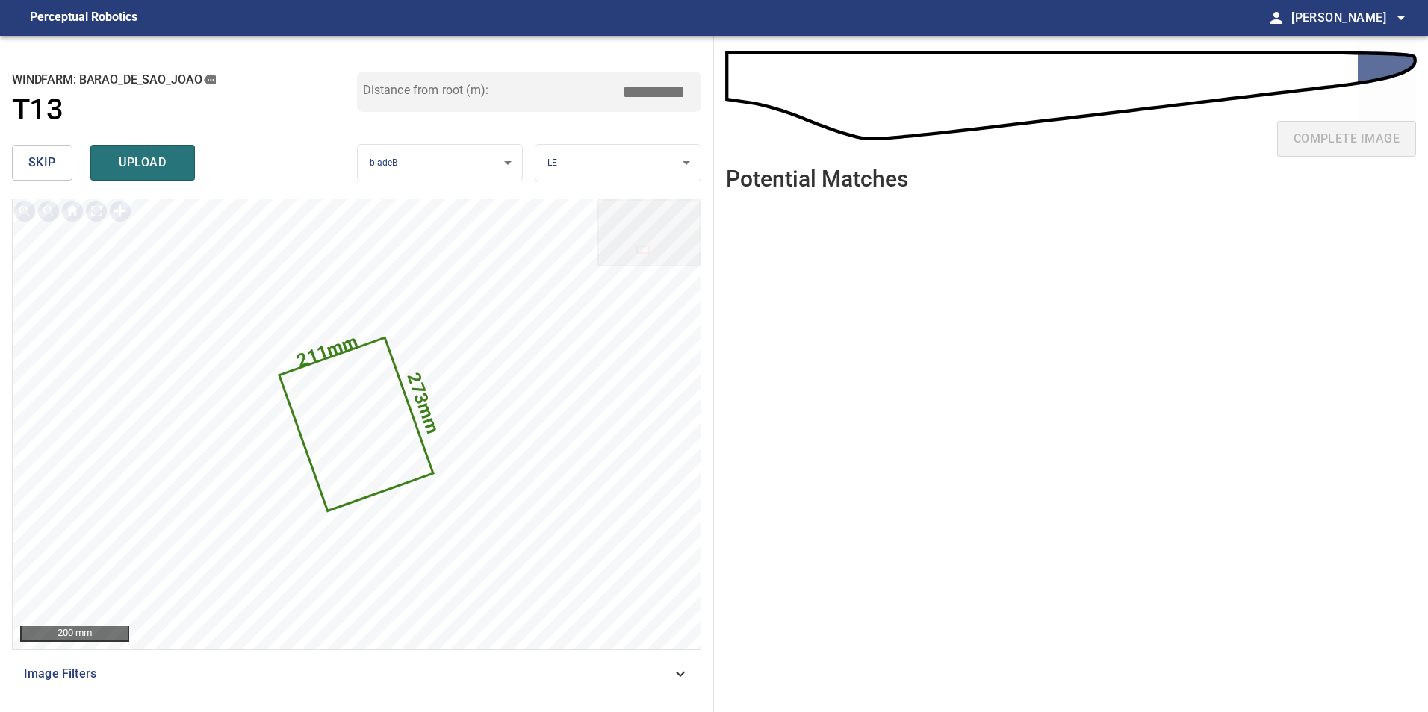
drag, startPoint x: 648, startPoint y: 93, endPoint x: 975, endPoint y: 140, distance: 330.5
click at [895, 102] on div "**********" at bounding box center [714, 374] width 1428 height 677
type input "*****"
drag, startPoint x: 155, startPoint y: 155, endPoint x: 218, endPoint y: 193, distance: 73.4
click at [156, 155] on span "upload" at bounding box center [143, 162] width 72 height 21
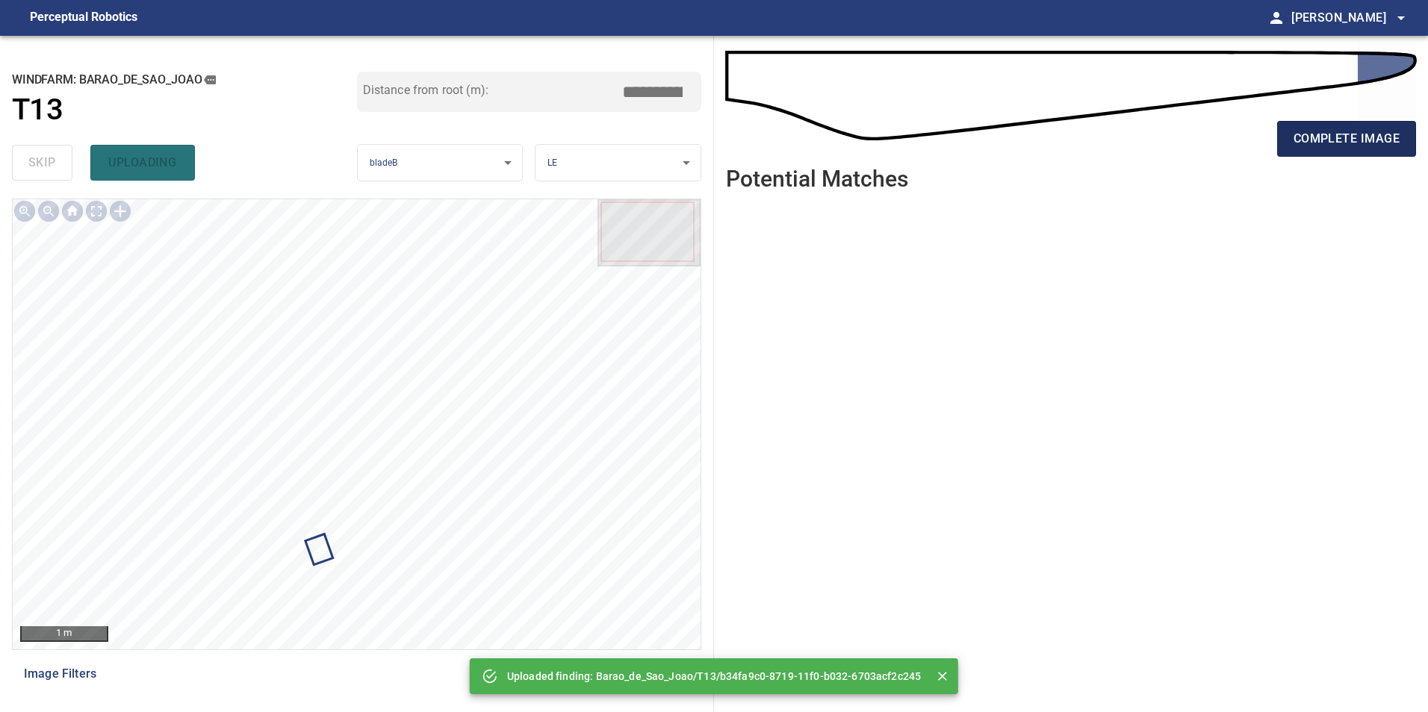
drag, startPoint x: 1332, startPoint y: 142, endPoint x: 1322, endPoint y: 148, distance: 11.4
click at [1332, 142] on span "complete image" at bounding box center [1346, 138] width 106 height 21
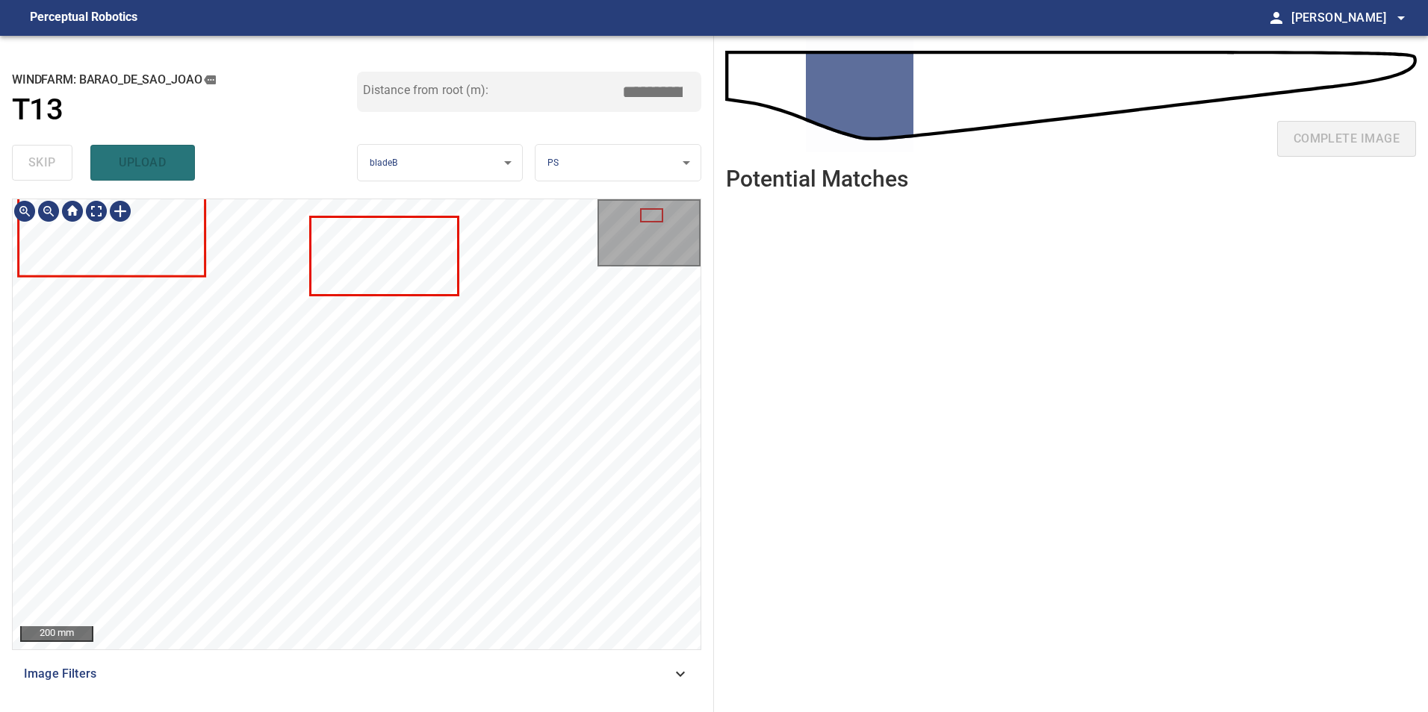
click at [350, 712] on html "**********" at bounding box center [714, 356] width 1428 height 712
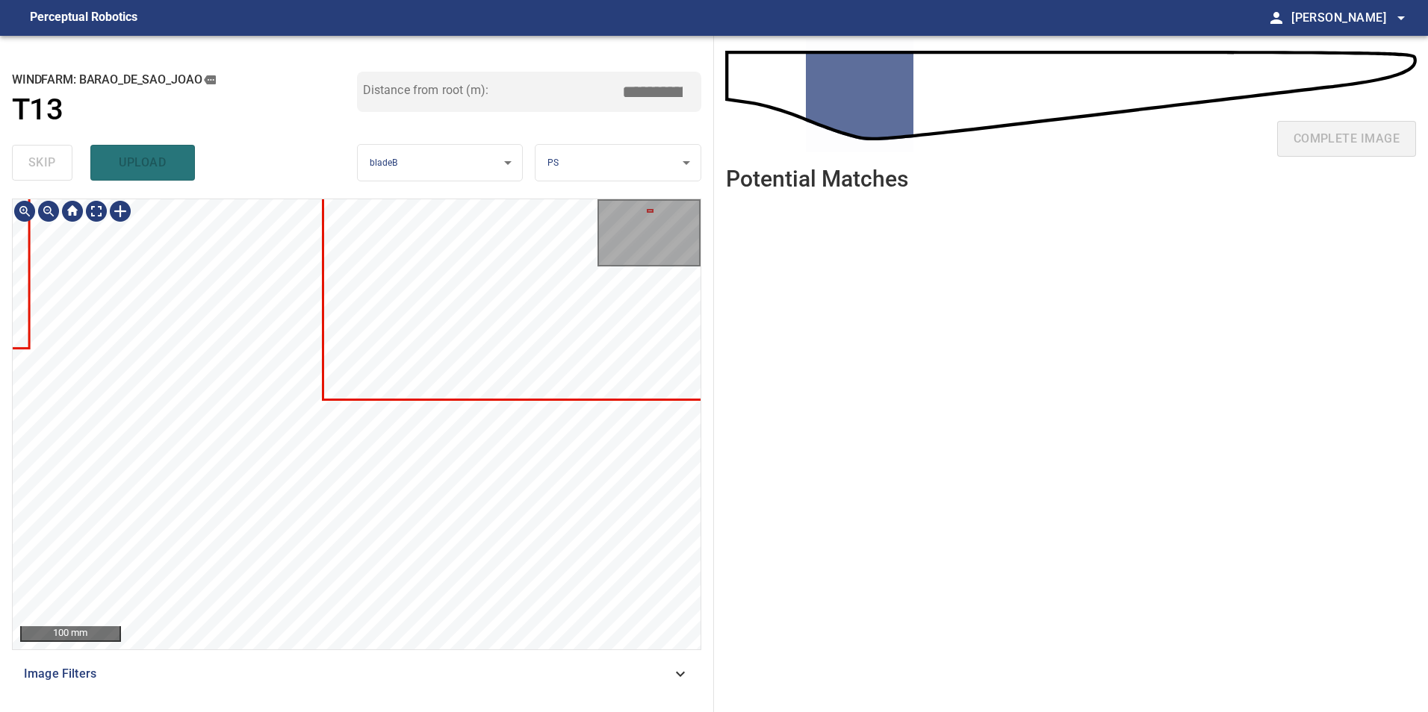
click at [450, 396] on div at bounding box center [357, 424] width 688 height 450
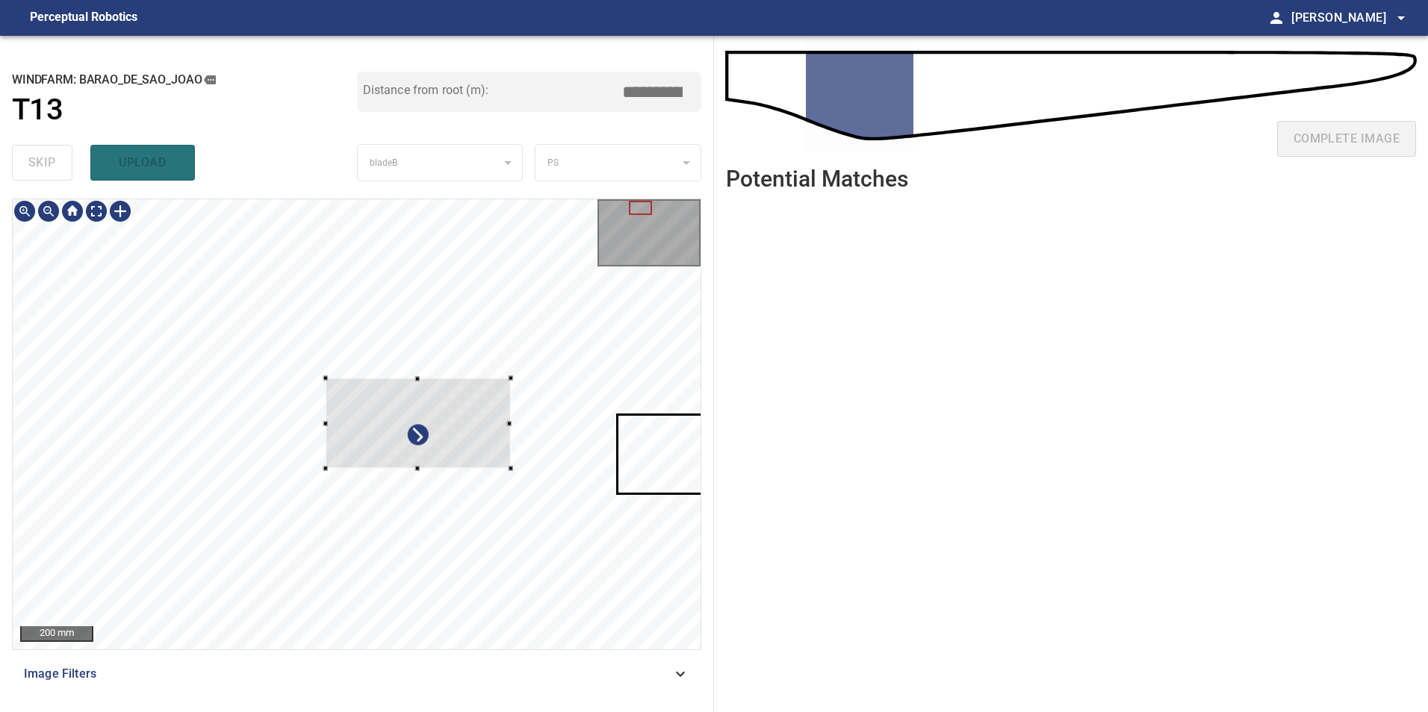
click at [429, 379] on div at bounding box center [417, 424] width 185 height 90
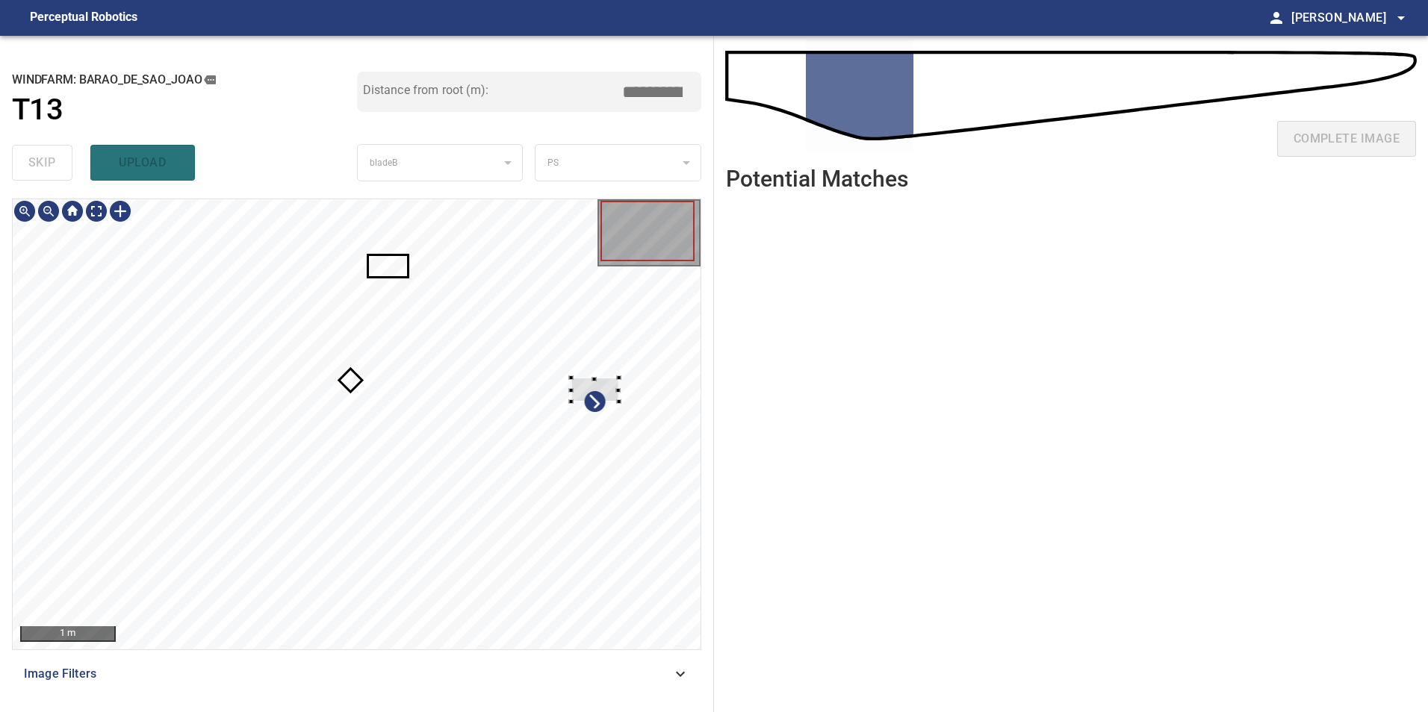
click at [611, 374] on div at bounding box center [357, 424] width 688 height 450
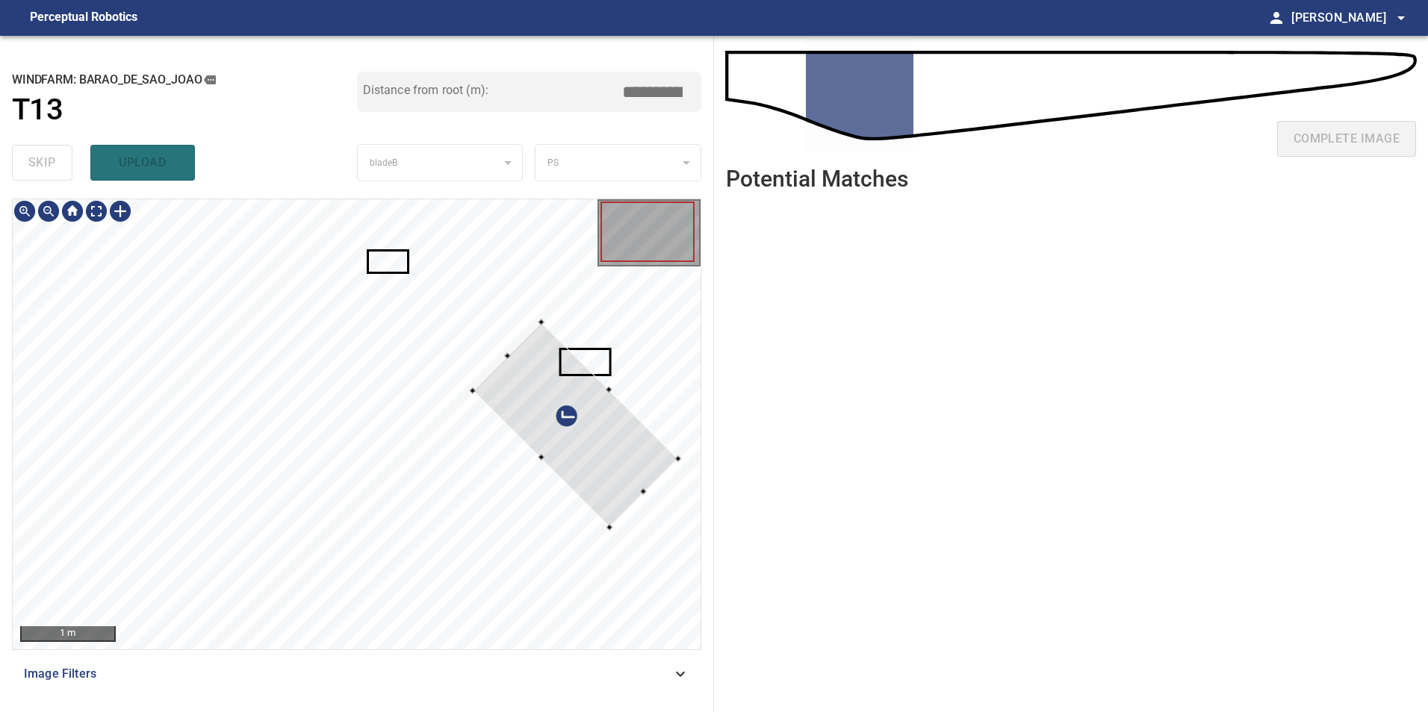
click at [617, 445] on div at bounding box center [575, 424] width 205 height 205
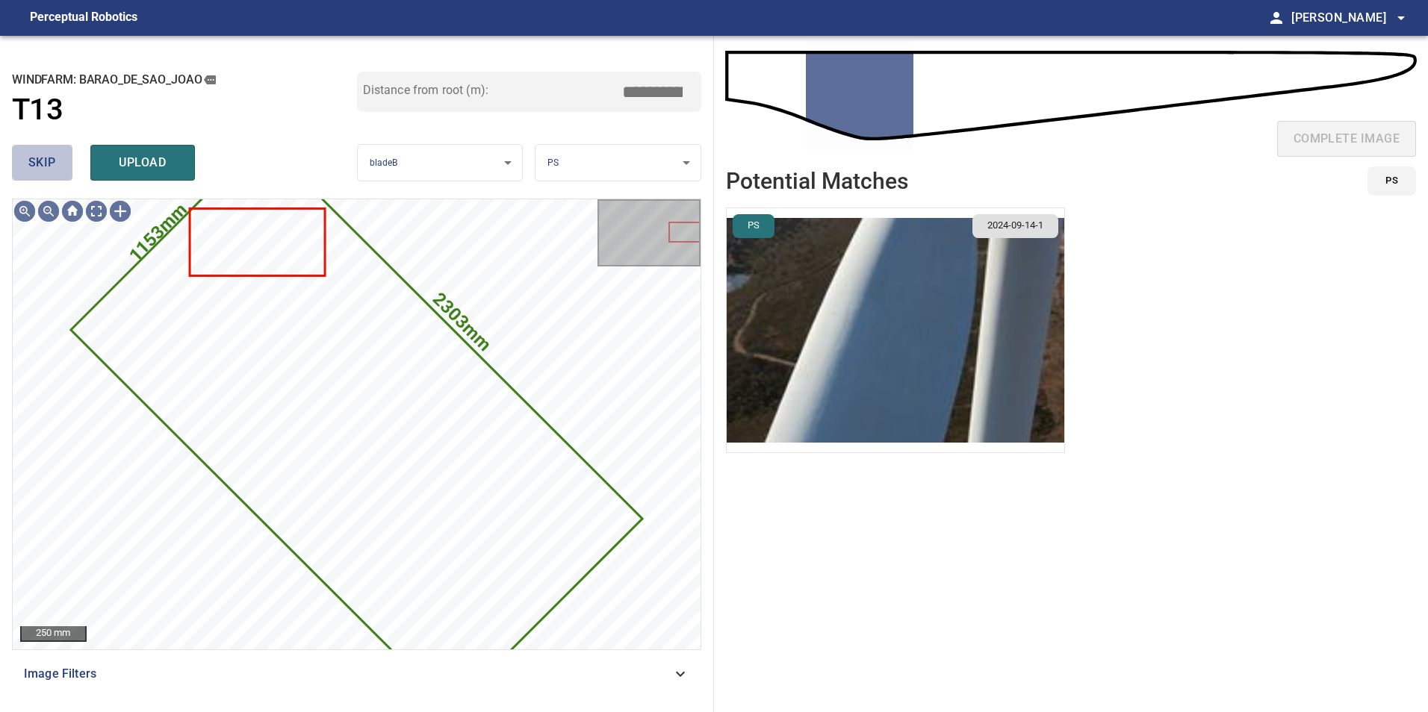
click at [38, 153] on span "skip" at bounding box center [42, 162] width 28 height 21
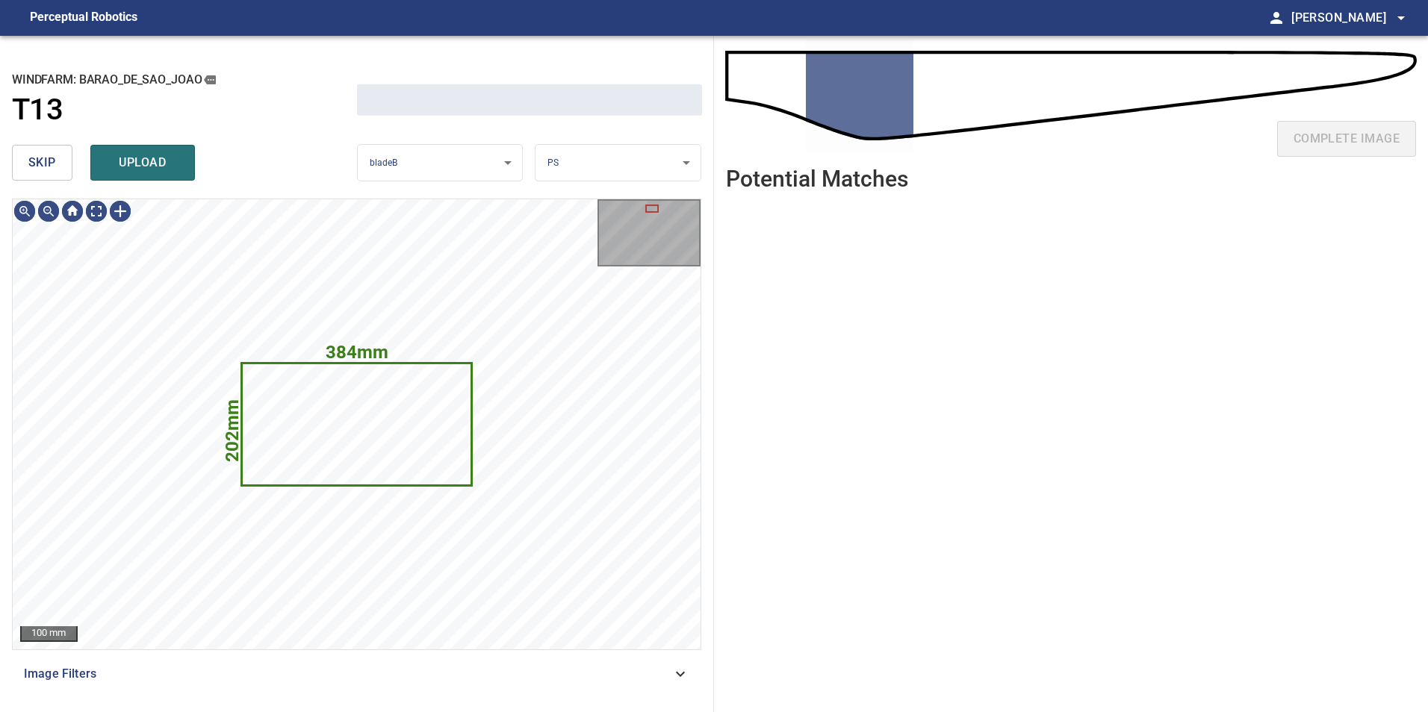
drag, startPoint x: 38, startPoint y: 153, endPoint x: 42, endPoint y: 172, distance: 19.8
click at [38, 160] on span "skip" at bounding box center [42, 162] width 28 height 21
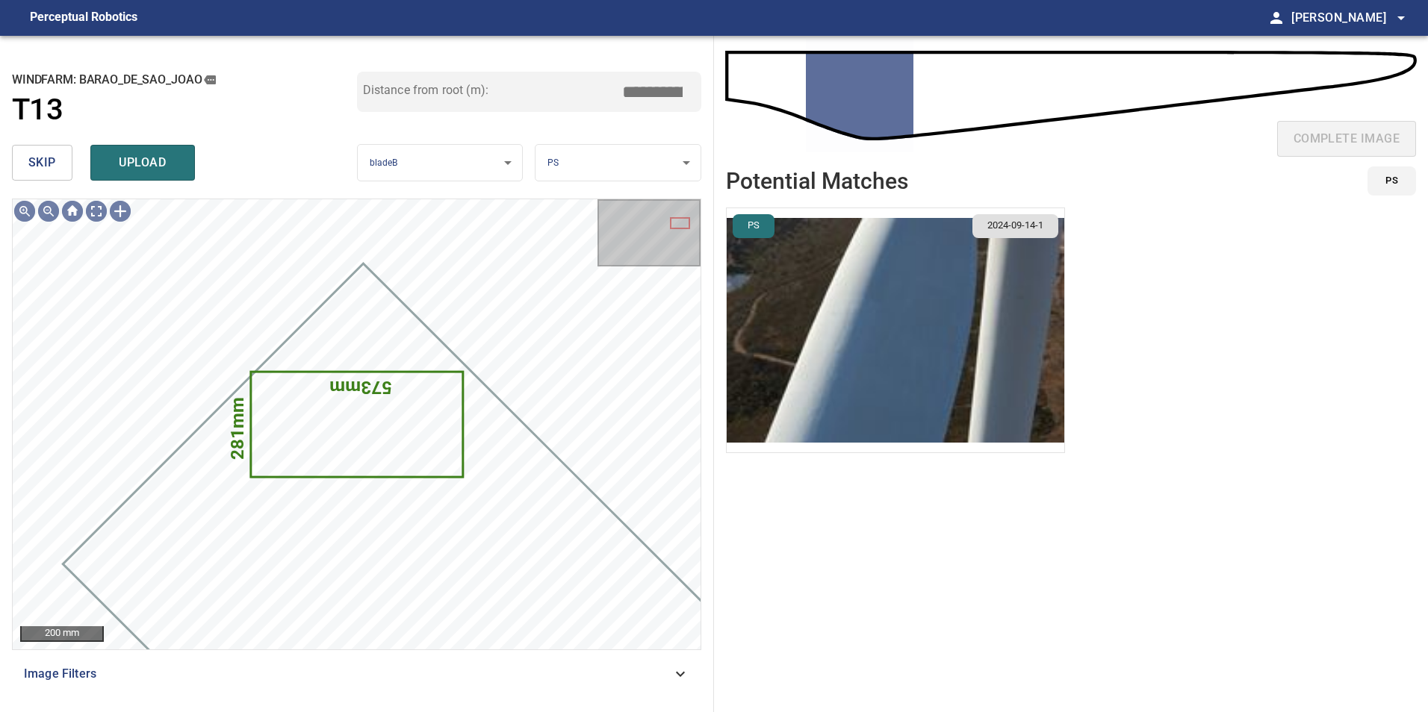
drag, startPoint x: 63, startPoint y: 158, endPoint x: 68, endPoint y: 180, distance: 22.1
click at [63, 167] on button "skip" at bounding box center [42, 163] width 60 height 36
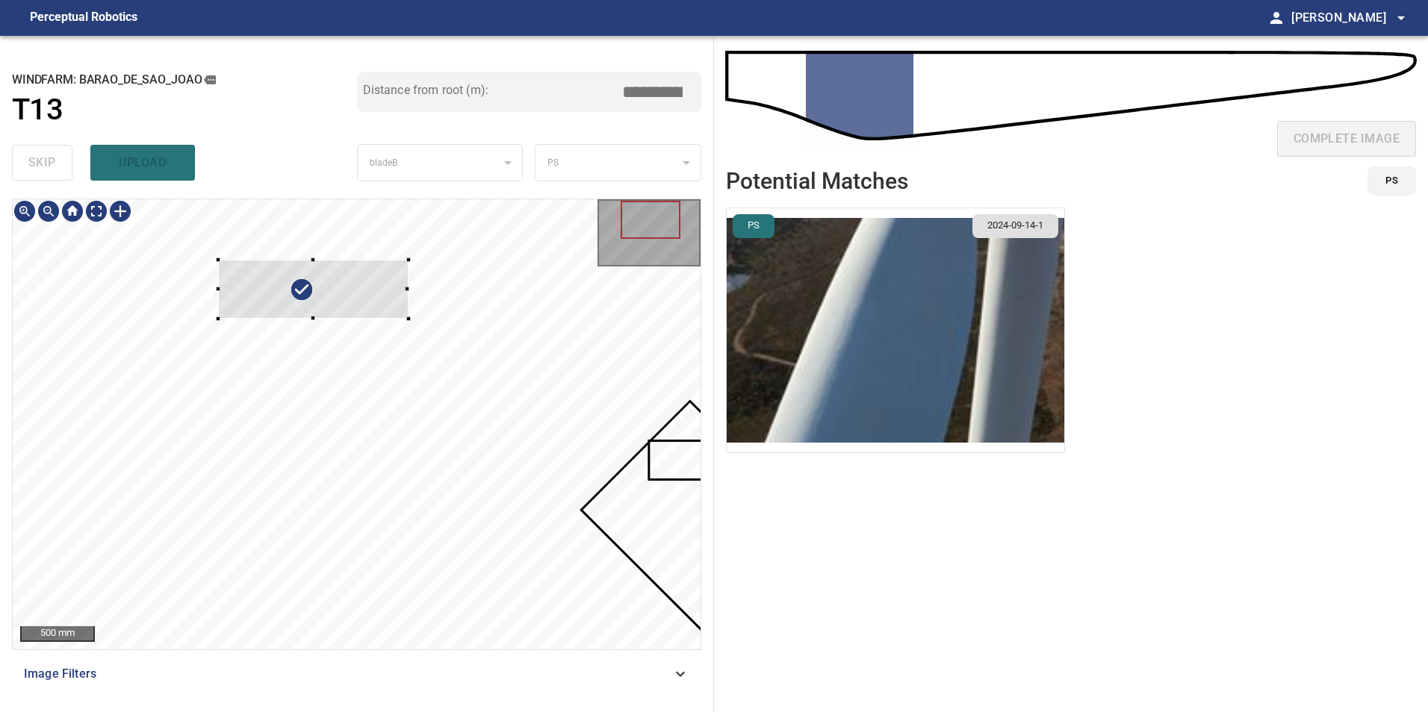
click at [214, 261] on div at bounding box center [357, 424] width 688 height 450
click at [251, 301] on div at bounding box center [321, 295] width 190 height 59
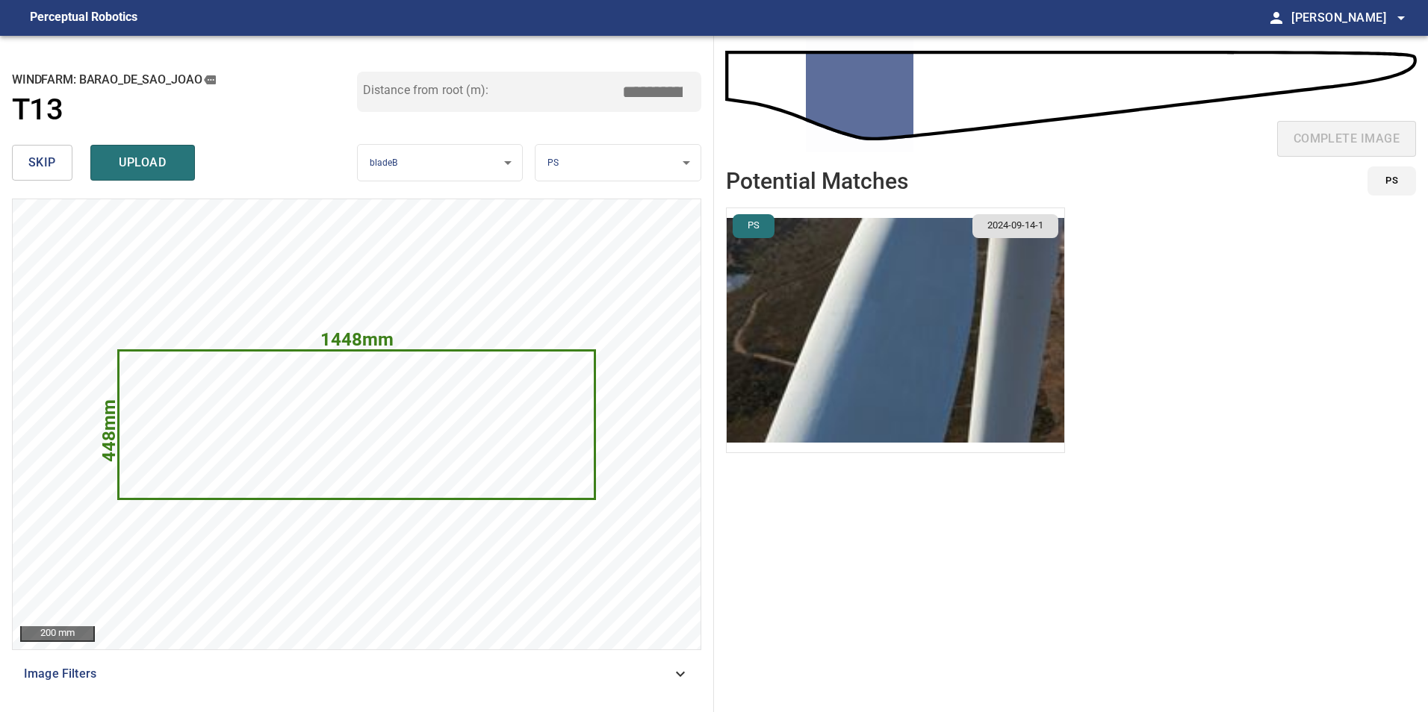
drag, startPoint x: 649, startPoint y: 93, endPoint x: 1040, endPoint y: 100, distance: 391.3
click at [895, 118] on div "**********" at bounding box center [714, 374] width 1428 height 677
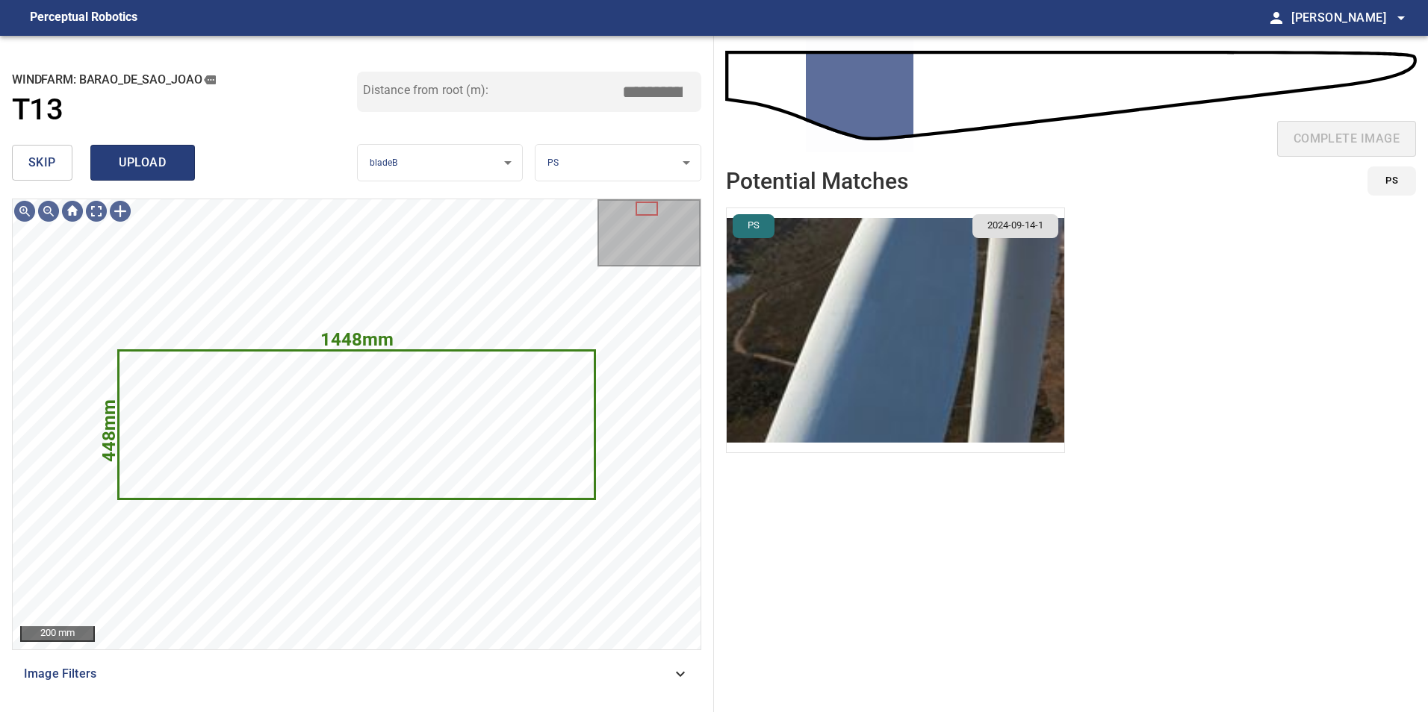
type input "*****"
click at [168, 163] on span "upload" at bounding box center [143, 162] width 72 height 21
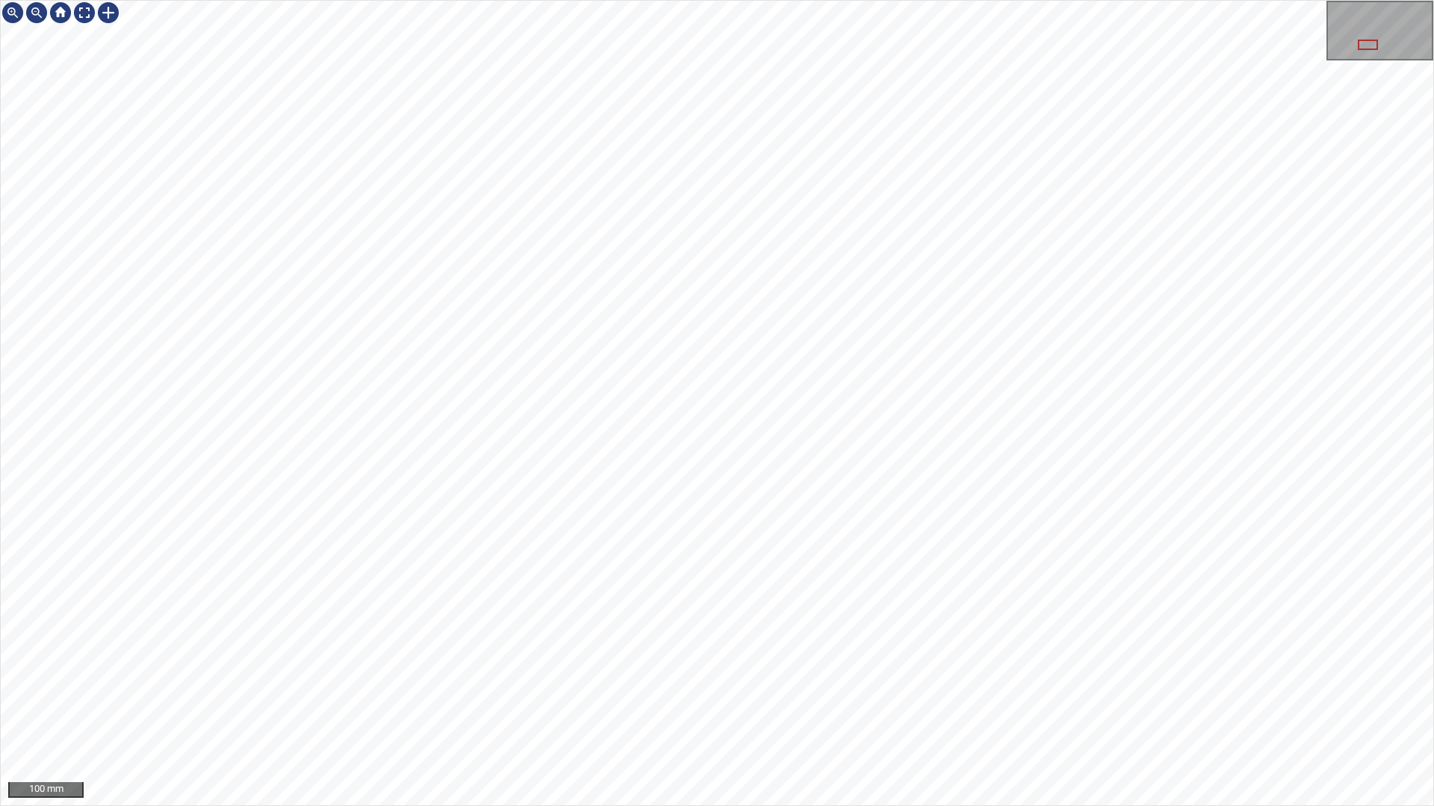
click at [395, 712] on div "100 mm" at bounding box center [717, 403] width 1434 height 806
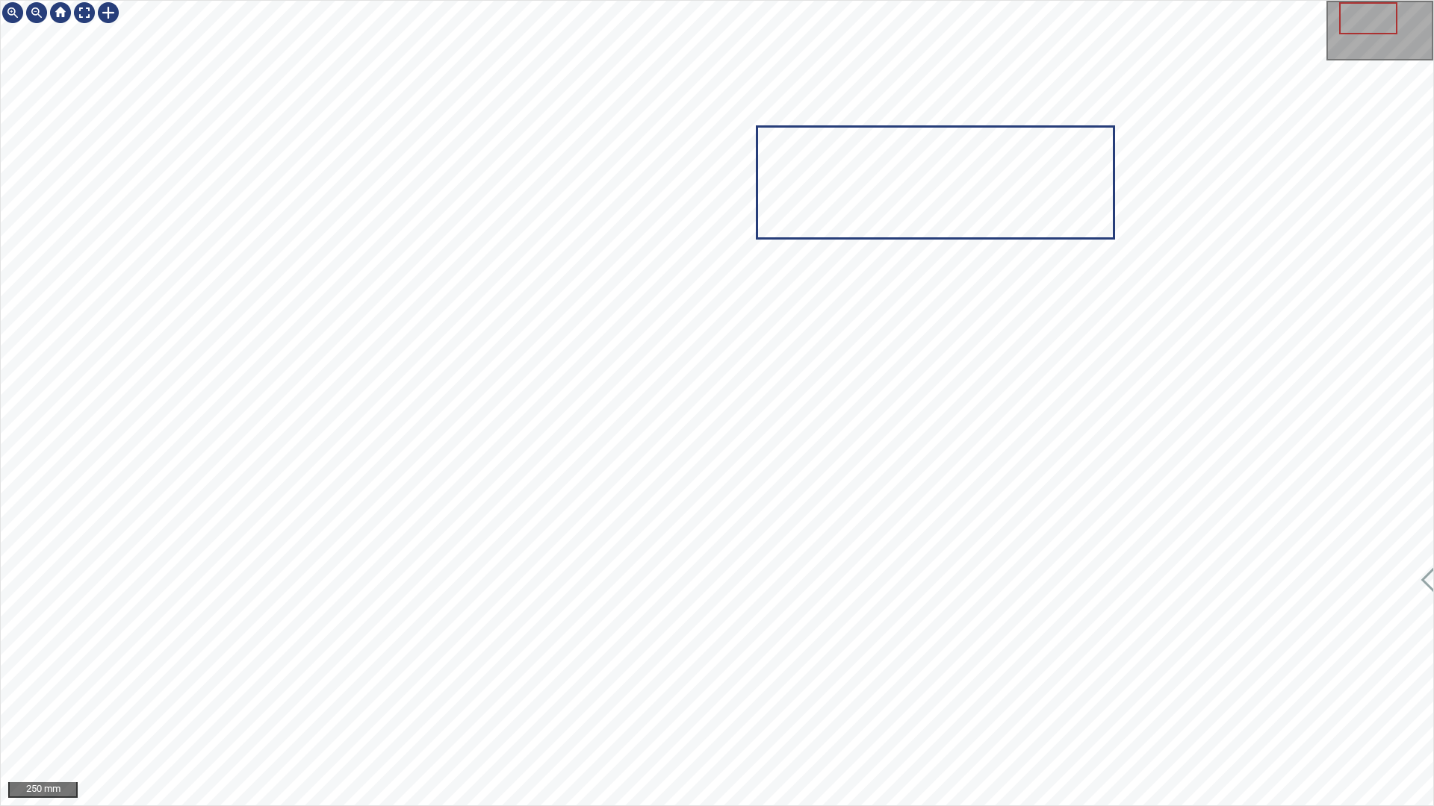
click at [489, 712] on div "250 mm" at bounding box center [717, 403] width 1434 height 806
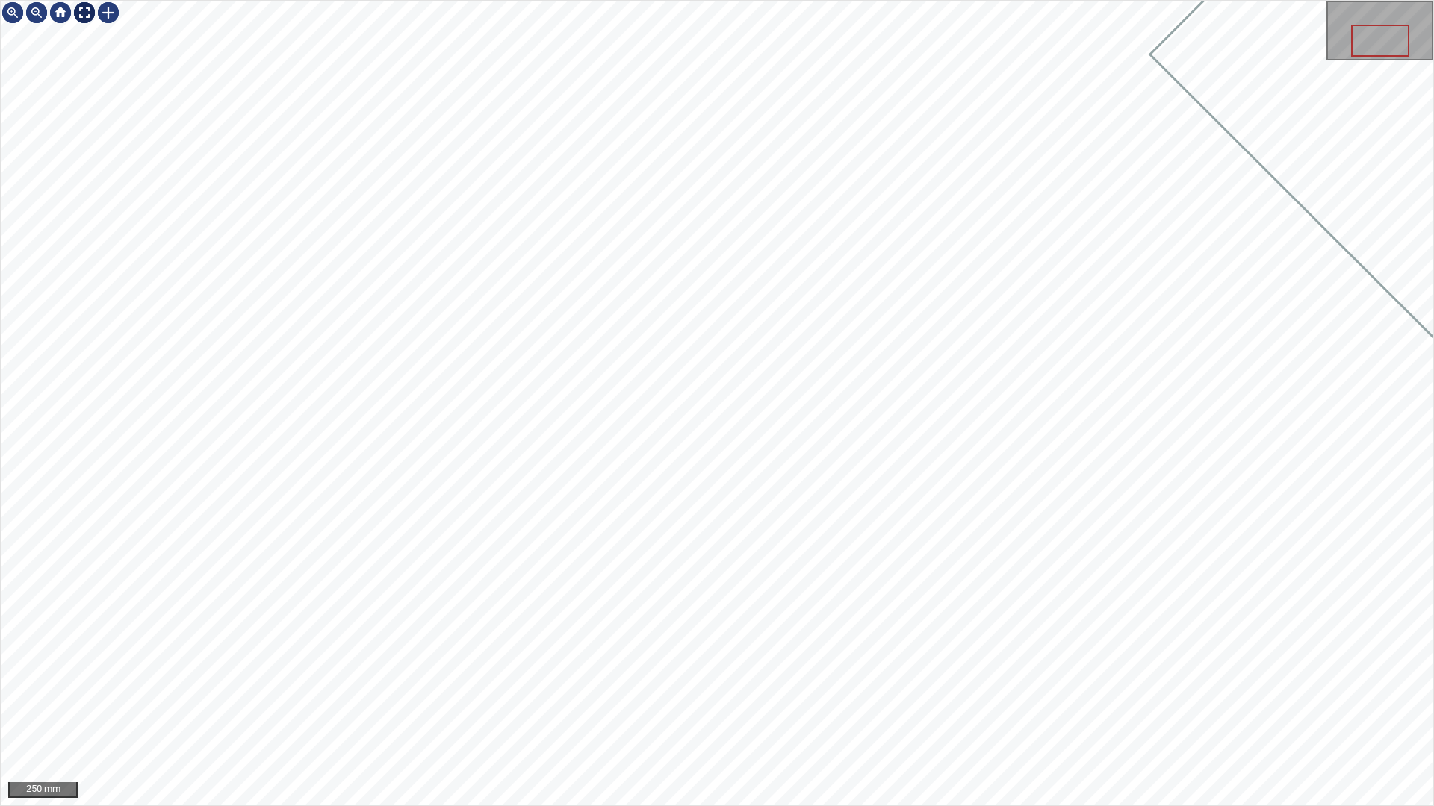
click at [81, 13] on div at bounding box center [84, 13] width 24 height 24
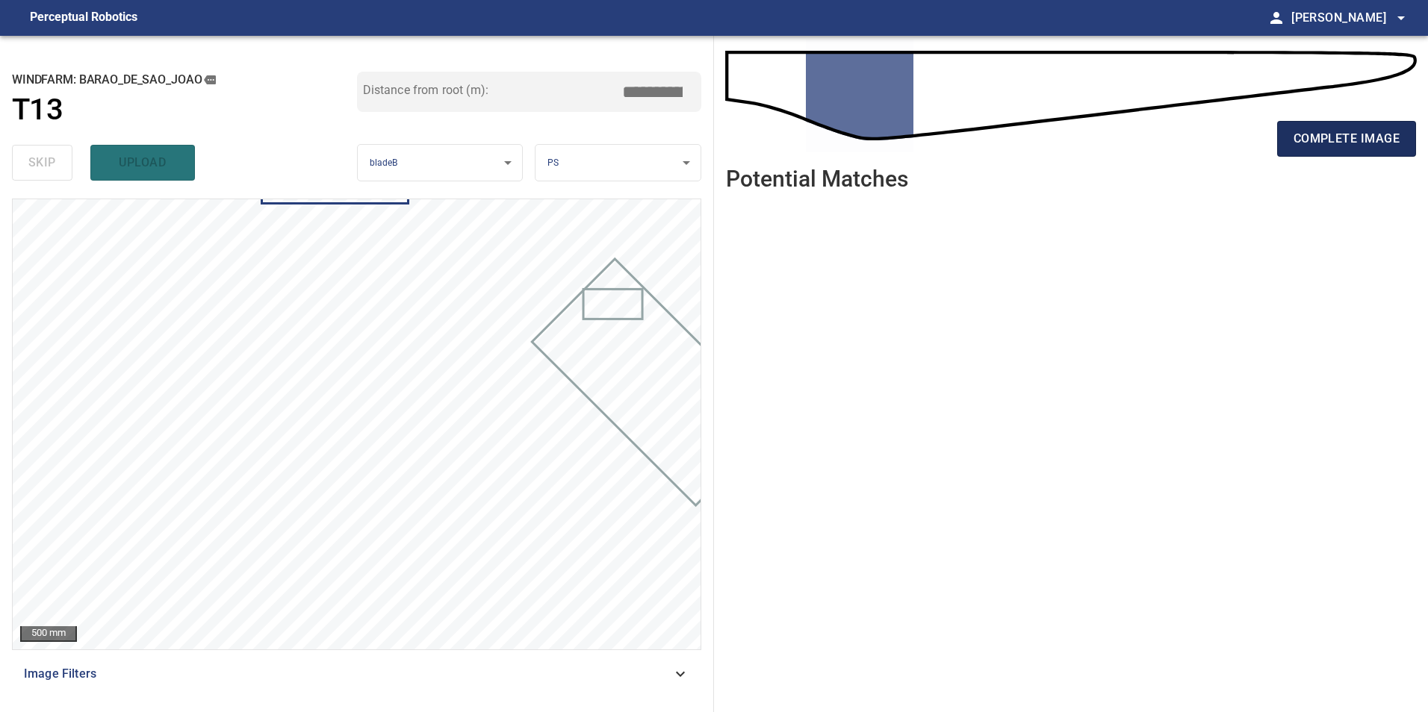
click at [1378, 152] on button "complete image" at bounding box center [1346, 139] width 139 height 36
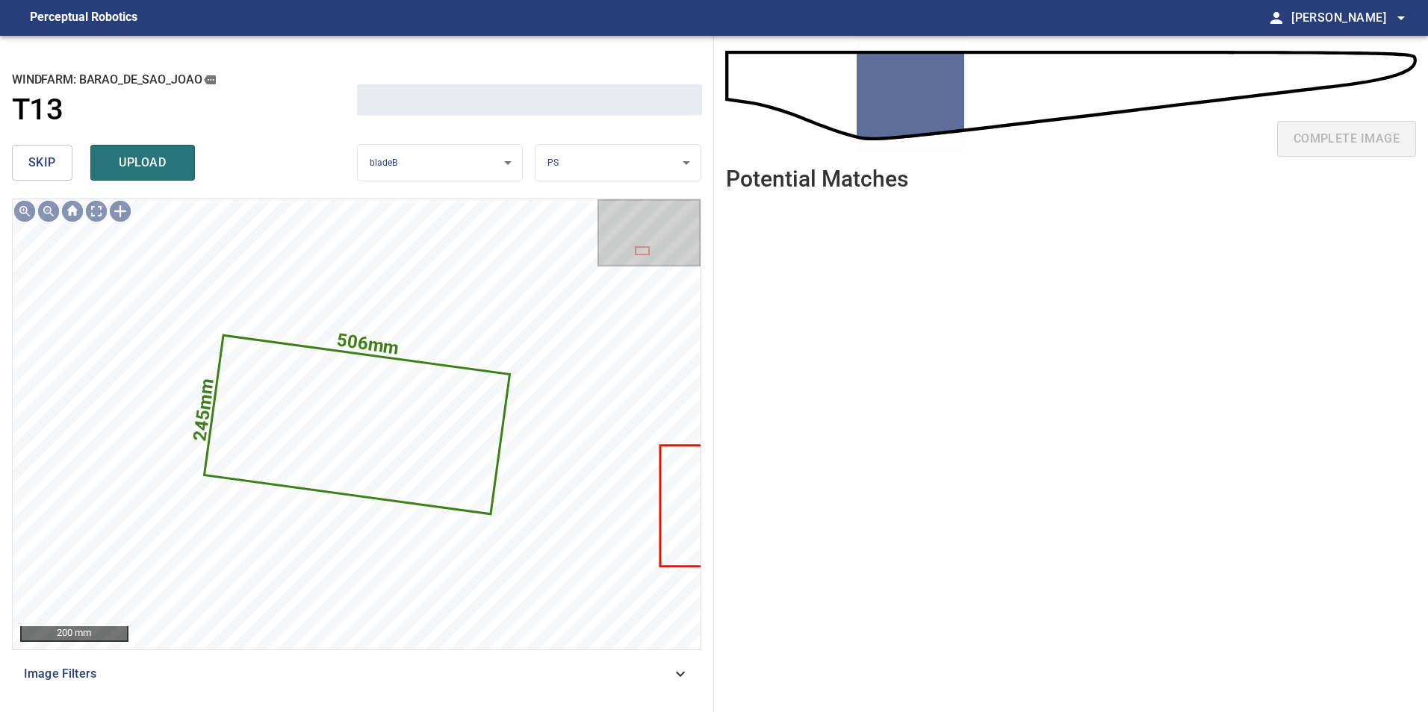
click at [50, 172] on span "skip" at bounding box center [42, 162] width 28 height 21
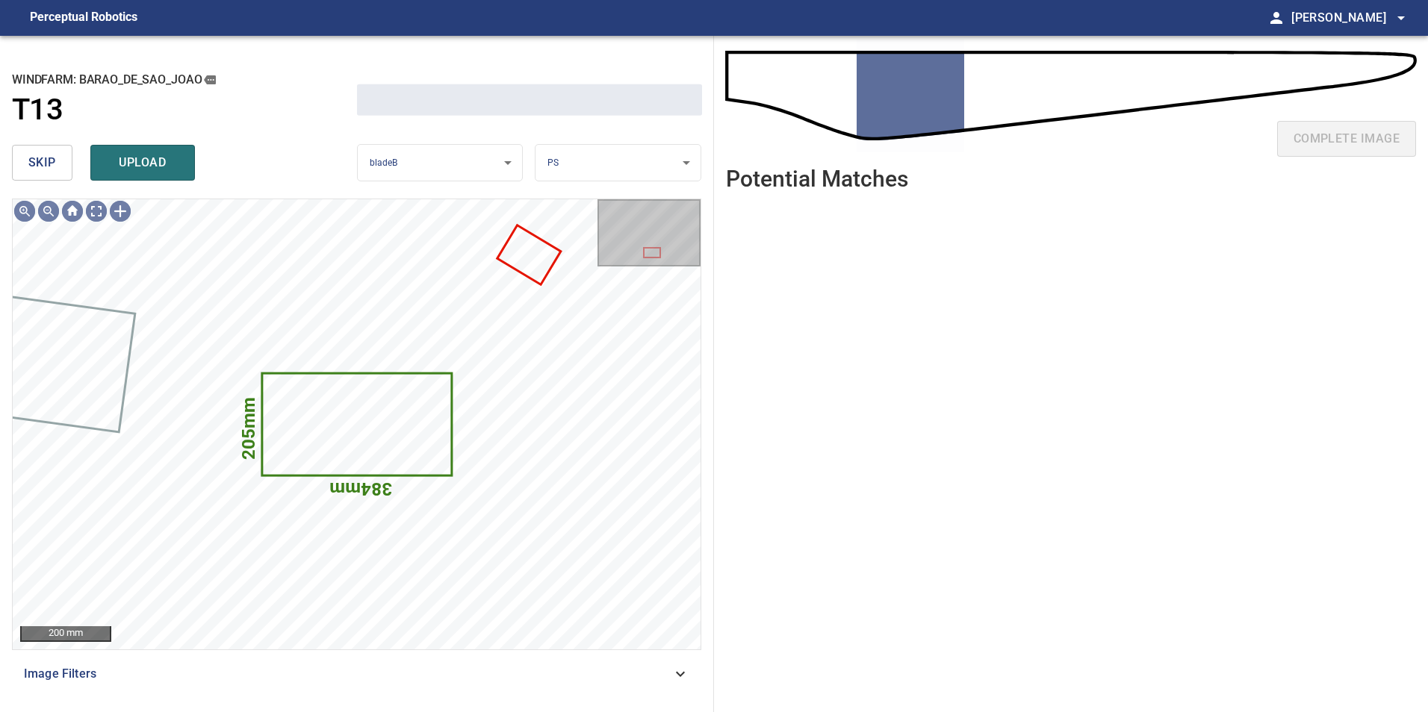
click at [50, 172] on span "skip" at bounding box center [42, 162] width 28 height 21
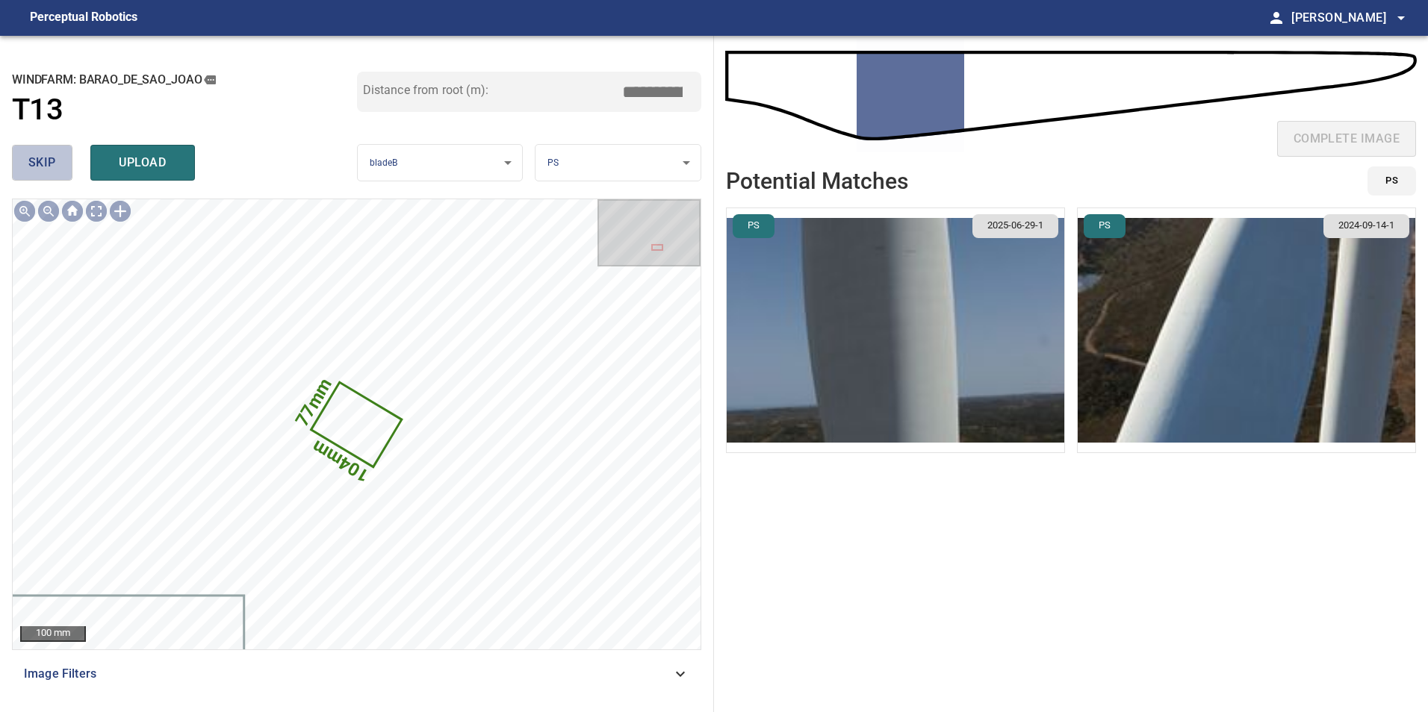
type input "*****"
click at [50, 172] on span "skip" at bounding box center [42, 162] width 28 height 21
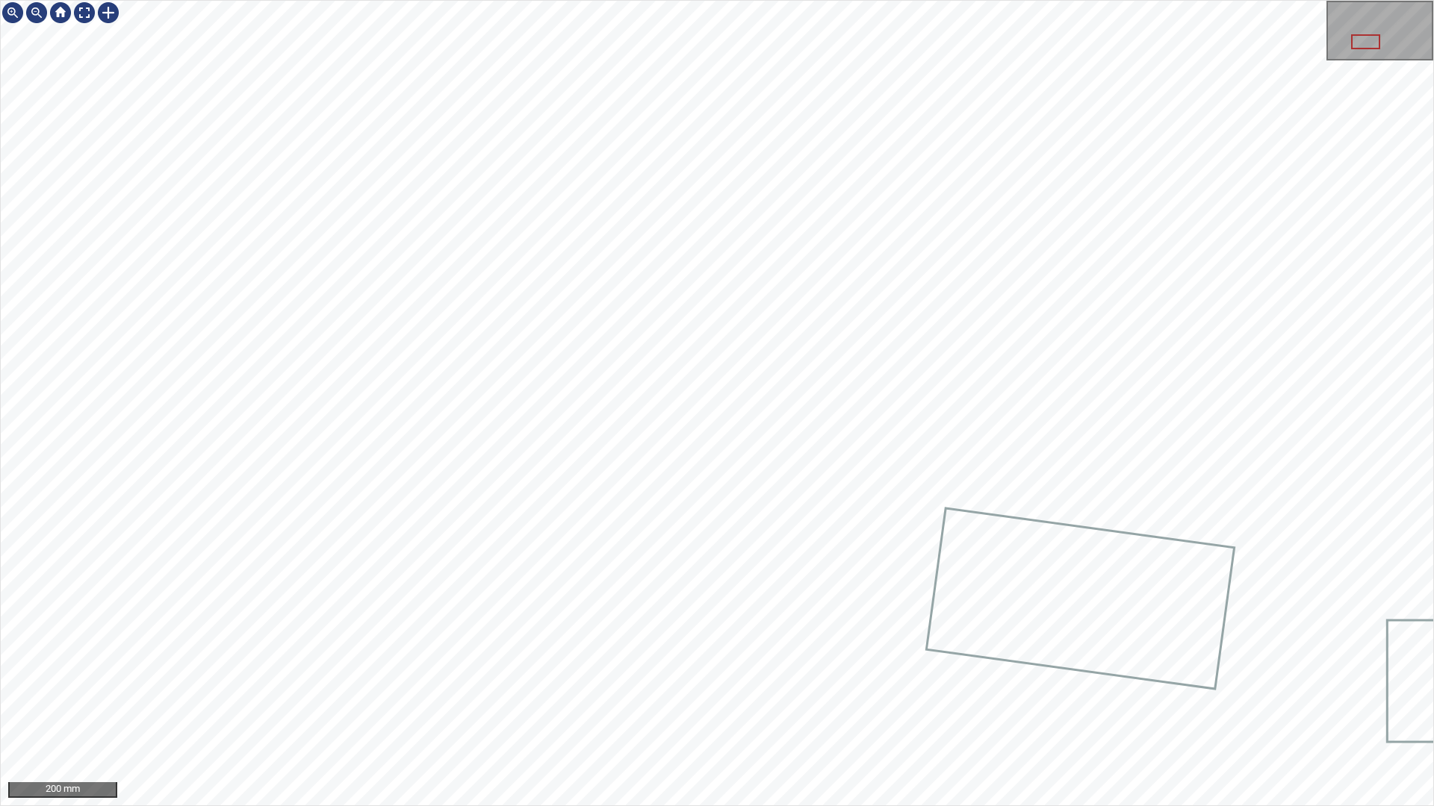
click at [492, 712] on div "200 mm" at bounding box center [717, 403] width 1434 height 806
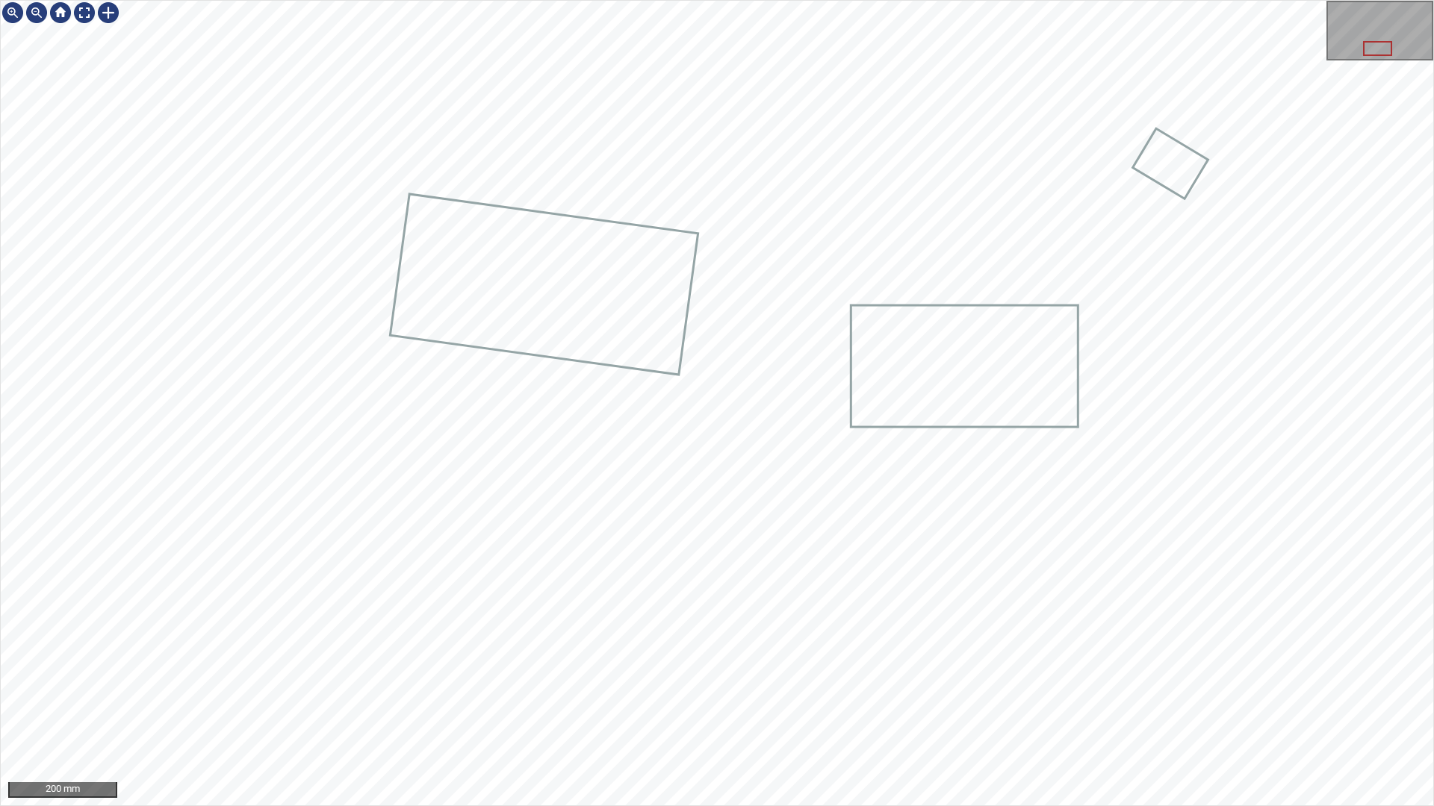
click at [1216, 712] on div "200 mm" at bounding box center [717, 403] width 1434 height 806
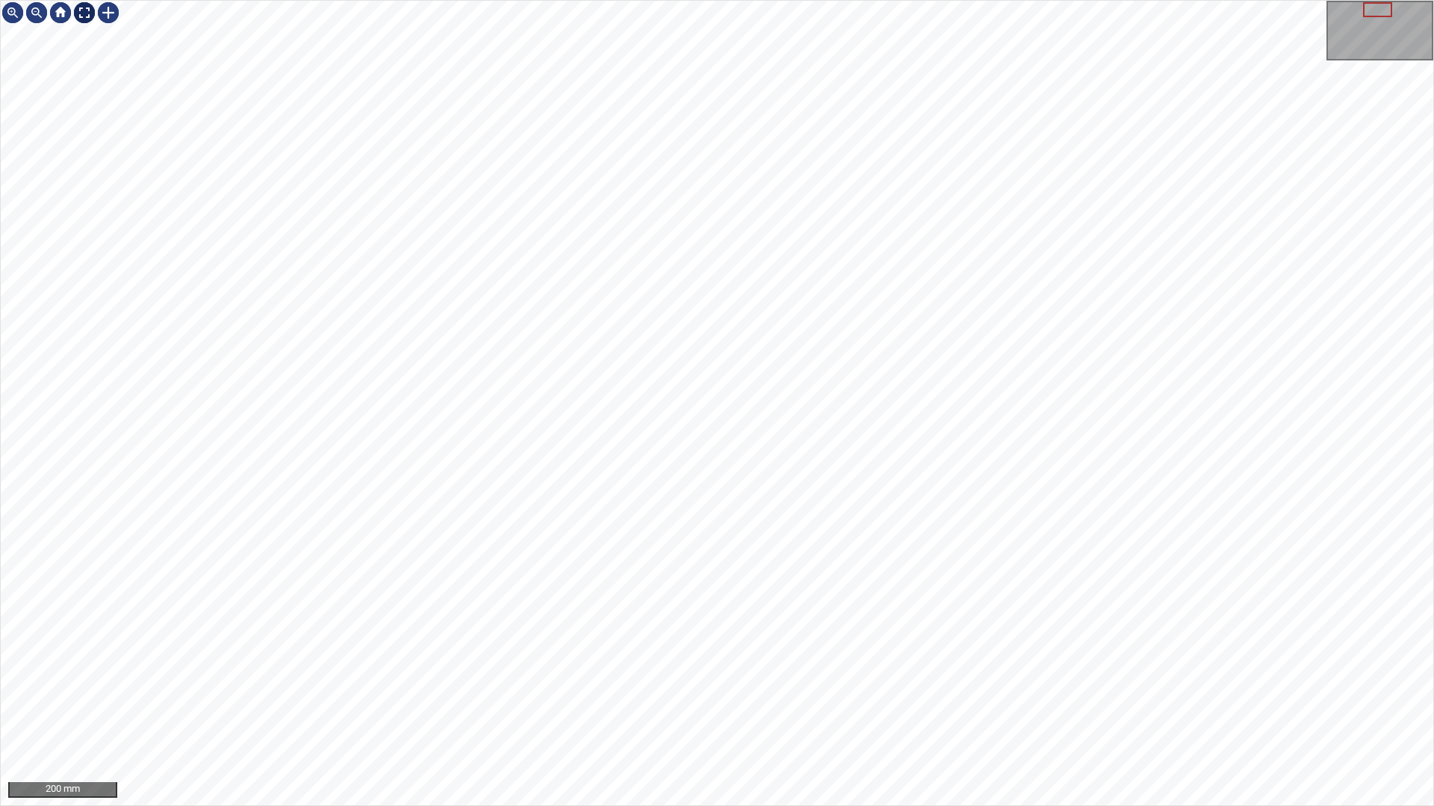
click at [81, 13] on div at bounding box center [84, 13] width 24 height 24
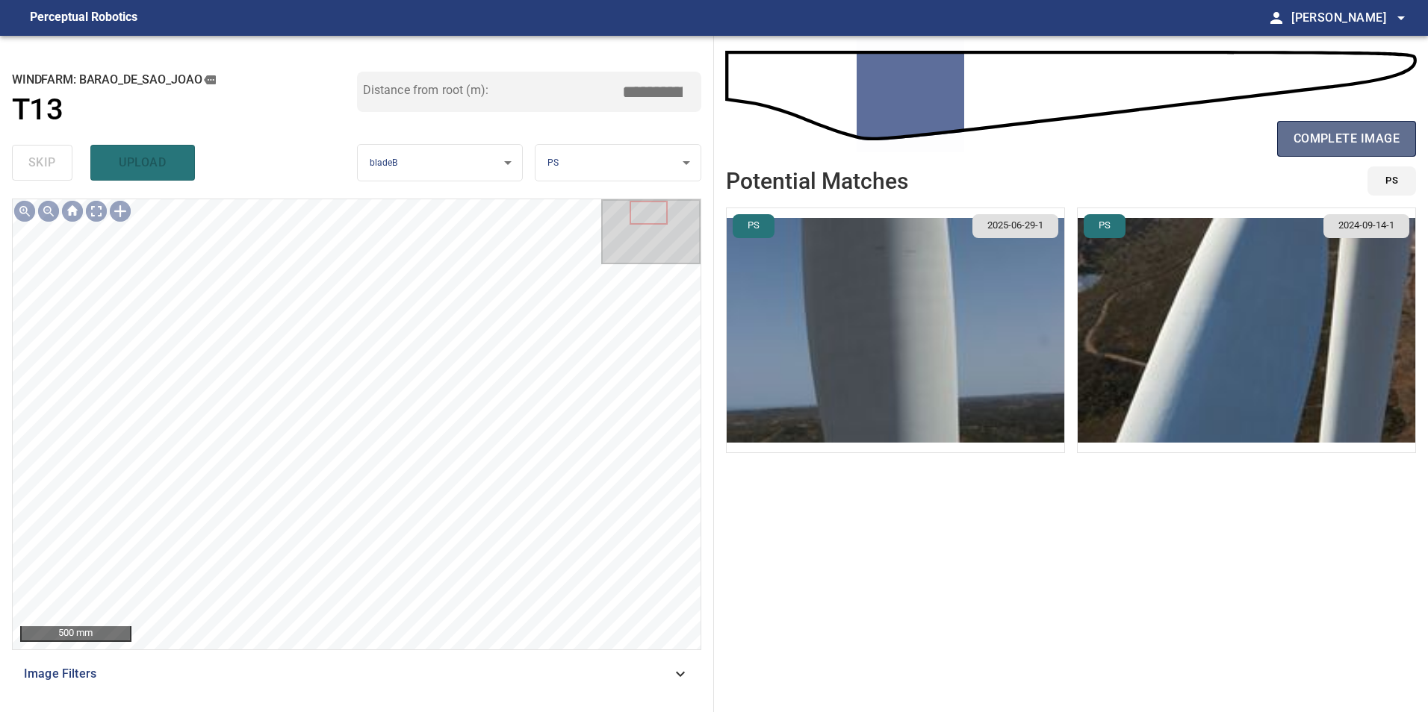
click at [1350, 143] on span "complete image" at bounding box center [1346, 138] width 106 height 21
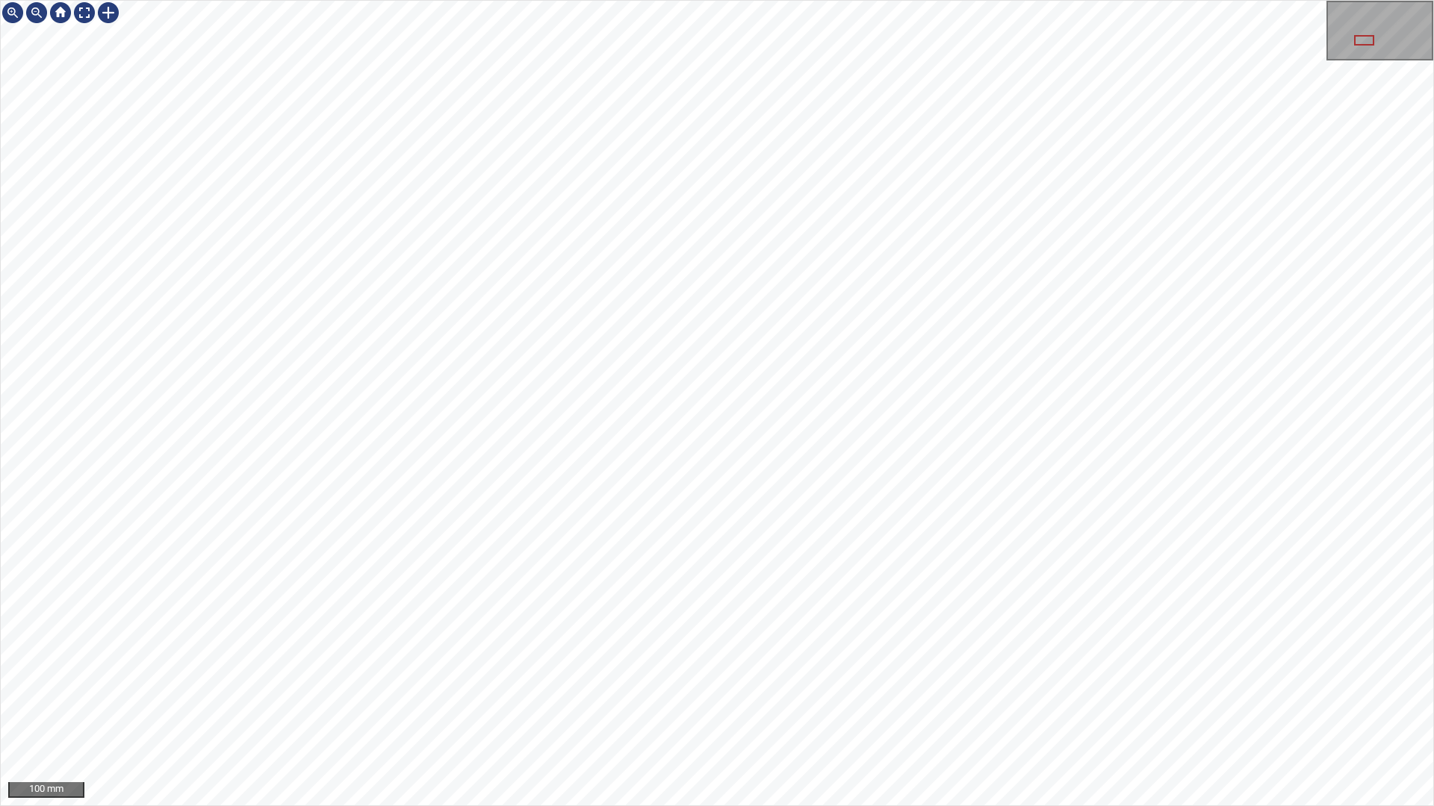
click at [468, 712] on div "100 mm" at bounding box center [717, 403] width 1434 height 806
click at [476, 712] on div "100 mm" at bounding box center [717, 403] width 1434 height 806
click at [387, 712] on div "100 mm" at bounding box center [717, 403] width 1434 height 806
click at [614, 712] on div "100 mm" at bounding box center [717, 403] width 1434 height 806
click at [899, 712] on div "100 mm" at bounding box center [717, 403] width 1434 height 806
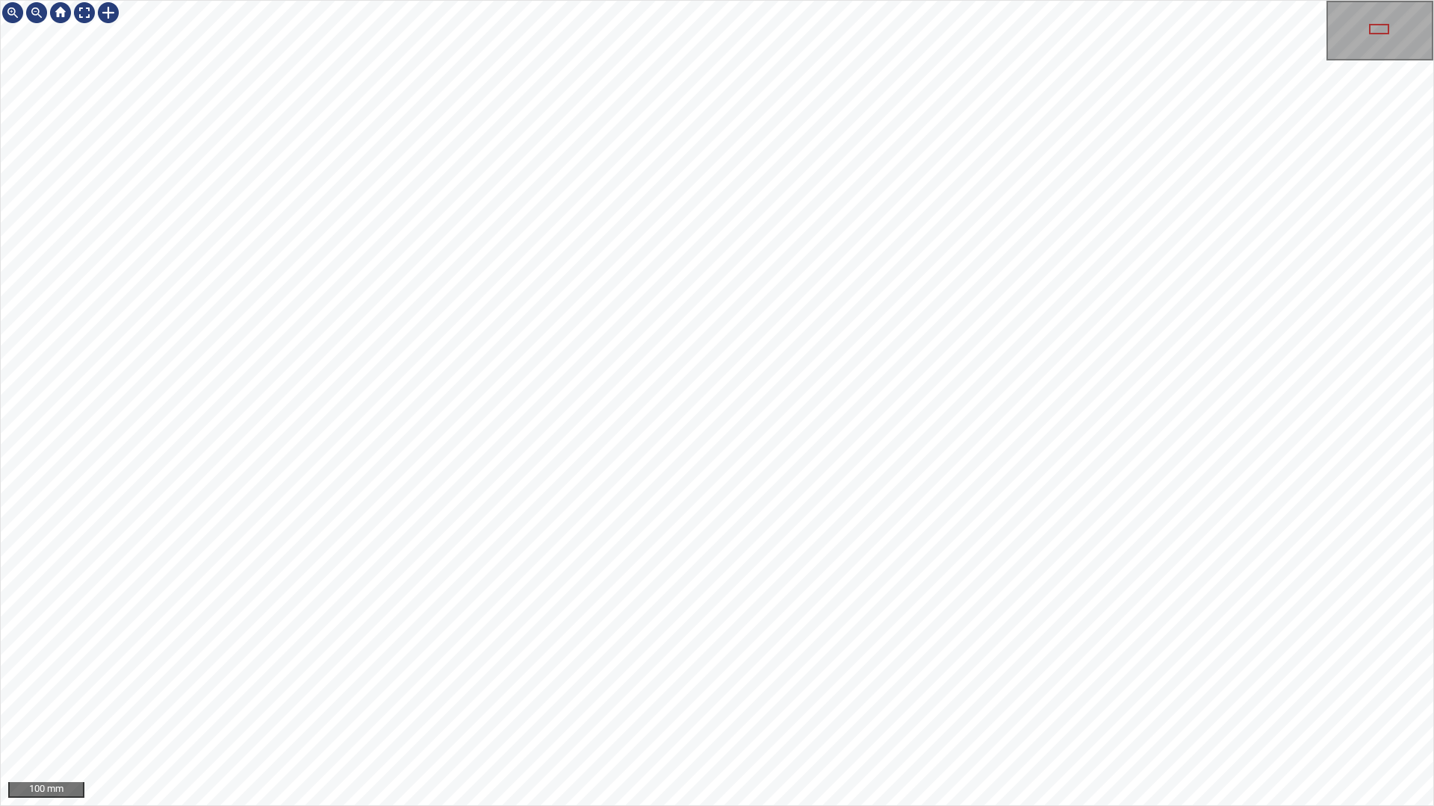
click at [854, 712] on div "100 mm" at bounding box center [717, 403] width 1434 height 806
click at [758, 712] on div "100 mm" at bounding box center [717, 403] width 1434 height 806
click at [803, 287] on div "100 mm" at bounding box center [717, 403] width 1434 height 806
click at [881, 0] on div "100 mm" at bounding box center [717, 403] width 1434 height 806
click at [91, 14] on div at bounding box center [84, 13] width 24 height 24
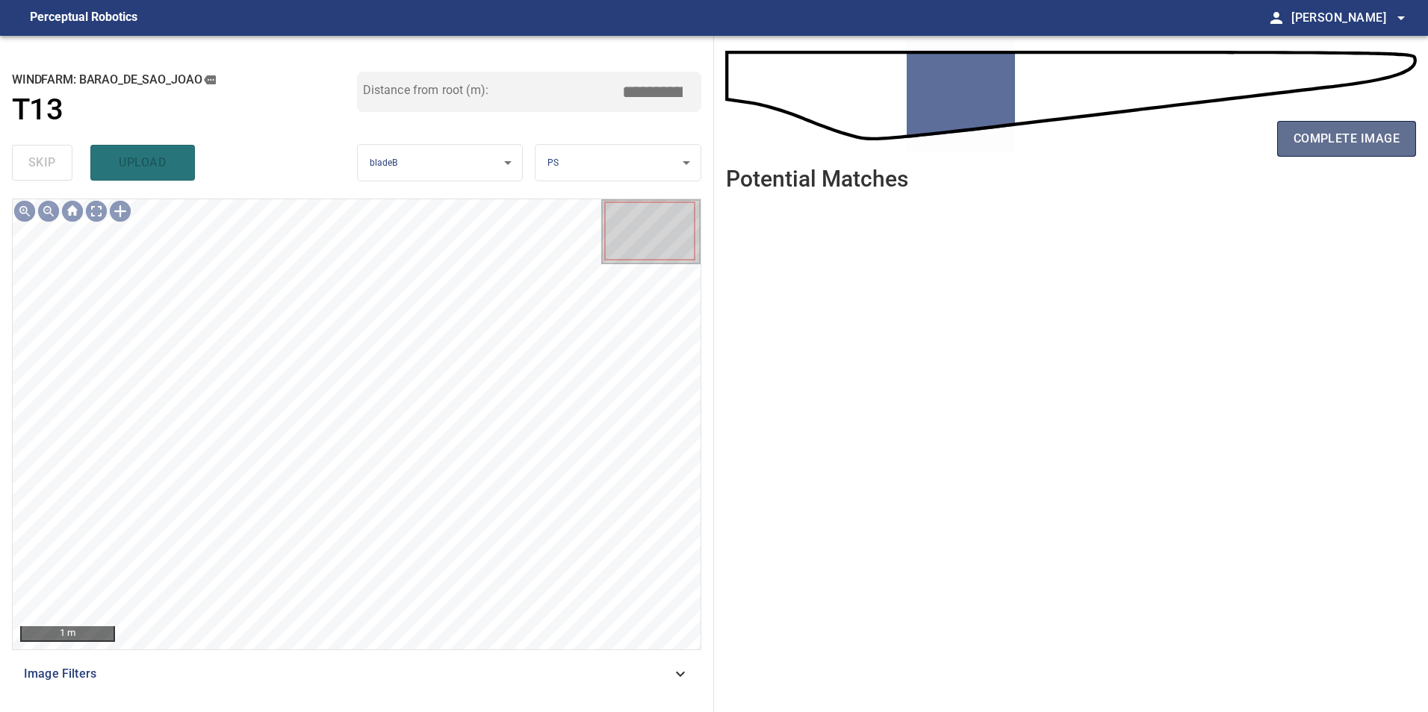
click at [1336, 137] on span "complete image" at bounding box center [1346, 138] width 106 height 21
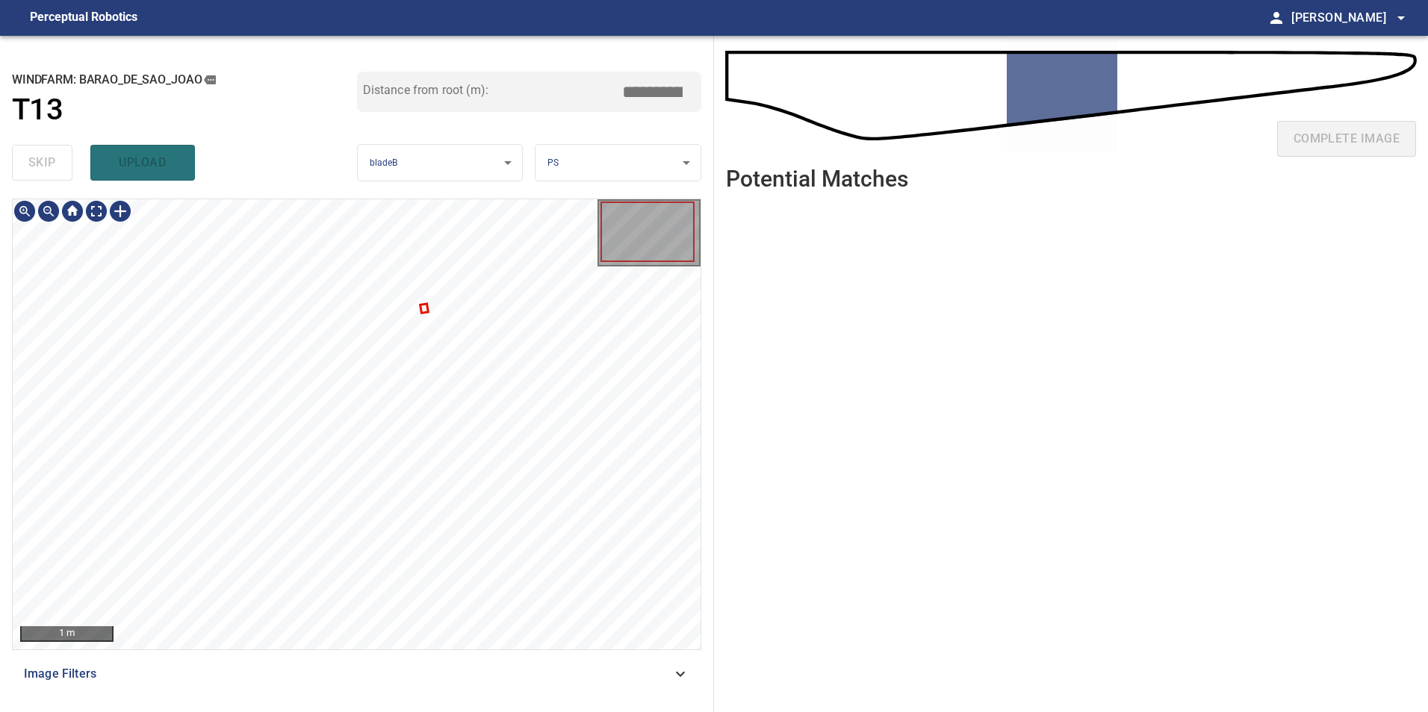
click at [423, 309] on div at bounding box center [357, 424] width 688 height 450
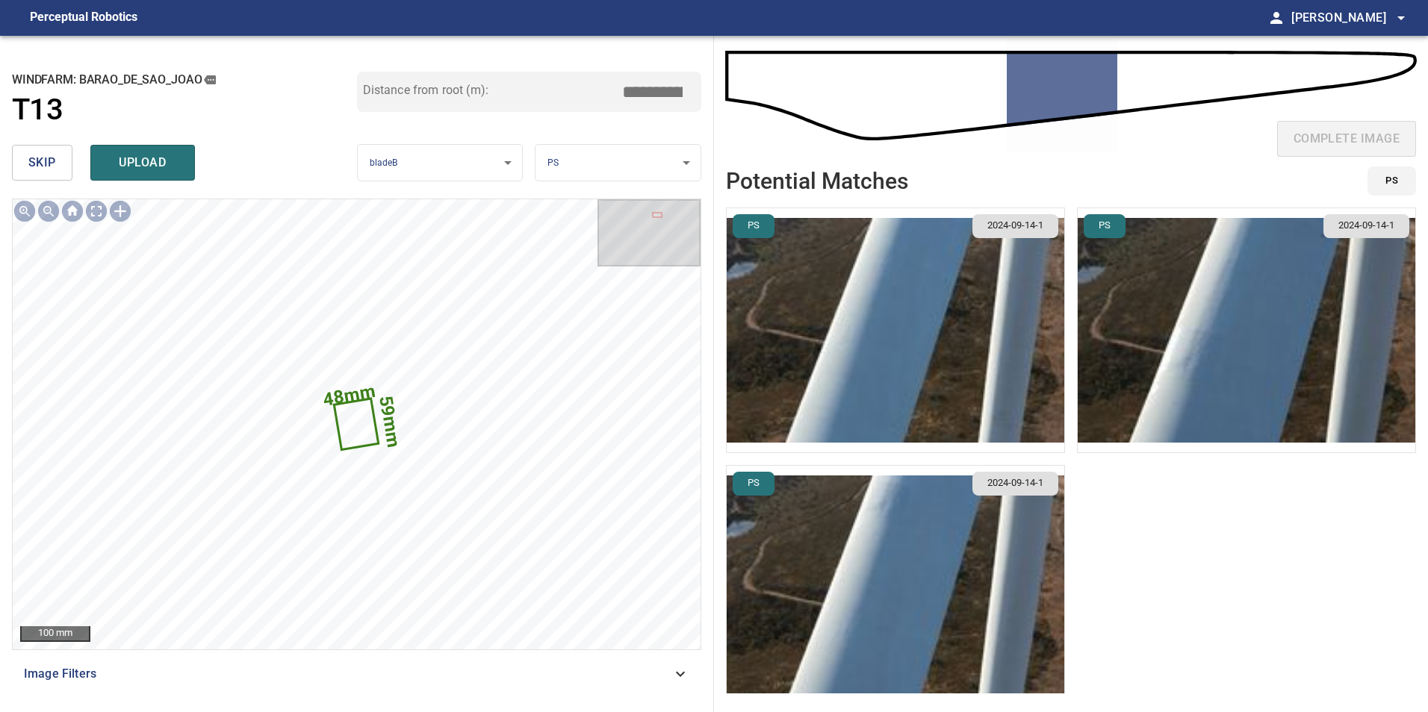
click at [47, 170] on span "skip" at bounding box center [42, 162] width 28 height 21
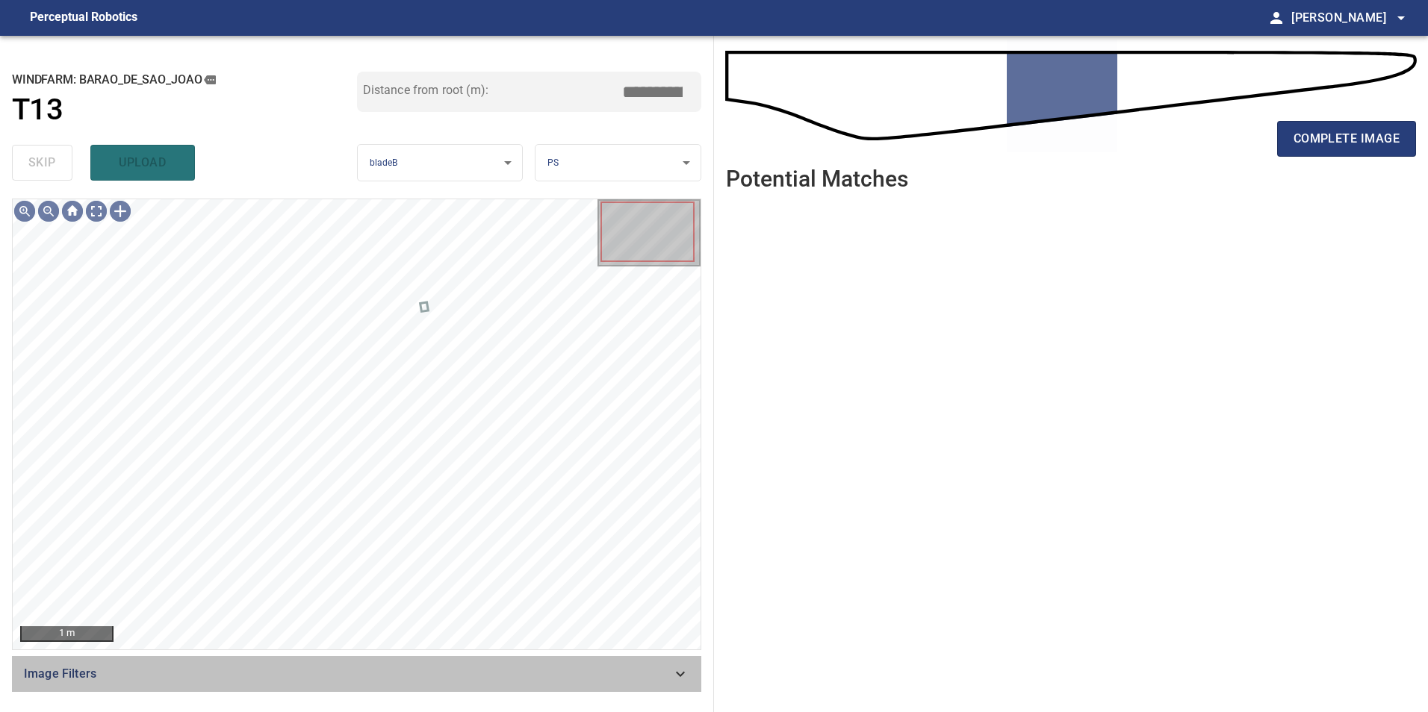
drag, startPoint x: 608, startPoint y: 680, endPoint x: 514, endPoint y: 683, distance: 93.4
click at [604, 688] on div "Image Filters" at bounding box center [356, 674] width 689 height 36
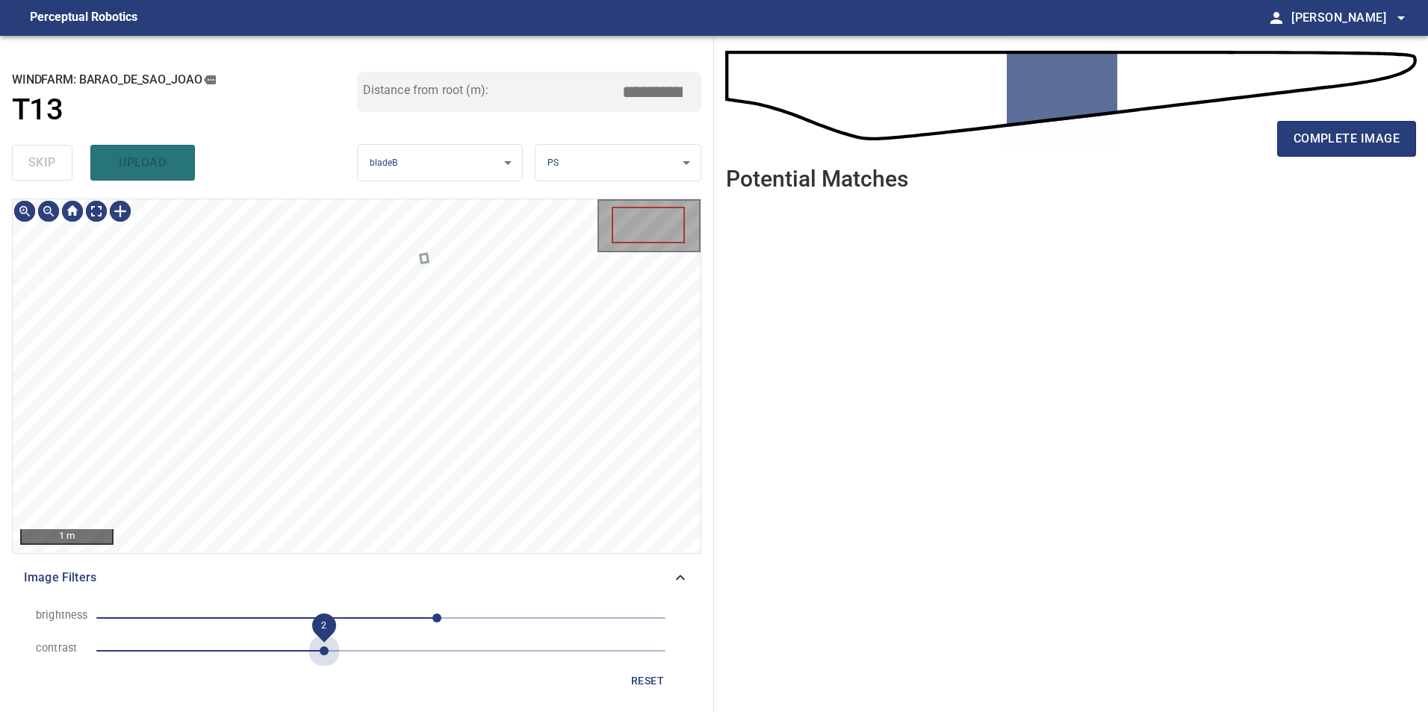
click at [325, 657] on span "2" at bounding box center [380, 651] width 569 height 21
drag, startPoint x: 316, startPoint y: 603, endPoint x: 294, endPoint y: 626, distance: 31.7
click at [315, 618] on li "brightness 50" at bounding box center [356, 618] width 665 height 33
drag, startPoint x: 290, startPoint y: 627, endPoint x: 299, endPoint y: 627, distance: 8.2
click at [290, 627] on span "-81" at bounding box center [380, 618] width 569 height 21
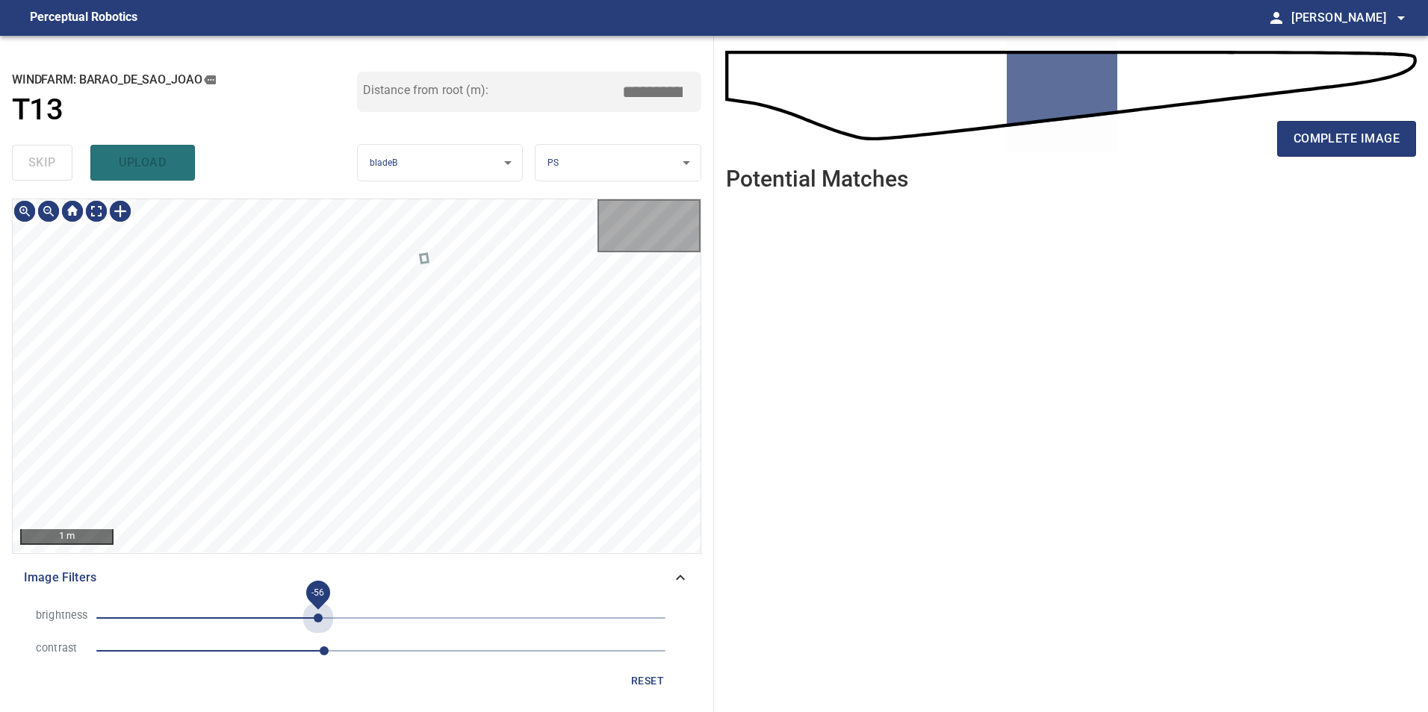
click at [318, 618] on span "-56" at bounding box center [380, 618] width 569 height 21
click at [346, 623] on span "-31" at bounding box center [380, 618] width 569 height 21
click at [350, 623] on span "-31" at bounding box center [346, 618] width 9 height 9
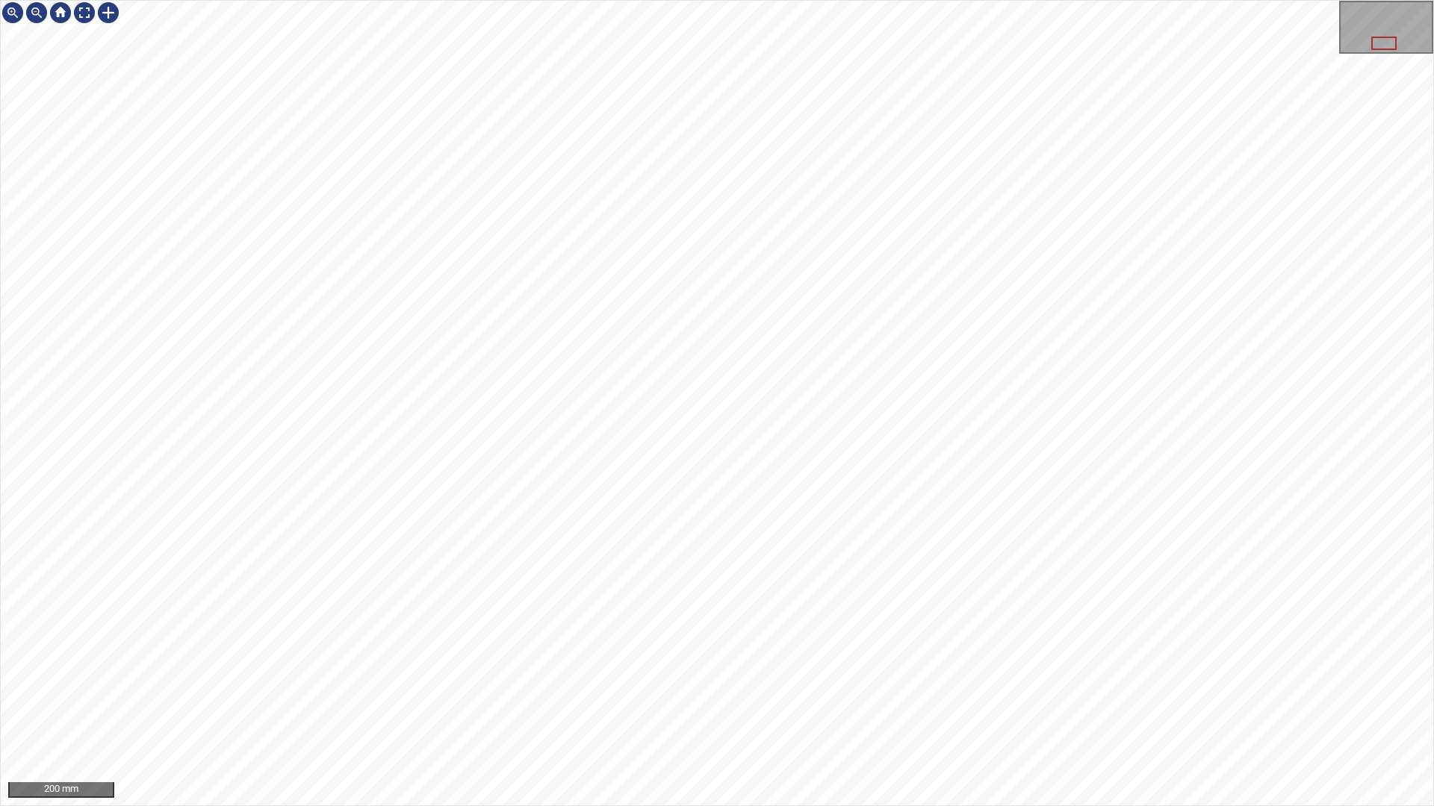
click at [728, 712] on div "200 mm" at bounding box center [717, 403] width 1434 height 806
click at [81, 10] on div at bounding box center [84, 13] width 24 height 24
click at [114, 22] on div at bounding box center [108, 13] width 24 height 24
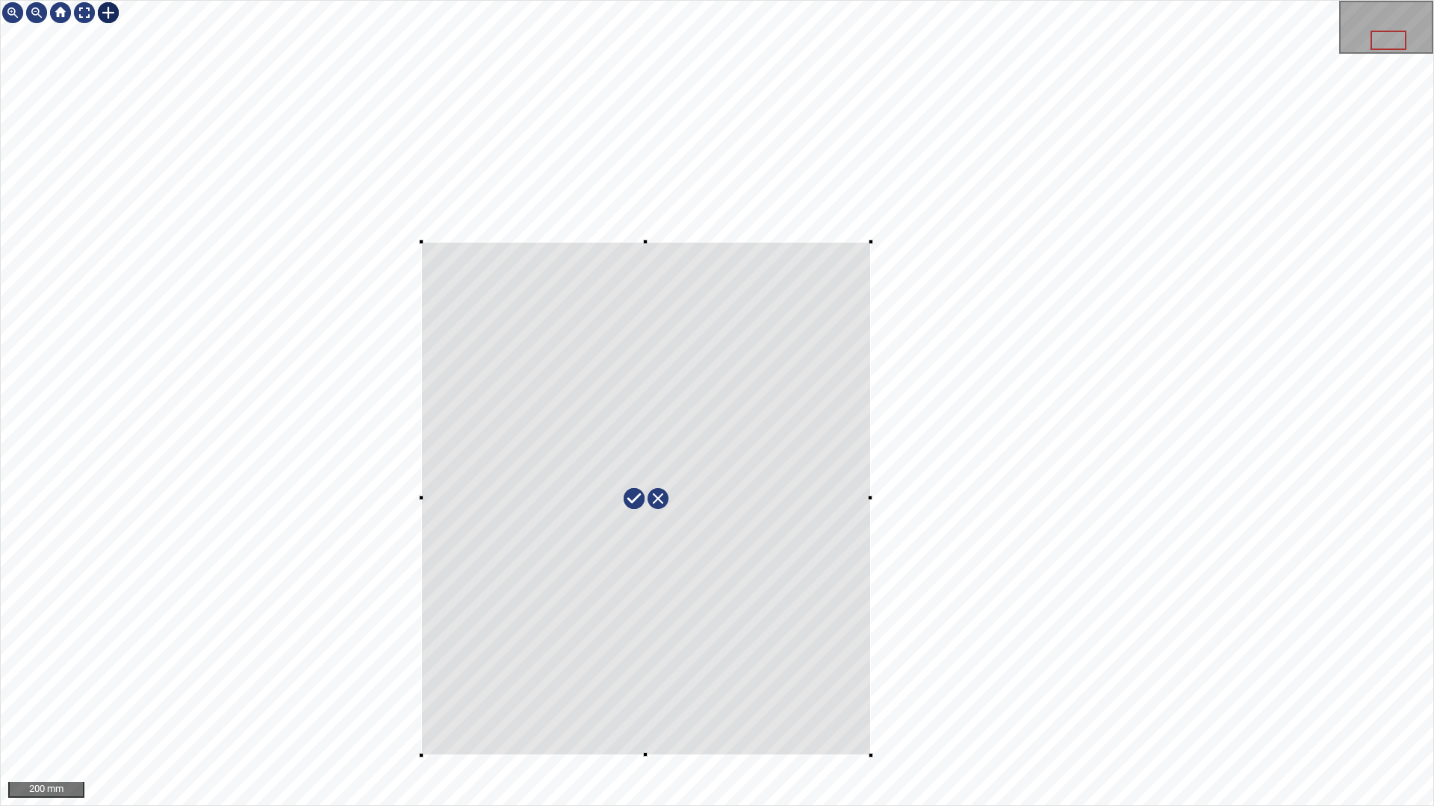
click at [417, 205] on div at bounding box center [717, 403] width 1432 height 805
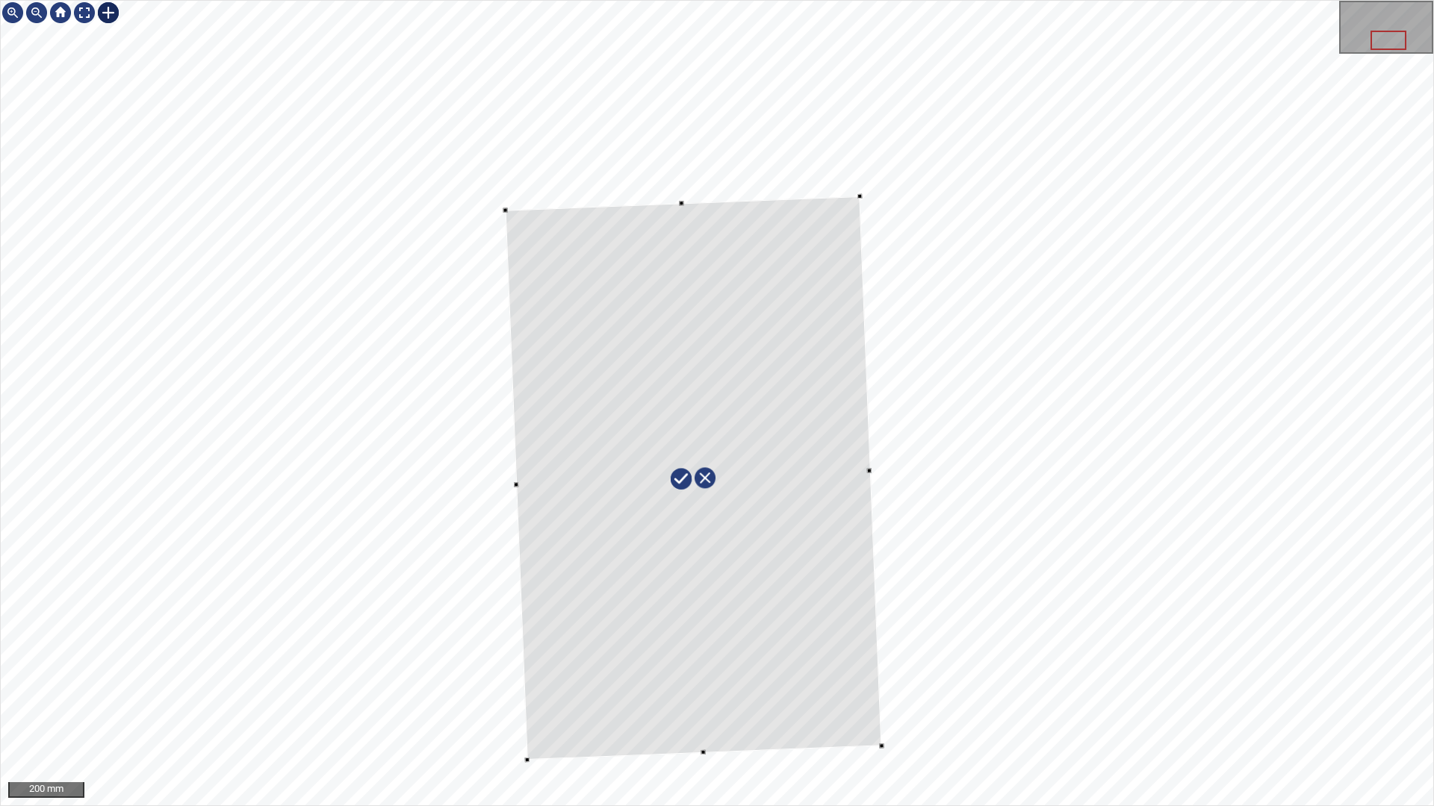
click at [965, 427] on div at bounding box center [717, 403] width 1432 height 805
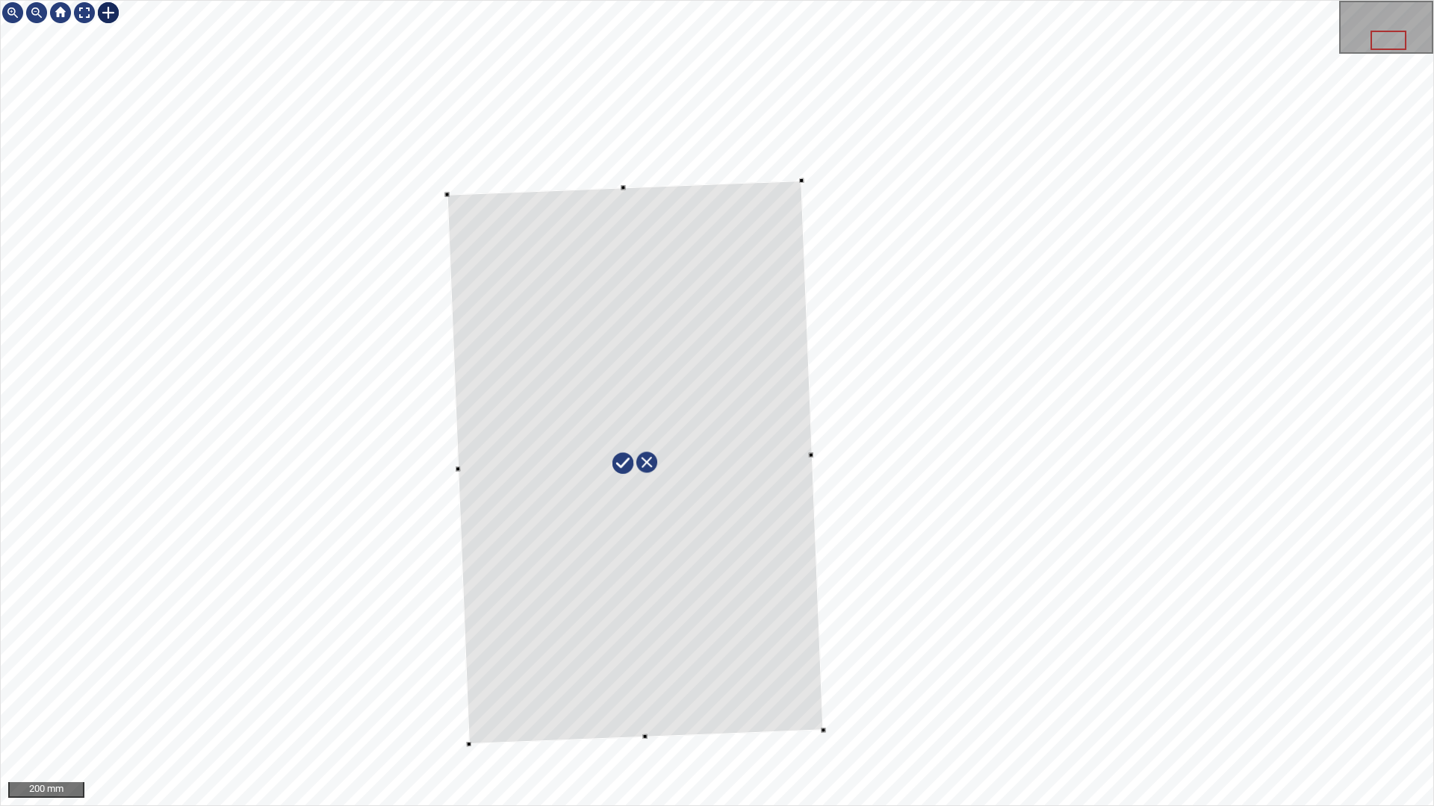
click at [776, 475] on div at bounding box center [635, 463] width 376 height 564
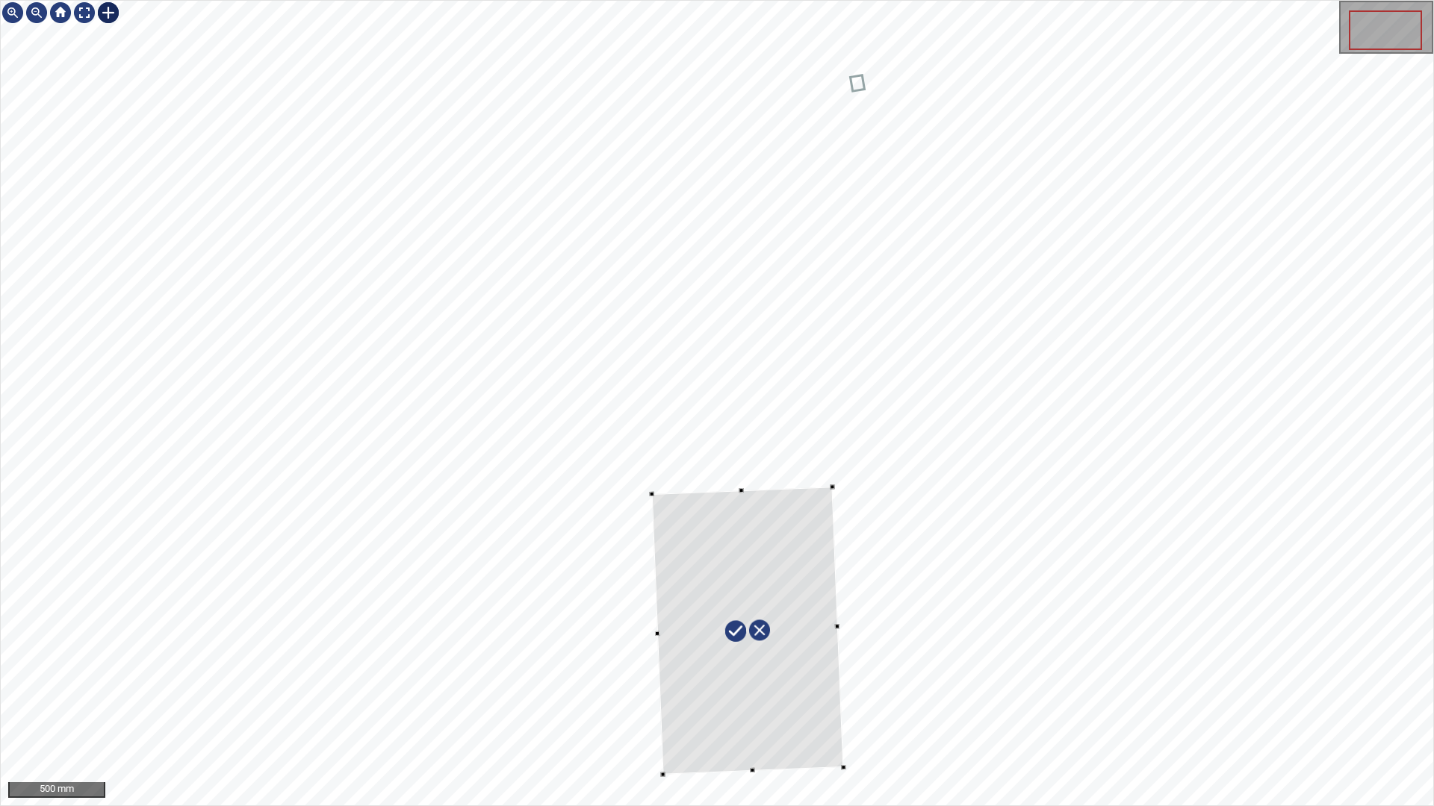
click at [741, 488] on div at bounding box center [717, 403] width 1432 height 805
click at [716, 645] on div at bounding box center [747, 646] width 193 height 318
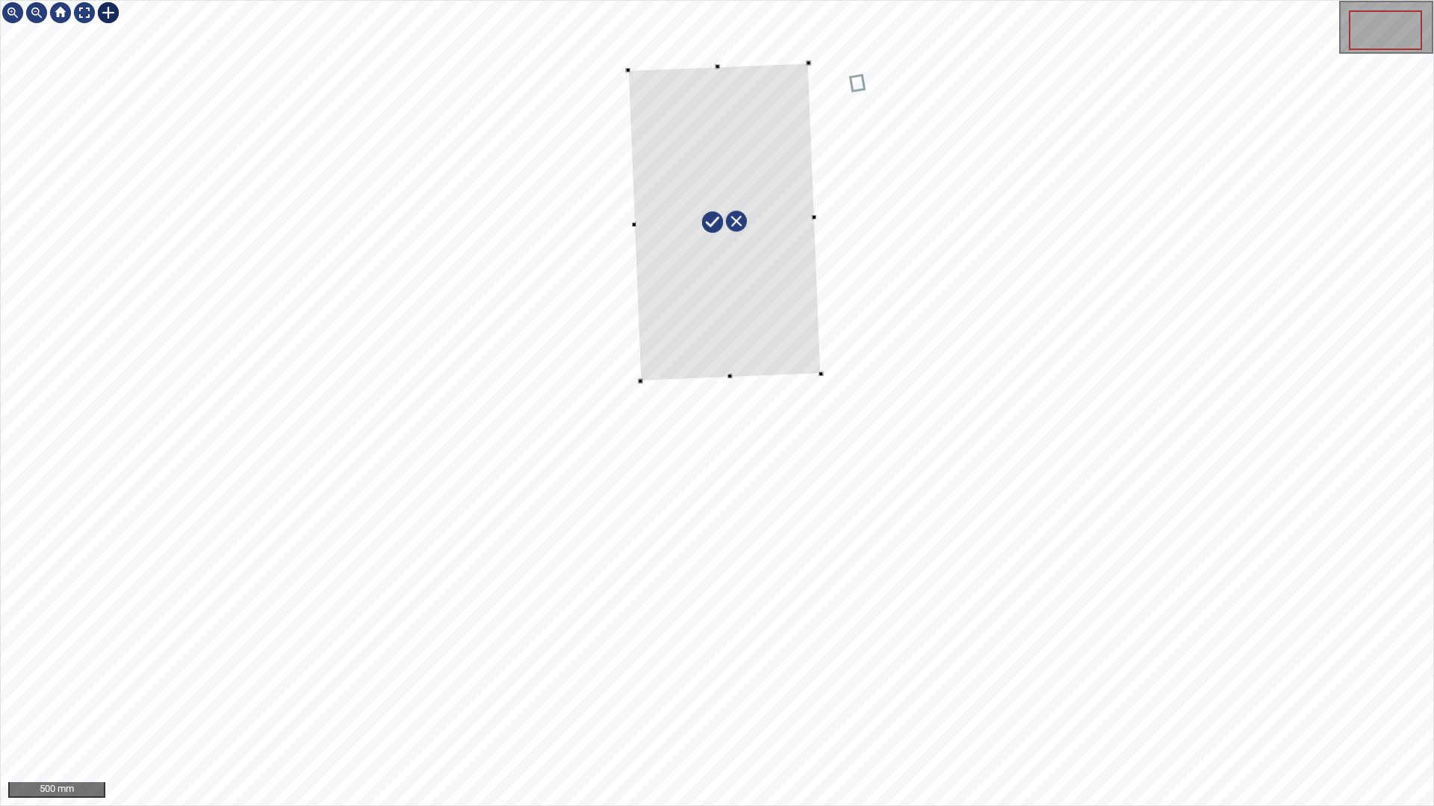
click at [715, 150] on div at bounding box center [724, 222] width 193 height 318
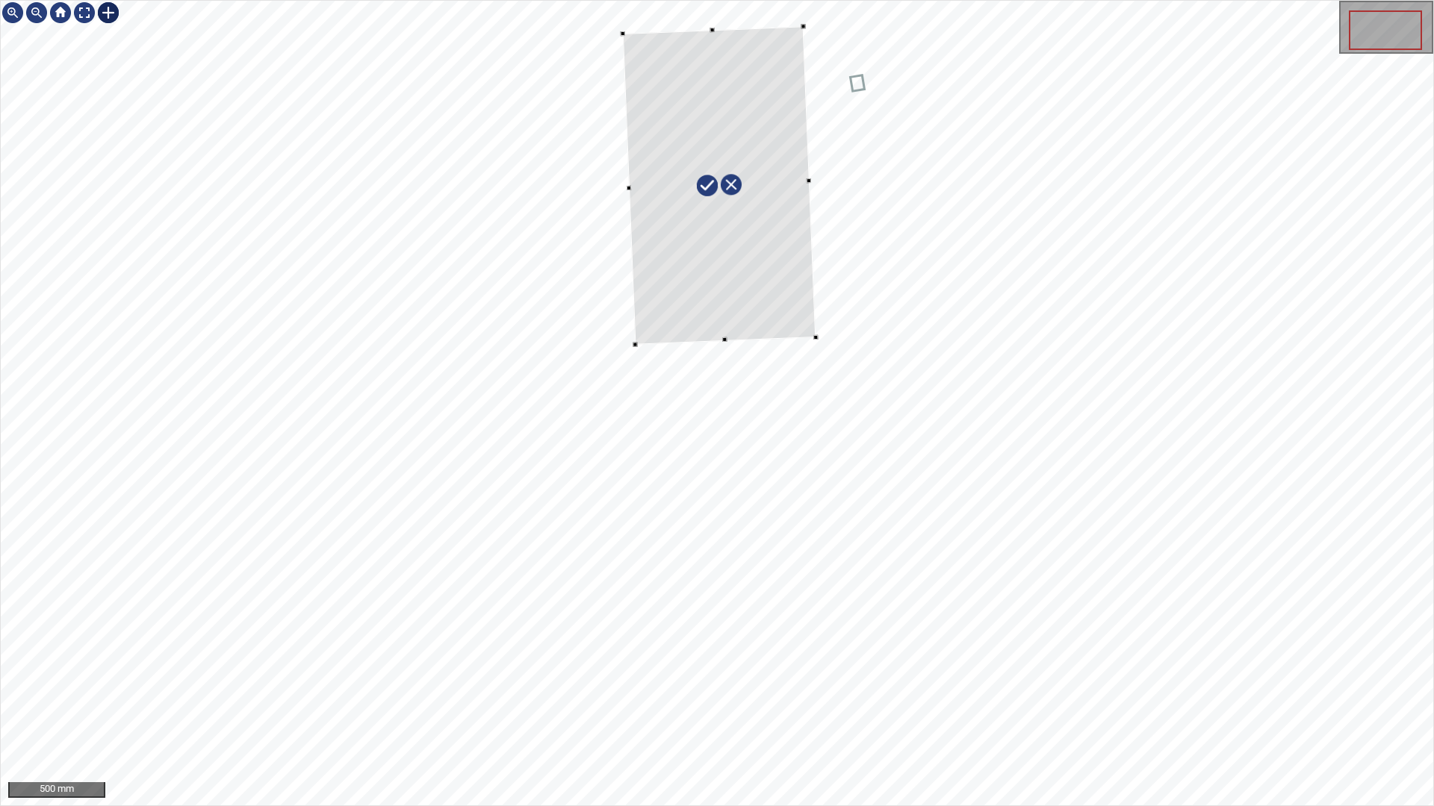
click at [721, 340] on div at bounding box center [719, 185] width 193 height 318
click at [691, 209] on div at bounding box center [717, 121] width 199 height 447
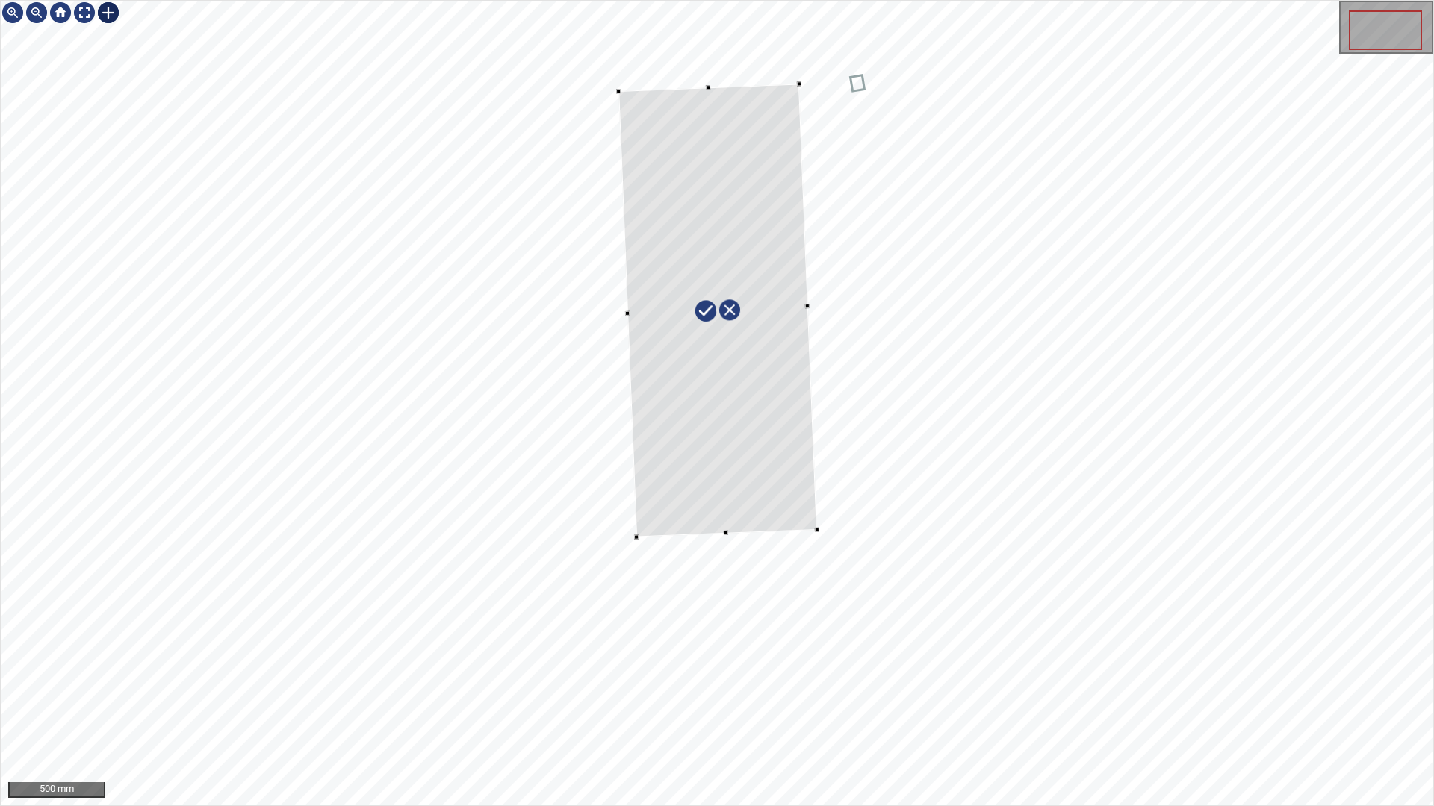
click at [710, 373] on div at bounding box center [717, 311] width 199 height 454
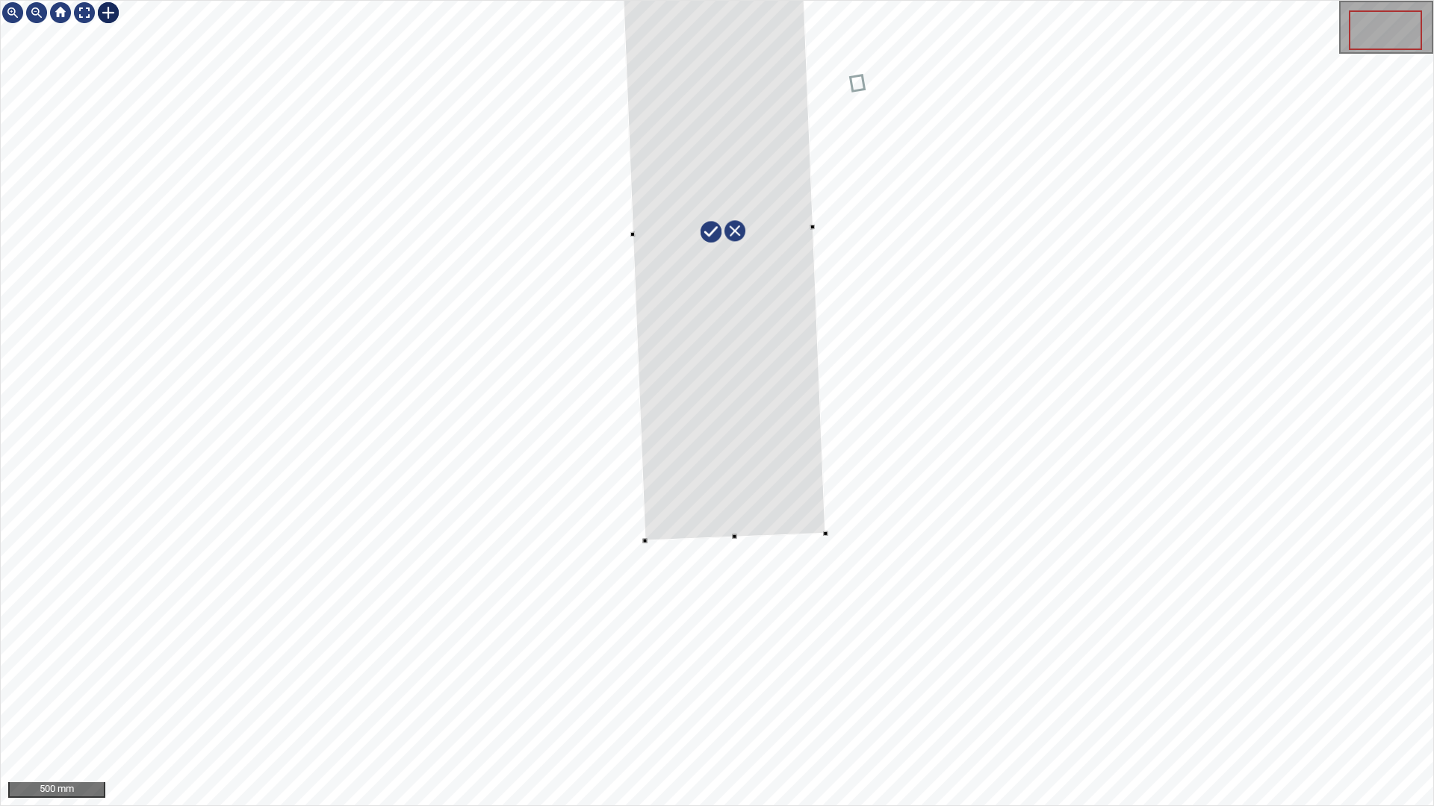
click at [696, 377] on div at bounding box center [723, 231] width 205 height 619
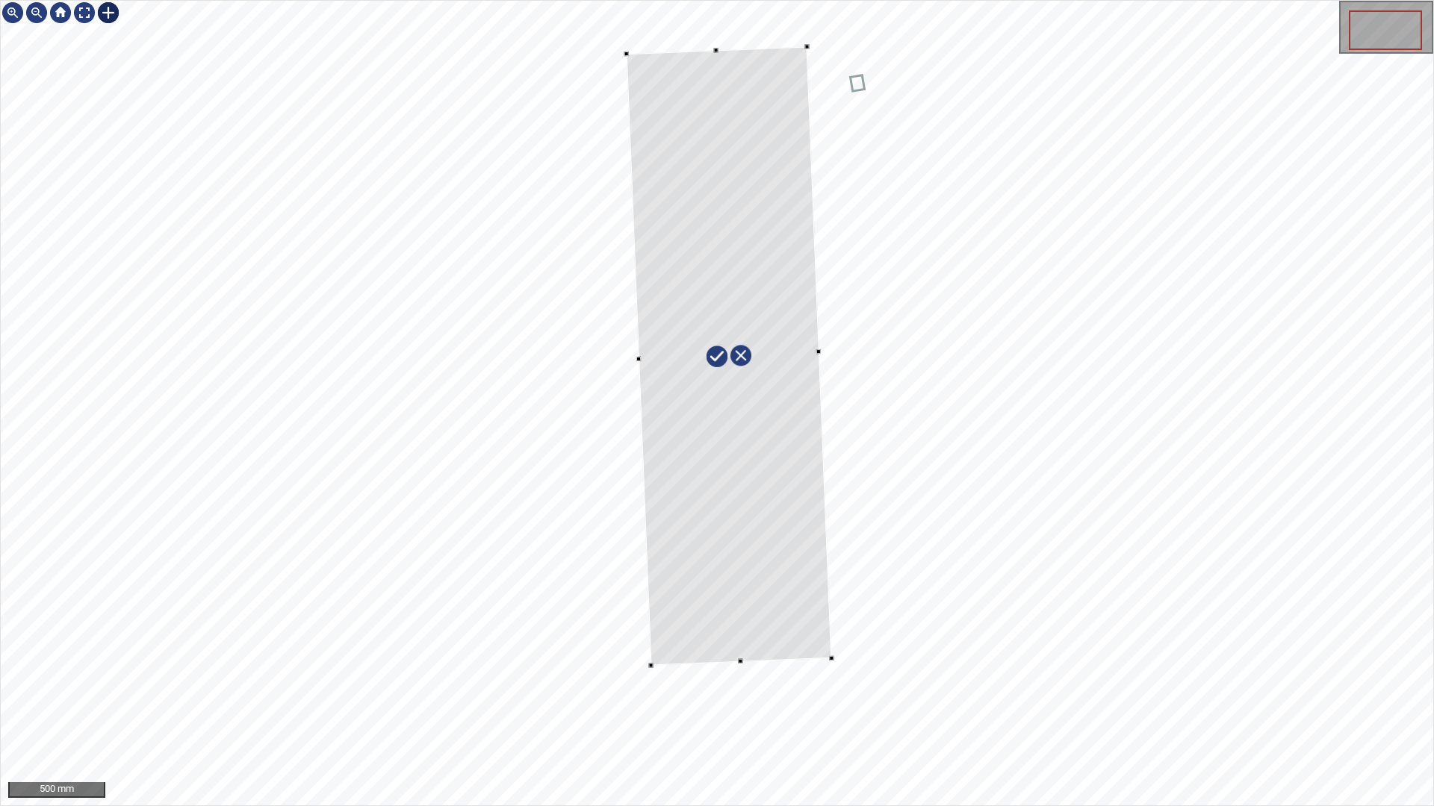
click at [702, 537] on div at bounding box center [728, 356] width 205 height 619
click at [753, 494] on div at bounding box center [732, 352] width 224 height 623
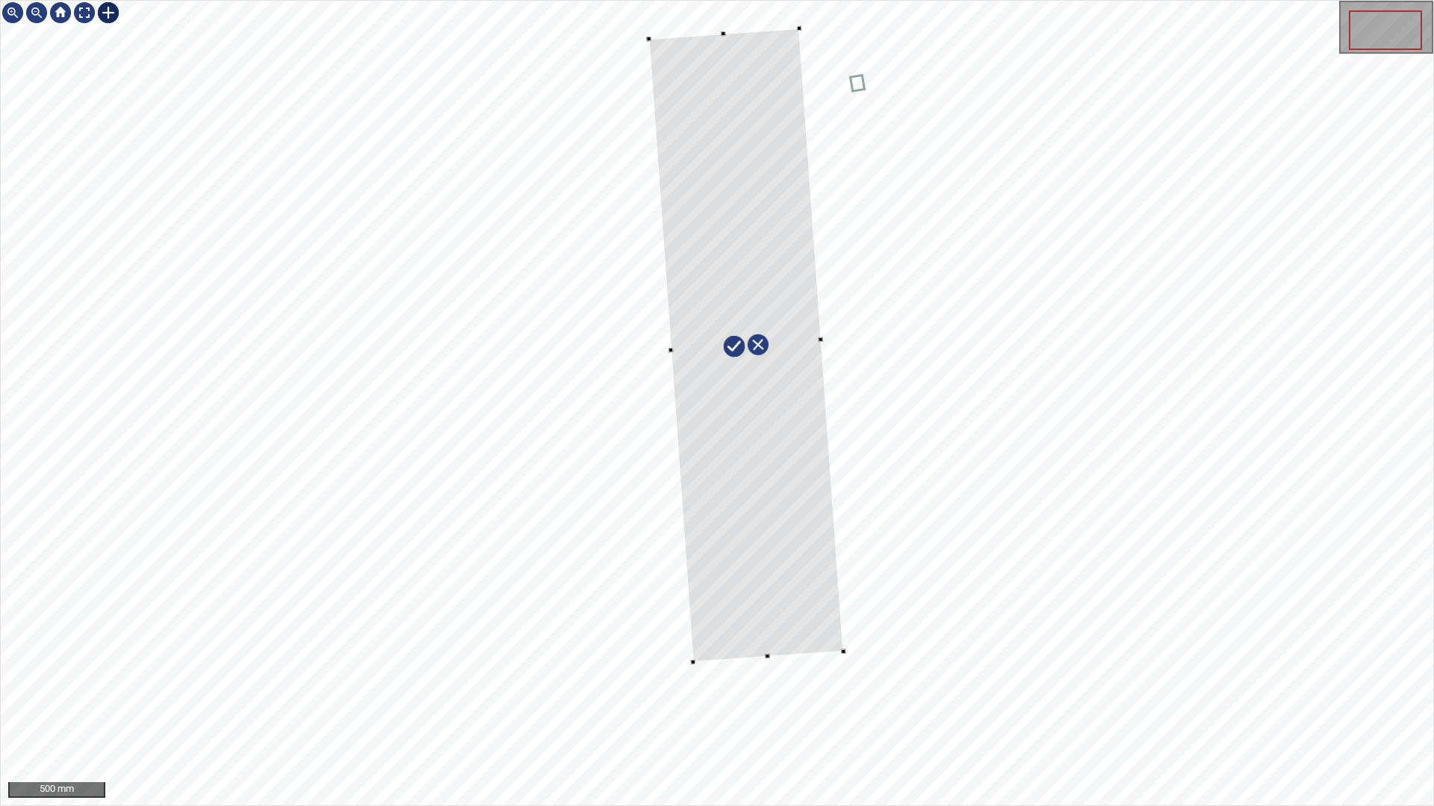
click at [870, 634] on div at bounding box center [717, 403] width 1432 height 805
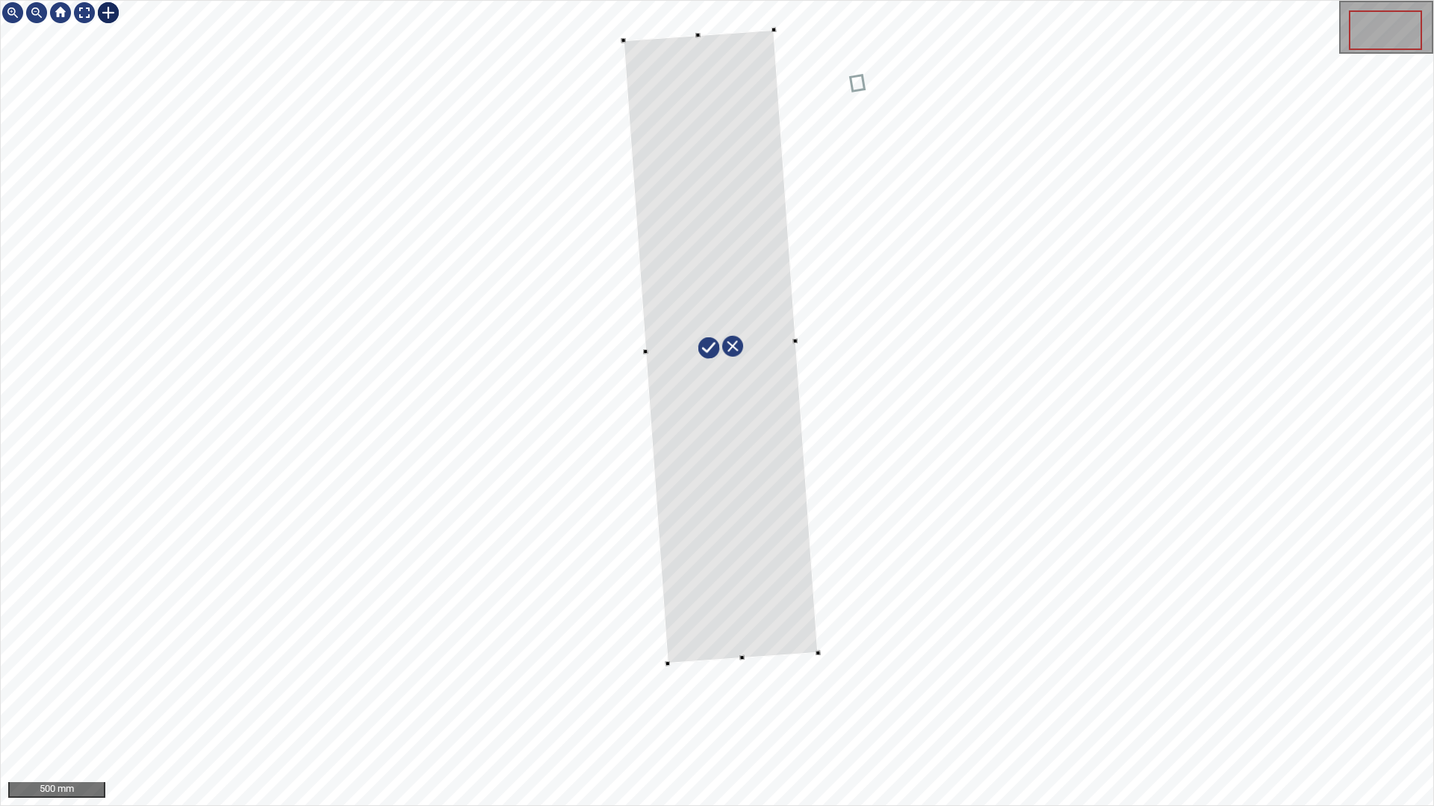
click at [806, 615] on div at bounding box center [720, 347] width 195 height 635
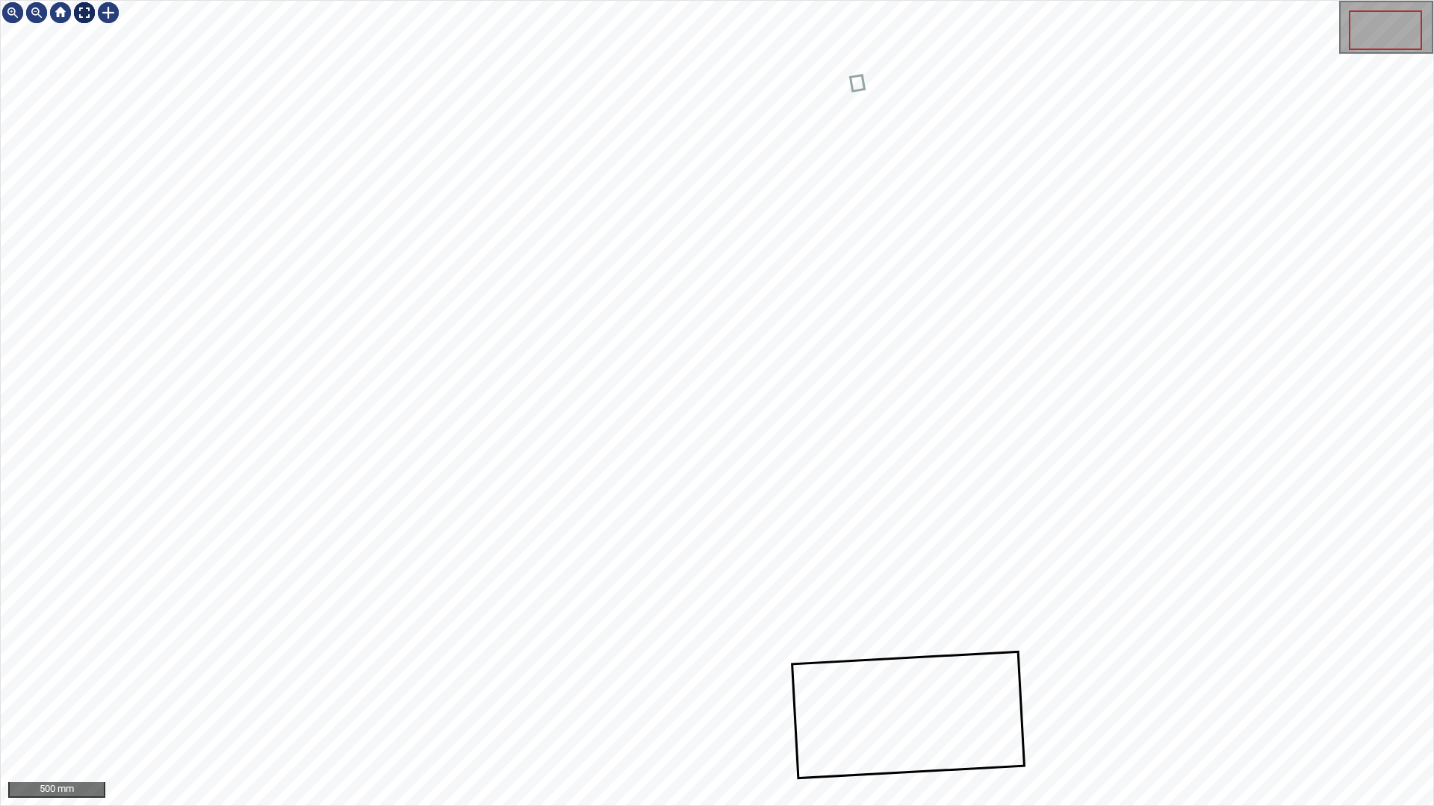
click at [76, 17] on div at bounding box center [84, 13] width 24 height 24
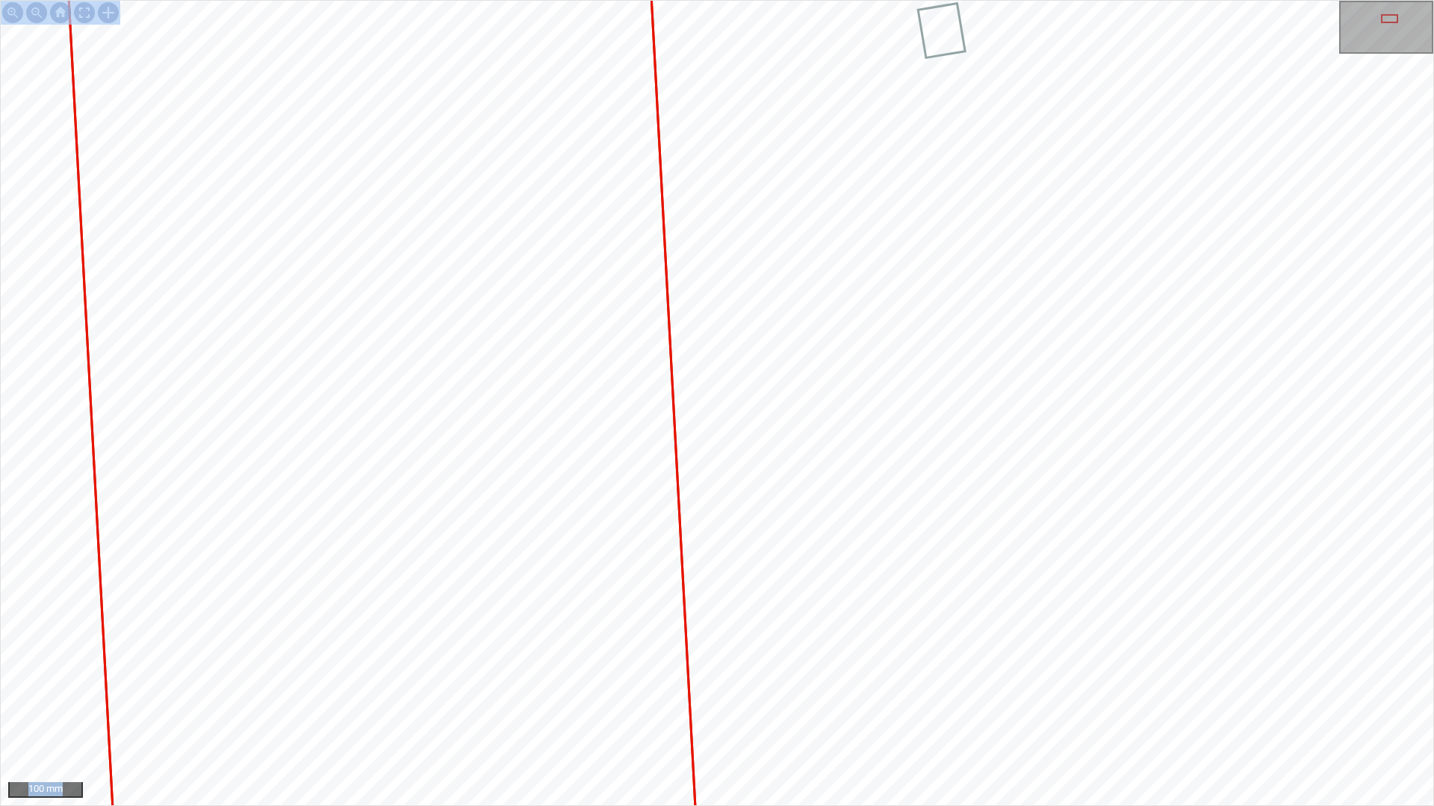
click at [838, 161] on div "100 mm" at bounding box center [717, 403] width 1434 height 806
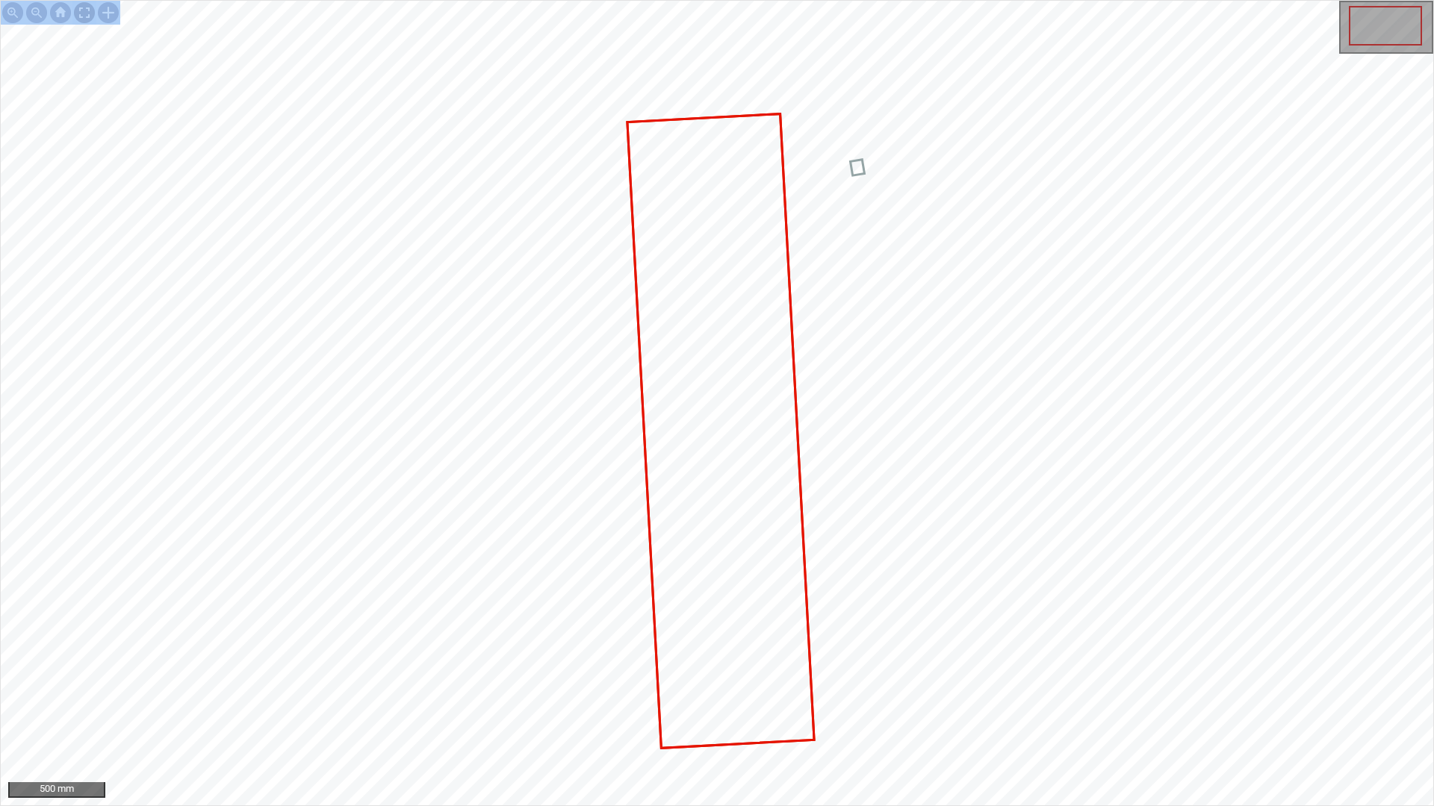
click at [83, 10] on div at bounding box center [84, 13] width 24 height 24
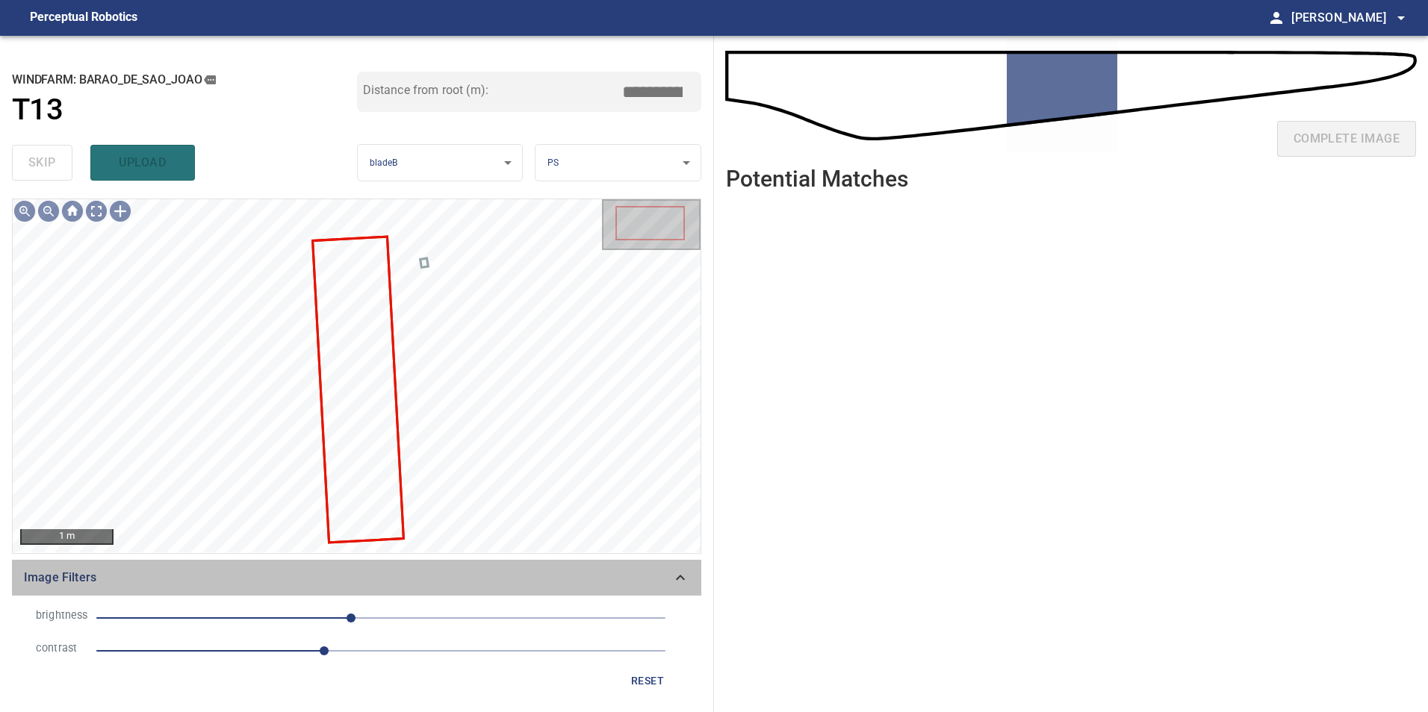
click at [668, 588] on div "Image Filters" at bounding box center [356, 578] width 689 height 36
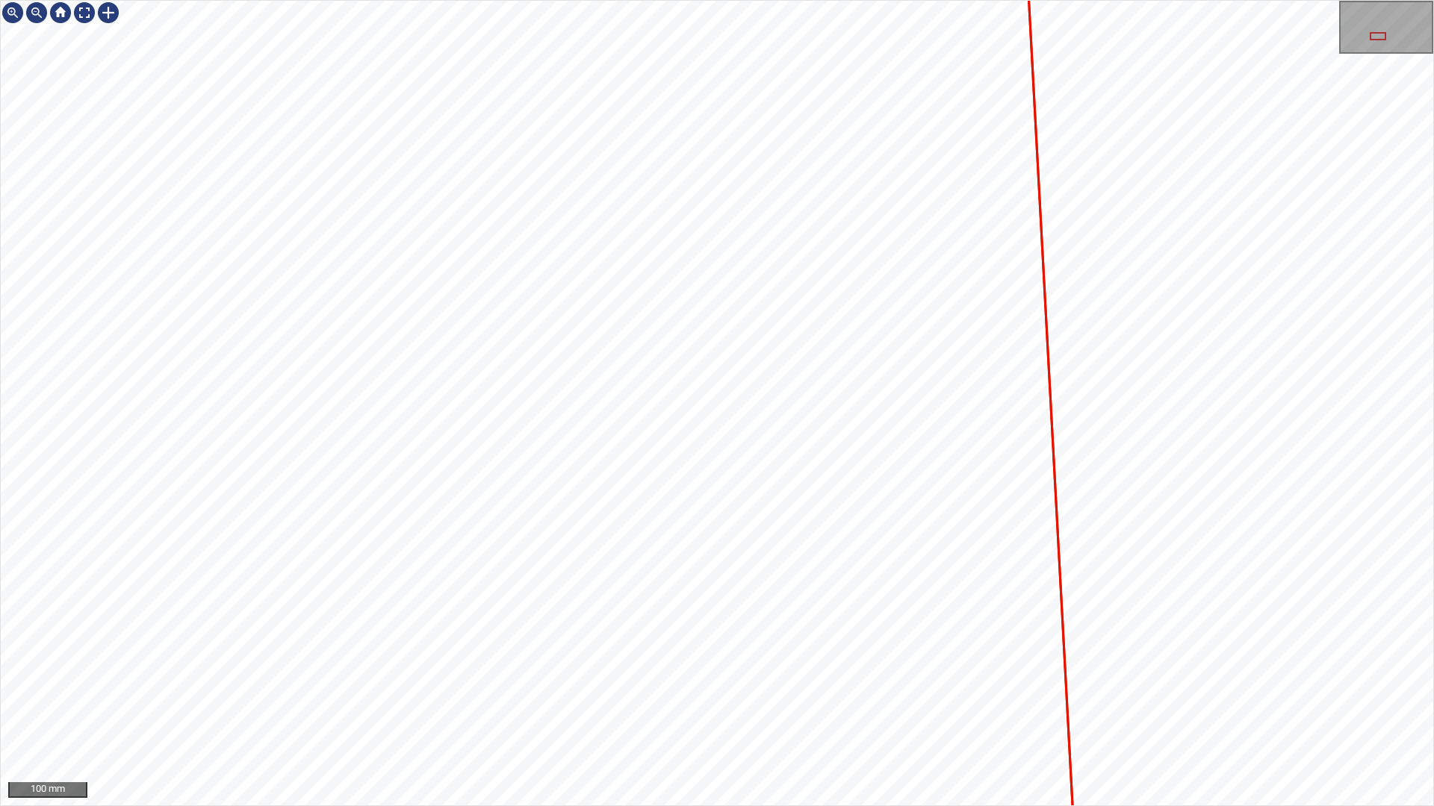
click at [635, 712] on div "100 mm" at bounding box center [717, 403] width 1434 height 806
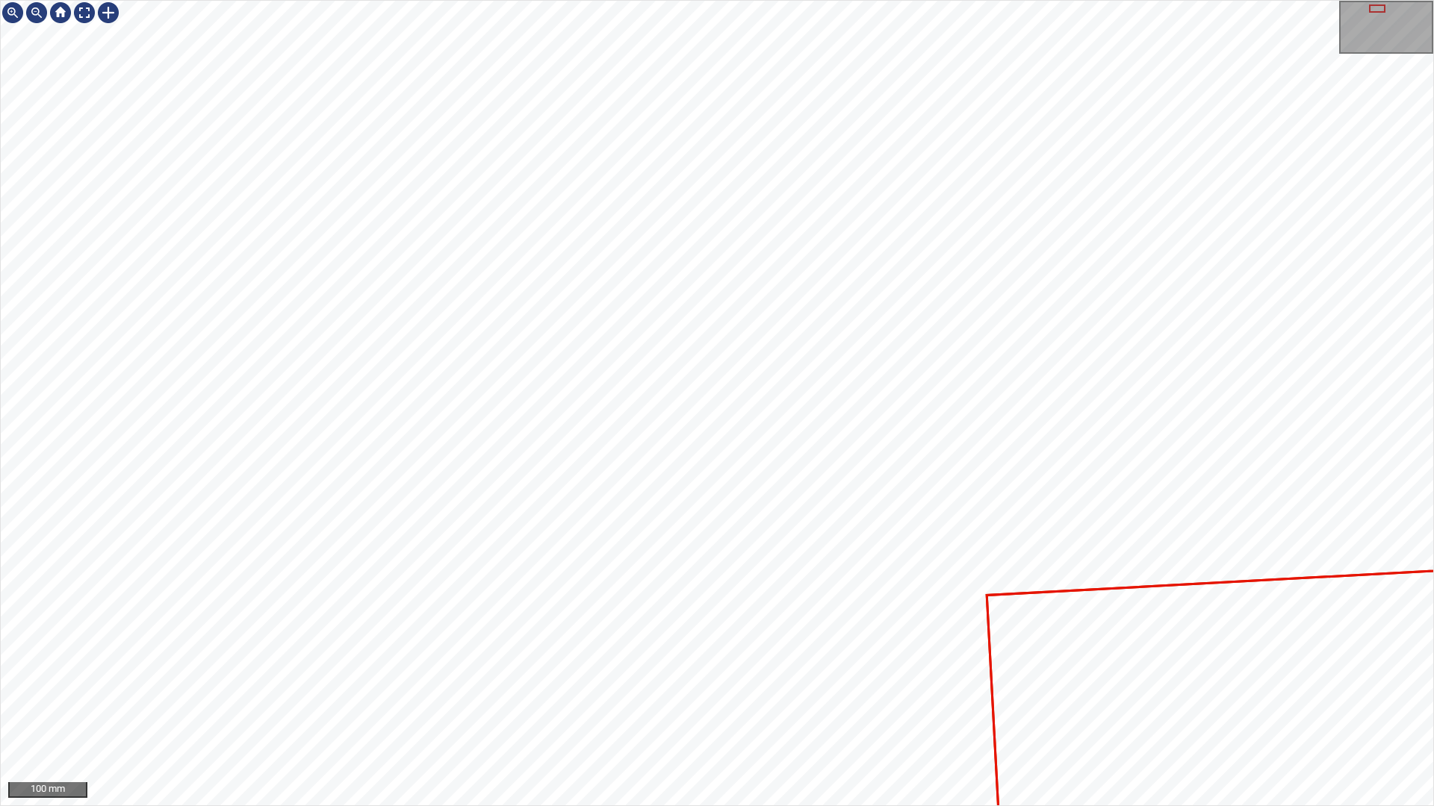
click at [754, 712] on div "100 mm" at bounding box center [717, 403] width 1434 height 806
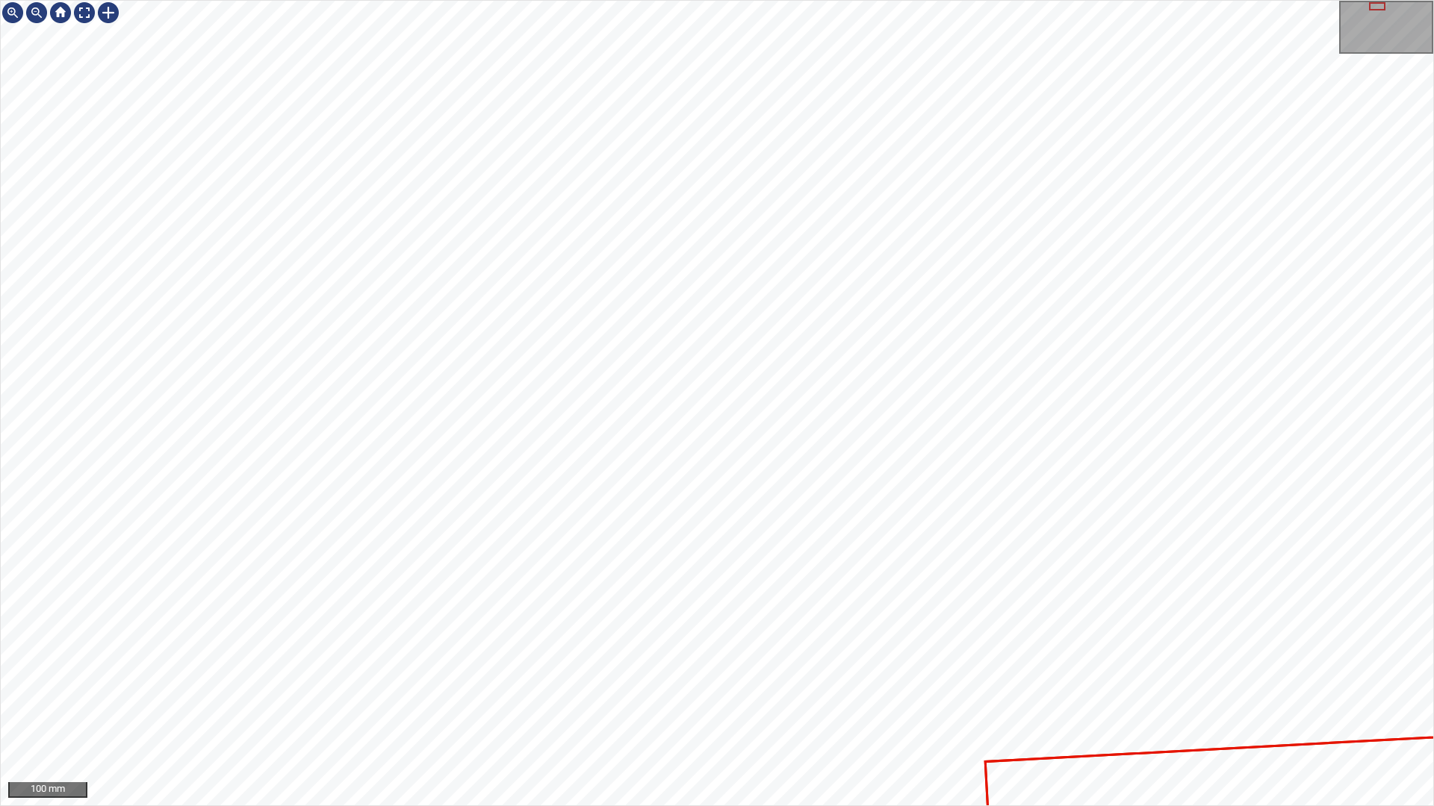
click at [497, 712] on div "100 mm" at bounding box center [717, 403] width 1434 height 806
click at [73, 10] on div at bounding box center [84, 13] width 24 height 24
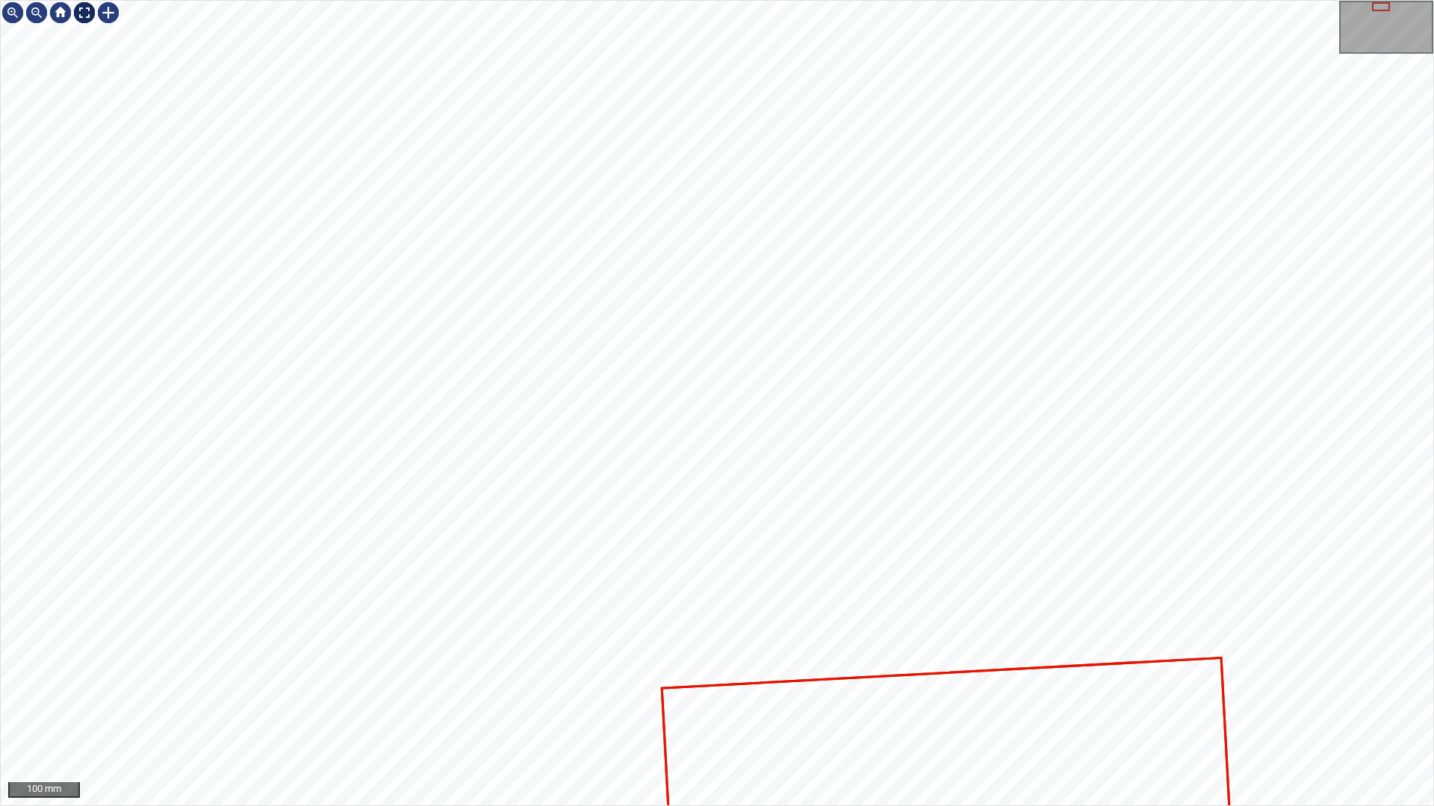
click at [85, 19] on div at bounding box center [84, 13] width 24 height 24
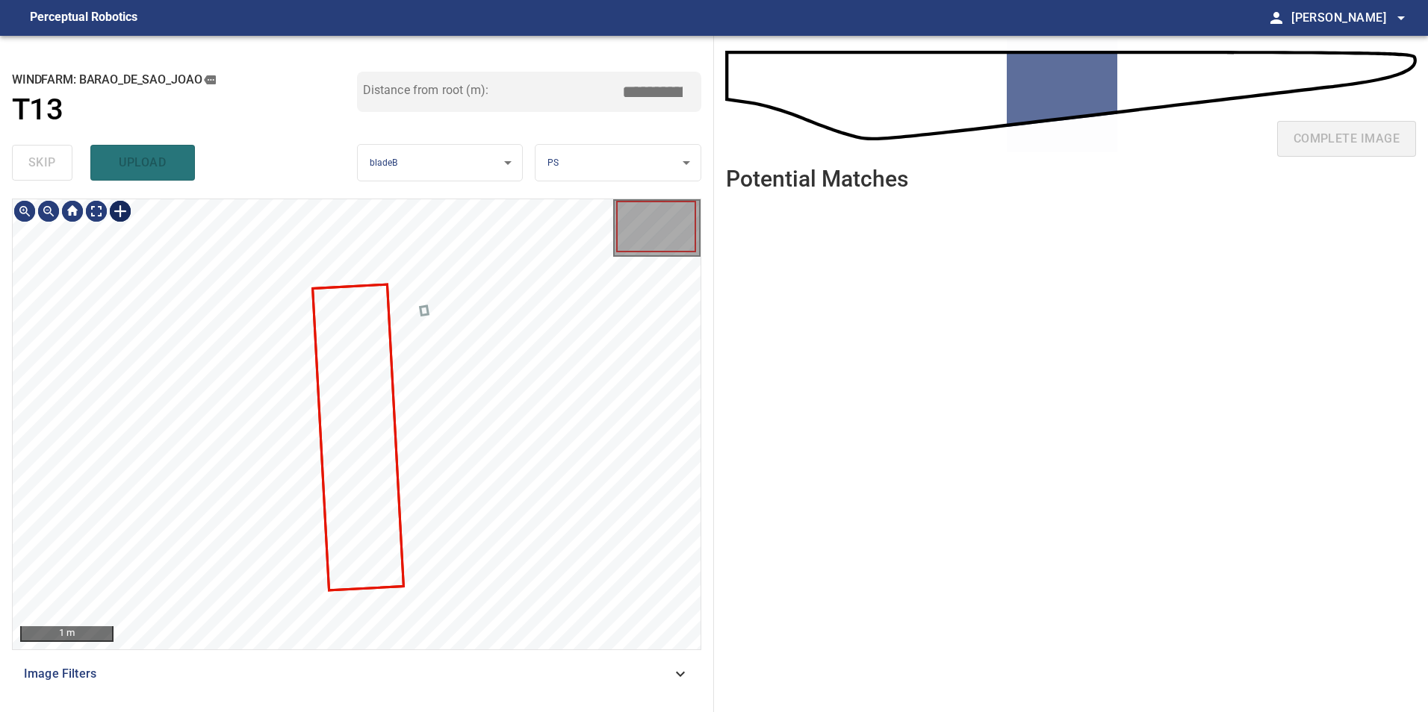
click at [122, 215] on div at bounding box center [120, 211] width 24 height 24
click at [382, 594] on div at bounding box center [357, 424] width 688 height 450
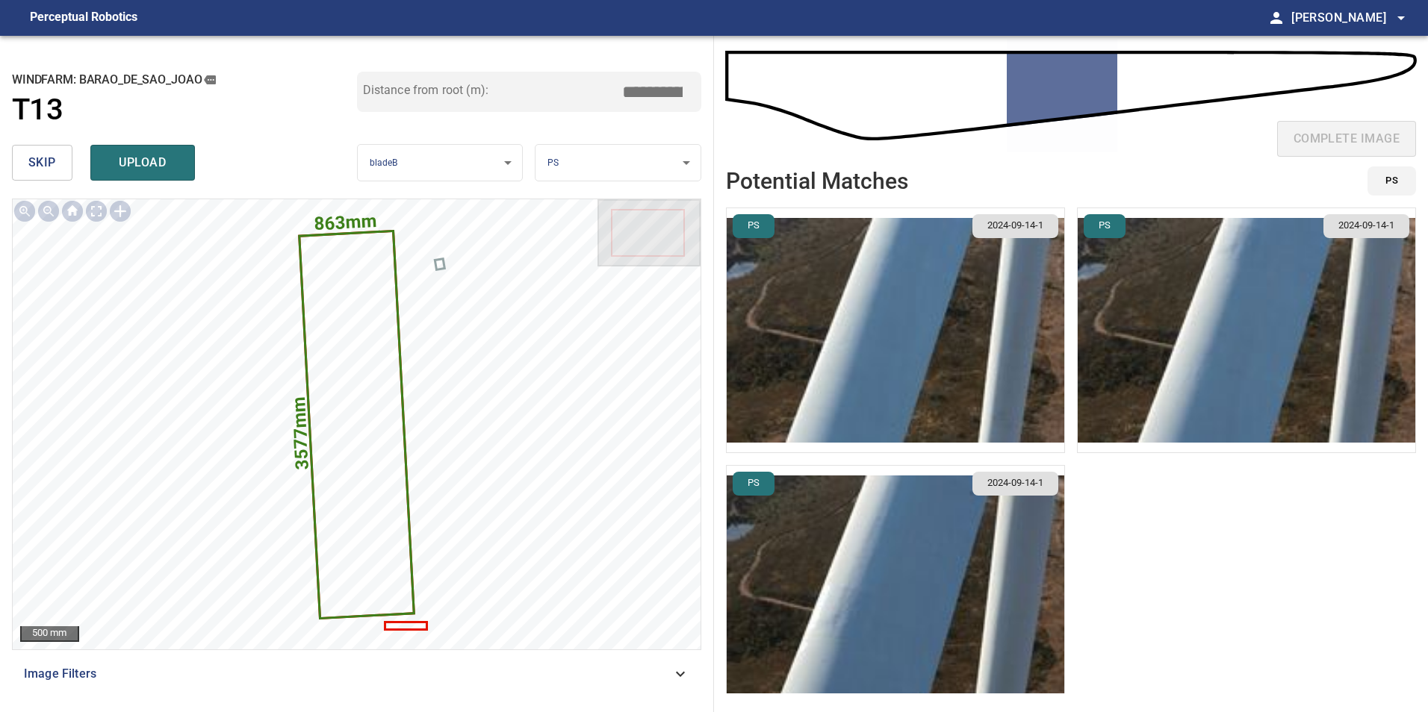
drag, startPoint x: 649, startPoint y: 94, endPoint x: 955, endPoint y: 140, distance: 309.5
click at [864, 122] on div "**********" at bounding box center [714, 374] width 1428 height 677
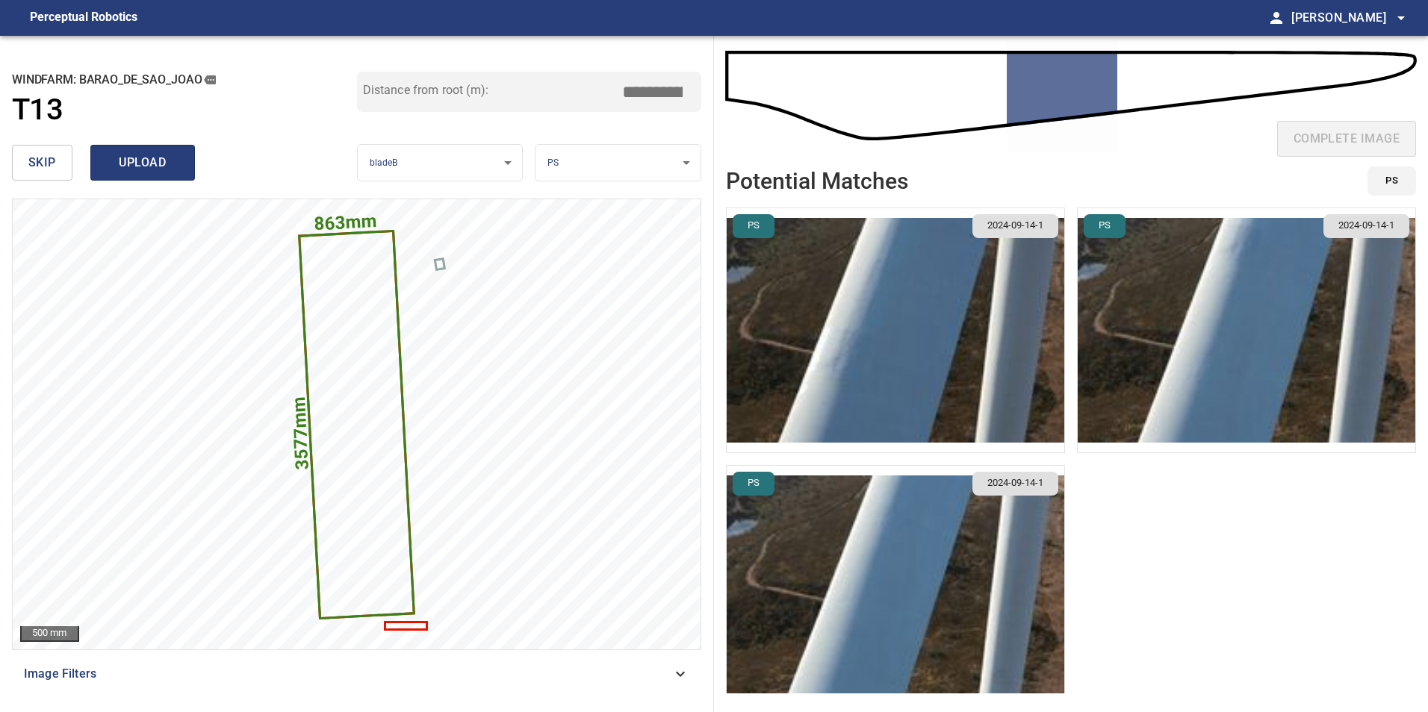
type input "*****"
click at [143, 151] on button "upload" at bounding box center [142, 163] width 105 height 36
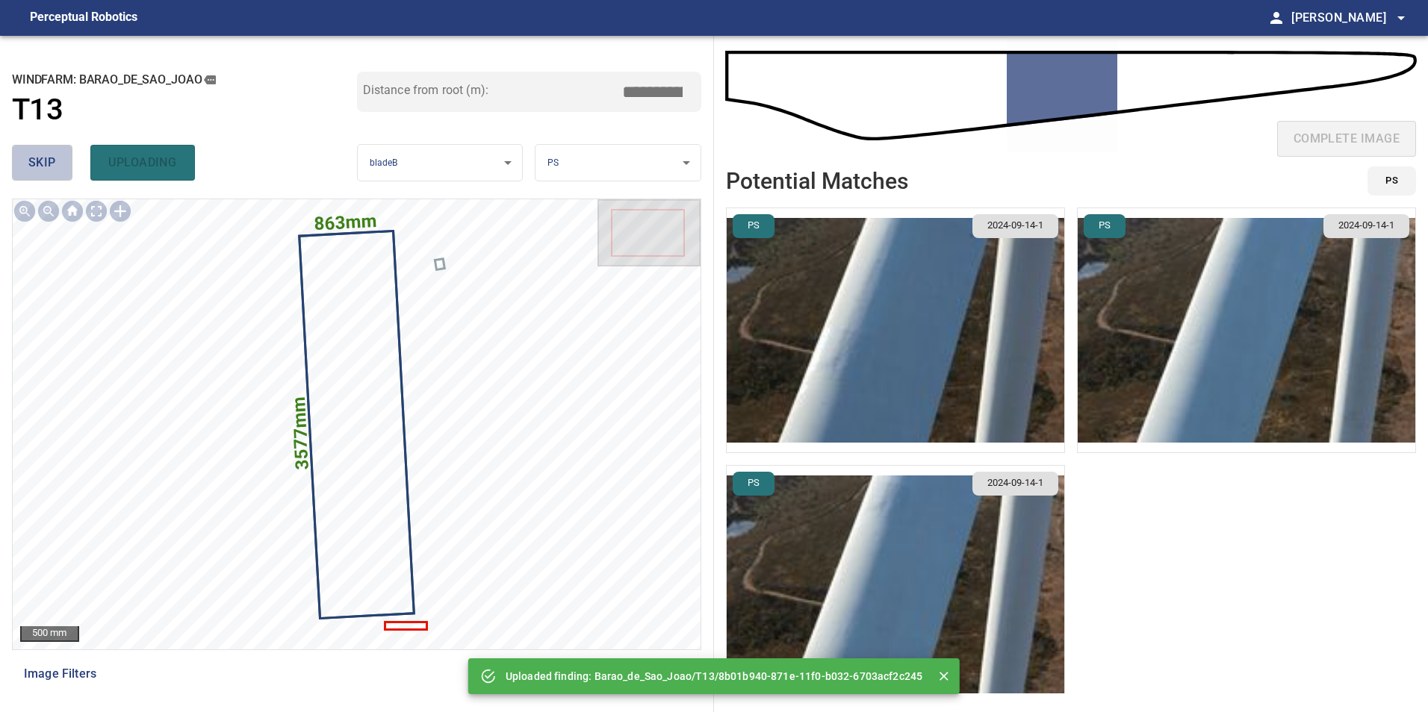
click at [34, 158] on span "skip" at bounding box center [42, 162] width 28 height 21
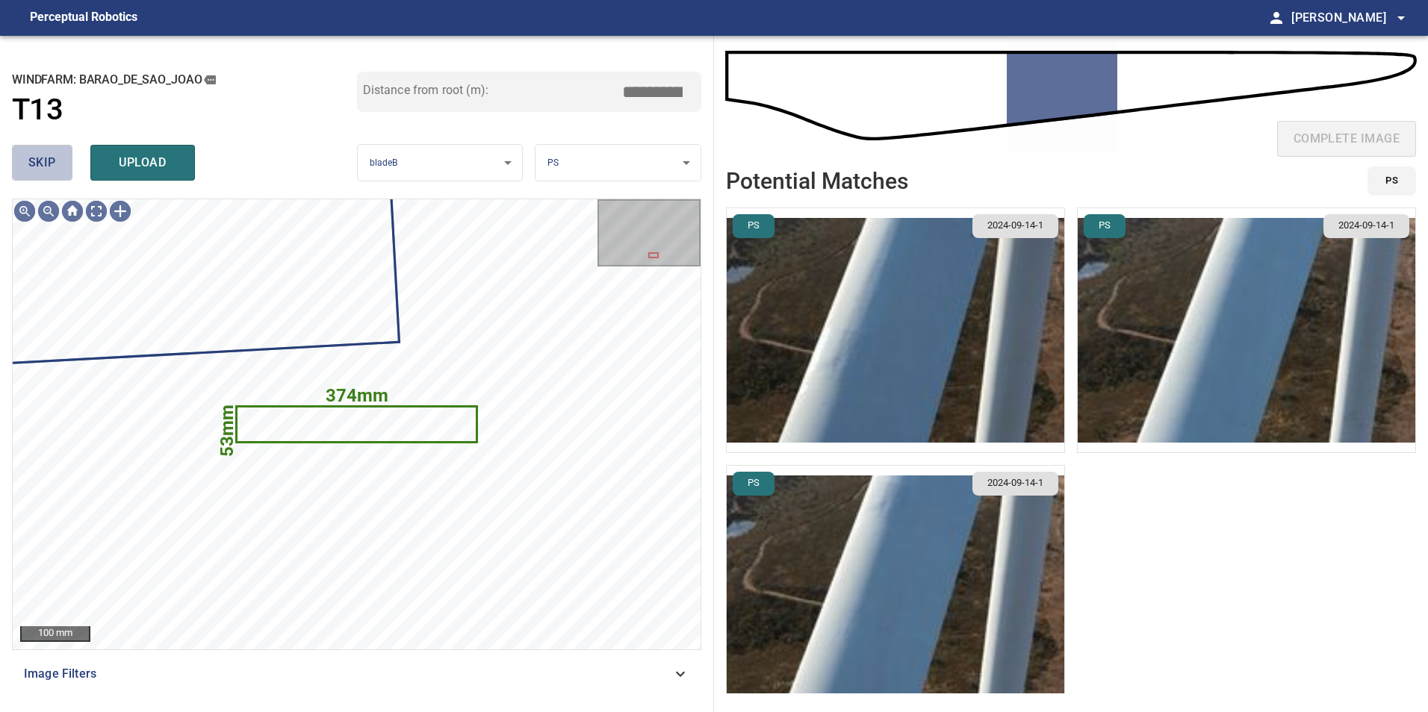
click at [27, 155] on button "skip" at bounding box center [42, 163] width 60 height 36
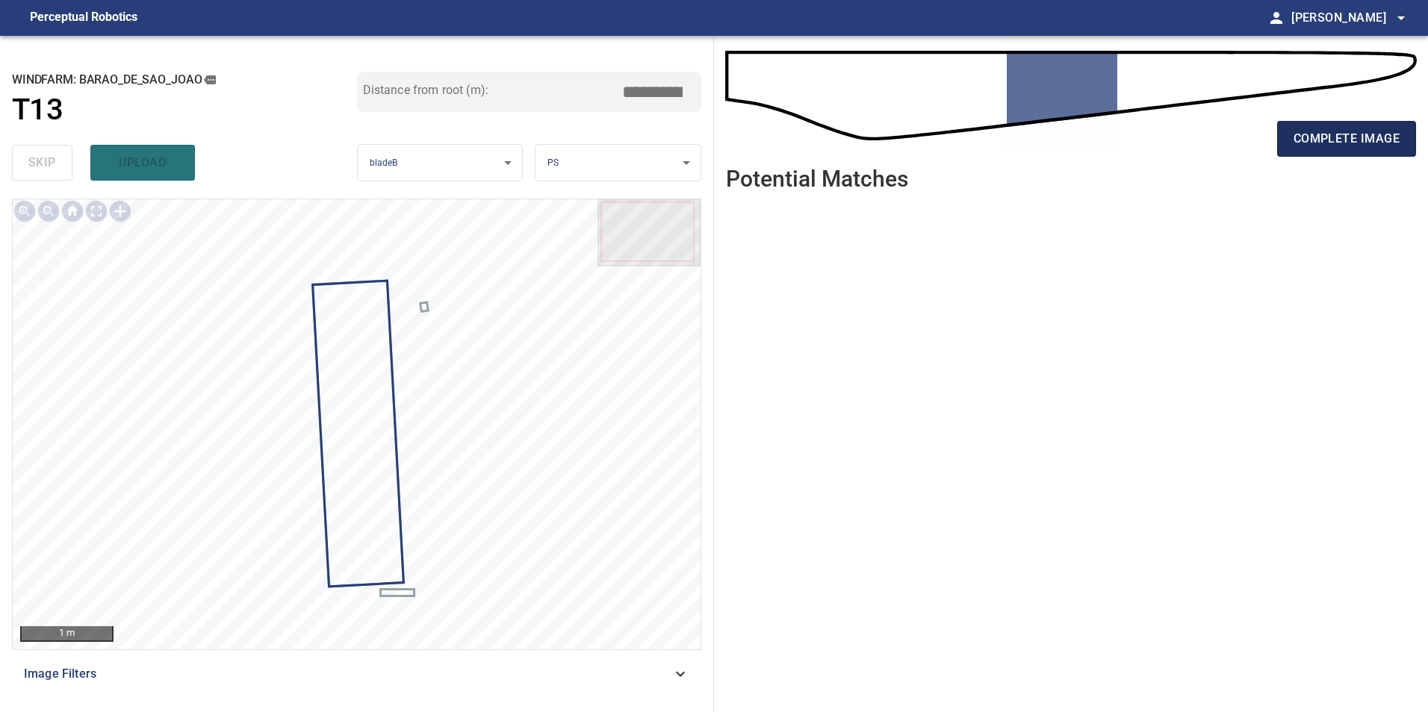
click at [1358, 151] on button "complete image" at bounding box center [1346, 139] width 139 height 36
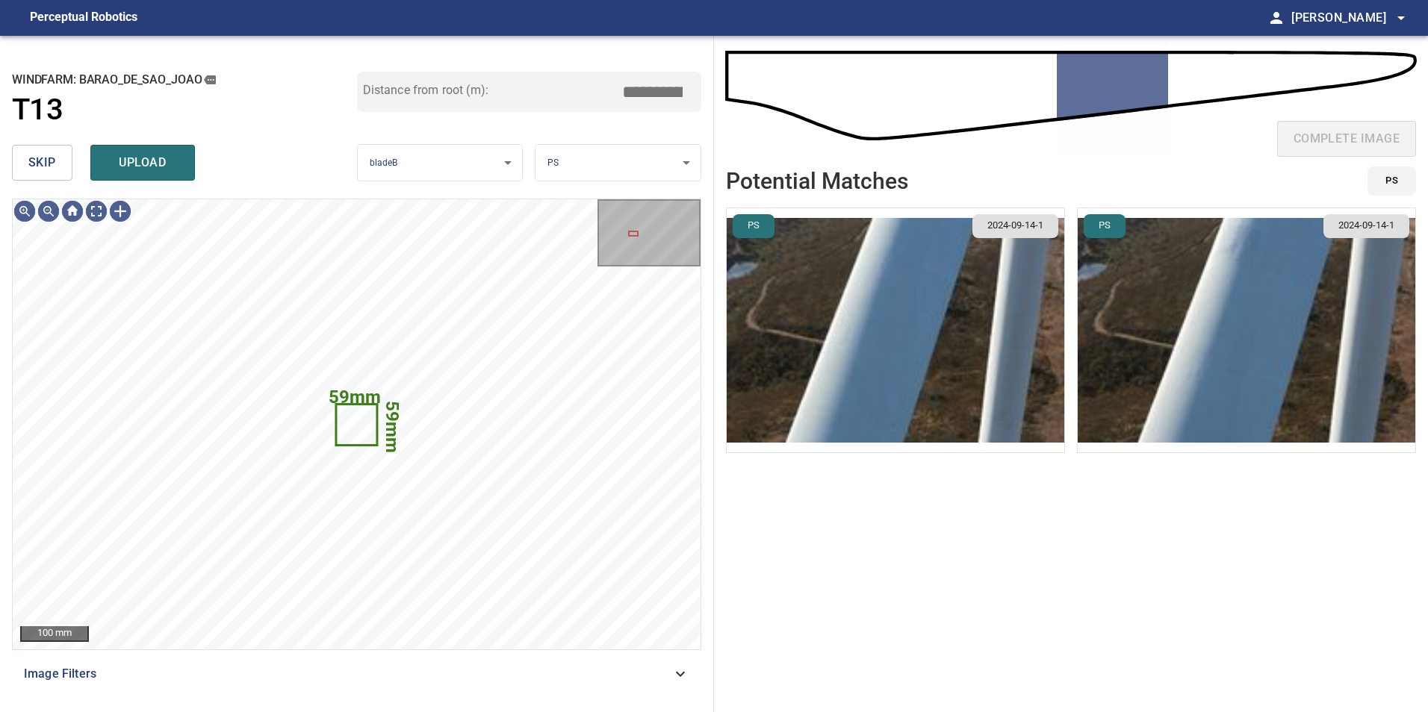
click at [54, 158] on span "skip" at bounding box center [42, 162] width 28 height 21
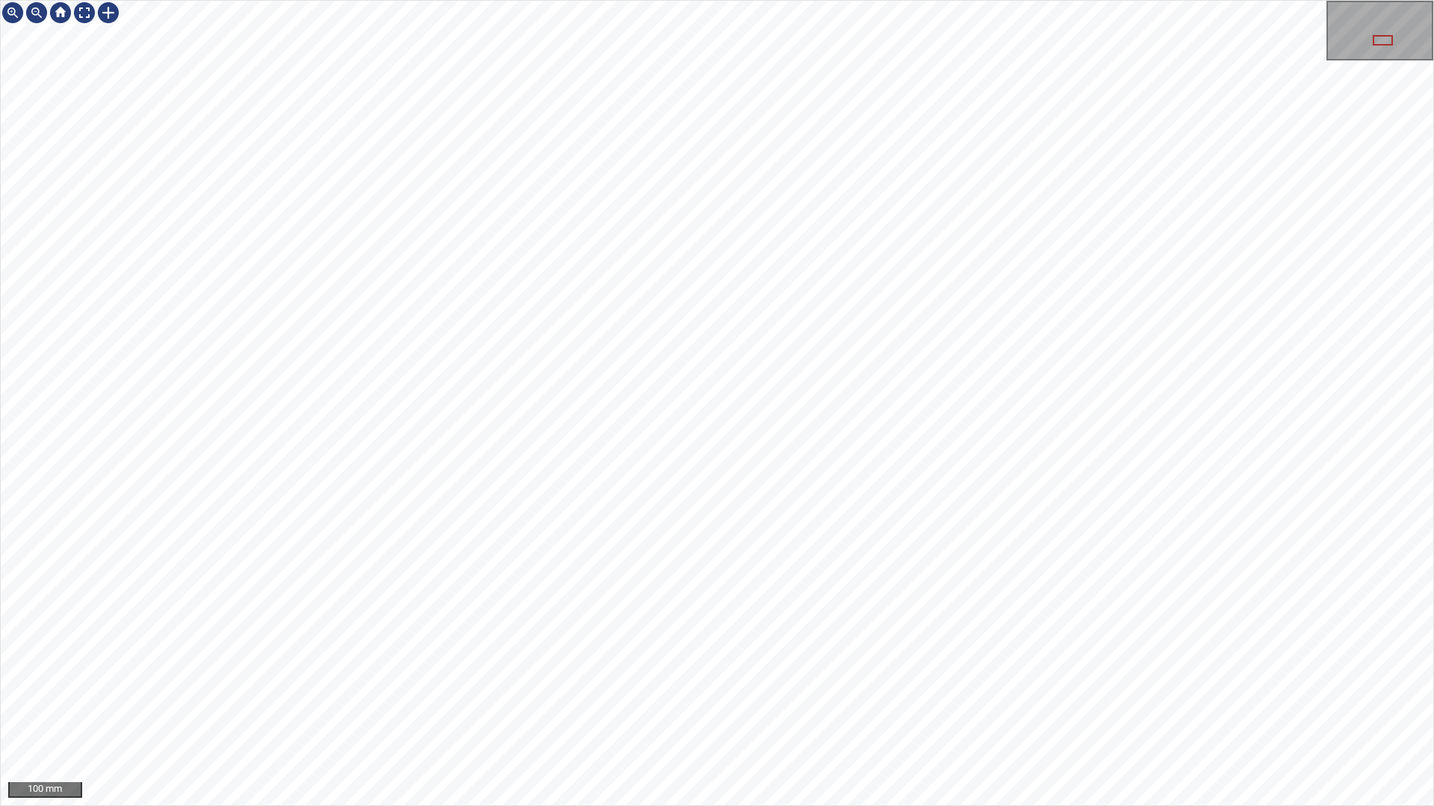
click at [1123, 712] on div "100 mm" at bounding box center [717, 403] width 1434 height 806
click at [1219, 712] on div "100 mm" at bounding box center [717, 403] width 1434 height 806
click at [1200, 712] on div "100 mm" at bounding box center [717, 403] width 1434 height 806
click at [820, 0] on div "100 mm" at bounding box center [717, 403] width 1434 height 806
click at [820, 712] on div "100 mm" at bounding box center [717, 403] width 1434 height 806
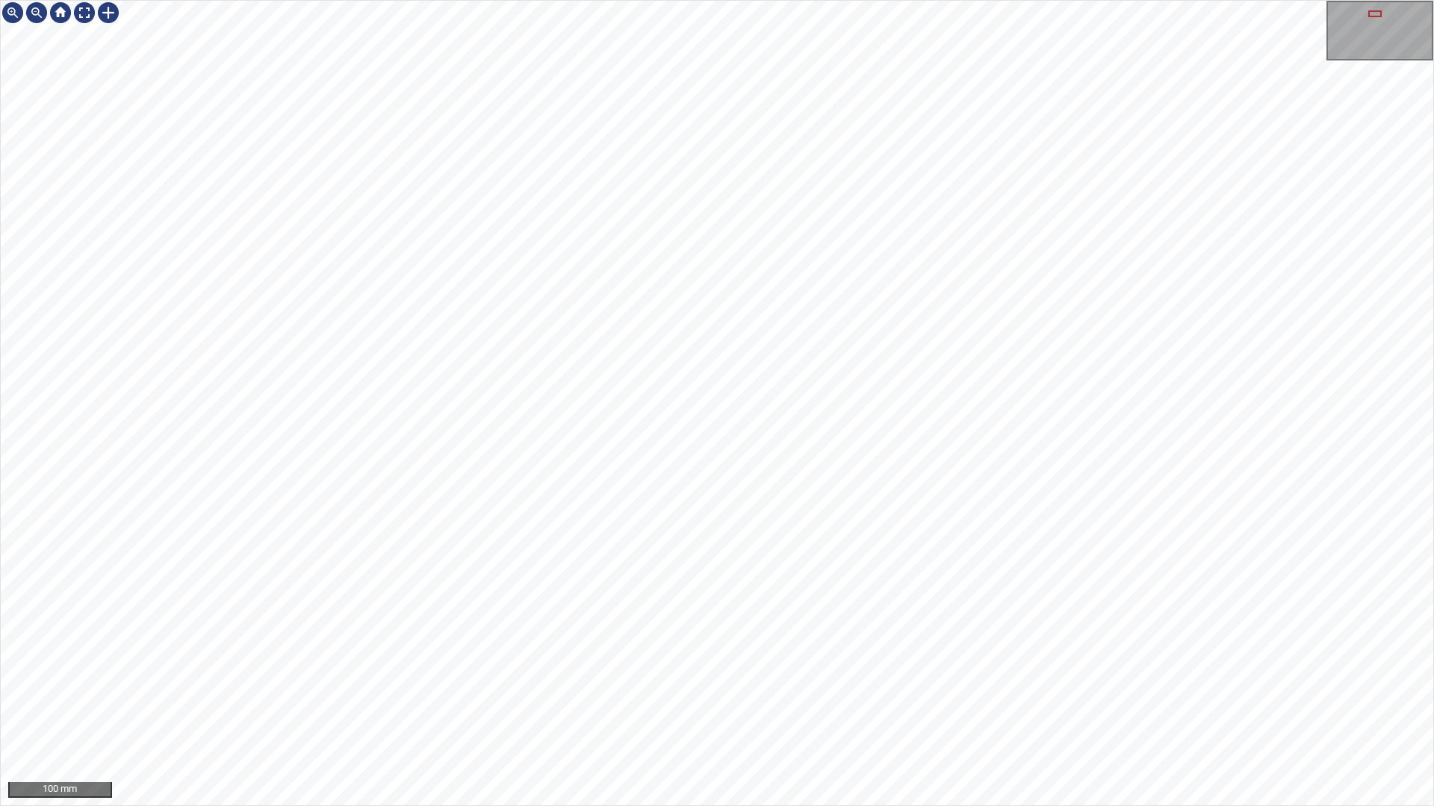
click at [770, 712] on div "100 mm" at bounding box center [717, 403] width 1434 height 806
click at [694, 252] on div "100 mm" at bounding box center [717, 403] width 1434 height 806
click at [782, 0] on div "100 mm" at bounding box center [717, 403] width 1434 height 806
click at [83, 3] on div at bounding box center [84, 13] width 24 height 24
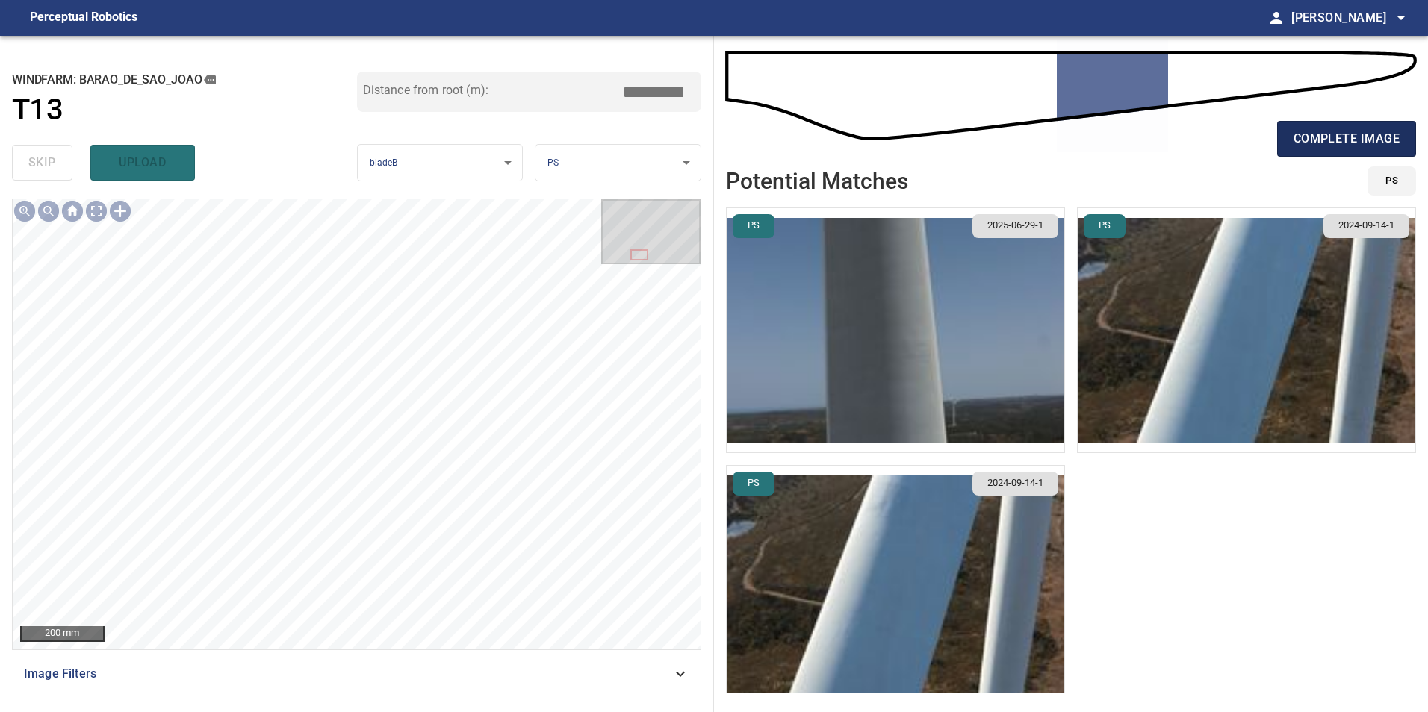
click at [1332, 148] on span "complete image" at bounding box center [1346, 138] width 106 height 21
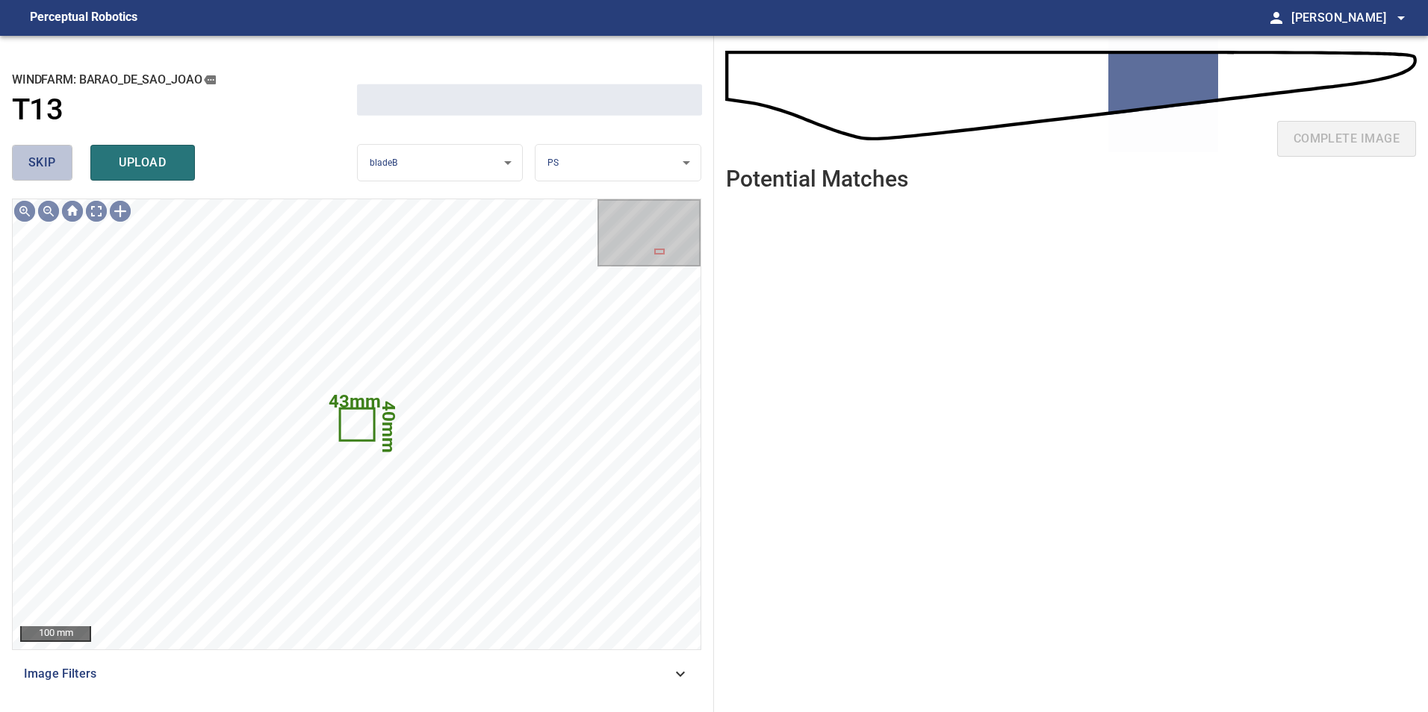
click at [48, 170] on span "skip" at bounding box center [42, 162] width 28 height 21
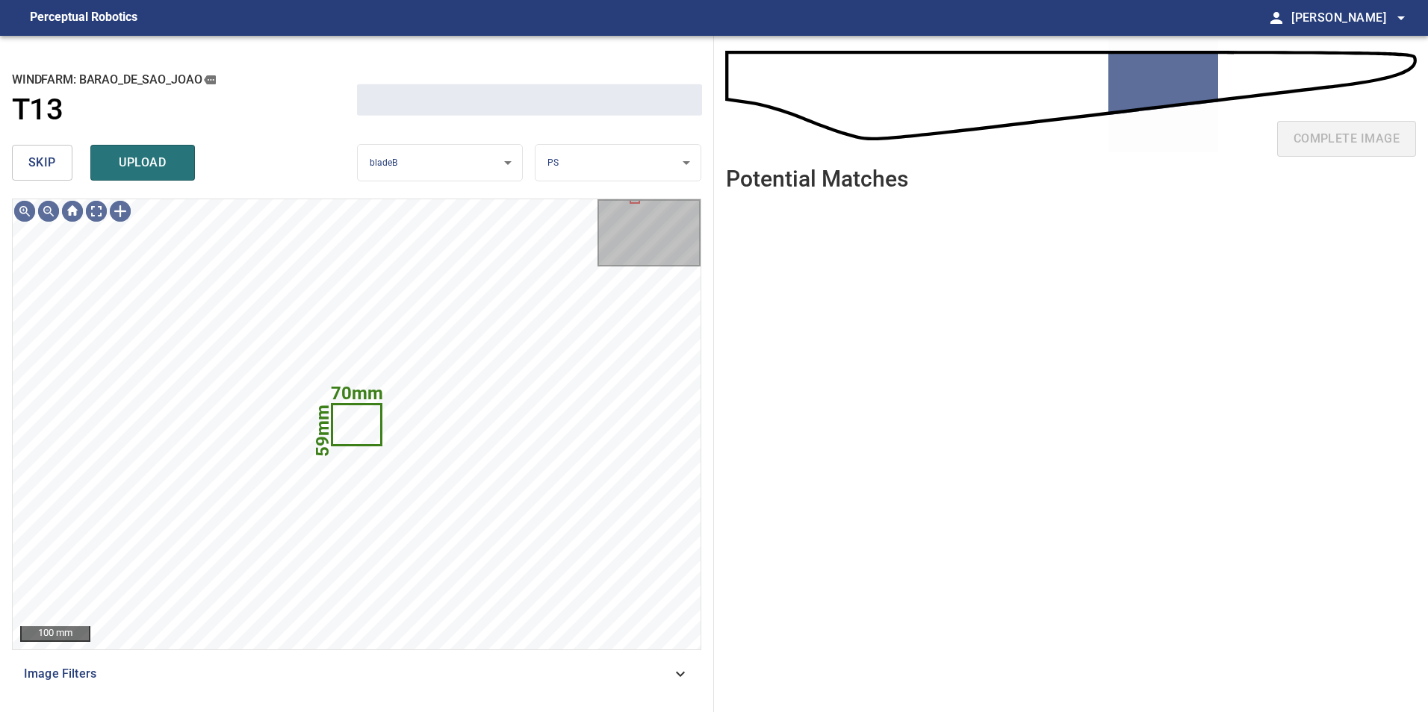
click at [47, 170] on span "skip" at bounding box center [42, 162] width 28 height 21
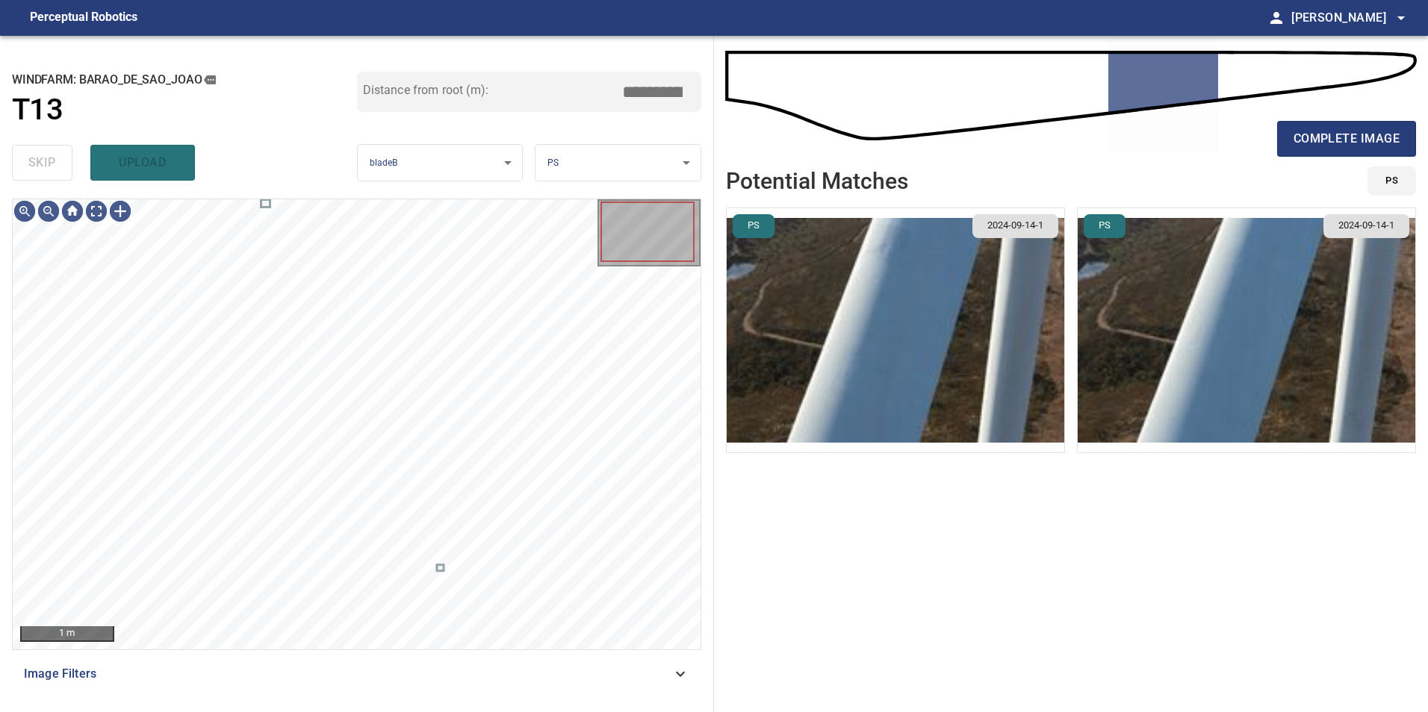
type input "*****"
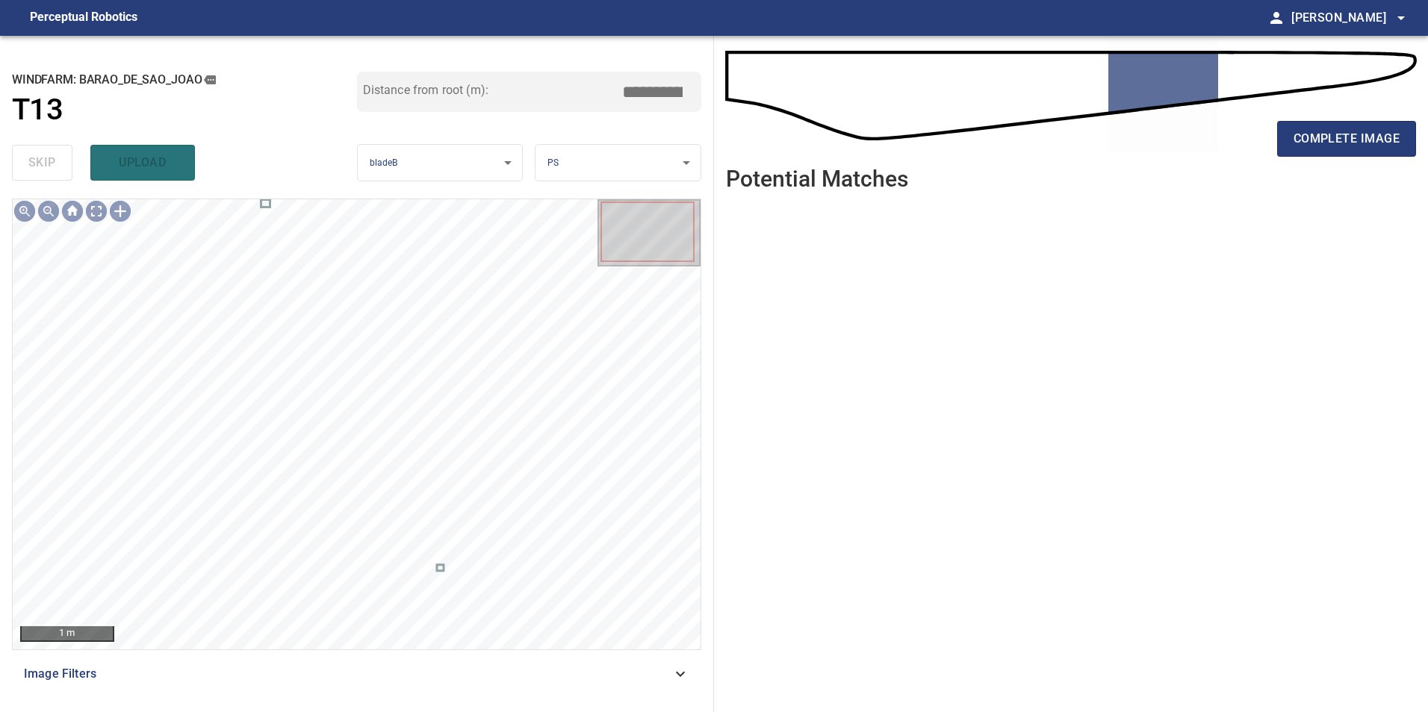
click at [674, 685] on div "Image Filters" at bounding box center [356, 674] width 689 height 36
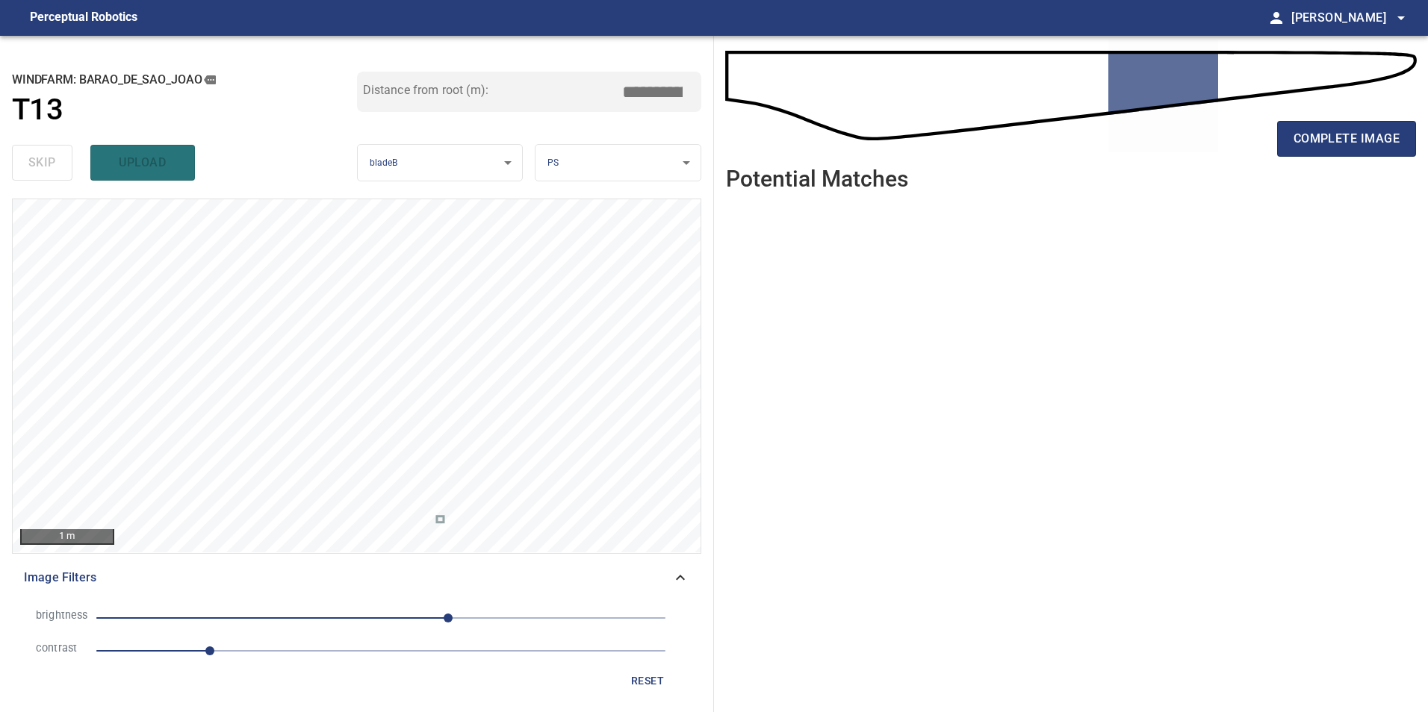
click at [358, 652] on span "1" at bounding box center [380, 651] width 569 height 21
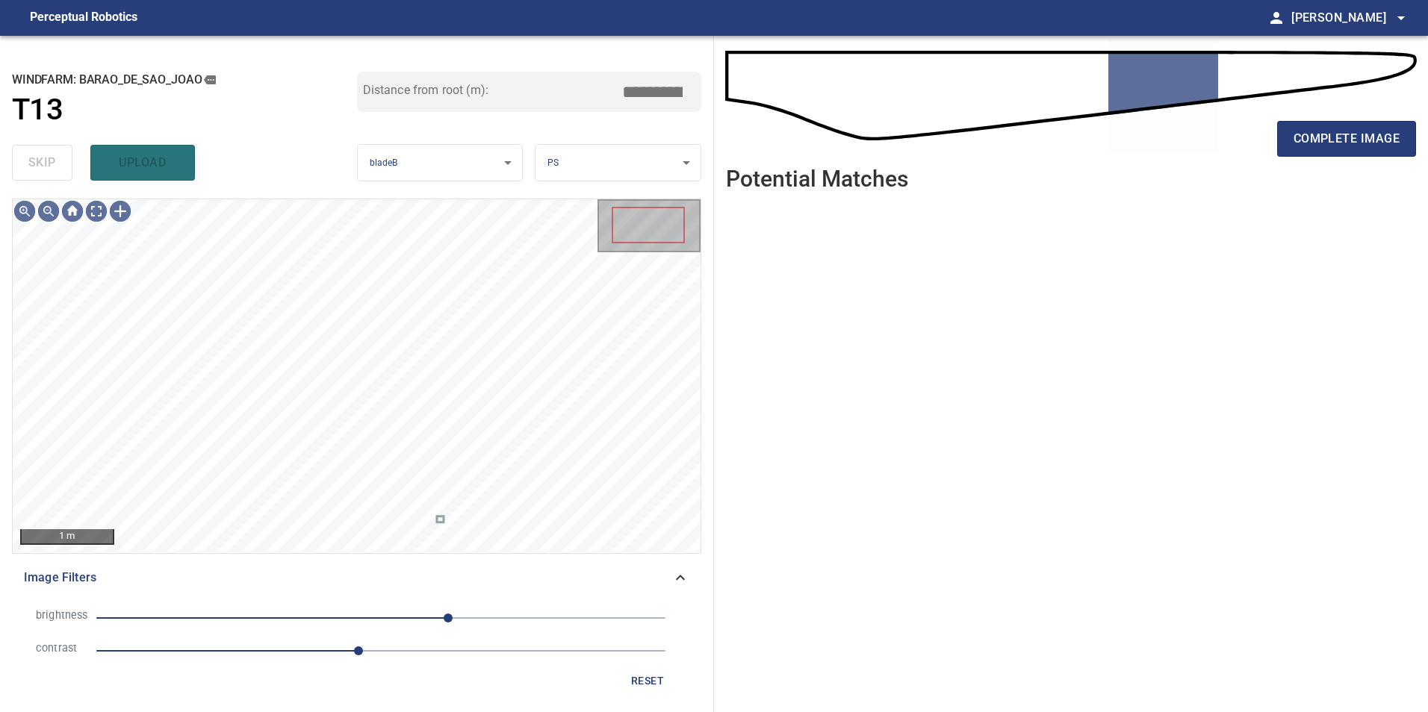
click at [314, 616] on span "60" at bounding box center [380, 618] width 569 height 21
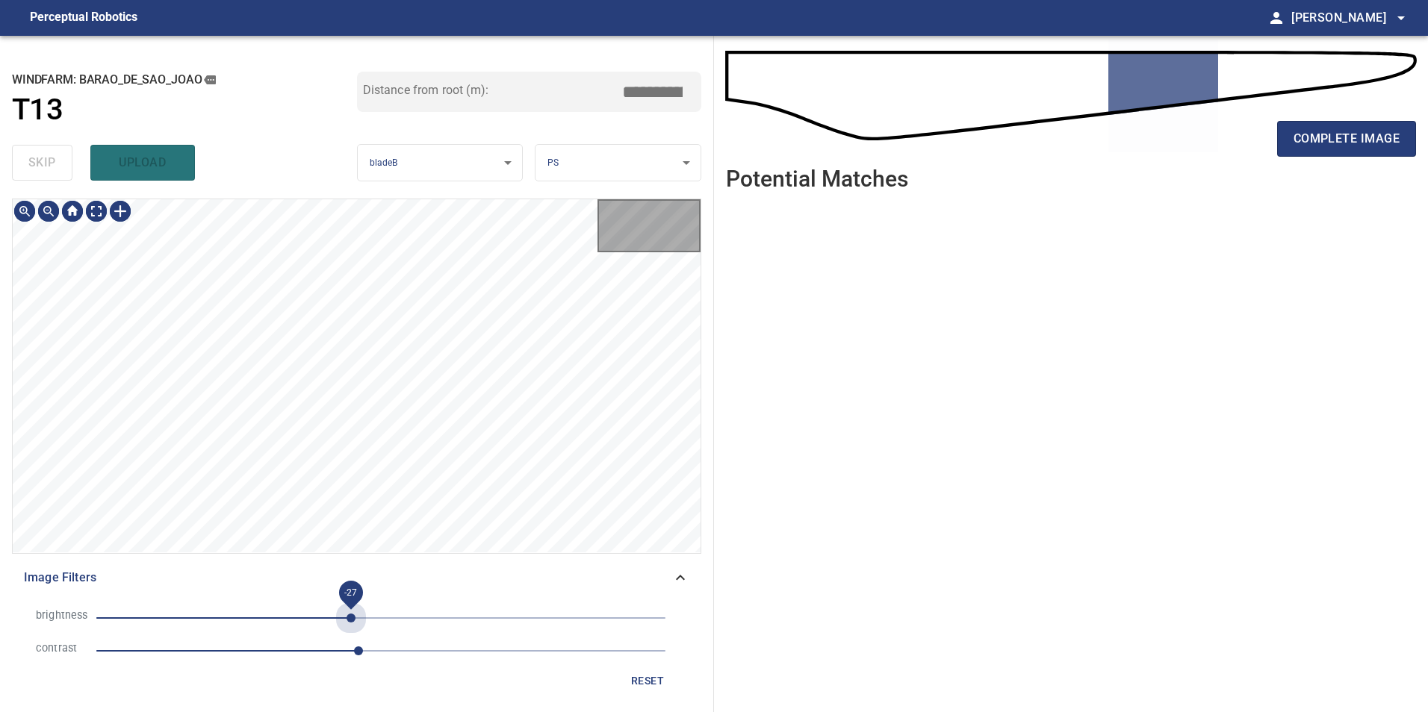
click at [351, 611] on span "-27" at bounding box center [380, 618] width 569 height 21
click at [346, 618] on span "-27" at bounding box center [350, 618] width 9 height 9
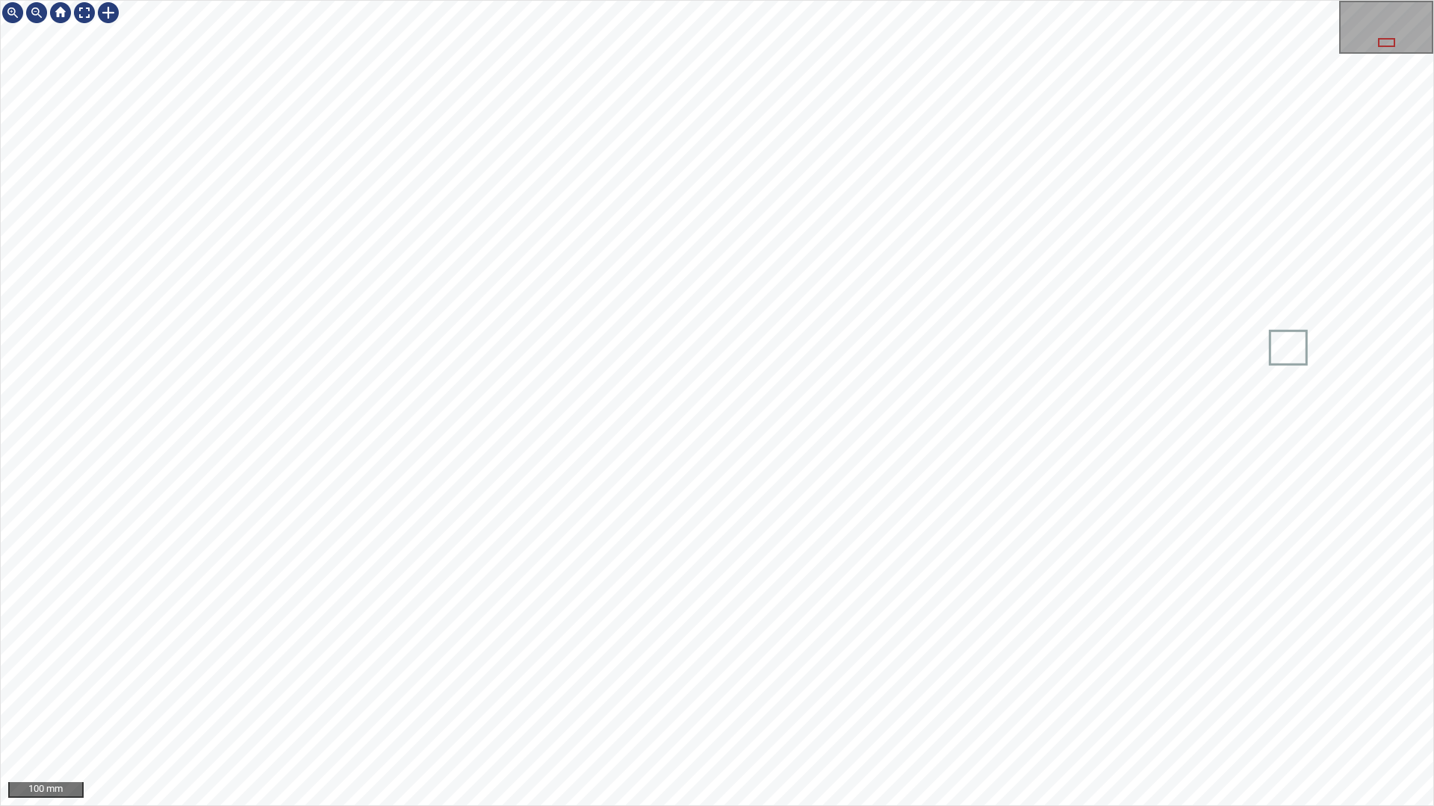
click at [864, 0] on div "100 mm" at bounding box center [717, 403] width 1434 height 806
click at [912, 712] on div "100 mm" at bounding box center [717, 403] width 1434 height 806
click at [81, 11] on div at bounding box center [84, 13] width 24 height 24
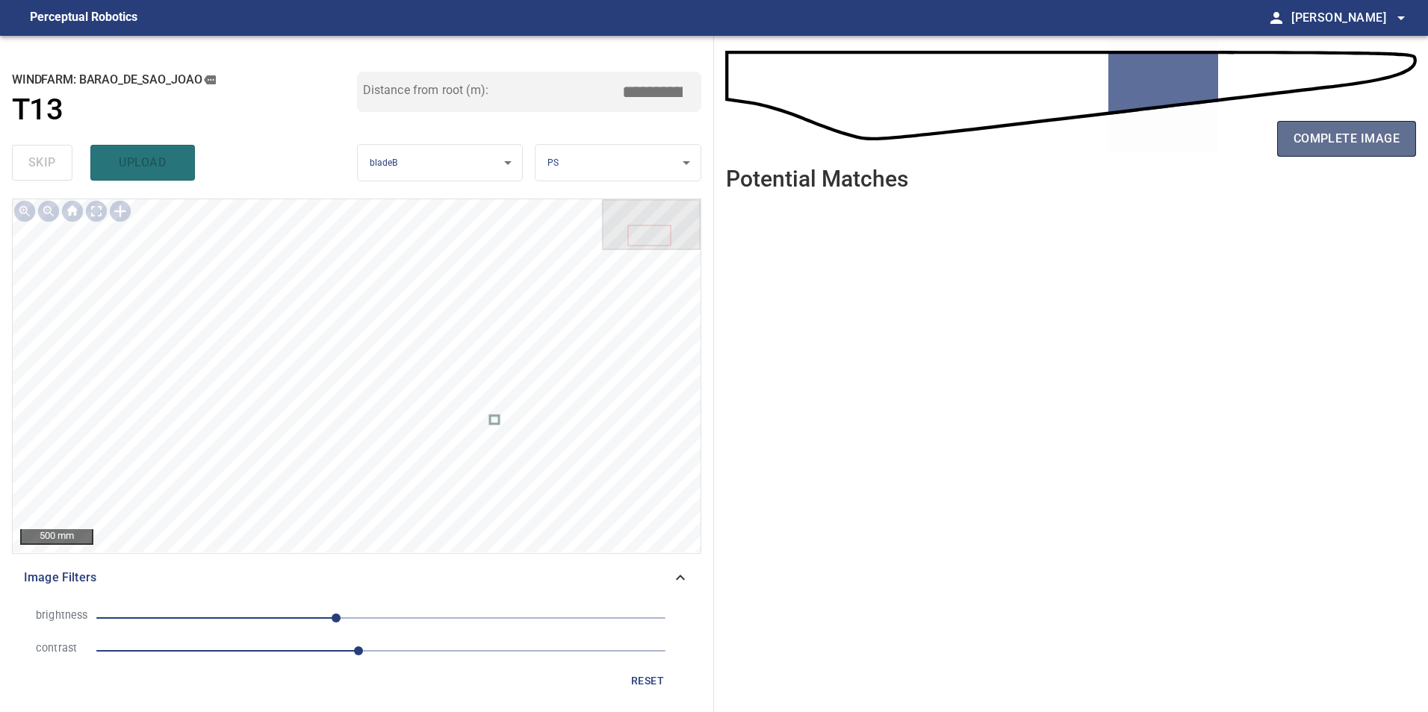
click at [1352, 146] on span "complete image" at bounding box center [1346, 138] width 106 height 21
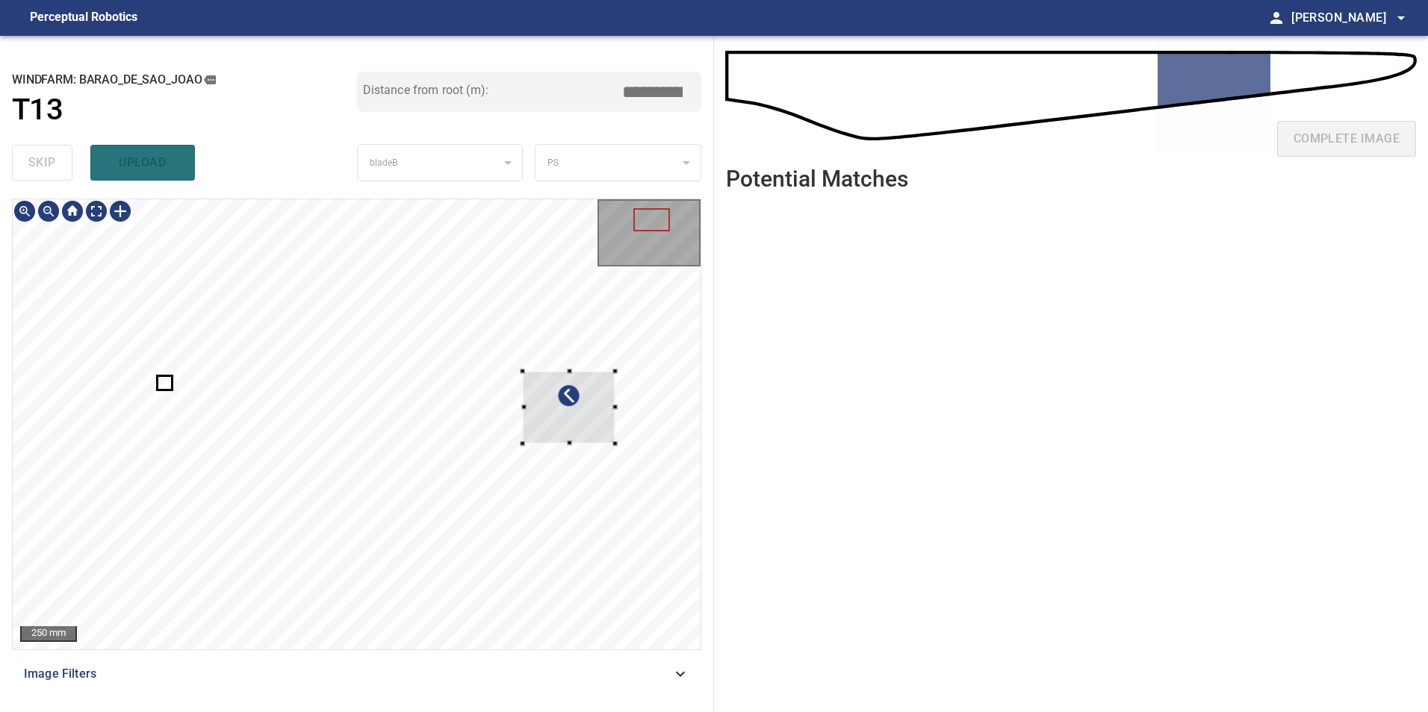
click at [557, 422] on div at bounding box center [569, 407] width 93 height 72
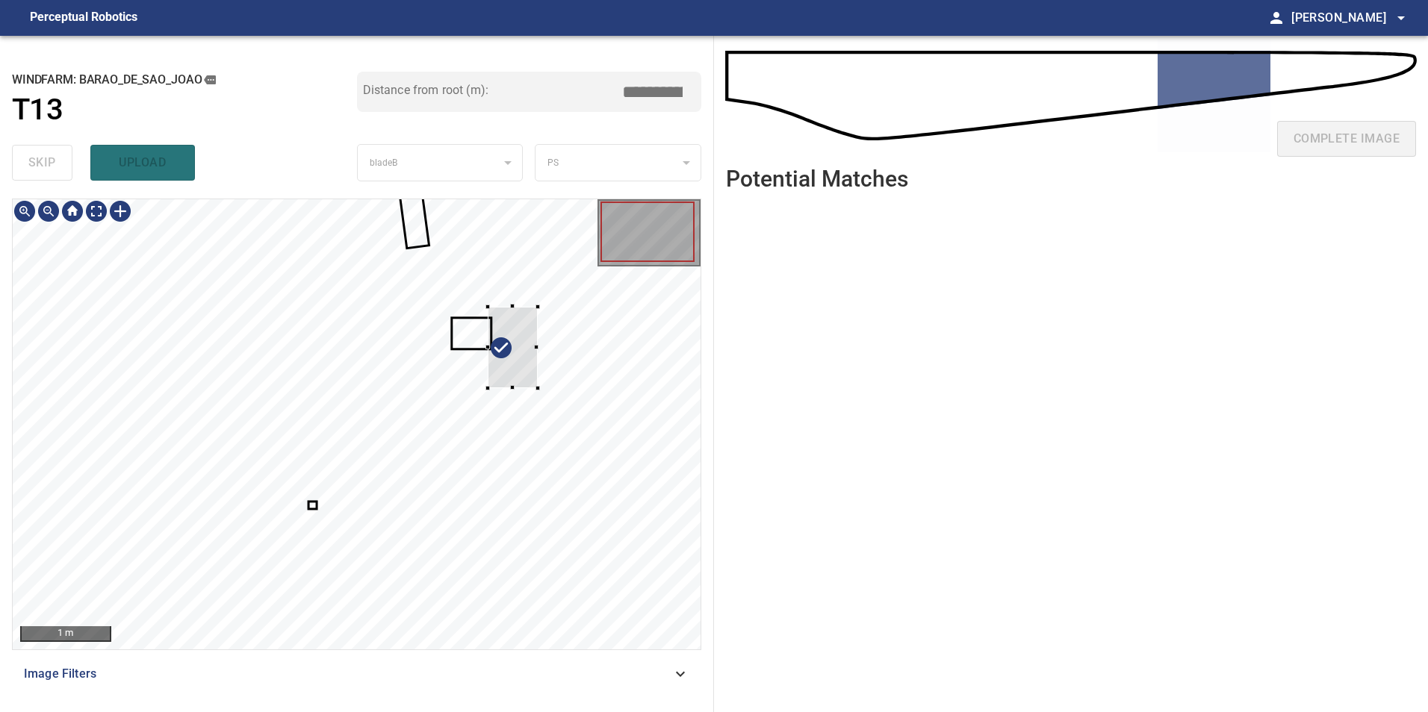
click at [518, 340] on div at bounding box center [357, 424] width 688 height 450
click at [477, 329] on div at bounding box center [487, 317] width 50 height 82
click at [517, 283] on div at bounding box center [357, 424] width 688 height 450
click at [526, 339] on div at bounding box center [357, 424] width 688 height 450
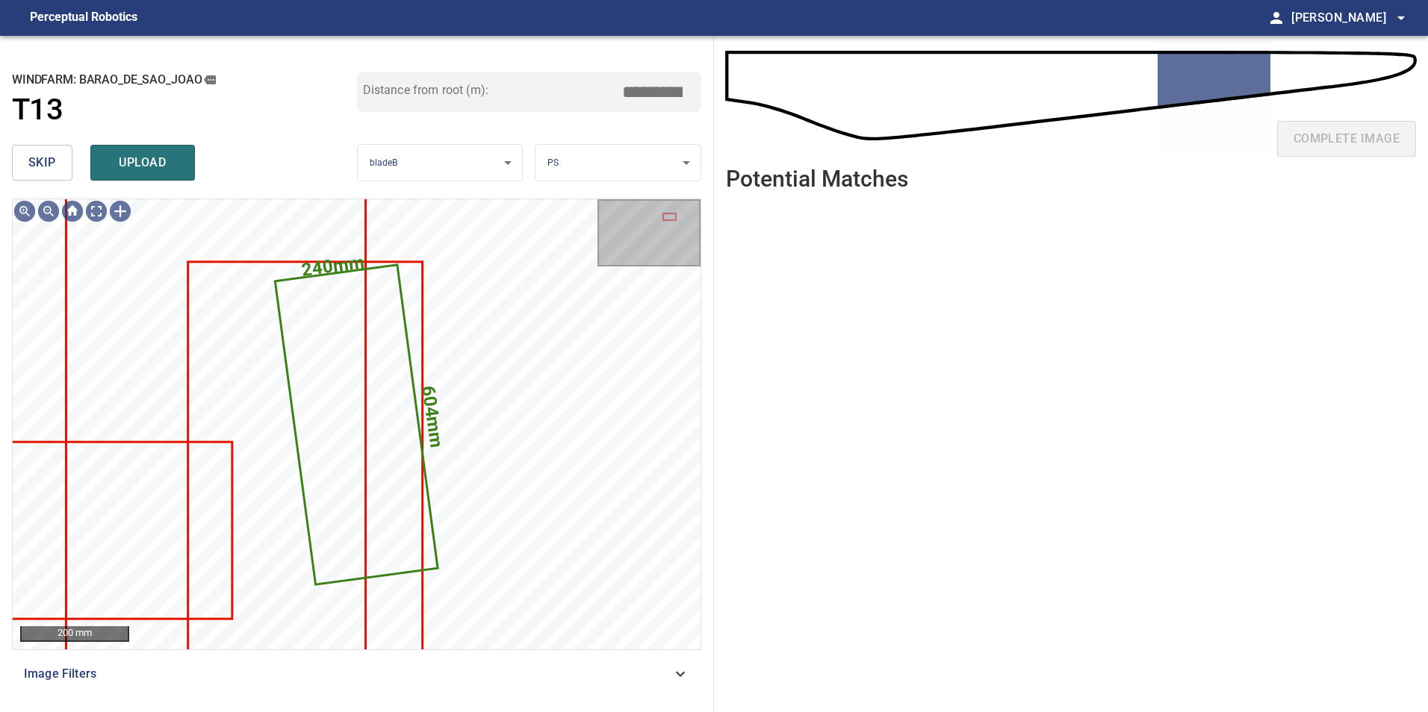
click at [59, 162] on button "skip" at bounding box center [42, 163] width 60 height 36
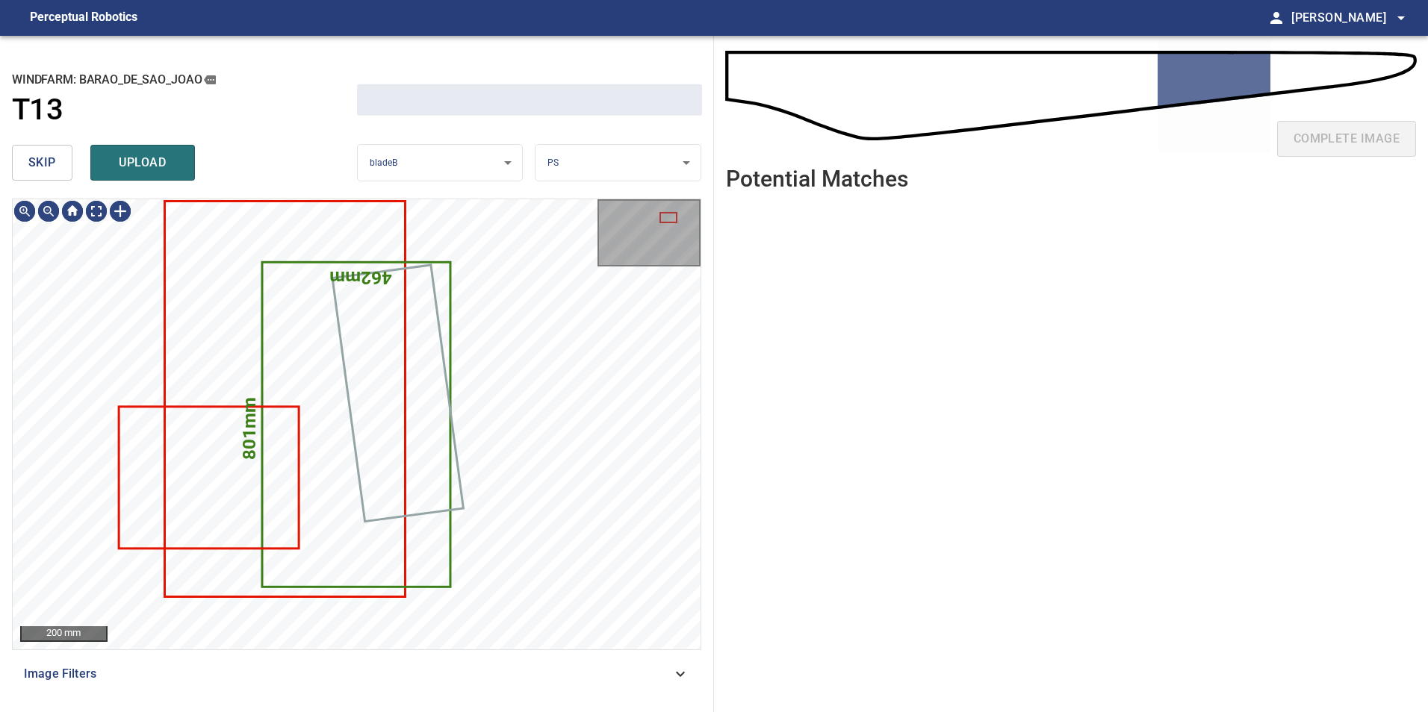
click at [59, 162] on button "skip" at bounding box center [42, 163] width 60 height 36
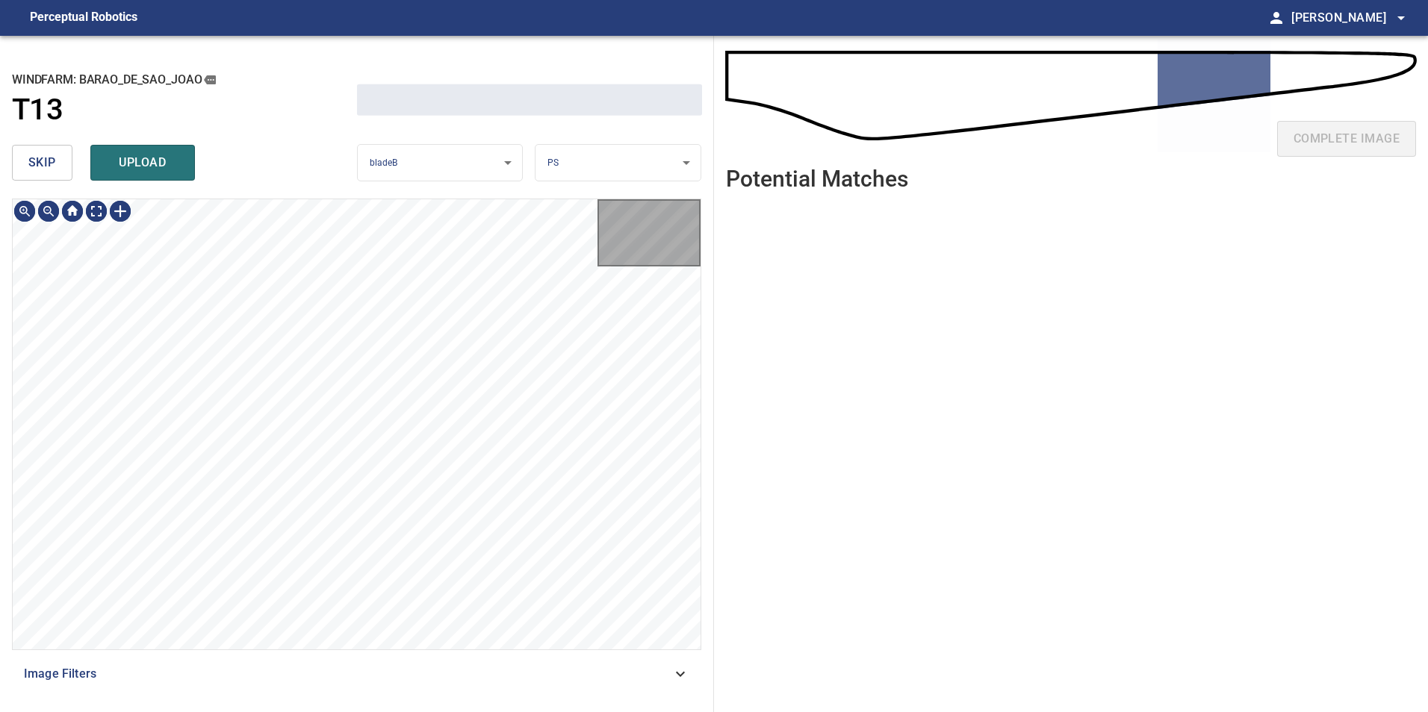
click at [59, 162] on button "skip" at bounding box center [42, 163] width 60 height 36
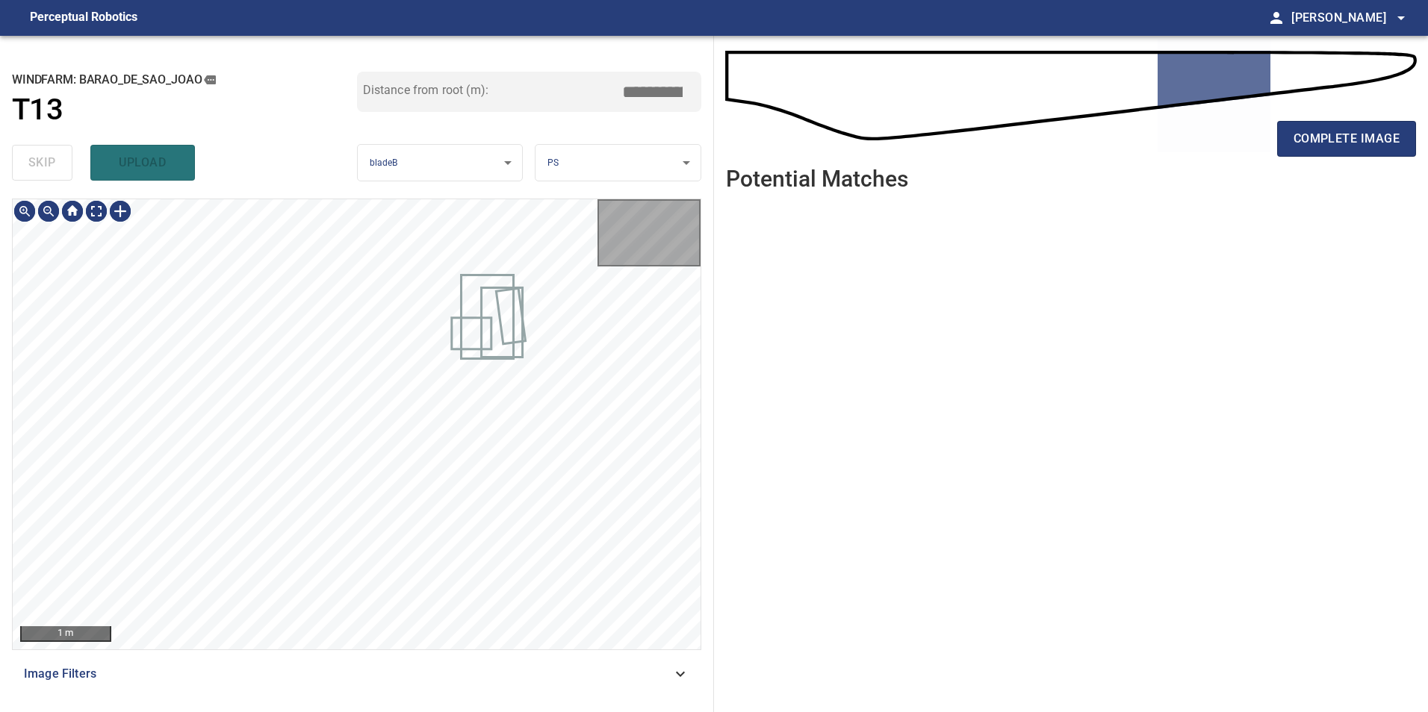
type input "*****"
click at [59, 162] on div "skip upload" at bounding box center [184, 163] width 345 height 48
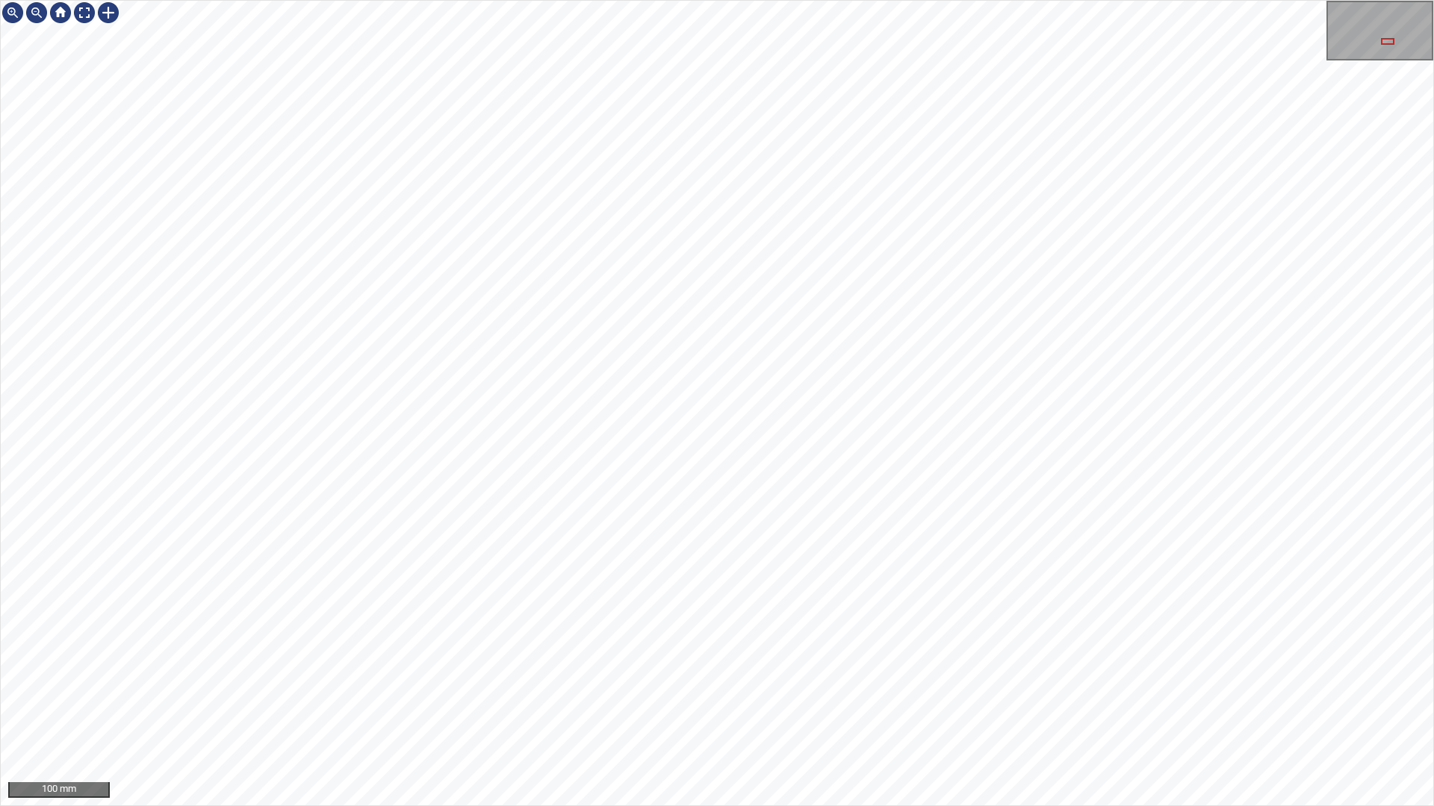
click at [771, 712] on div "100 mm" at bounding box center [717, 403] width 1434 height 806
click at [1427, 523] on html "100 mm" at bounding box center [717, 403] width 1434 height 806
click at [968, 0] on div "100 mm" at bounding box center [717, 403] width 1434 height 806
click at [80, 21] on div at bounding box center [84, 13] width 24 height 24
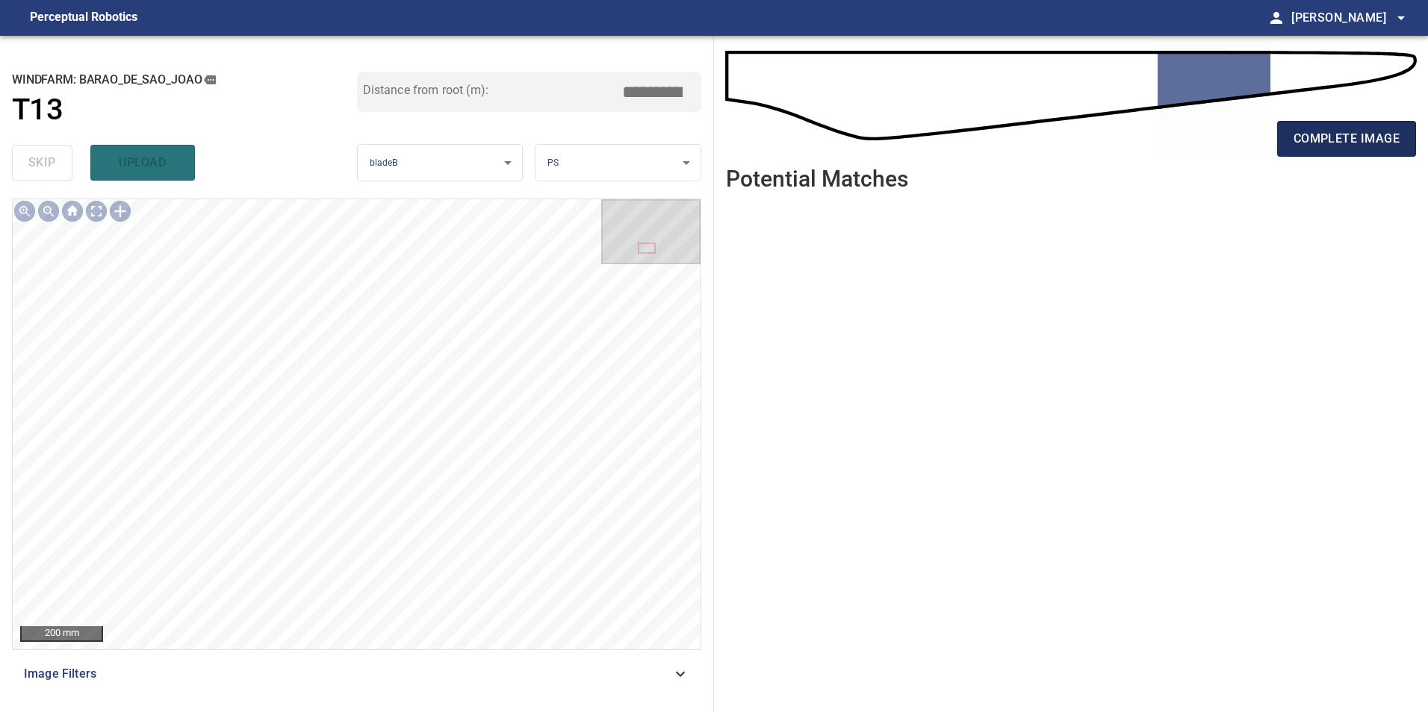
click at [1295, 144] on span "complete image" at bounding box center [1346, 138] width 106 height 21
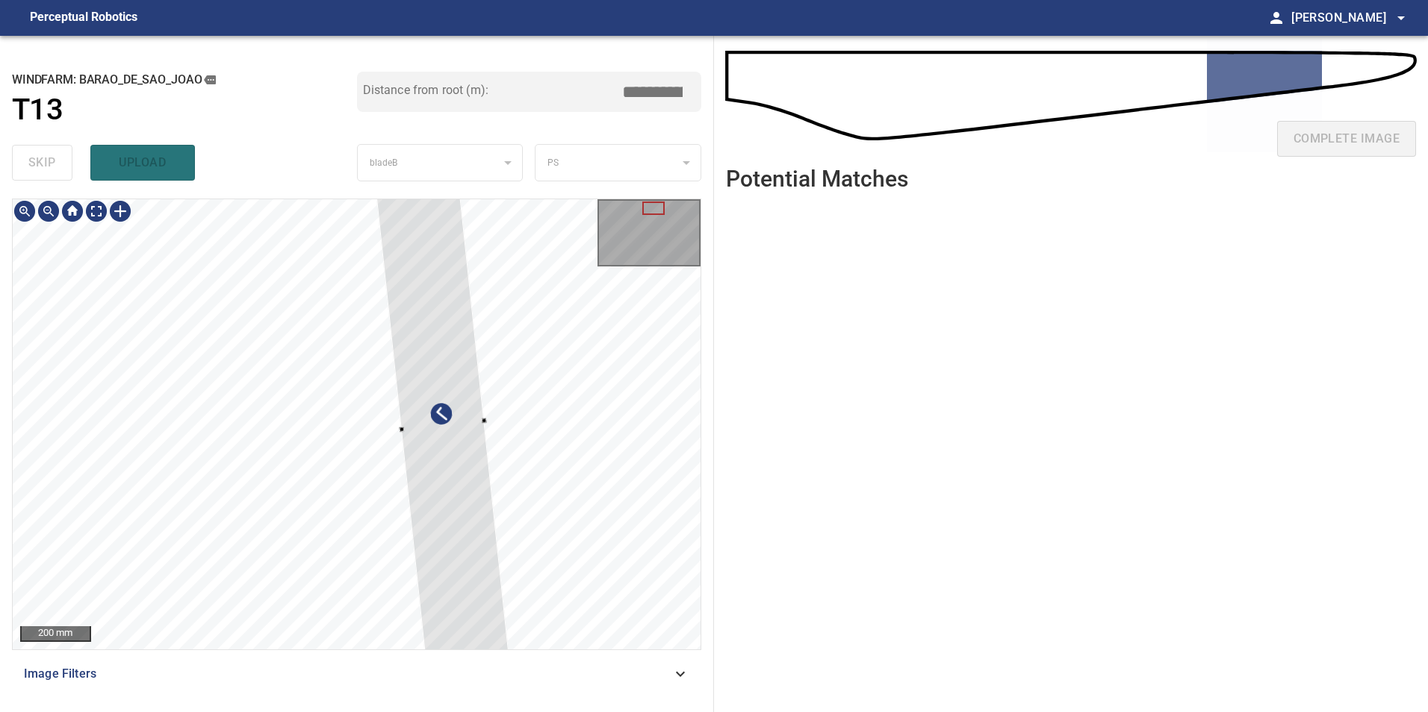
click at [509, 423] on div at bounding box center [442, 425] width 133 height 476
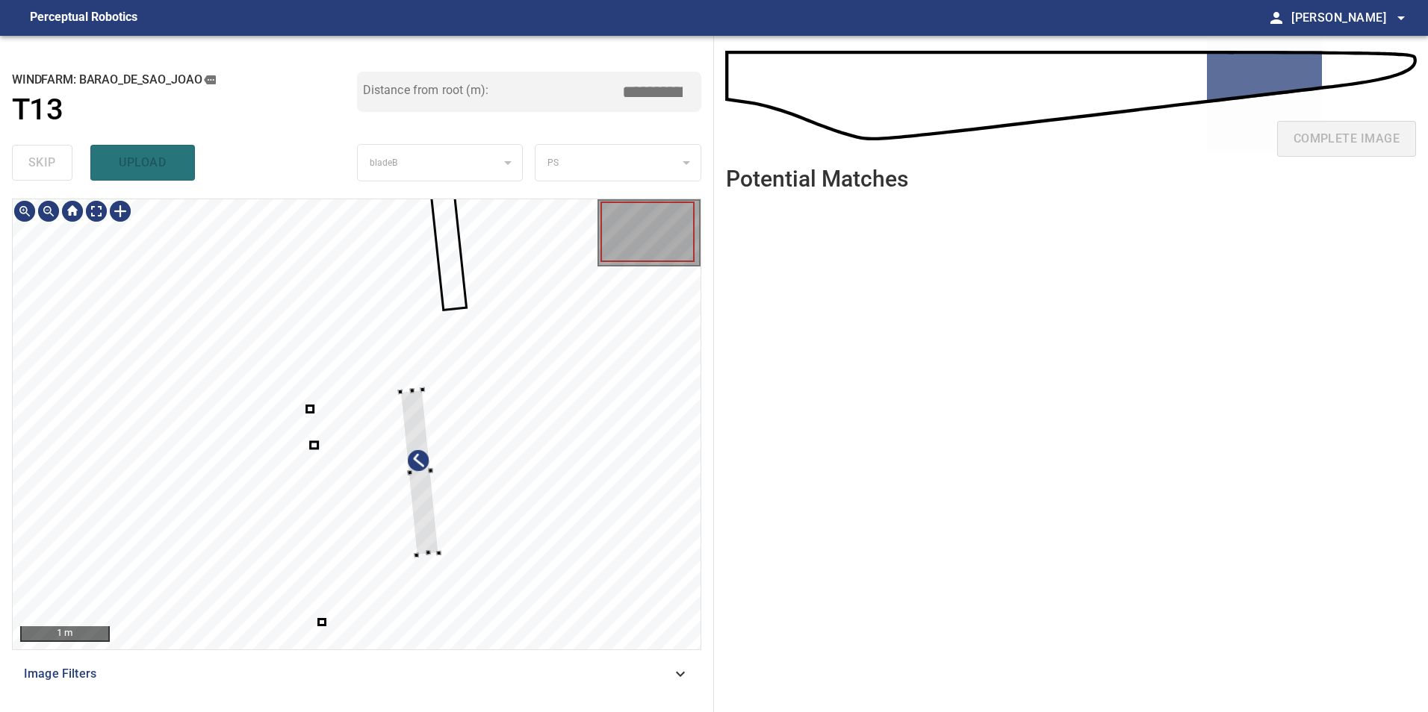
click at [554, 461] on div at bounding box center [357, 424] width 688 height 450
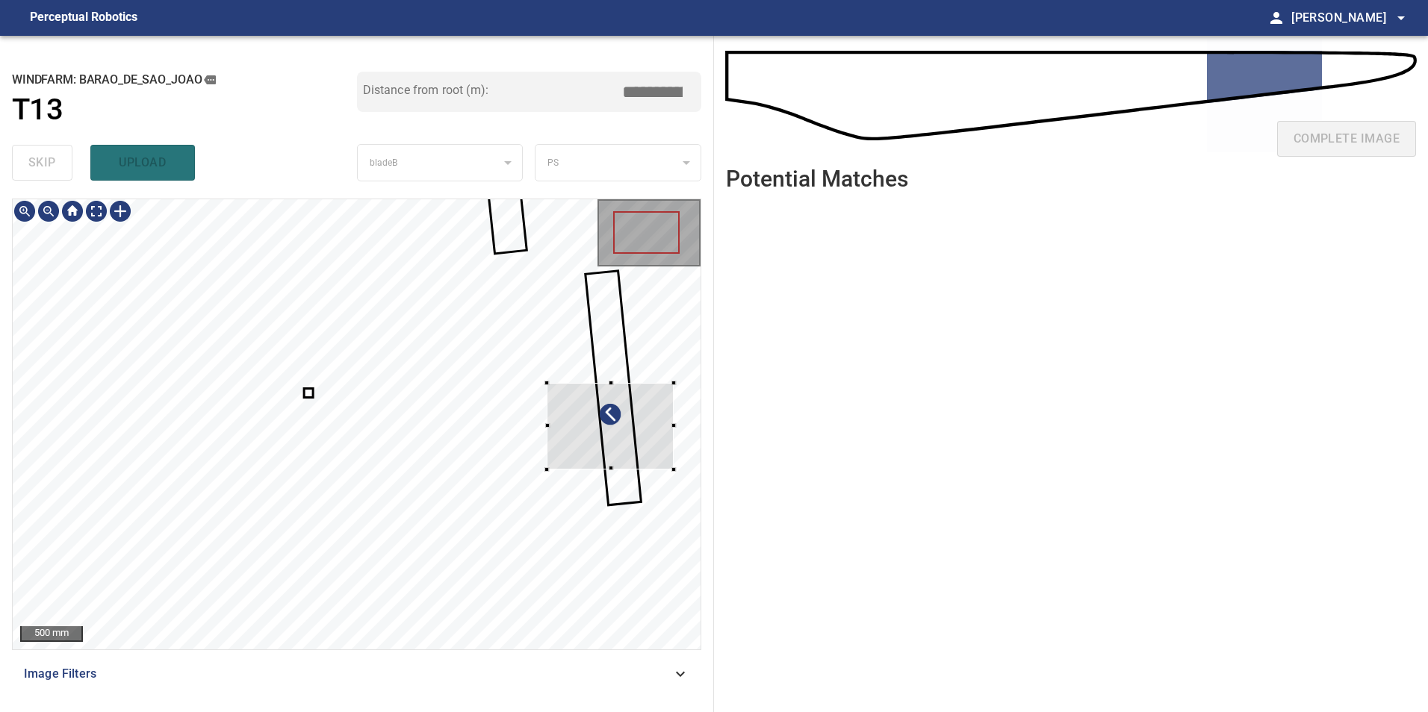
click at [629, 447] on div at bounding box center [610, 426] width 127 height 87
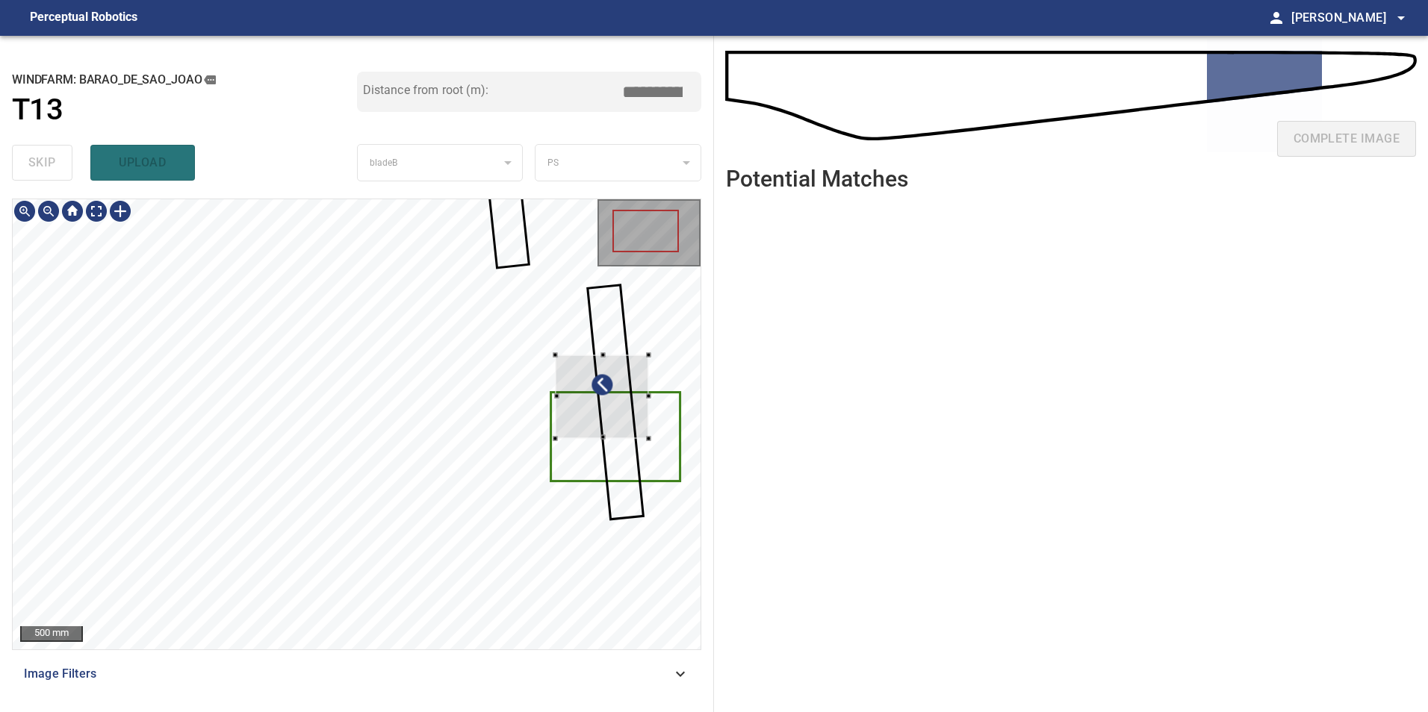
click at [671, 411] on div at bounding box center [357, 424] width 688 height 450
click at [590, 382] on div at bounding box center [600, 397] width 93 height 84
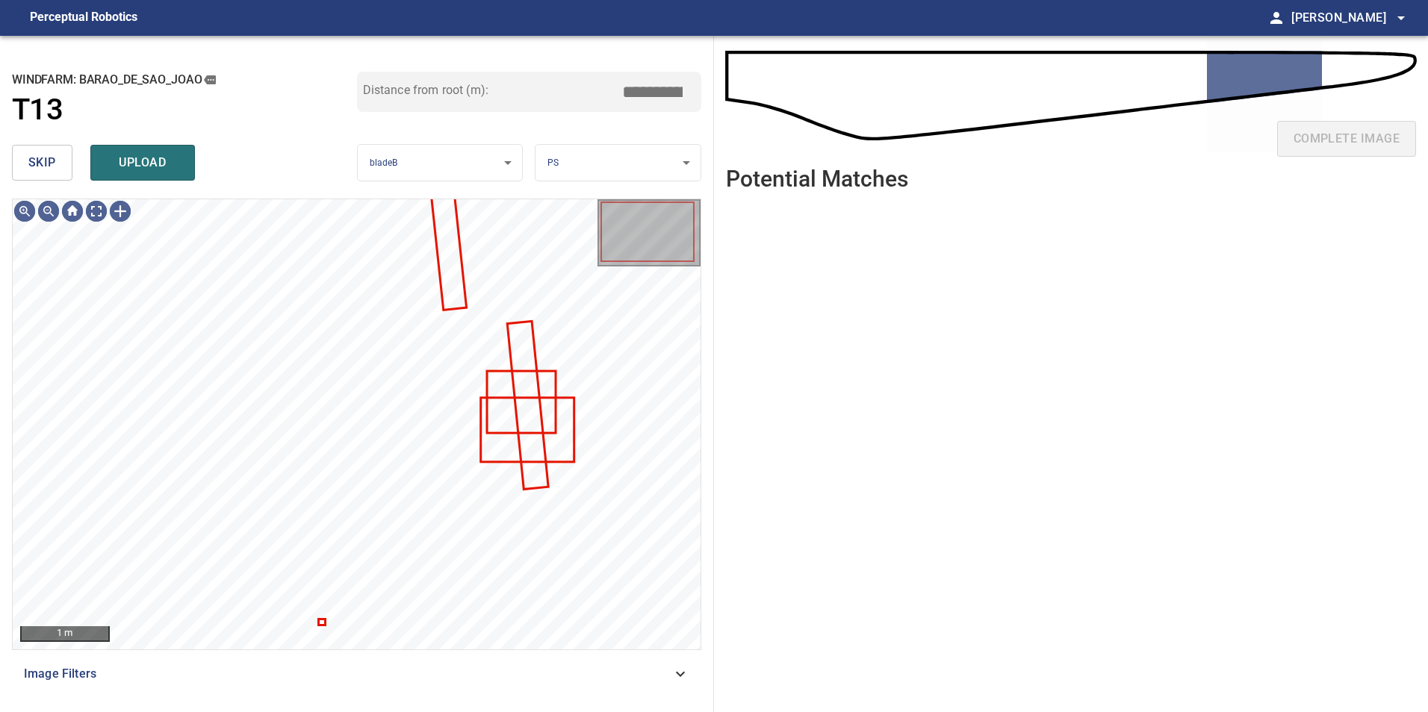
click at [485, 425] on div at bounding box center [357, 424] width 688 height 450
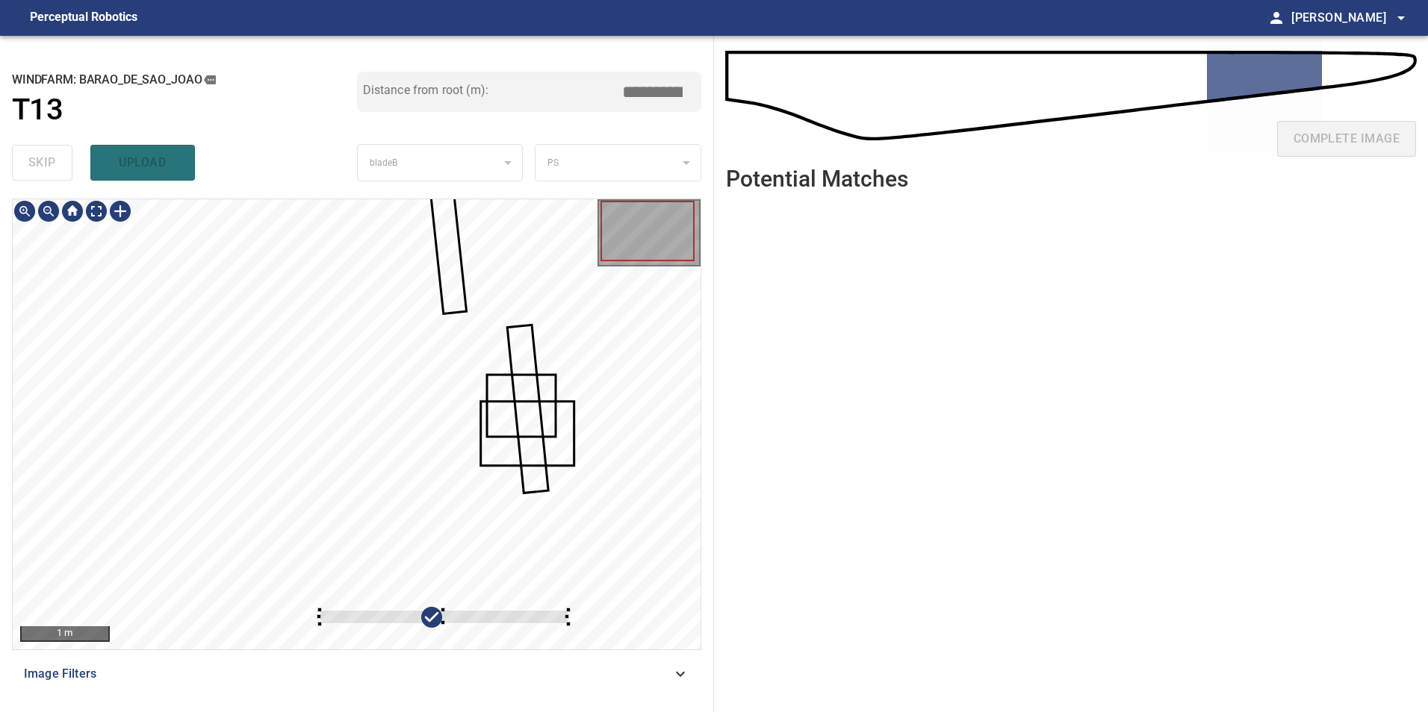
click at [508, 621] on div at bounding box center [444, 616] width 249 height 13
click at [498, 629] on div at bounding box center [444, 625] width 249 height 22
click at [634, 358] on div at bounding box center [357, 424] width 688 height 450
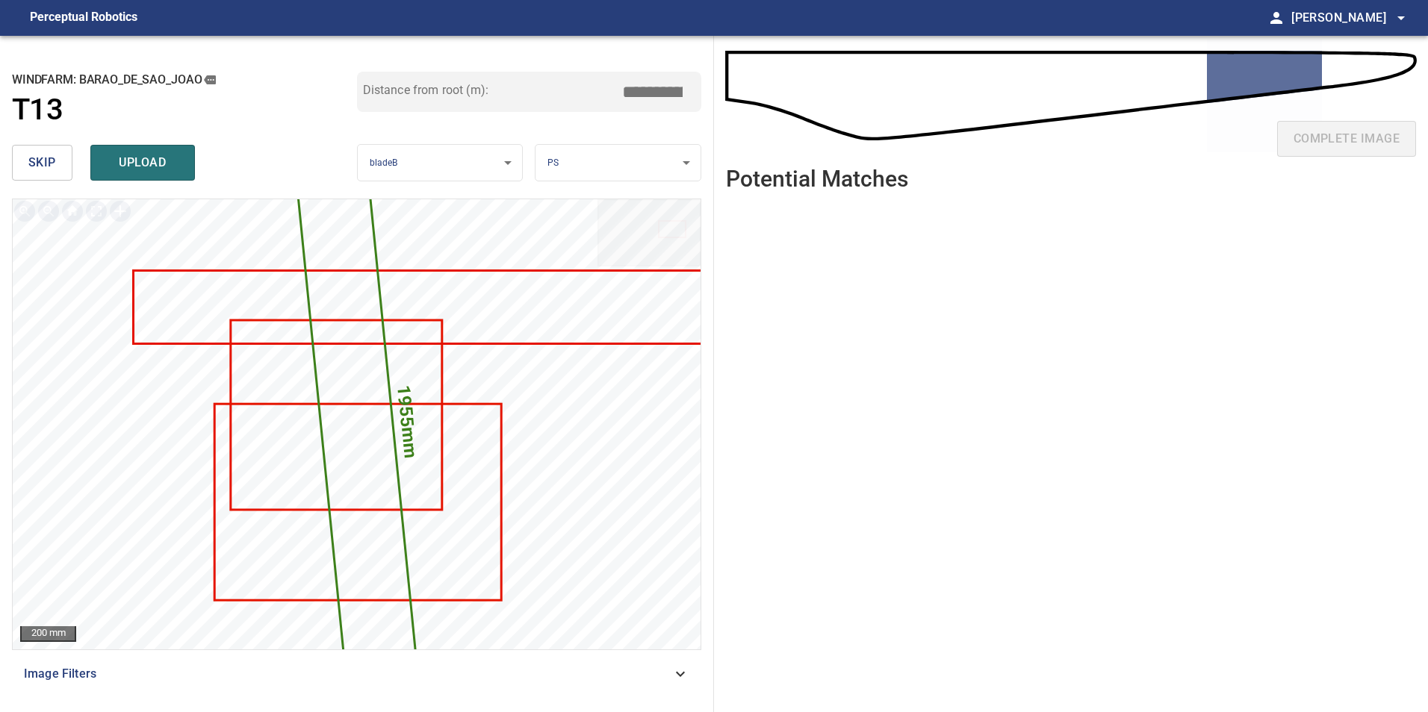
click at [55, 164] on span "skip" at bounding box center [42, 162] width 28 height 21
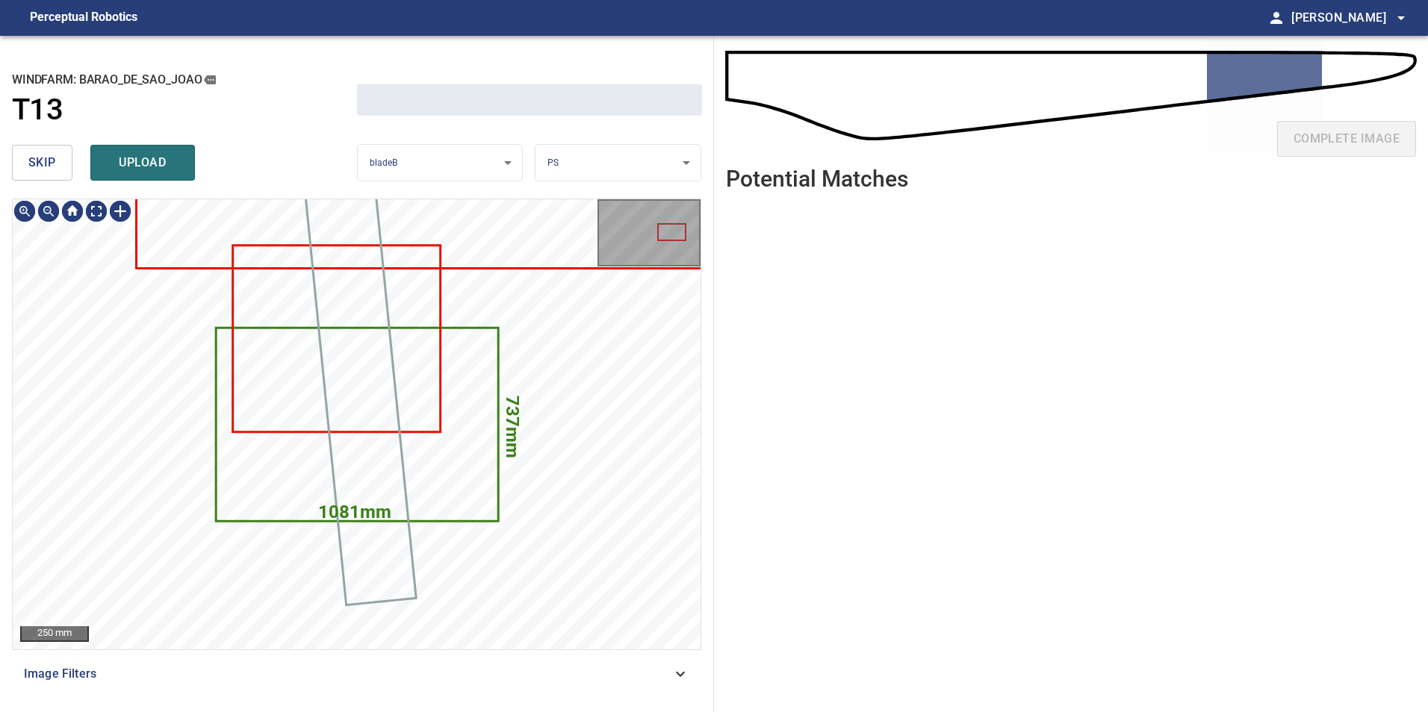
click at [55, 164] on span "skip" at bounding box center [42, 162] width 28 height 21
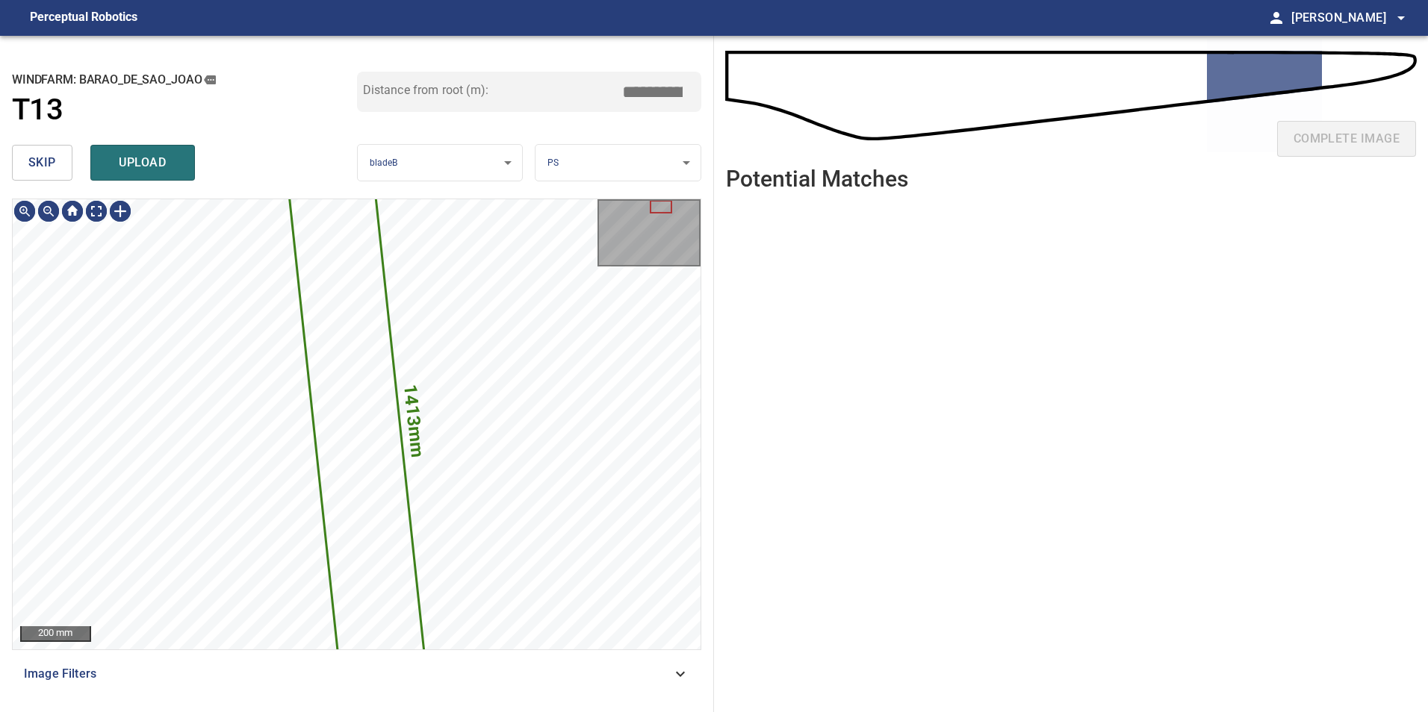
click at [55, 164] on span "skip" at bounding box center [42, 162] width 28 height 21
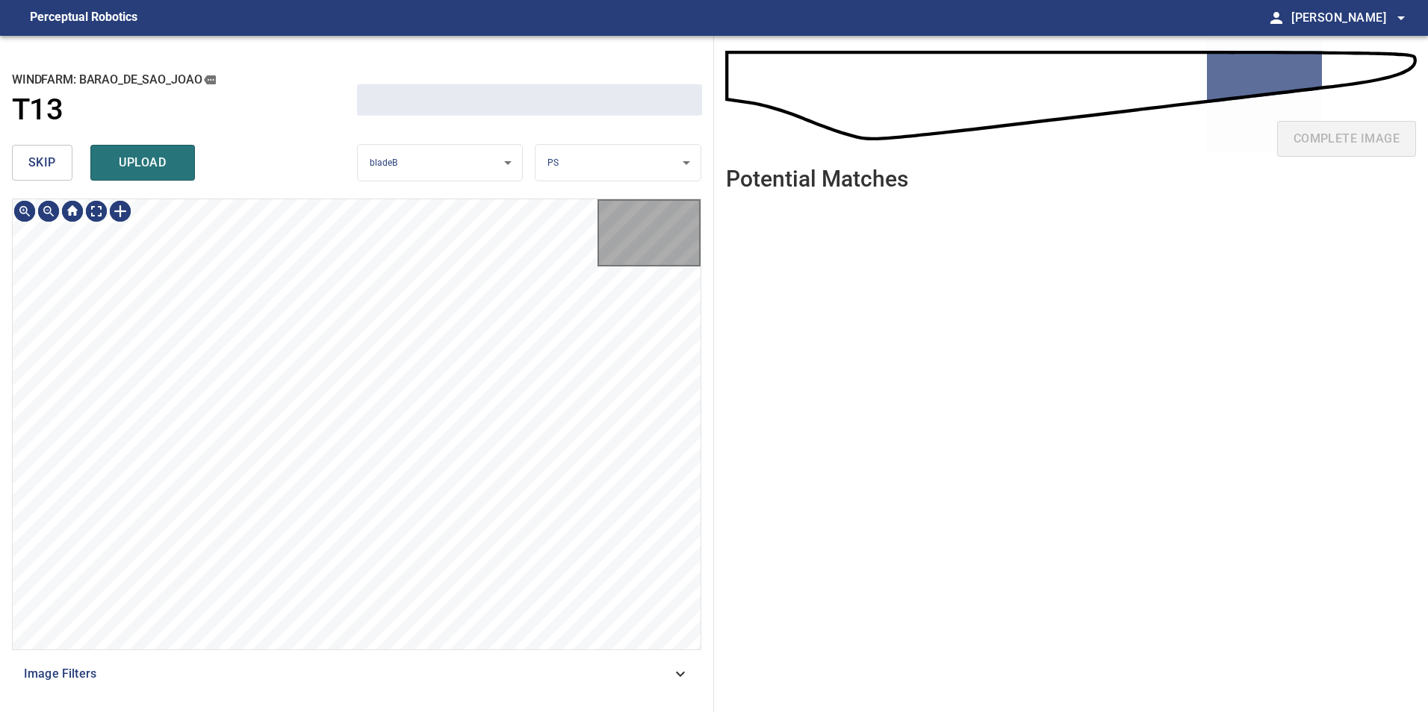
click at [55, 164] on span "skip" at bounding box center [42, 162] width 28 height 21
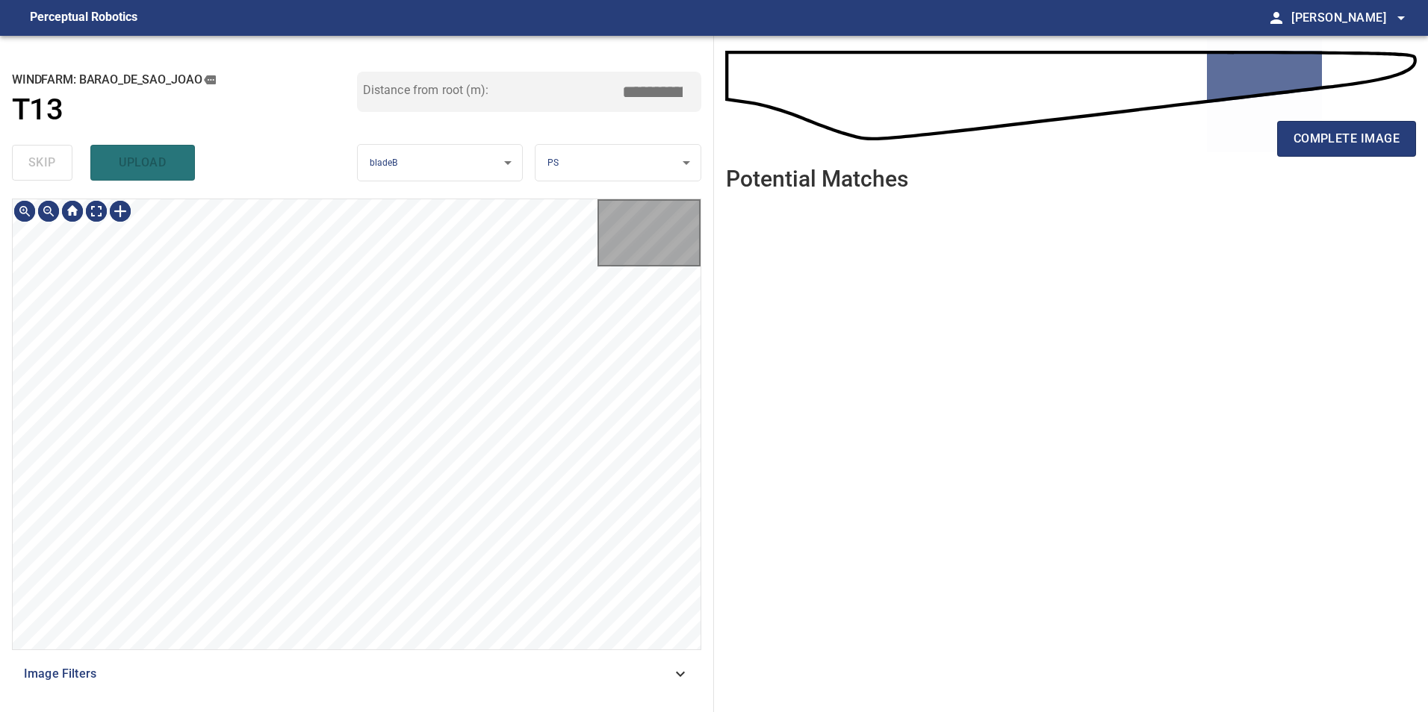
type input "*****"
click at [55, 164] on div "skip upload" at bounding box center [184, 163] width 345 height 48
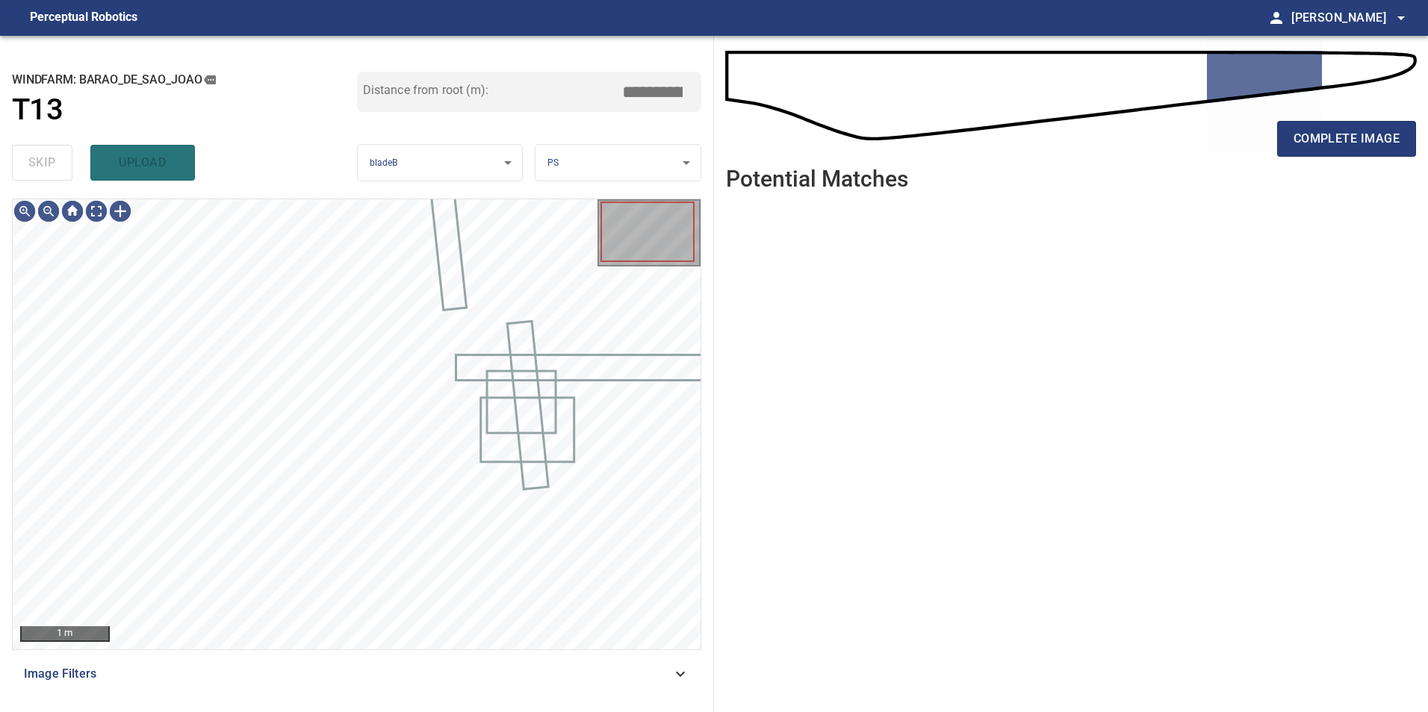
click at [55, 164] on div "skip upload" at bounding box center [184, 163] width 345 height 48
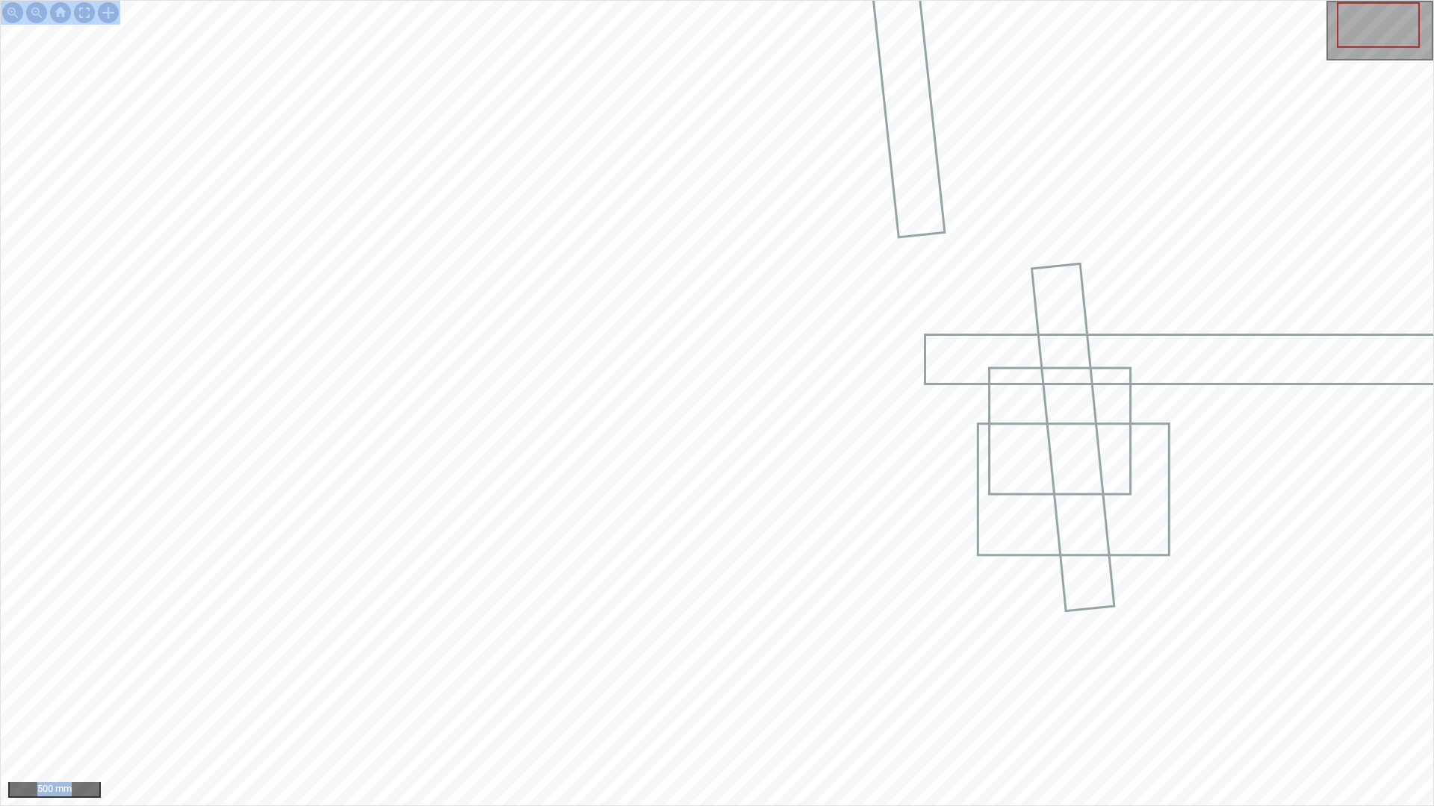
click at [537, 262] on div "500 mm" at bounding box center [717, 403] width 1434 height 806
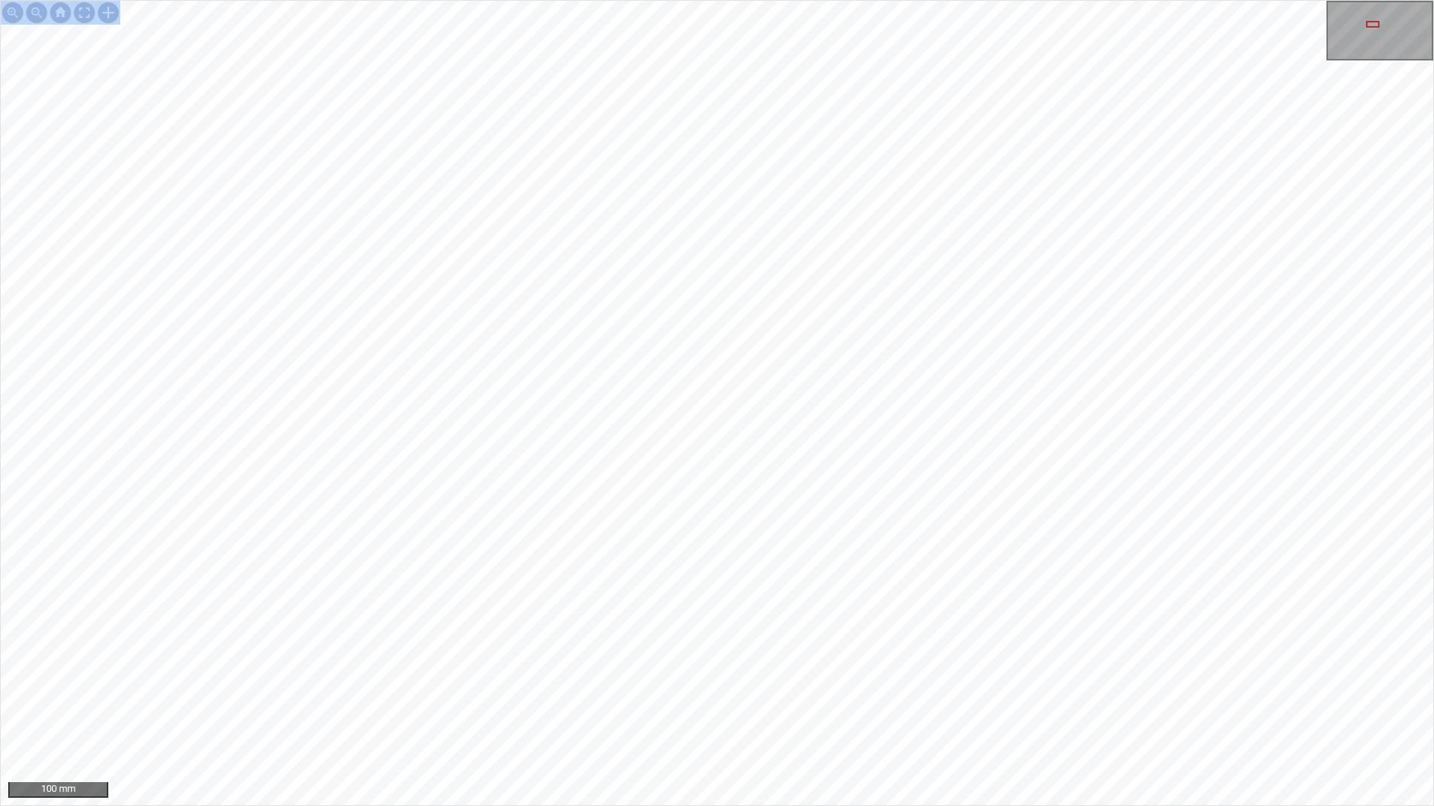
click at [833, 712] on div "100 mm" at bounding box center [717, 403] width 1434 height 806
click at [936, 712] on div "100 mm" at bounding box center [717, 403] width 1434 height 806
click at [800, 712] on div "100 mm" at bounding box center [717, 403] width 1434 height 806
click at [965, 712] on div "100 mm" at bounding box center [717, 403] width 1434 height 806
click at [945, 712] on div "100 mm" at bounding box center [717, 403] width 1434 height 806
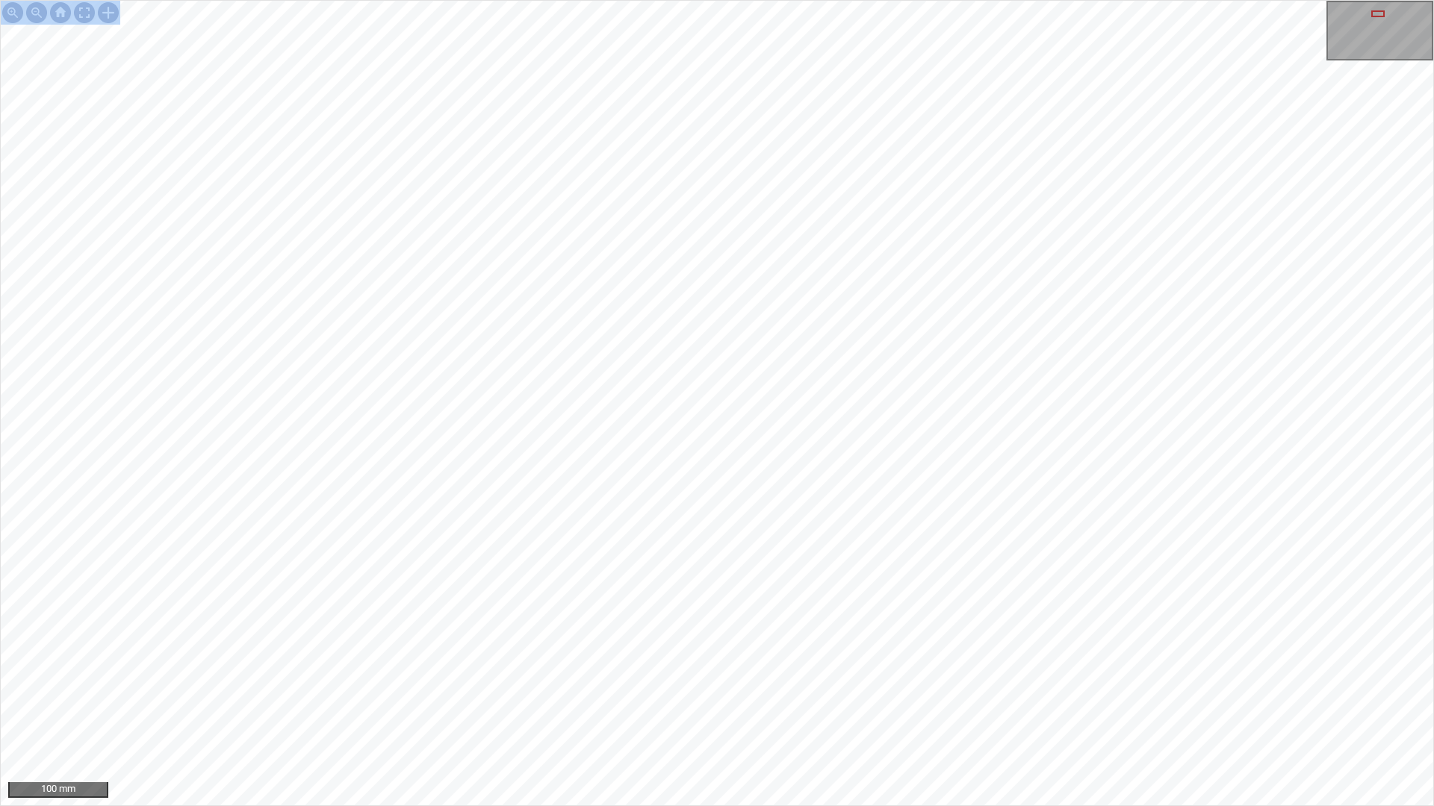
click at [989, 712] on div "100 mm" at bounding box center [717, 403] width 1434 height 806
click at [931, 712] on div "100 mm" at bounding box center [717, 403] width 1434 height 806
click at [89, 14] on div at bounding box center [84, 13] width 24 height 24
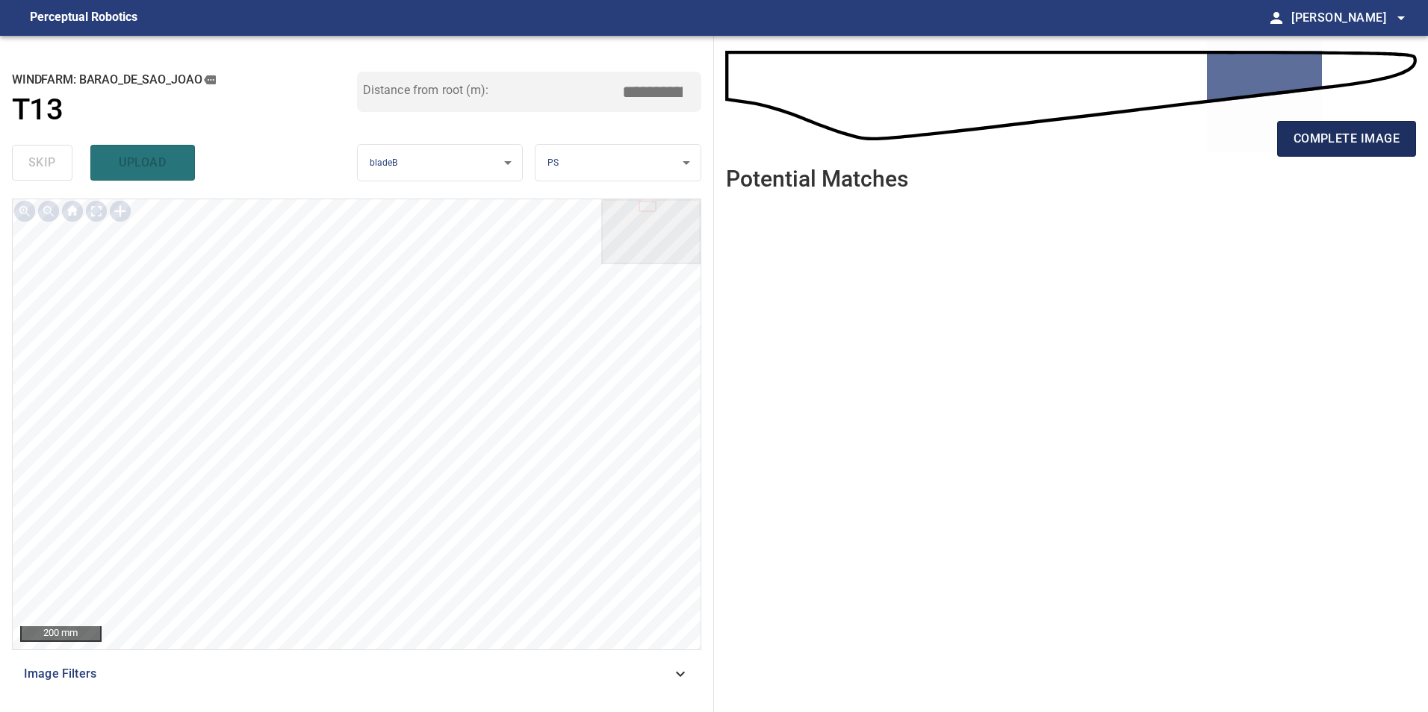
click at [1346, 131] on span "complete image" at bounding box center [1346, 138] width 106 height 21
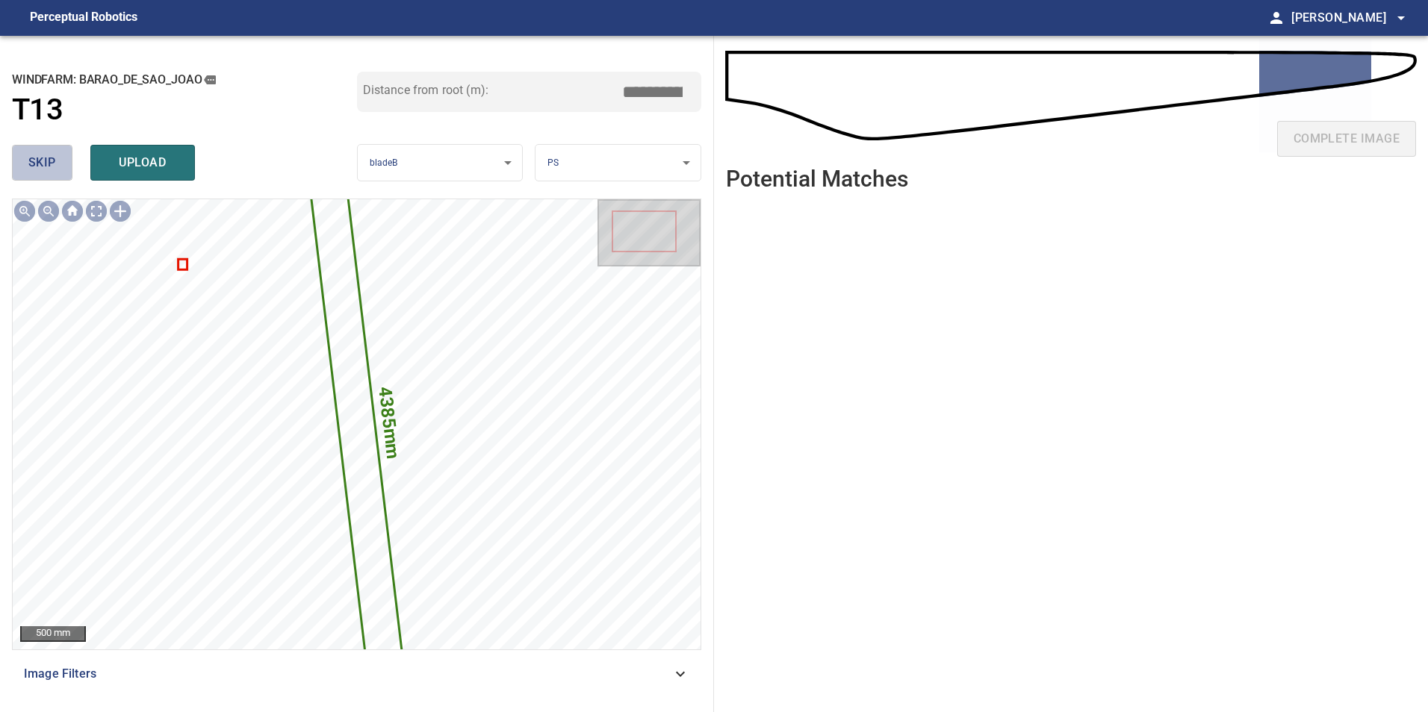
click at [36, 154] on span "skip" at bounding box center [42, 162] width 28 height 21
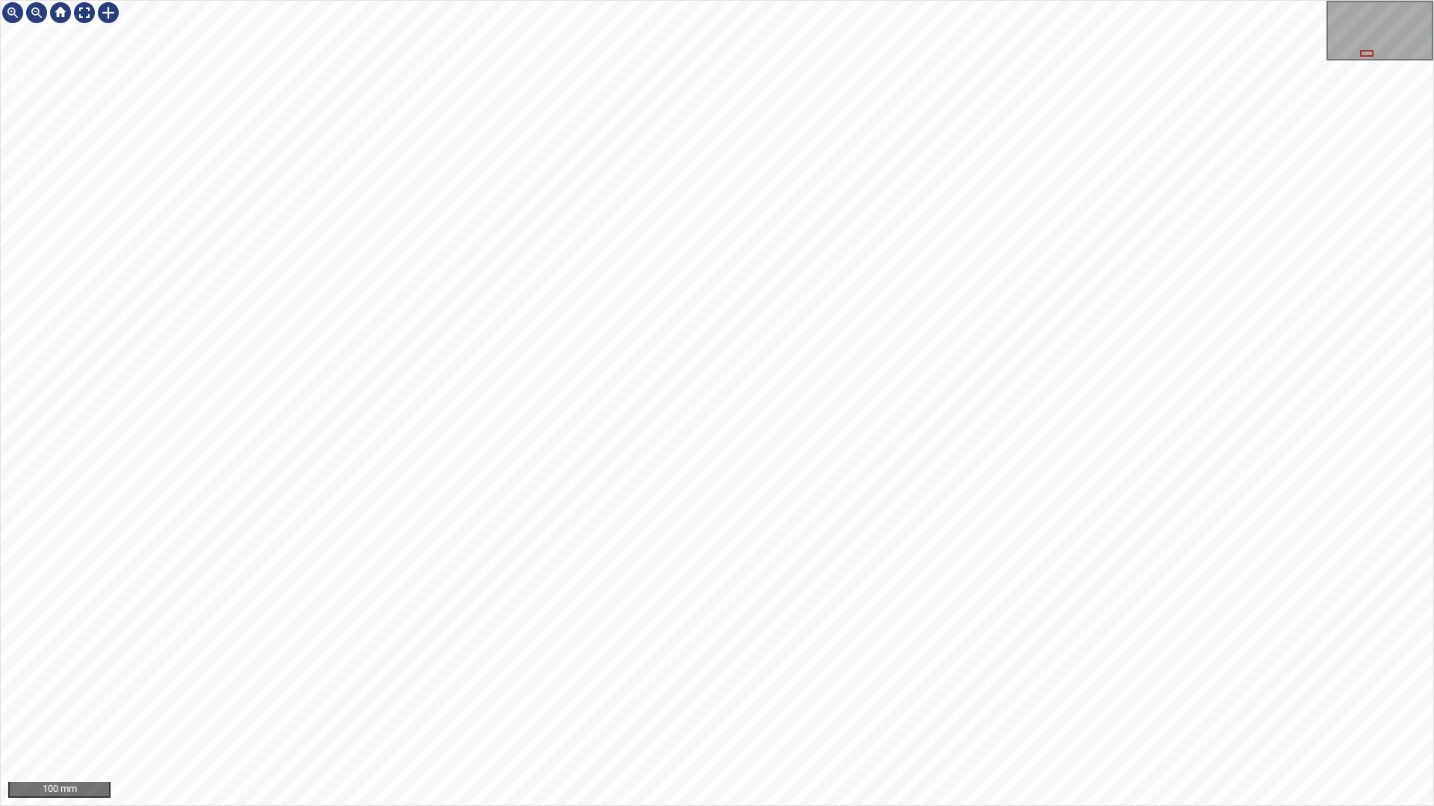
click at [523, 0] on div "100 mm" at bounding box center [717, 403] width 1434 height 806
click at [976, 712] on div "100 mm" at bounding box center [717, 403] width 1434 height 806
click at [957, 712] on div "100 mm" at bounding box center [717, 403] width 1434 height 806
click at [820, 712] on div "100 mm" at bounding box center [717, 403] width 1434 height 806
click at [827, 712] on div "100 mm" at bounding box center [717, 403] width 1434 height 806
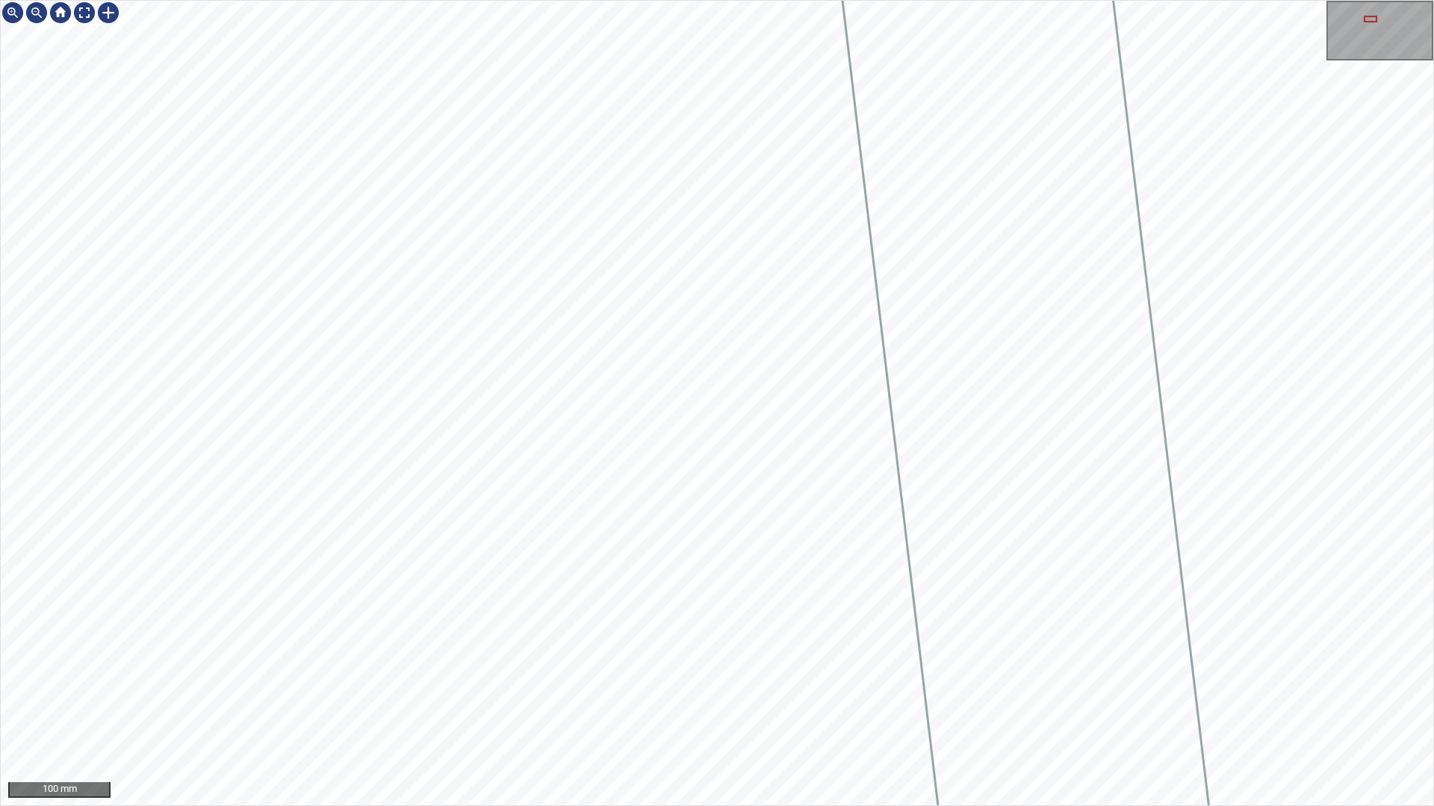
click at [527, 0] on div "100 mm" at bounding box center [717, 403] width 1434 height 806
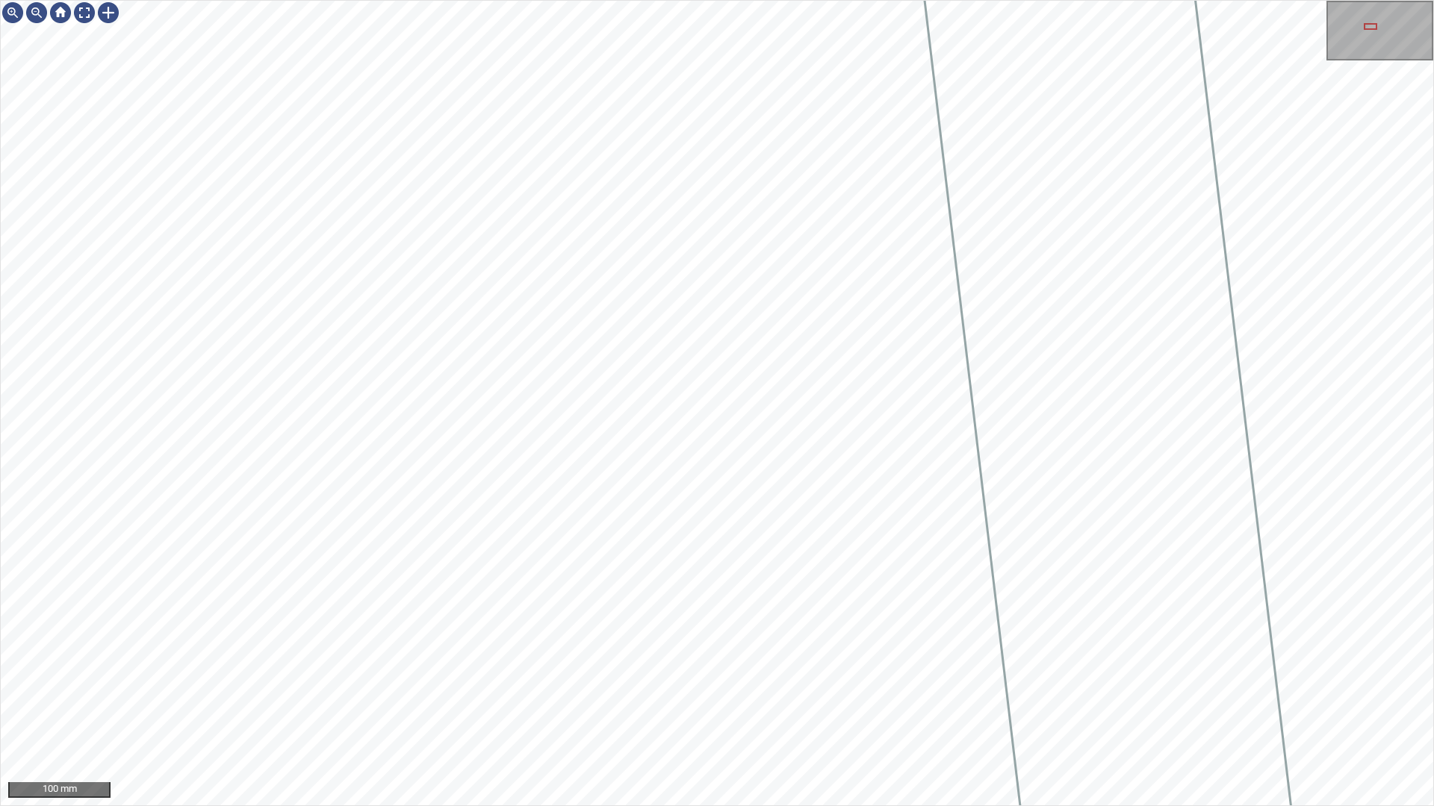
click at [282, 0] on div "100 mm" at bounding box center [717, 403] width 1434 height 806
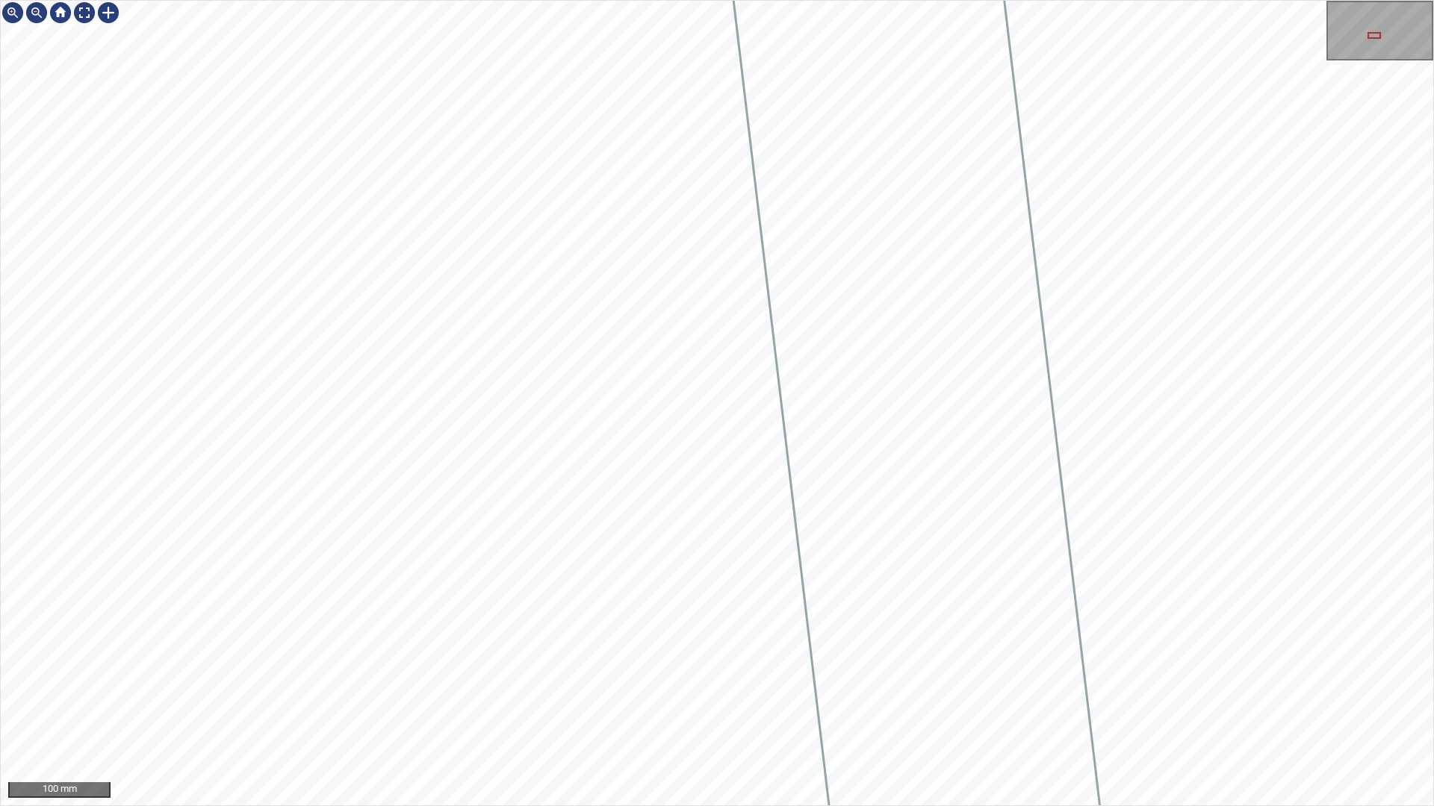
click at [548, 0] on div "100 mm" at bounding box center [717, 403] width 1434 height 806
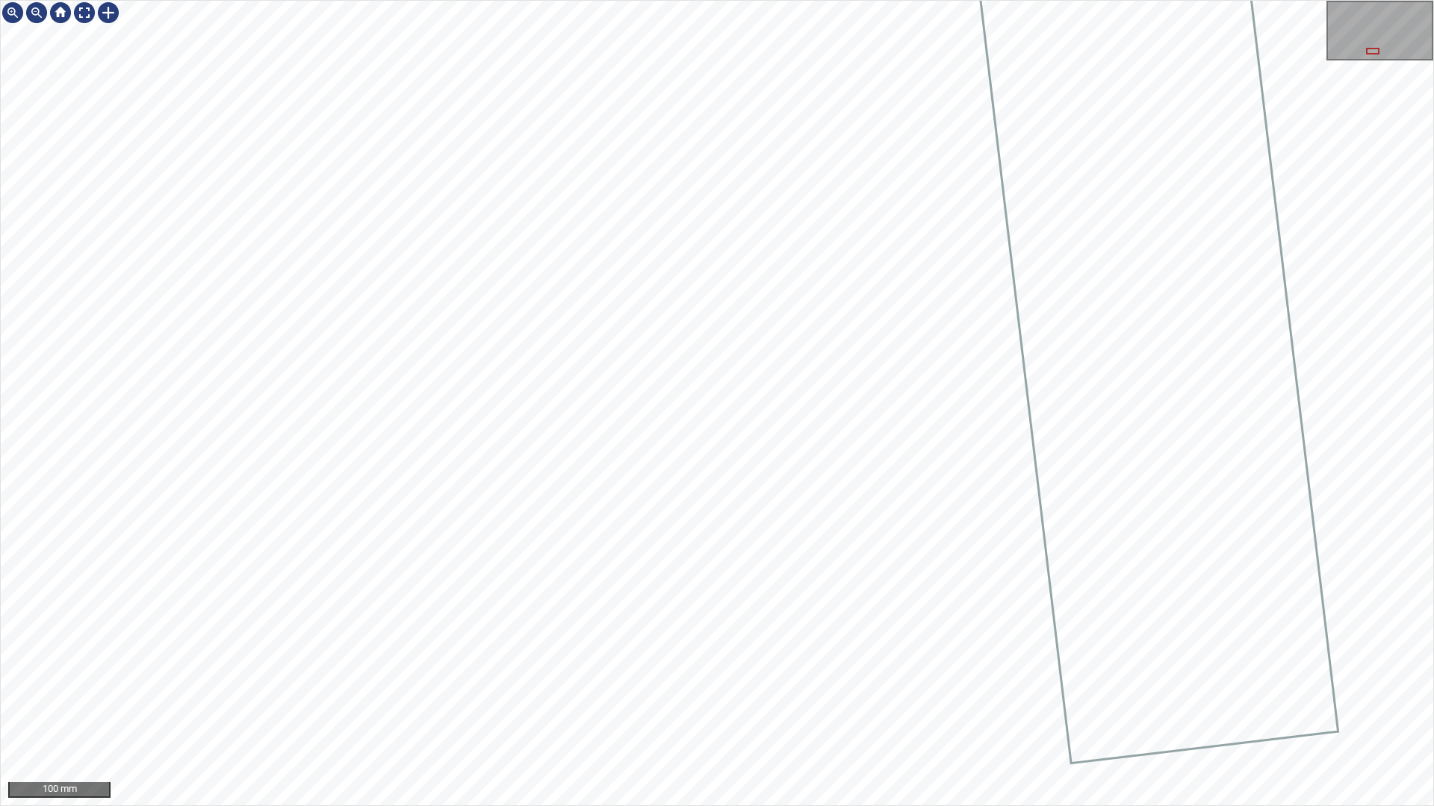
click at [833, 0] on div "100 mm" at bounding box center [717, 403] width 1434 height 806
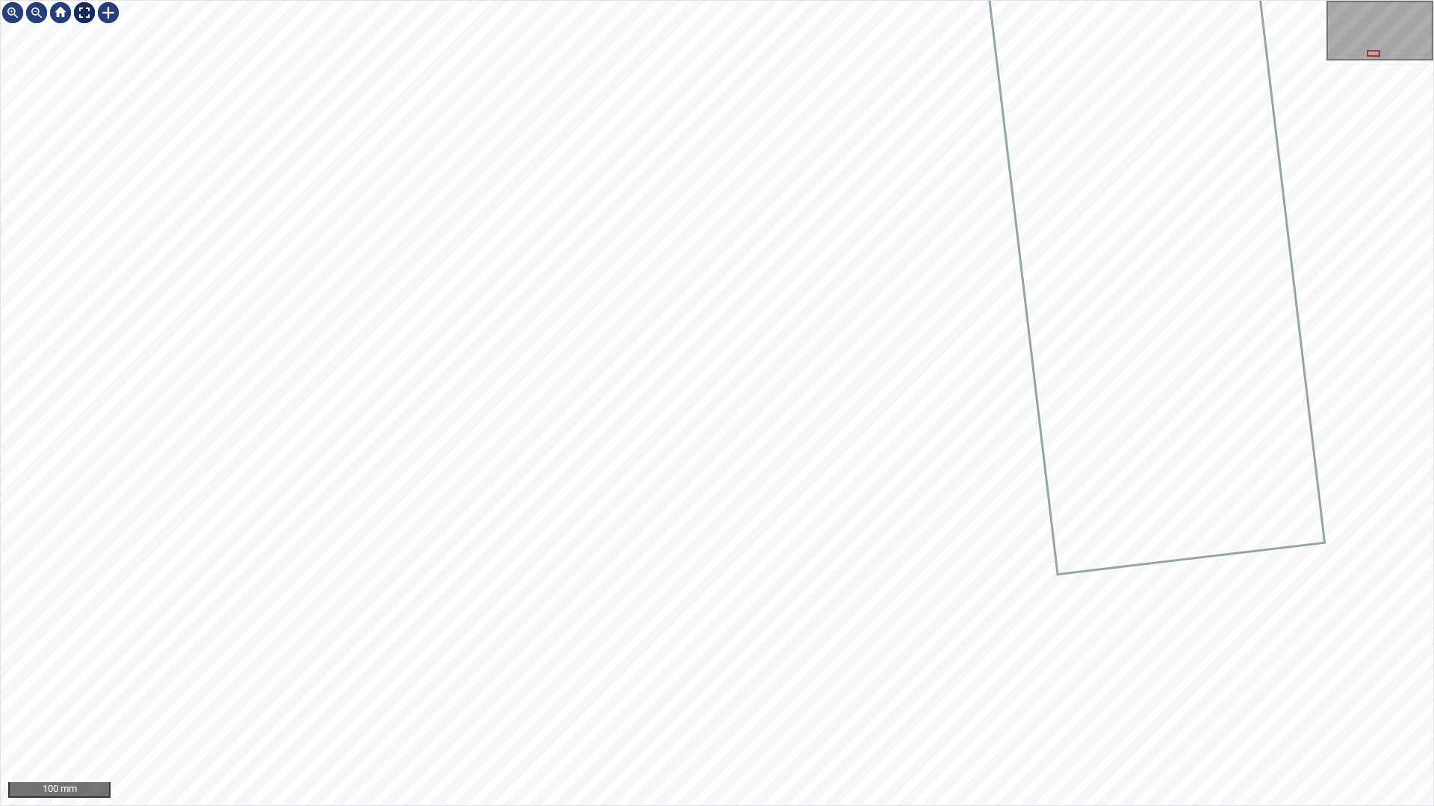
click at [84, 16] on div at bounding box center [84, 13] width 24 height 24
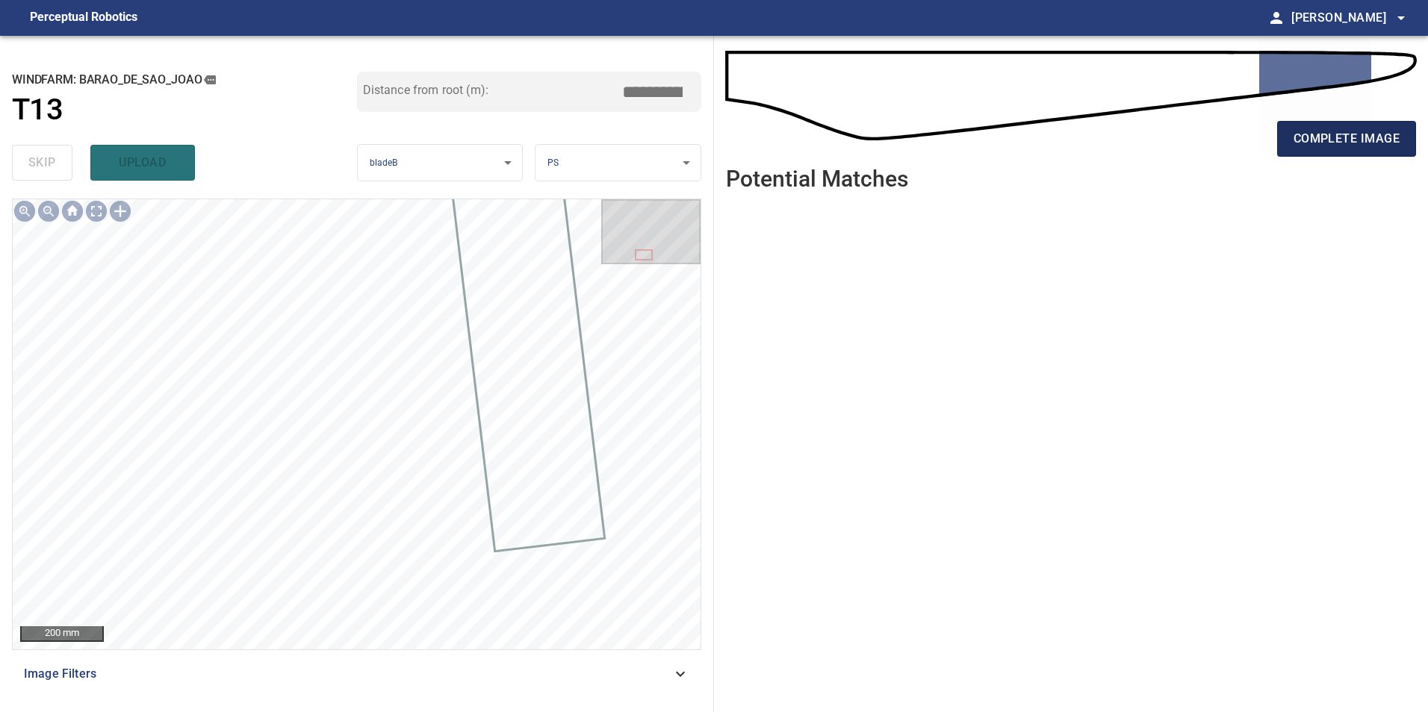
click at [1334, 146] on span "complete image" at bounding box center [1346, 138] width 106 height 21
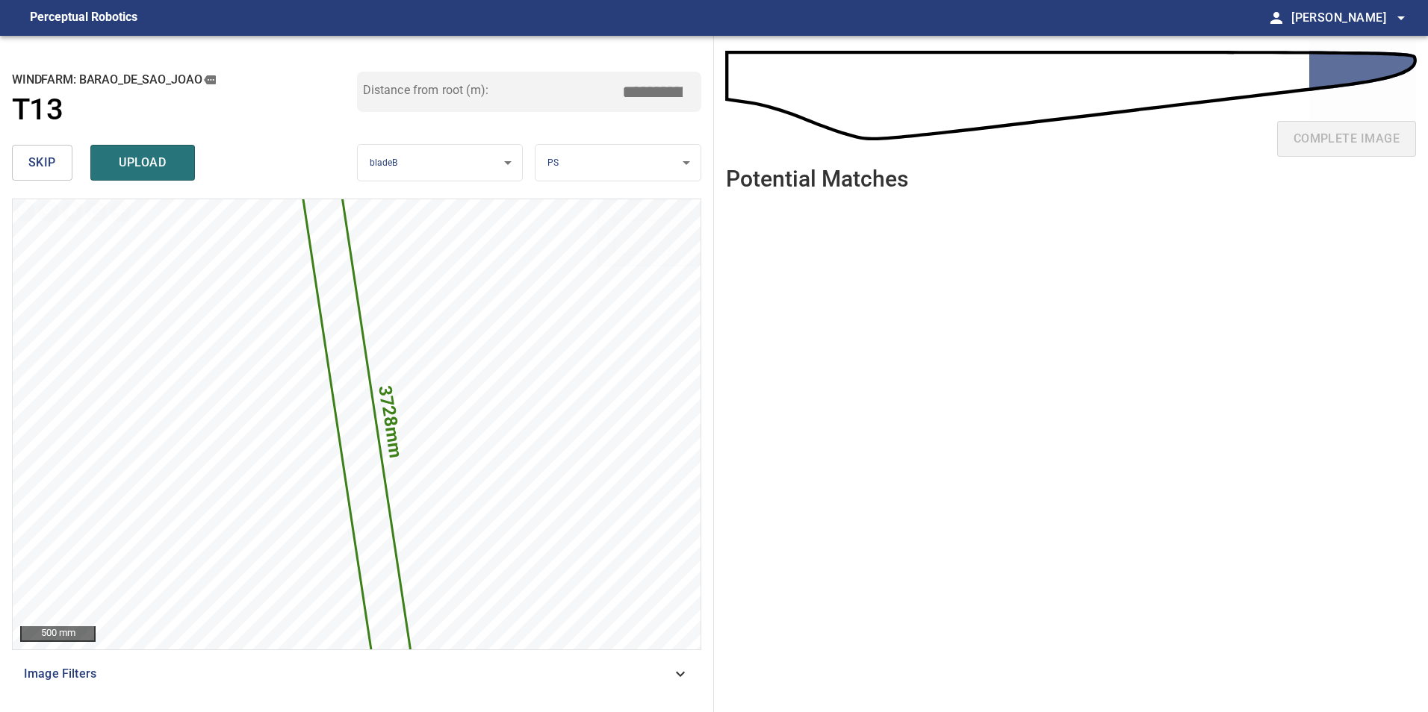
click at [22, 155] on button "skip" at bounding box center [42, 163] width 60 height 36
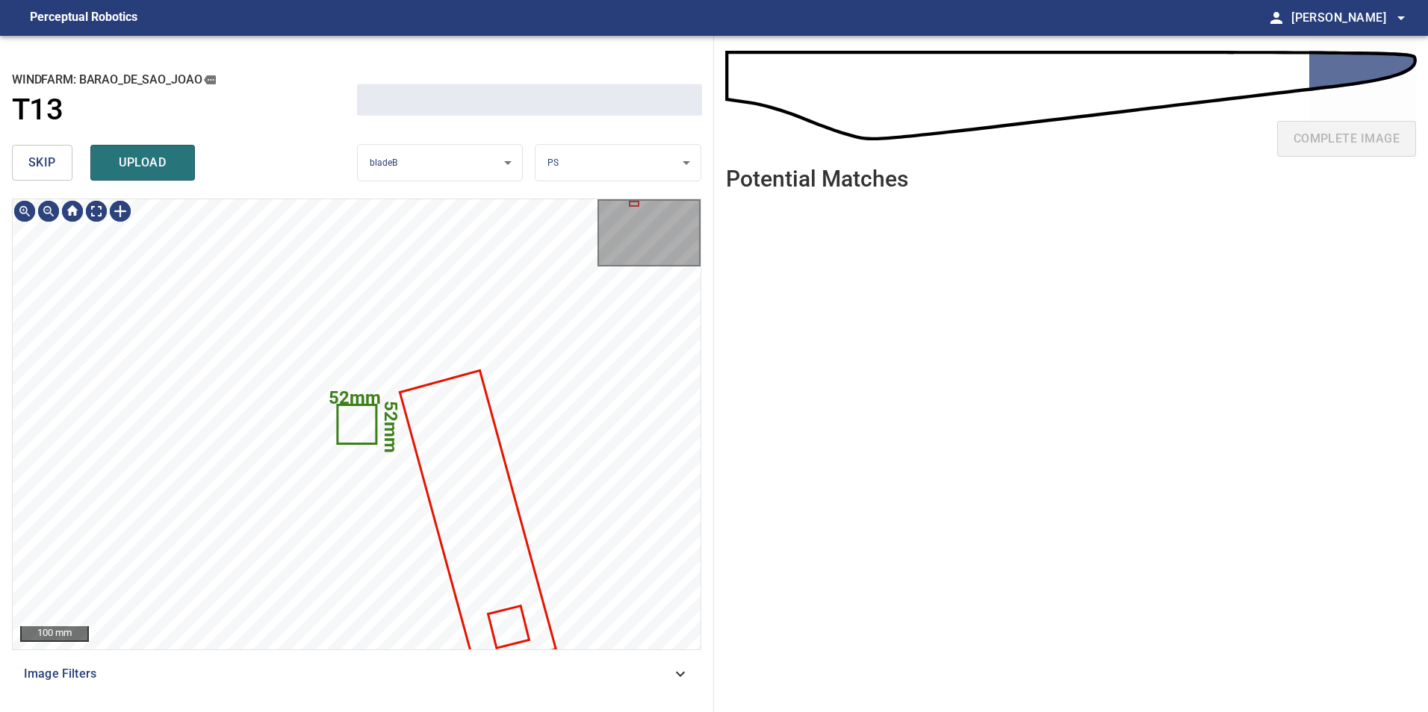
click at [22, 155] on button "skip" at bounding box center [42, 163] width 60 height 36
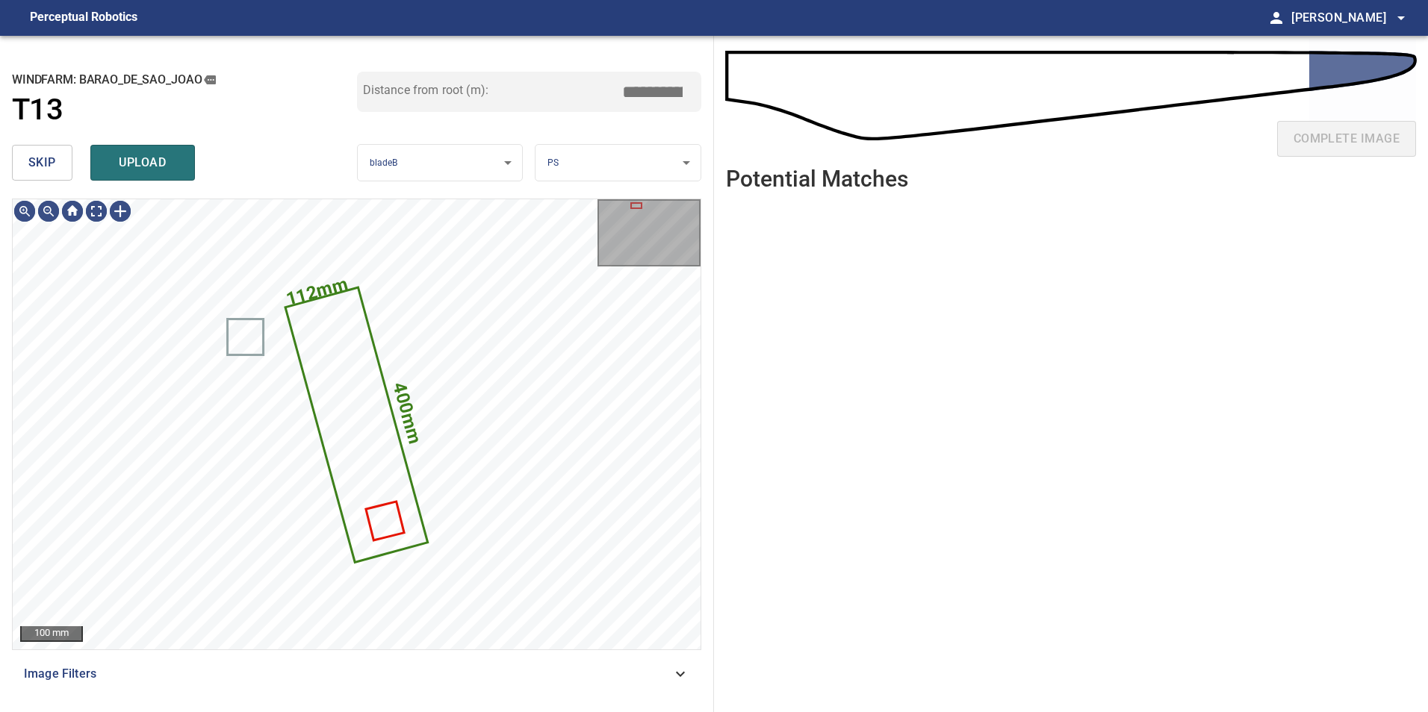
type input "*****"
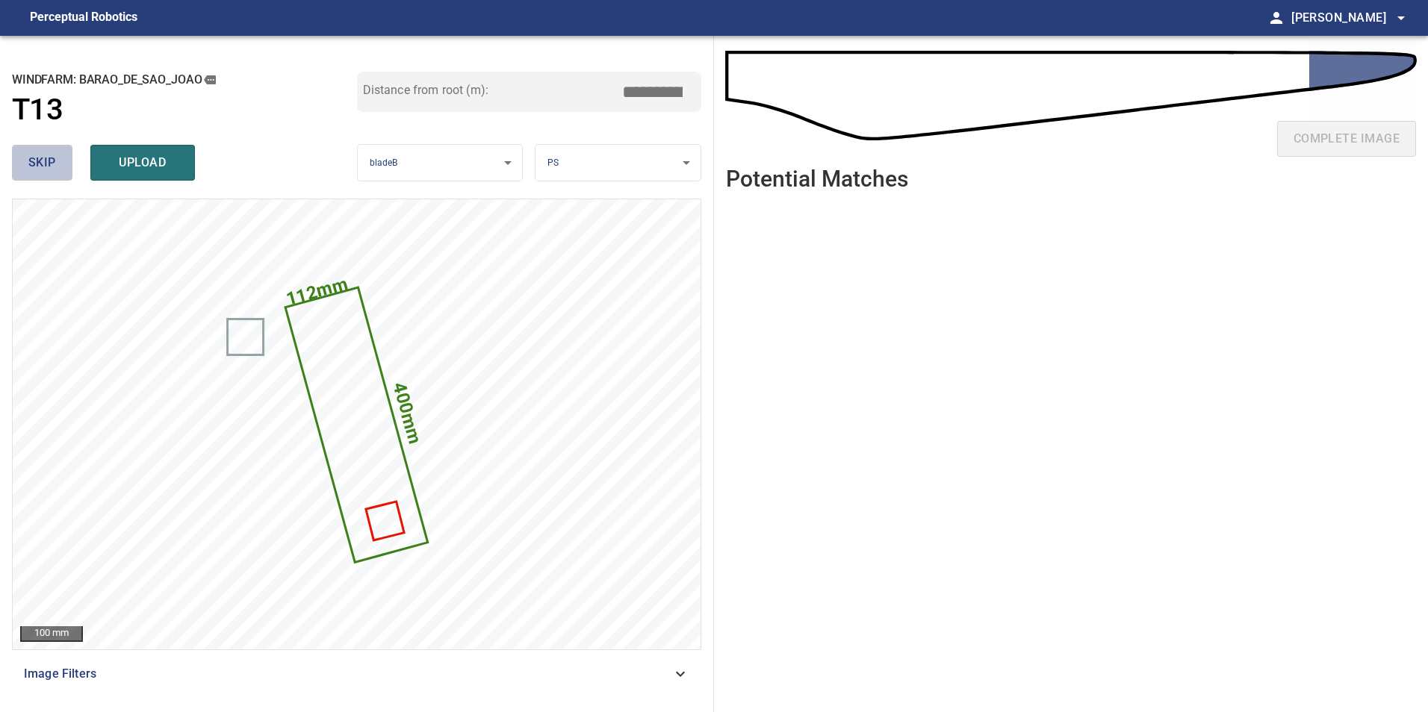
click at [22, 155] on button "skip" at bounding box center [42, 163] width 60 height 36
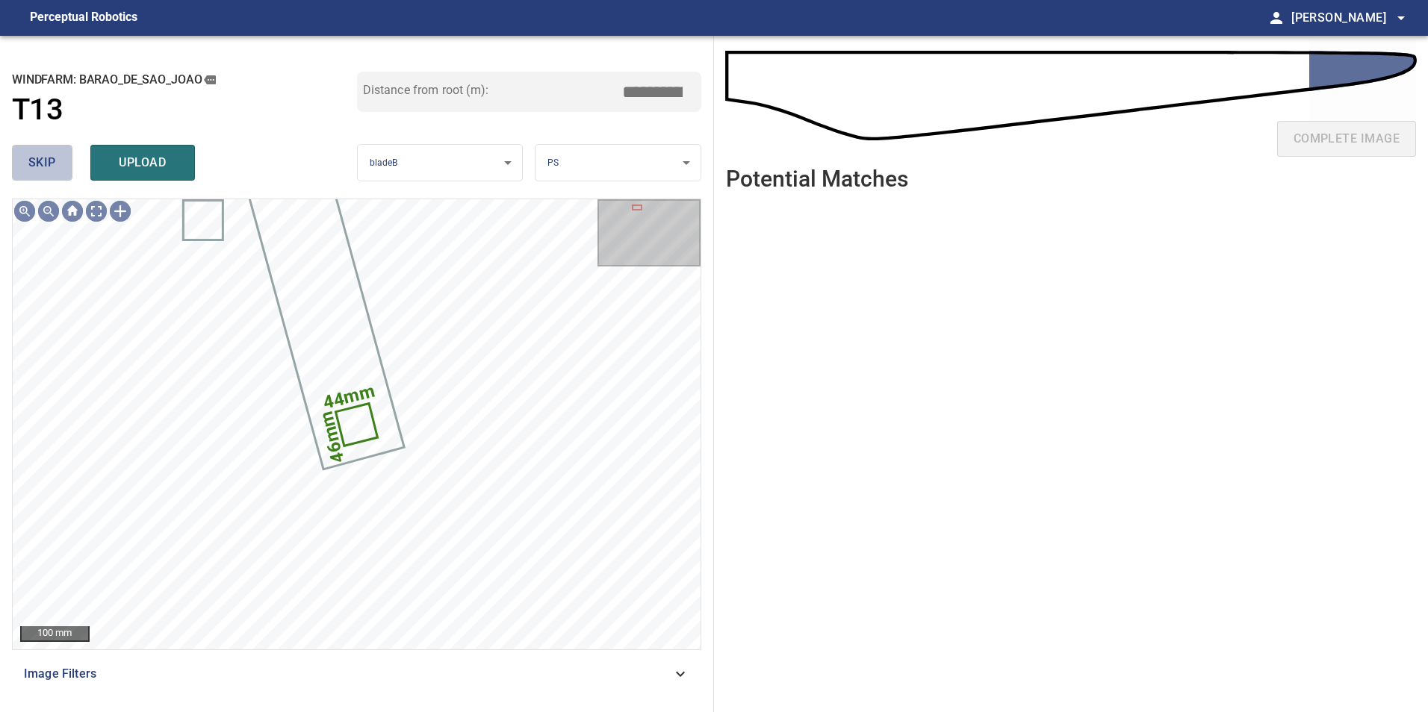
click at [22, 155] on button "skip" at bounding box center [42, 163] width 60 height 36
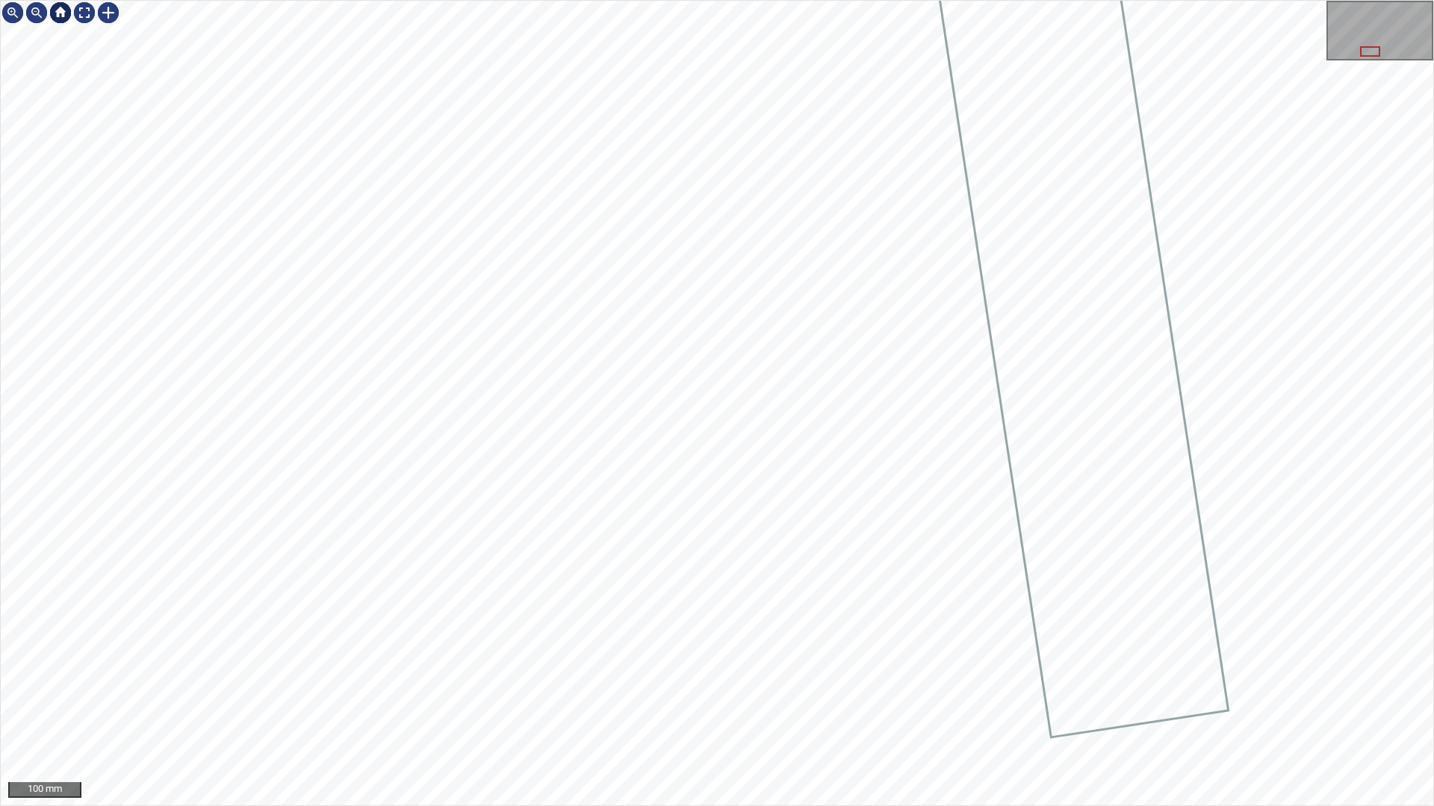
click at [72, 13] on div at bounding box center [61, 13] width 24 height 24
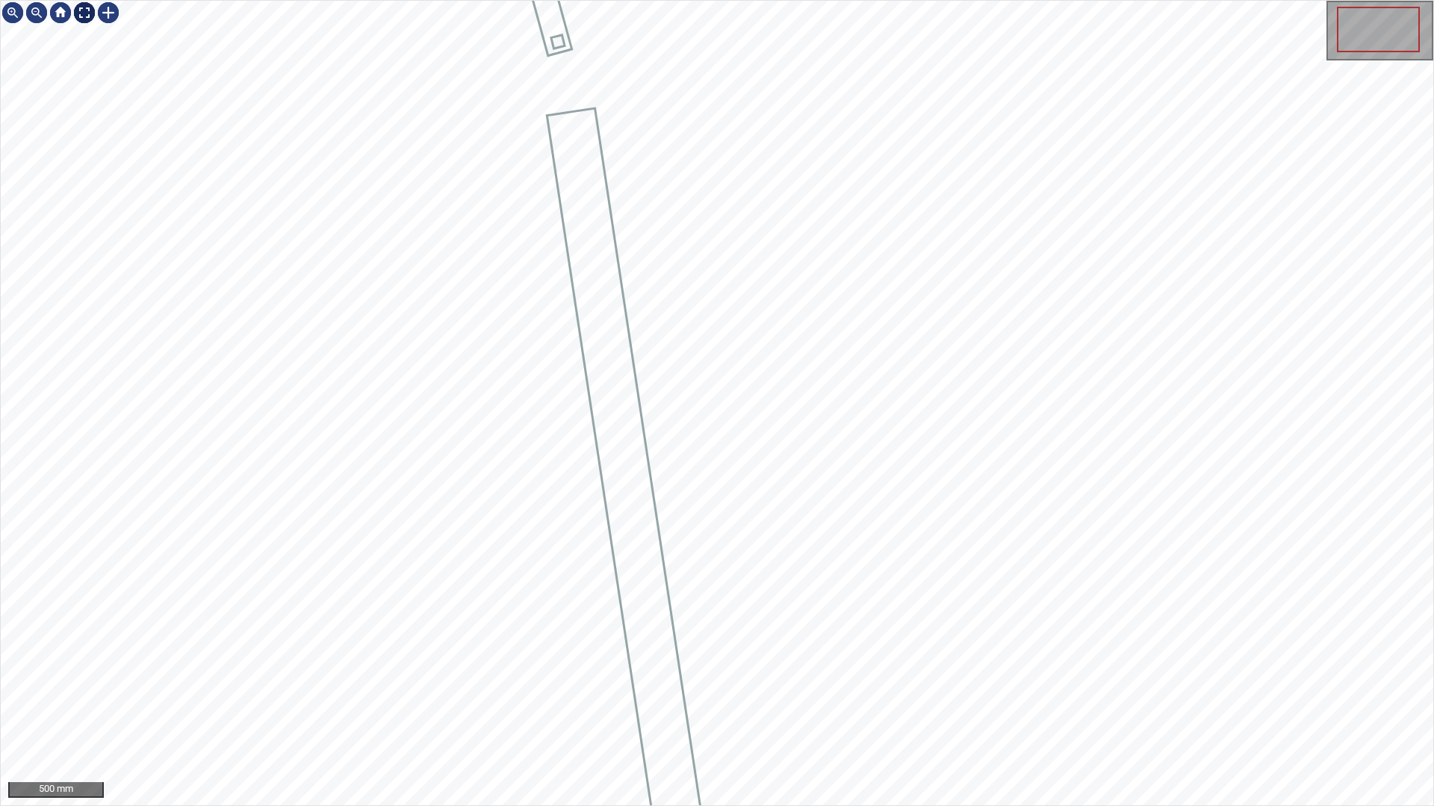
click at [75, 4] on div at bounding box center [84, 13] width 24 height 24
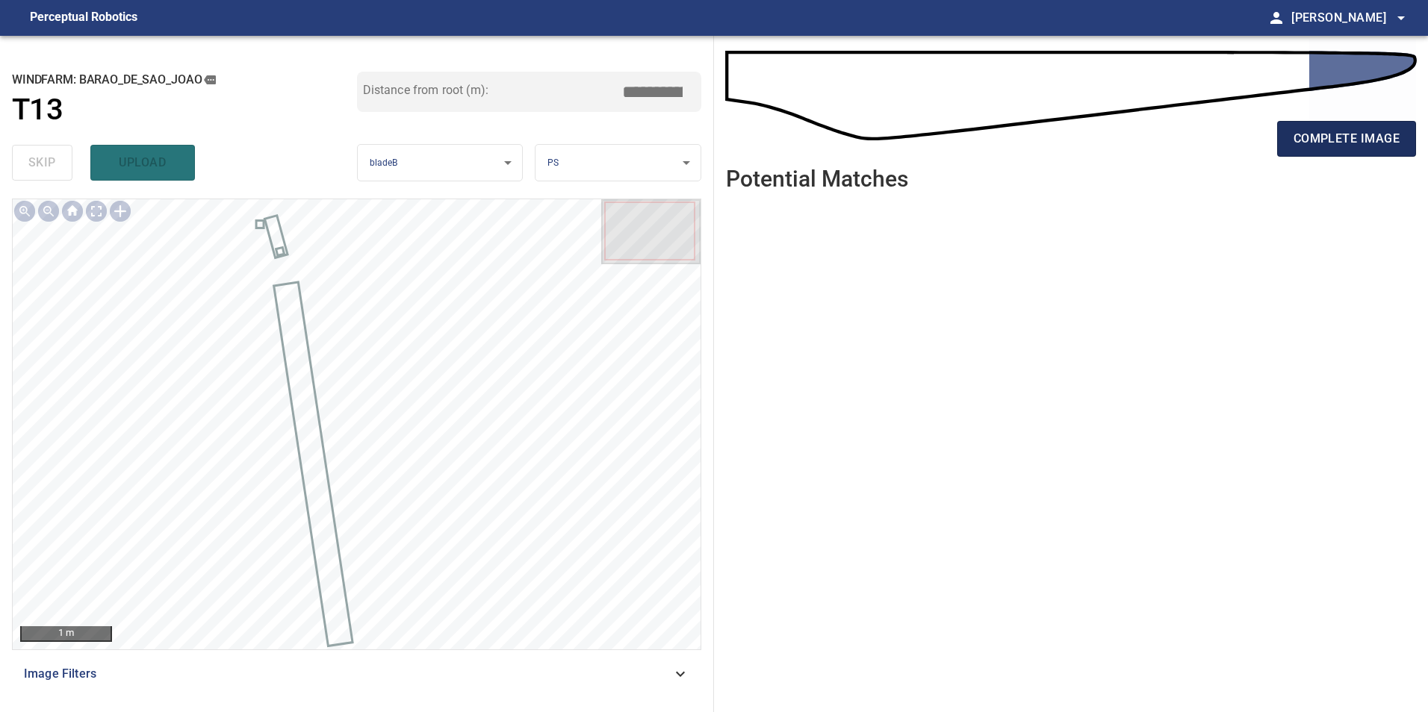
click at [1360, 144] on span "complete image" at bounding box center [1346, 138] width 106 height 21
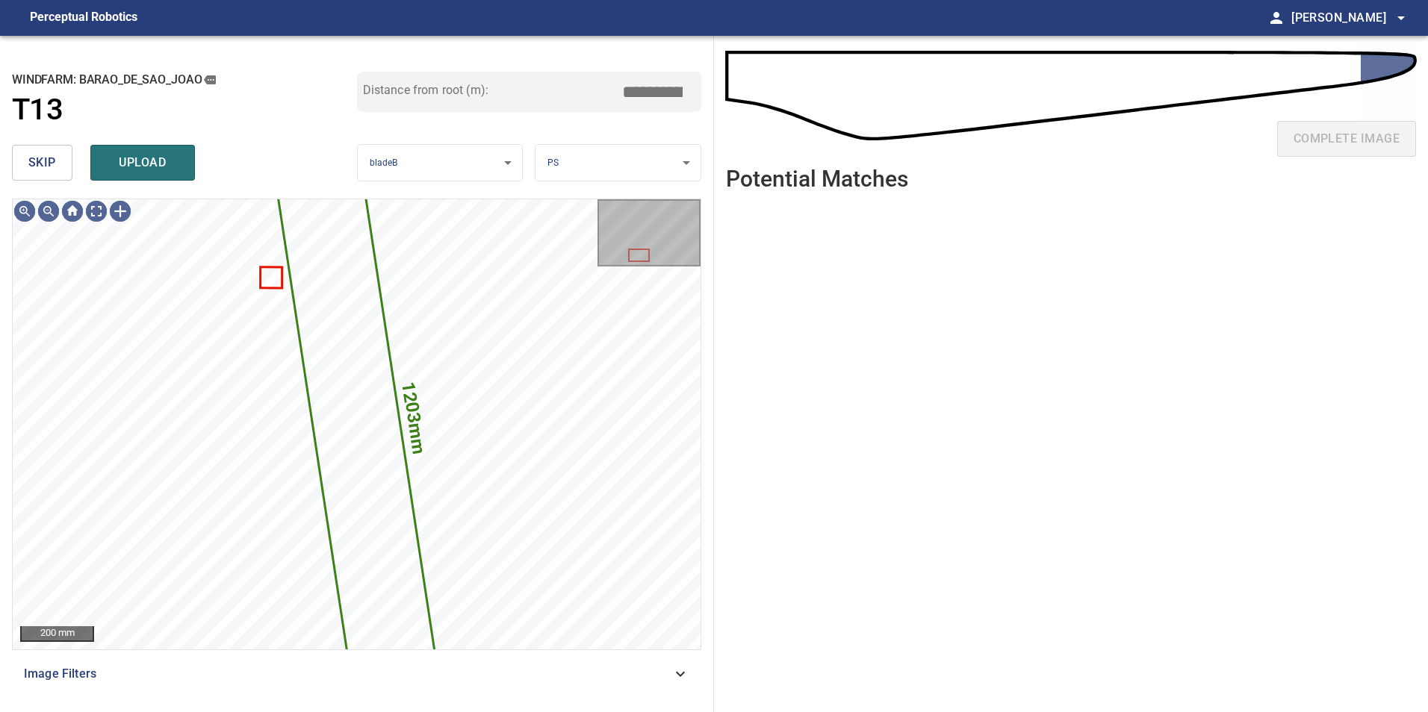
click at [46, 164] on span "skip" at bounding box center [42, 162] width 28 height 21
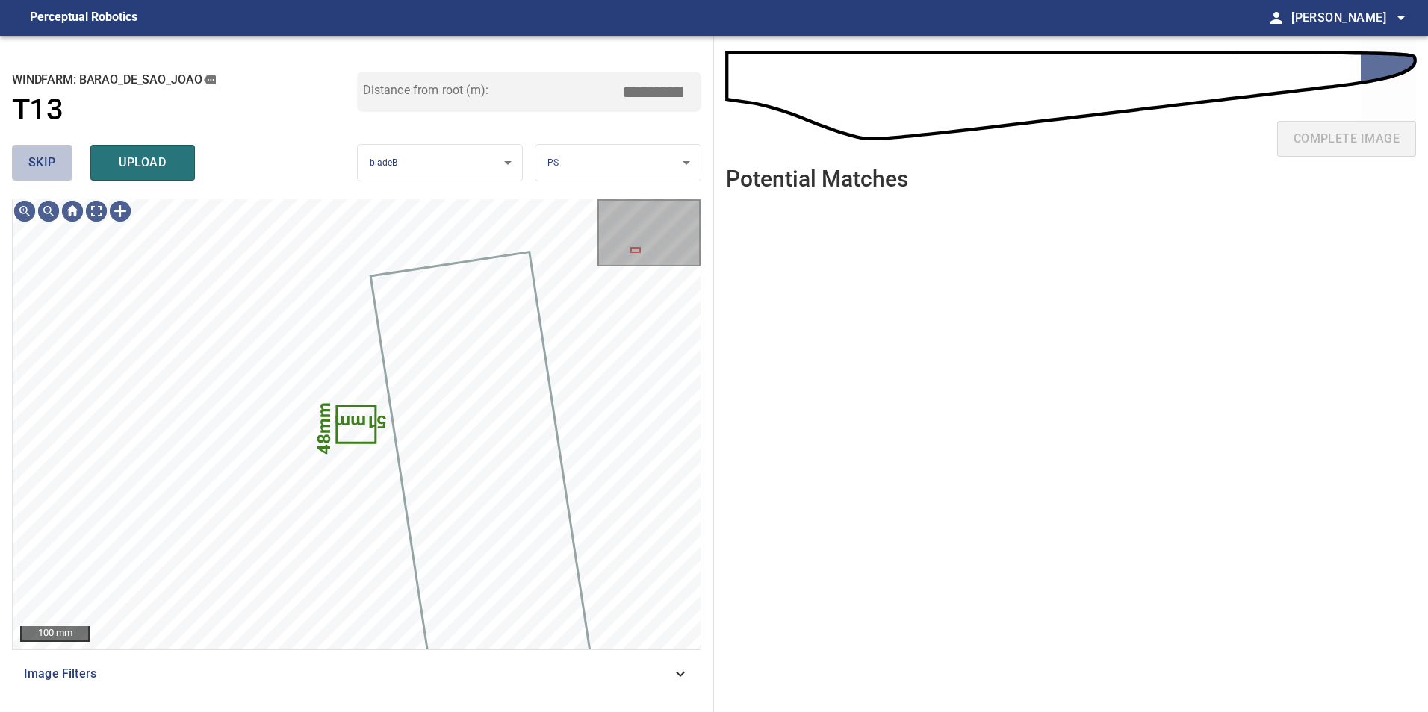
click at [46, 164] on span "skip" at bounding box center [42, 162] width 28 height 21
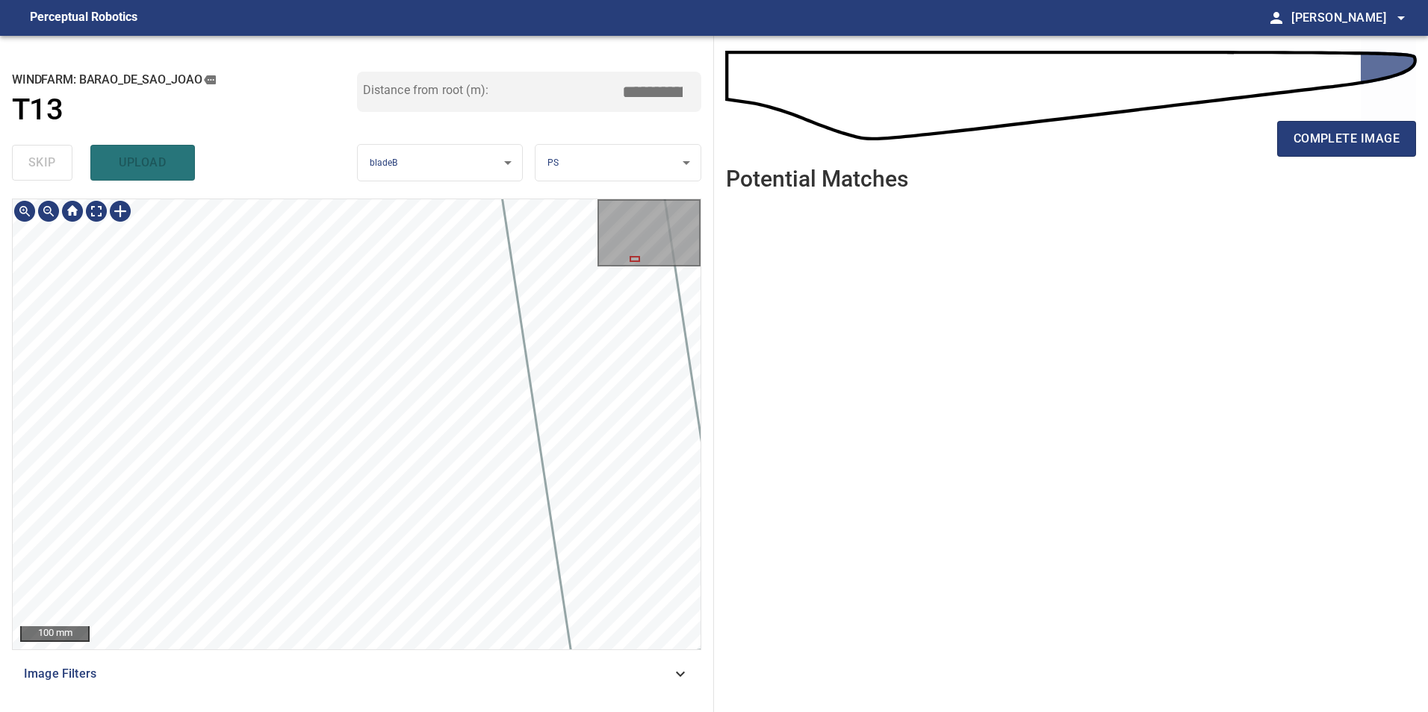
click at [342, 159] on div "**********" at bounding box center [357, 374] width 714 height 677
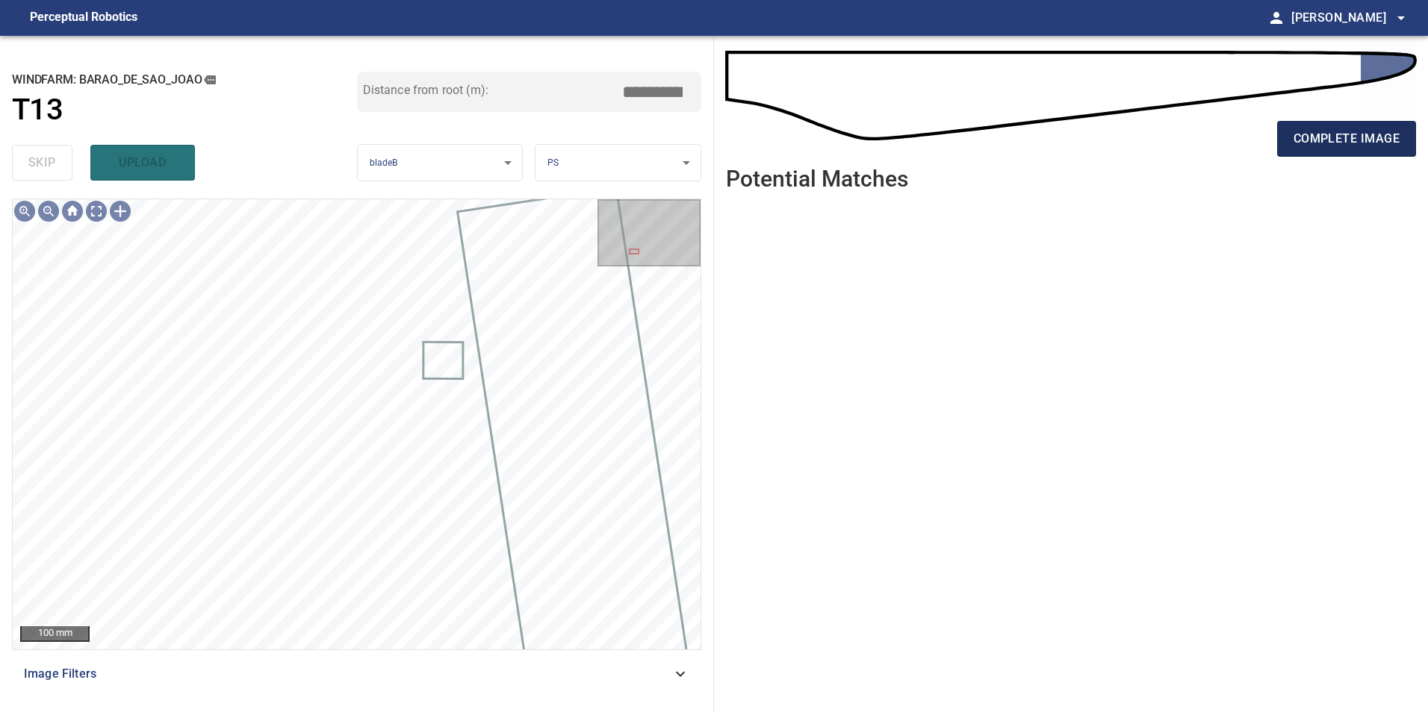
click at [1330, 131] on span "complete image" at bounding box center [1346, 138] width 106 height 21
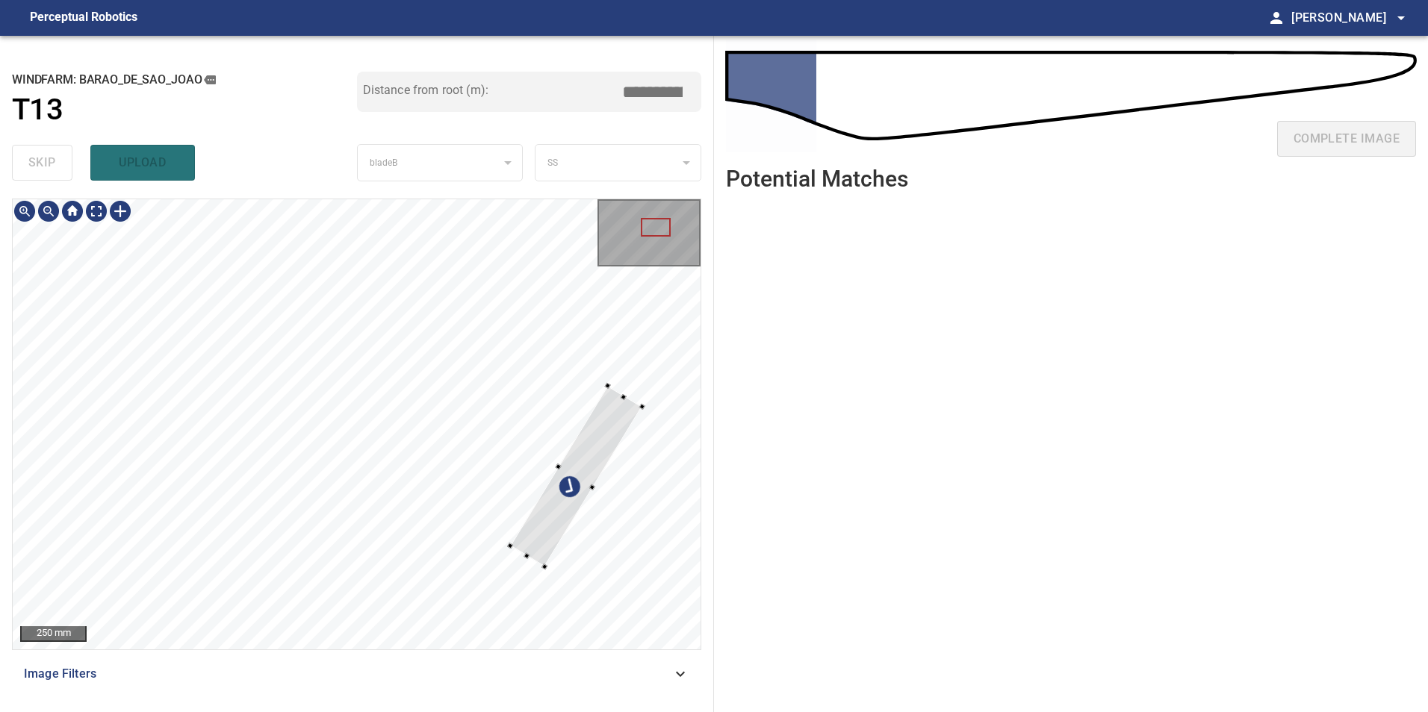
click at [591, 538] on div at bounding box center [357, 424] width 688 height 450
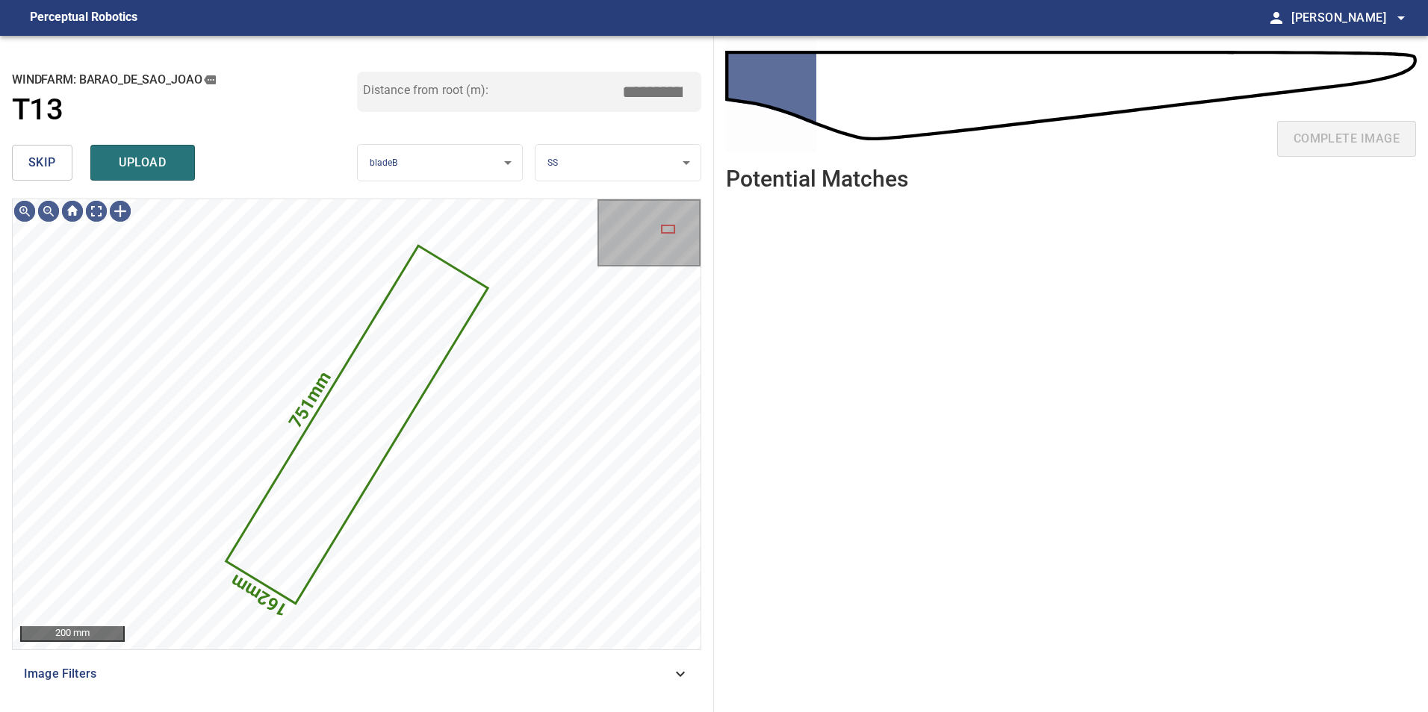
click at [57, 178] on button "skip" at bounding box center [42, 163] width 60 height 36
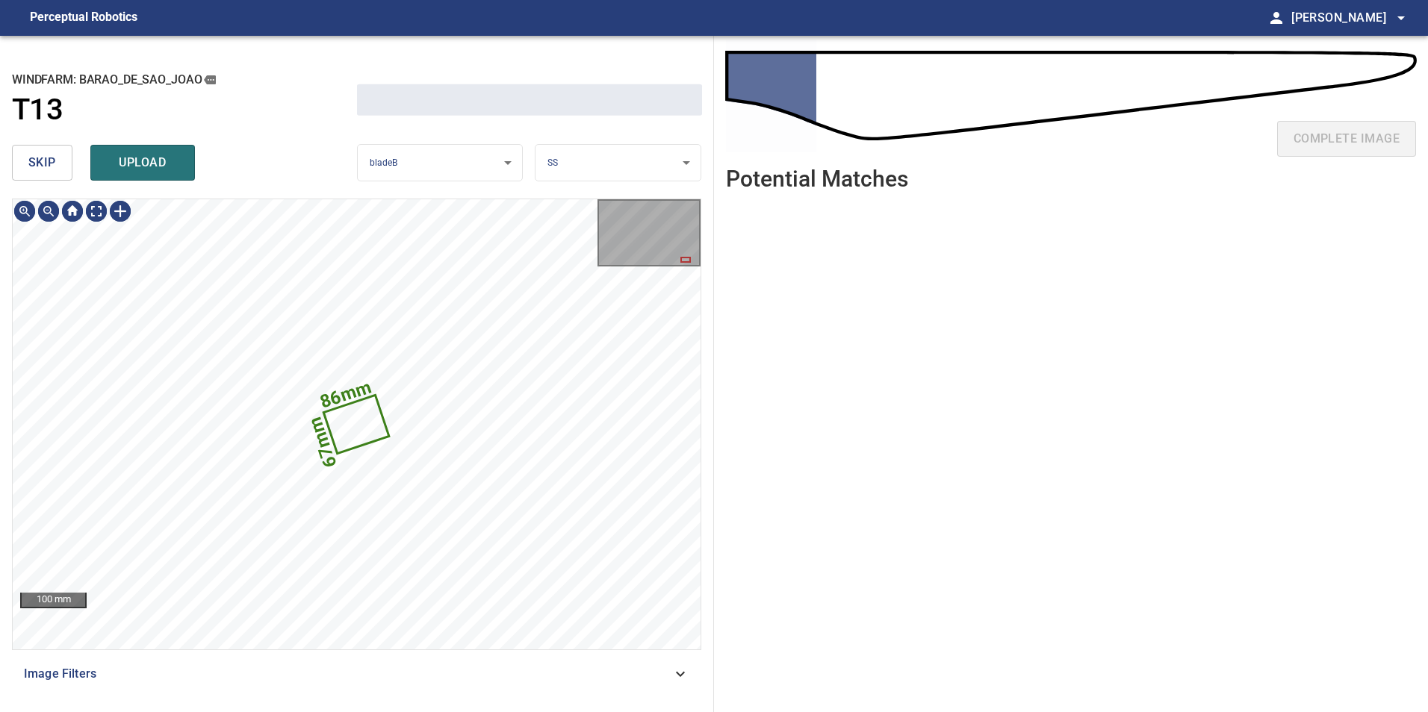
click at [57, 178] on button "skip" at bounding box center [42, 163] width 60 height 36
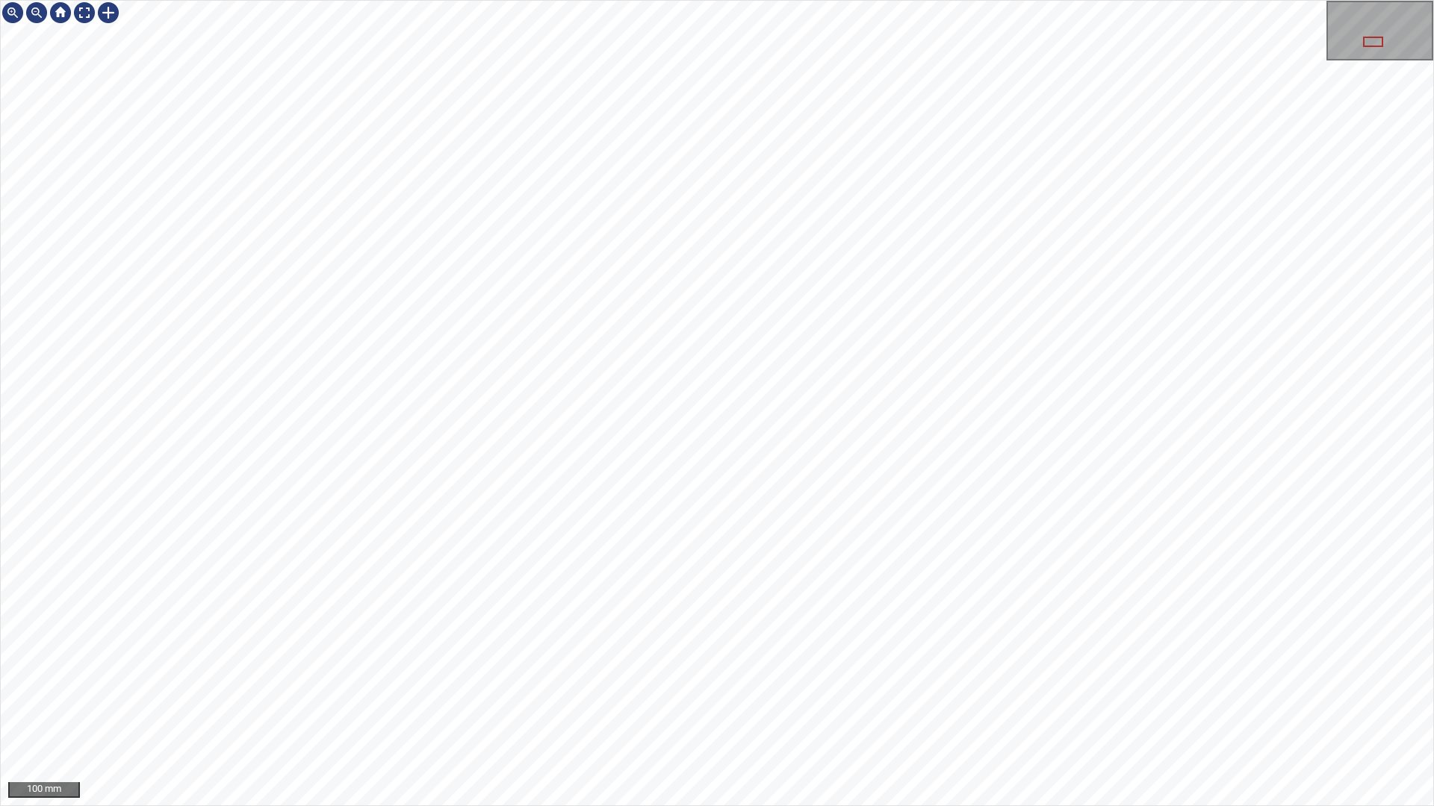
click at [571, 43] on div "100 mm" at bounding box center [717, 403] width 1434 height 806
click at [1018, 806] on div "100 mm" at bounding box center [717, 403] width 1434 height 806
click at [1001, 806] on div "100 mm" at bounding box center [717, 403] width 1434 height 806
click at [913, 806] on div "100 mm" at bounding box center [717, 403] width 1434 height 806
click at [853, 806] on div "100 mm" at bounding box center [717, 403] width 1434 height 806
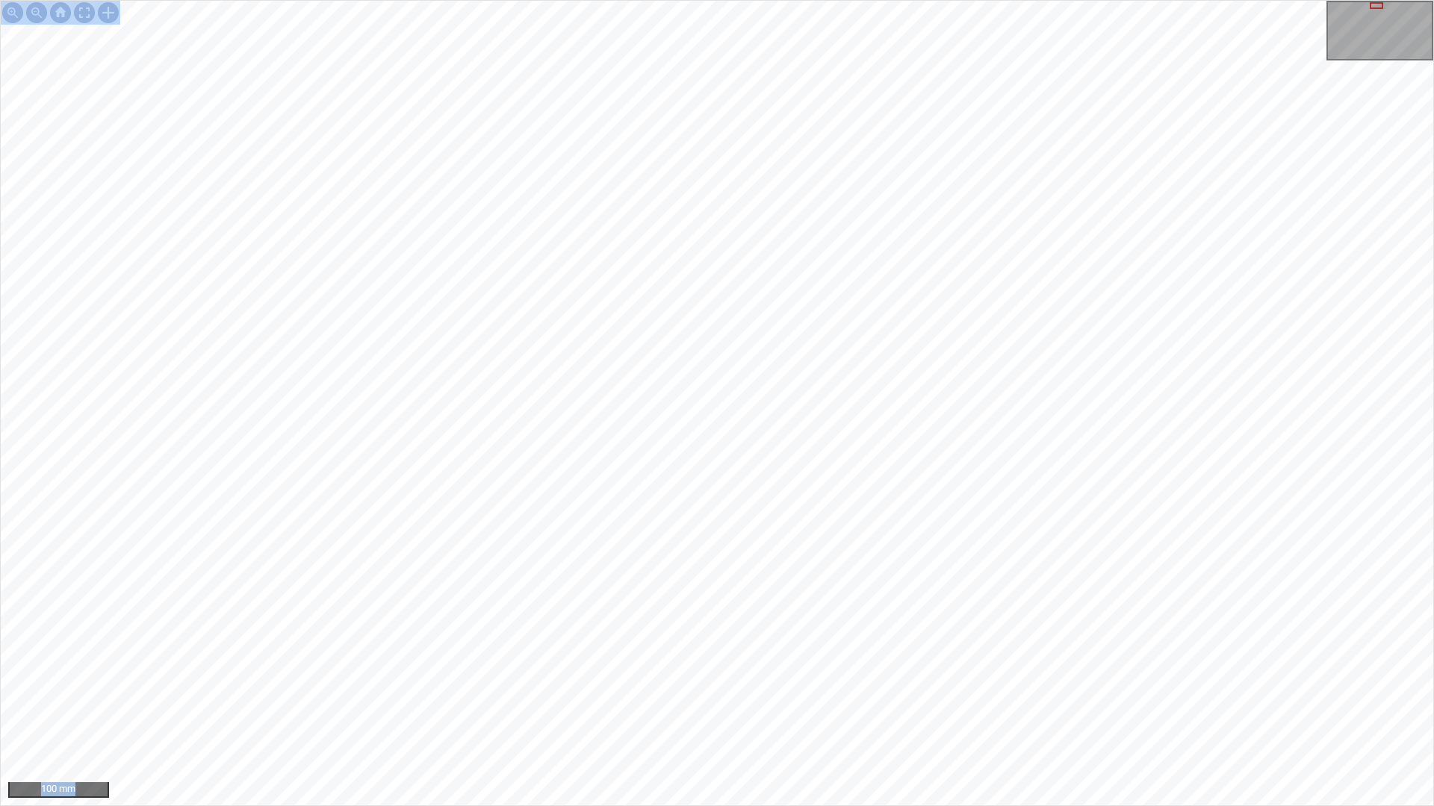
click at [1057, 535] on div "100 mm" at bounding box center [717, 403] width 1434 height 806
click at [86, 22] on div at bounding box center [84, 13] width 24 height 24
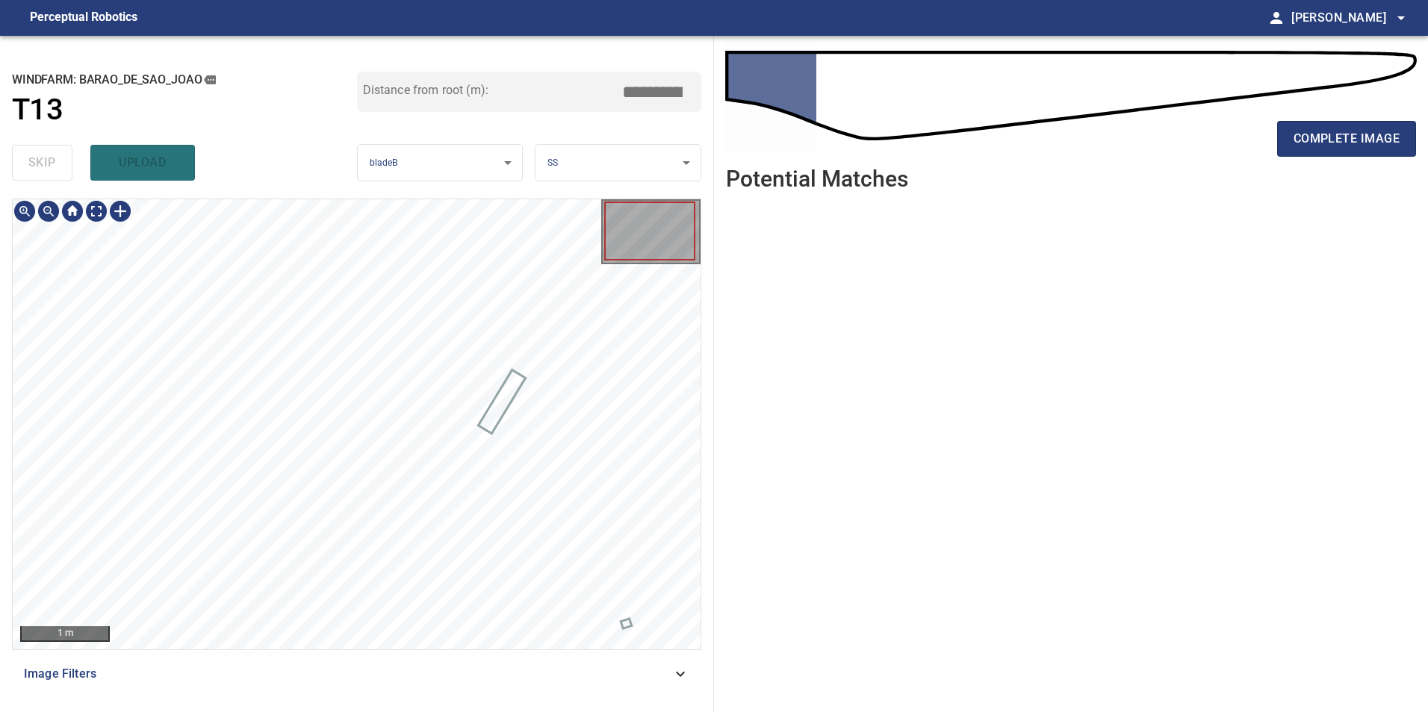
click at [643, 682] on span "Image Filters" at bounding box center [347, 674] width 647 height 18
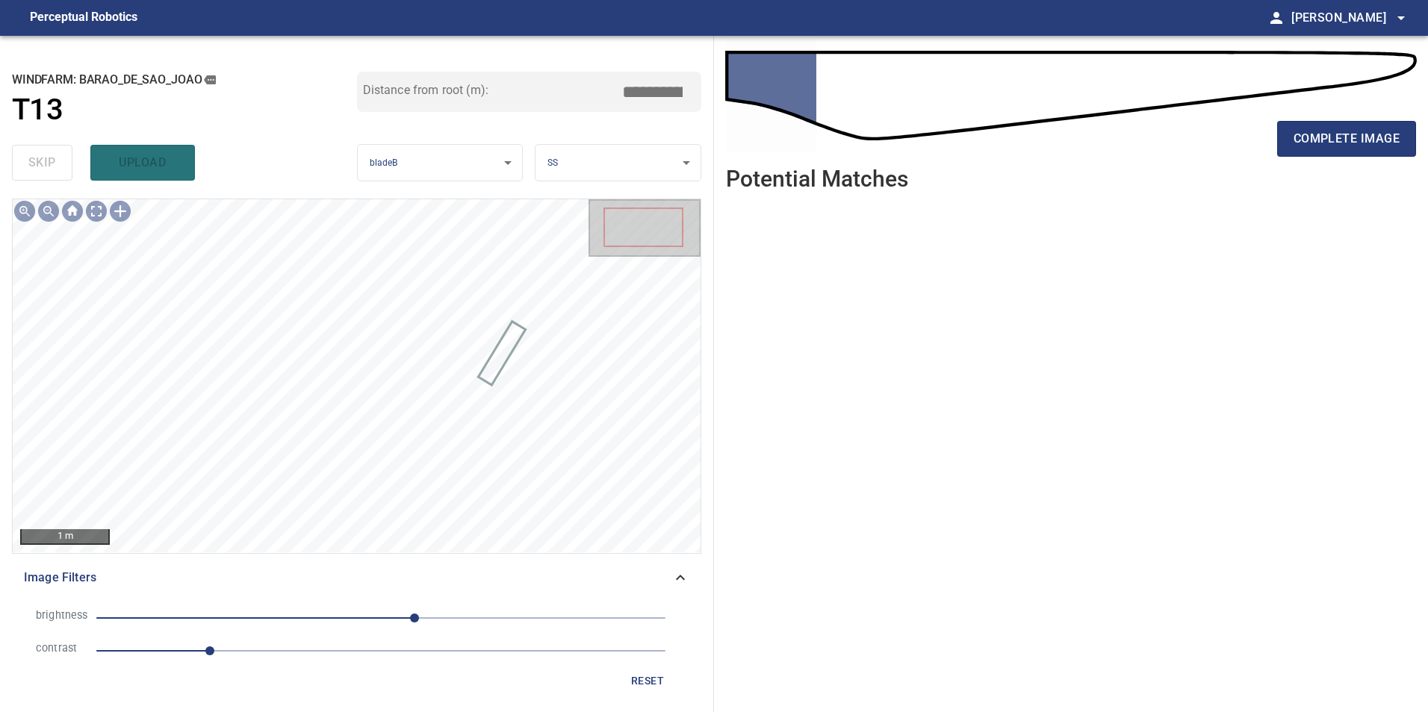
click at [323, 658] on span "1" at bounding box center [380, 651] width 569 height 21
drag, startPoint x: 271, startPoint y: 616, endPoint x: 243, endPoint y: 620, distance: 28.6
click at [266, 618] on span "30" at bounding box center [380, 618] width 569 height 21
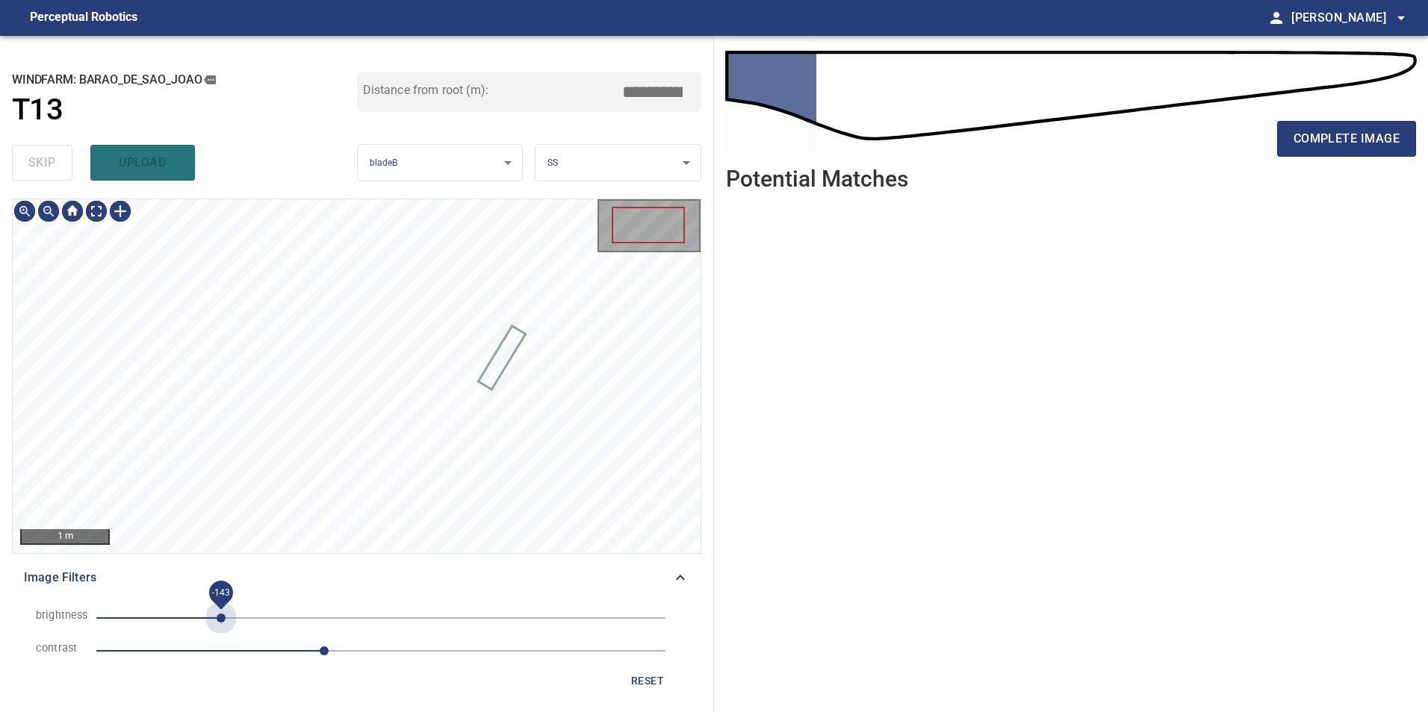
click at [221, 619] on span "-143" at bounding box center [380, 618] width 569 height 21
click at [274, 625] on span "-143" at bounding box center [380, 618] width 569 height 21
click at [231, 631] on div "brightness -96 contrast 2 reset" at bounding box center [356, 648] width 689 height 105
click at [249, 615] on span "-118" at bounding box center [380, 618] width 569 height 21
click at [209, 186] on div "**********" at bounding box center [357, 374] width 714 height 677
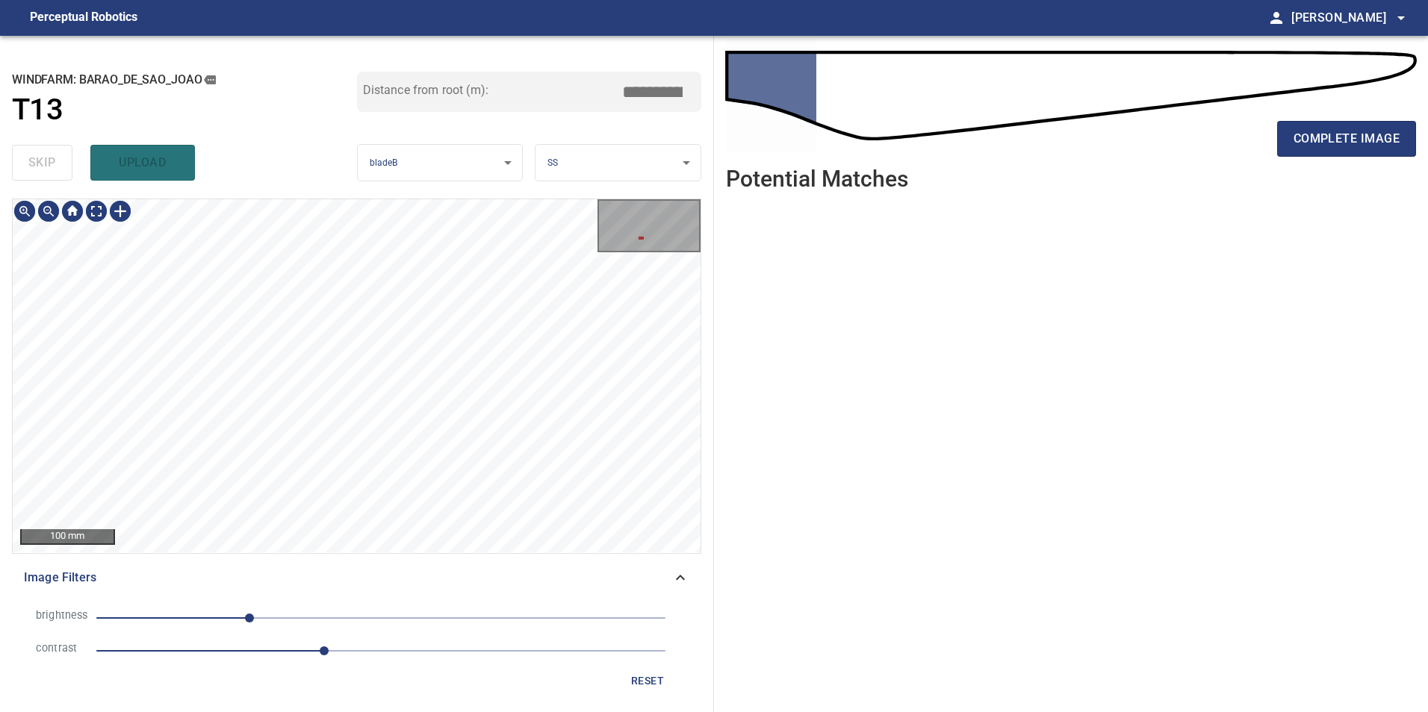
click at [399, 561] on div "100 mm Image Filters brightness -118 contrast 2 reset" at bounding box center [356, 450] width 689 height 502
click at [353, 573] on div "100 mm Image Filters brightness -118 contrast 2 reset" at bounding box center [356, 450] width 689 height 502
click at [1387, 133] on span "complete image" at bounding box center [1346, 138] width 106 height 21
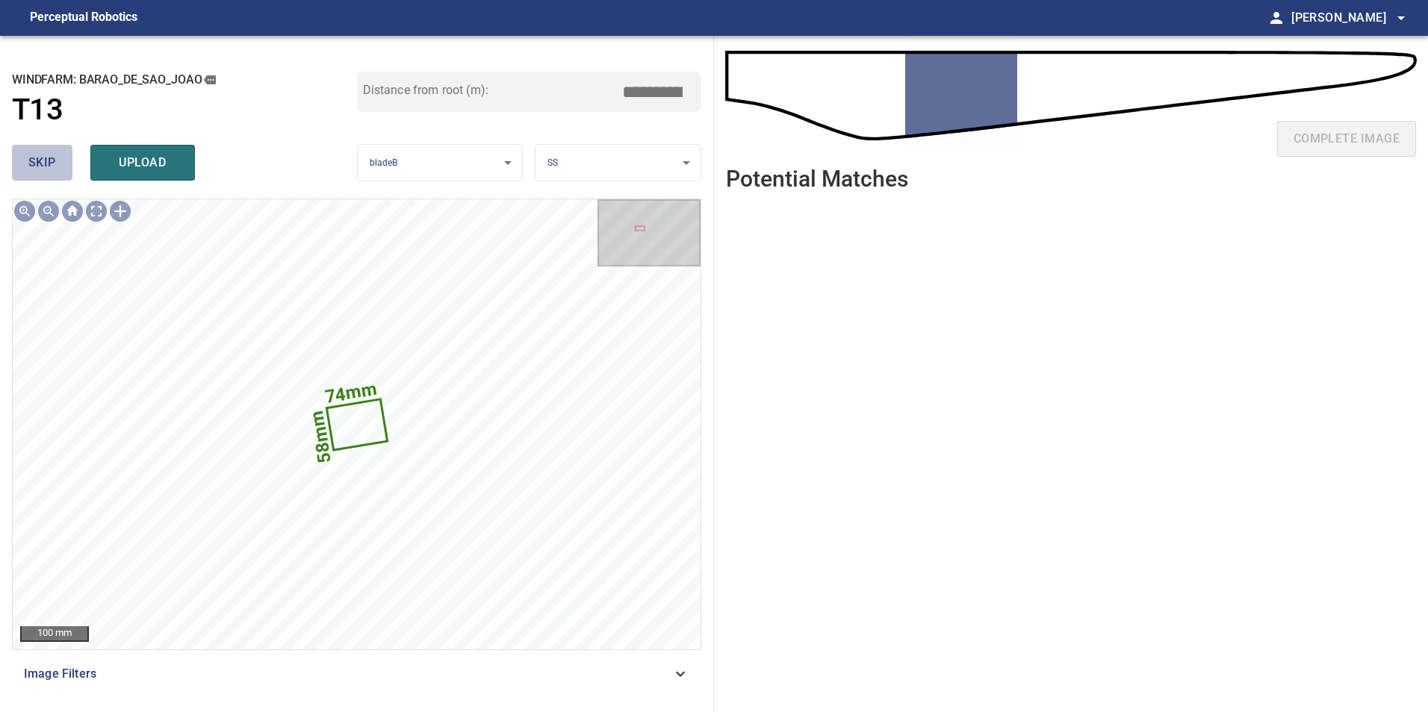
click at [52, 161] on span "skip" at bounding box center [42, 162] width 28 height 21
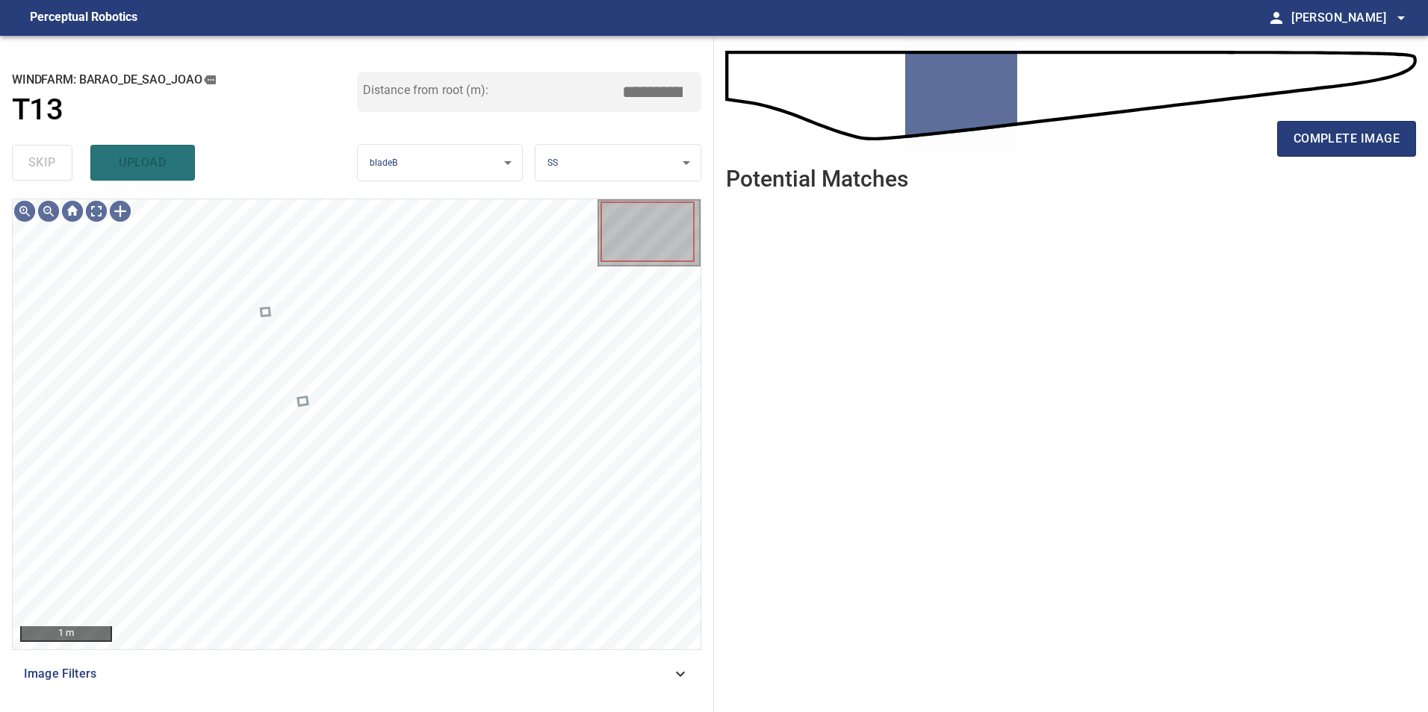
drag, startPoint x: 673, startPoint y: 680, endPoint x: 657, endPoint y: 688, distance: 17.4
click at [672, 680] on icon at bounding box center [680, 674] width 18 height 18
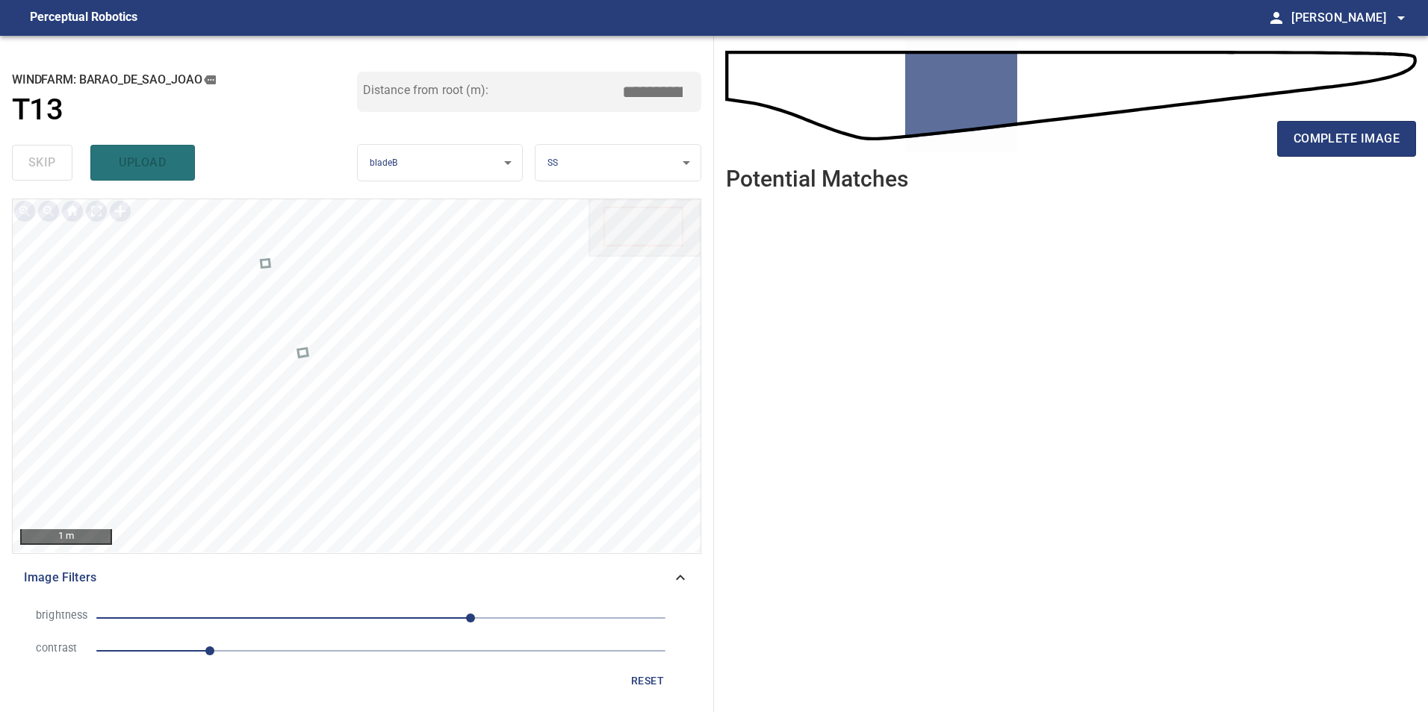
click at [279, 653] on span "1" at bounding box center [380, 651] width 569 height 21
drag, startPoint x: 408, startPoint y: 620, endPoint x: 385, endPoint y: 624, distance: 23.6
click at [407, 621] on span "80" at bounding box center [380, 618] width 569 height 21
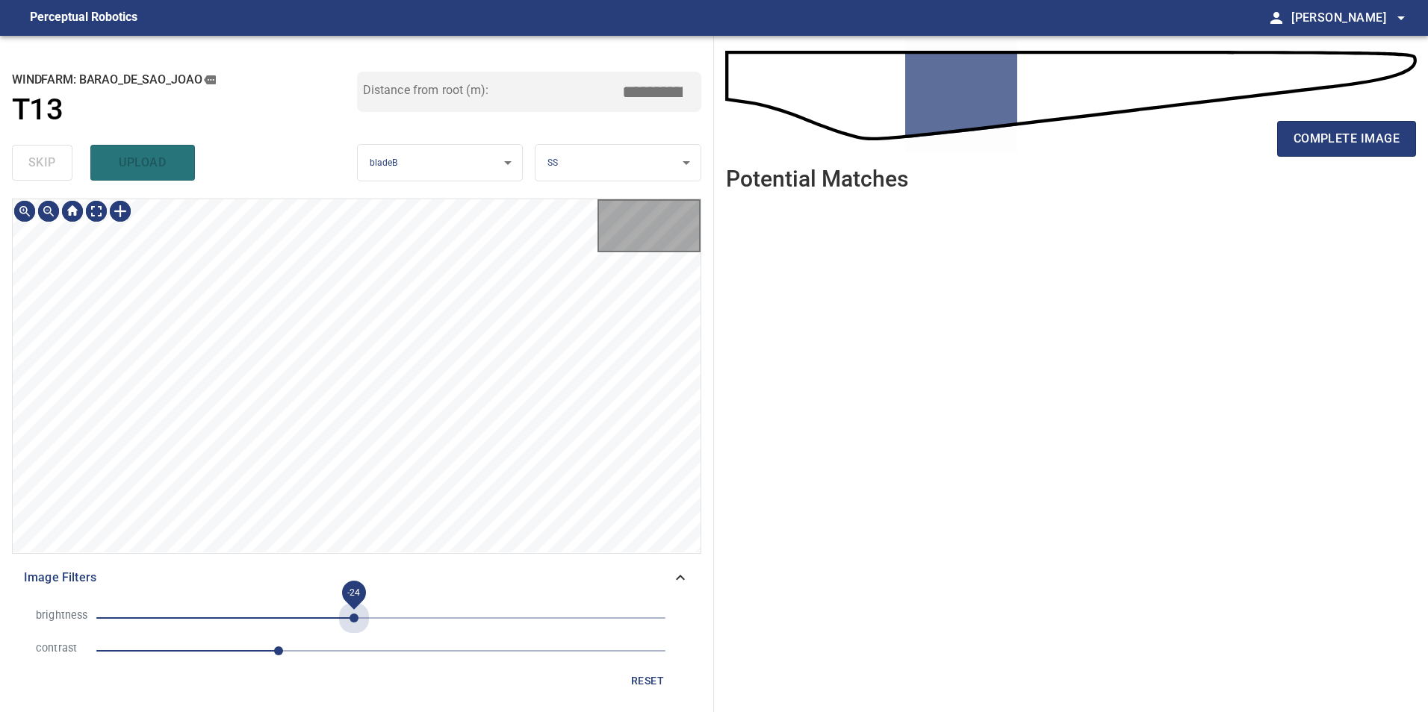
click at [354, 624] on span "-24" at bounding box center [380, 618] width 569 height 21
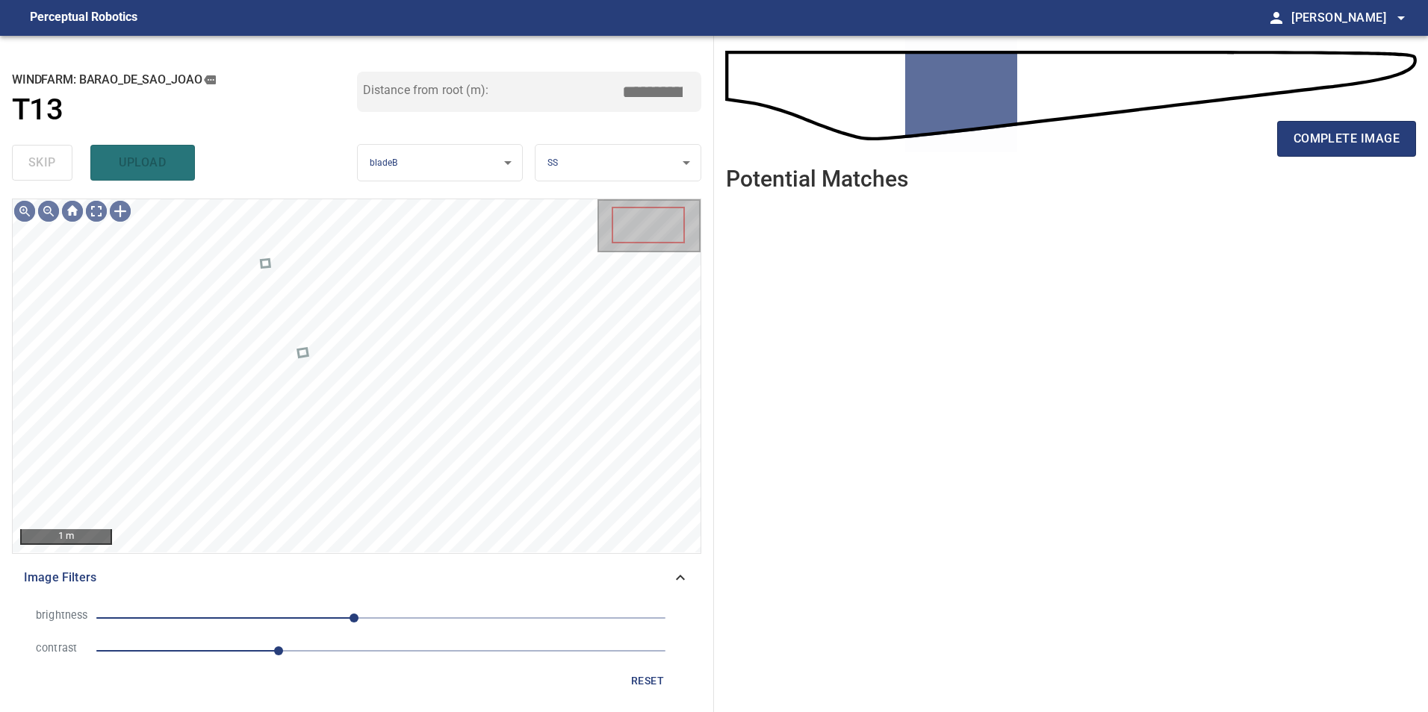
click at [378, 613] on span "-24" at bounding box center [380, 618] width 569 height 21
click at [349, 616] on span "-28" at bounding box center [380, 618] width 569 height 21
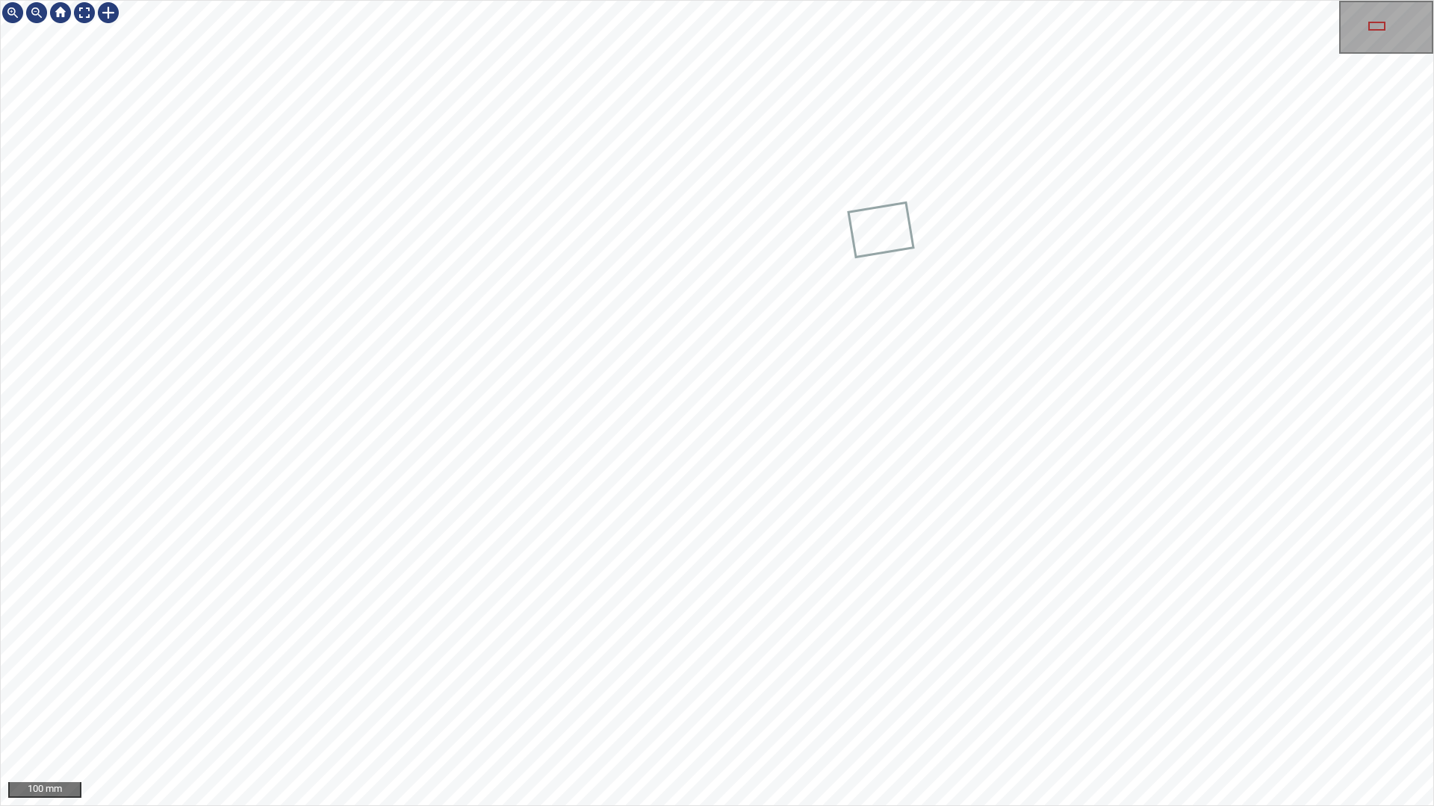
click at [953, 806] on div "100 mm" at bounding box center [717, 403] width 1434 height 806
click at [599, 806] on div "100 mm" at bounding box center [717, 403] width 1434 height 806
click at [797, 806] on div "100 mm" at bounding box center [717, 403] width 1434 height 806
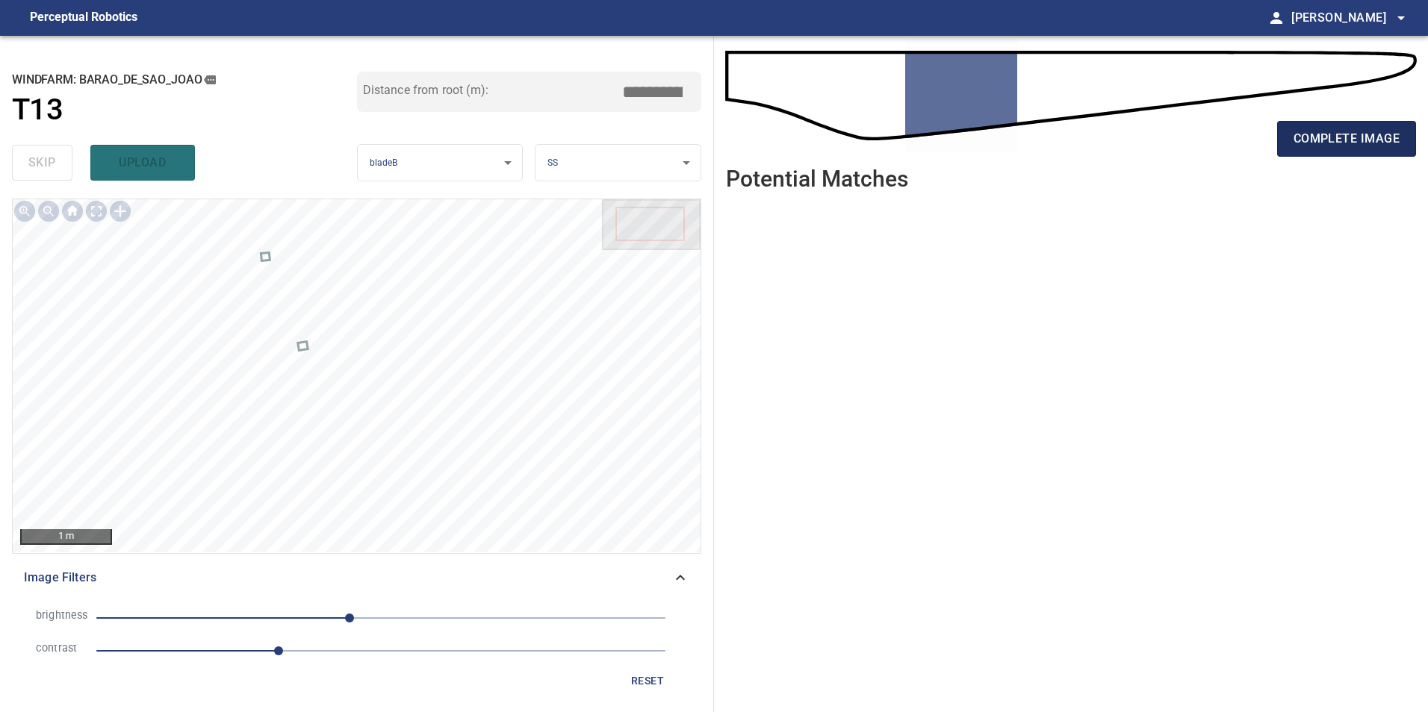
click at [1356, 133] on span "complete image" at bounding box center [1346, 138] width 106 height 21
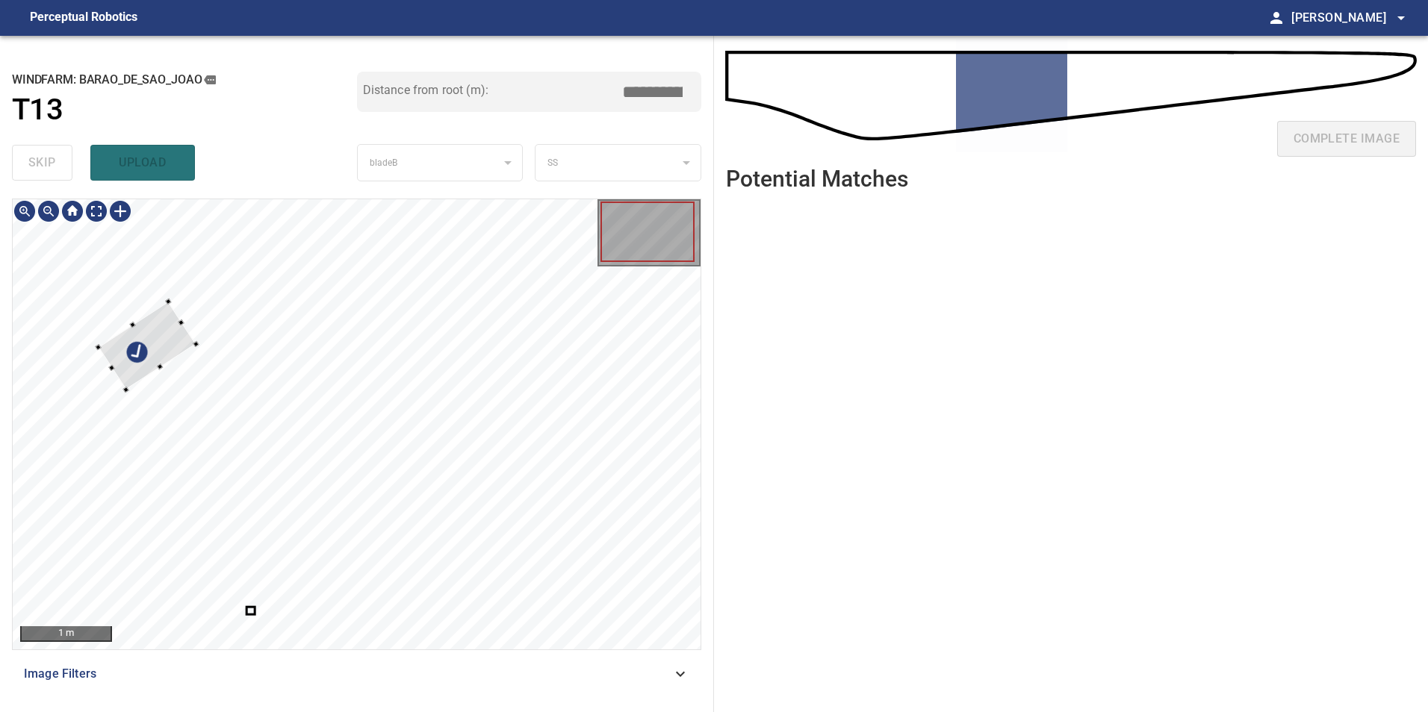
click at [119, 324] on div at bounding box center [357, 424] width 688 height 450
click at [348, 661] on div "1 m Image Filters" at bounding box center [356, 450] width 689 height 502
click at [136, 377] on div at bounding box center [131, 380] width 45 height 80
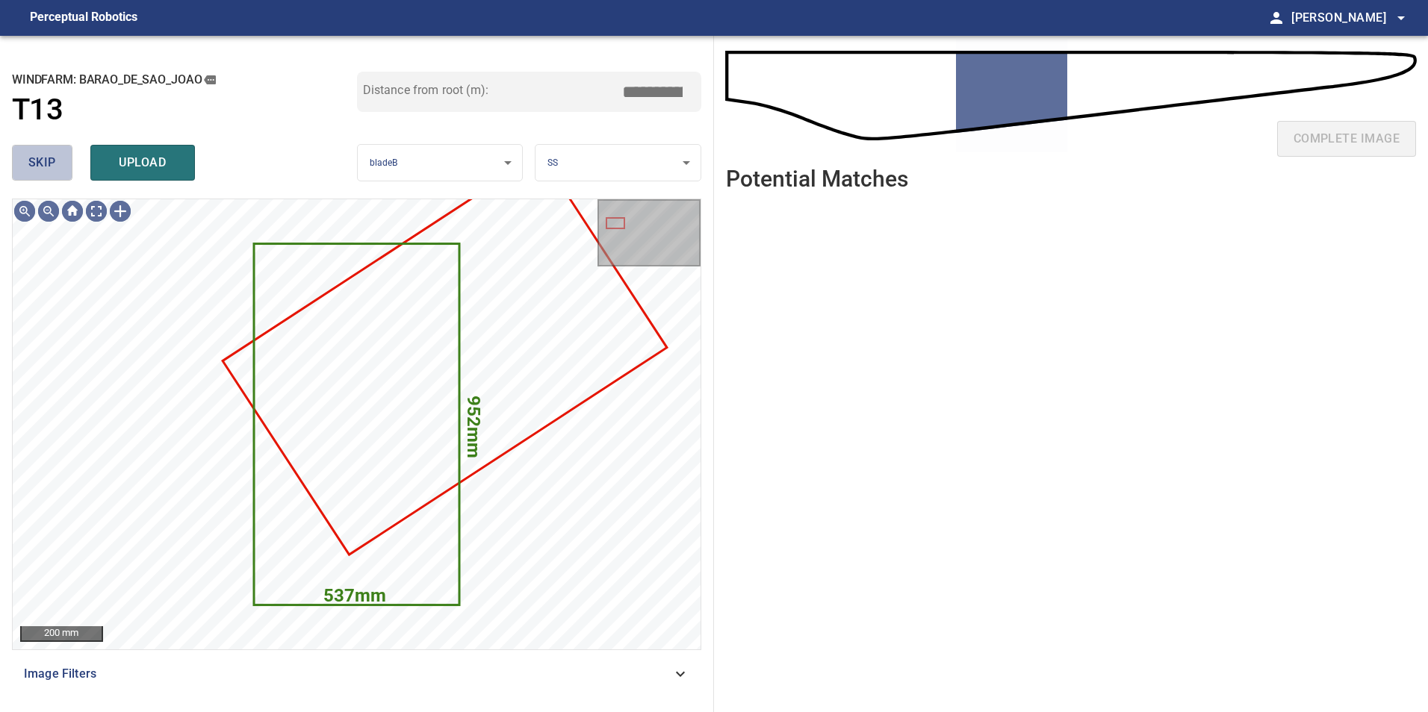
click at [49, 176] on button "skip" at bounding box center [42, 163] width 60 height 36
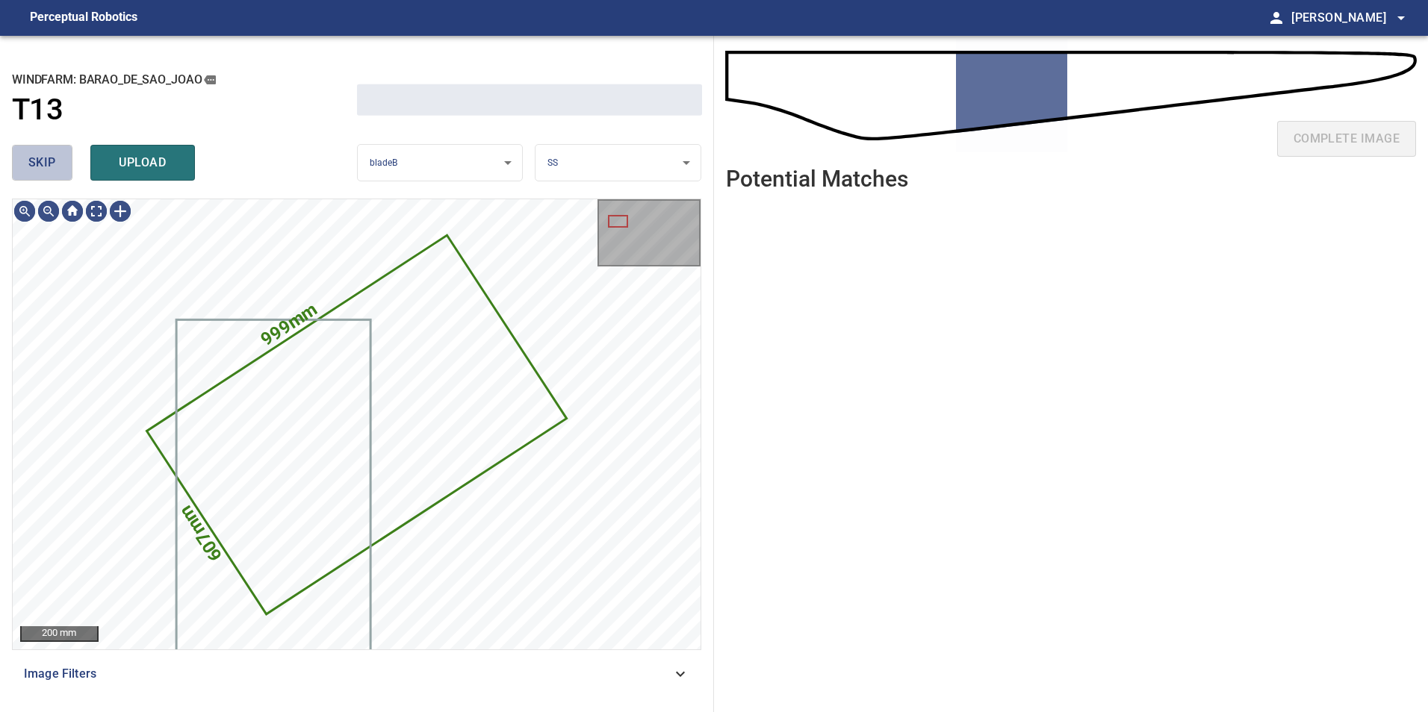
click at [49, 176] on button "skip" at bounding box center [42, 163] width 60 height 36
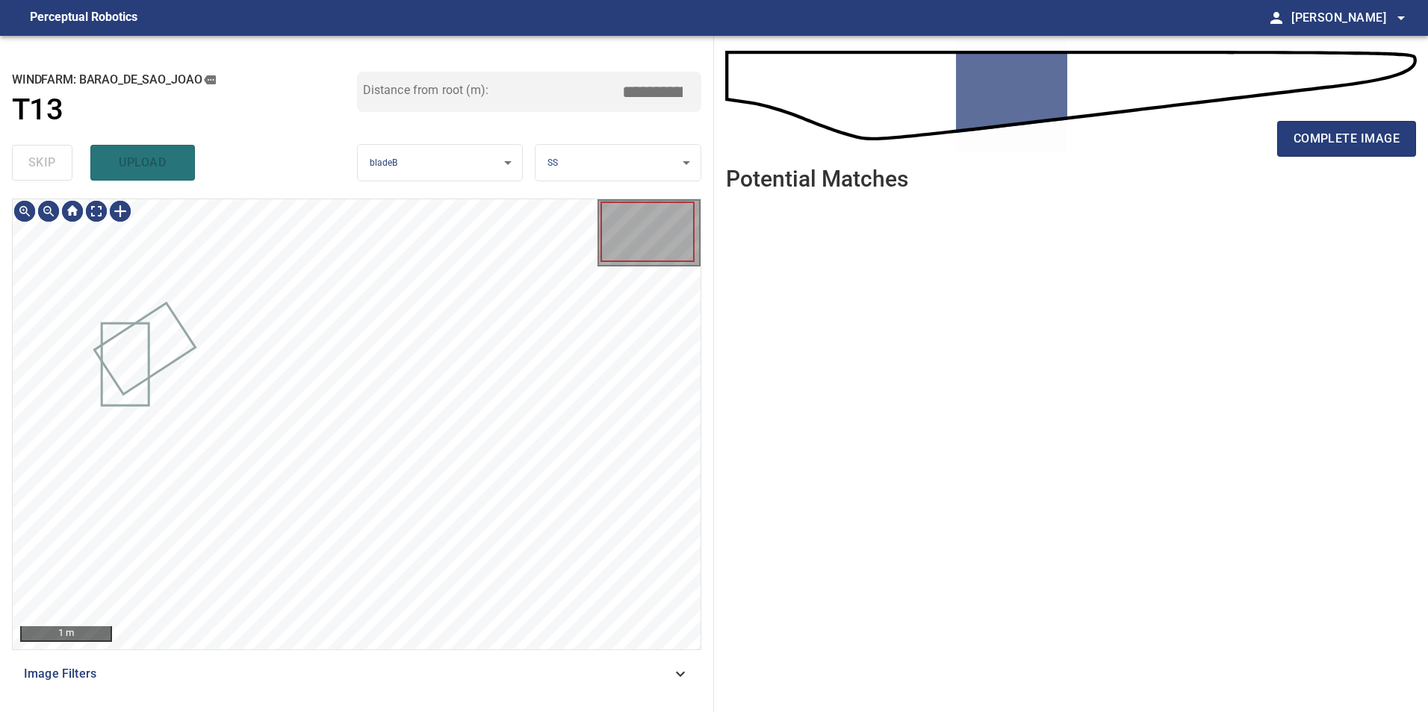
click at [49, 176] on div "skip upload" at bounding box center [184, 163] width 345 height 48
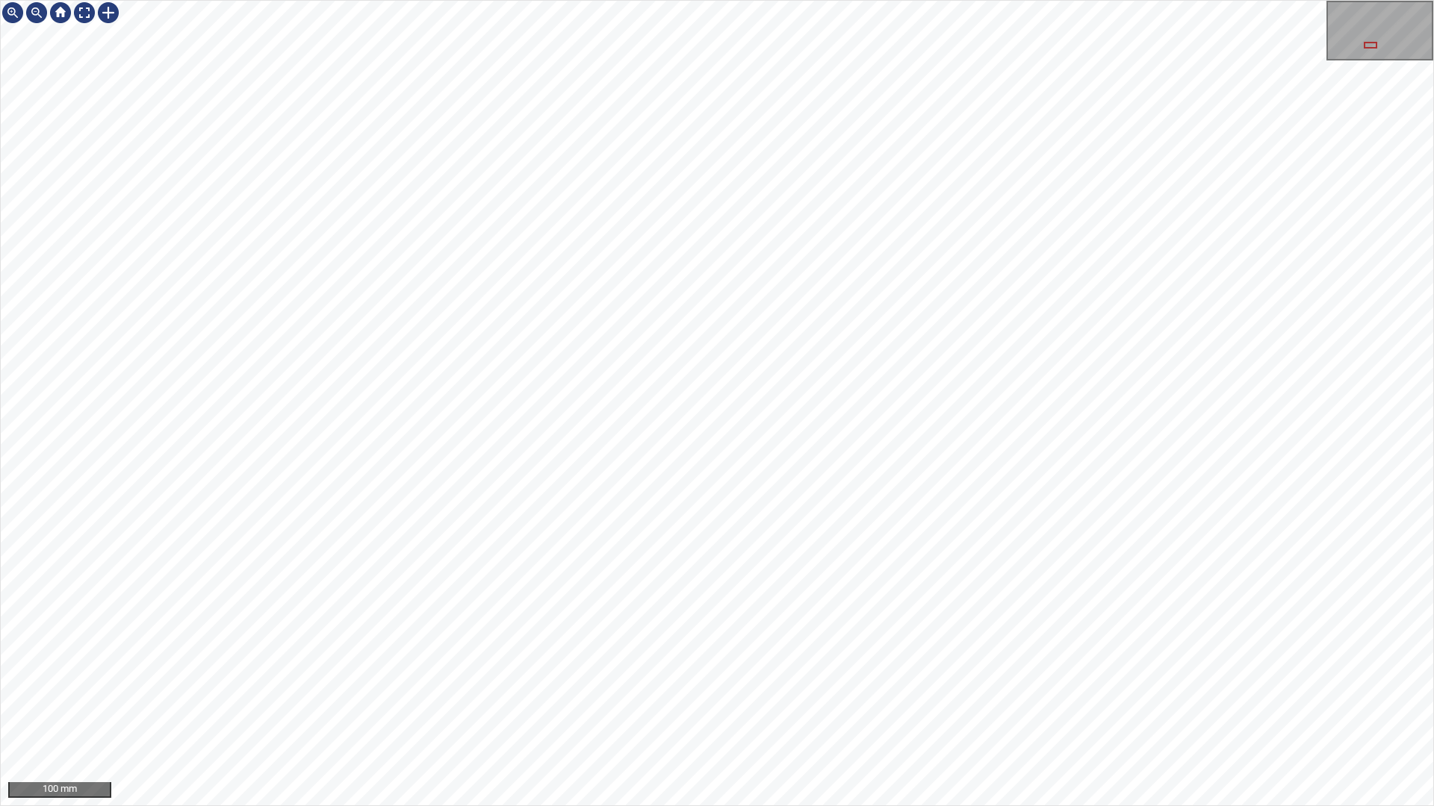
click at [803, 806] on div "100 mm" at bounding box center [717, 403] width 1434 height 806
click at [942, 806] on div "100 mm" at bounding box center [717, 403] width 1434 height 806
click at [935, 806] on div "100 mm" at bounding box center [717, 403] width 1434 height 806
click at [703, 806] on div "100 mm" at bounding box center [717, 403] width 1434 height 806
click at [713, 806] on div "100 mm" at bounding box center [717, 403] width 1434 height 806
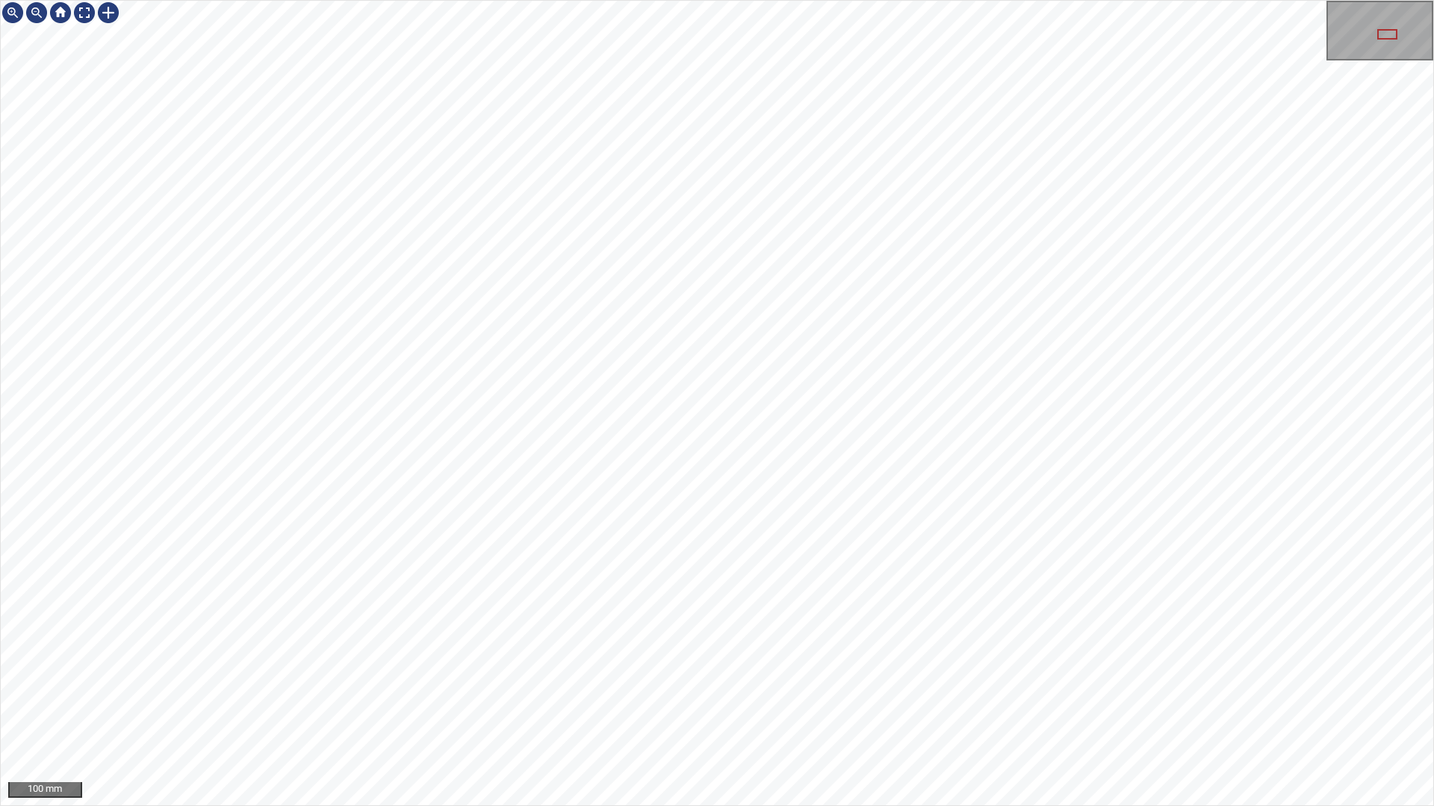
click at [717, 806] on div "100 mm" at bounding box center [717, 403] width 1434 height 806
click at [678, 806] on div "100 mm" at bounding box center [717, 403] width 1434 height 806
click at [84, 8] on div at bounding box center [84, 13] width 24 height 24
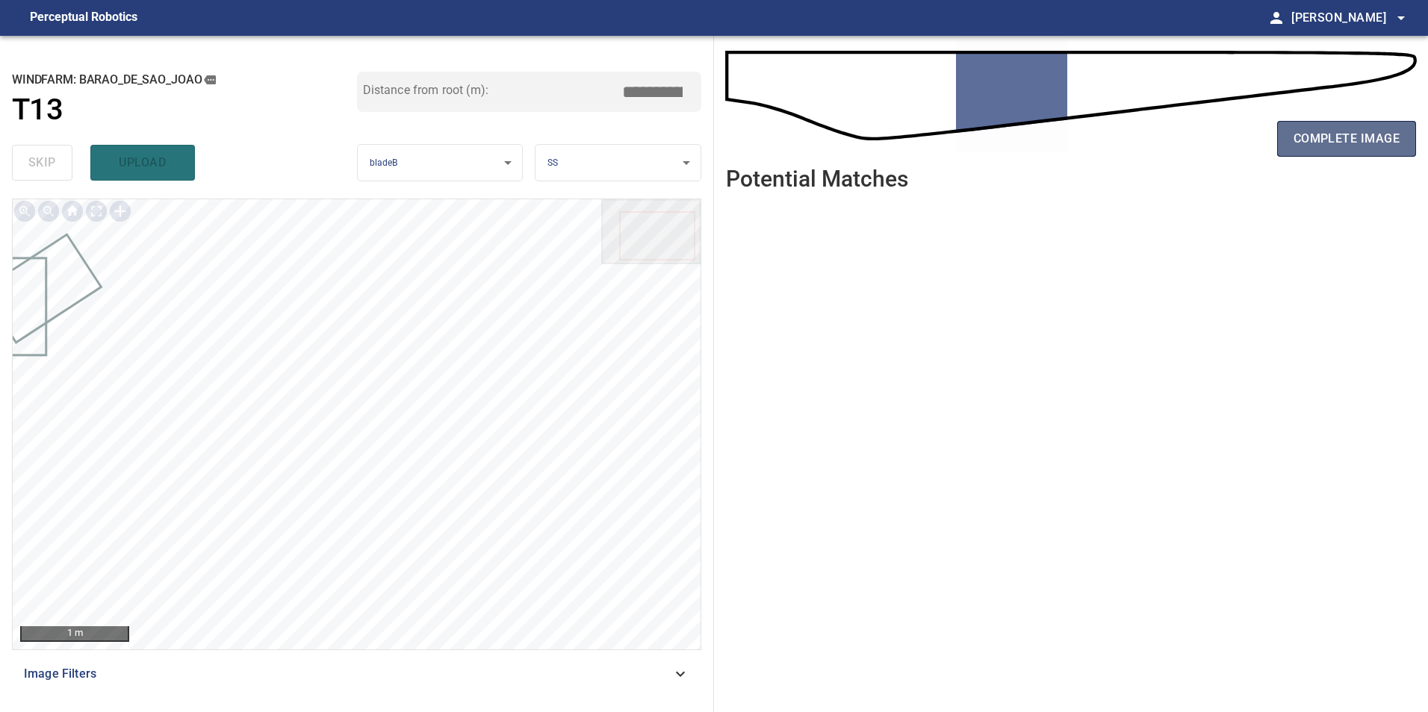
click at [1363, 147] on span "complete image" at bounding box center [1346, 138] width 106 height 21
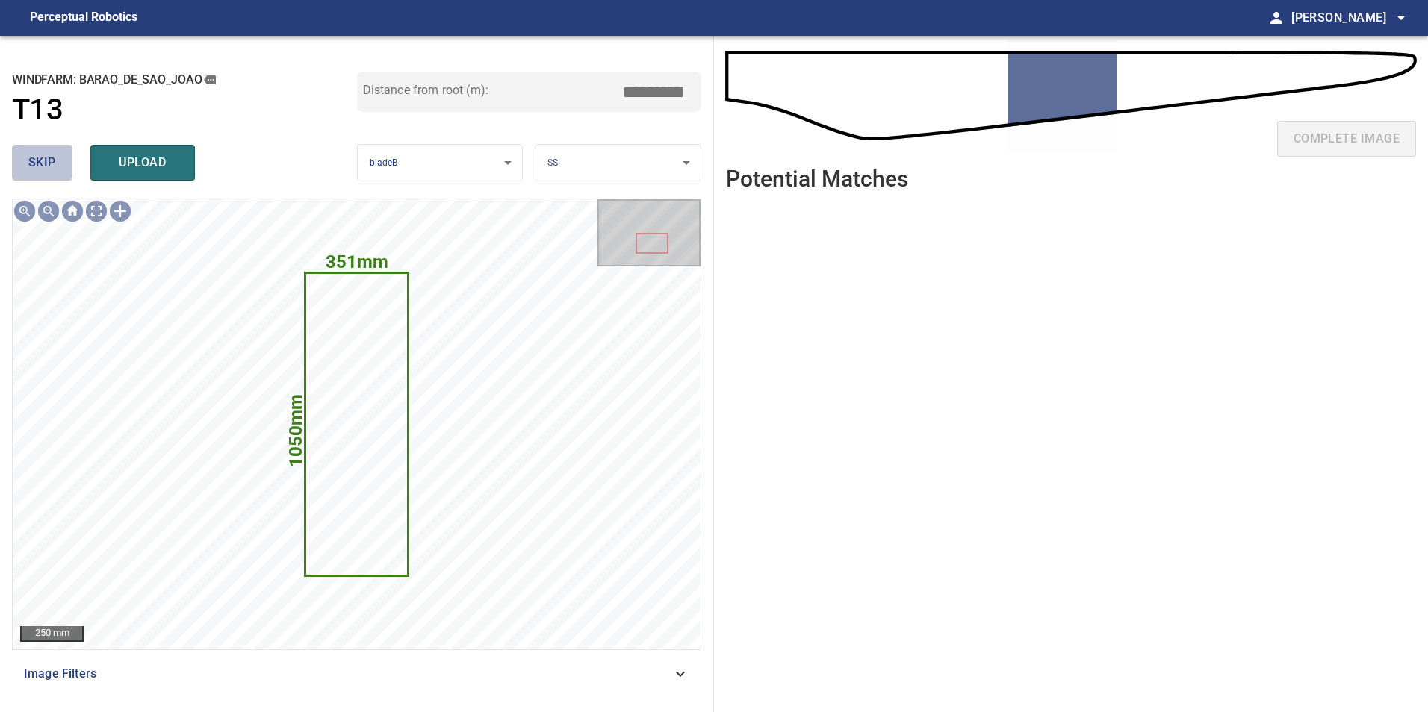
drag, startPoint x: 54, startPoint y: 173, endPoint x: 87, endPoint y: 222, distance: 58.6
click at [55, 185] on div "skip upload" at bounding box center [184, 163] width 345 height 48
drag, startPoint x: 46, startPoint y: 138, endPoint x: 46, endPoint y: 154, distance: 15.7
click at [46, 154] on div "**********" at bounding box center [357, 374] width 714 height 677
drag, startPoint x: 46, startPoint y: 154, endPoint x: 51, endPoint y: 170, distance: 17.0
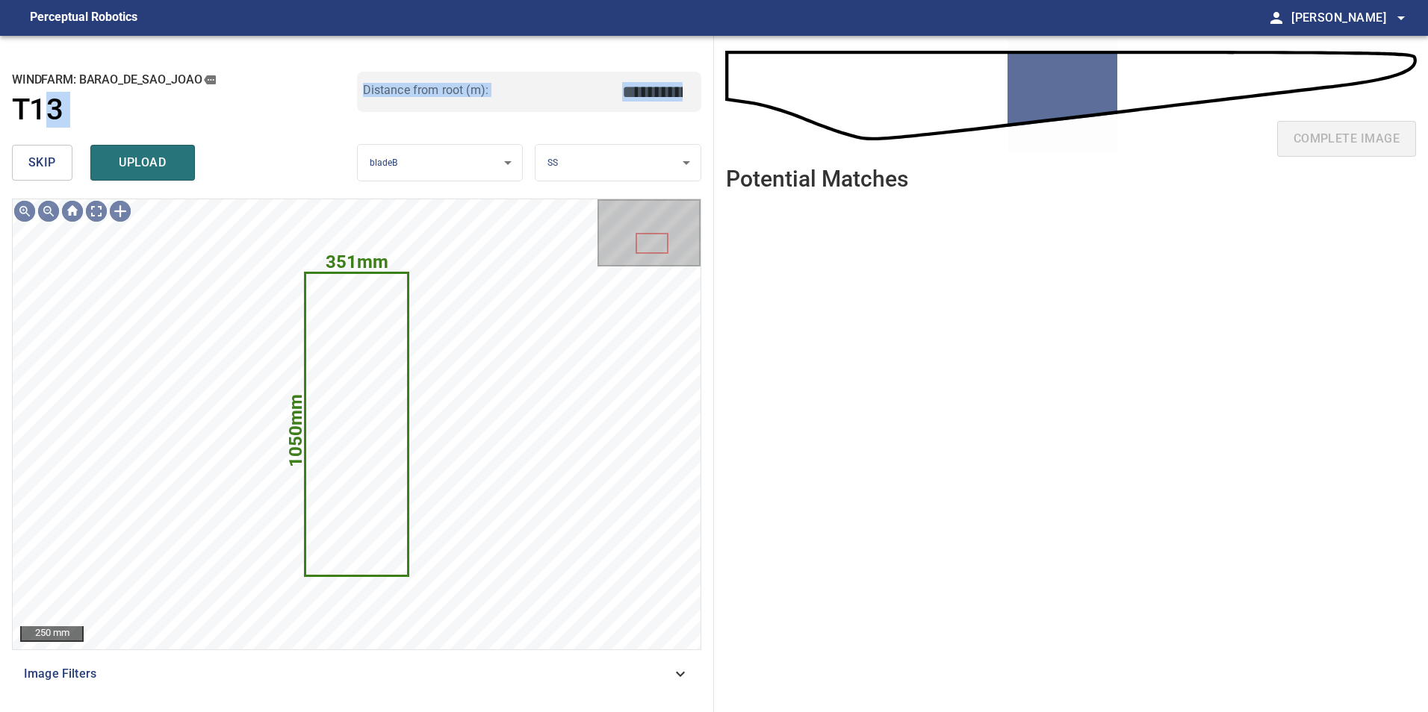
click at [51, 170] on span "skip" at bounding box center [42, 162] width 28 height 21
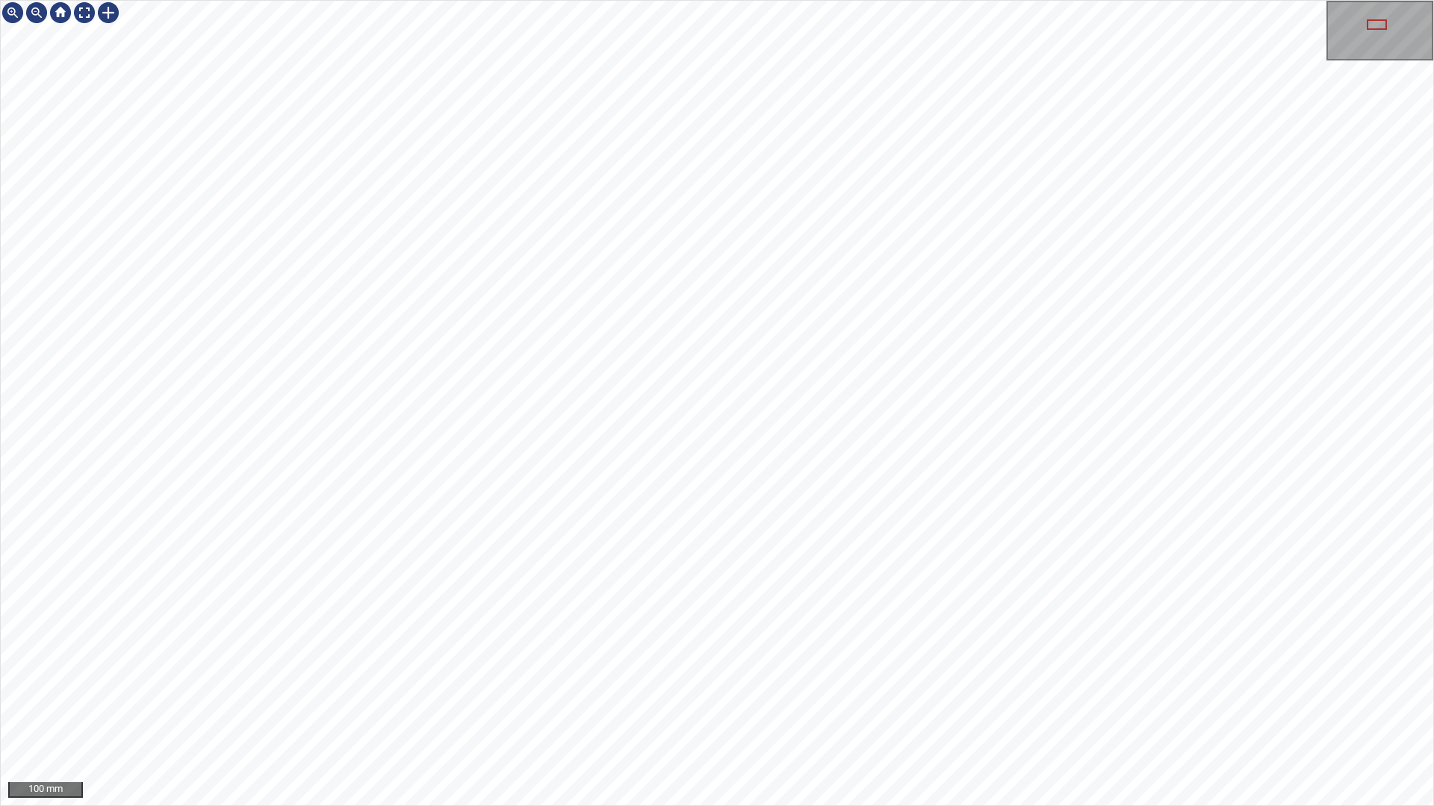
click at [486, 806] on div "100 mm" at bounding box center [717, 403] width 1434 height 806
click at [924, 0] on div "50 mm" at bounding box center [717, 403] width 1434 height 806
click at [1092, 434] on div "100 mm" at bounding box center [717, 403] width 1434 height 806
click at [1054, 564] on div "100 mm" at bounding box center [717, 403] width 1434 height 806
click at [78, 44] on div "100 mm" at bounding box center [717, 403] width 1432 height 805
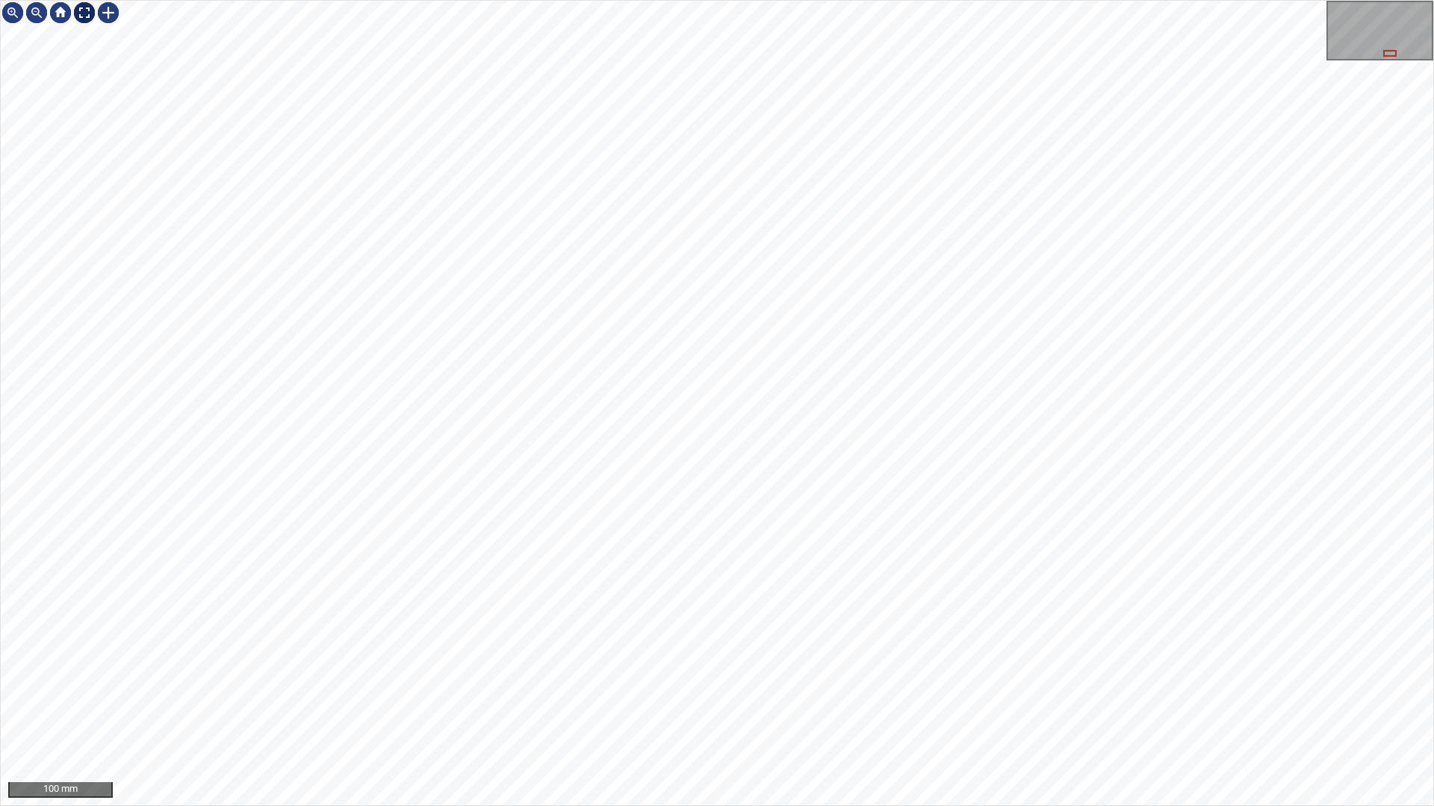
click at [84, 9] on div at bounding box center [84, 13] width 24 height 24
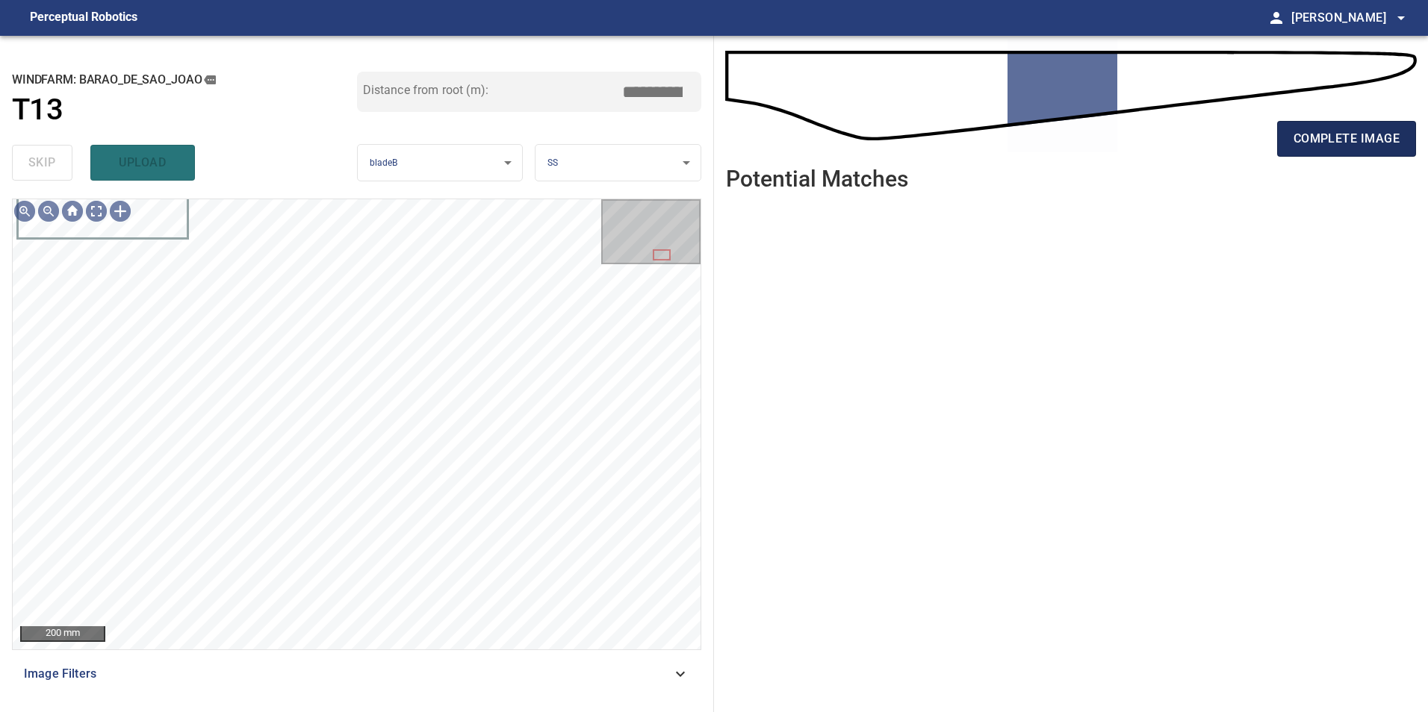
click at [1350, 128] on span "complete image" at bounding box center [1346, 138] width 106 height 21
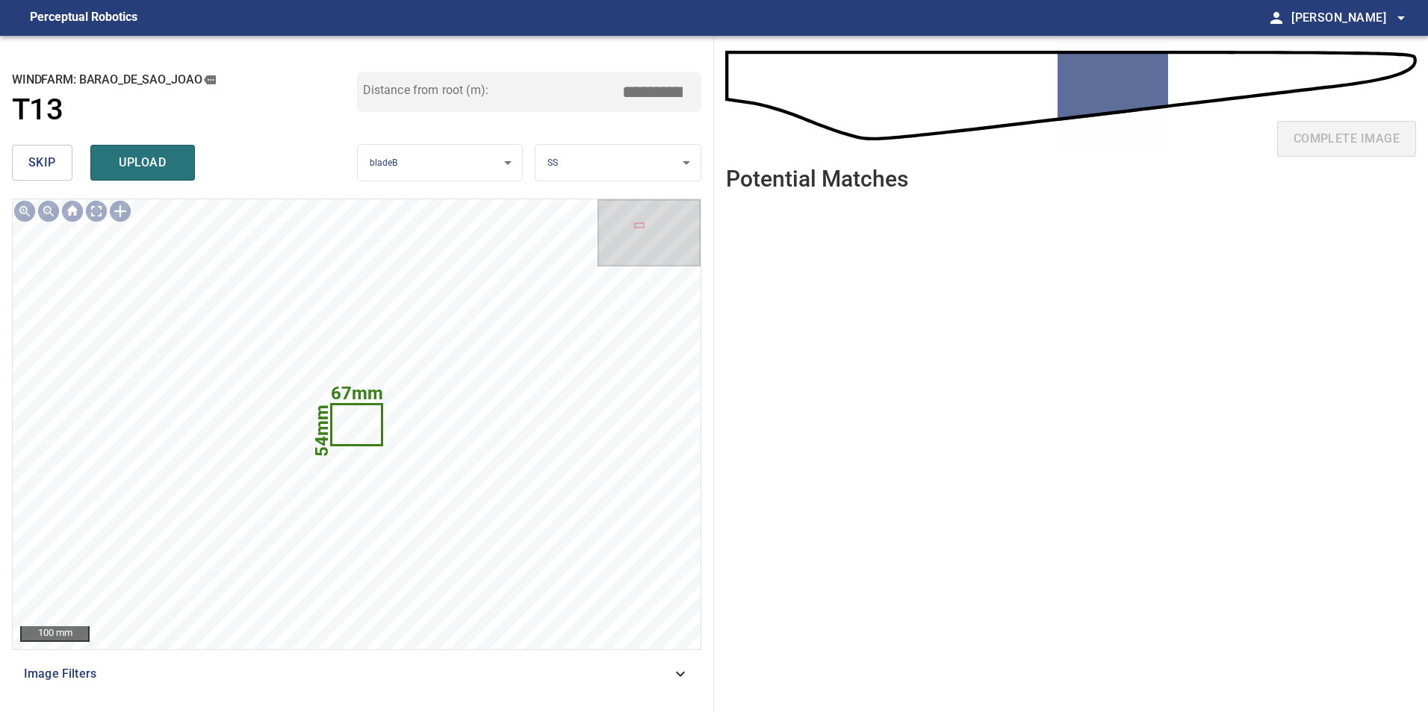
click at [34, 170] on span "skip" at bounding box center [42, 162] width 28 height 21
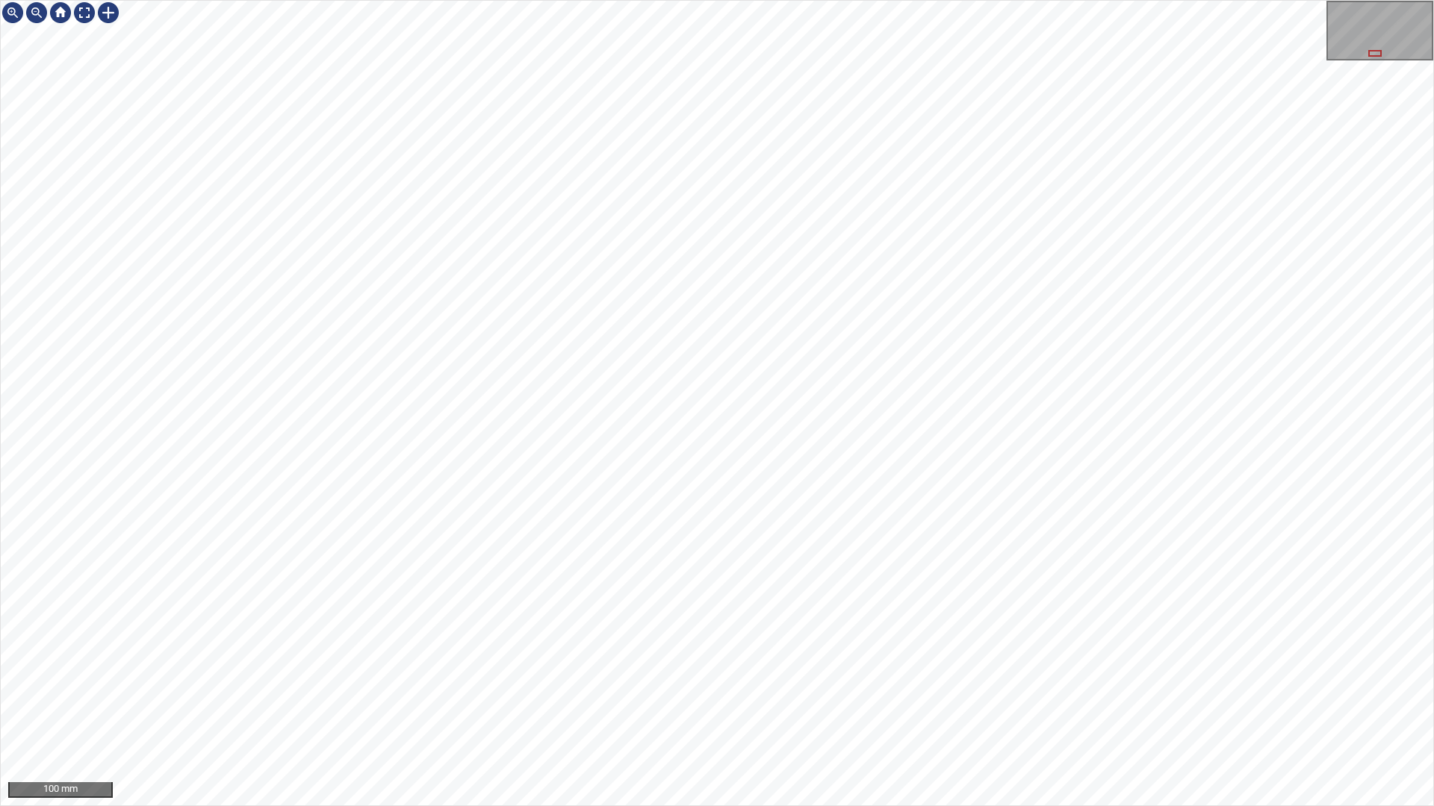
click at [486, 806] on div "100 mm" at bounding box center [717, 403] width 1434 height 806
click at [497, 806] on div "100 mm" at bounding box center [717, 403] width 1434 height 806
click at [619, 806] on div "100 mm" at bounding box center [717, 403] width 1434 height 806
click at [590, 806] on div "100 mm" at bounding box center [717, 403] width 1434 height 806
click at [1043, 806] on div "100 mm" at bounding box center [717, 403] width 1434 height 806
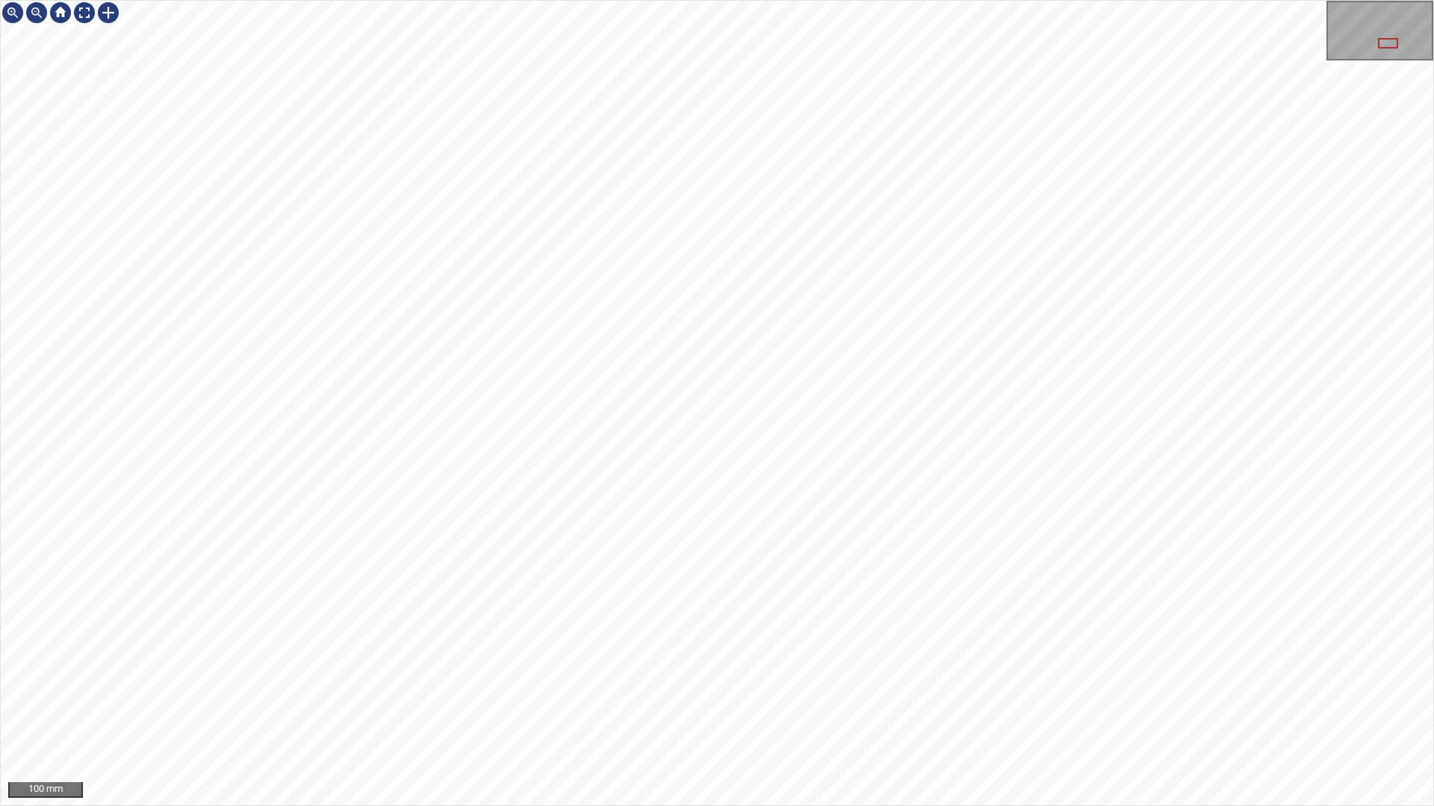
click at [942, 767] on div "100 mm" at bounding box center [717, 403] width 1434 height 806
click at [921, 806] on div "100 mm" at bounding box center [717, 403] width 1434 height 806
click at [1107, 806] on div "100 mm" at bounding box center [717, 403] width 1434 height 806
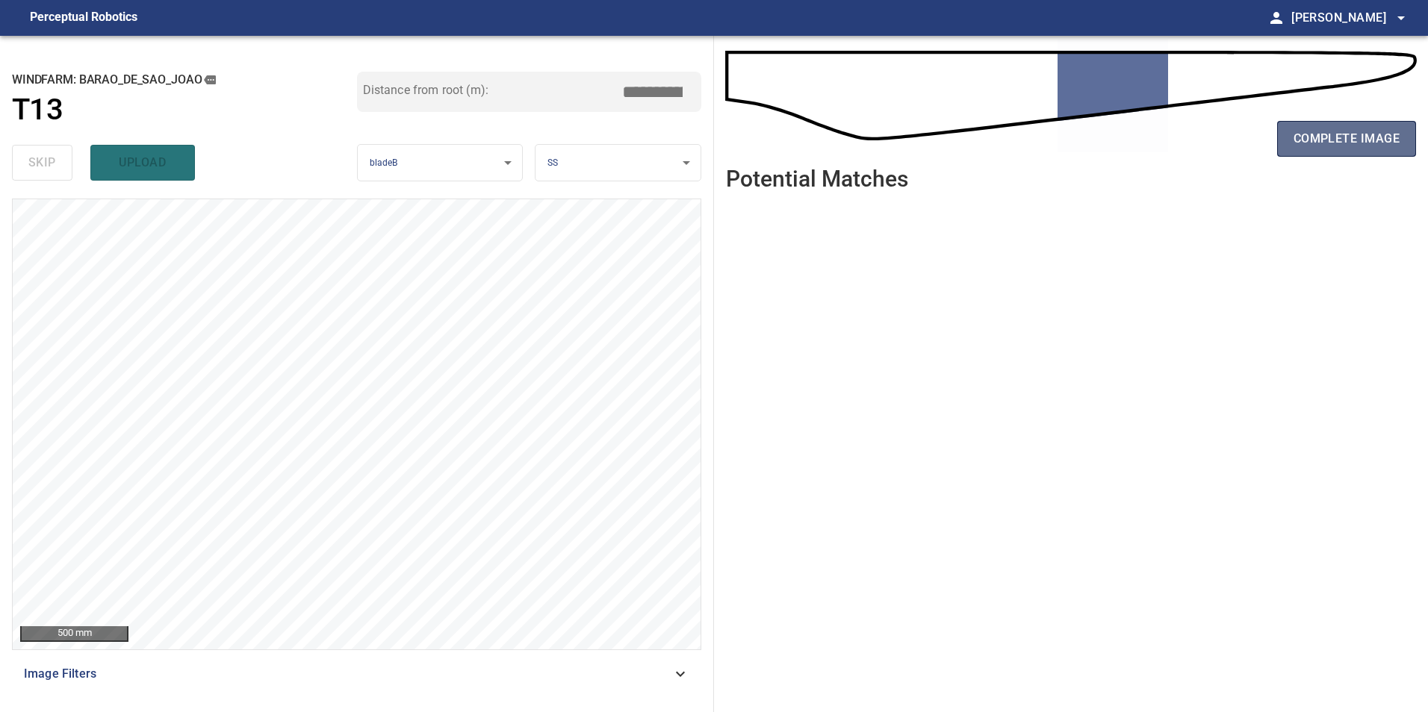
click at [1345, 143] on span "complete image" at bounding box center [1346, 138] width 106 height 21
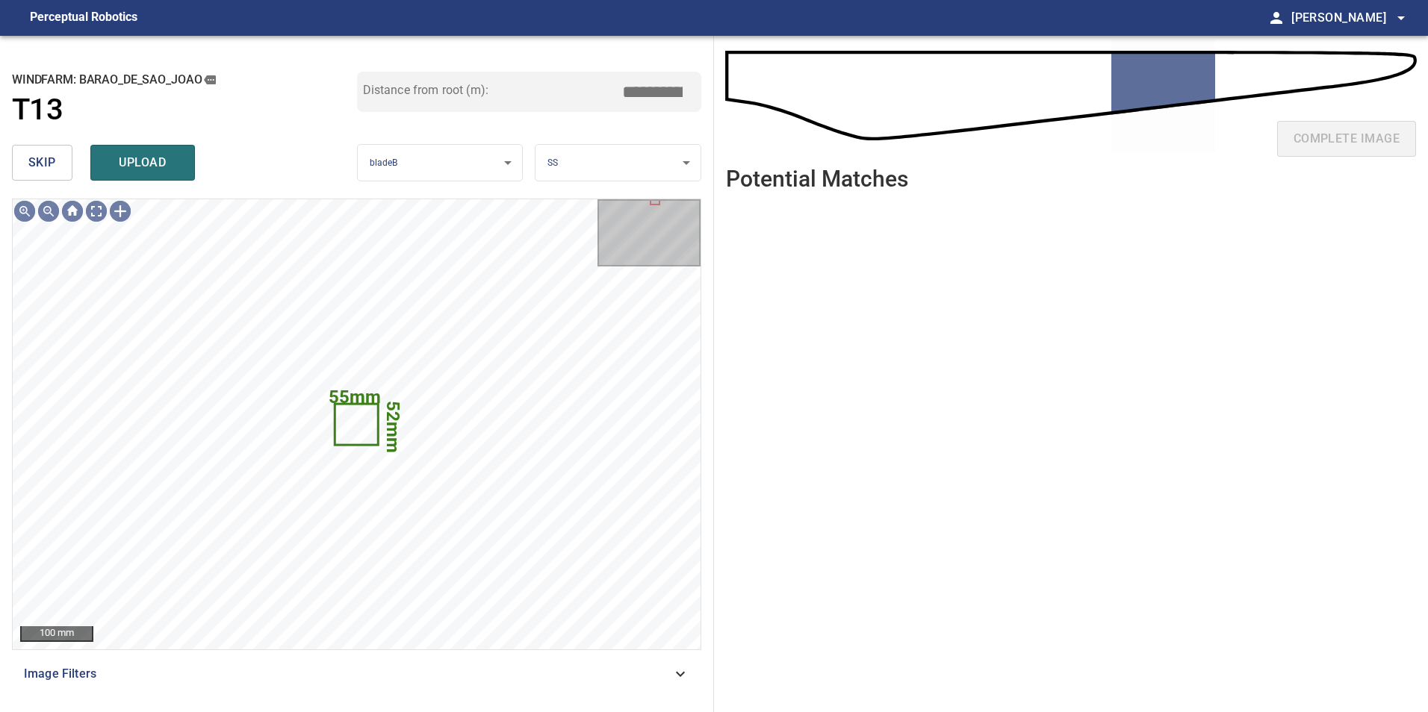
drag, startPoint x: 51, startPoint y: 167, endPoint x: 54, endPoint y: 192, distance: 24.8
click at [51, 170] on span "skip" at bounding box center [42, 162] width 28 height 21
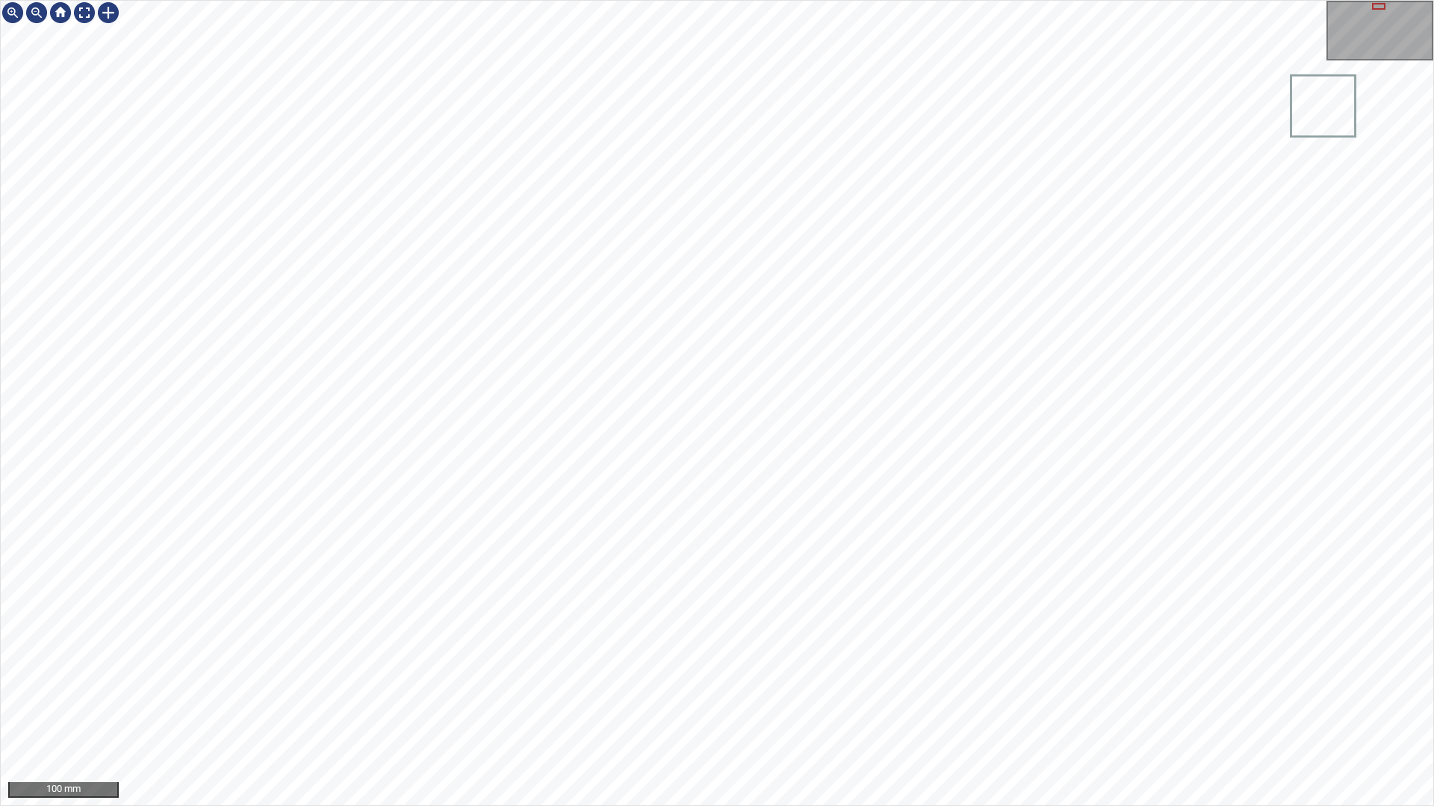
click at [624, 0] on div "100 mm" at bounding box center [717, 403] width 1434 height 806
click at [1054, 806] on div "100 mm" at bounding box center [717, 403] width 1434 height 806
click at [86, 13] on div at bounding box center [84, 13] width 24 height 24
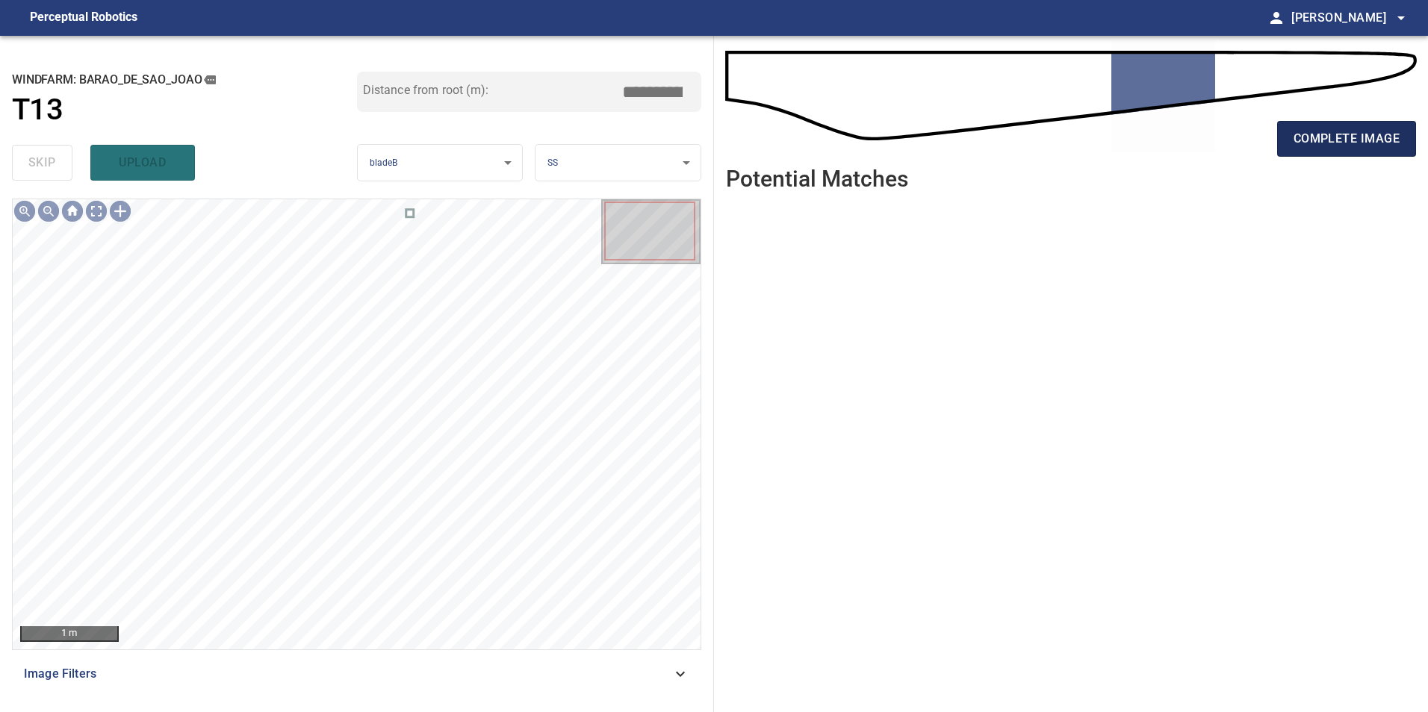
drag, startPoint x: 1319, startPoint y: 117, endPoint x: 1319, endPoint y: 141, distance: 23.9
click at [1319, 125] on div "complete image" at bounding box center [1071, 145] width 690 height 60
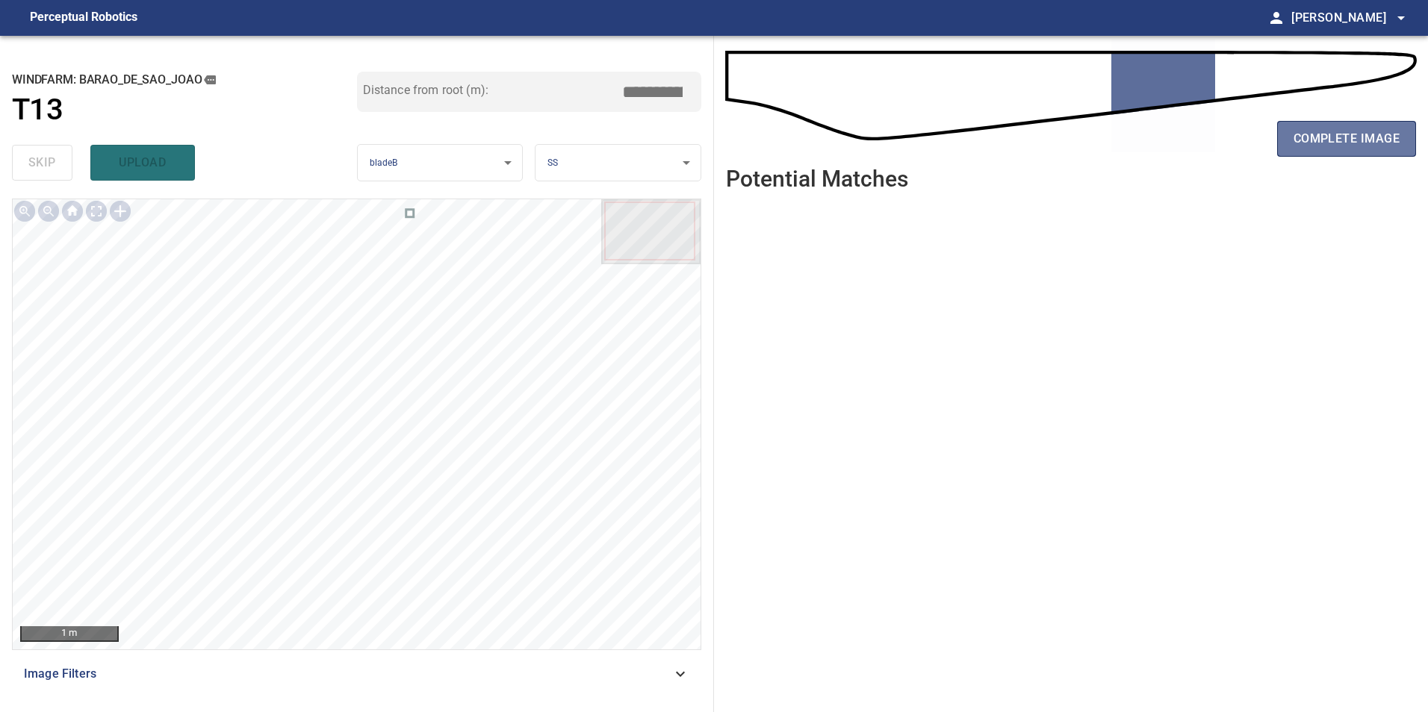
drag, startPoint x: 1323, startPoint y: 142, endPoint x: 1316, endPoint y: 162, distance: 21.3
click at [1323, 143] on span "complete image" at bounding box center [1346, 138] width 106 height 21
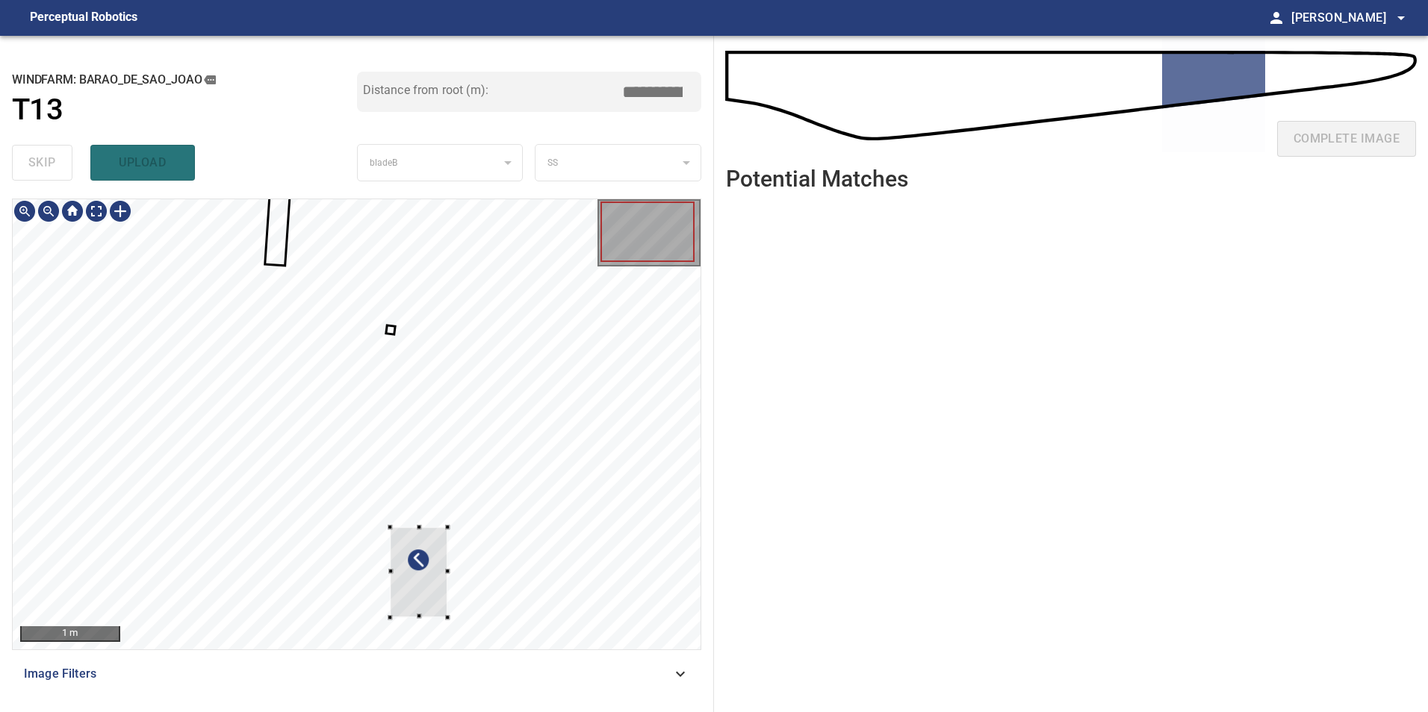
click at [473, 648] on div at bounding box center [357, 424] width 688 height 450
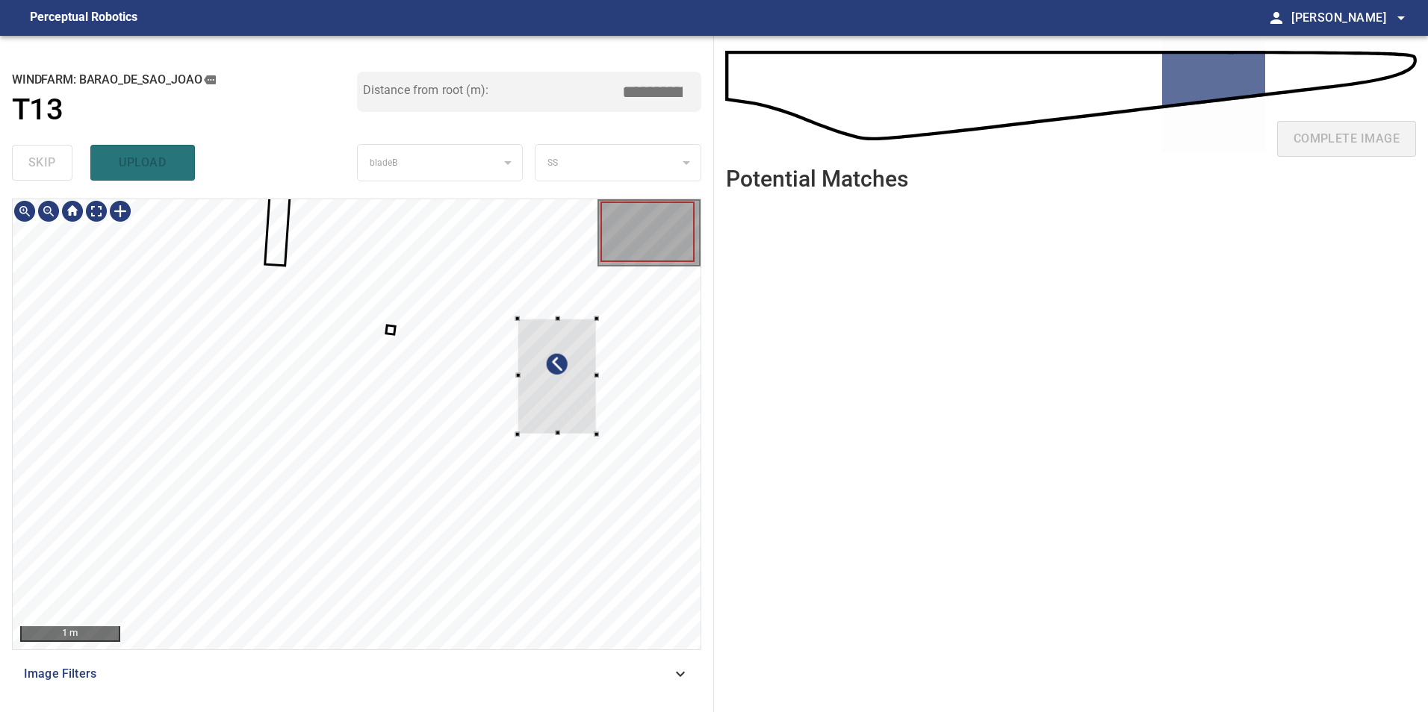
click at [605, 356] on div at bounding box center [357, 424] width 688 height 450
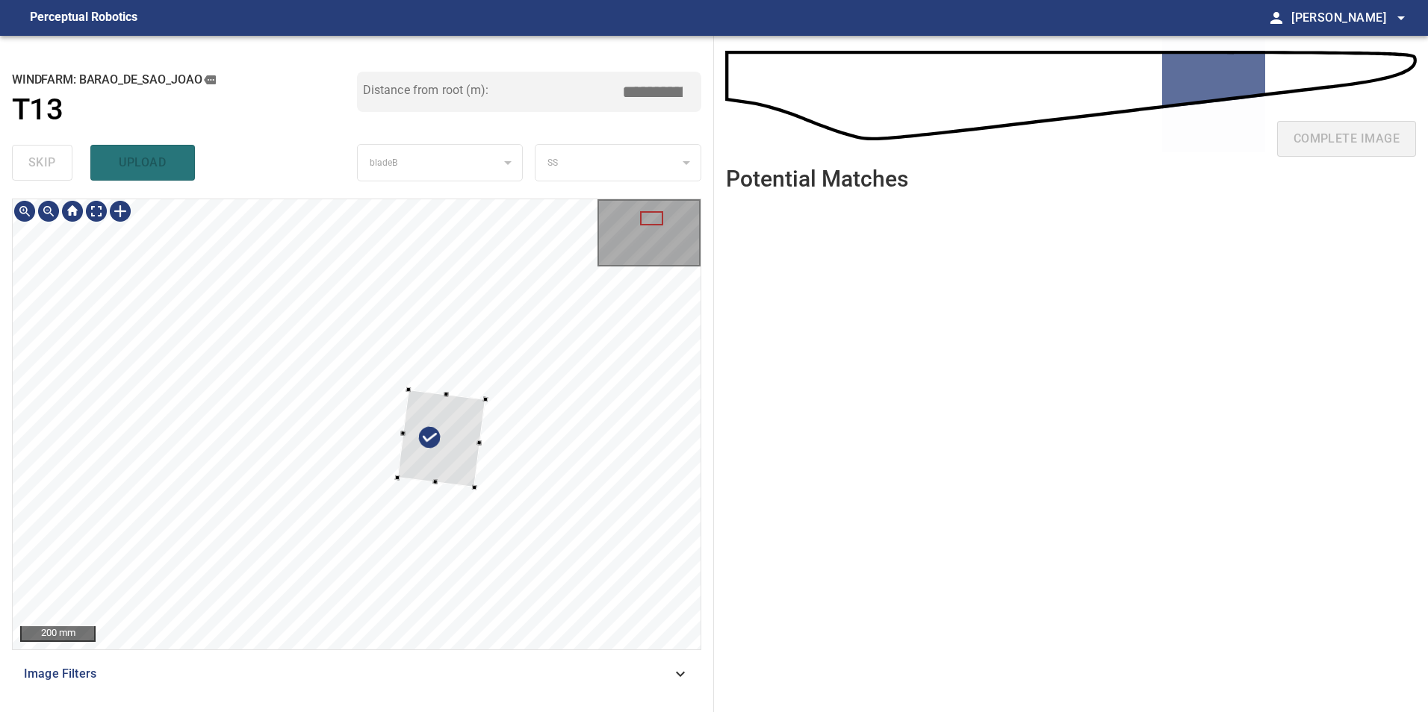
click at [647, 348] on div at bounding box center [357, 424] width 688 height 450
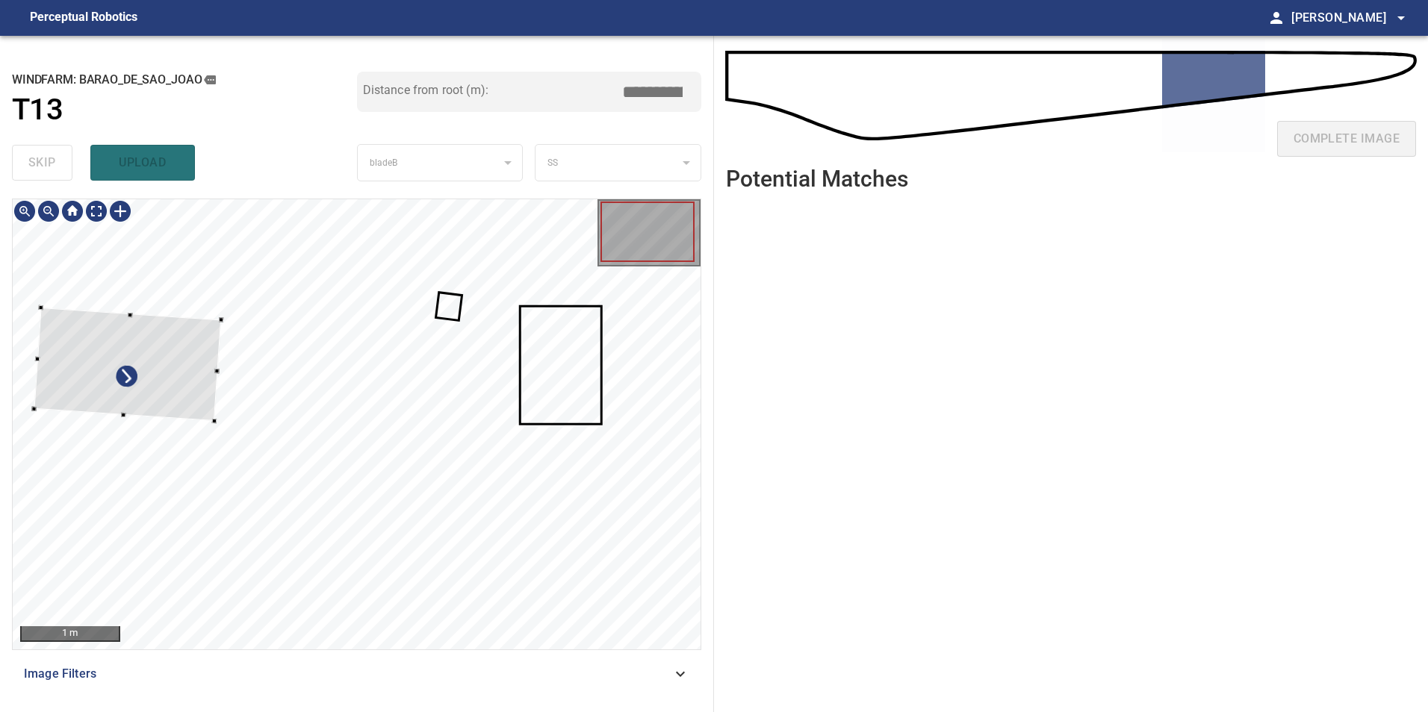
click at [177, 358] on div at bounding box center [127, 364] width 187 height 113
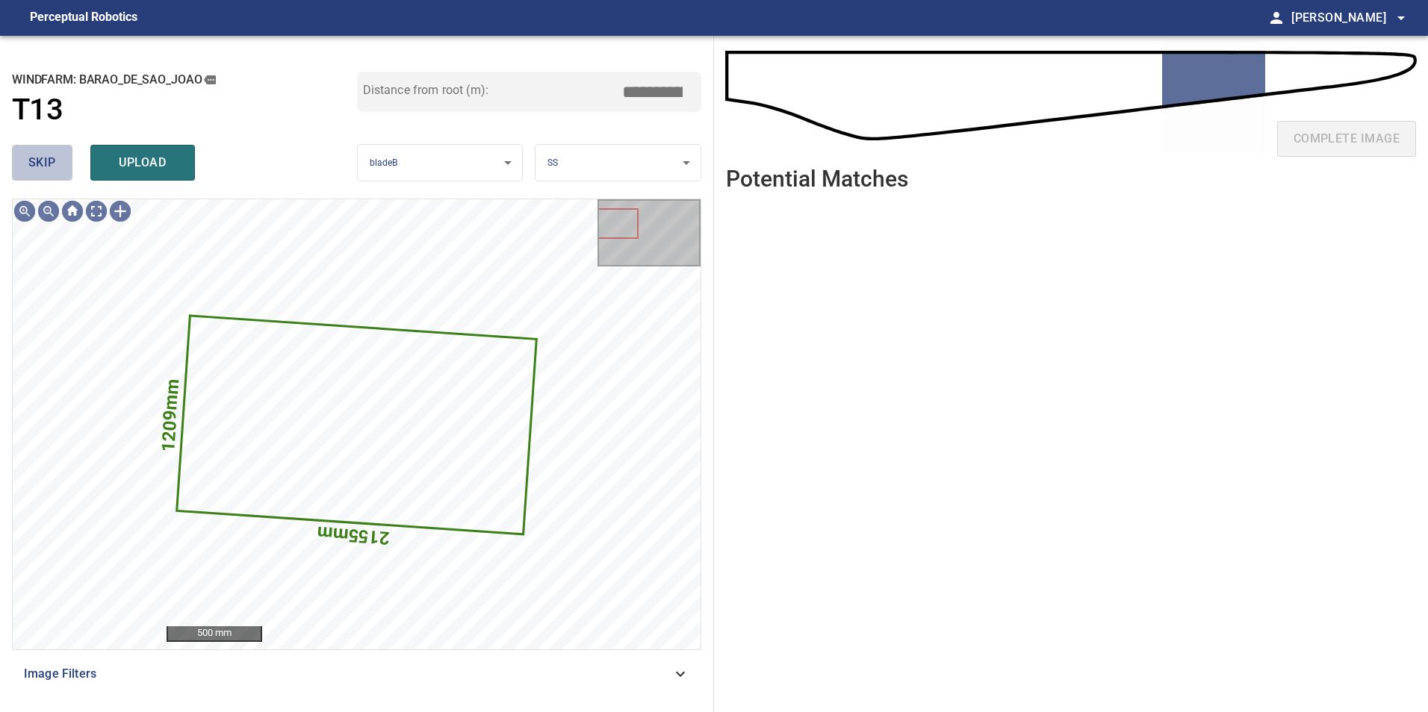
click at [45, 170] on span "skip" at bounding box center [42, 162] width 28 height 21
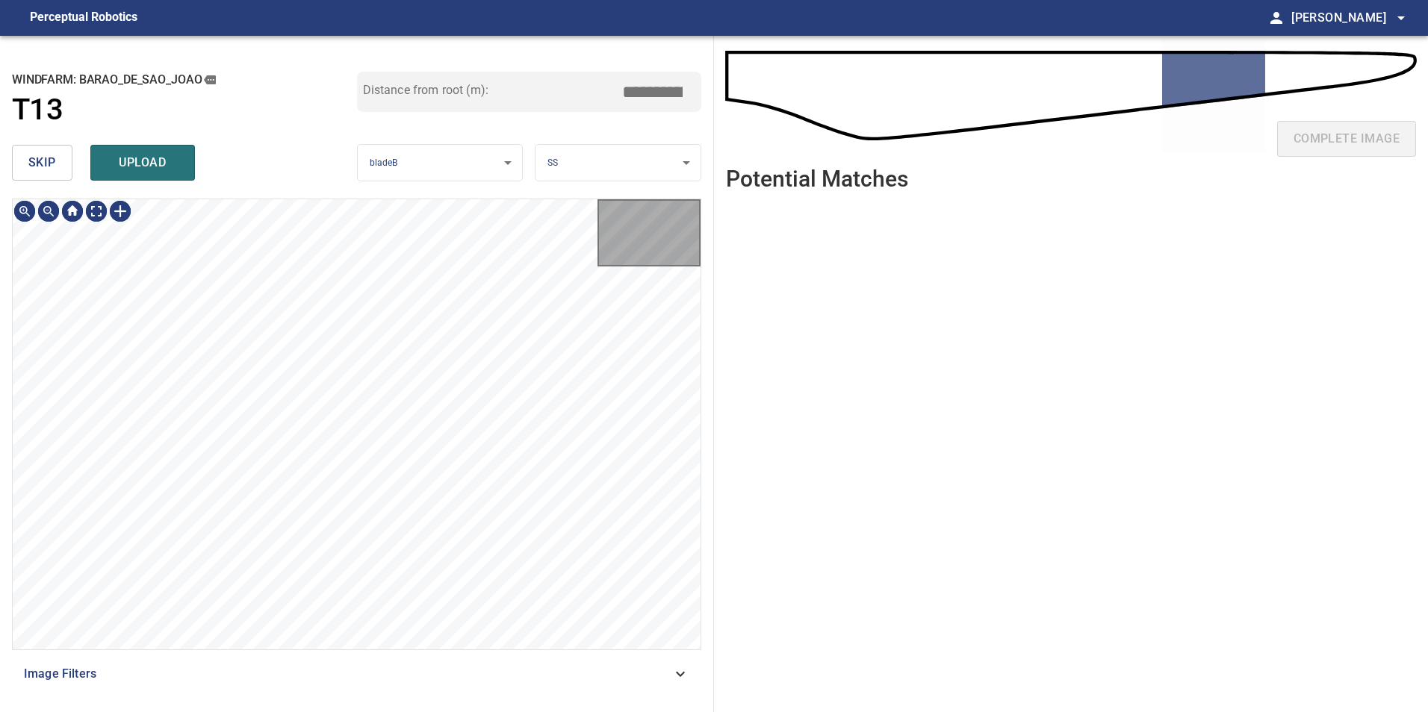
click at [45, 171] on span "skip" at bounding box center [42, 162] width 28 height 21
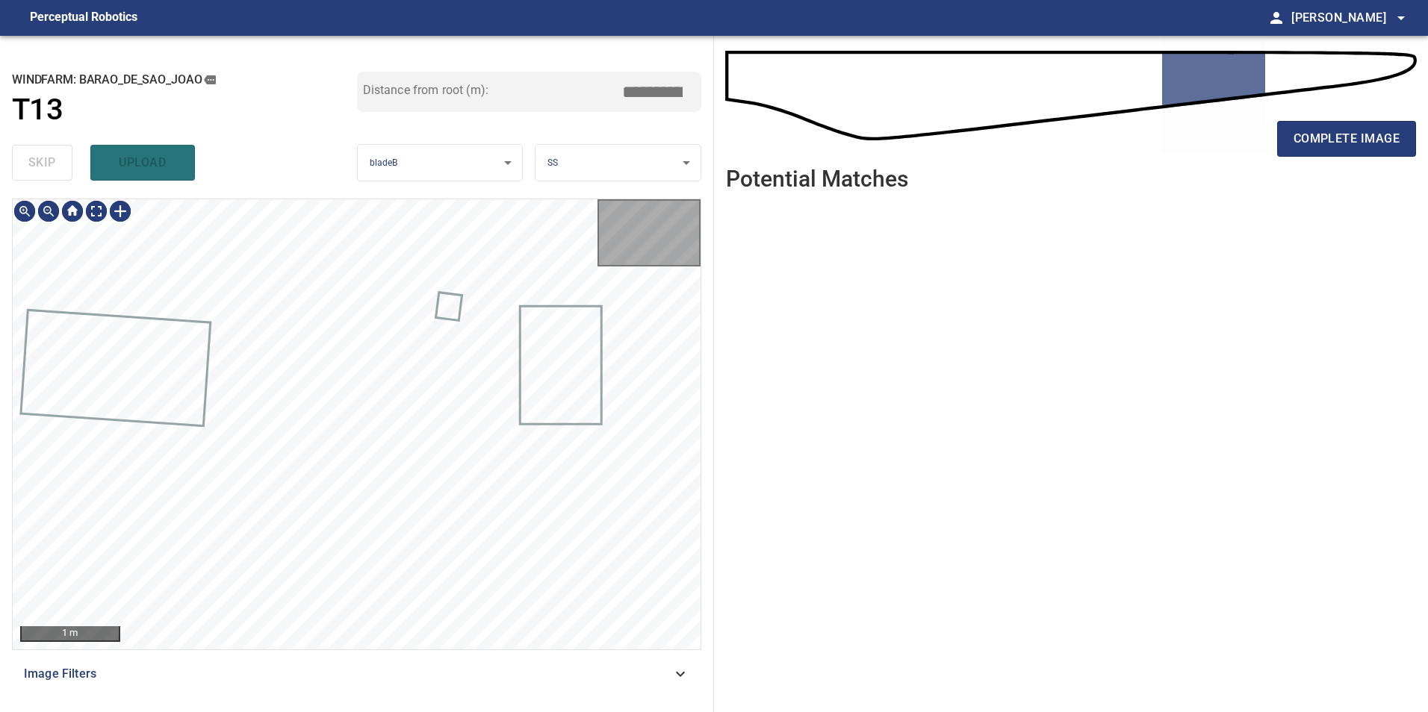
type input "*****"
click at [45, 171] on div "skip upload" at bounding box center [184, 163] width 345 height 48
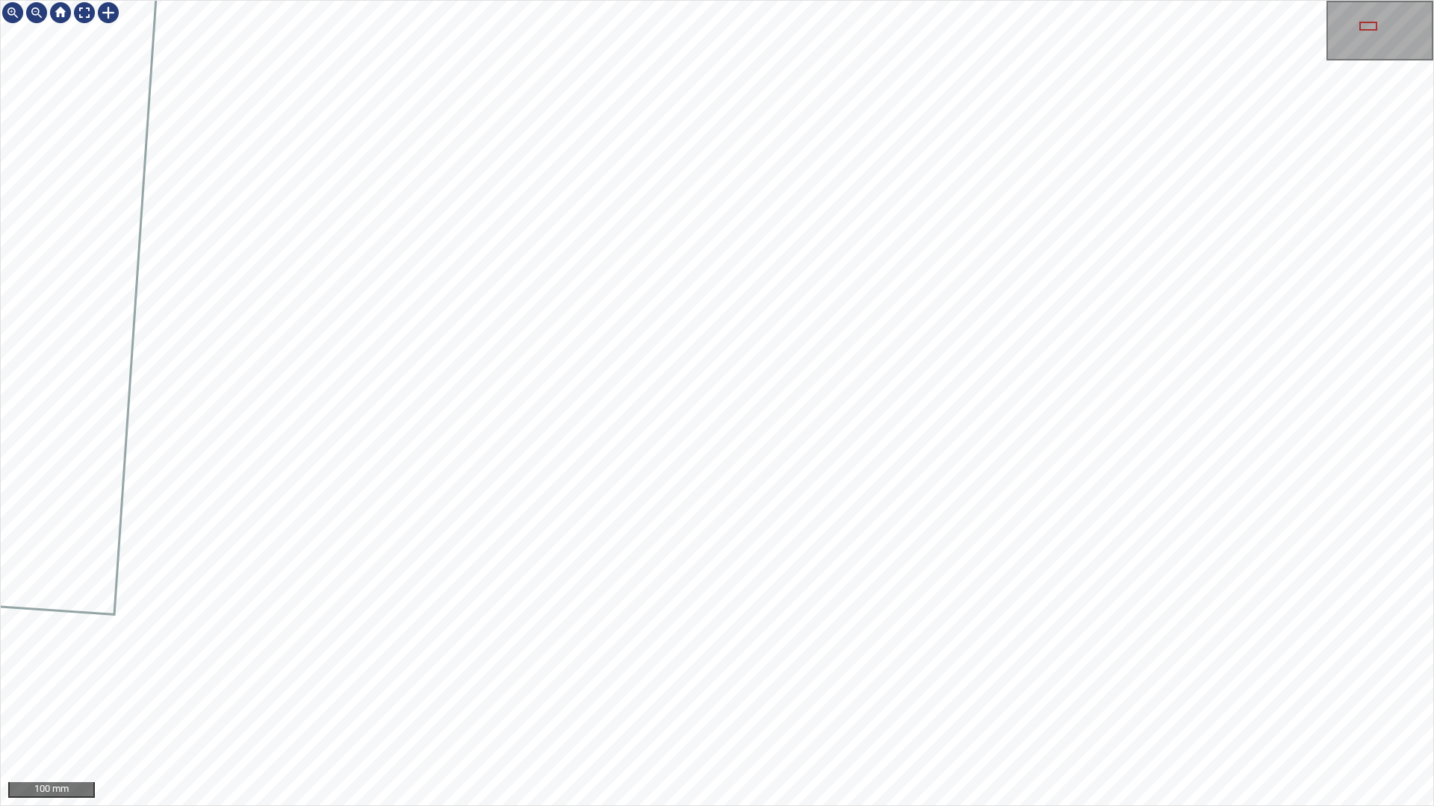
click at [862, 806] on div "100 mm" at bounding box center [717, 403] width 1434 height 806
click at [881, 806] on div "50 mm" at bounding box center [717, 403] width 1434 height 806
click at [645, 0] on div "50 mm" at bounding box center [717, 403] width 1434 height 806
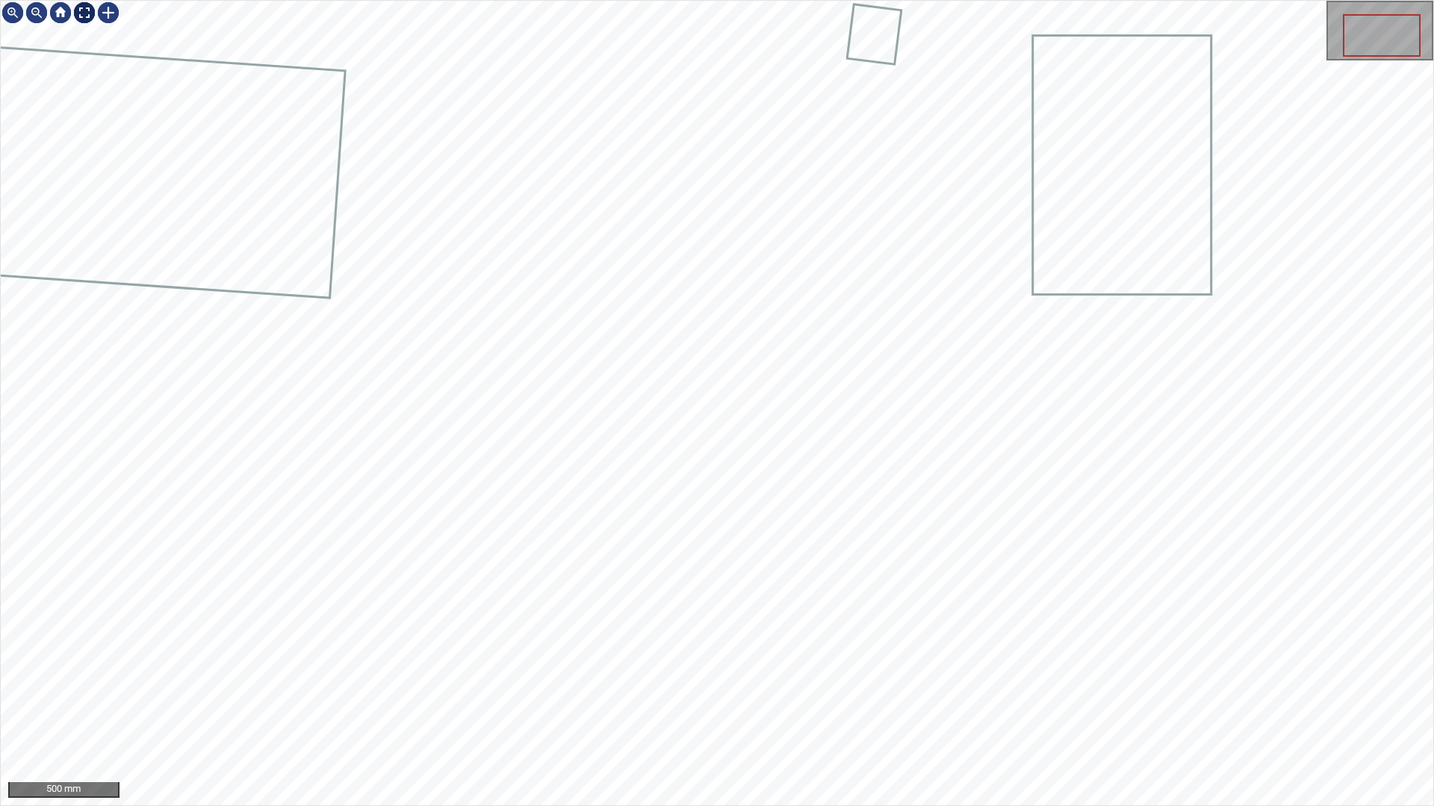
click at [90, 10] on div at bounding box center [84, 13] width 24 height 24
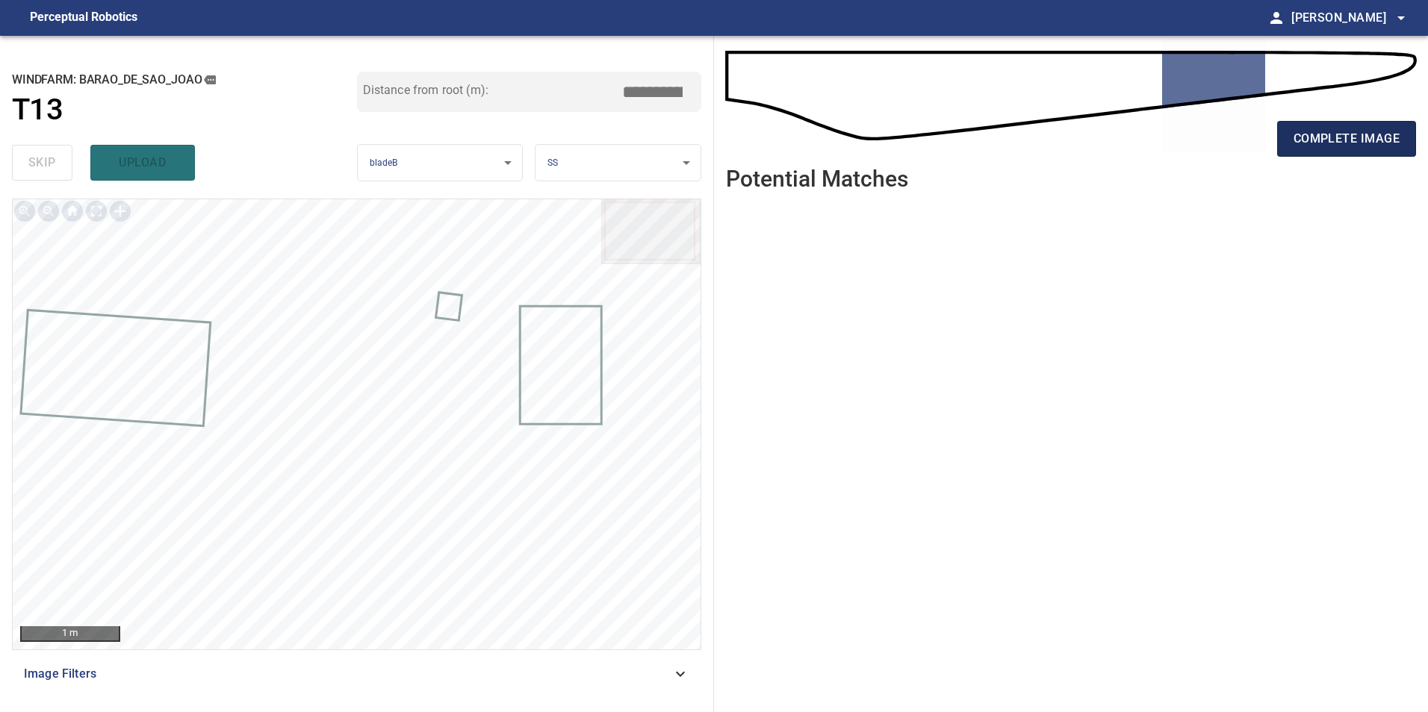
click at [1313, 147] on span "complete image" at bounding box center [1346, 138] width 106 height 21
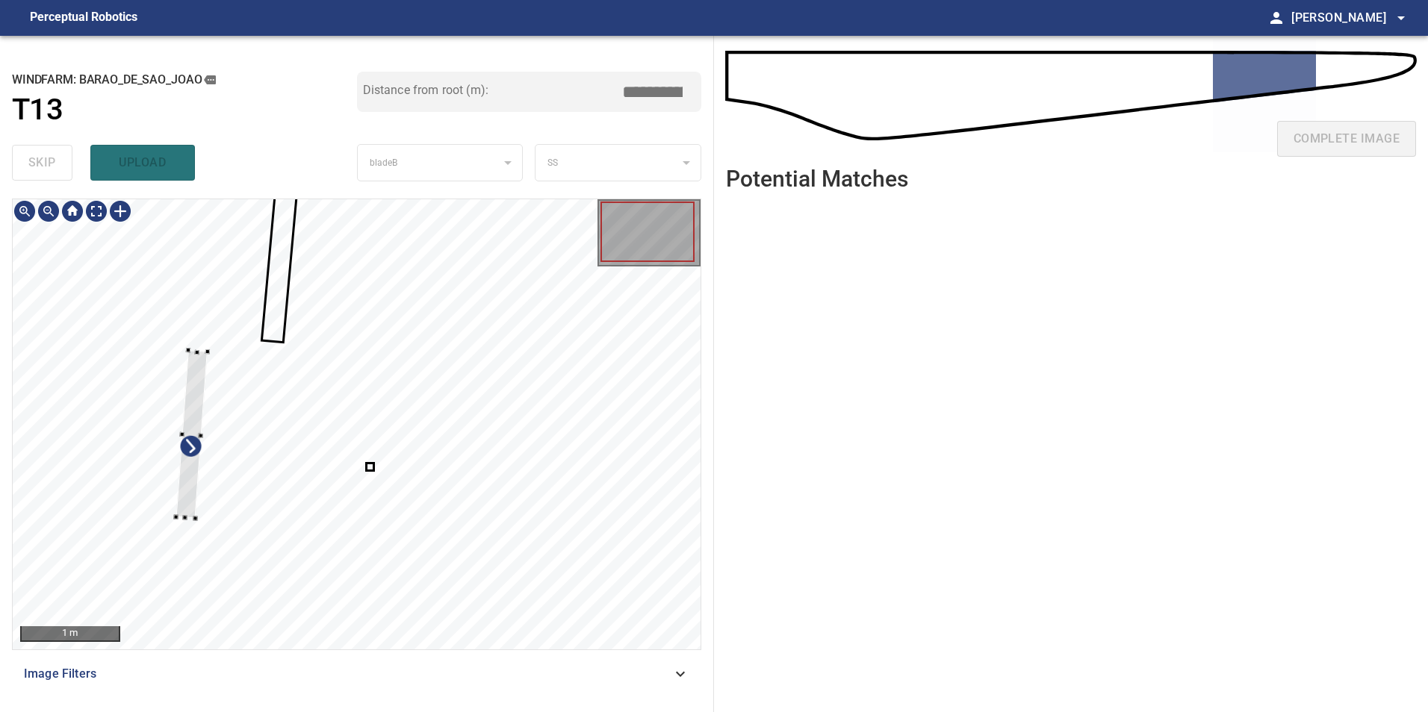
click at [173, 482] on div at bounding box center [357, 424] width 688 height 450
click at [136, 444] on div at bounding box center [357, 424] width 688 height 450
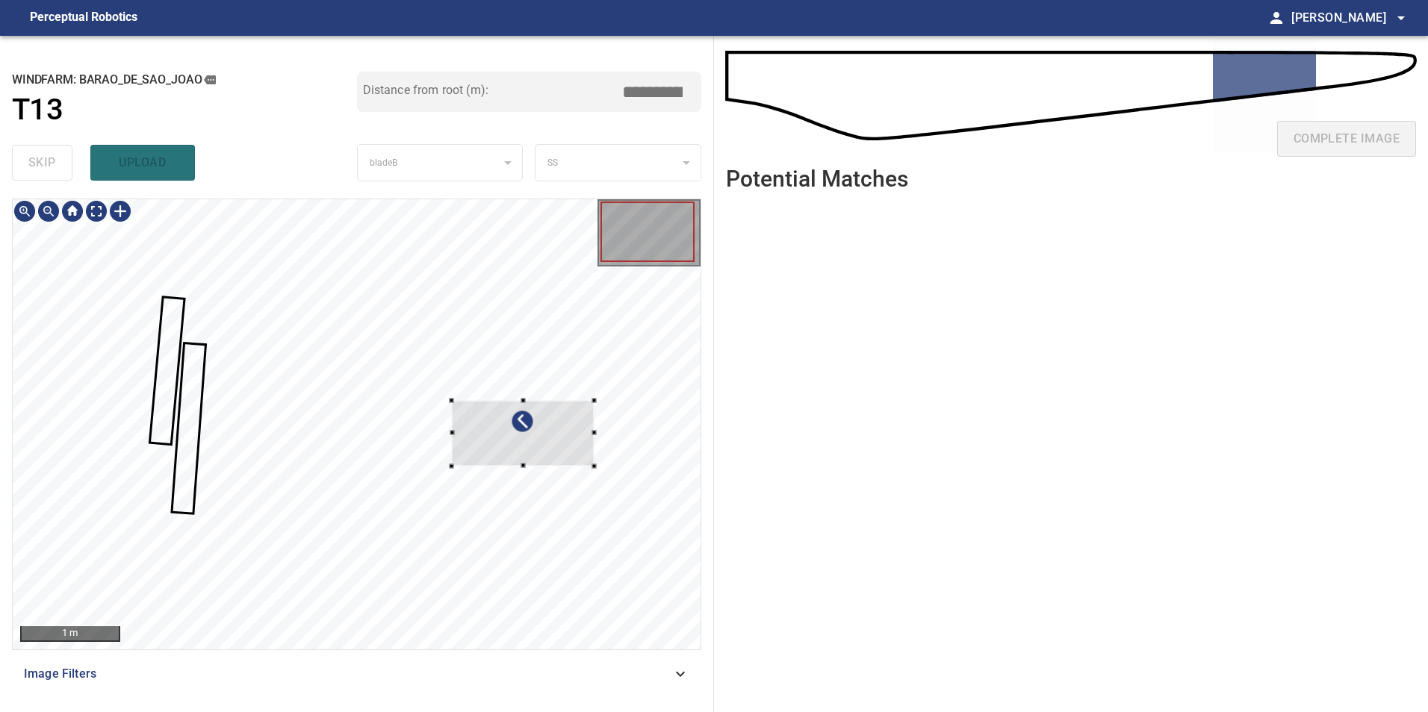
click at [558, 438] on div at bounding box center [522, 433] width 143 height 66
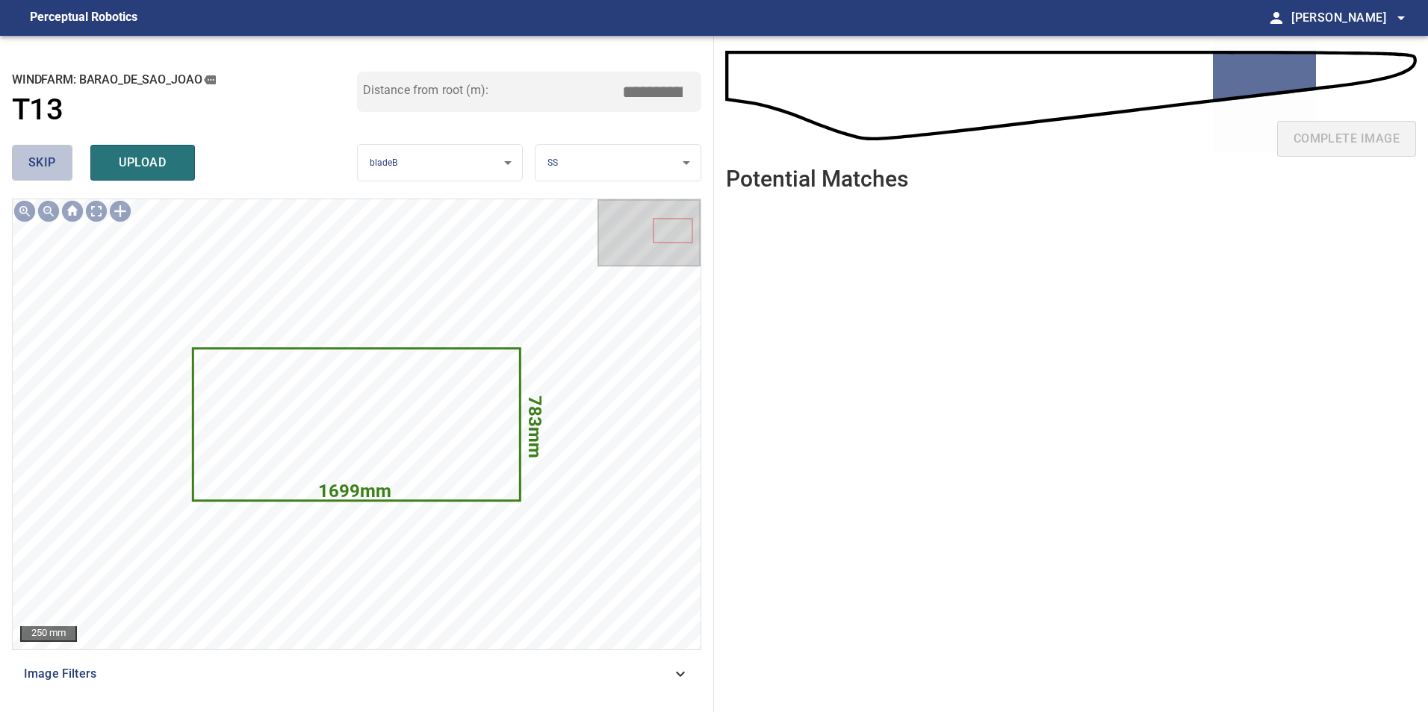
click at [46, 164] on span "skip" at bounding box center [42, 162] width 28 height 21
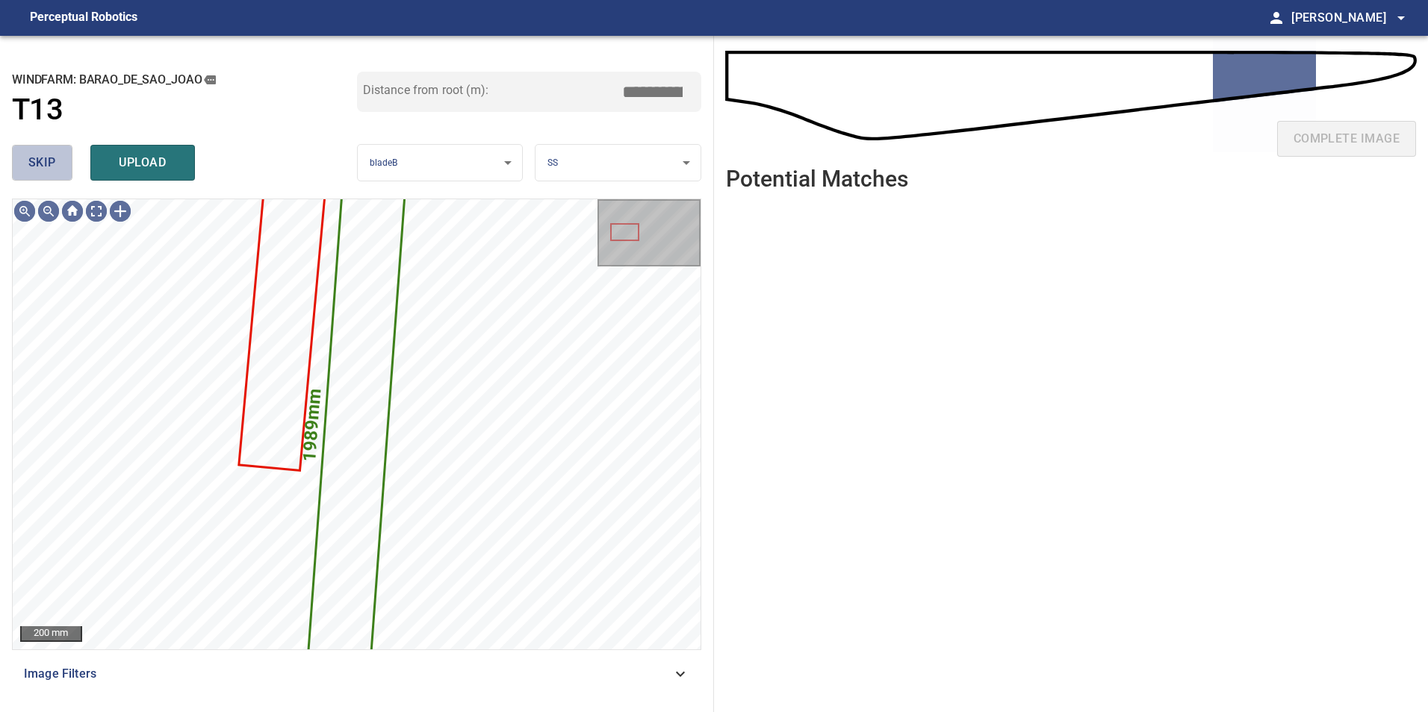
click at [46, 164] on span "skip" at bounding box center [42, 162] width 28 height 21
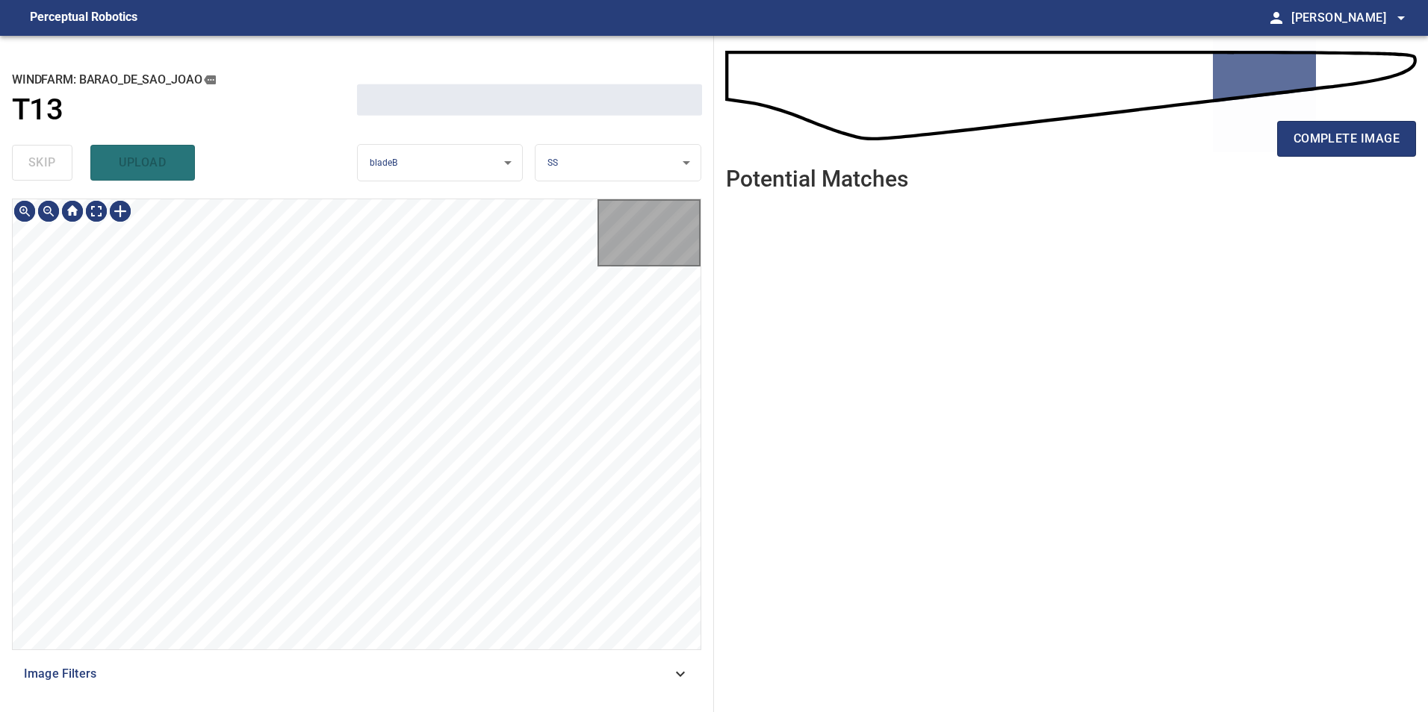
click at [46, 164] on div "skip upload" at bounding box center [184, 163] width 345 height 48
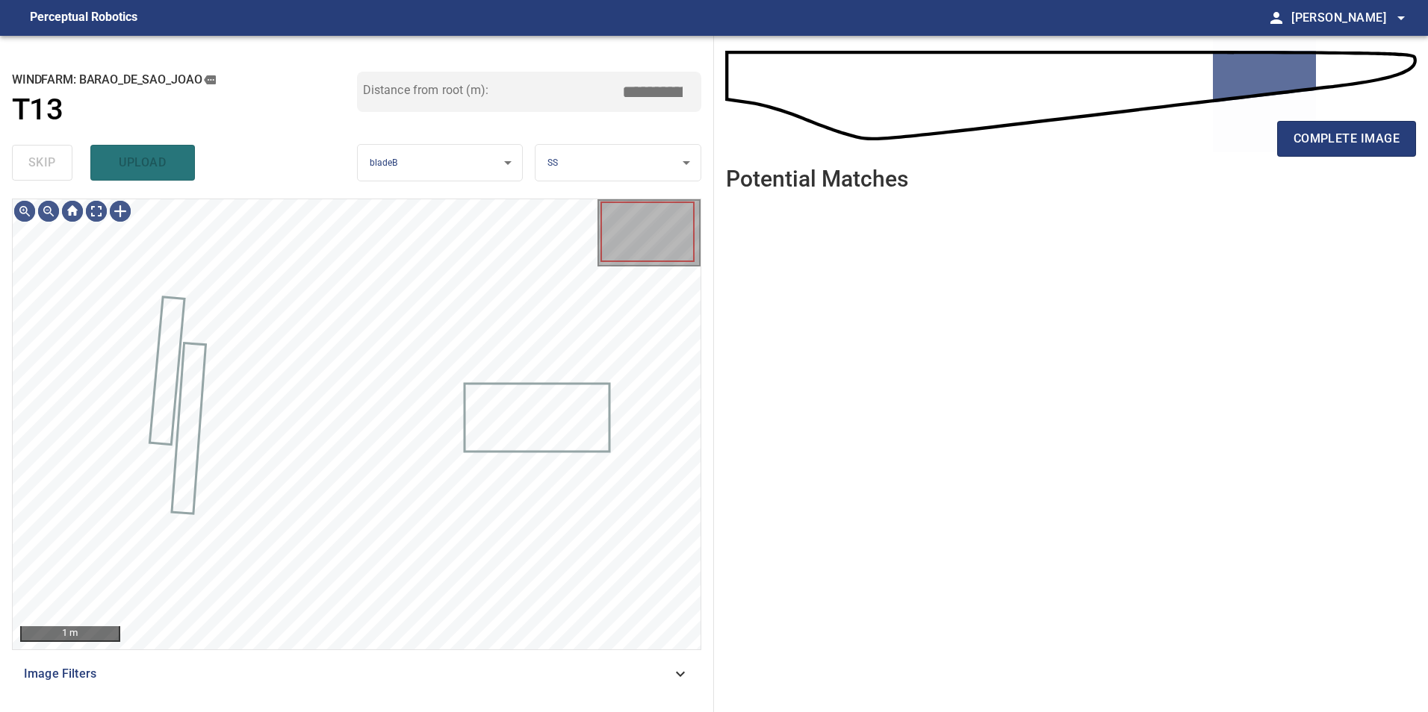
click at [46, 164] on div "skip upload" at bounding box center [184, 163] width 345 height 48
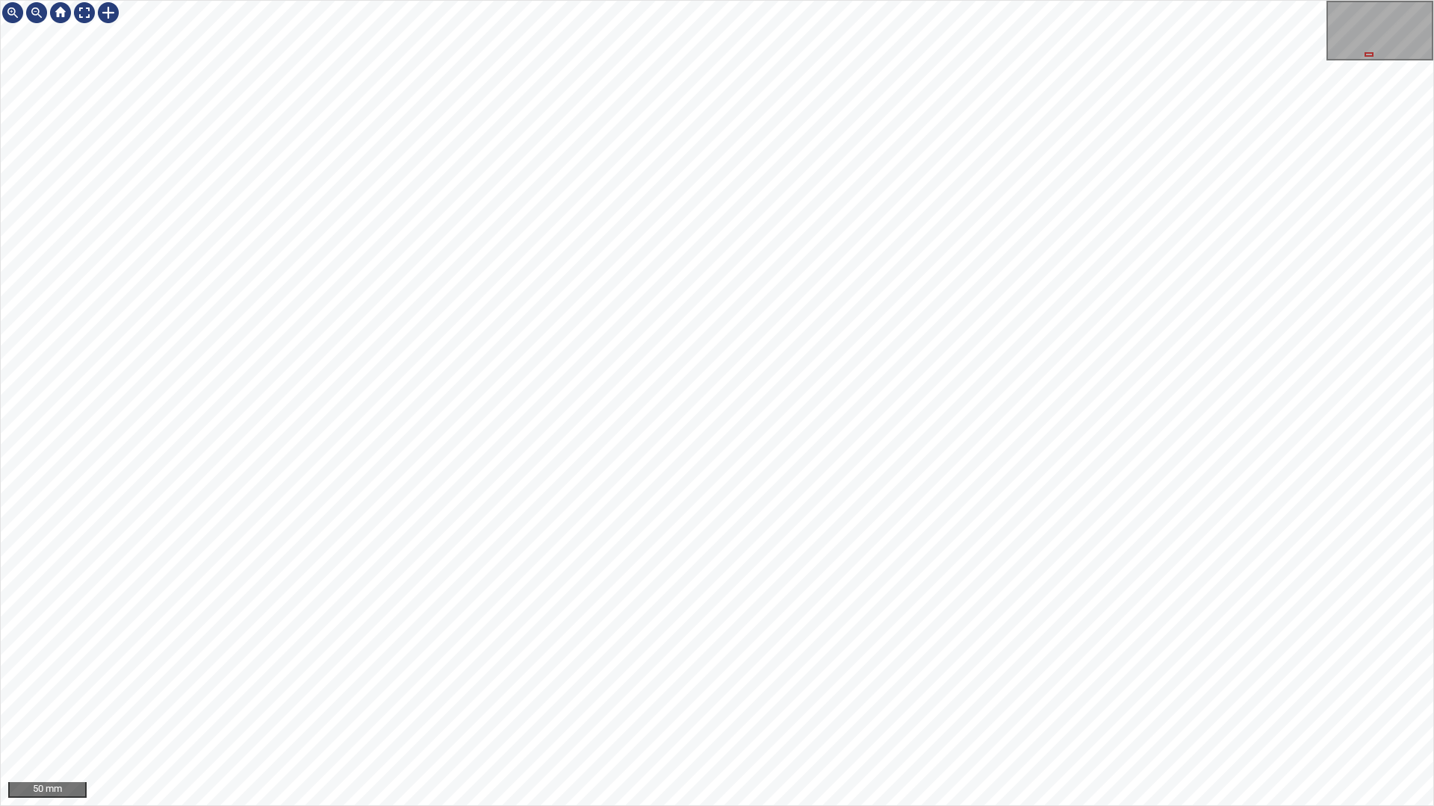
click at [443, 0] on div "50 mm" at bounding box center [717, 403] width 1434 height 806
click at [635, 0] on div "100 mm" at bounding box center [717, 403] width 1434 height 806
click at [687, 806] on div "100 mm" at bounding box center [717, 403] width 1434 height 806
click at [736, 806] on div "100 mm" at bounding box center [717, 403] width 1434 height 806
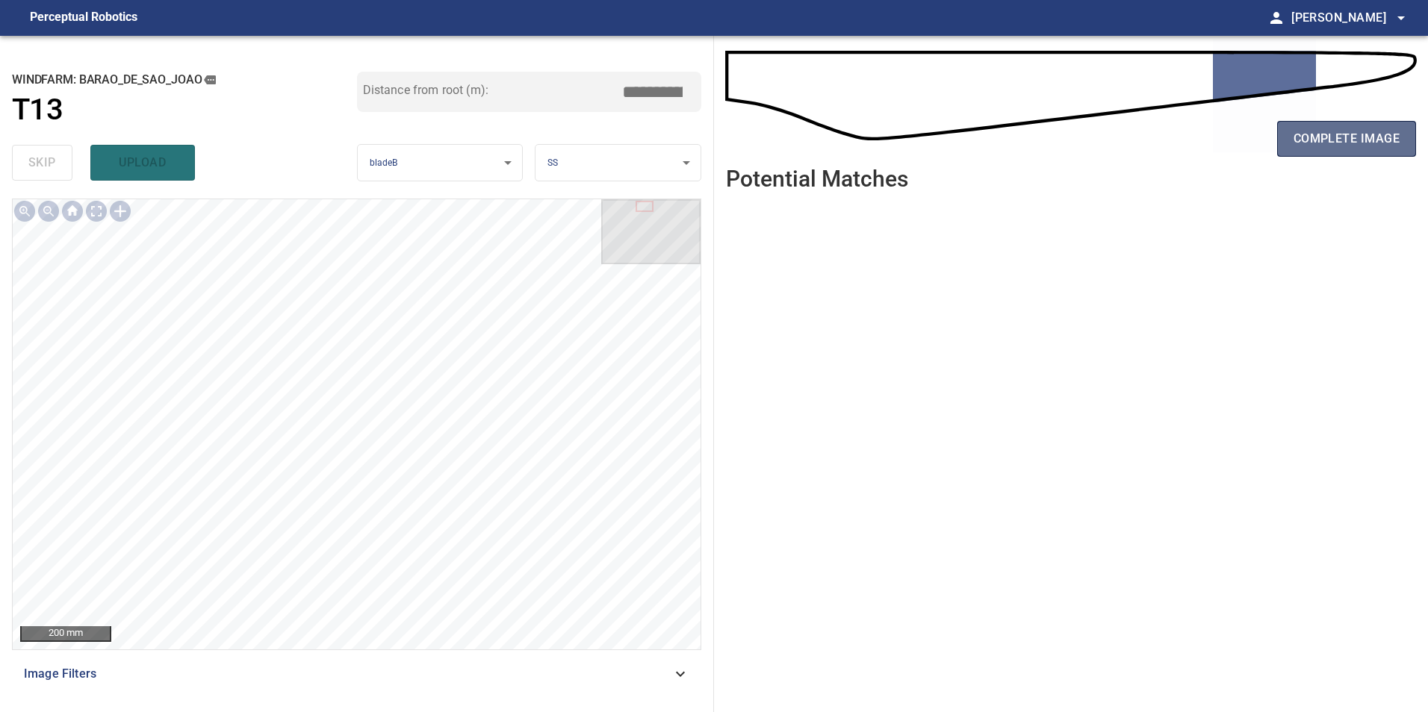
click at [1326, 154] on button "complete image" at bounding box center [1346, 139] width 139 height 36
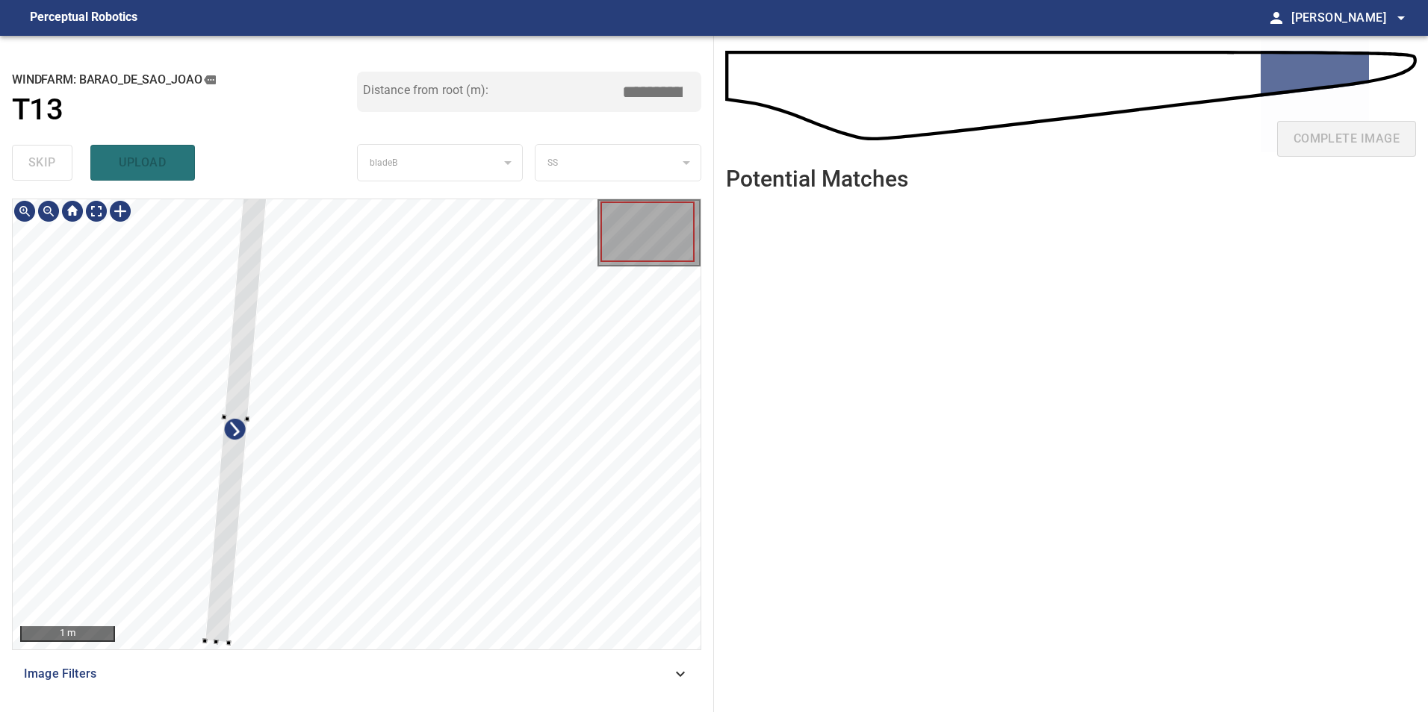
click at [214, 591] on div at bounding box center [236, 418] width 63 height 452
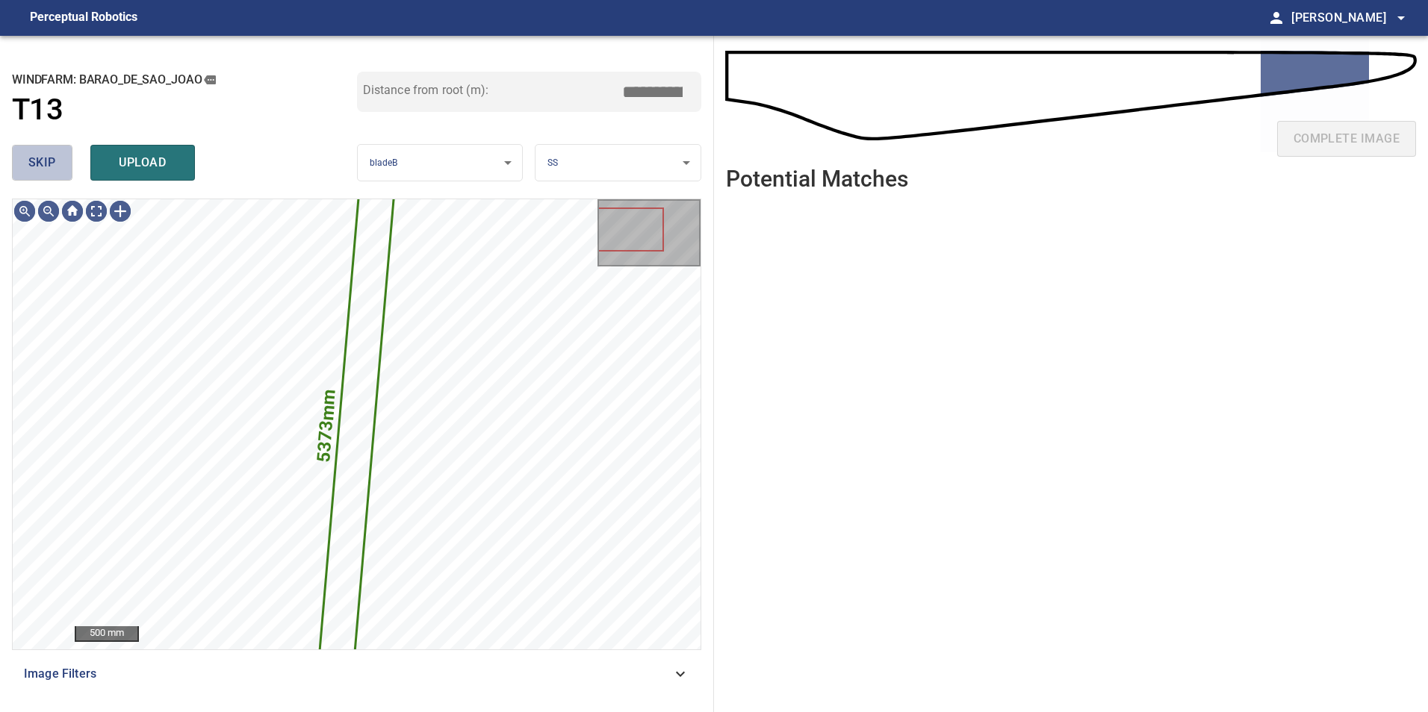
drag, startPoint x: 43, startPoint y: 174, endPoint x: 68, endPoint y: 223, distance: 55.4
click at [45, 190] on div "**********" at bounding box center [357, 374] width 714 height 677
drag, startPoint x: 34, startPoint y: 134, endPoint x: 38, endPoint y: 161, distance: 26.4
click at [38, 161] on div "**********" at bounding box center [357, 374] width 714 height 677
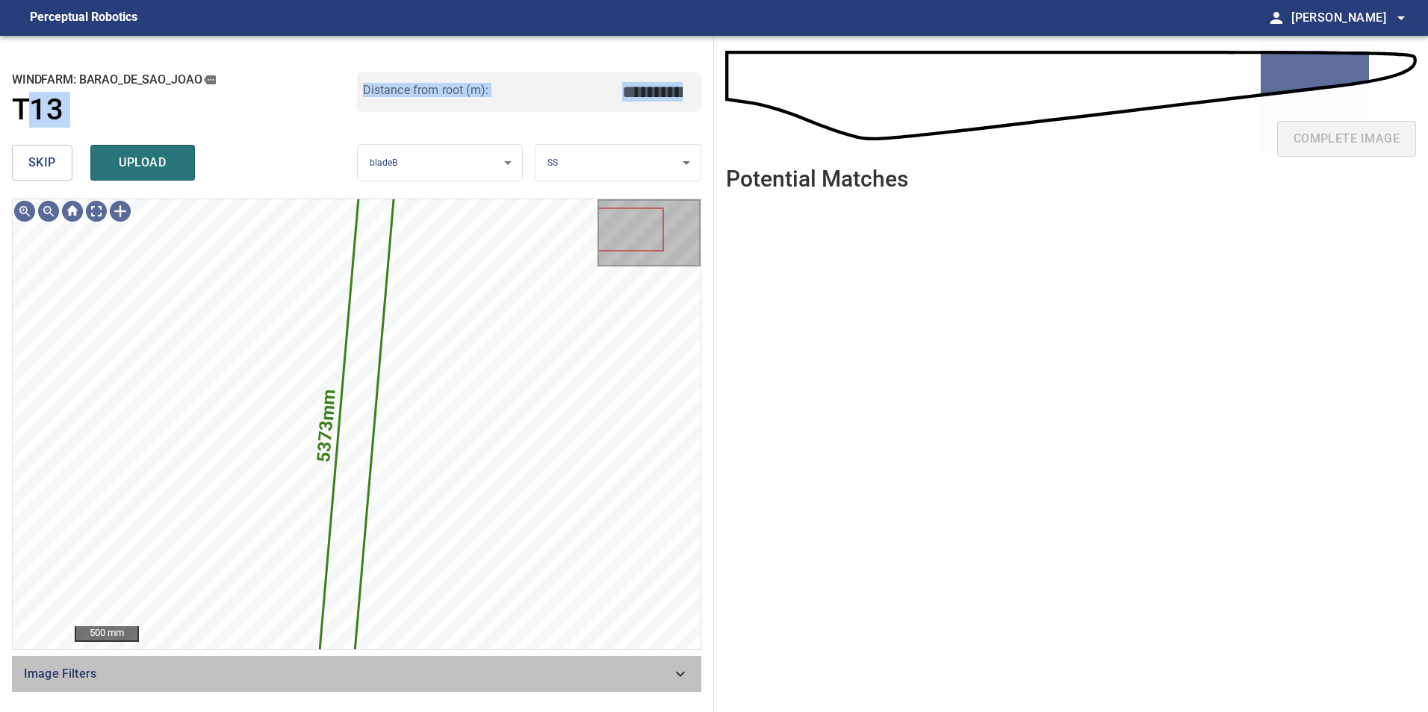
click at [579, 676] on span "Image Filters" at bounding box center [347, 674] width 647 height 18
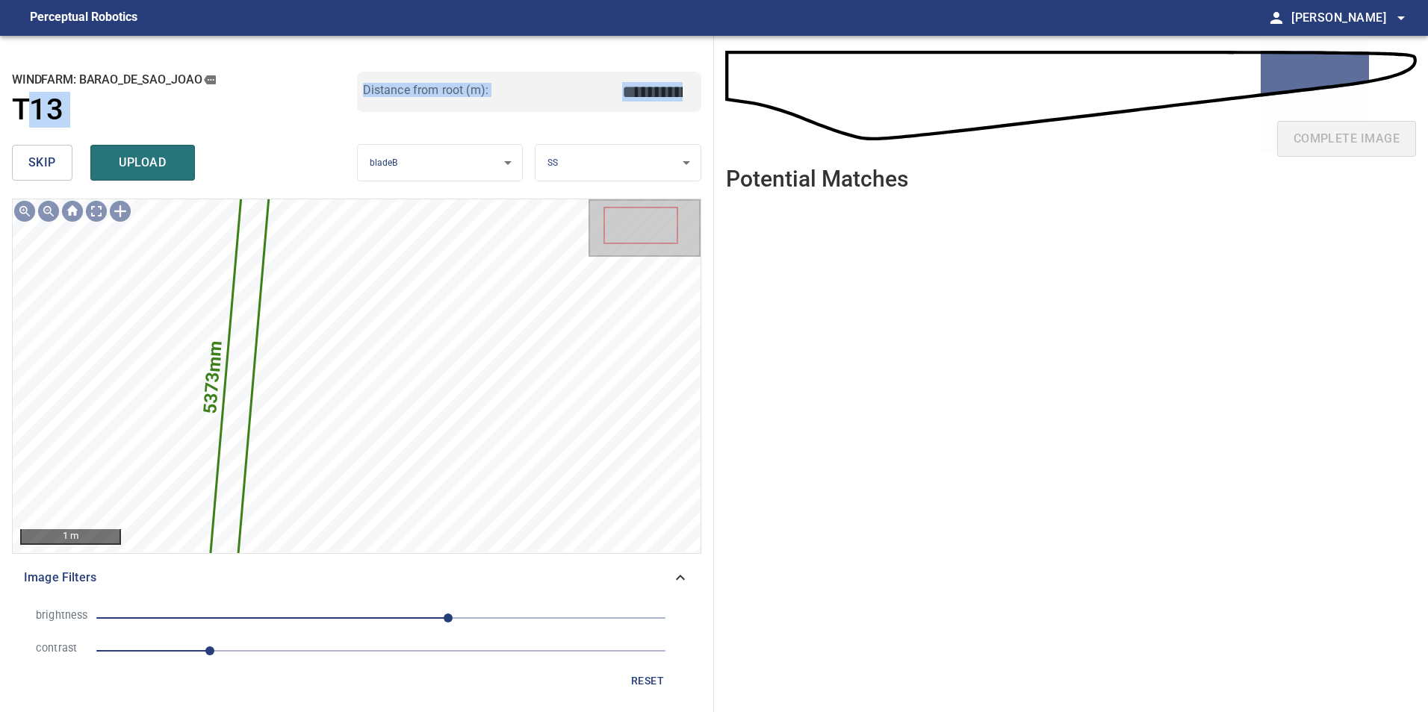
click at [344, 656] on span "1" at bounding box center [380, 651] width 569 height 21
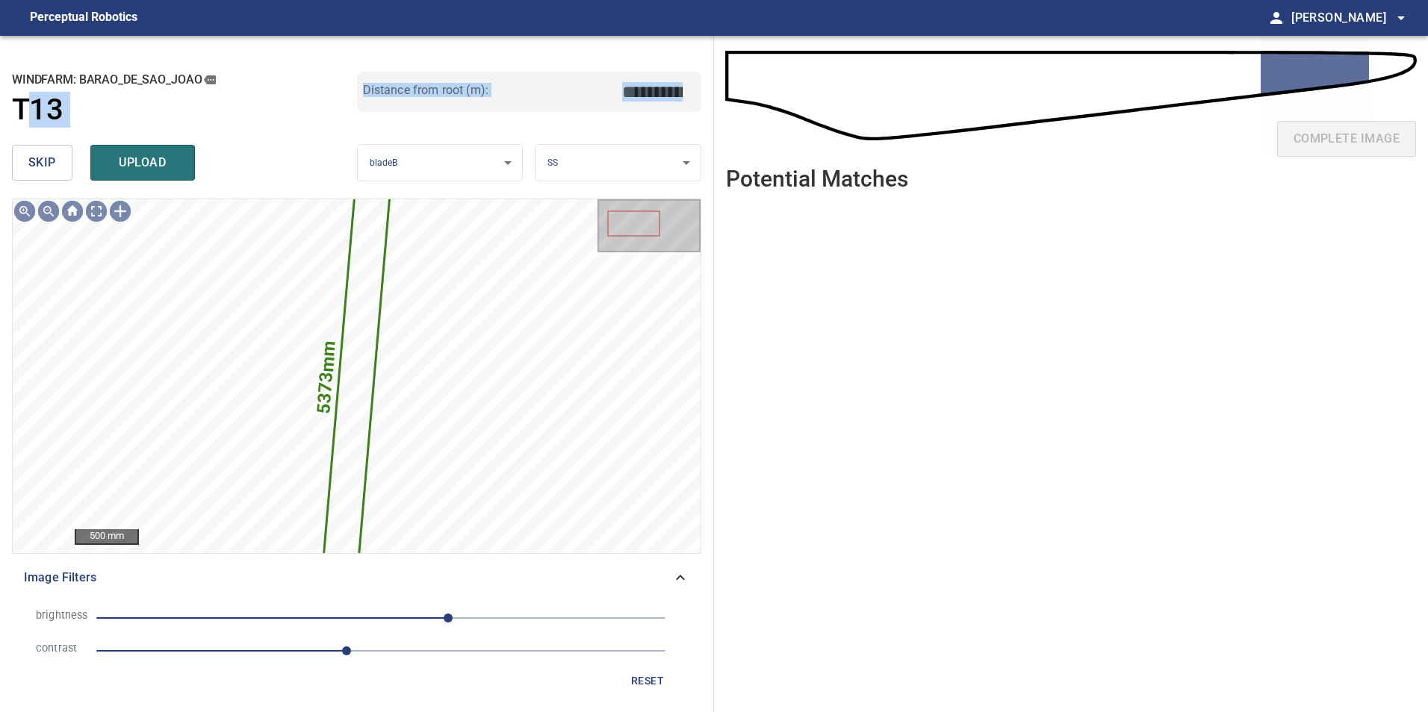
click at [369, 626] on span "60" at bounding box center [380, 618] width 569 height 21
click at [345, 627] on span "-32" at bounding box center [380, 618] width 569 height 21
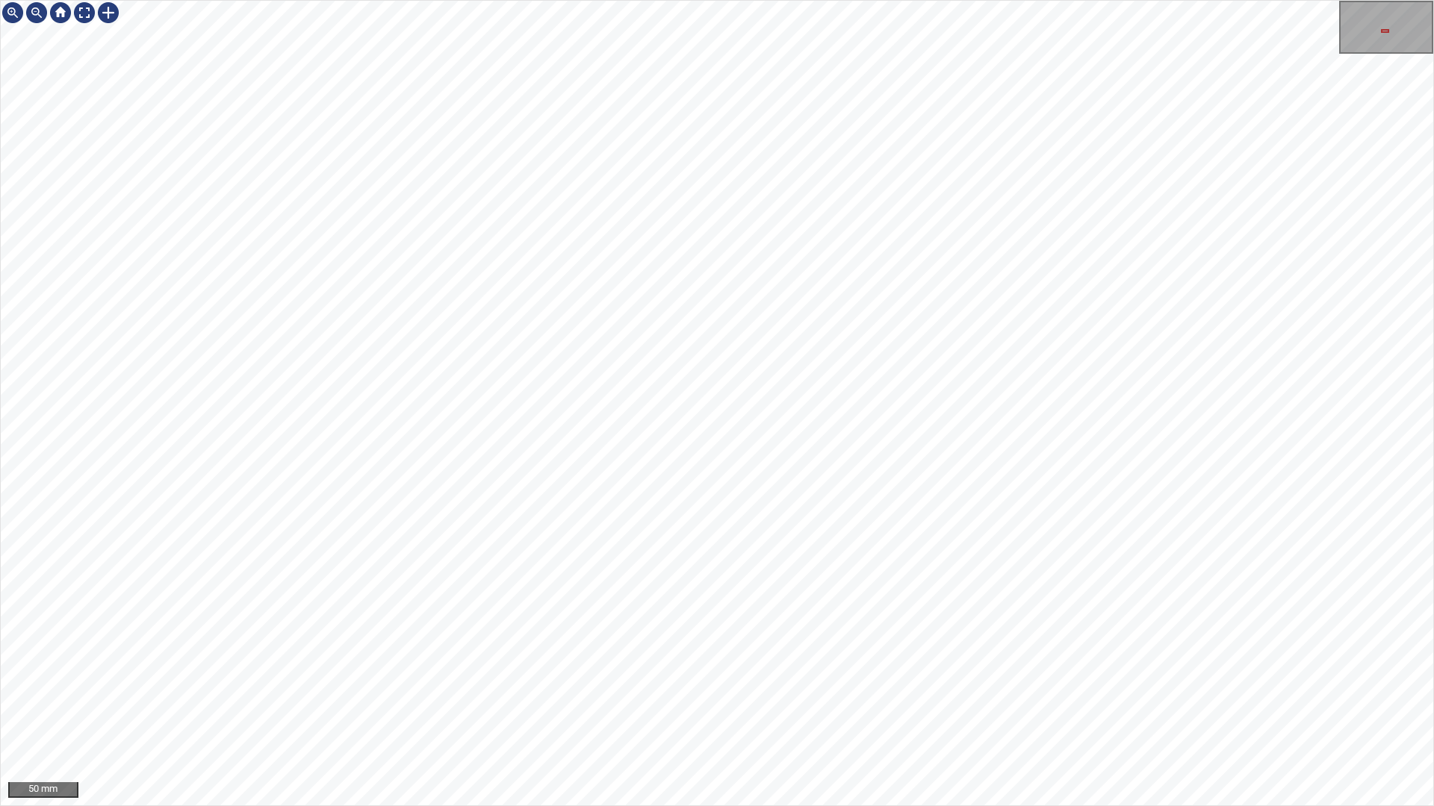
click at [771, 806] on div "5373mm 286mm 50 mm" at bounding box center [717, 403] width 1434 height 806
click at [703, 806] on div "5373mm 286mm 50 mm" at bounding box center [717, 403] width 1434 height 806
click at [644, 806] on div "5373mm 286mm 50 mm" at bounding box center [717, 403] width 1434 height 806
click at [801, 806] on div "5373mm 286mm 50 mm" at bounding box center [717, 403] width 1434 height 806
click at [797, 806] on div "5373mm 286mm 50 mm" at bounding box center [717, 403] width 1434 height 806
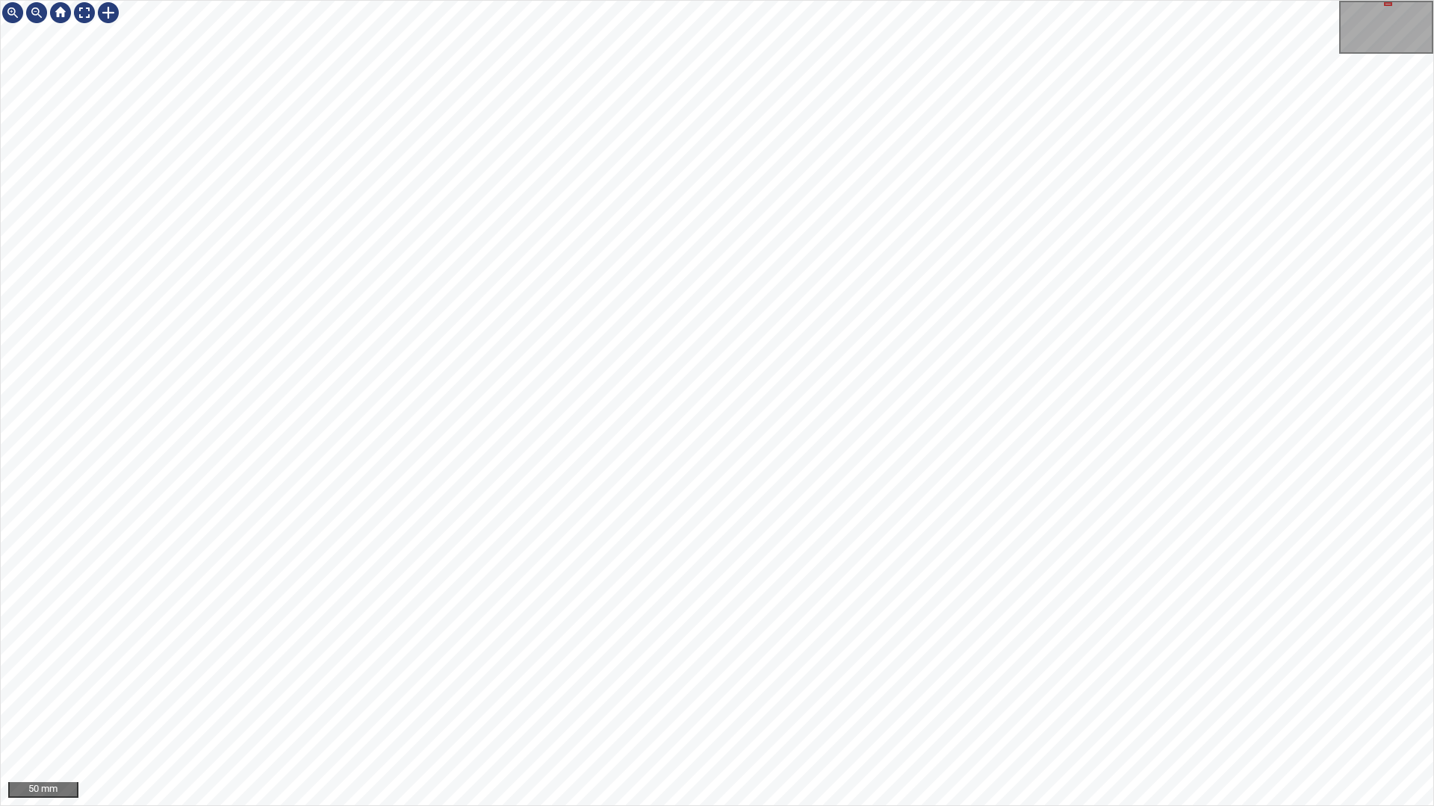
click at [733, 806] on div "5373mm 286mm 50 mm" at bounding box center [717, 403] width 1434 height 806
click at [952, 162] on div "5373mm 286mm 50 mm" at bounding box center [717, 403] width 1434 height 806
click at [945, 0] on div "5373mm 286mm 50 mm" at bounding box center [717, 403] width 1434 height 806
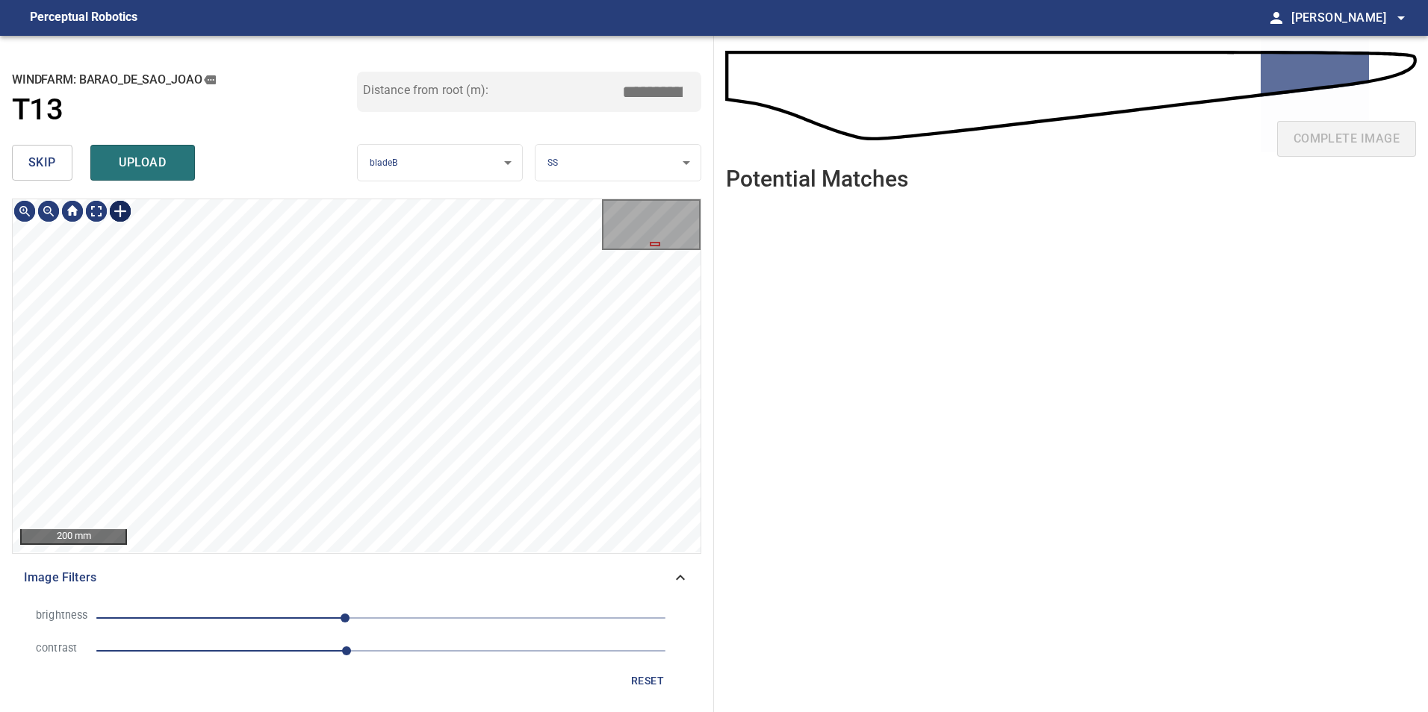
click at [133, 220] on div "5373mm 286mm 200 mm" at bounding box center [357, 375] width 688 height 353
click at [565, 625] on div "5373mm 286mm 200 mm Image Filters brightness -32 contrast 2.2 reset" at bounding box center [356, 450] width 689 height 502
click at [124, 215] on div at bounding box center [120, 211] width 24 height 24
click at [189, 329] on div "5373mm 286mm" at bounding box center [357, 375] width 688 height 353
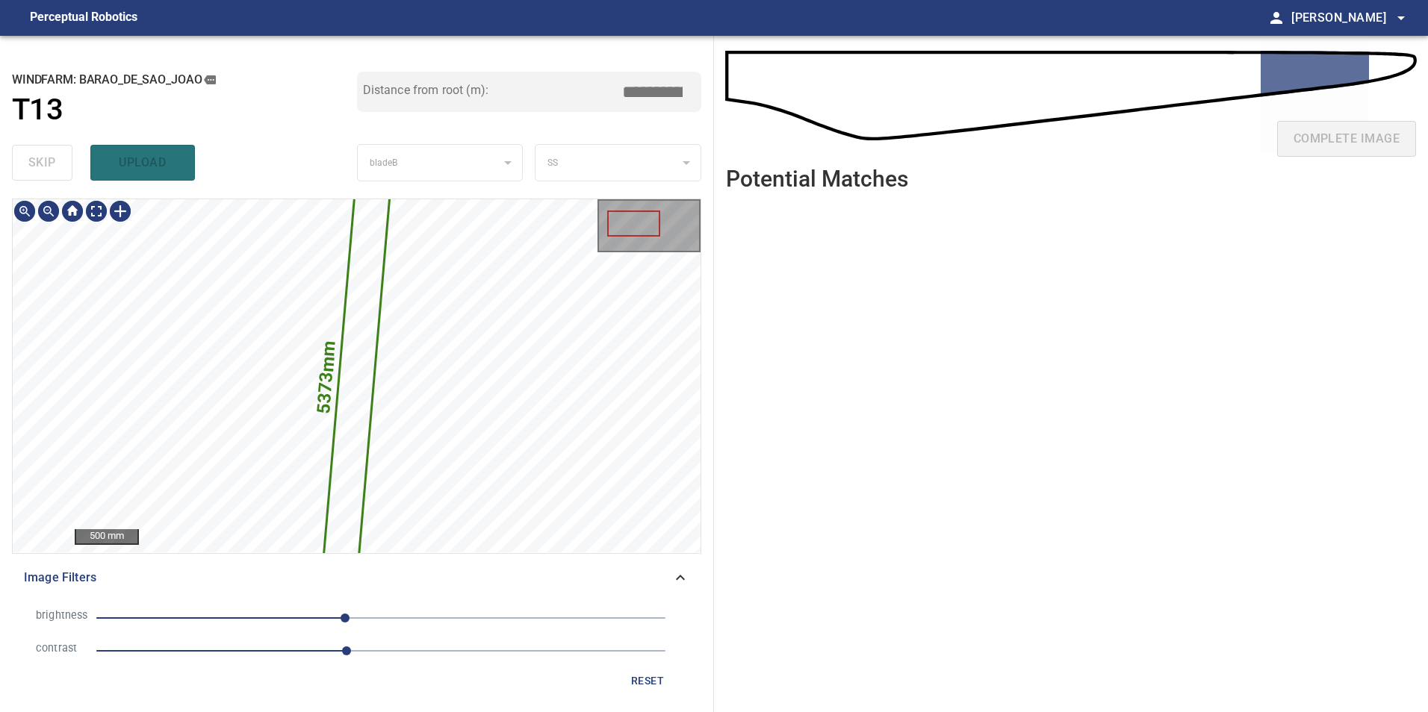
click at [356, 343] on icon at bounding box center [356, 376] width 85 height 614
click at [361, 333] on icon at bounding box center [356, 376] width 85 height 614
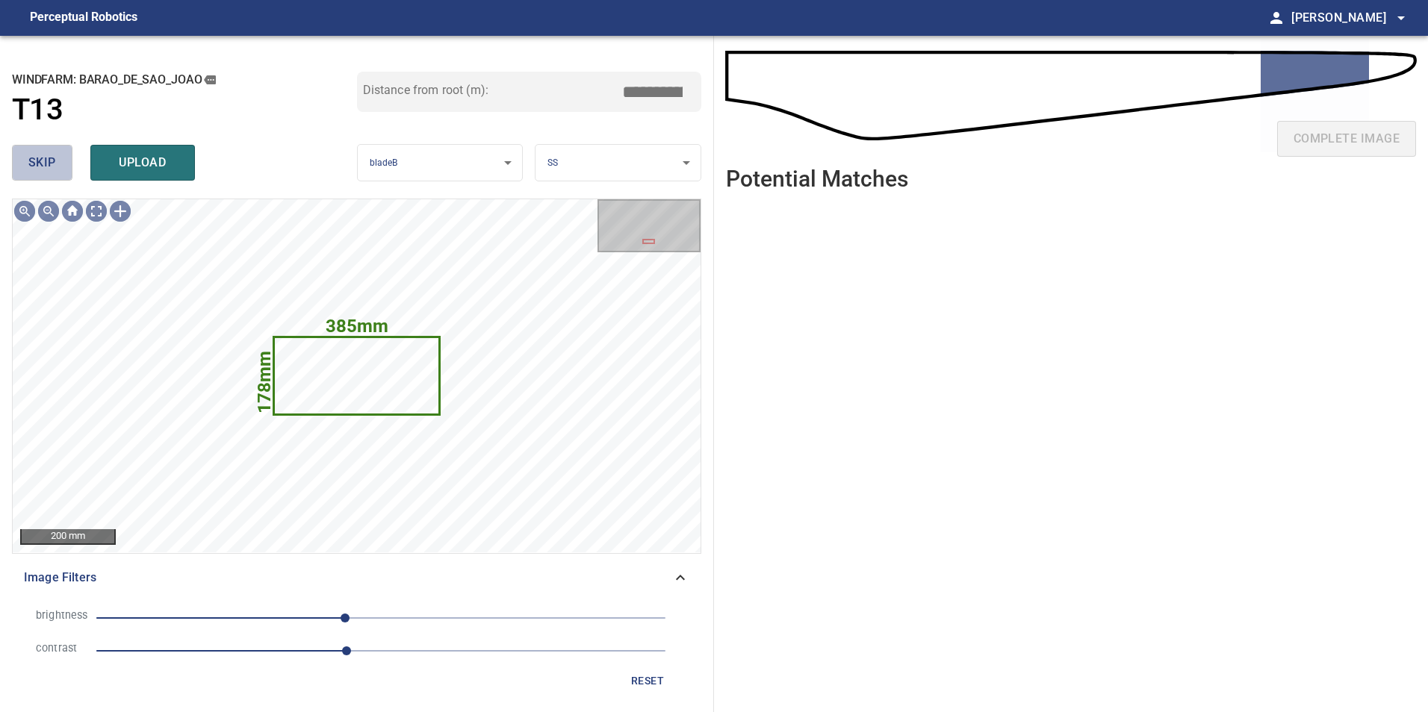
click at [58, 166] on button "skip" at bounding box center [42, 163] width 60 height 36
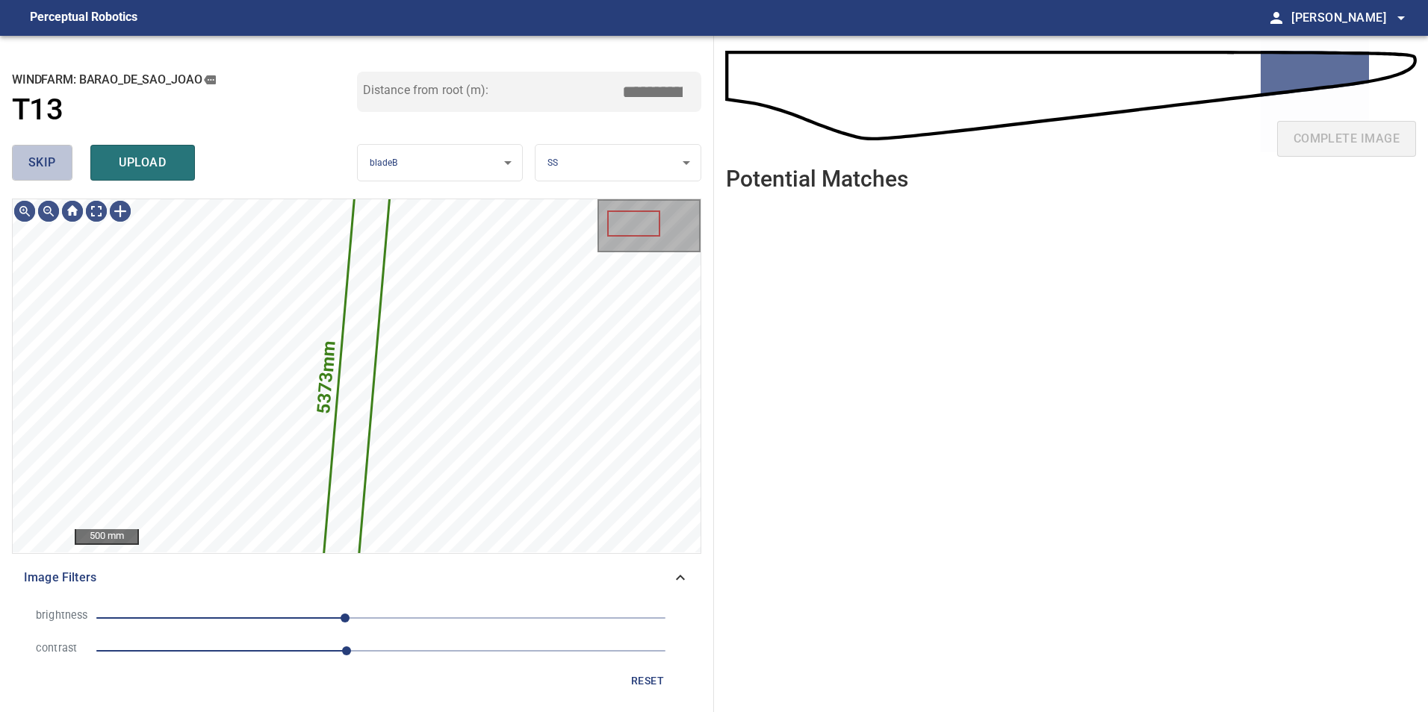
click at [58, 166] on button "skip" at bounding box center [42, 163] width 60 height 36
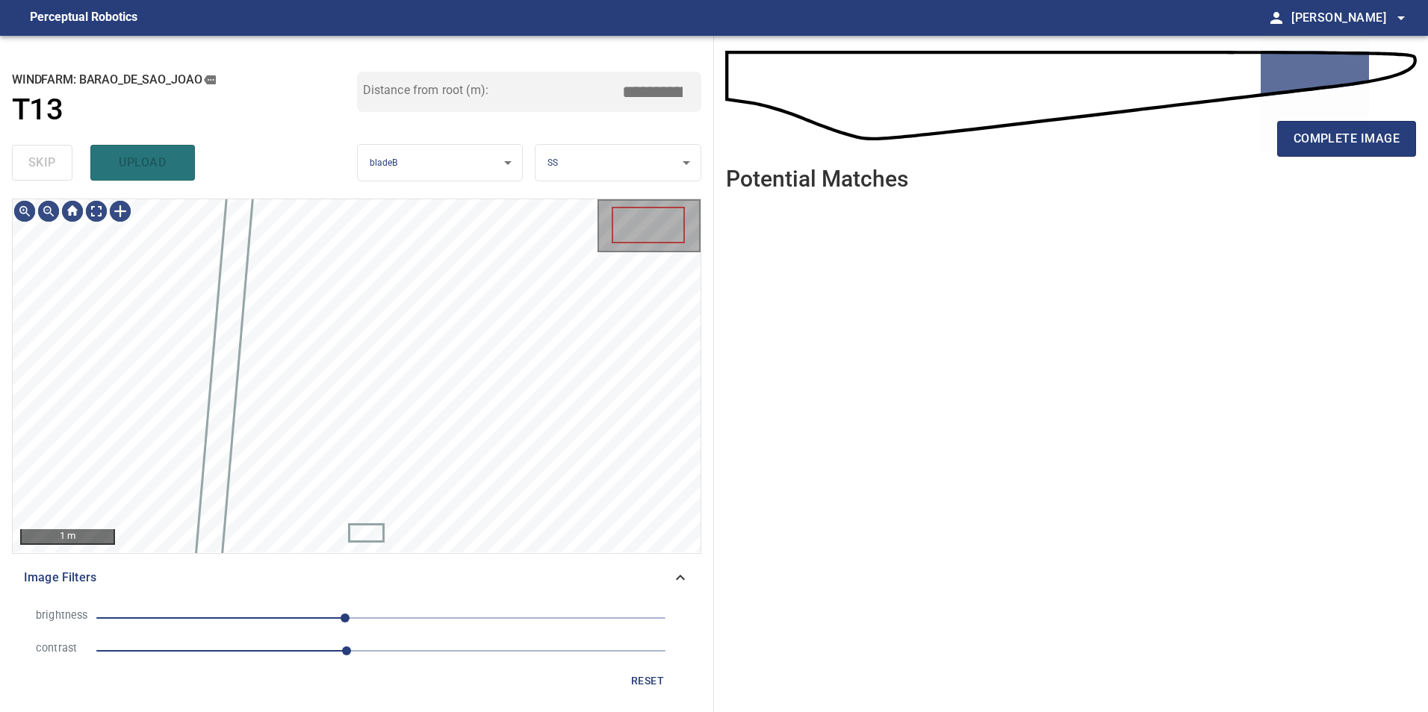
click at [58, 166] on div "skip upload" at bounding box center [184, 163] width 345 height 48
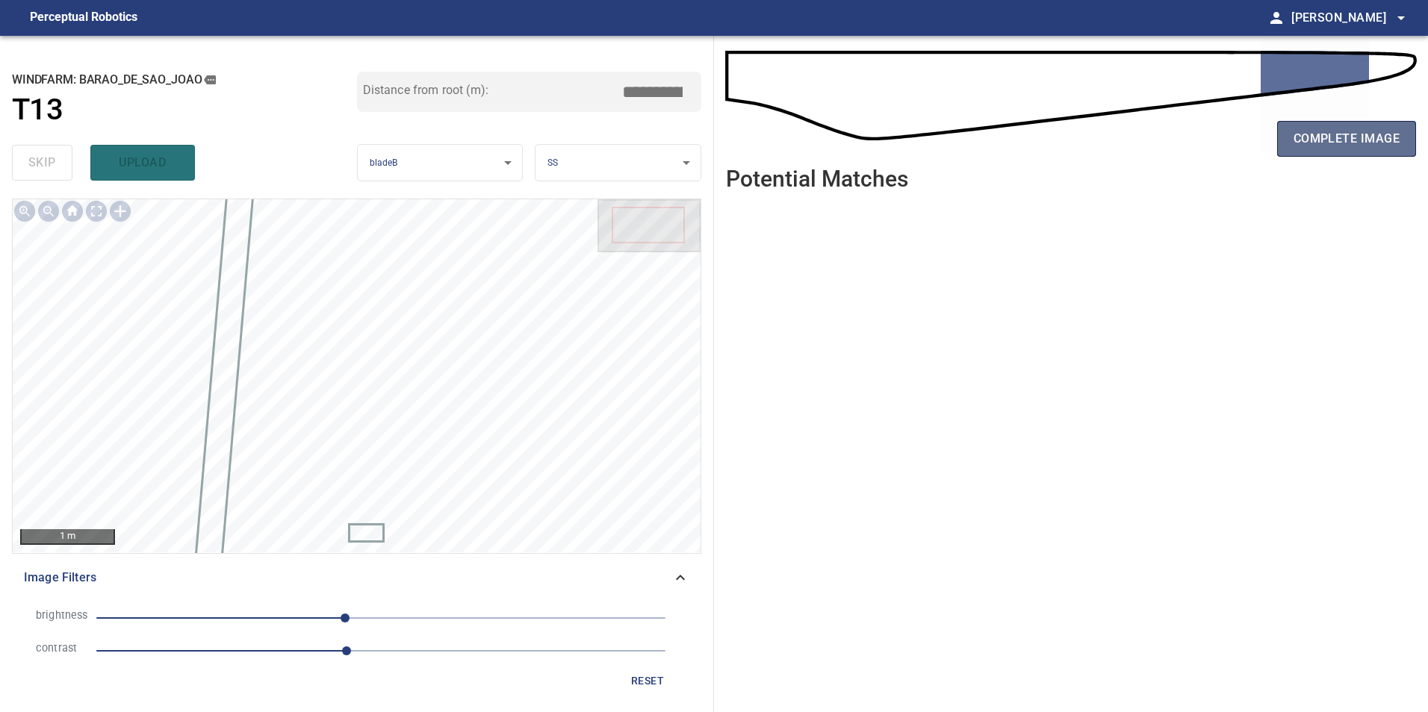
click at [1313, 138] on span "complete image" at bounding box center [1346, 138] width 106 height 21
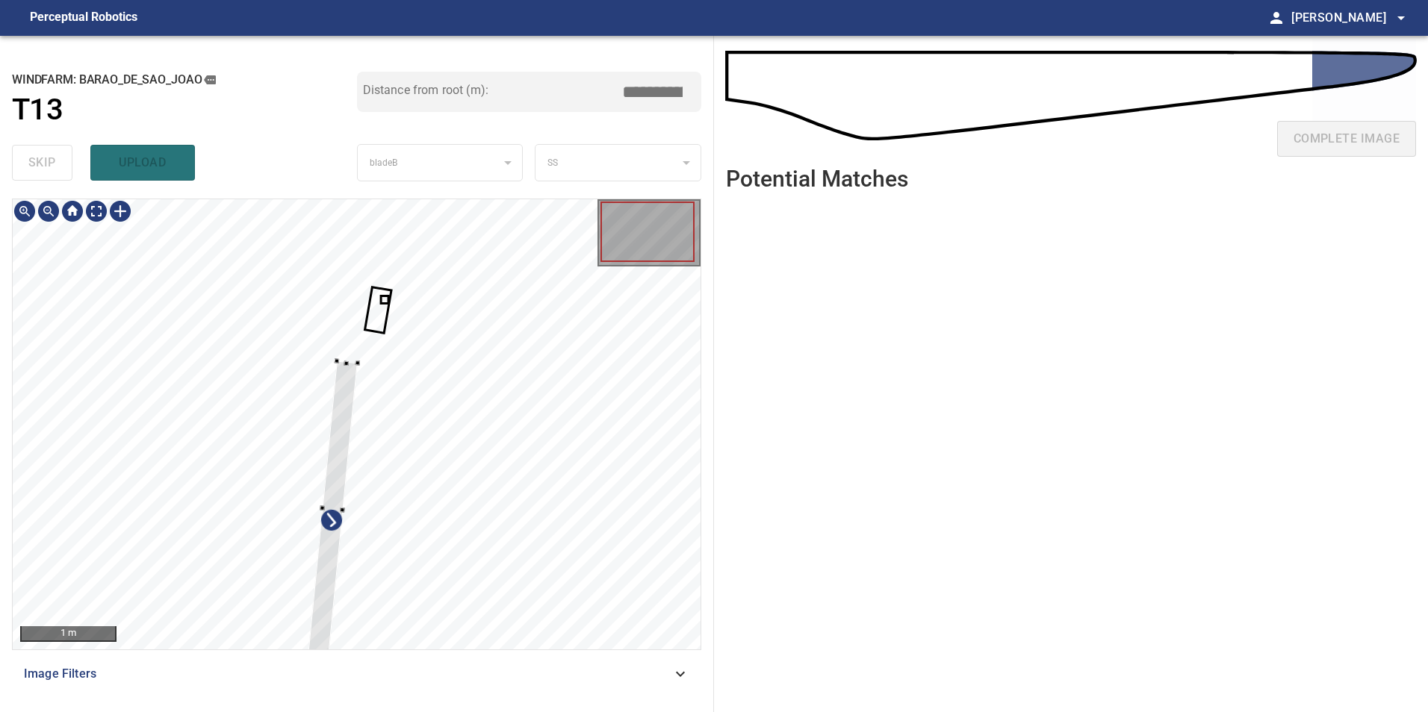
click at [246, 370] on div at bounding box center [357, 424] width 688 height 450
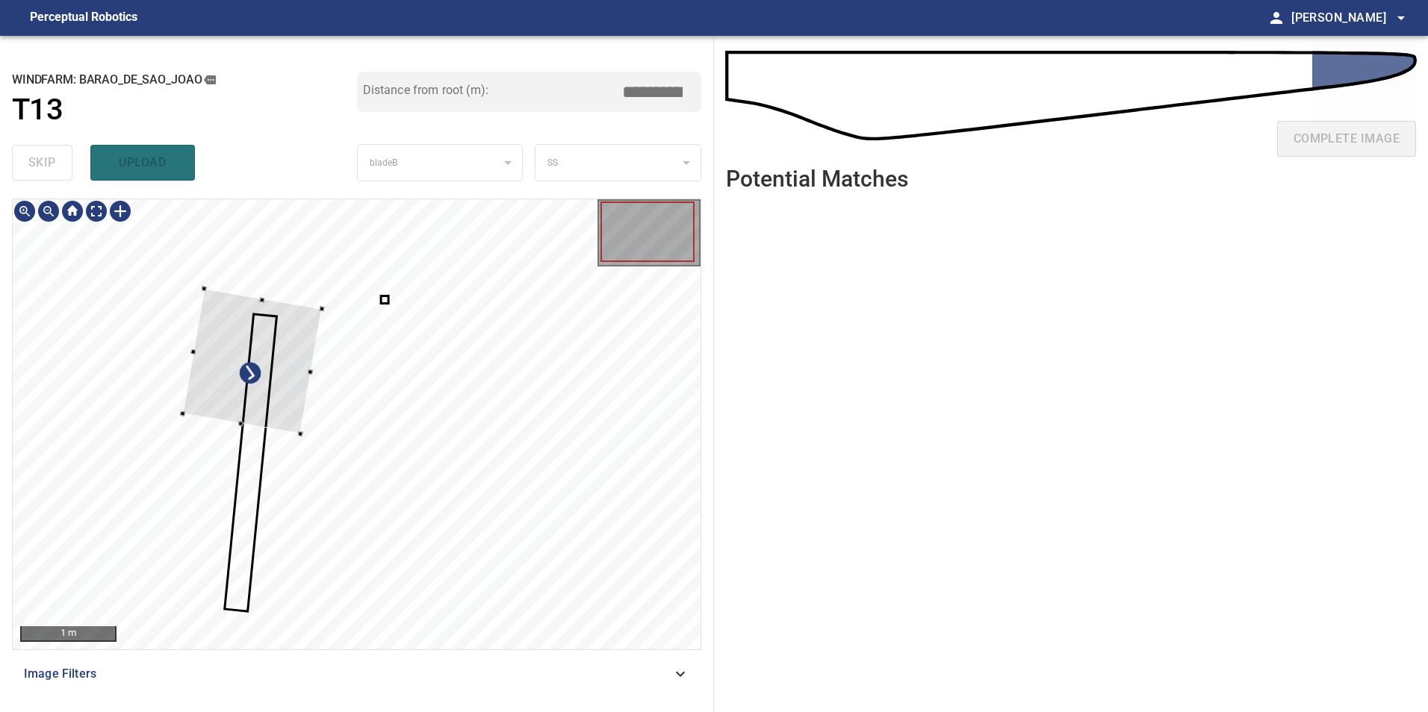
click at [193, 352] on div at bounding box center [253, 360] width 140 height 145
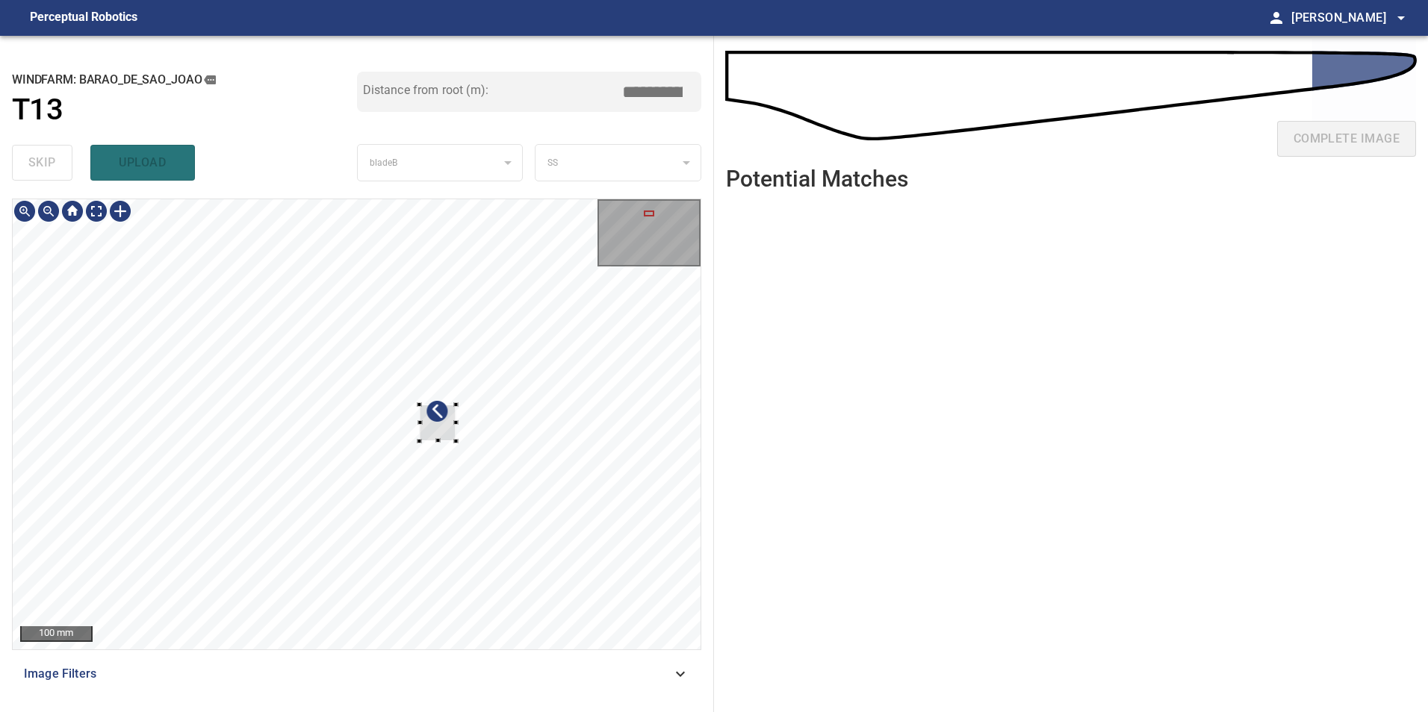
click at [299, 358] on div at bounding box center [357, 424] width 688 height 450
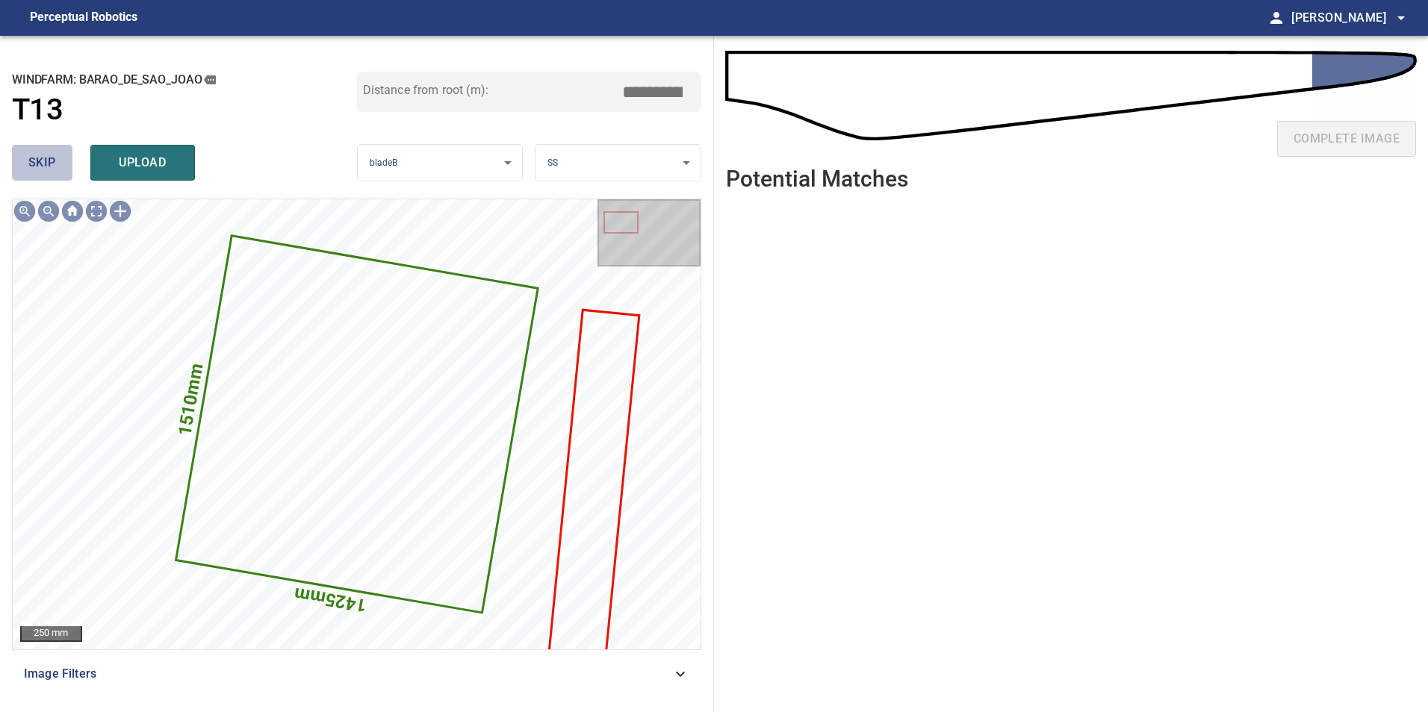
click at [50, 155] on span "skip" at bounding box center [42, 162] width 28 height 21
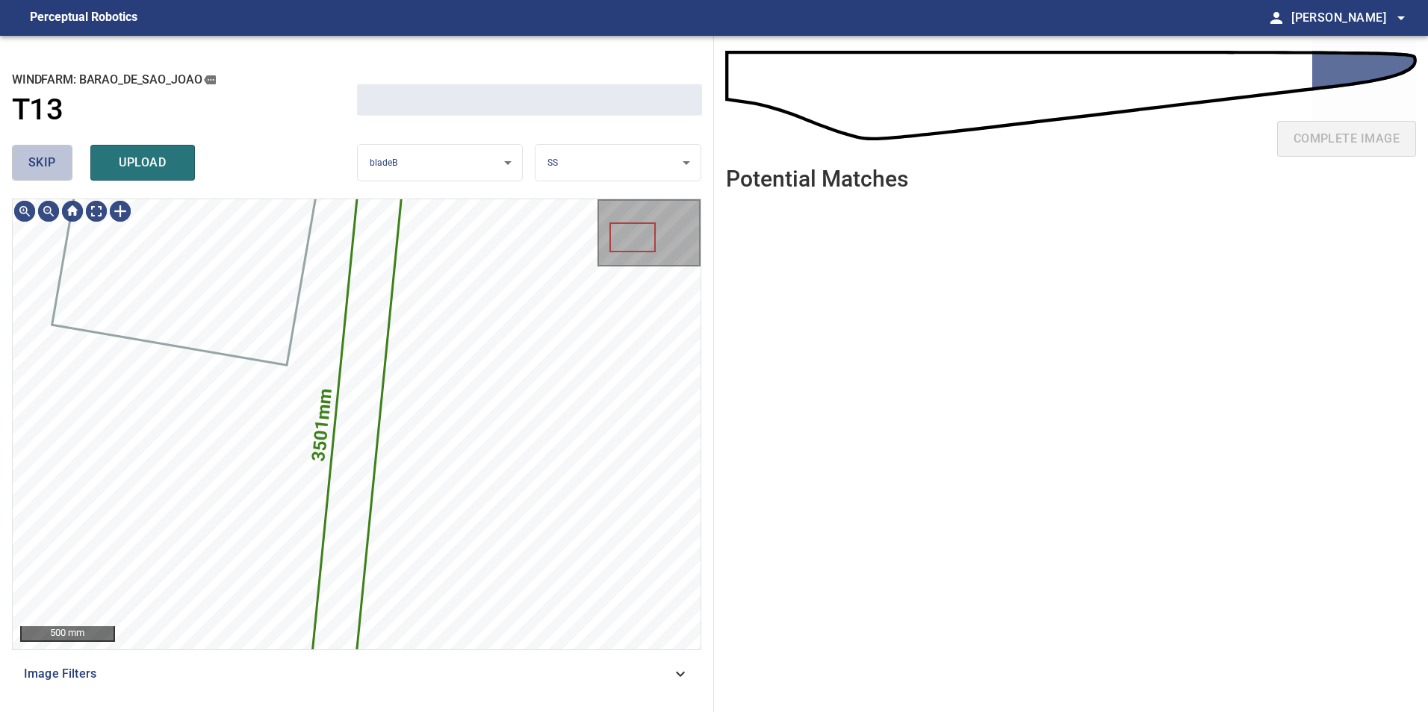
click at [50, 155] on span "skip" at bounding box center [42, 162] width 28 height 21
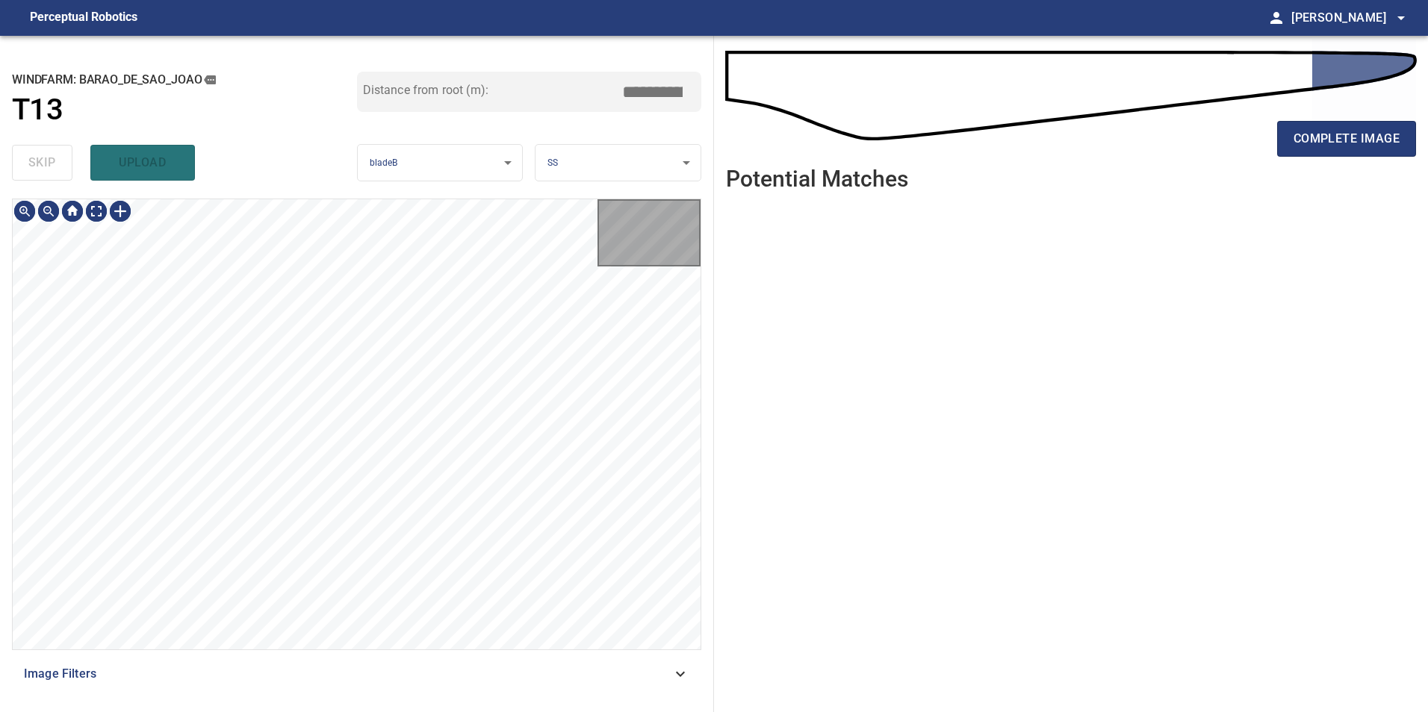
type input "*****"
click at [50, 155] on div "skip upload" at bounding box center [184, 163] width 345 height 48
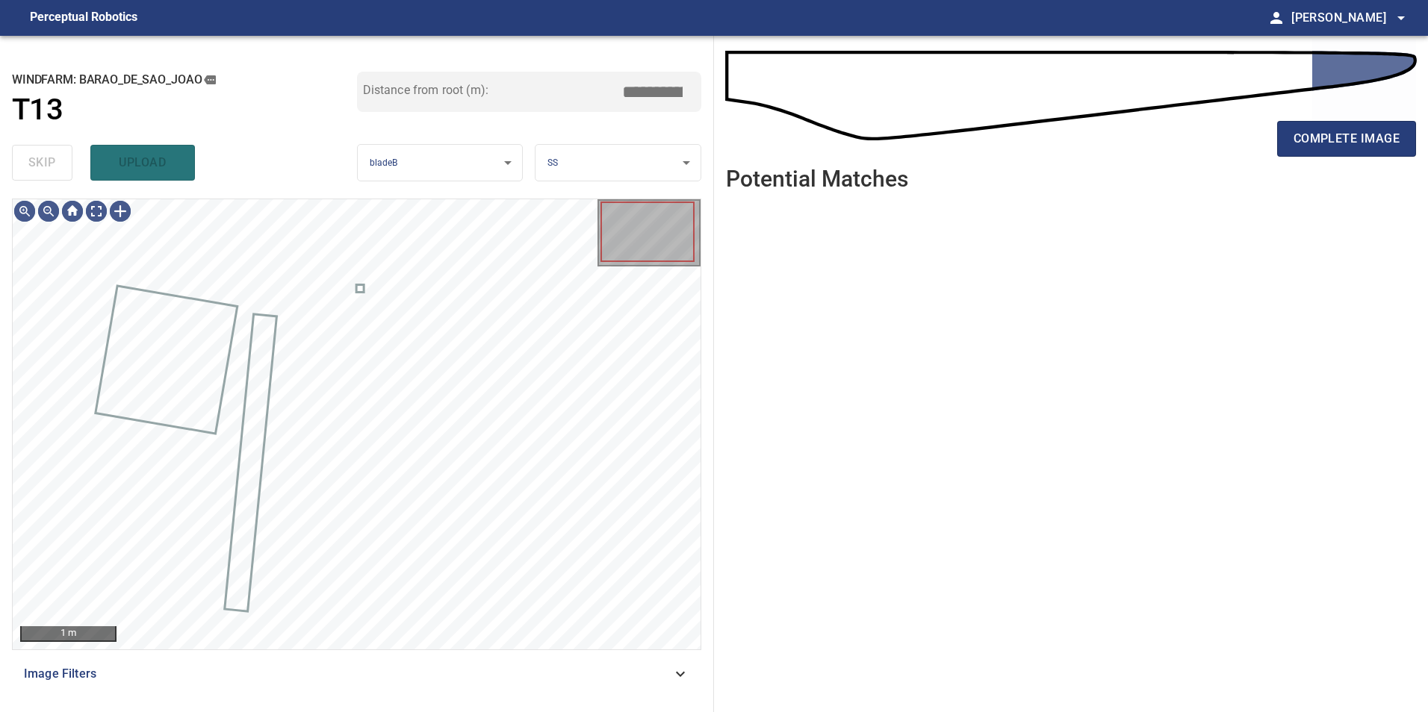
click at [50, 155] on div "skip upload" at bounding box center [184, 163] width 345 height 48
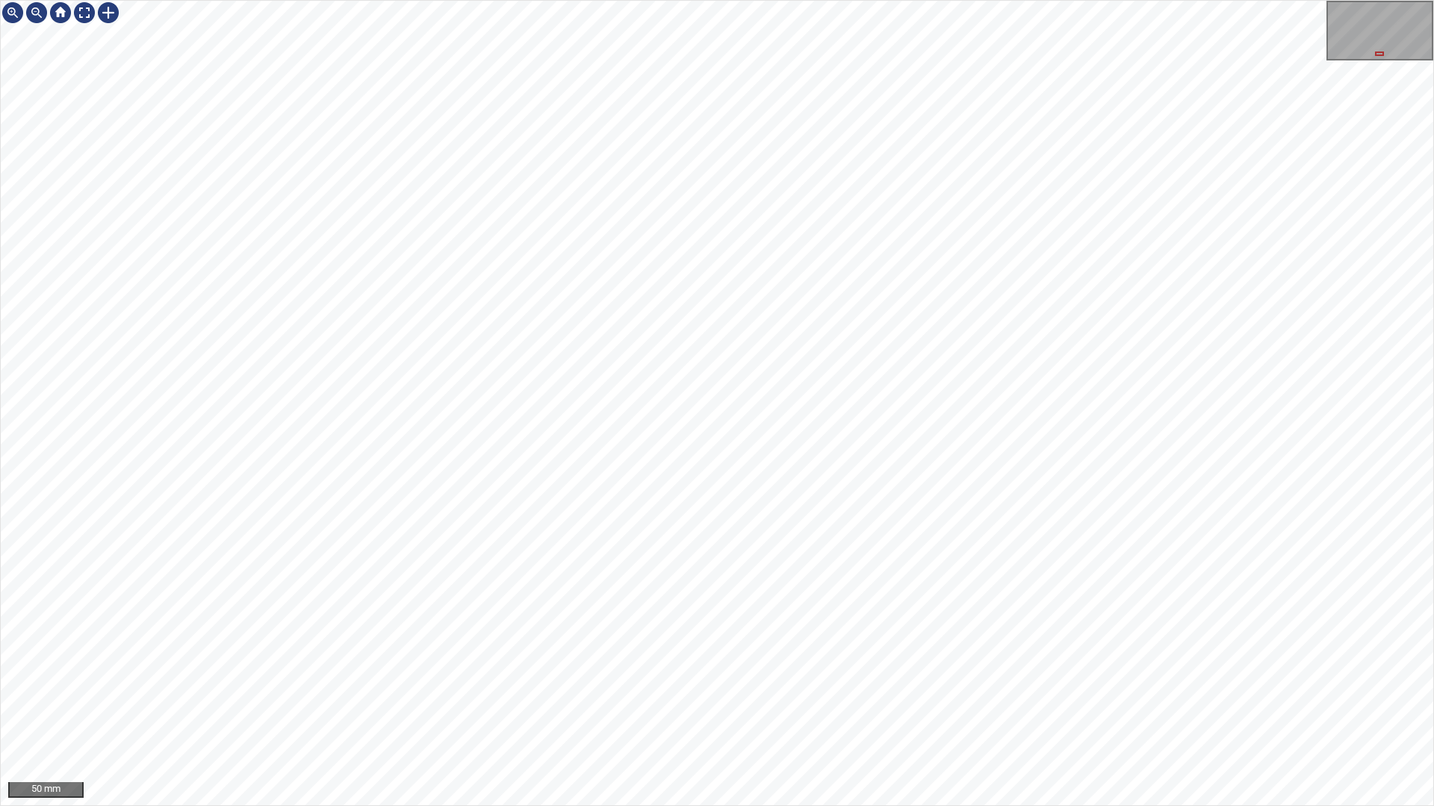
click at [585, 806] on div "50 mm" at bounding box center [717, 403] width 1434 height 806
click at [517, 806] on div "50 mm" at bounding box center [717, 403] width 1434 height 806
click at [536, 806] on div "50 mm" at bounding box center [717, 403] width 1434 height 806
click at [942, 302] on div "50 mm" at bounding box center [717, 403] width 1434 height 806
click at [788, 243] on div "50 mm" at bounding box center [717, 403] width 1434 height 806
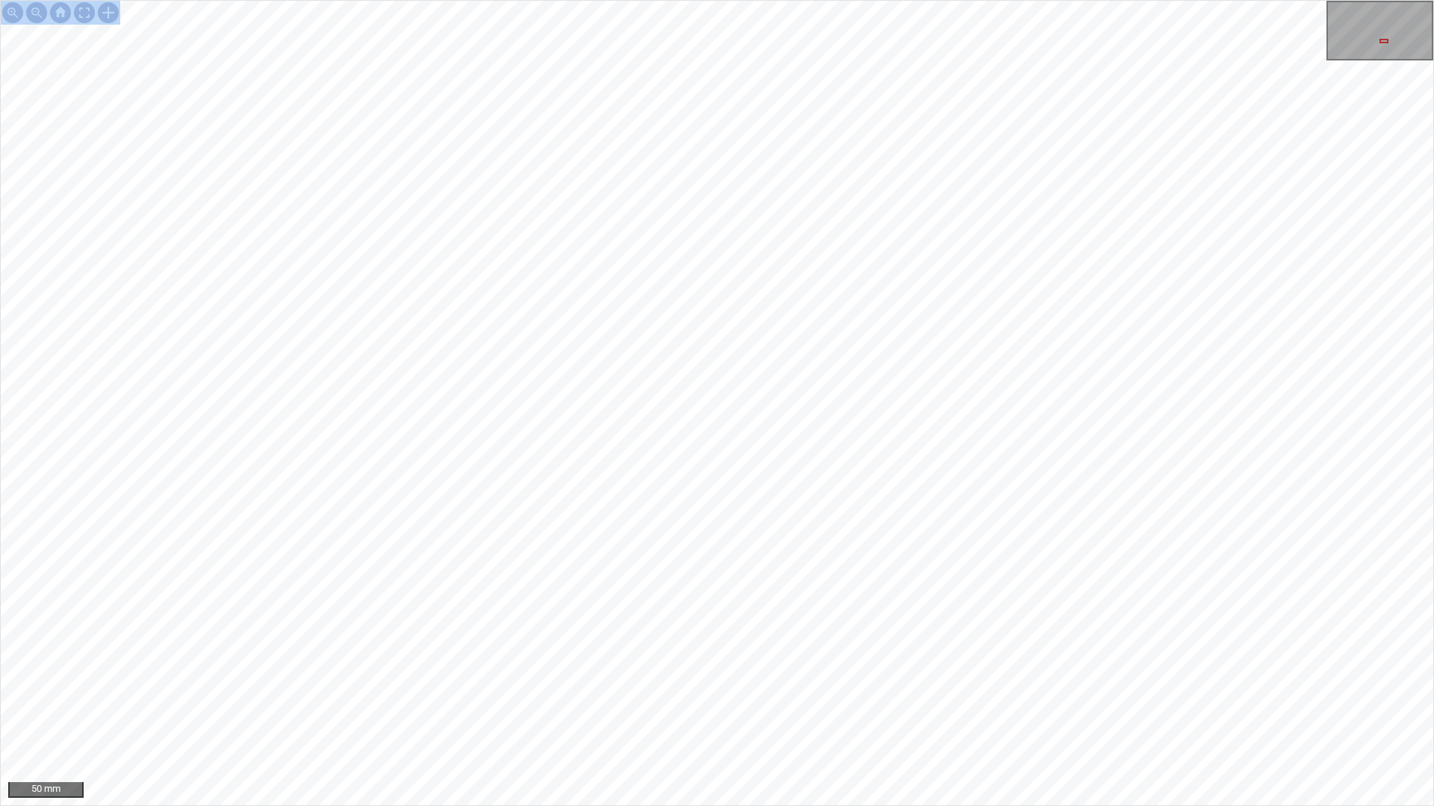
click at [794, 806] on div "50 mm" at bounding box center [717, 403] width 1434 height 806
click at [745, 806] on div "50 mm" at bounding box center [717, 403] width 1434 height 806
click at [84, 2] on div at bounding box center [84, 13] width 24 height 24
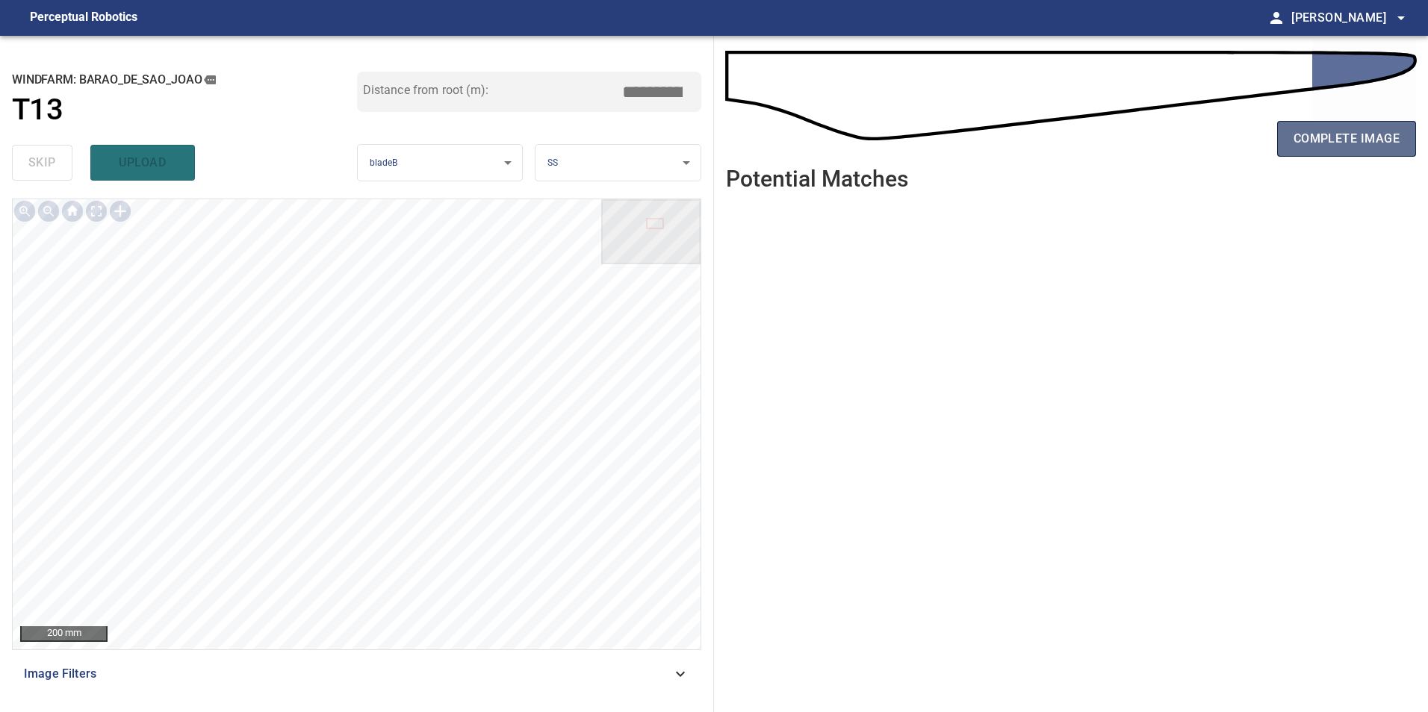
click at [1349, 140] on span "complete image" at bounding box center [1346, 138] width 106 height 21
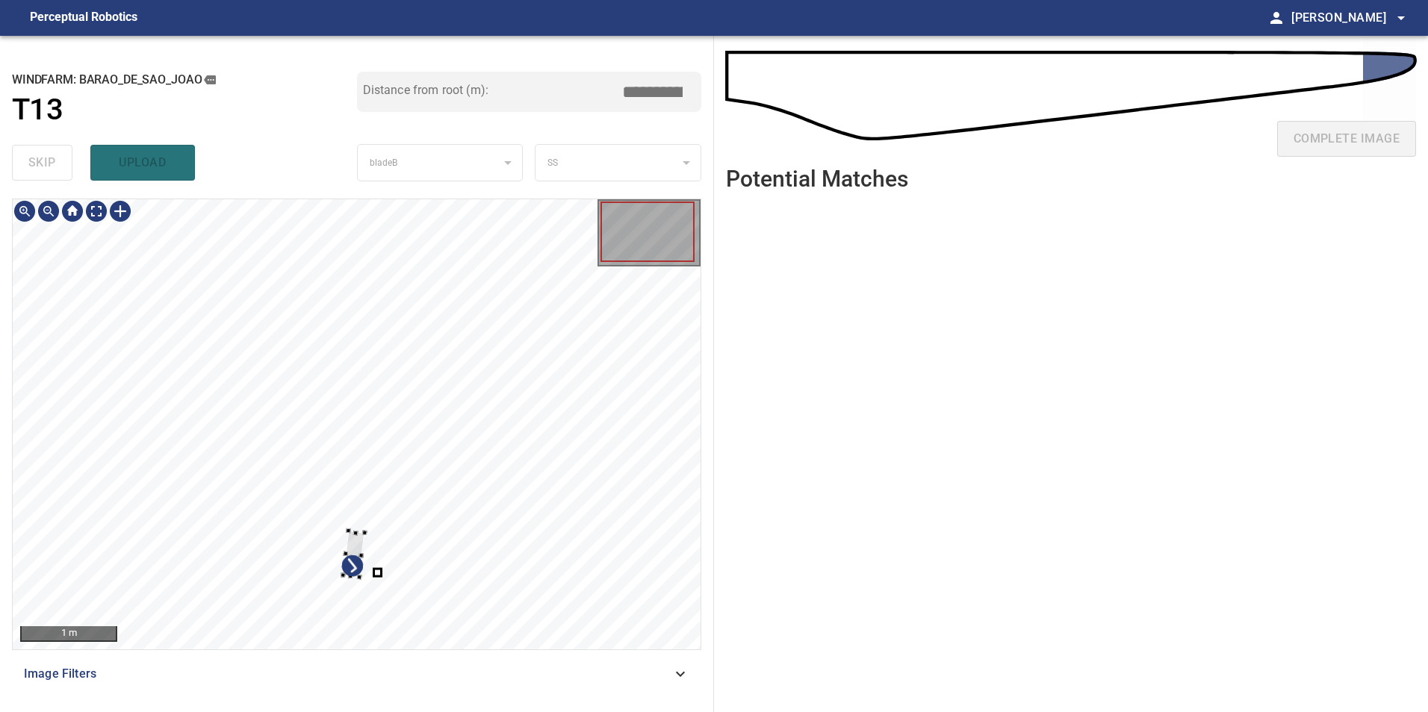
click at [339, 411] on div at bounding box center [357, 424] width 688 height 450
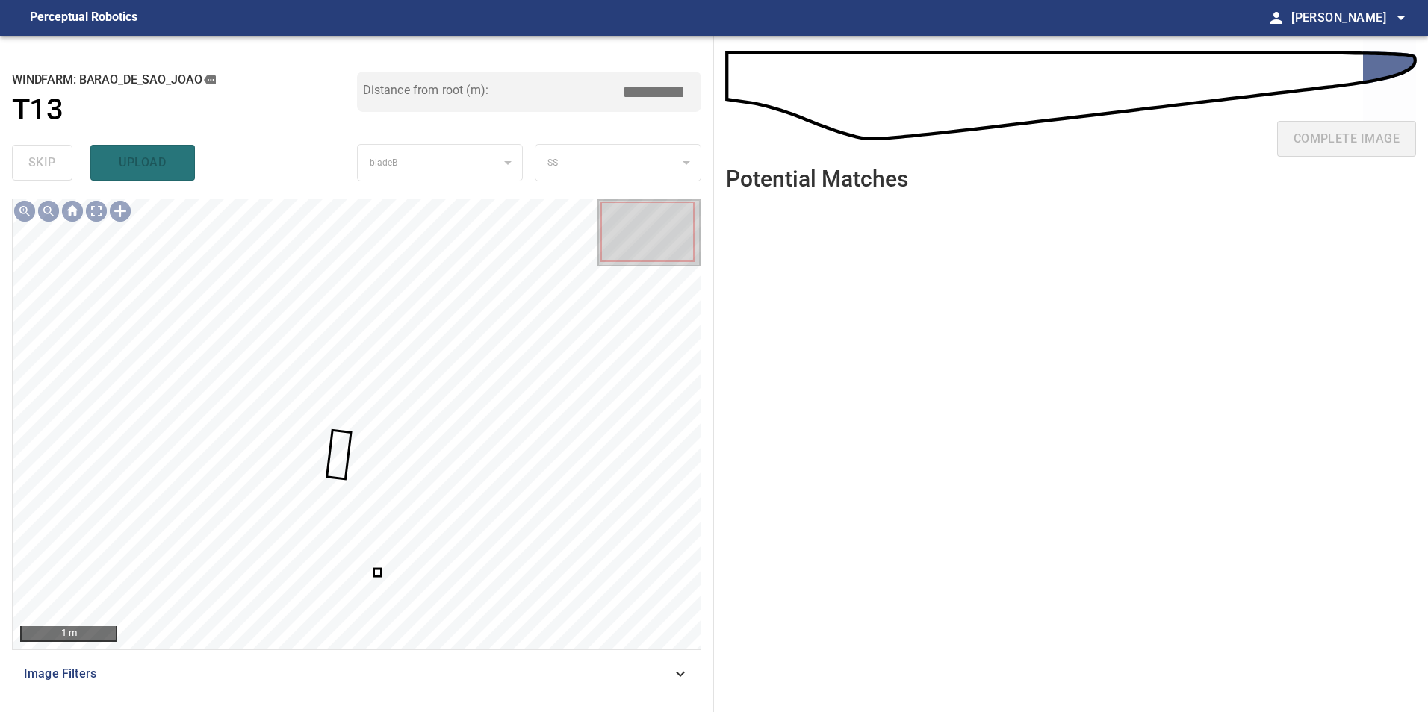
click at [378, 574] on div at bounding box center [357, 424] width 688 height 450
click at [414, 546] on div at bounding box center [409, 580] width 13 height 69
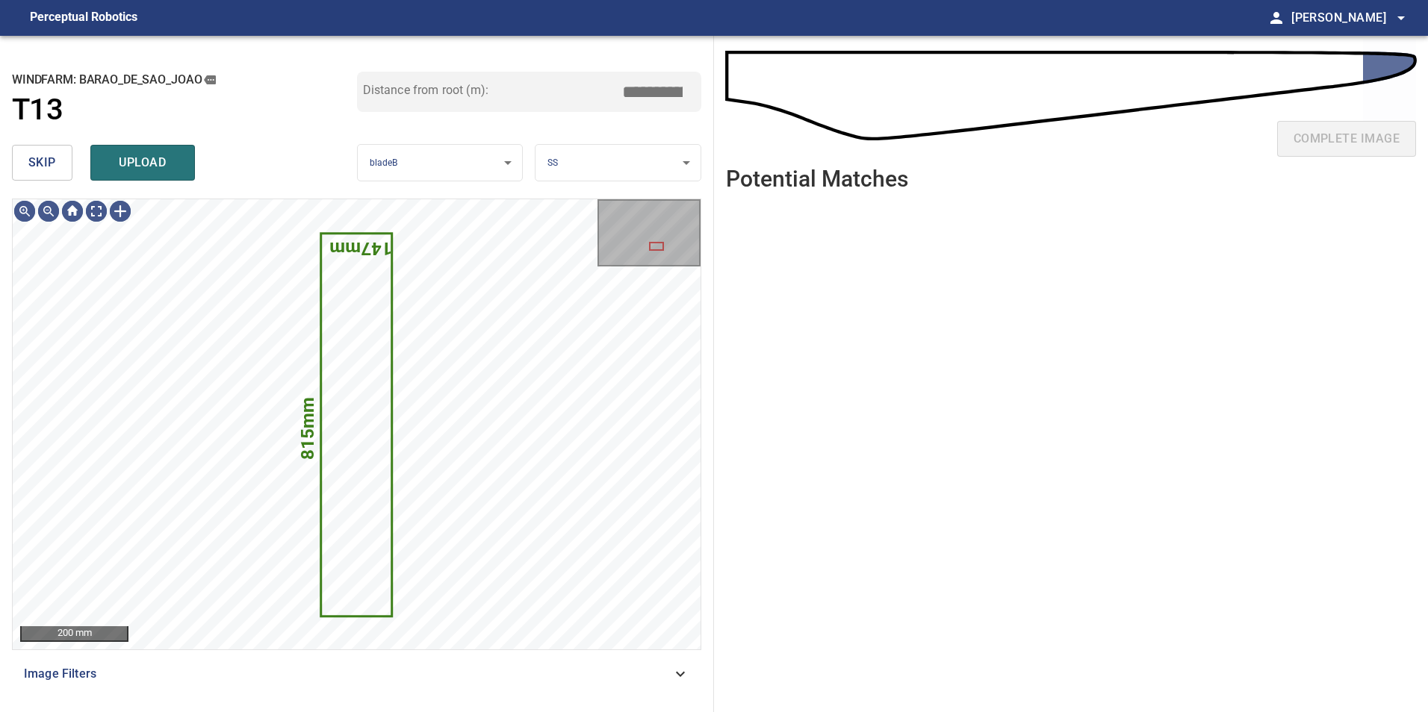
click at [40, 164] on span "skip" at bounding box center [42, 162] width 28 height 21
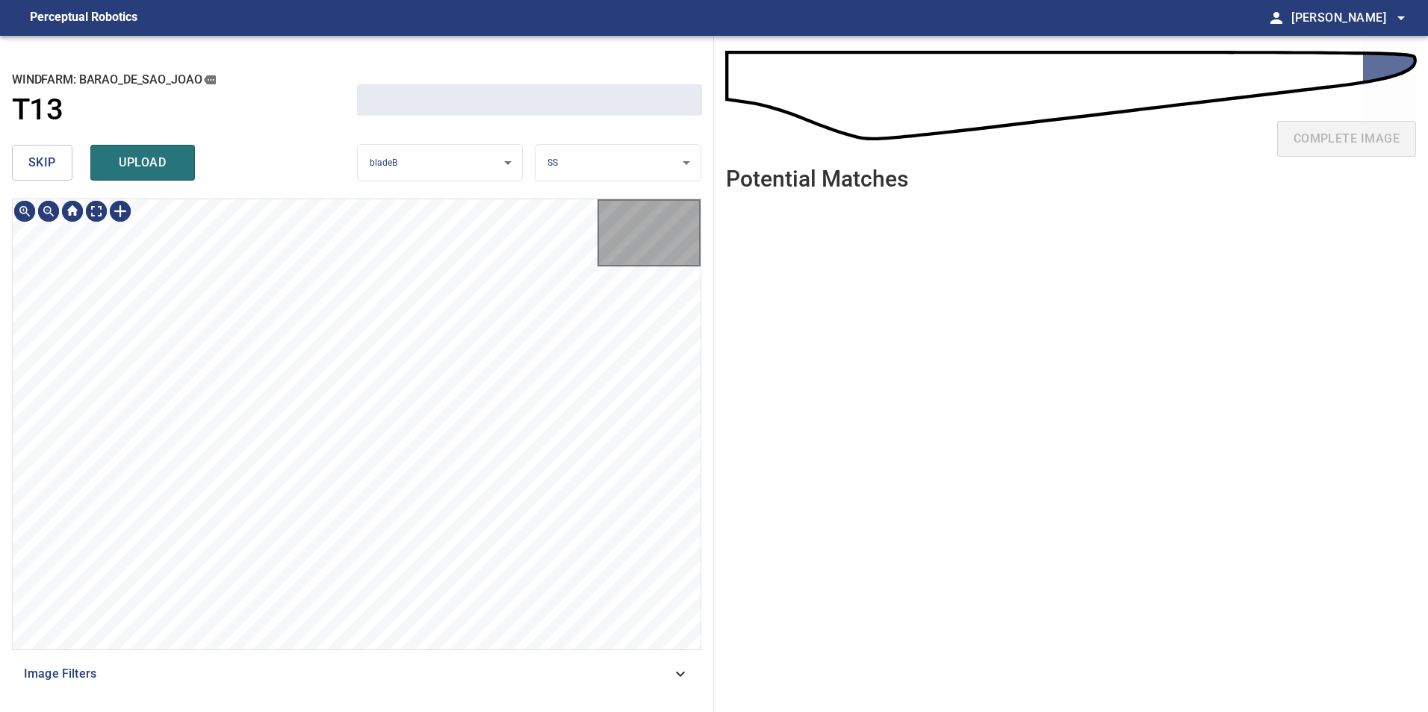
click at [40, 164] on span "skip" at bounding box center [42, 162] width 28 height 21
click at [40, 164] on div "skip upload" at bounding box center [184, 163] width 345 height 48
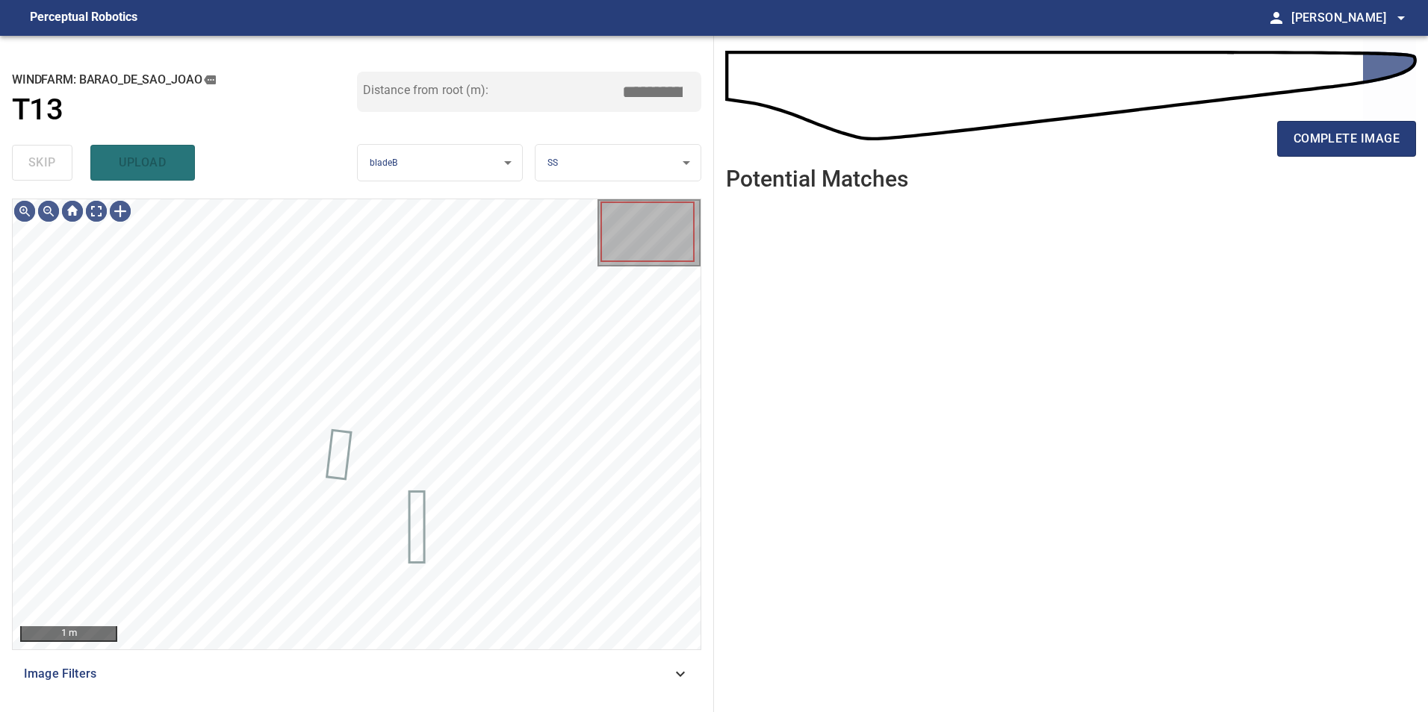
click at [40, 164] on div "skip upload" at bounding box center [184, 163] width 345 height 48
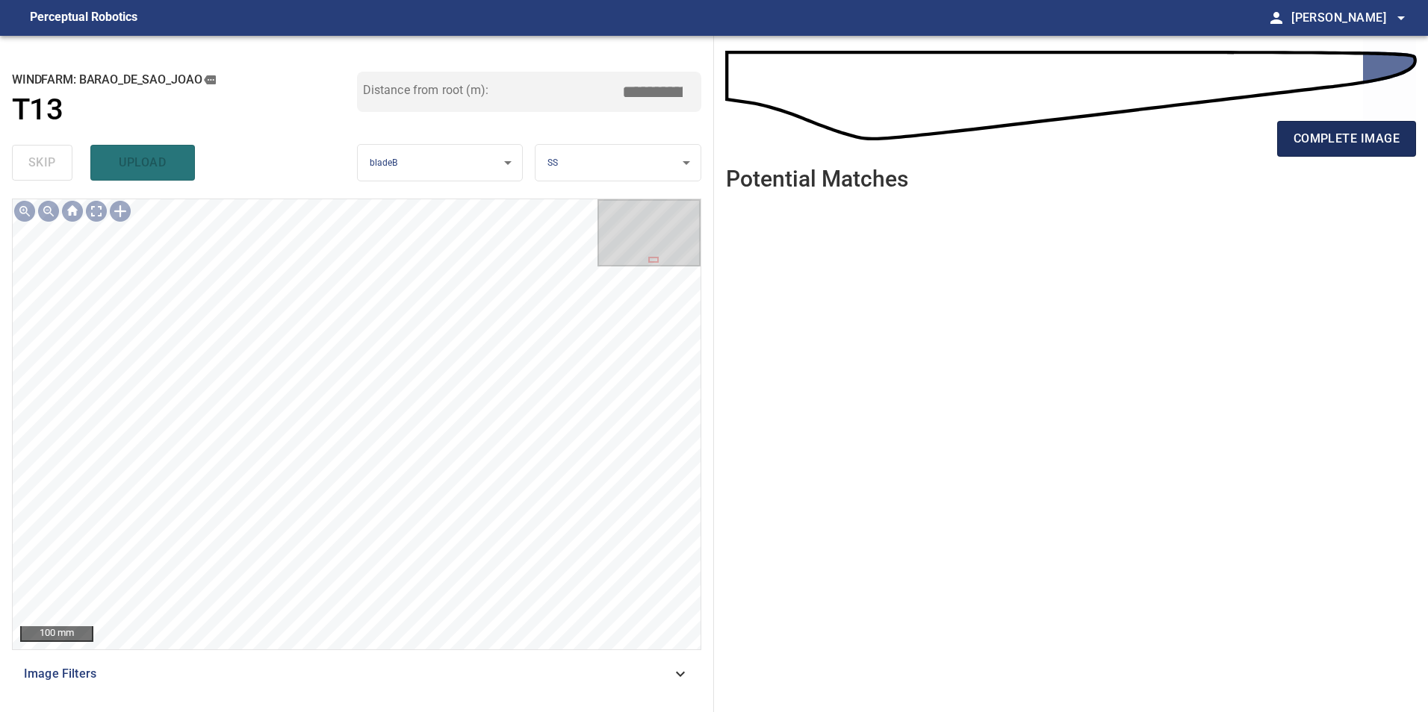
click at [1361, 134] on span "complete image" at bounding box center [1346, 138] width 106 height 21
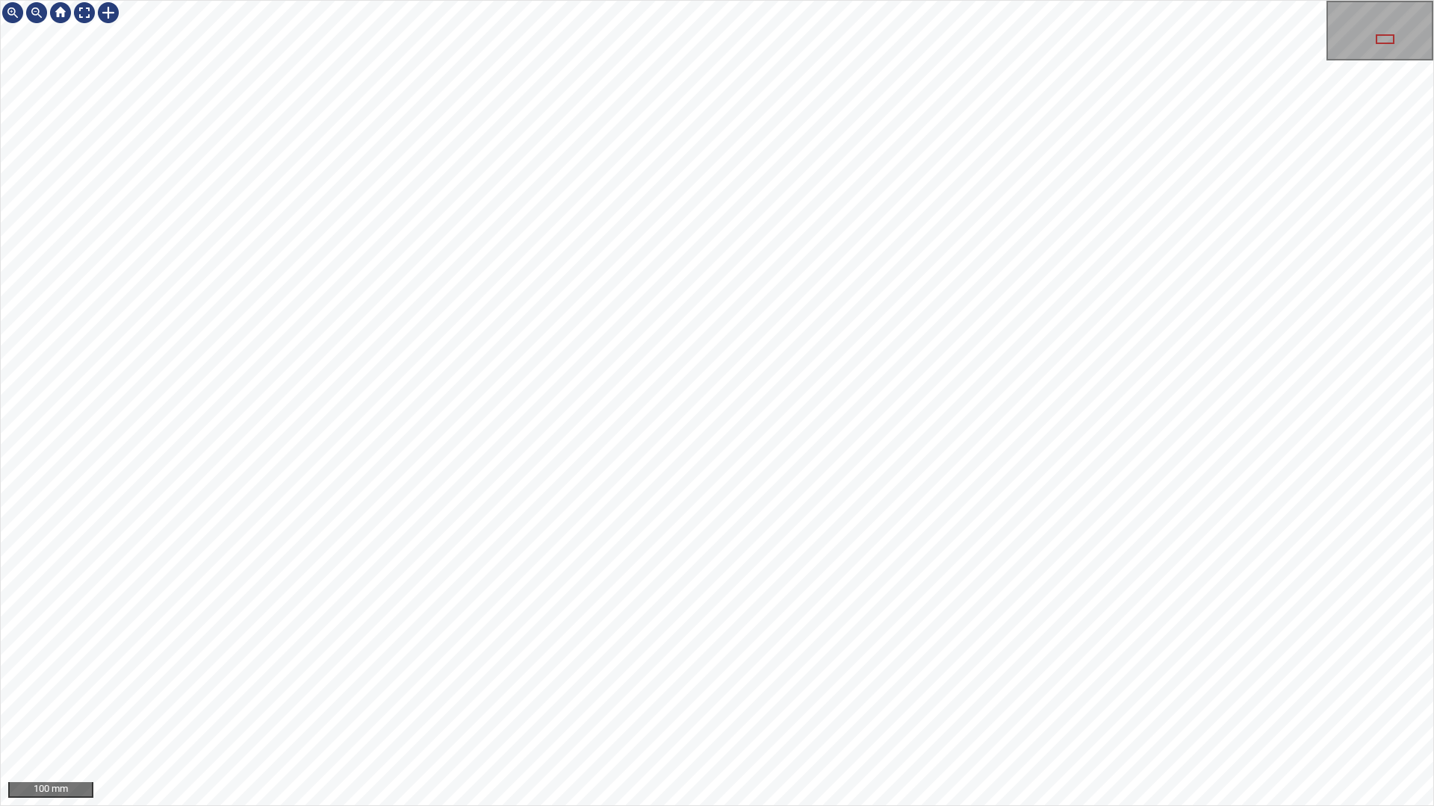
click at [754, 806] on div "100 mm" at bounding box center [717, 403] width 1434 height 806
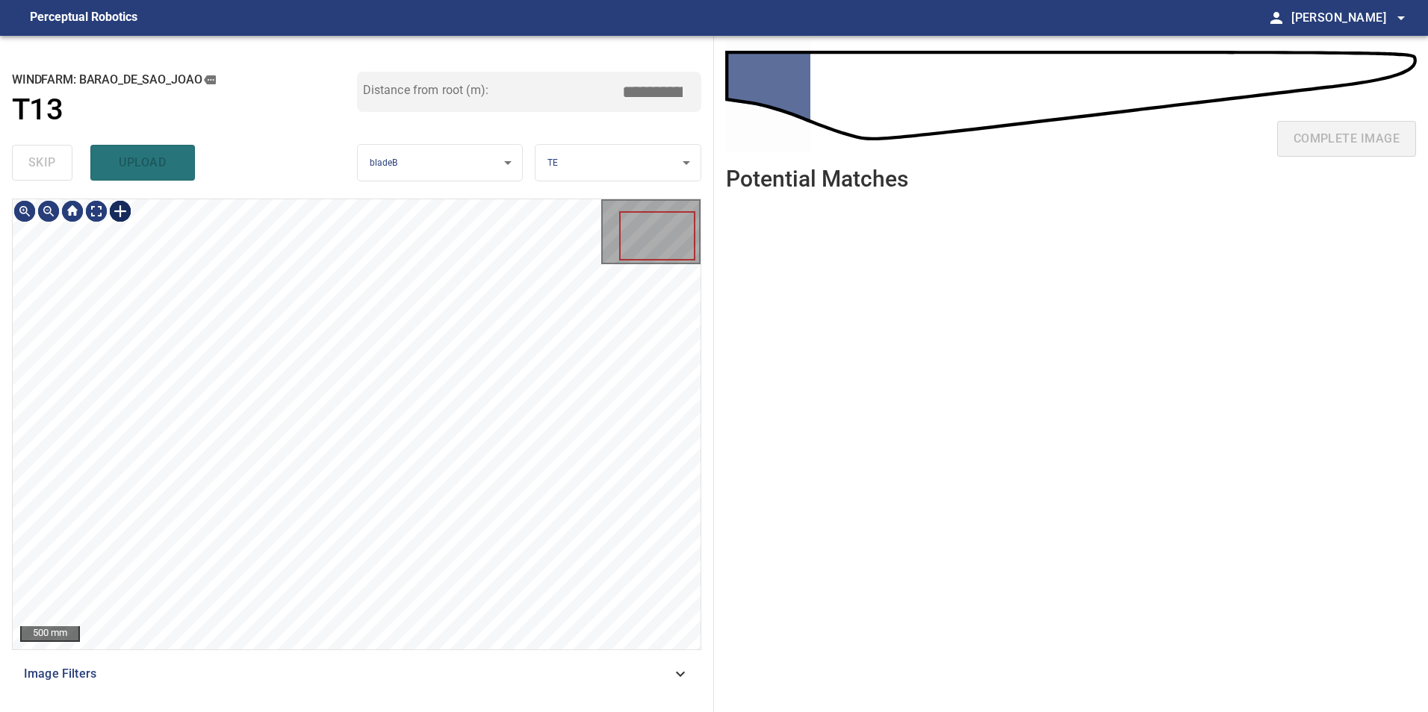
click at [119, 208] on div at bounding box center [120, 211] width 24 height 24
click at [124, 340] on div at bounding box center [357, 424] width 688 height 450
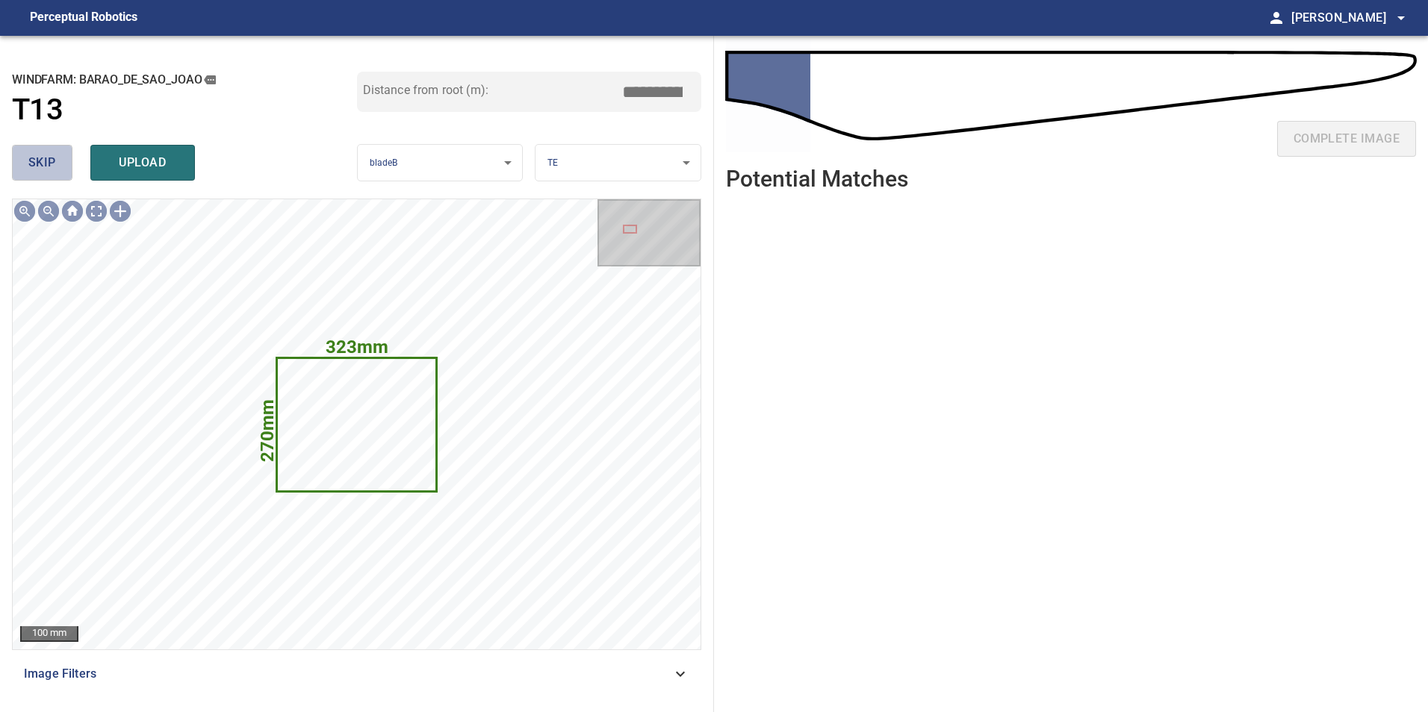
click at [19, 146] on button "skip" at bounding box center [42, 163] width 60 height 36
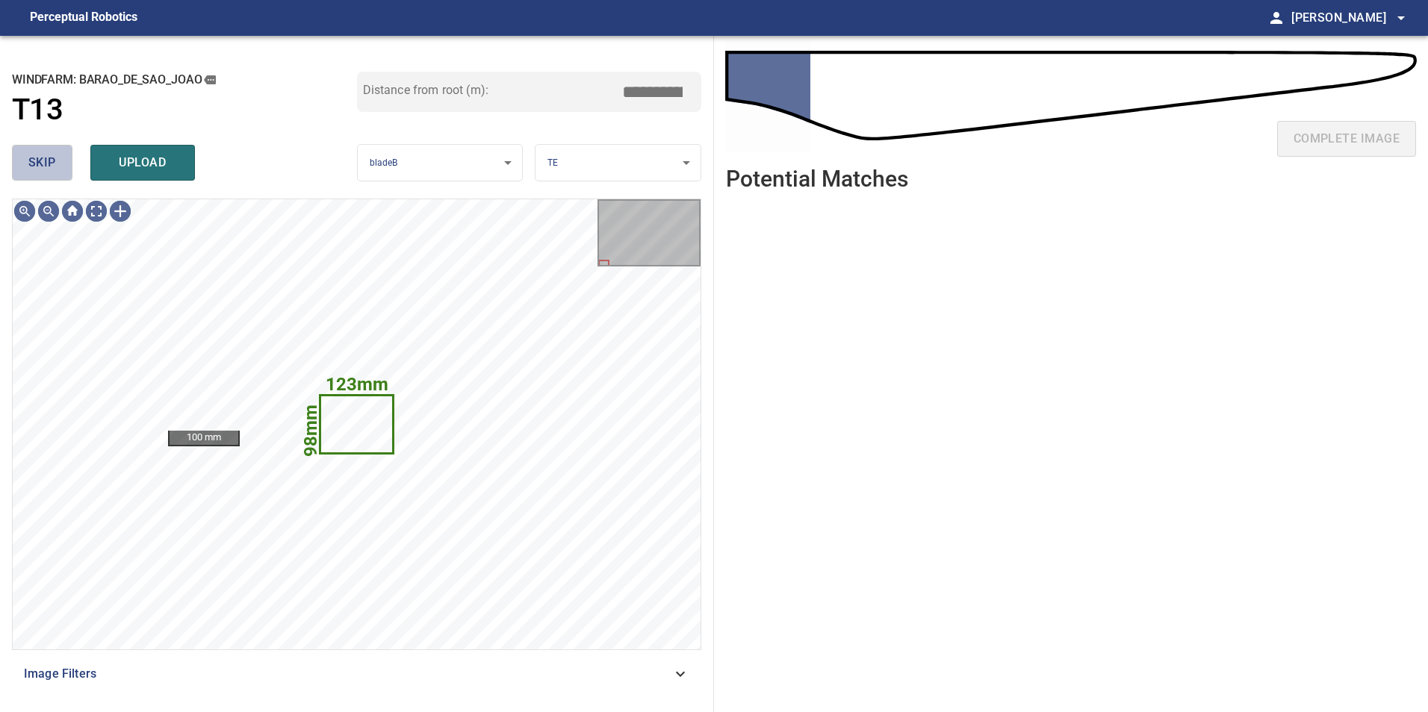
click at [21, 155] on button "skip" at bounding box center [42, 163] width 60 height 36
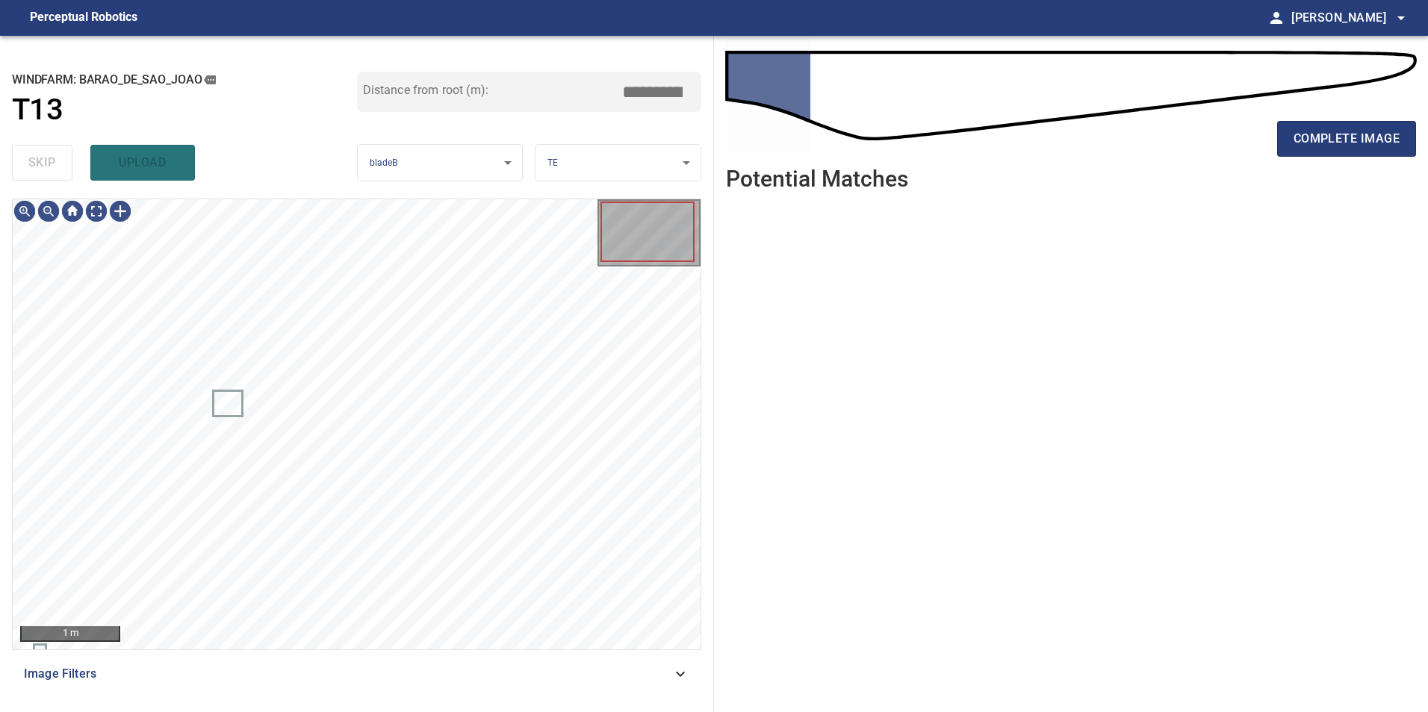
click at [21, 155] on div "skip upload" at bounding box center [184, 163] width 345 height 48
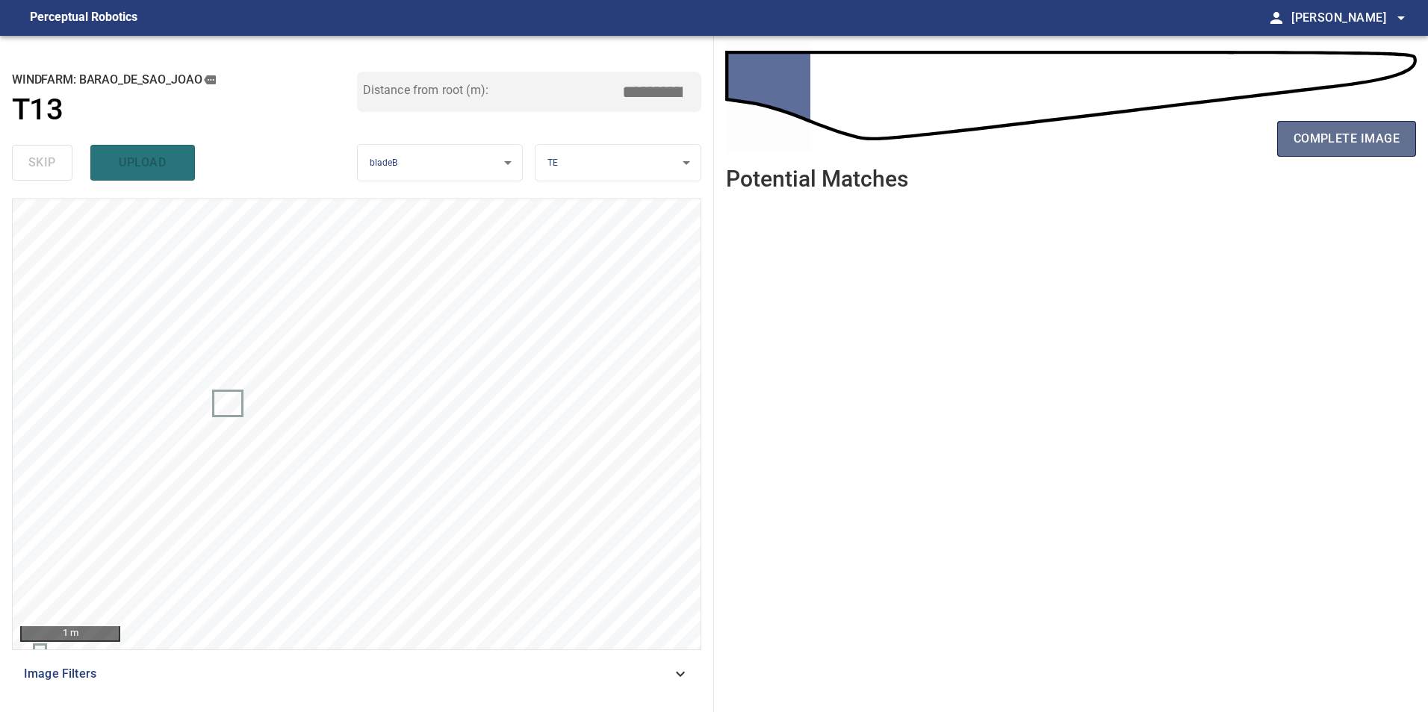
click at [1332, 143] on span "complete image" at bounding box center [1346, 138] width 106 height 21
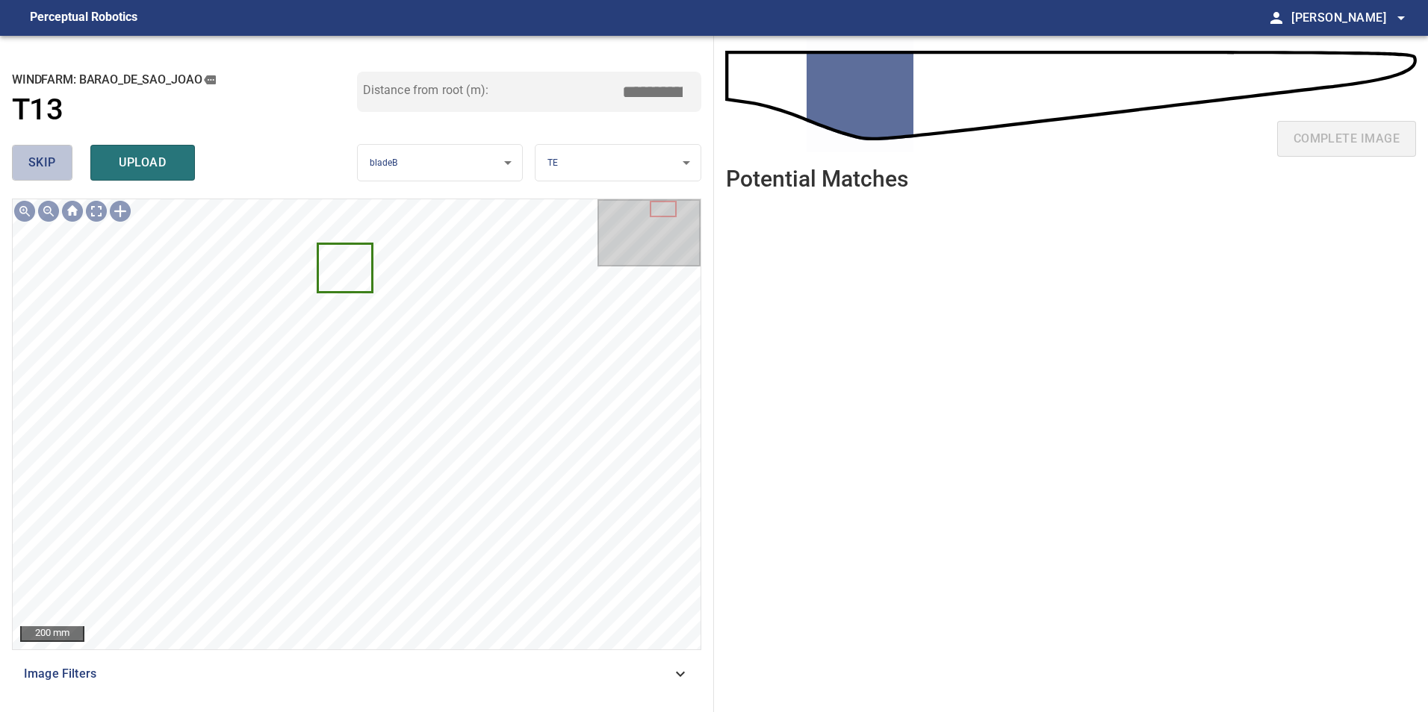
click at [43, 157] on span "skip" at bounding box center [42, 162] width 28 height 21
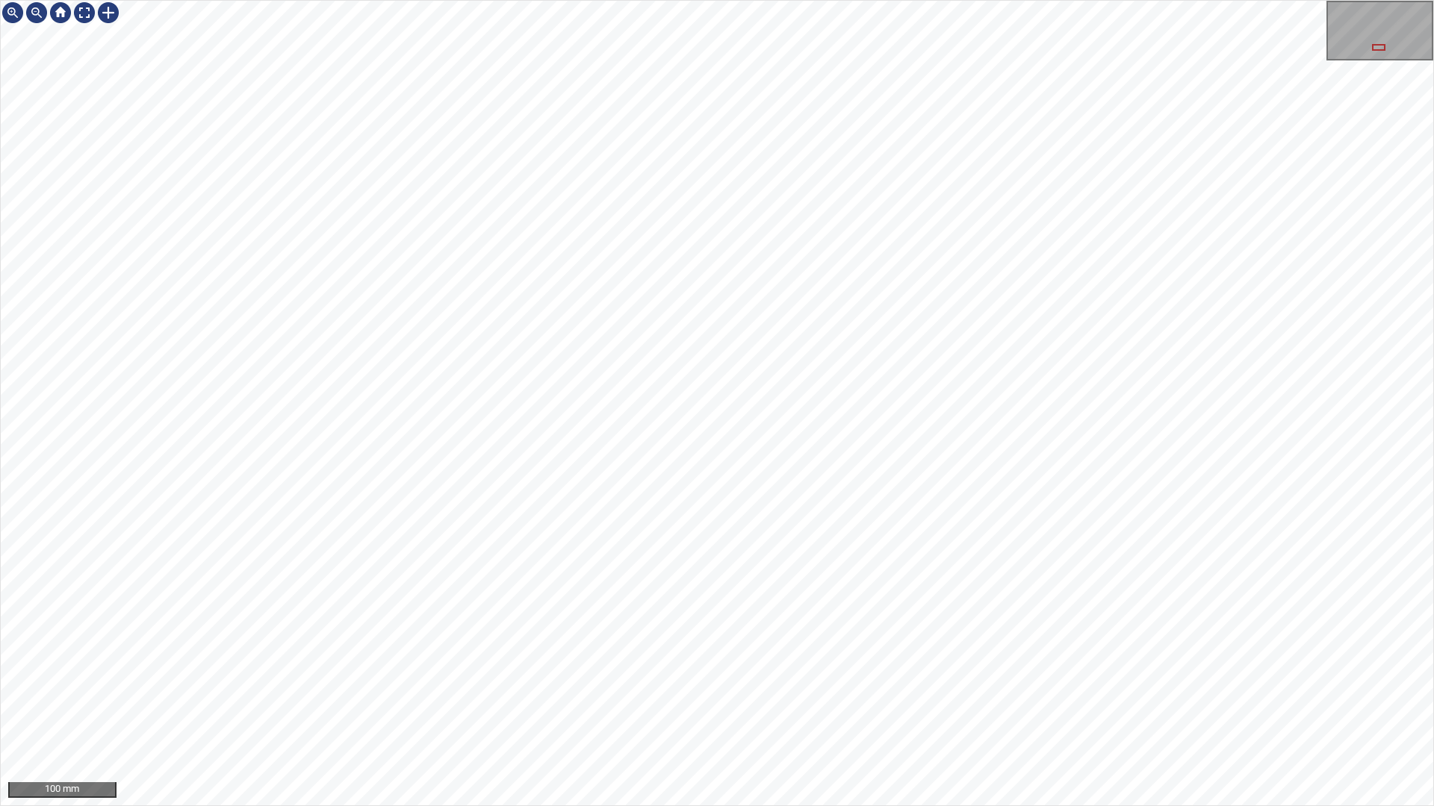
click at [543, 806] on div "100 mm" at bounding box center [717, 403] width 1434 height 806
click at [712, 806] on div "100 mm" at bounding box center [717, 403] width 1434 height 806
click at [963, 806] on div "100 mm" at bounding box center [717, 403] width 1434 height 806
click at [108, 16] on div at bounding box center [108, 13] width 24 height 24
click at [940, 449] on div at bounding box center [717, 403] width 1432 height 805
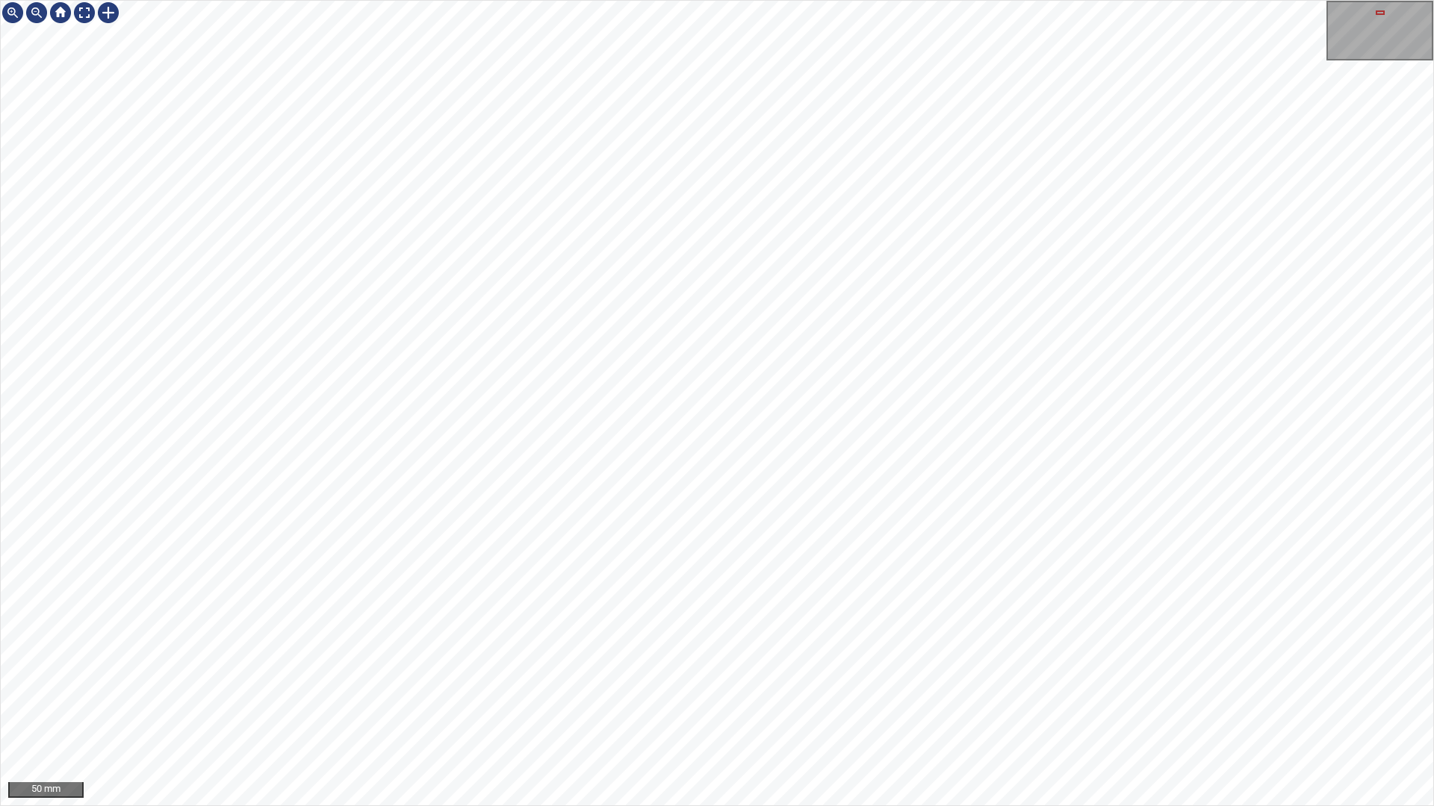
click at [823, 806] on div "50 mm" at bounding box center [717, 403] width 1434 height 806
click at [921, 806] on div "50 mm" at bounding box center [717, 403] width 1434 height 806
click at [82, 13] on div at bounding box center [84, 13] width 24 height 24
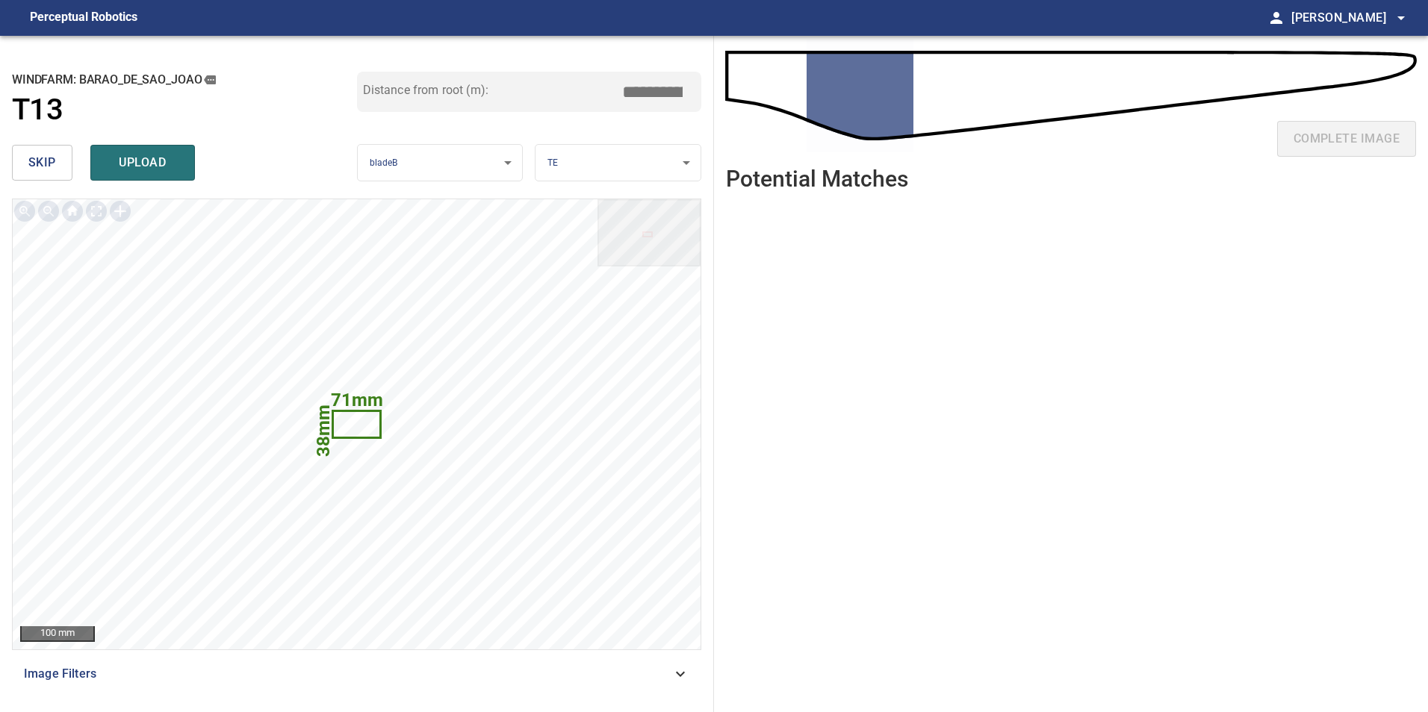
drag, startPoint x: 665, startPoint y: 90, endPoint x: 770, endPoint y: 97, distance: 105.5
click at [738, 94] on div "**********" at bounding box center [714, 374] width 1428 height 677
type input "****"
click at [150, 158] on span "upload" at bounding box center [143, 162] width 72 height 21
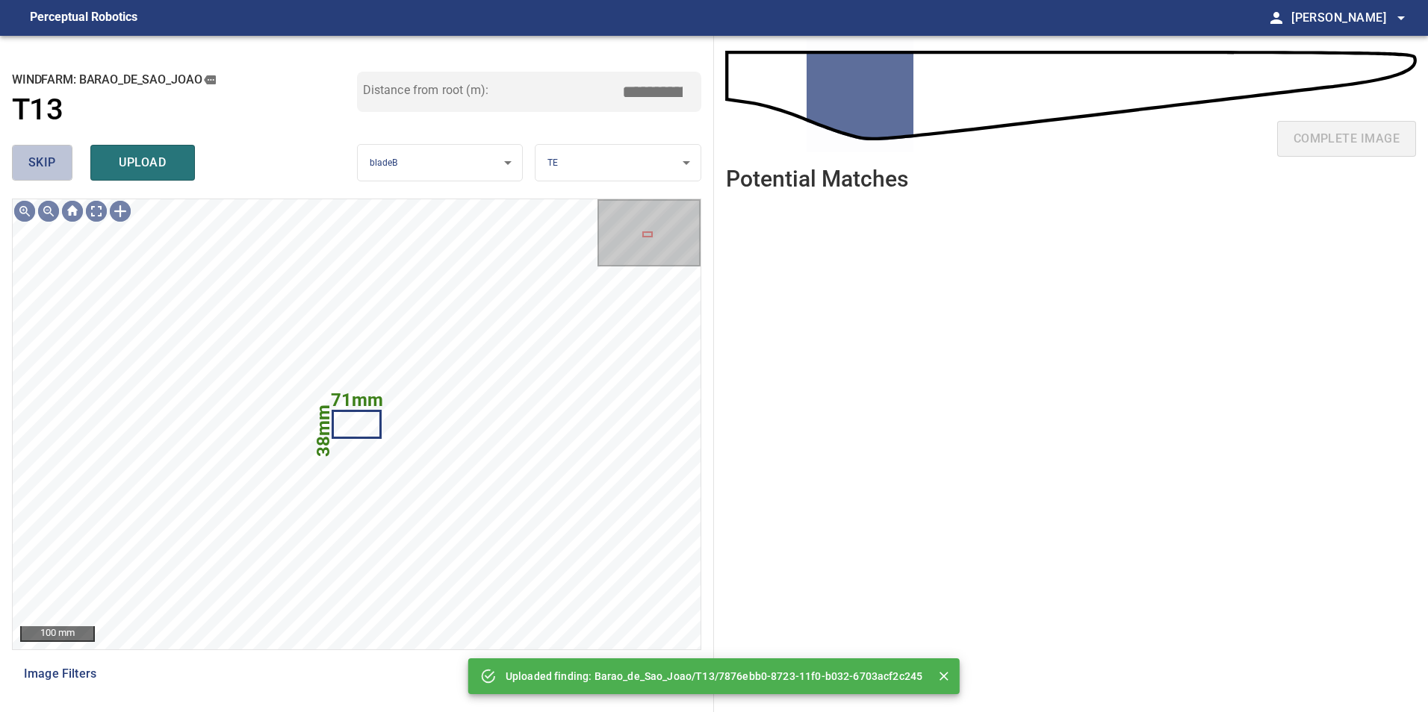
click at [44, 170] on span "skip" at bounding box center [42, 162] width 28 height 21
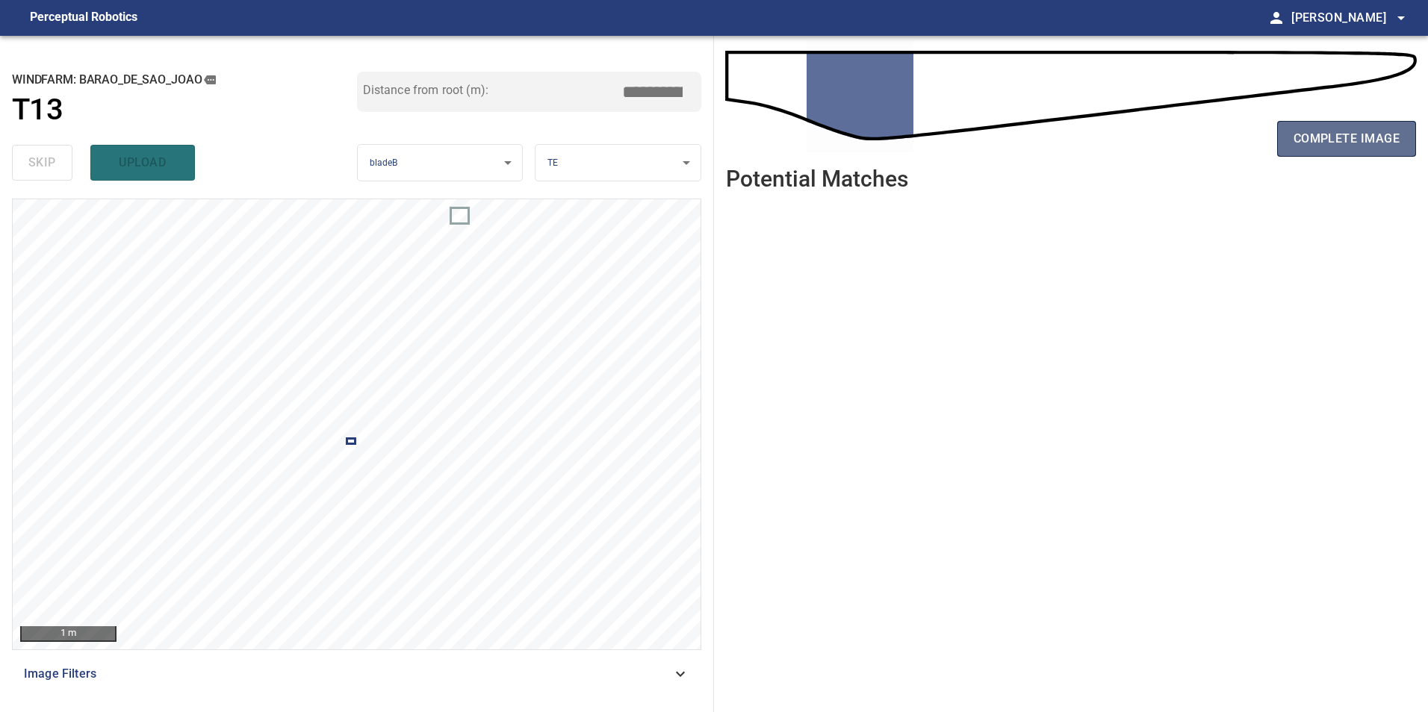
click at [1358, 136] on span "complete image" at bounding box center [1346, 138] width 106 height 21
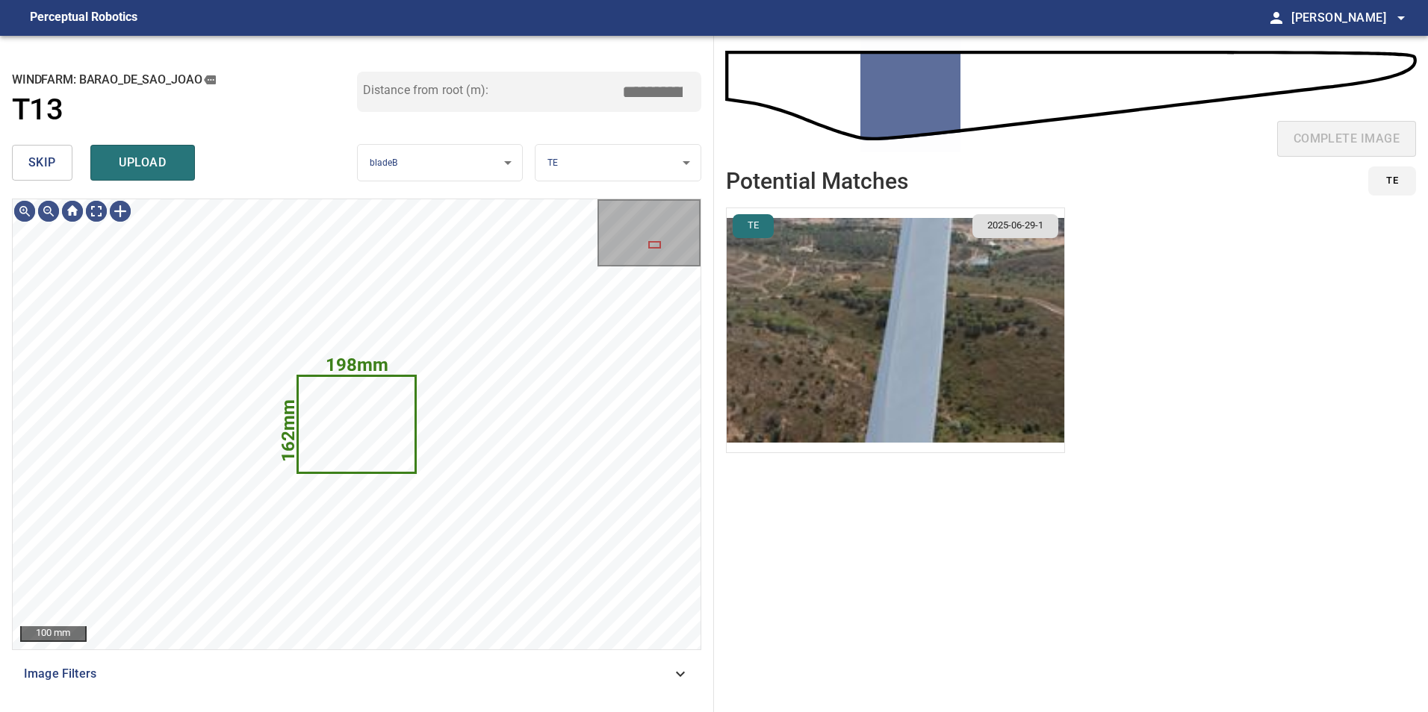
click at [60, 172] on button "skip" at bounding box center [42, 163] width 60 height 36
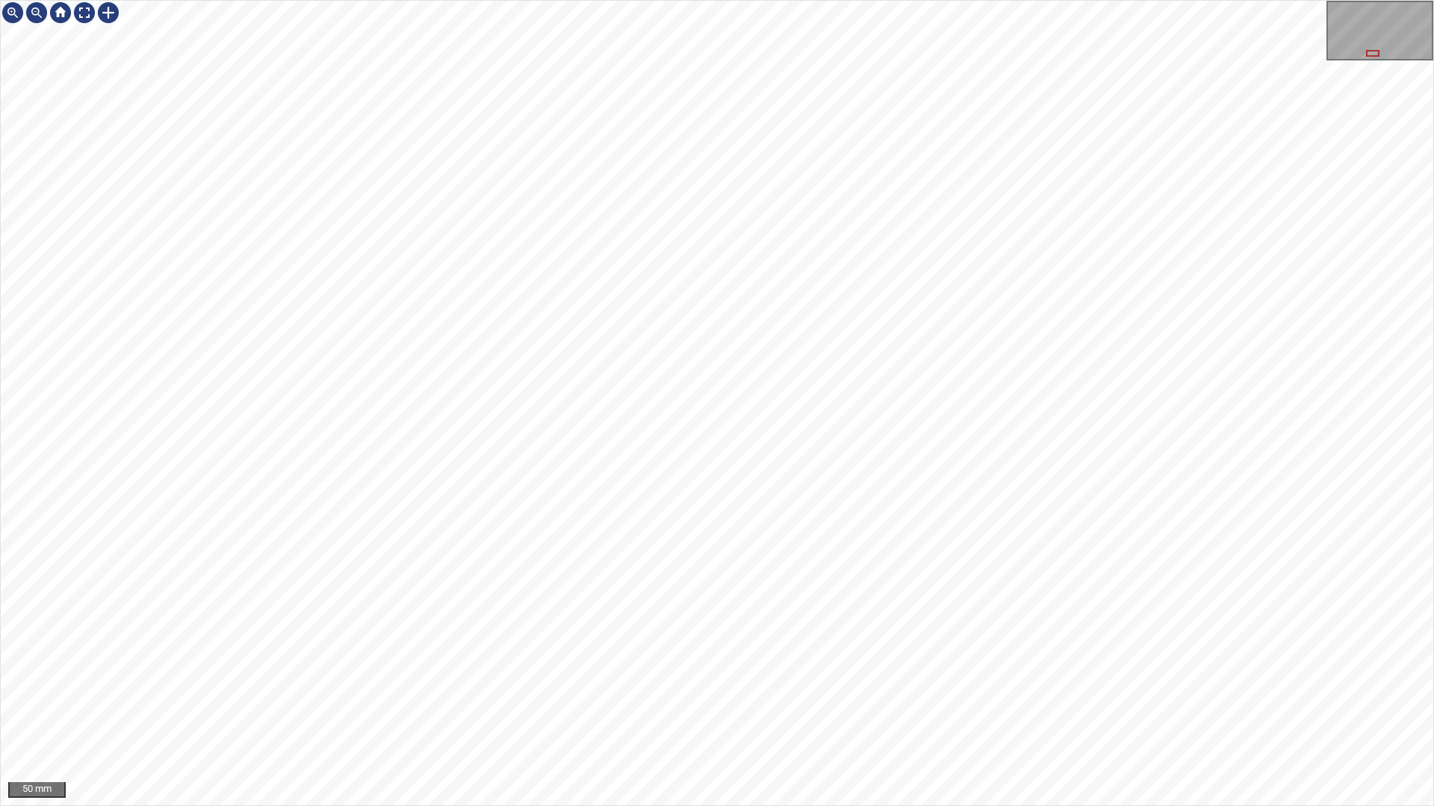
click at [722, 806] on div "50 mm" at bounding box center [717, 403] width 1434 height 806
click at [636, 806] on div "50 mm" at bounding box center [717, 403] width 1434 height 806
click at [507, 806] on div "50 mm" at bounding box center [717, 403] width 1434 height 806
click at [917, 806] on div "50 mm" at bounding box center [717, 403] width 1434 height 806
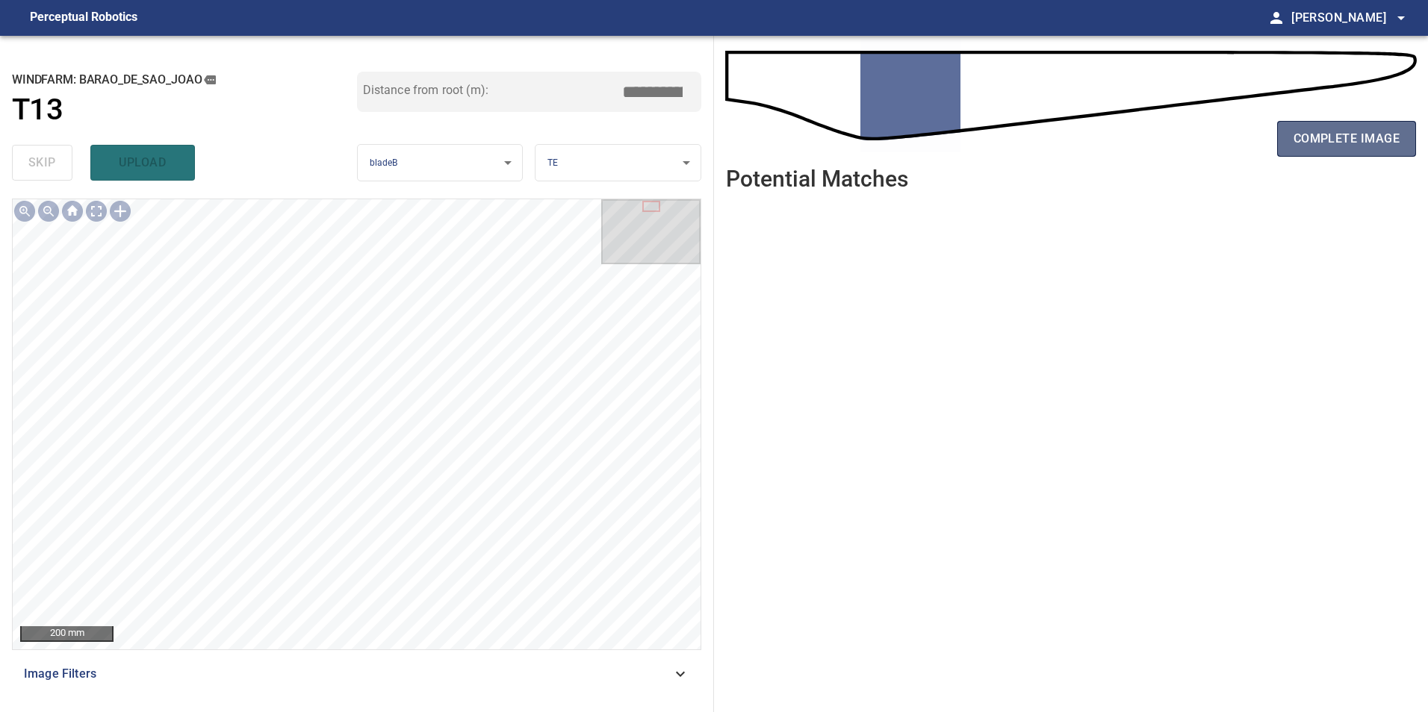
click at [1337, 141] on span "complete image" at bounding box center [1346, 138] width 106 height 21
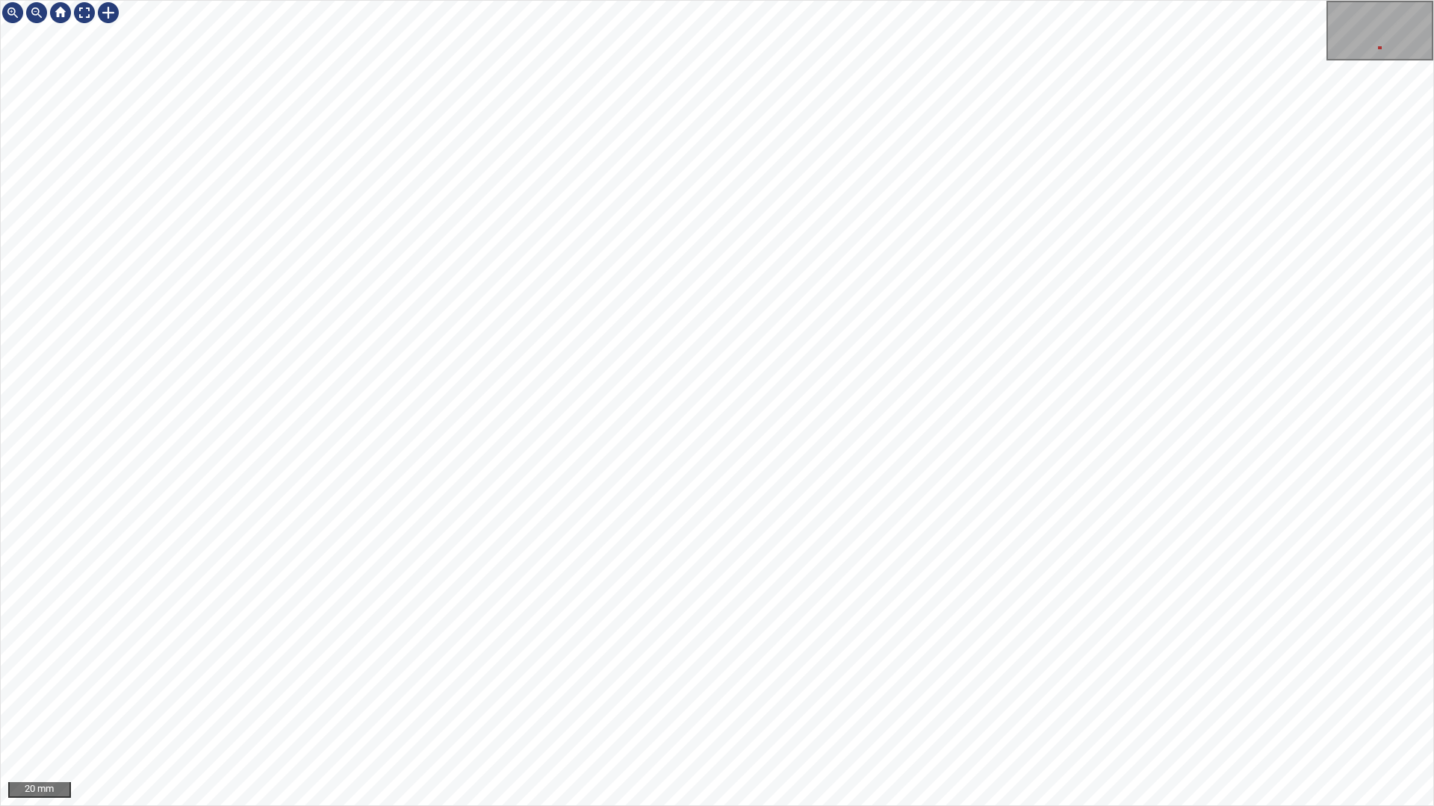
click at [794, 806] on div "20 mm" at bounding box center [717, 403] width 1434 height 806
click at [751, 806] on div "20 mm" at bounding box center [717, 403] width 1434 height 806
click at [806, 806] on div "20 mm" at bounding box center [717, 403] width 1434 height 806
click at [780, 806] on div "20 mm" at bounding box center [717, 403] width 1434 height 806
click at [694, 806] on div "20 mm" at bounding box center [717, 403] width 1434 height 806
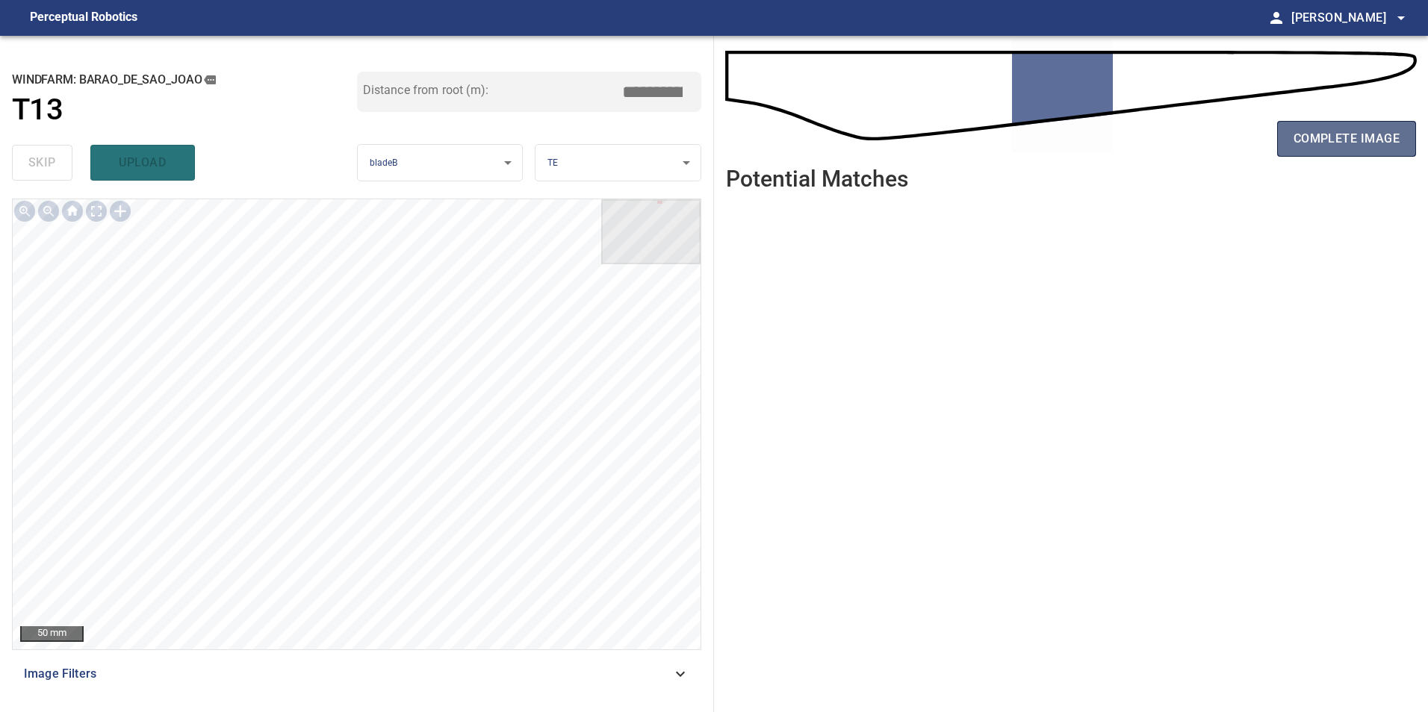
click at [1314, 143] on span "complete image" at bounding box center [1346, 138] width 106 height 21
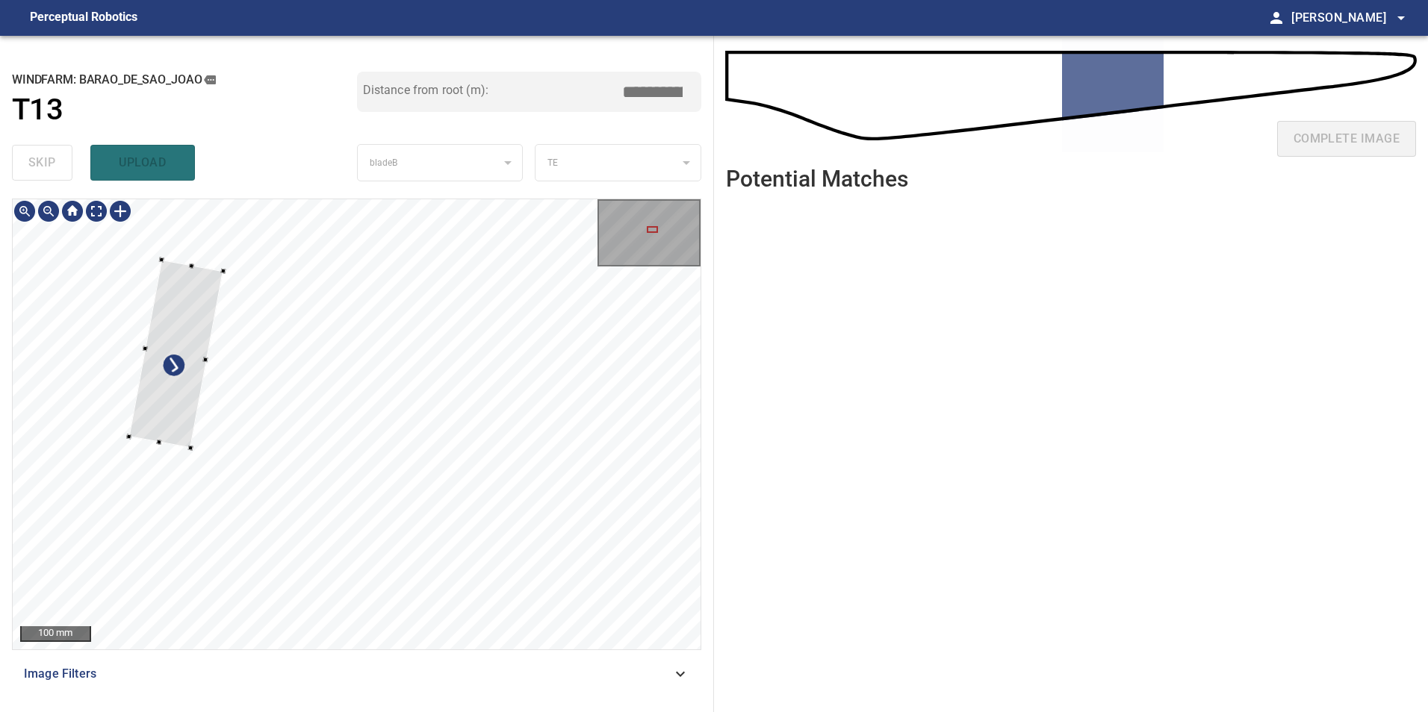
click at [164, 415] on div at bounding box center [175, 354] width 94 height 188
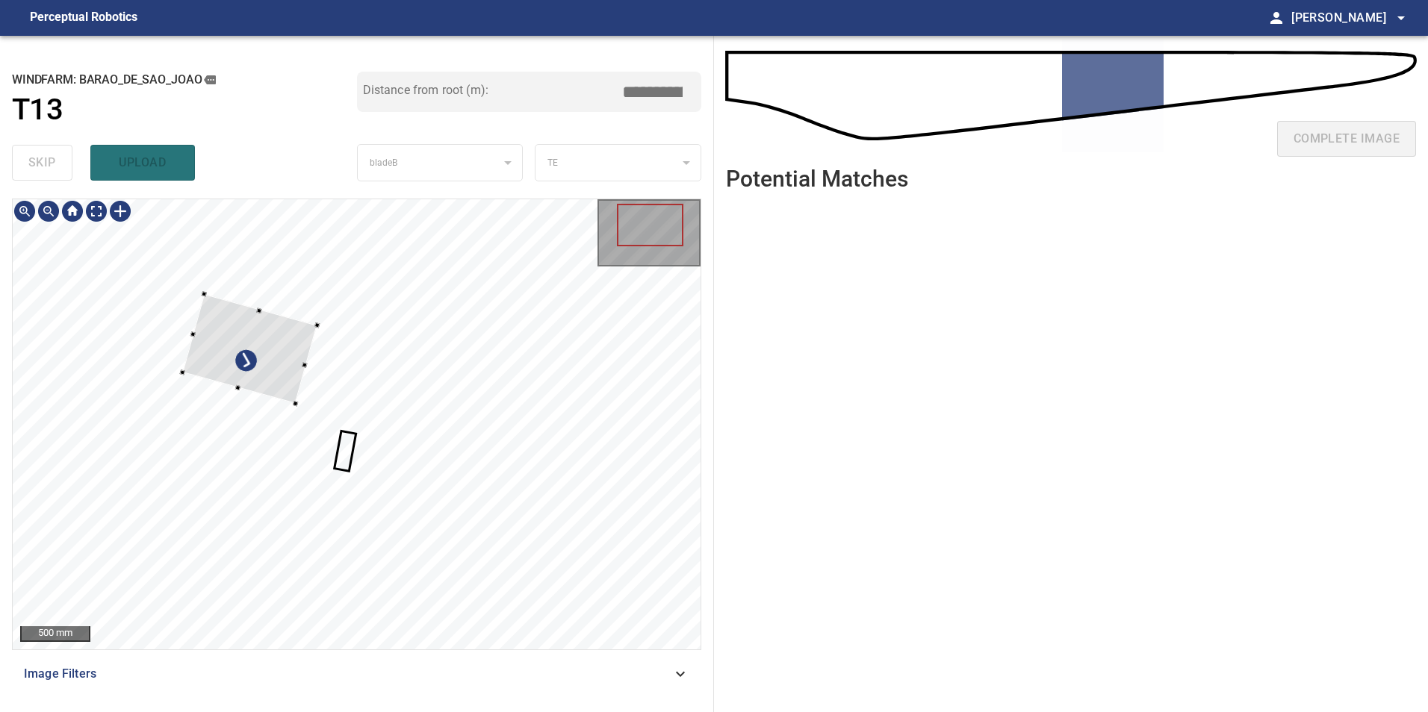
click at [284, 352] on div at bounding box center [249, 349] width 134 height 110
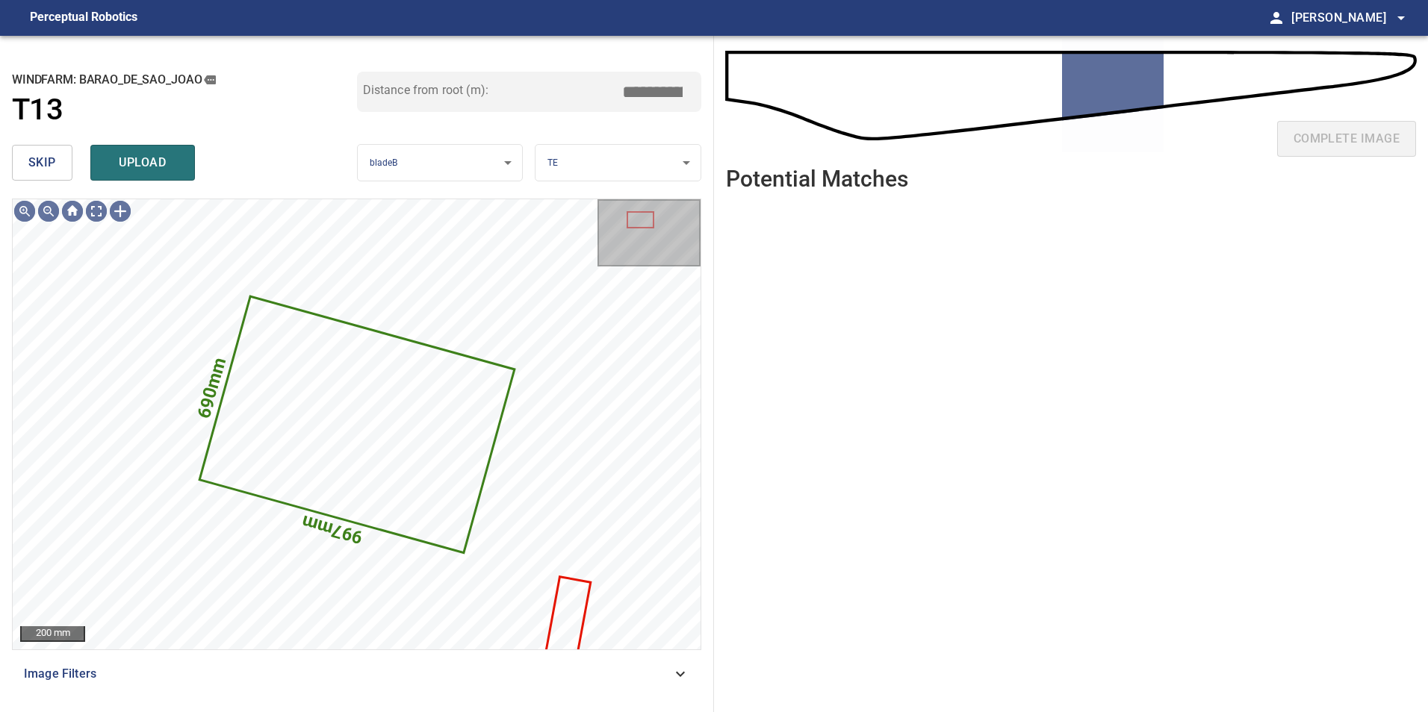
click at [41, 173] on span "skip" at bounding box center [42, 162] width 28 height 21
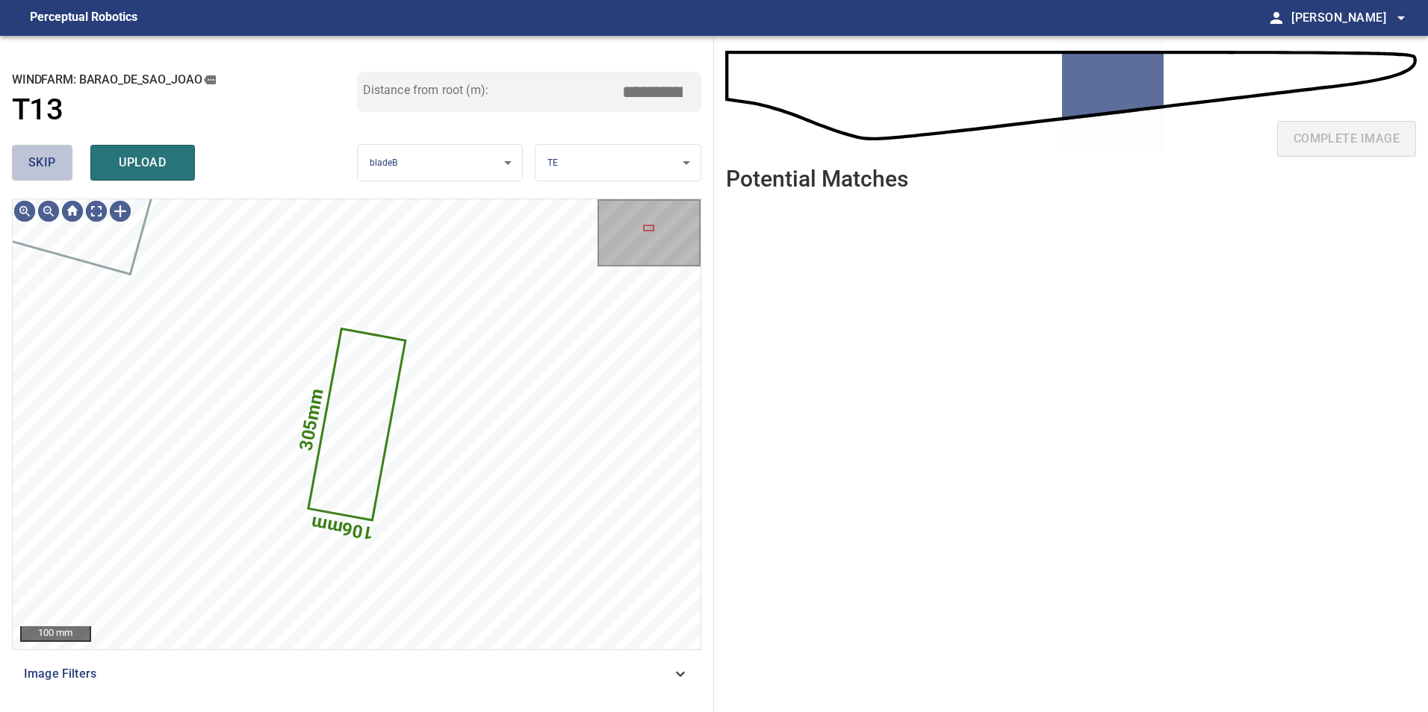
click at [41, 172] on span "skip" at bounding box center [42, 162] width 28 height 21
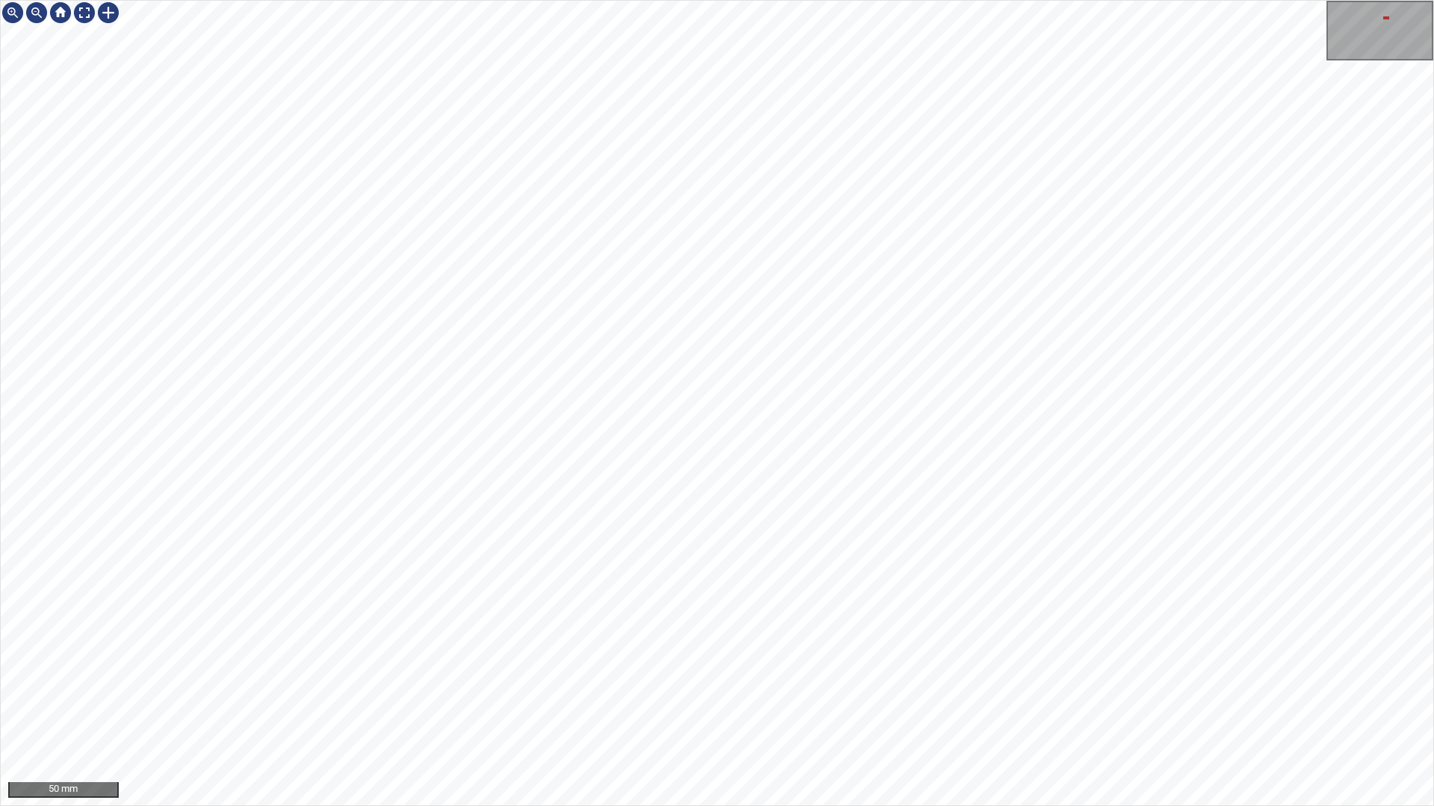
click at [612, 806] on div "50 mm" at bounding box center [717, 403] width 1434 height 806
click at [777, 806] on div "50 mm" at bounding box center [717, 403] width 1434 height 806
click at [814, 806] on div "50 mm" at bounding box center [717, 403] width 1434 height 806
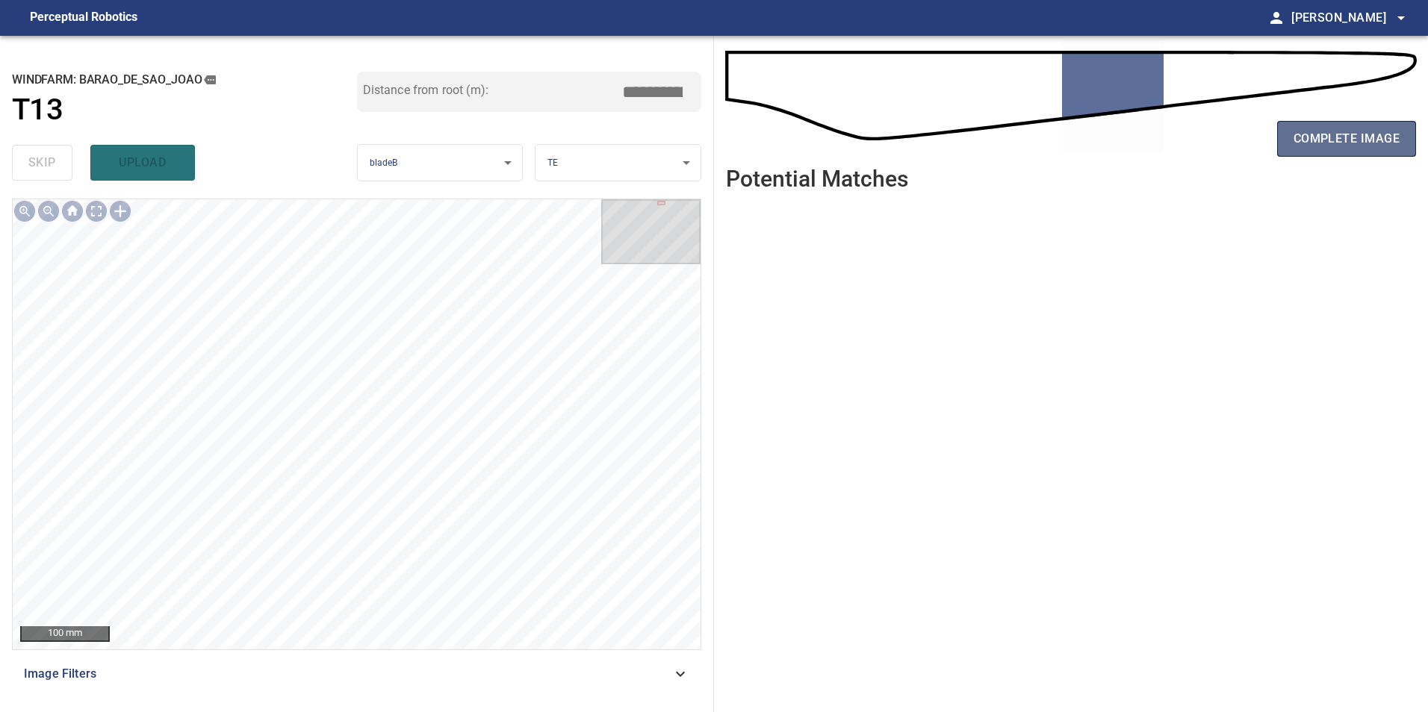
click at [1340, 138] on span "complete image" at bounding box center [1346, 138] width 106 height 21
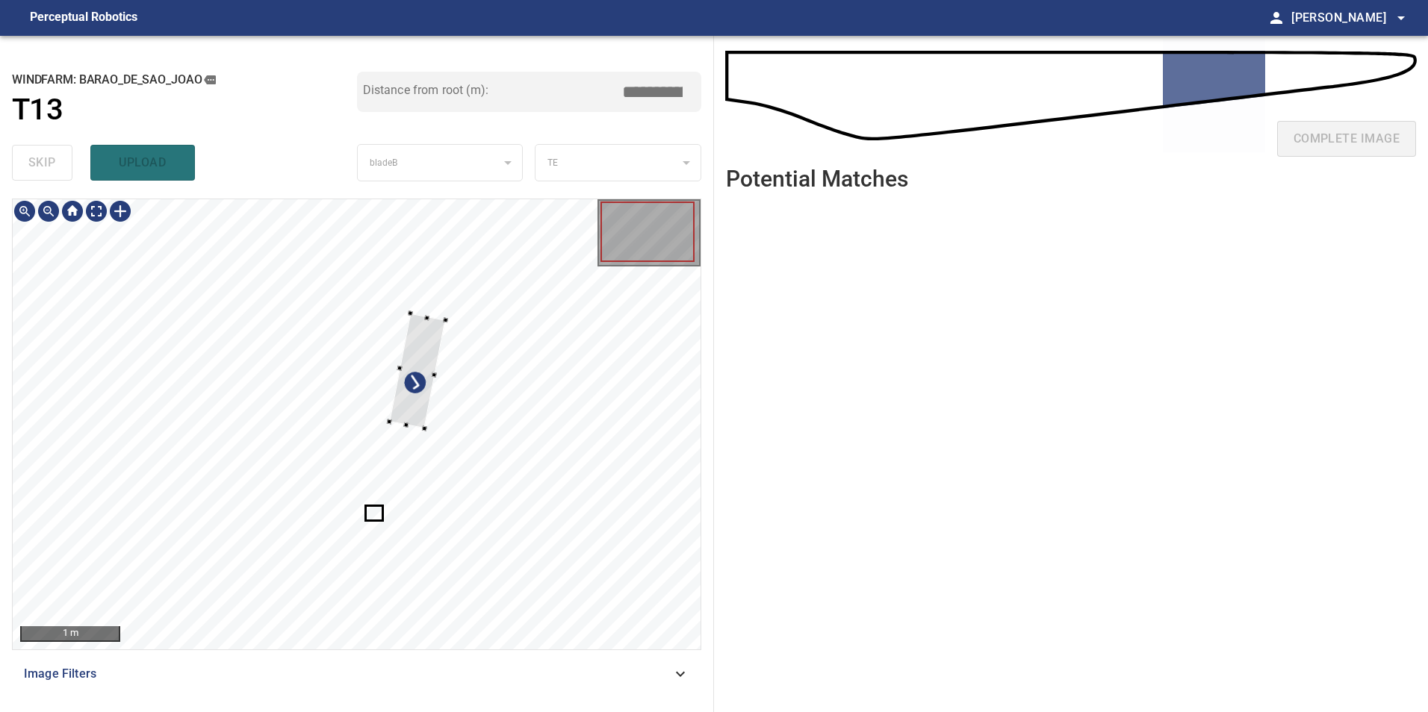
click at [441, 461] on div at bounding box center [357, 424] width 688 height 450
click at [467, 432] on div at bounding box center [425, 390] width 83 height 152
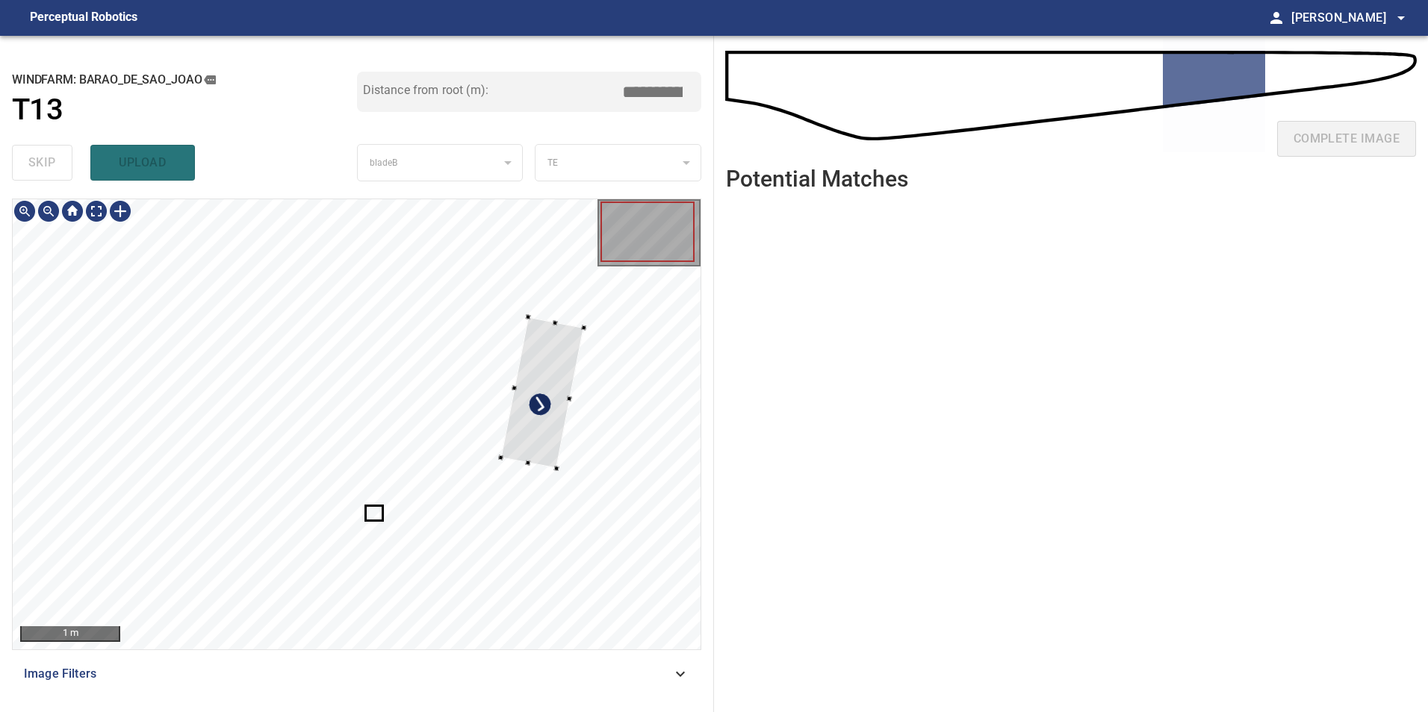
click at [532, 417] on div at bounding box center [541, 393] width 83 height 152
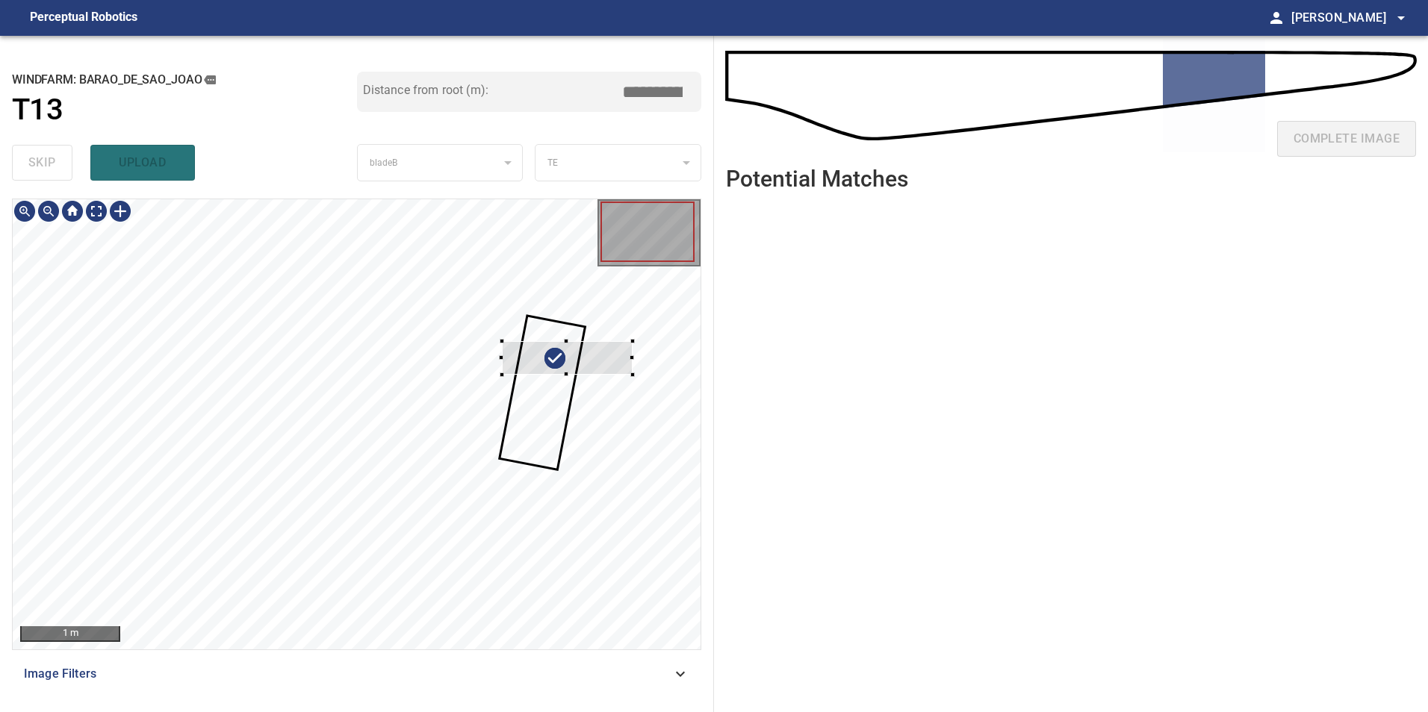
click at [630, 332] on div at bounding box center [357, 424] width 688 height 450
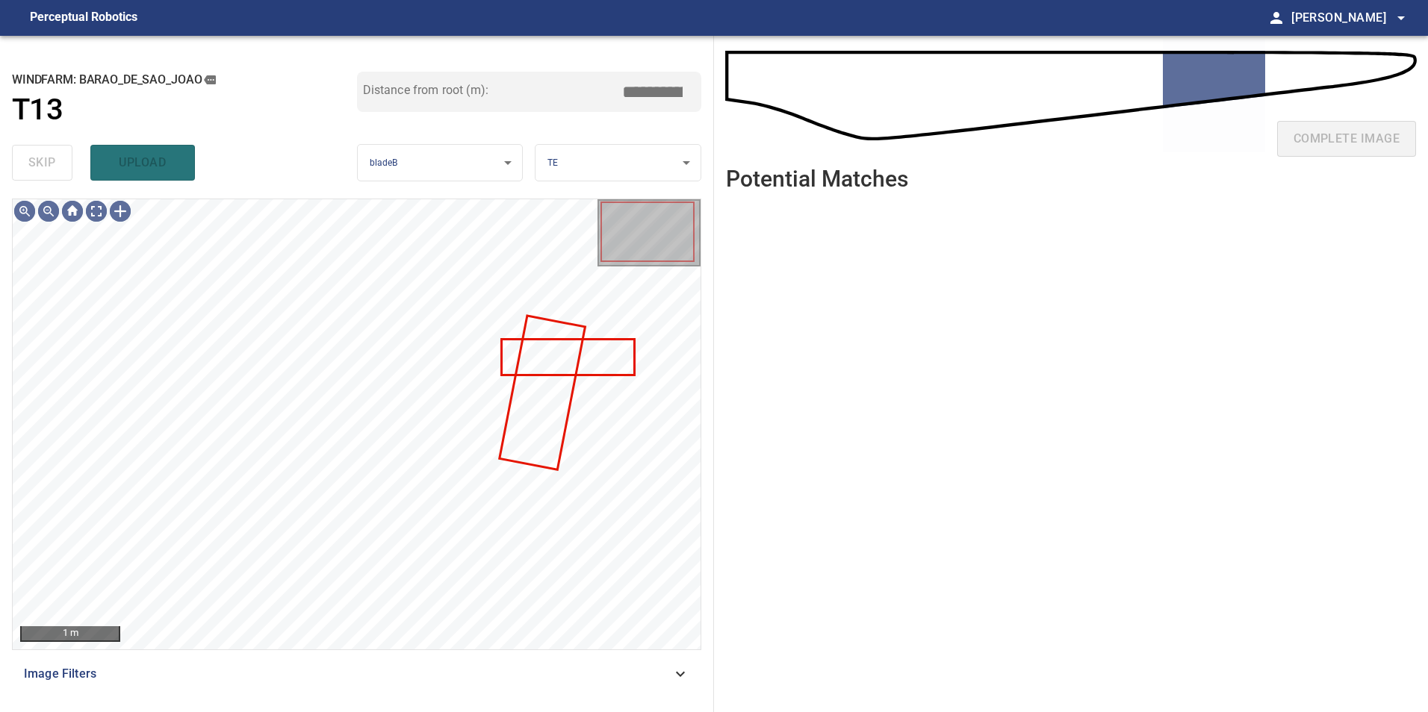
click at [546, 199] on div at bounding box center [357, 199] width 688 height 0
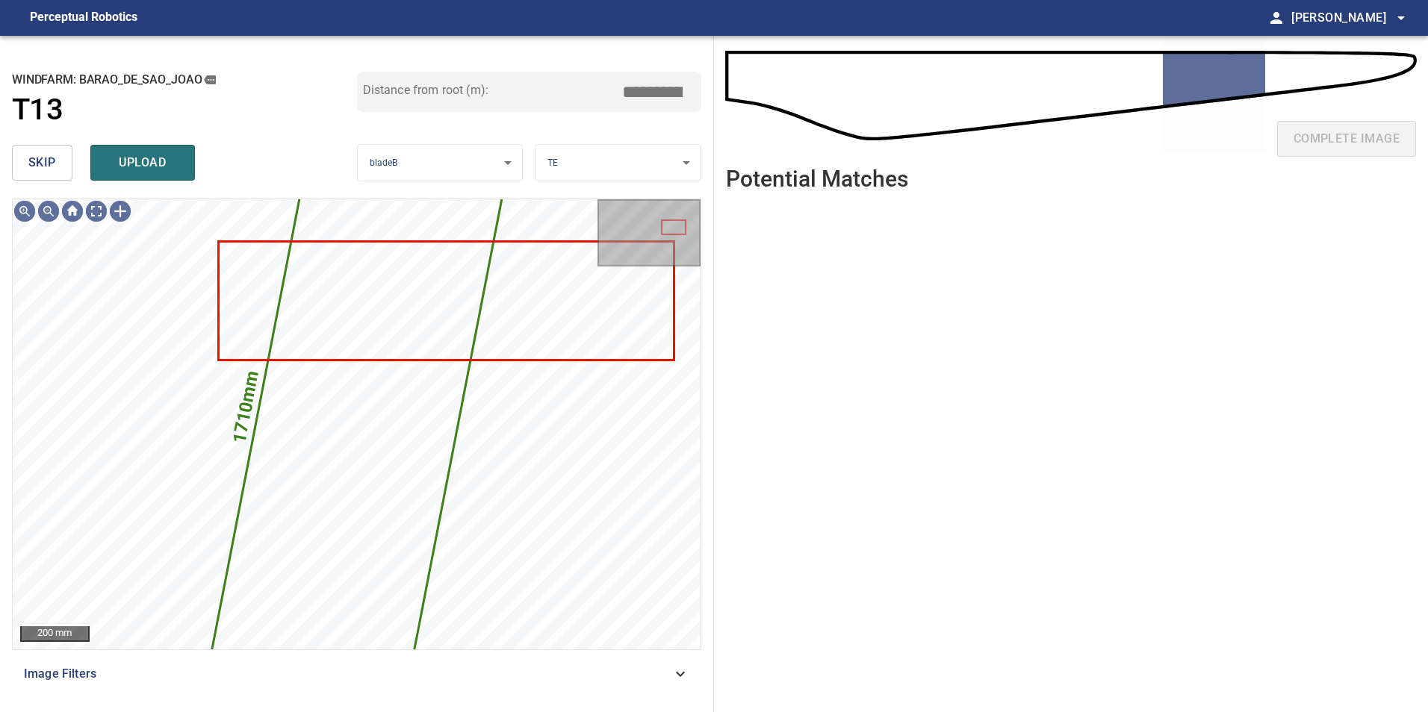
click at [57, 164] on button "skip" at bounding box center [42, 163] width 60 height 36
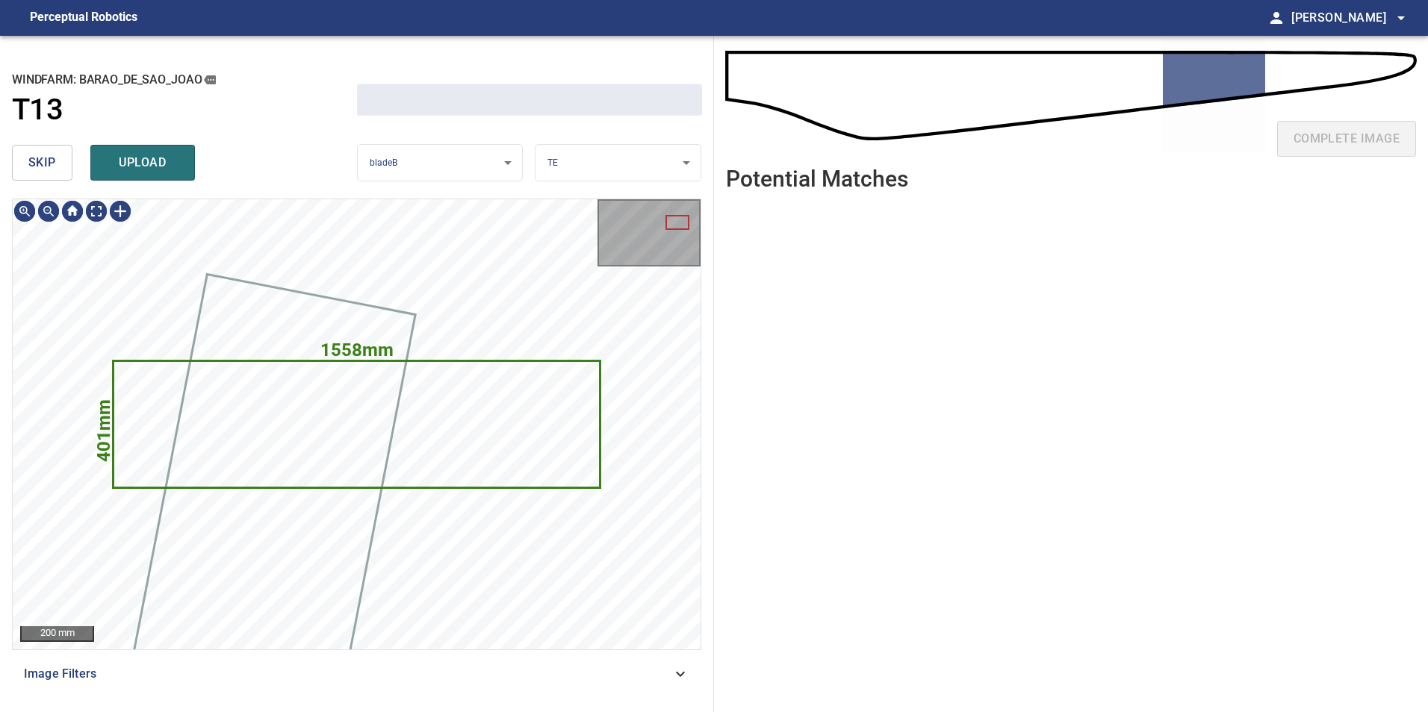
click at [57, 164] on button "skip" at bounding box center [42, 163] width 60 height 36
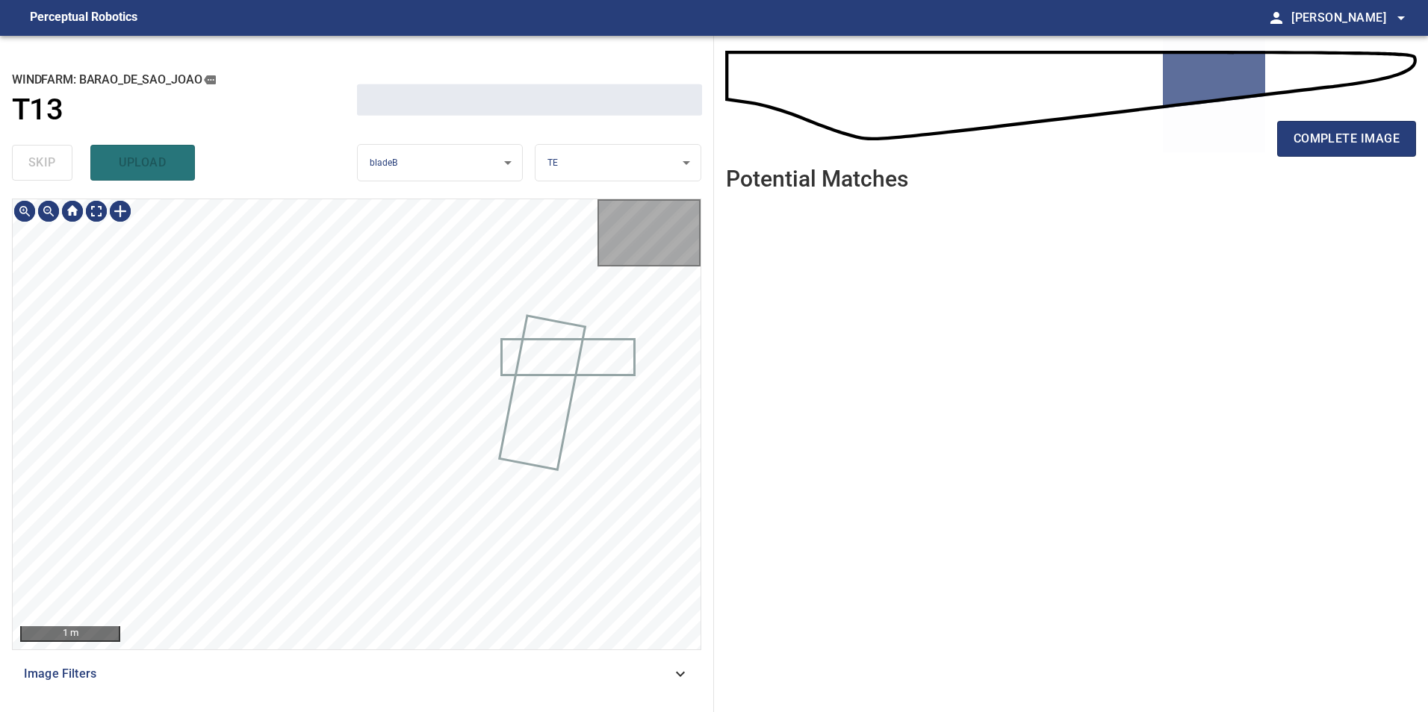
click at [57, 164] on div "skip upload" at bounding box center [184, 163] width 345 height 48
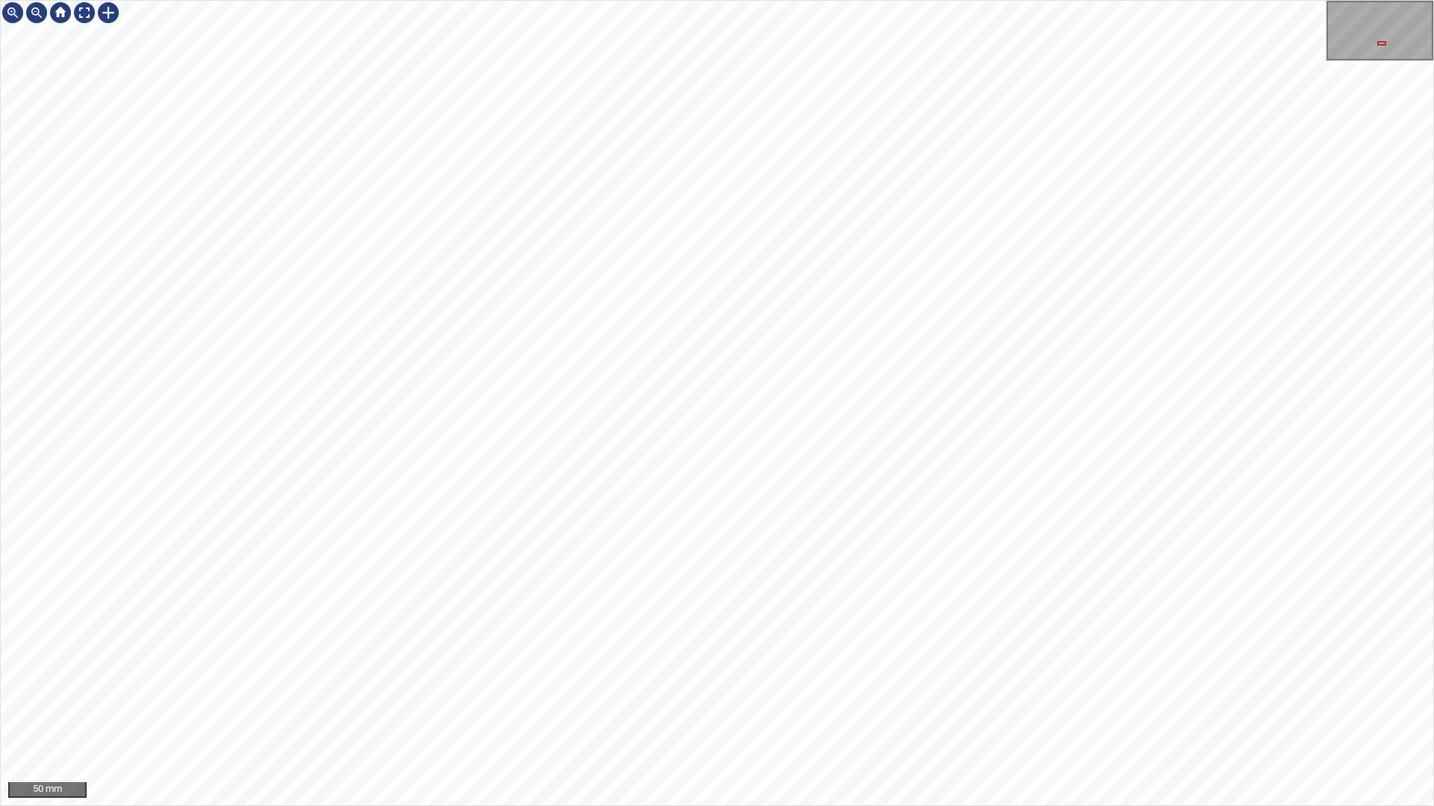
click at [638, 806] on div "50 mm" at bounding box center [717, 403] width 1434 height 806
click at [707, 806] on div "50 mm" at bounding box center [717, 403] width 1434 height 806
click at [747, 0] on div "50 mm" at bounding box center [717, 403] width 1434 height 806
click at [82, 10] on div at bounding box center [84, 13] width 24 height 24
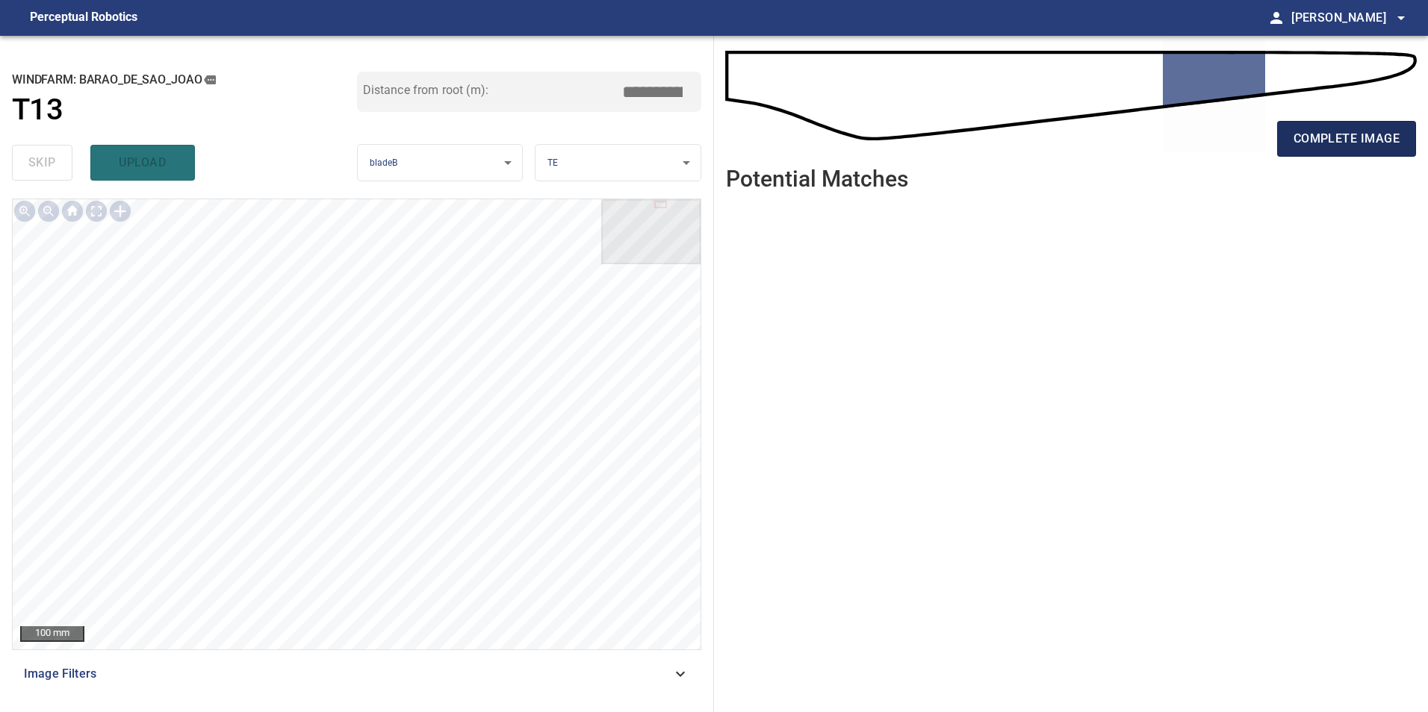
click at [1388, 142] on span "complete image" at bounding box center [1346, 138] width 106 height 21
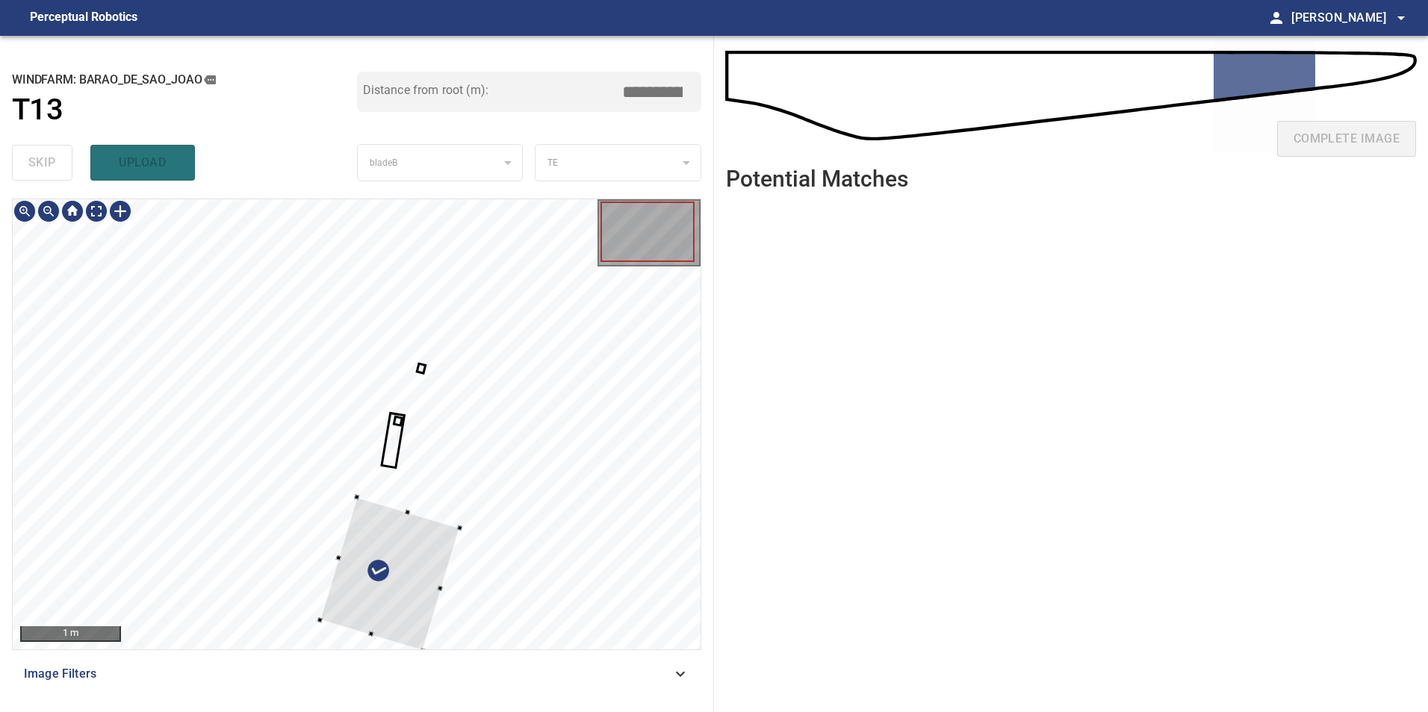
click at [459, 497] on div at bounding box center [390, 574] width 140 height 154
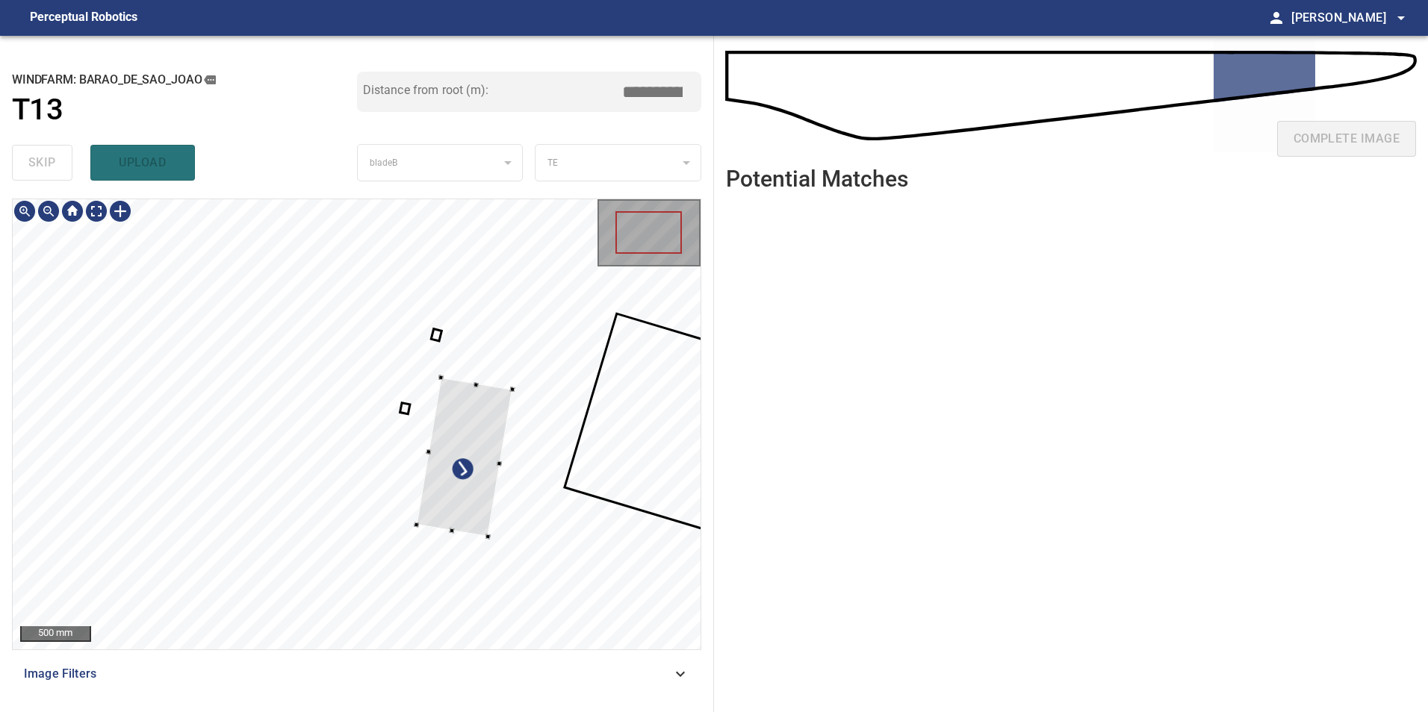
click at [613, 470] on div at bounding box center [357, 424] width 688 height 450
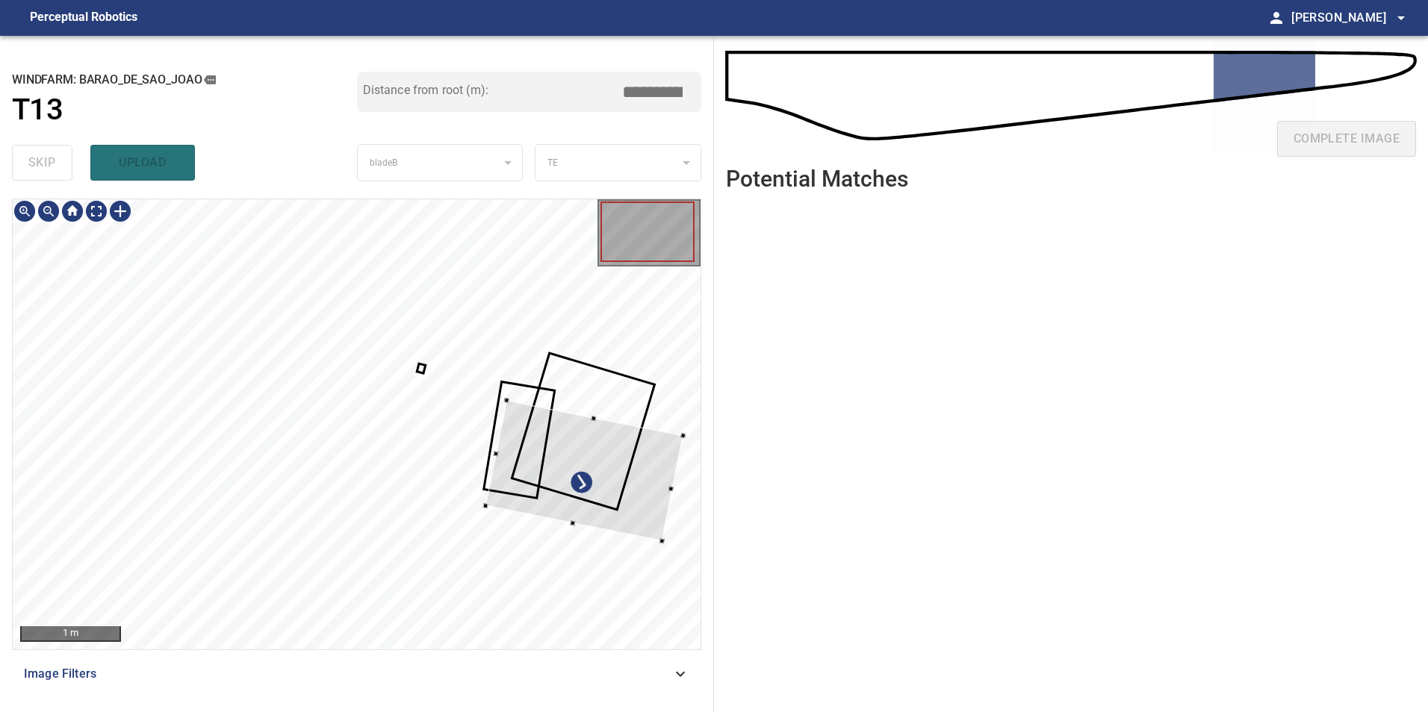
click at [670, 509] on div at bounding box center [357, 424] width 688 height 450
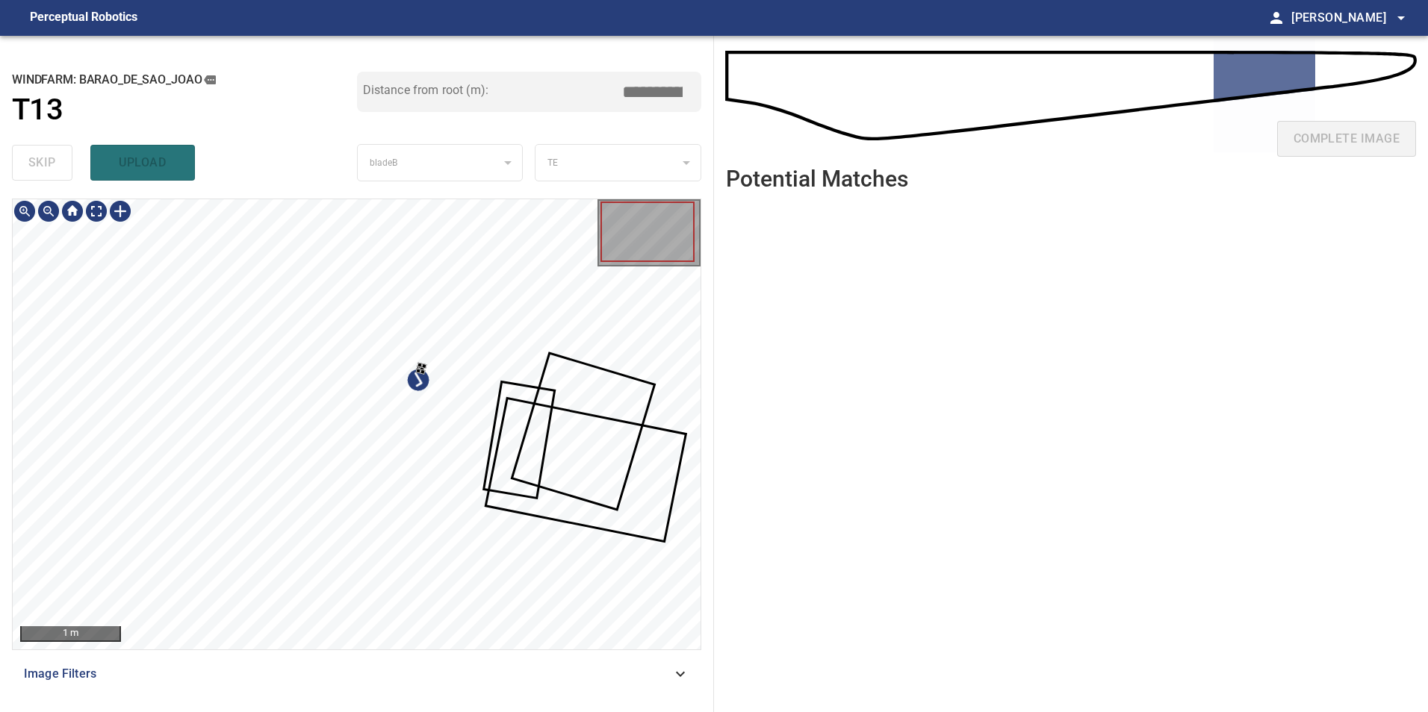
click at [492, 517] on div at bounding box center [357, 424] width 688 height 450
click at [670, 453] on div at bounding box center [625, 445] width 140 height 63
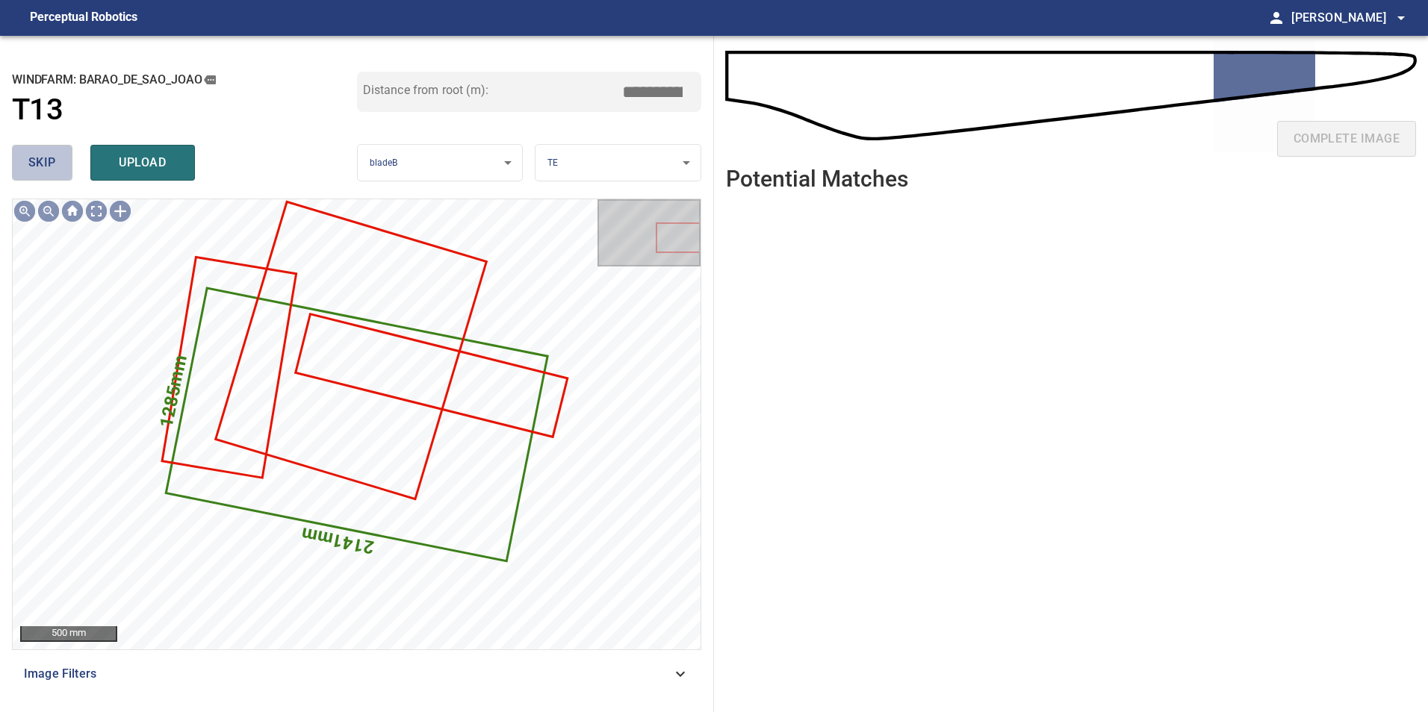
click at [49, 161] on span "skip" at bounding box center [42, 162] width 28 height 21
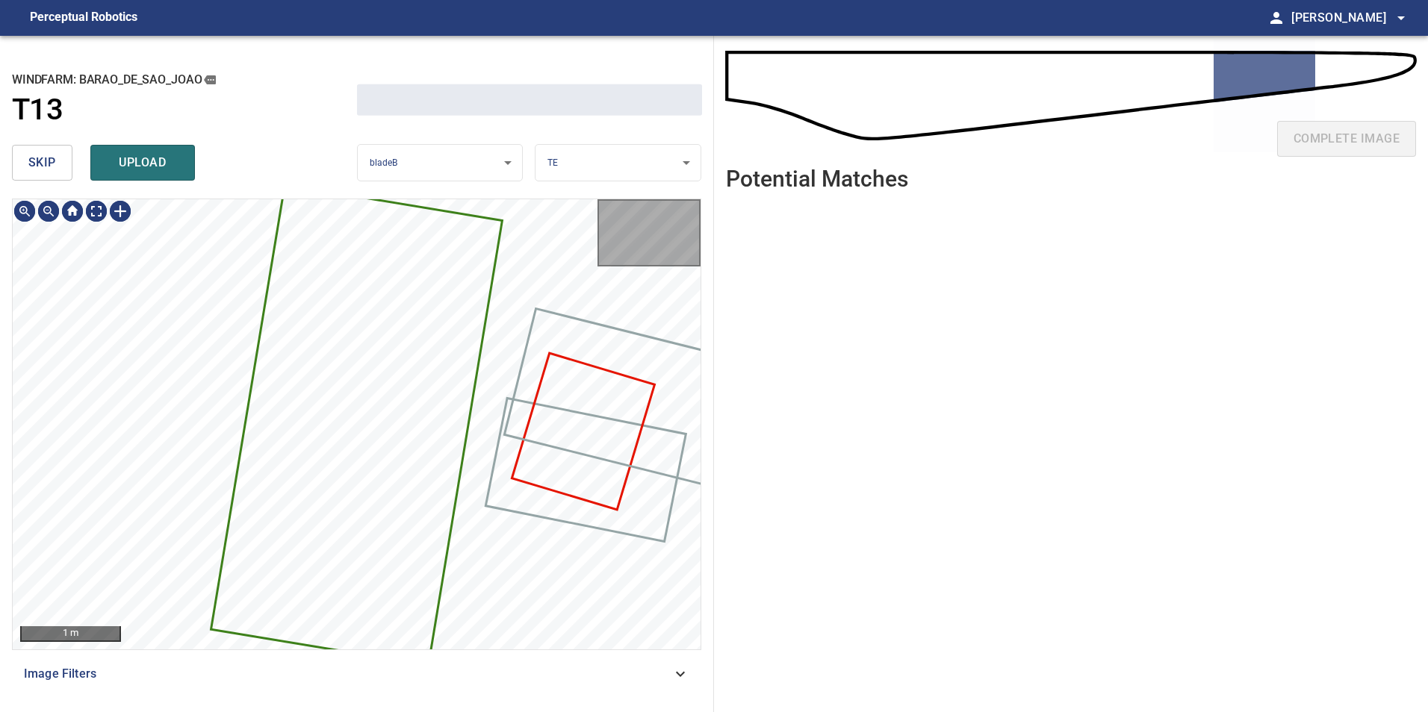
click at [49, 161] on span "skip" at bounding box center [42, 162] width 28 height 21
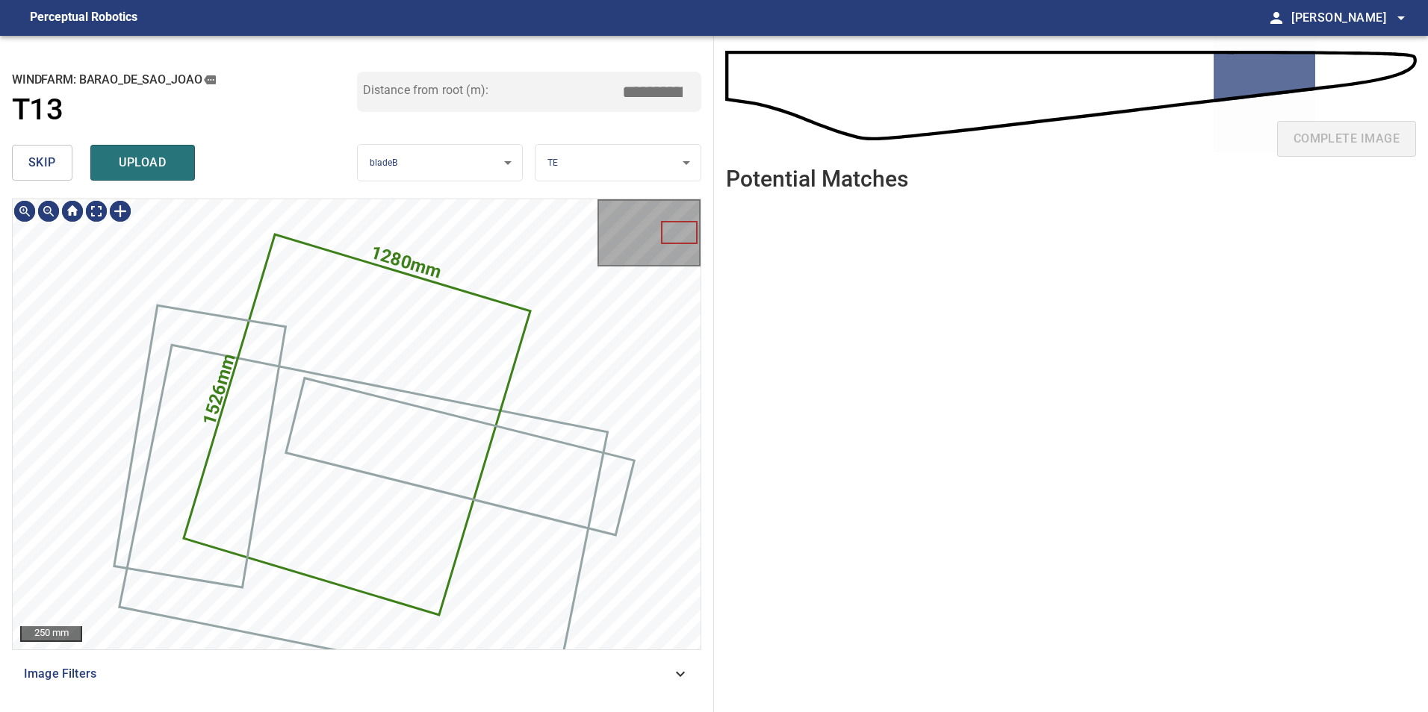
click at [49, 161] on span "skip" at bounding box center [42, 162] width 28 height 21
type input "*****"
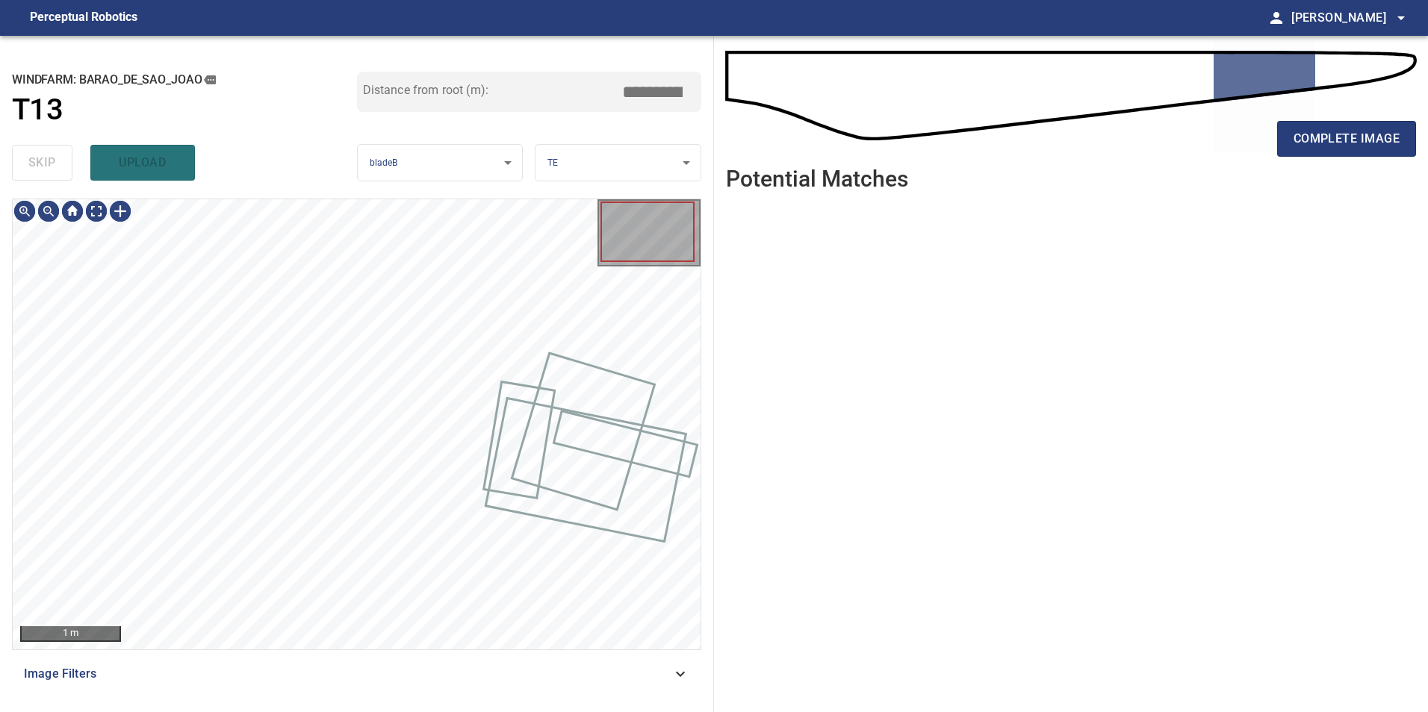
click at [49, 161] on div "skip upload" at bounding box center [184, 163] width 345 height 48
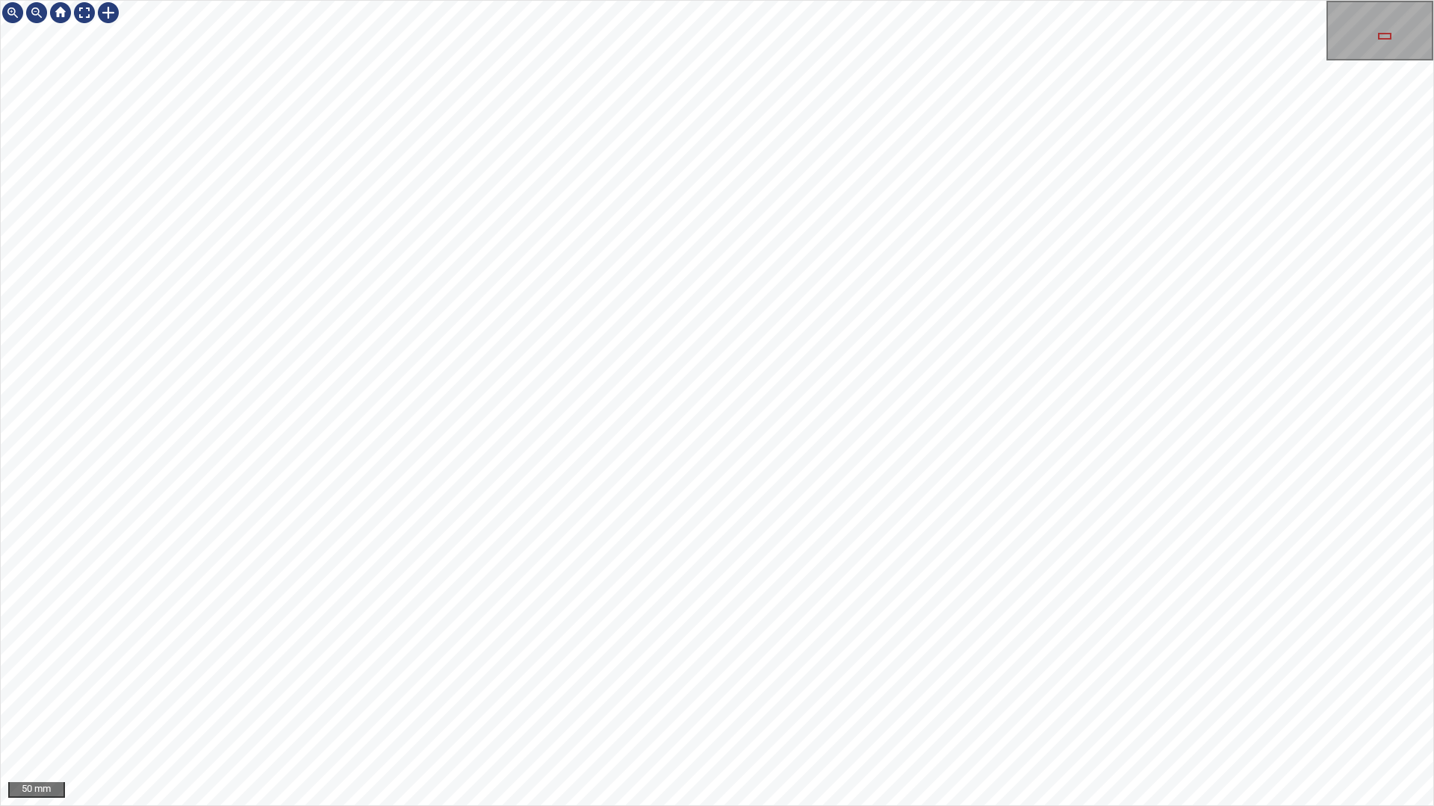
click at [804, 806] on div "50 mm" at bounding box center [717, 403] width 1434 height 806
click at [720, 806] on div "50 mm" at bounding box center [717, 403] width 1434 height 806
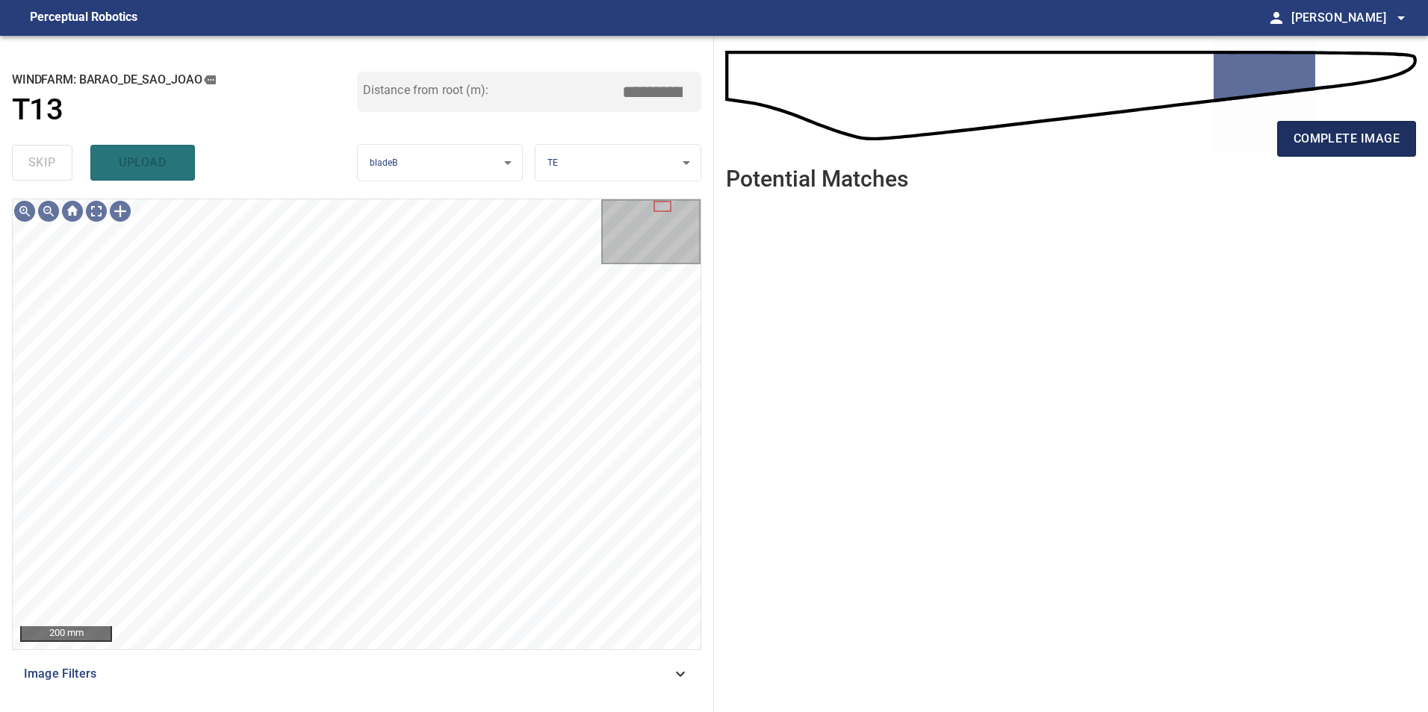
click at [1352, 149] on span "complete image" at bounding box center [1346, 138] width 106 height 21
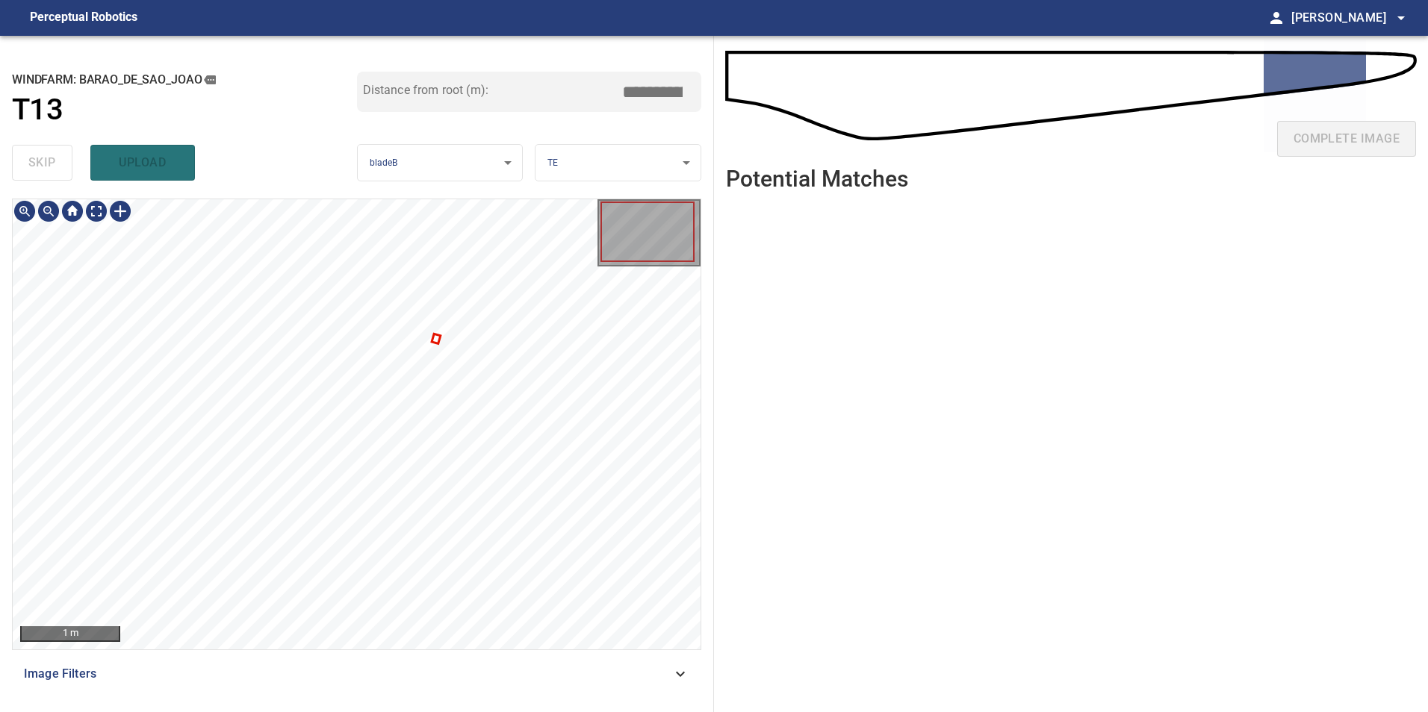
click at [437, 340] on div at bounding box center [357, 424] width 688 height 450
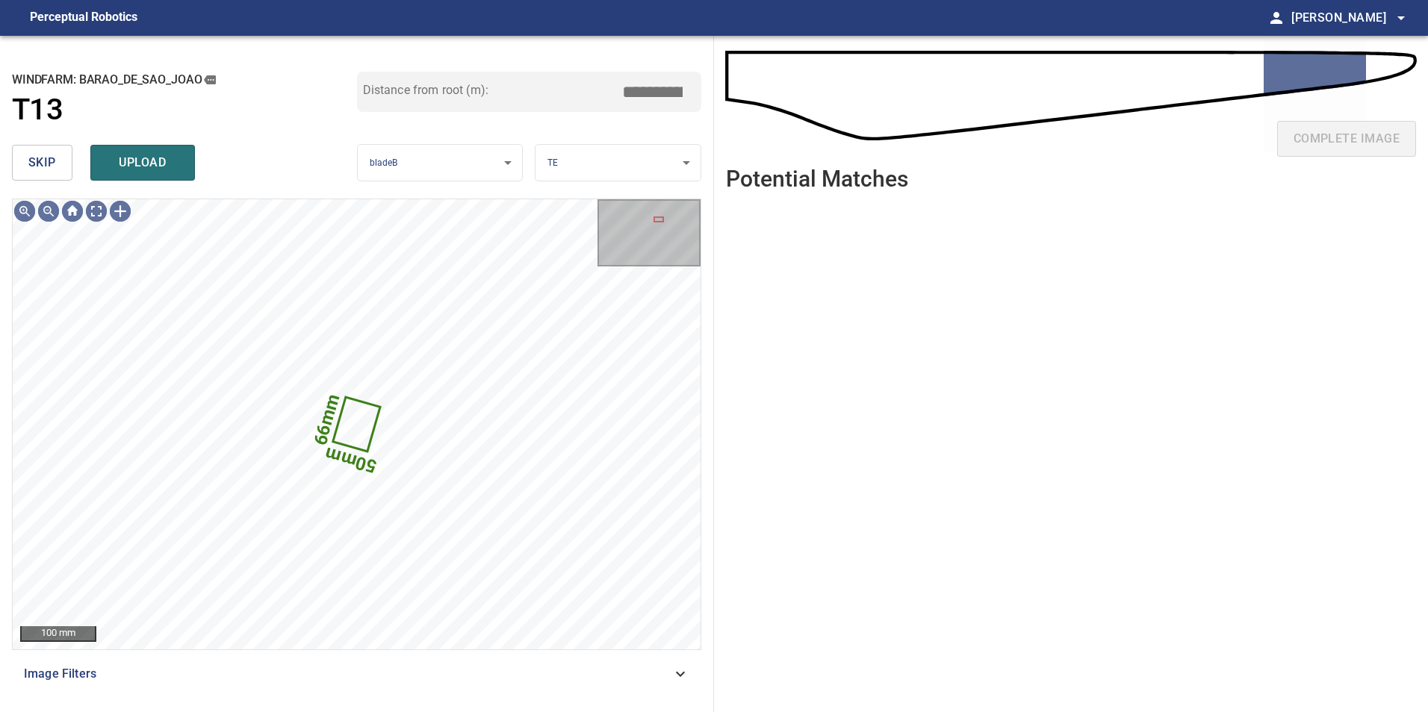
click at [55, 174] on button "skip" at bounding box center [42, 163] width 60 height 36
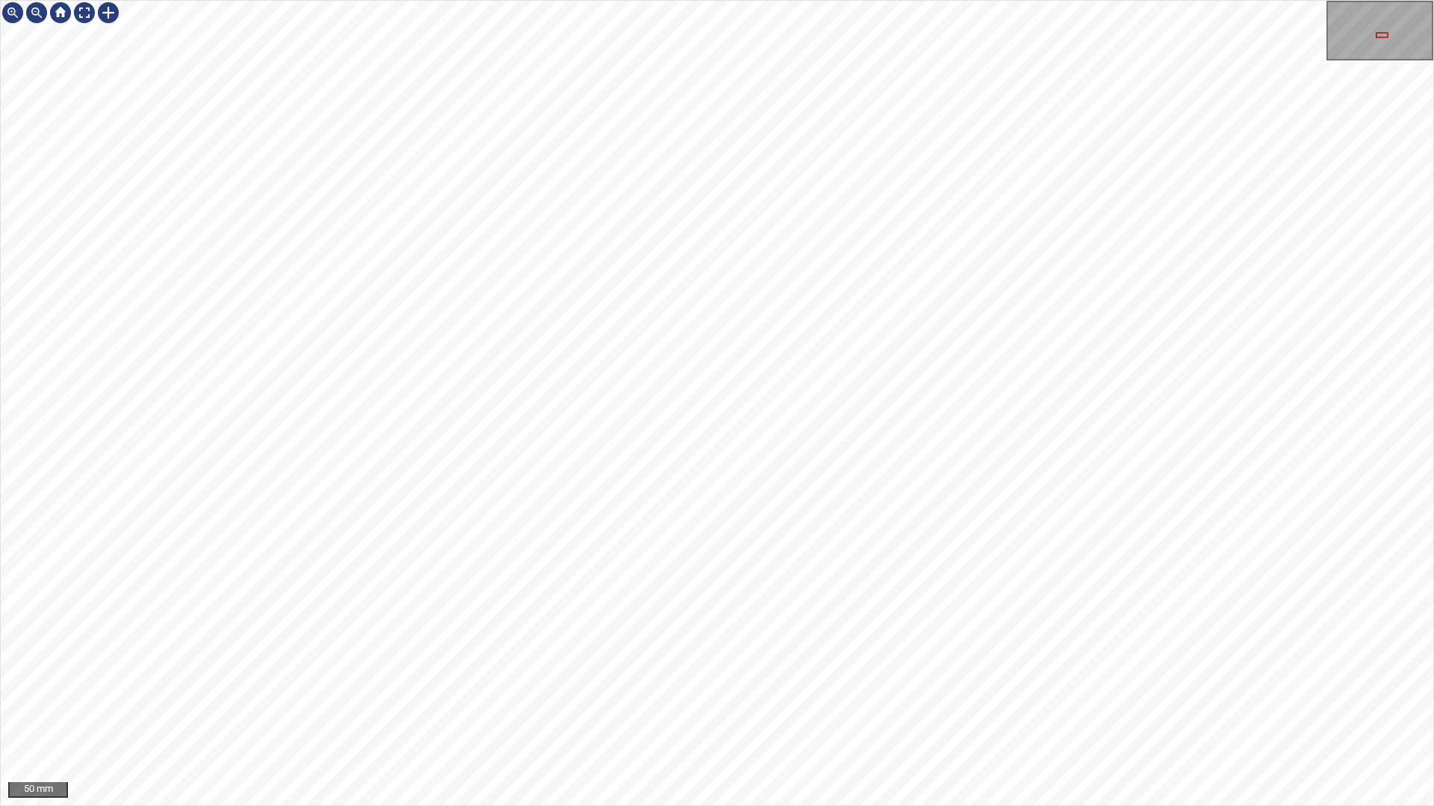
click at [901, 806] on div "50 mm" at bounding box center [717, 403] width 1434 height 806
click at [959, 806] on div "50 mm" at bounding box center [717, 403] width 1434 height 806
click at [1083, 806] on div "50 mm" at bounding box center [717, 403] width 1434 height 806
click at [75, 16] on div at bounding box center [84, 13] width 24 height 24
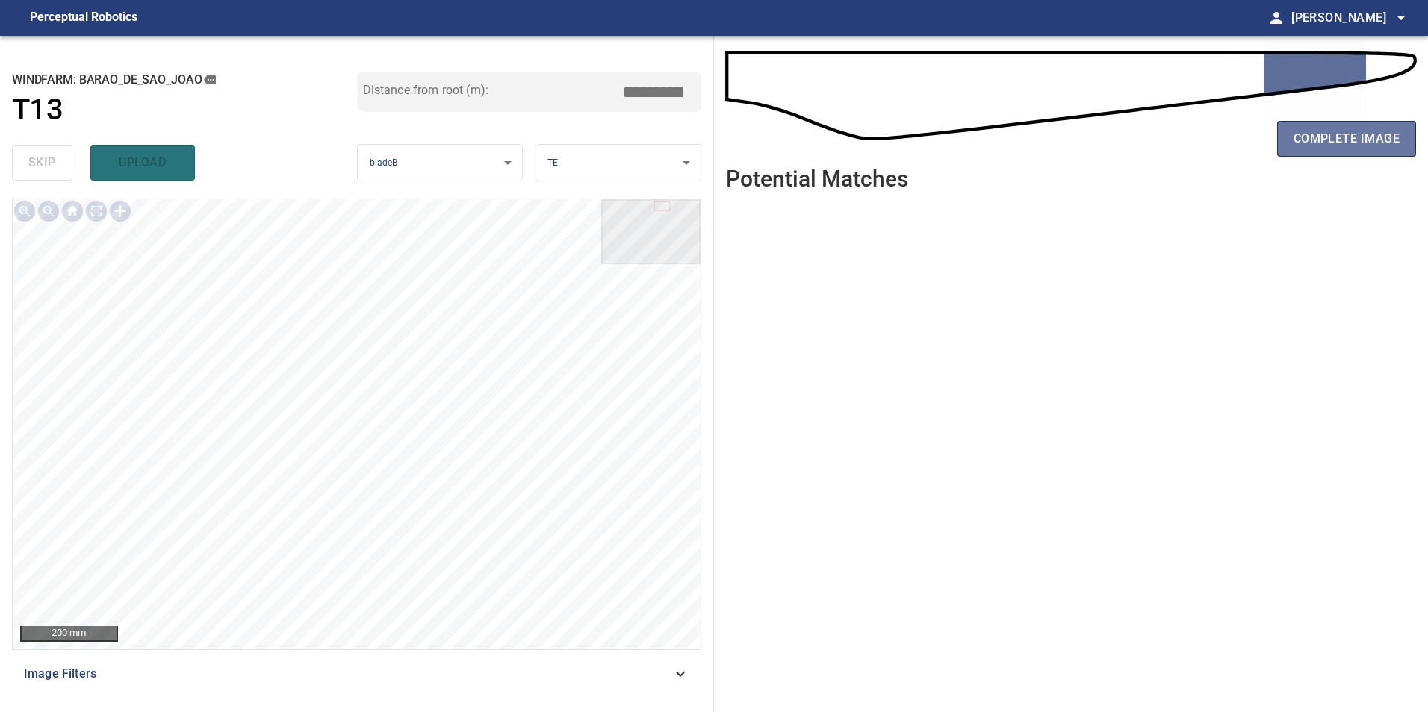
drag, startPoint x: 1343, startPoint y: 147, endPoint x: 1341, endPoint y: 158, distance: 11.3
click at [1343, 149] on span "complete image" at bounding box center [1346, 138] width 106 height 21
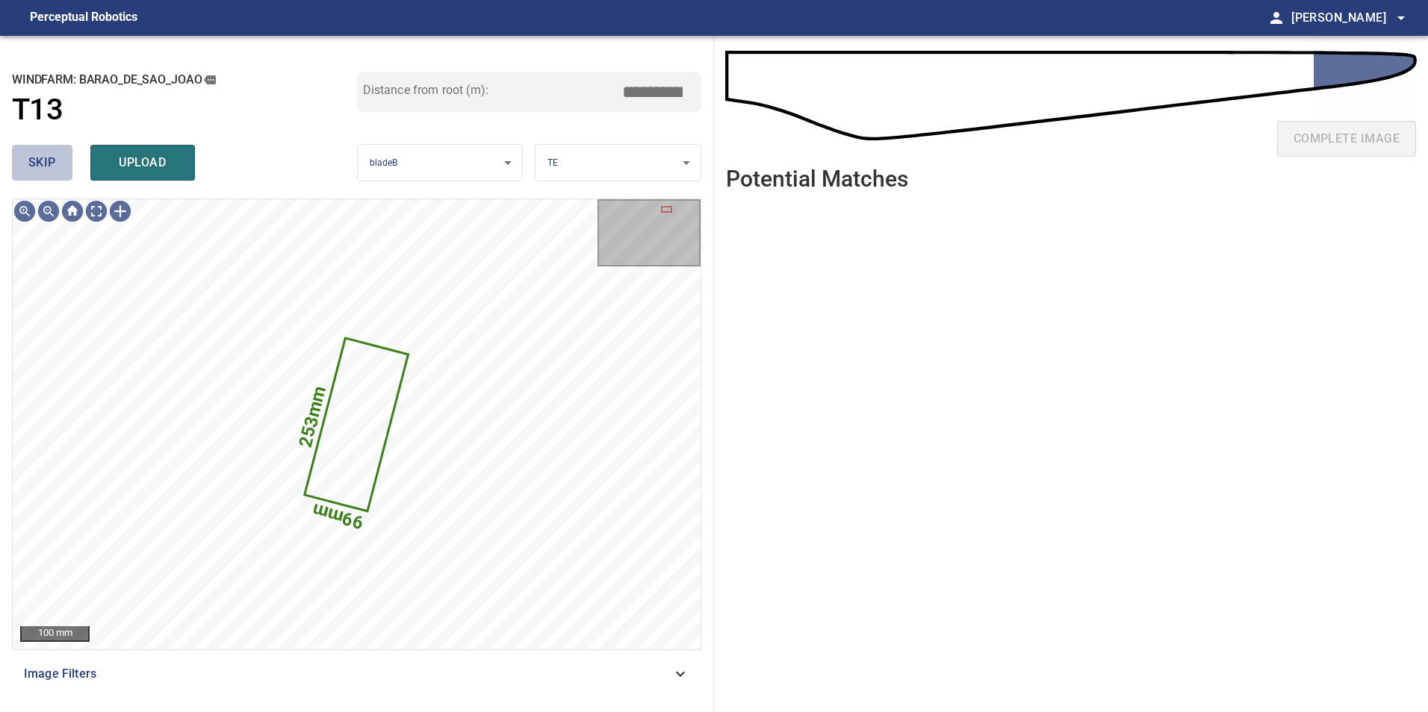
click at [61, 172] on button "skip" at bounding box center [42, 163] width 60 height 36
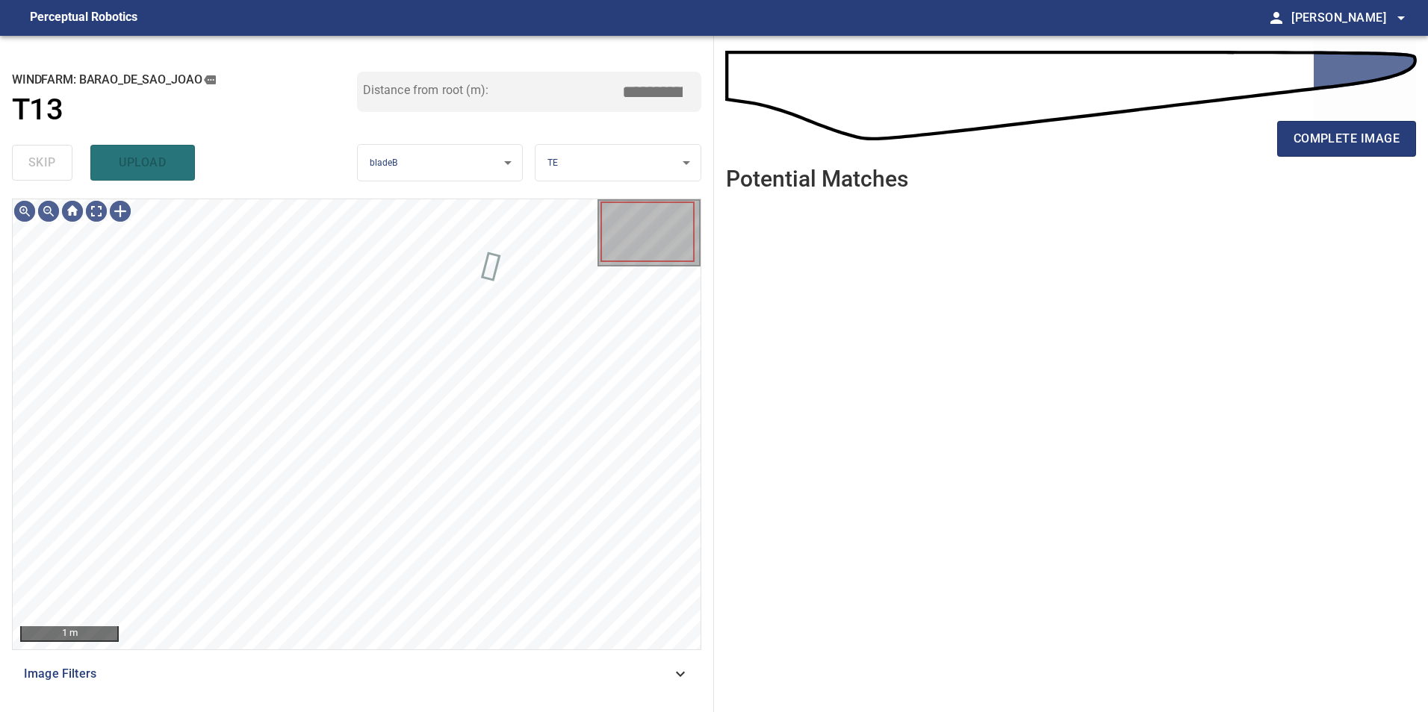
click at [603, 671] on span "Image Filters" at bounding box center [347, 674] width 647 height 18
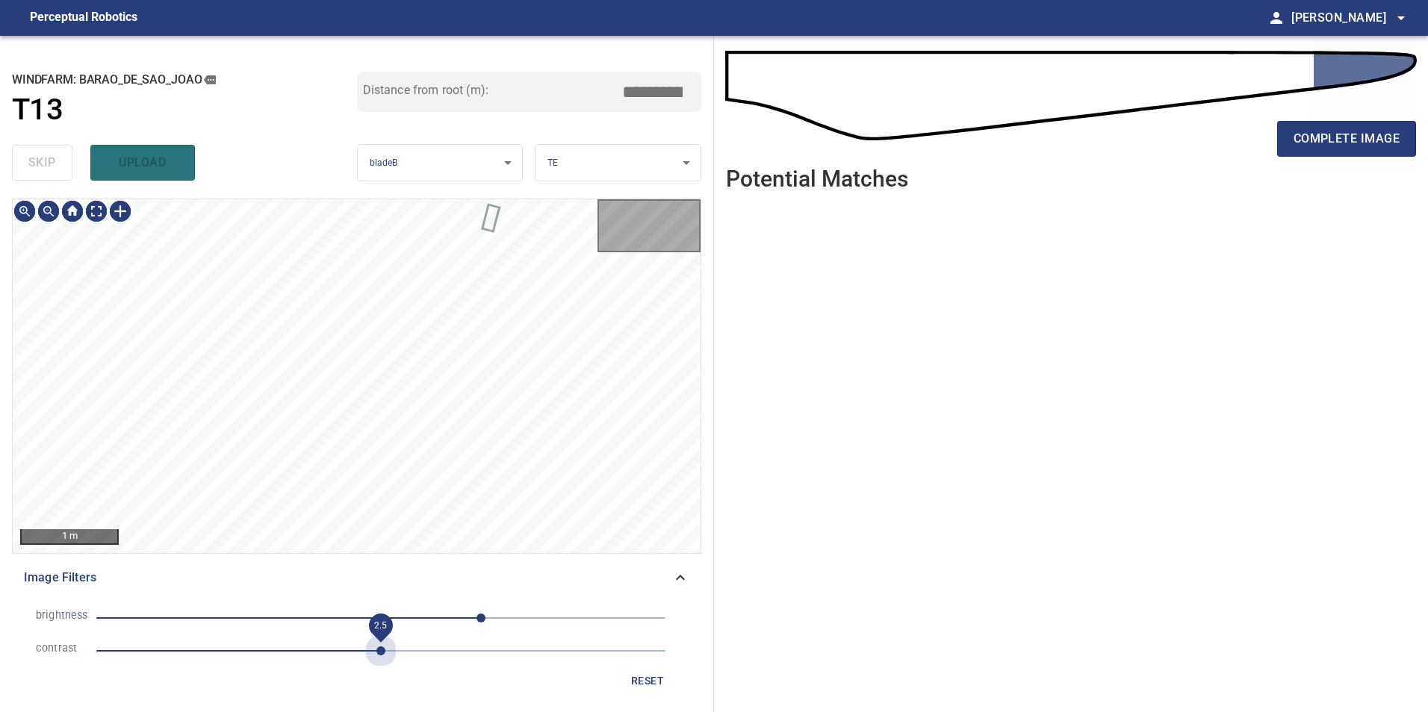
click at [377, 656] on span "2.5" at bounding box center [380, 651] width 569 height 21
click at [340, 627] on span "90" at bounding box center [380, 618] width 569 height 21
click at [303, 627] on span "-37" at bounding box center [380, 618] width 569 height 21
click at [375, 622] on span "-70" at bounding box center [380, 618] width 569 height 21
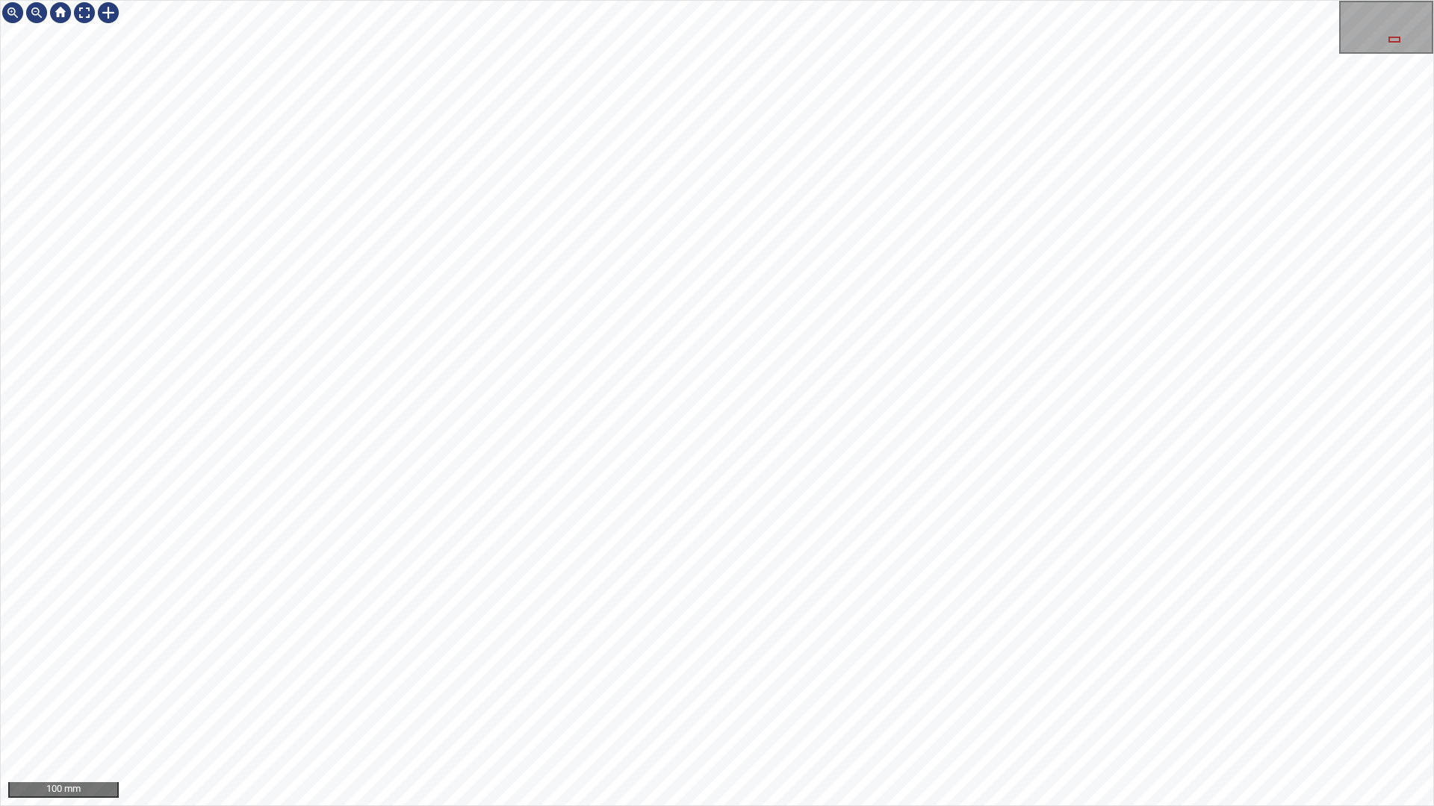
click at [569, 806] on div "100 mm" at bounding box center [717, 403] width 1434 height 806
click at [607, 806] on div "100 mm" at bounding box center [717, 403] width 1434 height 806
click at [87, 18] on div at bounding box center [84, 13] width 24 height 24
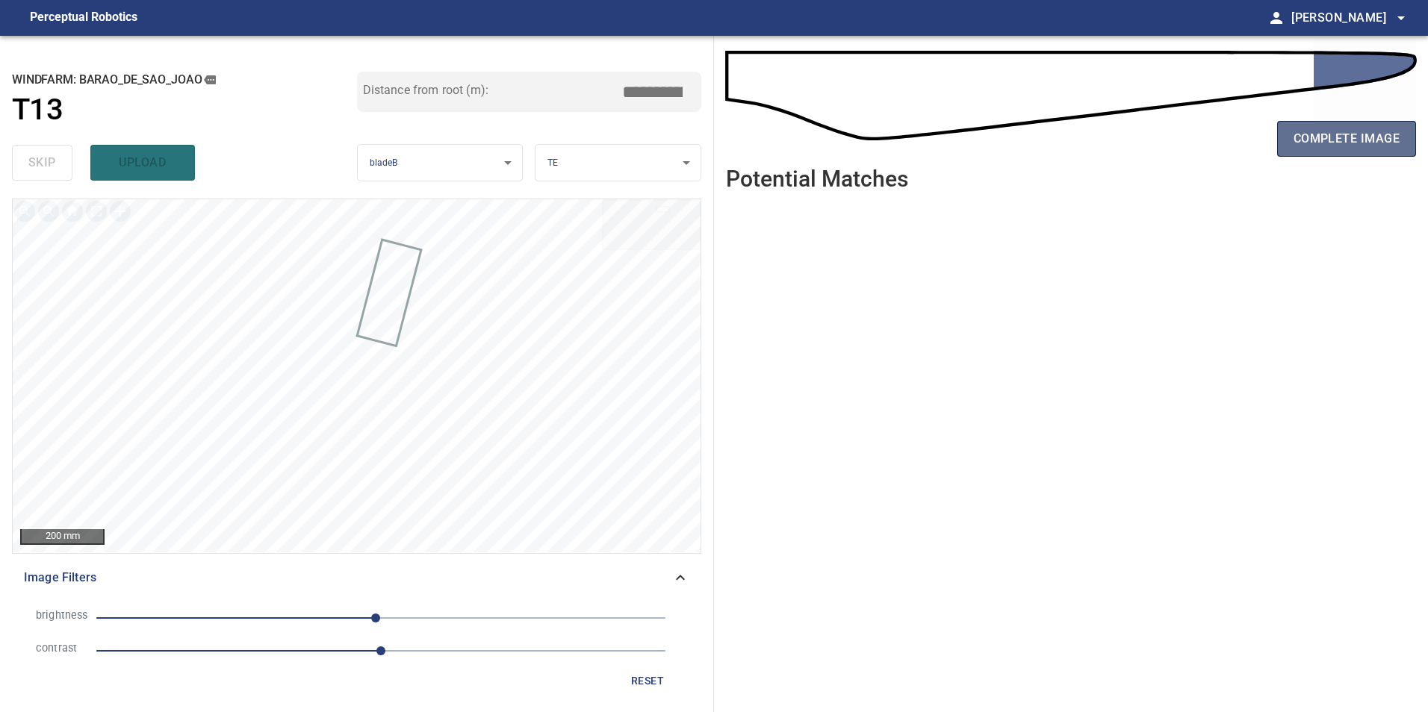
click at [1365, 143] on span "complete image" at bounding box center [1346, 138] width 106 height 21
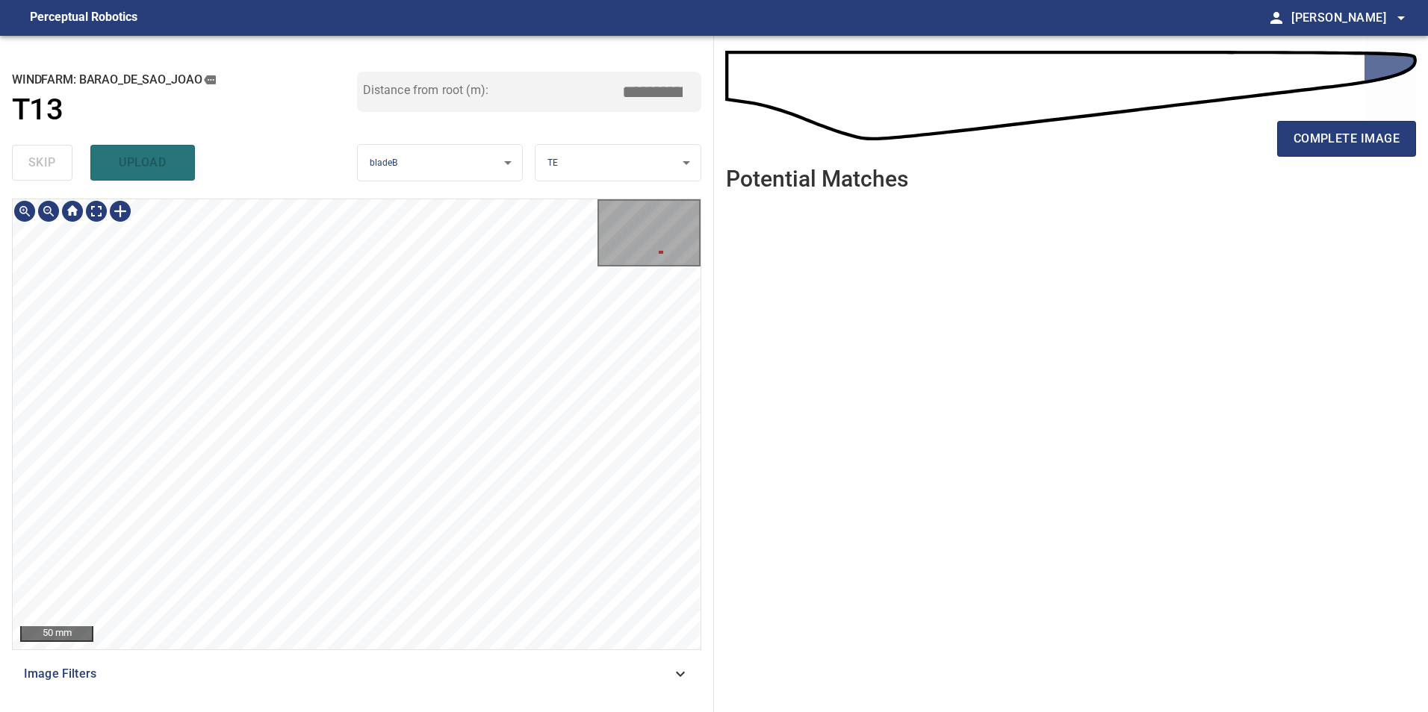
click at [414, 187] on div "**********" at bounding box center [357, 374] width 714 height 677
click at [417, 123] on div "**********" at bounding box center [357, 374] width 714 height 677
click at [513, 75] on div "**********" at bounding box center [357, 374] width 714 height 677
click at [1378, 143] on span "complete image" at bounding box center [1346, 138] width 106 height 21
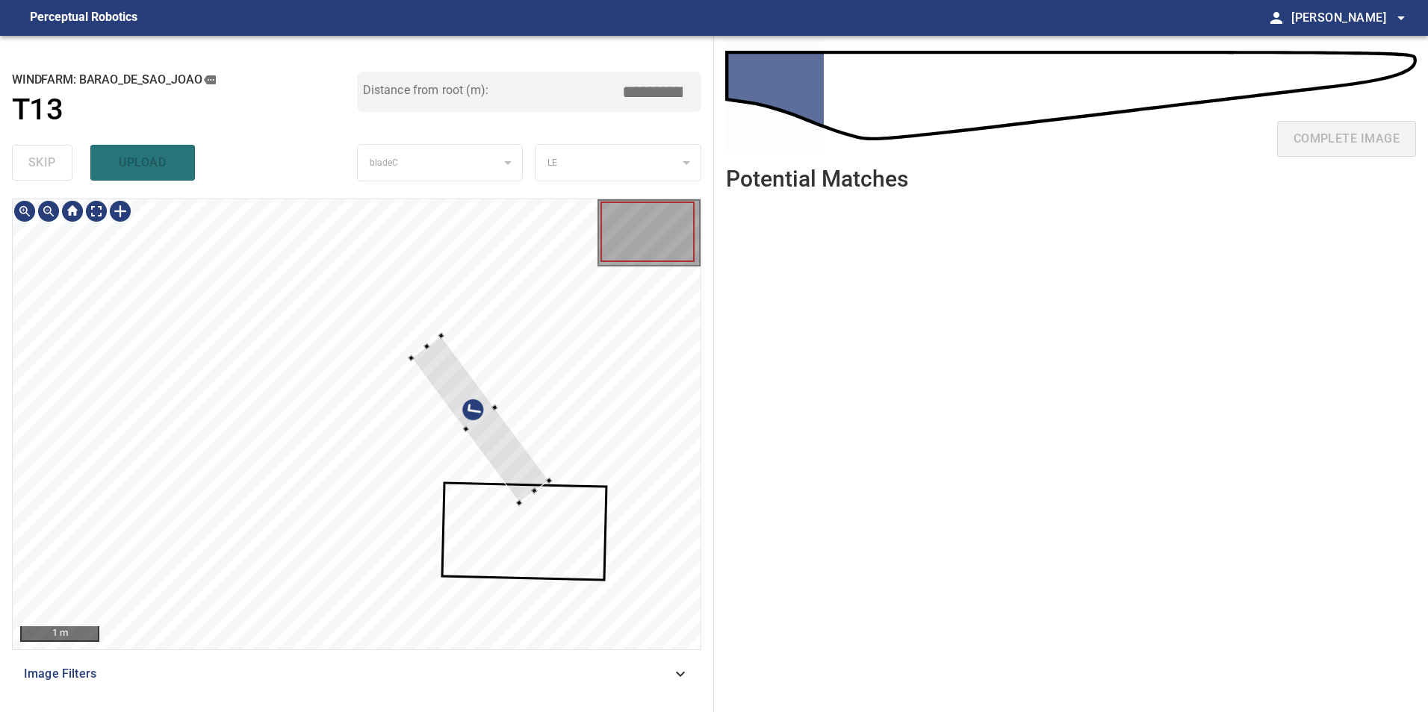
click at [497, 446] on div at bounding box center [479, 418] width 137 height 167
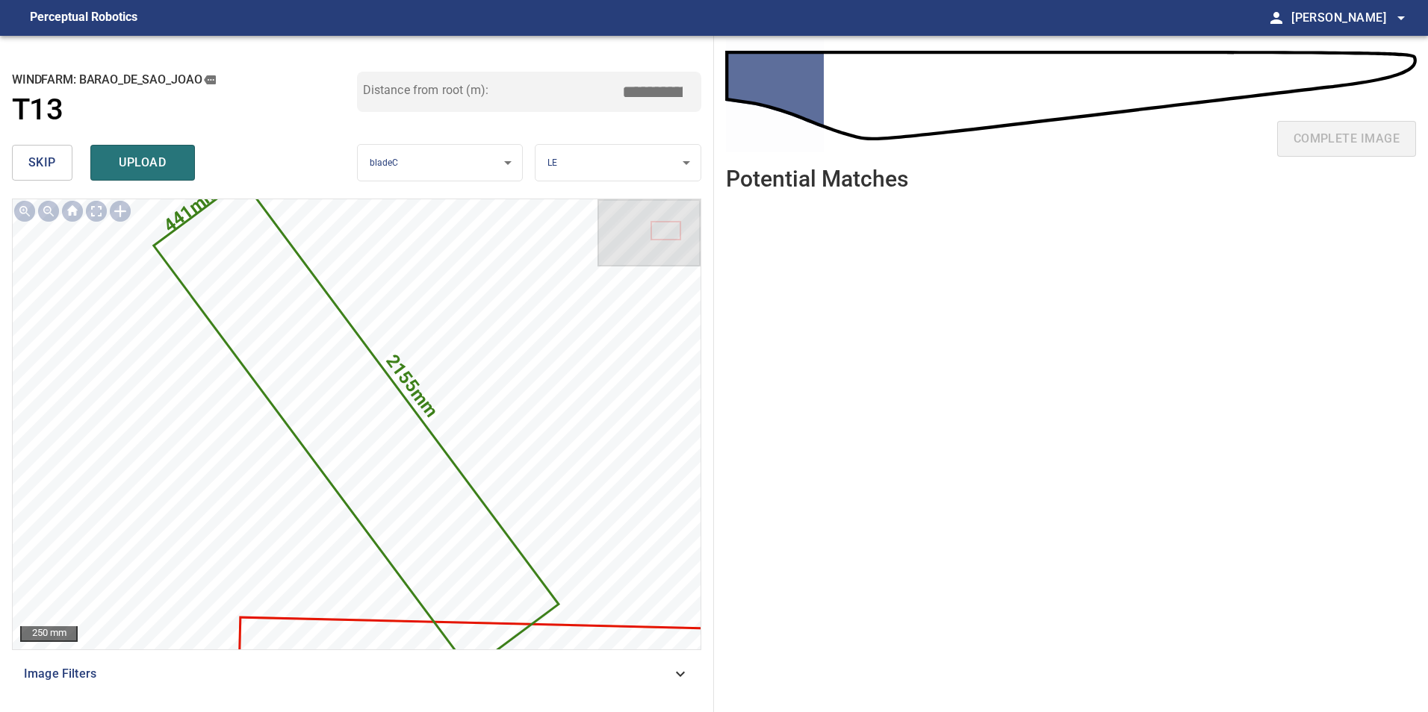
click at [46, 167] on span "skip" at bounding box center [42, 162] width 28 height 21
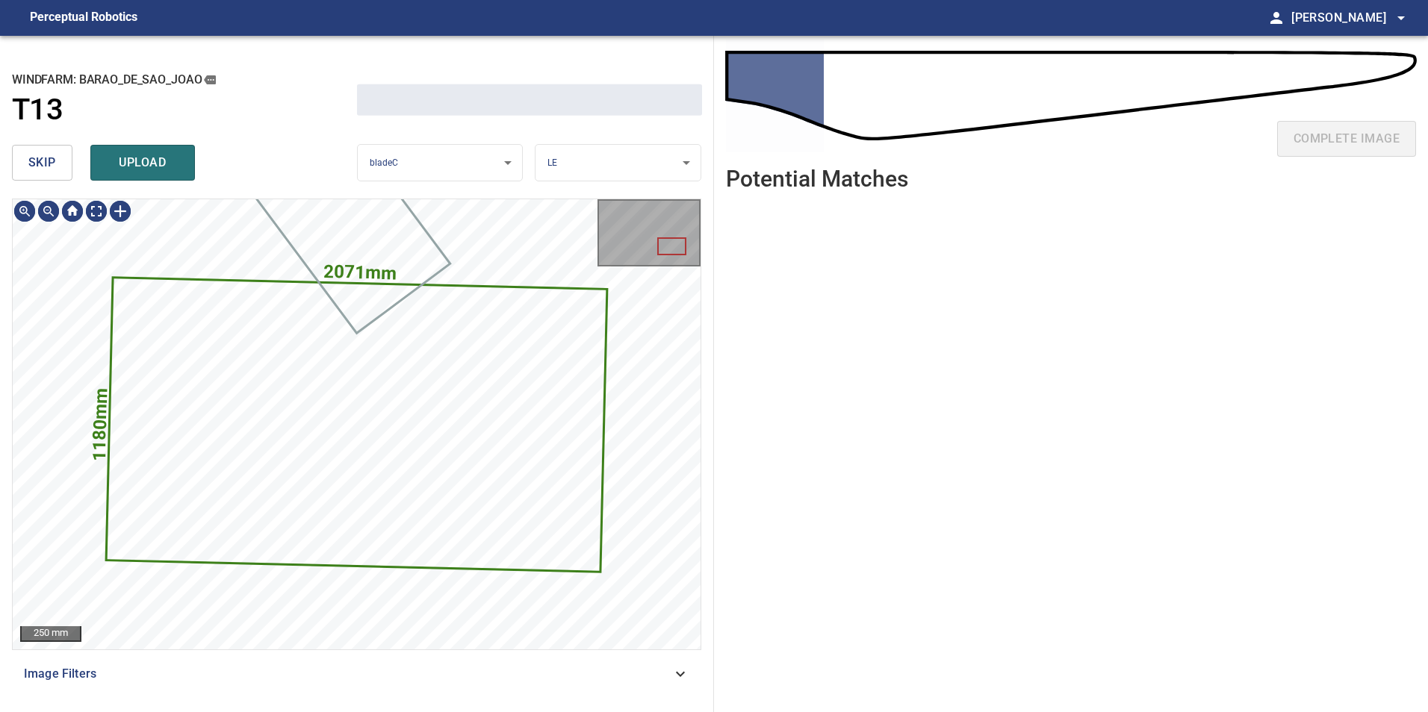
click at [46, 167] on span "skip" at bounding box center [42, 162] width 28 height 21
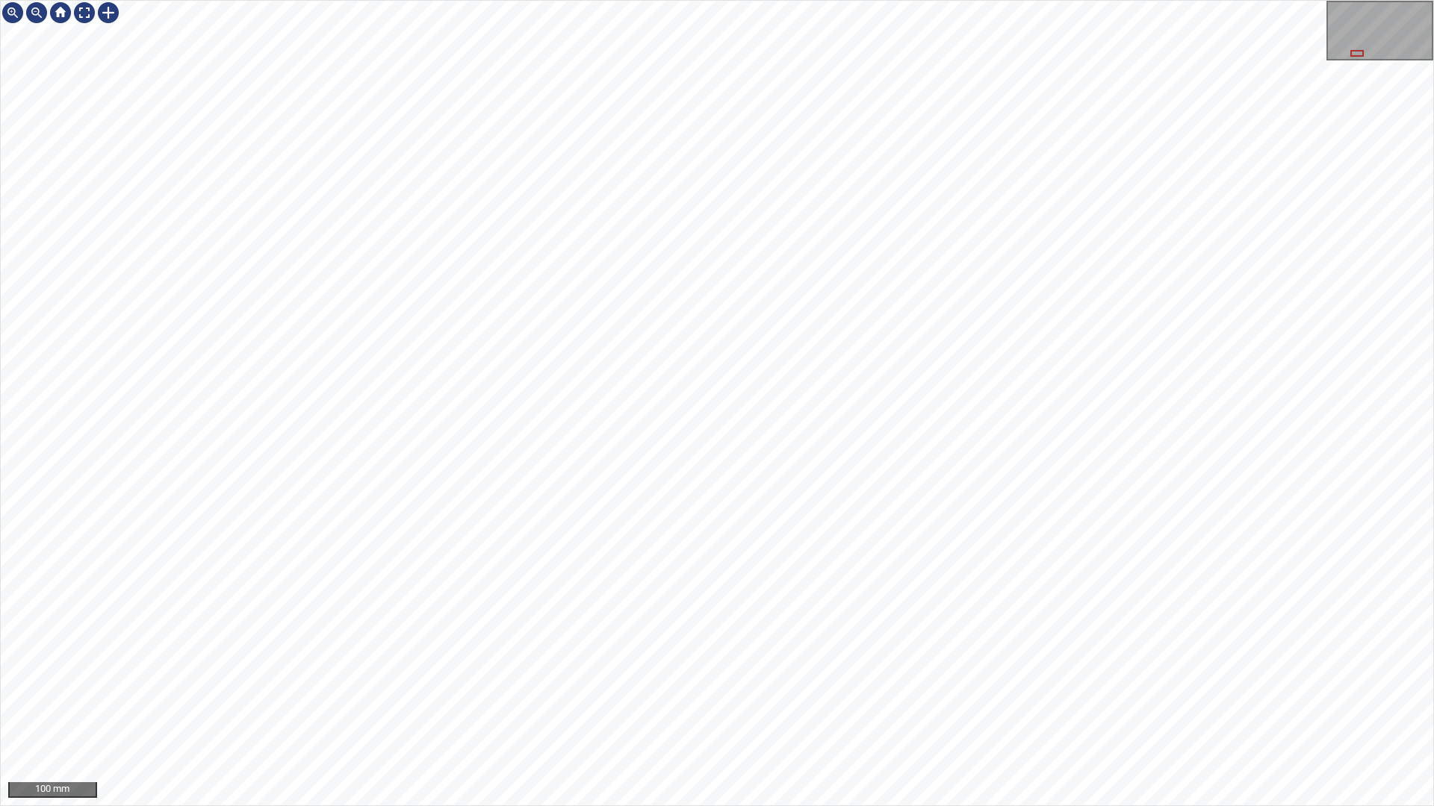
click at [753, 0] on div "100 mm" at bounding box center [717, 403] width 1434 height 806
click at [842, 712] on div "100 mm" at bounding box center [717, 403] width 1434 height 806
click at [685, 429] on div "100 mm" at bounding box center [717, 403] width 1434 height 806
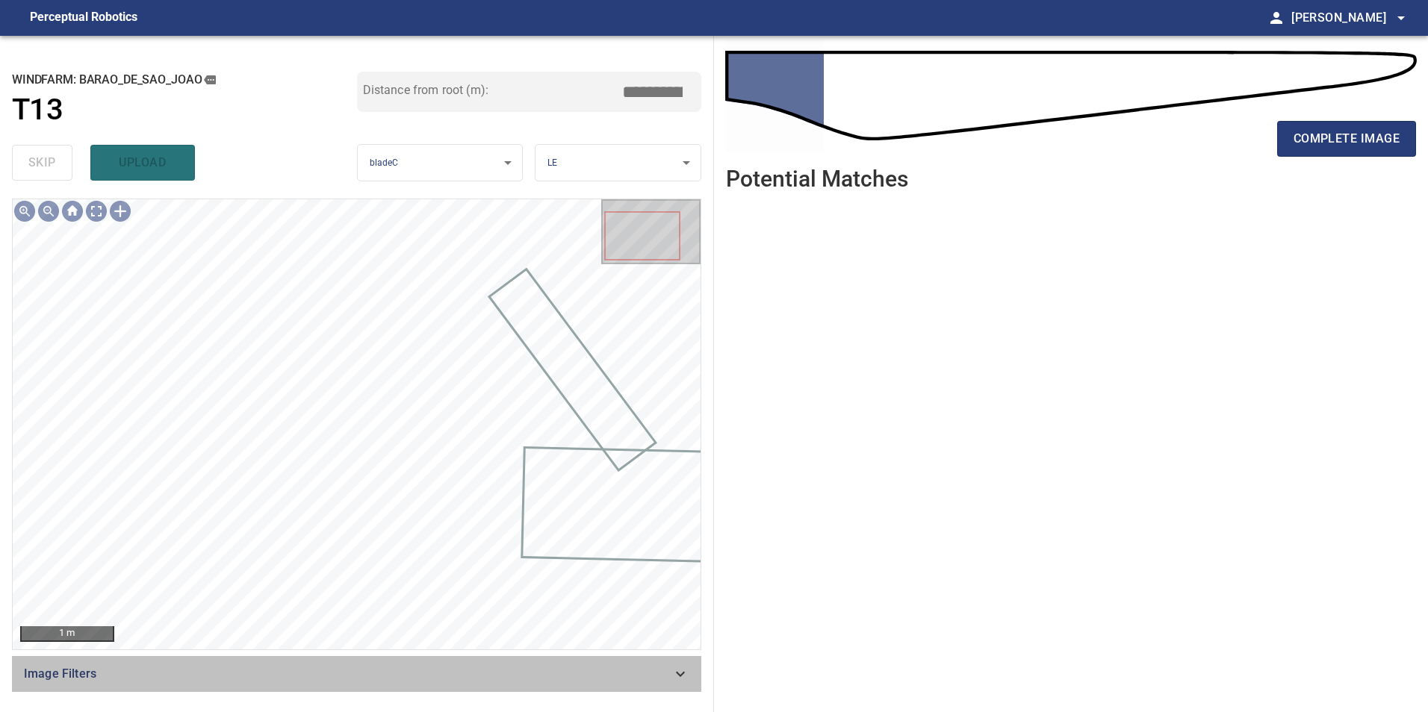
click at [679, 671] on icon at bounding box center [680, 674] width 18 height 18
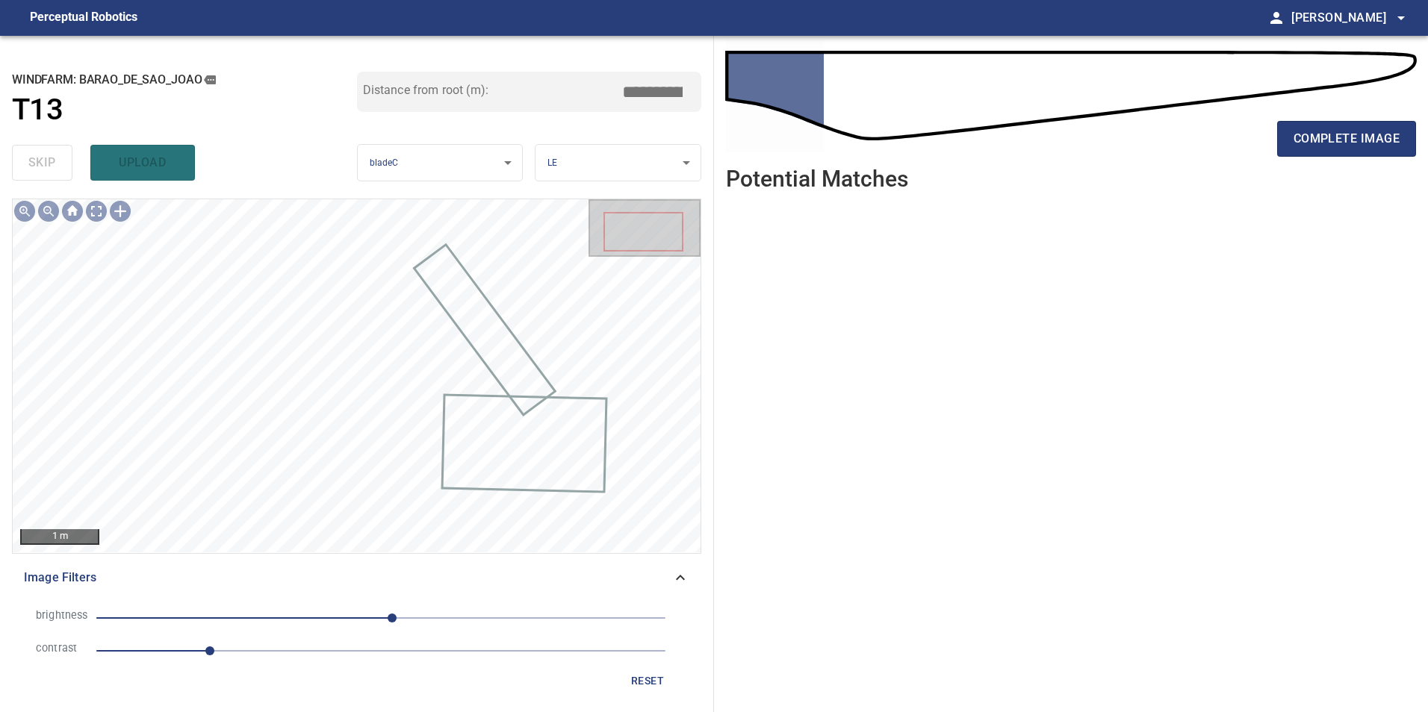
click at [327, 656] on span "1" at bounding box center [380, 651] width 569 height 21
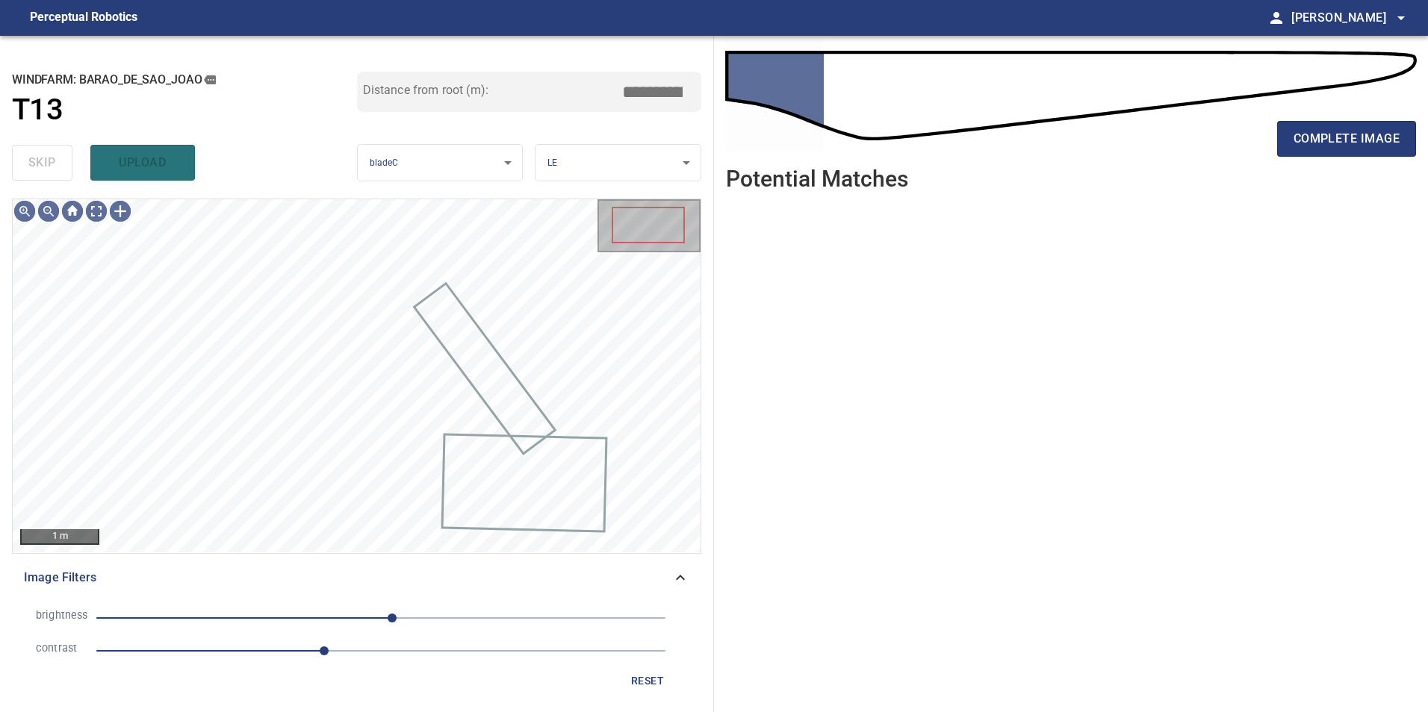
drag, startPoint x: 291, startPoint y: 626, endPoint x: 262, endPoint y: 622, distance: 29.5
click at [290, 626] on span "10" at bounding box center [380, 618] width 569 height 21
click at [258, 619] on span "-110" at bounding box center [380, 618] width 569 height 21
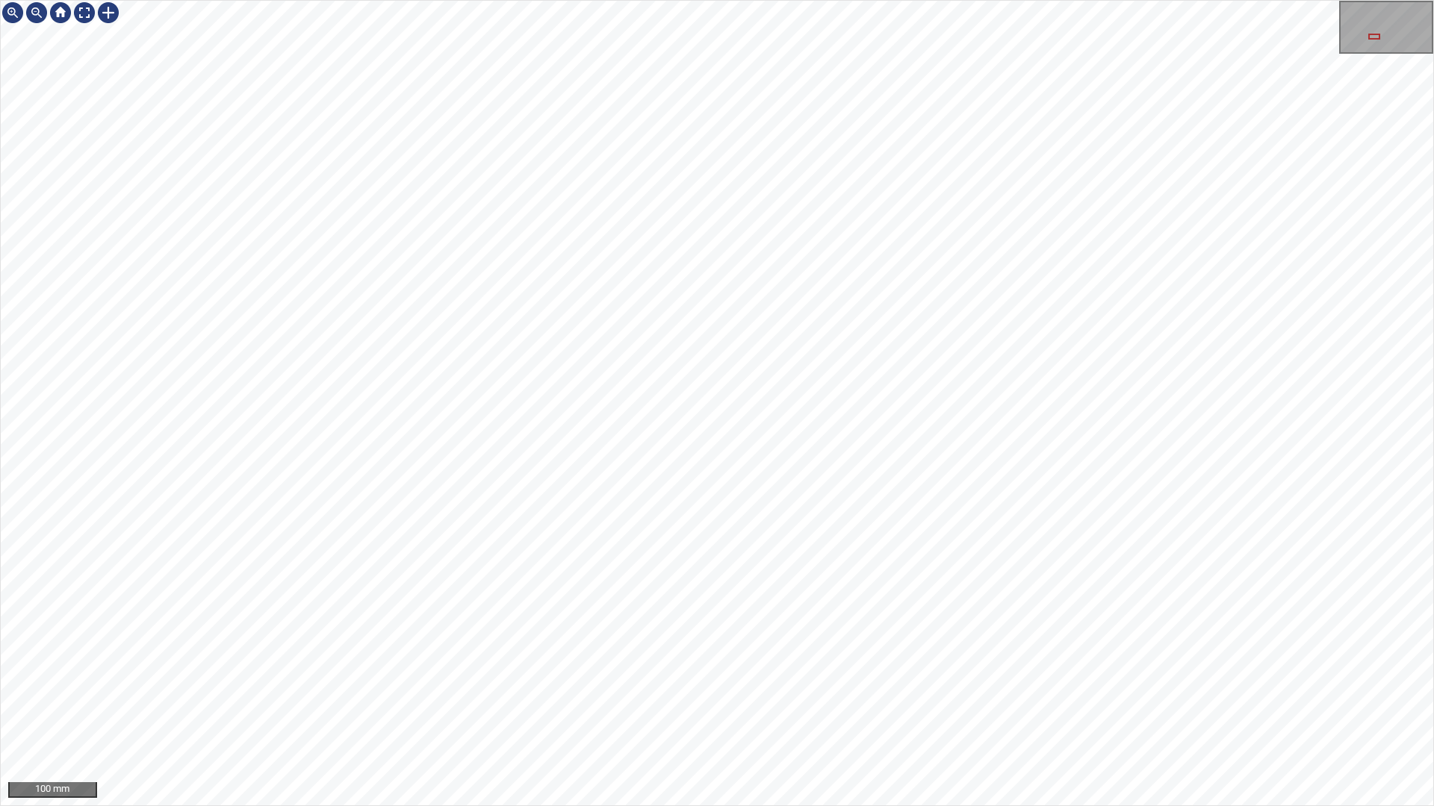
click at [1219, 0] on div "100 mm" at bounding box center [717, 403] width 1434 height 806
click at [1400, 0] on div "100 mm" at bounding box center [717, 403] width 1434 height 806
click at [69, 7] on div at bounding box center [61, 13] width 24 height 24
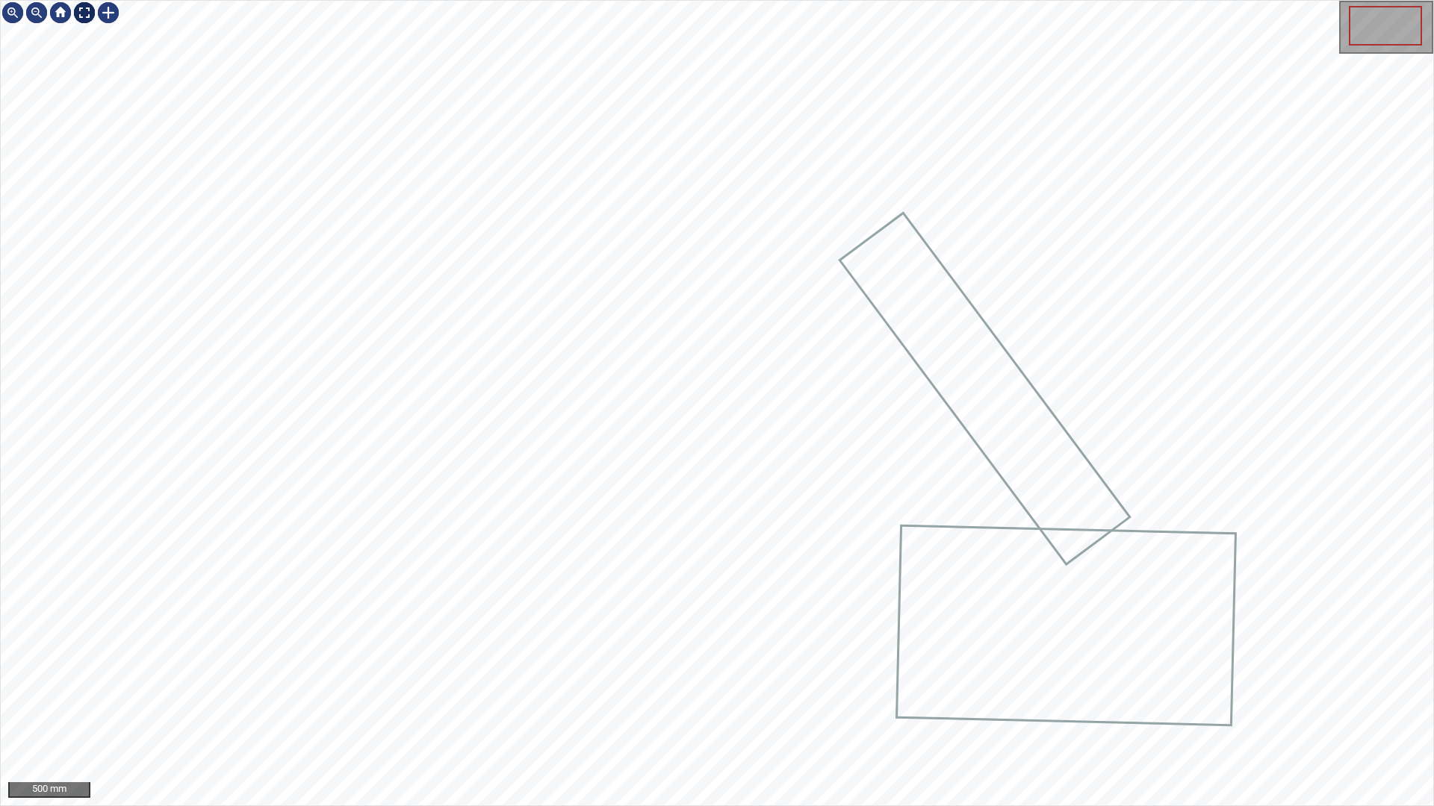
click at [85, 16] on div at bounding box center [84, 13] width 24 height 24
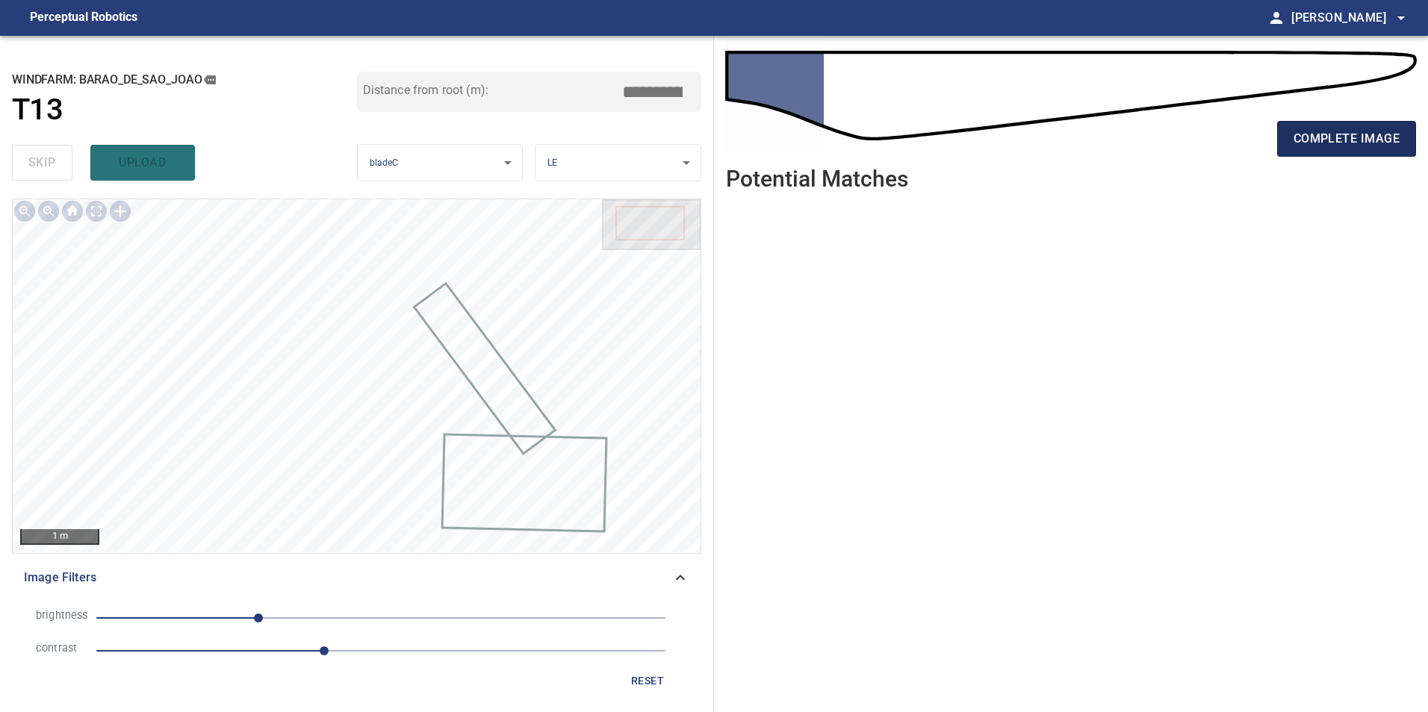
click at [1377, 137] on span "complete image" at bounding box center [1346, 138] width 106 height 21
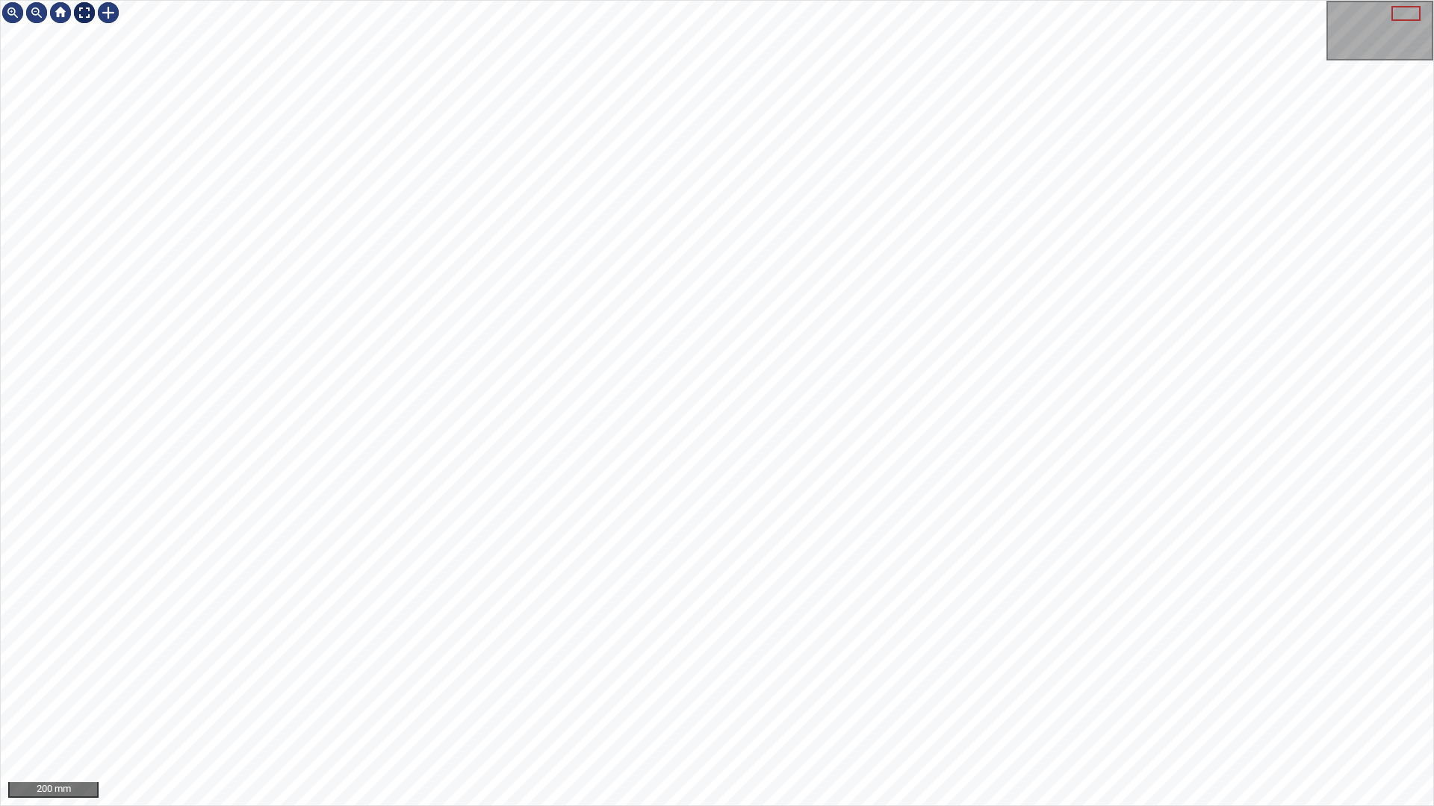
click at [87, 21] on div at bounding box center [84, 13] width 24 height 24
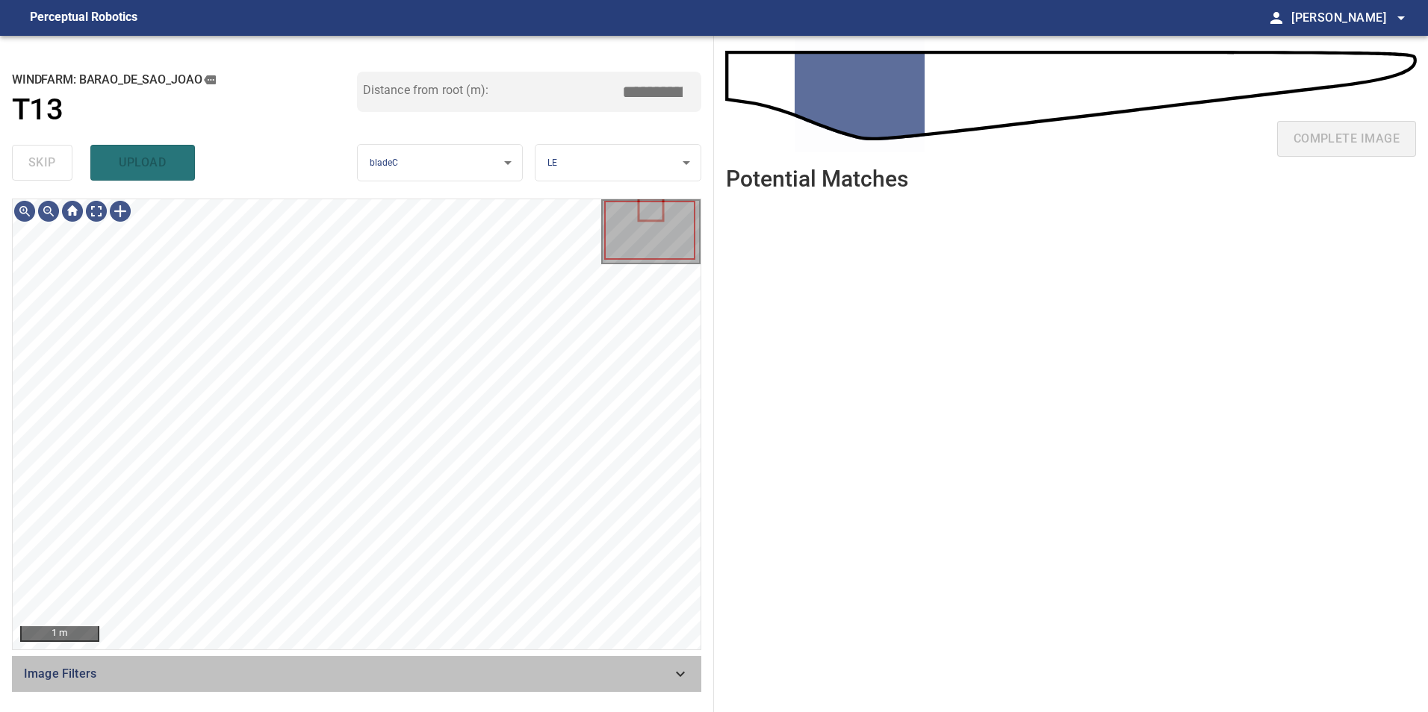
click at [680, 681] on icon at bounding box center [680, 674] width 18 height 18
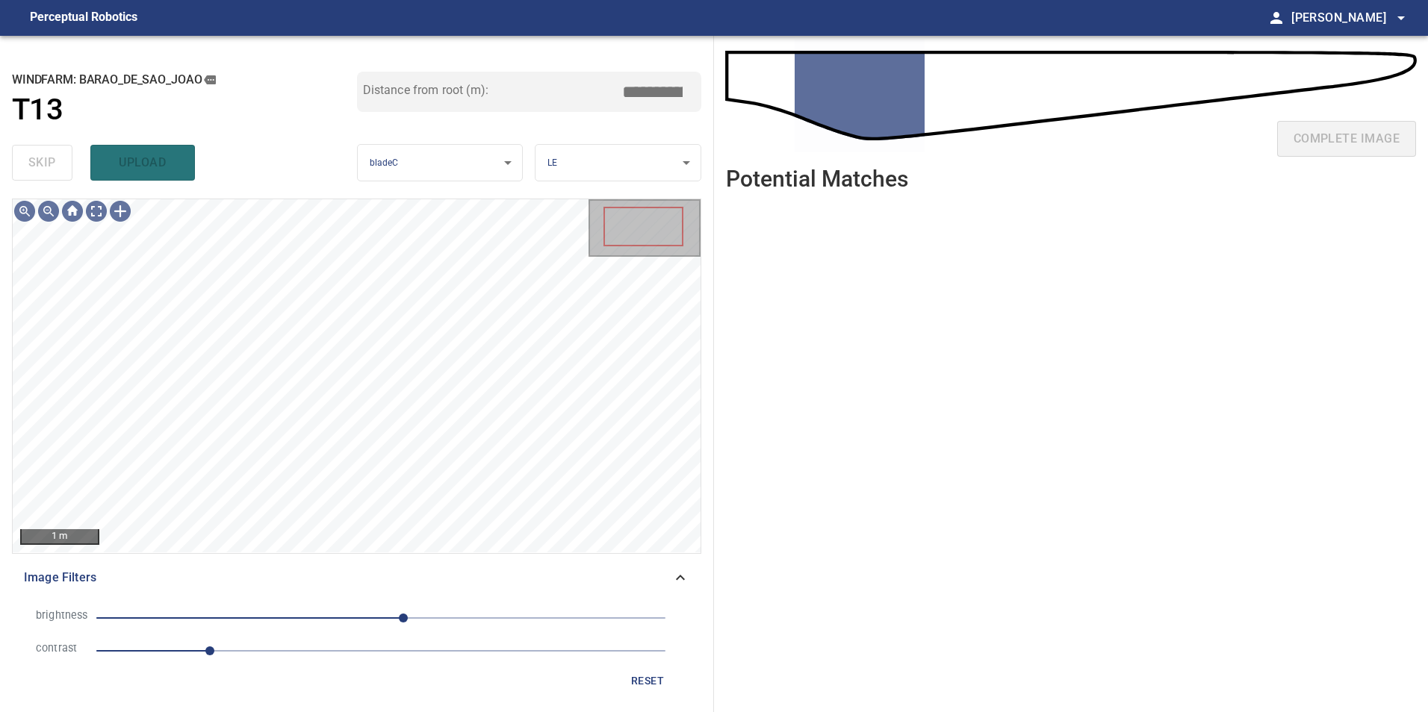
click at [346, 653] on span "1" at bounding box center [380, 651] width 569 height 21
click at [292, 626] on span "20" at bounding box center [380, 618] width 569 height 21
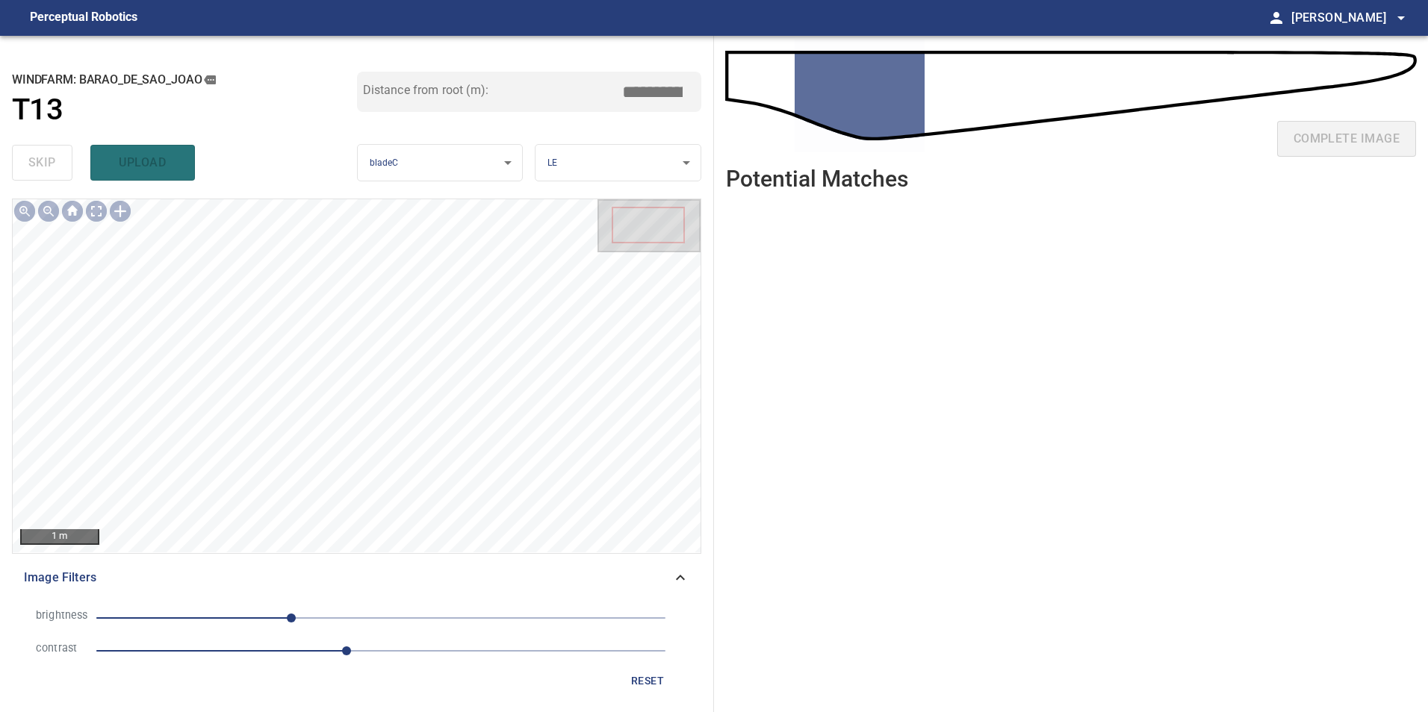
click at [326, 625] on span "-80" at bounding box center [380, 618] width 569 height 21
click at [289, 647] on span "2.2" at bounding box center [380, 651] width 569 height 21
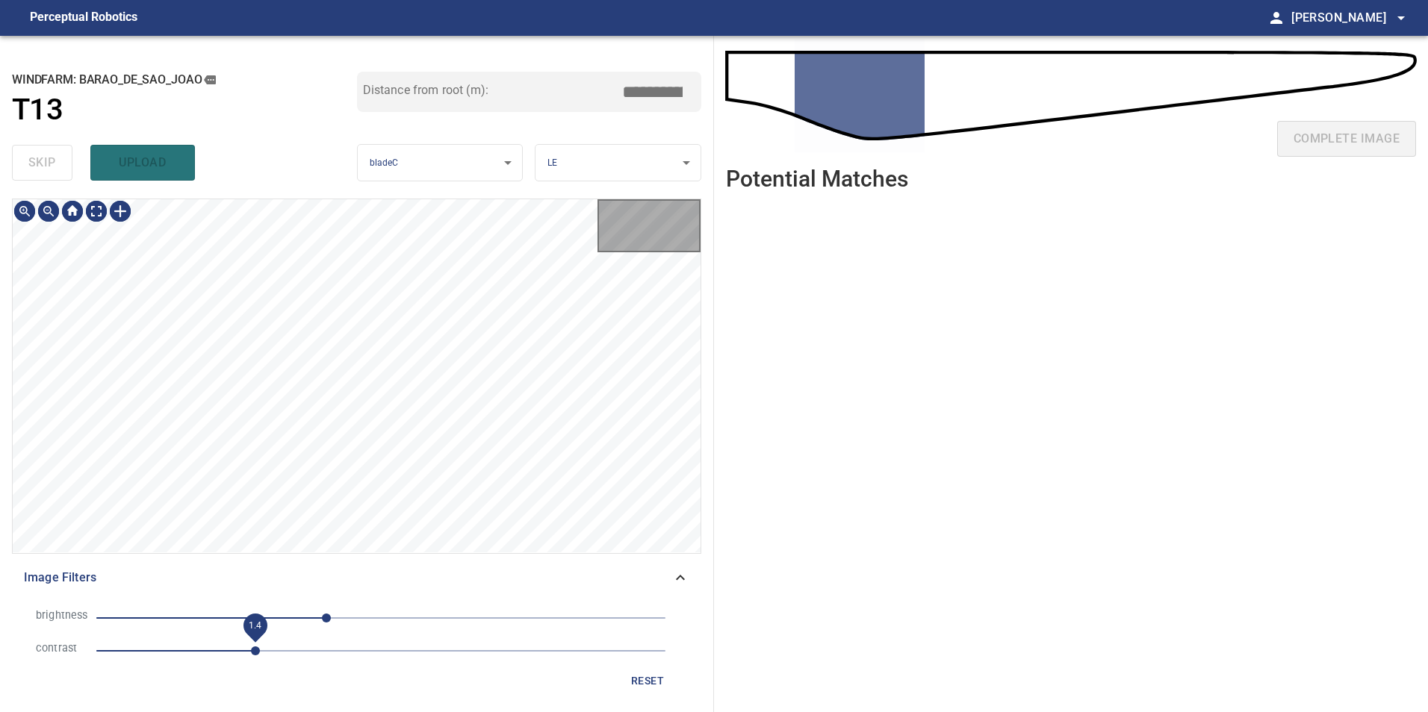
drag, startPoint x: 258, startPoint y: 645, endPoint x: 240, endPoint y: 646, distance: 17.9
click at [257, 645] on span "1.4" at bounding box center [380, 651] width 569 height 21
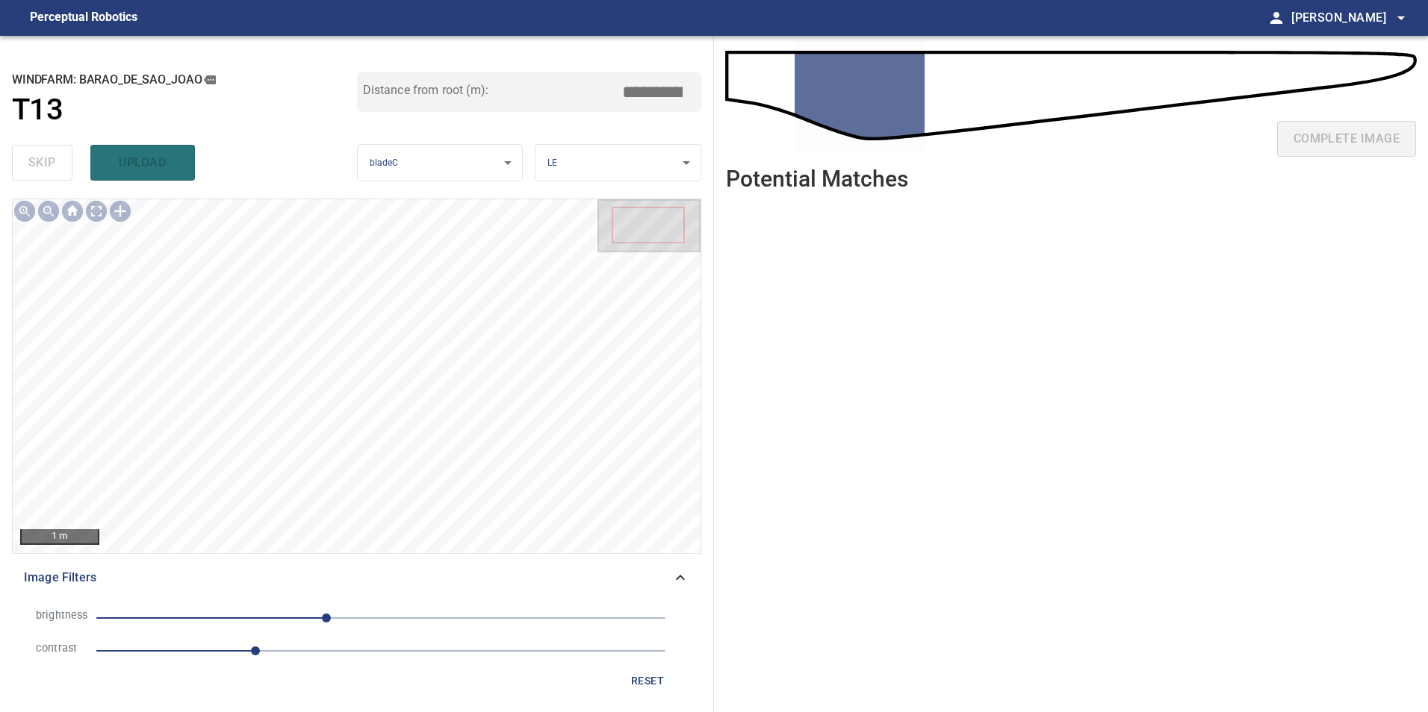
click at [269, 618] on span "-49" at bounding box center [380, 618] width 569 height 21
click at [331, 656] on span "1.4" at bounding box center [380, 651] width 569 height 21
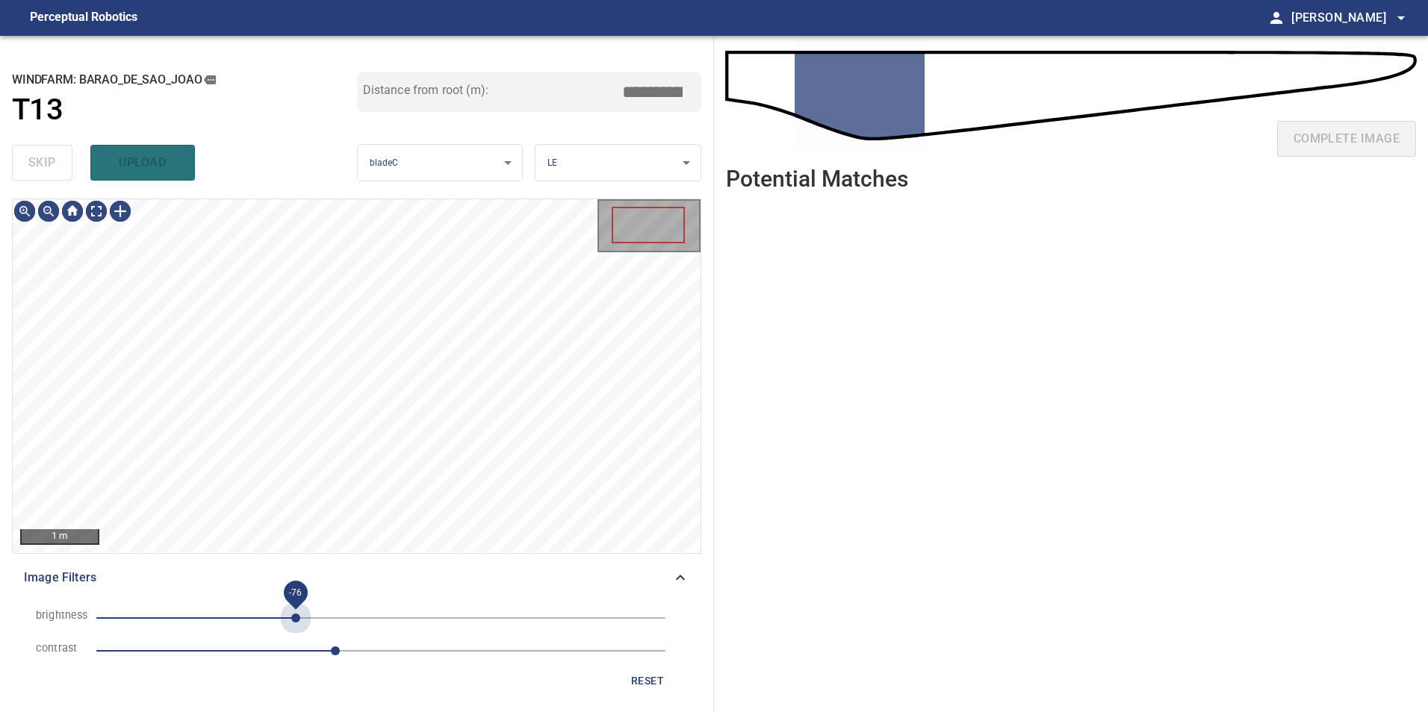
click at [296, 609] on span "-76" at bounding box center [380, 618] width 569 height 21
click at [646, 676] on span "reset" at bounding box center [647, 681] width 36 height 19
click at [334, 623] on span "-42" at bounding box center [380, 618] width 569 height 21
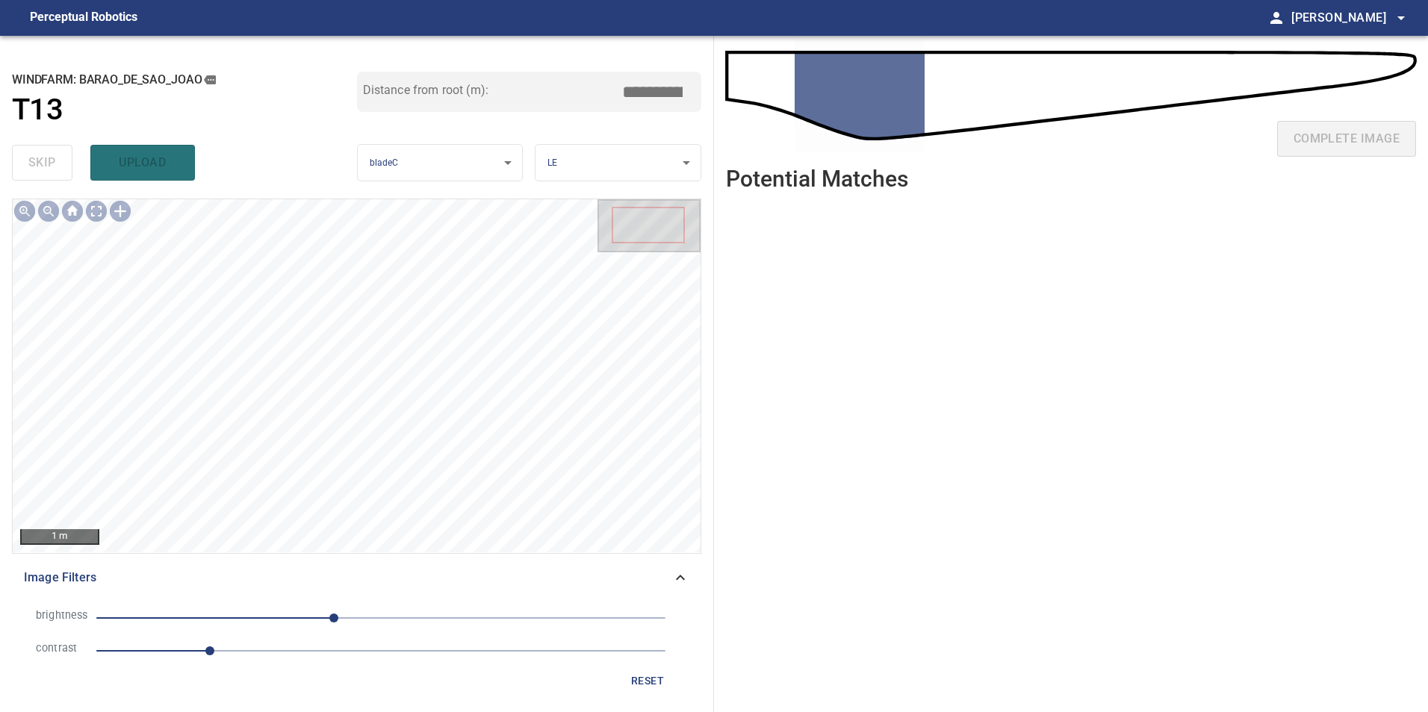
click at [370, 618] on span "-42" at bounding box center [380, 618] width 569 height 21
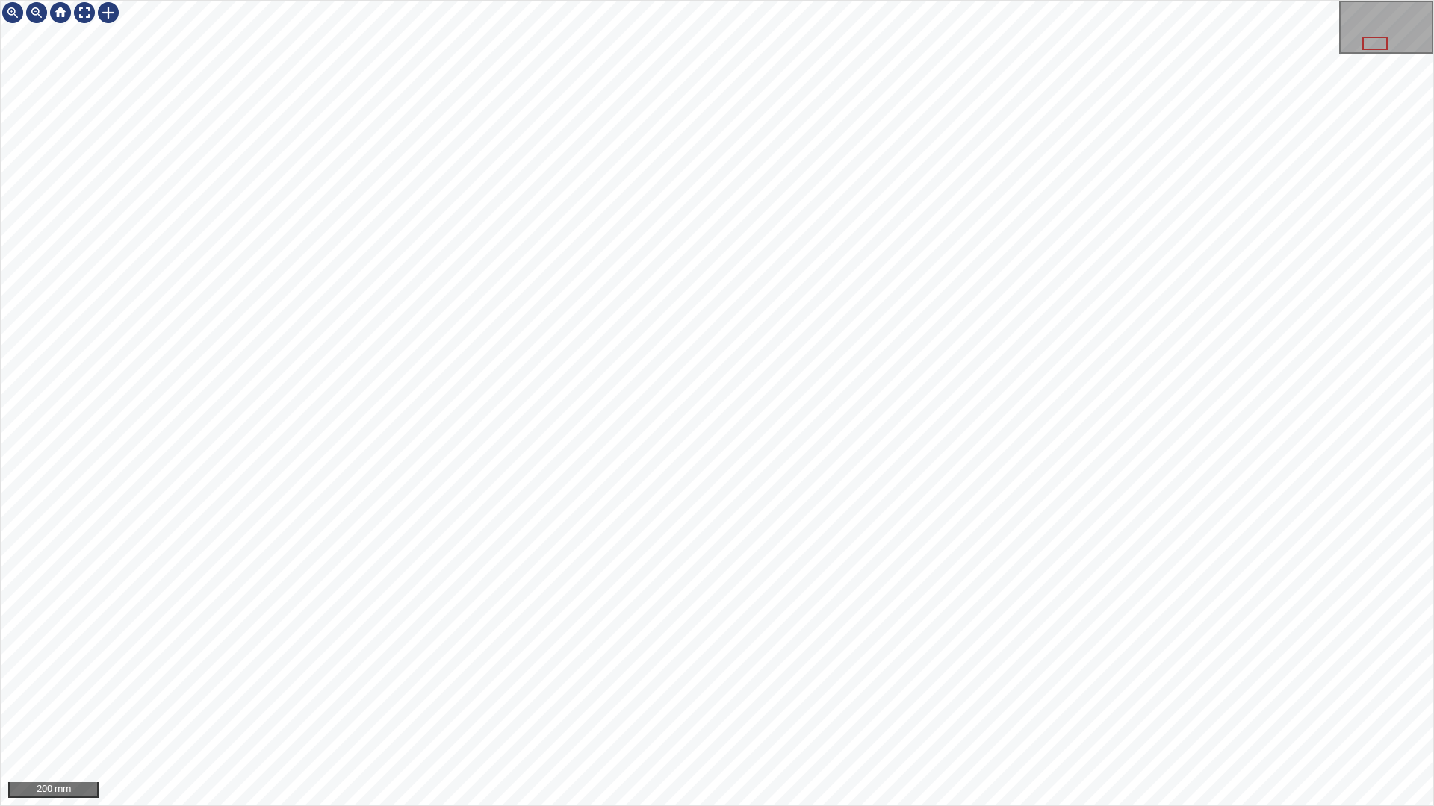
click at [1427, 49] on html "200 mm" at bounding box center [717, 403] width 1434 height 806
click at [83, 10] on div at bounding box center [84, 13] width 24 height 24
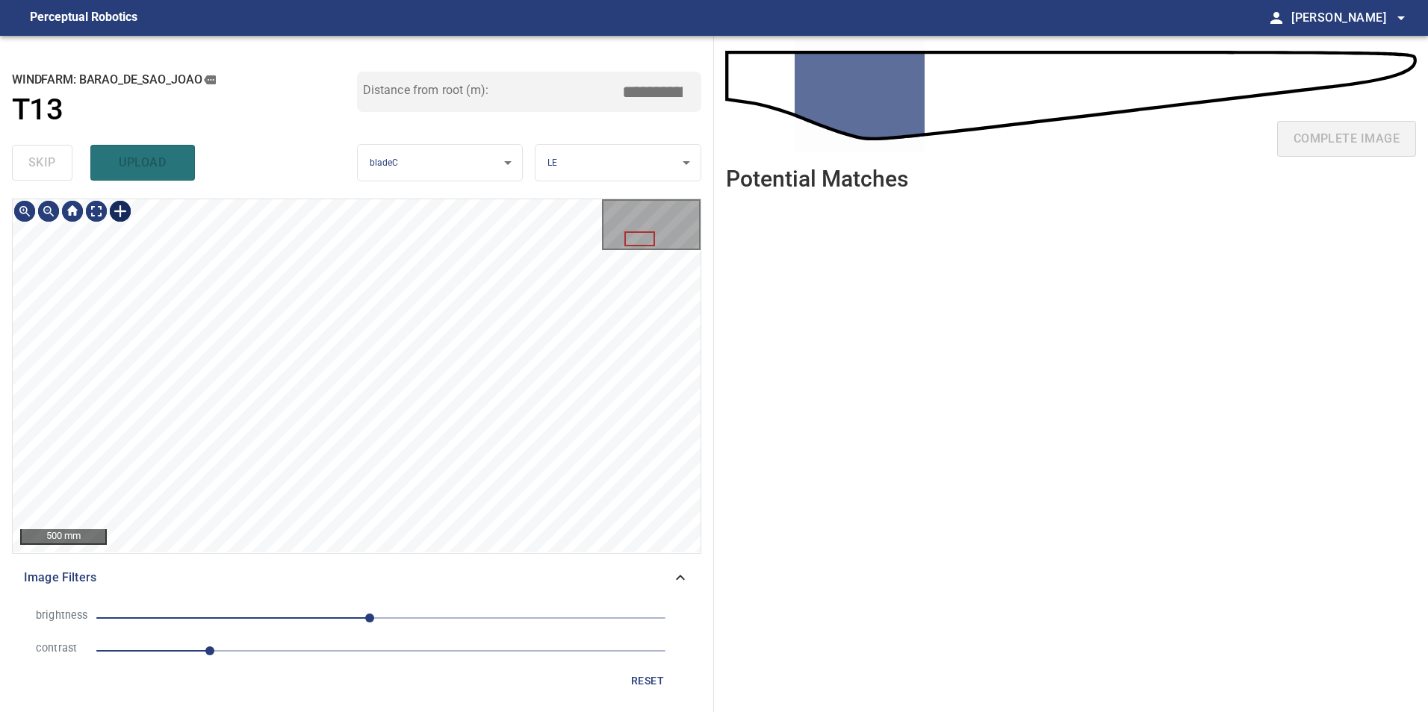
click at [126, 209] on div at bounding box center [120, 211] width 24 height 24
click at [438, 513] on div at bounding box center [357, 375] width 688 height 353
click at [570, 108] on div "**********" at bounding box center [357, 374] width 714 height 677
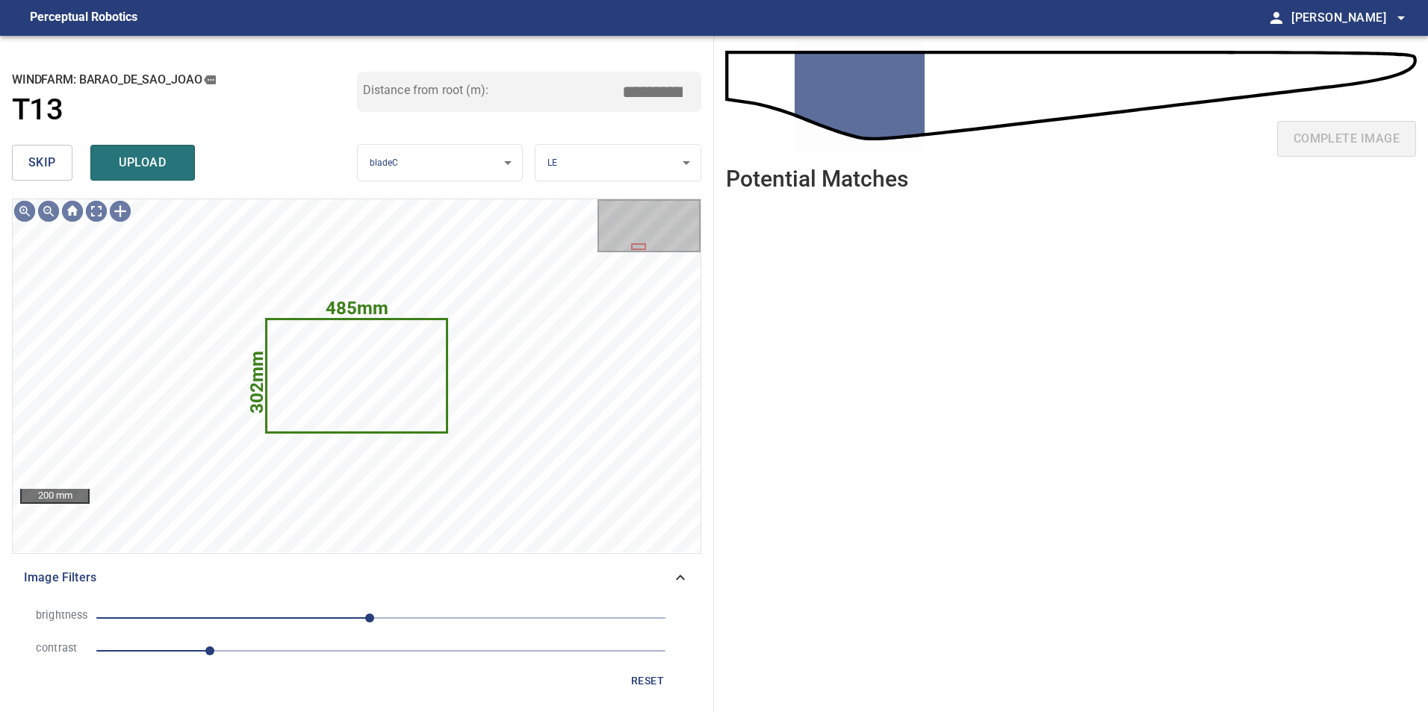
click at [37, 163] on span "skip" at bounding box center [42, 162] width 28 height 21
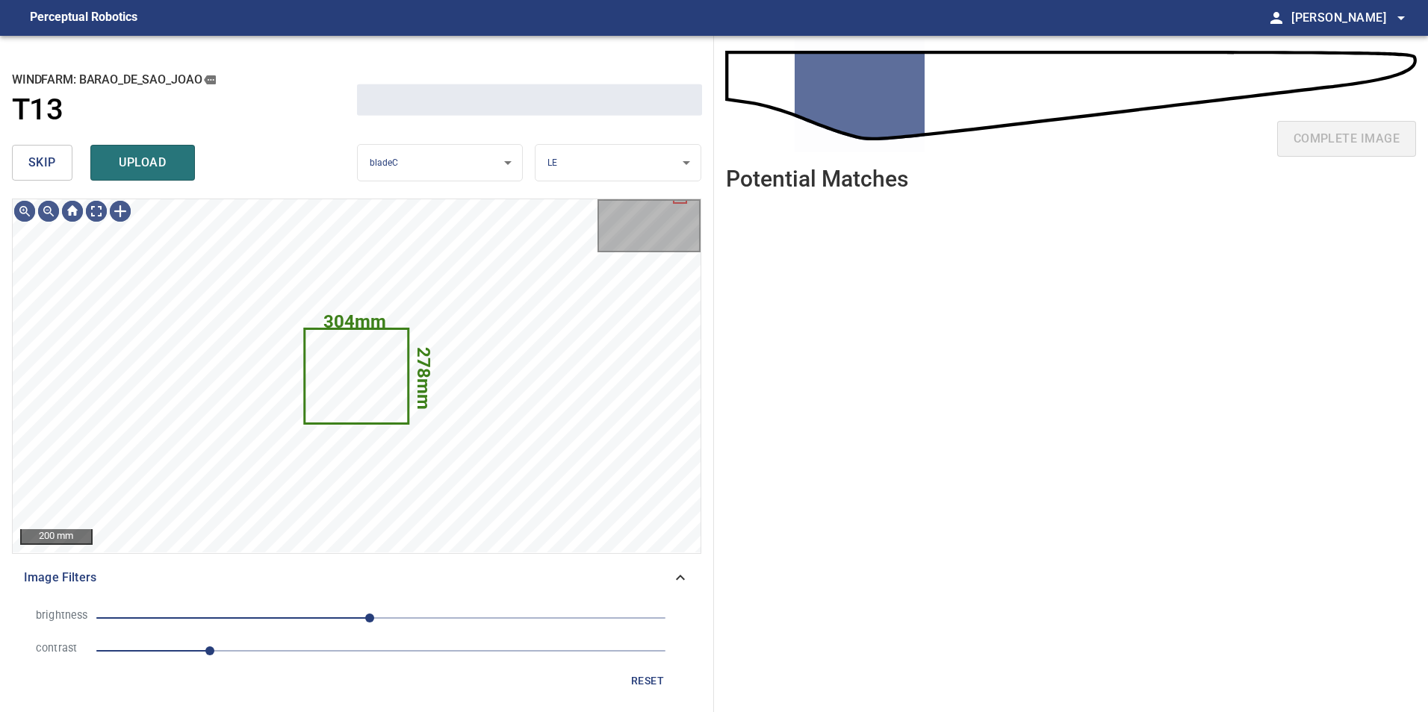
click at [37, 163] on span "skip" at bounding box center [42, 162] width 28 height 21
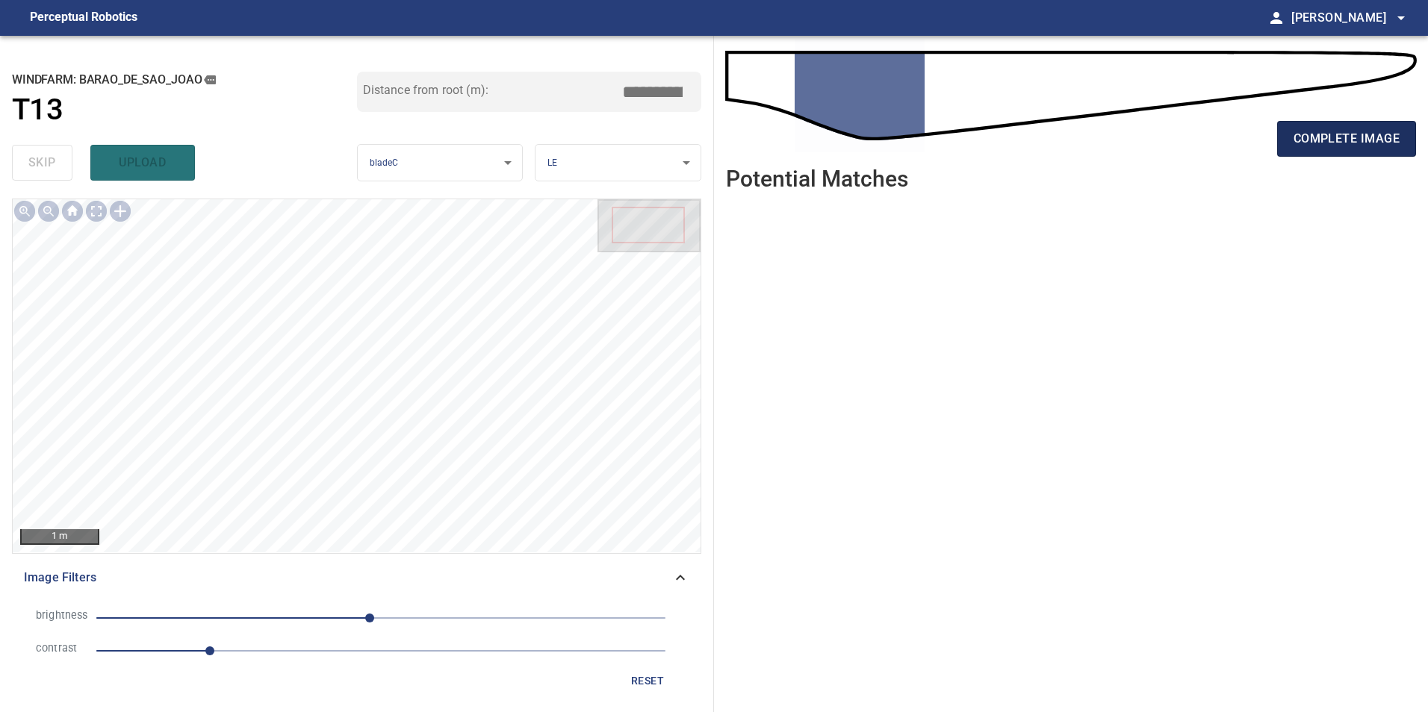
click at [1319, 136] on span "complete image" at bounding box center [1346, 138] width 106 height 21
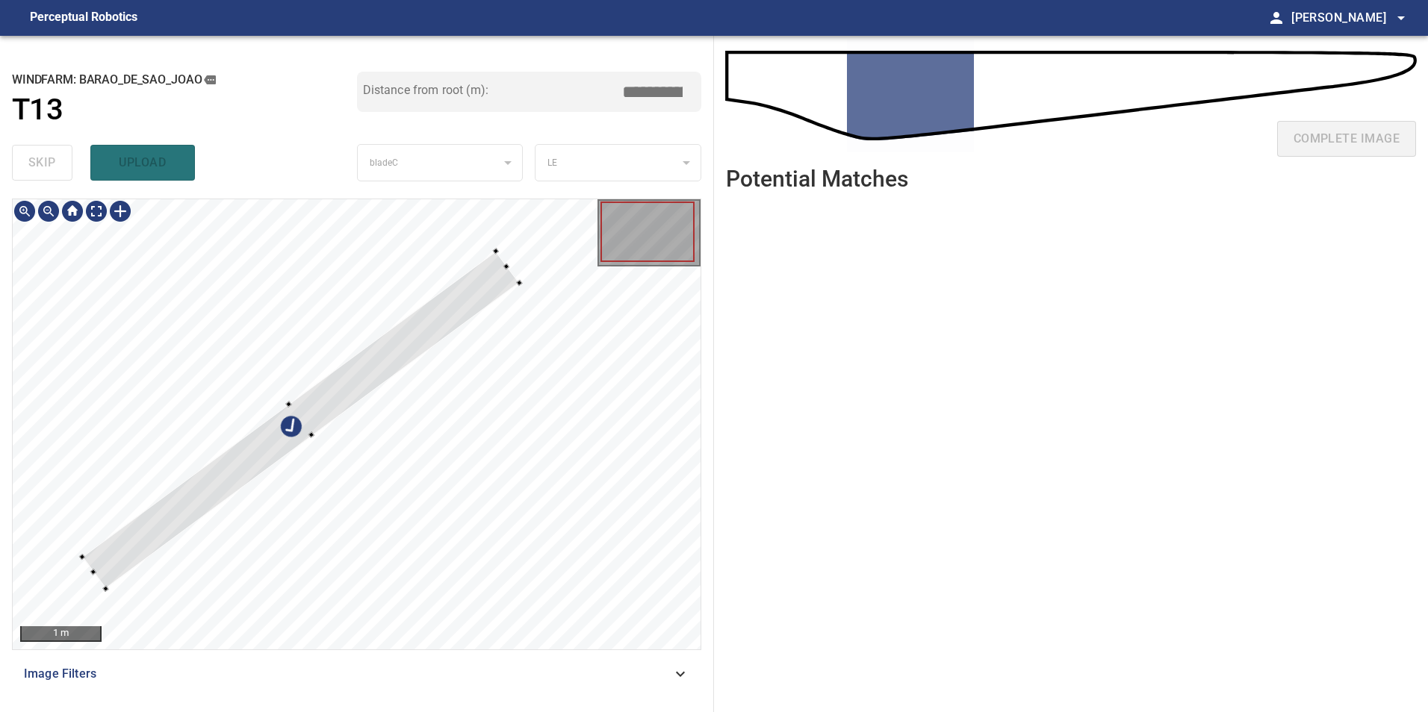
click at [398, 314] on div at bounding box center [357, 424] width 688 height 450
click at [356, 251] on div at bounding box center [357, 424] width 688 height 450
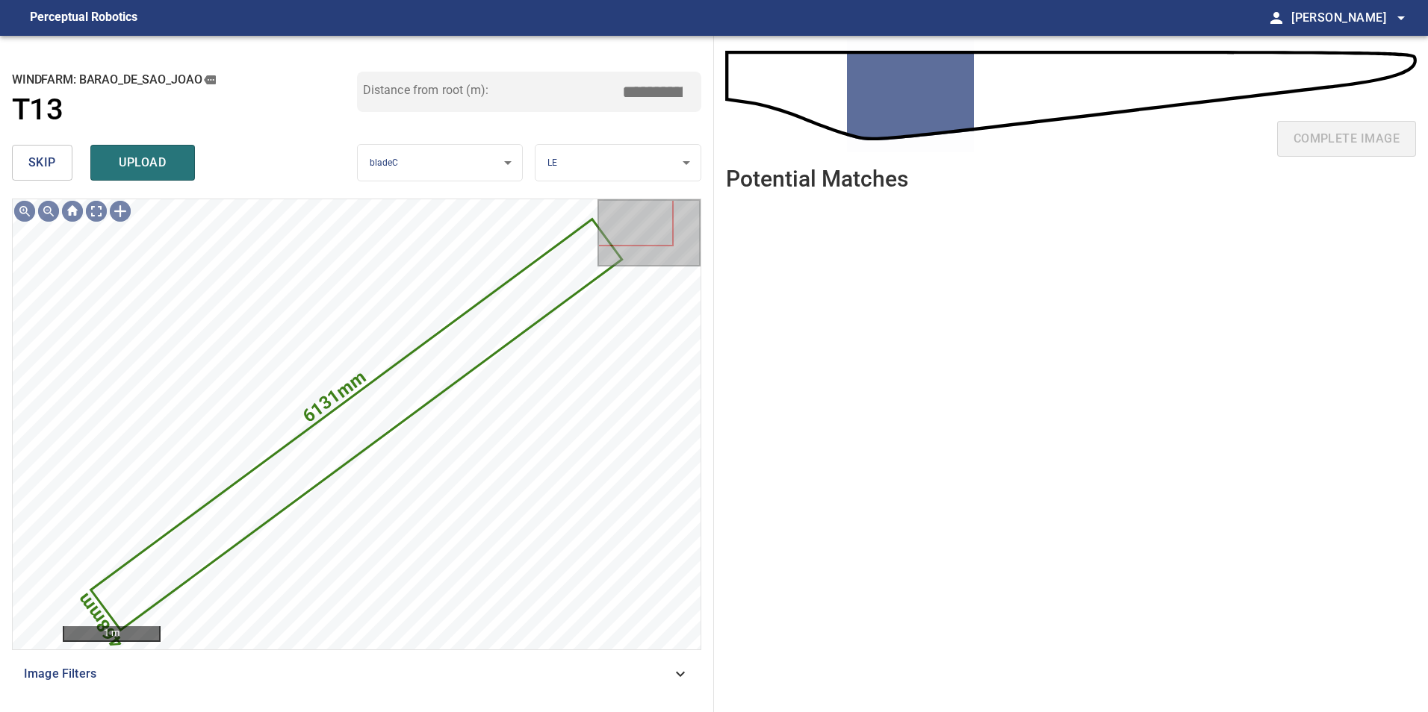
drag, startPoint x: 45, startPoint y: 162, endPoint x: 53, endPoint y: 175, distance: 15.1
click at [45, 165] on span "skip" at bounding box center [42, 162] width 28 height 21
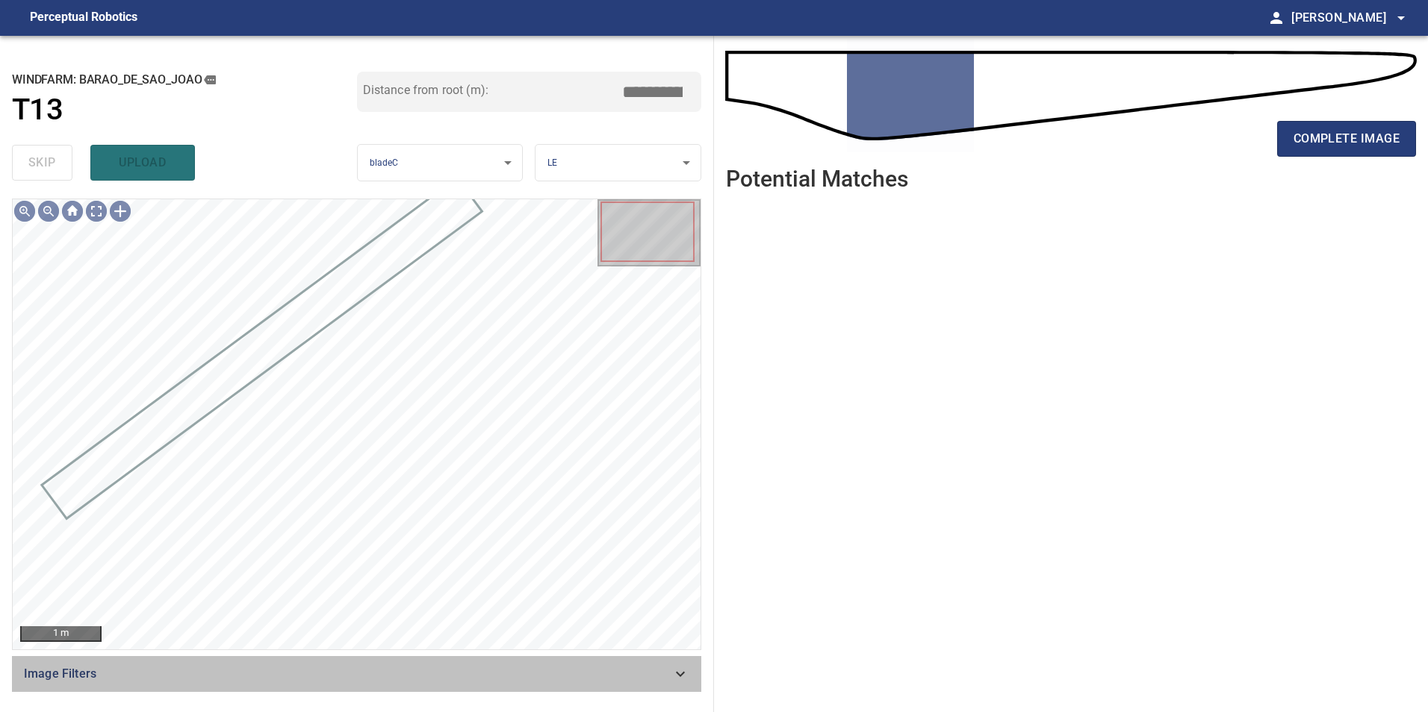
click at [657, 684] on div "Image Filters" at bounding box center [356, 674] width 689 height 36
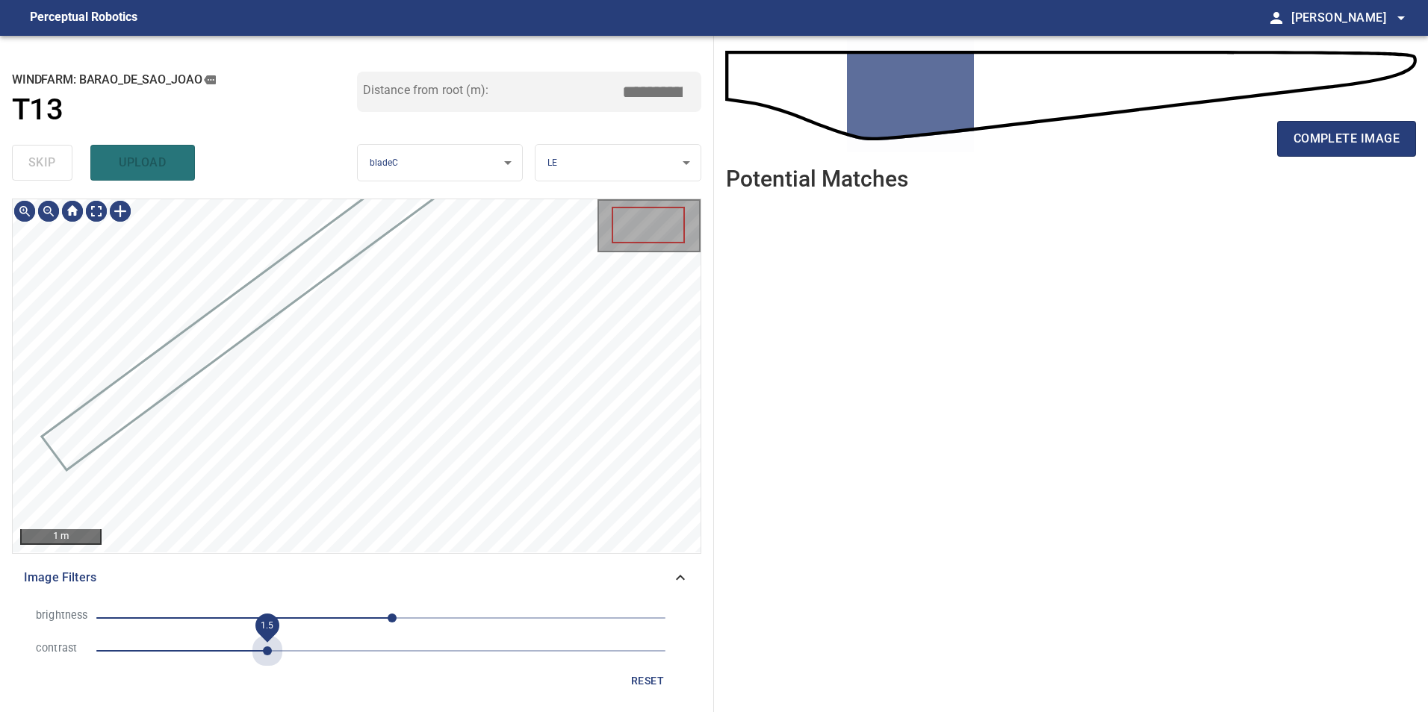
click at [271, 653] on span "1.5" at bounding box center [380, 651] width 569 height 21
click at [329, 628] on span "-47" at bounding box center [380, 618] width 569 height 21
click at [358, 619] on span "-47" at bounding box center [380, 618] width 569 height 21
click at [375, 616] on span "-21" at bounding box center [380, 618] width 569 height 21
click at [365, 618] on span "-14" at bounding box center [365, 618] width 9 height 9
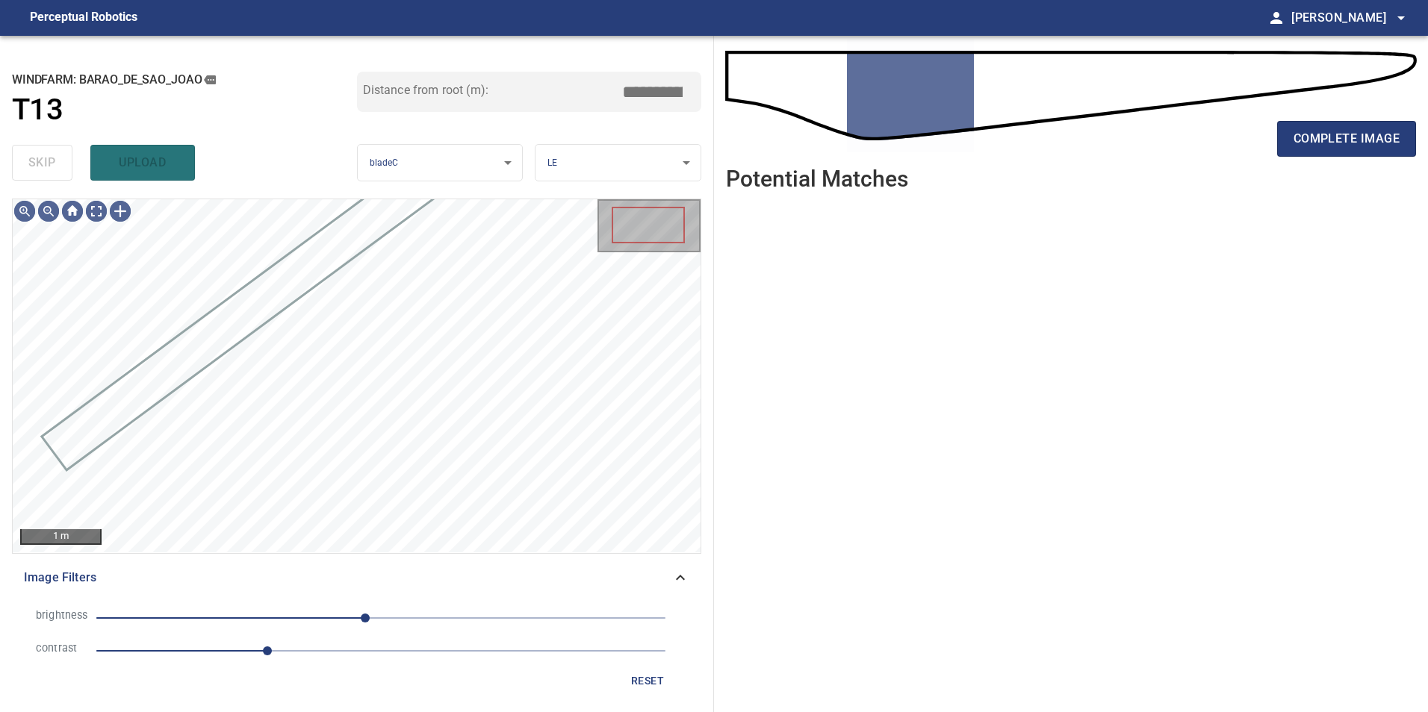
click at [370, 618] on span "-14" at bounding box center [365, 618] width 9 height 9
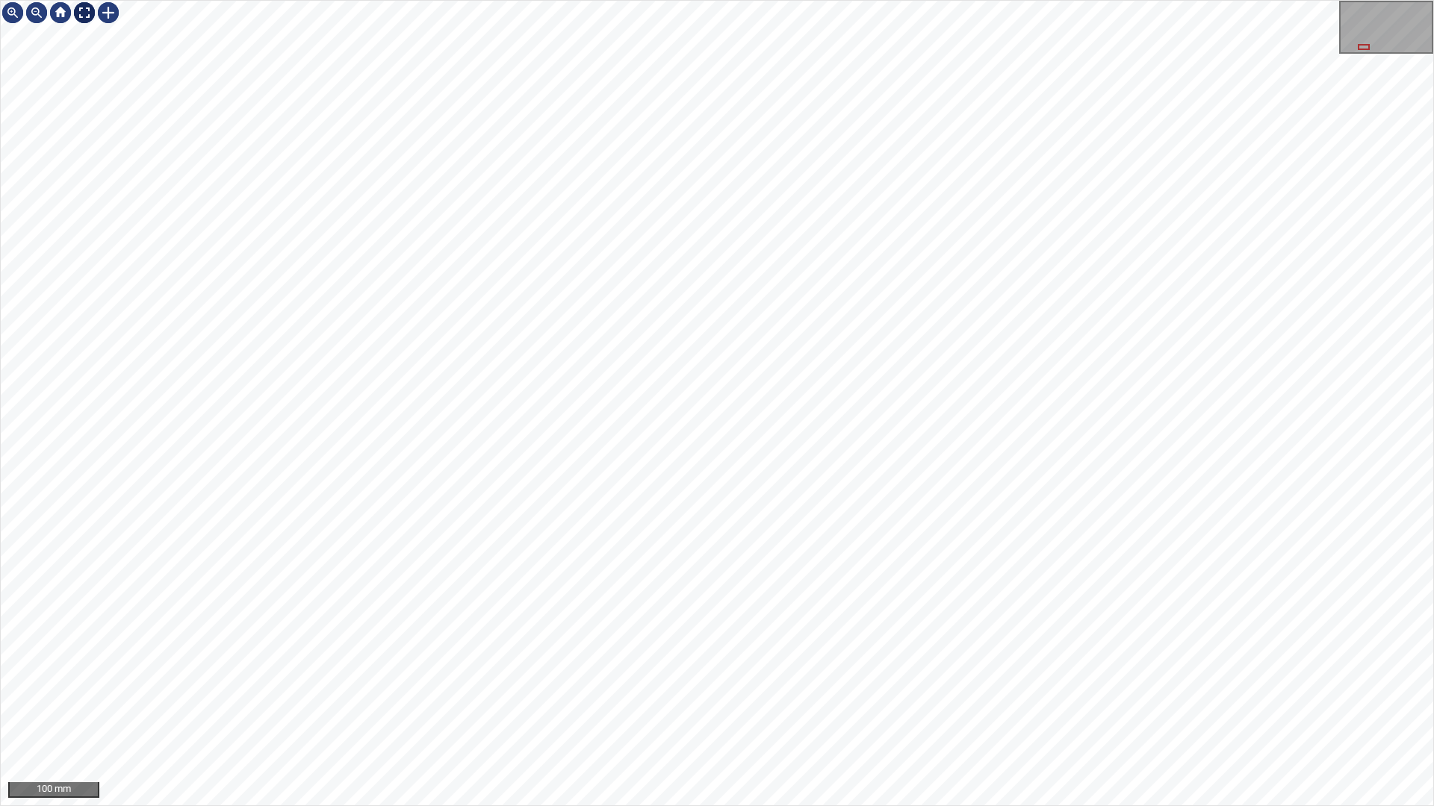
click at [87, 10] on div at bounding box center [84, 13] width 24 height 24
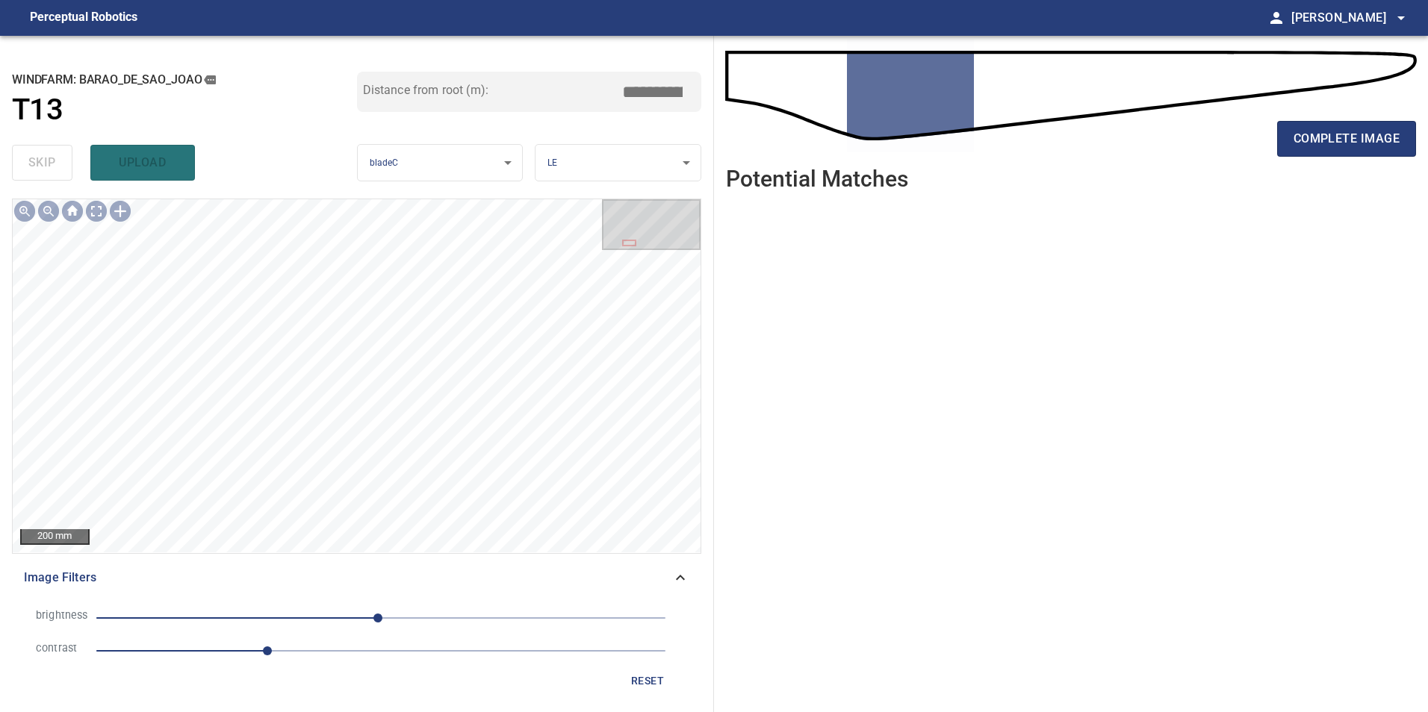
click at [652, 678] on span "reset" at bounding box center [647, 681] width 36 height 19
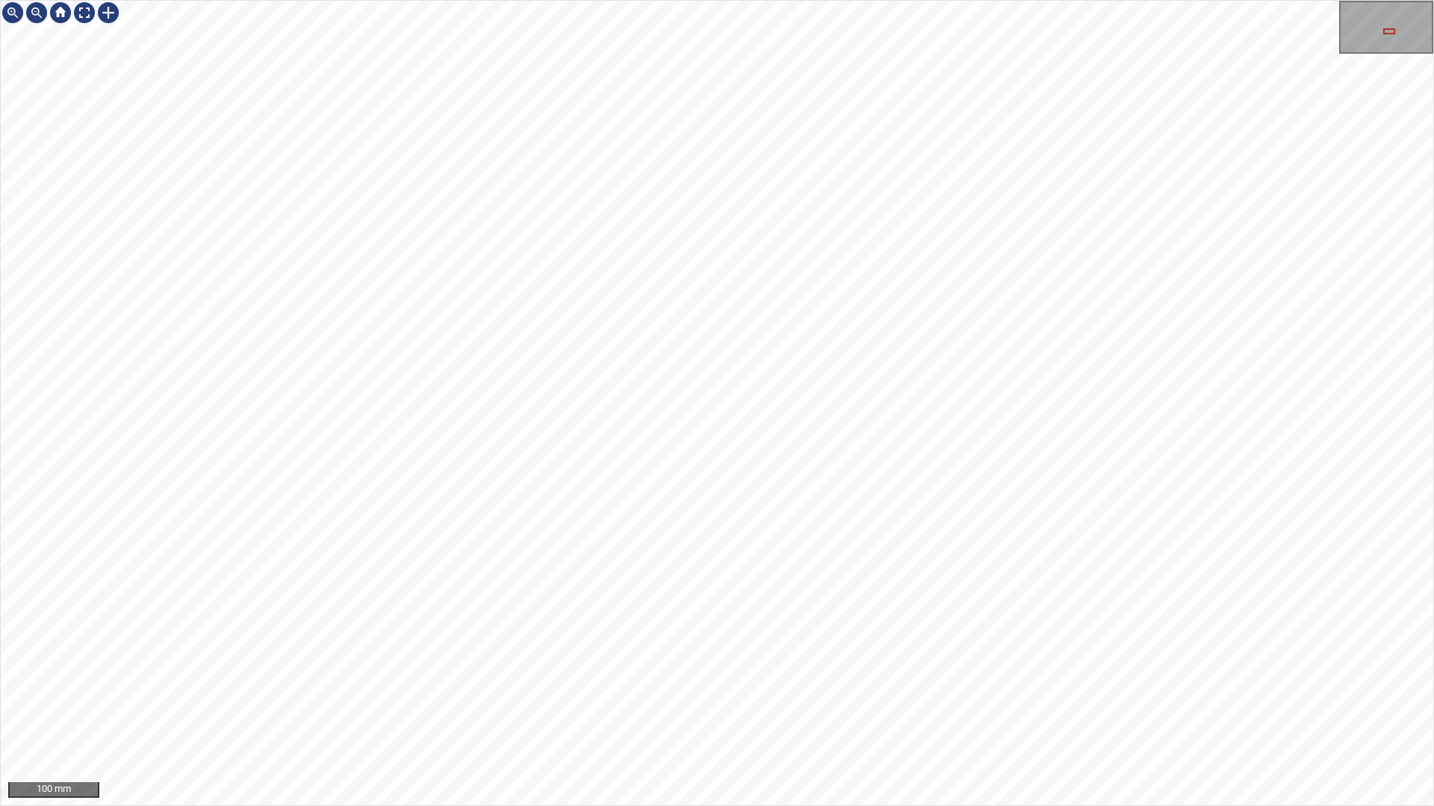
click at [1341, 0] on div "100 mm" at bounding box center [717, 403] width 1434 height 806
click at [1427, 261] on html "100 mm" at bounding box center [717, 403] width 1434 height 806
click at [85, 10] on div at bounding box center [84, 13] width 24 height 24
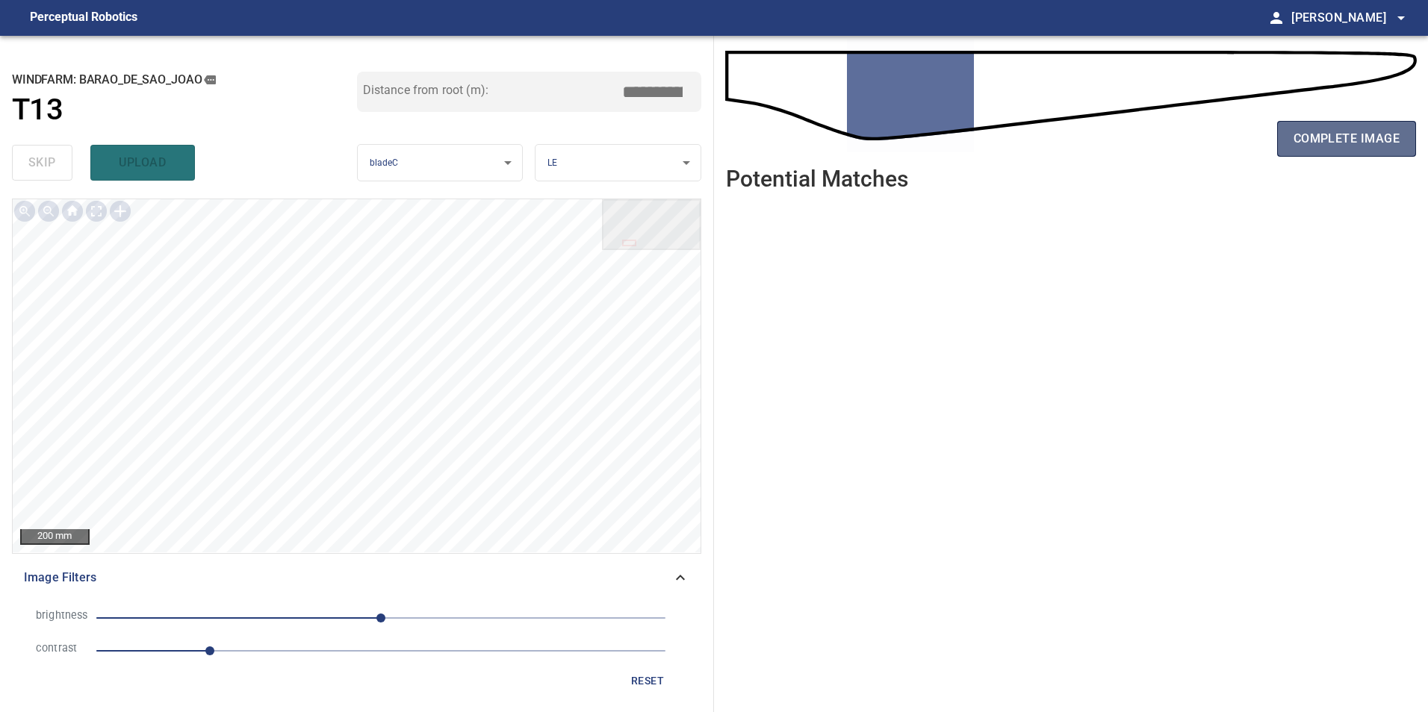
click at [1369, 143] on span "complete image" at bounding box center [1346, 138] width 106 height 21
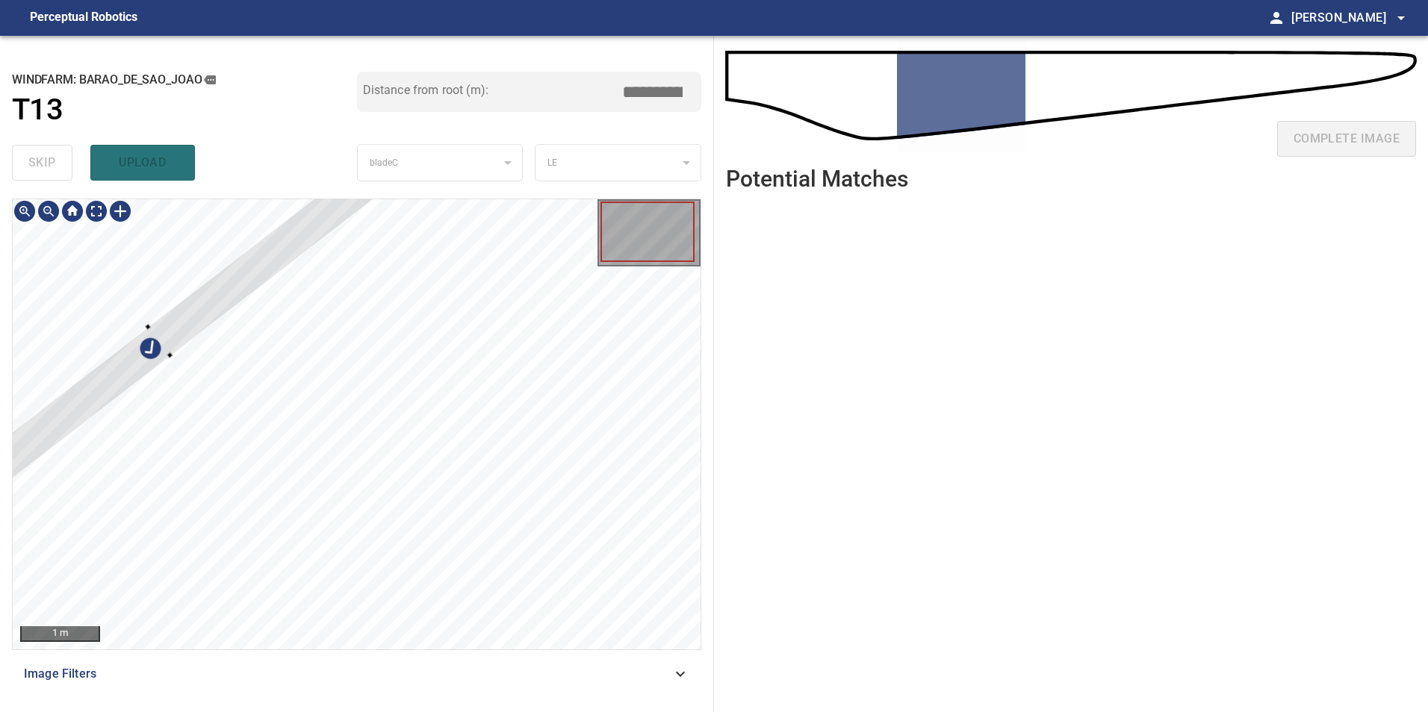
click at [190, 246] on div at bounding box center [357, 424] width 688 height 450
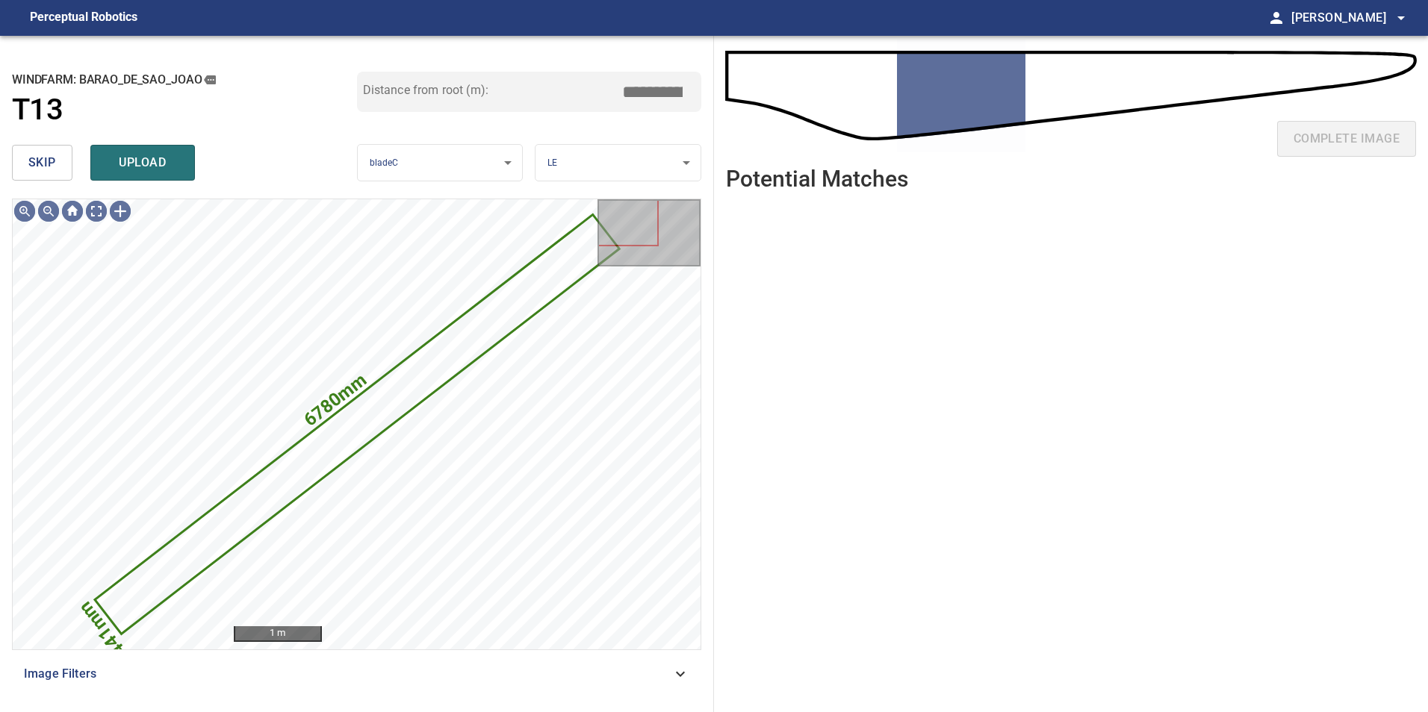
drag, startPoint x: 43, startPoint y: 159, endPoint x: 49, endPoint y: 170, distance: 12.4
click at [43, 161] on span "skip" at bounding box center [42, 162] width 28 height 21
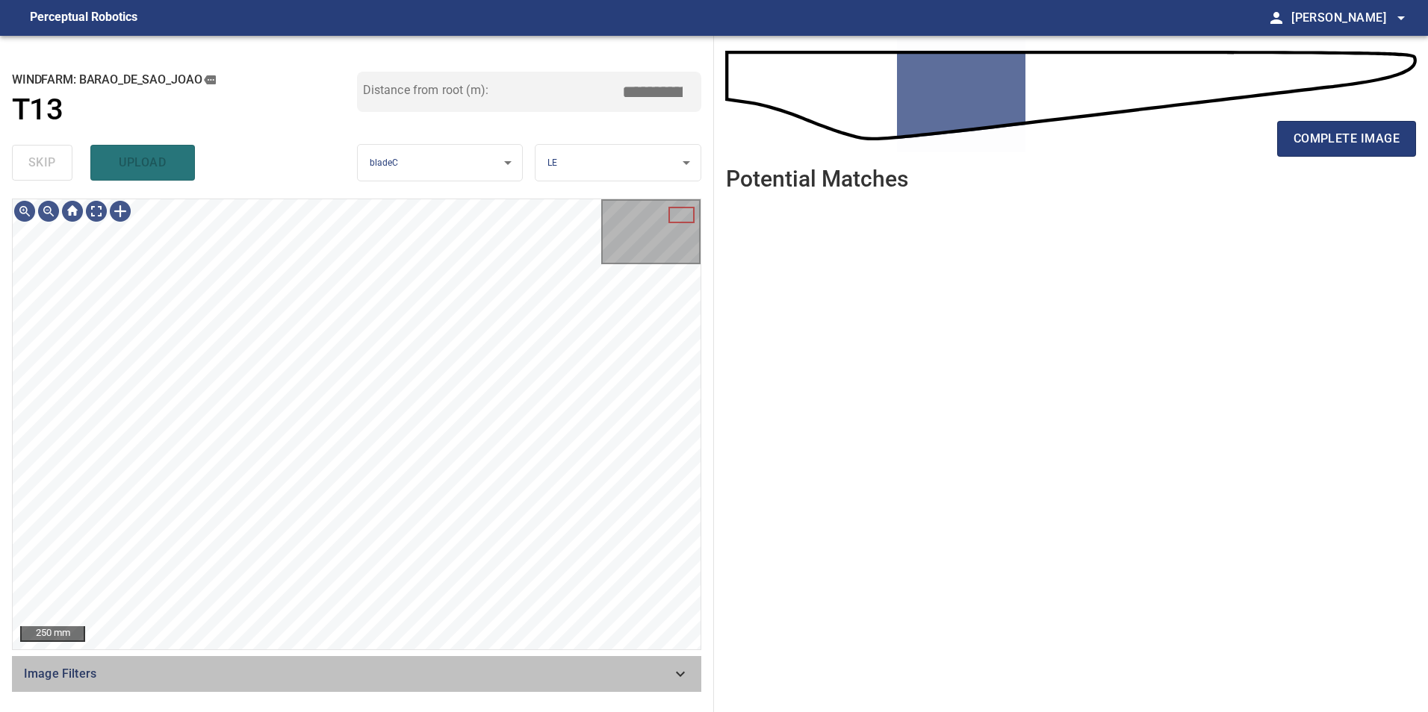
click at [534, 668] on span "Image Filters" at bounding box center [347, 674] width 647 height 18
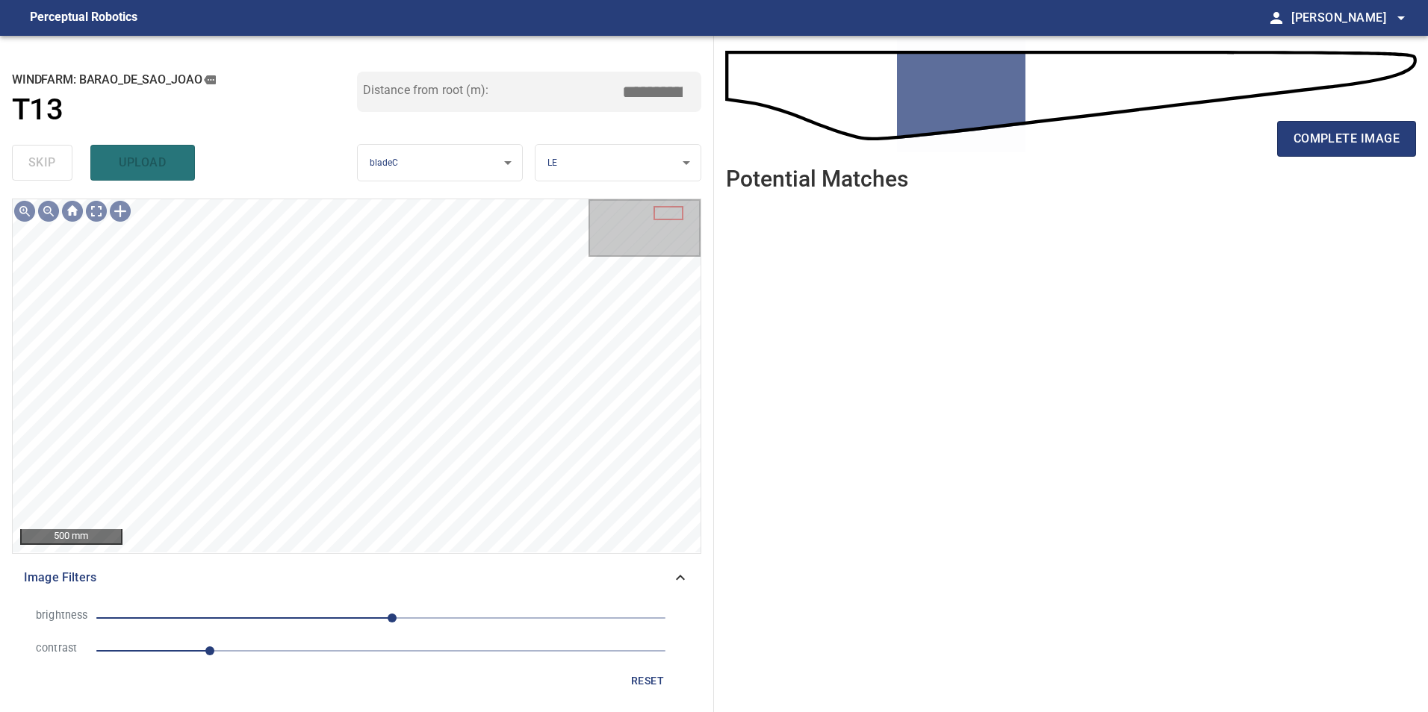
drag, startPoint x: 298, startPoint y: 652, endPoint x: 283, endPoint y: 658, distance: 16.1
click at [299, 656] on span "1" at bounding box center [380, 651] width 569 height 21
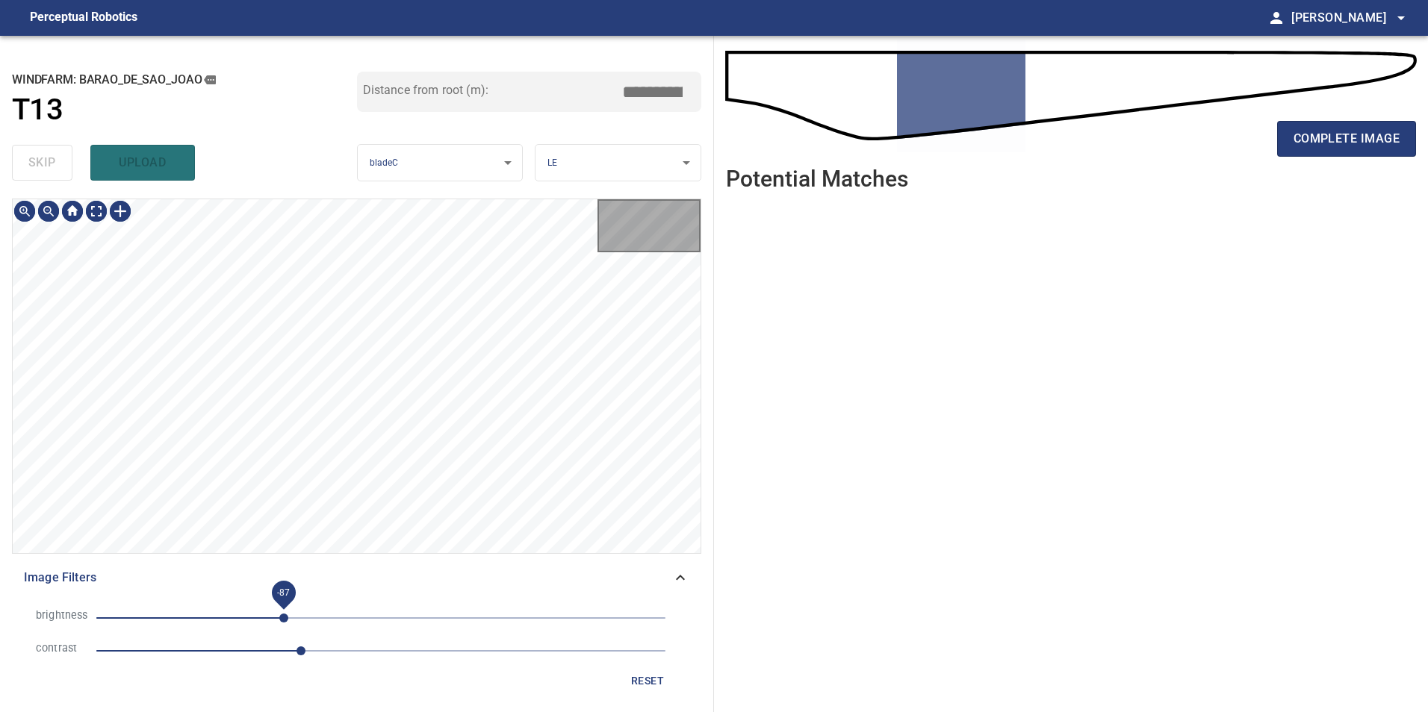
click at [287, 616] on span "-87" at bounding box center [380, 618] width 569 height 21
click at [329, 626] on span "-47" at bounding box center [380, 618] width 569 height 21
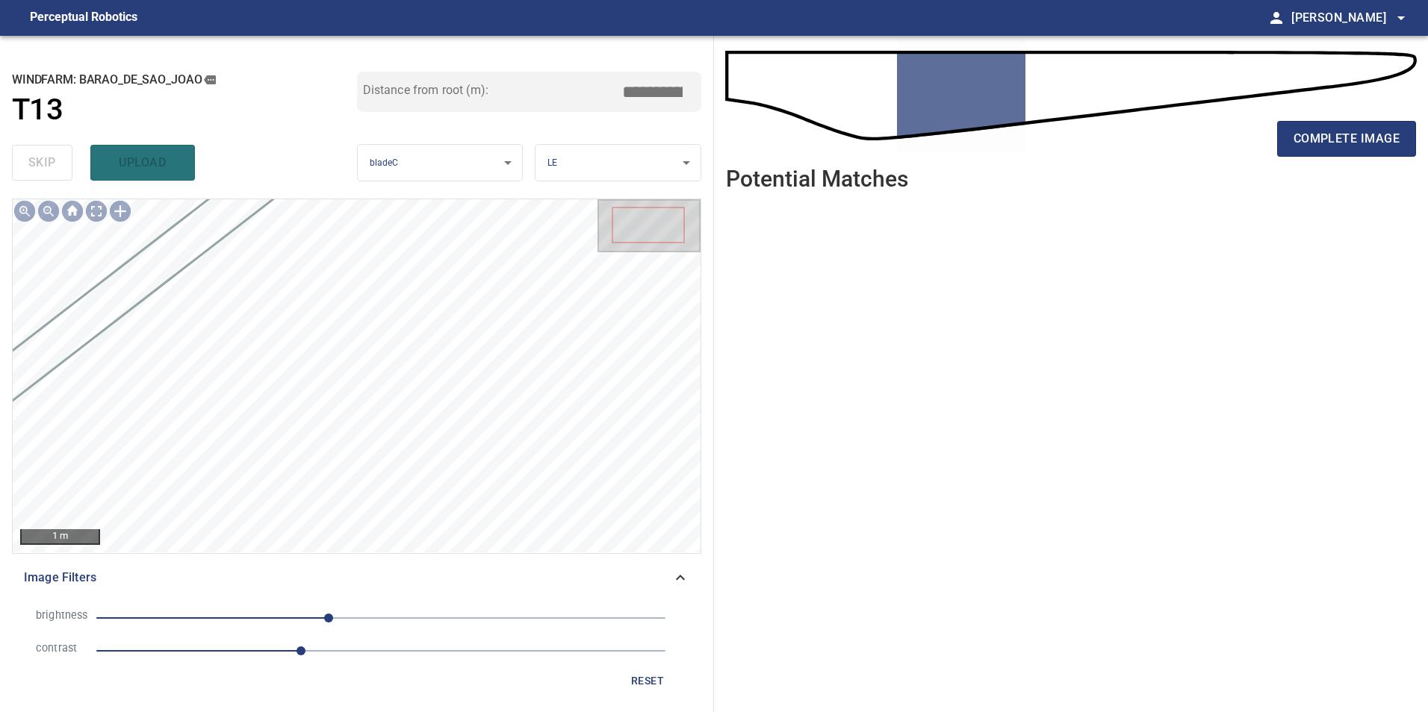
click at [332, 654] on span "1.8" at bounding box center [380, 651] width 569 height 21
drag, startPoint x: 385, startPoint y: 647, endPoint x: 398, endPoint y: 648, distance: 12.7
click at [386, 648] on span "2.1" at bounding box center [380, 651] width 569 height 21
drag, startPoint x: 444, startPoint y: 661, endPoint x: 356, endPoint y: 641, distance: 89.7
click at [443, 662] on span "3.1" at bounding box center [380, 651] width 569 height 21
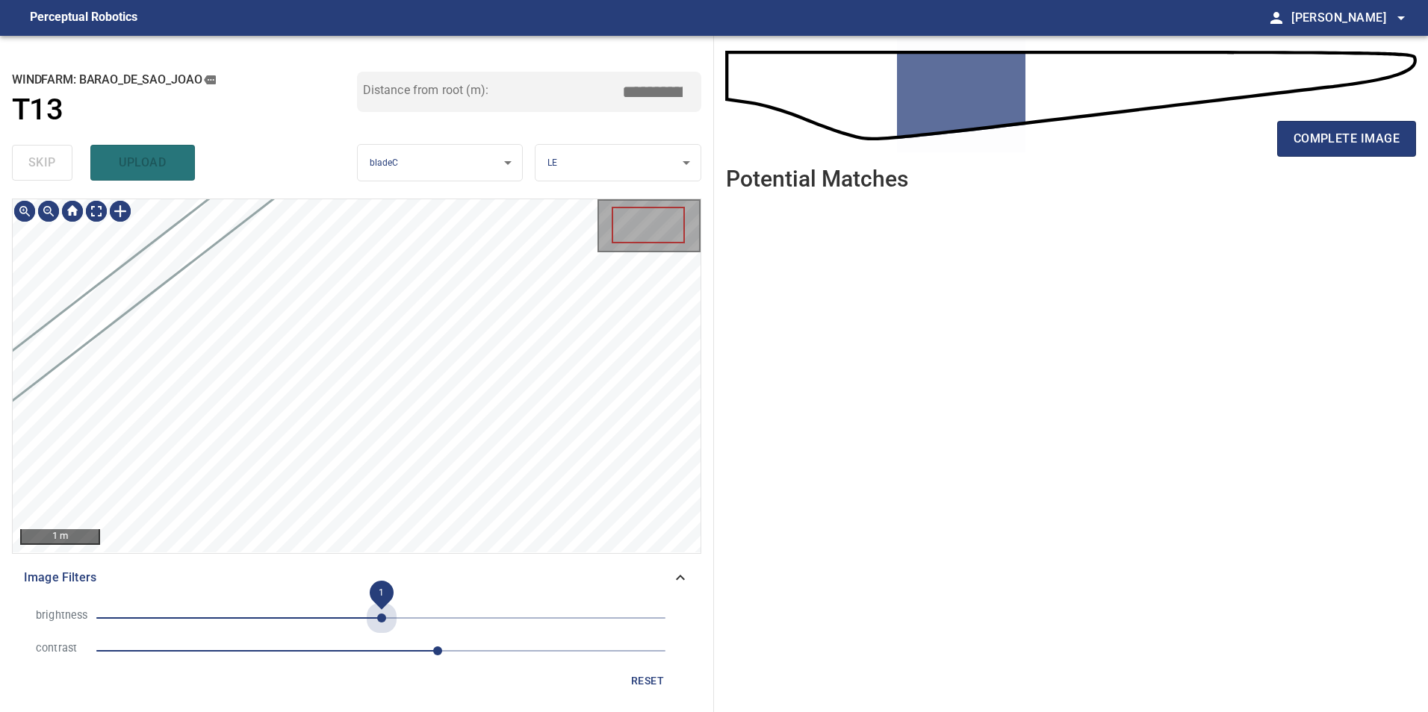
click at [382, 618] on span "1" at bounding box center [380, 618] width 569 height 21
click at [353, 618] on span "-25" at bounding box center [380, 618] width 569 height 21
click at [658, 673] on span "reset" at bounding box center [647, 681] width 36 height 19
click at [93, 223] on div "1 m" at bounding box center [357, 375] width 688 height 353
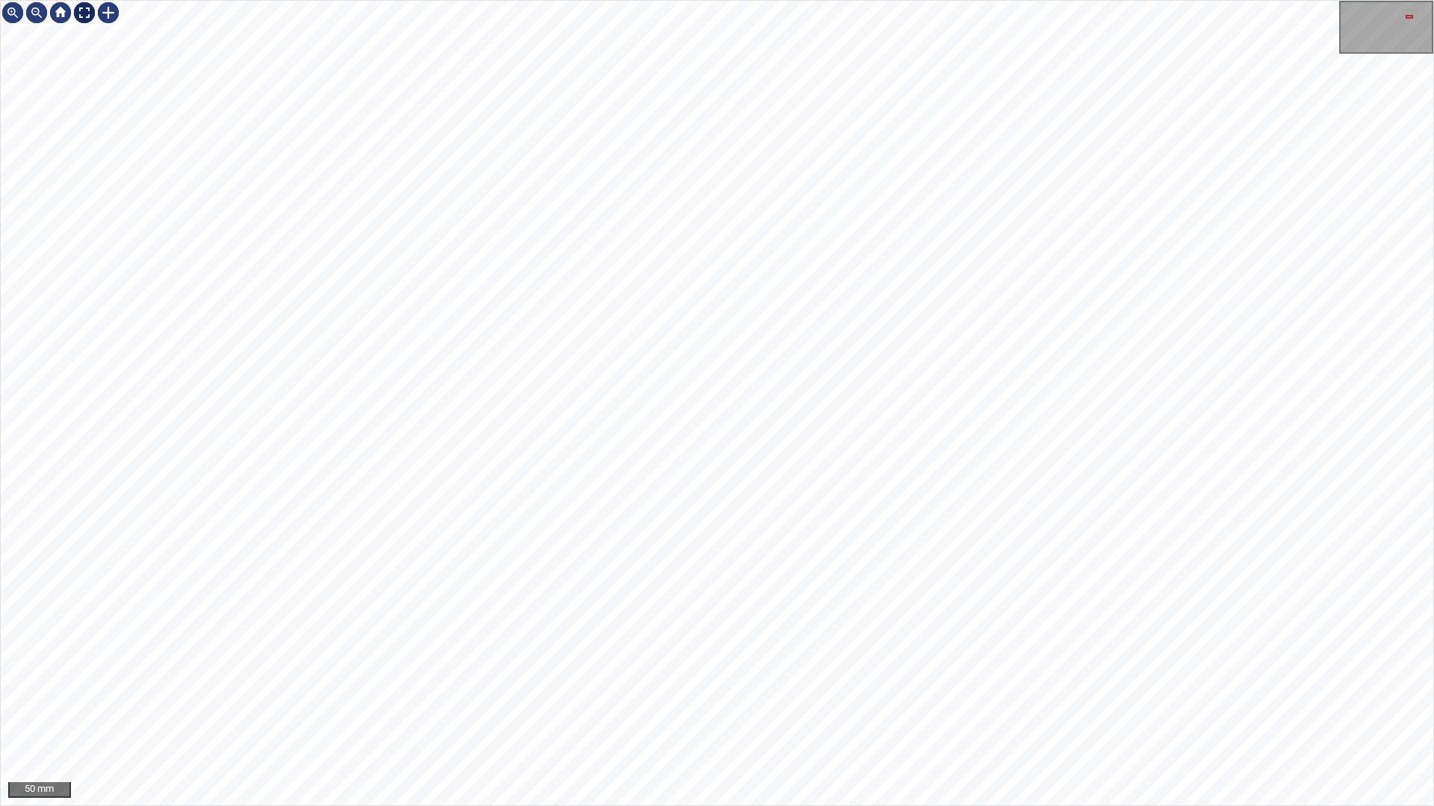
click at [89, 16] on div at bounding box center [84, 13] width 24 height 24
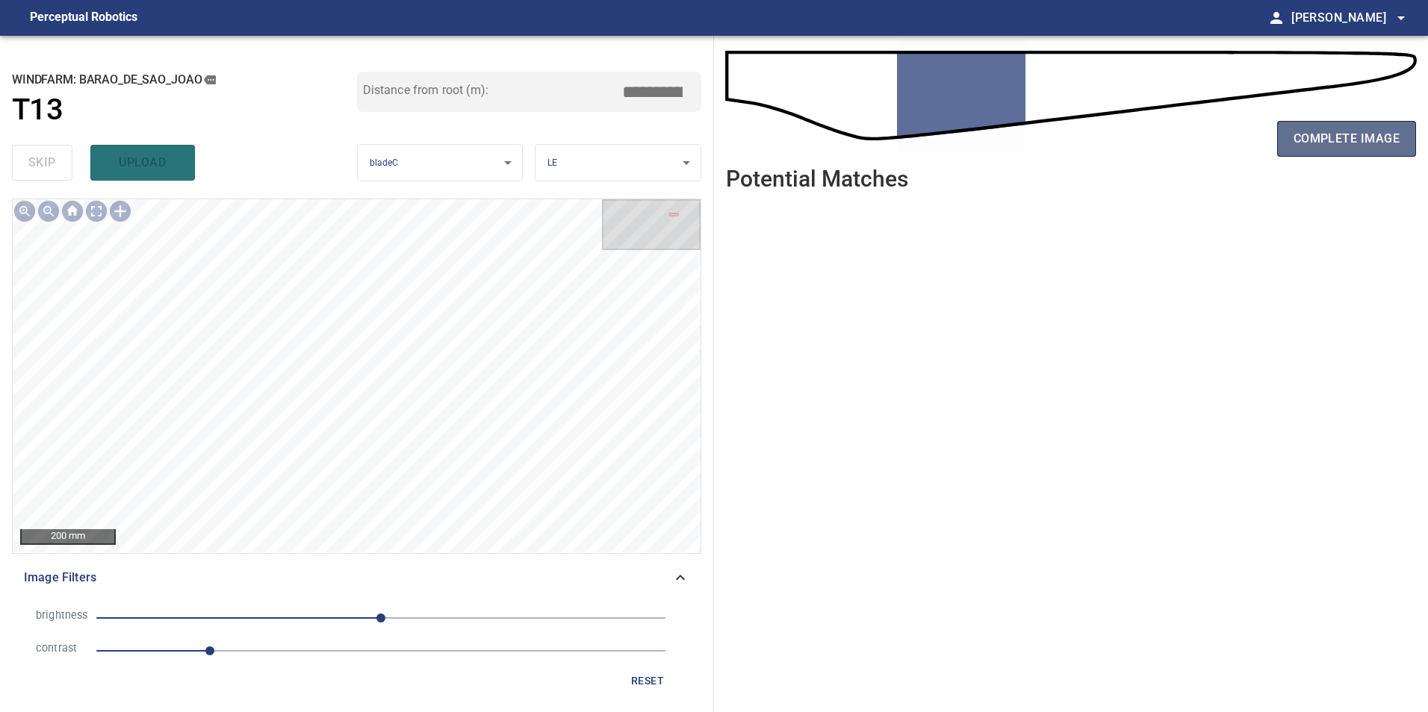
click at [1349, 143] on span "complete image" at bounding box center [1346, 138] width 106 height 21
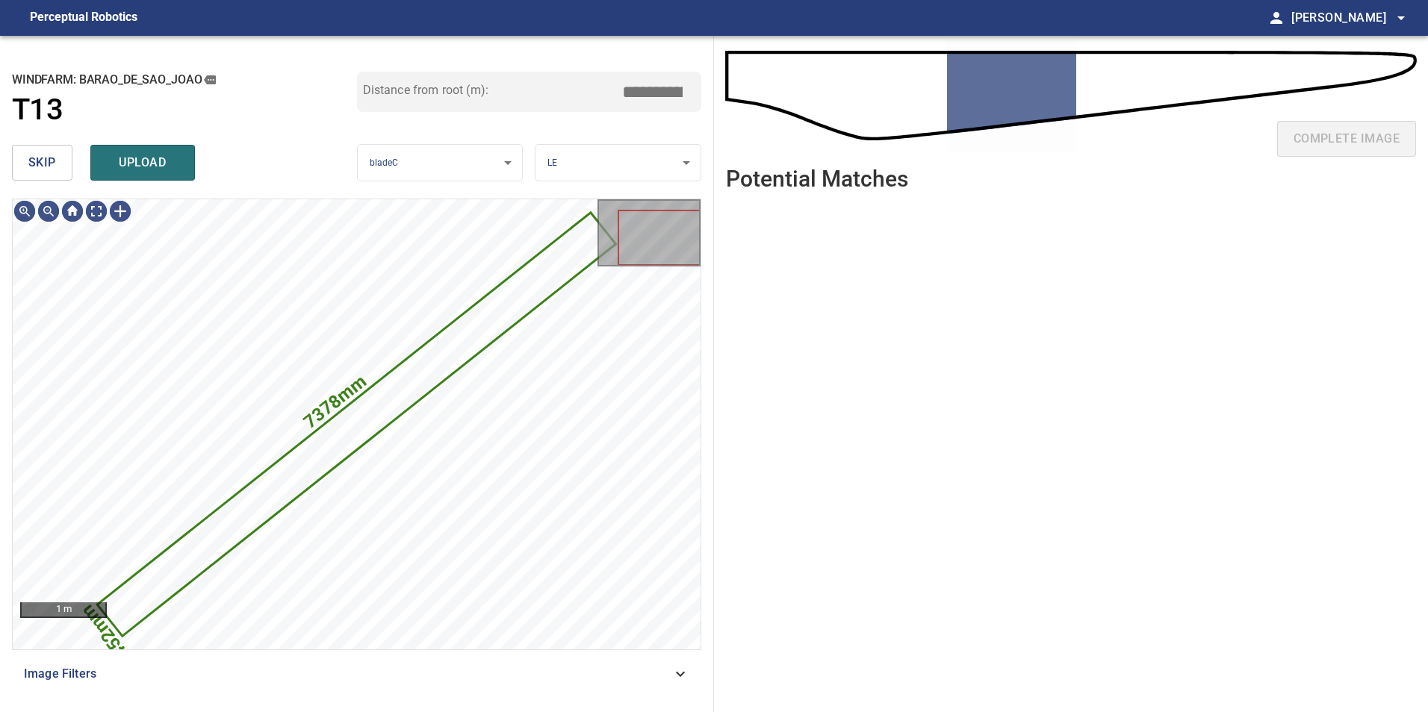
drag, startPoint x: 66, startPoint y: 161, endPoint x: 92, endPoint y: 198, distance: 45.1
click at [73, 173] on div "skip upload" at bounding box center [184, 163] width 345 height 48
drag, startPoint x: 60, startPoint y: 157, endPoint x: 63, endPoint y: 164, distance: 8.0
click at [63, 162] on button "skip" at bounding box center [42, 163] width 60 height 36
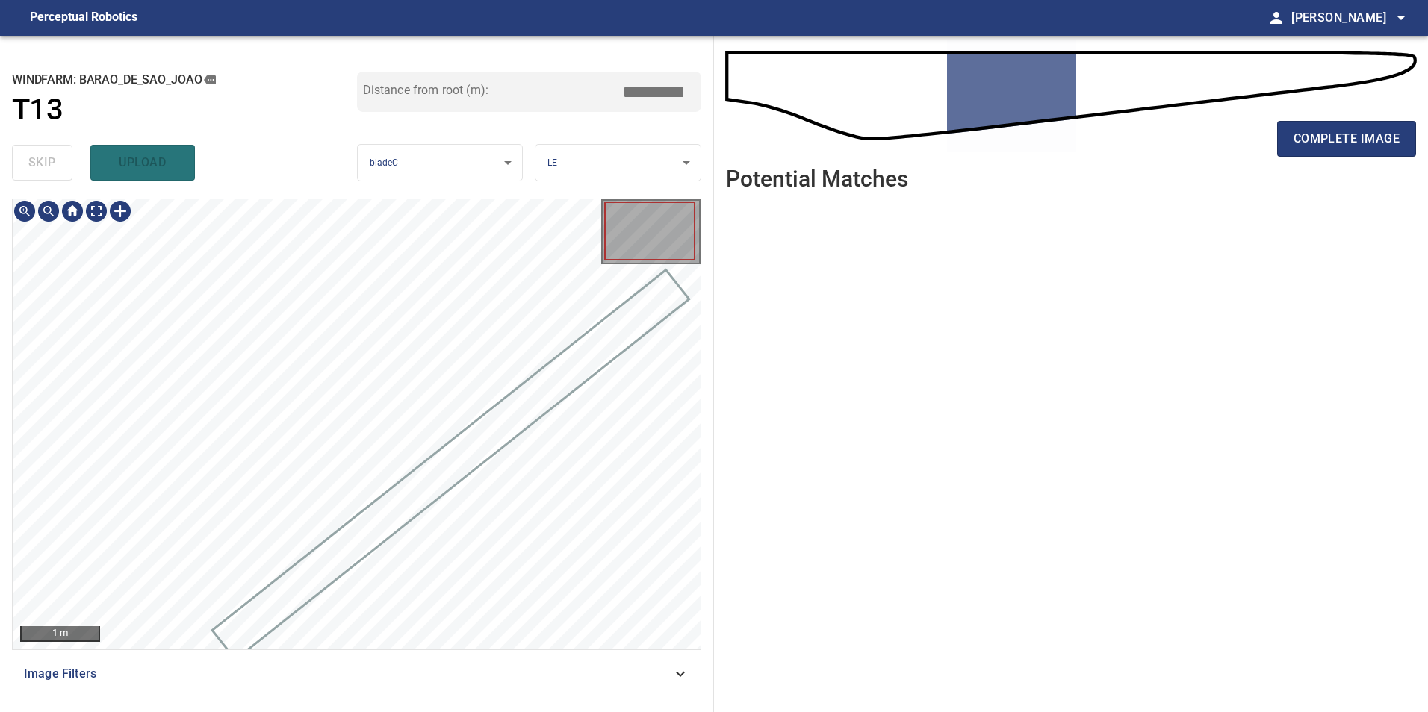
click at [676, 675] on icon at bounding box center [680, 674] width 18 height 18
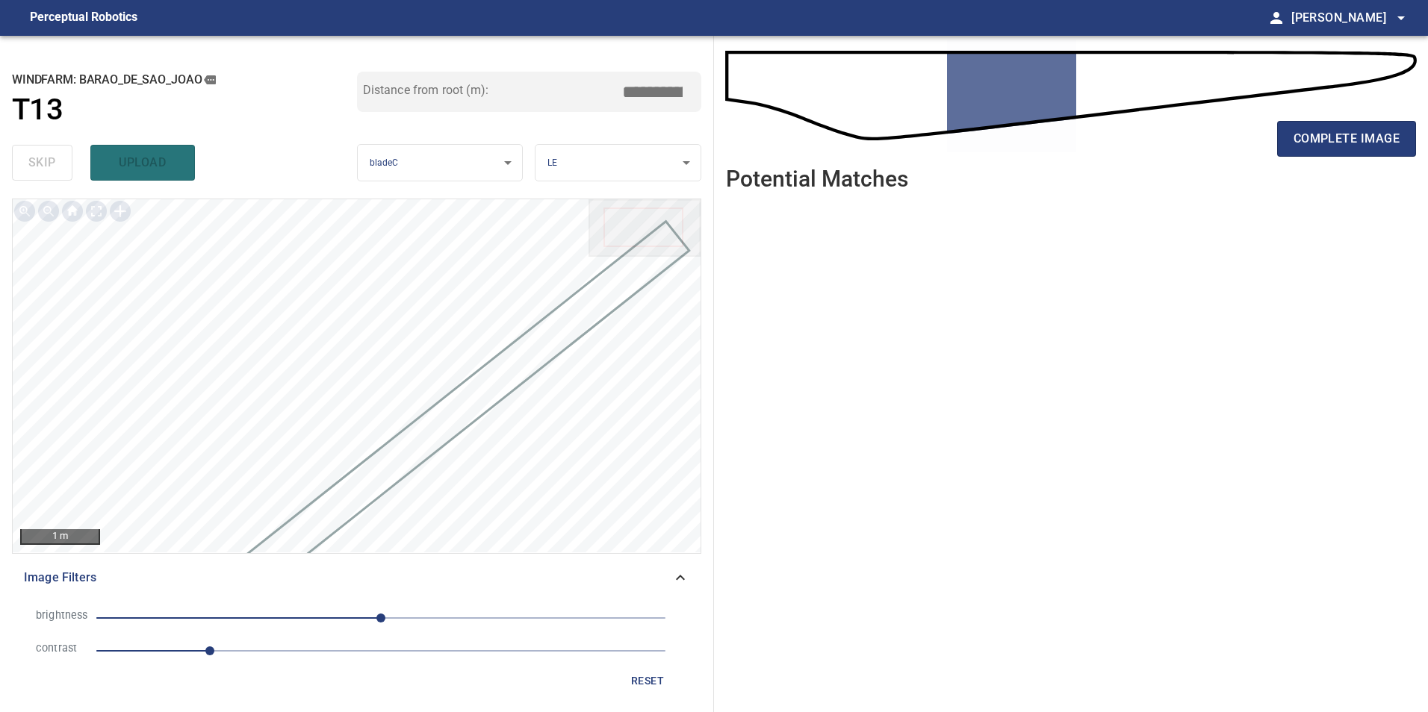
click at [228, 654] on span "1" at bounding box center [380, 651] width 569 height 21
click at [265, 645] on span "1.2" at bounding box center [380, 651] width 569 height 21
click at [360, 617] on span "0" at bounding box center [380, 618] width 569 height 21
click at [398, 614] on span "-19" at bounding box center [380, 618] width 569 height 21
click at [376, 616] on span "15" at bounding box center [380, 618] width 569 height 21
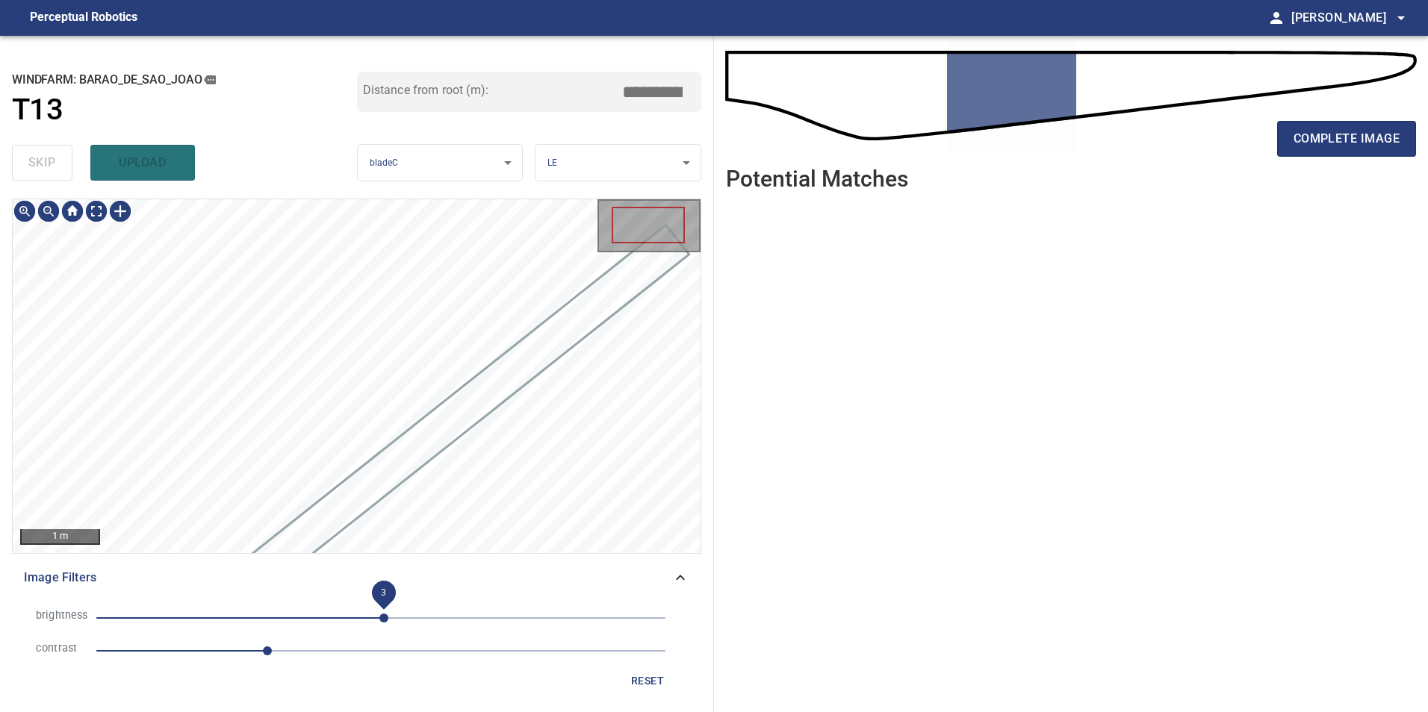
click at [385, 618] on span "3" at bounding box center [383, 618] width 9 height 9
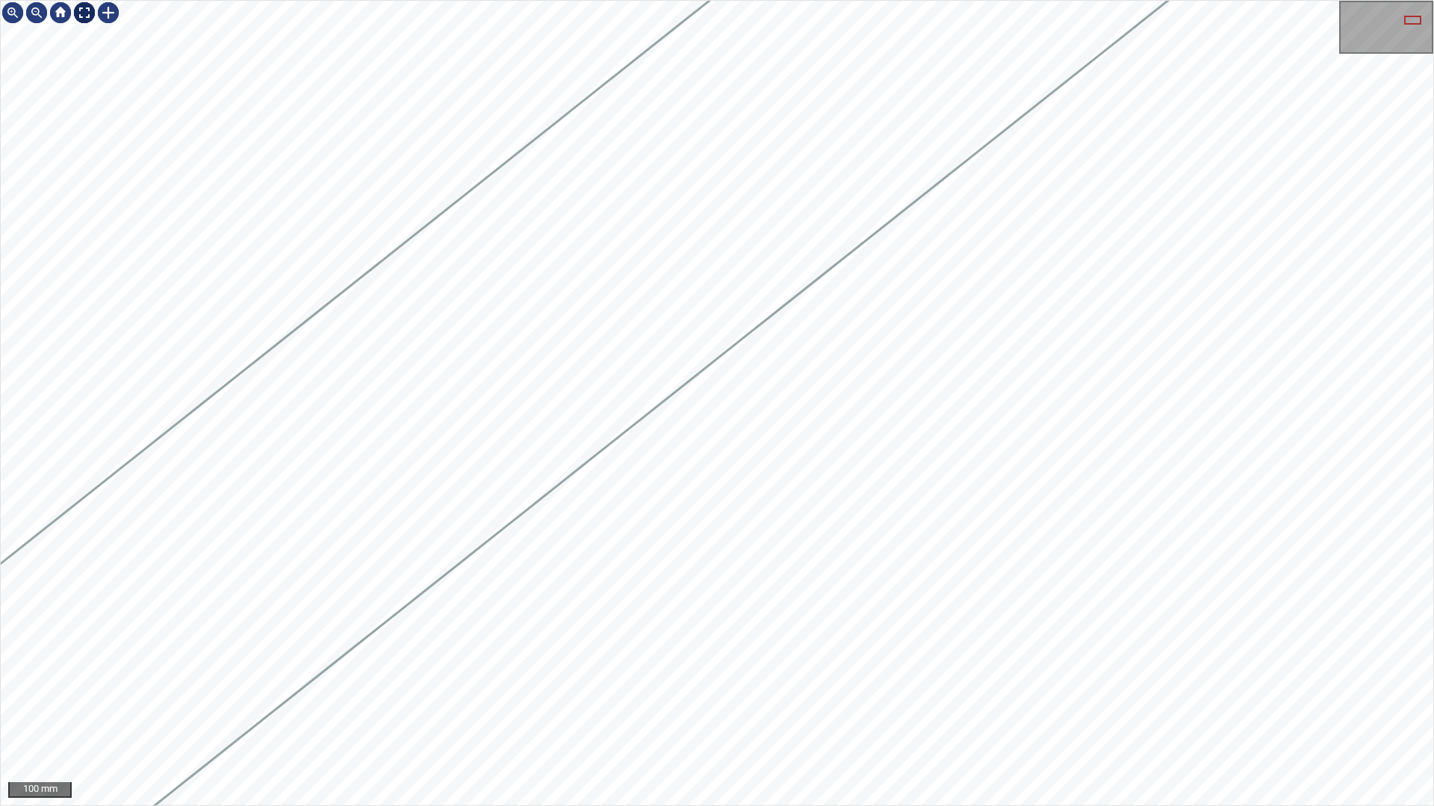
click at [81, 20] on div at bounding box center [84, 13] width 24 height 24
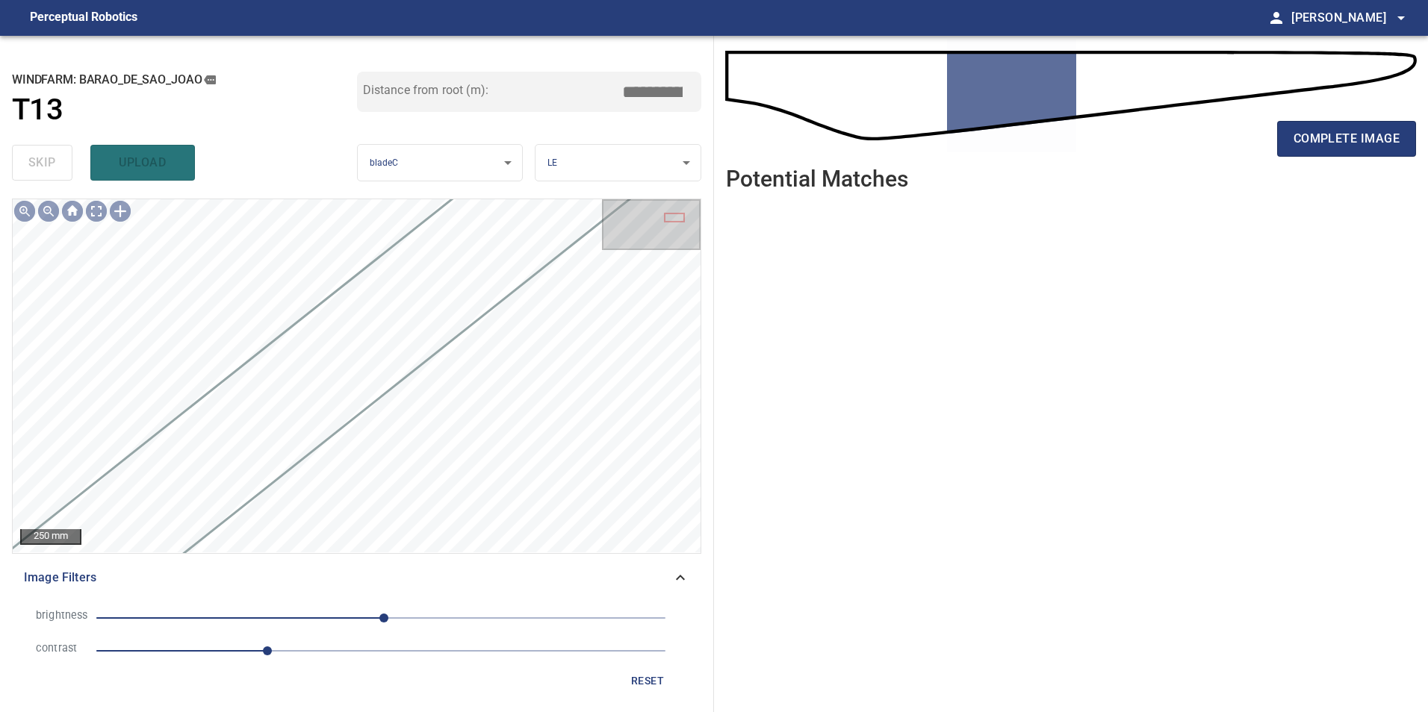
click at [655, 685] on span "reset" at bounding box center [647, 681] width 36 height 19
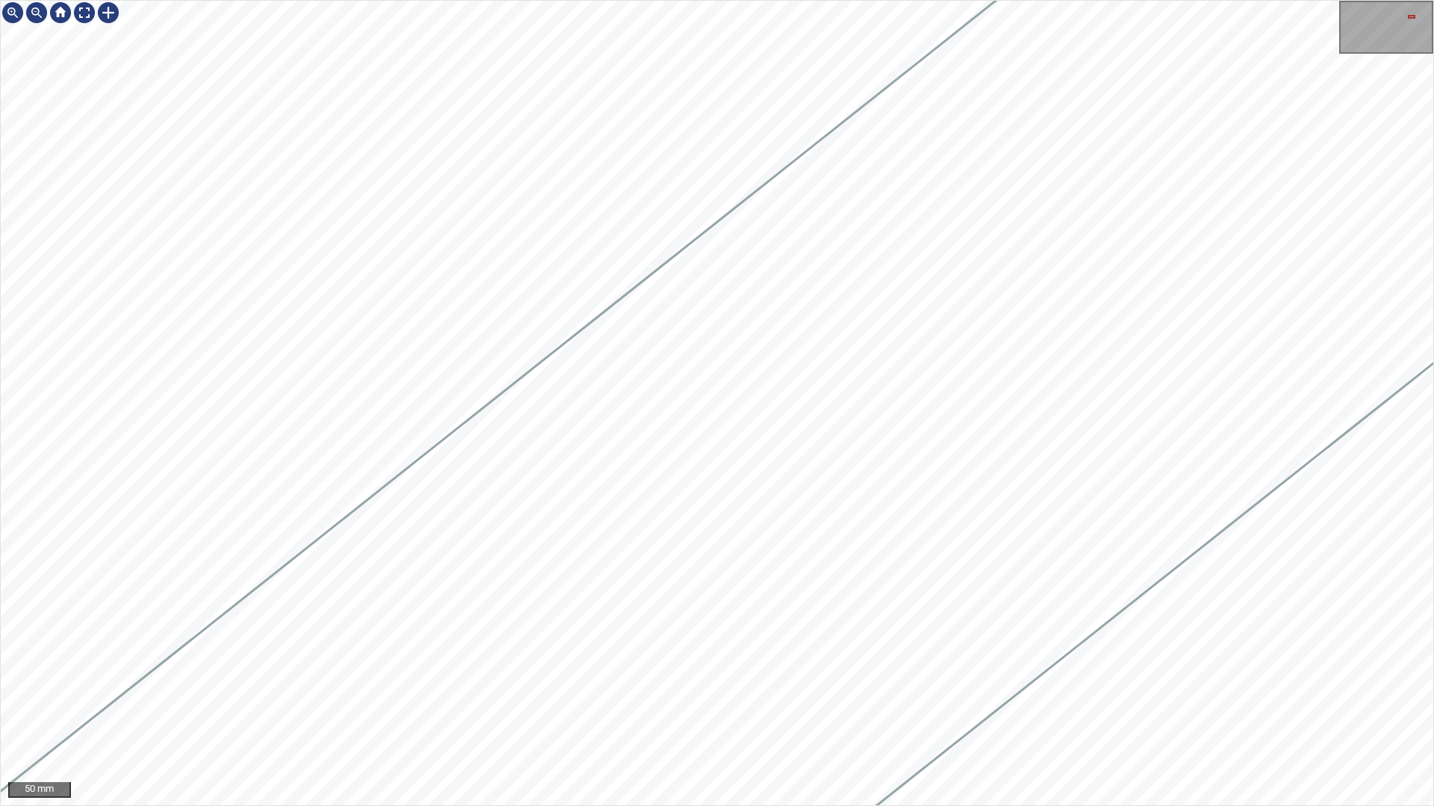
click at [1271, 291] on div at bounding box center [717, 403] width 1432 height 805
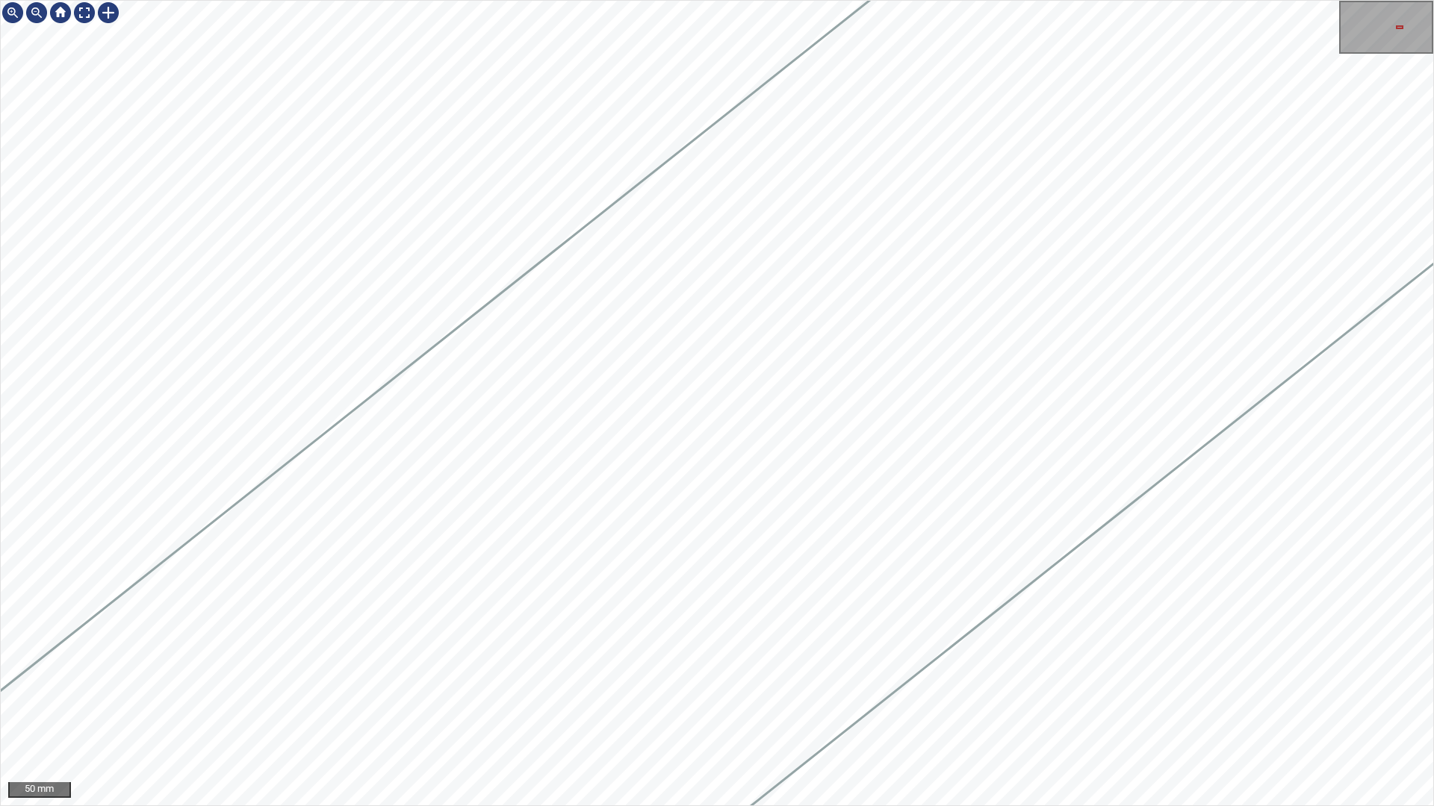
click at [1427, 456] on html "50 mm" at bounding box center [717, 403] width 1434 height 806
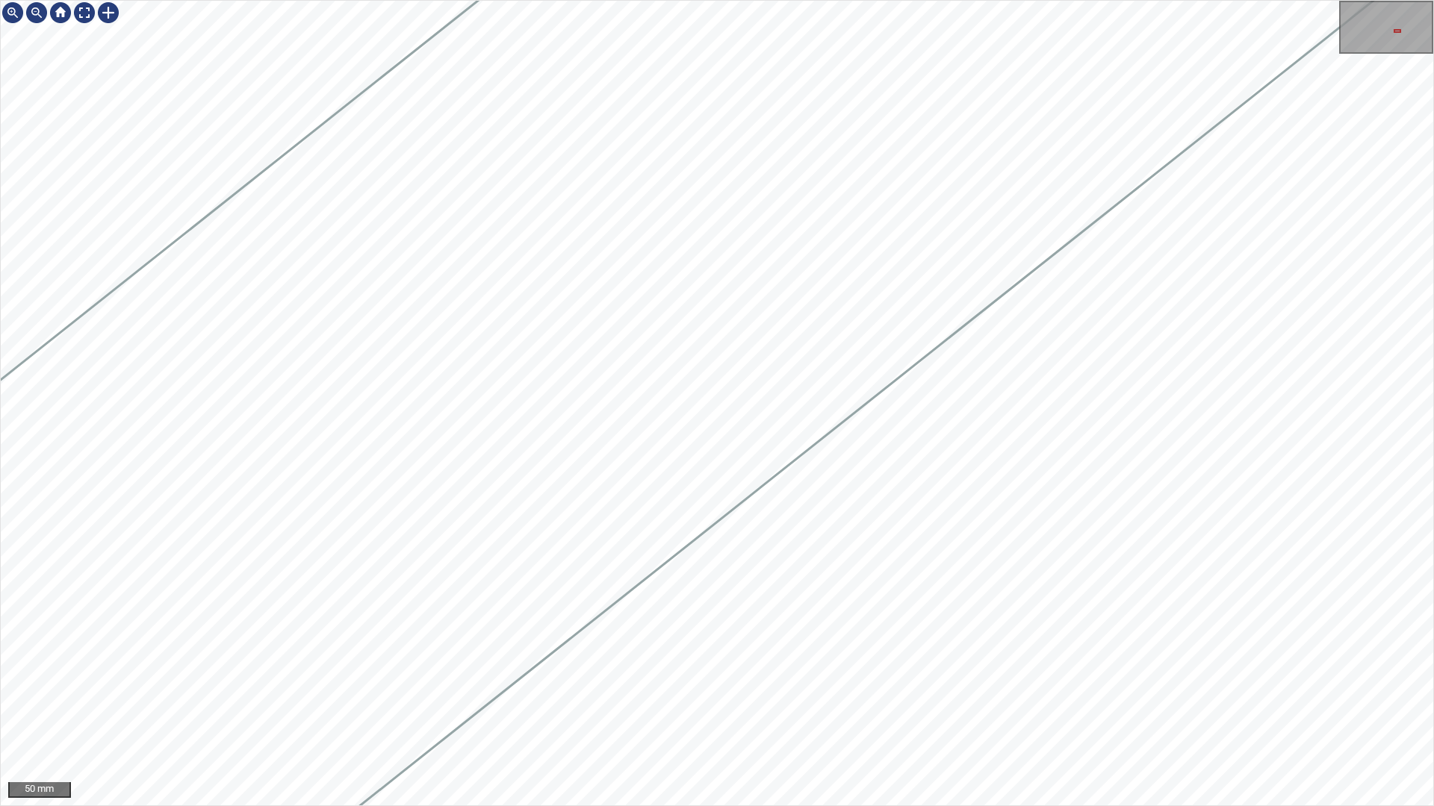
click at [1427, 203] on html "50 mm" at bounding box center [717, 403] width 1434 height 806
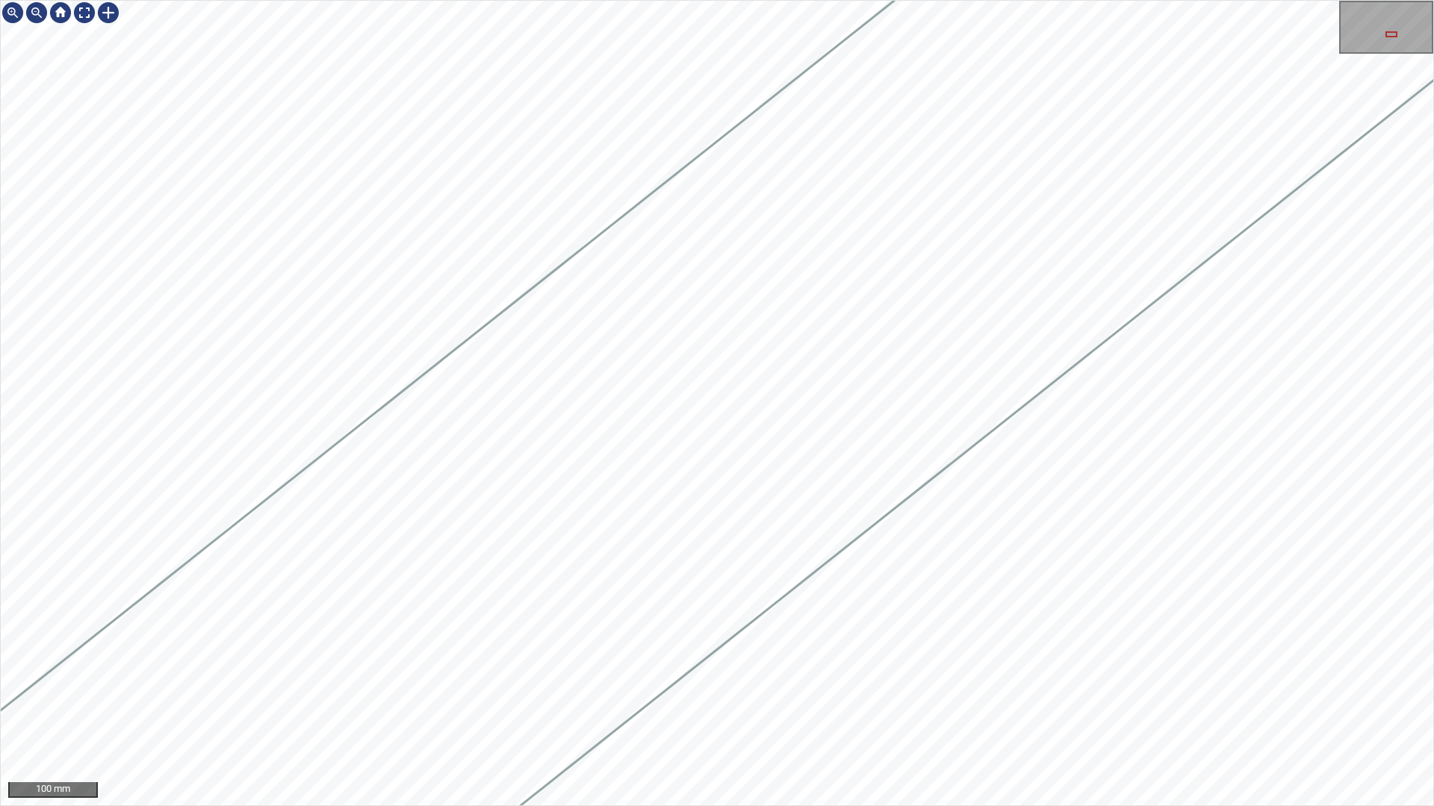
click at [1427, 202] on html "100 mm" at bounding box center [717, 403] width 1434 height 806
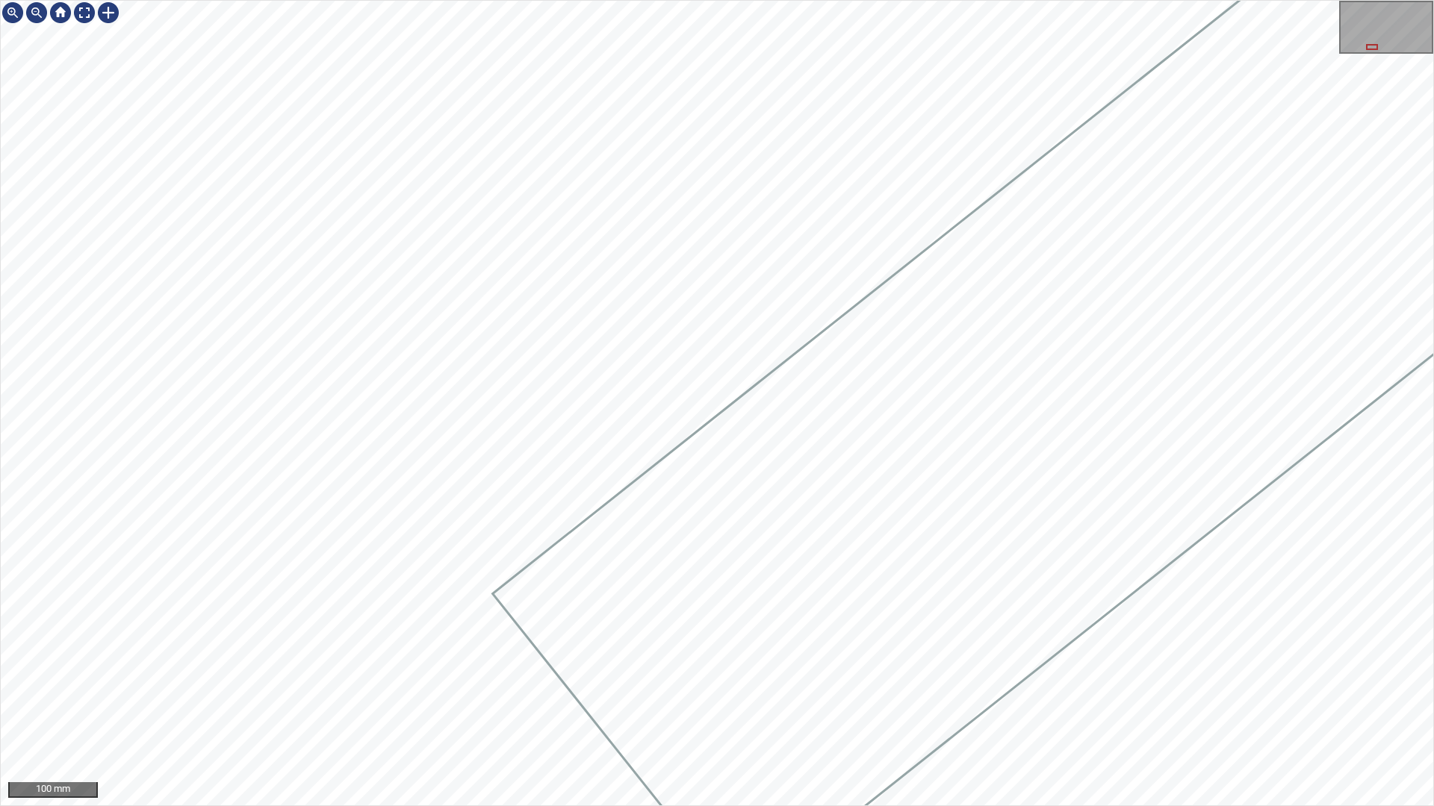
click at [940, 535] on div at bounding box center [717, 403] width 1432 height 805
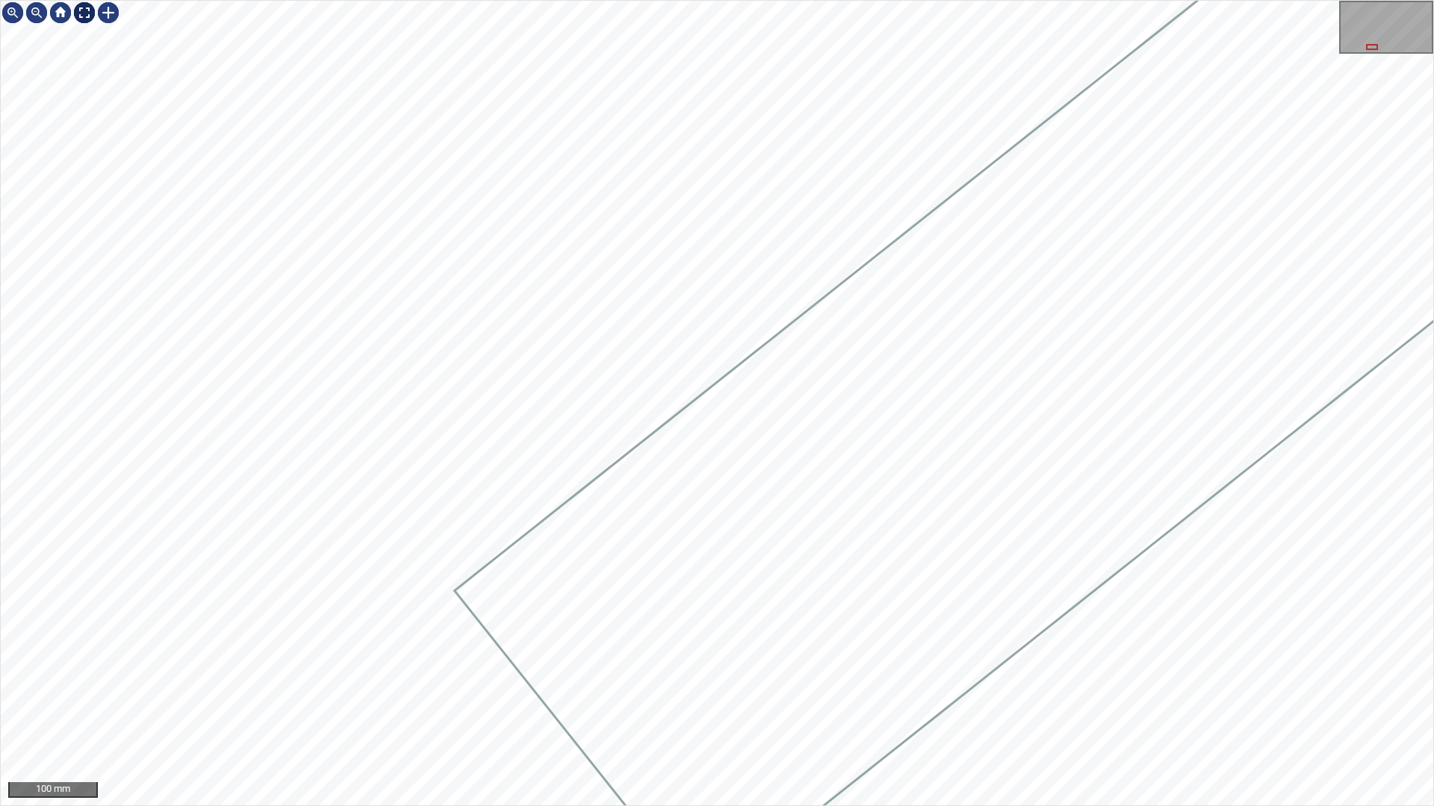
click at [81, 21] on div at bounding box center [84, 13] width 24 height 24
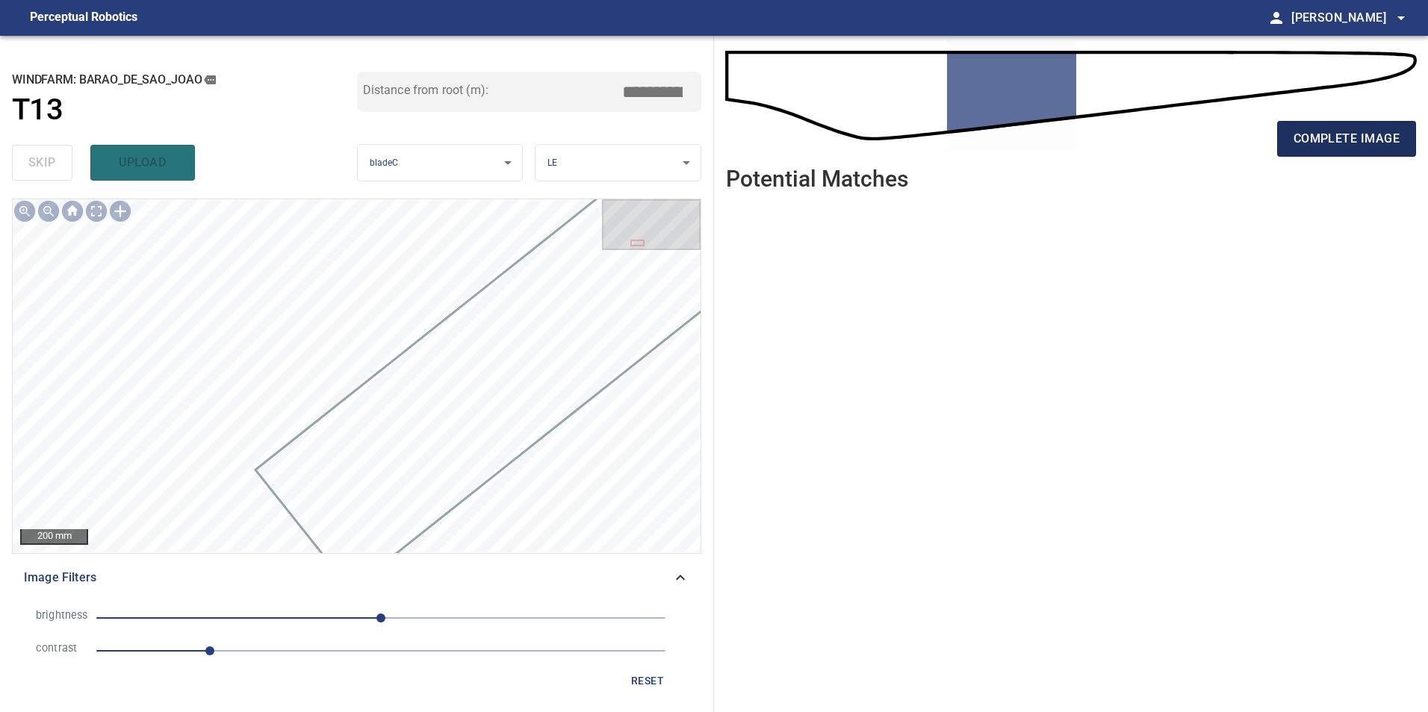
click at [1321, 143] on span "complete image" at bounding box center [1346, 138] width 106 height 21
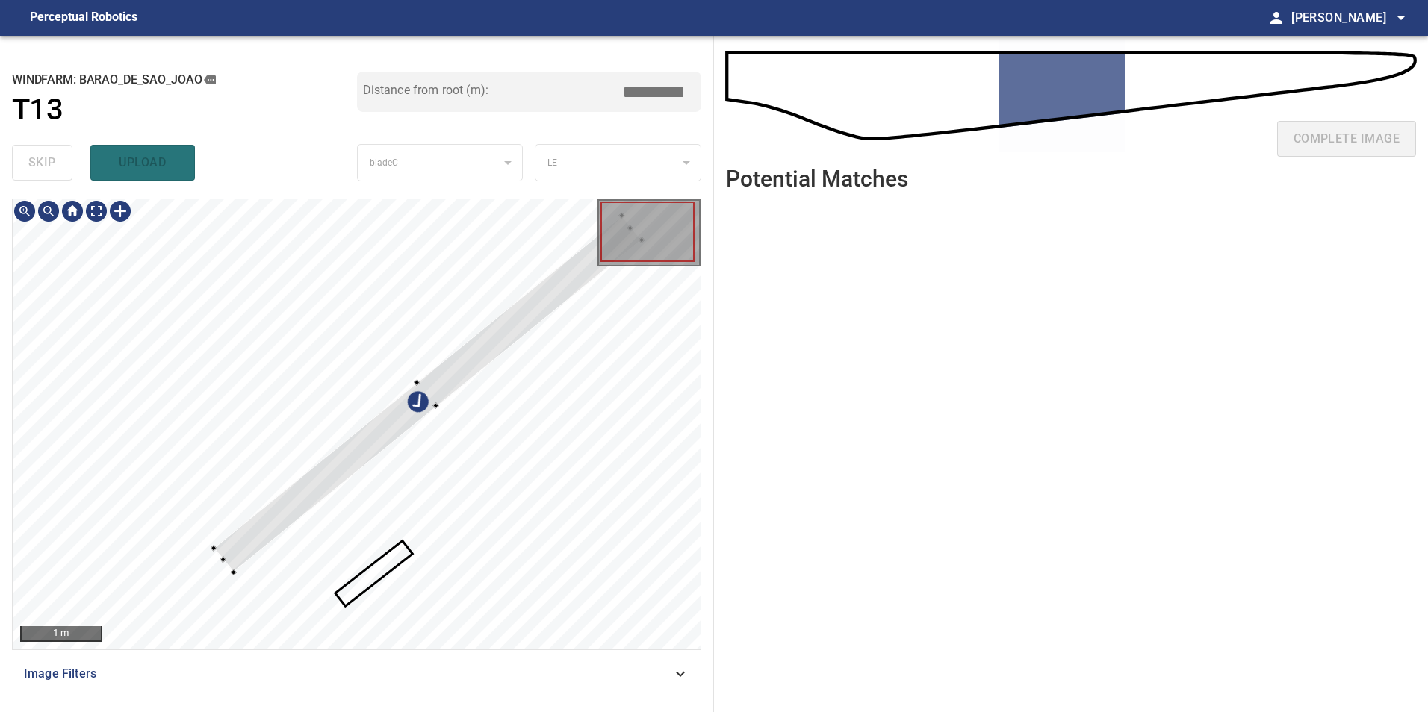
click at [364, 441] on div at bounding box center [428, 394] width 428 height 357
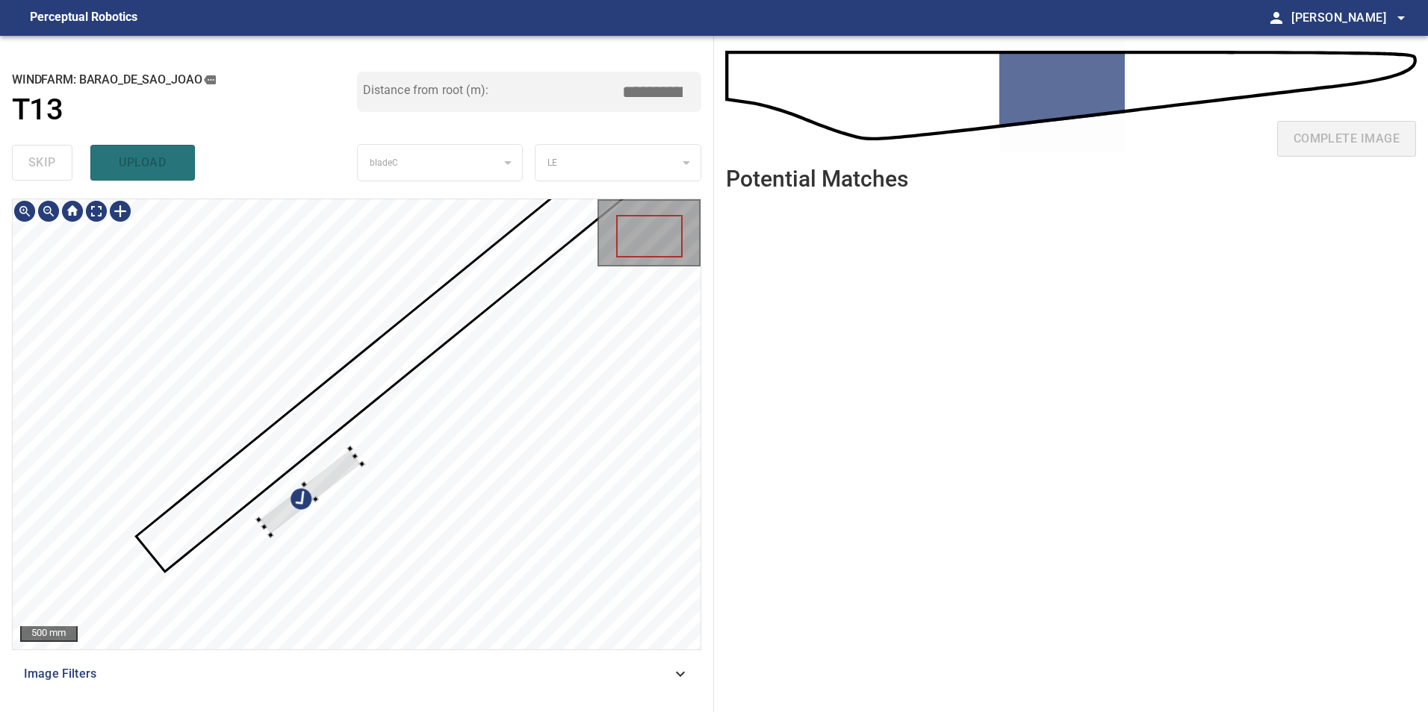
click at [296, 361] on div at bounding box center [357, 424] width 688 height 450
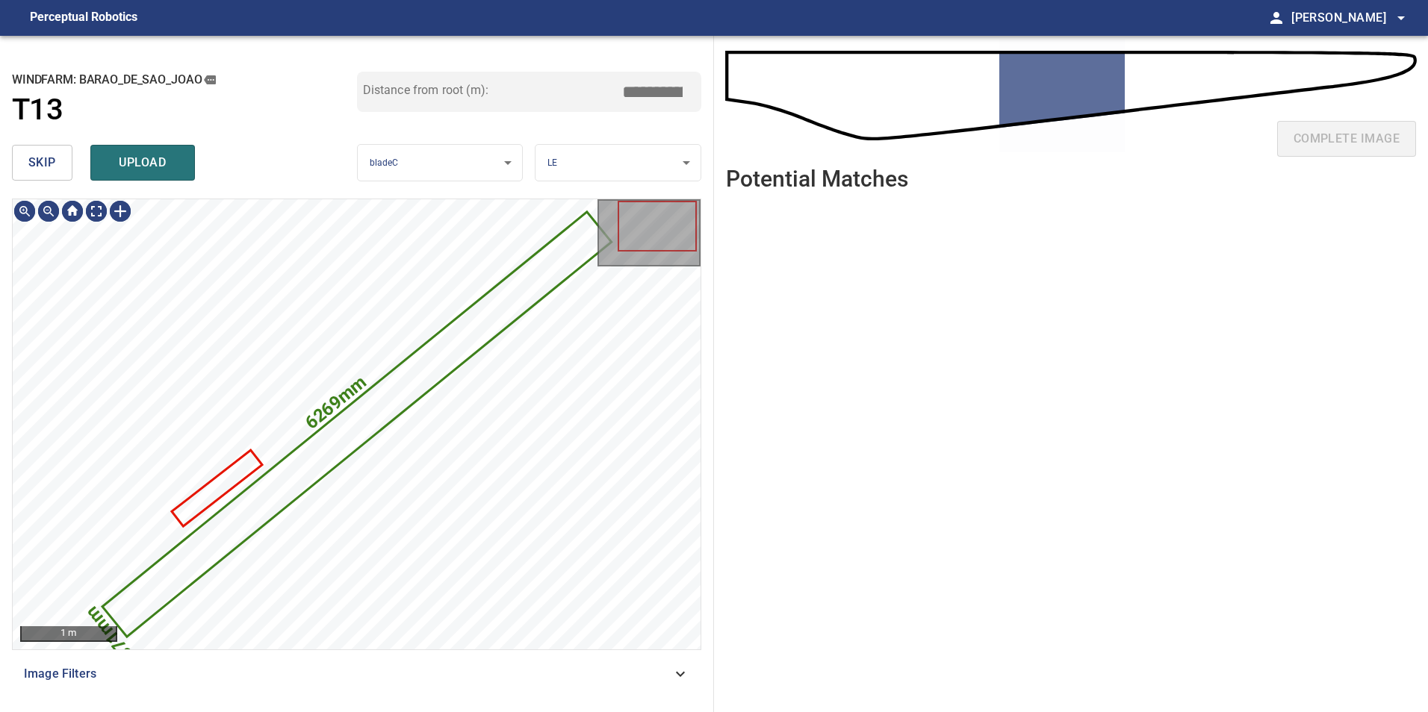
click at [47, 170] on span "skip" at bounding box center [42, 162] width 28 height 21
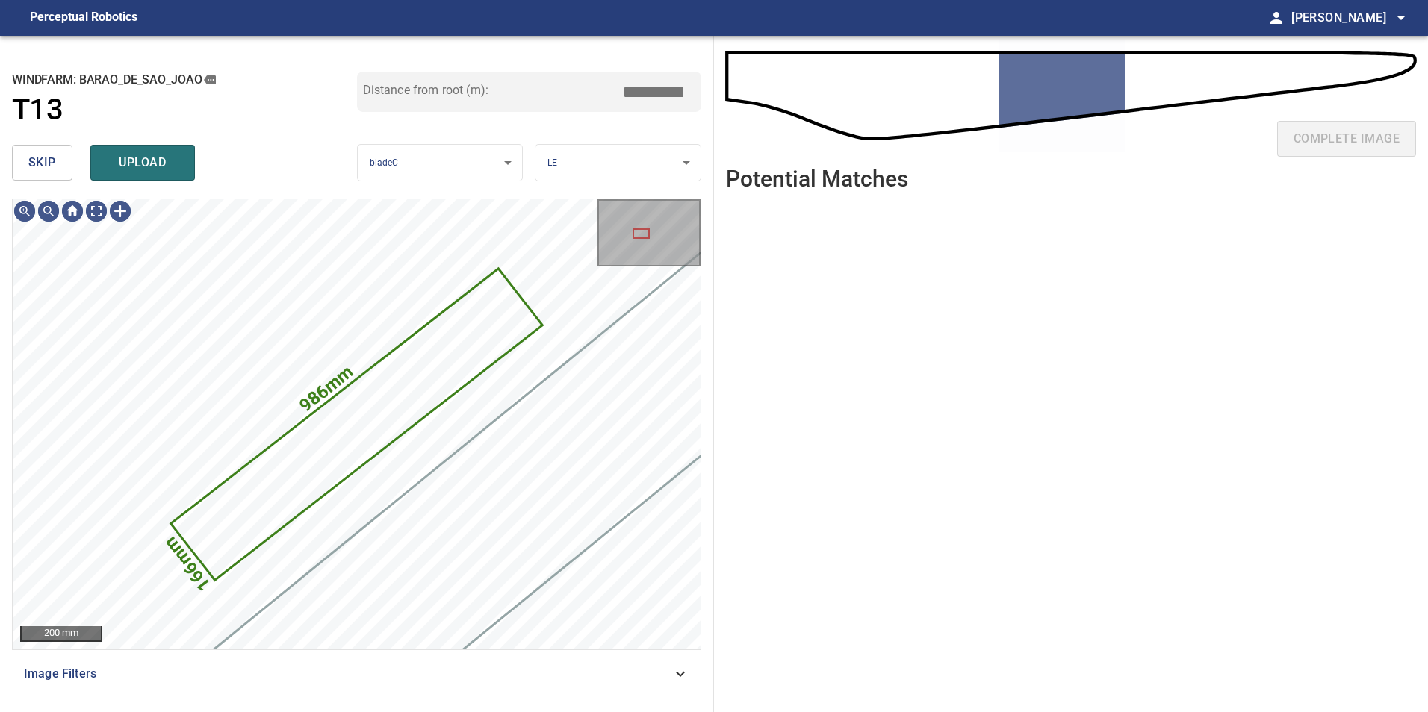
click at [47, 170] on span "skip" at bounding box center [42, 162] width 28 height 21
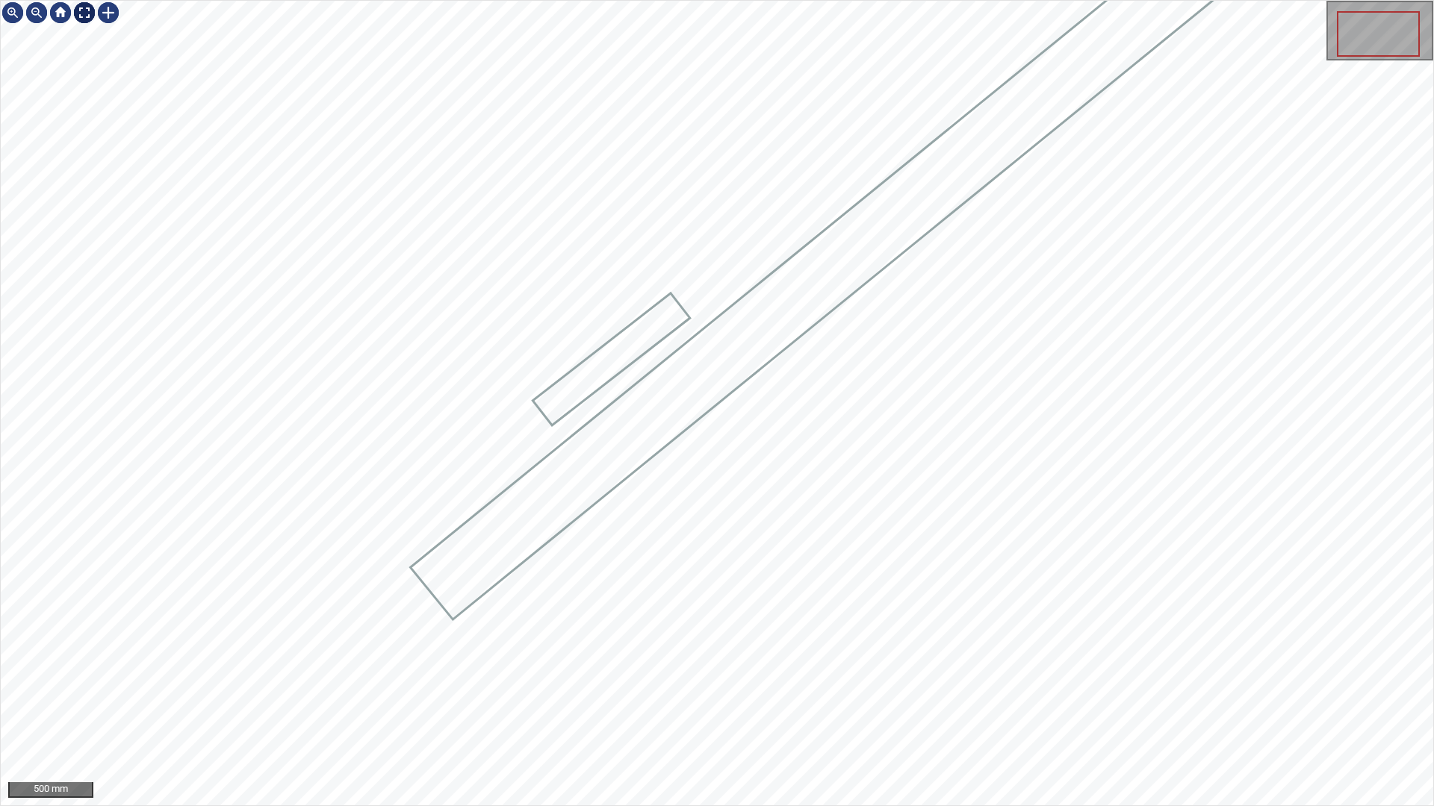
click at [88, 11] on div at bounding box center [84, 13] width 24 height 24
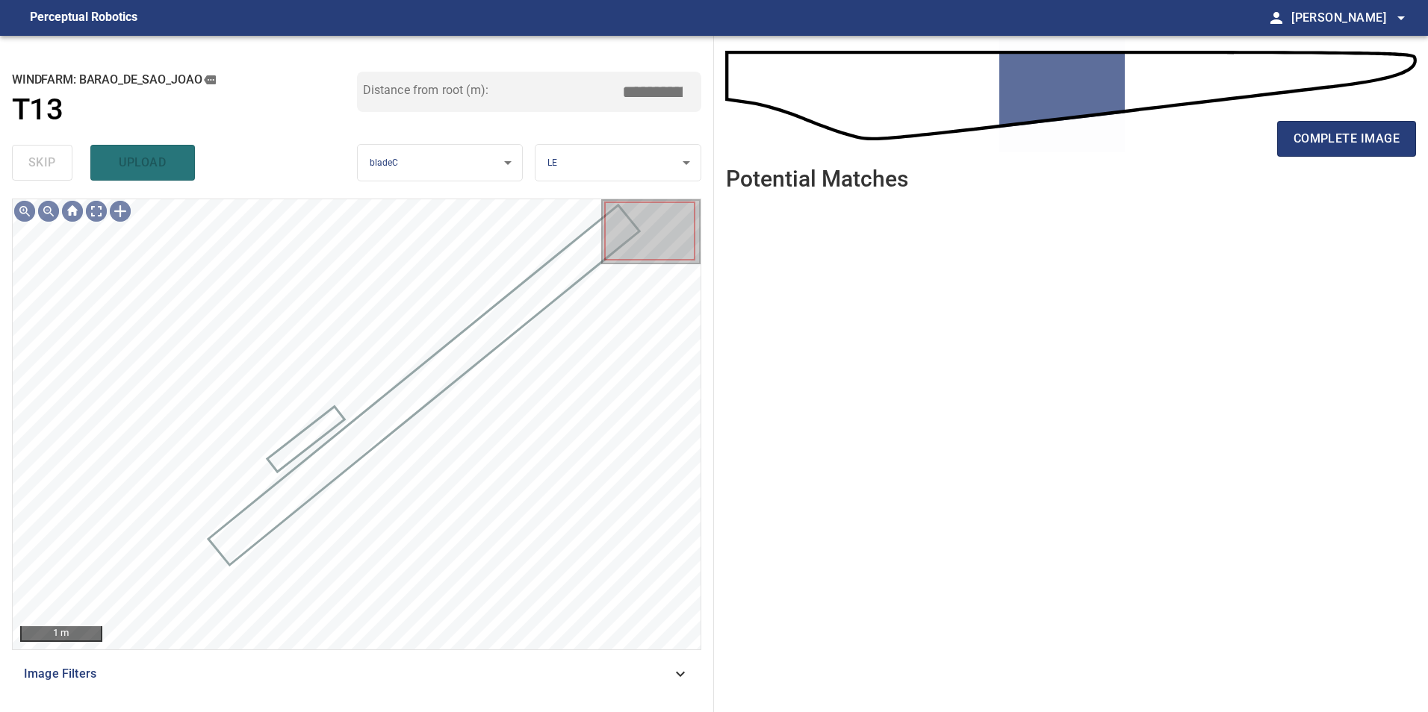
drag, startPoint x: 693, startPoint y: 671, endPoint x: 711, endPoint y: 672, distance: 18.0
click at [693, 671] on div "Image Filters" at bounding box center [356, 674] width 689 height 36
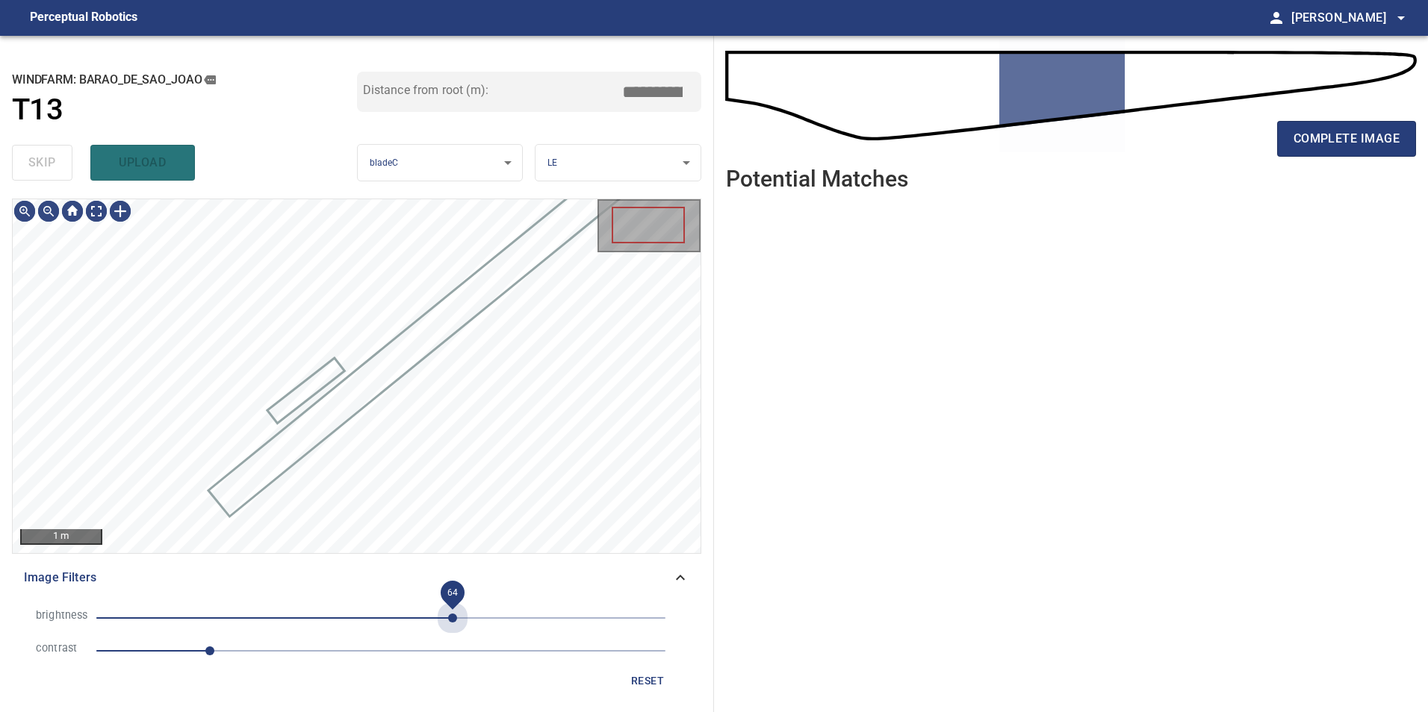
drag, startPoint x: 452, startPoint y: 618, endPoint x: 397, endPoint y: 627, distance: 56.1
click at [452, 621] on span "64" at bounding box center [380, 618] width 569 height 21
click at [433, 626] on span "64" at bounding box center [380, 618] width 569 height 21
click at [265, 651] on span "1" at bounding box center [380, 651] width 569 height 21
click at [349, 621] on span "-29" at bounding box center [380, 618] width 569 height 21
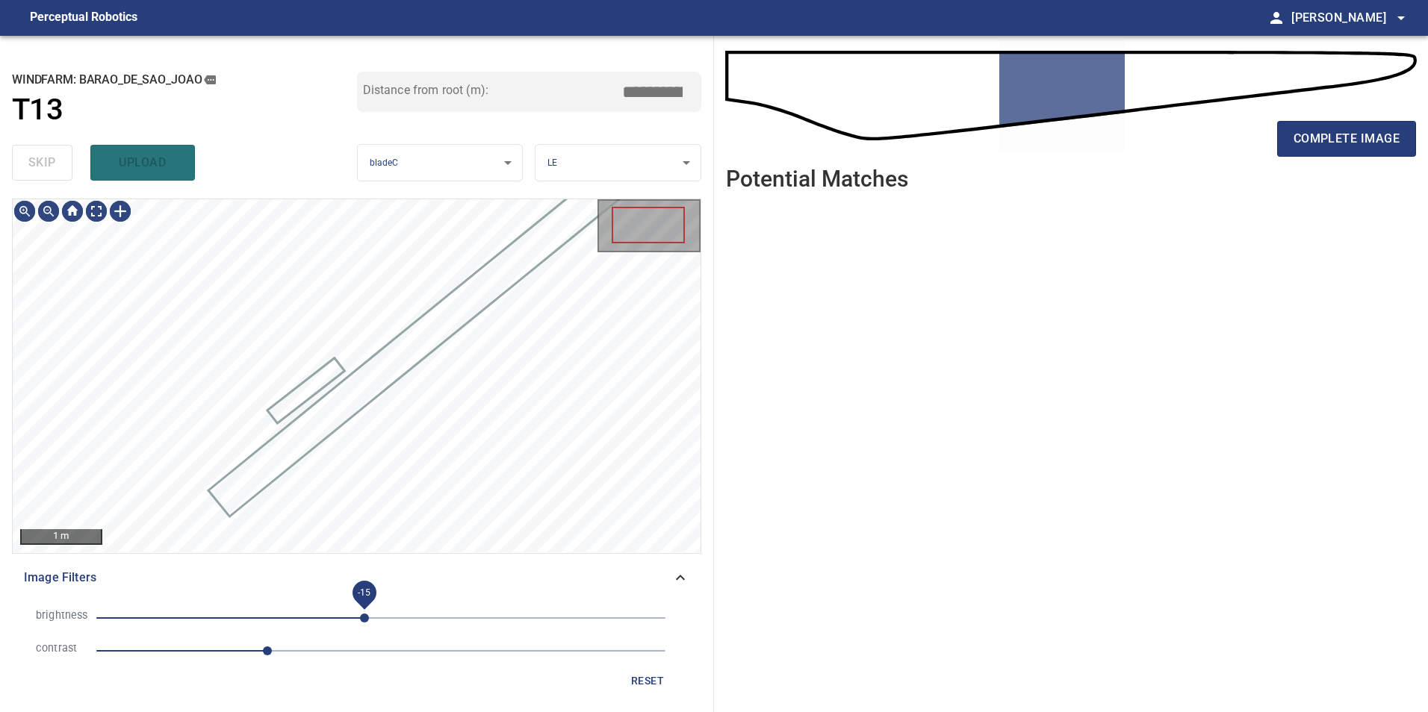
click at [364, 623] on span "-15" at bounding box center [364, 618] width 9 height 9
click at [390, 621] on span "-15" at bounding box center [380, 618] width 569 height 21
click at [291, 657] on span "1.7" at bounding box center [380, 651] width 569 height 21
drag, startPoint x: 354, startPoint y: 621, endPoint x: 345, endPoint y: 621, distance: 9.0
click at [353, 621] on span "-24" at bounding box center [380, 618] width 569 height 21
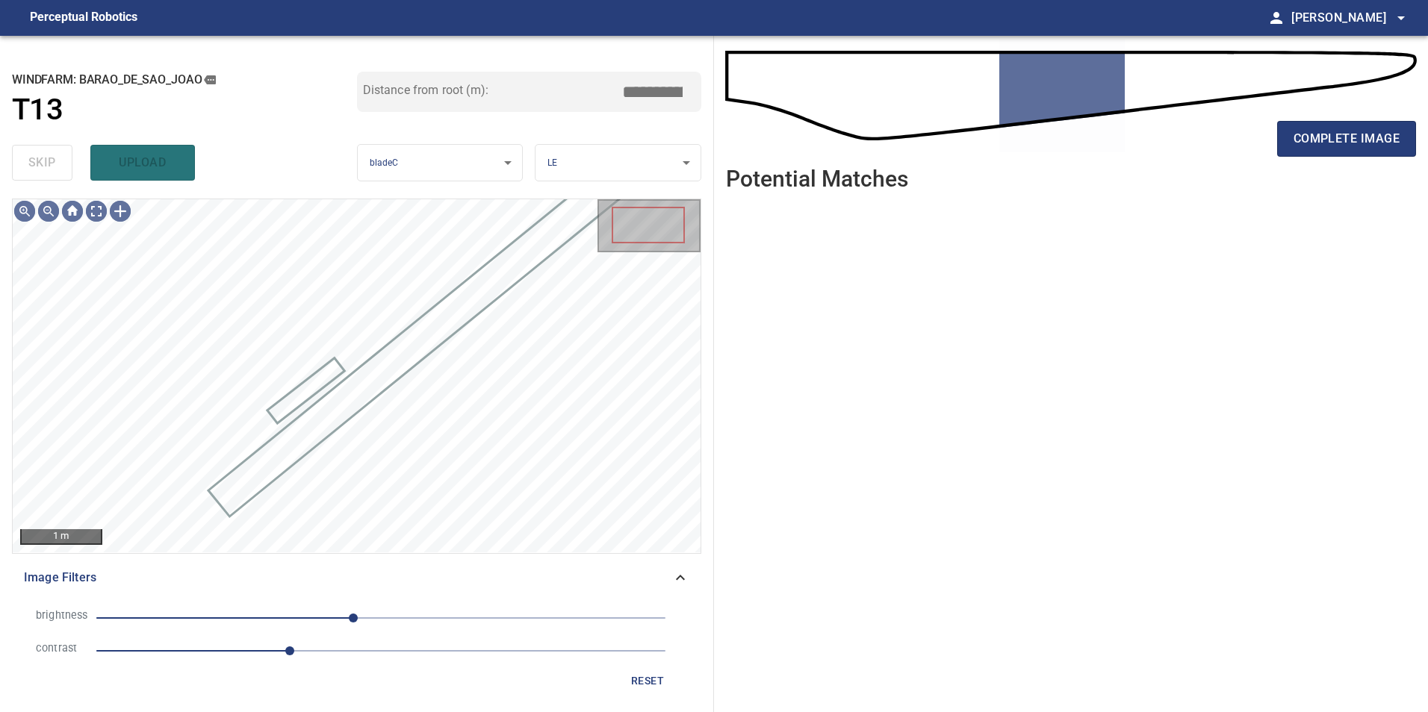
click at [269, 617] on span "-25" at bounding box center [380, 618] width 569 height 21
click at [343, 655] on span "1.7" at bounding box center [380, 651] width 569 height 21
click at [374, 649] on span "2.4" at bounding box center [380, 651] width 569 height 21
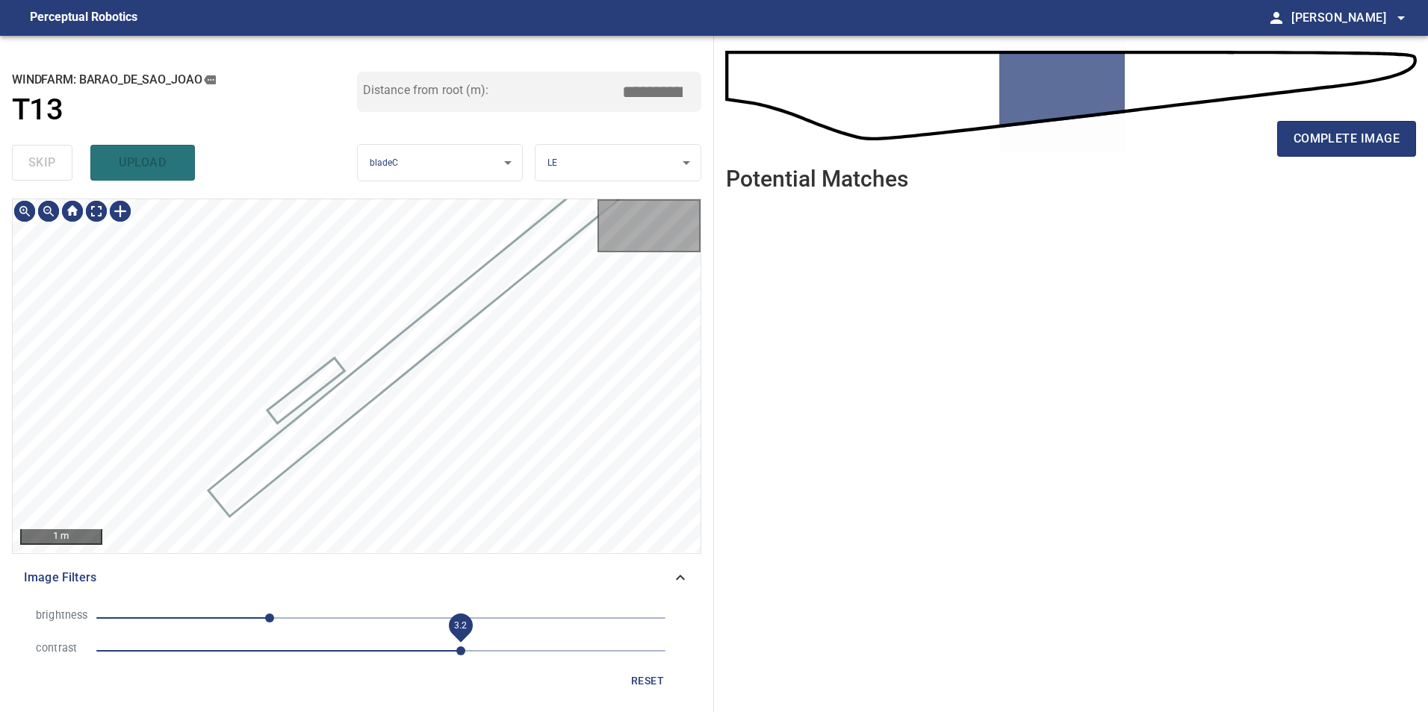
click at [456, 650] on span "3.2" at bounding box center [380, 651] width 569 height 21
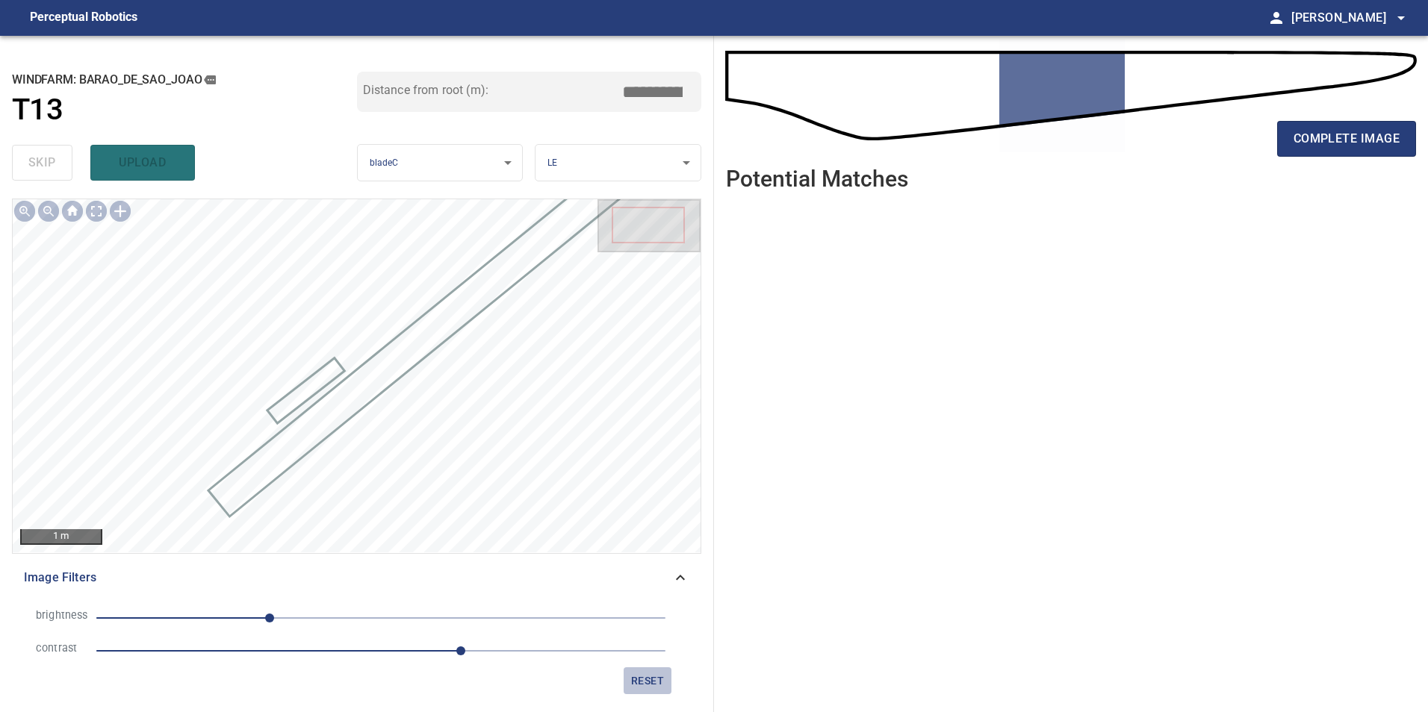
drag, startPoint x: 640, startPoint y: 679, endPoint x: 417, endPoint y: 623, distance: 229.5
click at [624, 679] on button "reset" at bounding box center [647, 682] width 48 height 28
click at [429, 618] on span "0" at bounding box center [380, 618] width 569 height 21
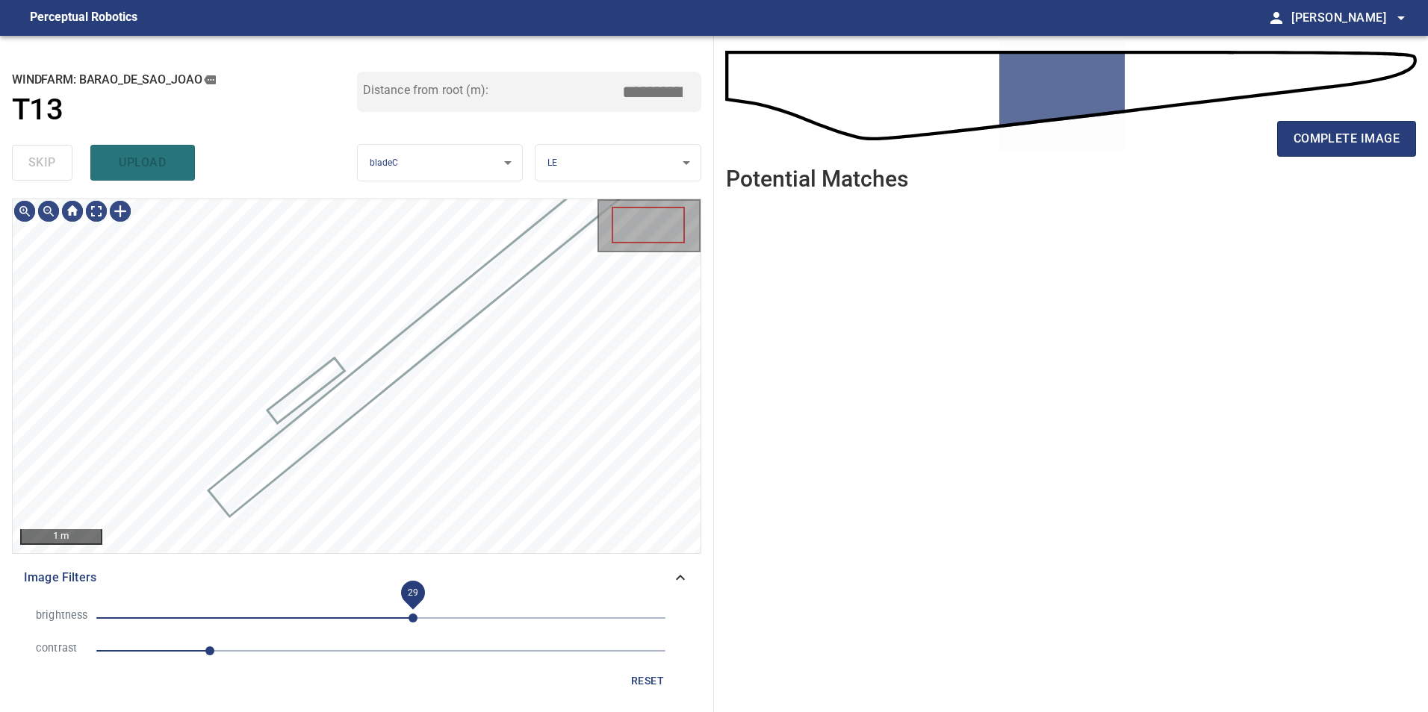
click at [413, 618] on span "29" at bounding box center [412, 618] width 9 height 9
drag, startPoint x: 399, startPoint y: 617, endPoint x: 373, endPoint y: 611, distance: 26.8
click at [395, 616] on span "17" at bounding box center [399, 618] width 9 height 9
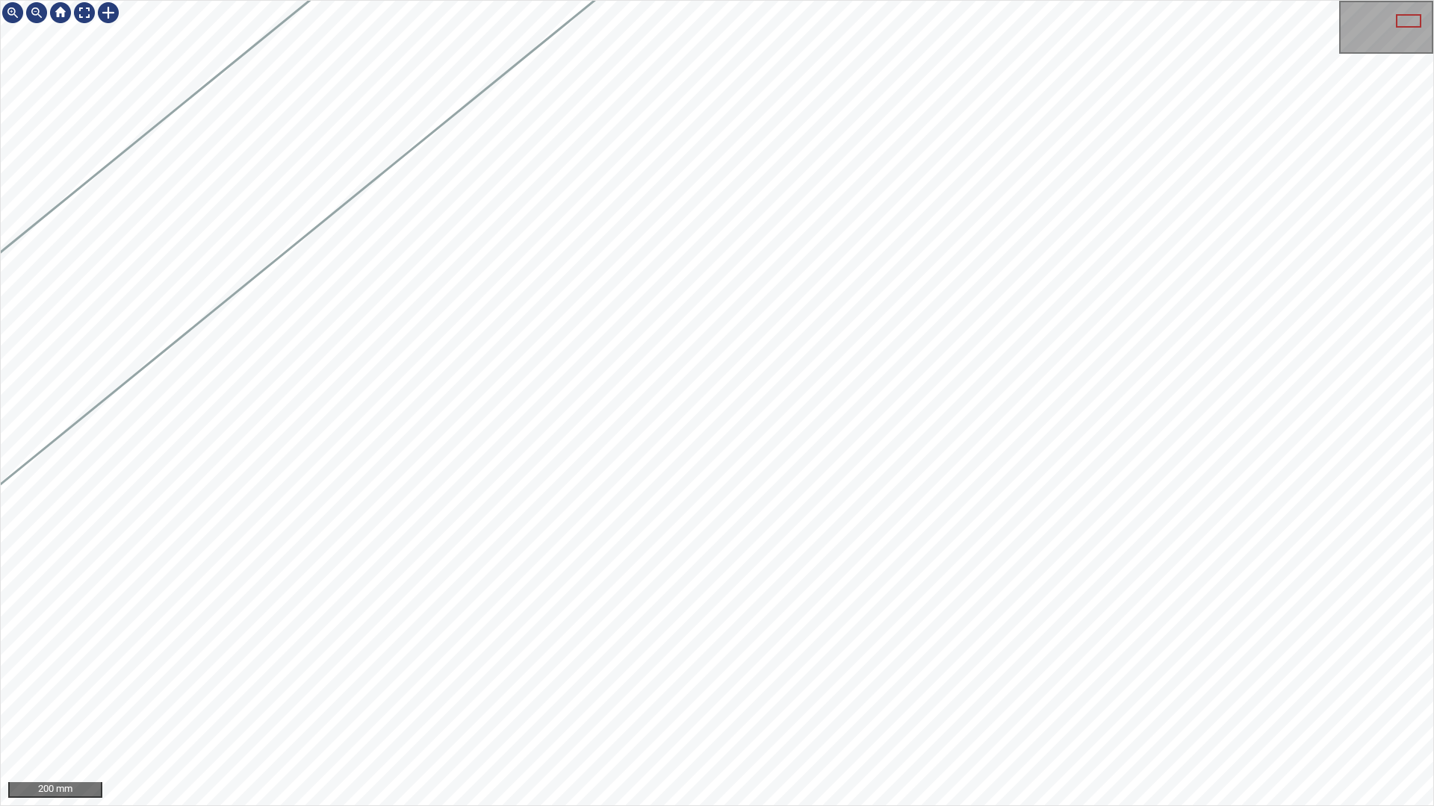
click at [894, 0] on div "200 mm" at bounding box center [717, 403] width 1434 height 806
click at [87, 10] on div at bounding box center [84, 13] width 24 height 24
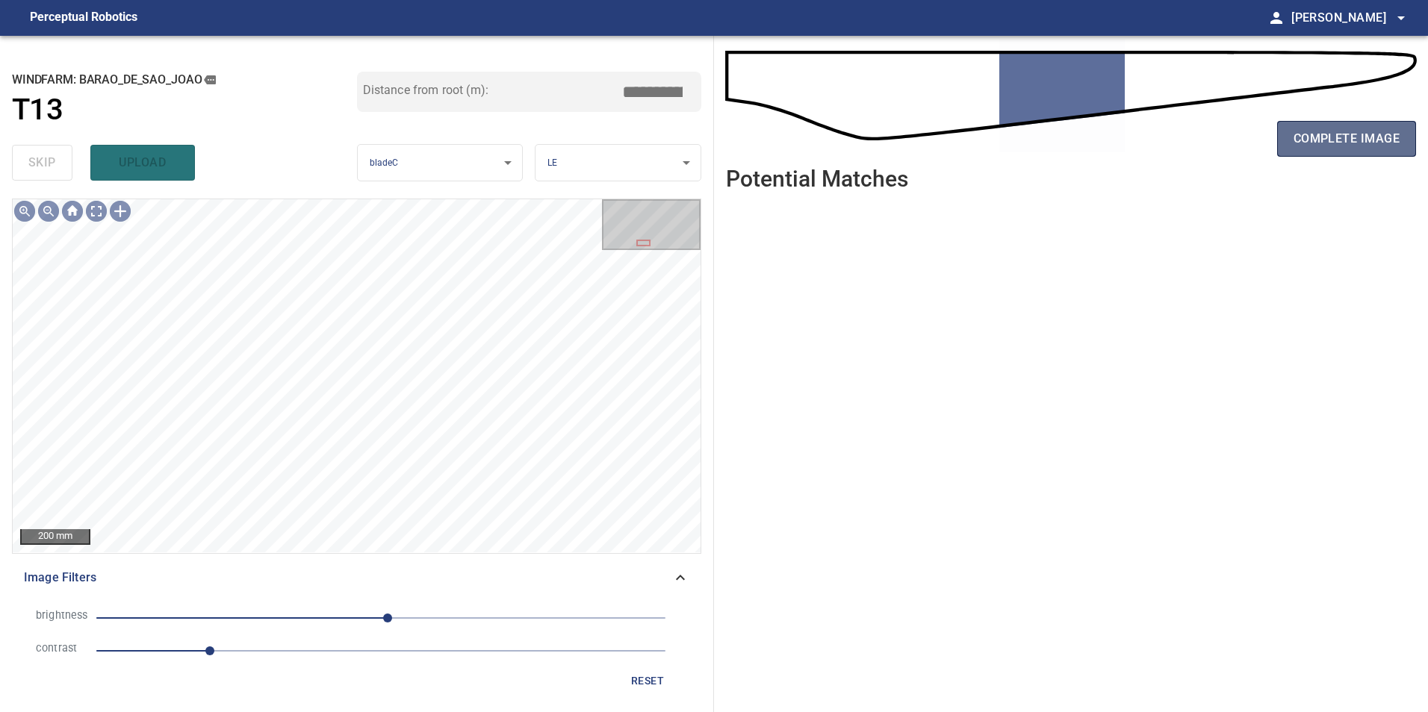
click at [1390, 130] on span "complete image" at bounding box center [1346, 138] width 106 height 21
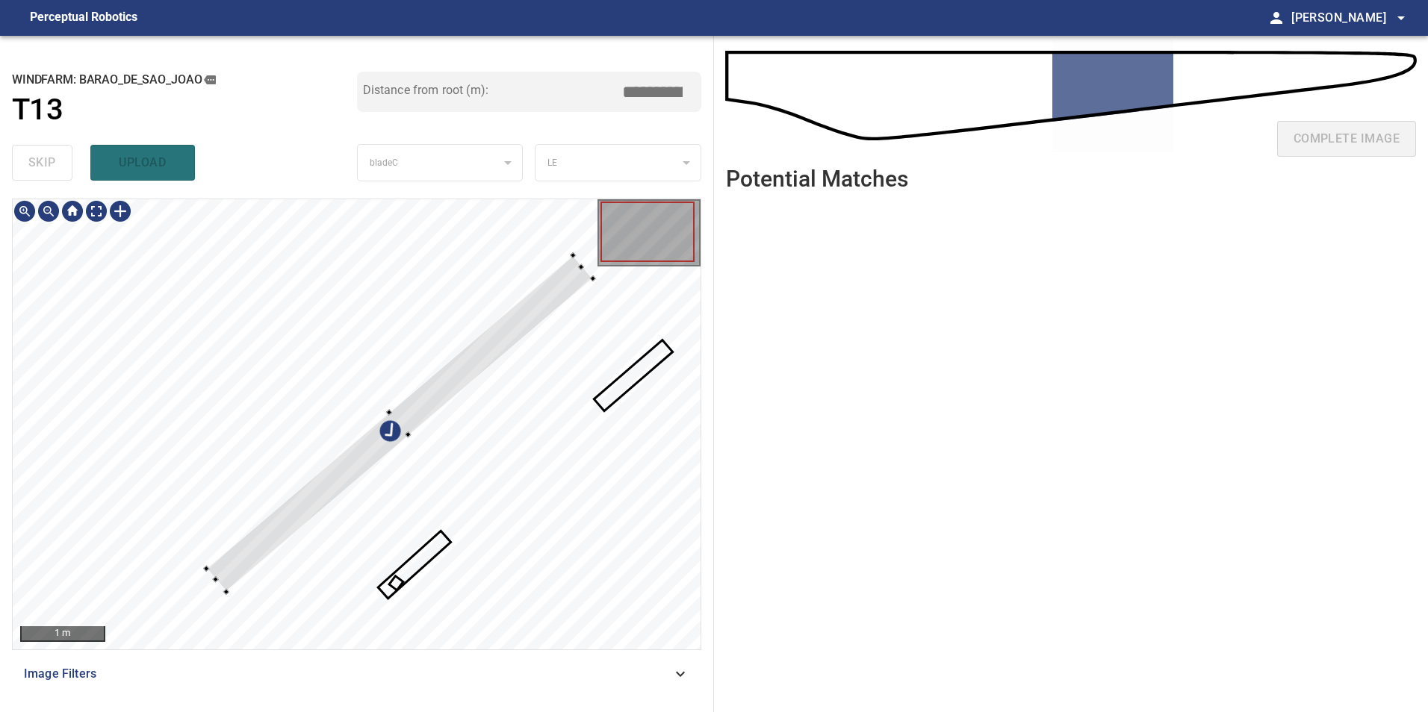
click at [385, 447] on div at bounding box center [399, 423] width 386 height 337
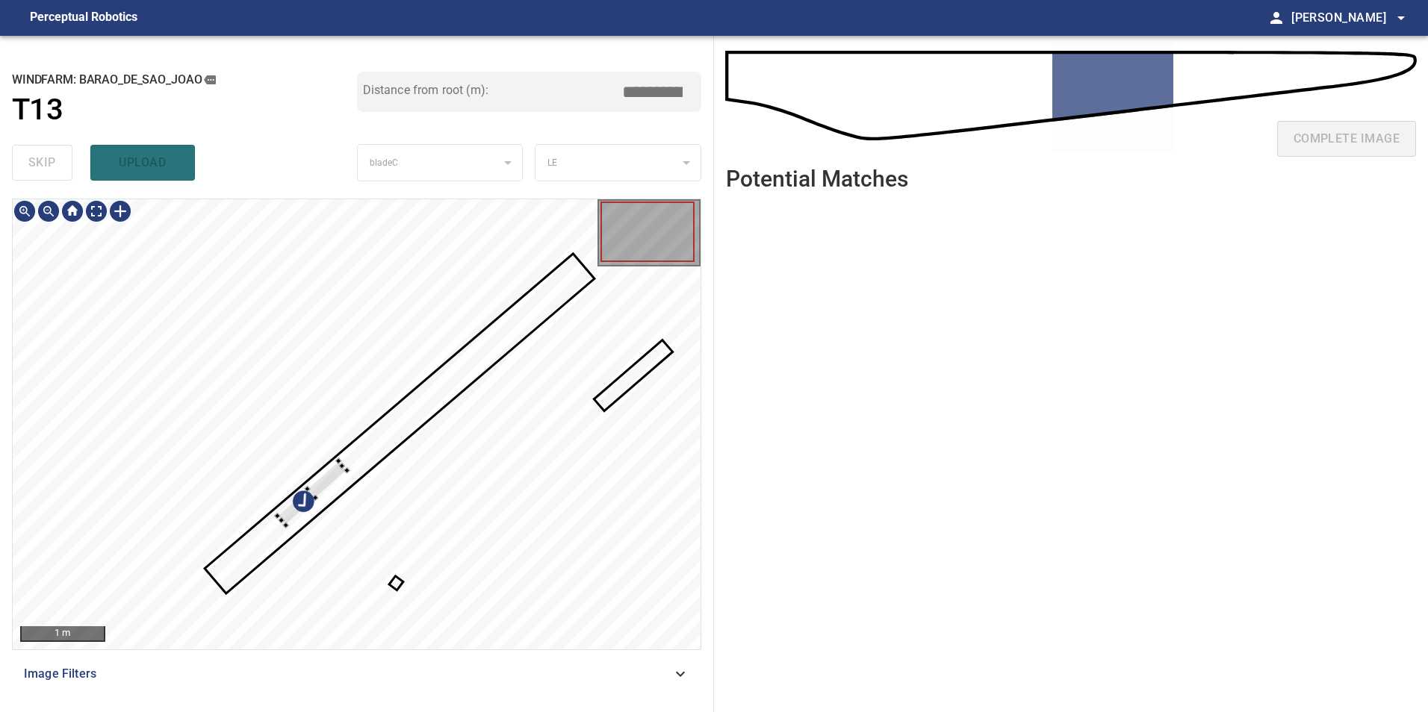
click at [315, 461] on div at bounding box center [312, 493] width 70 height 65
click at [386, 261] on div at bounding box center [357, 424] width 688 height 450
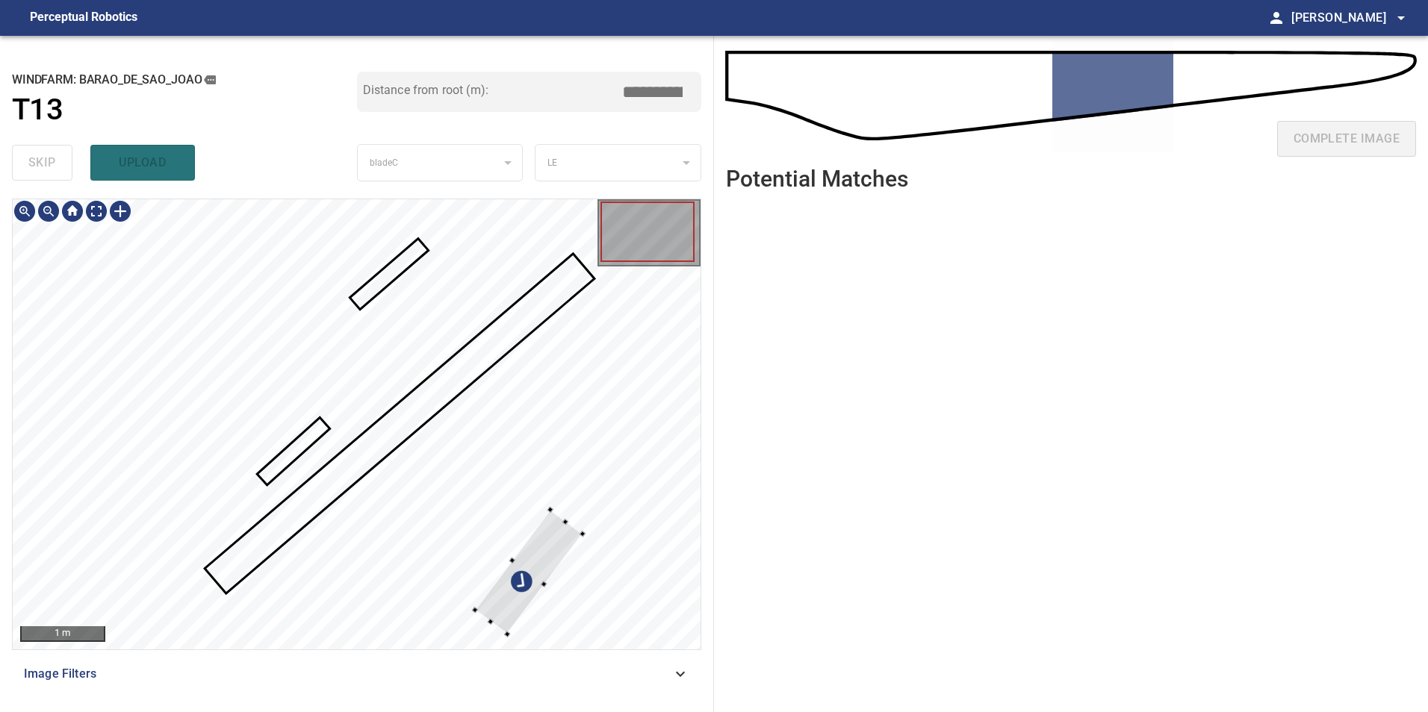
click at [544, 557] on div at bounding box center [529, 572] width 108 height 125
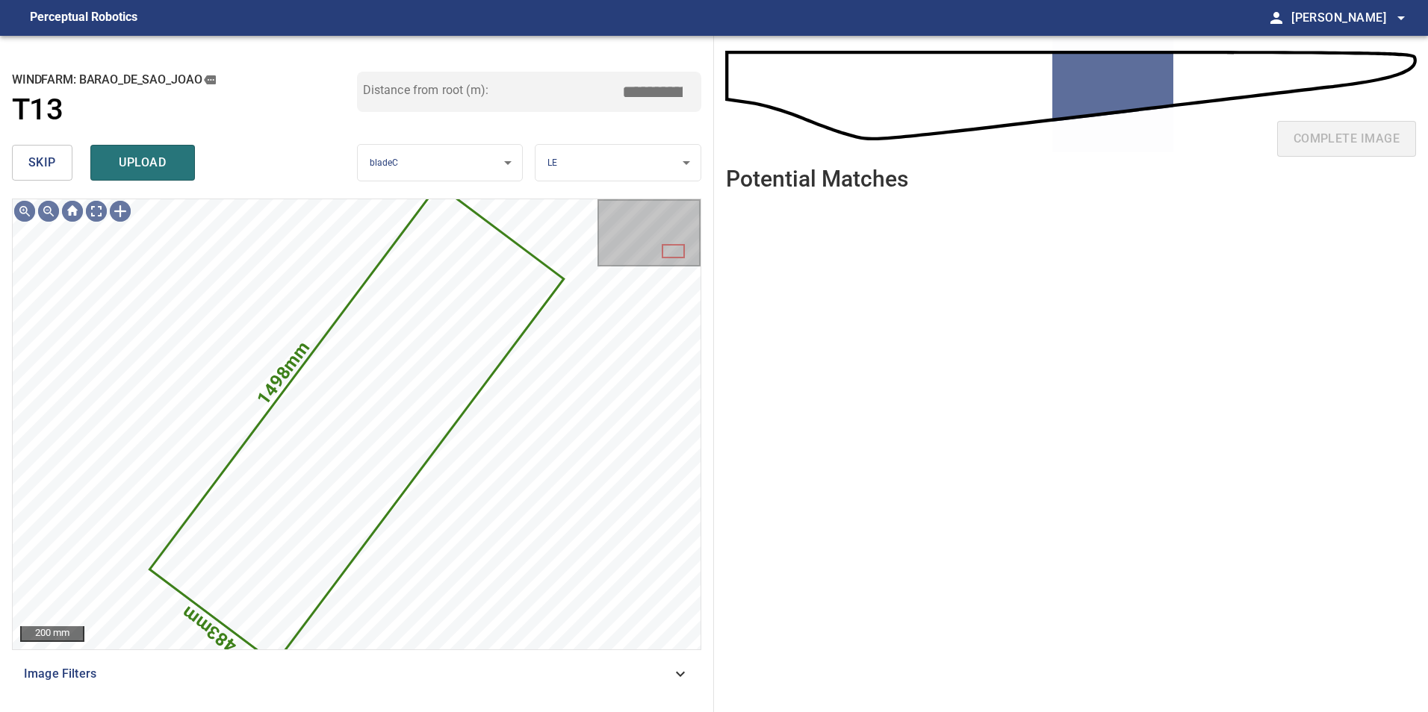
click at [31, 159] on span "skip" at bounding box center [42, 162] width 28 height 21
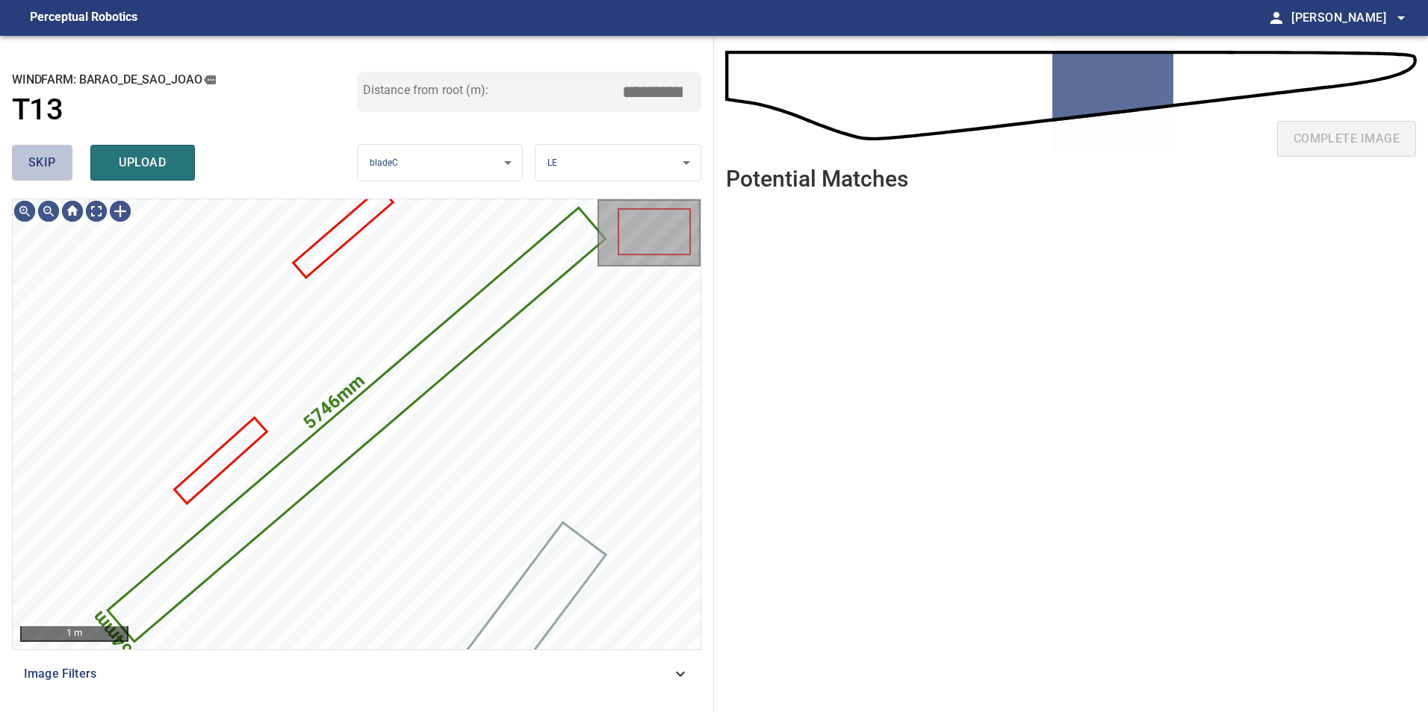
click at [31, 159] on span "skip" at bounding box center [42, 162] width 28 height 21
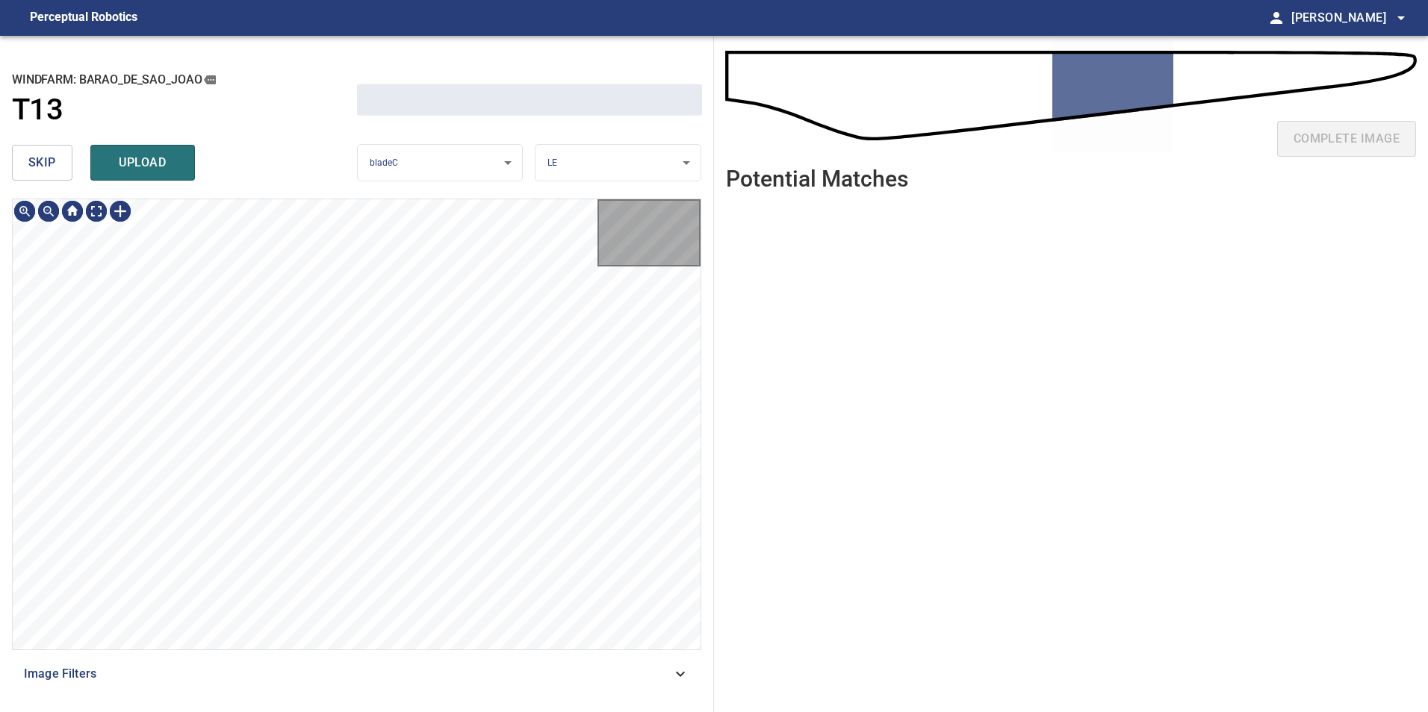
click at [31, 159] on span "skip" at bounding box center [42, 162] width 28 height 21
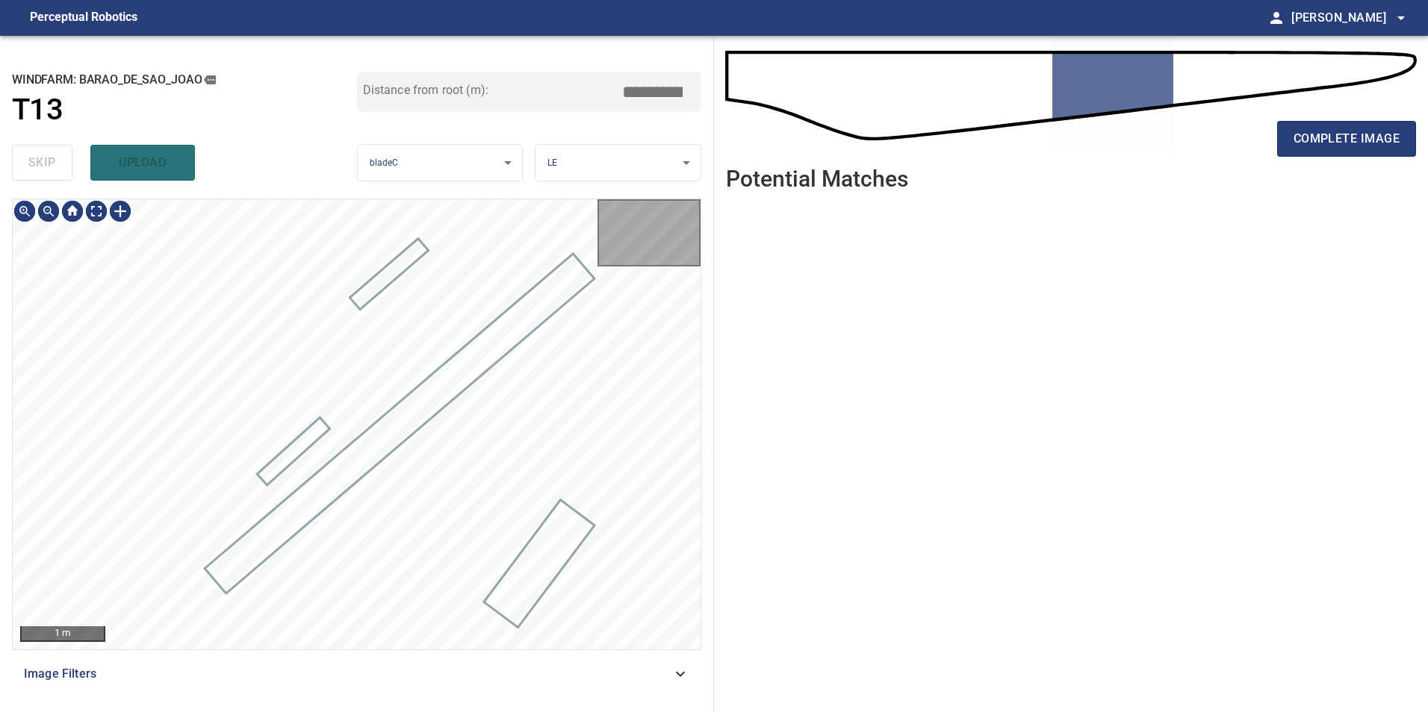
click at [31, 159] on div "skip upload" at bounding box center [184, 163] width 345 height 48
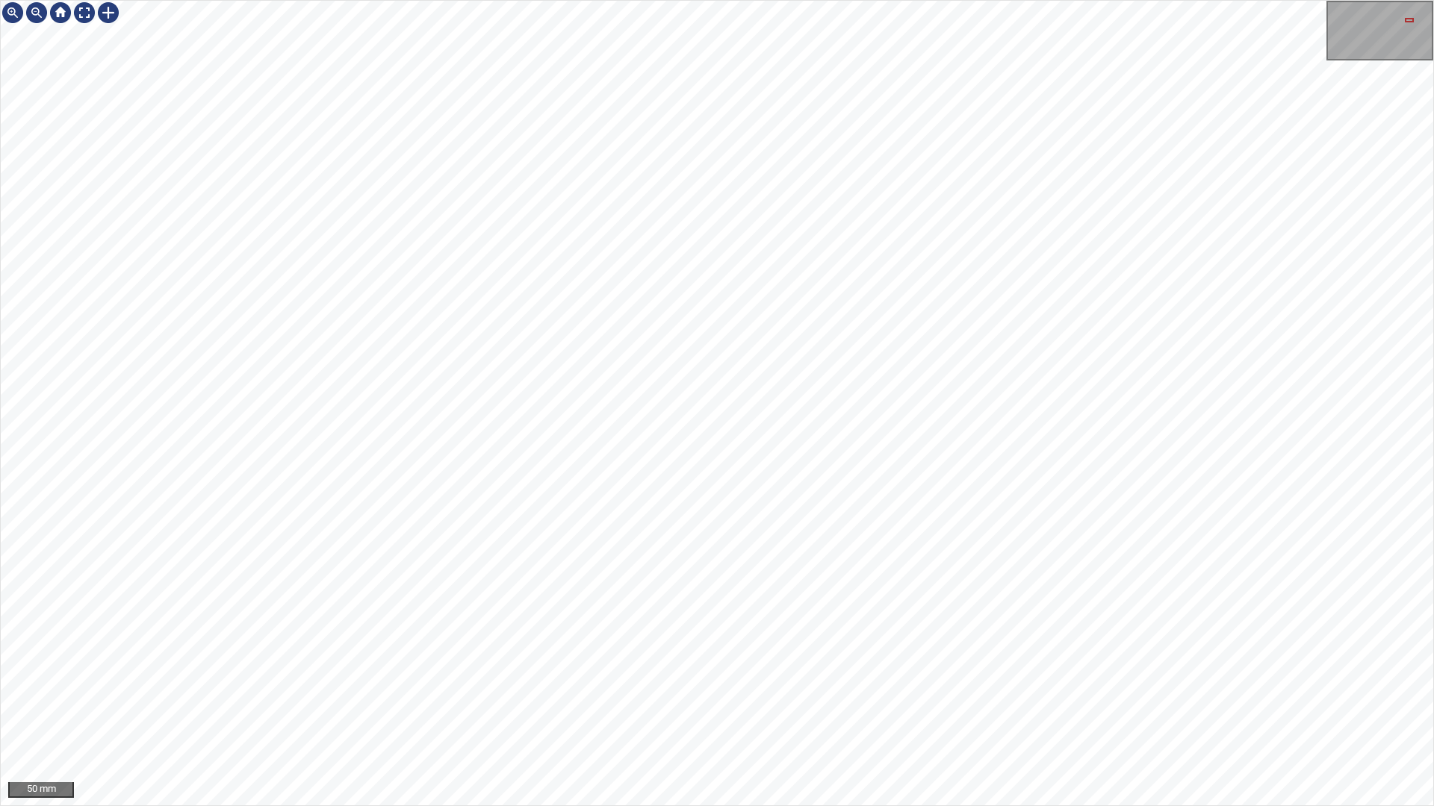
click at [681, 0] on div "50 mm" at bounding box center [717, 403] width 1434 height 806
click at [1016, 0] on div "100 mm" at bounding box center [717, 403] width 1434 height 806
click at [91, 18] on div at bounding box center [84, 13] width 24 height 24
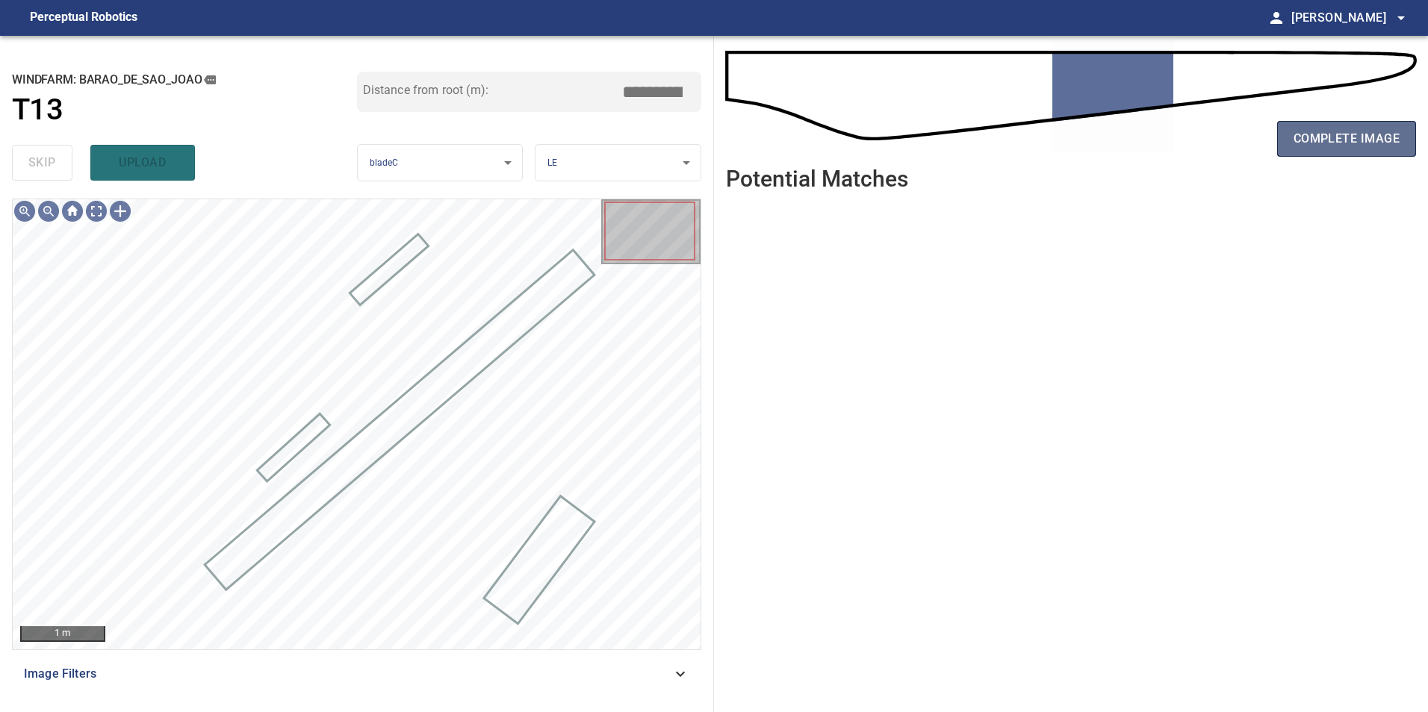
click at [1329, 134] on span "complete image" at bounding box center [1346, 138] width 106 height 21
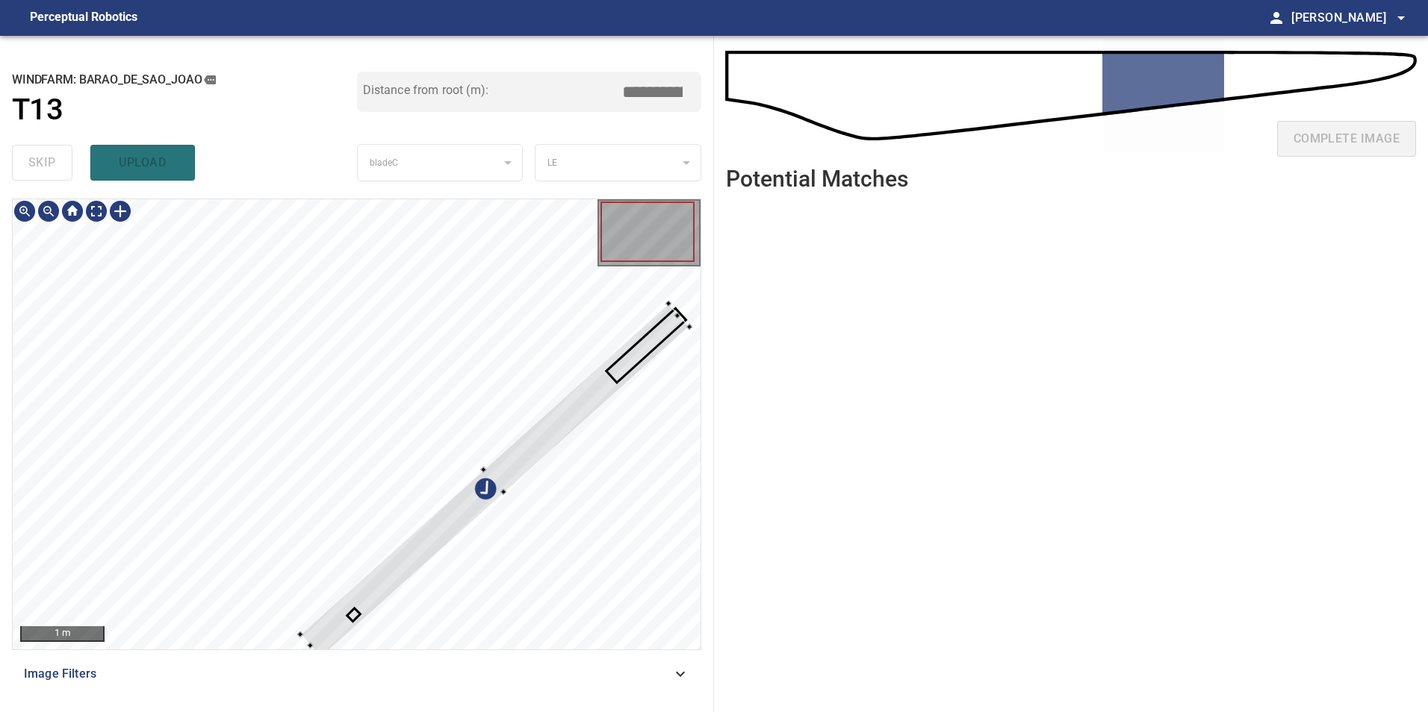
click at [297, 255] on div at bounding box center [357, 424] width 688 height 450
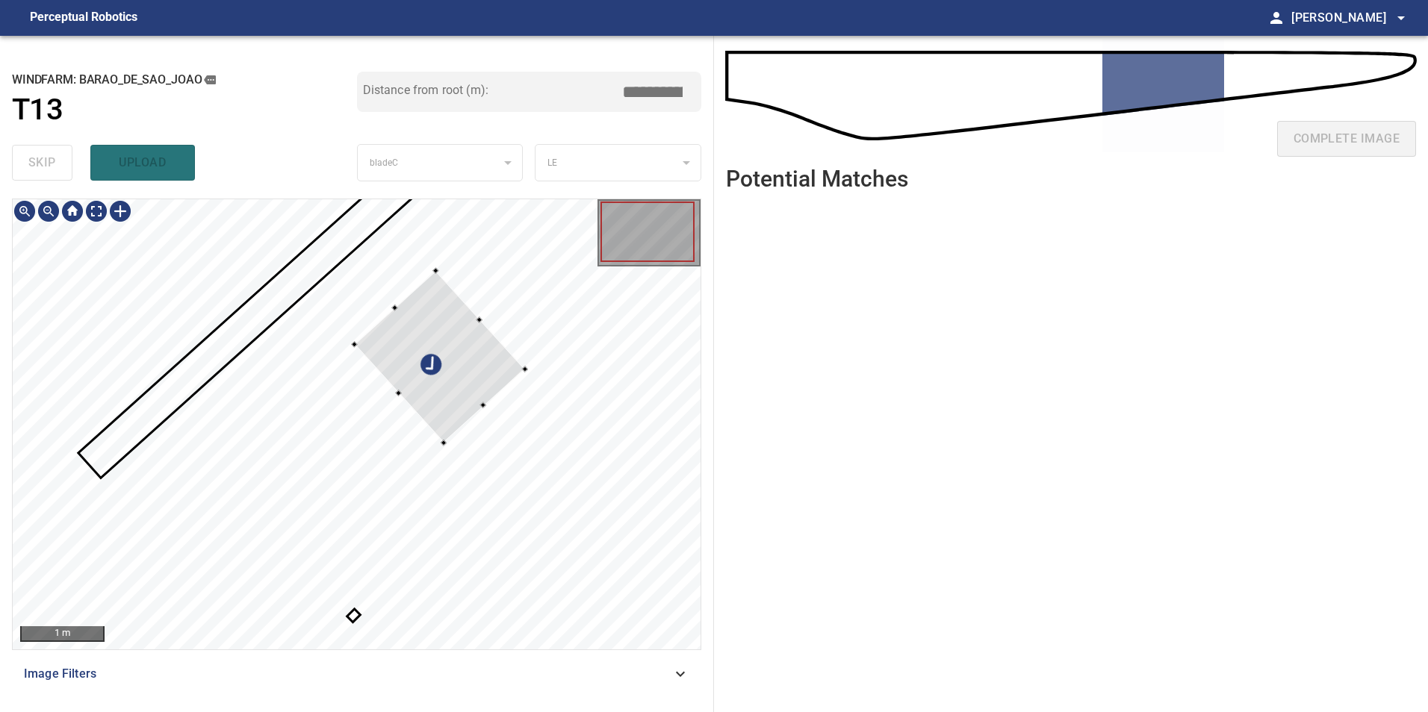
click at [335, 296] on div at bounding box center [357, 424] width 688 height 450
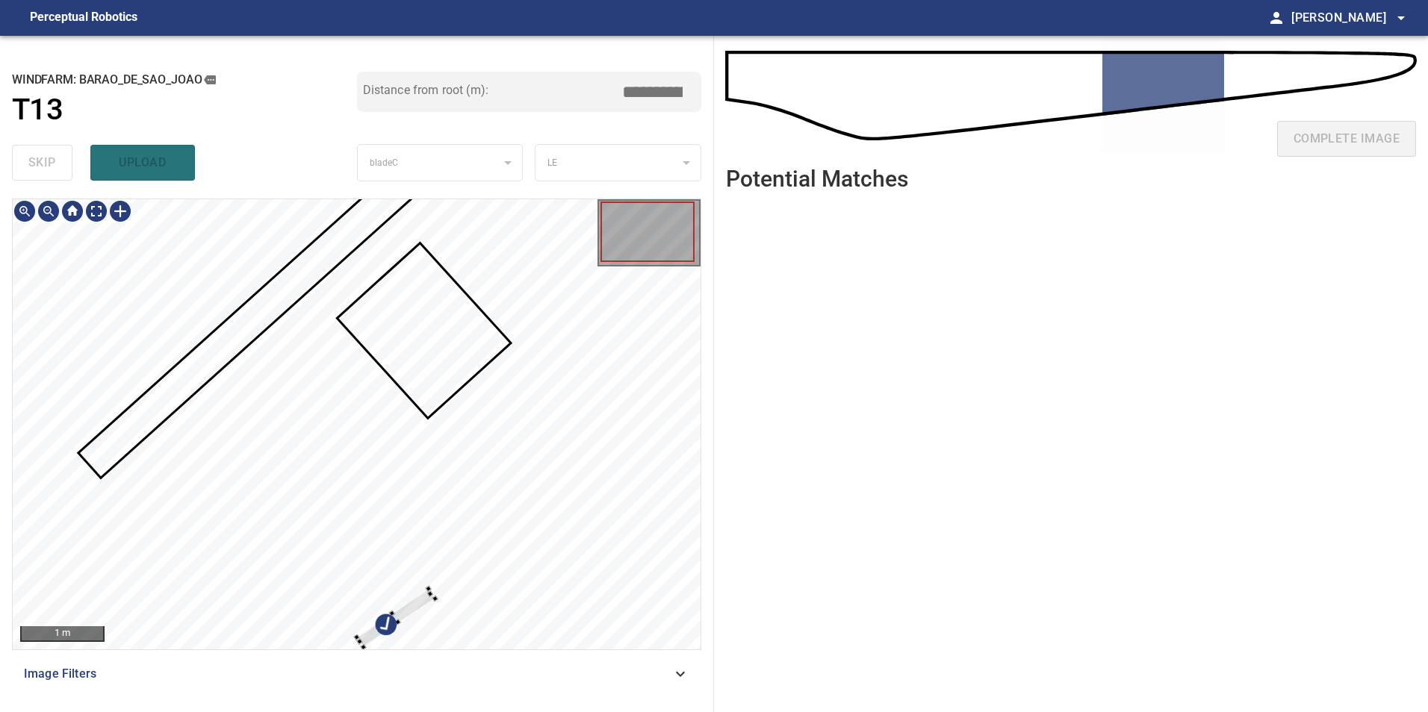
click at [435, 604] on div at bounding box center [396, 618] width 78 height 58
click at [323, 320] on div at bounding box center [357, 424] width 688 height 450
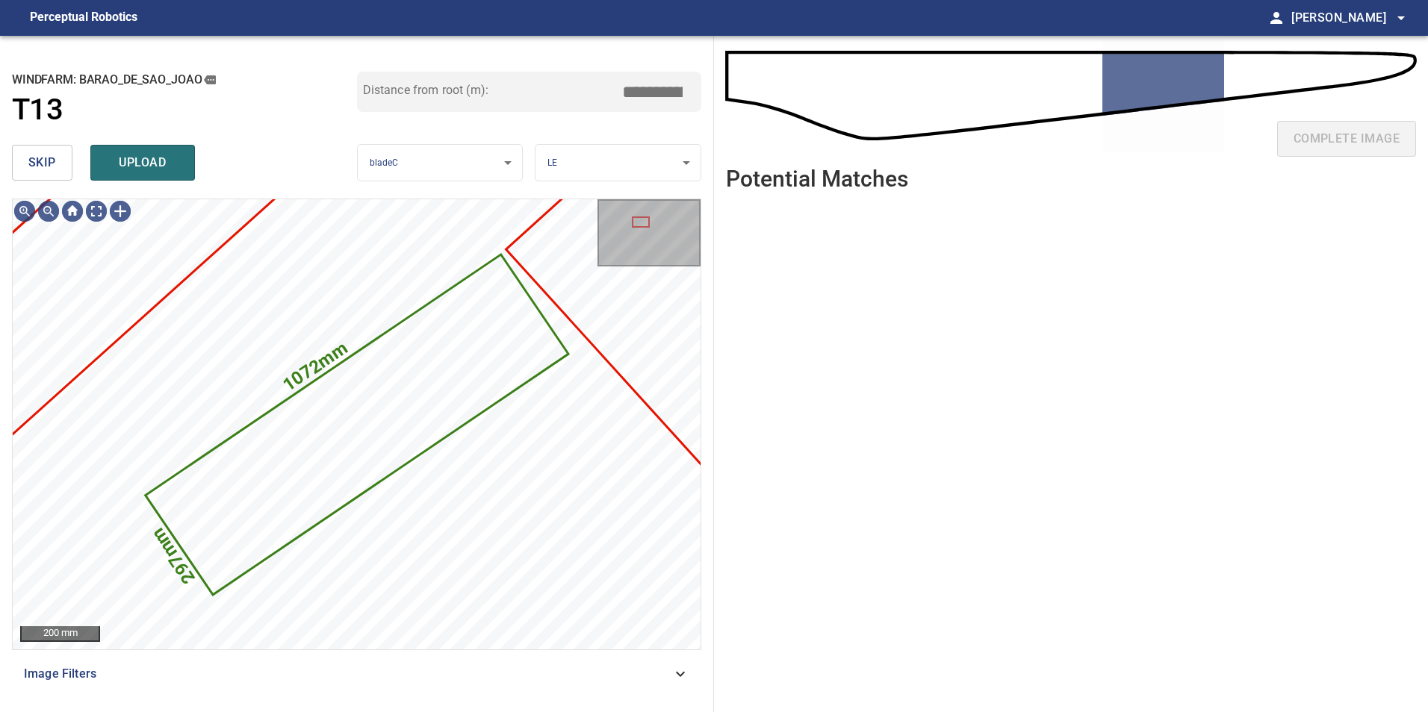
click at [37, 152] on button "skip" at bounding box center [42, 163] width 60 height 36
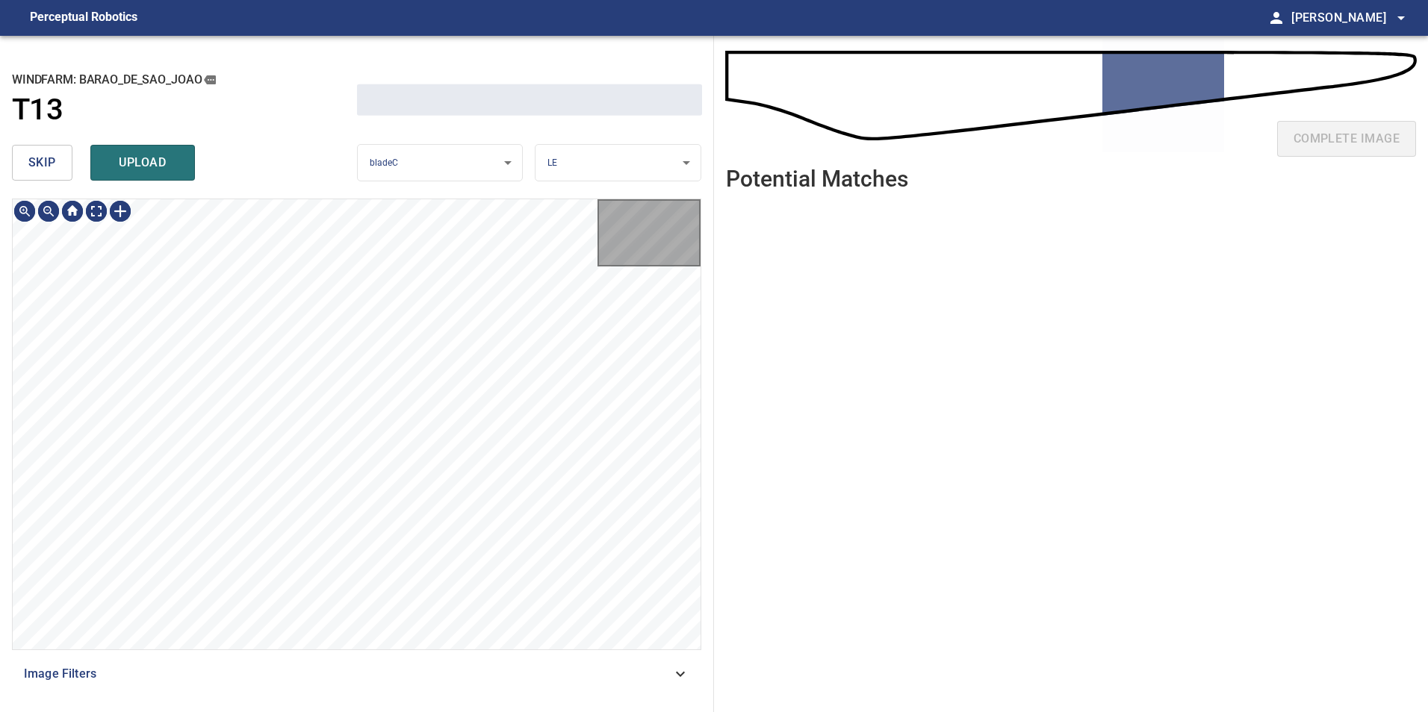
click at [37, 152] on span "skip" at bounding box center [42, 162] width 28 height 21
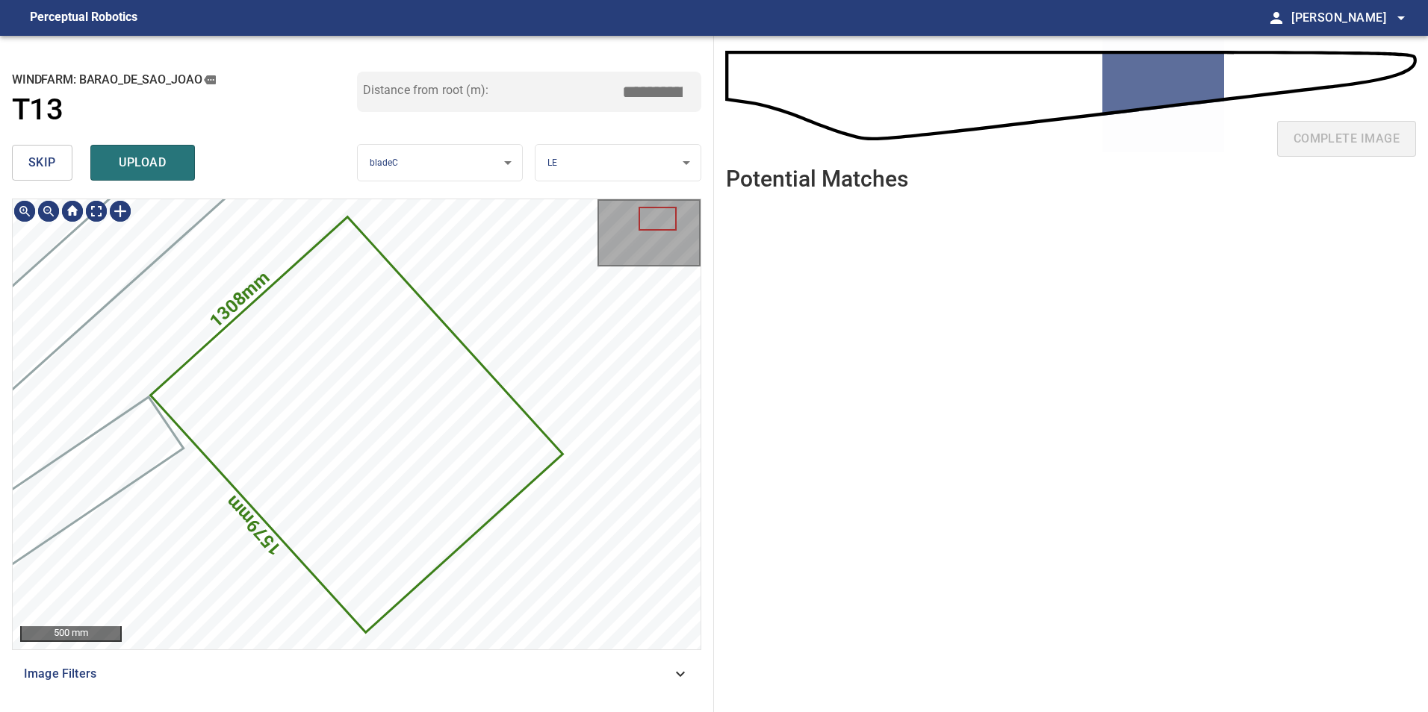
click at [37, 152] on span "skip" at bounding box center [42, 162] width 28 height 21
type input "*****"
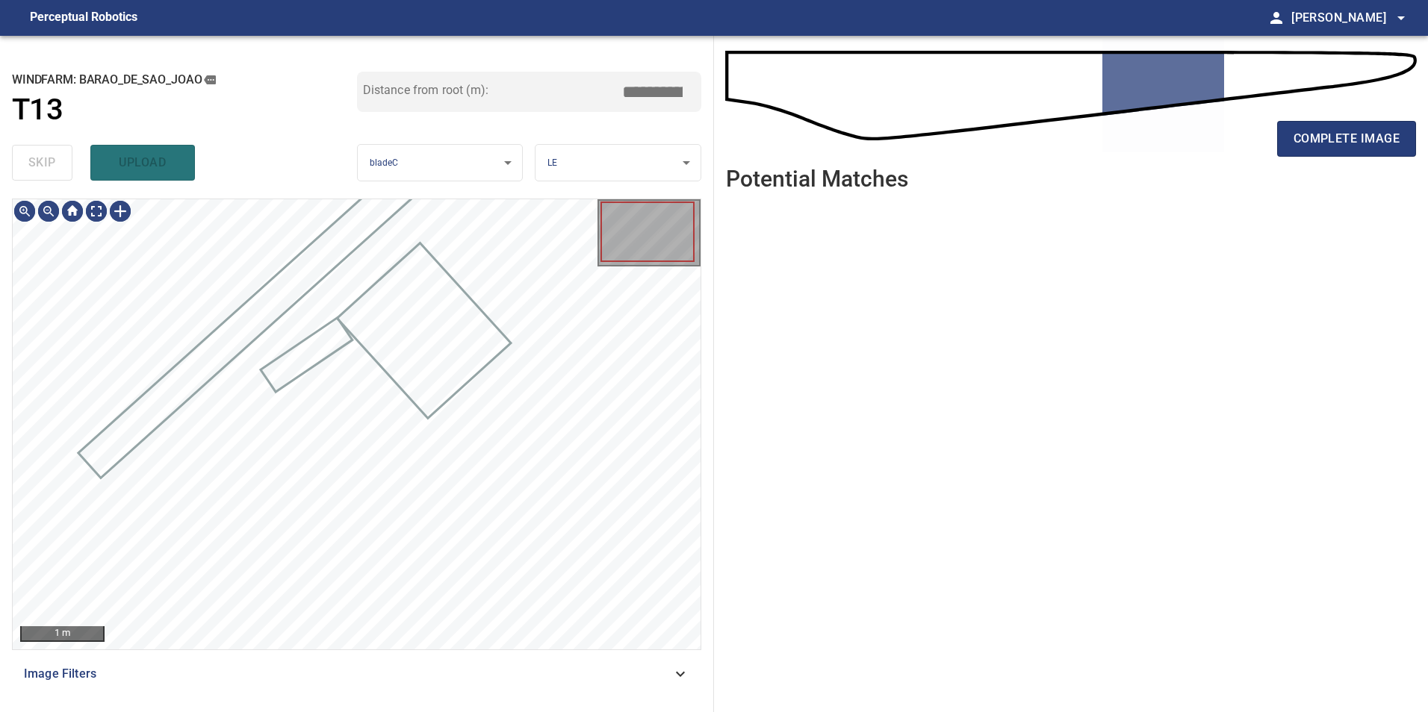
click at [37, 152] on div "skip upload" at bounding box center [184, 163] width 345 height 48
